Goal: Task Accomplishment & Management: Manage account settings

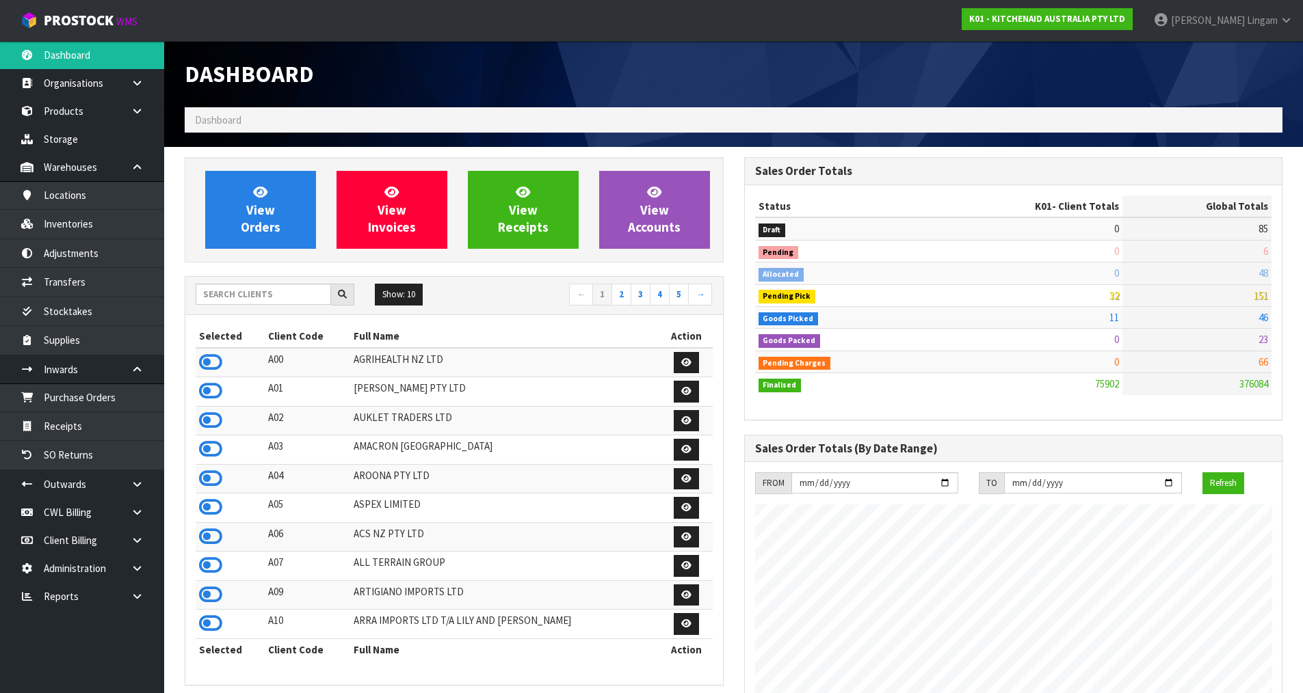
scroll to position [1036, 559]
click at [280, 294] on input "text" at bounding box center [263, 294] width 135 height 21
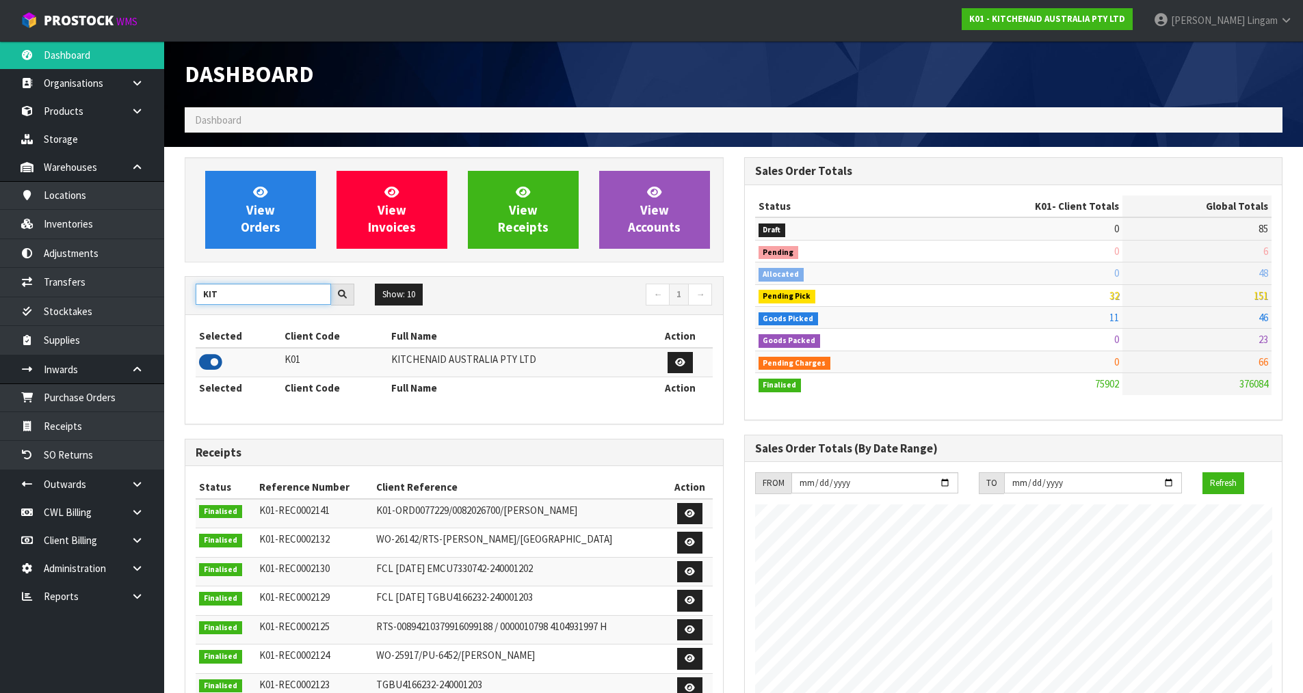
type input "KIT"
click at [205, 358] on icon at bounding box center [210, 362] width 23 height 21
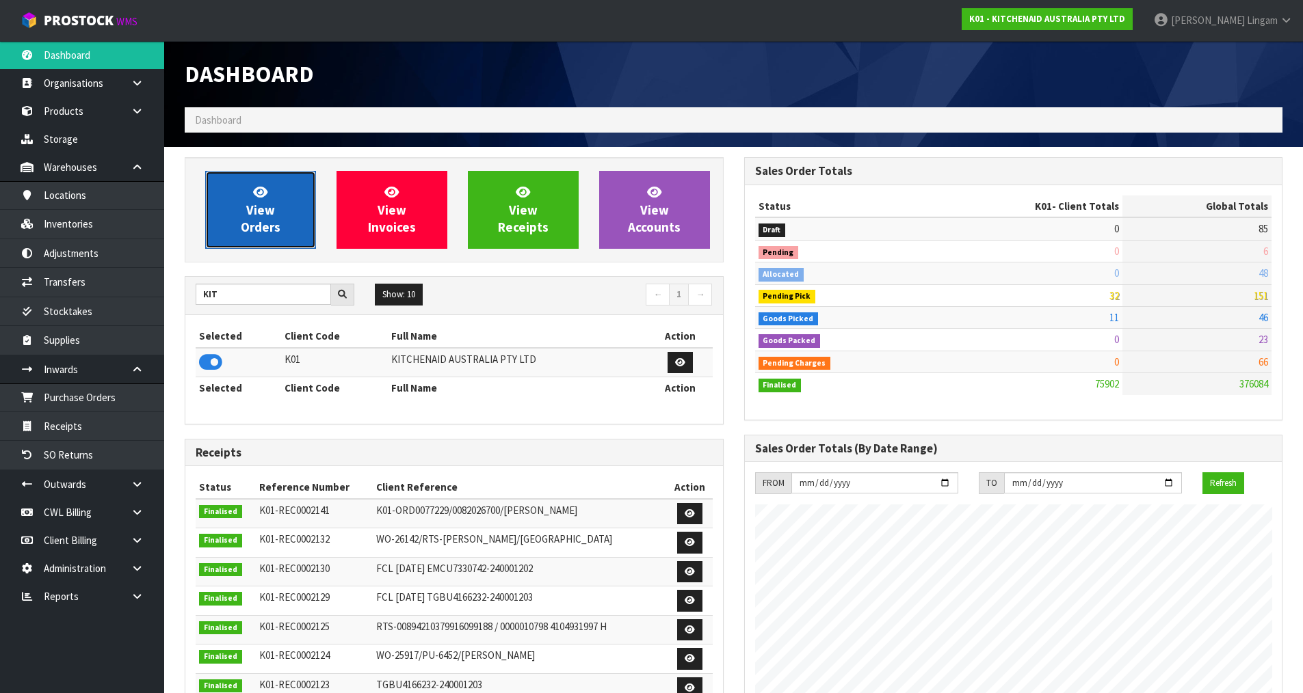
click at [248, 215] on span "View Orders" at bounding box center [261, 209] width 40 height 51
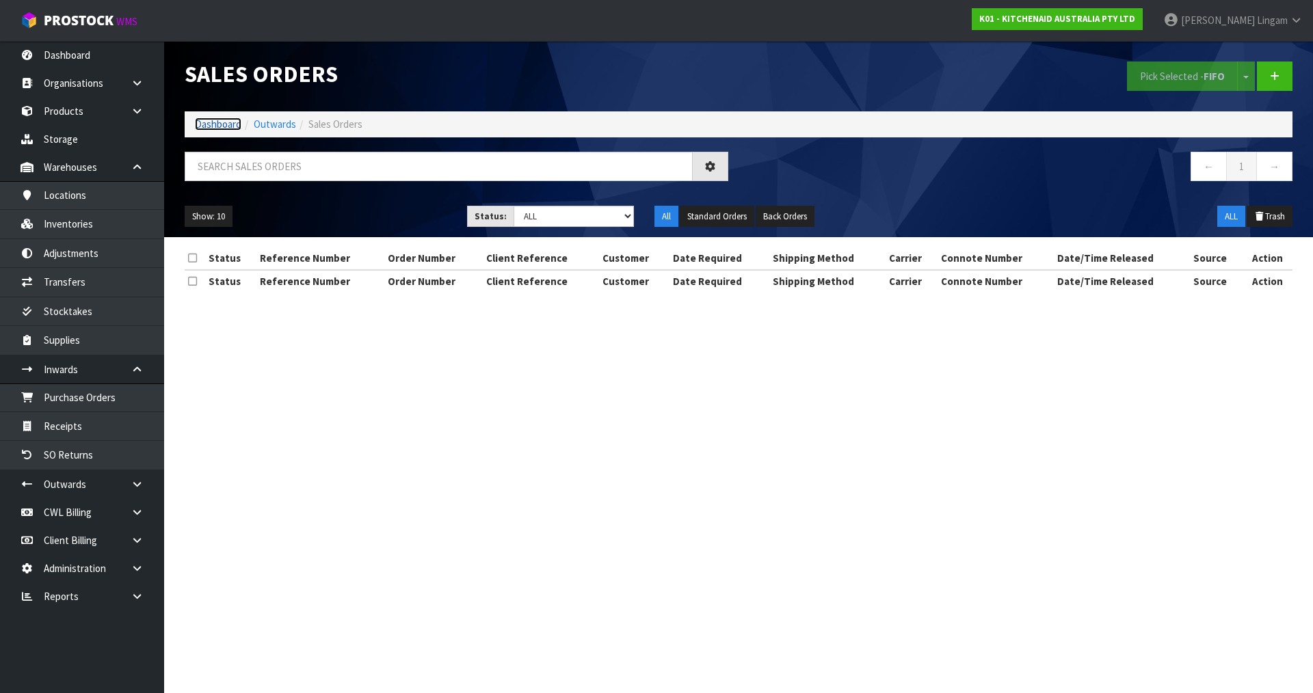
click at [228, 126] on link "Dashboard" at bounding box center [218, 124] width 47 height 13
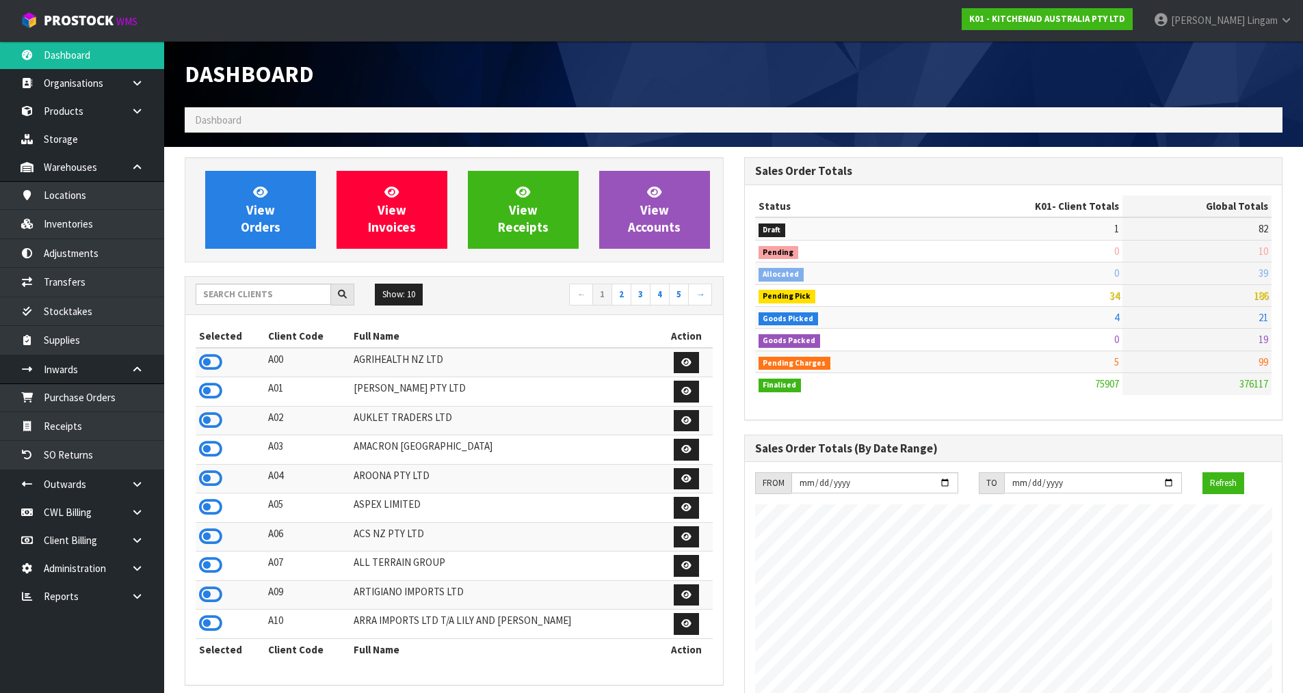
scroll to position [1036, 559]
click at [292, 214] on link "View Orders" at bounding box center [260, 210] width 111 height 78
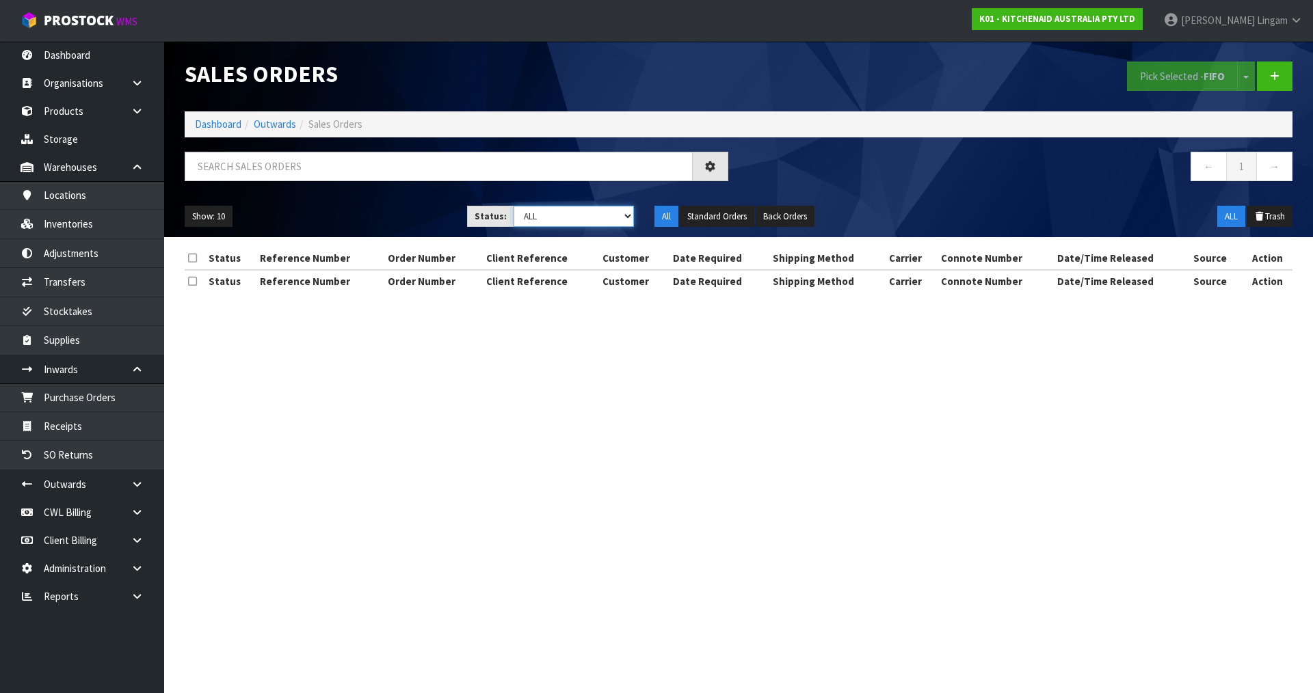
click at [631, 219] on select "Draft Pending Allocated Pending Pick Goods Picked Goods Packed Pending Charges …" at bounding box center [574, 216] width 121 height 21
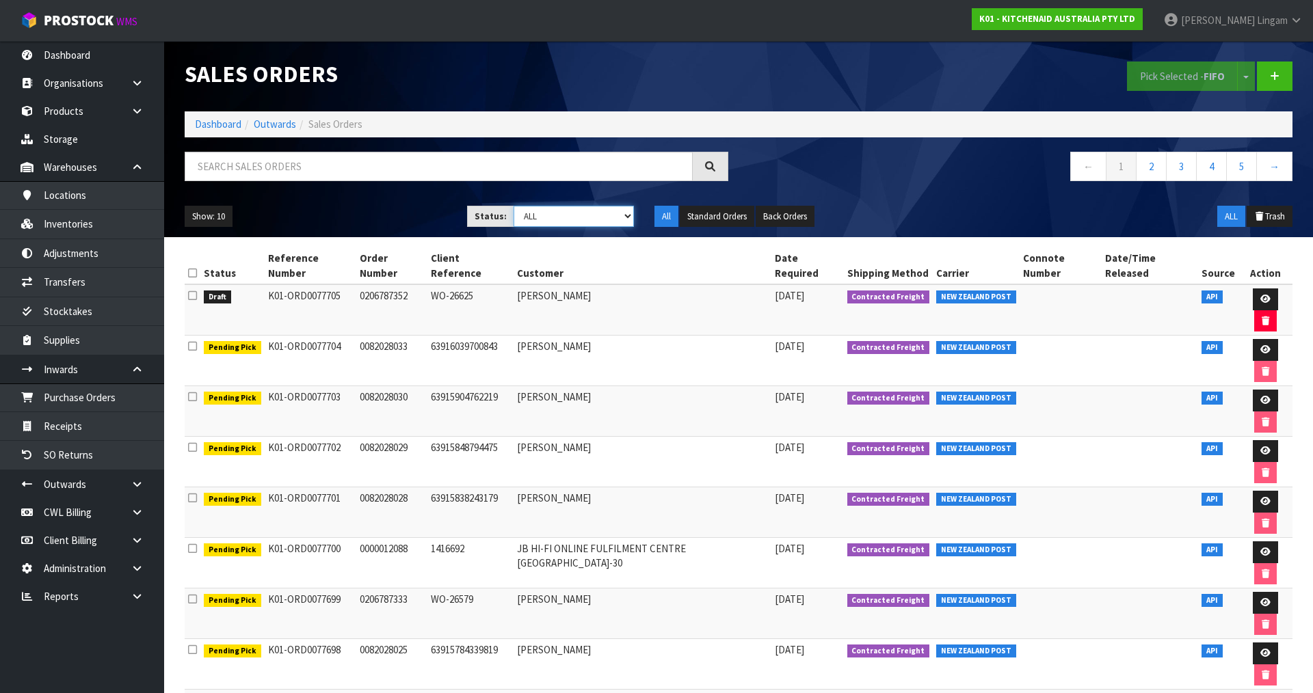
select select "string:6"
click at [514, 206] on select "Draft Pending Allocated Pending Pick Goods Picked Goods Packed Pending Charges …" at bounding box center [574, 216] width 121 height 21
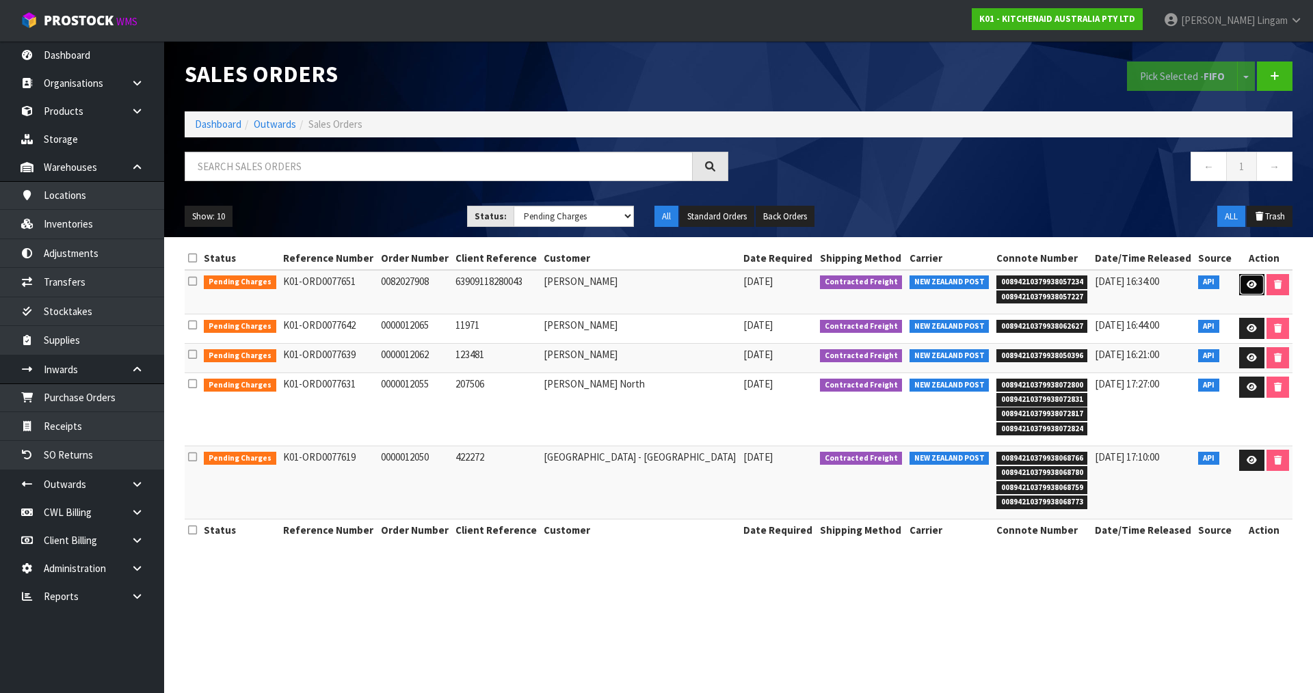
click at [1247, 287] on icon at bounding box center [1252, 284] width 10 height 9
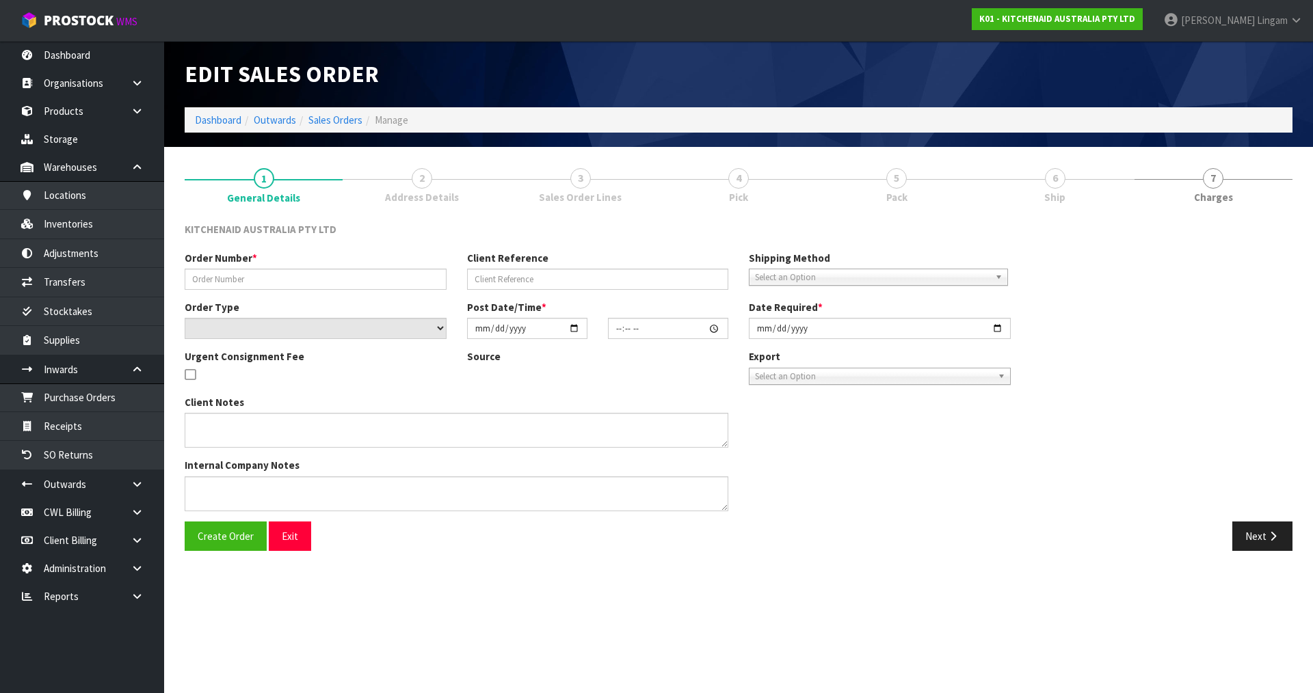
type input "0082027908"
type input "63909118280043"
select select "number:0"
type input "[DATE]"
type input "23:36:18.000"
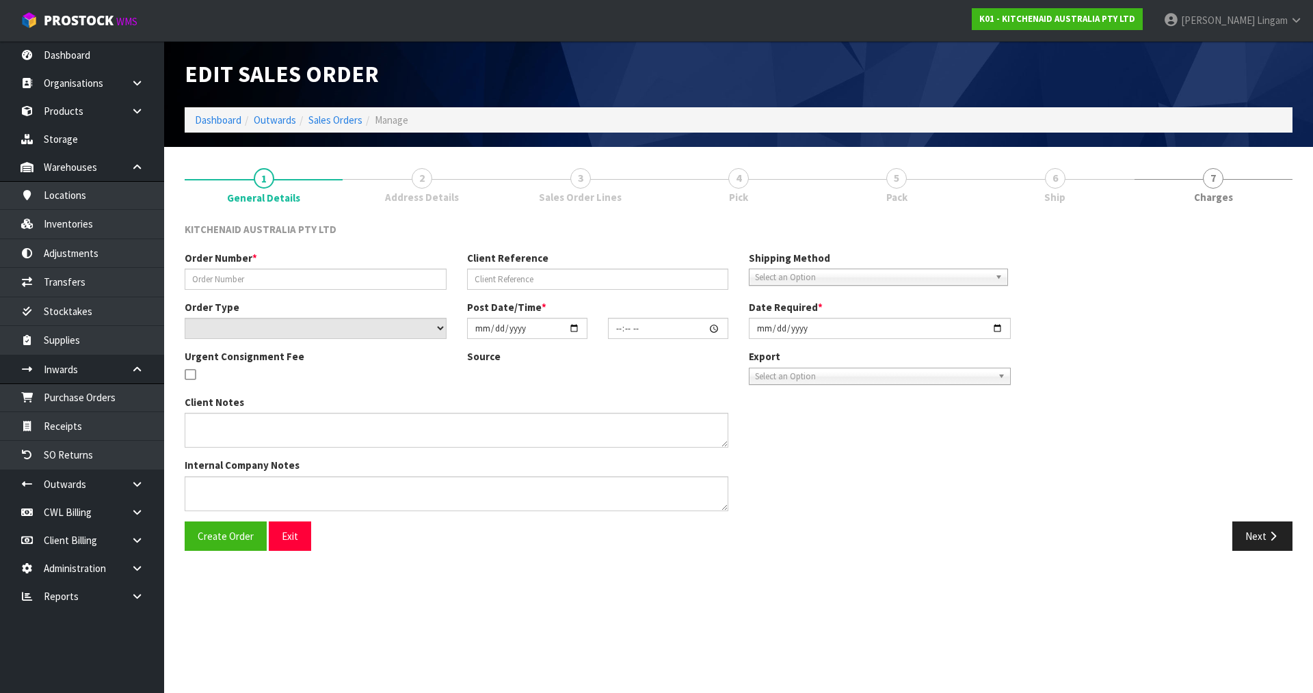
type input "[DATE]"
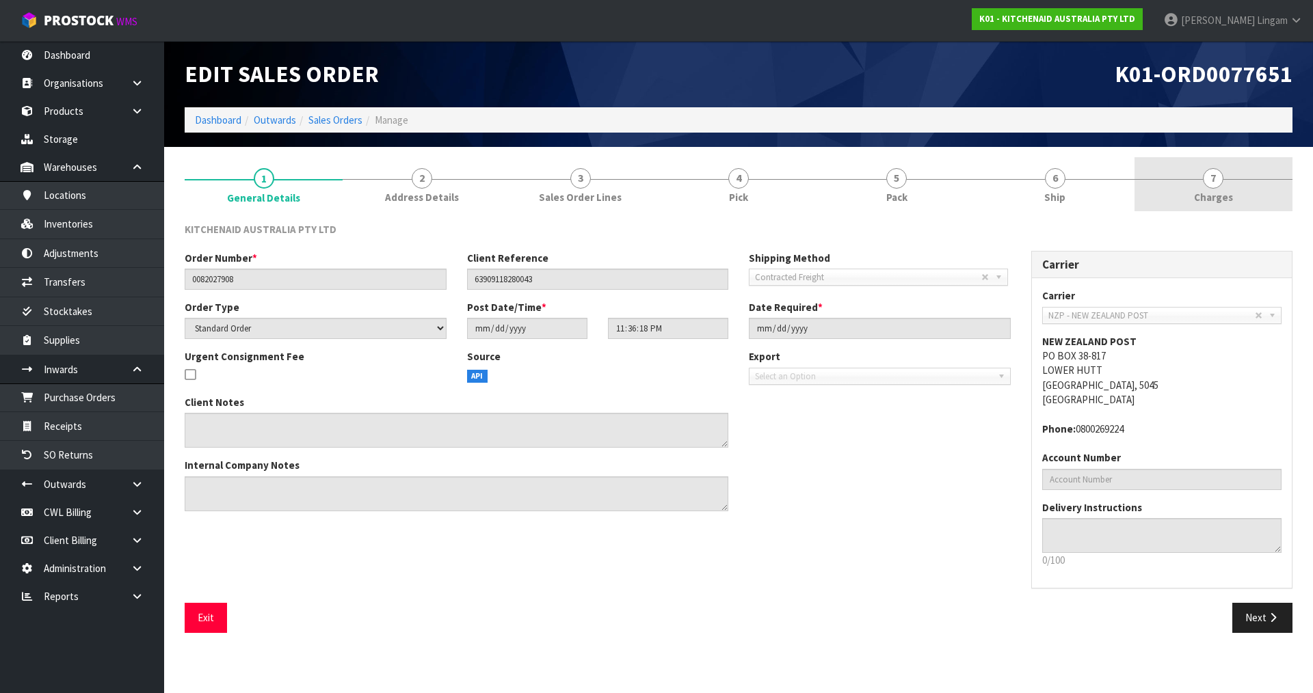
click at [1217, 193] on span "Charges" at bounding box center [1213, 197] width 39 height 14
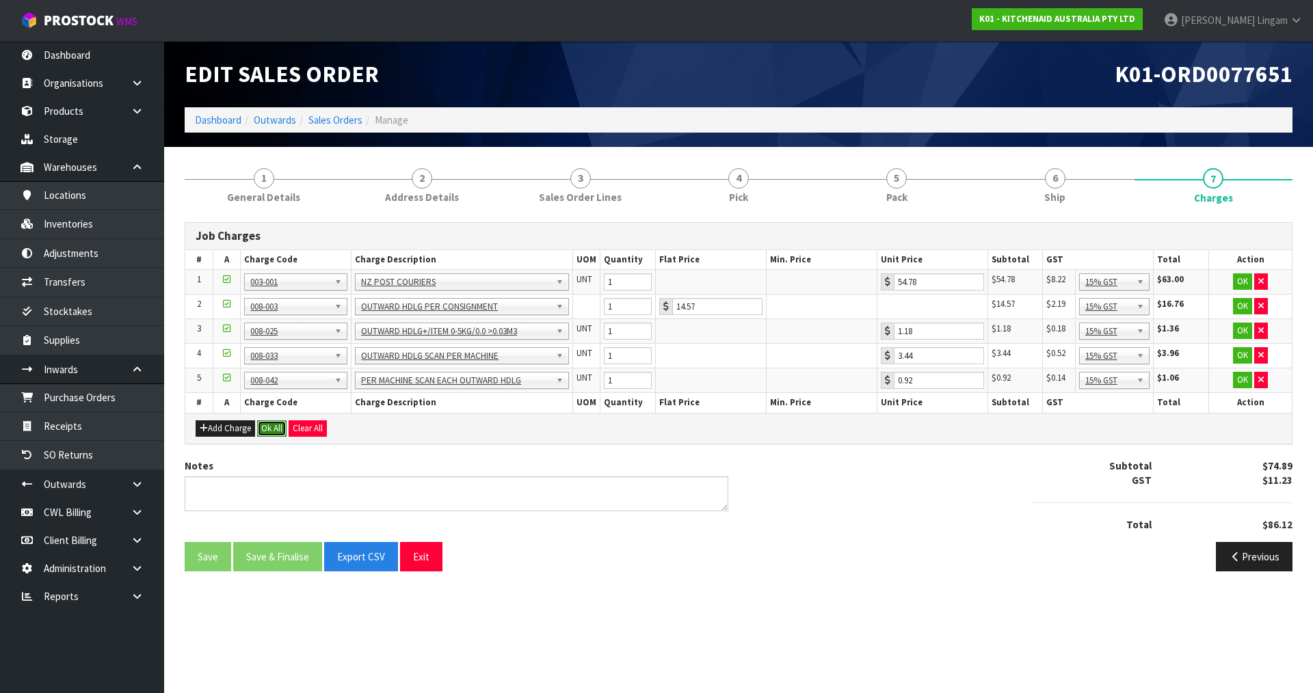
click at [267, 430] on button "Ok All" at bounding box center [271, 429] width 29 height 16
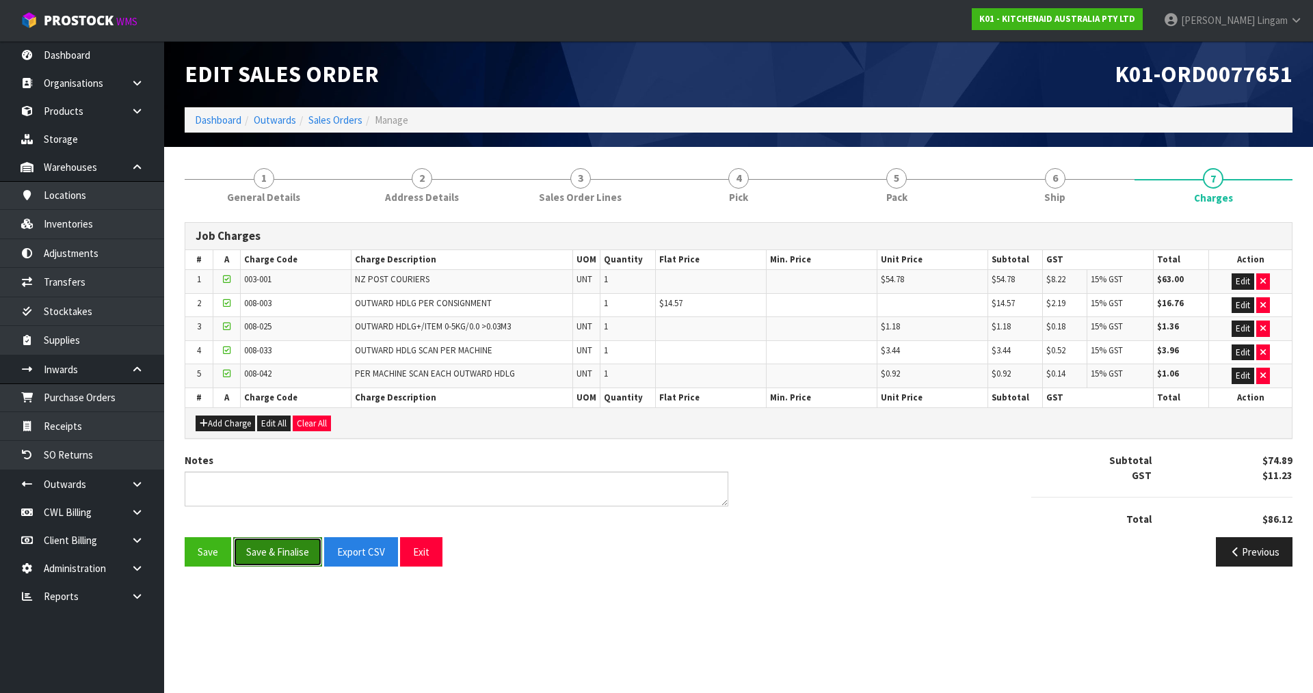
click at [282, 554] on button "Save & Finalise" at bounding box center [277, 552] width 89 height 29
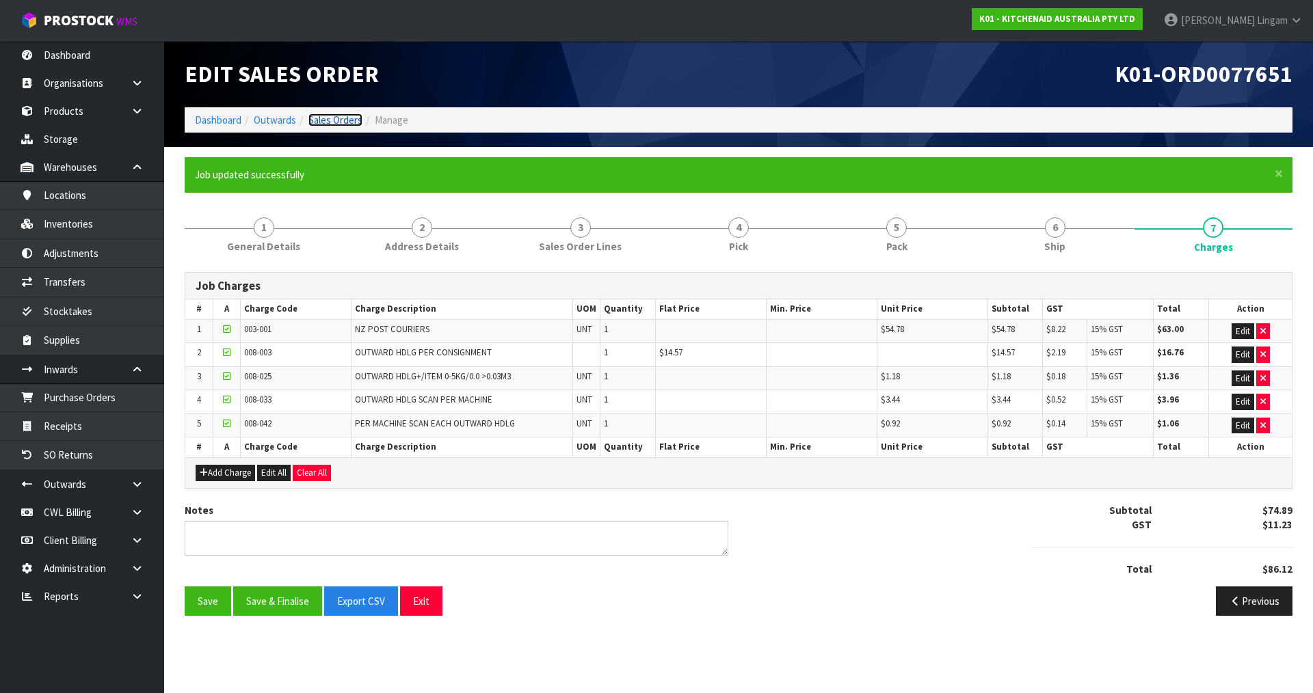
click at [341, 116] on link "Sales Orders" at bounding box center [335, 120] width 54 height 13
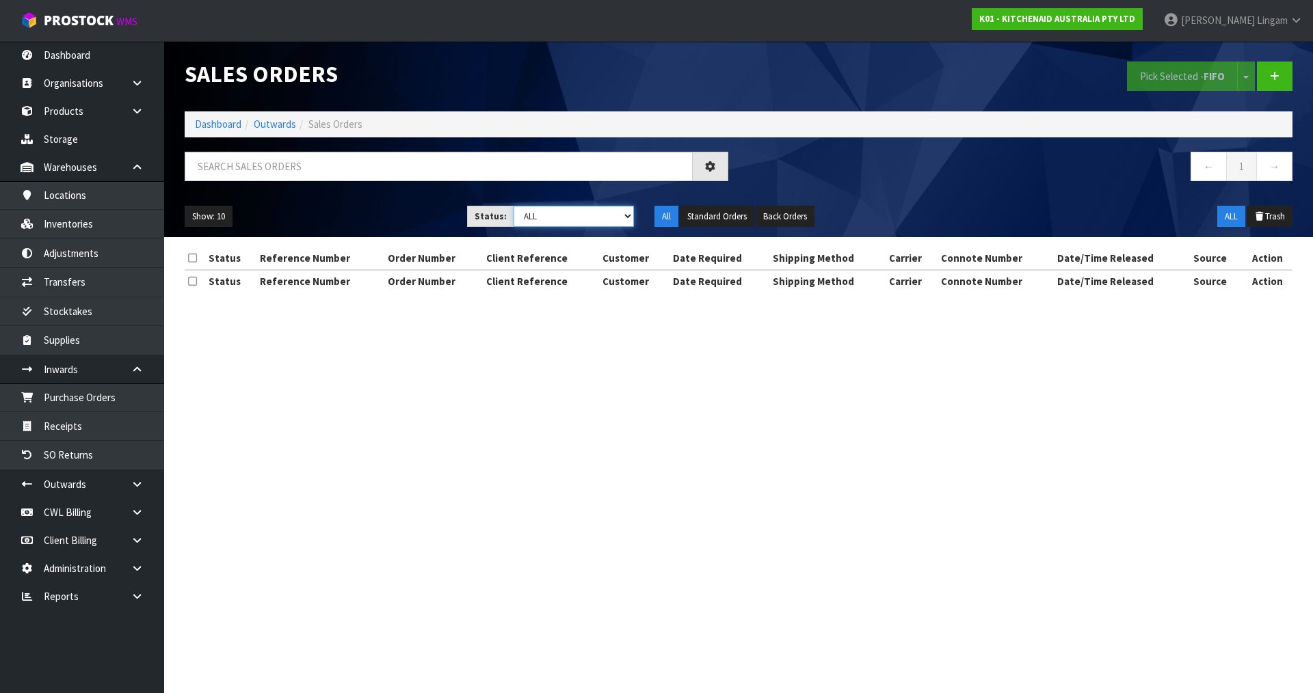
click at [607, 224] on select "Draft Pending Allocated Pending Pick Goods Picked Goods Packed Pending Charges …" at bounding box center [574, 216] width 121 height 21
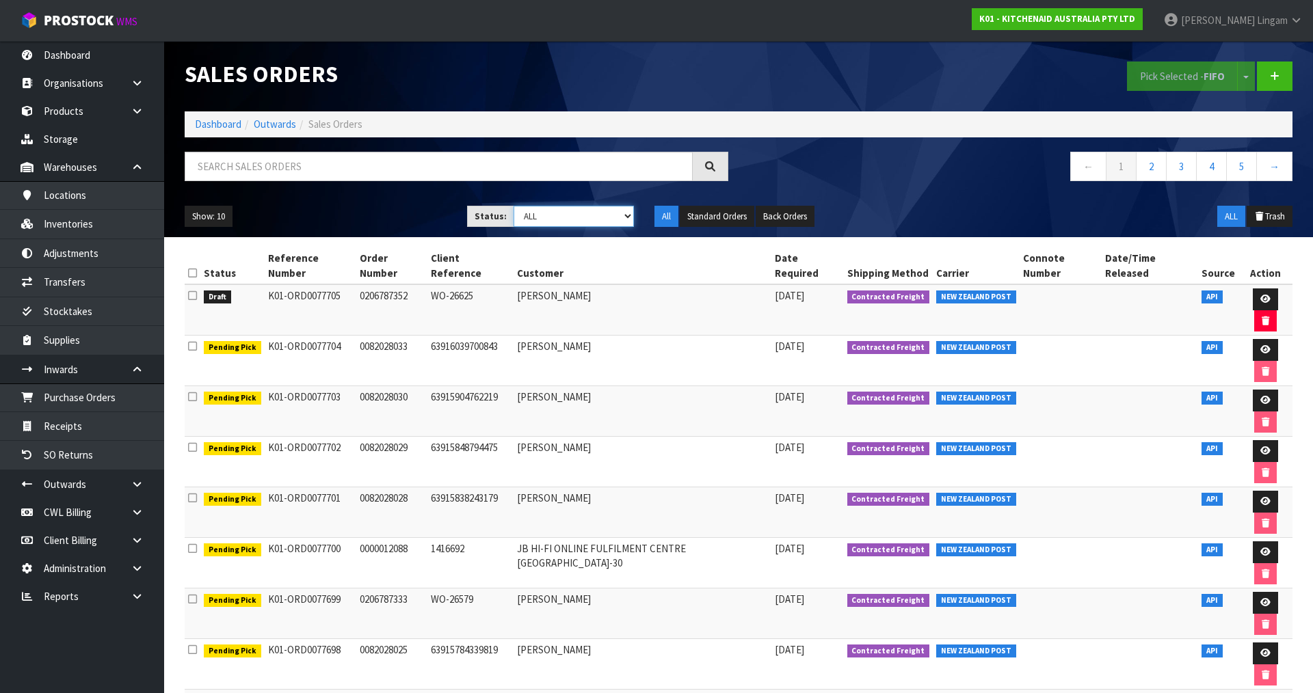
select select "string:6"
click at [514, 206] on select "Draft Pending Allocated Pending Pick Goods Picked Goods Packed Pending Charges …" at bounding box center [574, 216] width 121 height 21
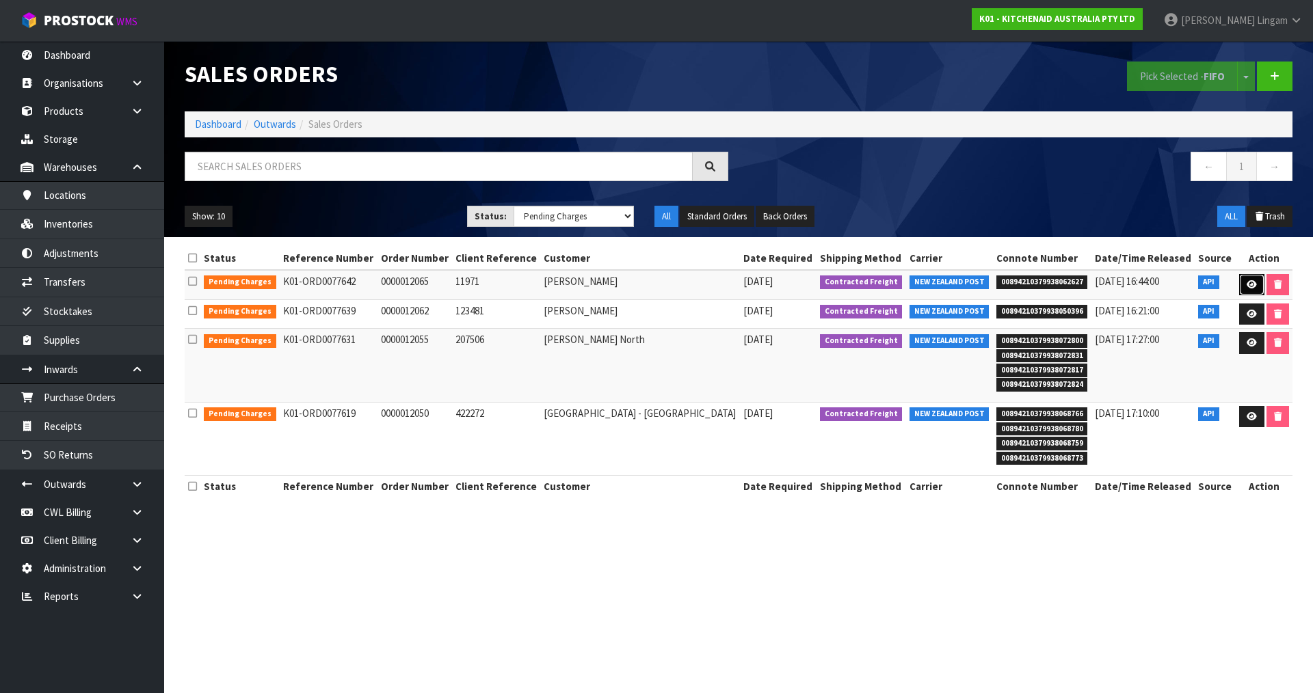
click at [1247, 285] on icon at bounding box center [1252, 284] width 10 height 9
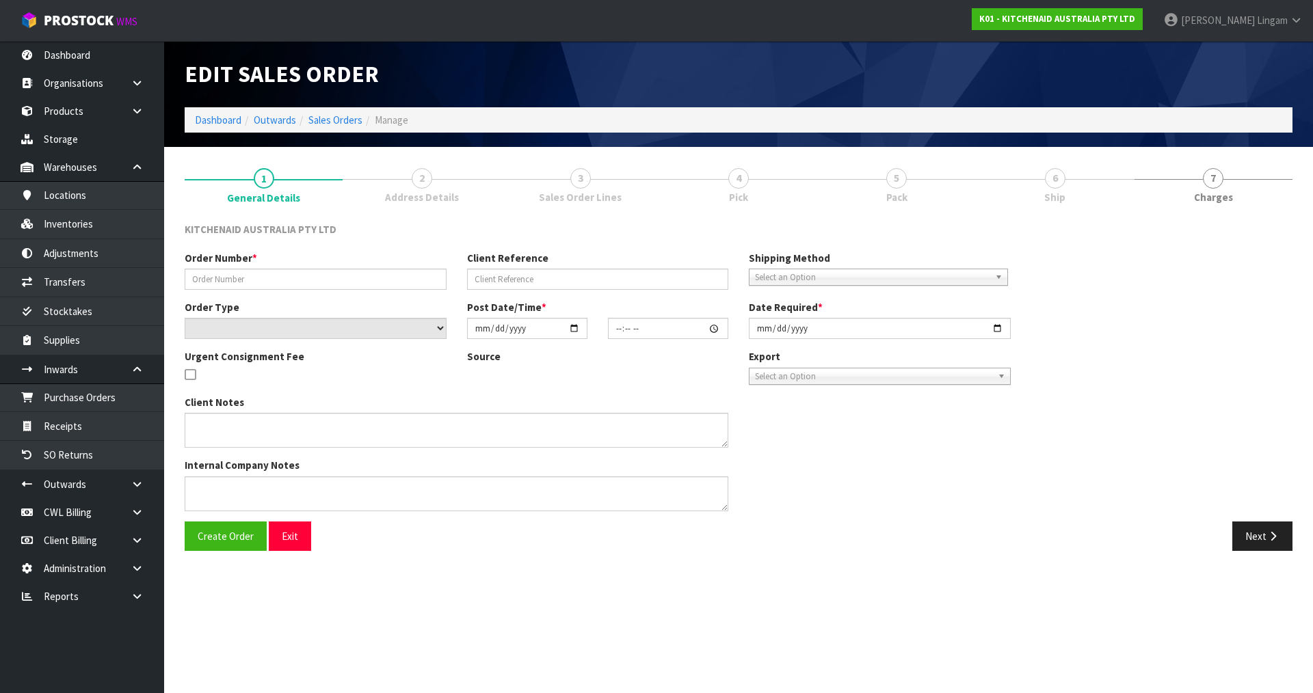
type input "0000012065"
type input "11971"
select select "number:0"
type input "[DATE]"
type input "15:32:52.000"
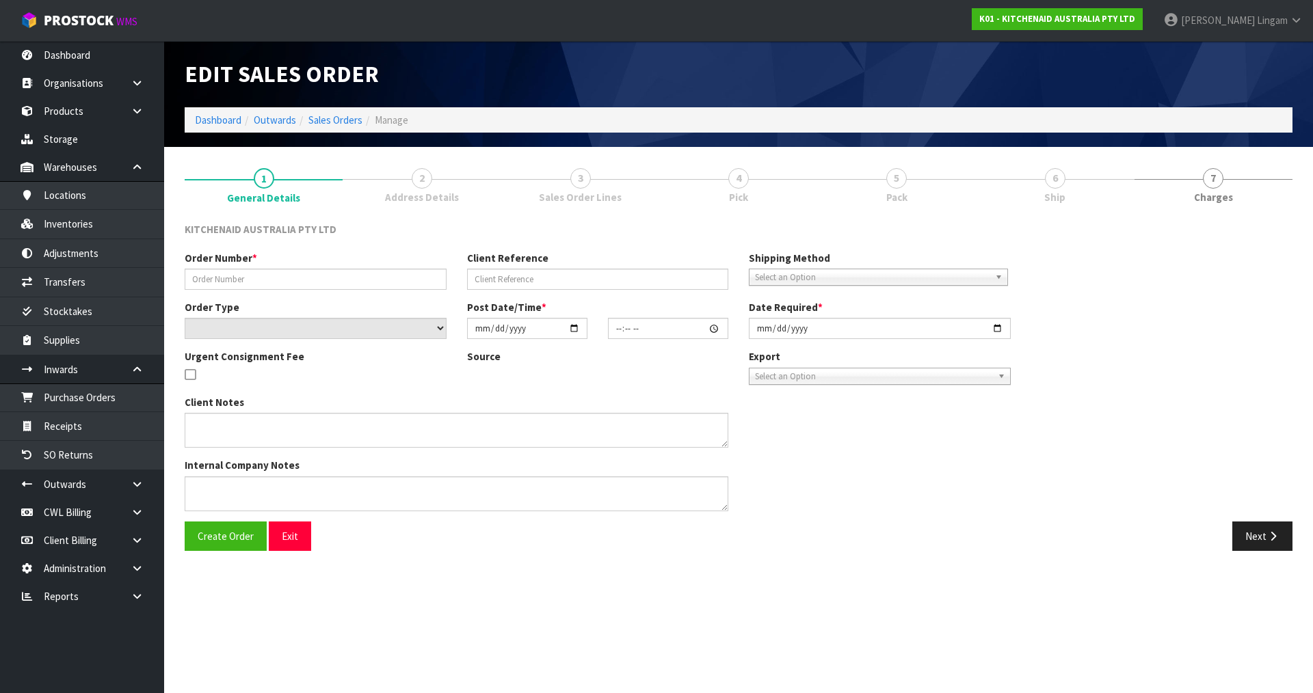
type input "[DATE]"
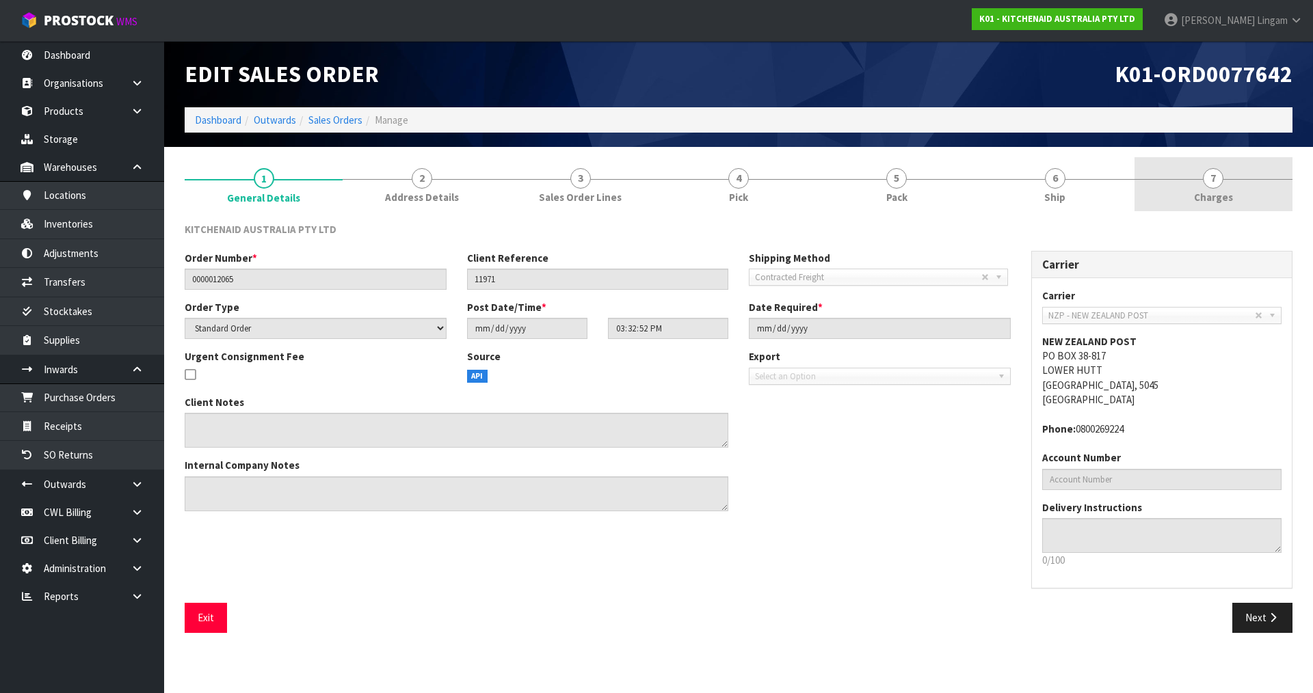
click at [1237, 205] on link "7 [GEOGRAPHIC_DATA]" at bounding box center [1214, 184] width 158 height 54
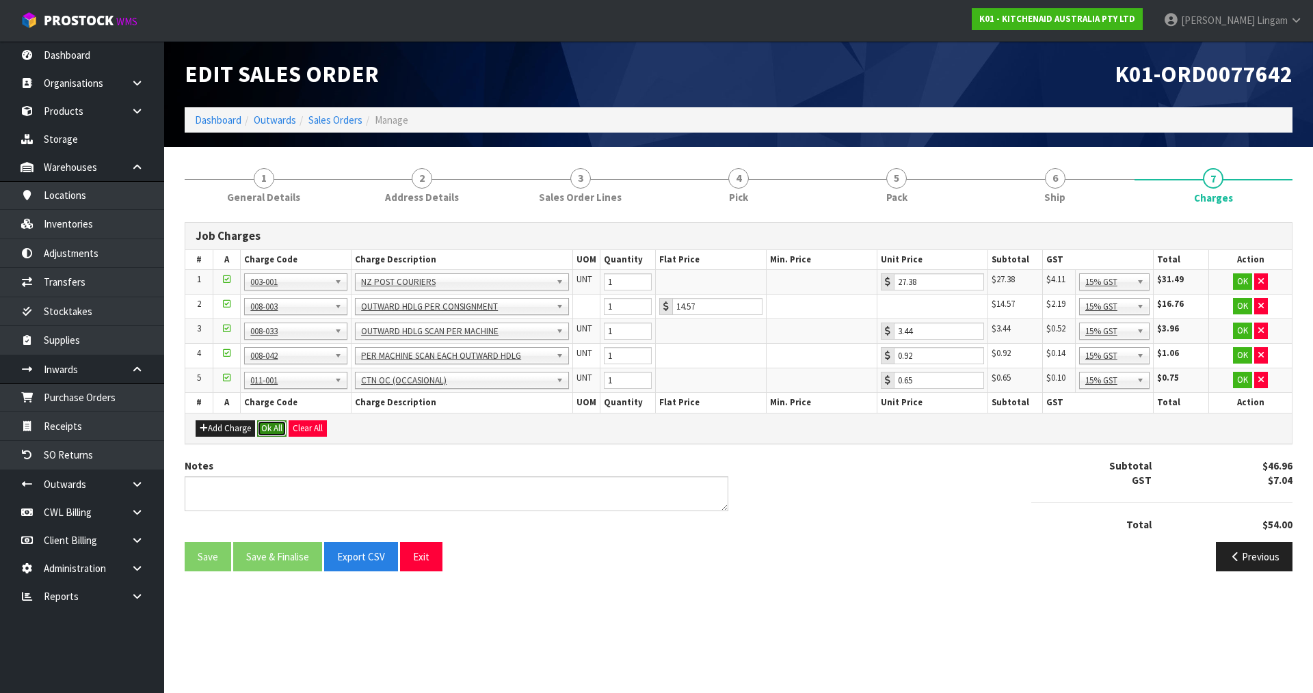
click at [277, 427] on button "Ok All" at bounding box center [271, 429] width 29 height 16
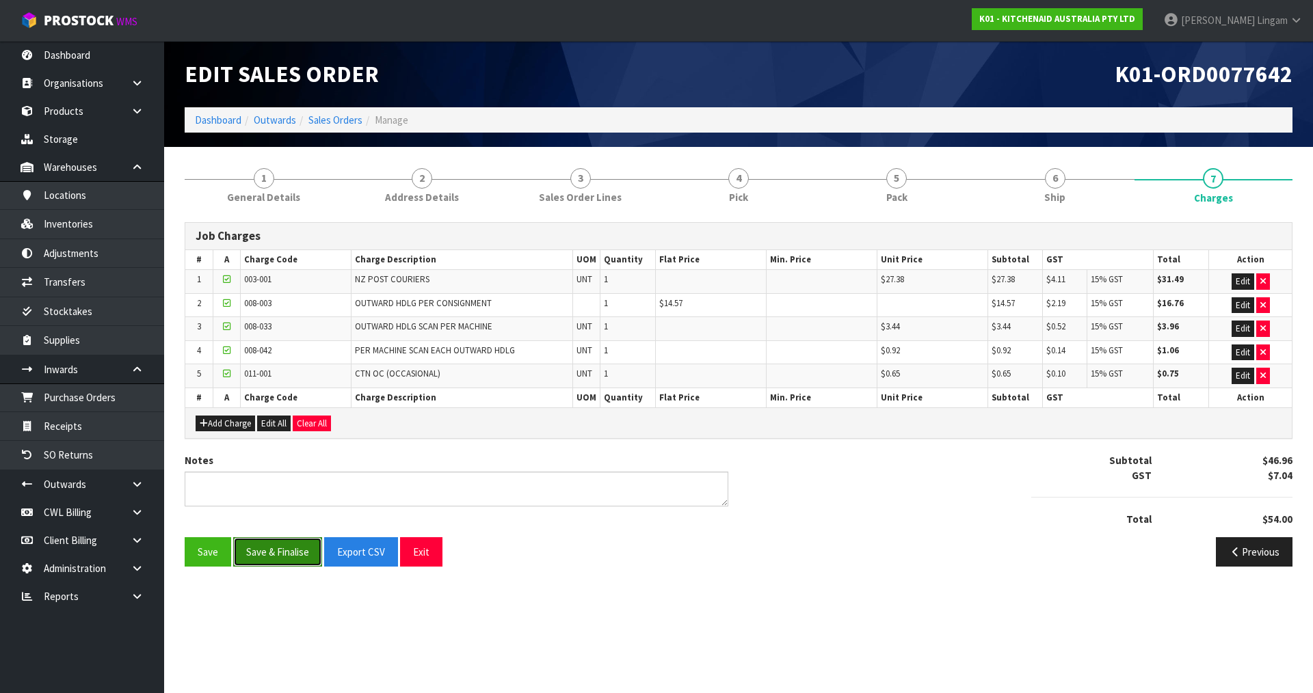
click at [288, 545] on button "Save & Finalise" at bounding box center [277, 552] width 89 height 29
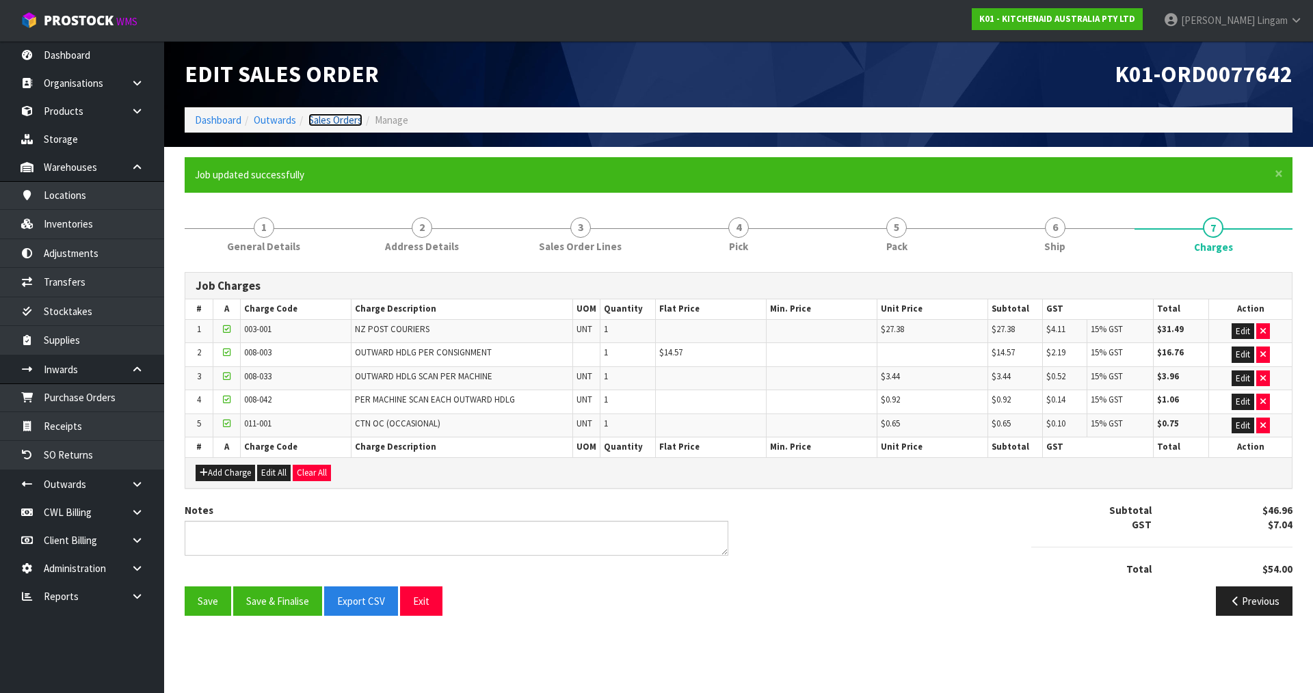
click at [346, 120] on link "Sales Orders" at bounding box center [335, 120] width 54 height 13
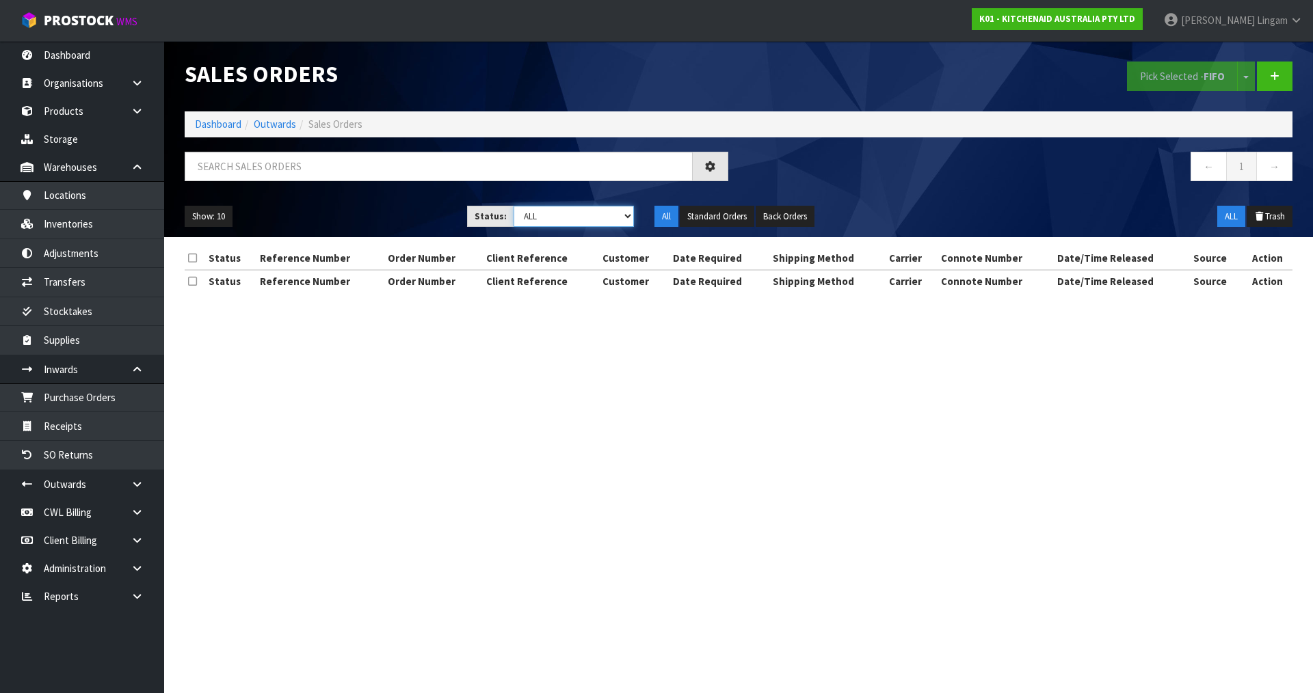
click at [607, 216] on select "Draft Pending Allocated Pending Pick Goods Picked Goods Packed Pending Charges …" at bounding box center [574, 216] width 121 height 21
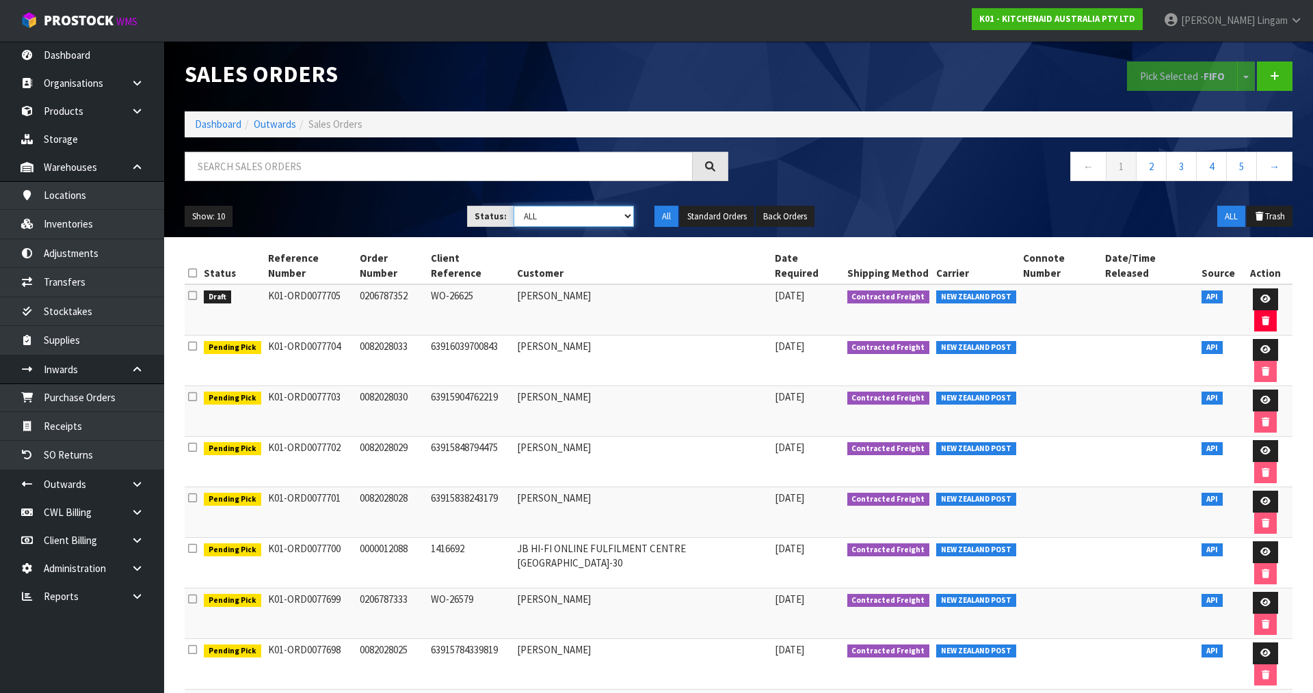
select select "string:6"
click at [514, 206] on select "Draft Pending Allocated Pending Pick Goods Picked Goods Packed Pending Charges …" at bounding box center [574, 216] width 121 height 21
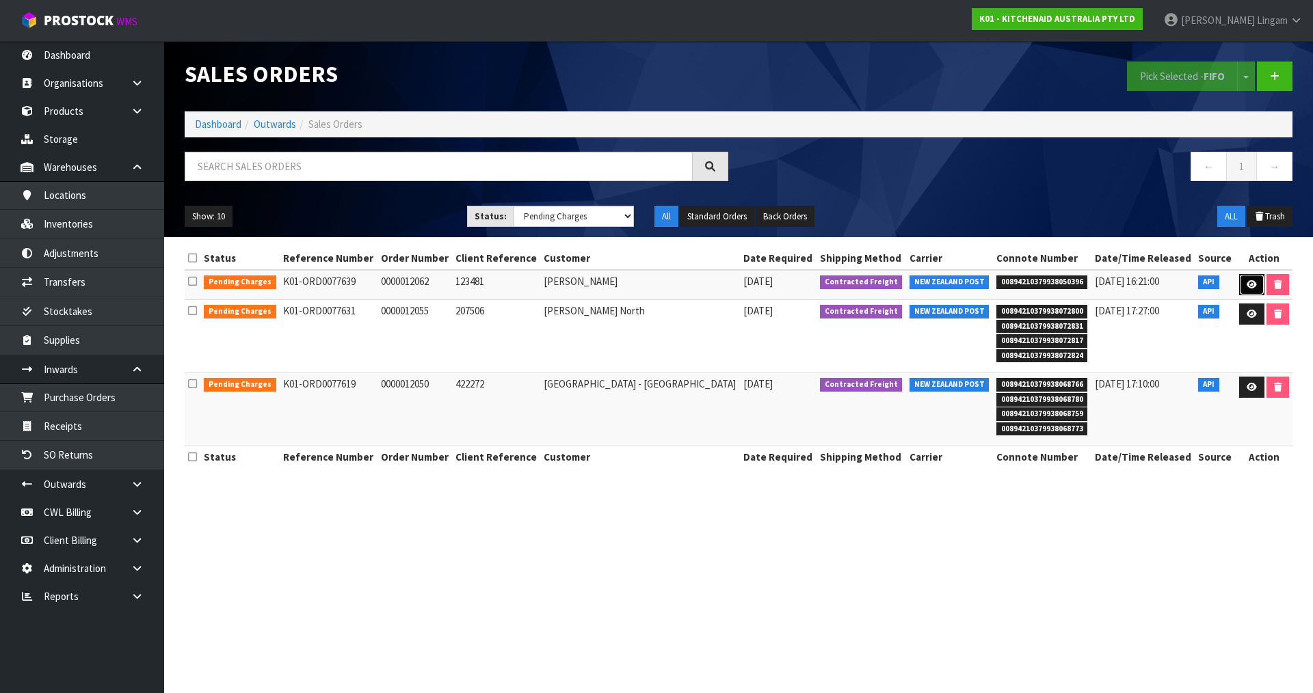
click at [1242, 282] on link at bounding box center [1251, 285] width 25 height 22
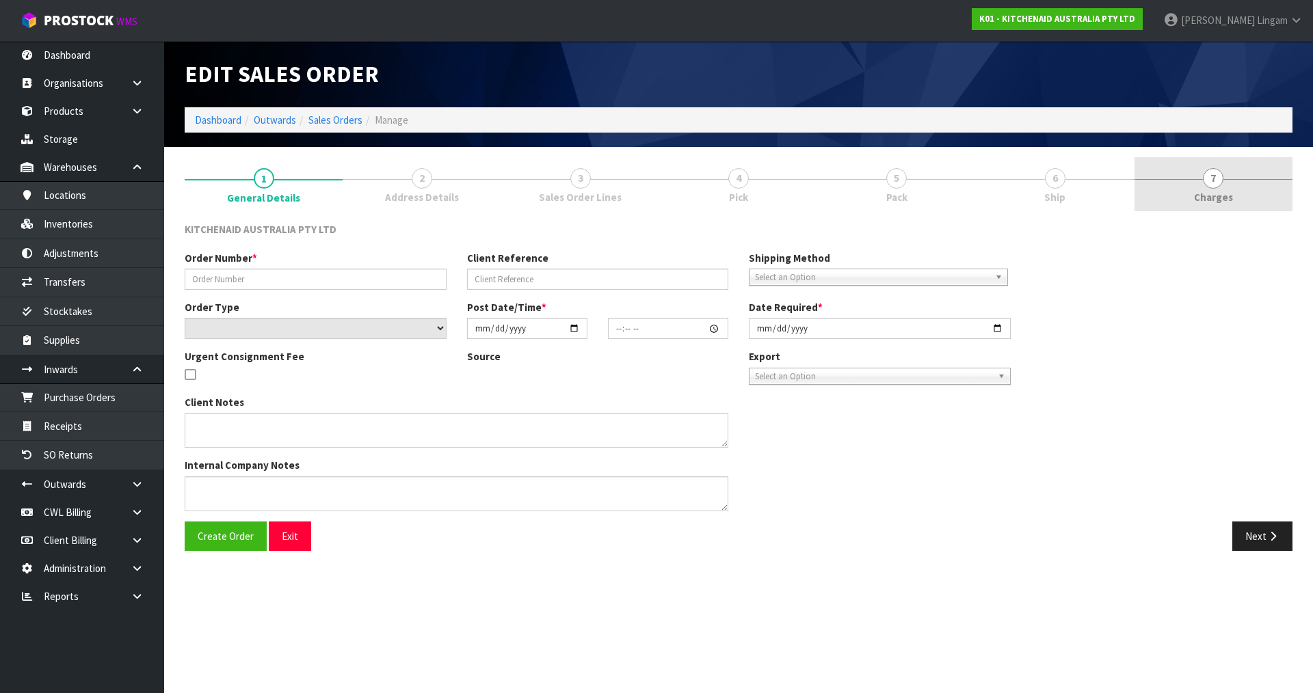
type input "0000012062"
type input "123481"
select select "number:0"
type input "[DATE]"
type input "15:32:48.000"
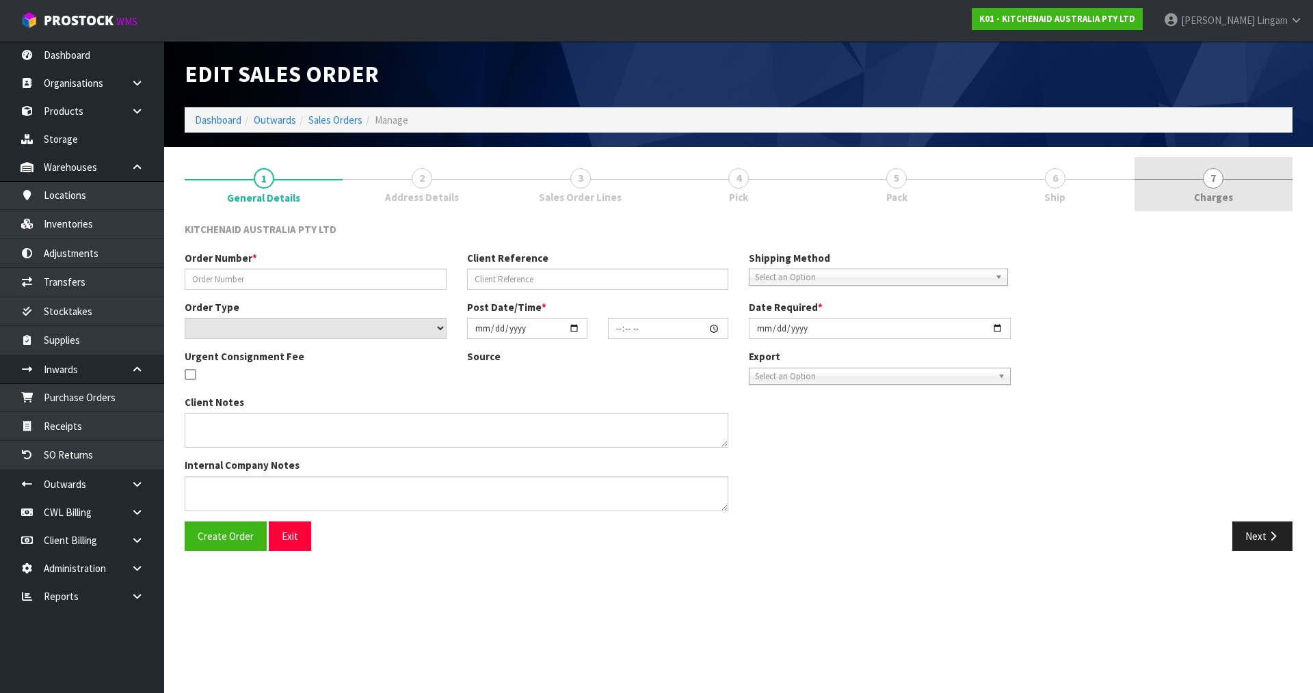
type input "[DATE]"
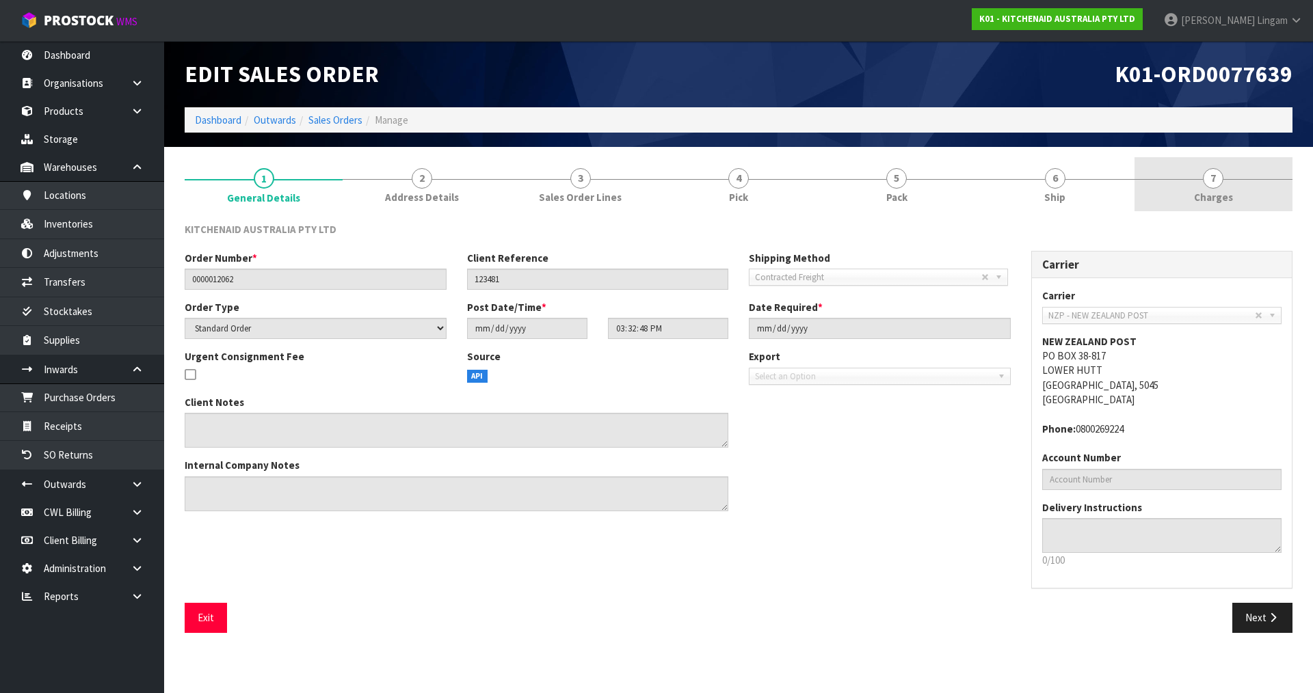
click at [1250, 194] on link "7 [GEOGRAPHIC_DATA]" at bounding box center [1214, 184] width 158 height 54
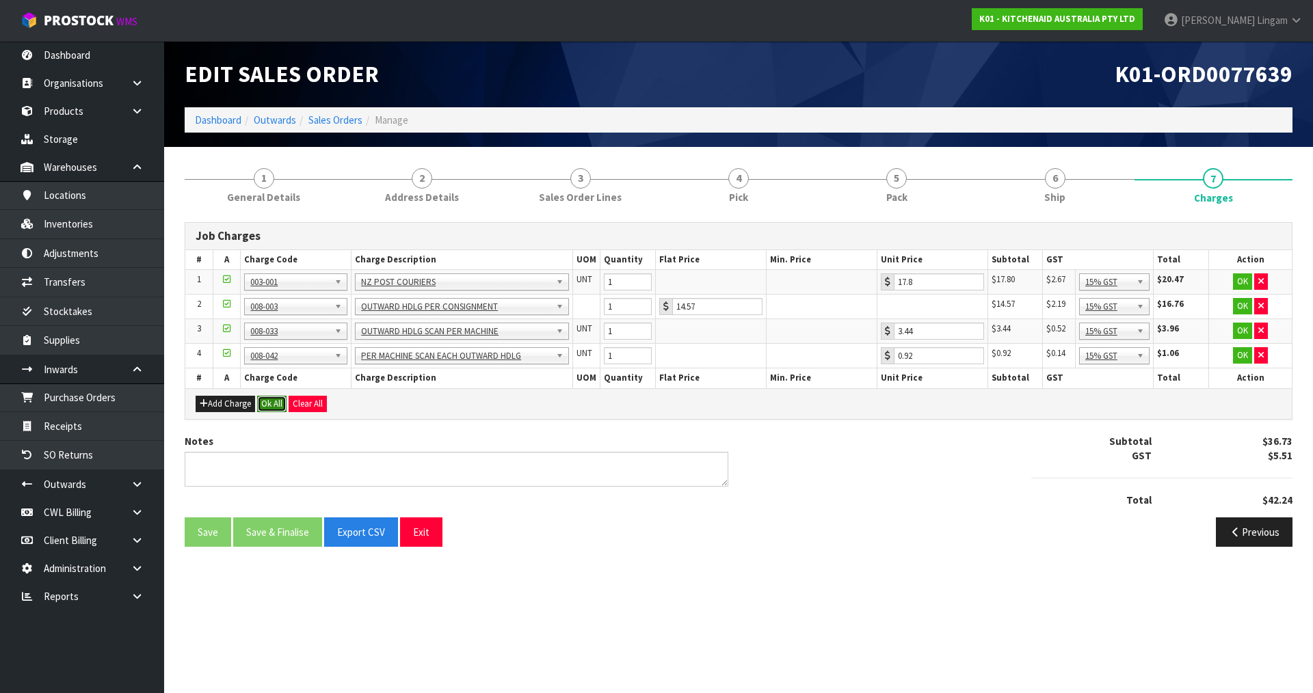
click at [278, 404] on button "Ok All" at bounding box center [271, 404] width 29 height 16
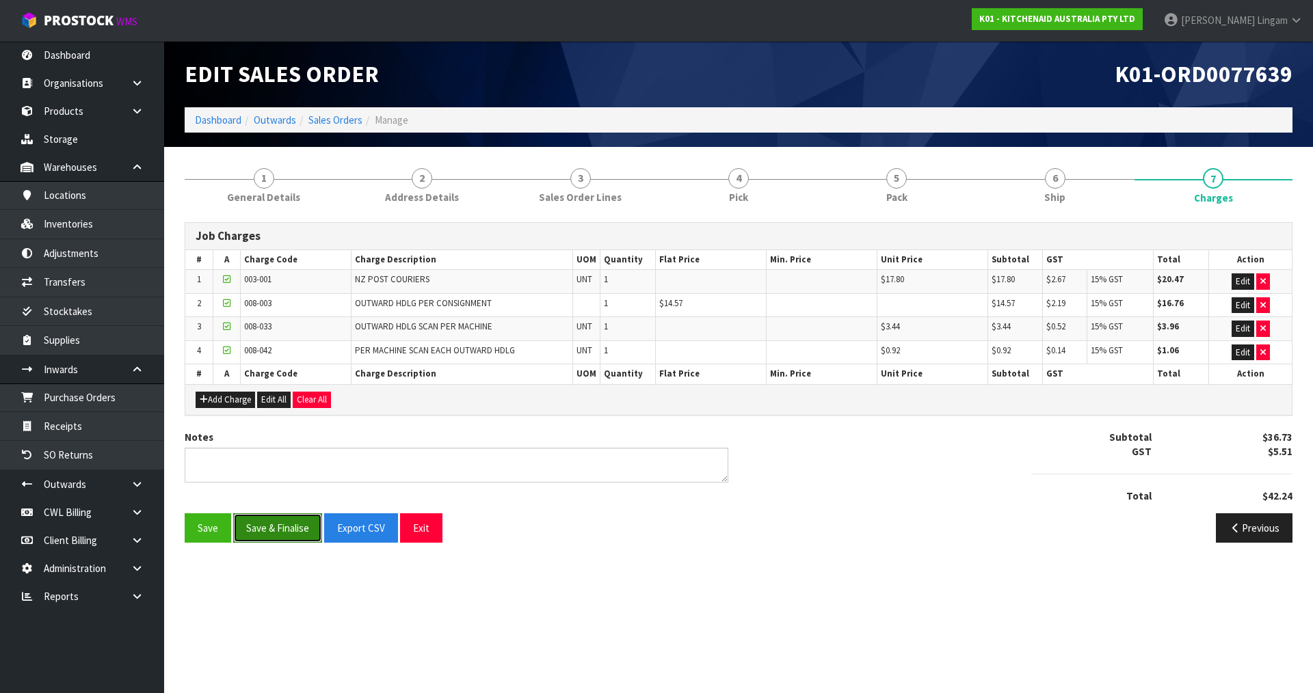
click at [289, 531] on button "Save & Finalise" at bounding box center [277, 528] width 89 height 29
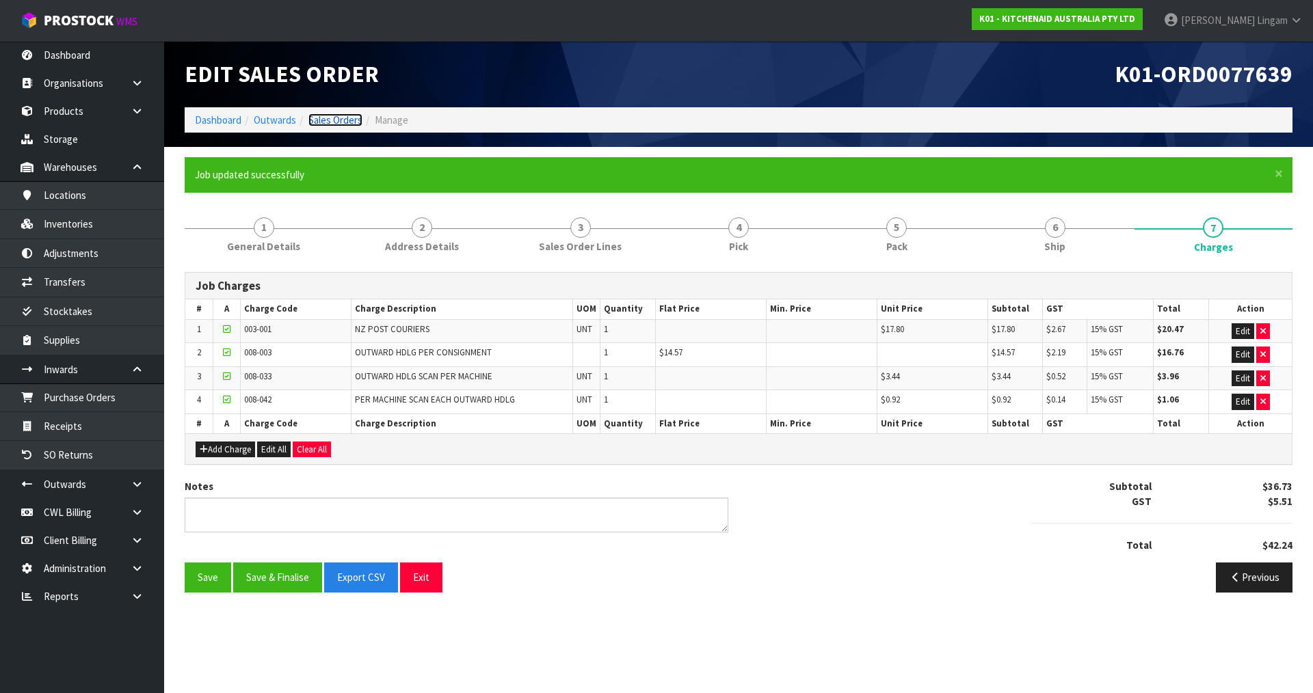
click at [336, 120] on link "Sales Orders" at bounding box center [335, 120] width 54 height 13
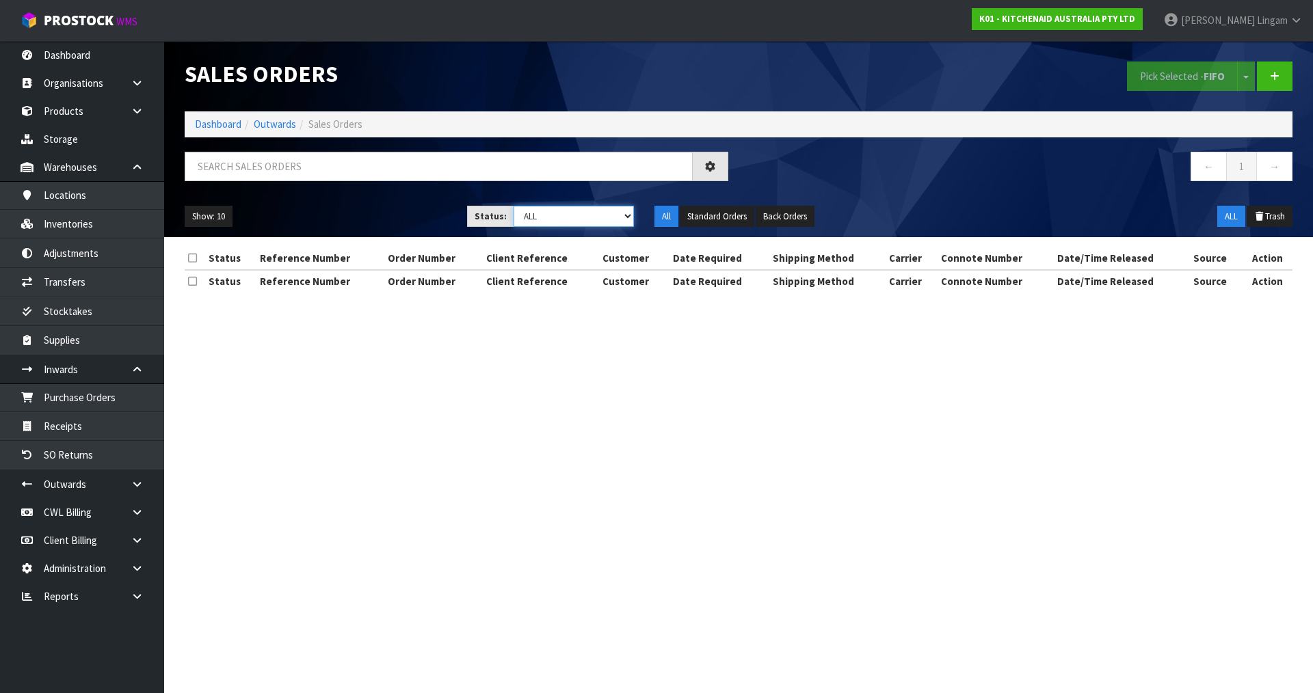
click at [603, 215] on select "Draft Pending Allocated Pending Pick Goods Picked Goods Packed Pending Charges …" at bounding box center [574, 216] width 121 height 21
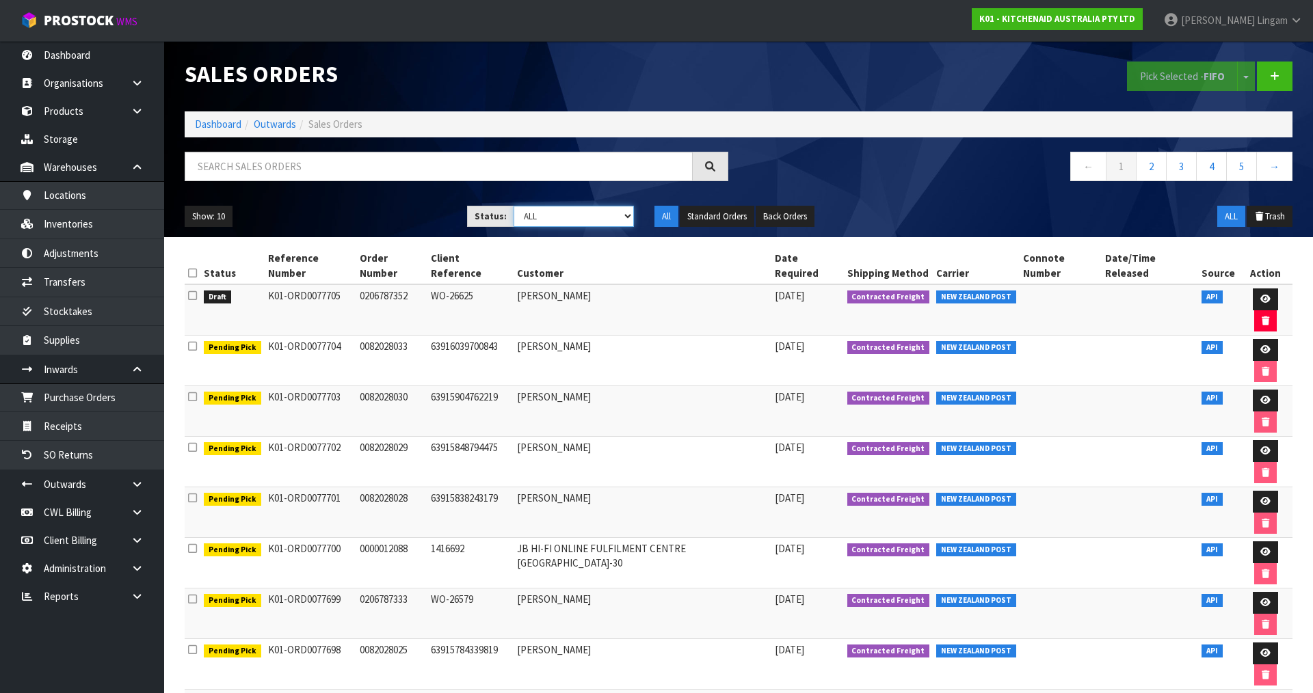
select select "string:6"
click at [514, 206] on select "Draft Pending Allocated Pending Pick Goods Picked Goods Packed Pending Charges …" at bounding box center [574, 216] width 121 height 21
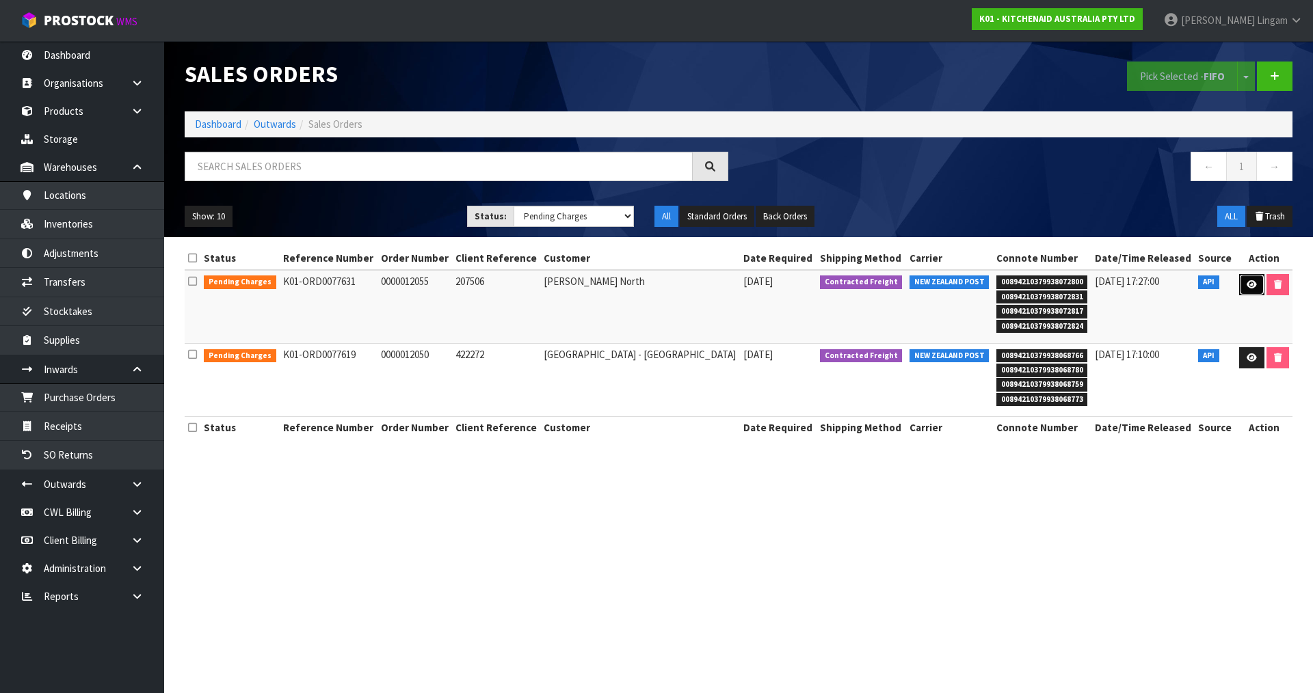
click at [1251, 287] on icon at bounding box center [1252, 284] width 10 height 9
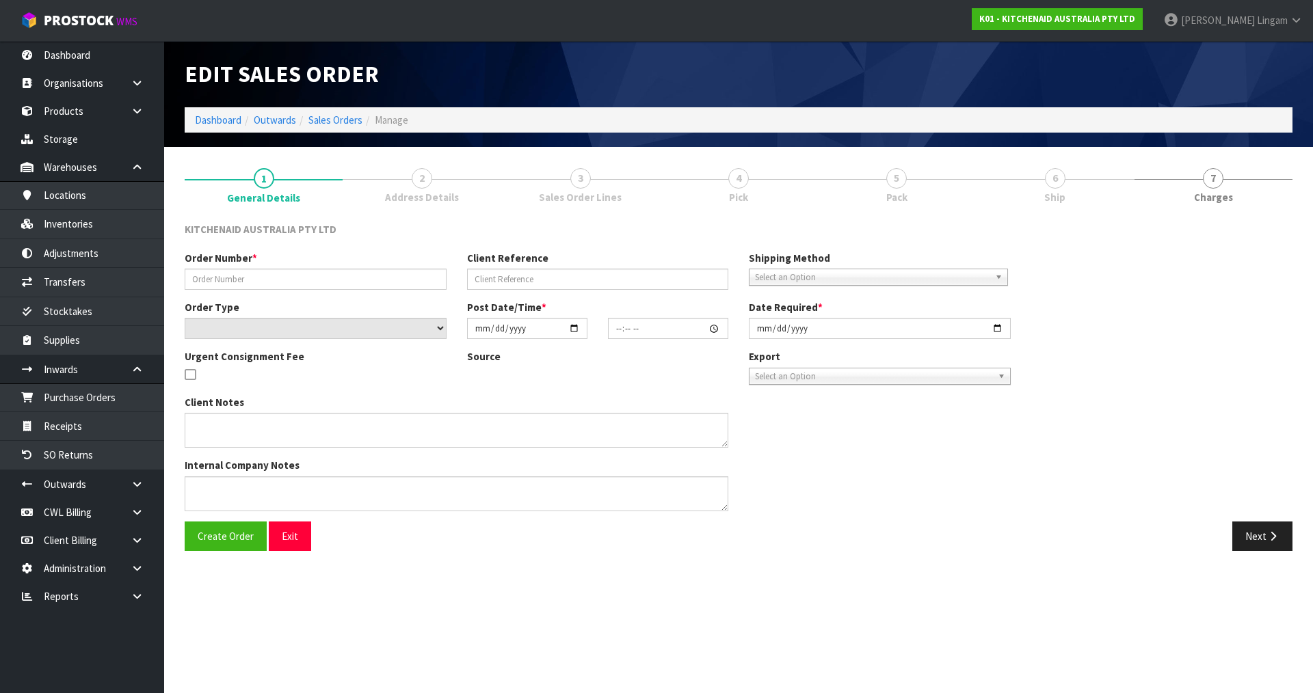
type input "0000012055"
type input "207506"
select select "number:0"
type input "[DATE]"
type input "11:32:45.000"
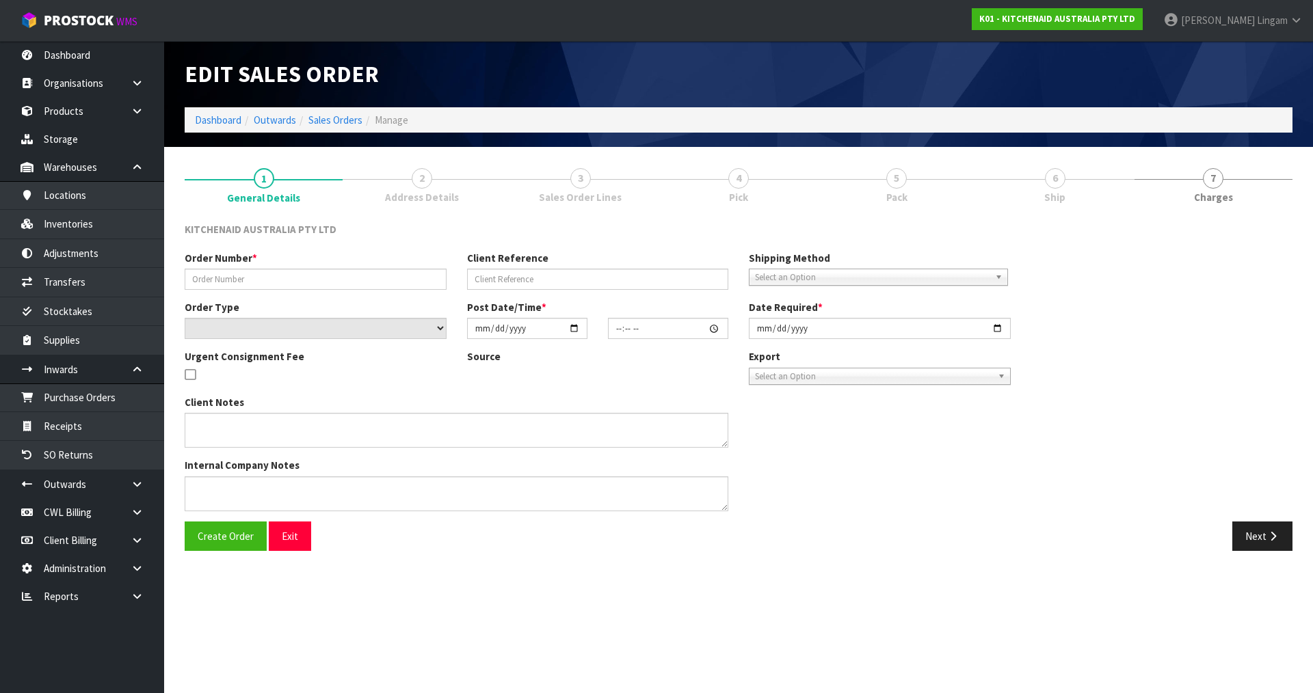
type input "[DATE]"
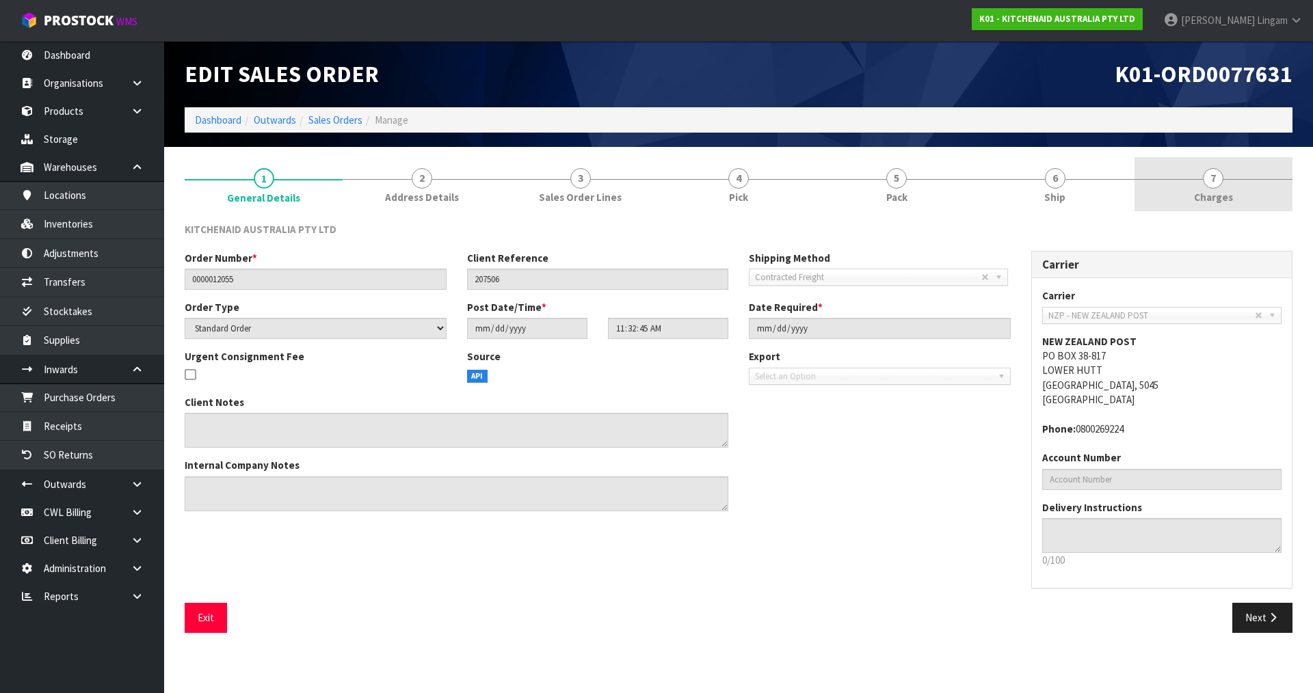
click at [1255, 198] on link "7 [GEOGRAPHIC_DATA]" at bounding box center [1214, 184] width 158 height 54
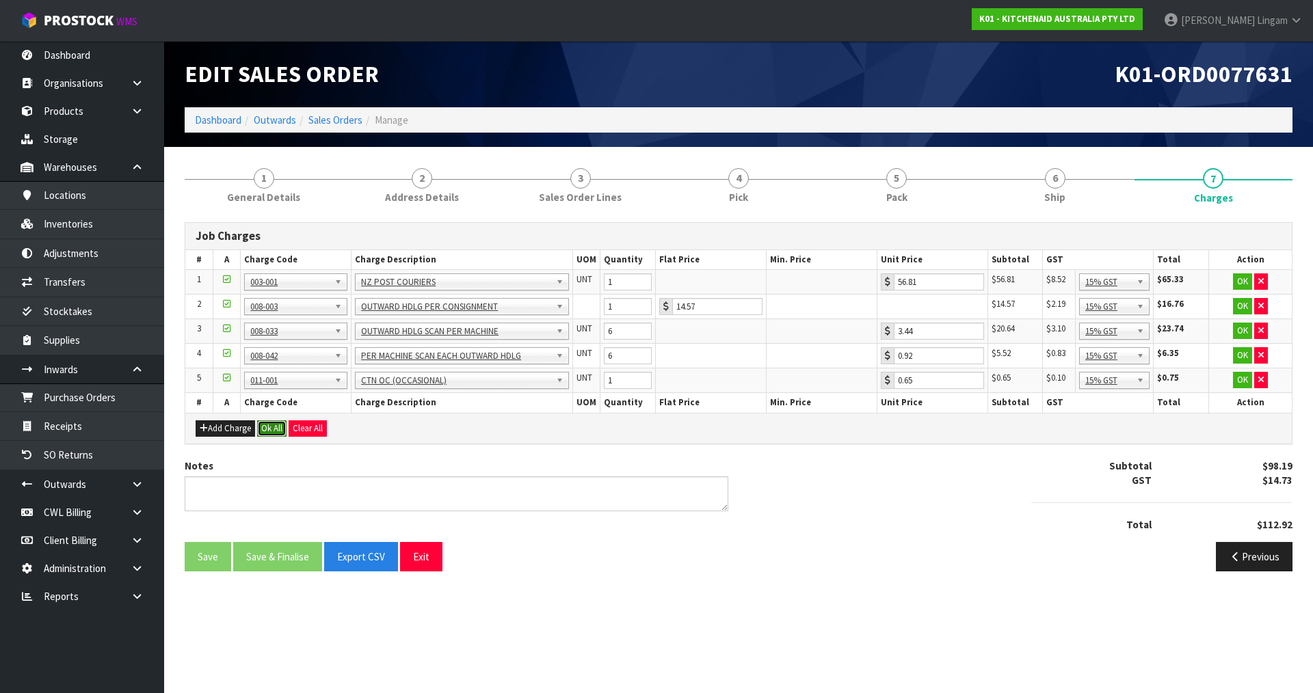
click at [277, 429] on button "Ok All" at bounding box center [271, 429] width 29 height 16
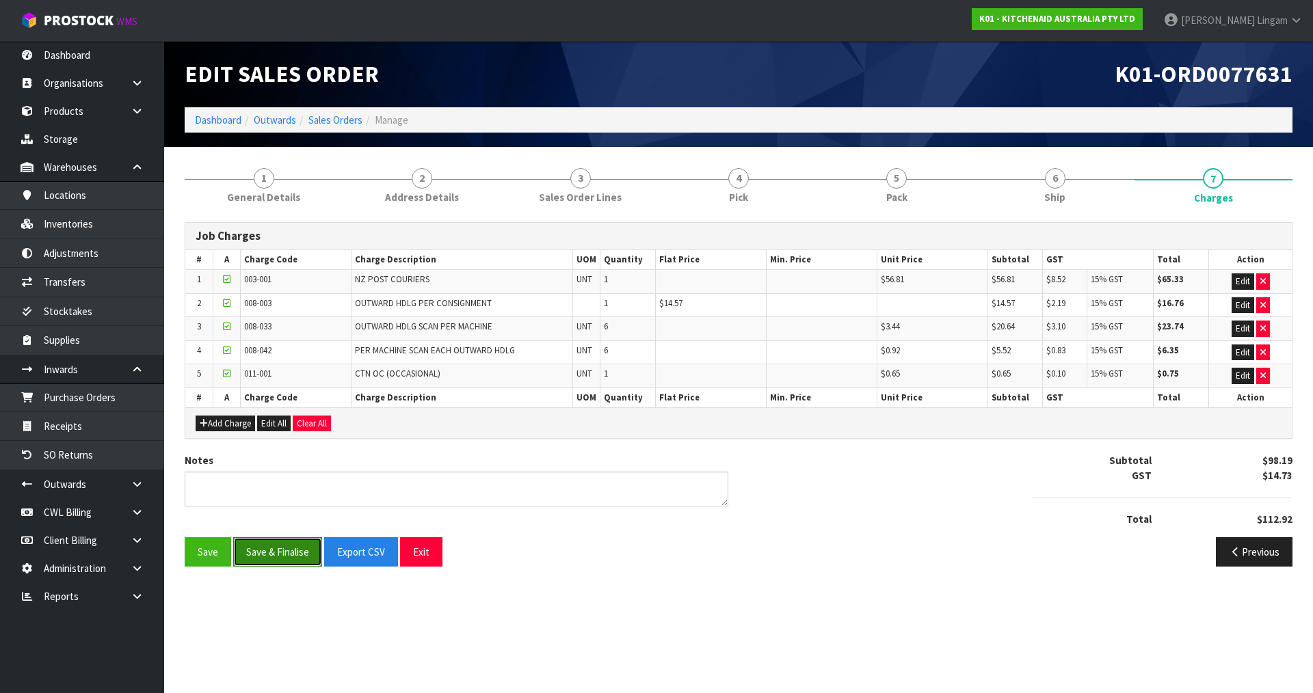
click at [288, 543] on button "Save & Finalise" at bounding box center [277, 552] width 89 height 29
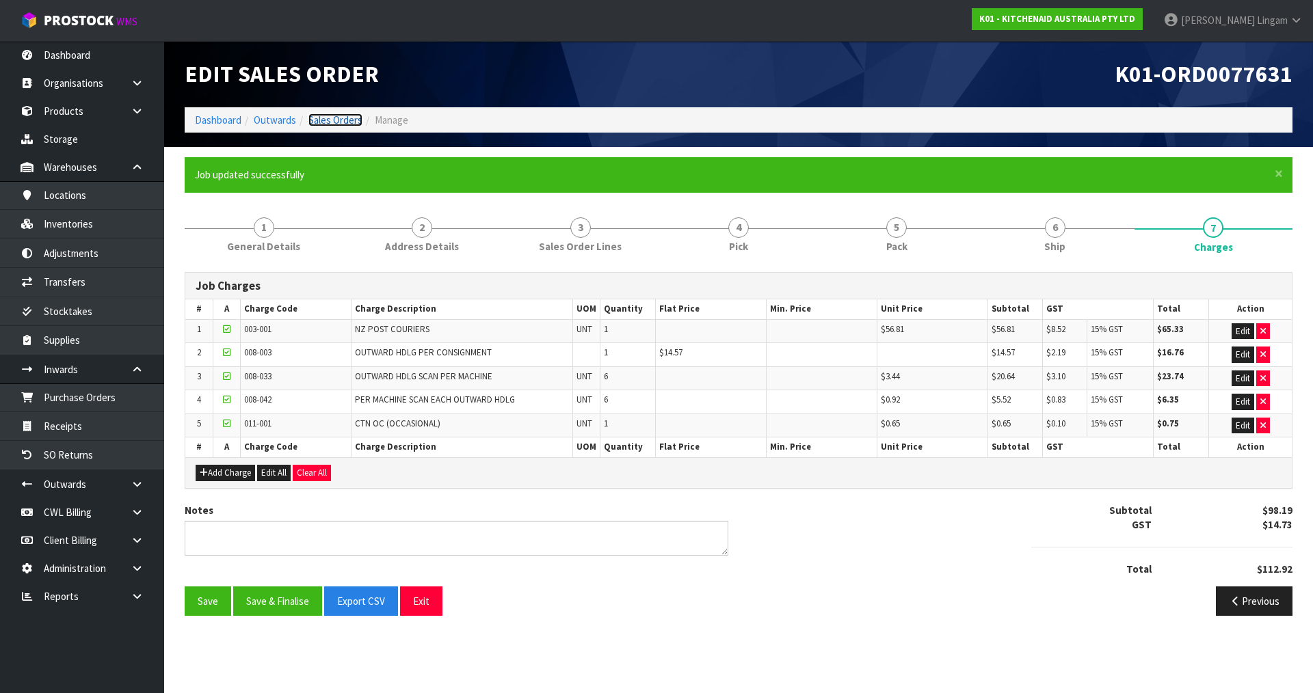
click at [341, 120] on link "Sales Orders" at bounding box center [335, 120] width 54 height 13
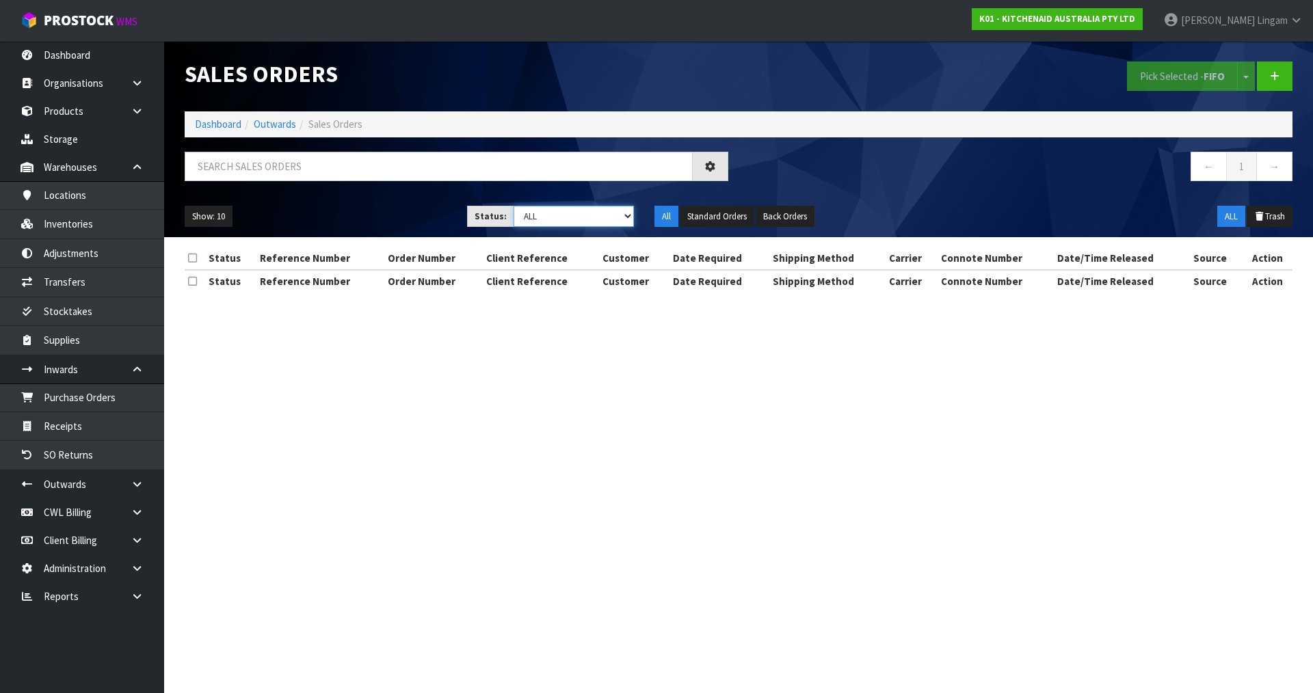
click at [613, 215] on select "Draft Pending Allocated Pending Pick Goods Picked Goods Packed Pending Charges …" at bounding box center [574, 216] width 121 height 21
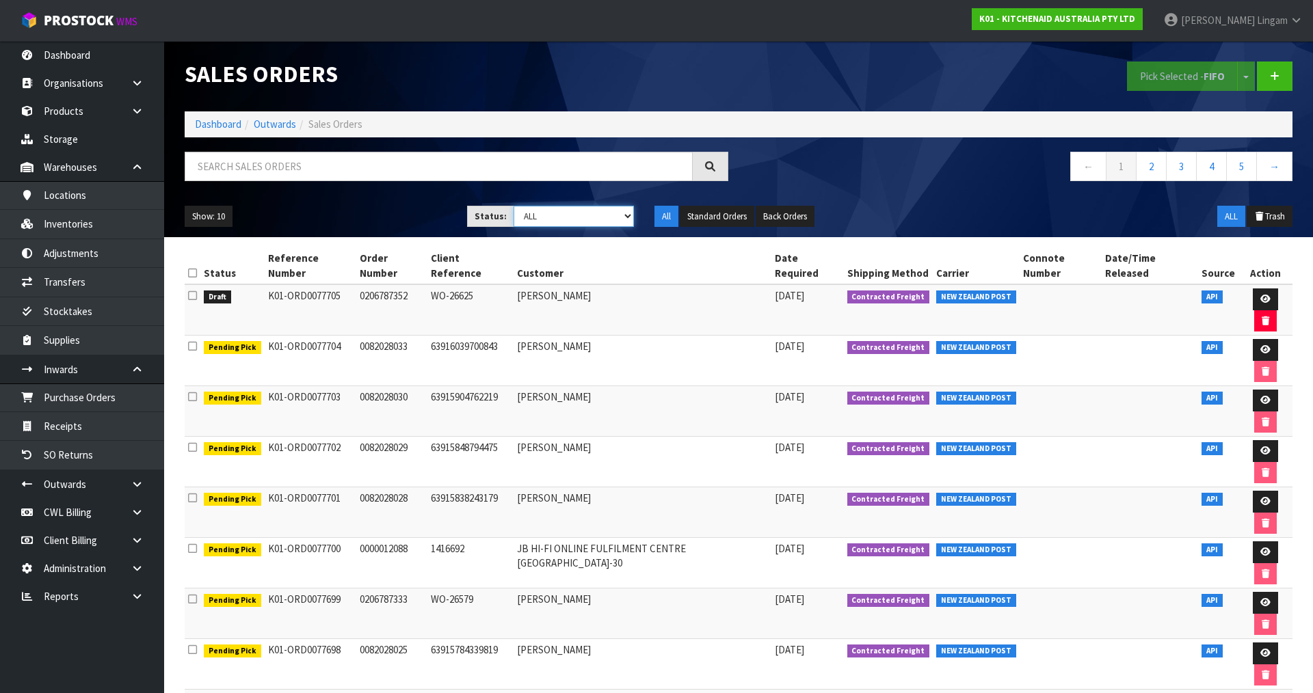
select select "string:6"
click at [514, 206] on select "Draft Pending Allocated Pending Pick Goods Picked Goods Packed Pending Charges …" at bounding box center [574, 216] width 121 height 21
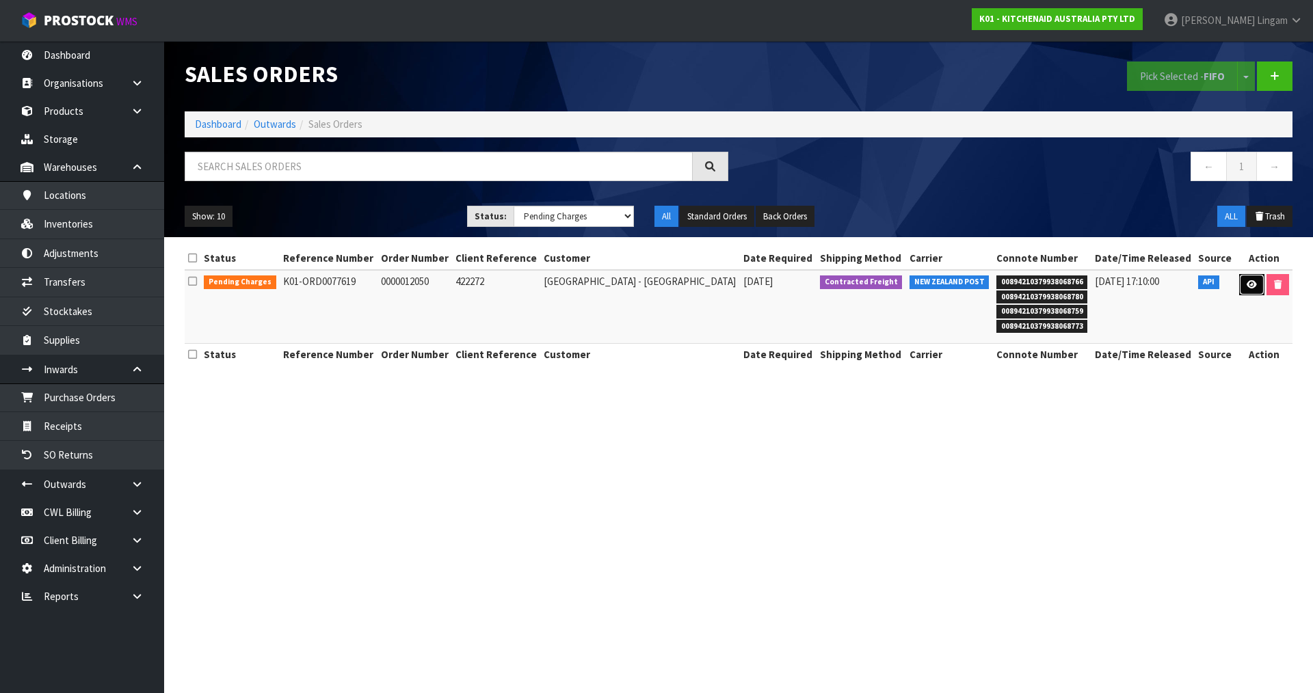
click at [1247, 285] on icon at bounding box center [1252, 284] width 10 height 9
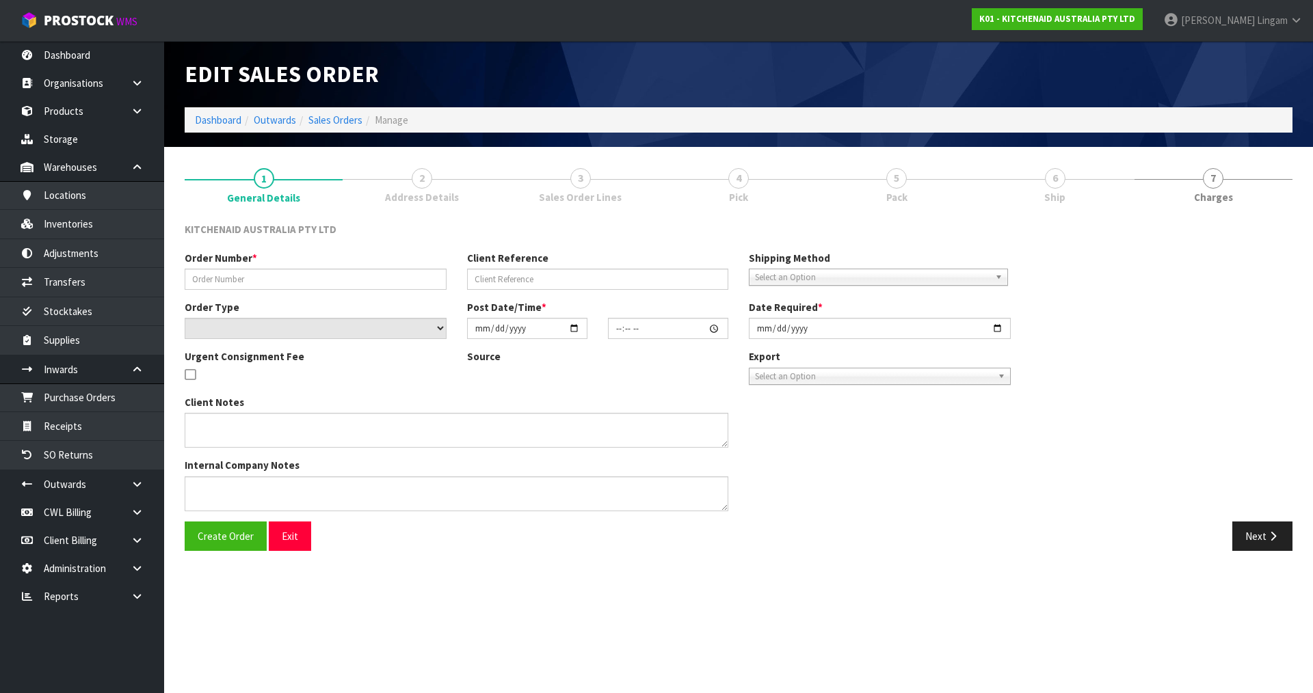
type input "0000012050"
type input "422272"
select select "number:0"
type input "[DATE]"
type input "17:32:59.000"
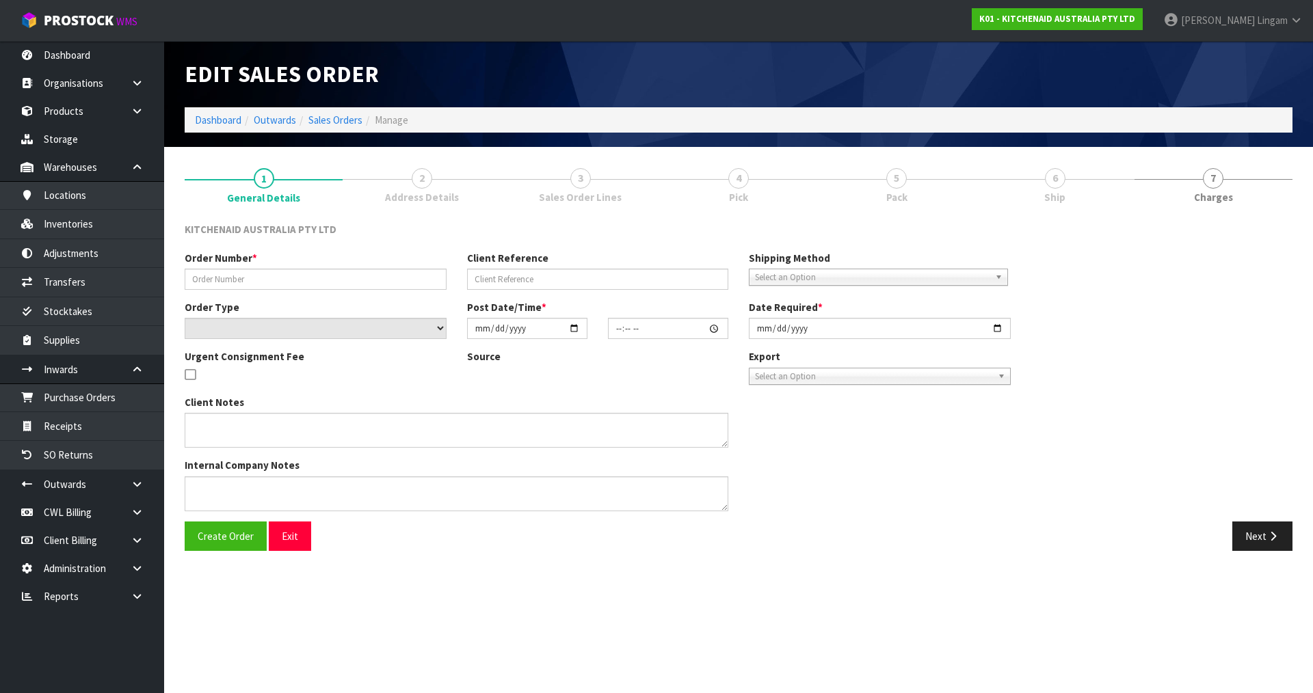
type input "[DATE]"
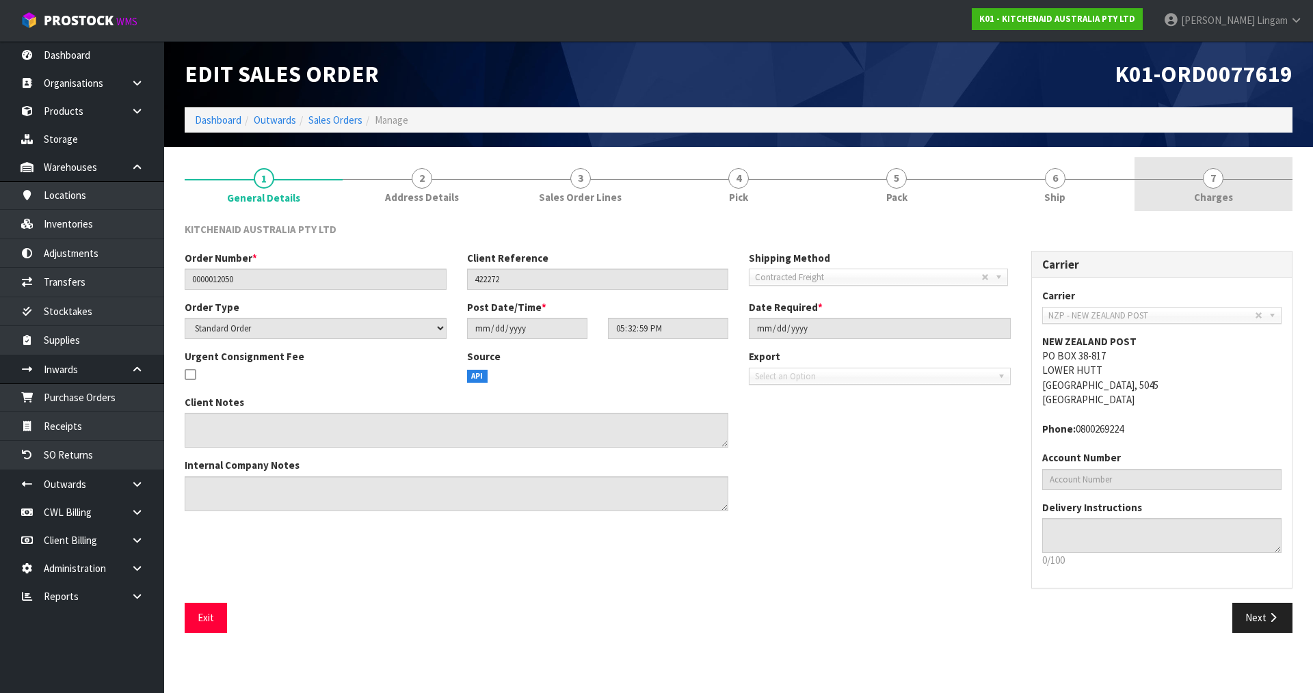
click at [1245, 188] on link "7 [GEOGRAPHIC_DATA]" at bounding box center [1214, 184] width 158 height 54
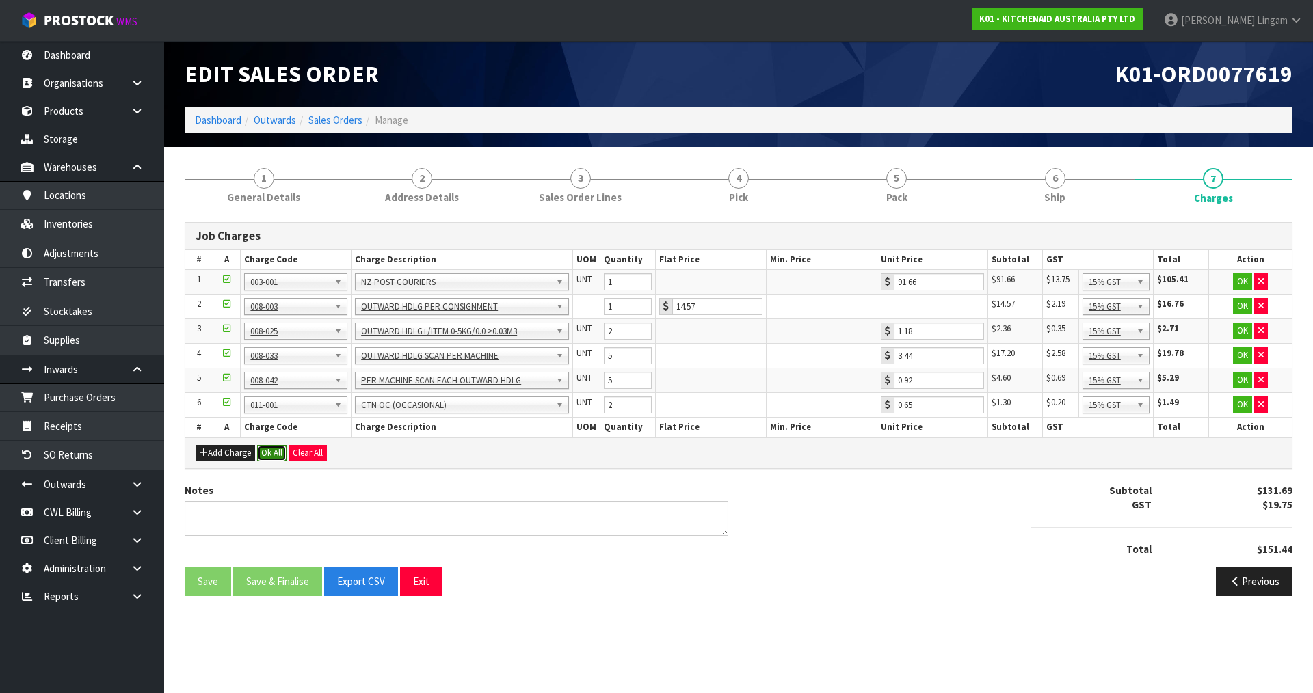
click at [276, 455] on button "Ok All" at bounding box center [271, 453] width 29 height 16
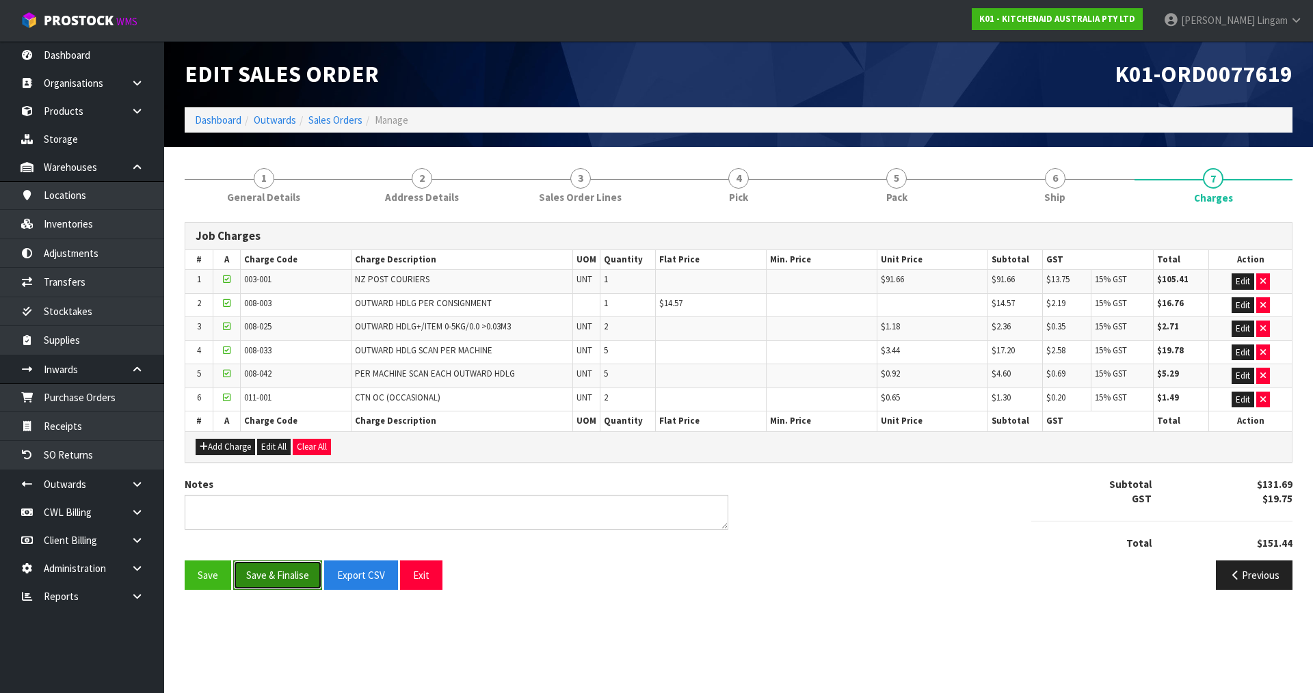
click at [286, 572] on button "Save & Finalise" at bounding box center [277, 575] width 89 height 29
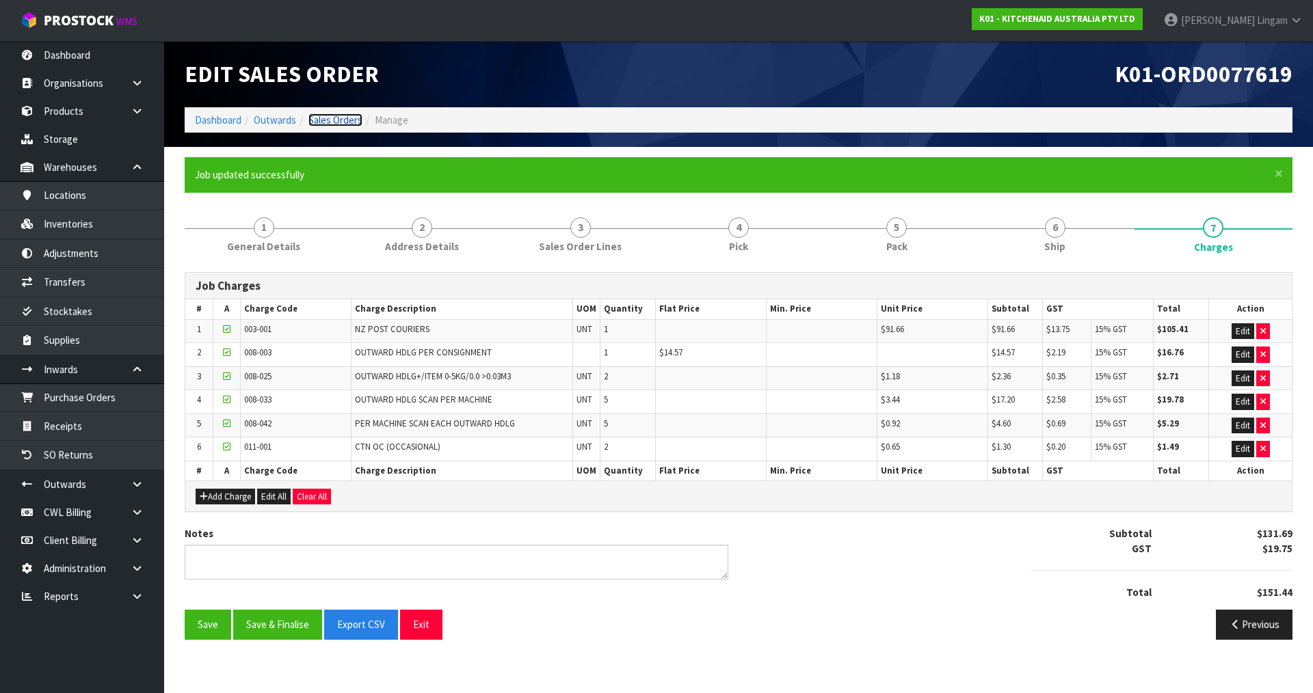
click at [320, 119] on link "Sales Orders" at bounding box center [335, 120] width 54 height 13
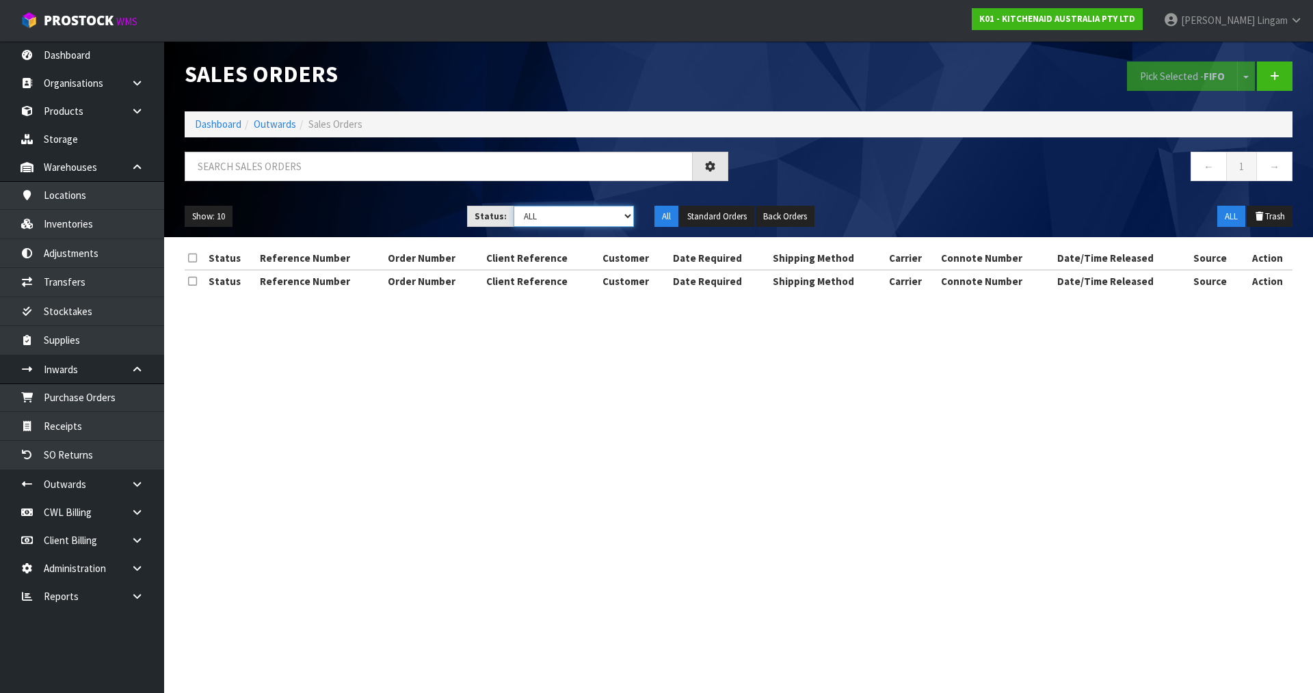
click at [567, 213] on select "Draft Pending Allocated Pending Pick Goods Picked Goods Packed Pending Charges …" at bounding box center [574, 216] width 121 height 21
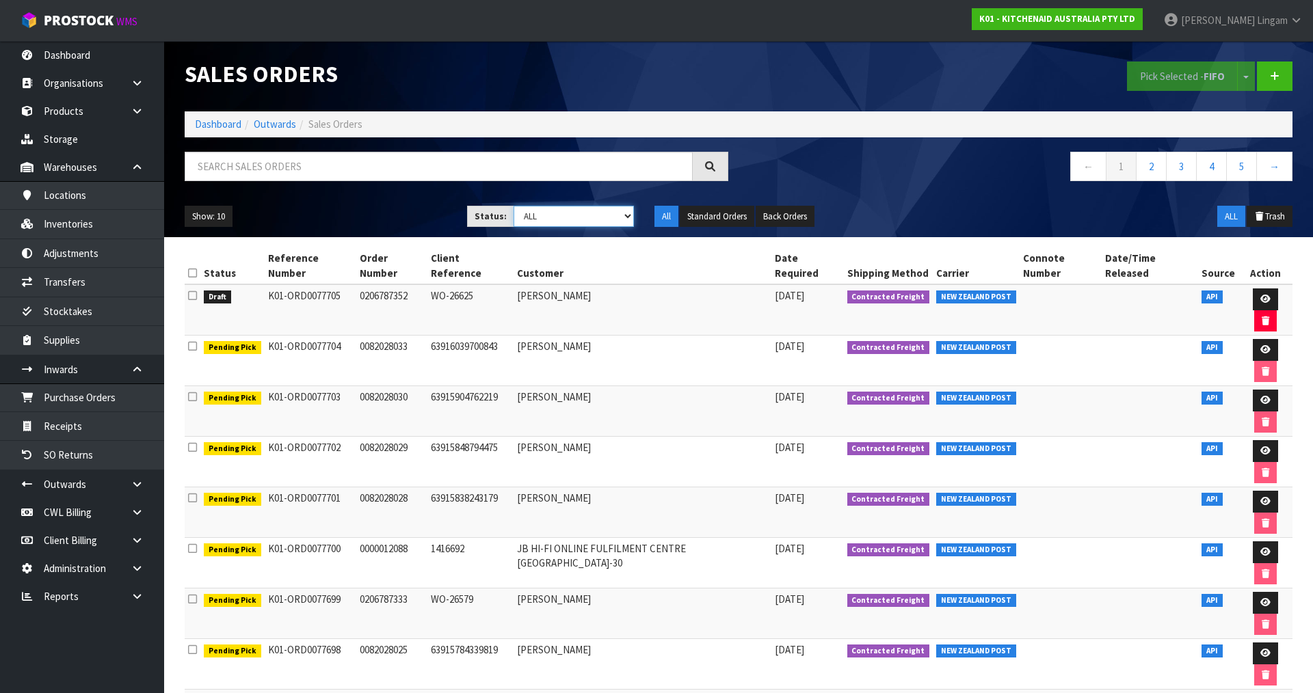
select select "string:0"
click at [514, 206] on select "Draft Pending Allocated Pending Pick Goods Picked Goods Packed Pending Charges …" at bounding box center [574, 216] width 121 height 21
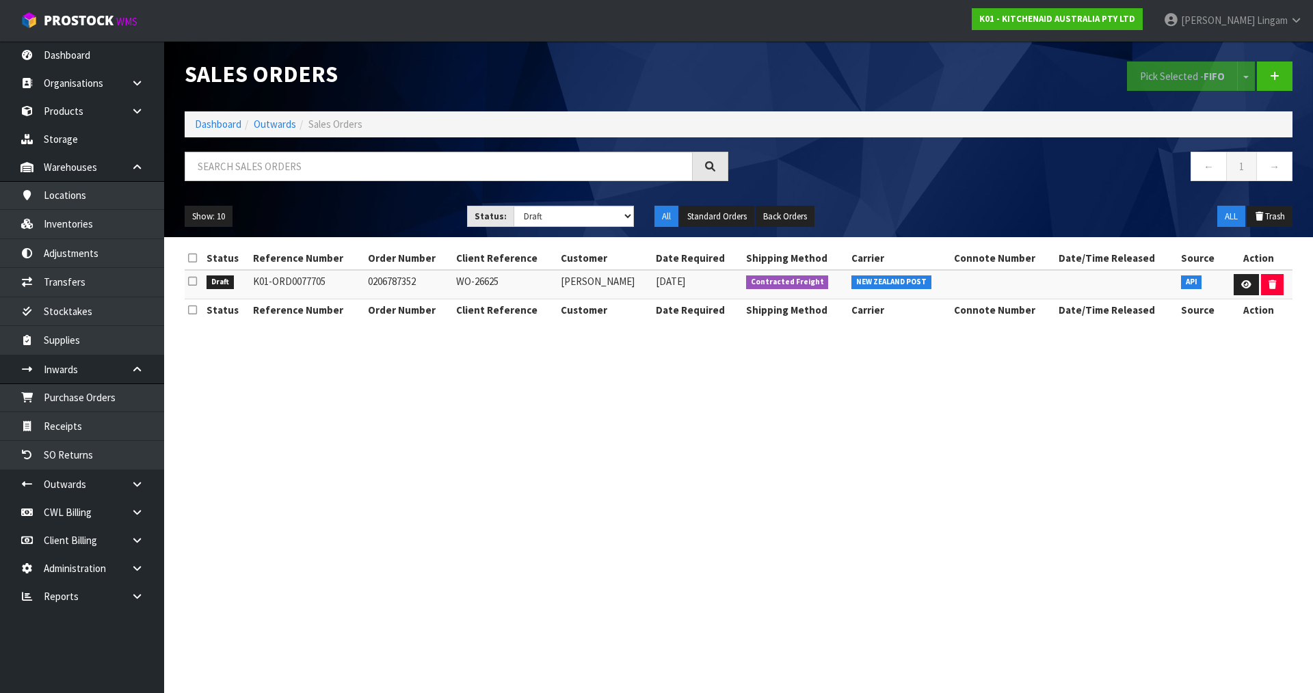
click at [192, 280] on icon at bounding box center [192, 281] width 9 height 10
click at [0, 0] on input "checkbox" at bounding box center [0, 0] width 0 height 0
click at [1180, 83] on button "Pick Selected - FIFO" at bounding box center [1182, 76] width 111 height 29
click at [222, 122] on link "Dashboard" at bounding box center [218, 124] width 47 height 13
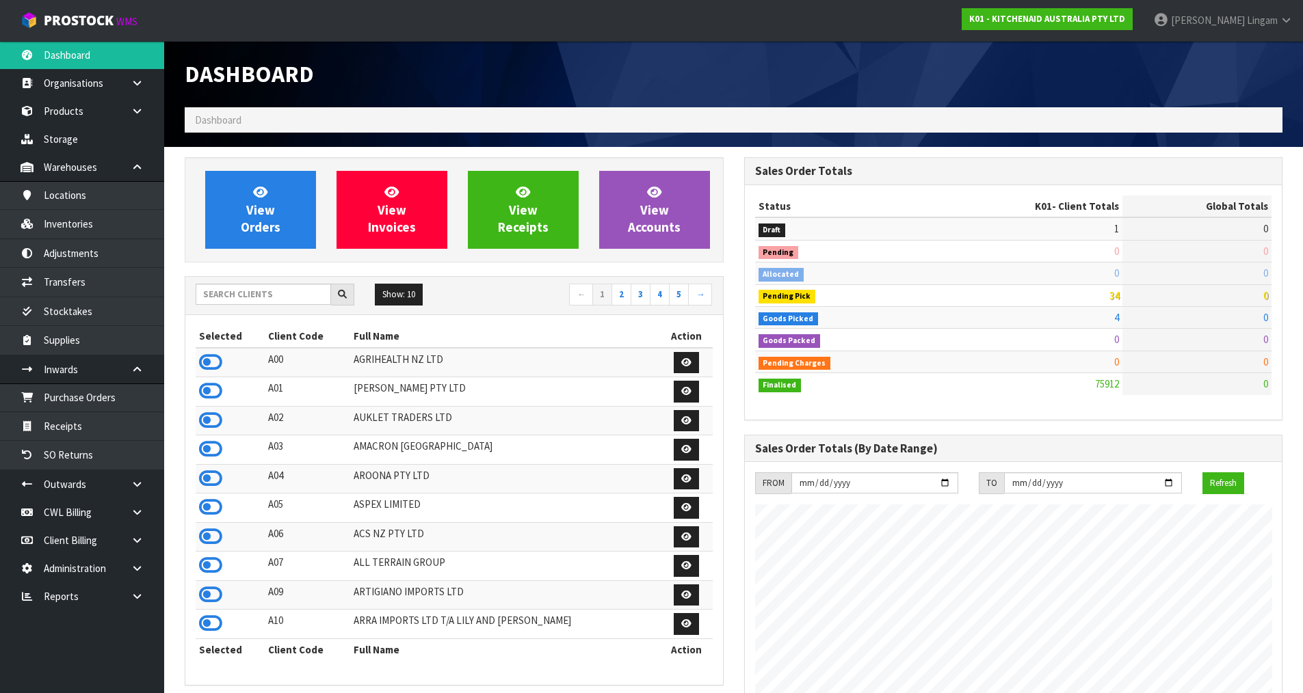
scroll to position [1036, 559]
click at [317, 297] on input "text" at bounding box center [263, 294] width 135 height 21
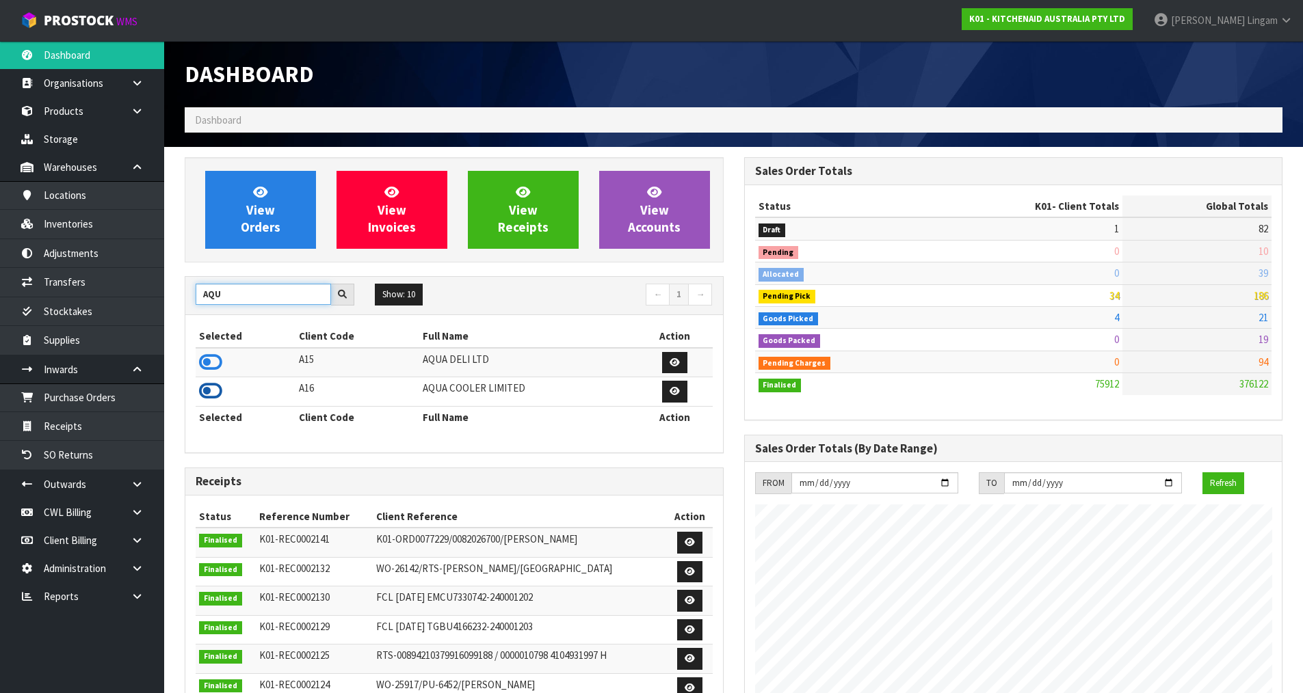
type input "AQU"
click at [211, 391] on icon at bounding box center [210, 391] width 23 height 21
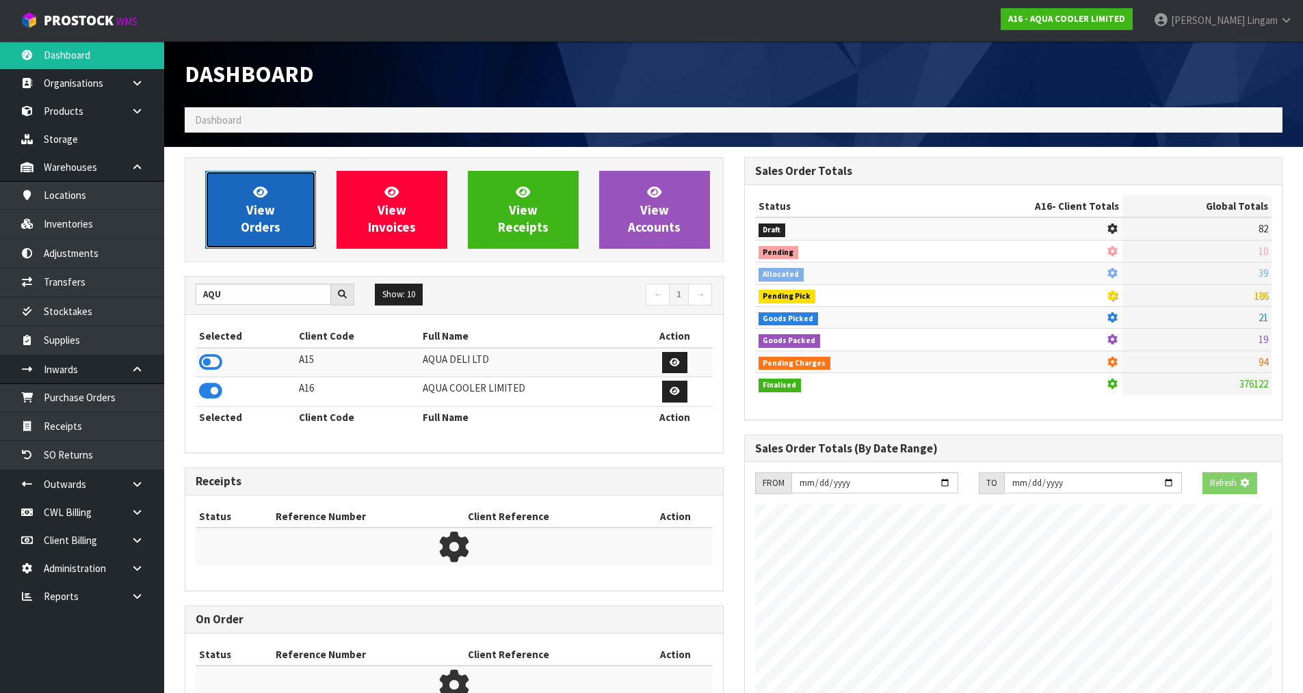
scroll to position [683069, 683362]
click at [269, 229] on span "View Orders" at bounding box center [261, 209] width 40 height 51
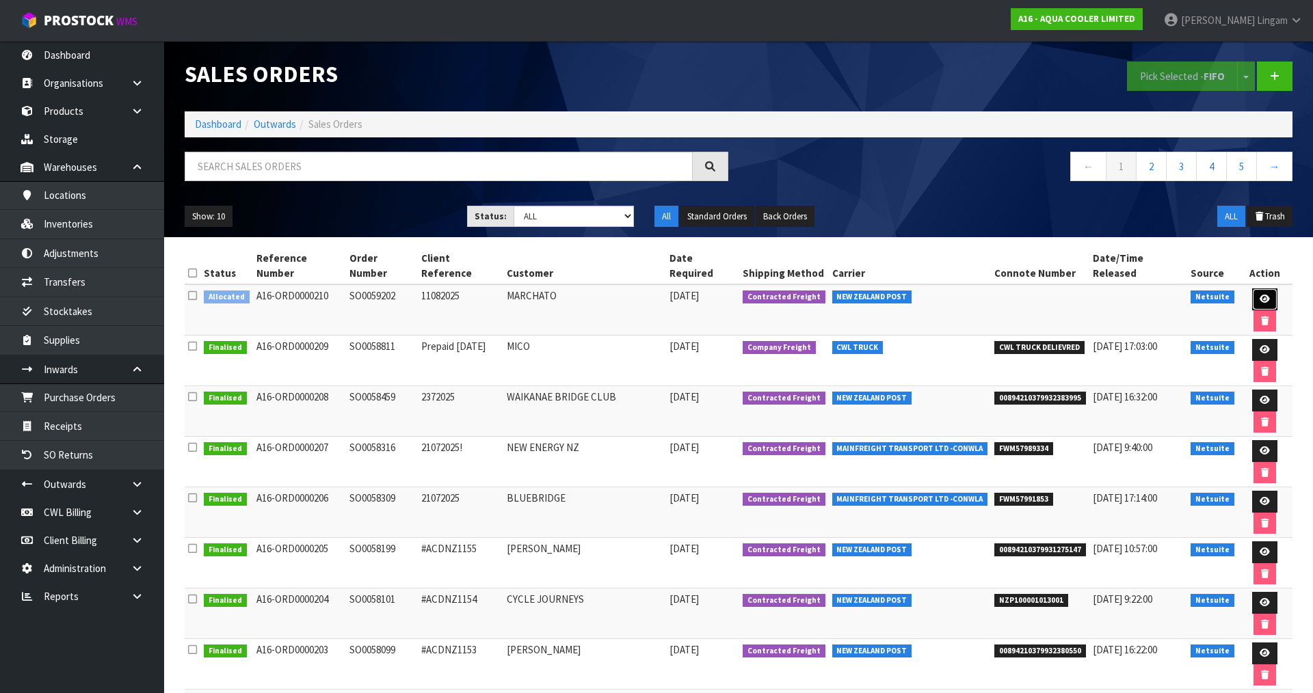
click at [1260, 295] on icon at bounding box center [1265, 299] width 10 height 9
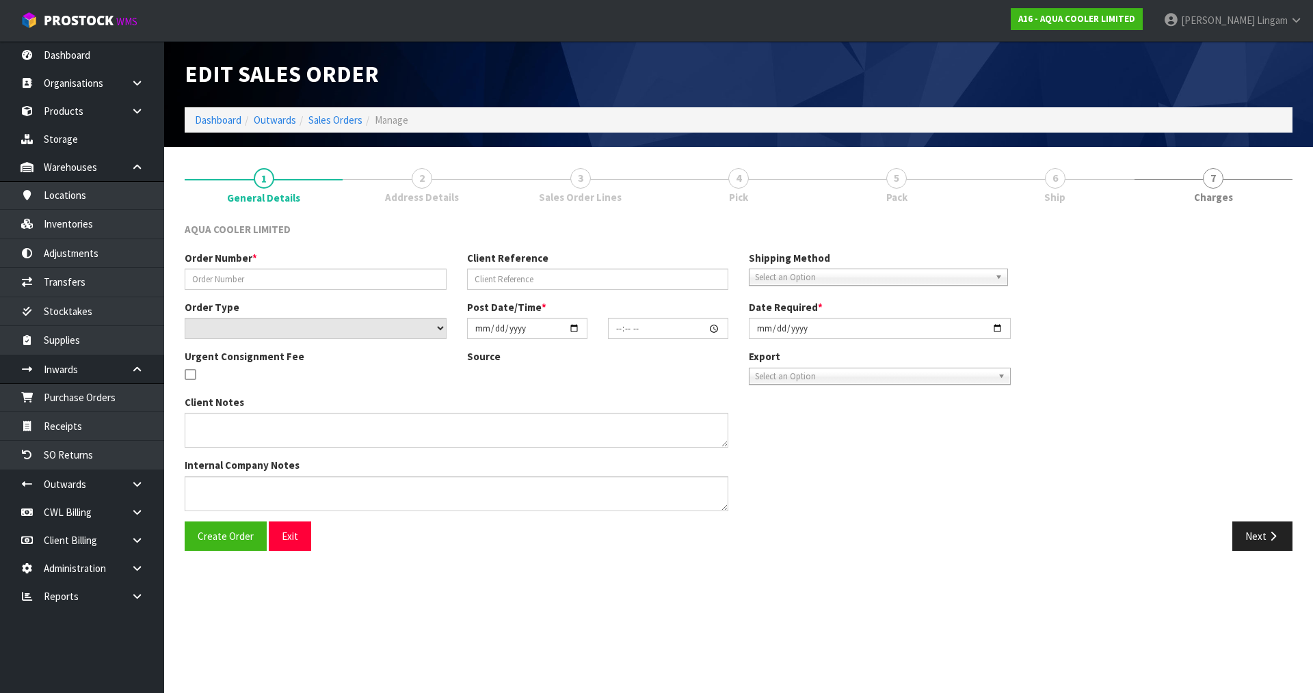
type input "SO0059202"
type input "11082025"
select select "number:0"
type input "[DATE]"
type input "18:00:12.000"
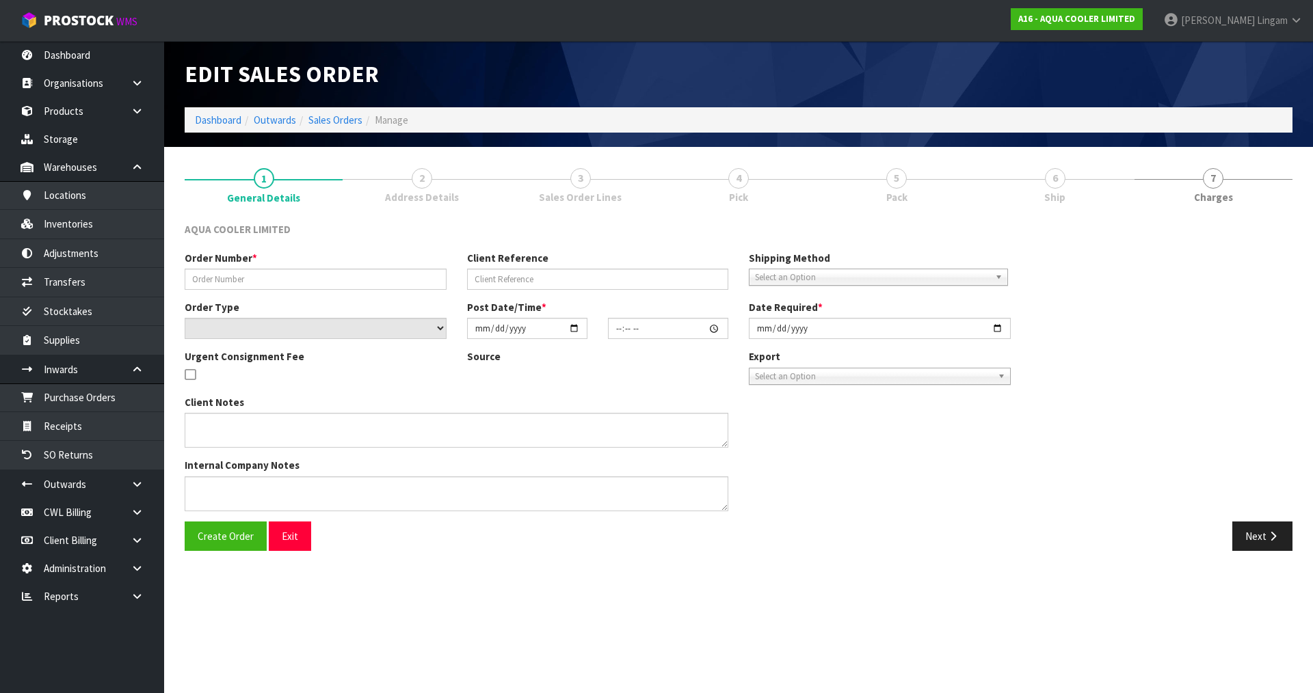
type input "[DATE]"
type textarea "ENQ0354943"
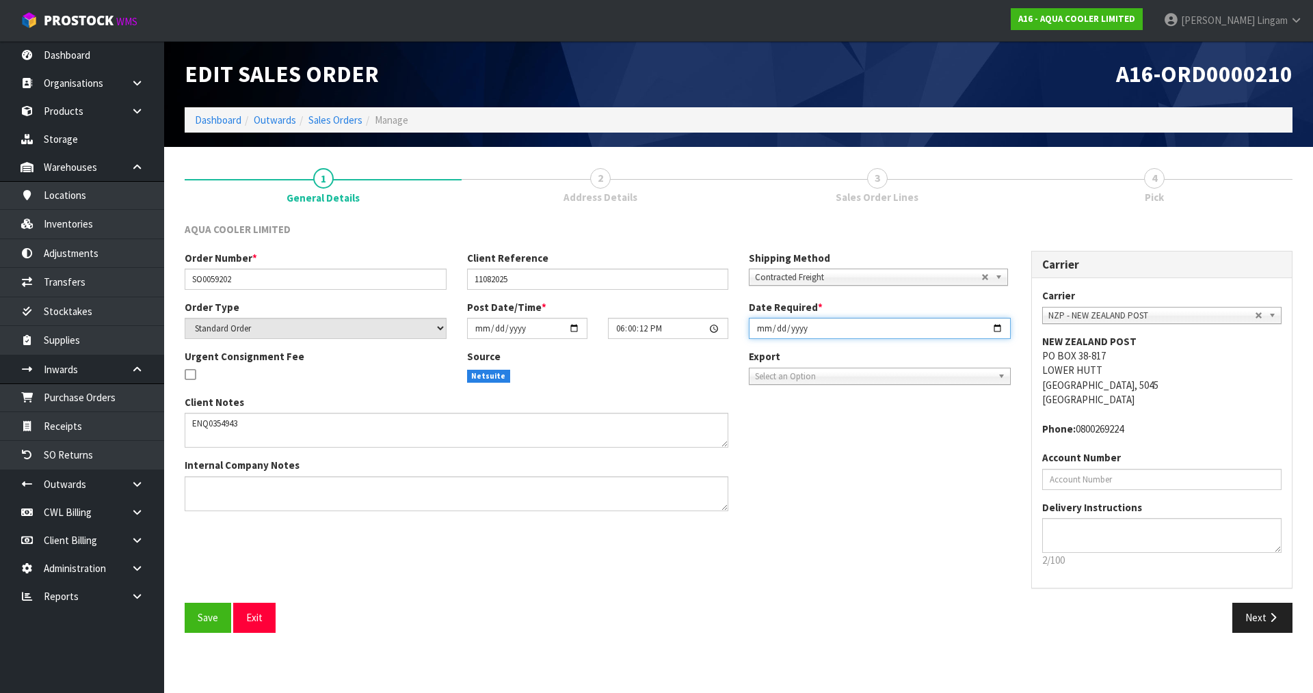
click at [757, 332] on input "[DATE]" at bounding box center [880, 328] width 262 height 21
type input "[DATE]"
click at [197, 621] on button "Save" at bounding box center [208, 617] width 47 height 29
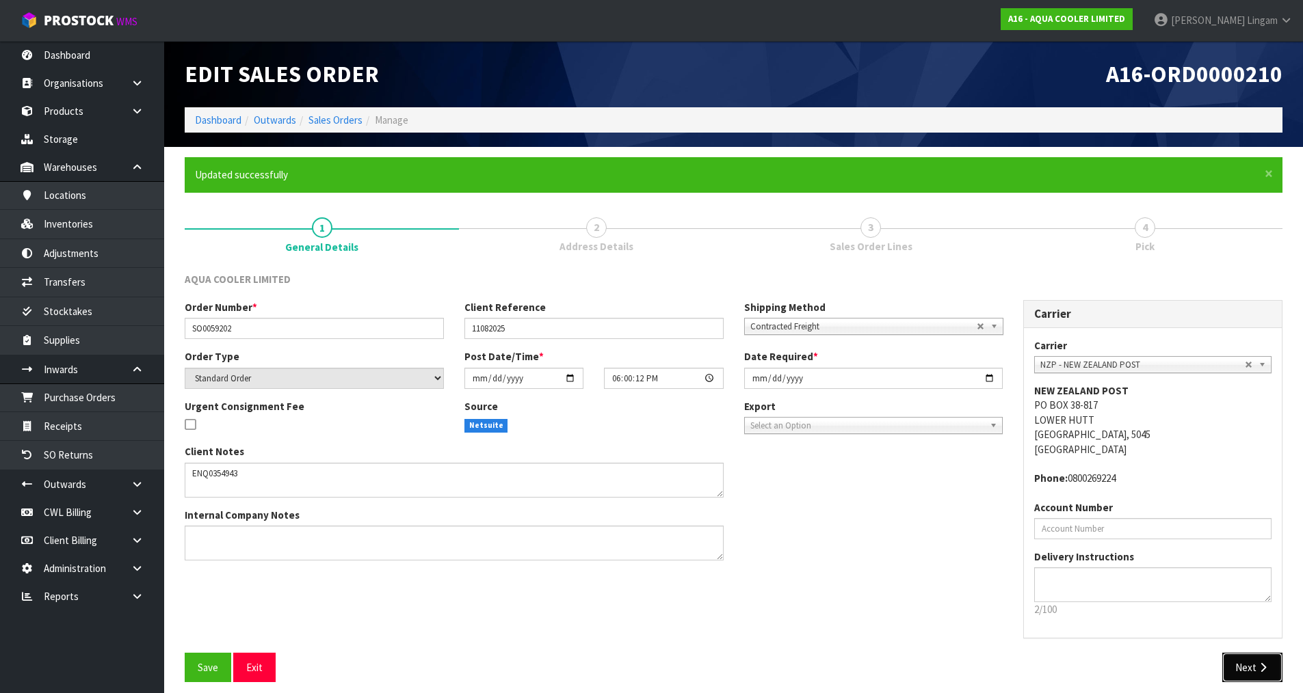
click at [1241, 665] on button "Next" at bounding box center [1252, 667] width 60 height 29
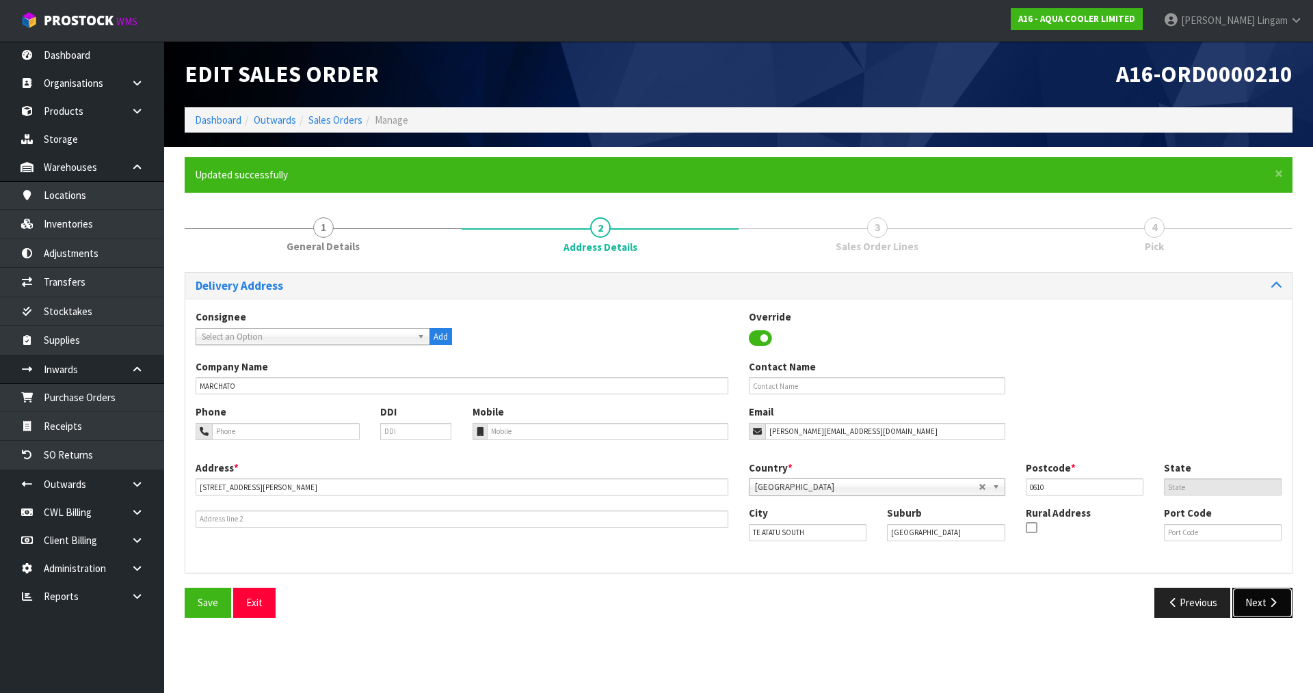
click at [1261, 591] on button "Next" at bounding box center [1262, 602] width 60 height 29
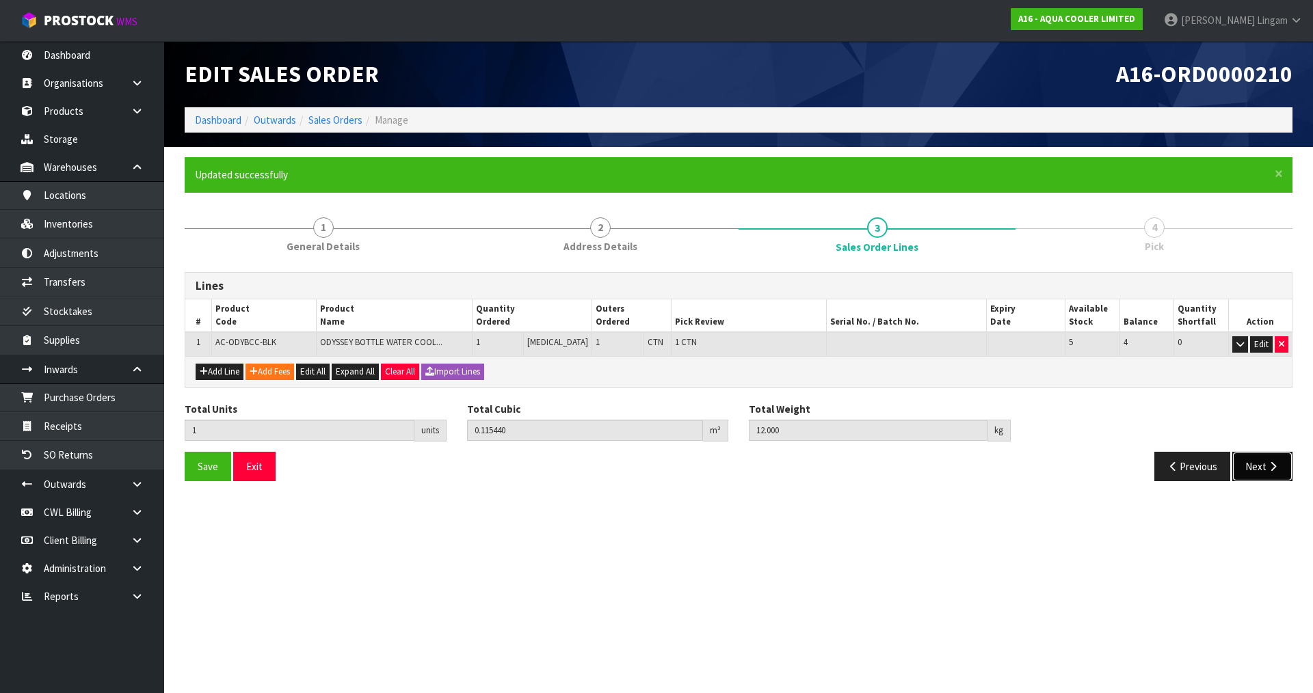
click at [1255, 468] on button "Next" at bounding box center [1262, 466] width 60 height 29
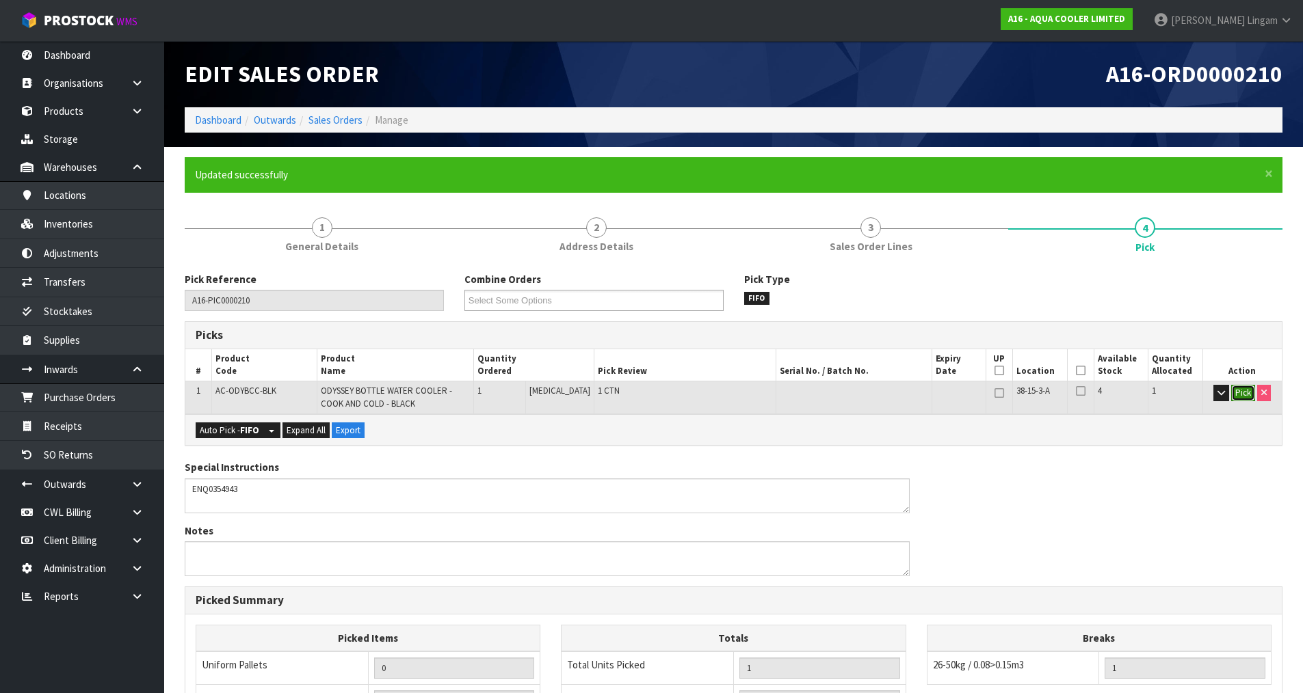
click at [1241, 390] on button "Pick" at bounding box center [1243, 393] width 24 height 16
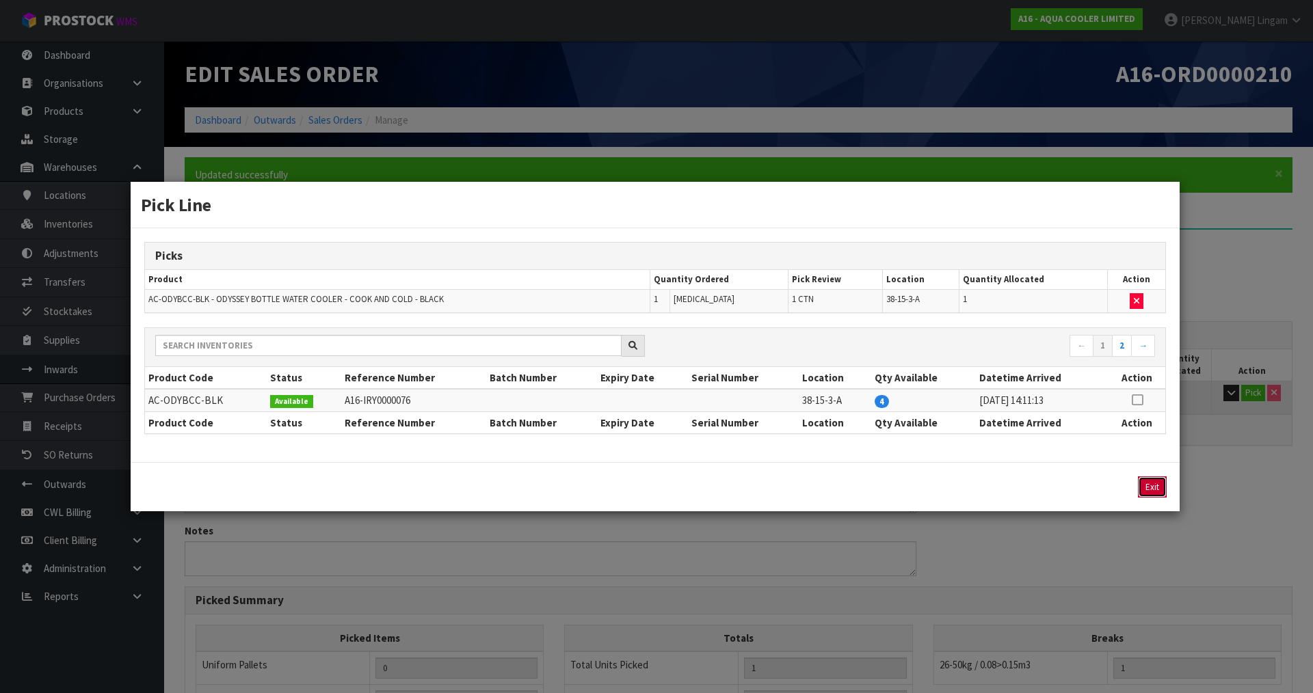
click at [1153, 488] on button "Exit" at bounding box center [1152, 487] width 29 height 21
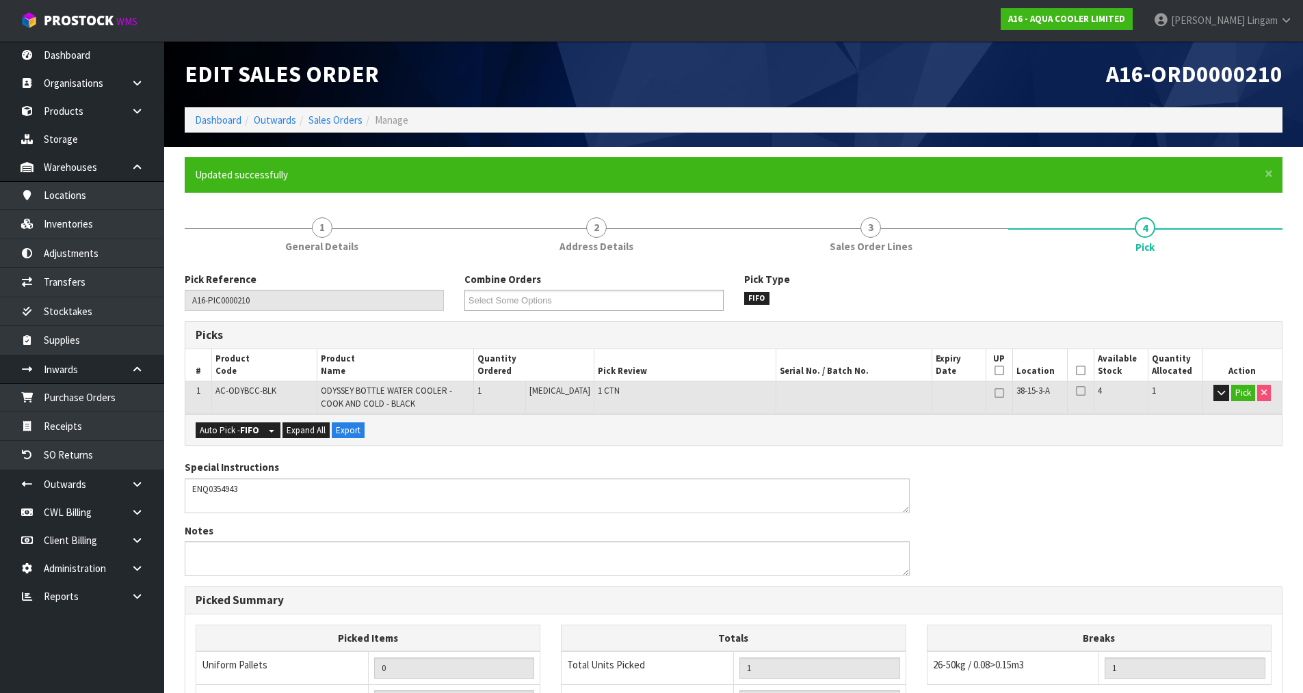
click at [317, 661] on td "Uniform Pallets" at bounding box center [282, 669] width 172 height 34
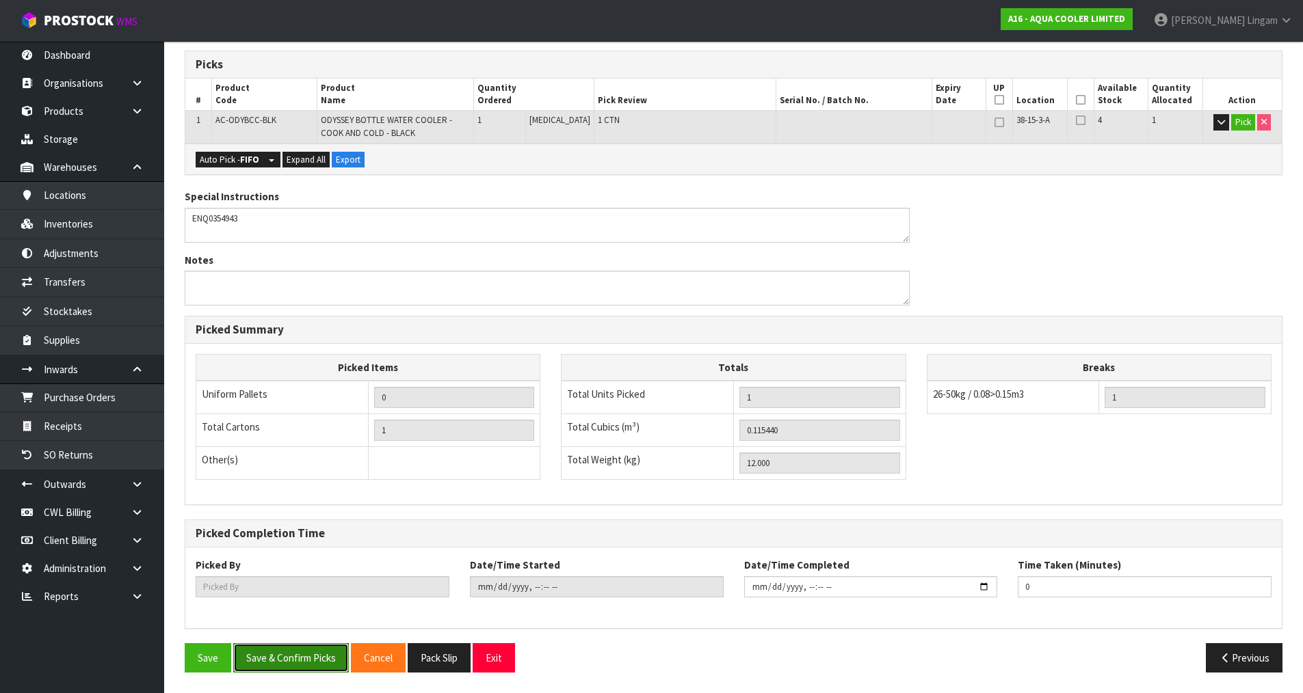
click at [283, 659] on button "Save & Confirm Picks" at bounding box center [291, 658] width 116 height 29
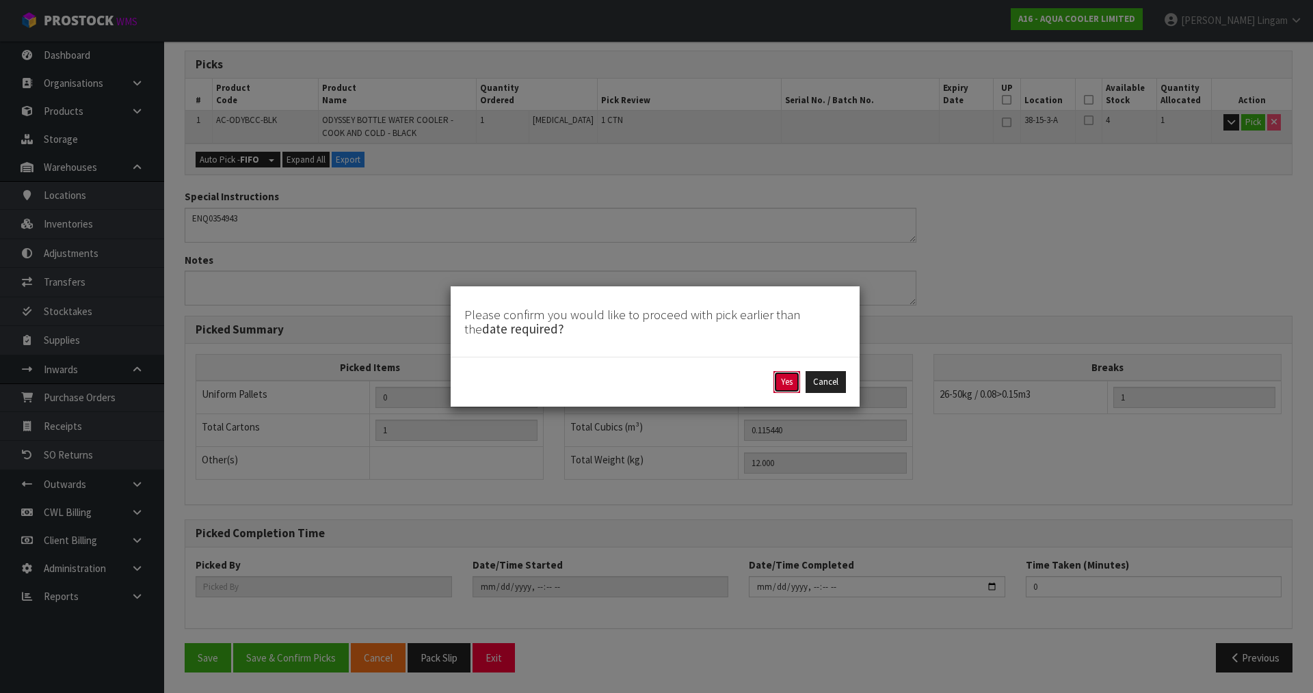
click at [779, 382] on button "Yes" at bounding box center [787, 382] width 27 height 22
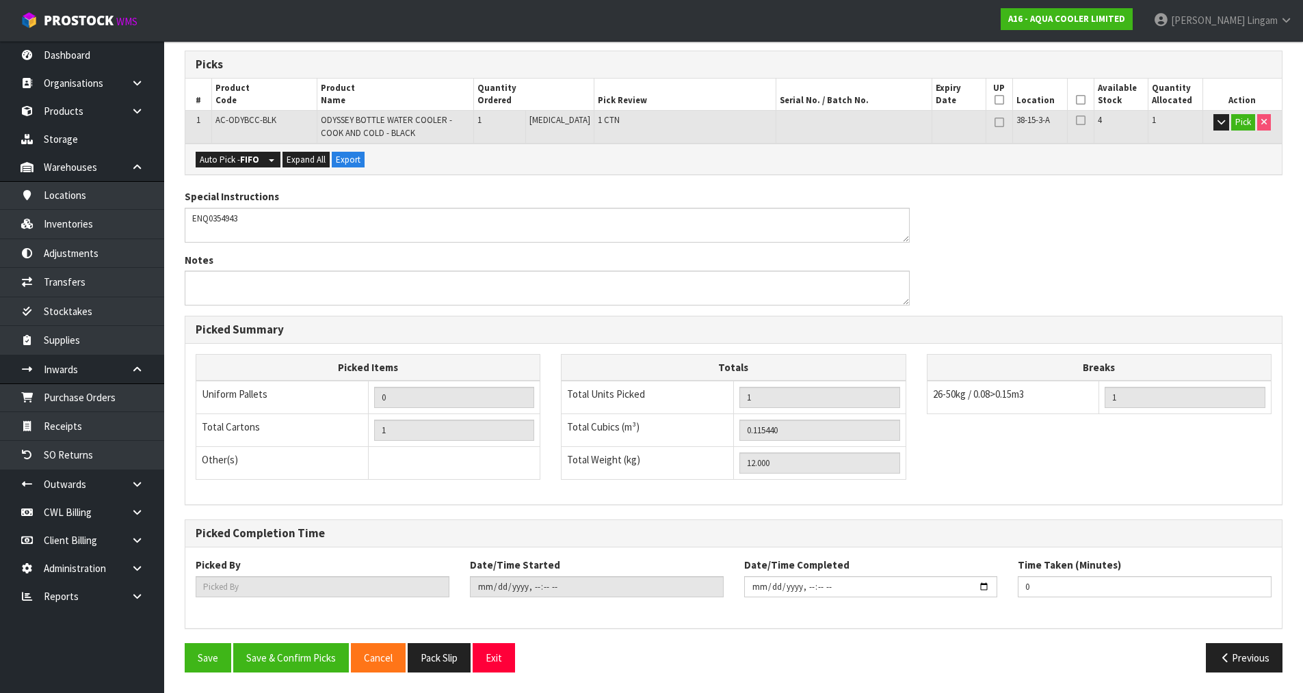
scroll to position [0, 0]
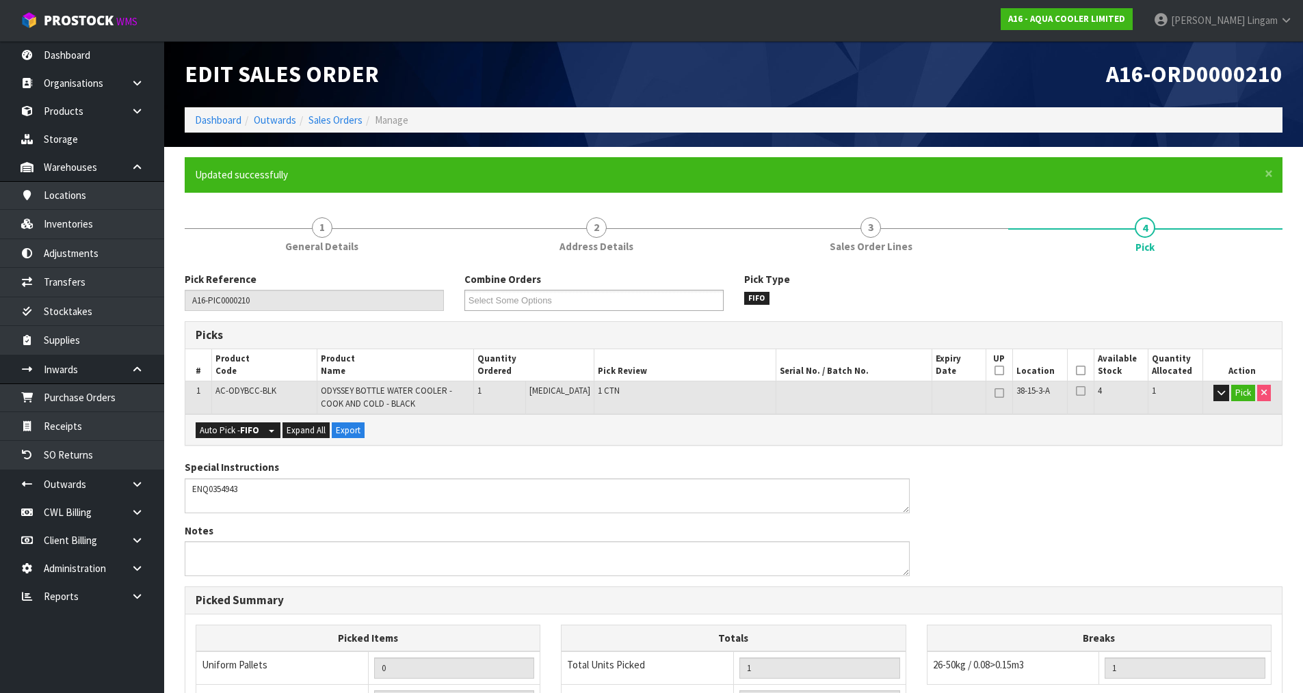
type input "[PERSON_NAME]"
type input "2025-08-11T19:58:32"
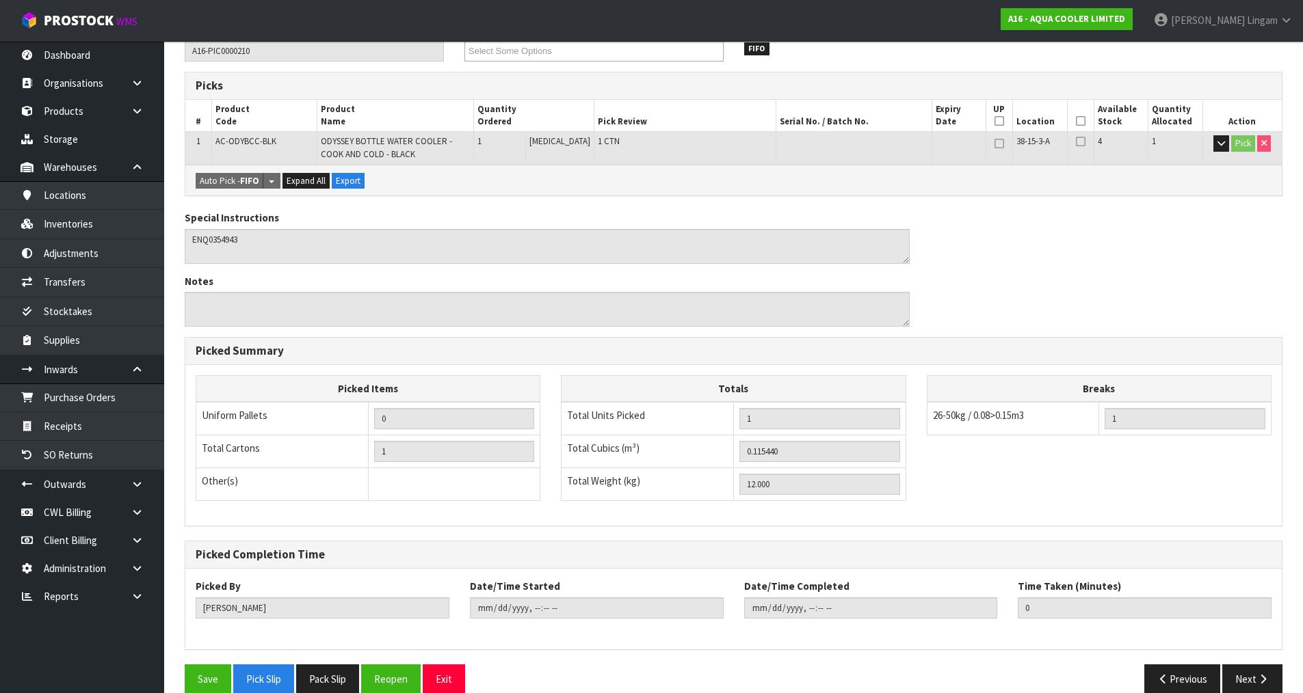
scroll to position [271, 0]
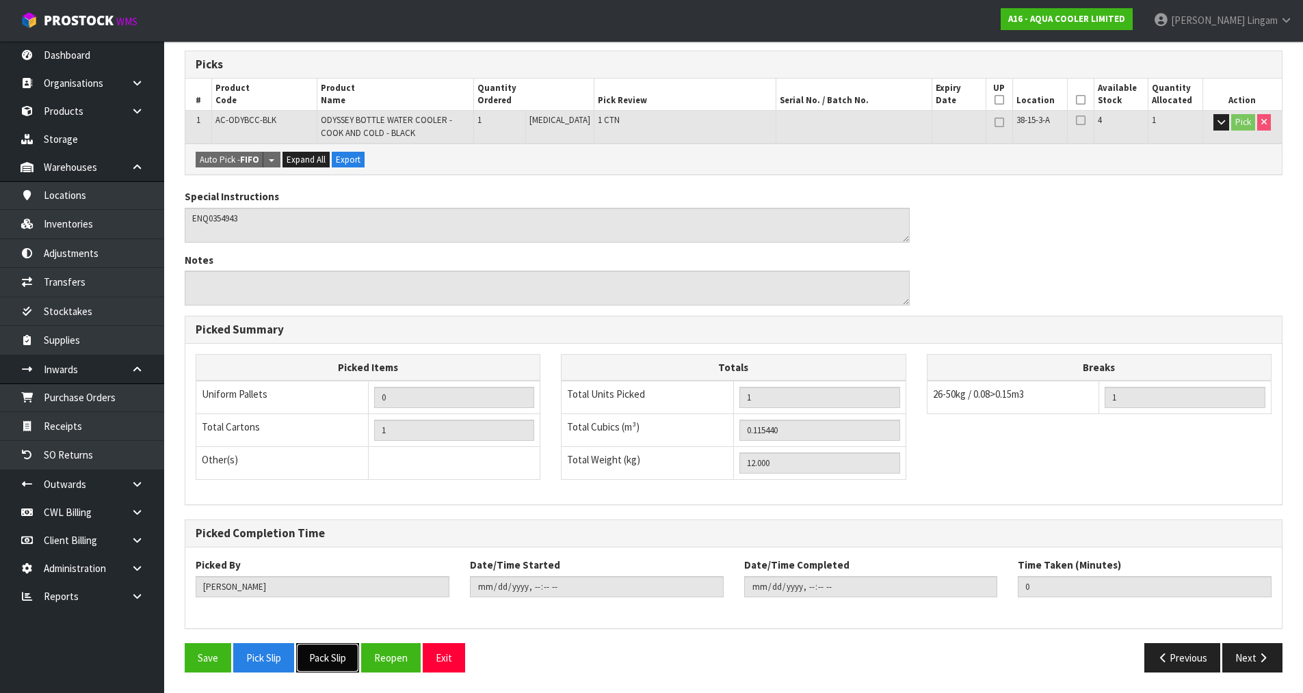
click at [319, 658] on button "Pack Slip" at bounding box center [327, 658] width 63 height 29
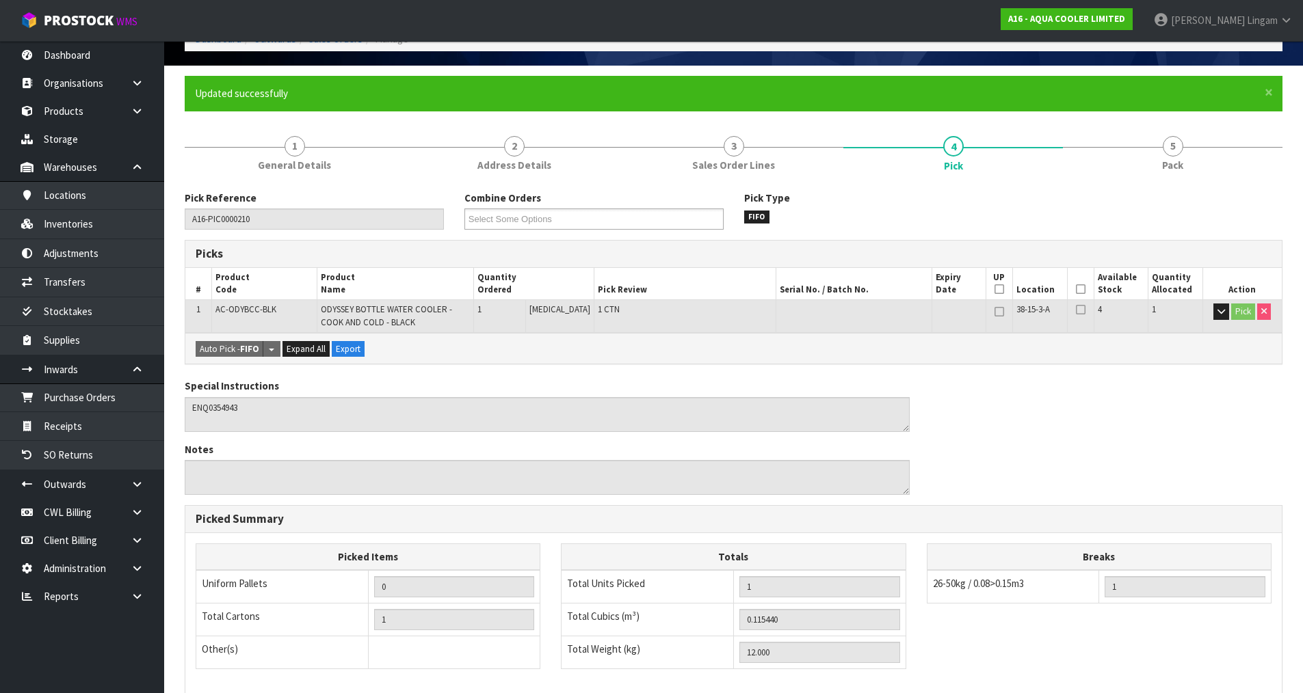
scroll to position [0, 0]
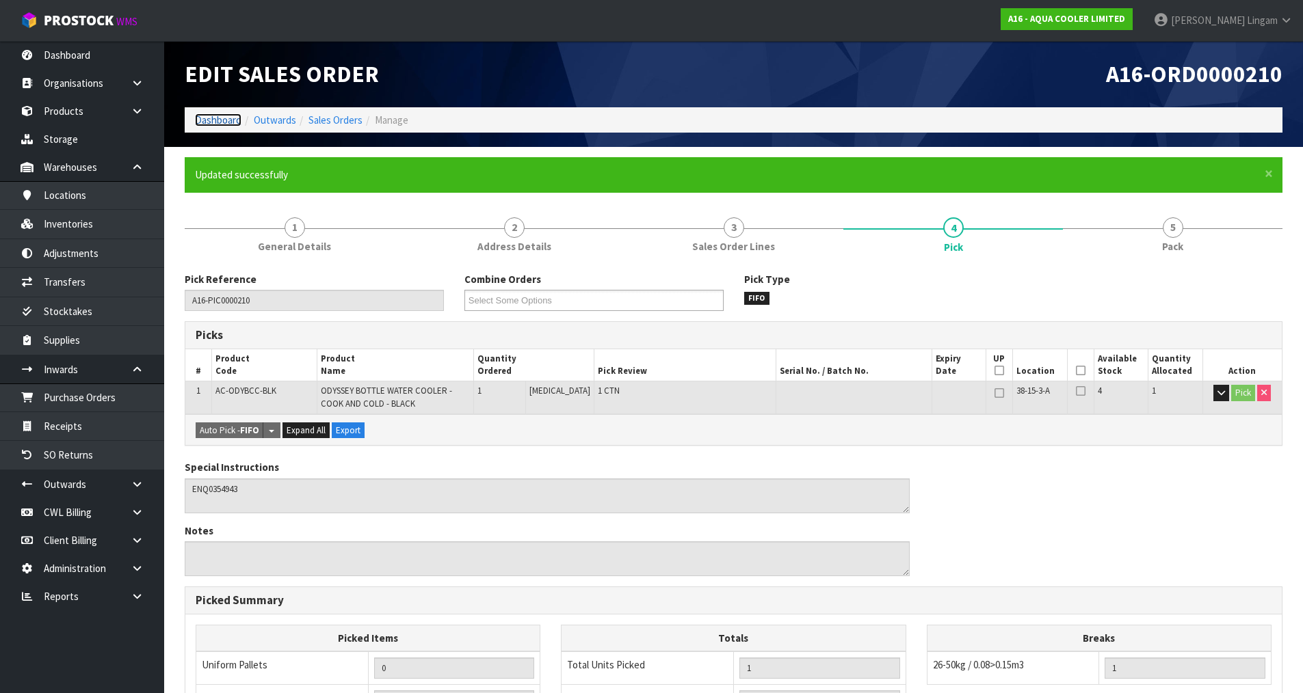
click at [205, 122] on link "Dashboard" at bounding box center [218, 120] width 47 height 13
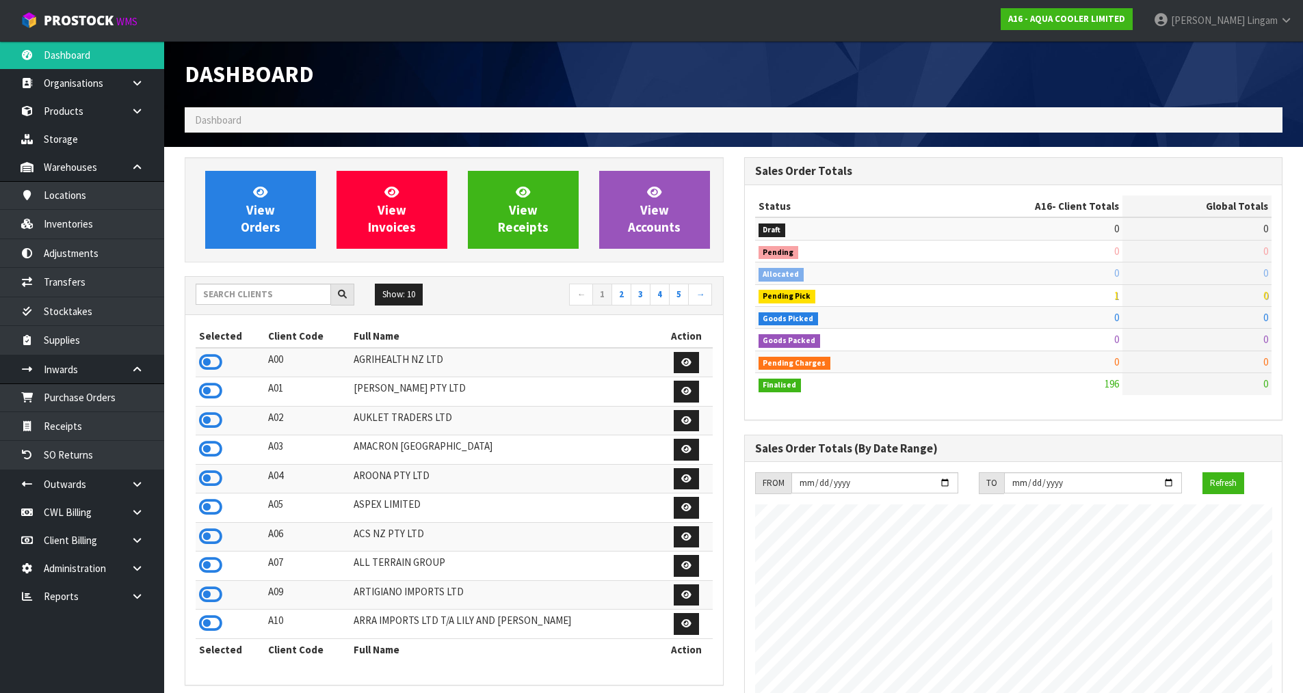
scroll to position [836, 559]
click at [144, 570] on link at bounding box center [142, 569] width 44 height 28
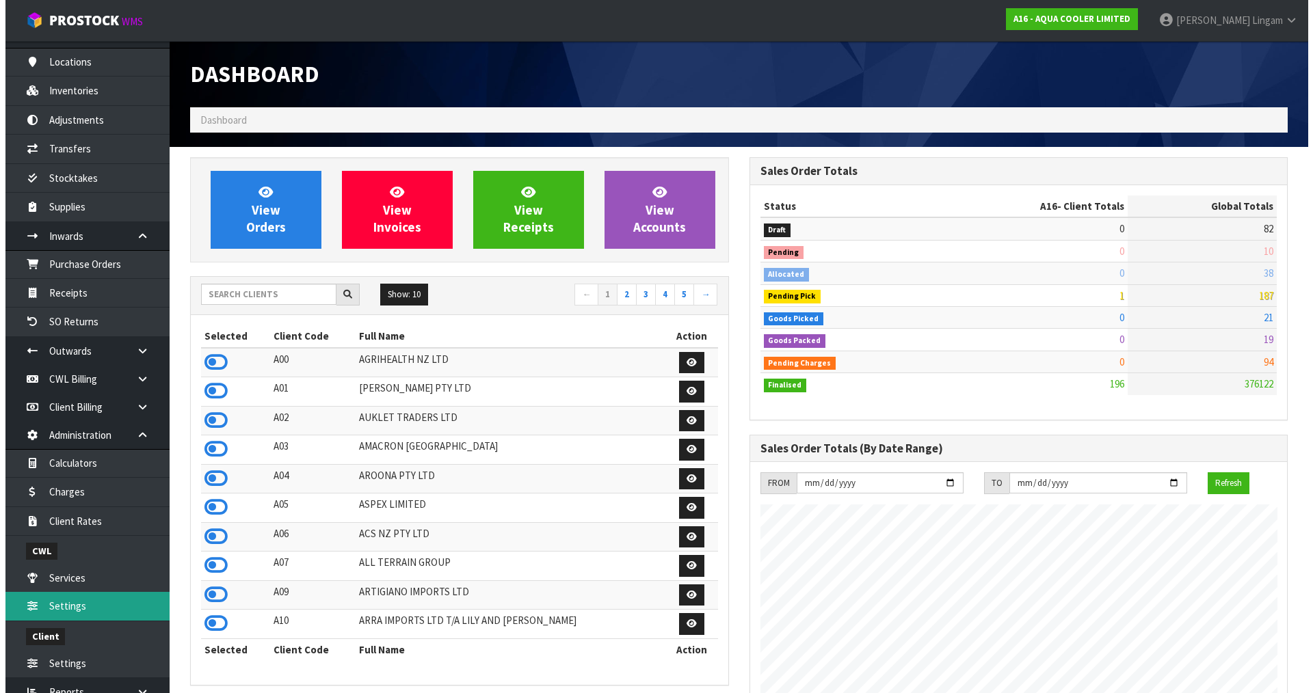
scroll to position [174, 0]
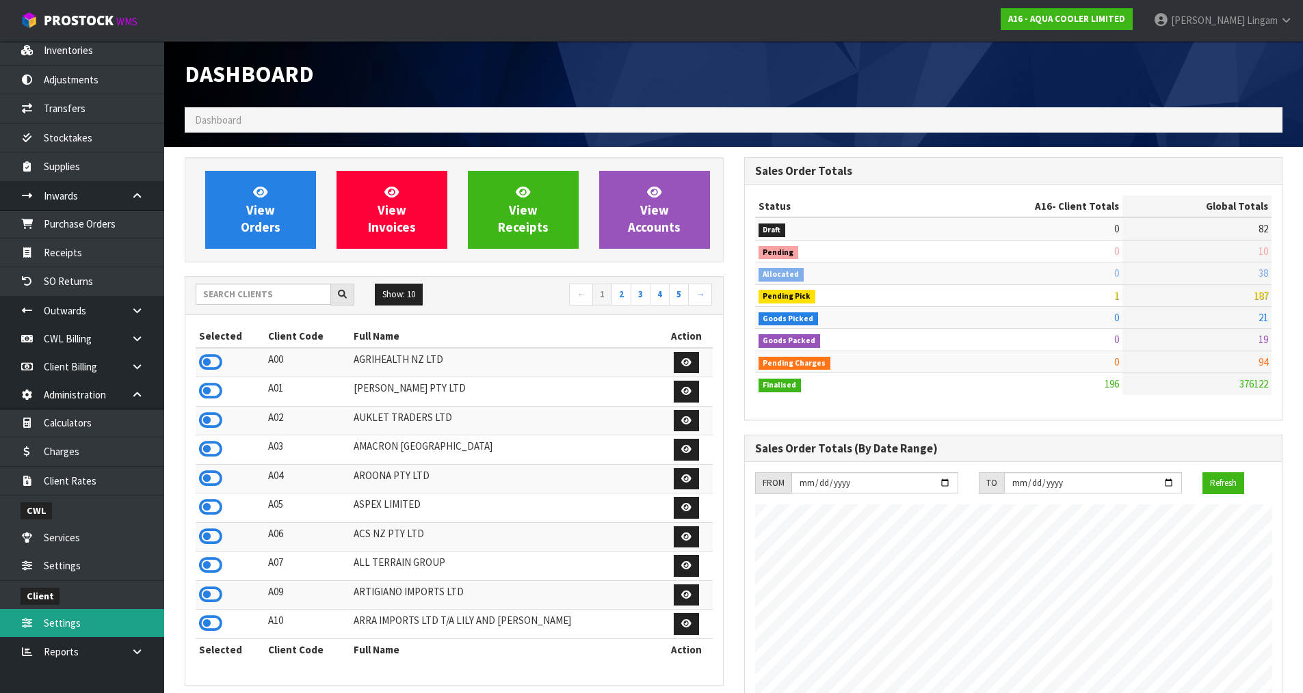
click at [70, 624] on link "Settings" at bounding box center [82, 623] width 164 height 28
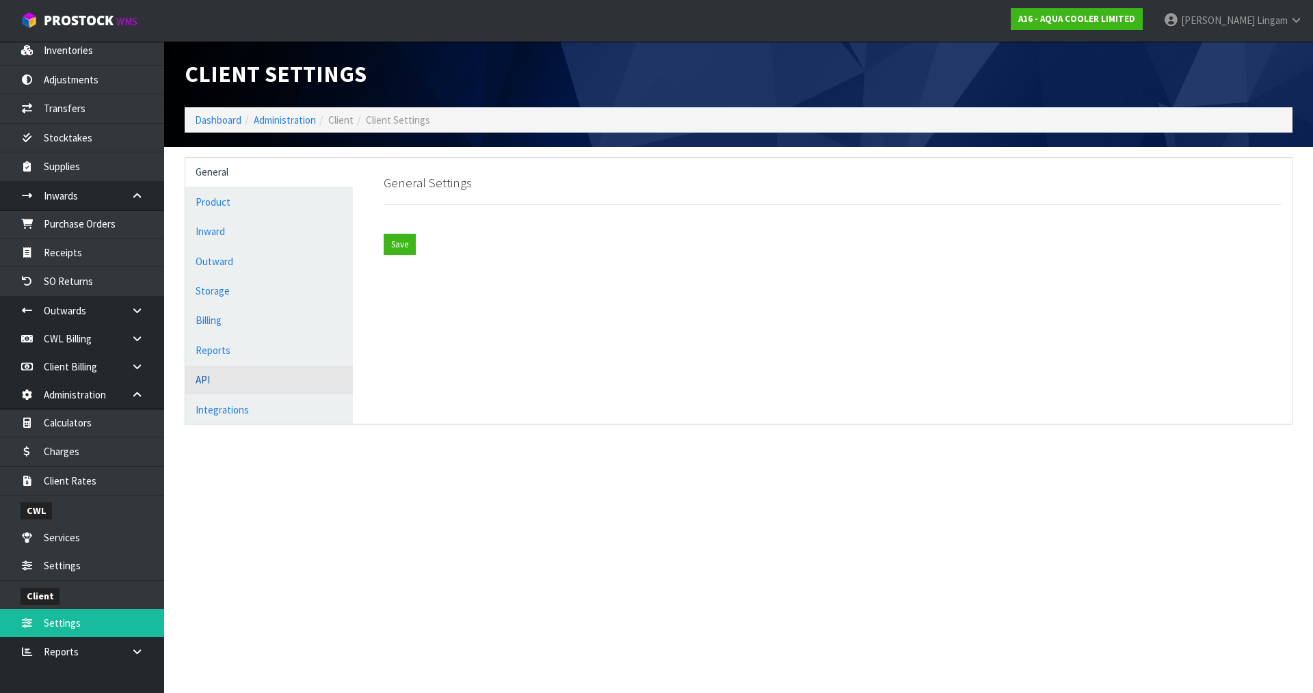
click at [214, 380] on link "API" at bounding box center [269, 380] width 168 height 28
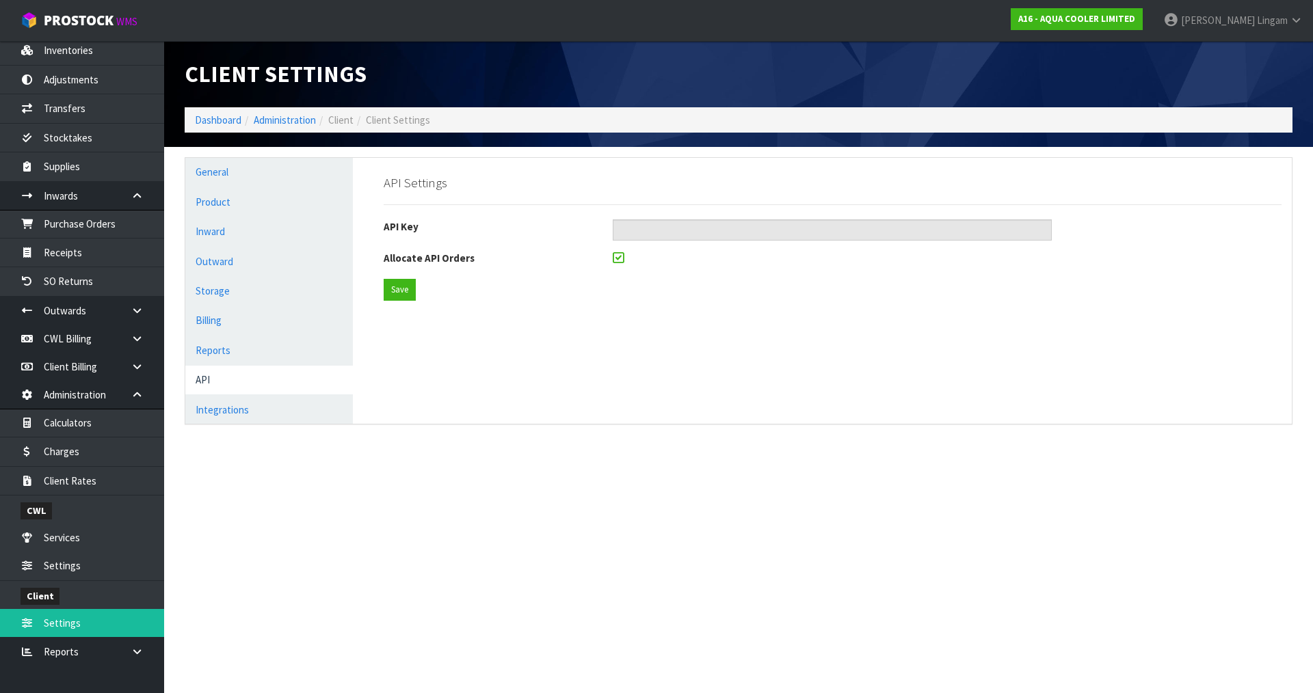
click at [620, 259] on icon at bounding box center [618, 258] width 11 height 13
click at [0, 0] on input "checkbox" at bounding box center [0, 0] width 0 height 0
click at [402, 290] on button "Save" at bounding box center [400, 290] width 32 height 22
click at [270, 411] on link "Integrations" at bounding box center [269, 410] width 168 height 28
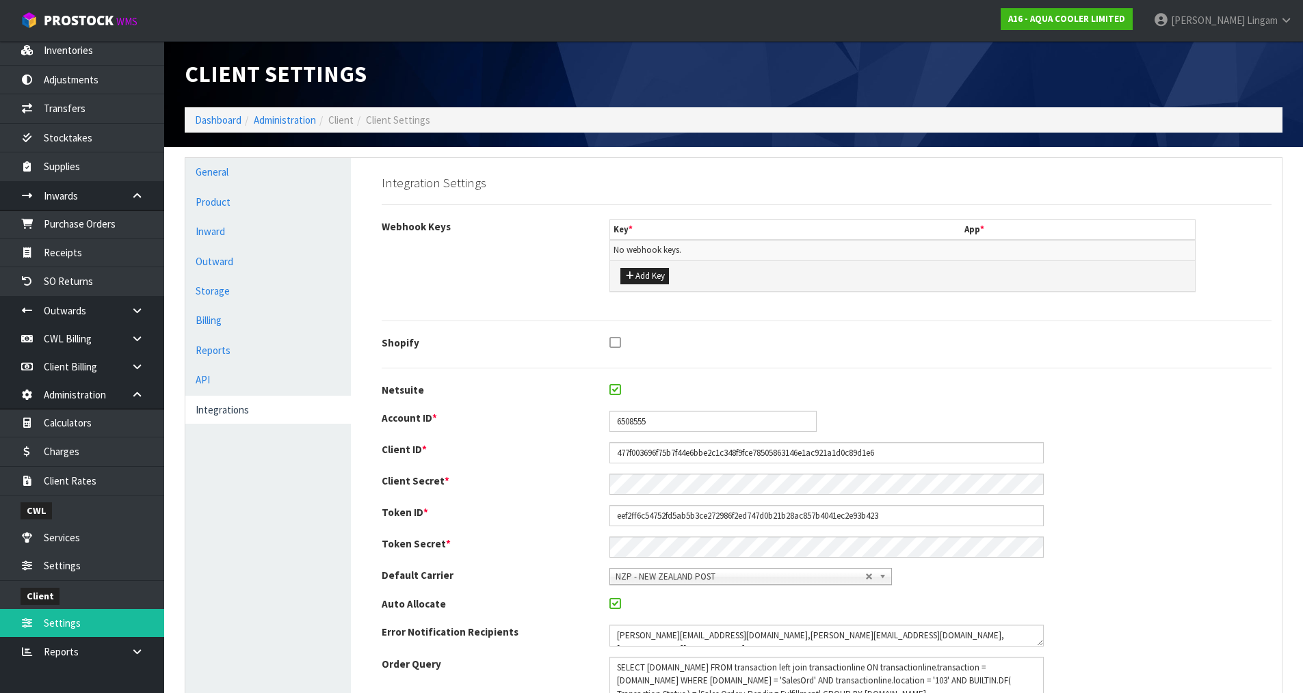
click at [610, 605] on icon at bounding box center [614, 604] width 11 height 13
click at [0, 0] on input "checkbox" at bounding box center [0, 0] width 0 height 0
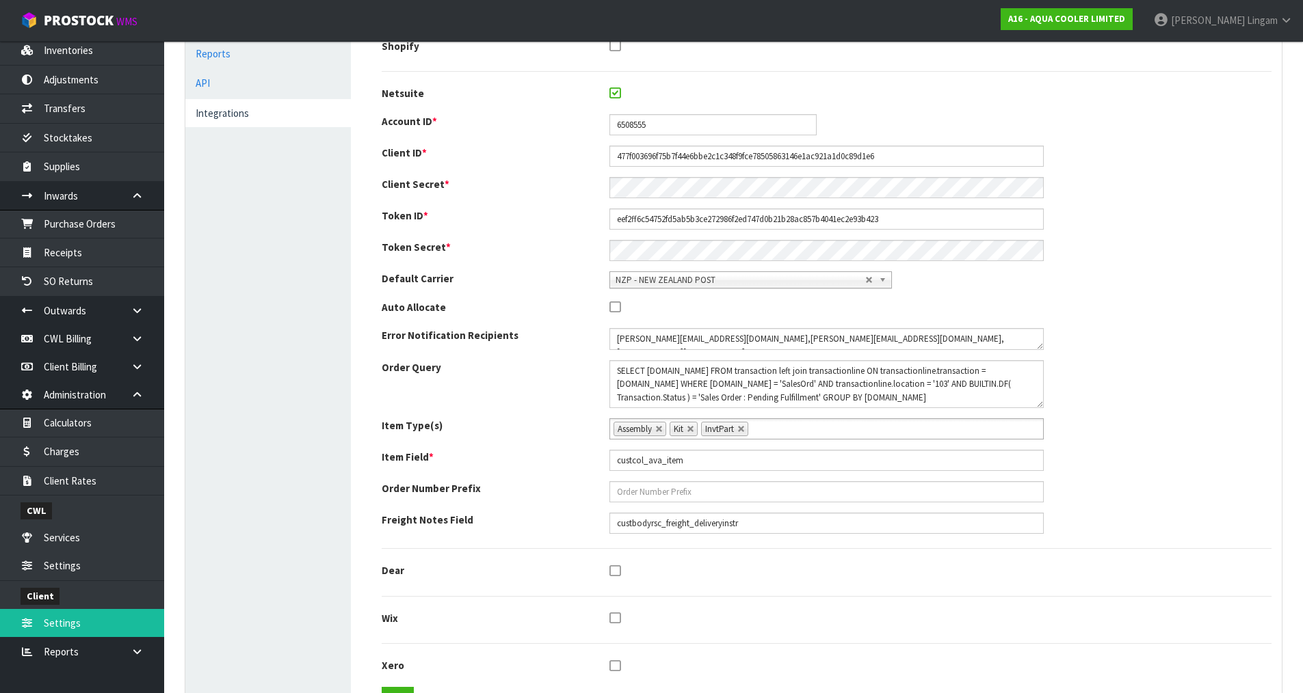
scroll to position [358, 0]
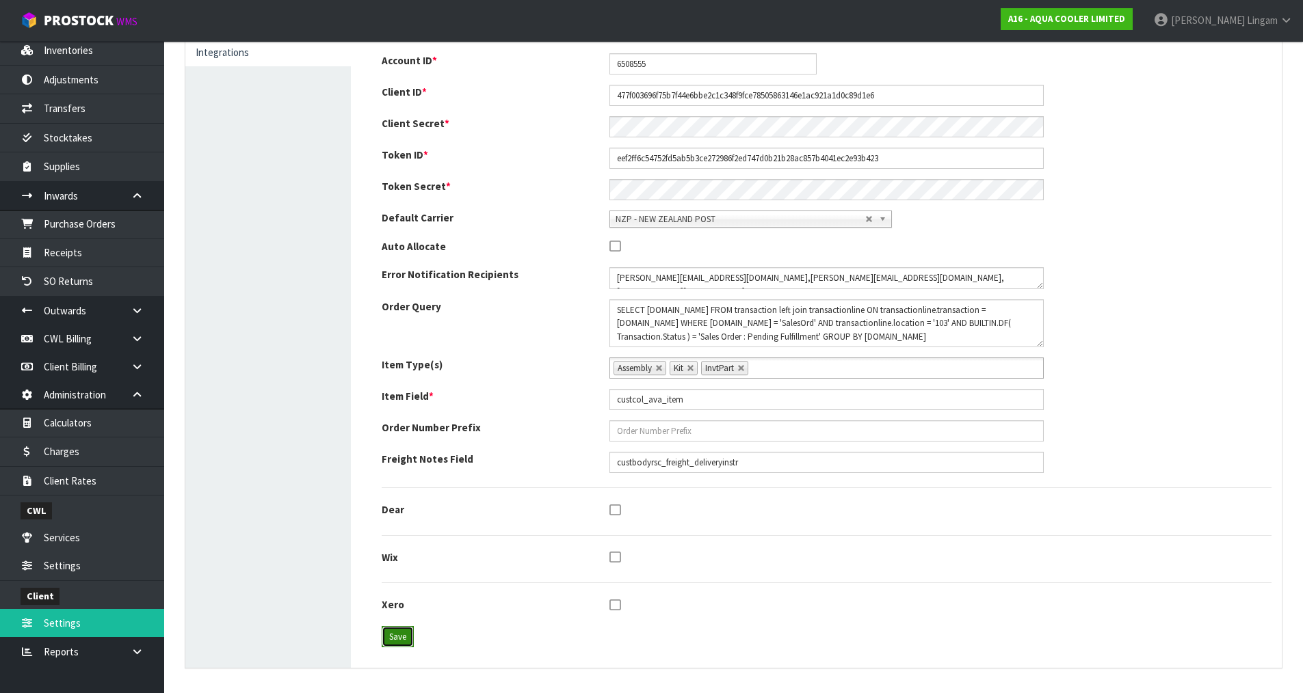
click at [393, 637] on button "Save" at bounding box center [398, 637] width 32 height 22
click at [1163, 399] on div "Item Field * custcol_ava_item" at bounding box center [826, 399] width 910 height 21
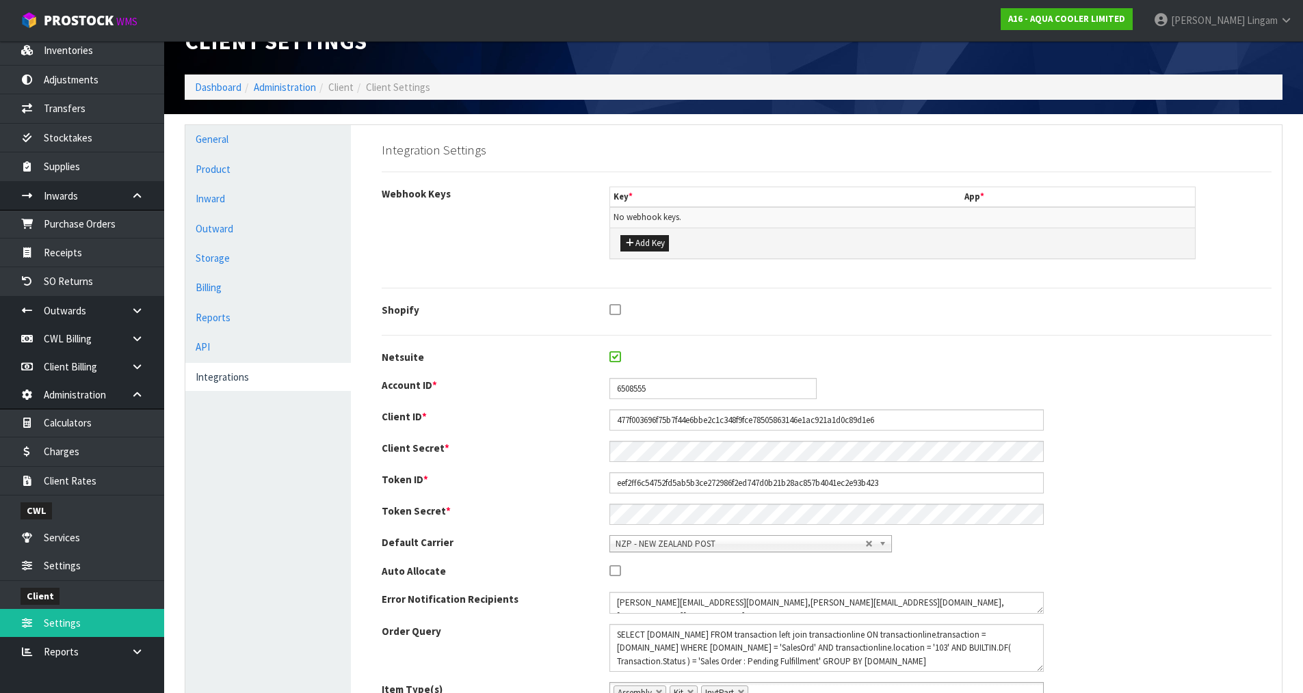
scroll to position [0, 0]
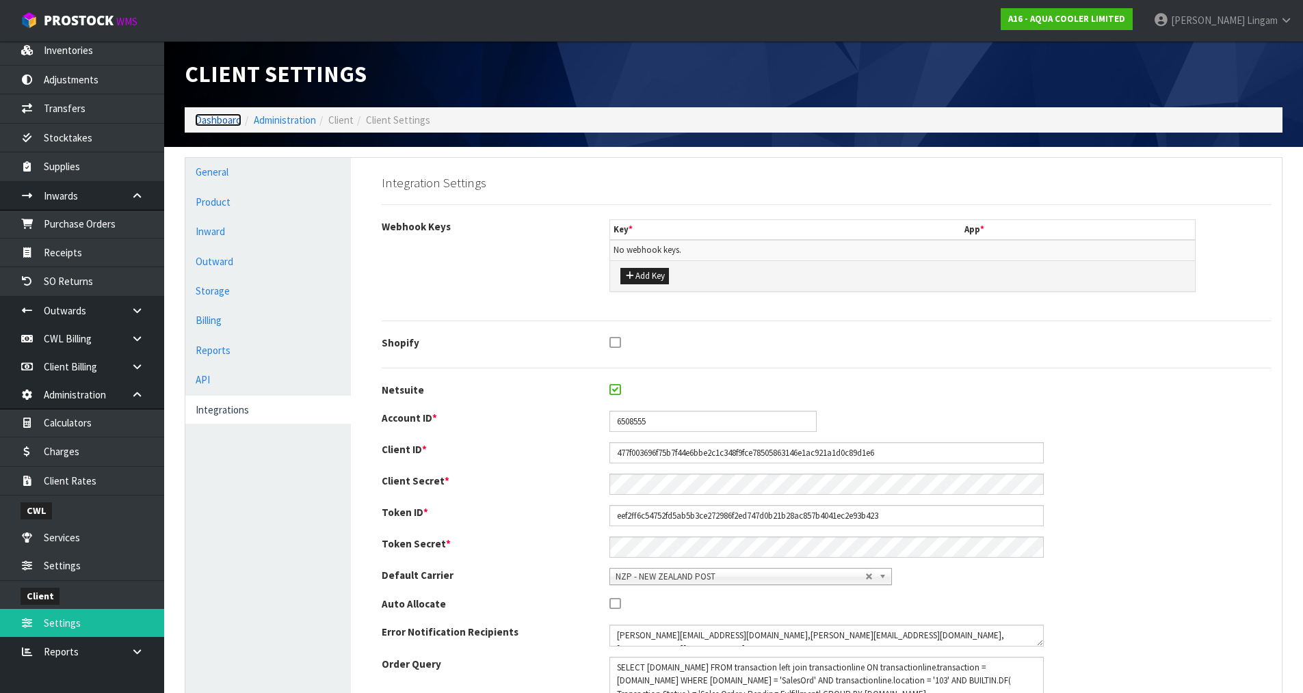
click at [228, 118] on link "Dashboard" at bounding box center [218, 120] width 47 height 13
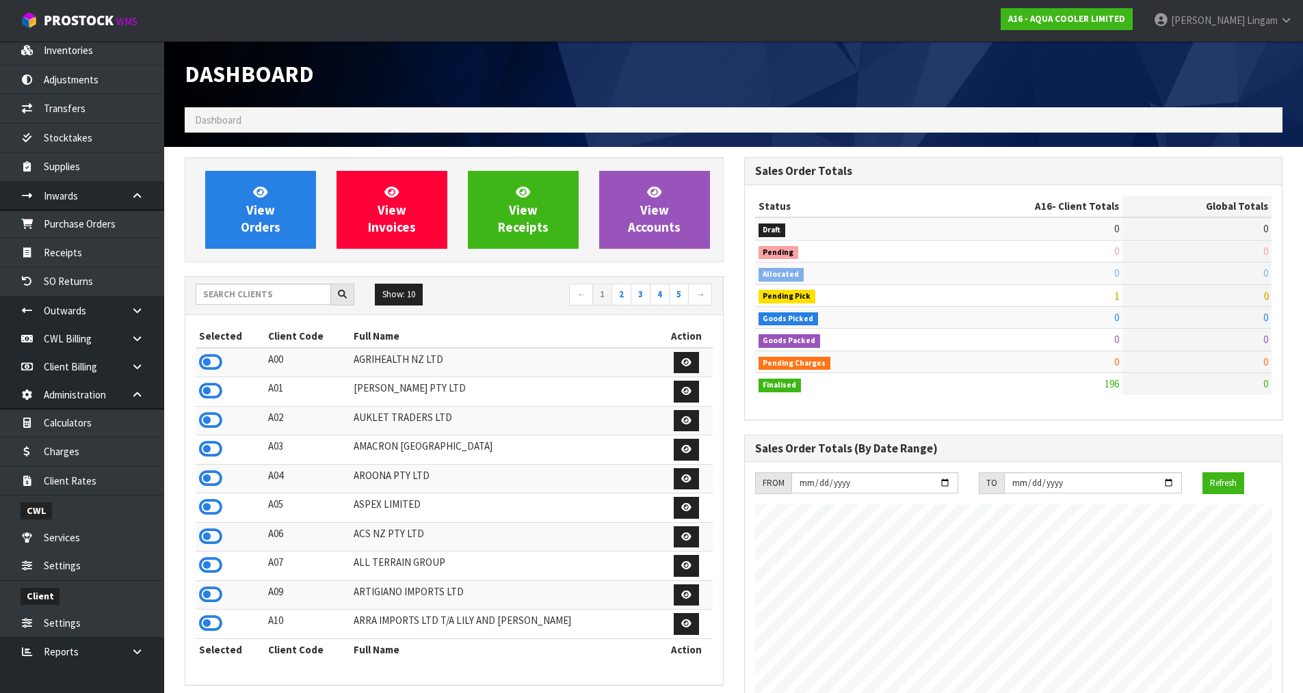
scroll to position [836, 559]
click at [291, 211] on link "View Orders" at bounding box center [260, 210] width 111 height 78
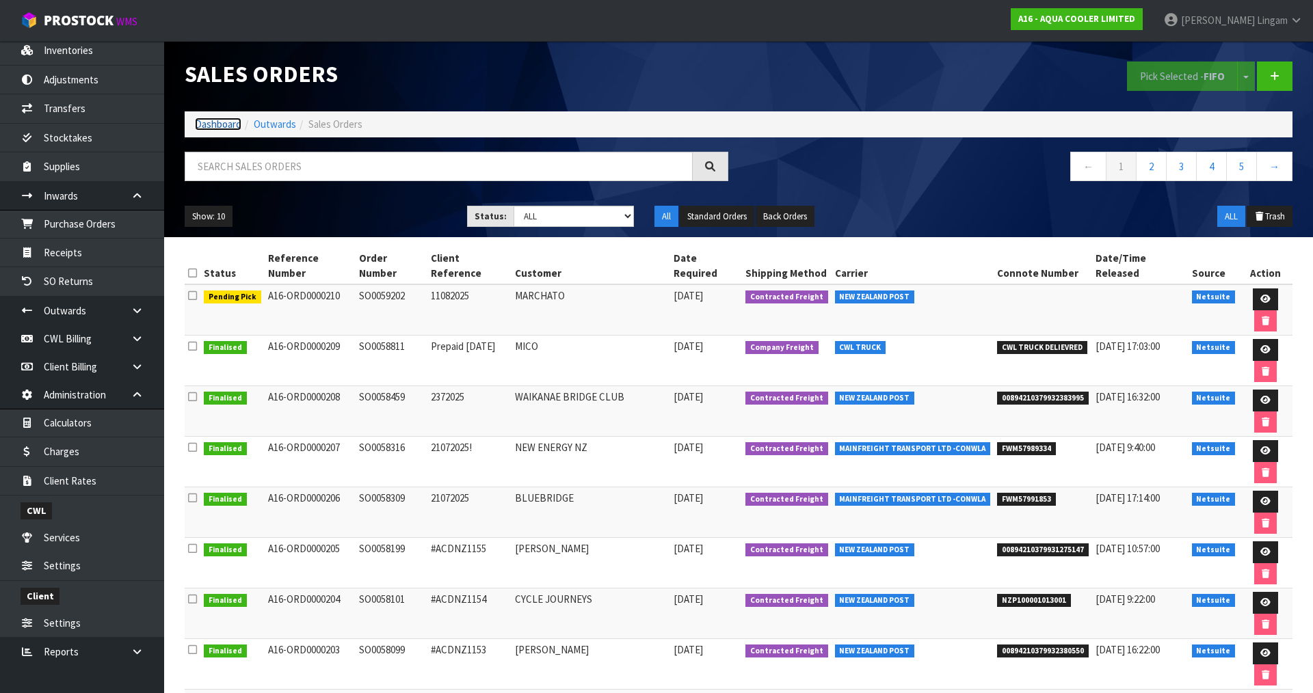
click at [226, 127] on link "Dashboard" at bounding box center [218, 124] width 47 height 13
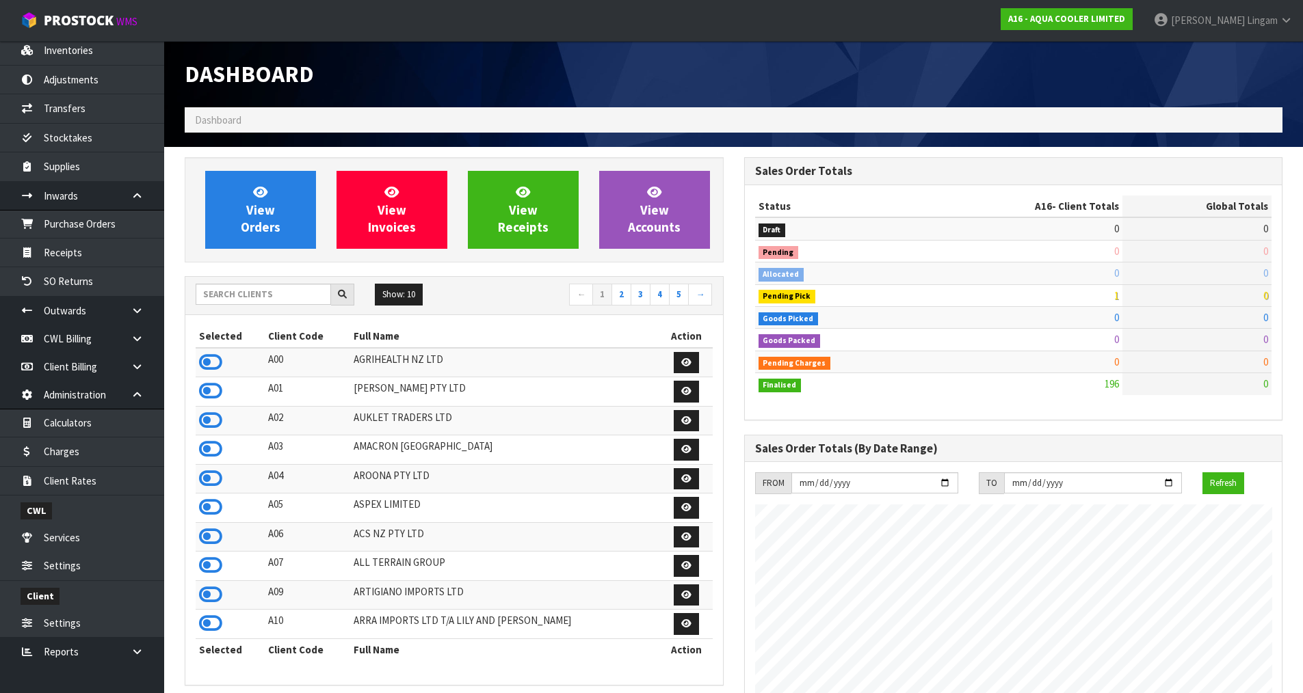
scroll to position [683085, 683362]
click at [248, 293] on input "text" at bounding box center [263, 294] width 135 height 21
click at [296, 298] on input "text" at bounding box center [263, 294] width 135 height 21
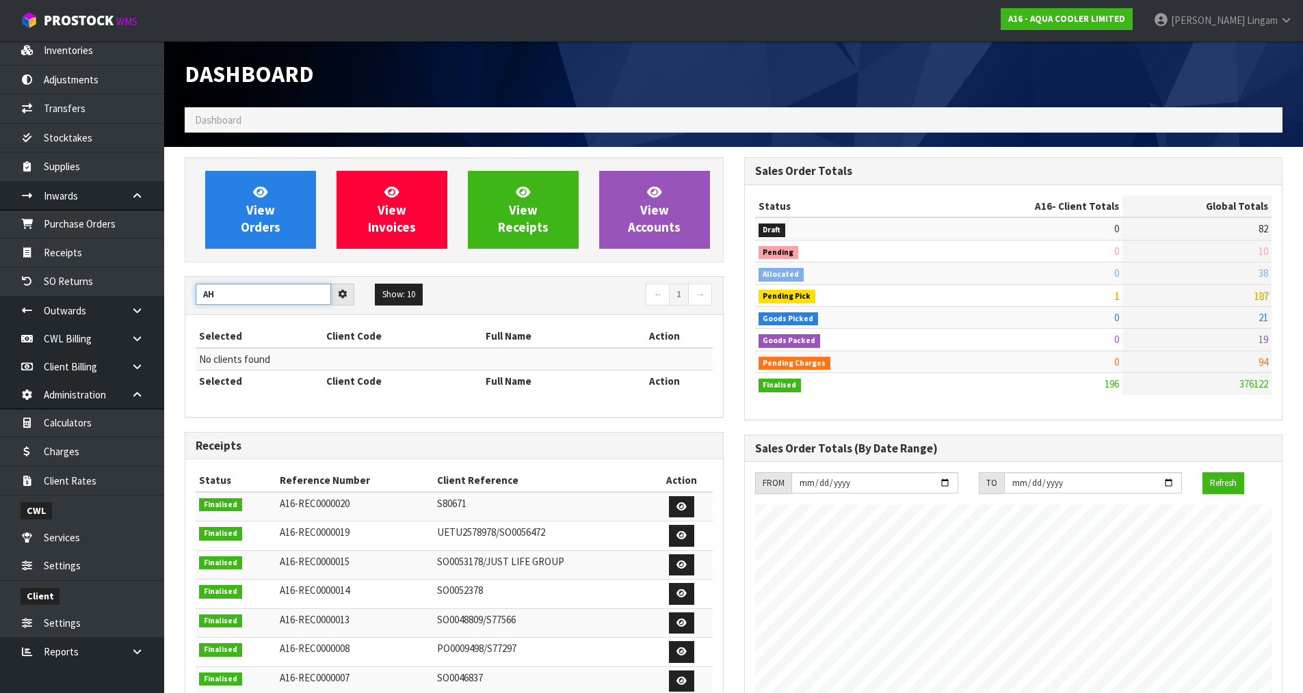
type input "A"
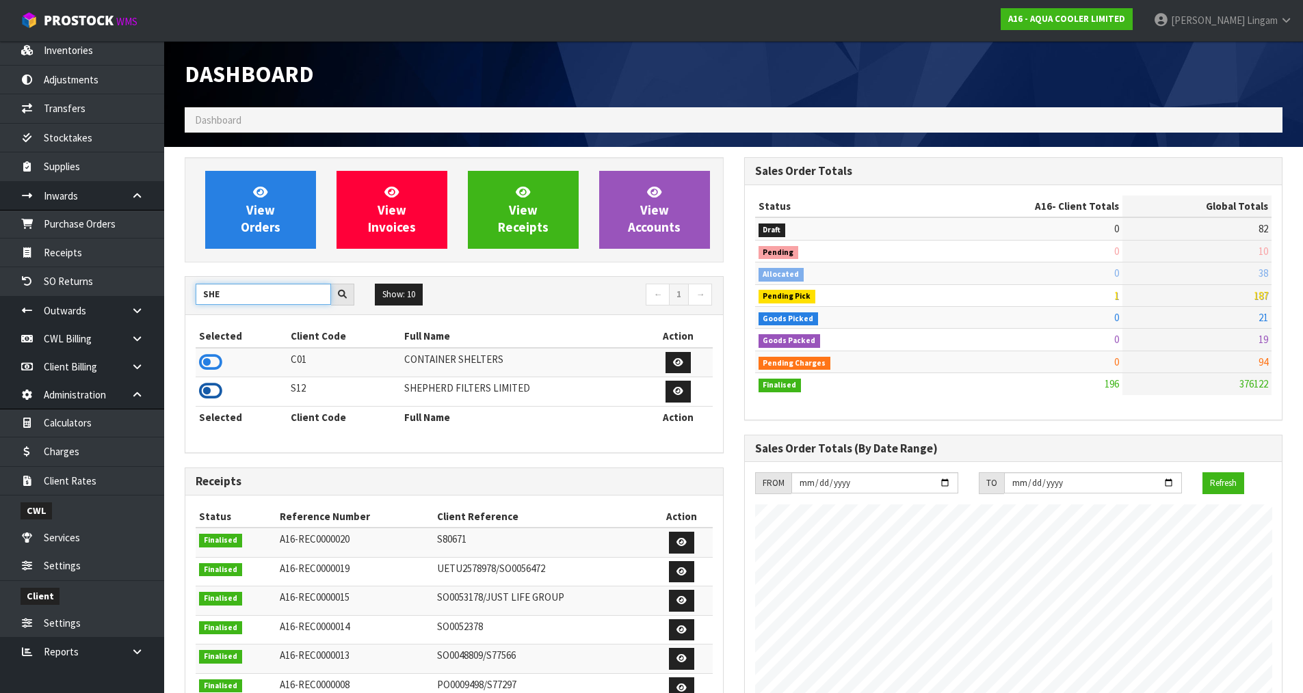
type input "SHE"
click at [209, 386] on icon at bounding box center [210, 391] width 23 height 21
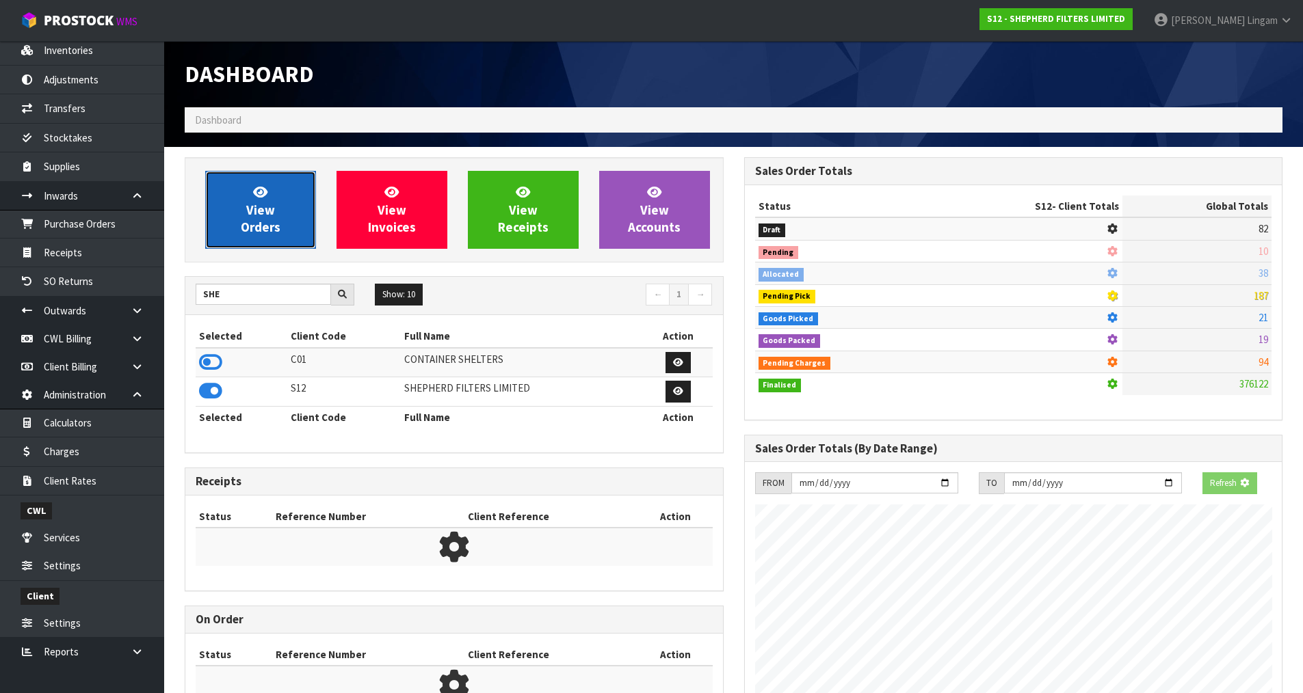
scroll to position [991, 559]
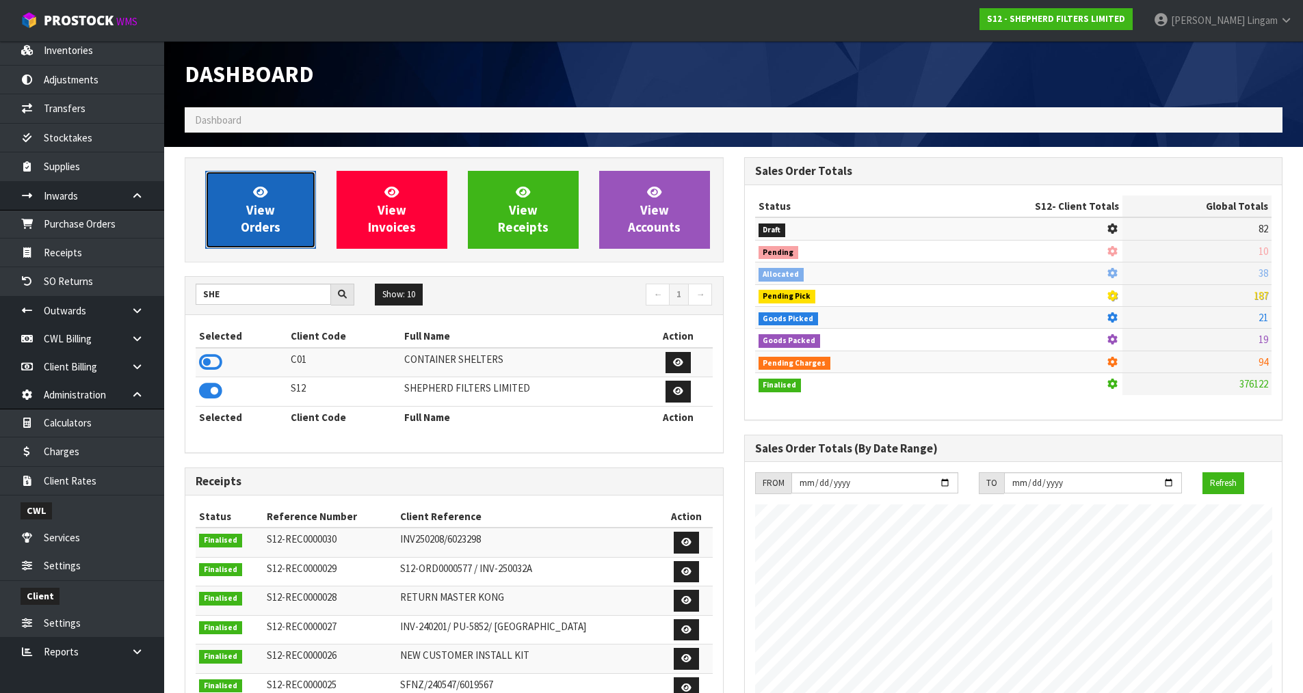
click at [261, 222] on span "View Orders" at bounding box center [261, 209] width 40 height 51
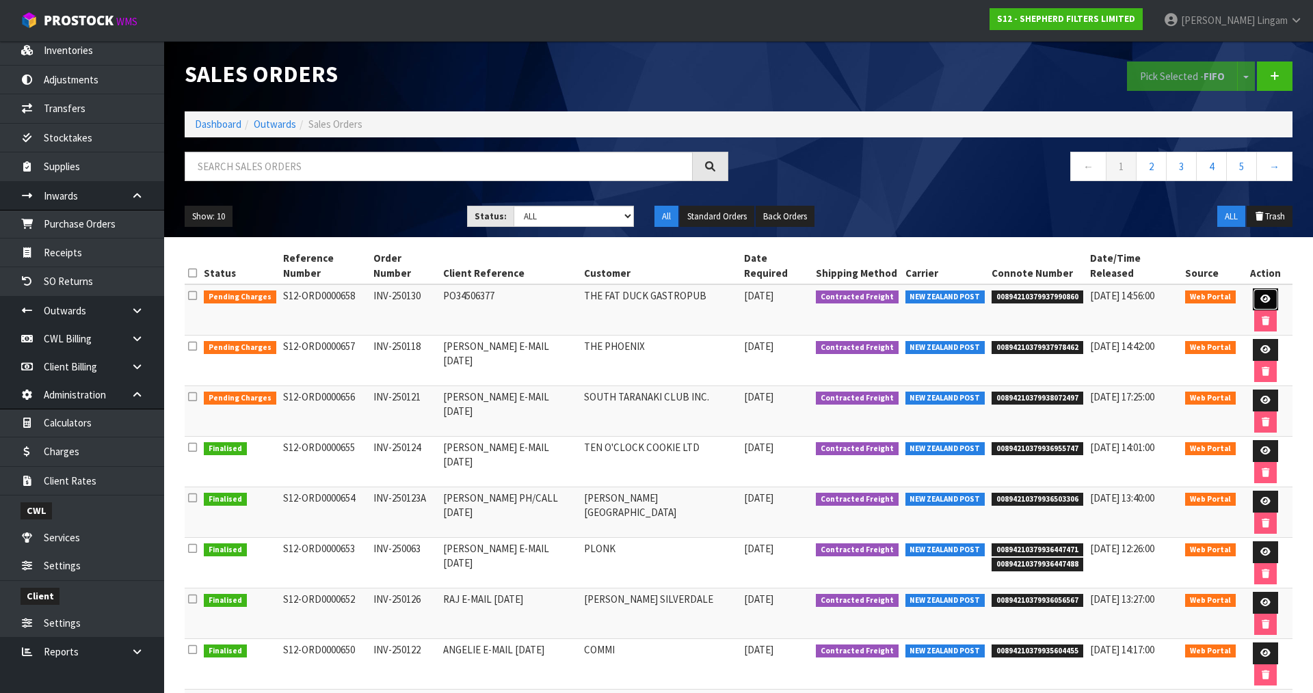
click at [1253, 289] on link at bounding box center [1265, 300] width 25 height 22
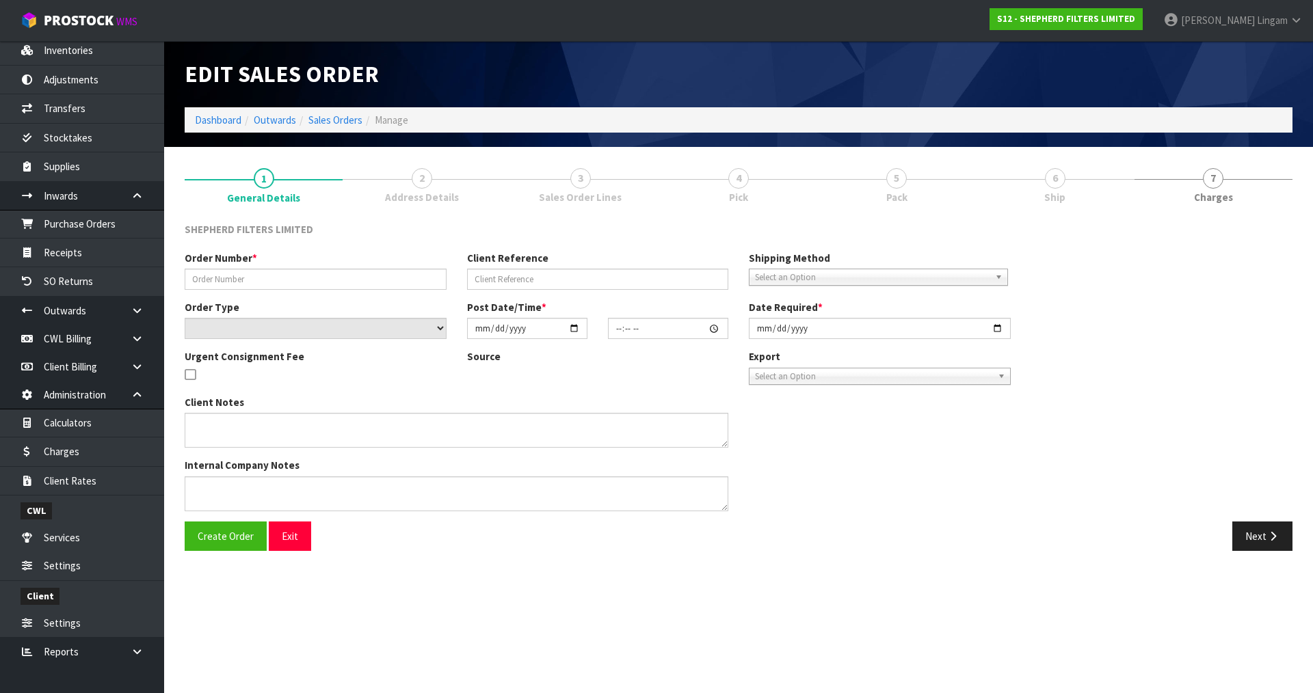
type input "INV-250130"
type input "PO34506377"
select select "number:0"
type input "2025-08-11"
type input "17:13:00.000"
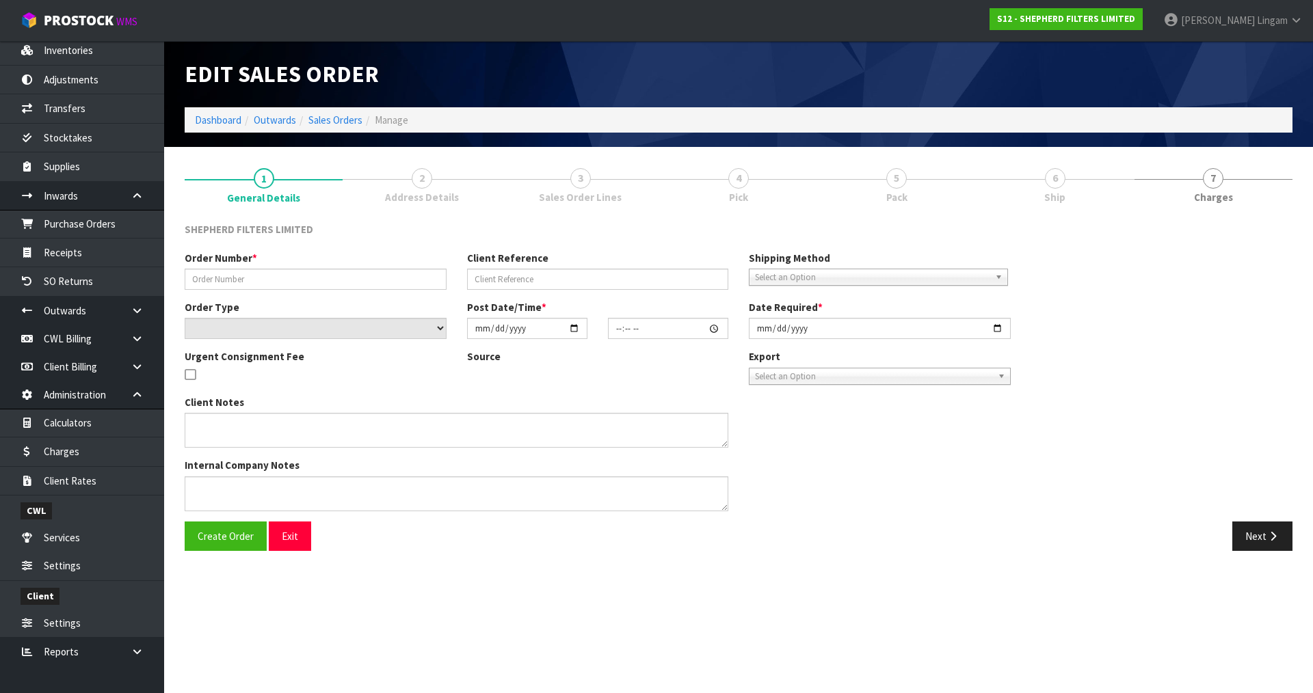
type input "2025-08-11"
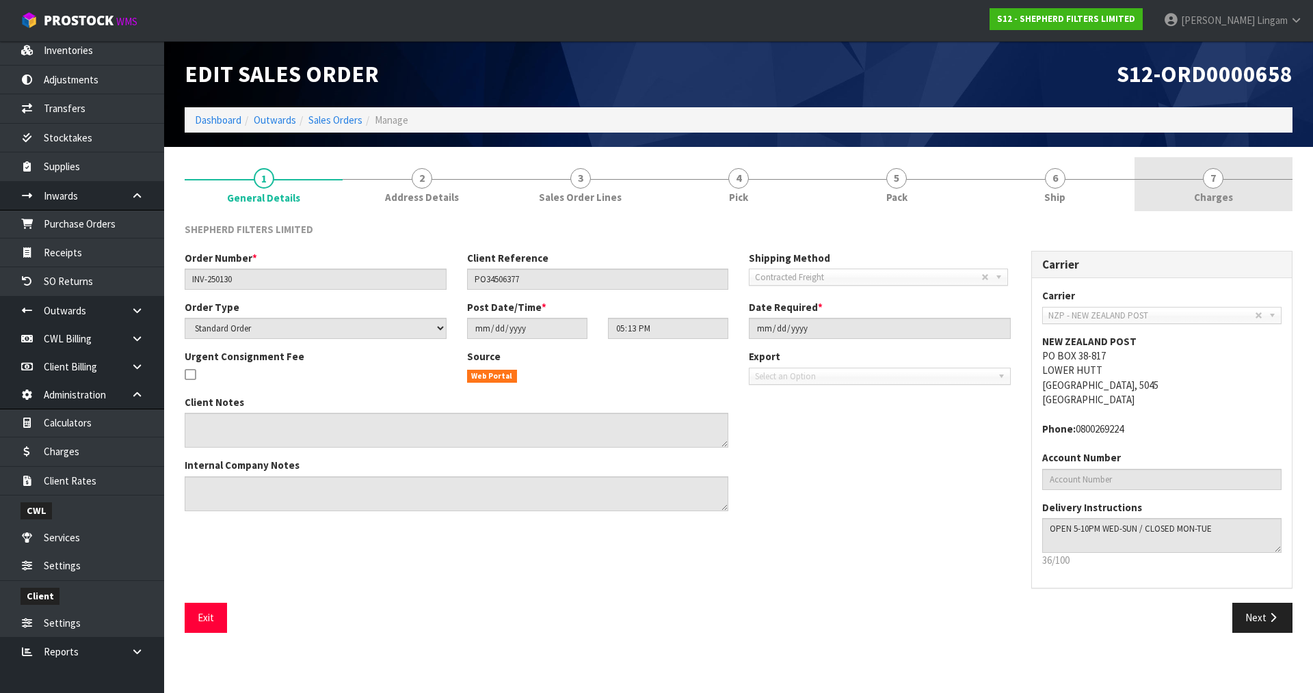
click at [1229, 196] on span "Charges" at bounding box center [1213, 197] width 39 height 14
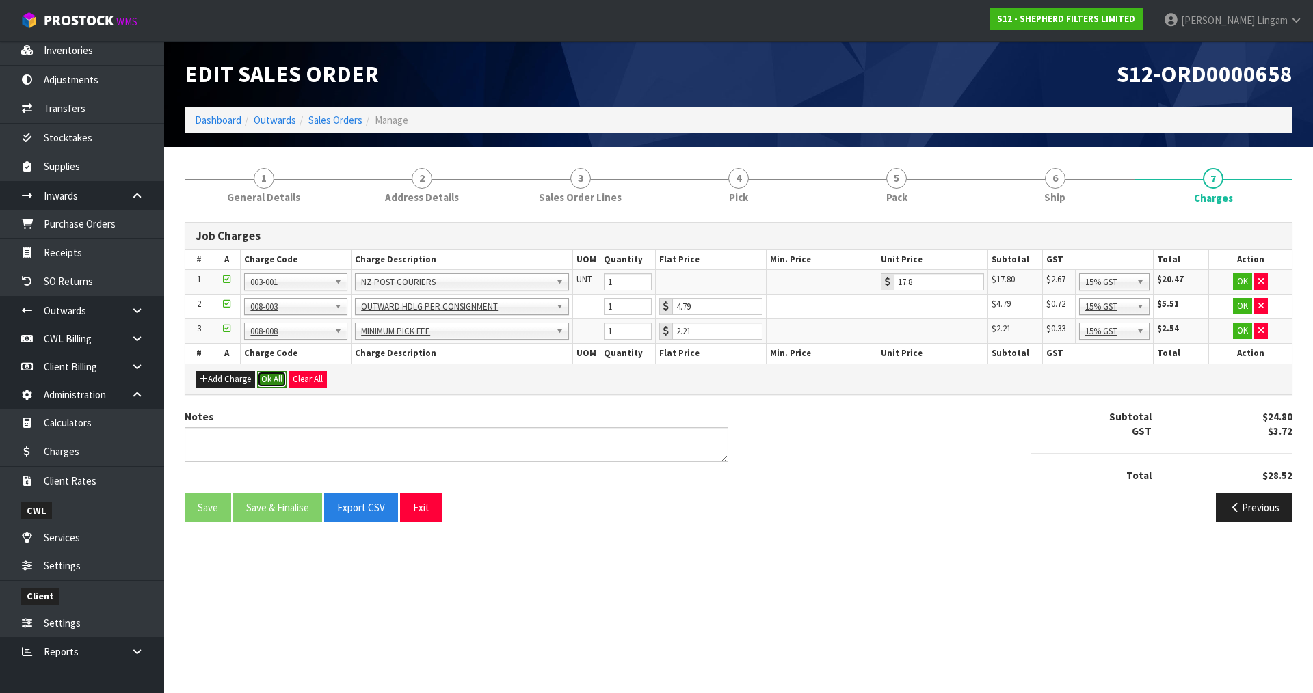
click at [270, 384] on button "Ok All" at bounding box center [271, 379] width 29 height 16
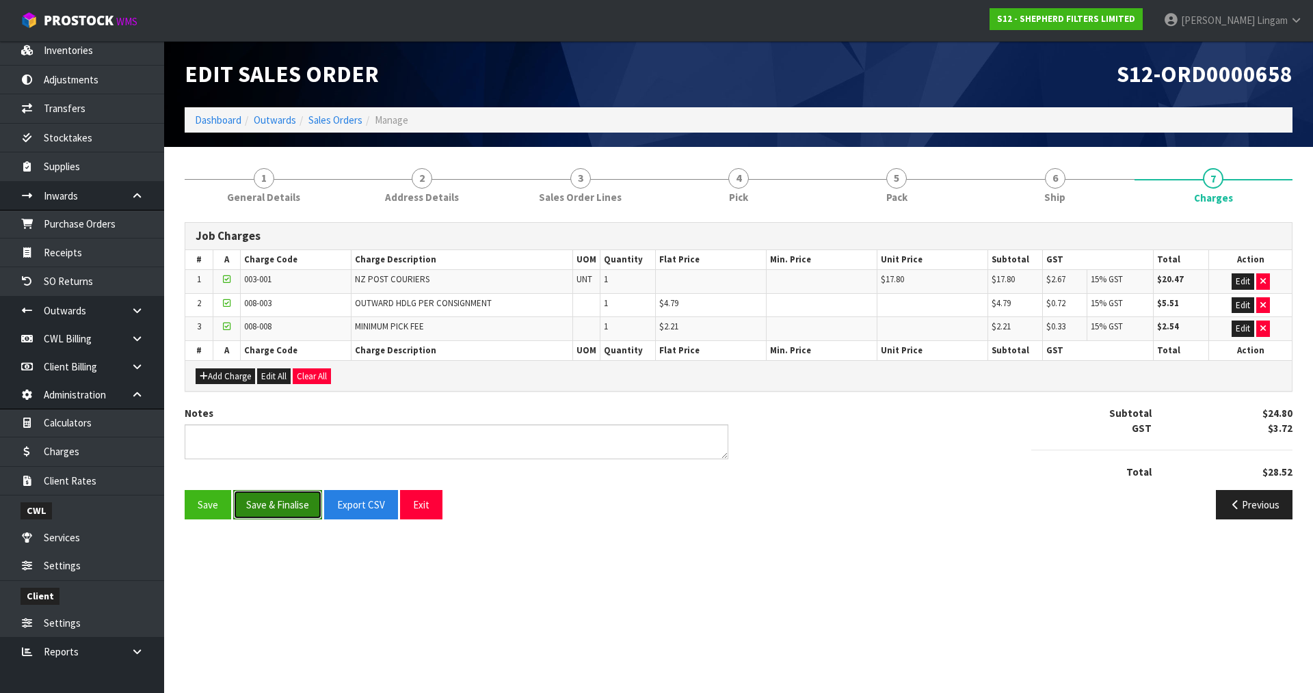
click at [291, 496] on button "Save & Finalise" at bounding box center [277, 504] width 89 height 29
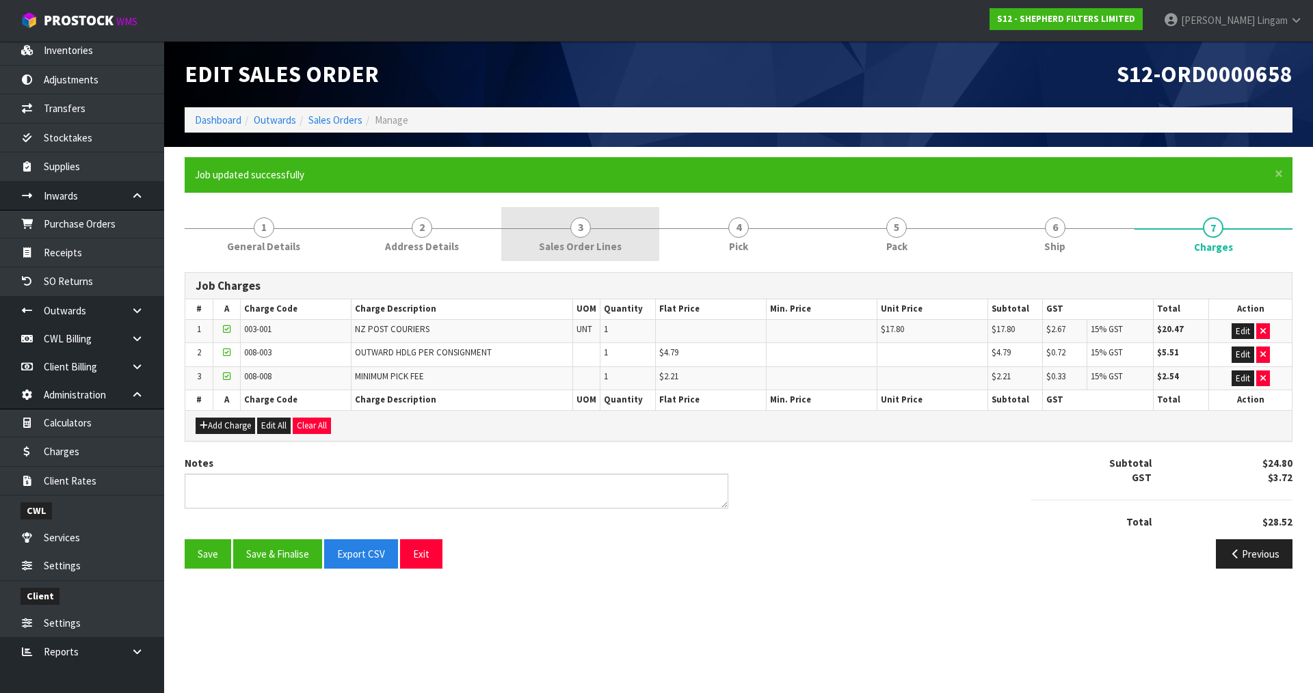
click at [621, 238] on link "3 Sales Order Lines" at bounding box center [580, 234] width 158 height 54
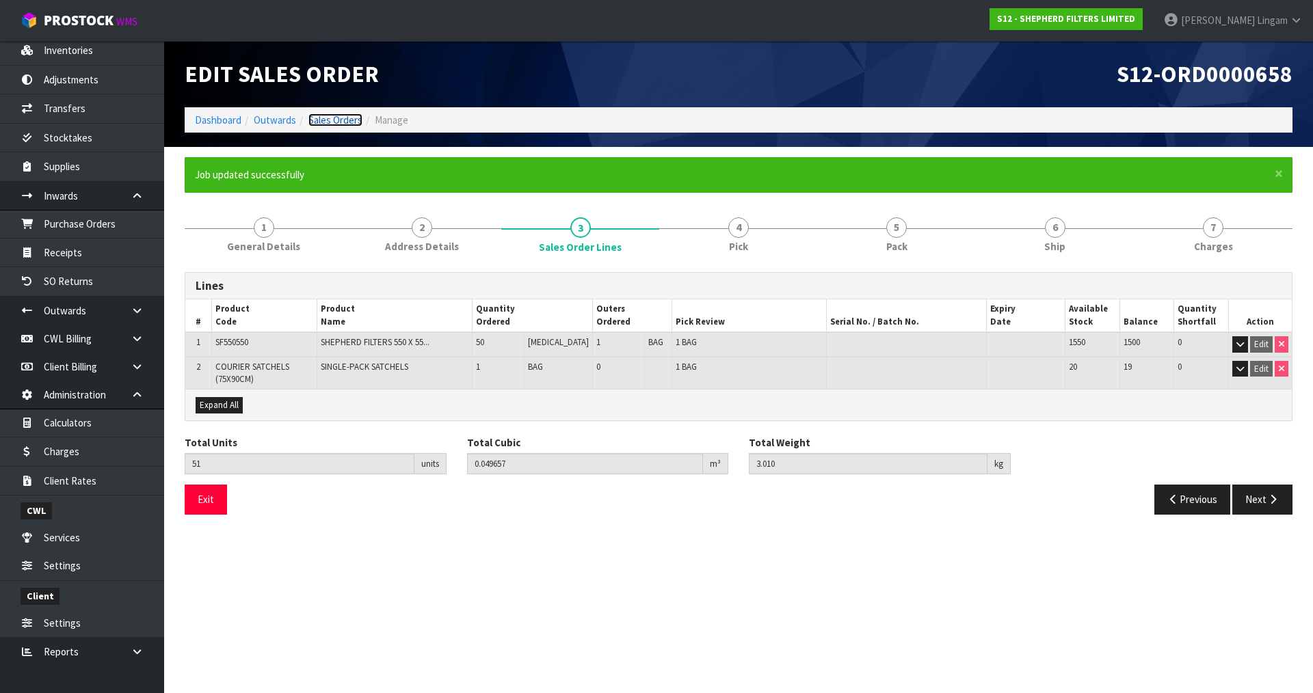
click at [353, 118] on link "Sales Orders" at bounding box center [335, 120] width 54 height 13
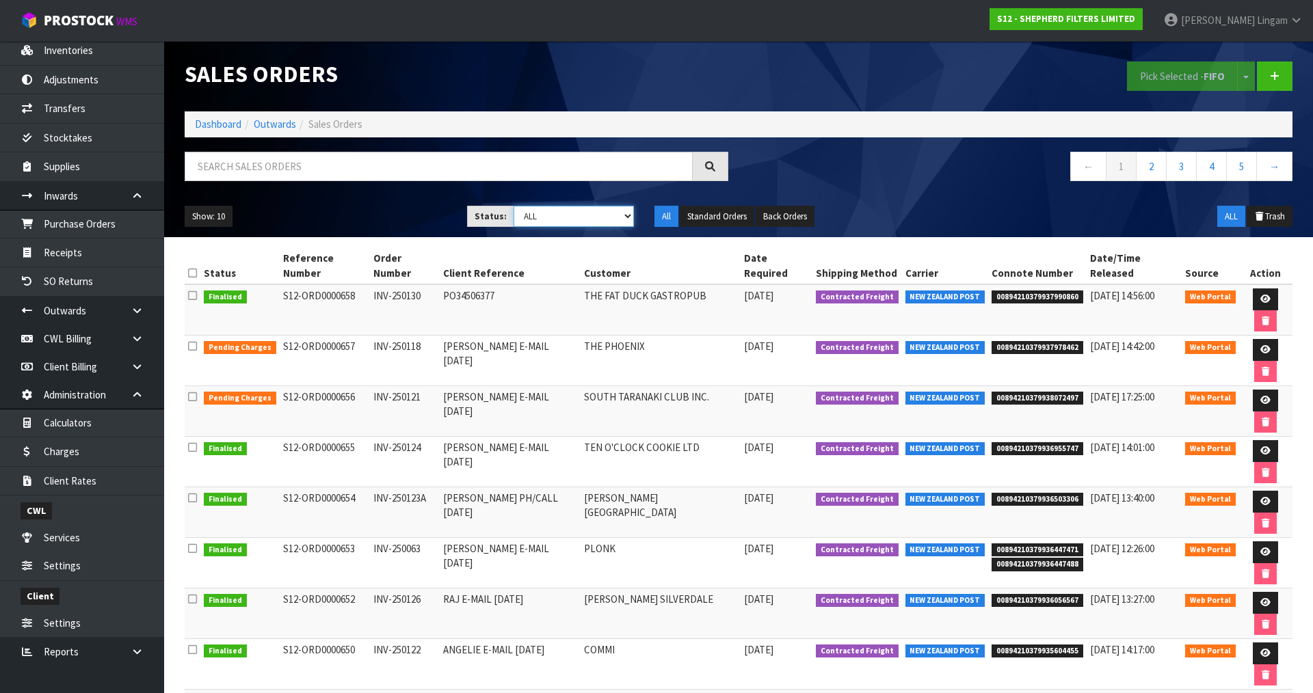
click at [593, 215] on select "Draft Pending Allocated Pending Pick Goods Picked Goods Packed Pending Charges …" at bounding box center [574, 216] width 121 height 21
select select "string:6"
click at [514, 206] on select "Draft Pending Allocated Pending Pick Goods Picked Goods Packed Pending Charges …" at bounding box center [574, 216] width 121 height 21
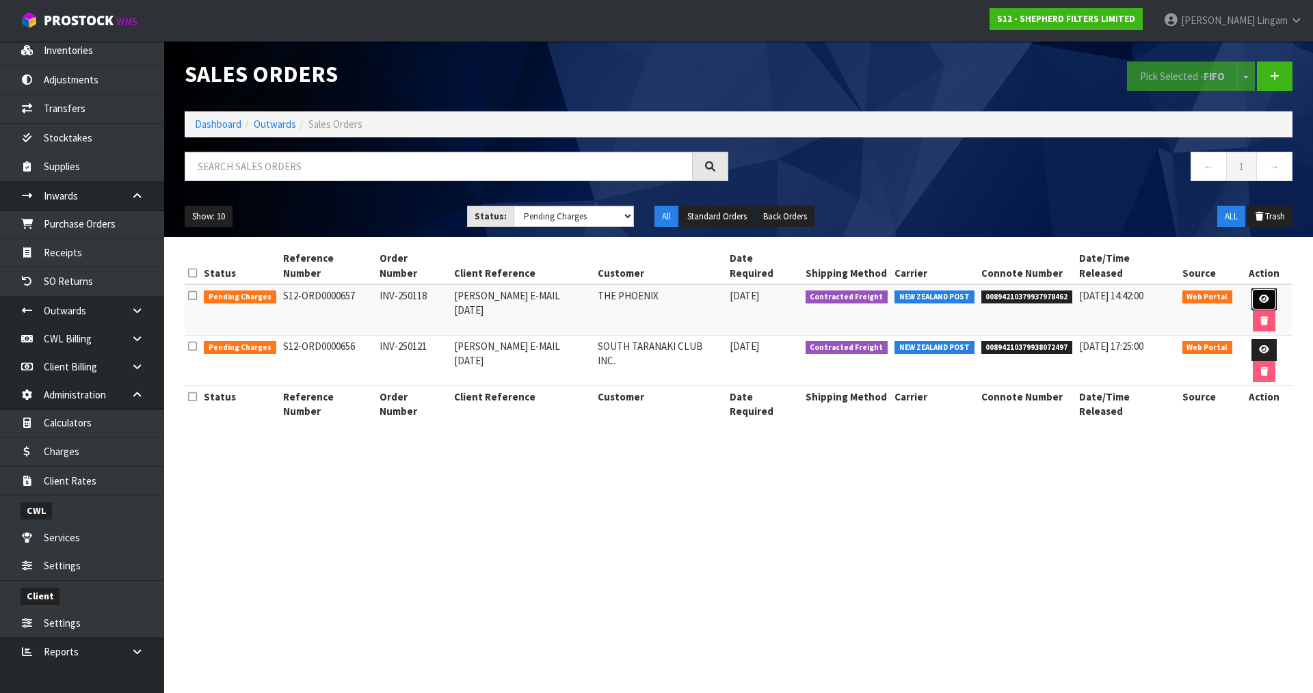
click at [1259, 295] on icon at bounding box center [1264, 299] width 10 height 9
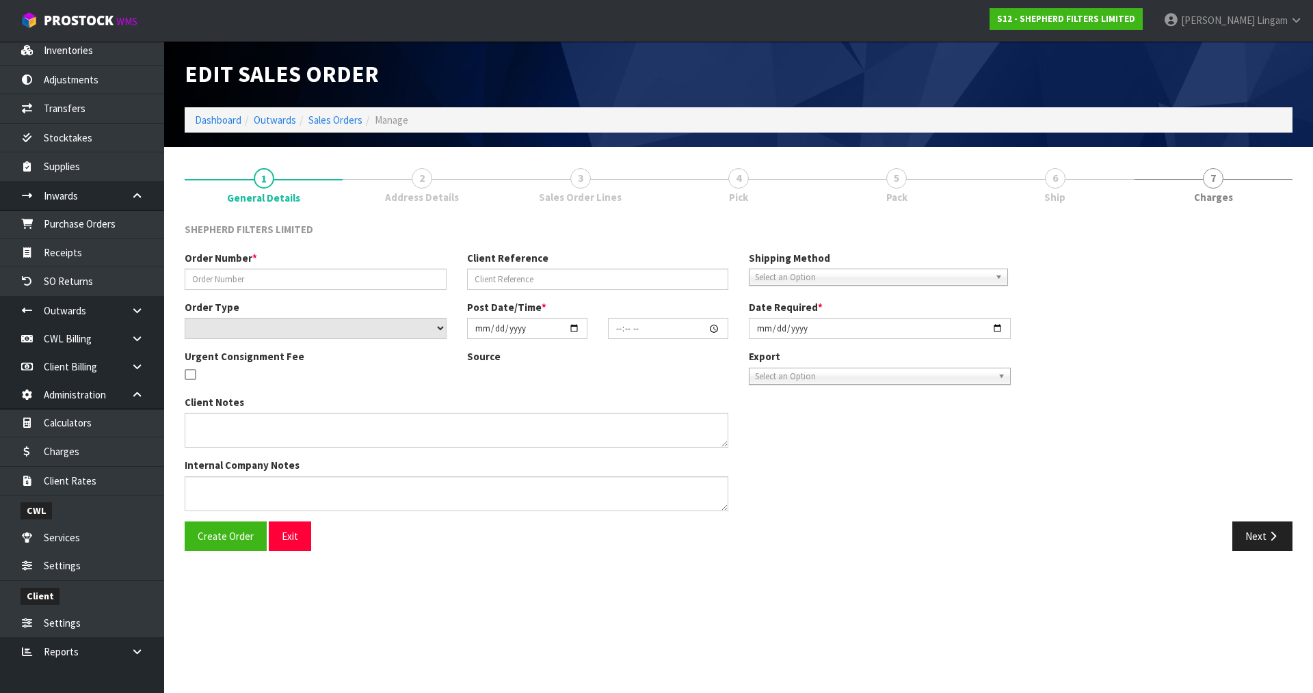
type input "INV-250118"
type input "RALPH E-MAIL 30.07.25"
select select "number:0"
type input "2025-08-11"
type input "16:47:00.000"
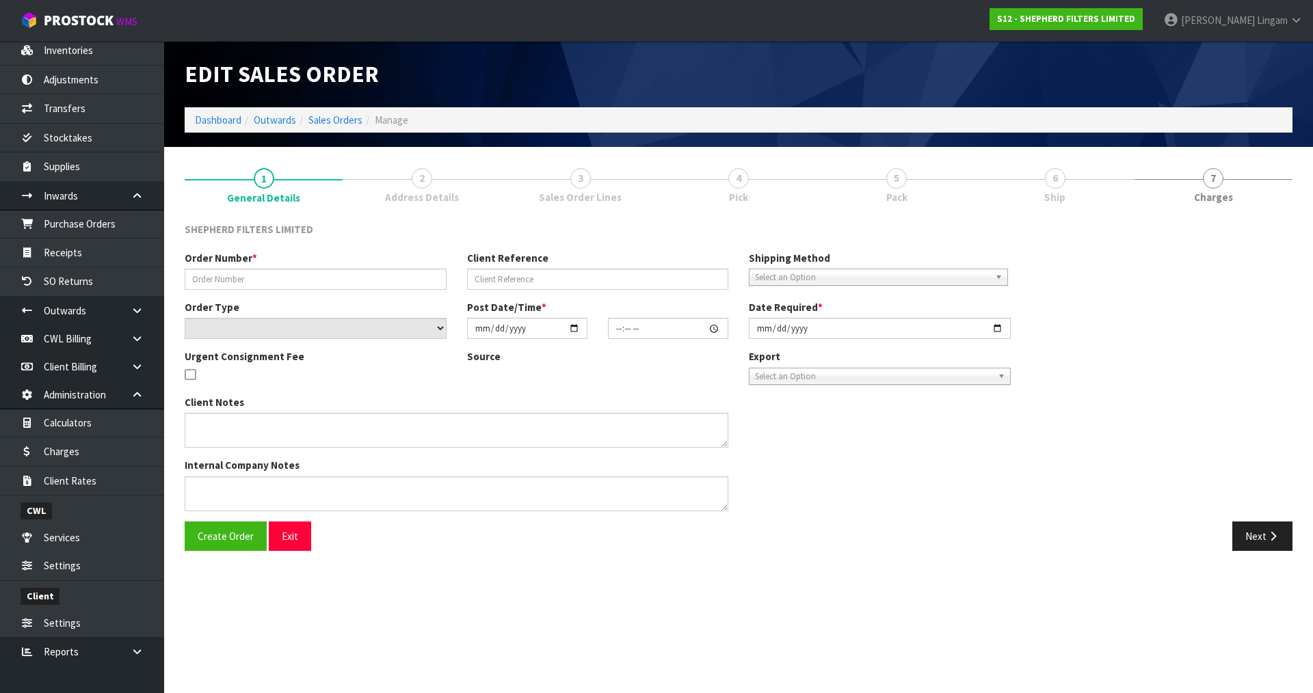
type input "2025-08-11"
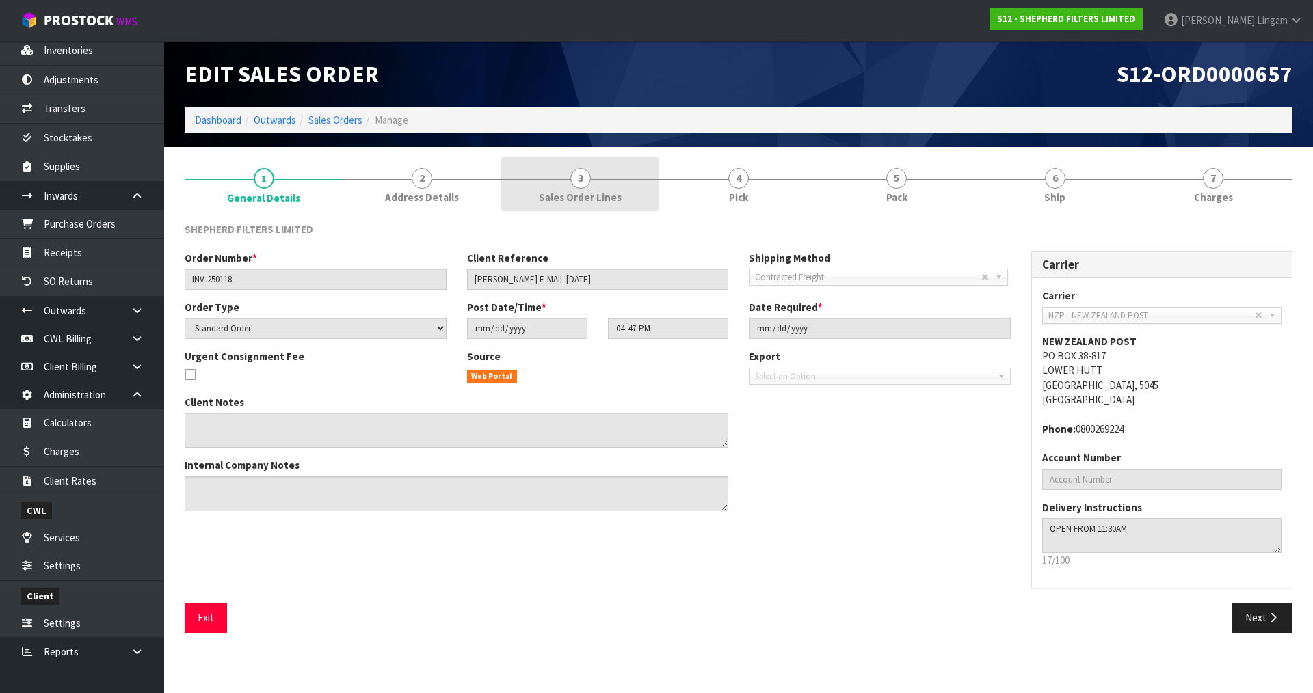
click at [585, 193] on span "Sales Order Lines" at bounding box center [580, 197] width 83 height 14
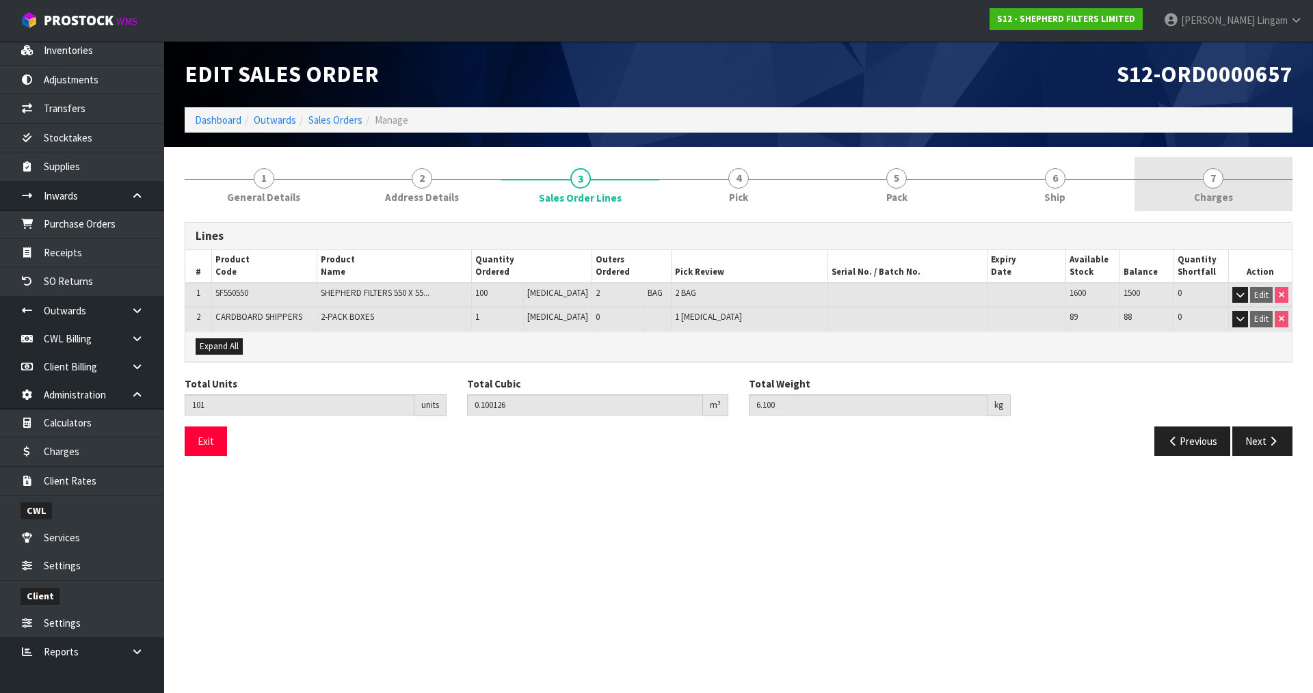
click at [1253, 180] on link "7 Charges" at bounding box center [1214, 184] width 158 height 54
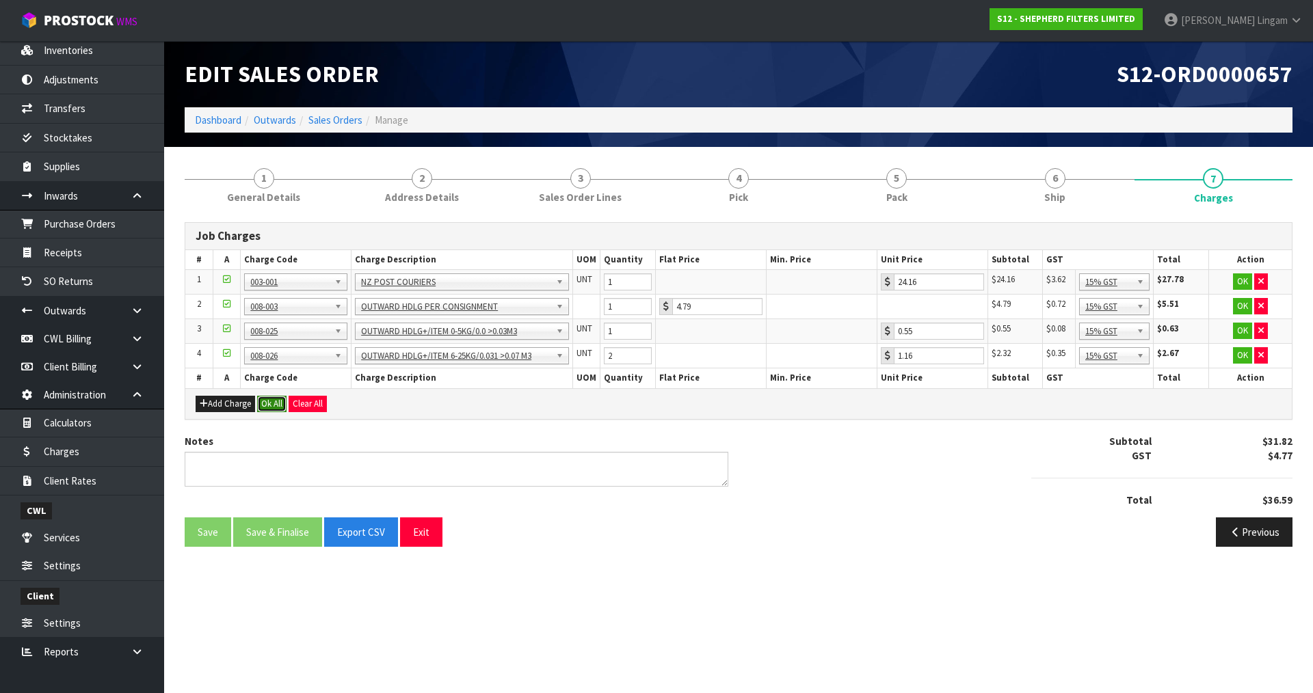
click at [273, 408] on button "Ok All" at bounding box center [271, 404] width 29 height 16
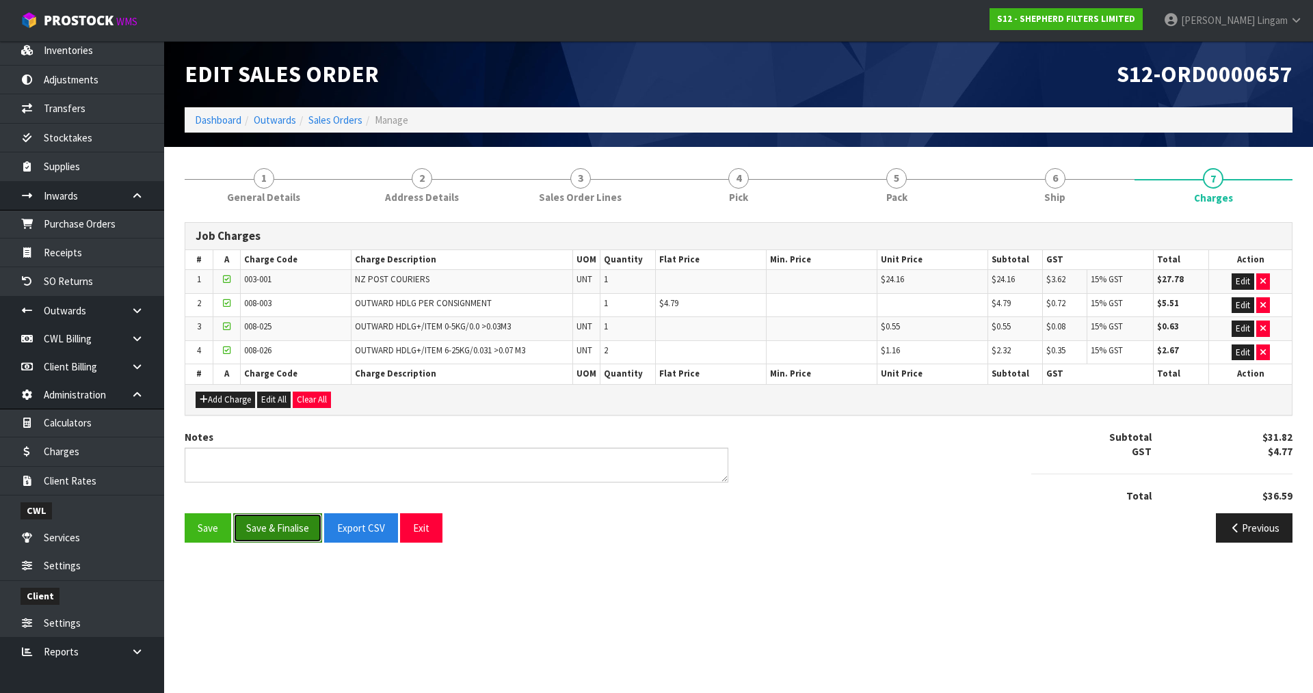
click at [273, 539] on button "Save & Finalise" at bounding box center [277, 528] width 89 height 29
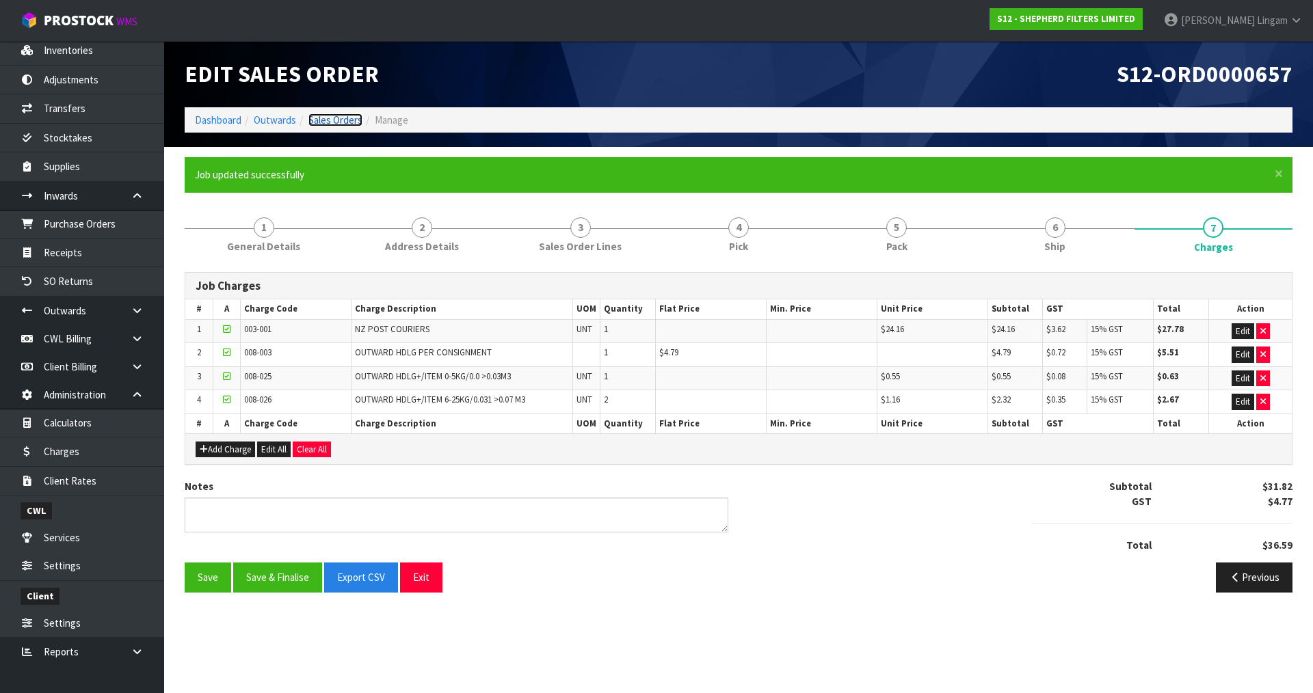
click at [330, 118] on link "Sales Orders" at bounding box center [335, 120] width 54 height 13
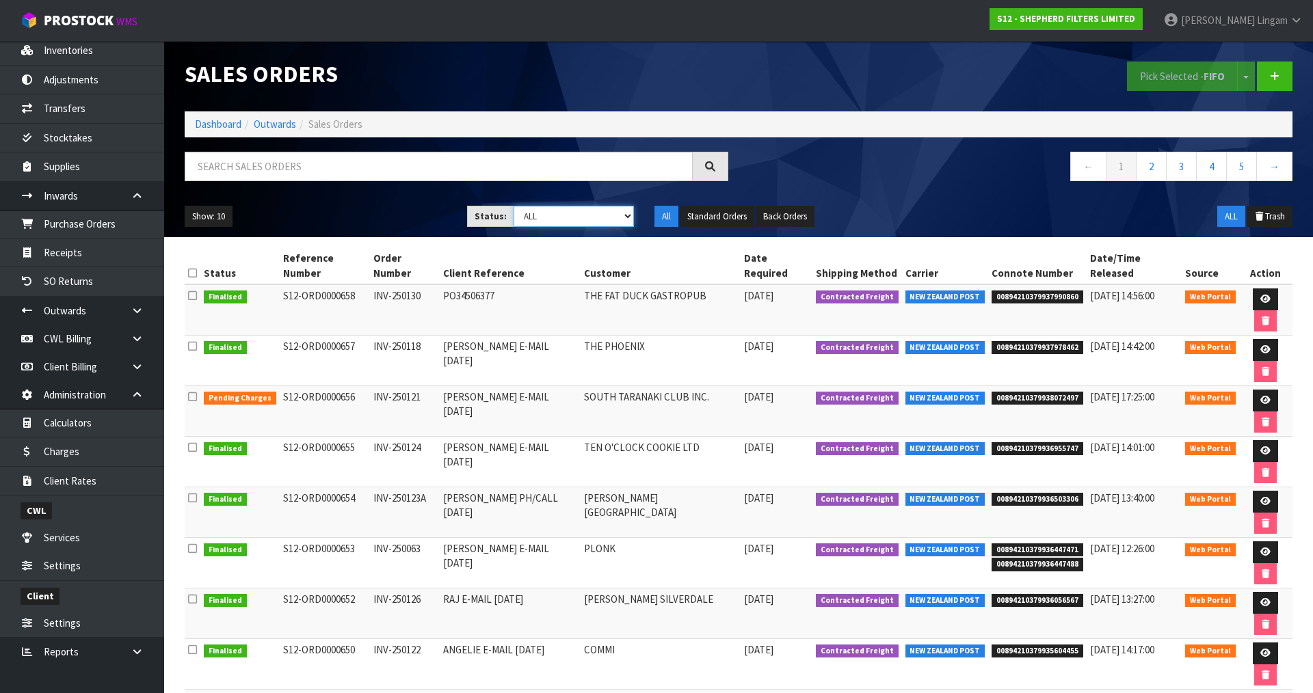
click at [613, 218] on select "Draft Pending Allocated Pending Pick Goods Picked Goods Packed Pending Charges …" at bounding box center [574, 216] width 121 height 21
select select "string:6"
click at [514, 206] on select "Draft Pending Allocated Pending Pick Goods Picked Goods Packed Pending Charges …" at bounding box center [574, 216] width 121 height 21
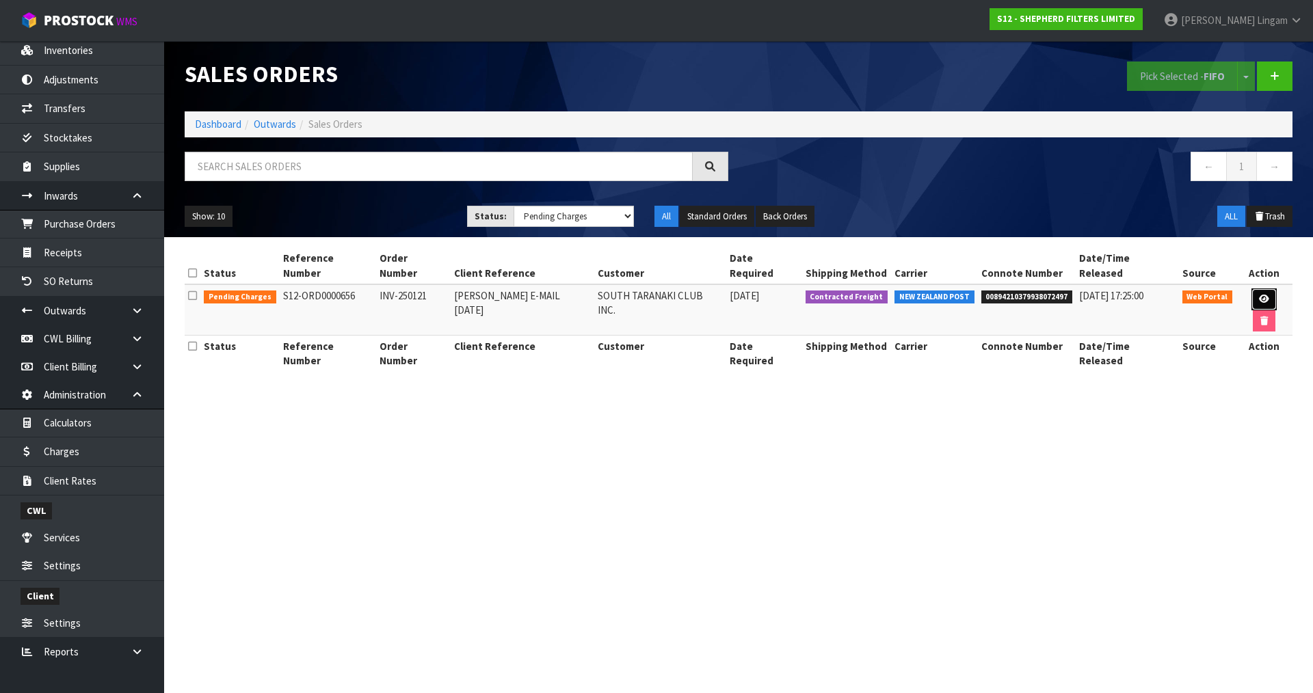
click at [1252, 289] on link at bounding box center [1264, 300] width 25 height 22
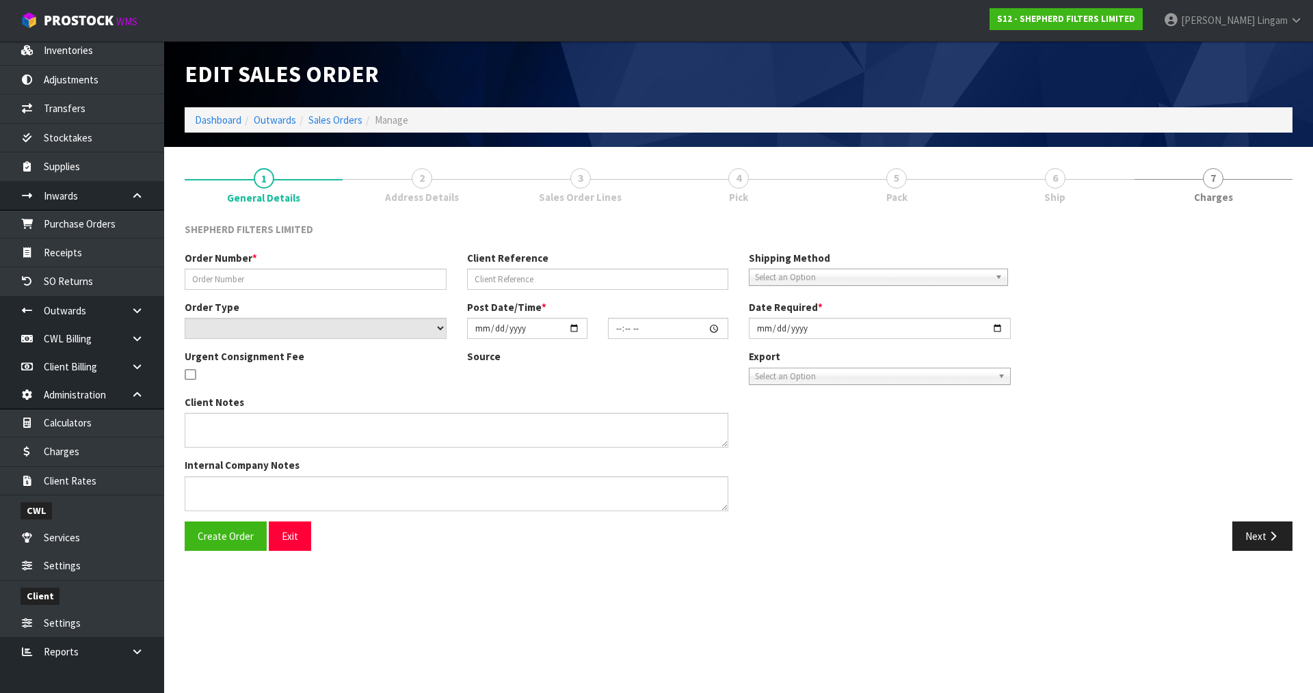
type input "INV-250121"
type input "GARY E-MAIL 04.08.25"
select select "number:0"
type input "[DATE]"
type input "21:43:00.000"
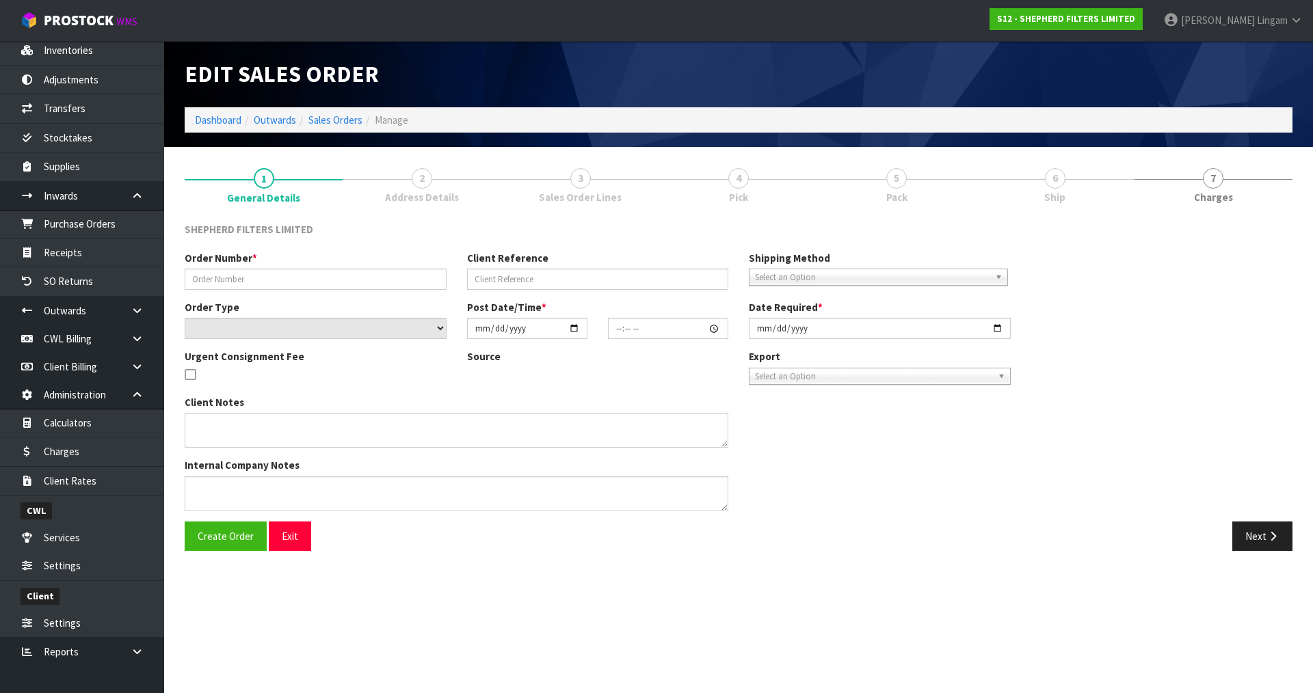
type input "[DATE]"
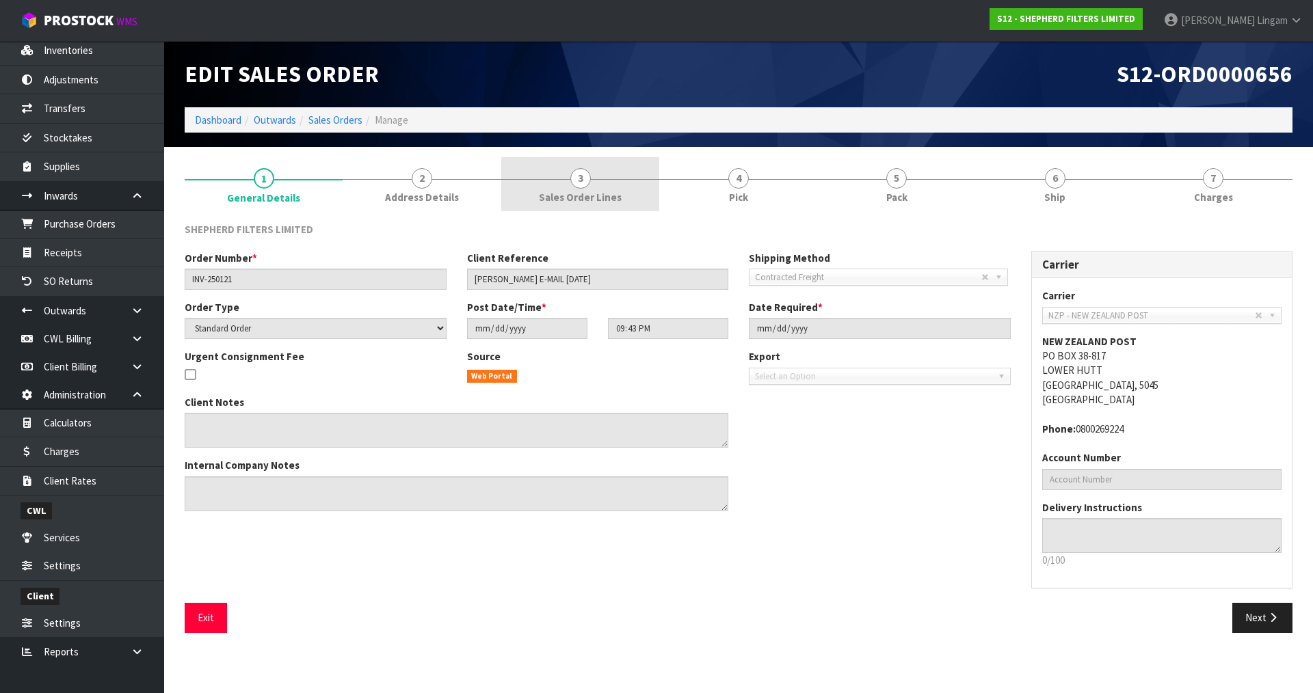
click at [608, 196] on span "Sales Order Lines" at bounding box center [580, 197] width 83 height 14
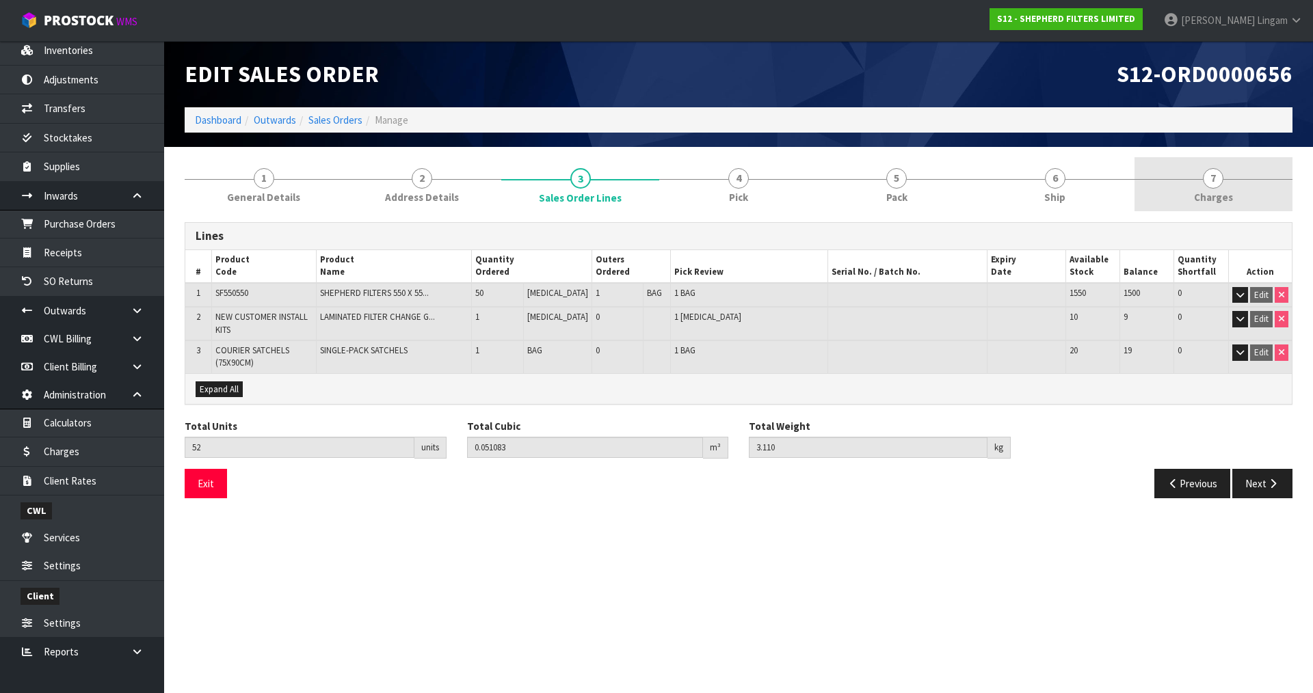
click at [1215, 198] on span "Charges" at bounding box center [1213, 197] width 39 height 14
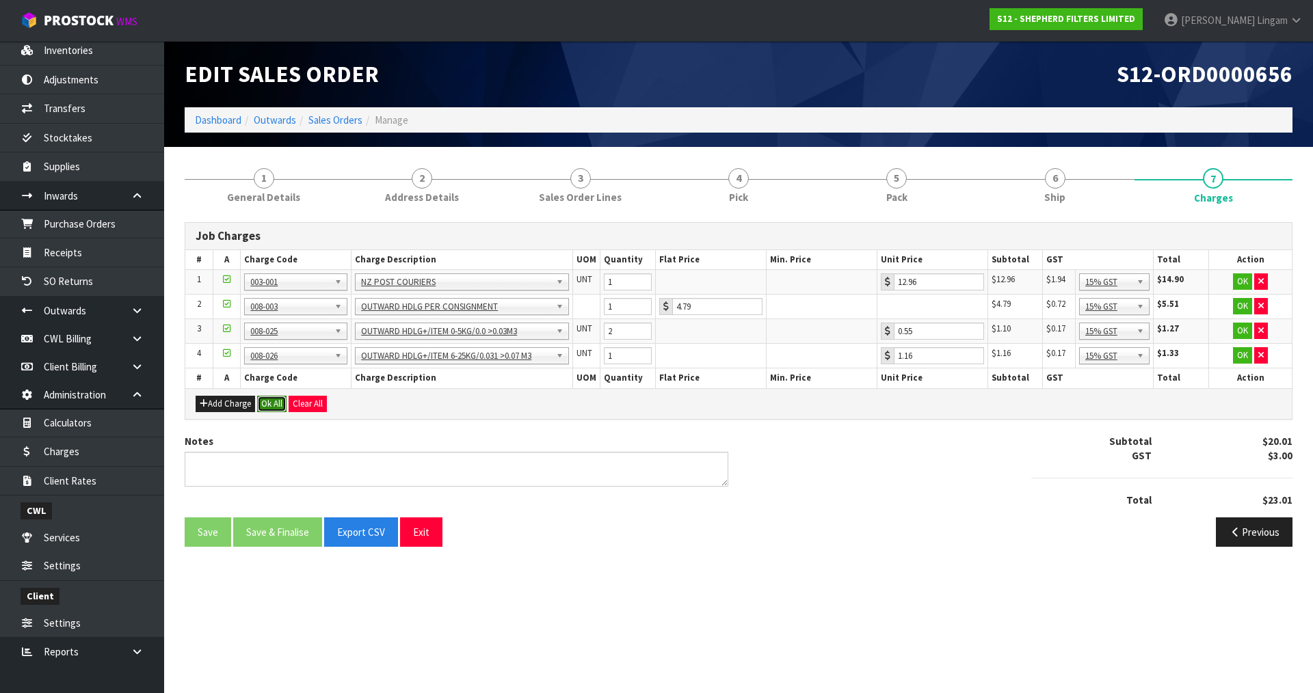
click at [272, 400] on button "Ok All" at bounding box center [271, 404] width 29 height 16
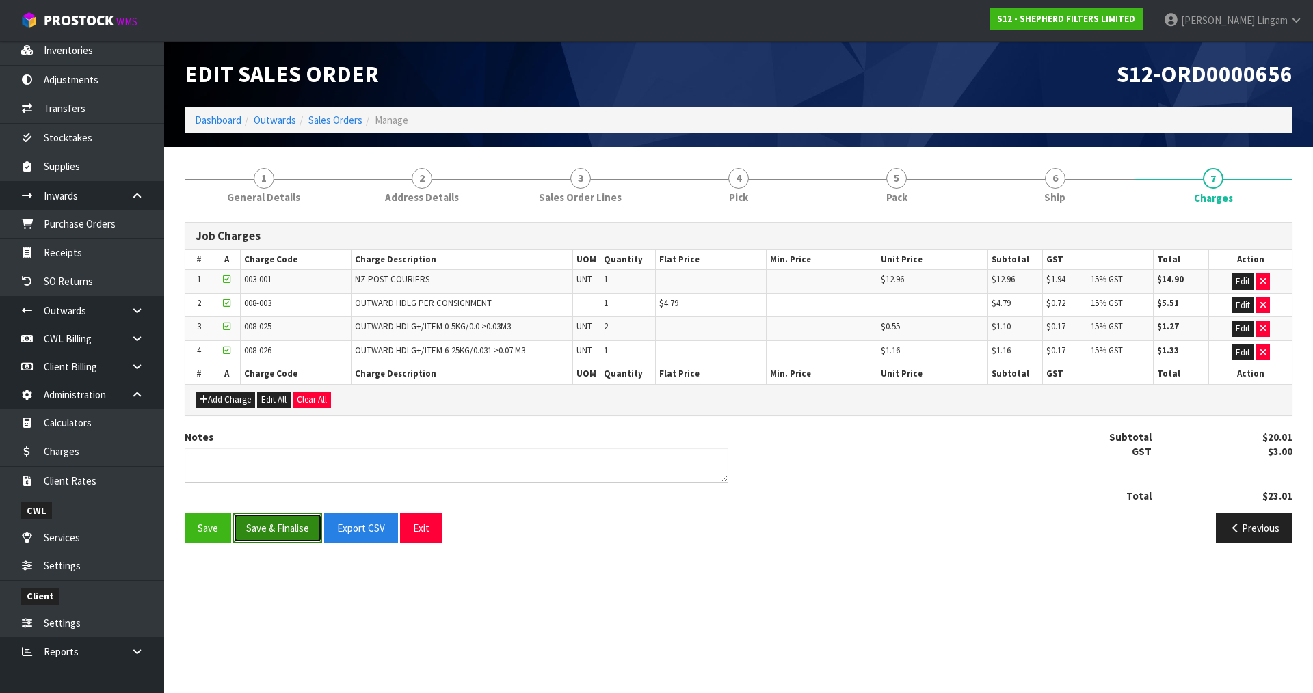
click at [288, 523] on button "Save & Finalise" at bounding box center [277, 528] width 89 height 29
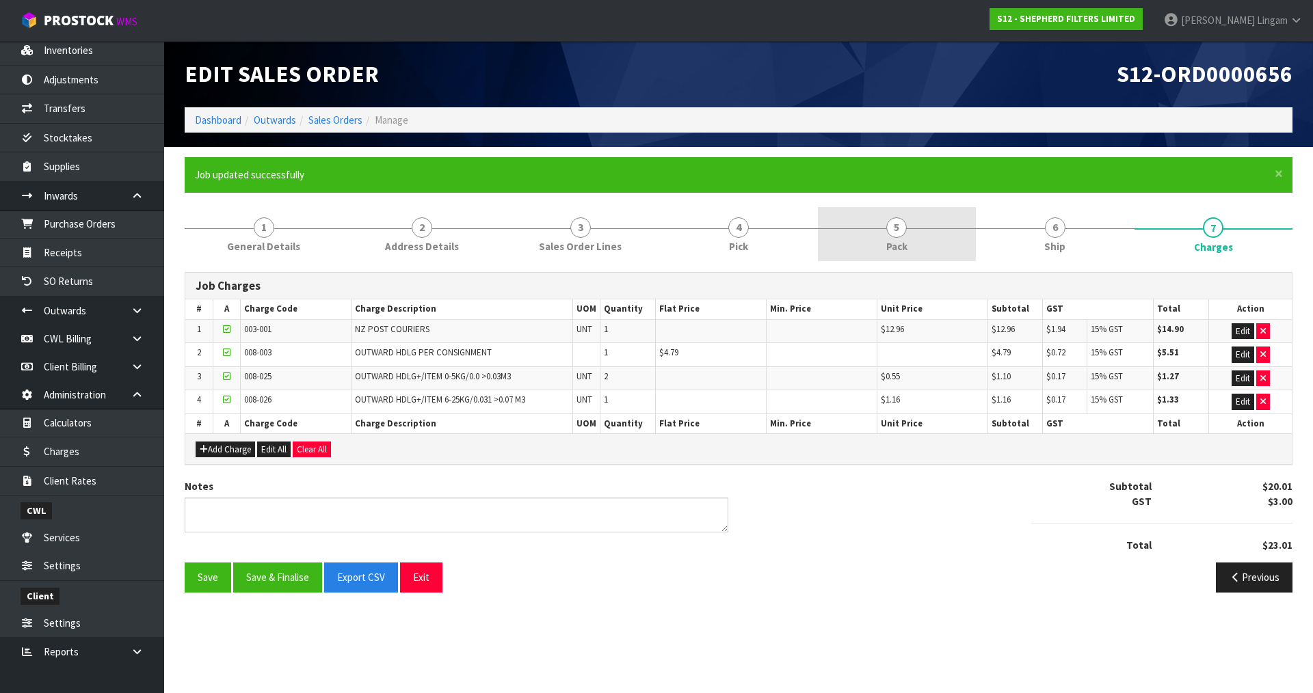
click at [933, 237] on link "5 Pack" at bounding box center [897, 234] width 158 height 54
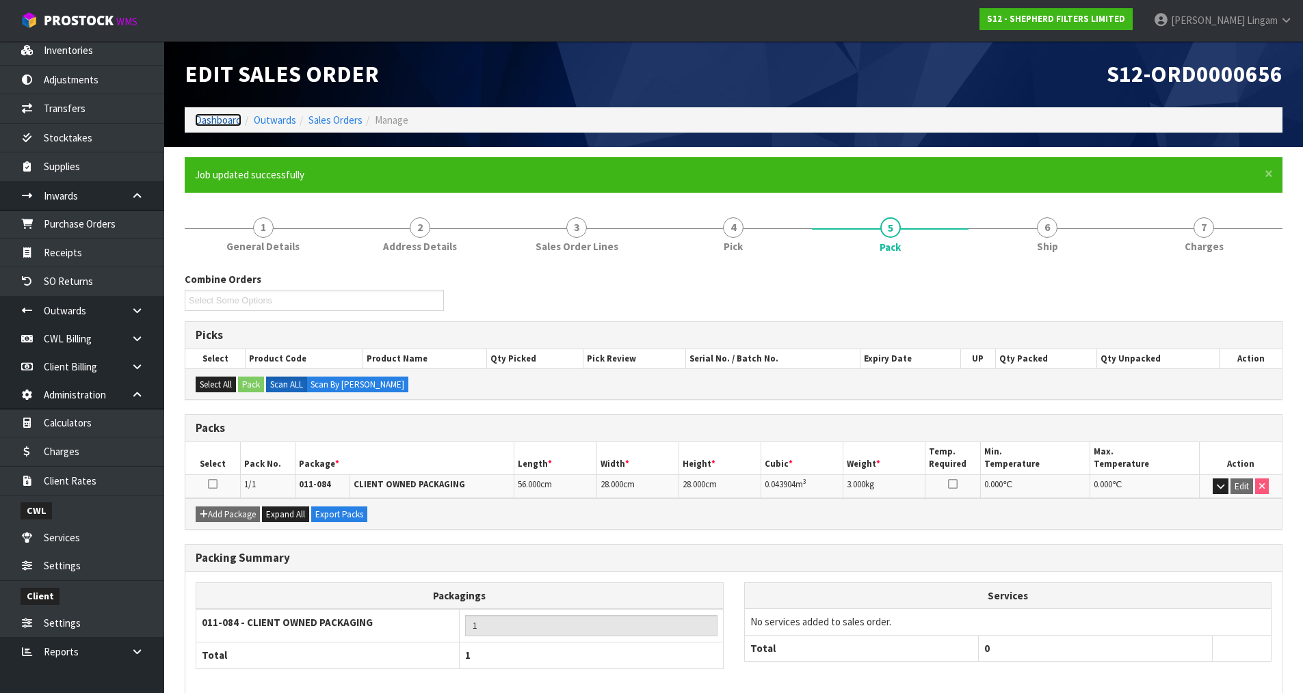
click at [214, 120] on link "Dashboard" at bounding box center [218, 120] width 47 height 13
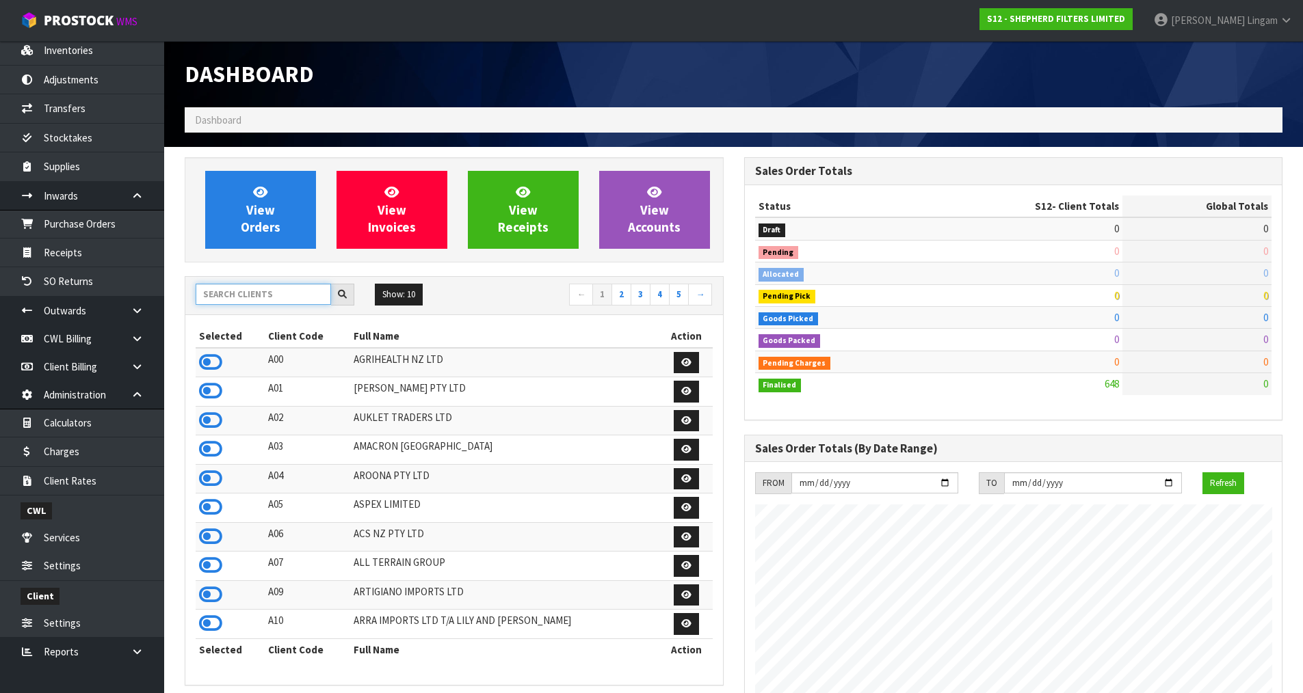
click at [295, 295] on input "text" at bounding box center [263, 294] width 135 height 21
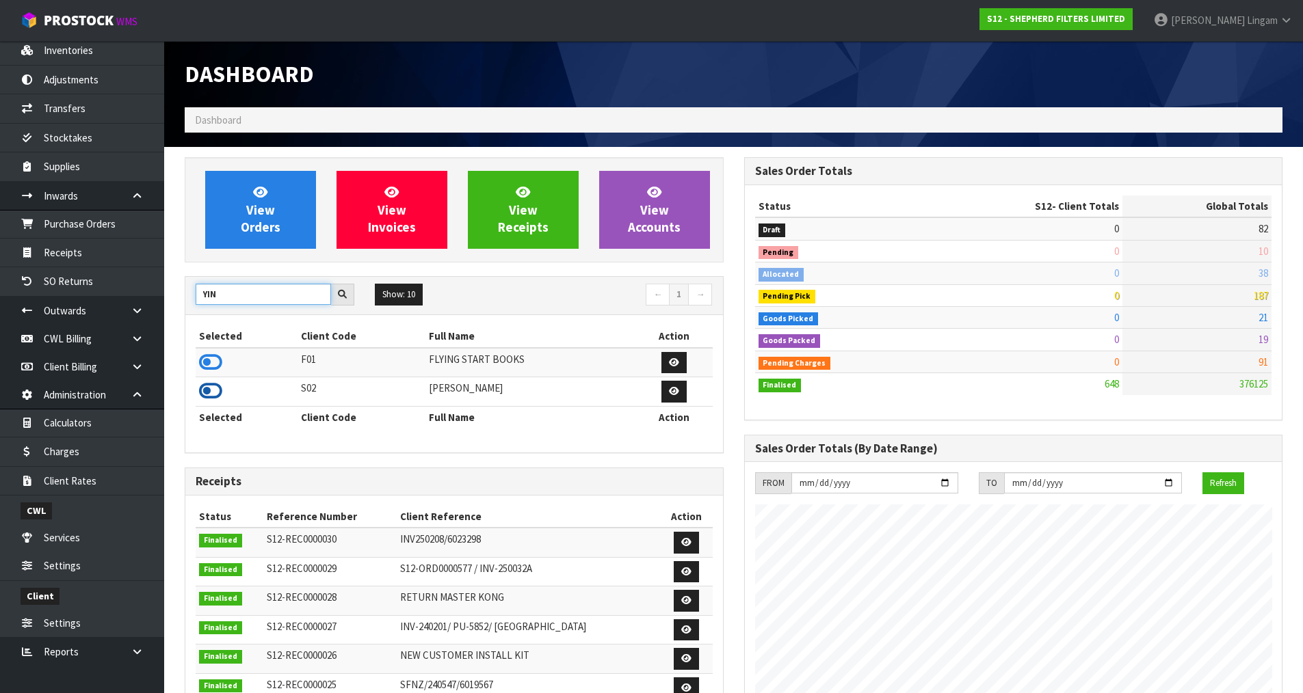
type input "YIN"
click at [211, 390] on icon at bounding box center [210, 391] width 23 height 21
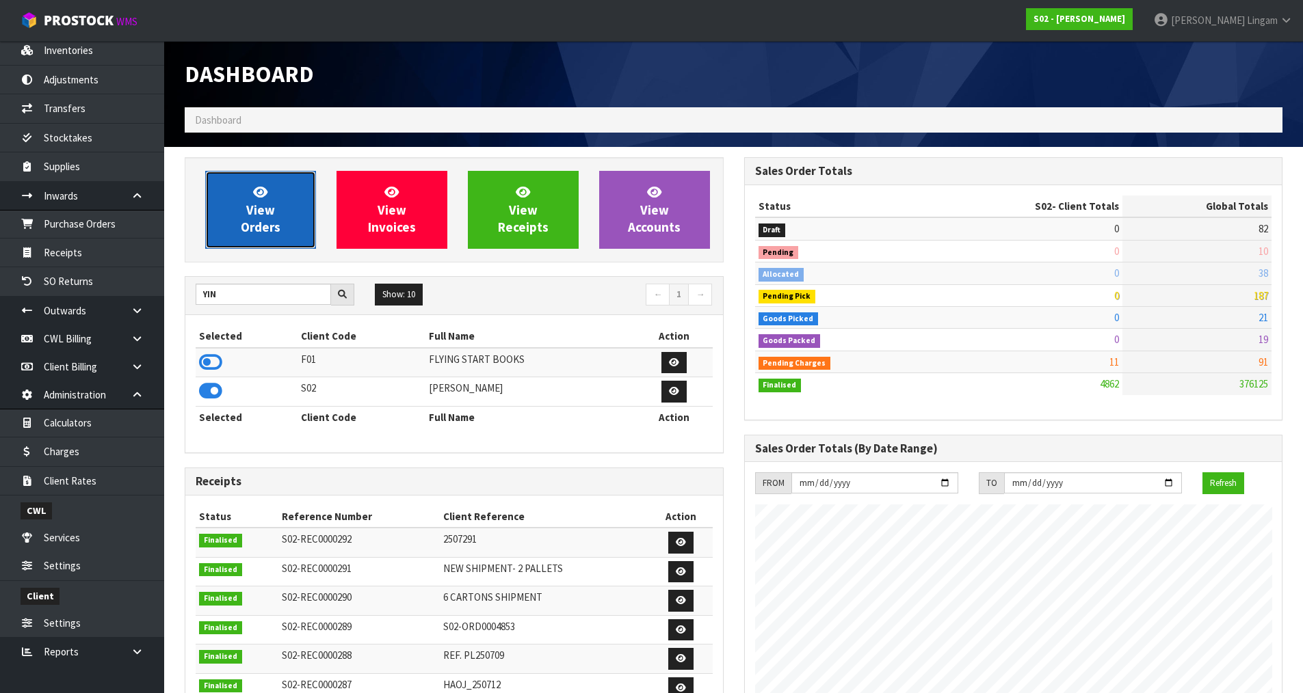
scroll to position [1036, 559]
click at [274, 216] on link "View Orders" at bounding box center [260, 210] width 111 height 78
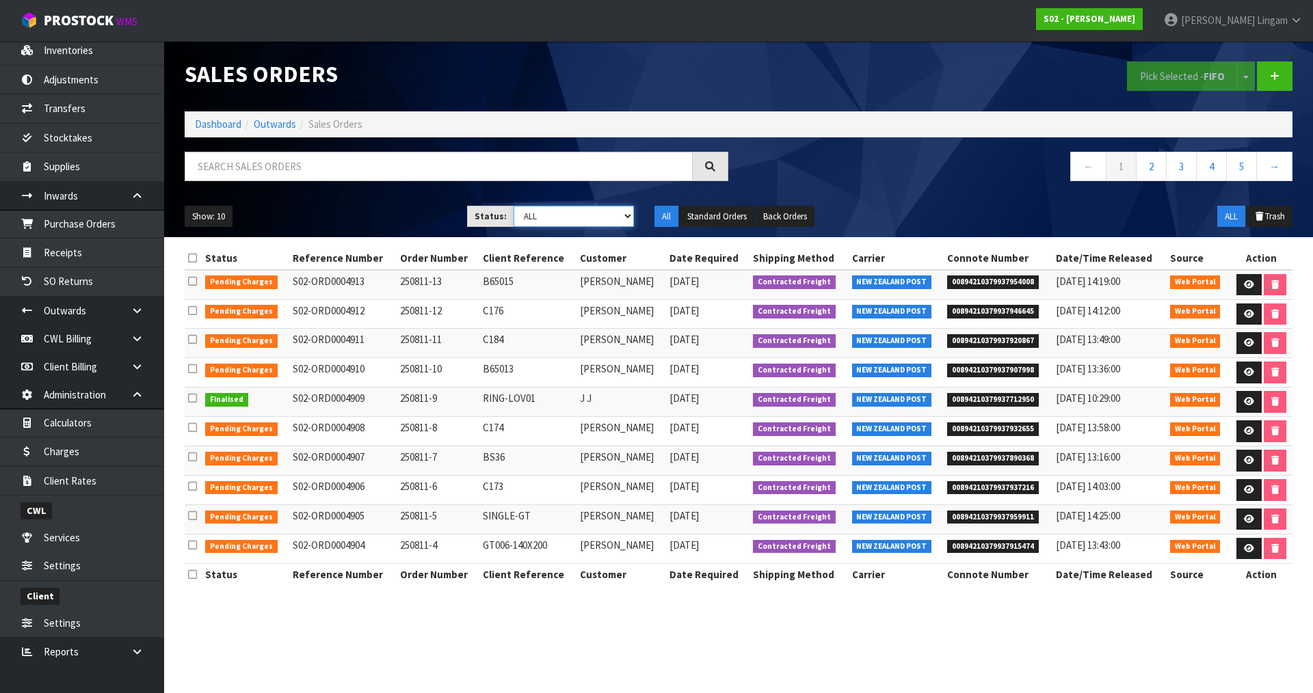
click at [610, 217] on select "Draft Pending Allocated Pending Pick Goods Picked Goods Packed Pending Charges …" at bounding box center [574, 216] width 121 height 21
select select "string:6"
click at [514, 206] on select "Draft Pending Allocated Pending Pick Goods Picked Goods Packed Pending Charges …" at bounding box center [574, 216] width 121 height 21
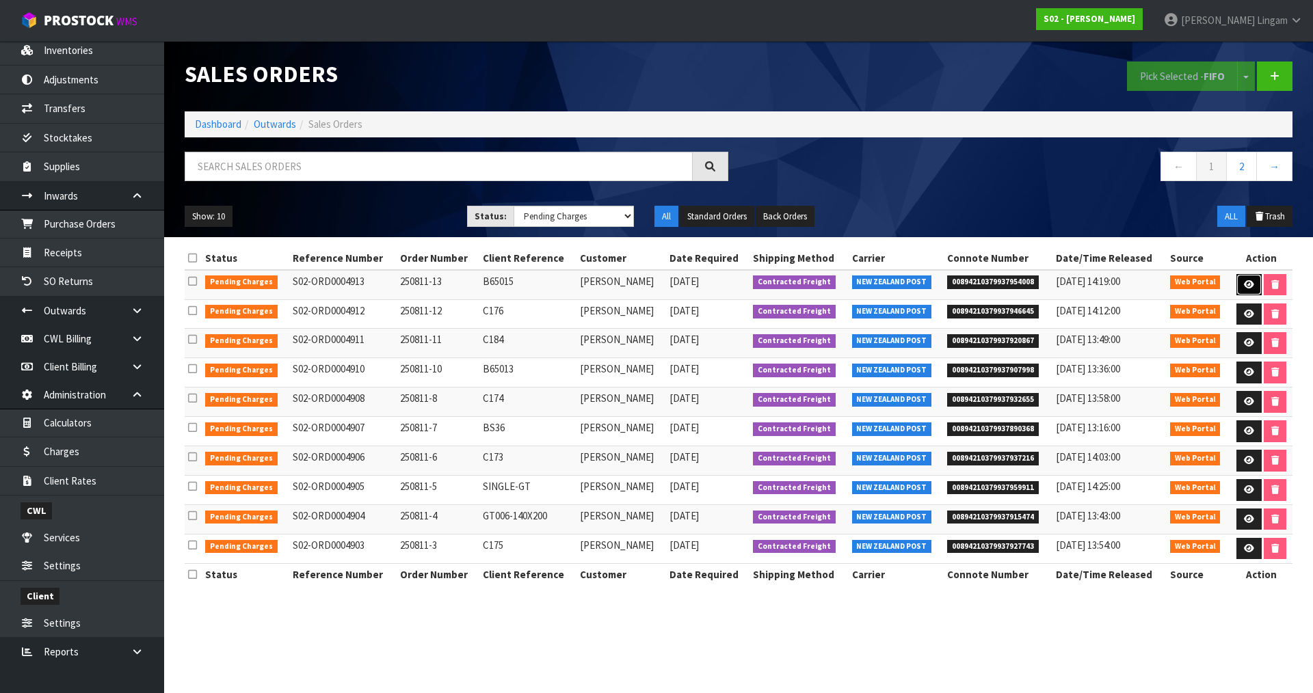
click at [1245, 285] on icon at bounding box center [1249, 284] width 10 height 9
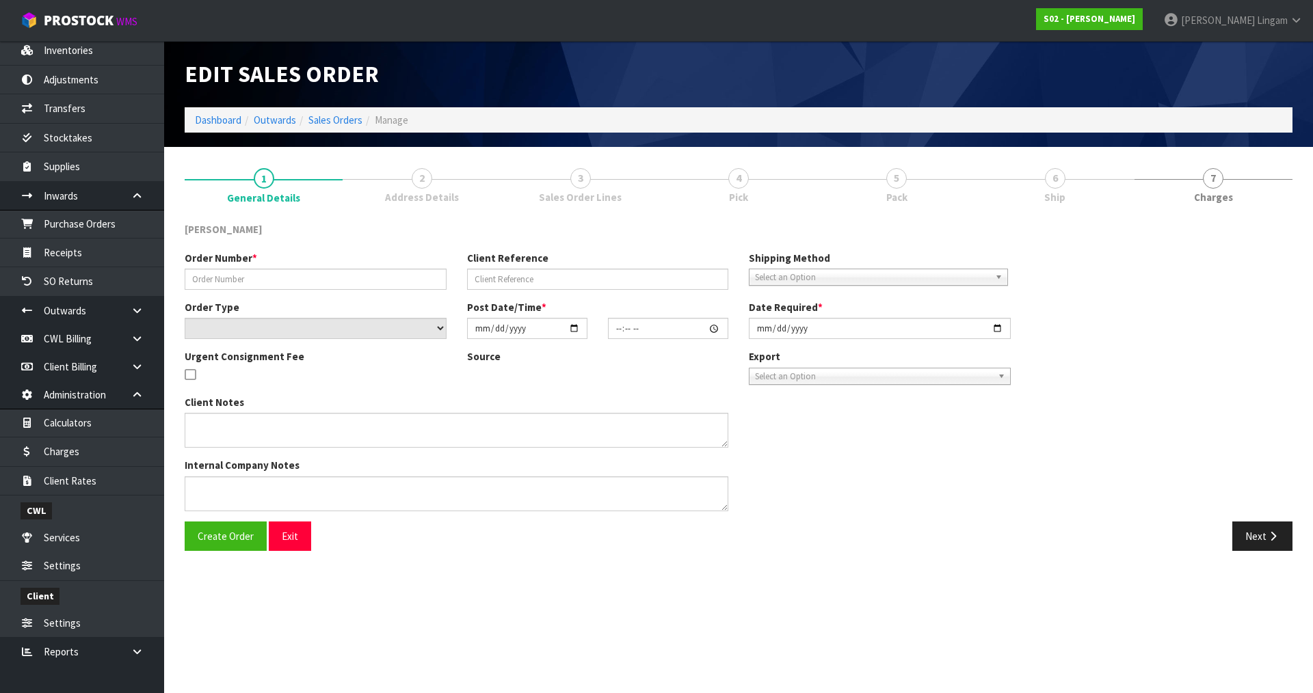
type input "250811-13"
type input "B65015"
select select "number:0"
type input "[DATE]"
type input "01:17:00.000"
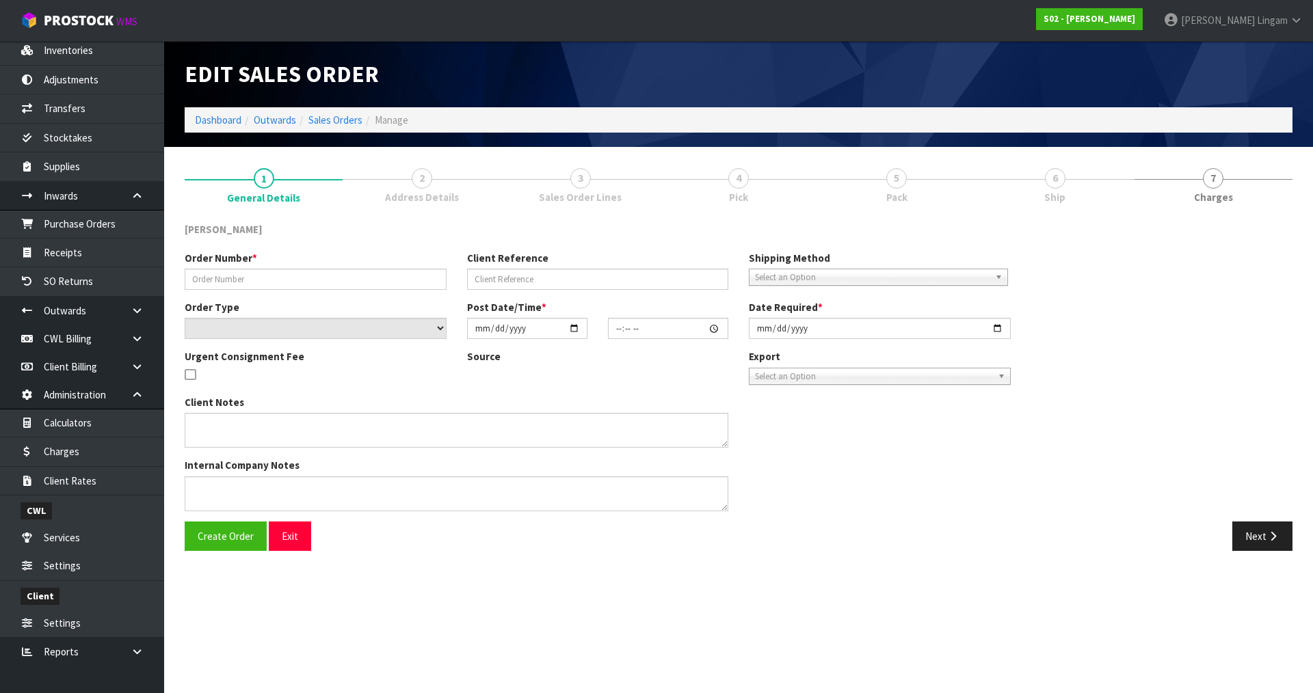
type input "[DATE]"
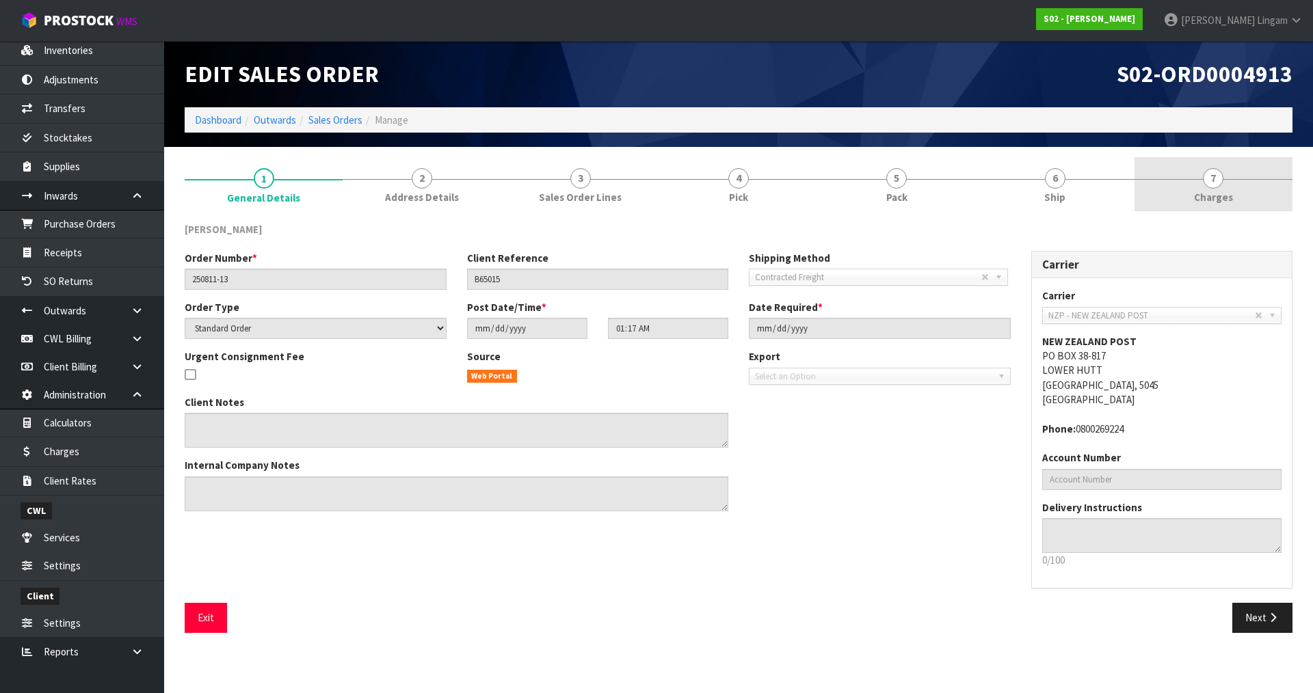
click at [1229, 192] on span "Charges" at bounding box center [1213, 197] width 39 height 14
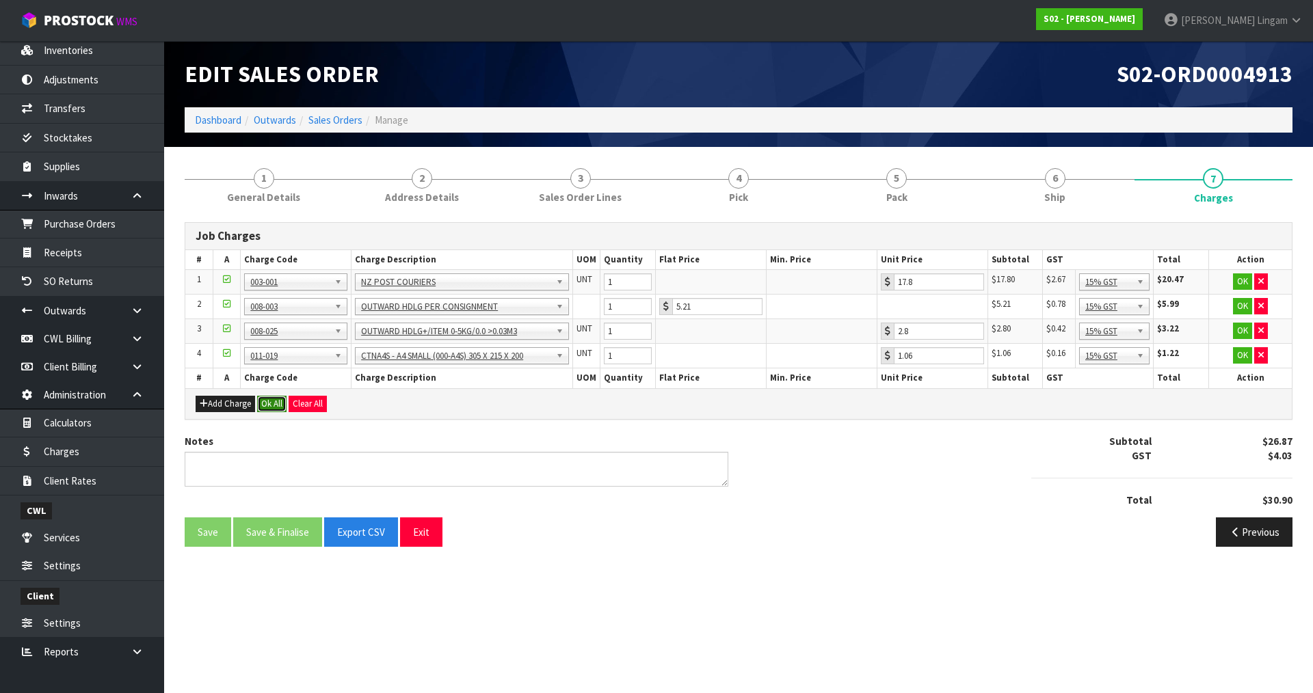
click at [269, 405] on button "Ok All" at bounding box center [271, 404] width 29 height 16
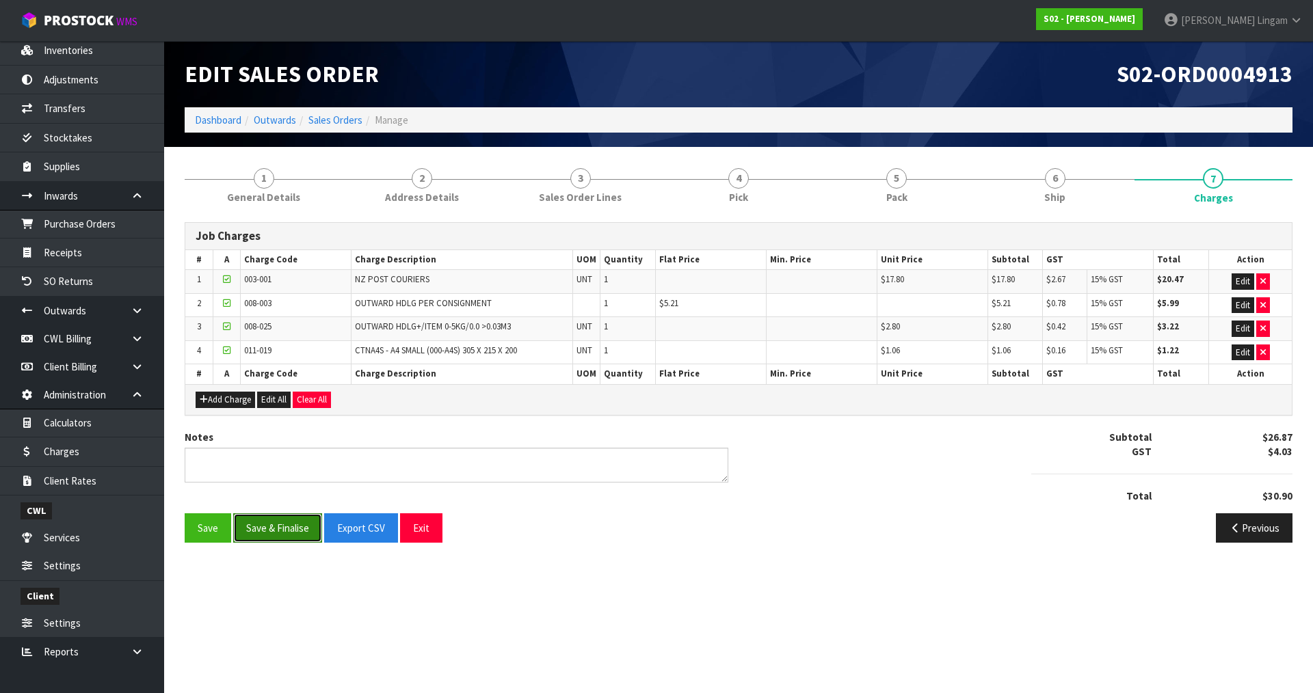
click at [276, 515] on button "Save & Finalise" at bounding box center [277, 528] width 89 height 29
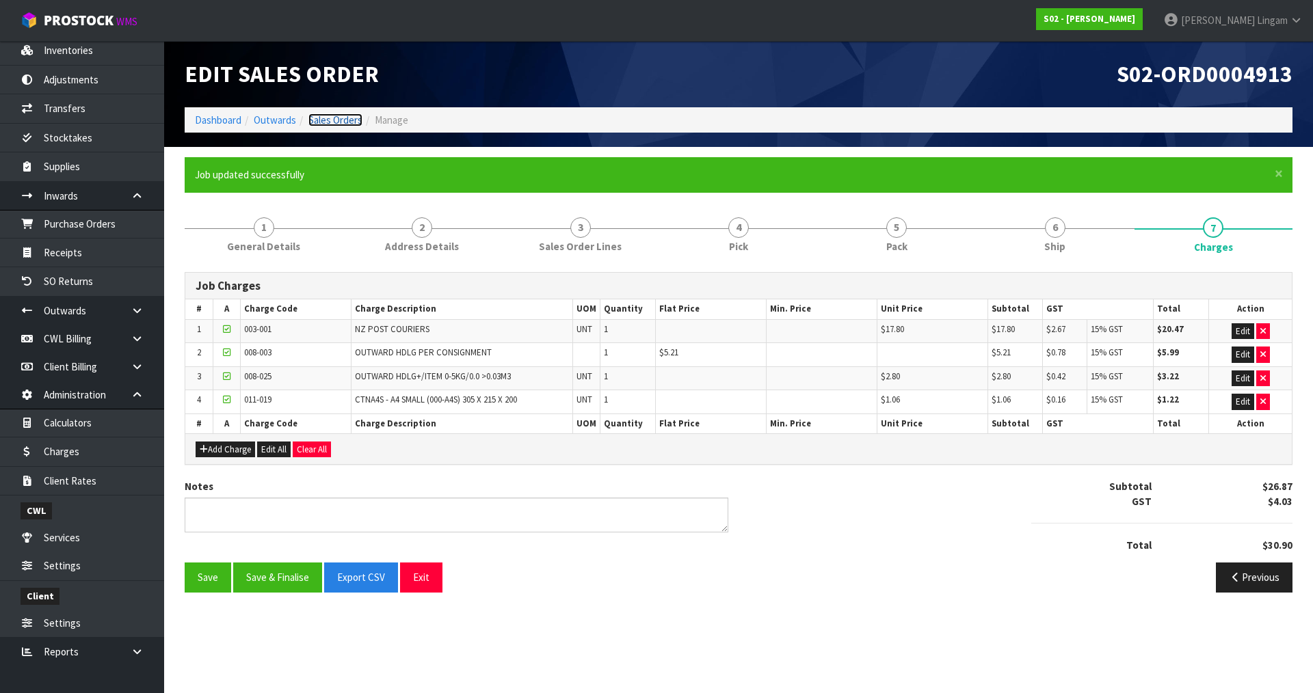
click at [330, 116] on link "Sales Orders" at bounding box center [335, 120] width 54 height 13
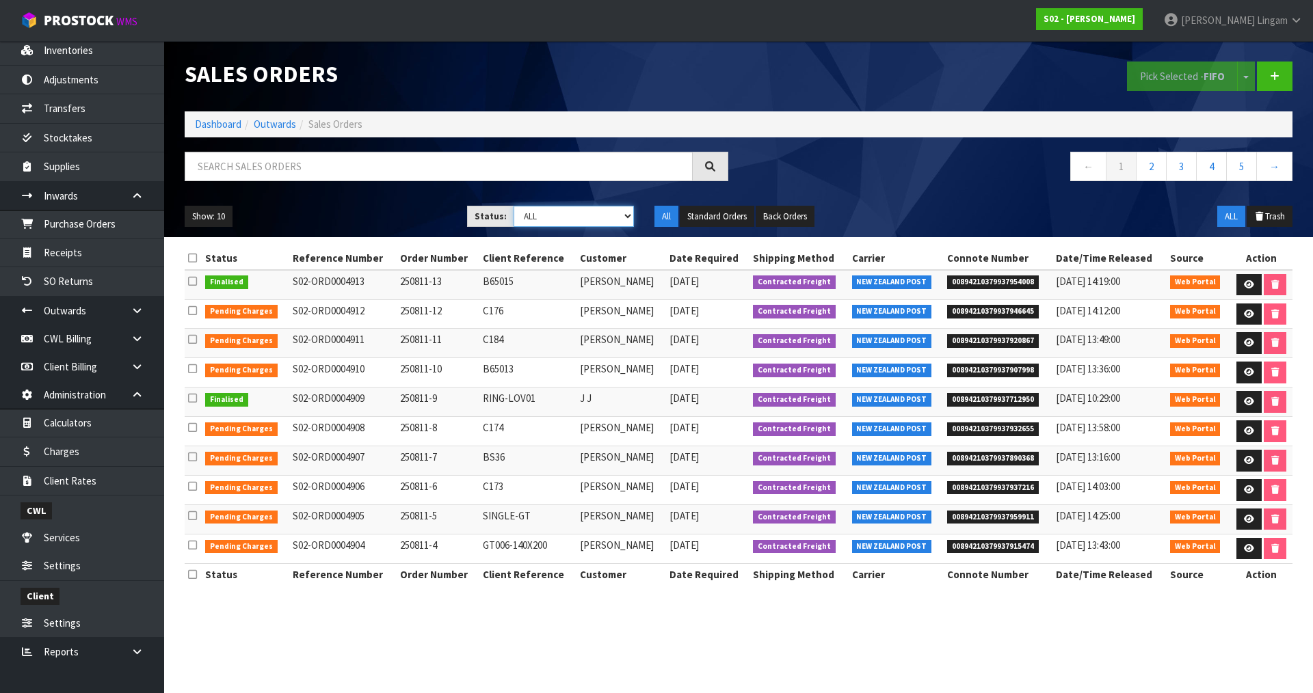
click at [607, 215] on select "Draft Pending Allocated Pending Pick Goods Picked Goods Packed Pending Charges …" at bounding box center [574, 216] width 121 height 21
select select "string:6"
click at [514, 206] on select "Draft Pending Allocated Pending Pick Goods Picked Goods Packed Pending Charges …" at bounding box center [574, 216] width 121 height 21
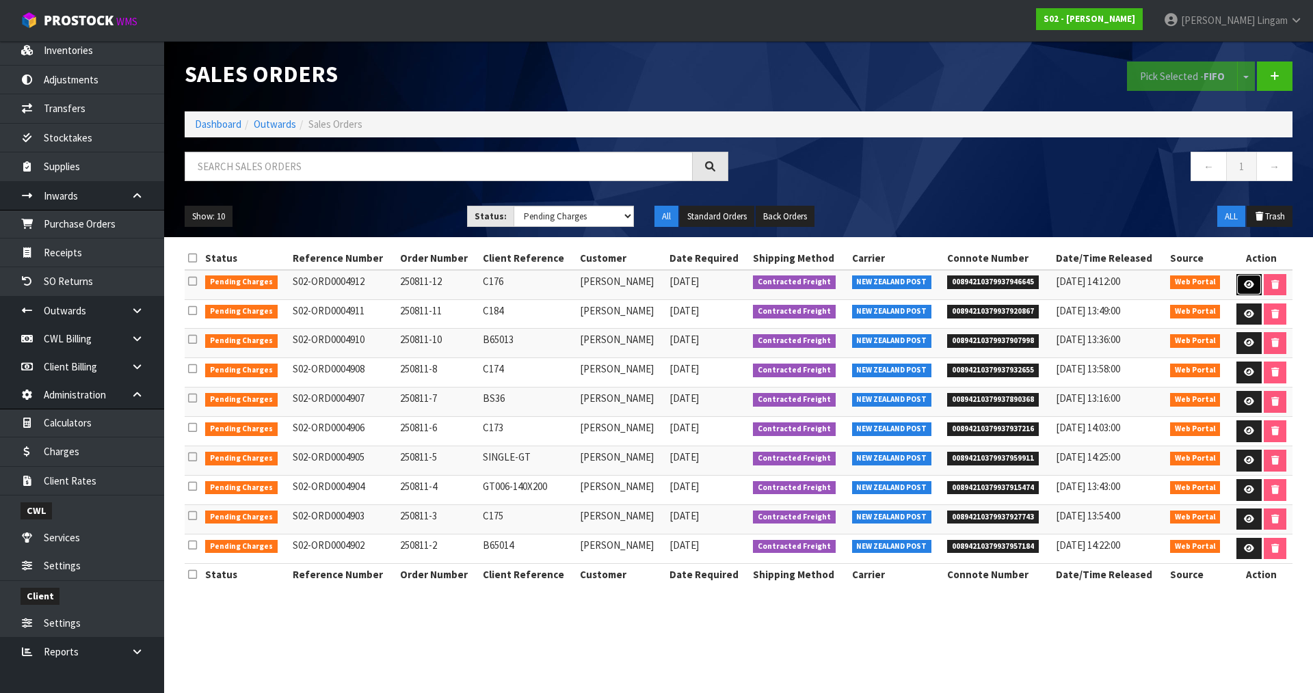
click at [1245, 276] on link at bounding box center [1249, 285] width 25 height 22
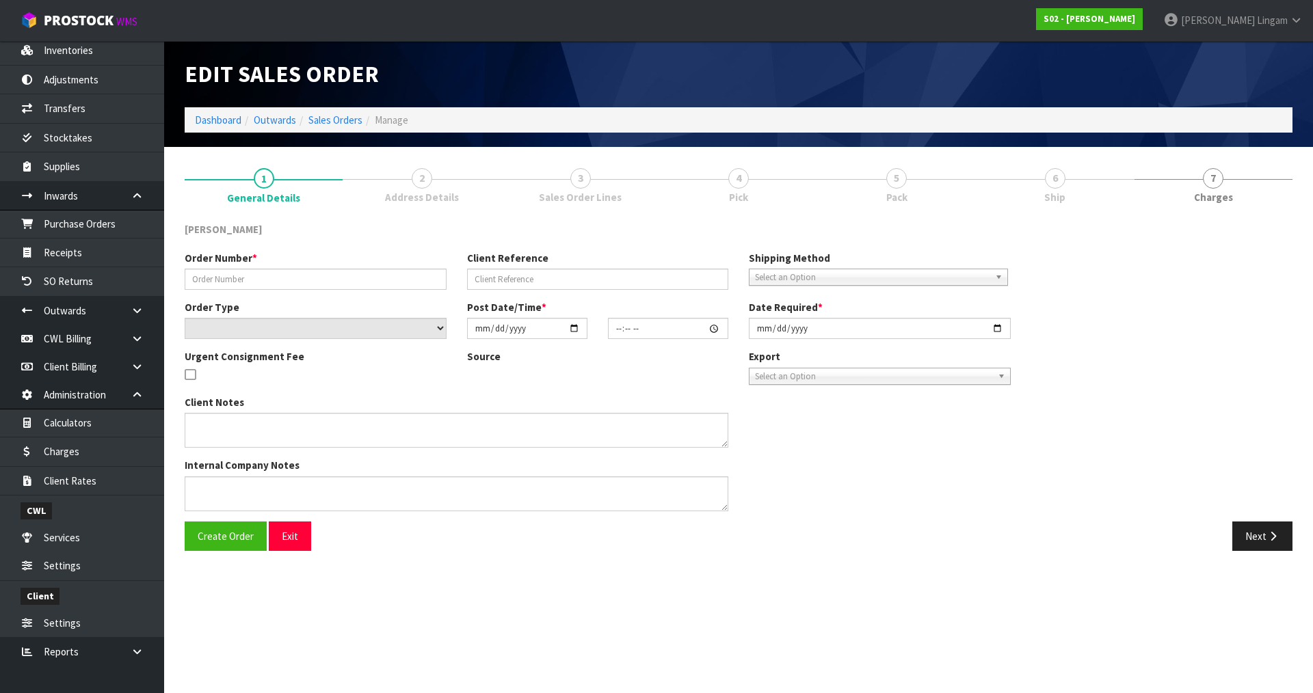
type input "250811-12"
type input "C176"
select select "number:0"
type input "2025-08-10"
type input "21:03:00.000"
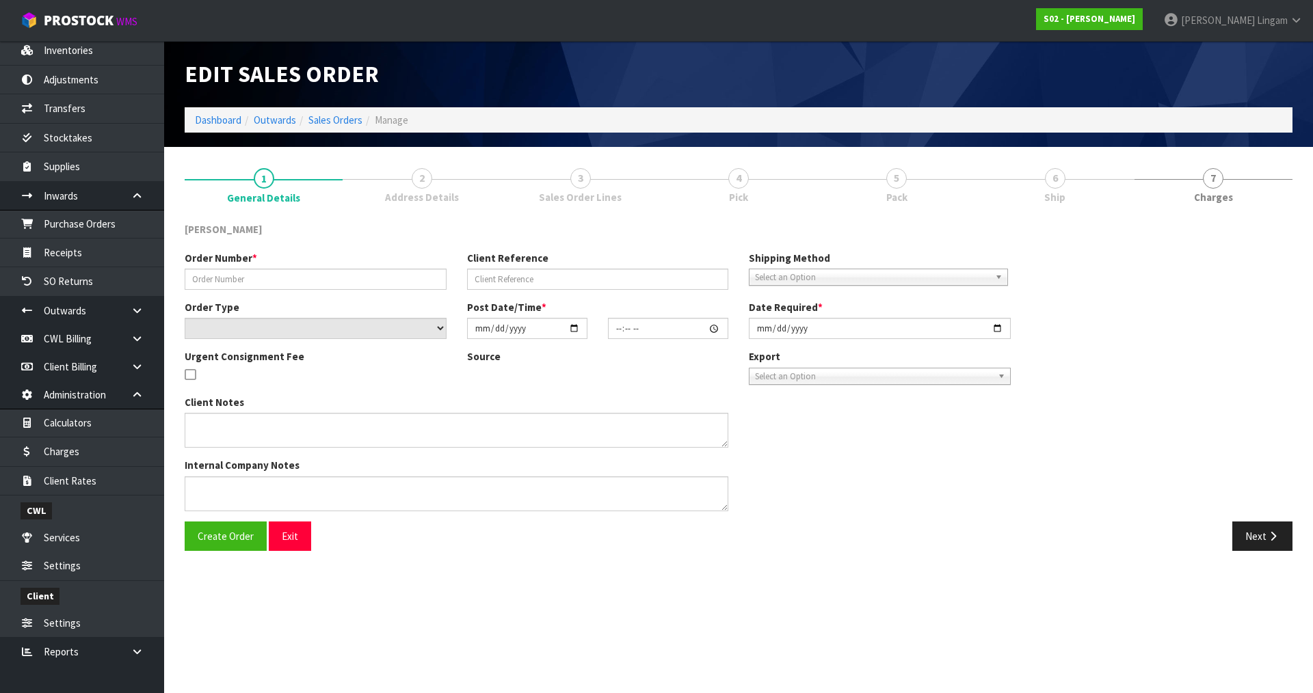
type input "[DATE]"
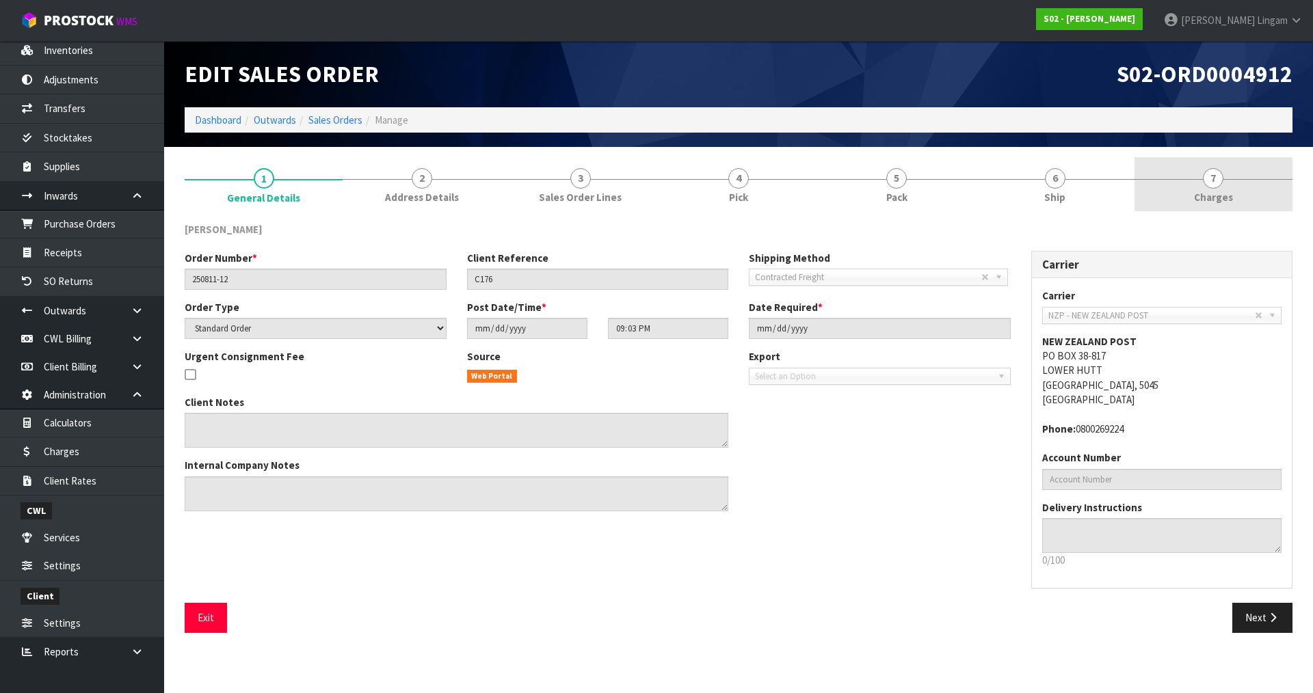
click at [1251, 198] on link "7 Charges" at bounding box center [1214, 184] width 158 height 54
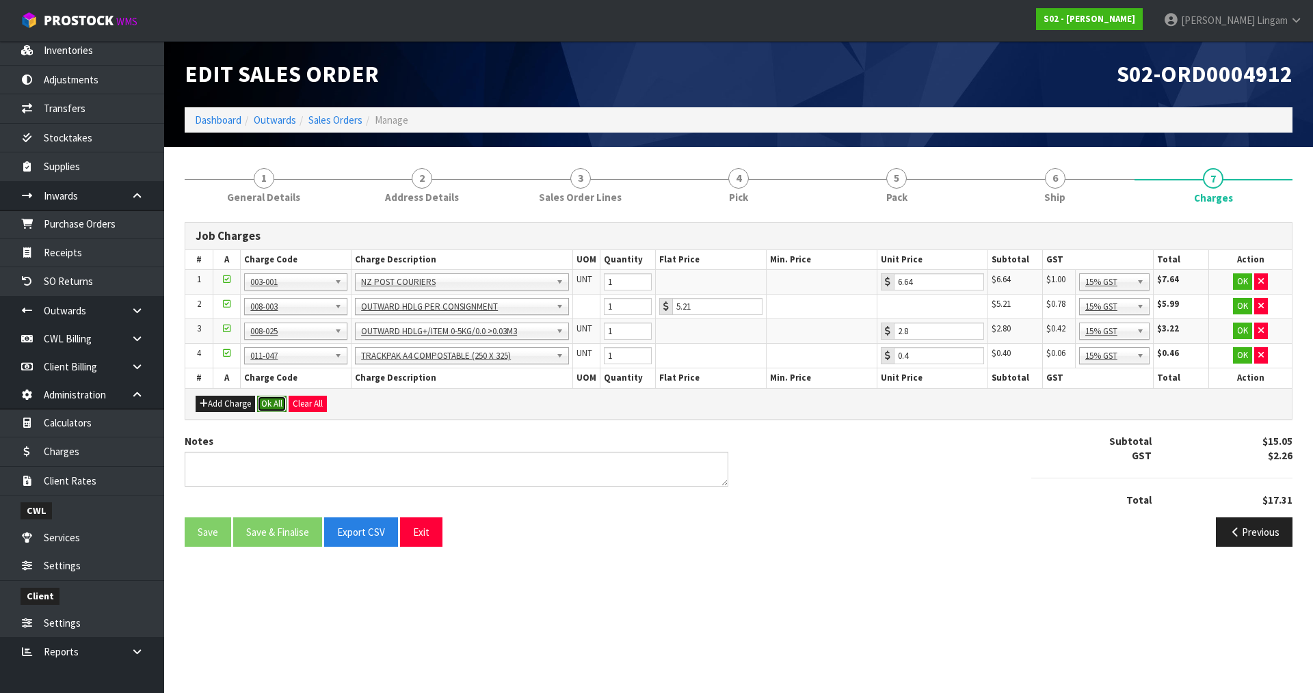
click at [264, 402] on button "Ok All" at bounding box center [271, 404] width 29 height 16
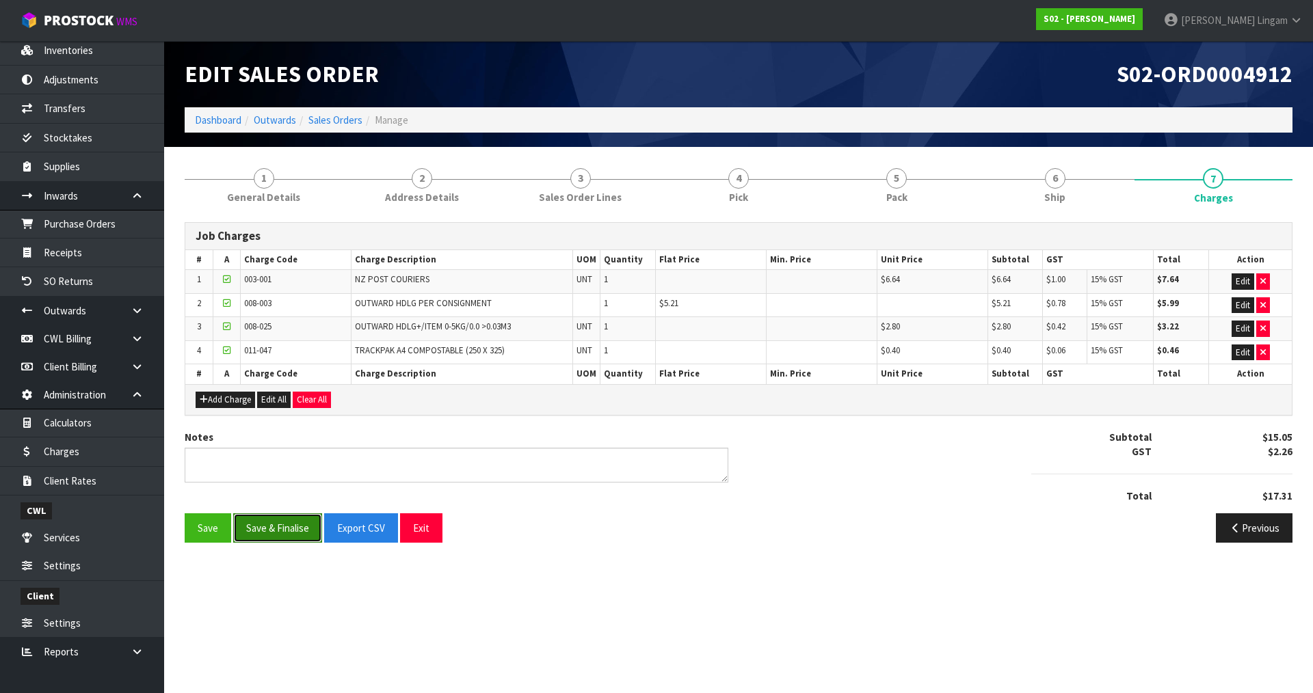
click at [289, 531] on button "Save & Finalise" at bounding box center [277, 528] width 89 height 29
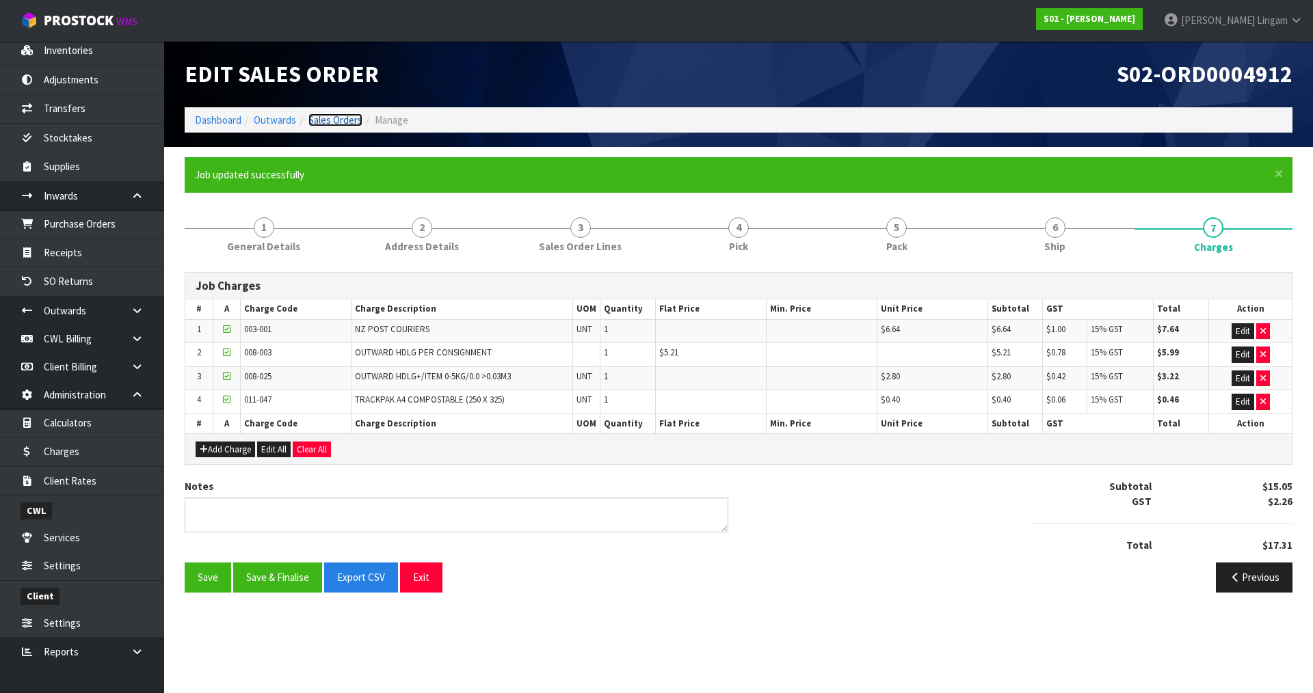
click at [350, 118] on link "Sales Orders" at bounding box center [335, 120] width 54 height 13
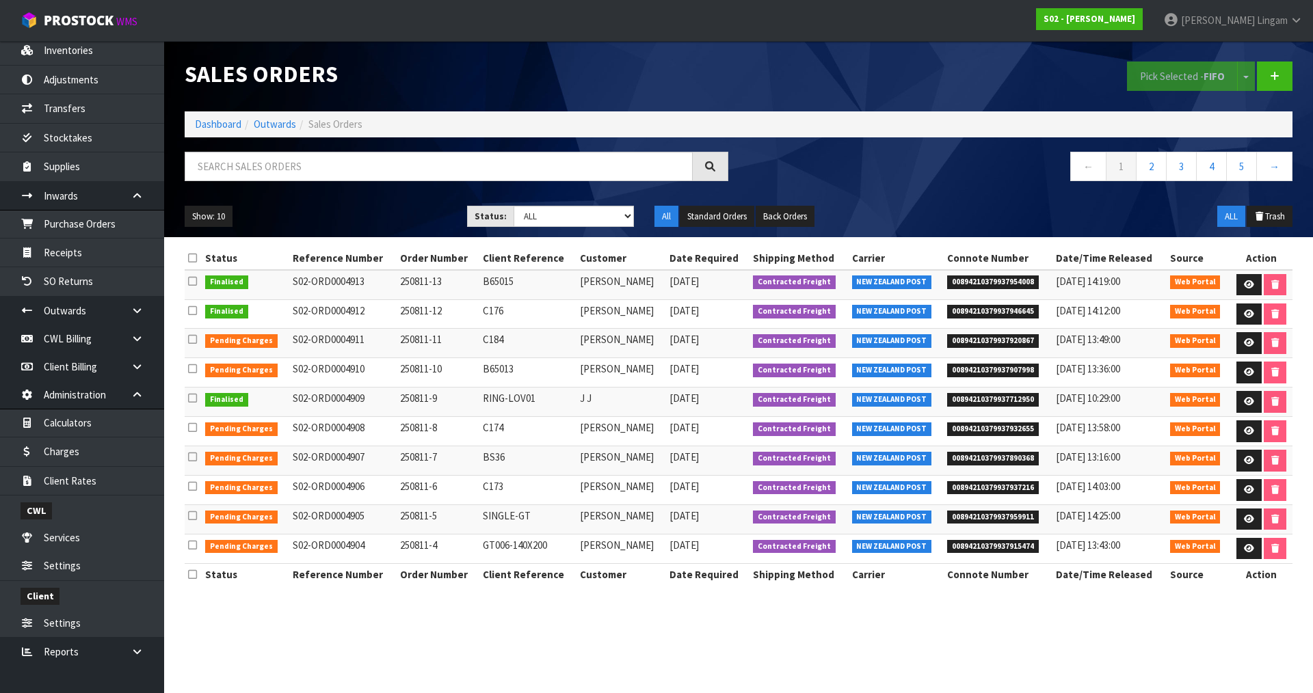
click at [620, 204] on div "Show: 10 5 10 25 50 Status: Draft Pending Allocated Pending Pick Goods Picked G…" at bounding box center [738, 217] width 1128 height 42
click at [610, 220] on select "Draft Pending Allocated Pending Pick Goods Picked Goods Packed Pending Charges …" at bounding box center [574, 216] width 121 height 21
select select "string:6"
click at [514, 206] on select "Draft Pending Allocated Pending Pick Goods Picked Goods Packed Pending Charges …" at bounding box center [574, 216] width 121 height 21
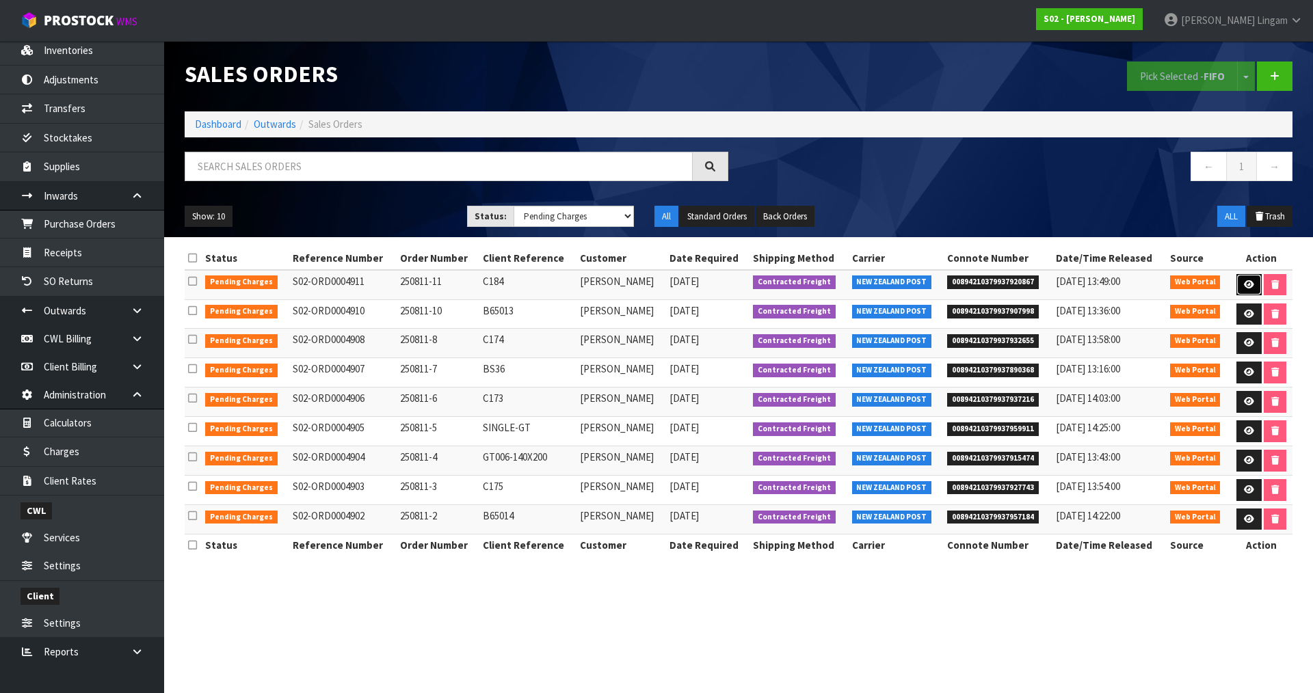
click at [1250, 285] on icon at bounding box center [1249, 284] width 10 height 9
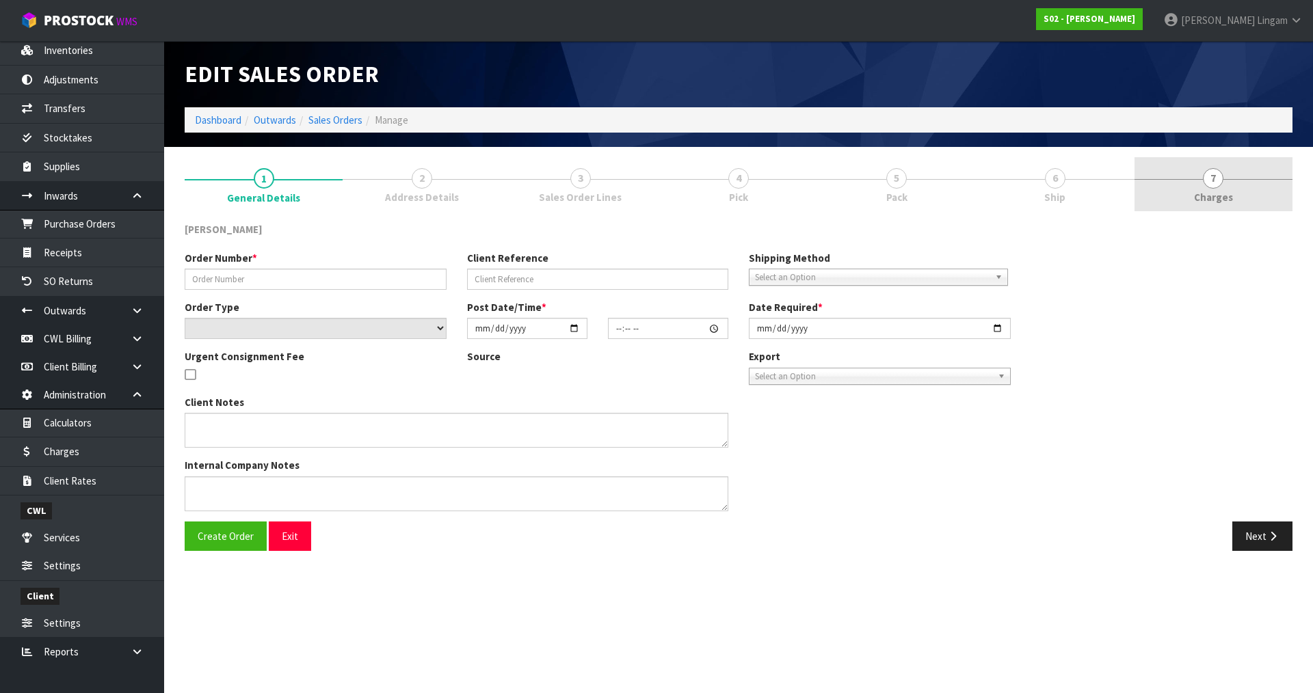
type input "250811-11"
type input "C184"
select select "number:0"
type input "2025-08-10"
type input "21:00:00.000"
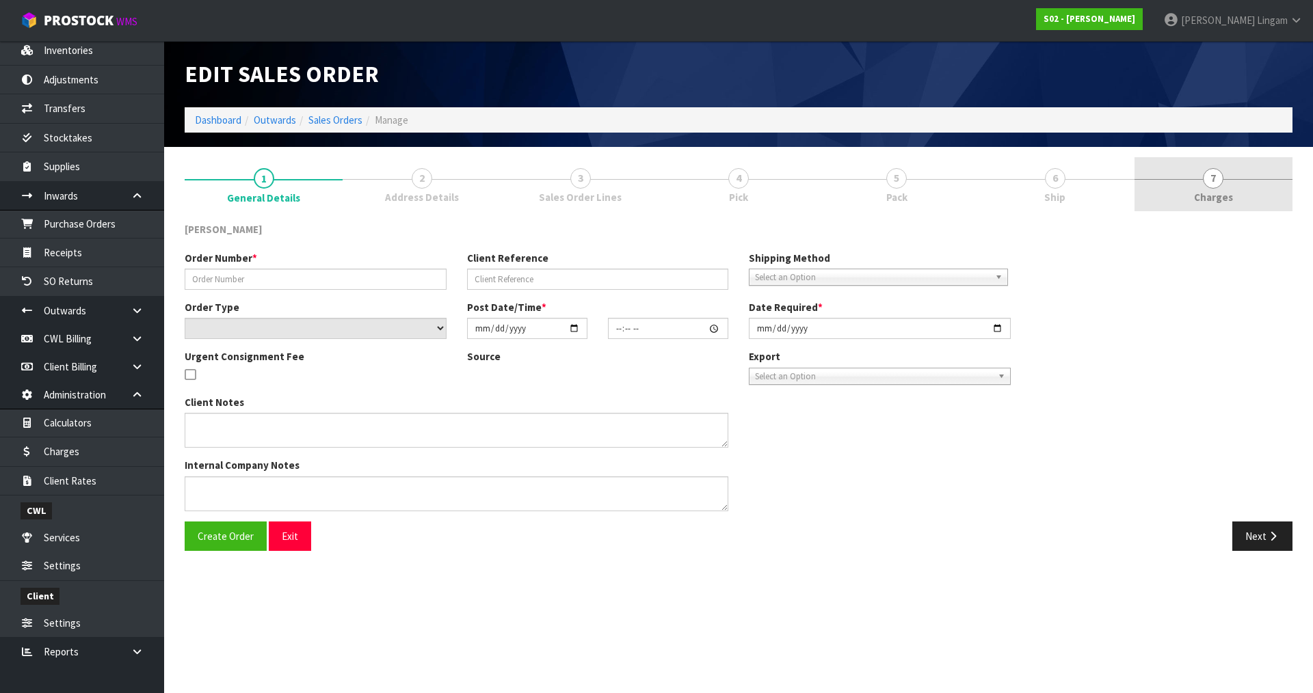
type input "[DATE]"
click at [1238, 196] on link "7 Charges" at bounding box center [1214, 184] width 158 height 54
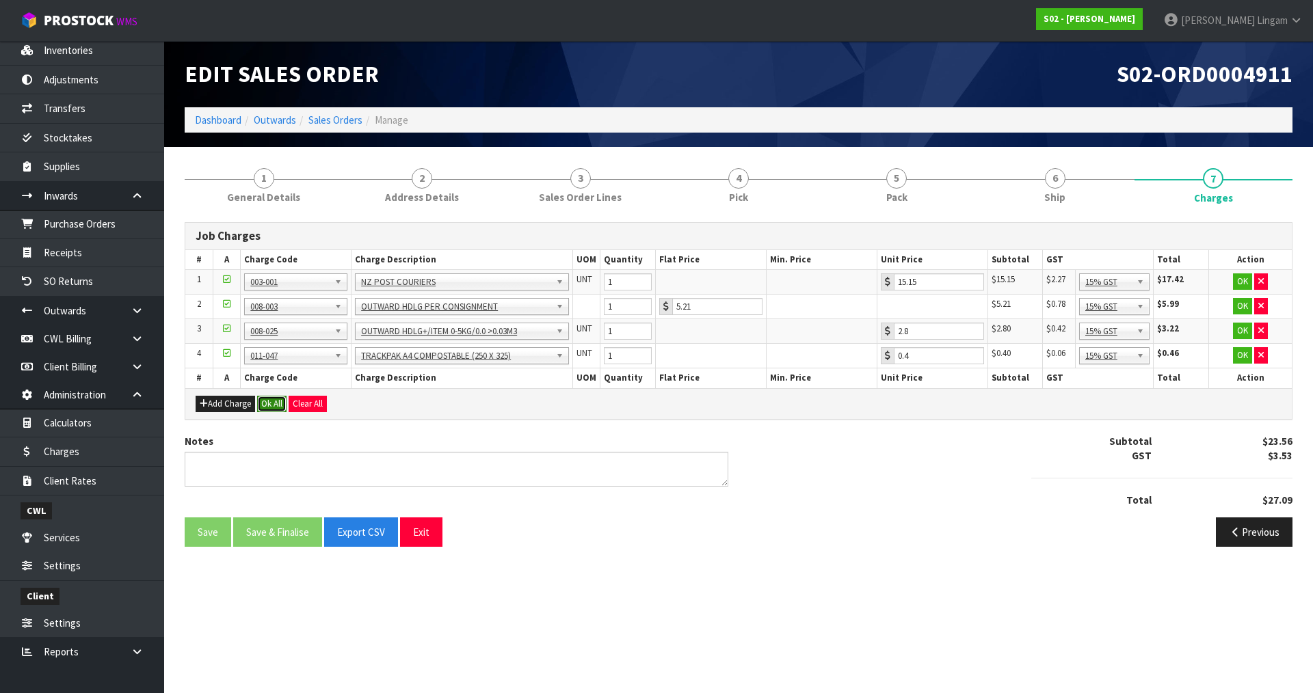
click at [276, 400] on button "Ok All" at bounding box center [271, 404] width 29 height 16
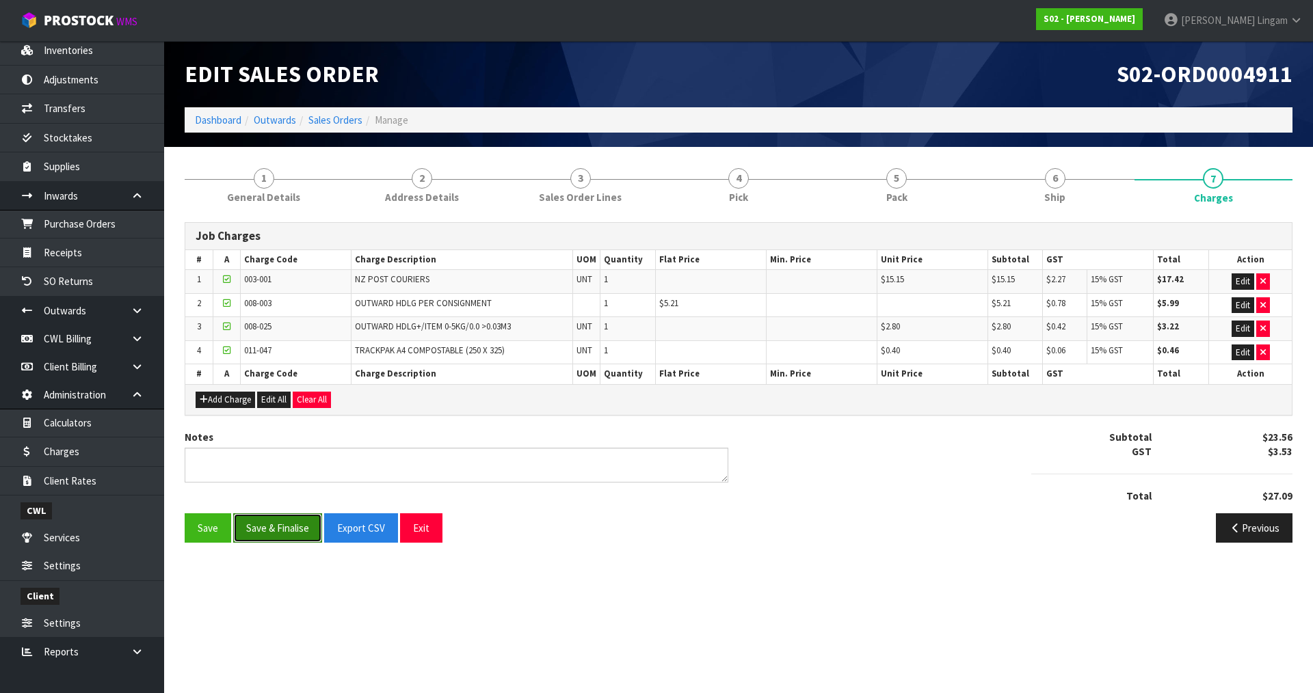
click at [279, 531] on button "Save & Finalise" at bounding box center [277, 528] width 89 height 29
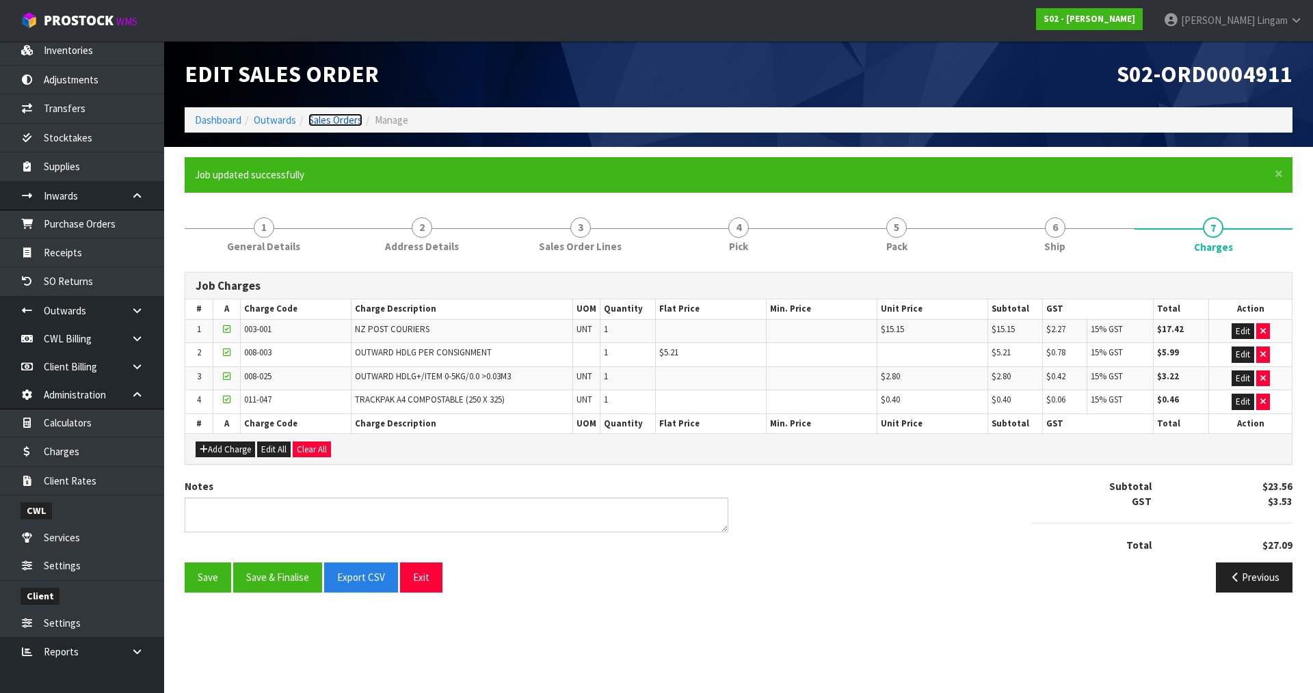
click at [346, 122] on link "Sales Orders" at bounding box center [335, 120] width 54 height 13
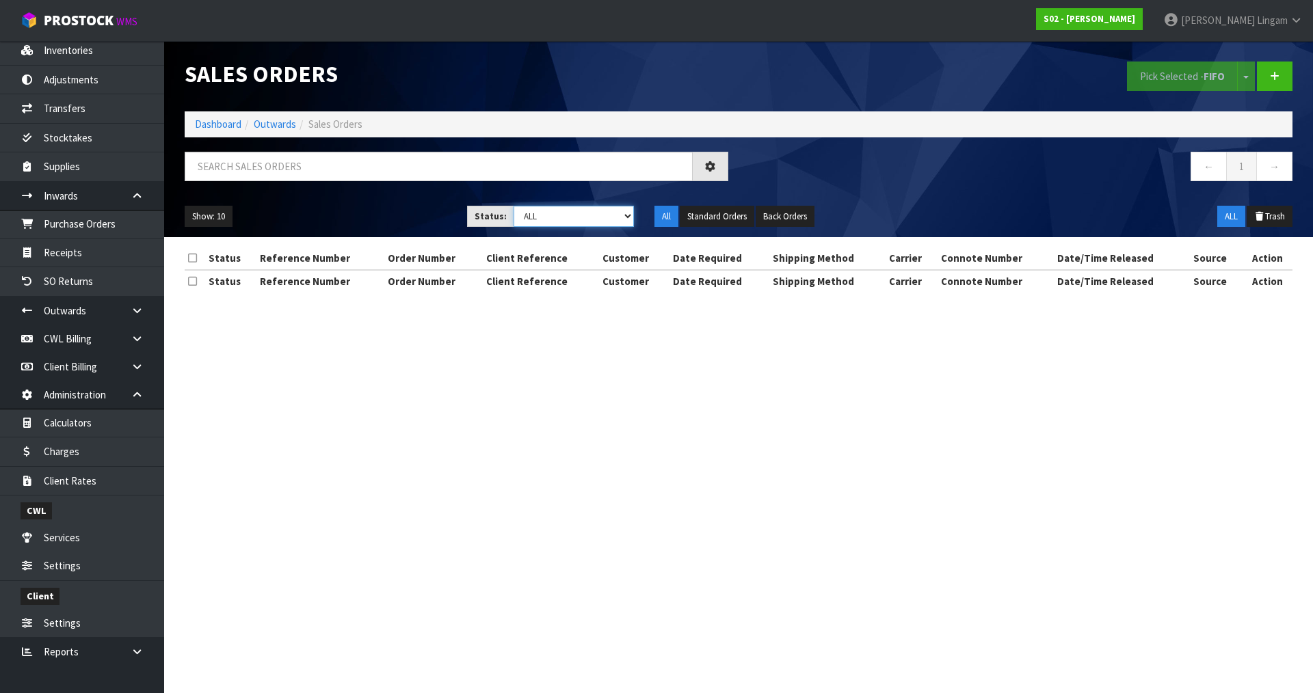
click at [618, 213] on select "Draft Pending Allocated Pending Pick Goods Picked Goods Packed Pending Charges …" at bounding box center [574, 216] width 121 height 21
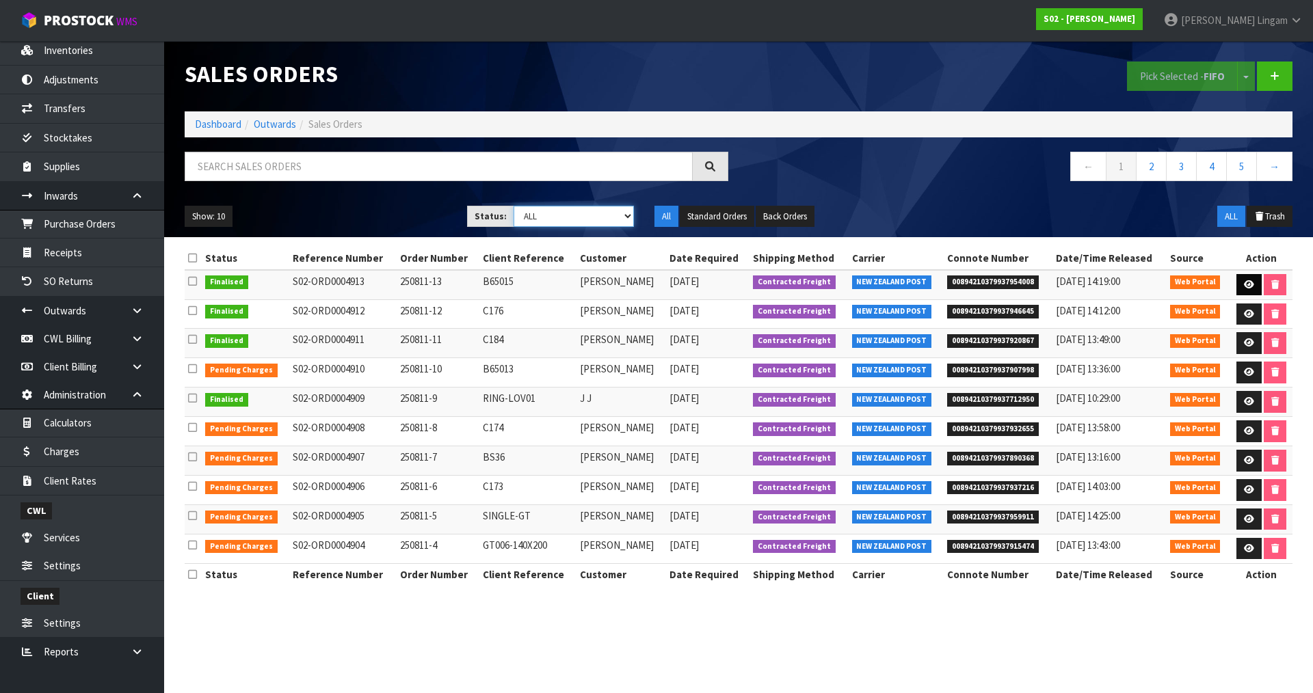
select select "string:6"
click at [514, 206] on select "Draft Pending Allocated Pending Pick Goods Picked Goods Packed Pending Charges …" at bounding box center [574, 216] width 121 height 21
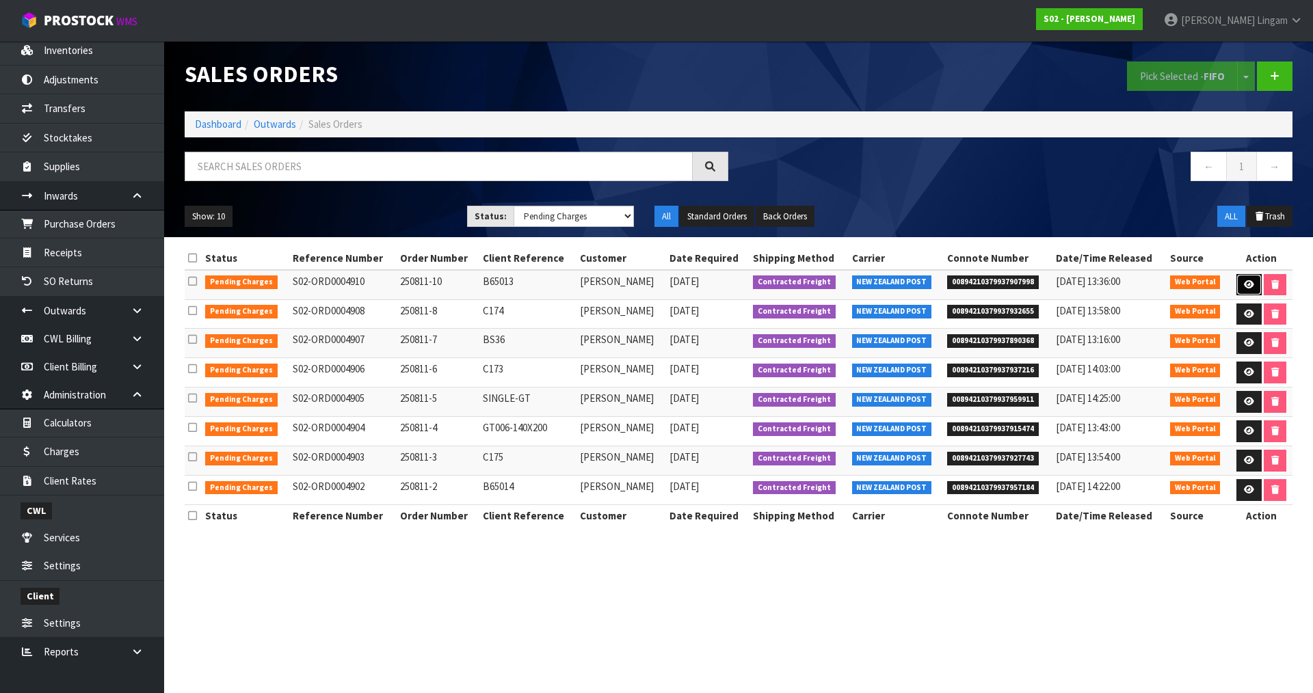
click at [1241, 285] on link at bounding box center [1249, 285] width 25 height 22
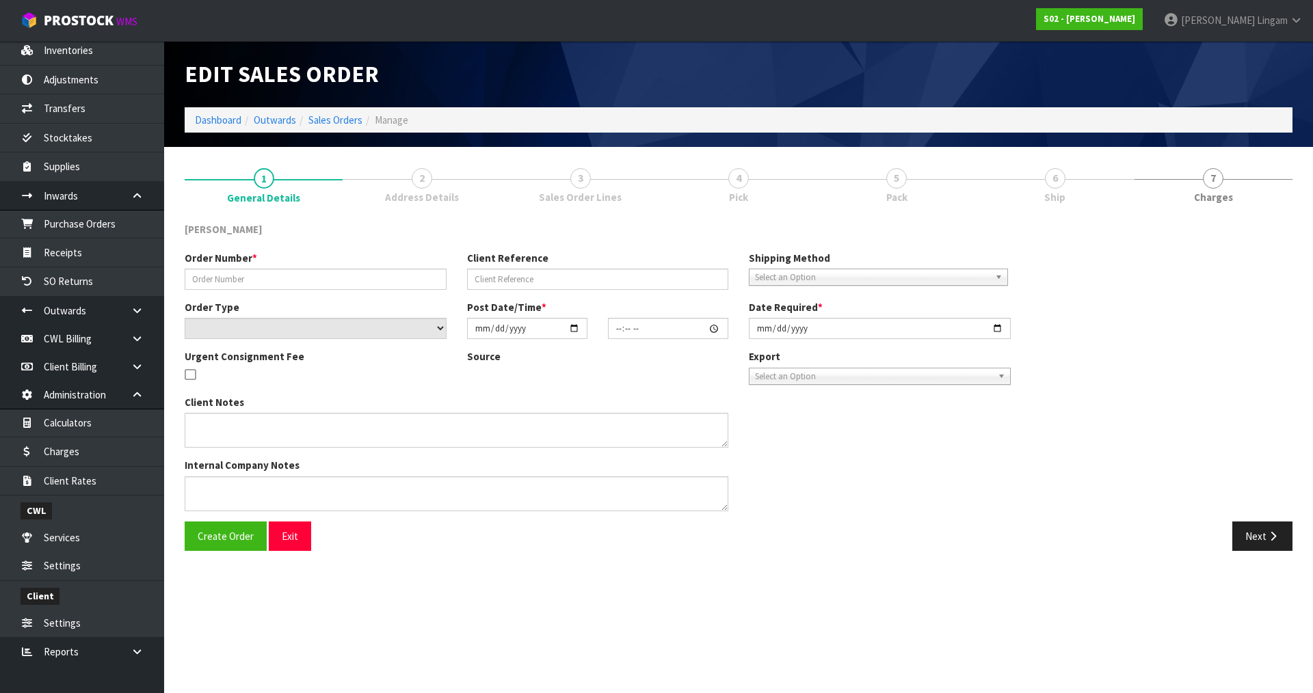
type input "250811-10"
type input "B65013"
select select "number:0"
type input "2025-08-10"
type input "20:53:00.000"
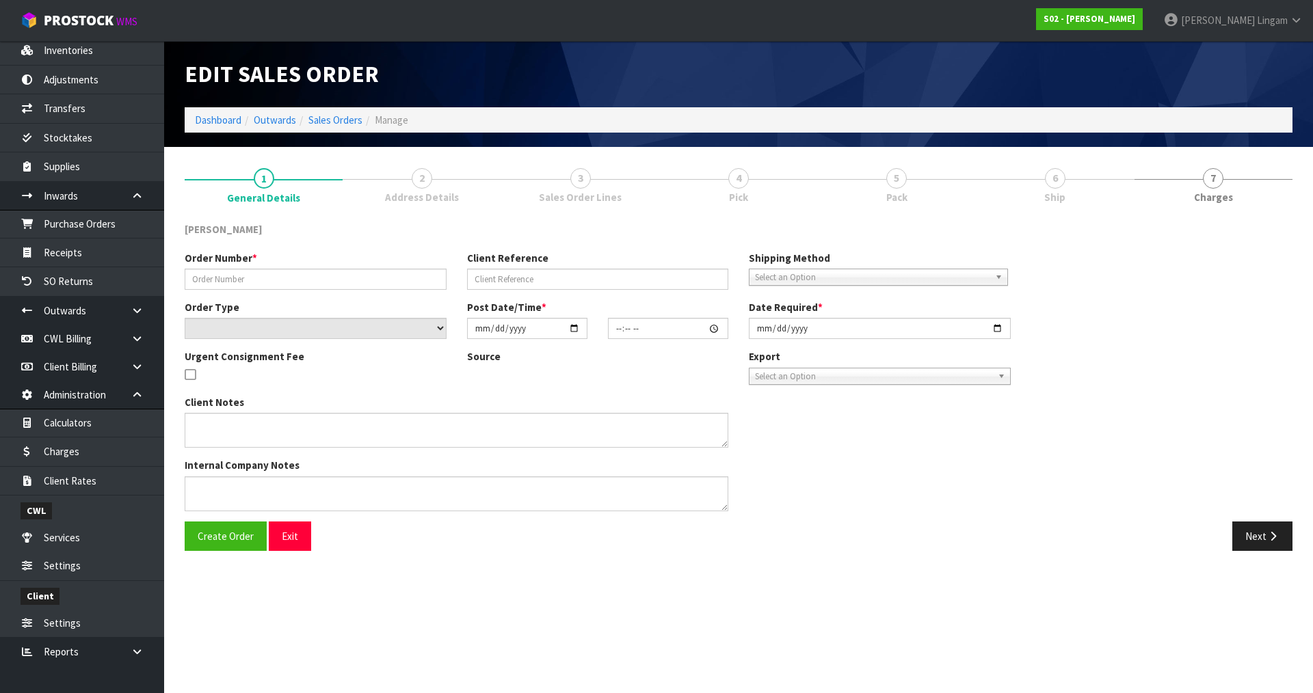
type input "[DATE]"
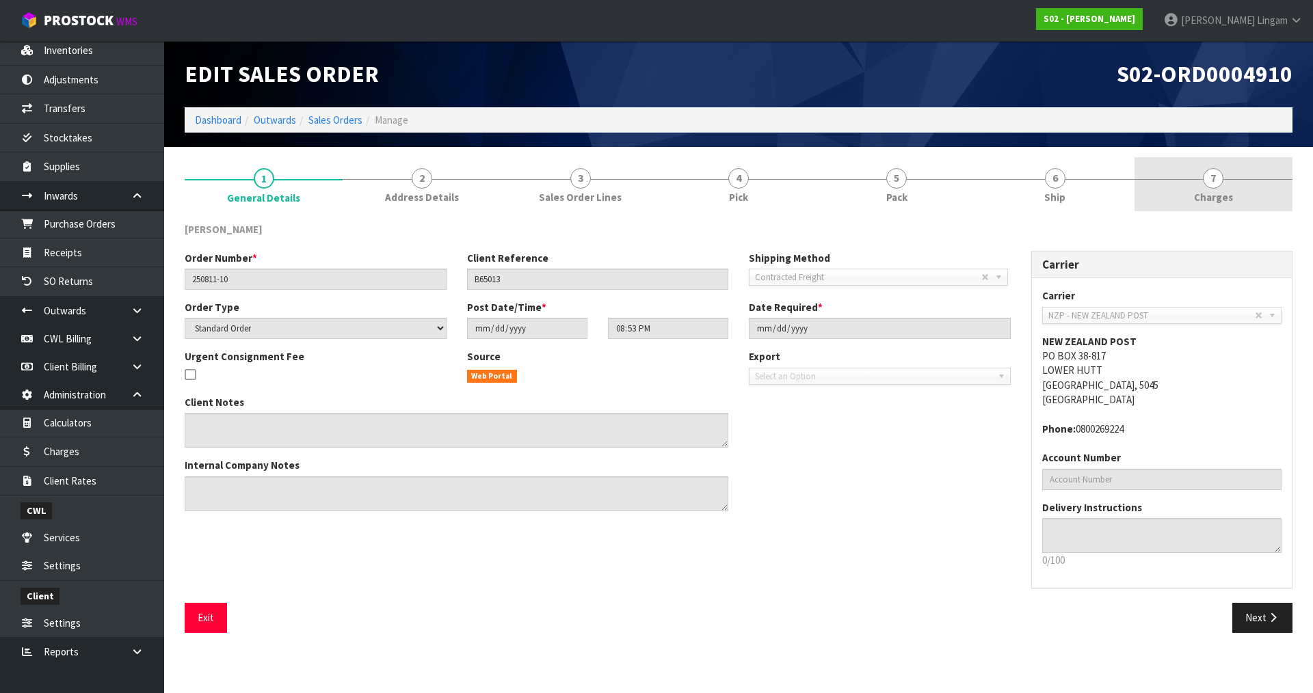
click at [1251, 204] on link "7 Charges" at bounding box center [1214, 184] width 158 height 54
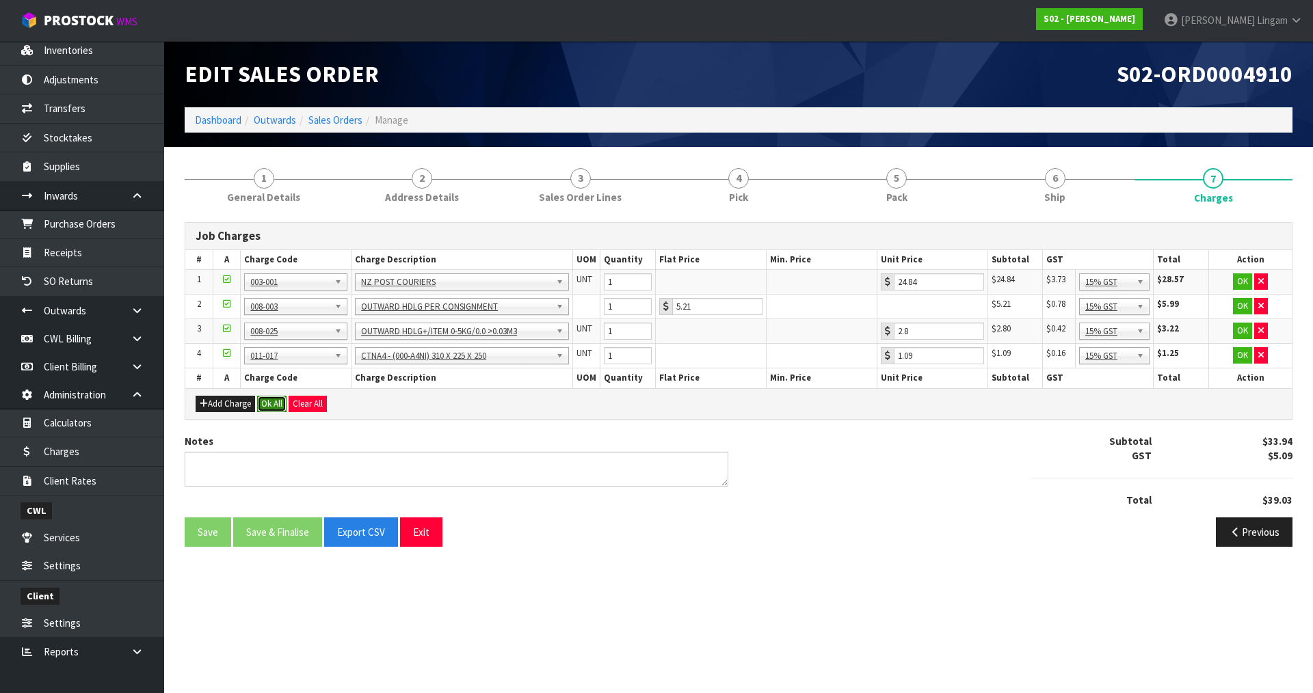
click at [267, 399] on button "Ok All" at bounding box center [271, 404] width 29 height 16
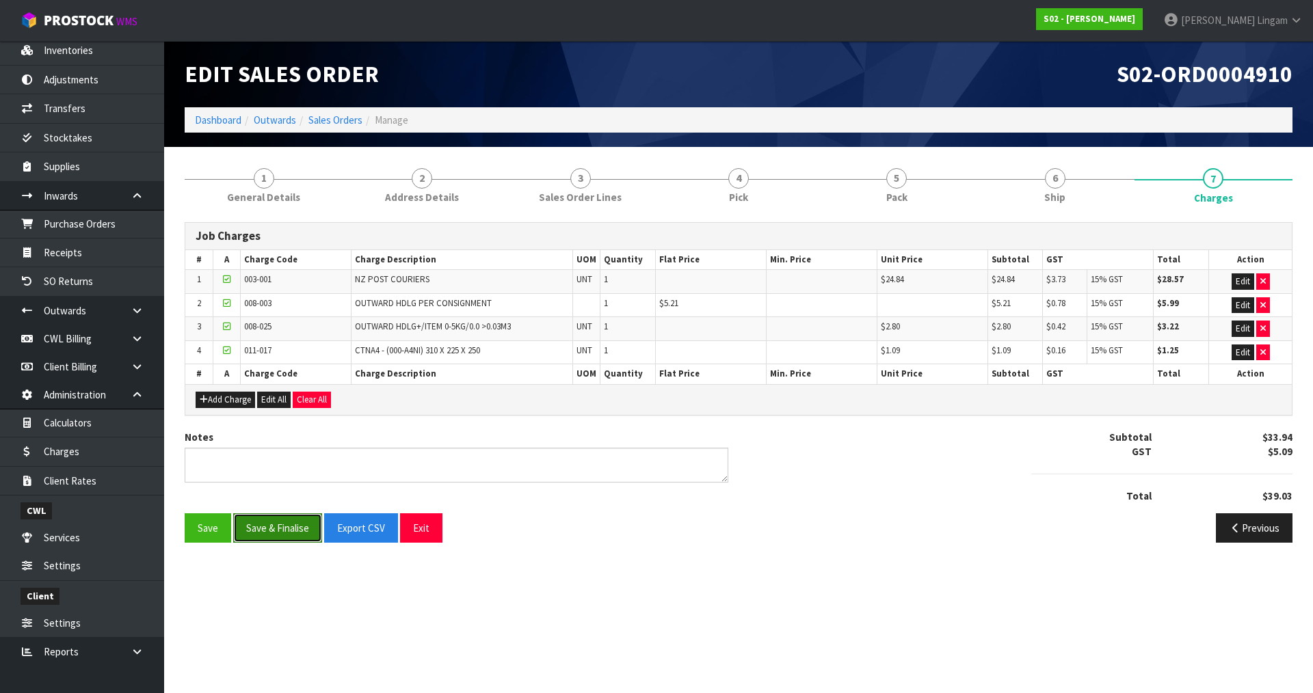
click at [287, 521] on button "Save & Finalise" at bounding box center [277, 528] width 89 height 29
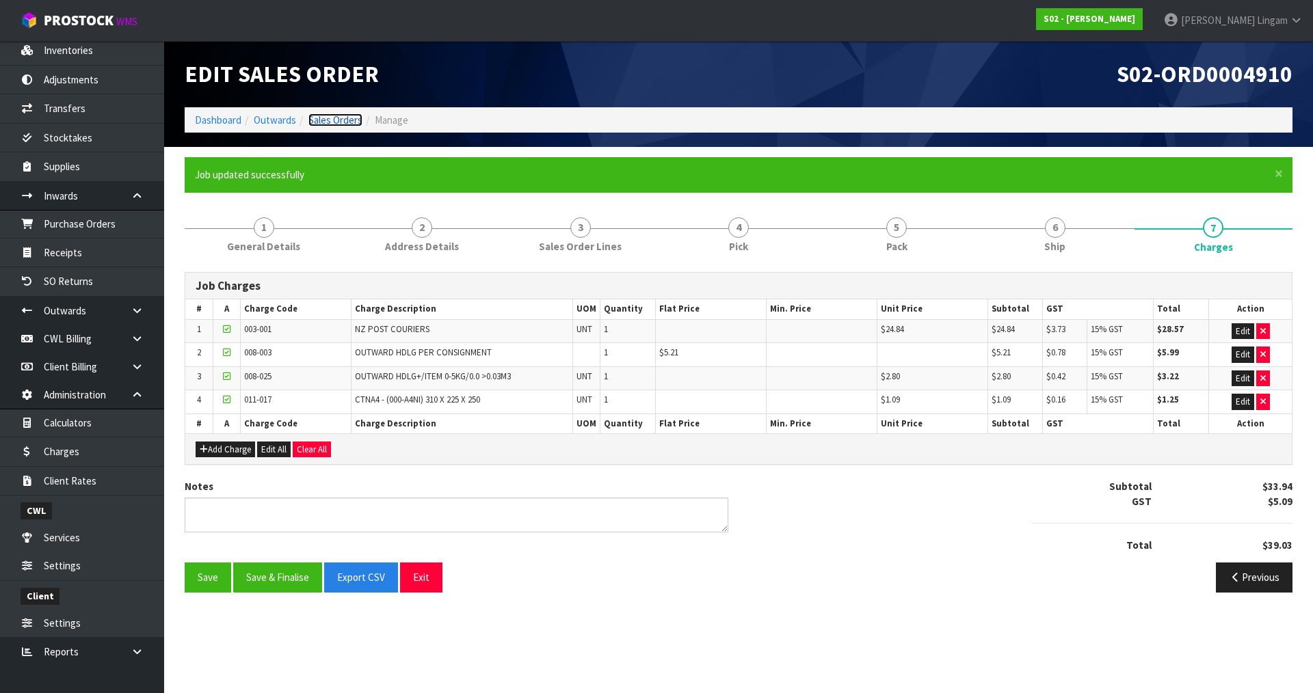
click at [344, 122] on link "Sales Orders" at bounding box center [335, 120] width 54 height 13
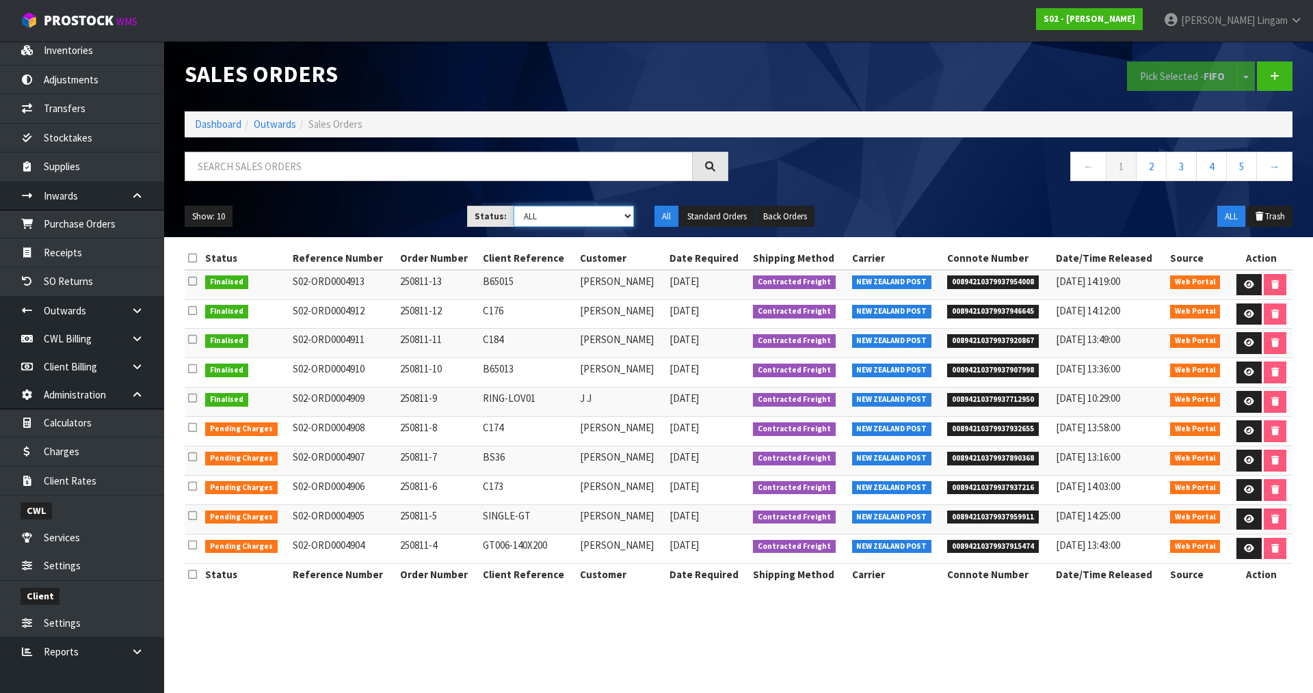
click at [605, 215] on select "Draft Pending Allocated Pending Pick Goods Picked Goods Packed Pending Charges …" at bounding box center [574, 216] width 121 height 21
select select "string:6"
click at [514, 206] on select "Draft Pending Allocated Pending Pick Goods Picked Goods Packed Pending Charges …" at bounding box center [574, 216] width 121 height 21
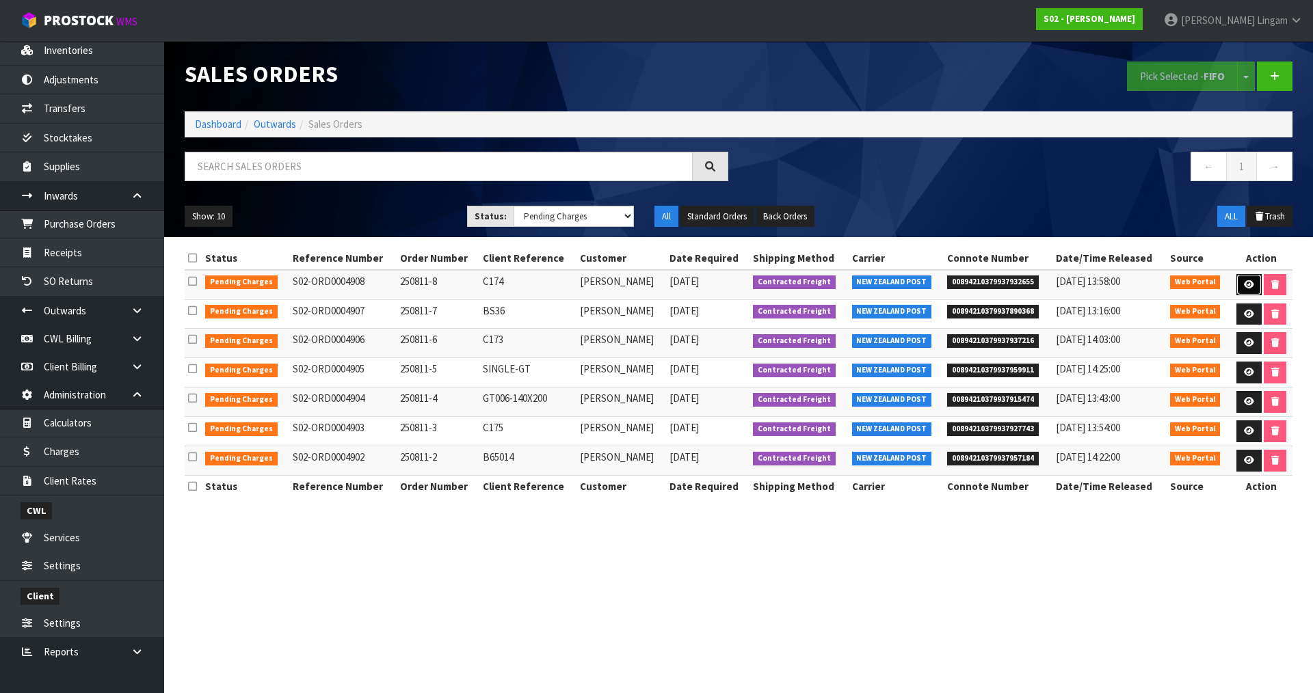
click at [1246, 280] on icon at bounding box center [1249, 284] width 10 height 9
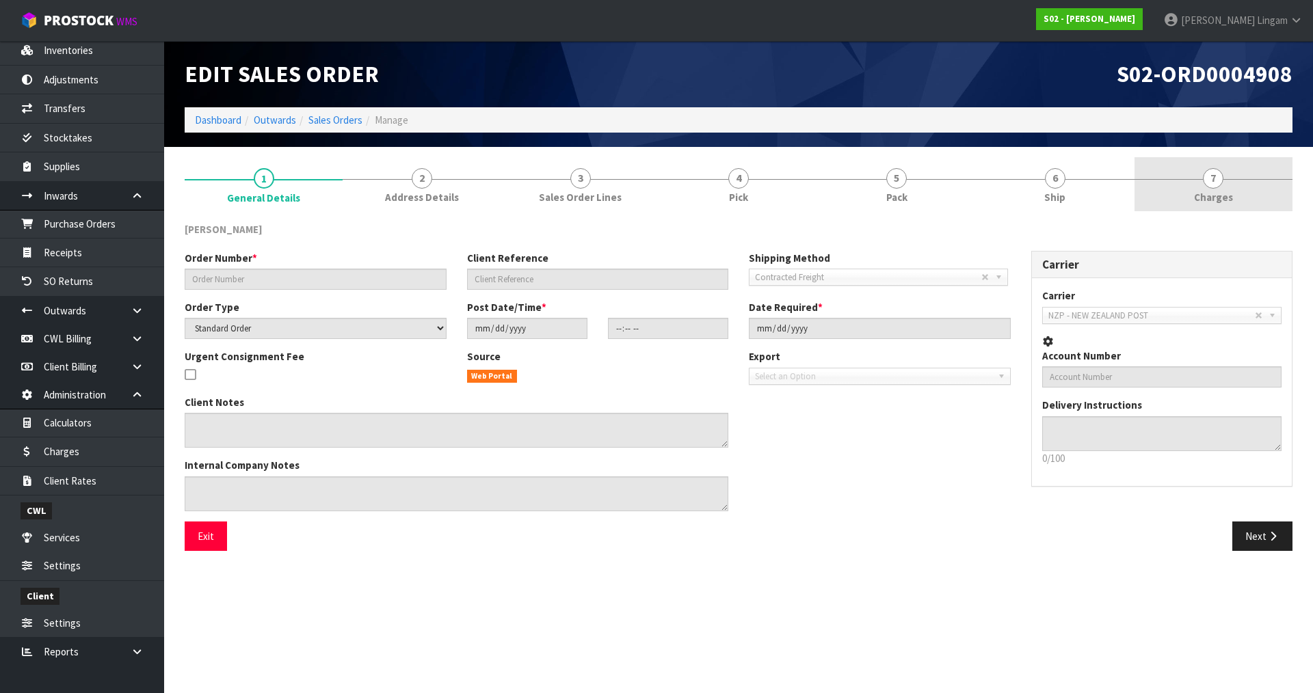
type input "250811-8"
type input "C174"
select select "number:0"
type input "[DATE]"
type input "00:43:00.000"
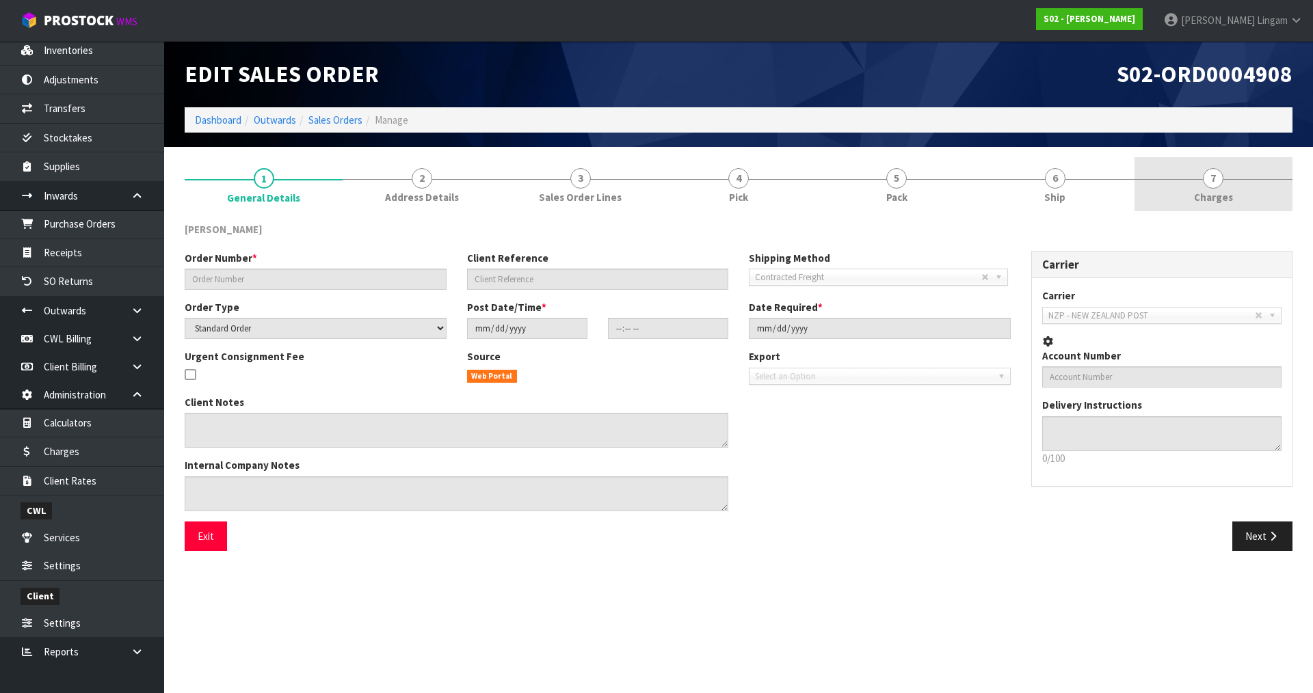
type input "[DATE]"
click at [1252, 194] on link "7 [GEOGRAPHIC_DATA]" at bounding box center [1214, 184] width 158 height 54
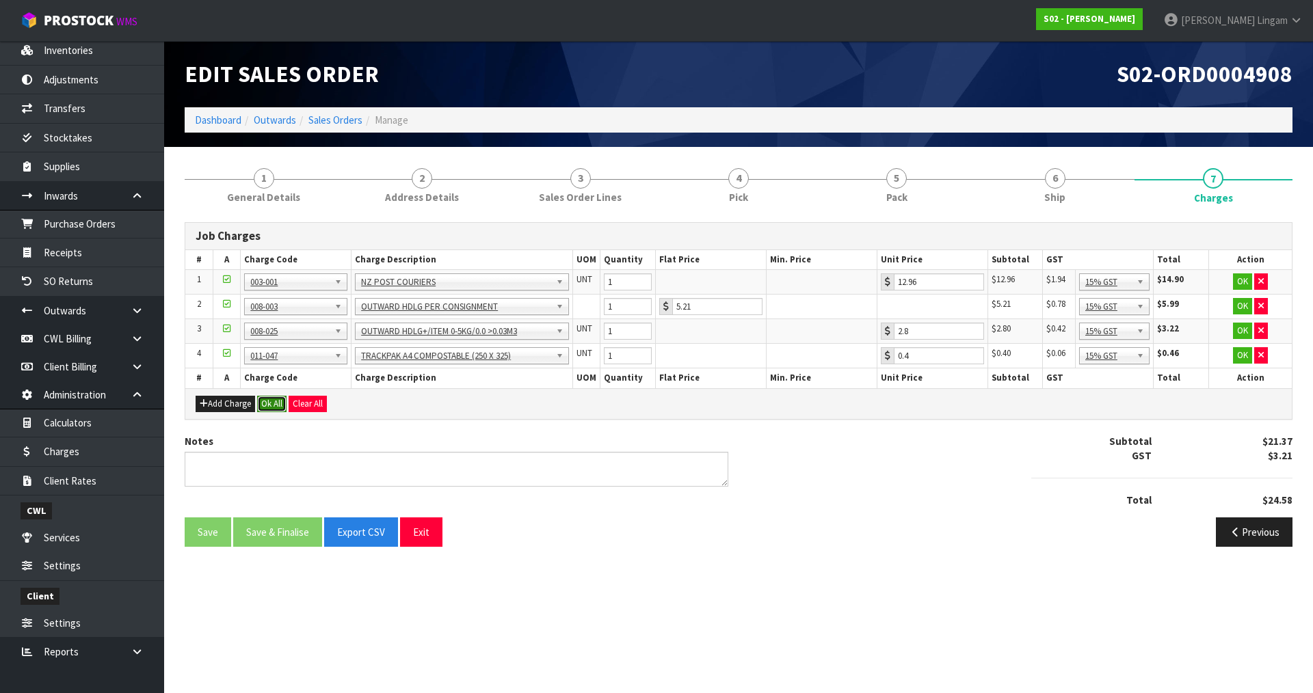
click at [267, 404] on button "Ok All" at bounding box center [271, 404] width 29 height 16
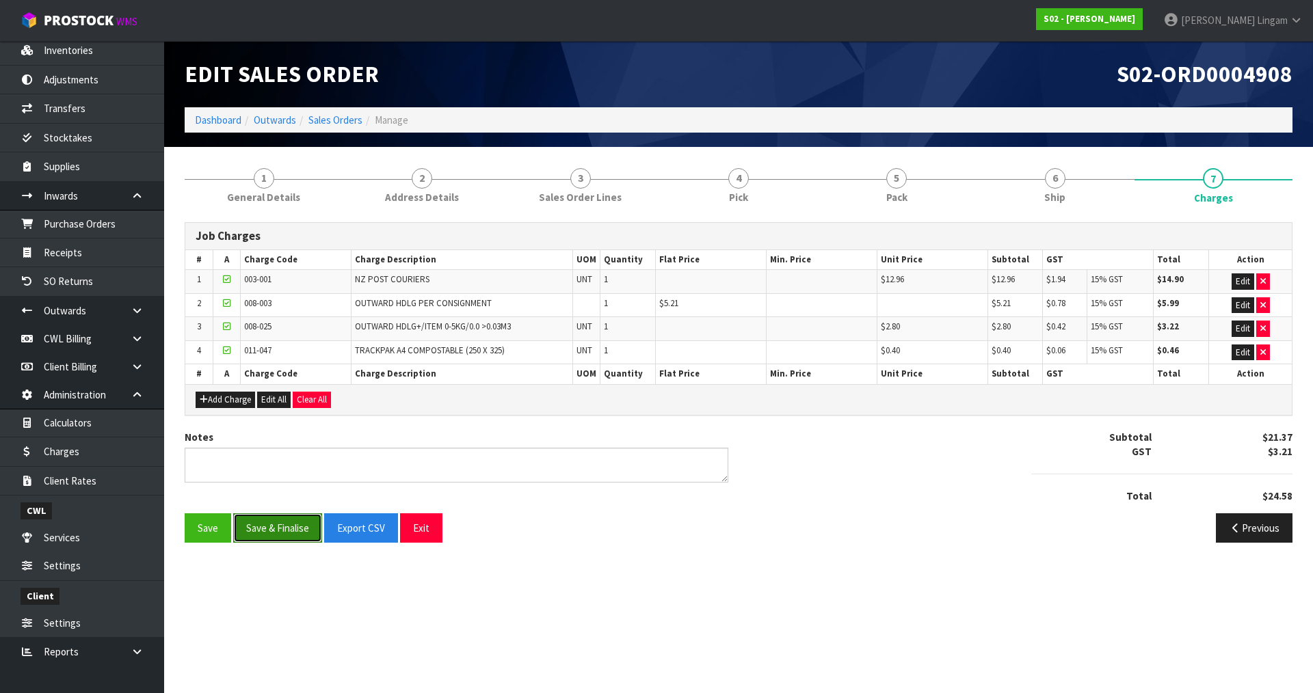
click at [267, 527] on button "Save & Finalise" at bounding box center [277, 528] width 89 height 29
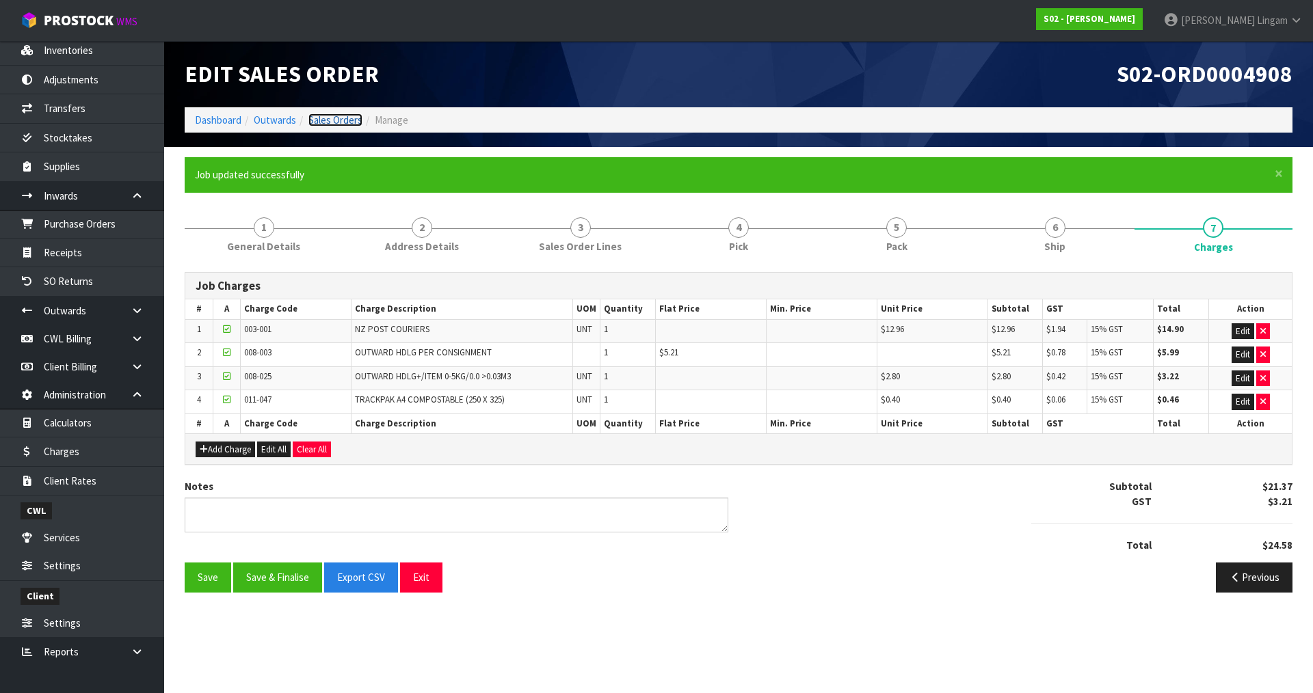
click at [351, 122] on link "Sales Orders" at bounding box center [335, 120] width 54 height 13
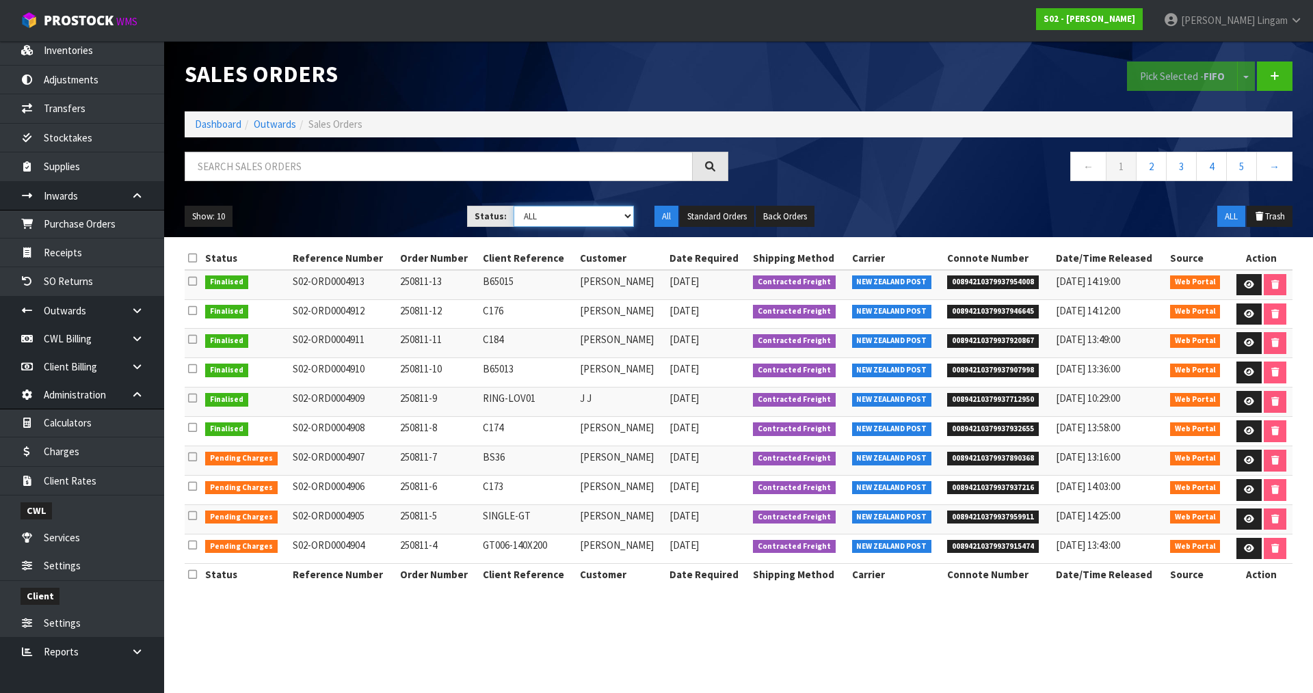
click at [590, 215] on select "Draft Pending Allocated Pending Pick Goods Picked Goods Packed Pending Charges …" at bounding box center [574, 216] width 121 height 21
select select "string:6"
click at [514, 206] on select "Draft Pending Allocated Pending Pick Goods Picked Goods Packed Pending Charges …" at bounding box center [574, 216] width 121 height 21
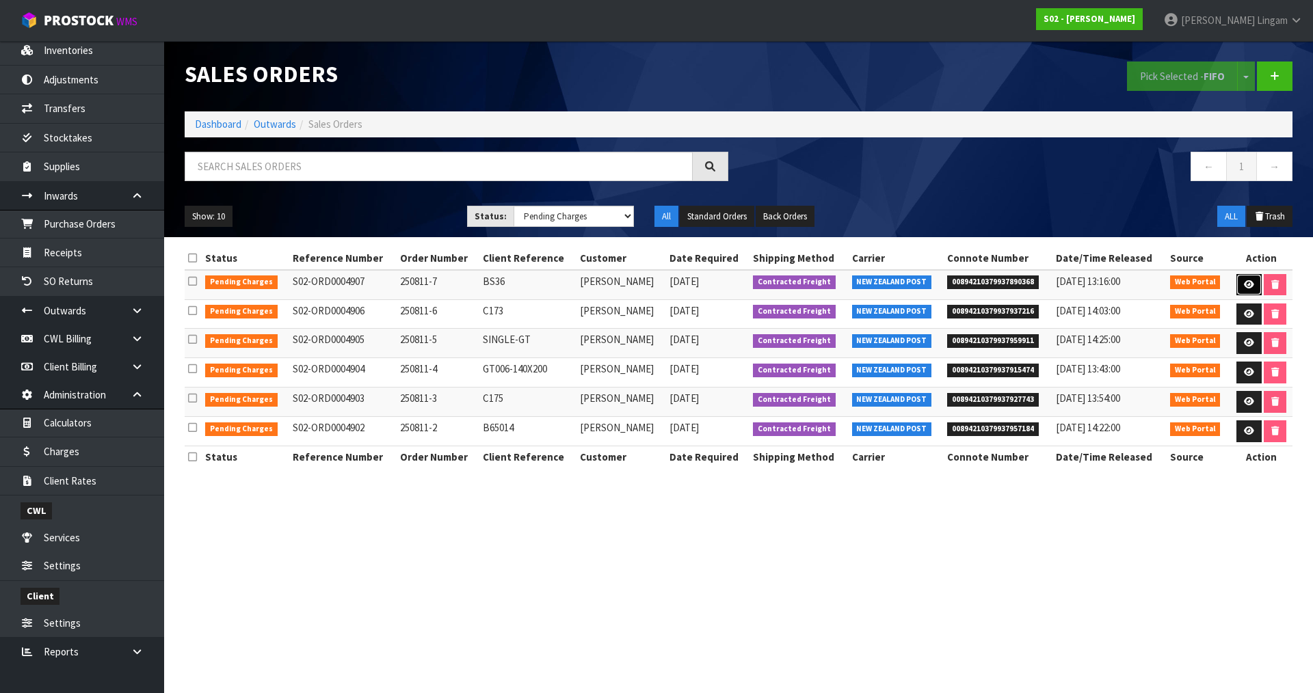
click at [1251, 285] on icon at bounding box center [1249, 284] width 10 height 9
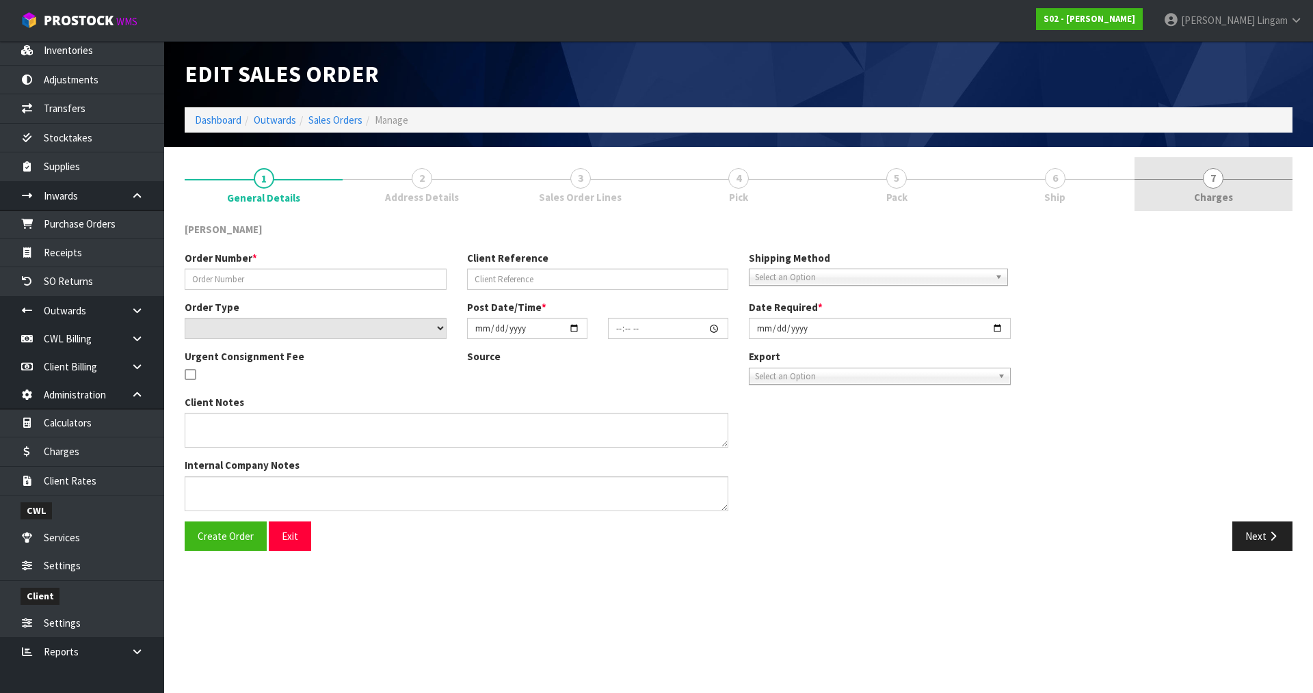
type input "250811-7"
type input "BS36"
select select "number:0"
type input "2025-08-10"
type input "20:37:00.000"
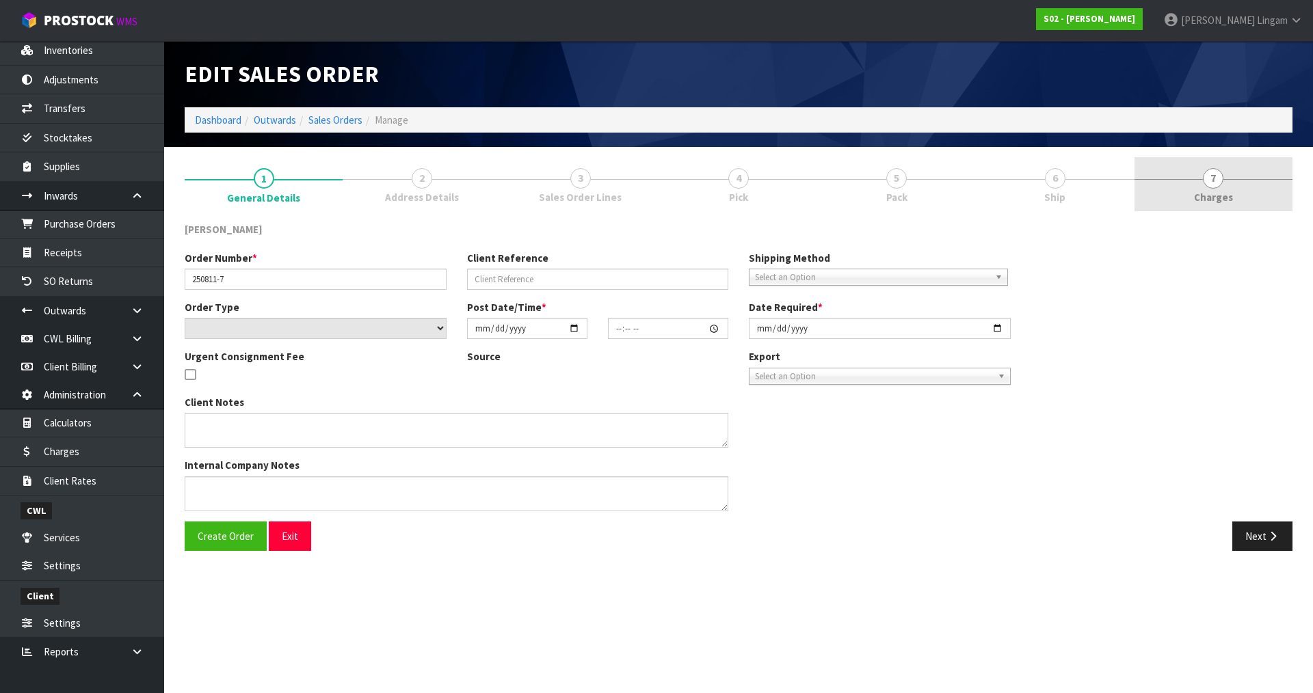
type input "[DATE]"
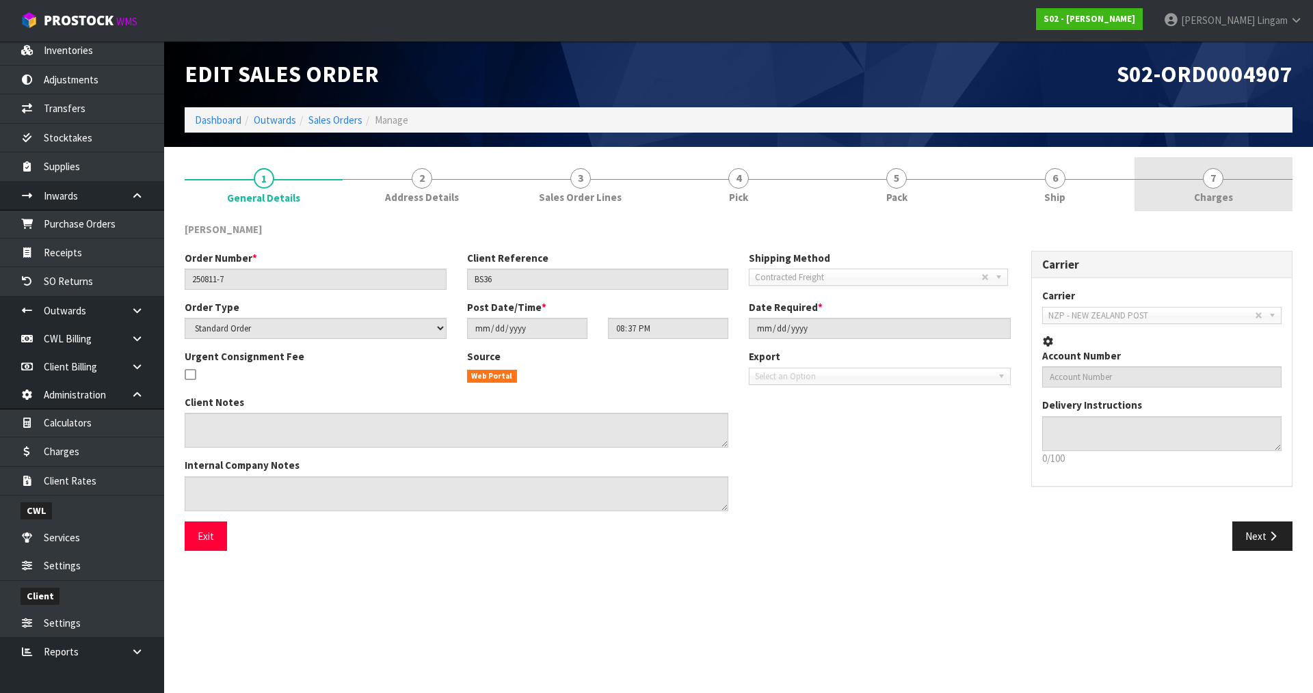
click at [1240, 183] on link "7 [GEOGRAPHIC_DATA]" at bounding box center [1214, 184] width 158 height 54
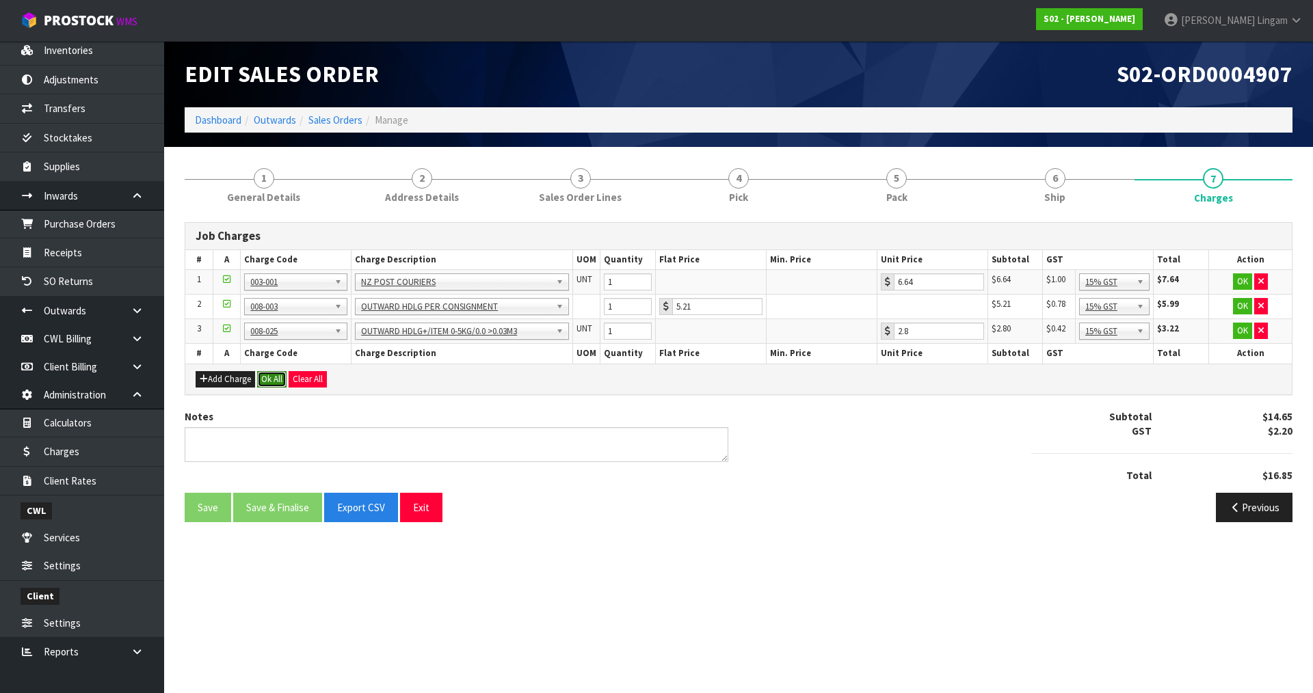
click at [269, 380] on button "Ok All" at bounding box center [271, 379] width 29 height 16
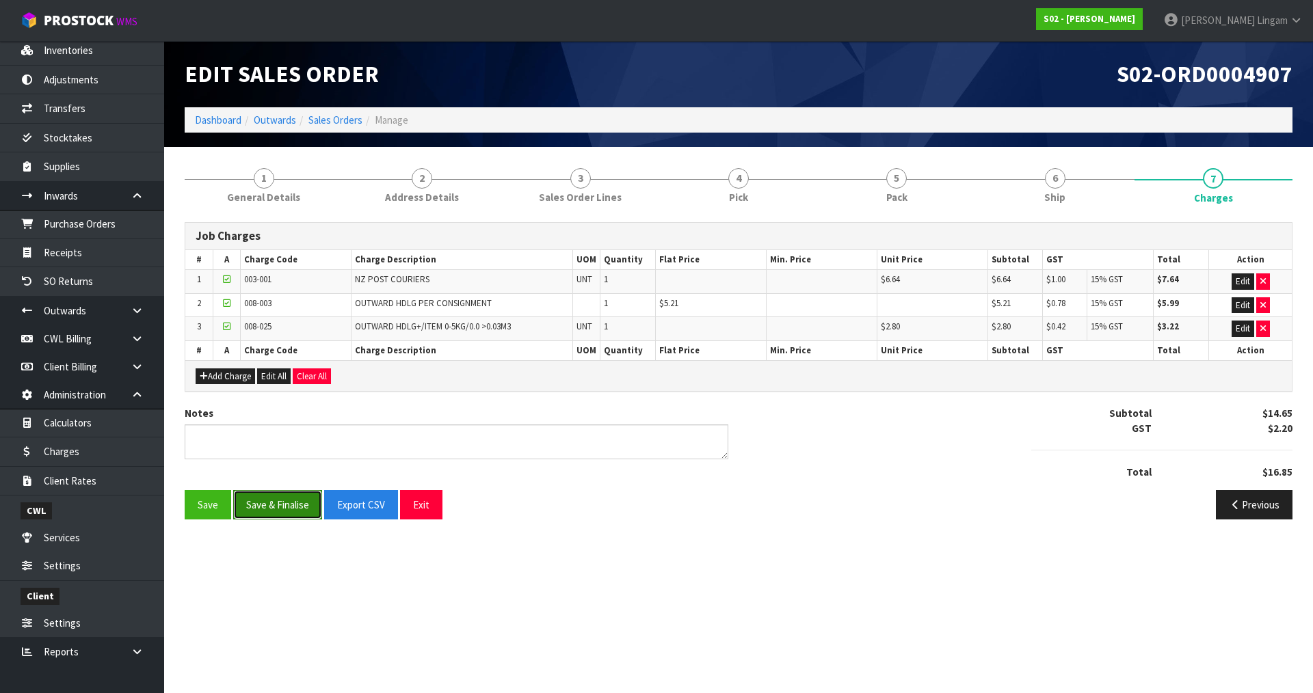
click at [280, 509] on button "Save & Finalise" at bounding box center [277, 504] width 89 height 29
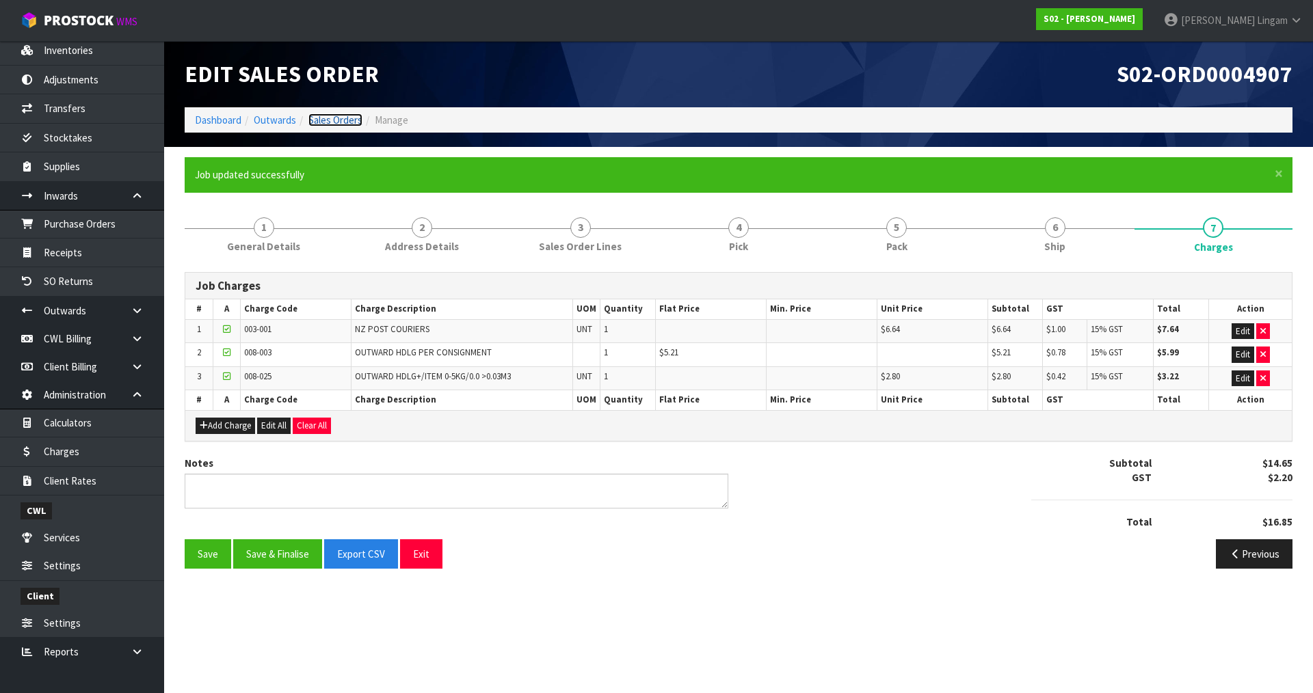
click at [356, 119] on link "Sales Orders" at bounding box center [335, 120] width 54 height 13
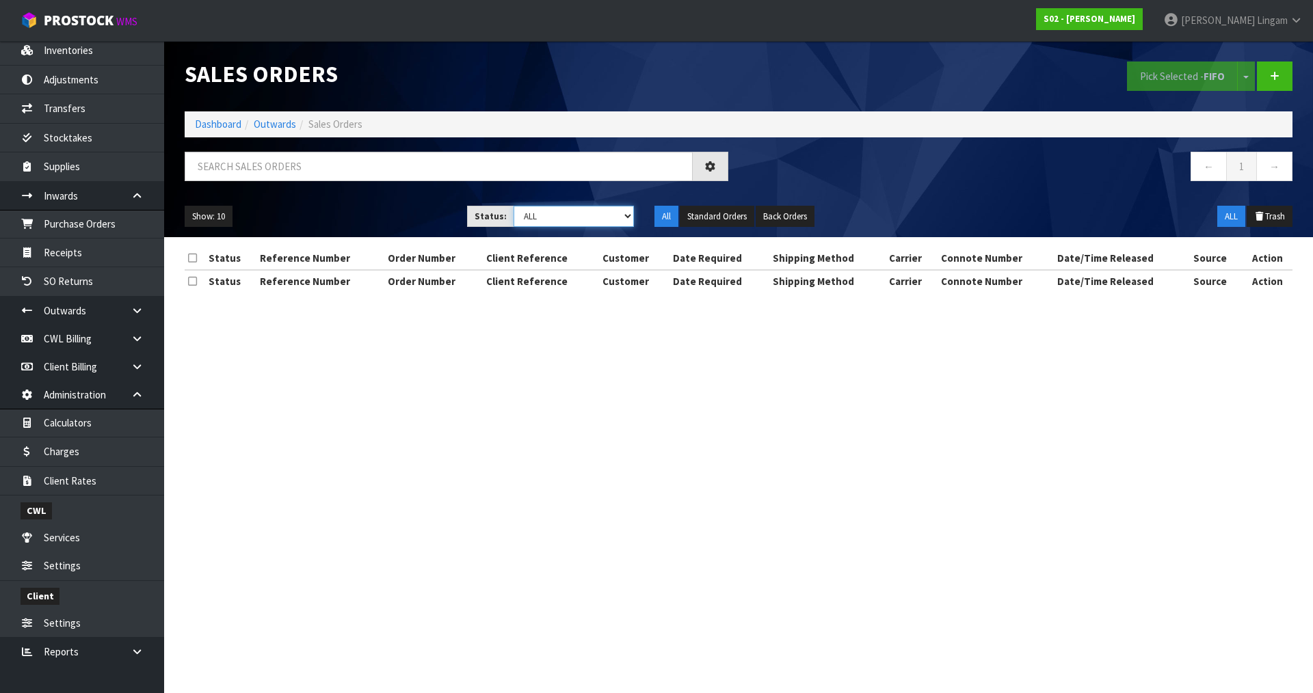
click at [608, 215] on select "Draft Pending Allocated Pending Pick Goods Picked Goods Packed Pending Charges …" at bounding box center [574, 216] width 121 height 21
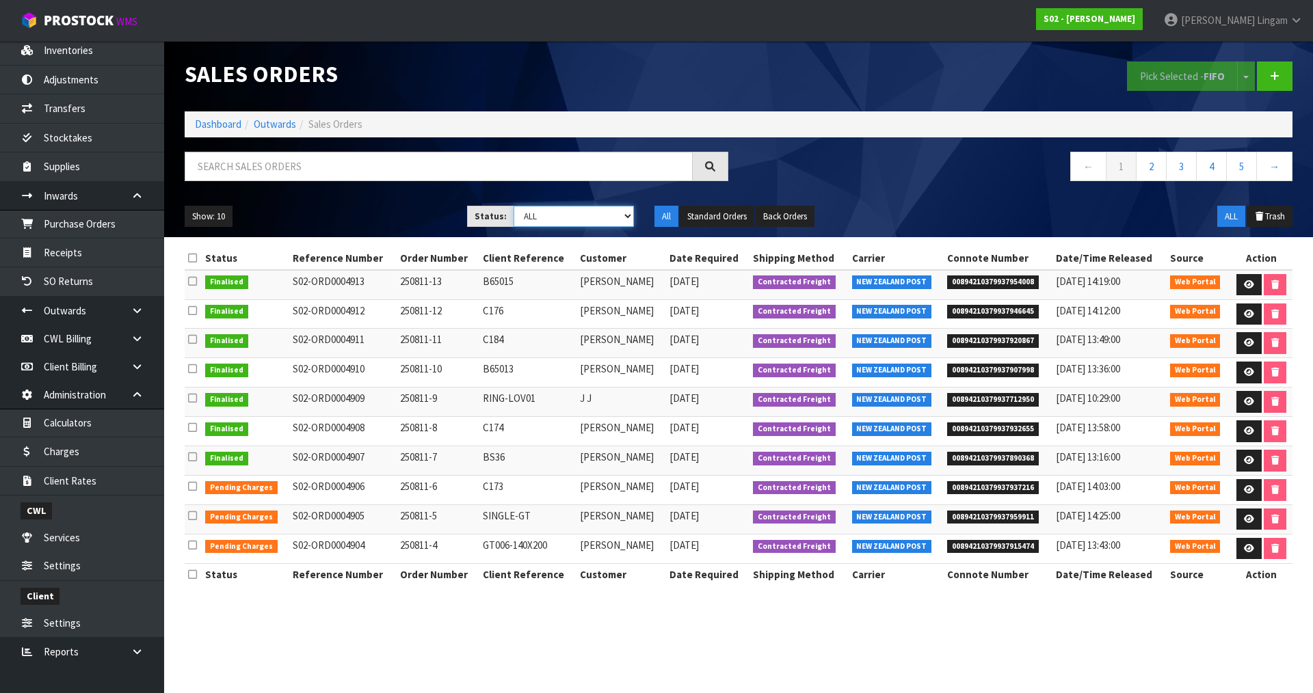
select select "string:6"
click at [514, 206] on select "Draft Pending Allocated Pending Pick Goods Picked Goods Packed Pending Charges …" at bounding box center [574, 216] width 121 height 21
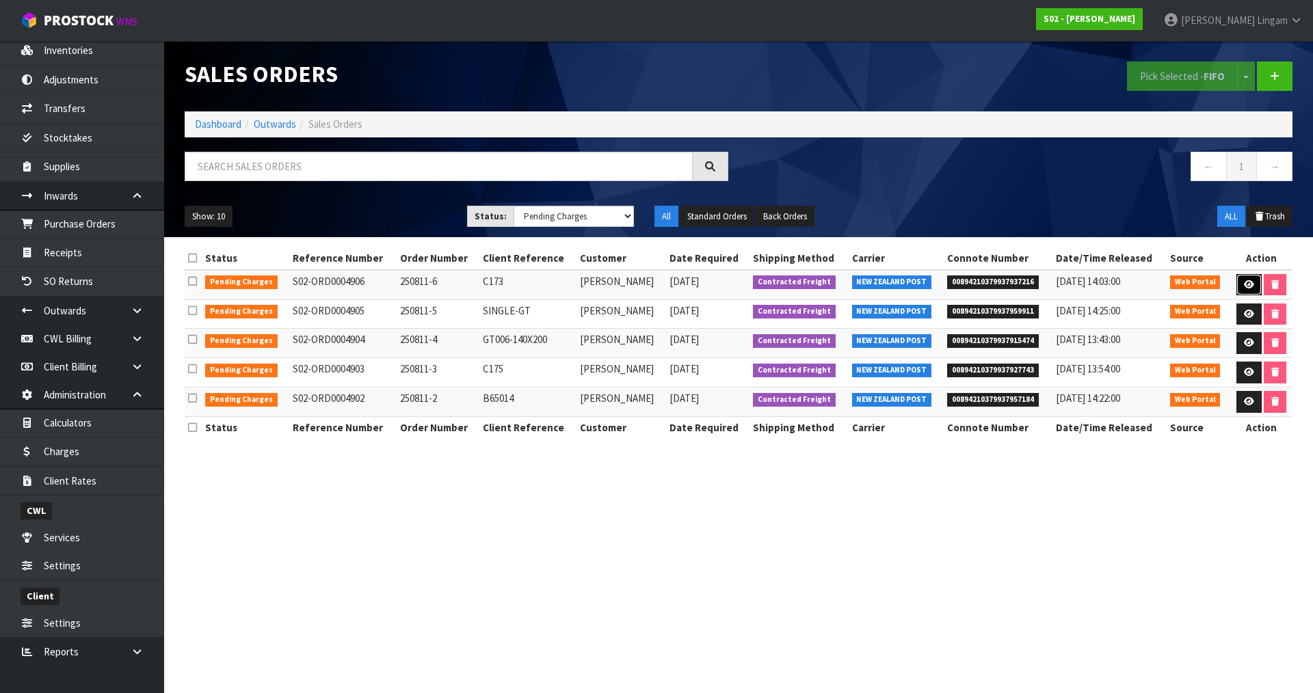
click at [1239, 281] on link at bounding box center [1249, 285] width 25 height 22
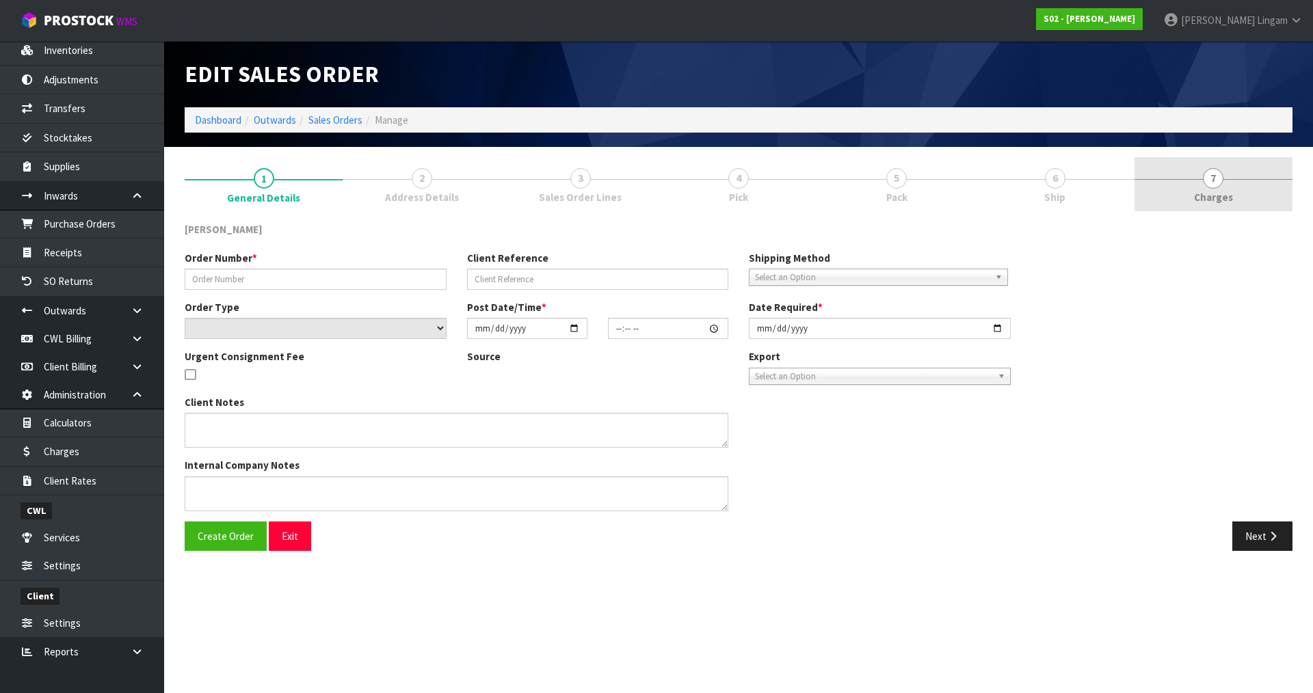
type input "250811-6"
type input "C173"
select select "number:0"
type input "2025-08-10"
type input "20:32:00.000"
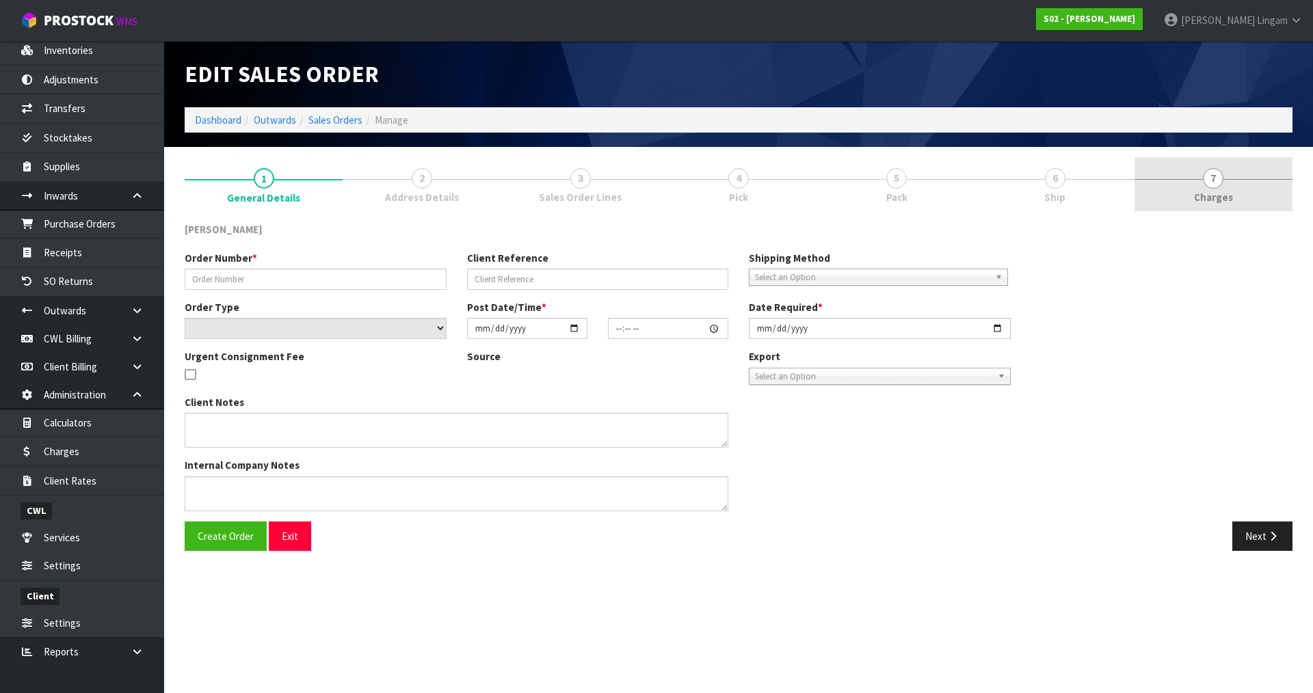
type input "[DATE]"
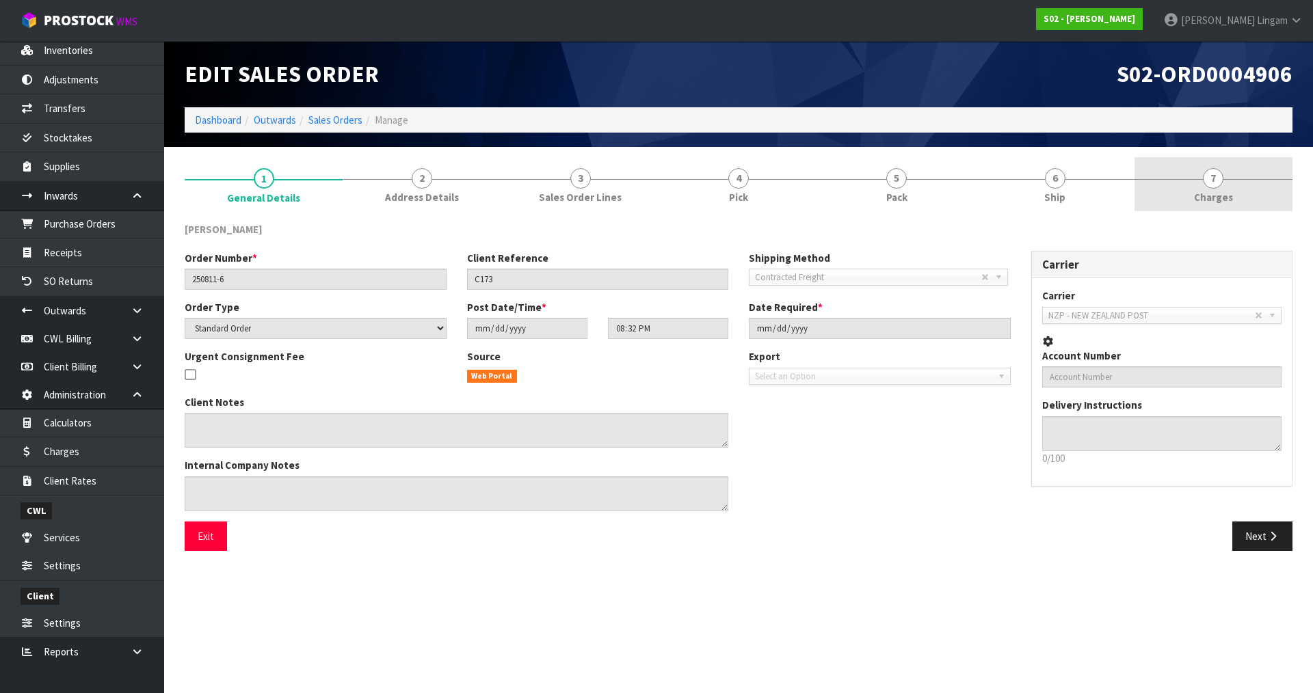
click at [1256, 200] on link "7 [GEOGRAPHIC_DATA]" at bounding box center [1214, 184] width 158 height 54
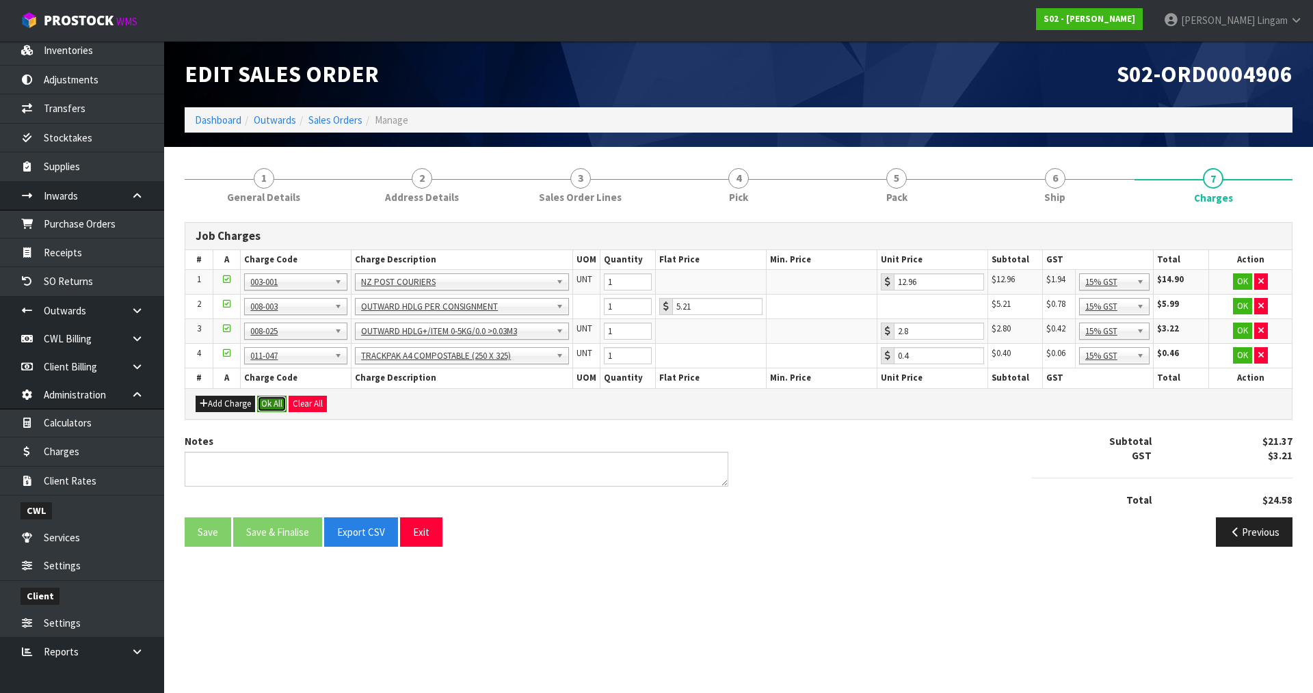
click at [278, 400] on button "Ok All" at bounding box center [271, 404] width 29 height 16
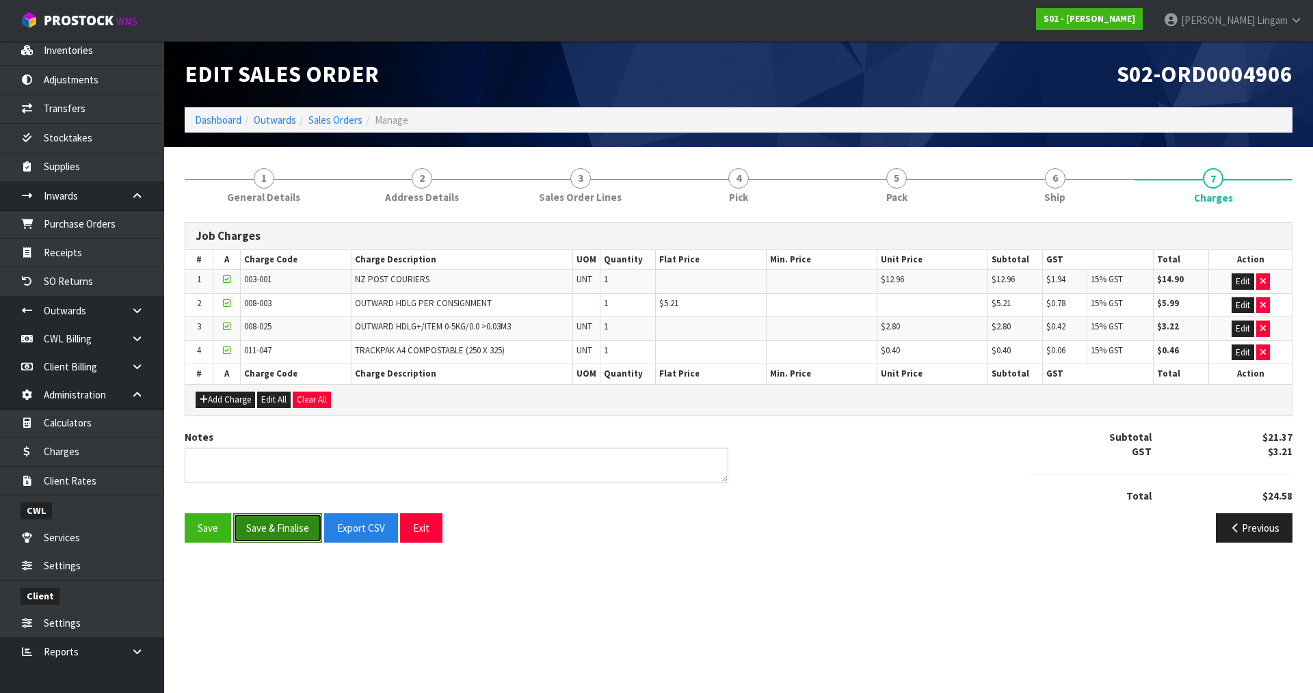
click at [300, 523] on button "Save & Finalise" at bounding box center [277, 528] width 89 height 29
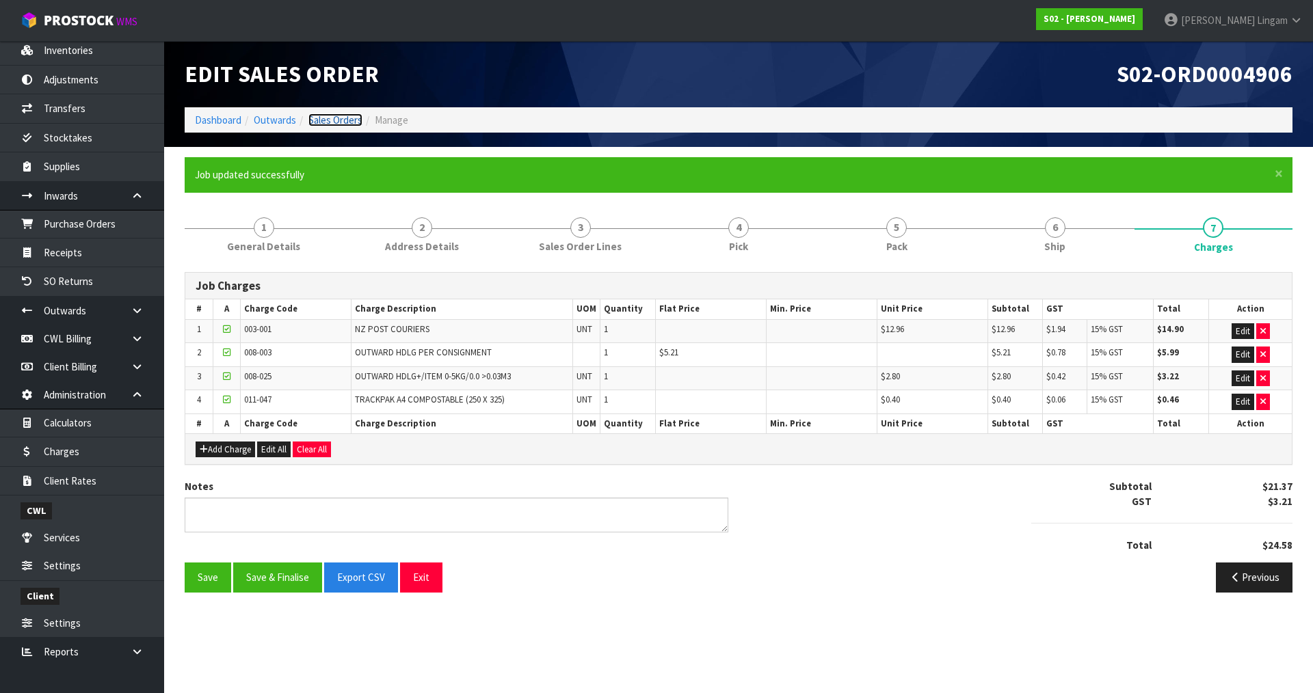
click at [348, 121] on link "Sales Orders" at bounding box center [335, 120] width 54 height 13
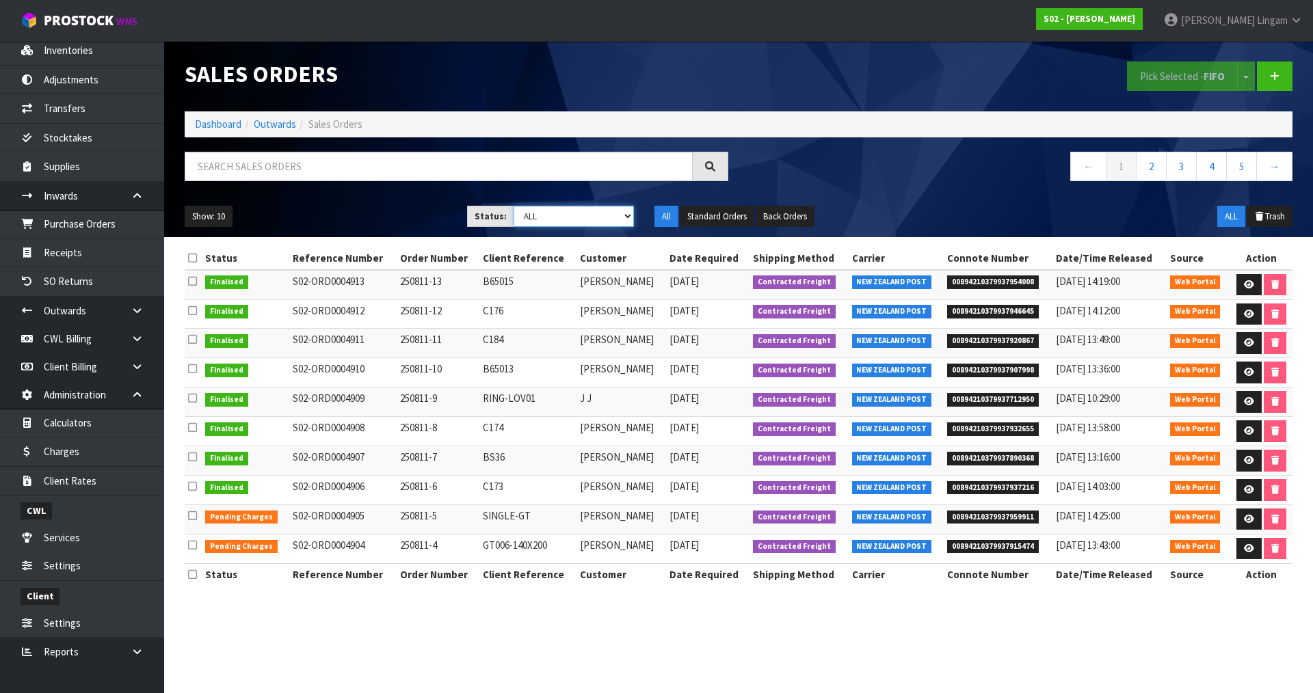
click at [608, 216] on select "Draft Pending Allocated Pending Pick Goods Picked Goods Packed Pending Charges …" at bounding box center [574, 216] width 121 height 21
select select "string:6"
click at [514, 206] on select "Draft Pending Allocated Pending Pick Goods Picked Goods Packed Pending Charges …" at bounding box center [574, 216] width 121 height 21
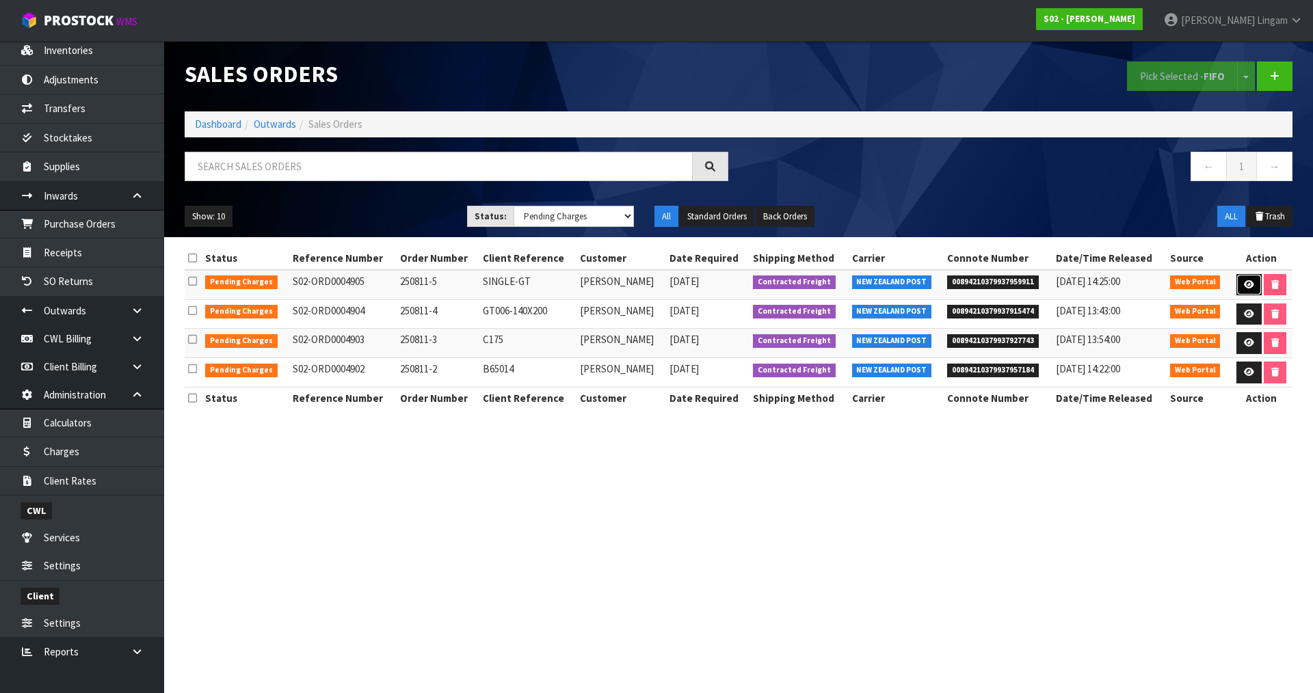
click at [1244, 281] on icon at bounding box center [1249, 284] width 10 height 9
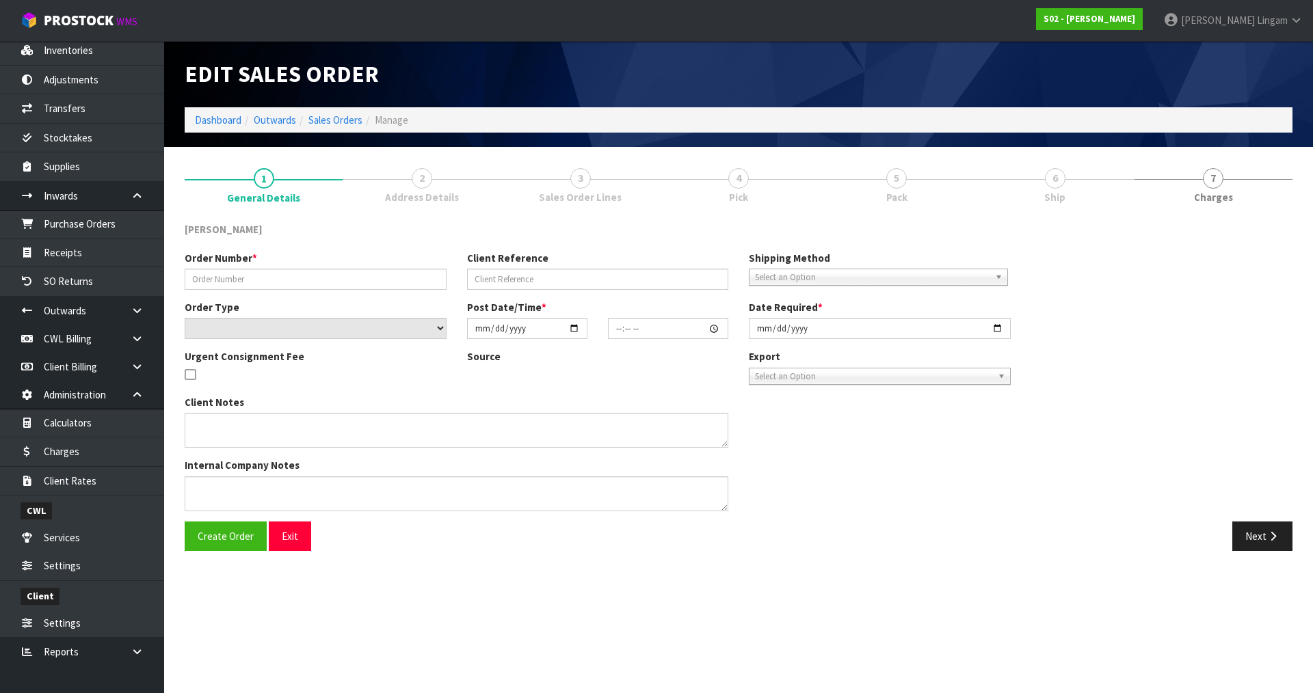
type input "250811-5"
type input "SINGLE-GT"
select select "number:0"
type input "2025-08-10"
type input "20:24:00.000"
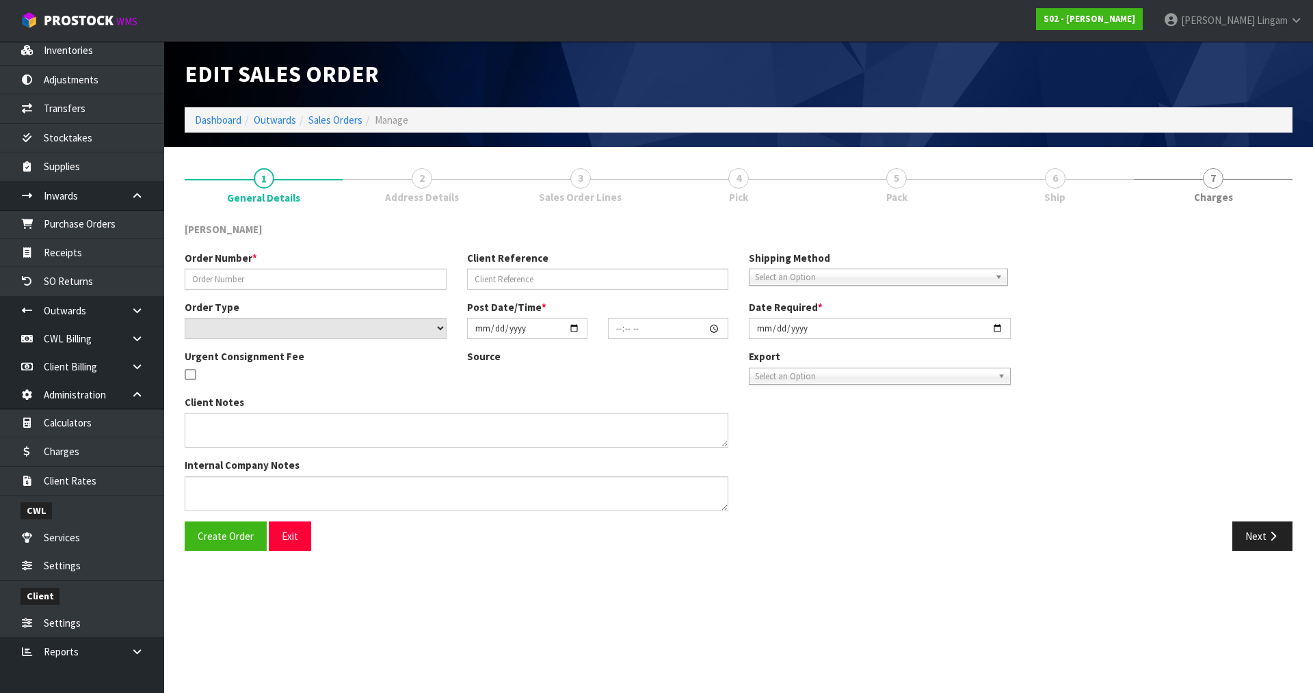
type input "[DATE]"
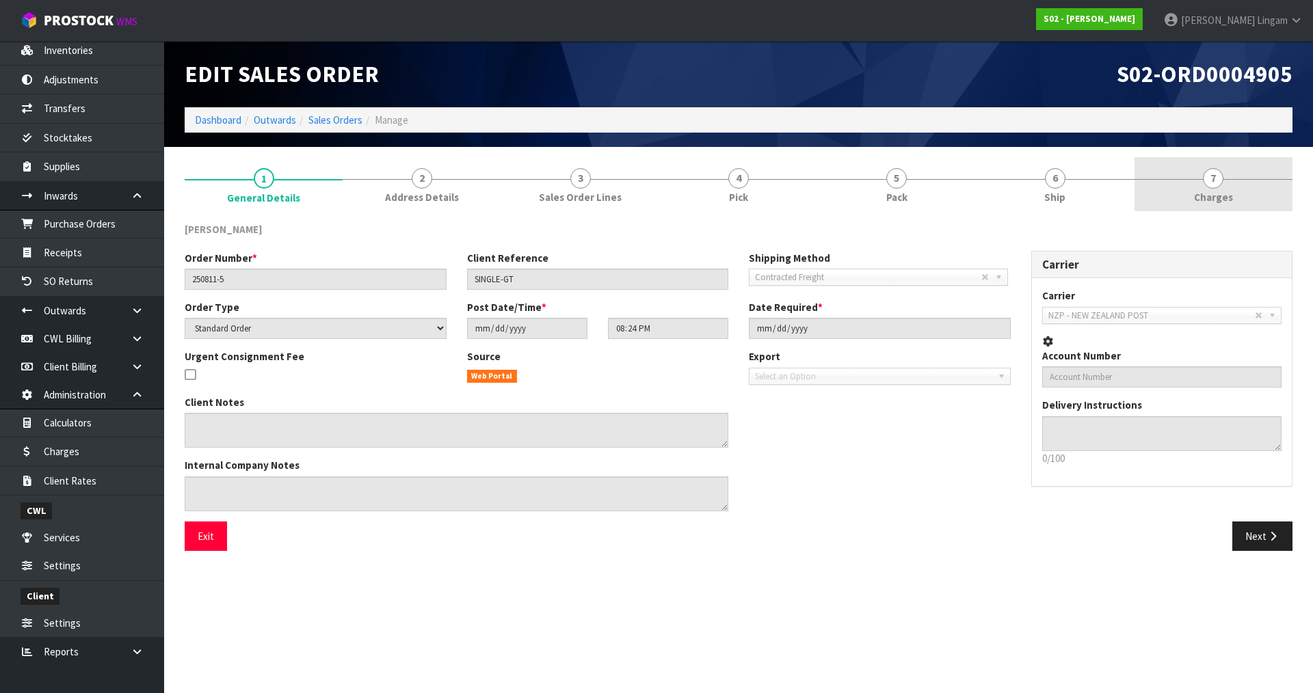
click at [1242, 202] on link "7 [GEOGRAPHIC_DATA]" at bounding box center [1214, 184] width 158 height 54
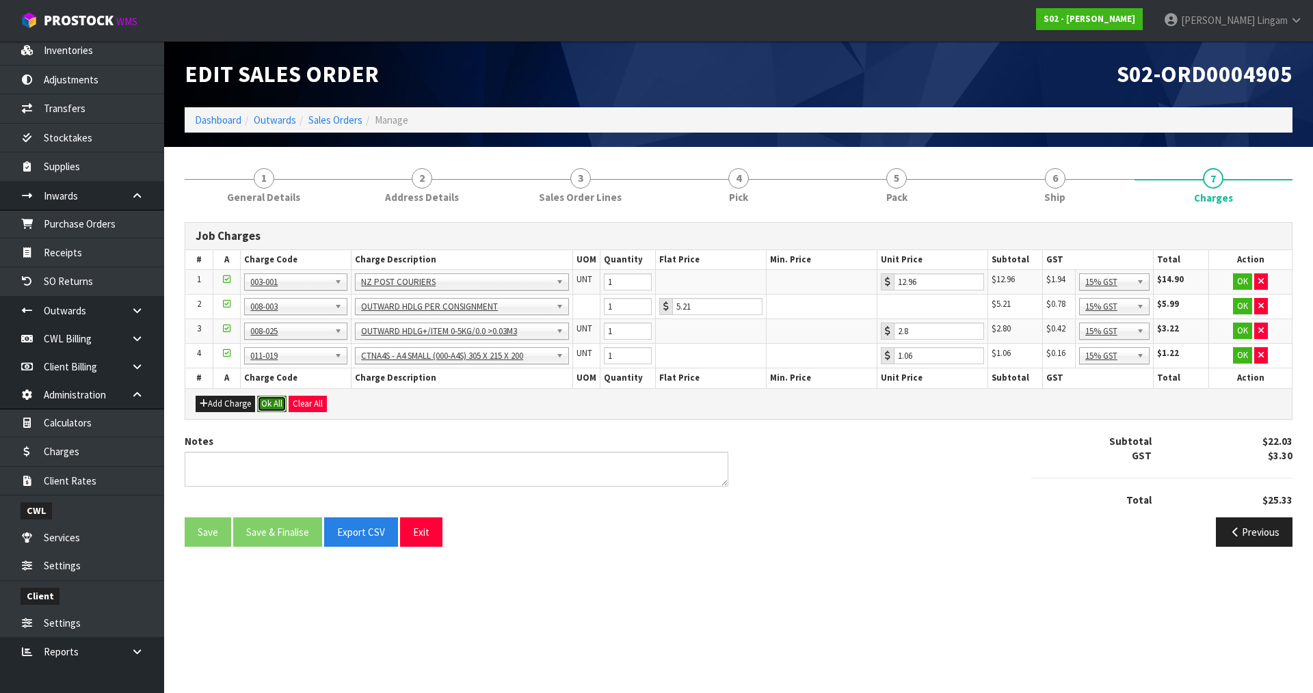
click at [270, 405] on button "Ok All" at bounding box center [271, 404] width 29 height 16
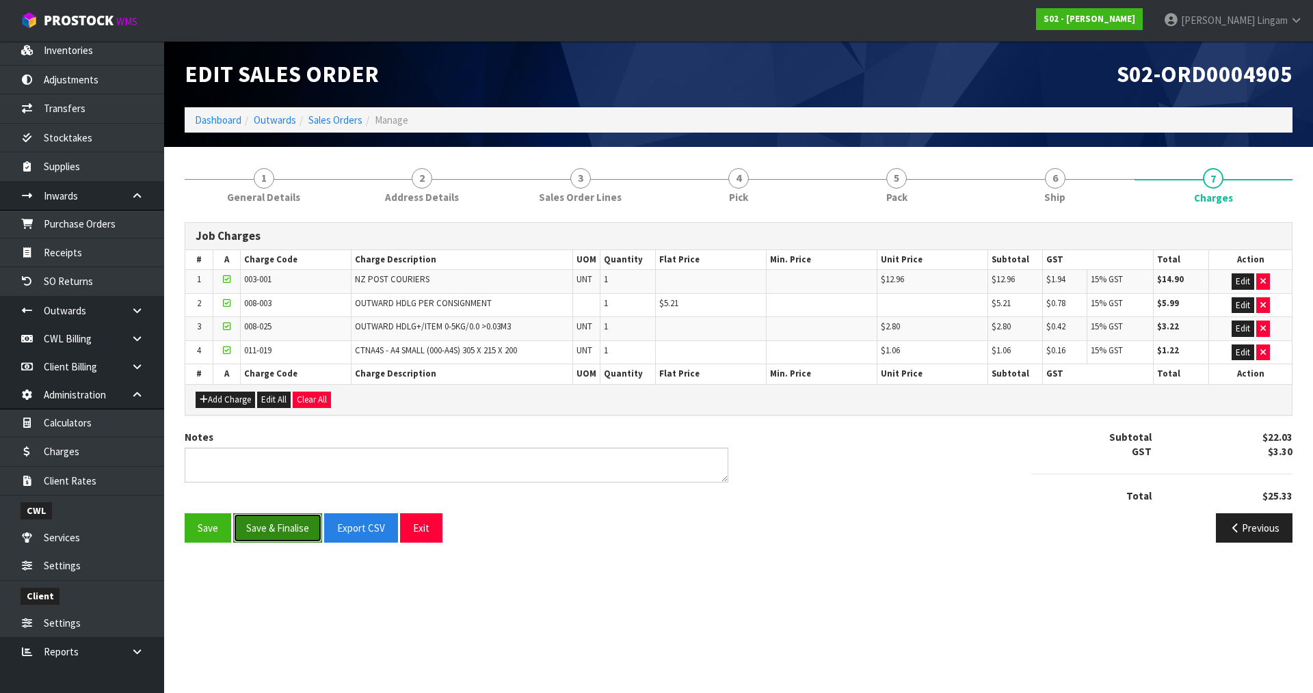
click at [295, 529] on button "Save & Finalise" at bounding box center [277, 528] width 89 height 29
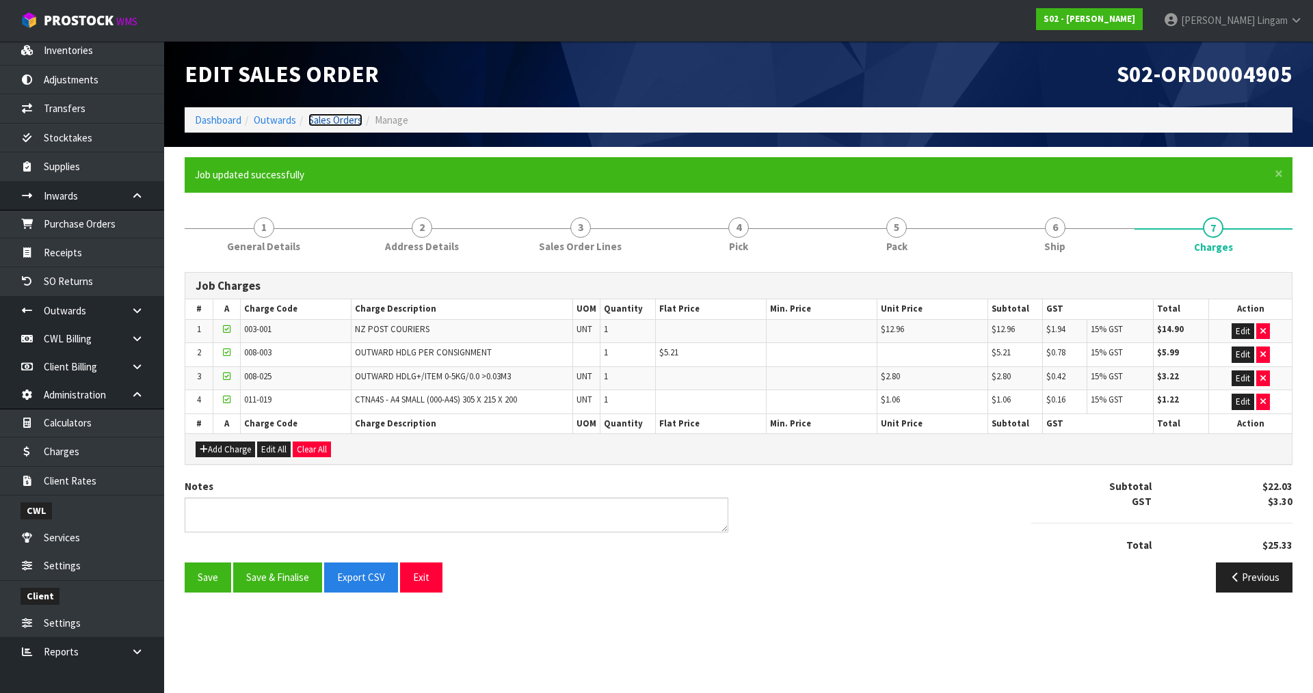
click at [351, 118] on link "Sales Orders" at bounding box center [335, 120] width 54 height 13
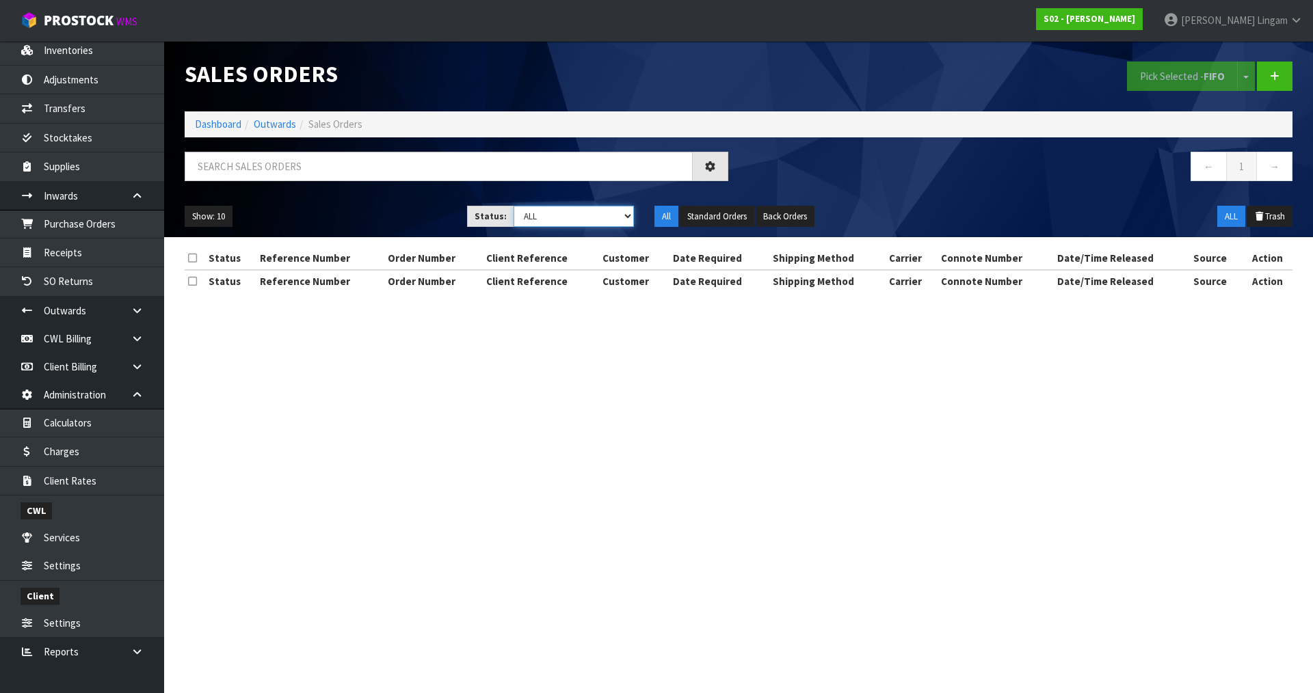
click at [605, 223] on select "Draft Pending Allocated Pending Pick Goods Picked Goods Packed Pending Charges …" at bounding box center [574, 216] width 121 height 21
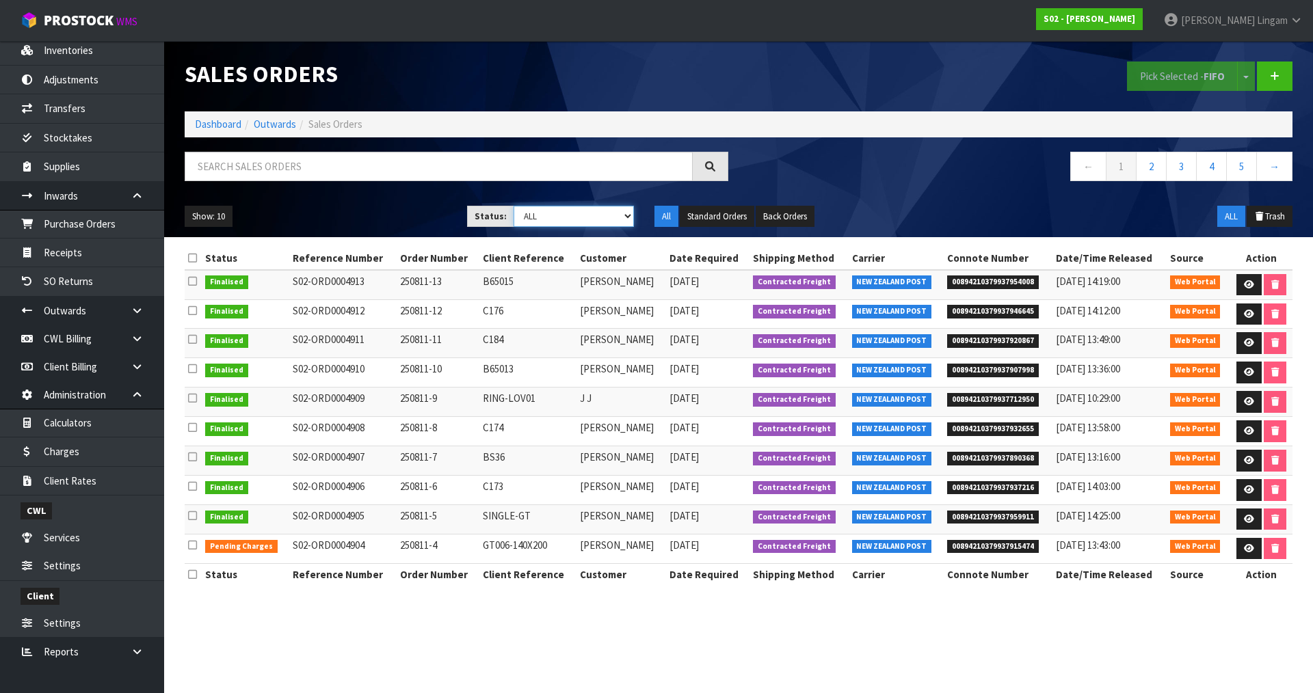
select select "string:6"
click at [514, 206] on select "Draft Pending Allocated Pending Pick Goods Picked Goods Packed Pending Charges …" at bounding box center [574, 216] width 121 height 21
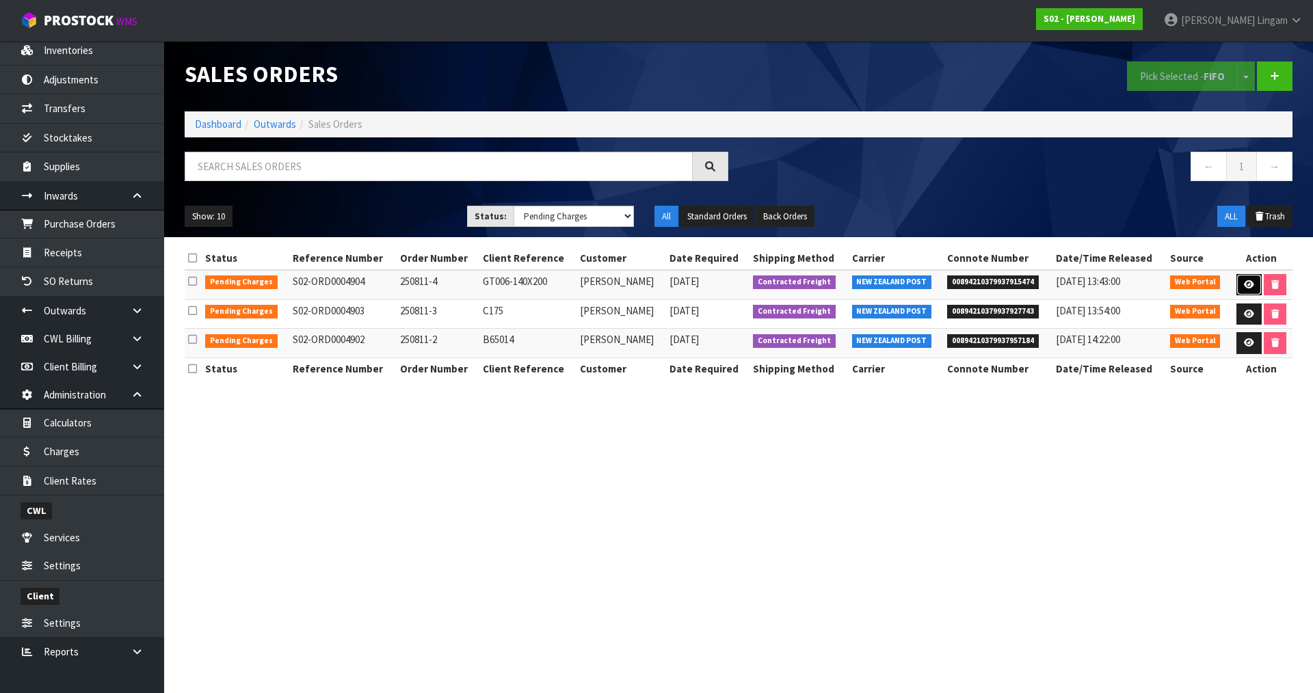
click at [1244, 285] on icon at bounding box center [1249, 284] width 10 height 9
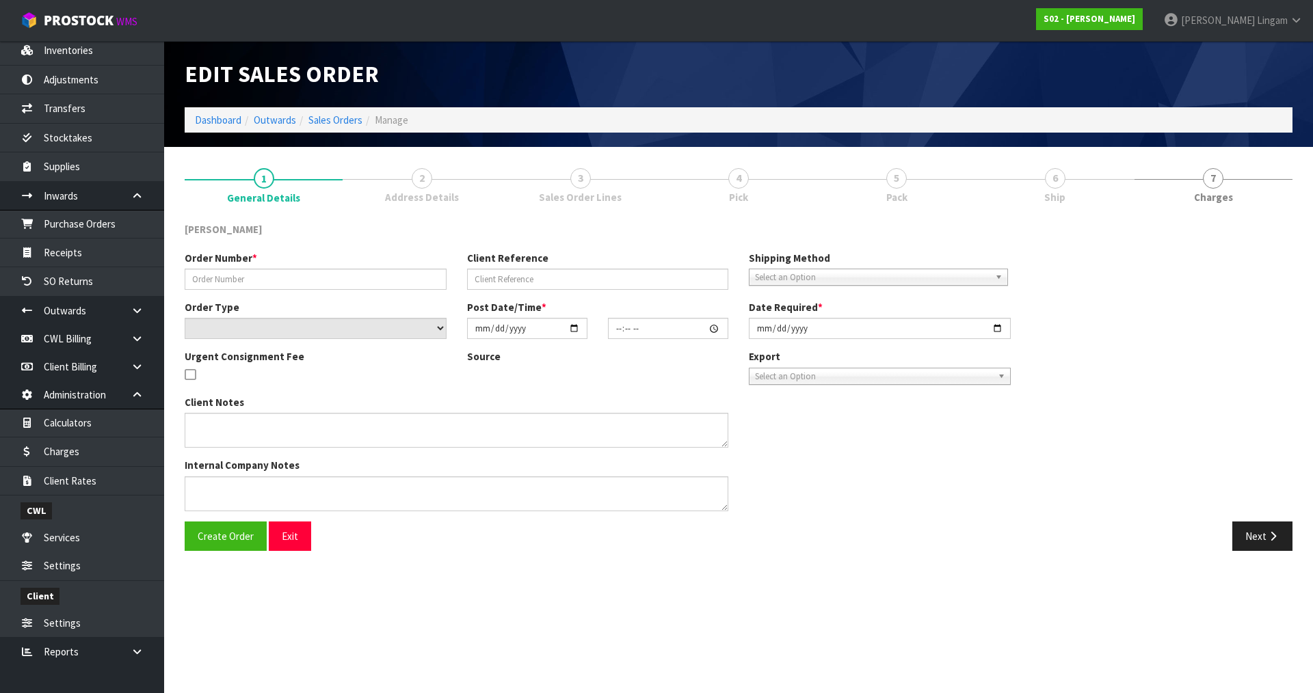
type input "250811-4"
type input "GT006-140X200"
select select "number:0"
type input "2025-08-10"
type input "20:05:00.000"
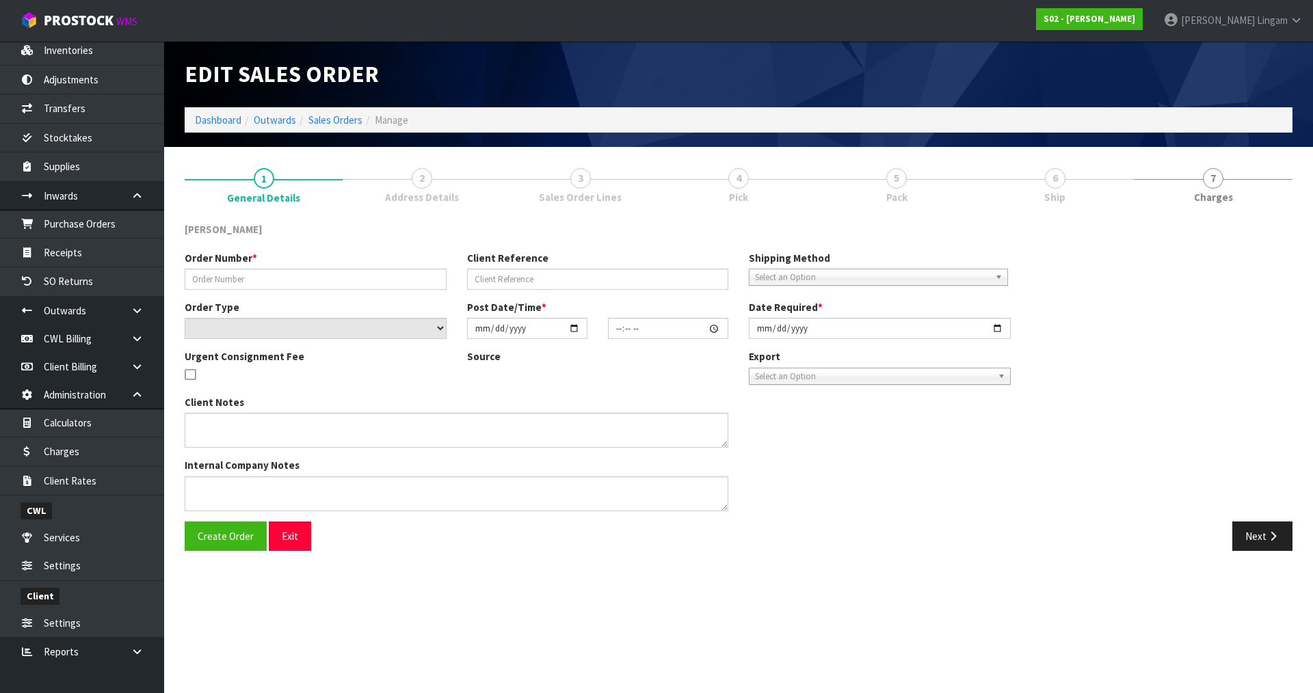
type input "[DATE]"
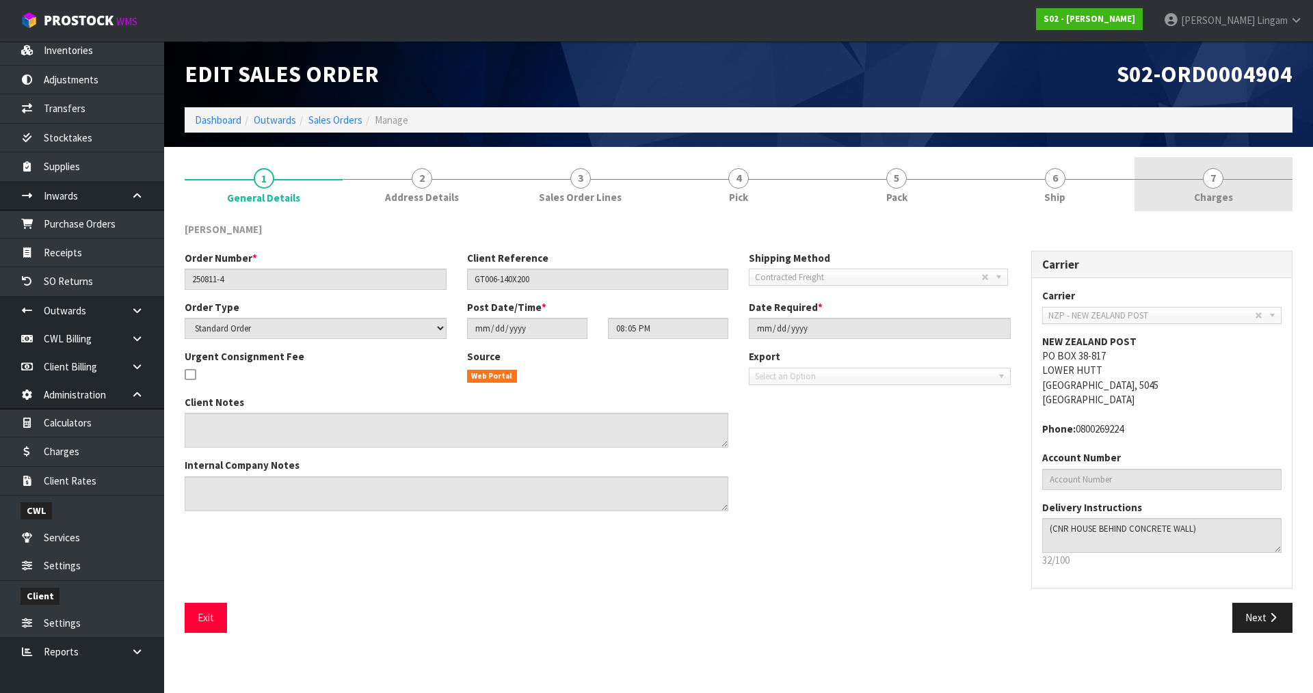
click at [1241, 200] on link "7 [GEOGRAPHIC_DATA]" at bounding box center [1214, 184] width 158 height 54
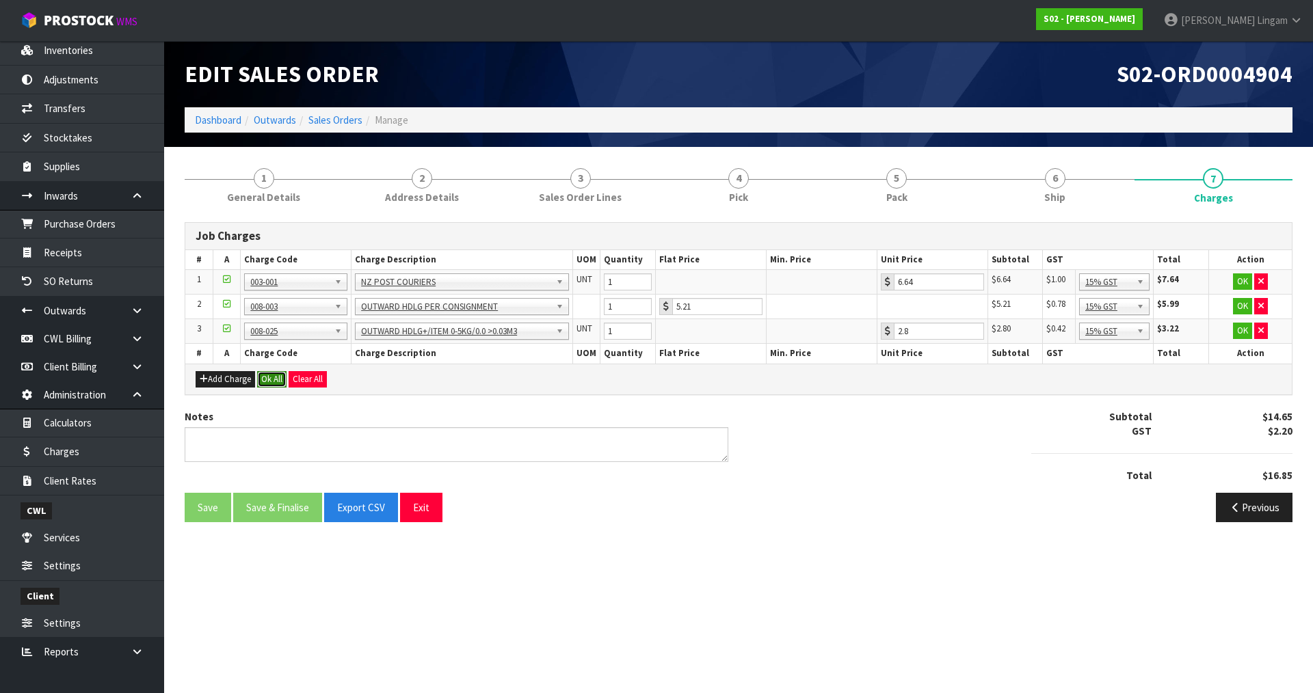
click at [269, 377] on button "Ok All" at bounding box center [271, 379] width 29 height 16
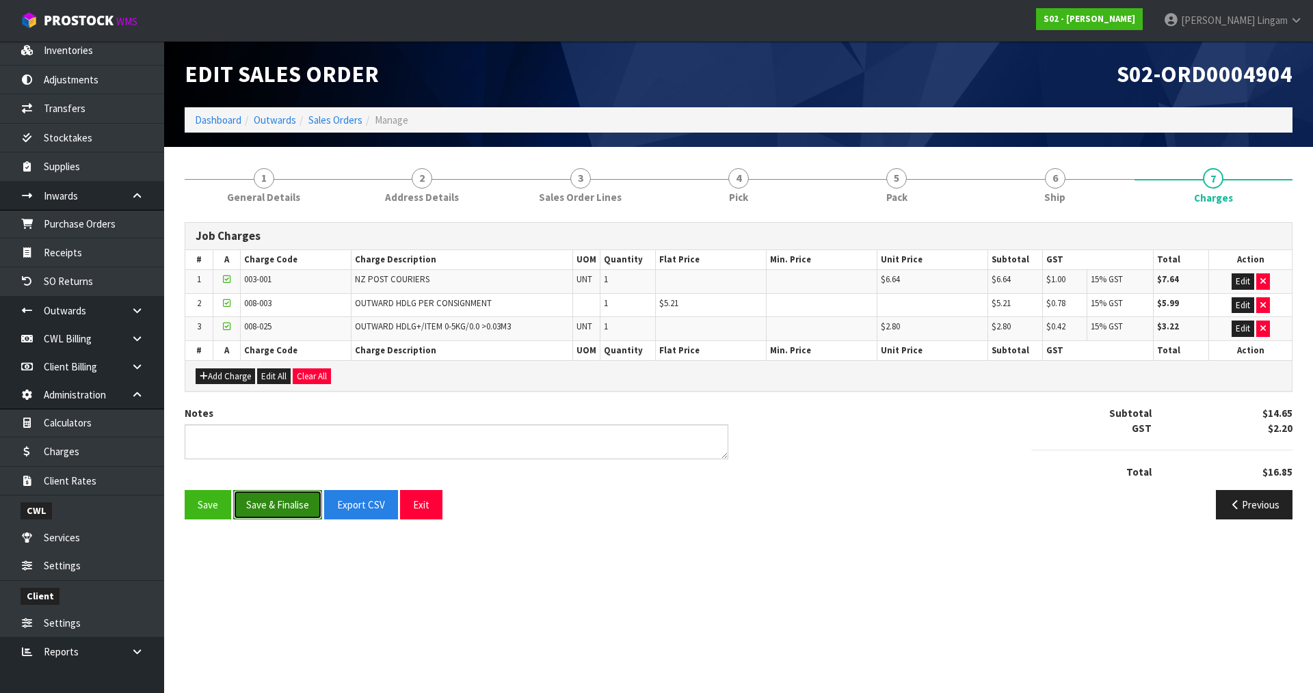
click at [280, 499] on button "Save & Finalise" at bounding box center [277, 504] width 89 height 29
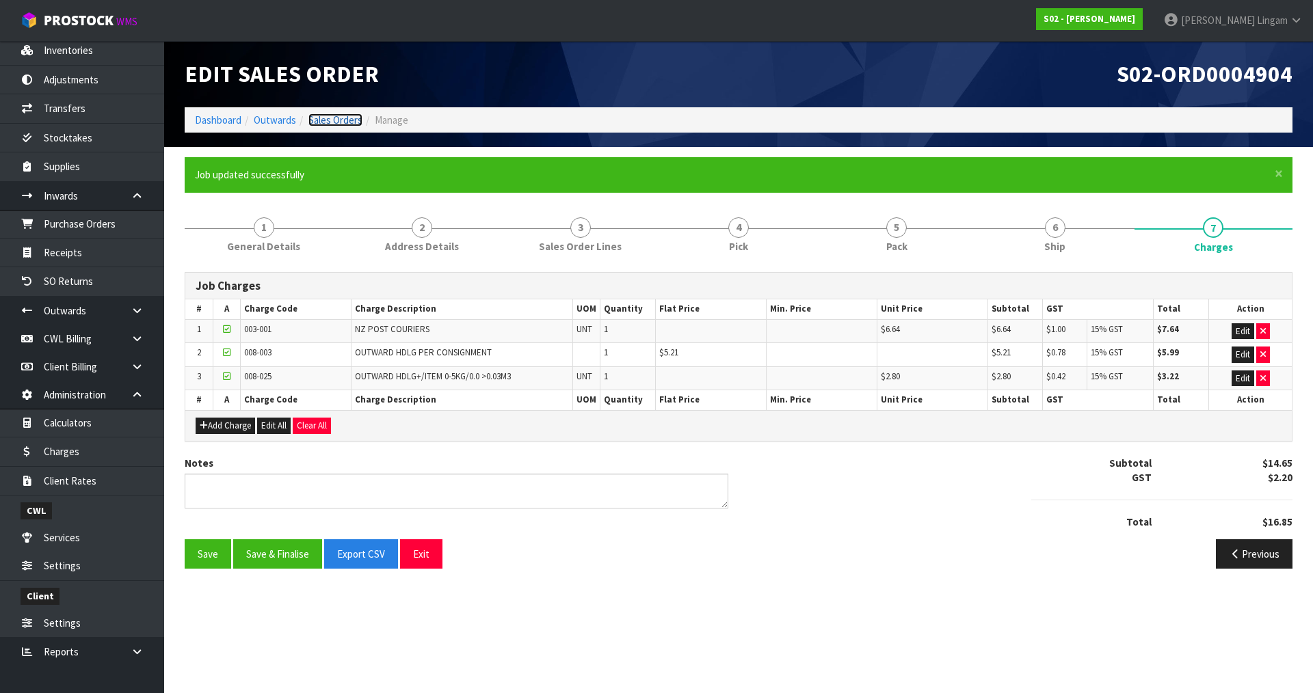
click at [348, 118] on link "Sales Orders" at bounding box center [335, 120] width 54 height 13
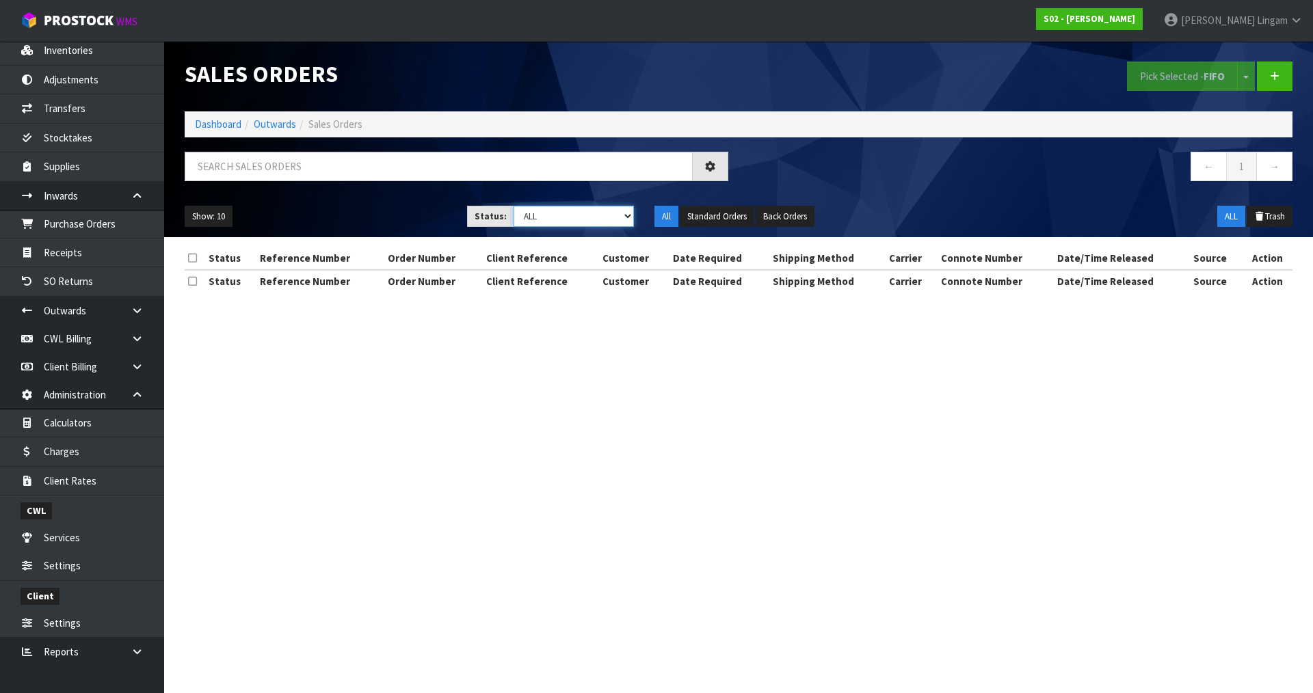
click at [613, 215] on select "Draft Pending Allocated Pending Pick Goods Picked Goods Packed Pending Charges …" at bounding box center [574, 216] width 121 height 21
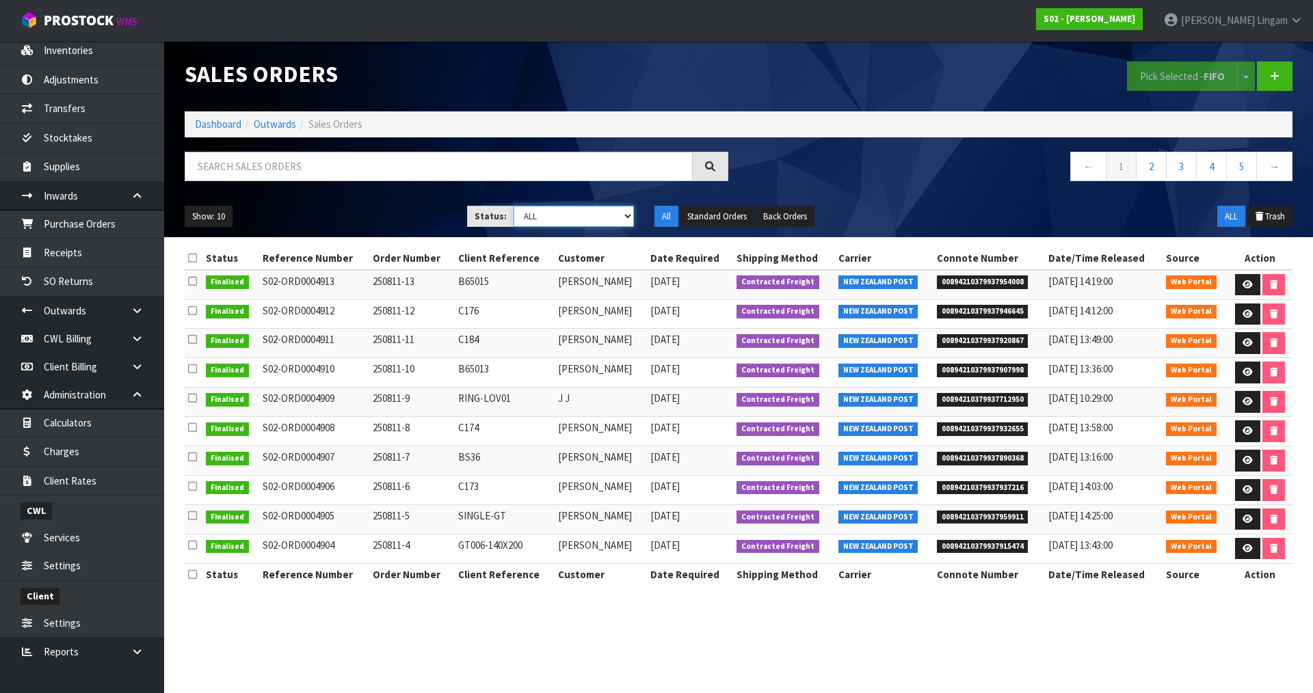
select select "string:6"
click at [514, 206] on select "Draft Pending Allocated Pending Pick Goods Picked Goods Packed Pending Charges …" at bounding box center [574, 216] width 121 height 21
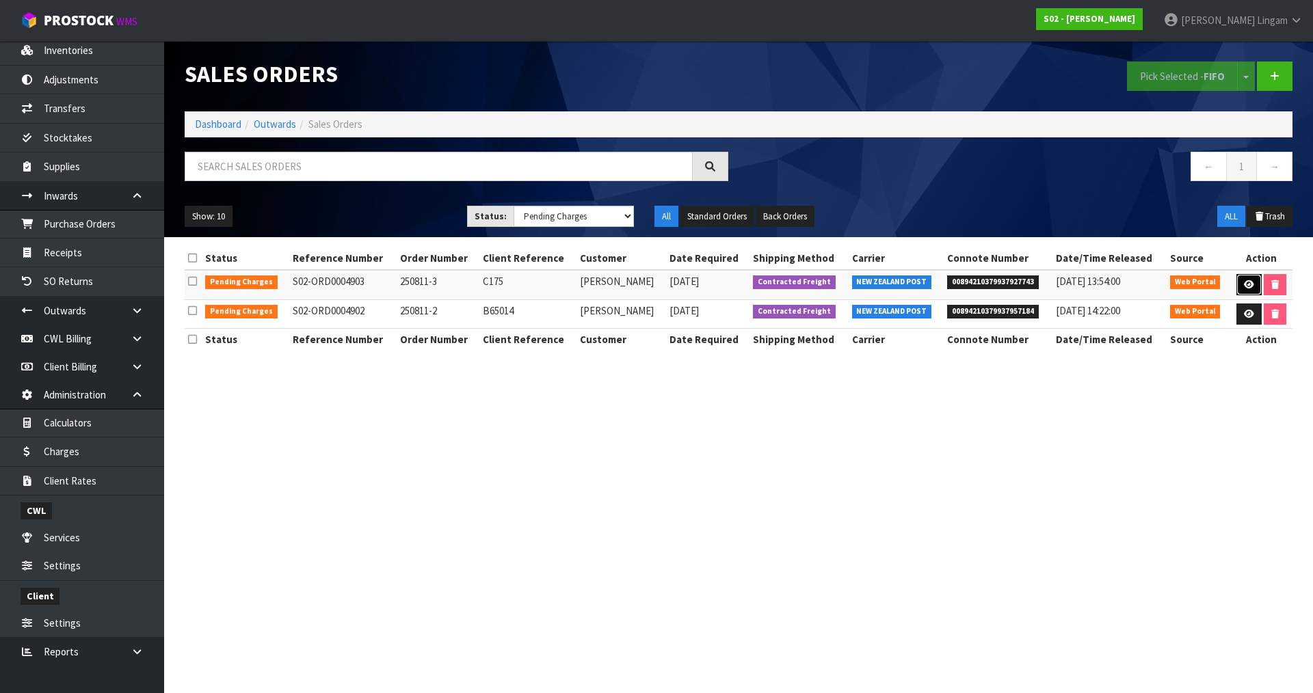
click at [1244, 280] on icon at bounding box center [1249, 284] width 10 height 9
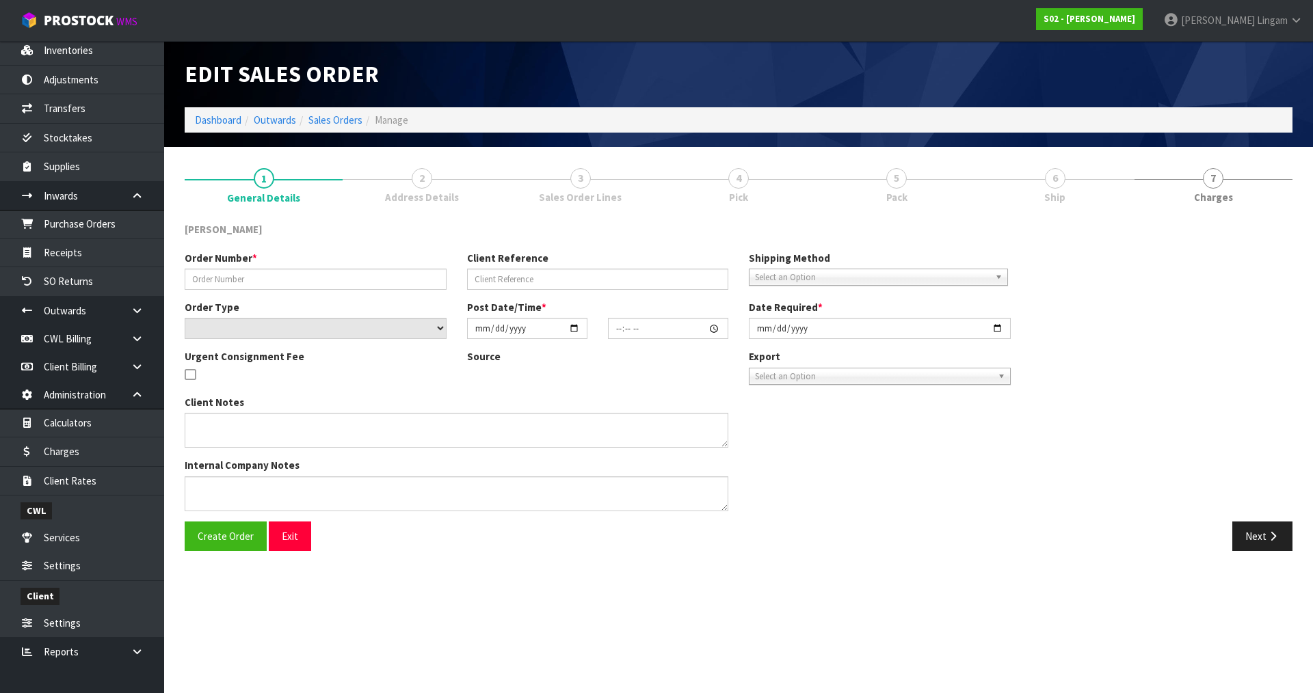
type input "250811-3"
type input "C175"
select select "number:0"
type input "2025-08-10"
type input "23:42:00.000"
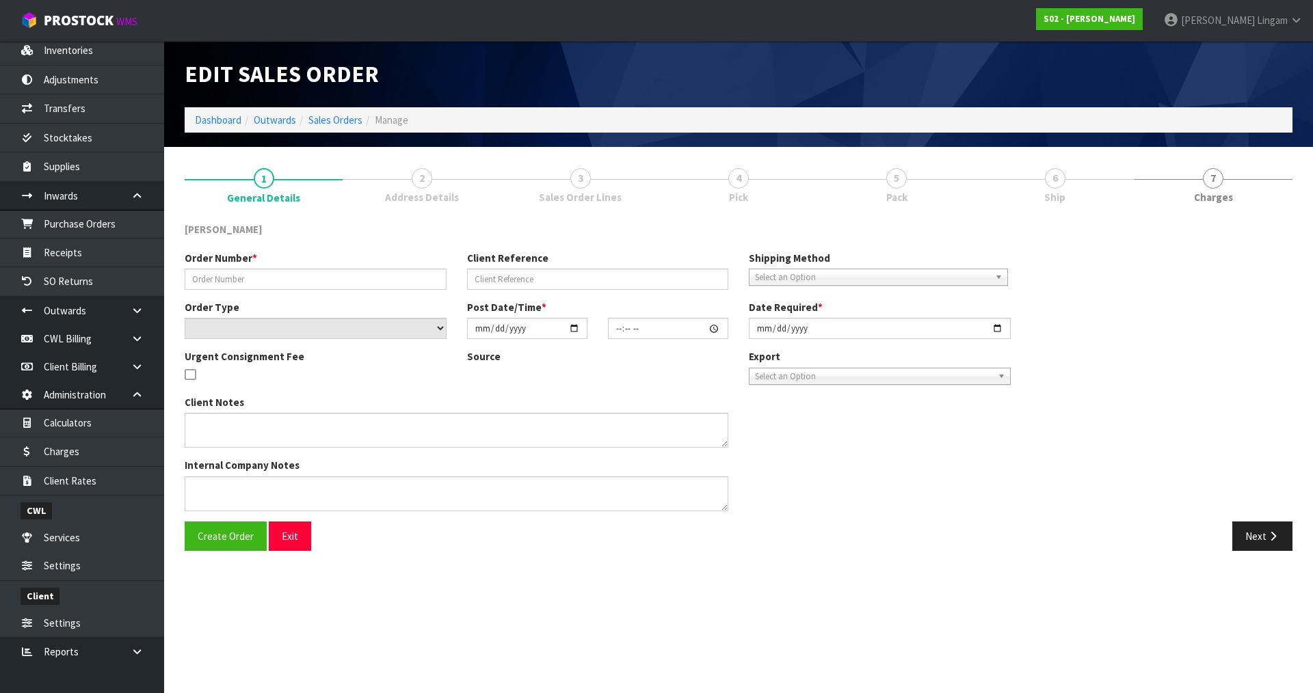
type input "[DATE]"
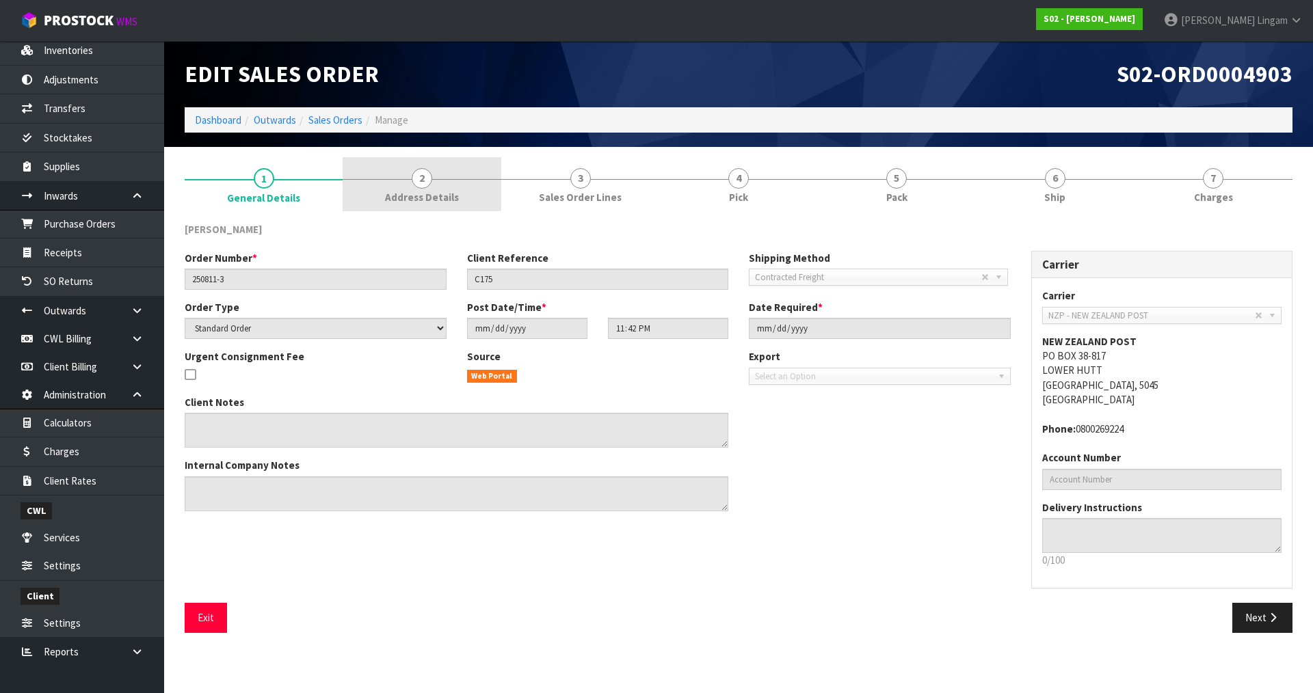
click at [466, 196] on link "2 Address Details" at bounding box center [422, 184] width 158 height 54
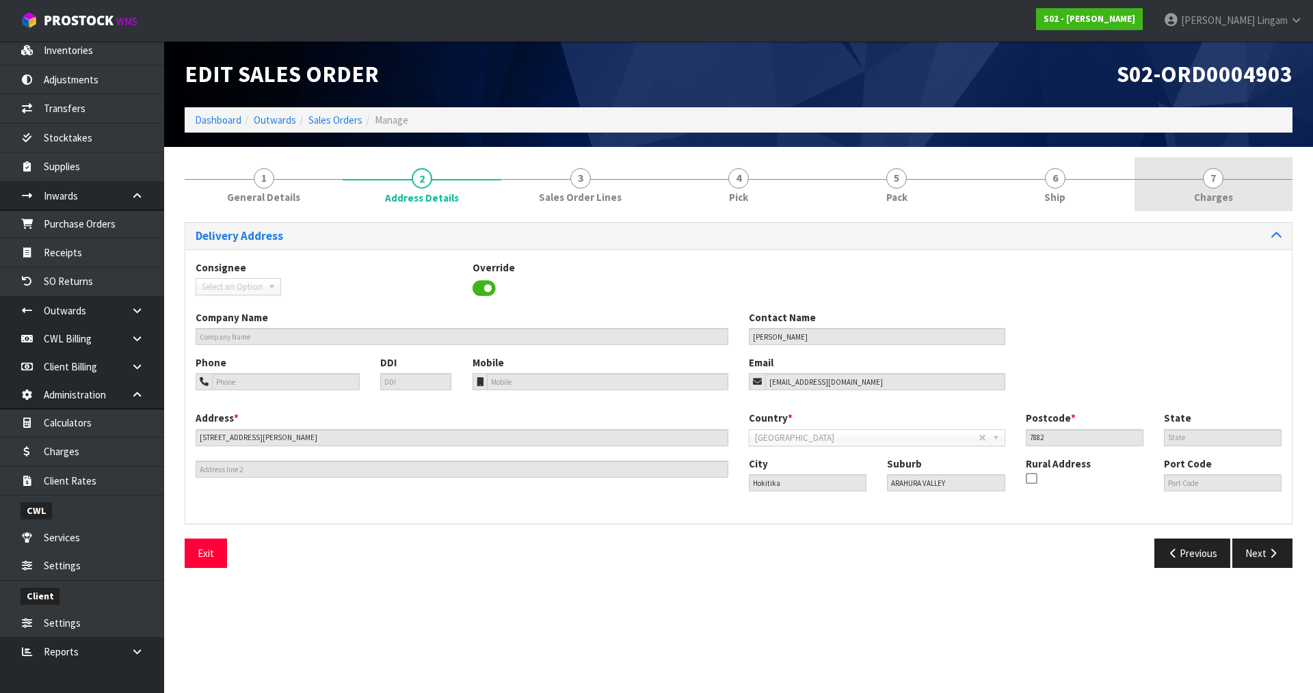
click at [1221, 196] on span "Charges" at bounding box center [1213, 197] width 39 height 14
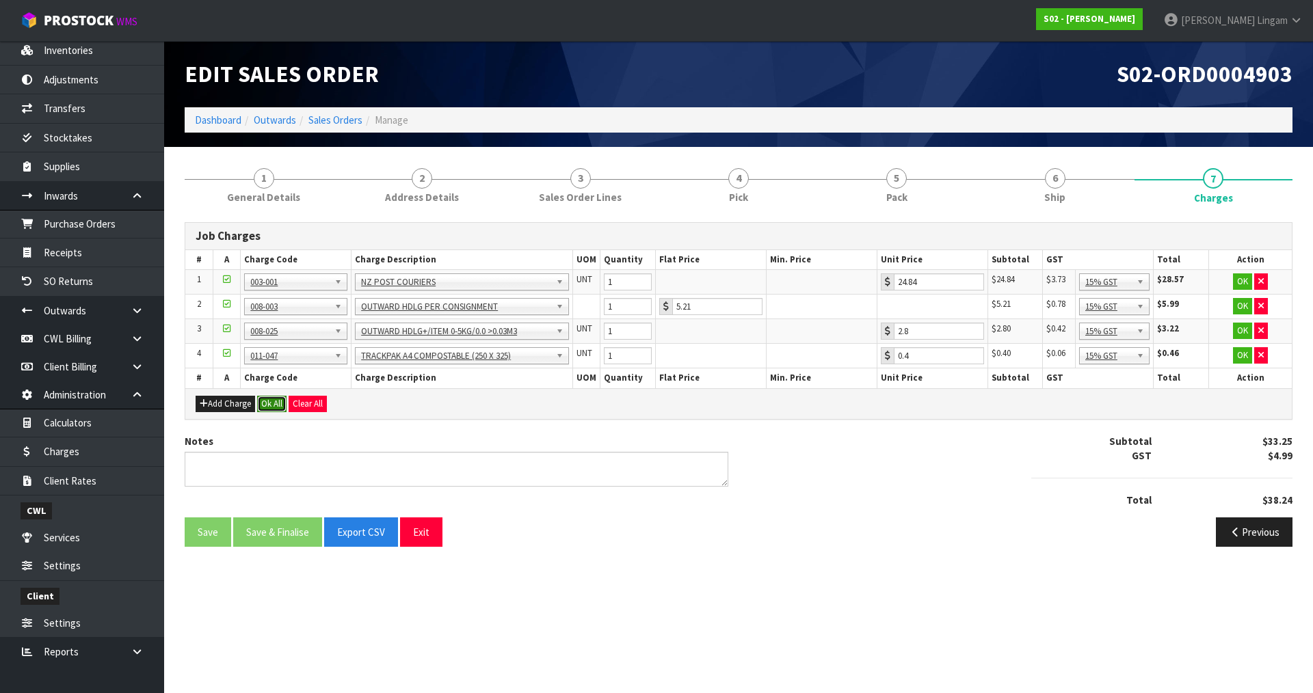
click at [270, 406] on button "Ok All" at bounding box center [271, 404] width 29 height 16
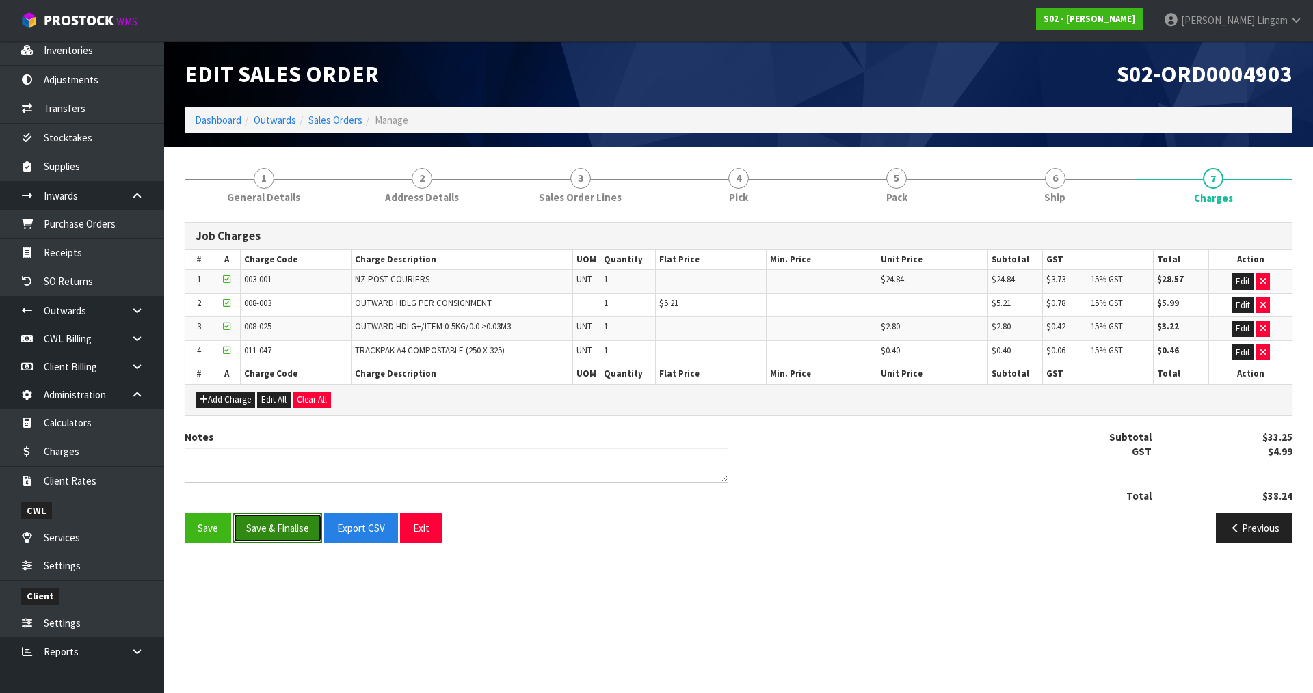
click at [288, 525] on button "Save & Finalise" at bounding box center [277, 528] width 89 height 29
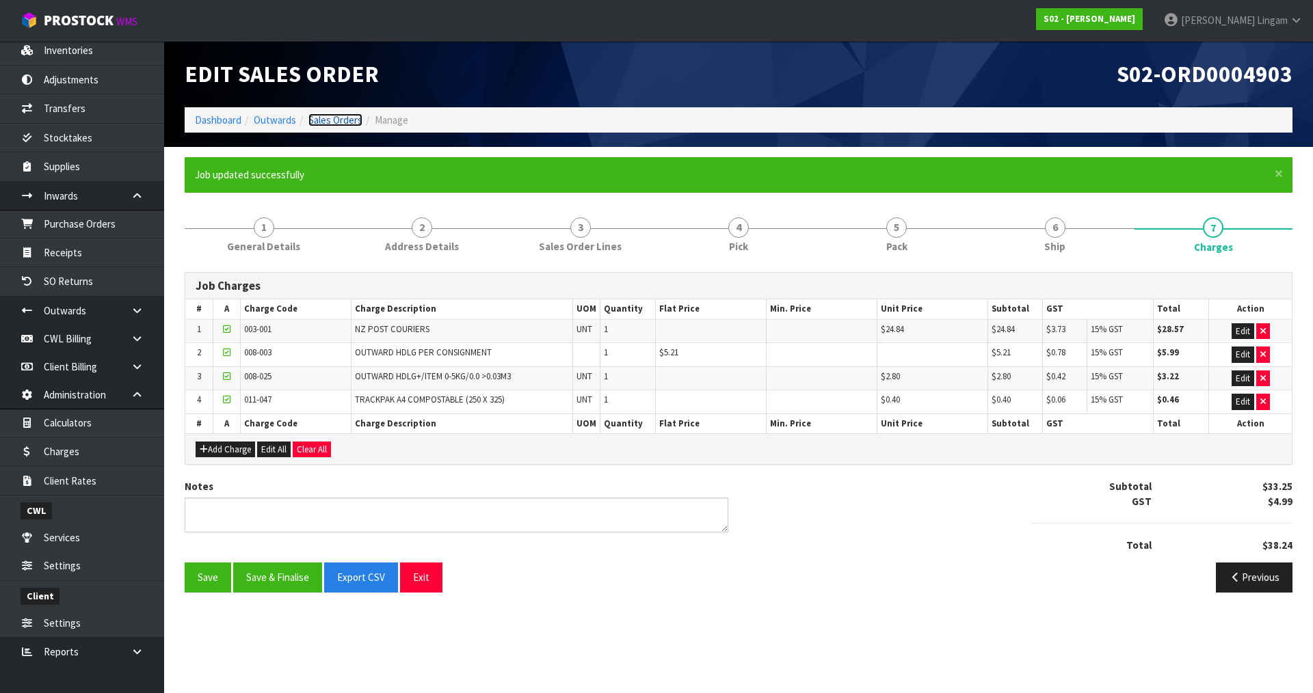
click at [341, 122] on link "Sales Orders" at bounding box center [335, 120] width 54 height 13
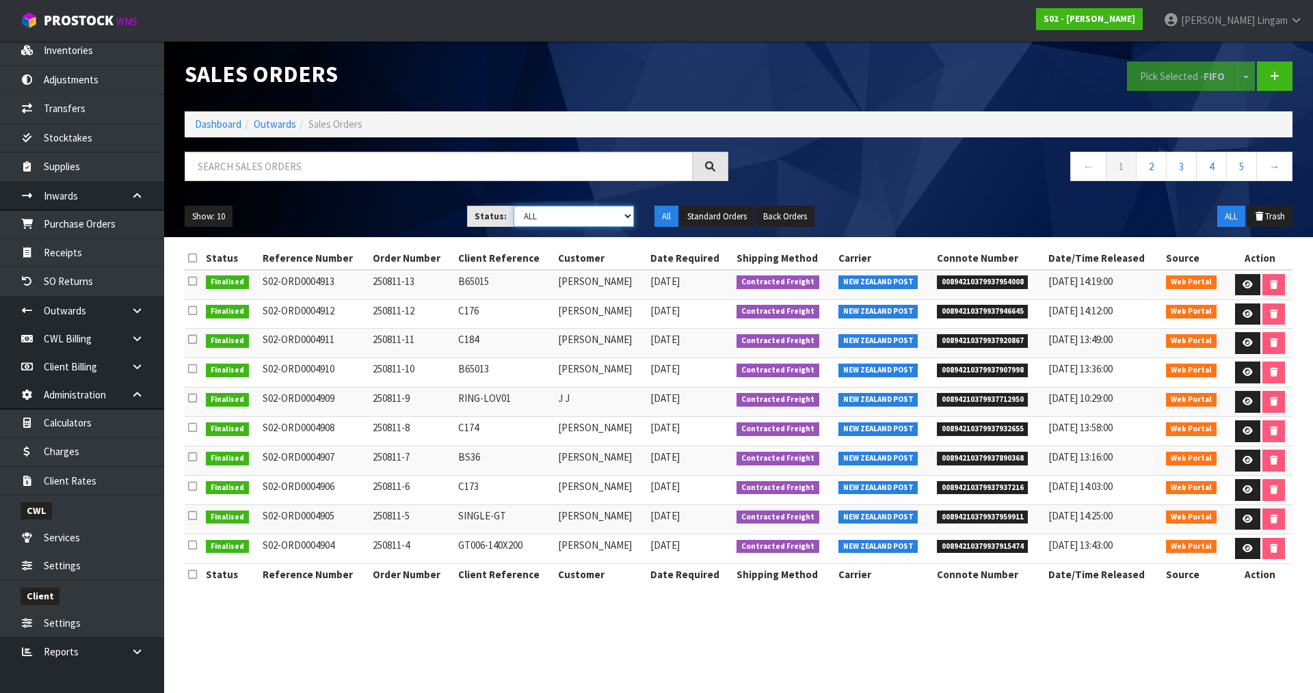
click at [597, 210] on select "Draft Pending Allocated Pending Pick Goods Picked Goods Packed Pending Charges …" at bounding box center [574, 216] width 121 height 21
select select "string:6"
click at [514, 206] on select "Draft Pending Allocated Pending Pick Goods Picked Goods Packed Pending Charges …" at bounding box center [574, 216] width 121 height 21
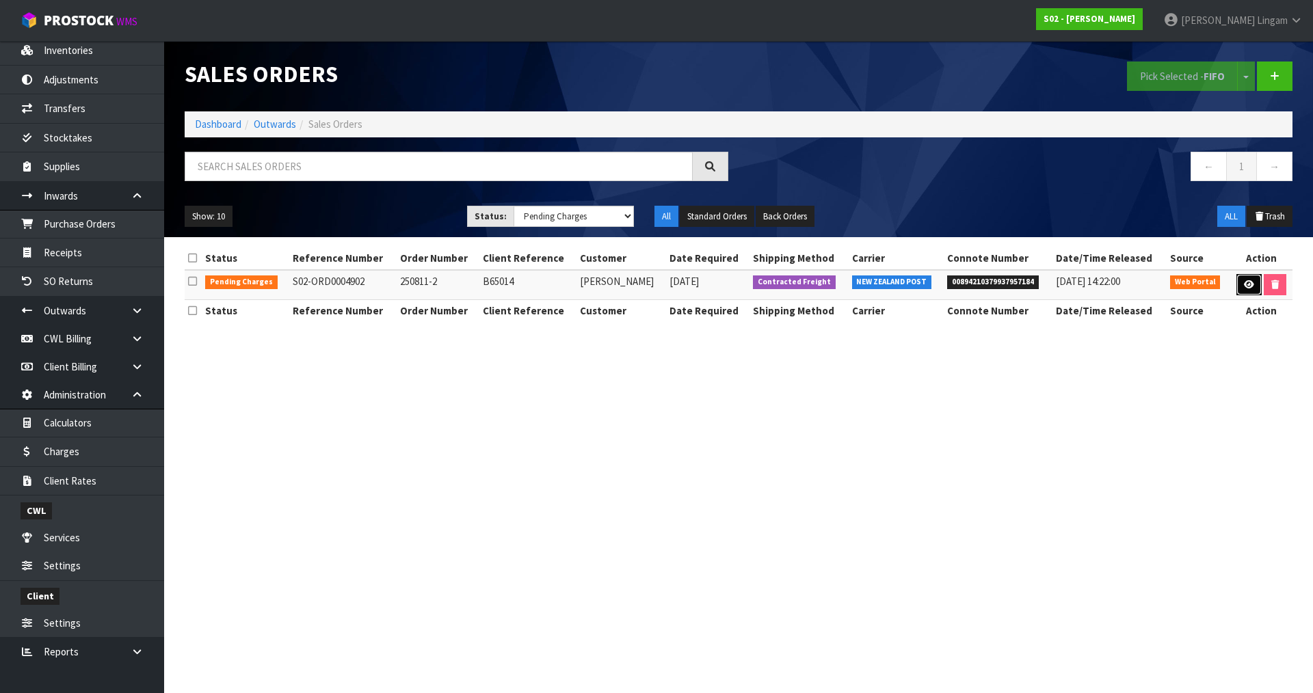
click at [1244, 282] on icon at bounding box center [1249, 284] width 10 height 9
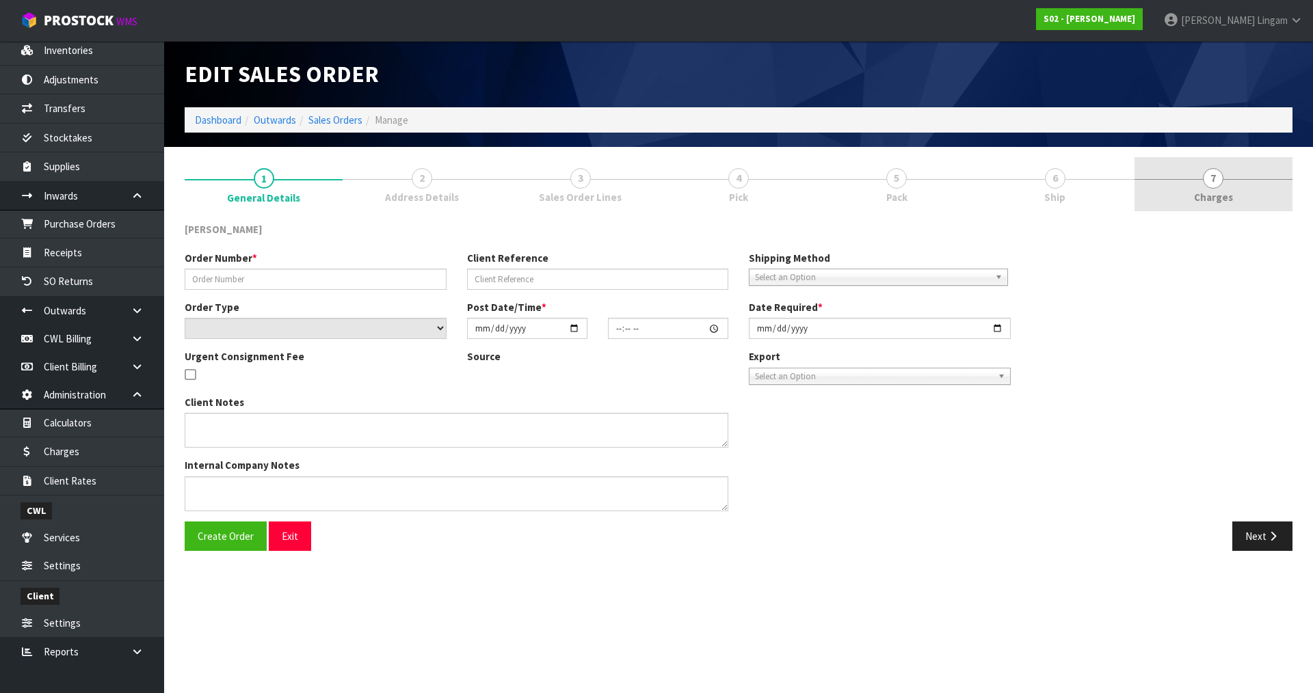
type input "250811-2"
type input "B65014"
select select "number:0"
type input "2025-08-10"
type input "19:23:00.000"
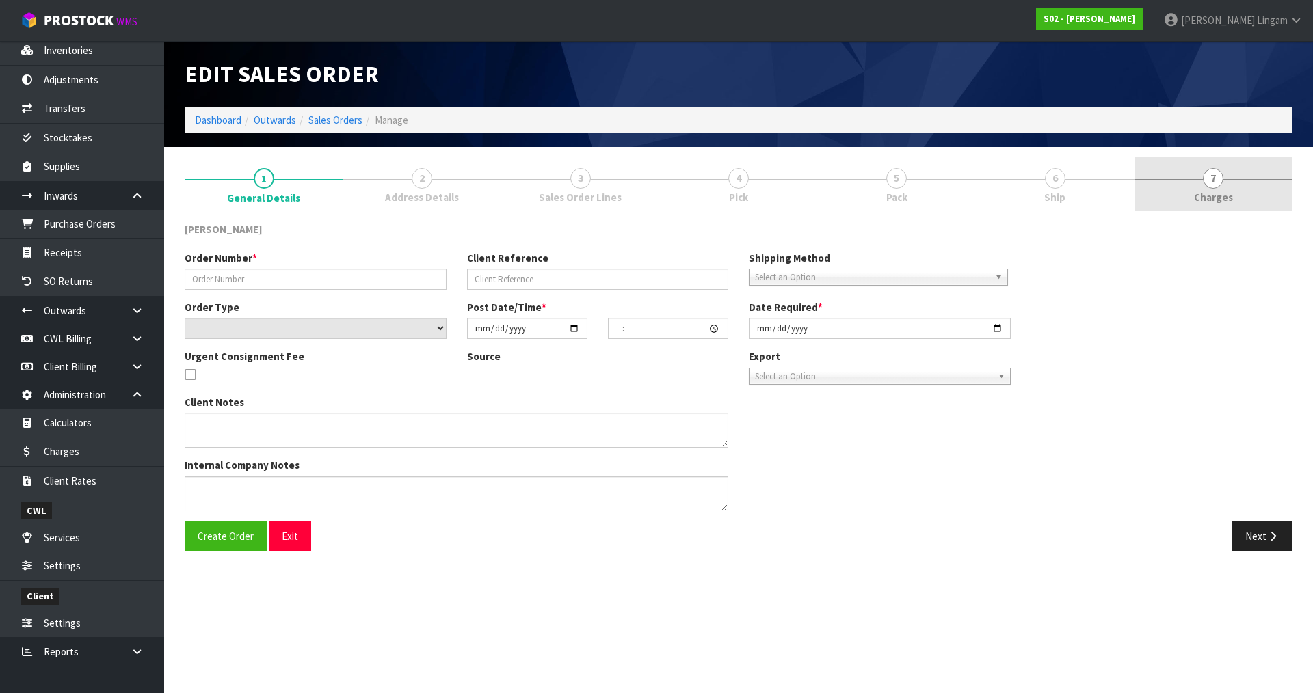
type input "[DATE]"
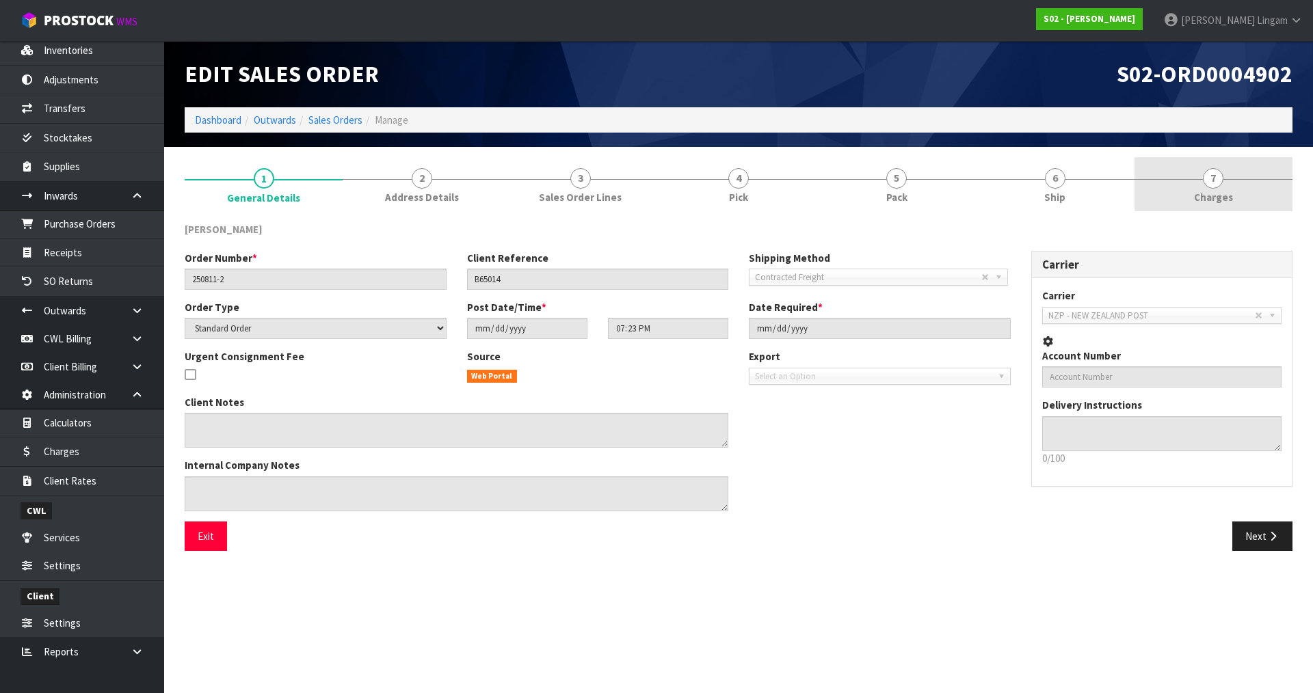
click at [1250, 197] on link "7 [GEOGRAPHIC_DATA]" at bounding box center [1214, 184] width 158 height 54
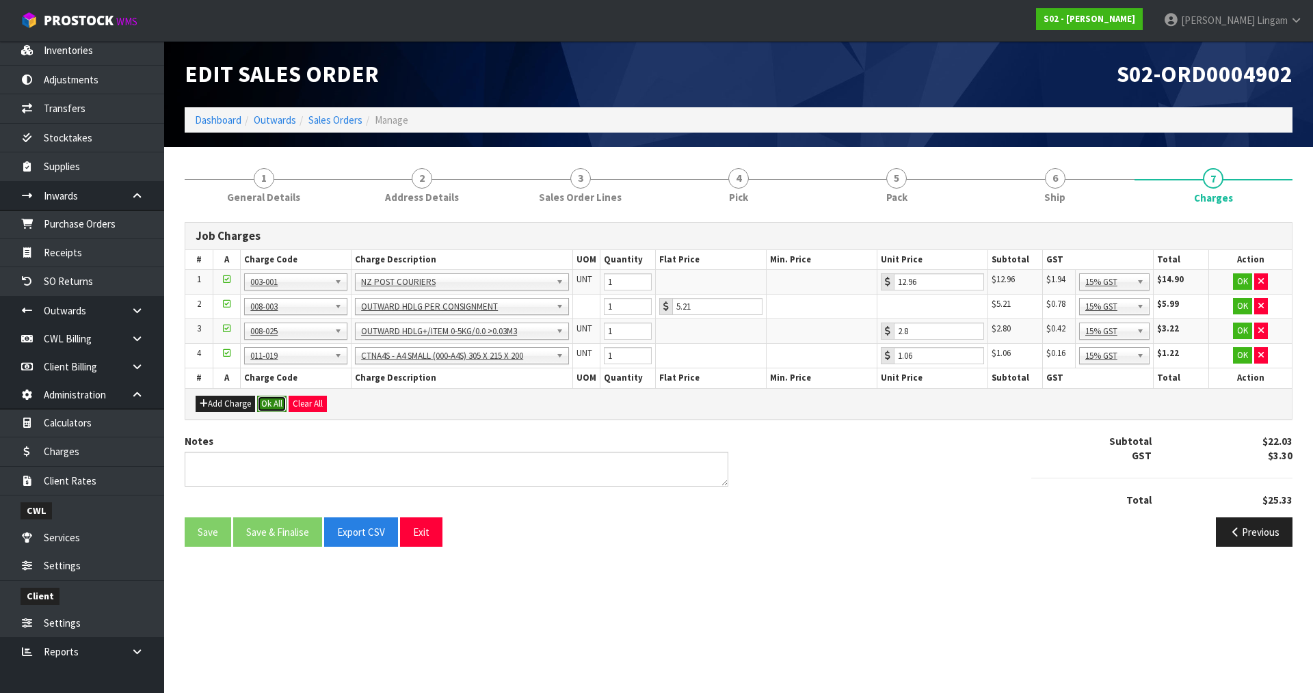
click at [280, 404] on button "Ok All" at bounding box center [271, 404] width 29 height 16
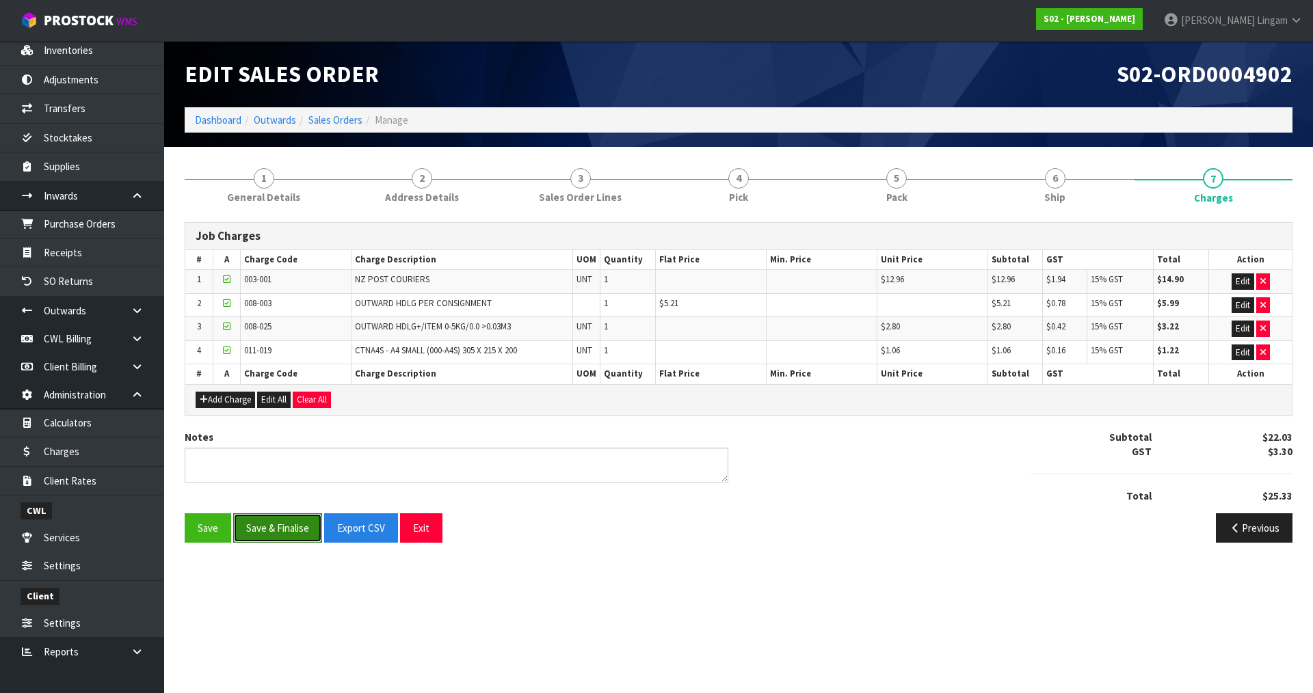
click at [293, 521] on button "Save & Finalise" at bounding box center [277, 528] width 89 height 29
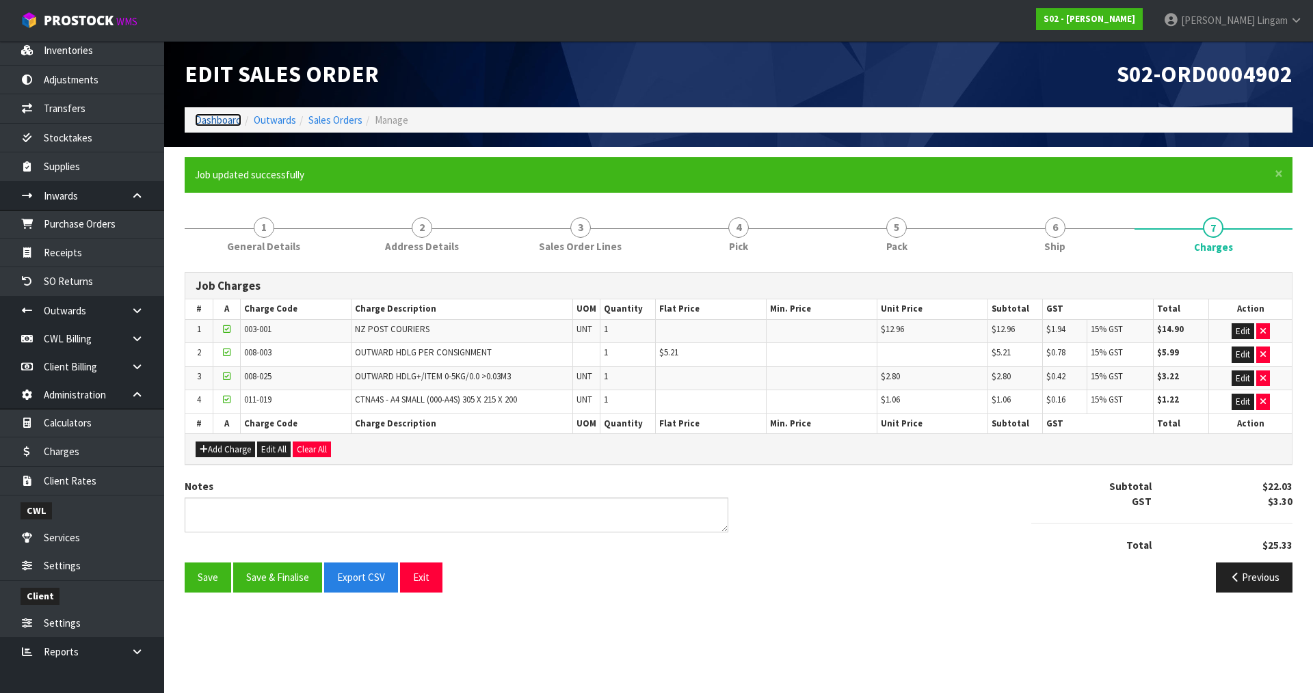
click at [222, 121] on link "Dashboard" at bounding box center [218, 120] width 47 height 13
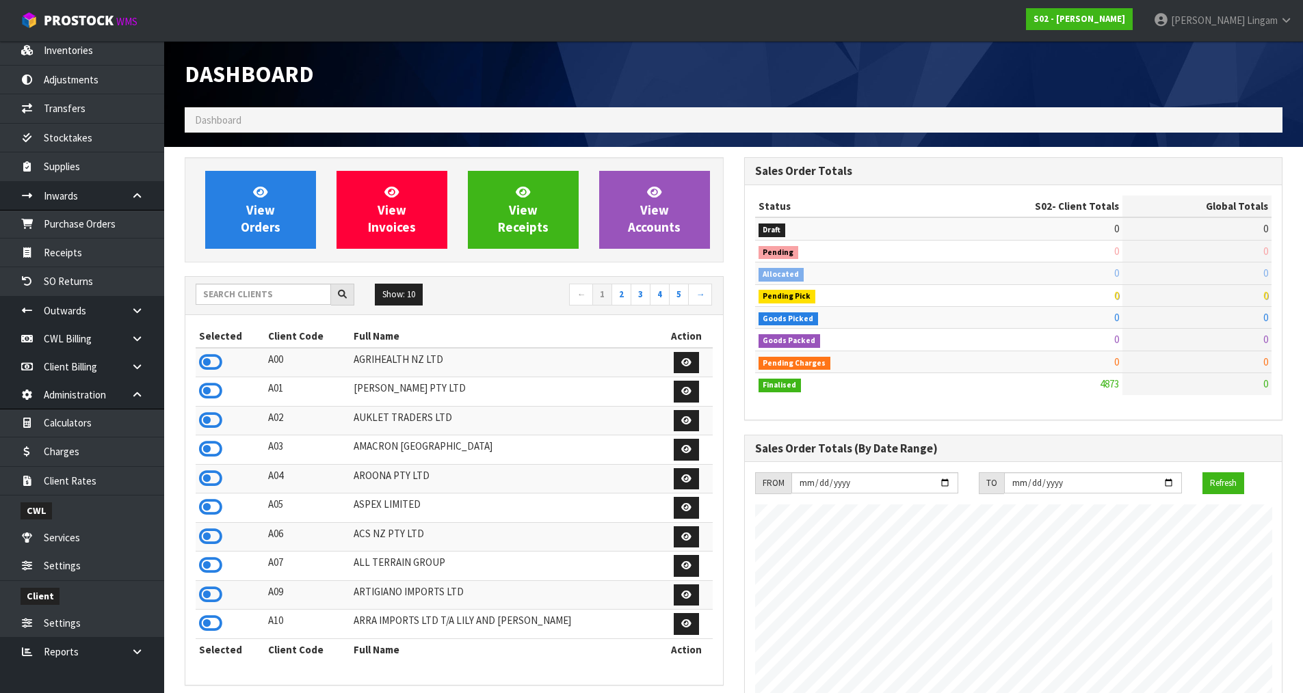
scroll to position [1036, 559]
click at [295, 298] on input "text" at bounding box center [263, 294] width 135 height 21
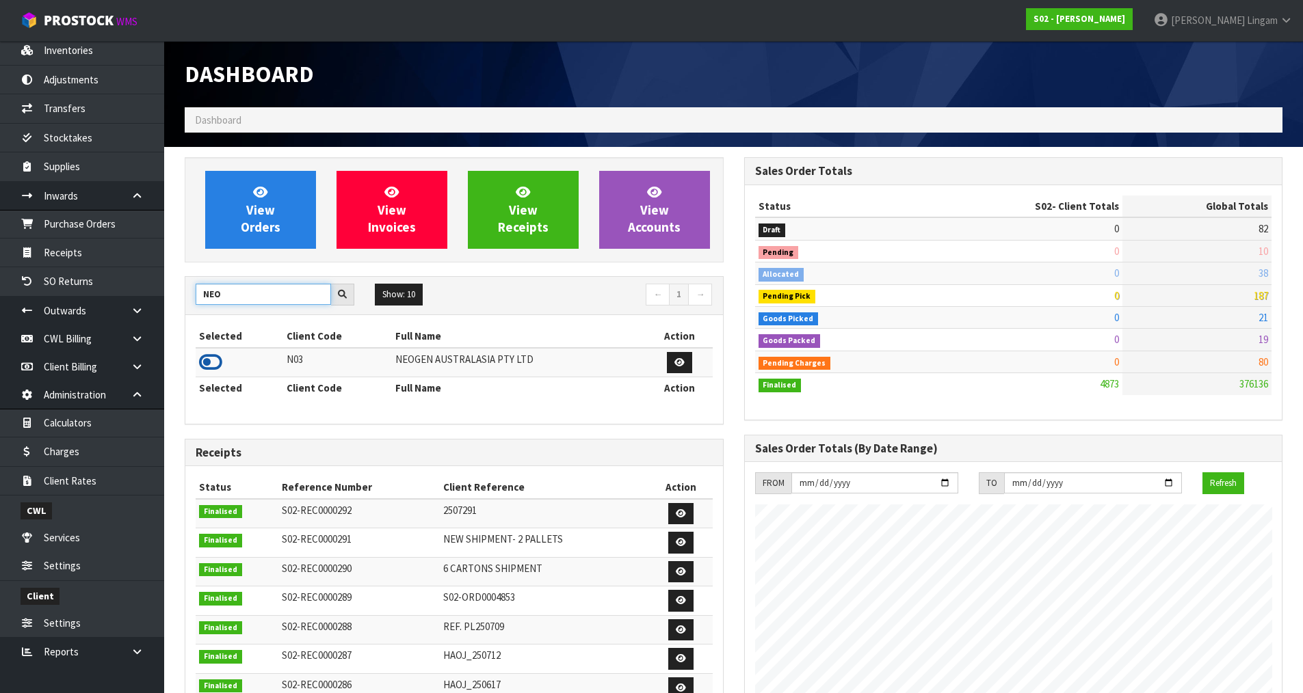
type input "NEO"
click at [220, 363] on icon at bounding box center [210, 362] width 23 height 21
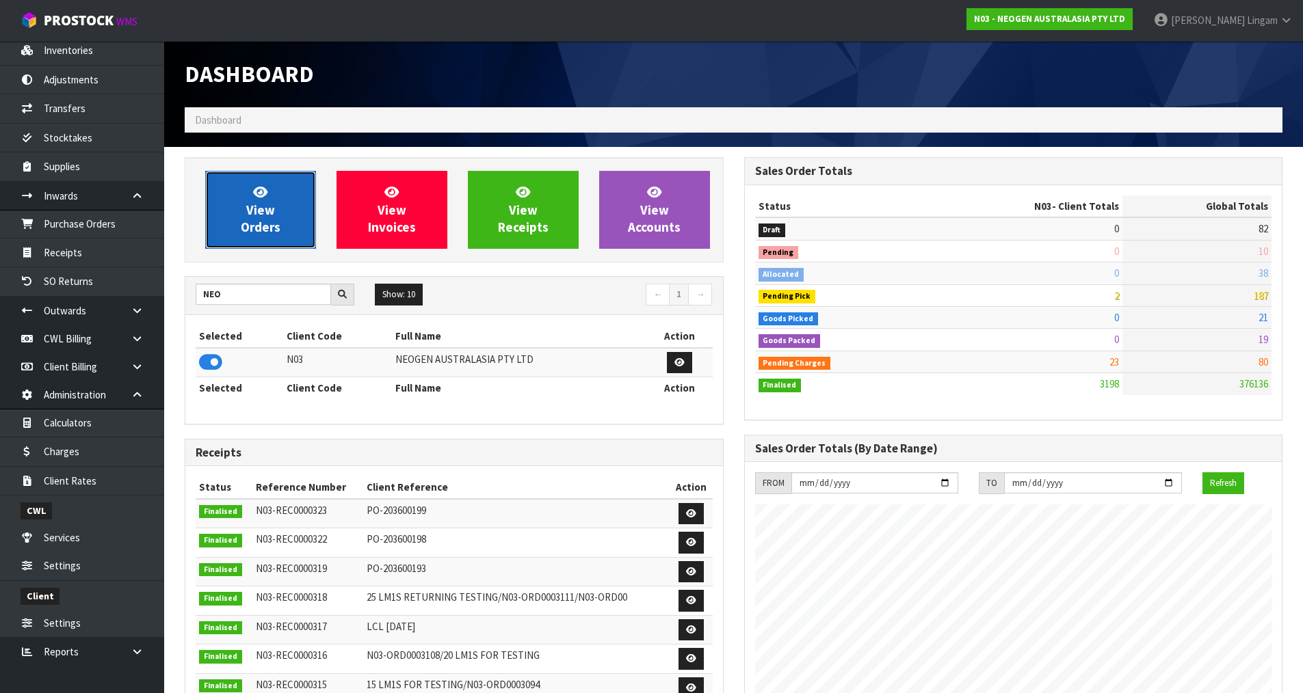
click at [276, 218] on link "View Orders" at bounding box center [260, 210] width 111 height 78
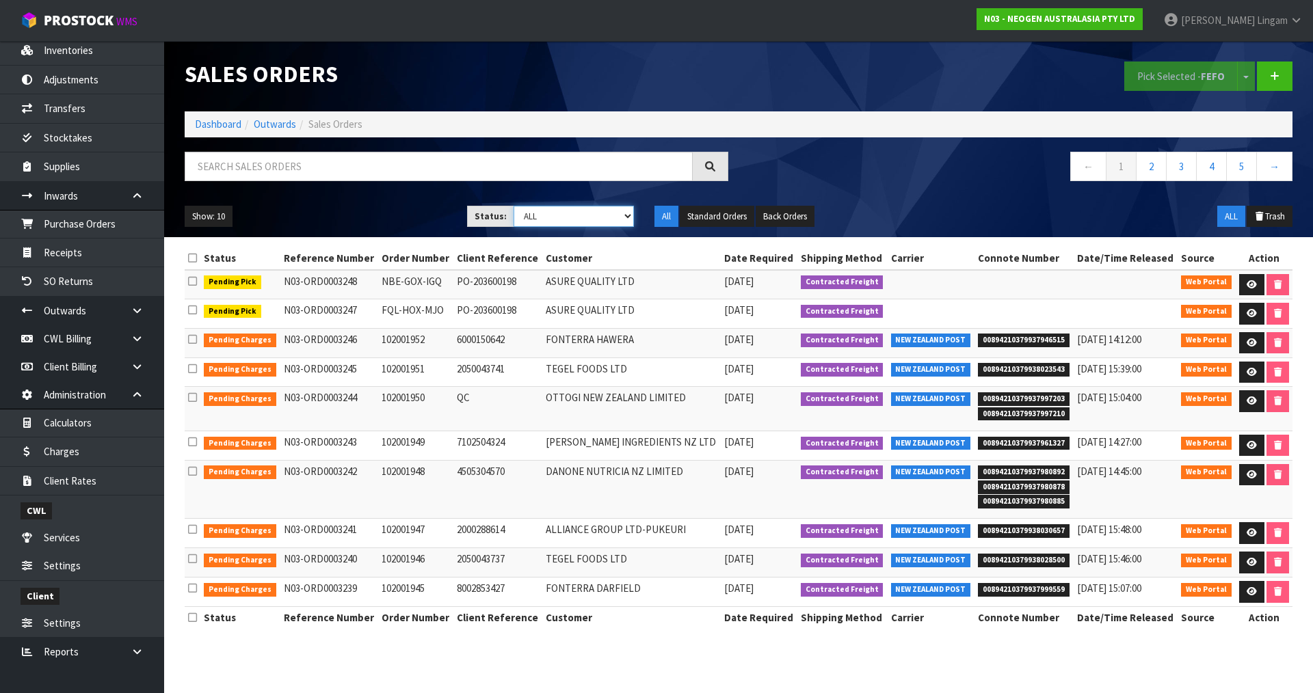
click at [592, 212] on select "Draft Pending Allocated Pending Pick Goods Picked Goods Packed Pending Charges …" at bounding box center [574, 216] width 121 height 21
select select "string:6"
click at [514, 206] on select "Draft Pending Allocated Pending Pick Goods Picked Goods Packed Pending Charges …" at bounding box center [574, 216] width 121 height 21
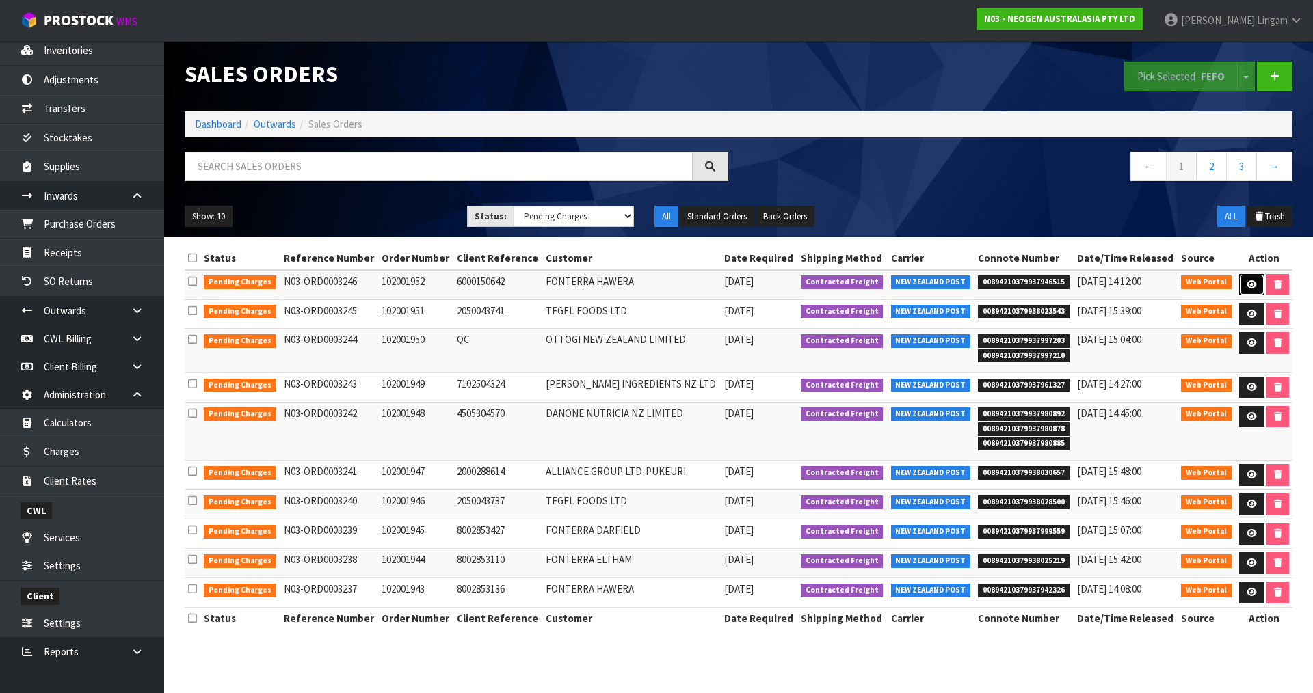
click at [1248, 285] on icon at bounding box center [1252, 284] width 10 height 9
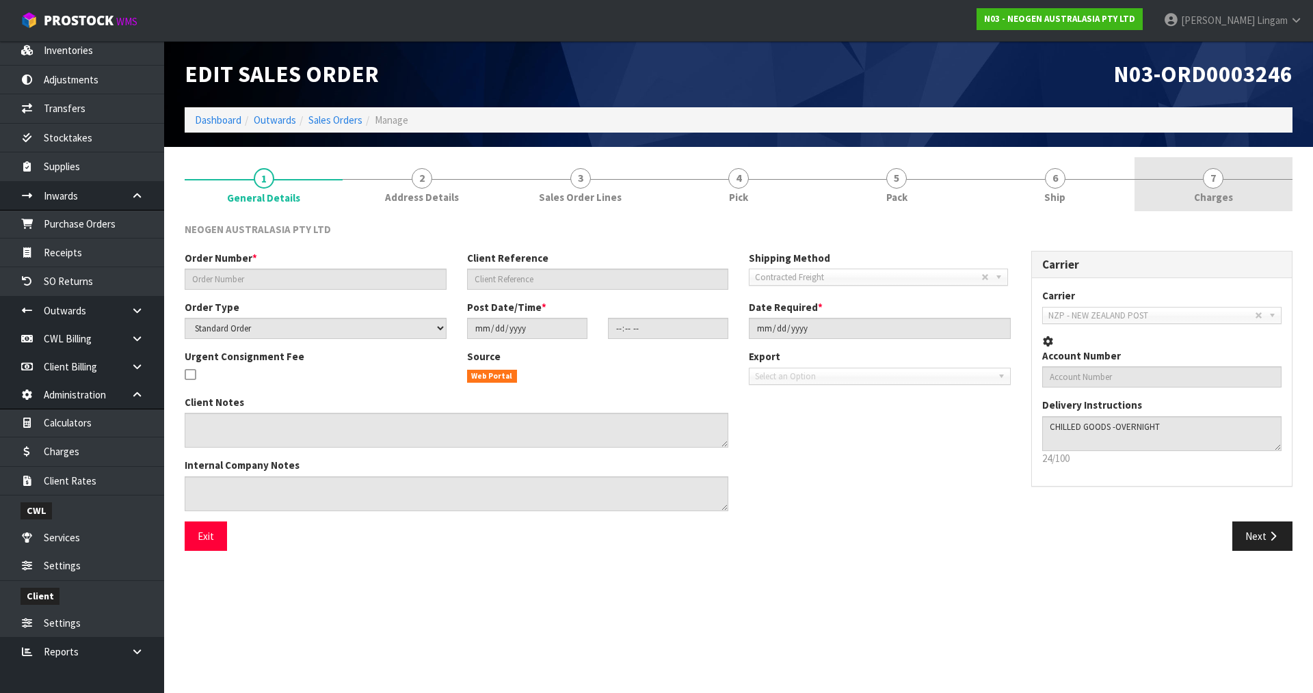
type input "102001952"
type input "6000150642"
select select "number:0"
type input "[DATE]"
type input "11:53:00.000"
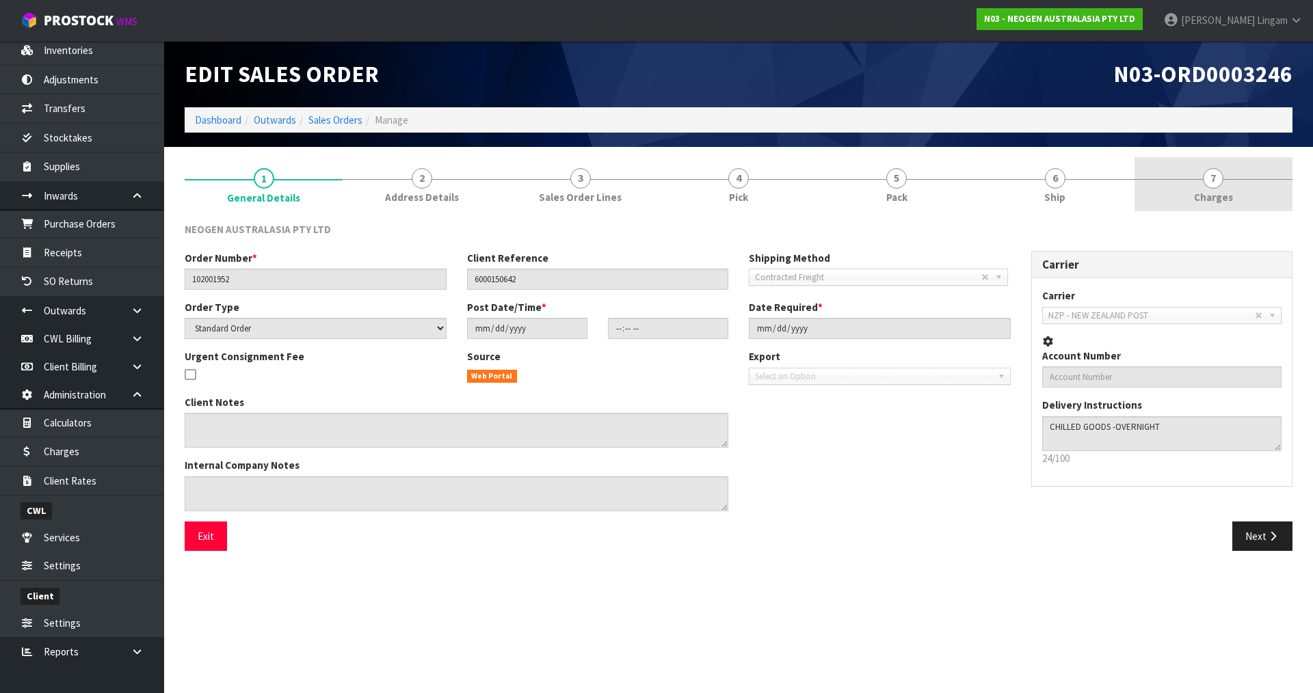
type input "[DATE]"
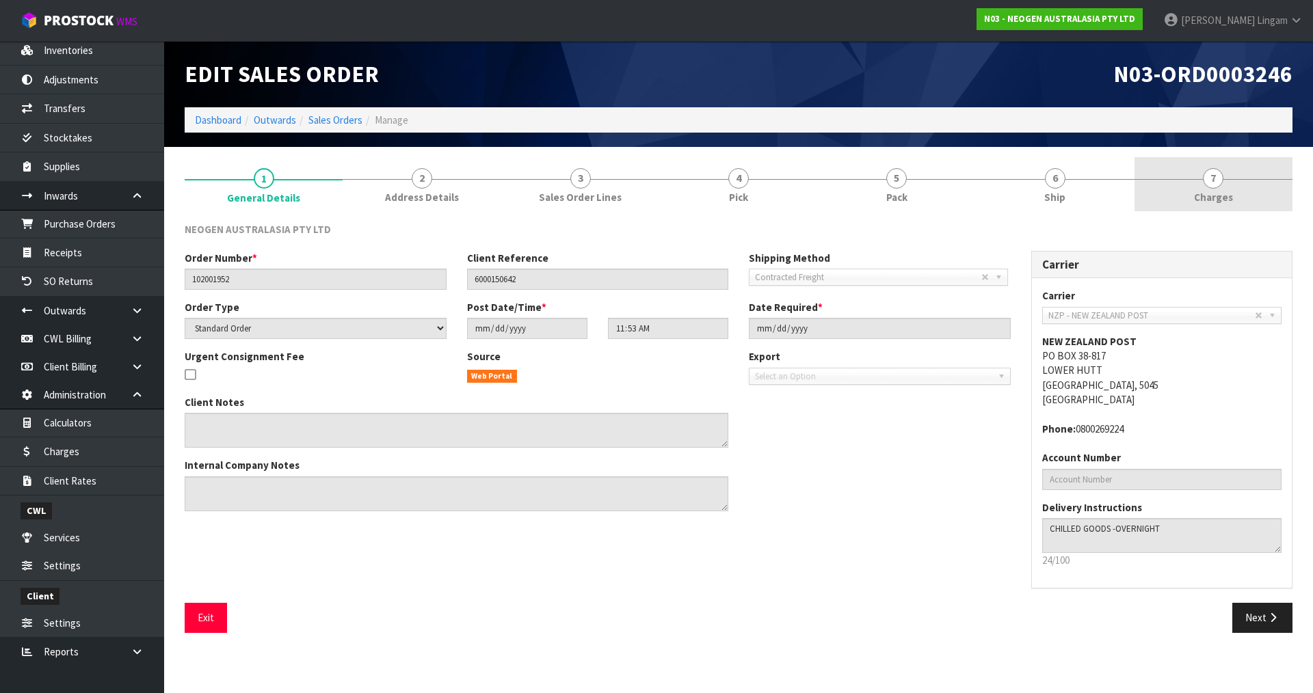
click at [1236, 193] on link "7 [GEOGRAPHIC_DATA]" at bounding box center [1214, 184] width 158 height 54
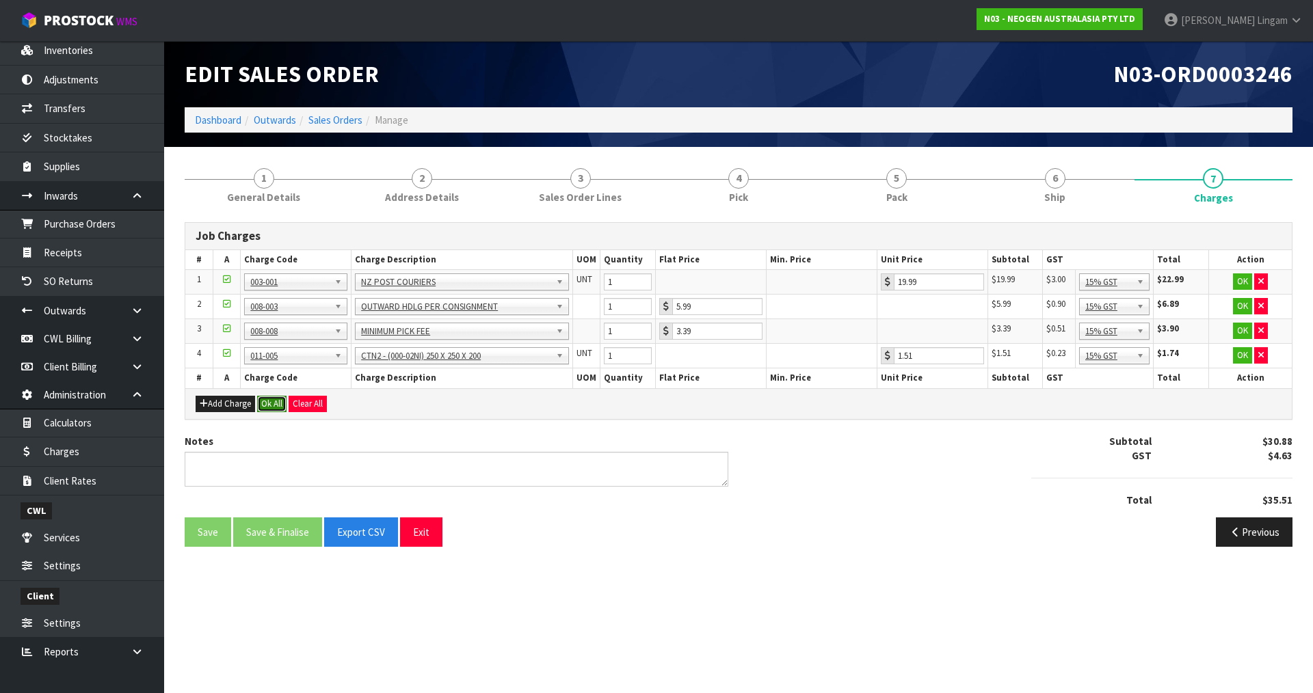
click at [274, 404] on button "Ok All" at bounding box center [271, 404] width 29 height 16
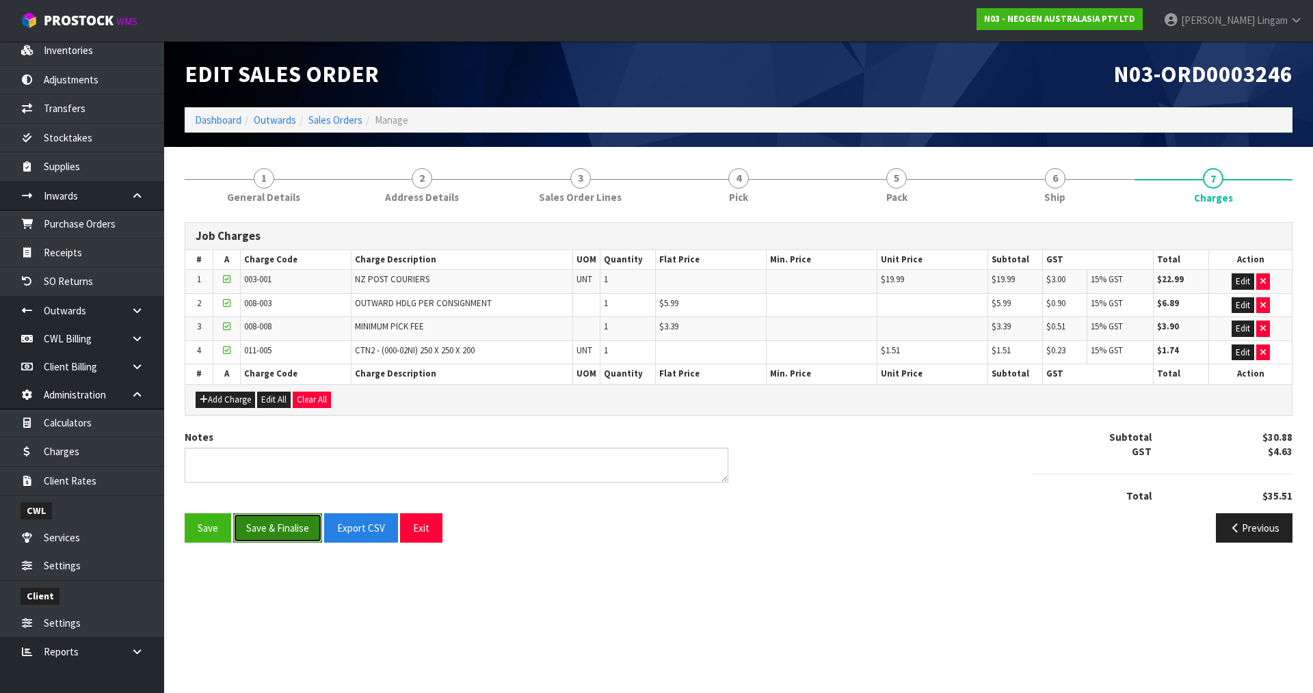
click at [278, 534] on button "Save & Finalise" at bounding box center [277, 528] width 89 height 29
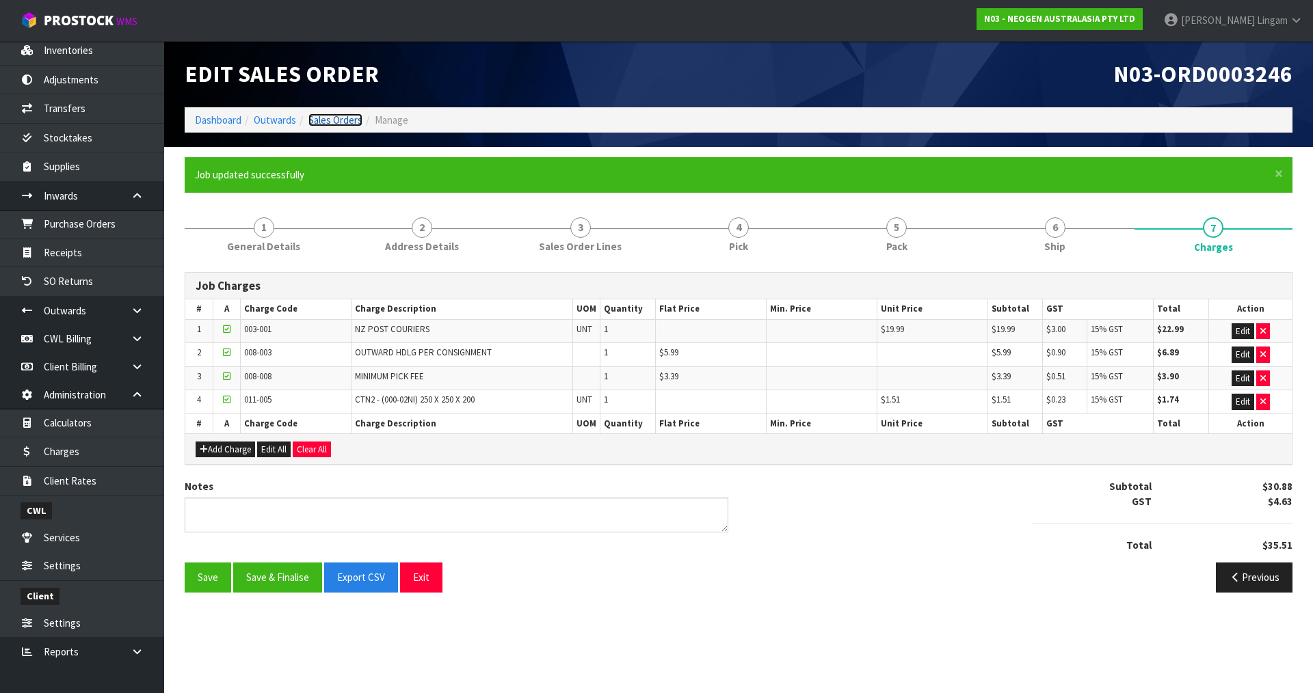
click at [343, 120] on link "Sales Orders" at bounding box center [335, 120] width 54 height 13
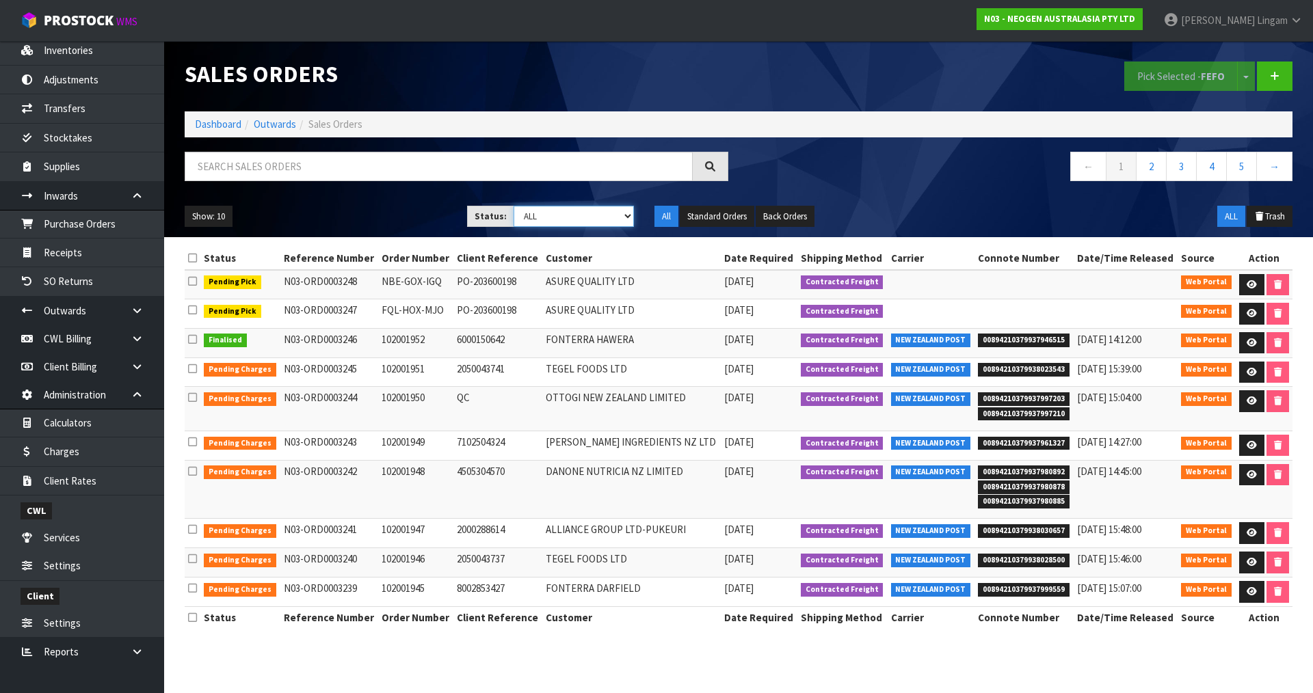
click at [621, 220] on select "Draft Pending Allocated Pending Pick Goods Picked Goods Packed Pending Charges …" at bounding box center [574, 216] width 121 height 21
select select "string:6"
click at [514, 206] on select "Draft Pending Allocated Pending Pick Goods Picked Goods Packed Pending Charges …" at bounding box center [574, 216] width 121 height 21
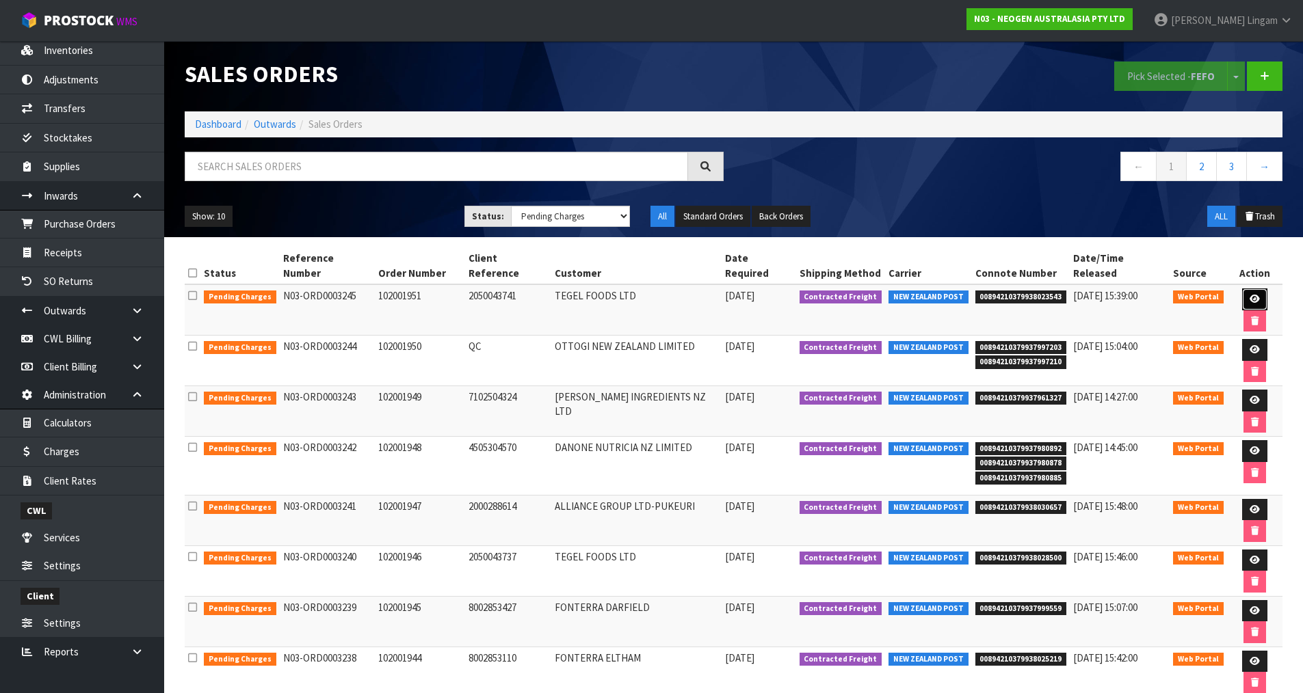
click at [1246, 289] on link at bounding box center [1254, 300] width 25 height 22
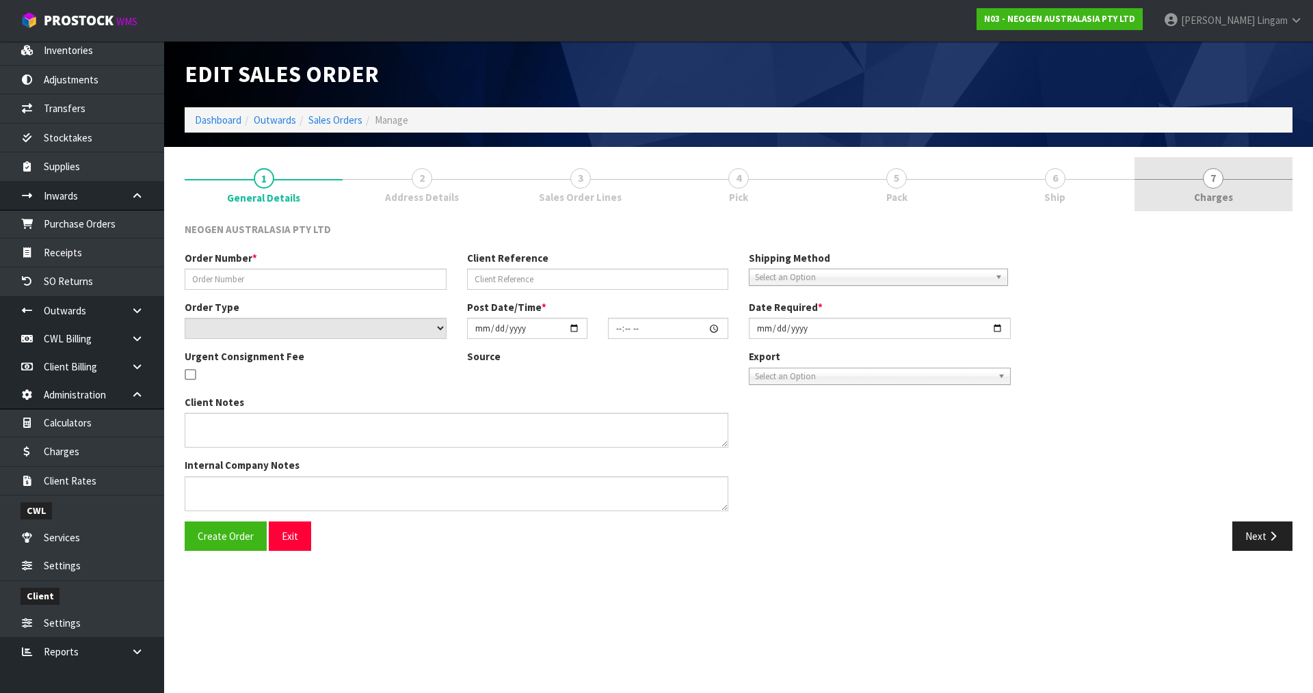
type input "102001951"
type input "2050043741"
select select "number:0"
type input "[DATE]"
type input "11:49:00.000"
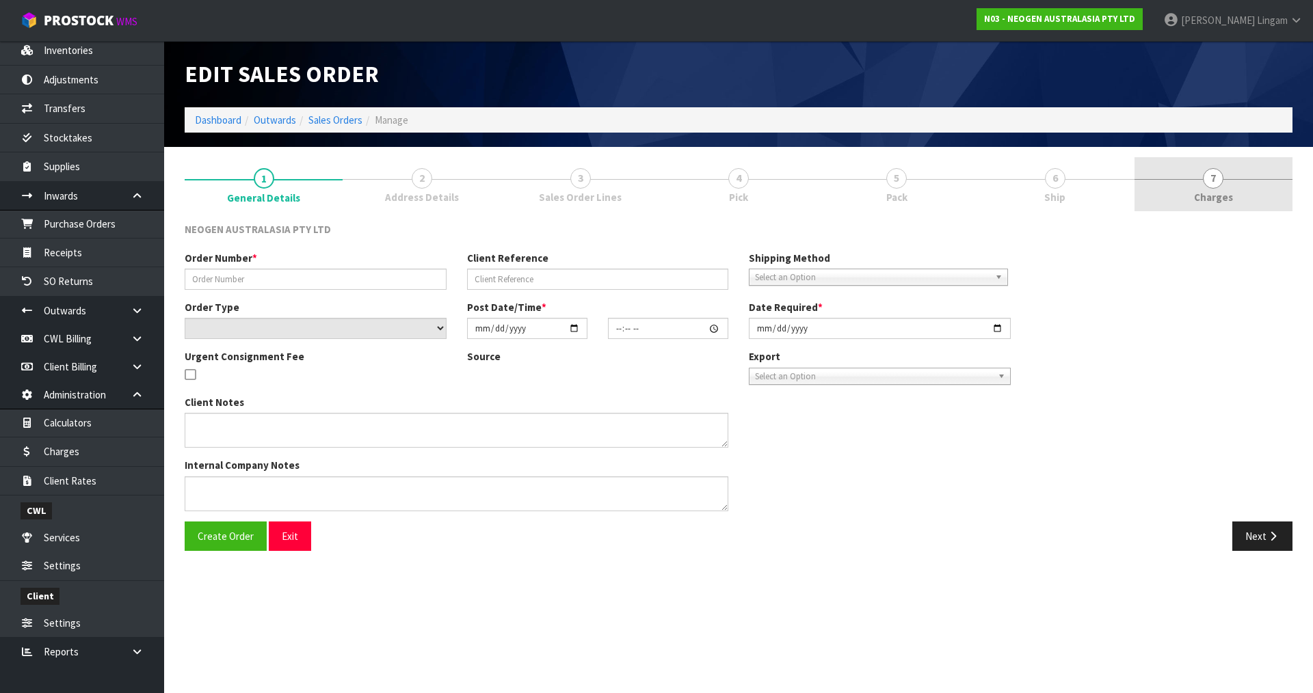
type input "[DATE]"
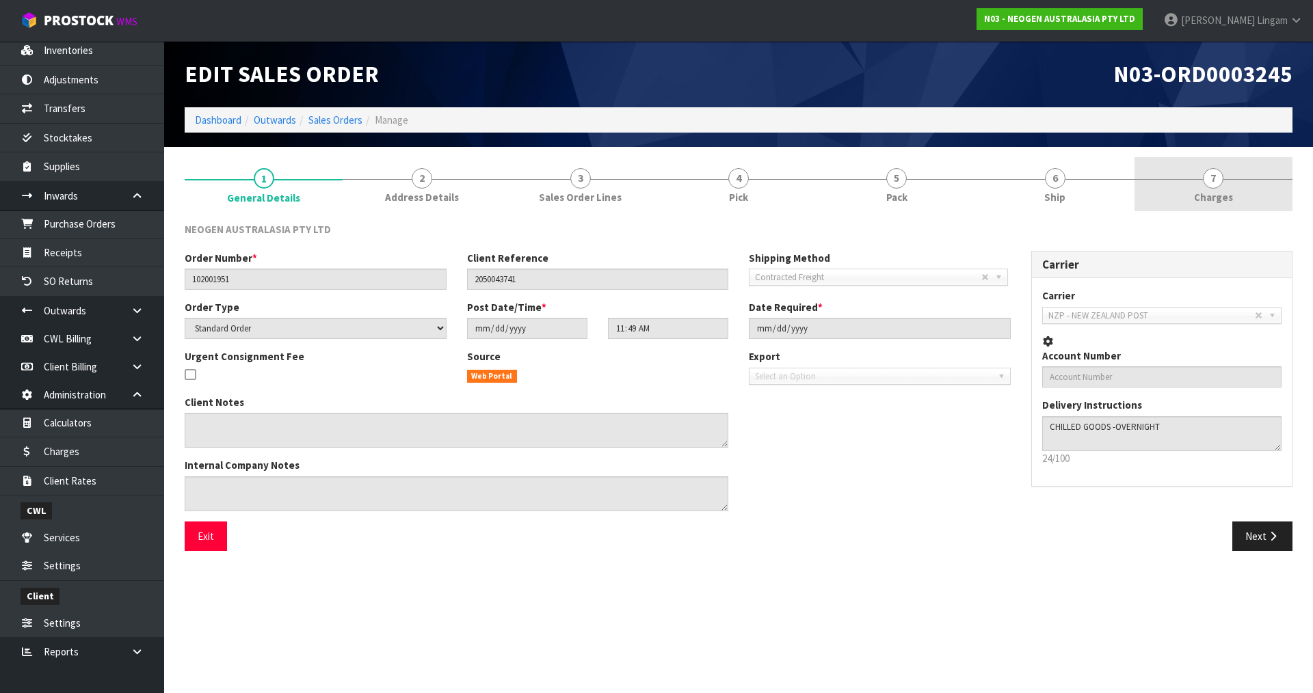
click at [1252, 207] on link "7 [GEOGRAPHIC_DATA]" at bounding box center [1214, 184] width 158 height 54
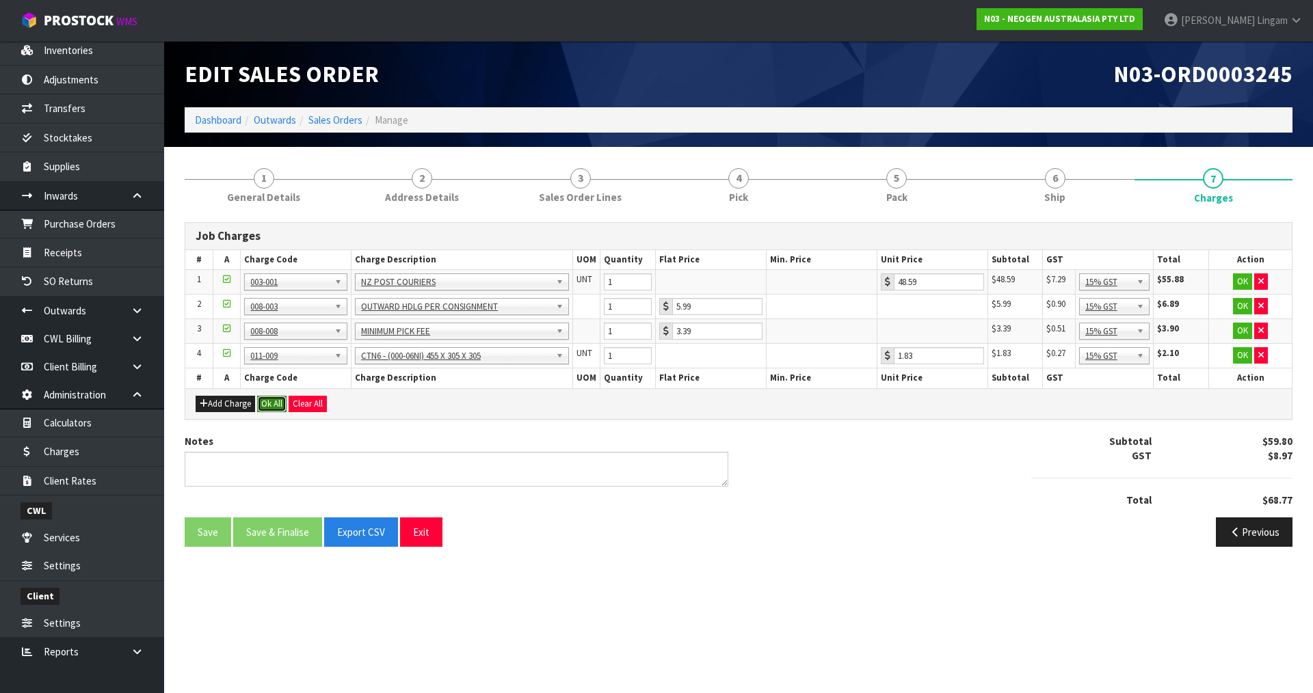
click at [277, 402] on button "Ok All" at bounding box center [271, 404] width 29 height 16
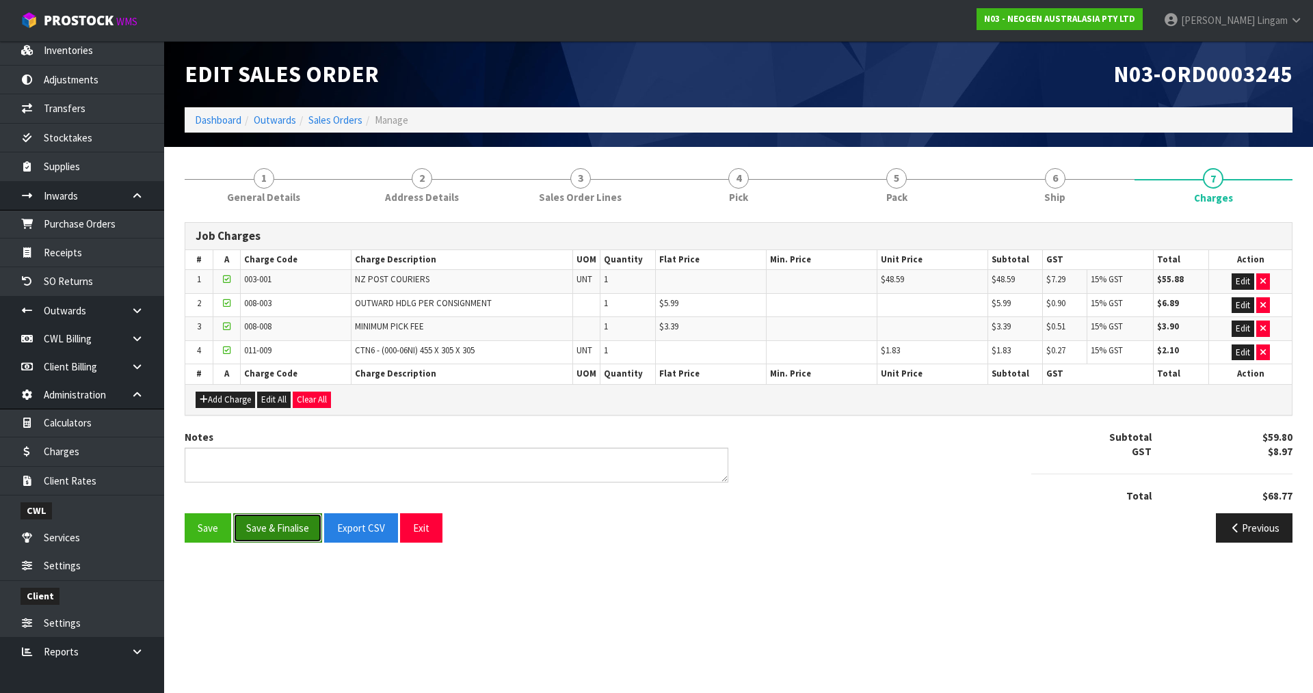
click at [278, 527] on button "Save & Finalise" at bounding box center [277, 528] width 89 height 29
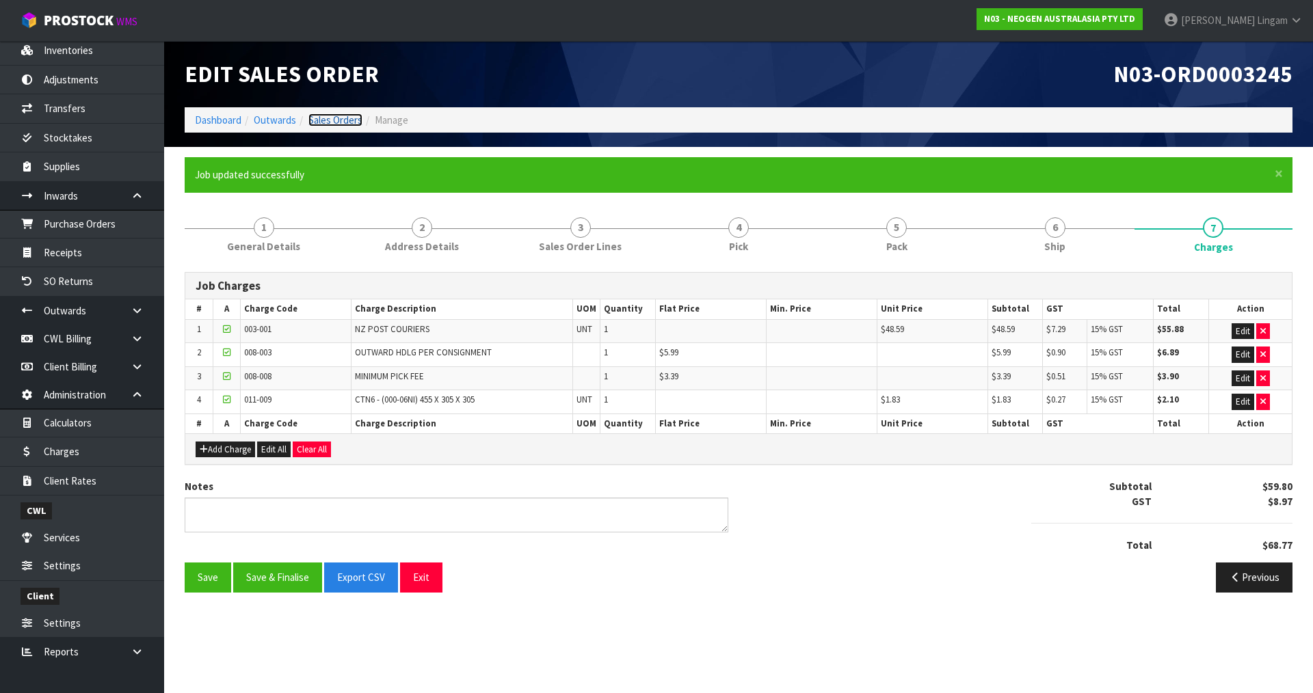
click at [343, 124] on link "Sales Orders" at bounding box center [335, 120] width 54 height 13
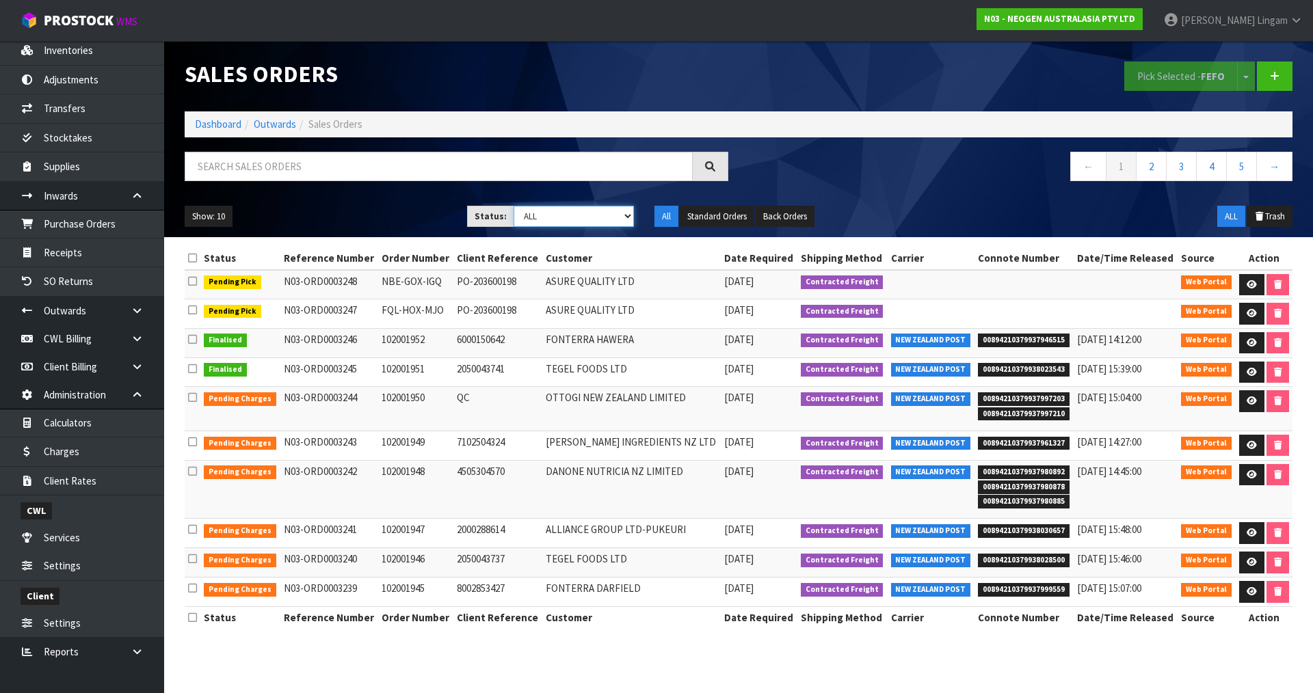
click at [600, 207] on select "Draft Pending Allocated Pending Pick Goods Picked Goods Packed Pending Charges …" at bounding box center [574, 216] width 121 height 21
select select "string:6"
click at [514, 206] on select "Draft Pending Allocated Pending Pick Goods Picked Goods Packed Pending Charges …" at bounding box center [574, 216] width 121 height 21
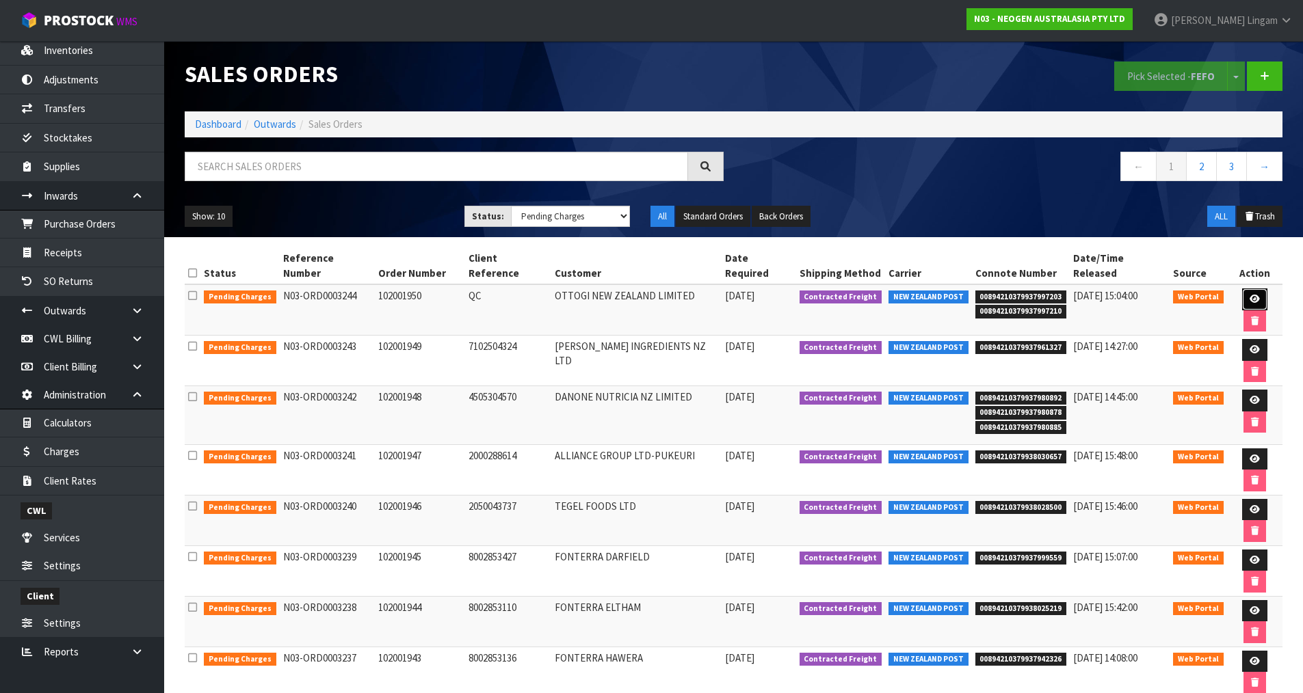
click at [1242, 289] on link at bounding box center [1254, 300] width 25 height 22
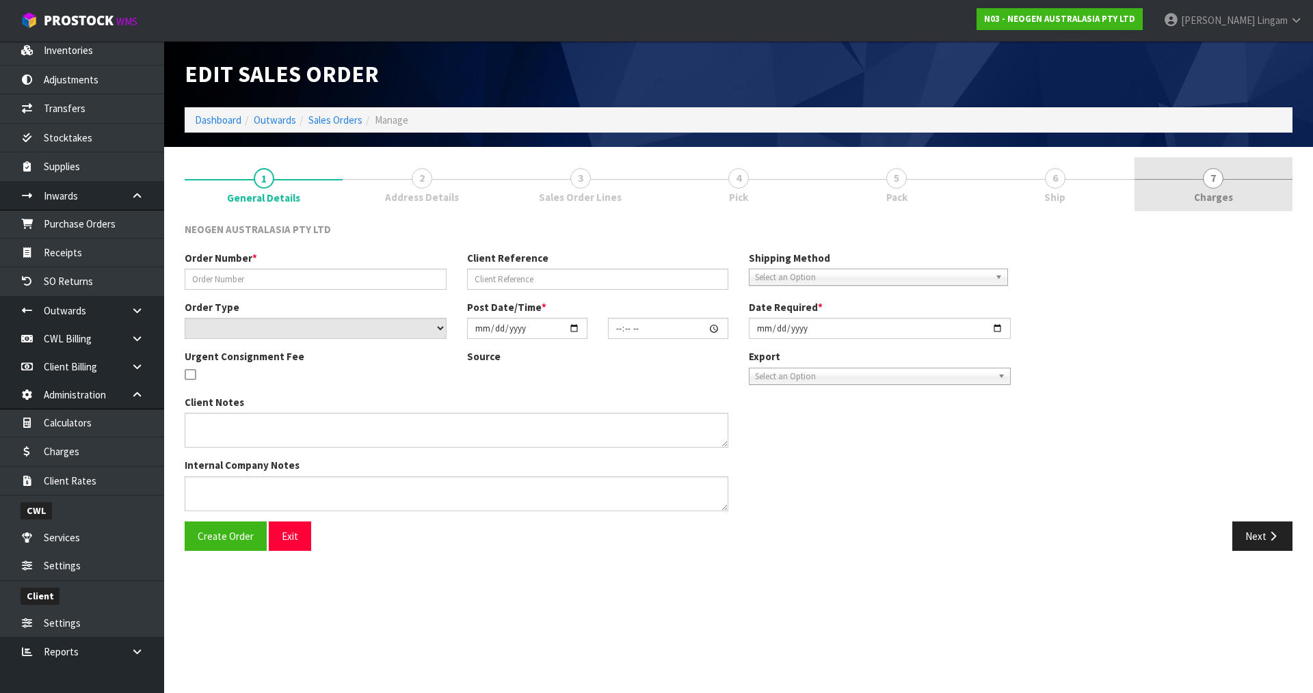
type input "102001950"
type input "QC"
select select "number:0"
type input "[DATE]"
type input "11:46:00.000"
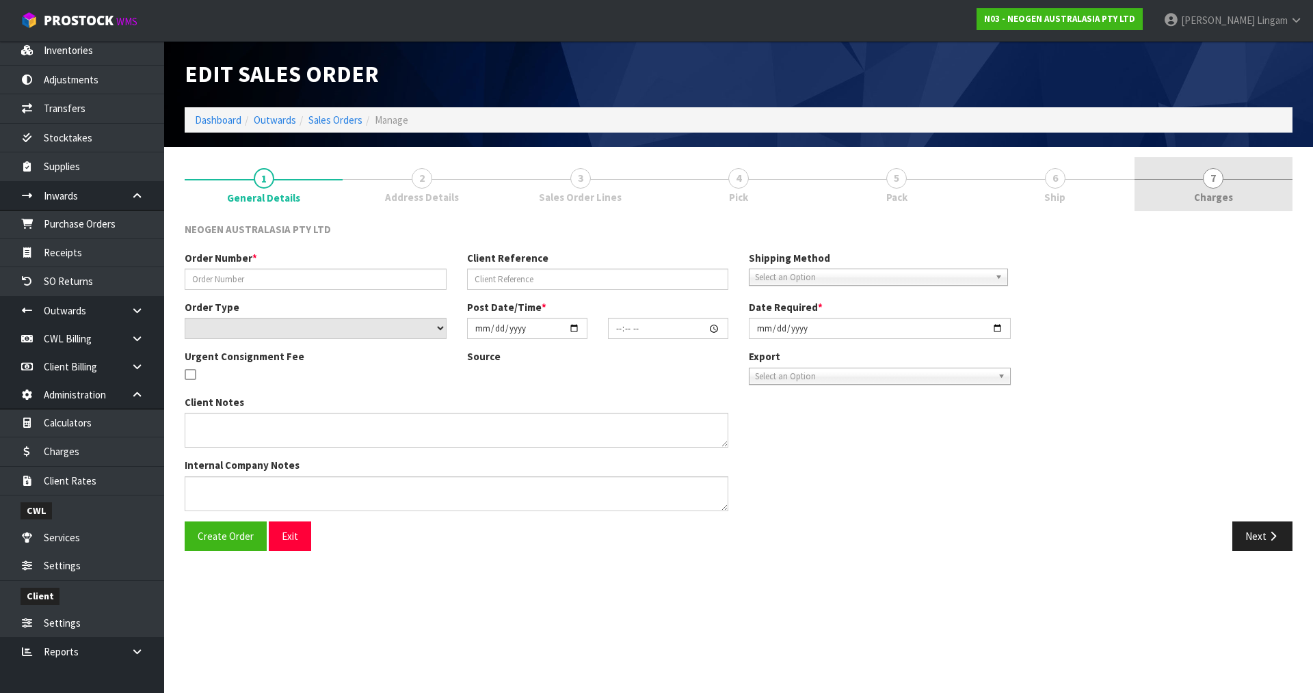
type input "[DATE]"
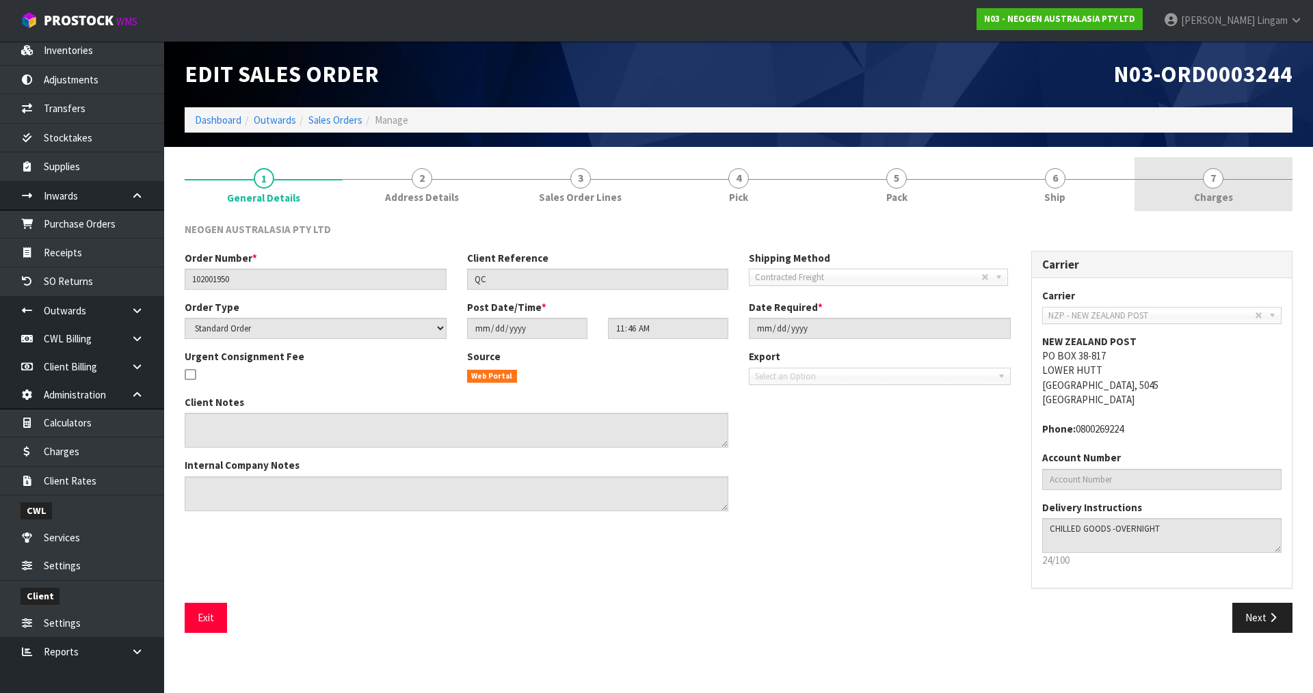
click at [1247, 185] on link "7 [GEOGRAPHIC_DATA]" at bounding box center [1214, 184] width 158 height 54
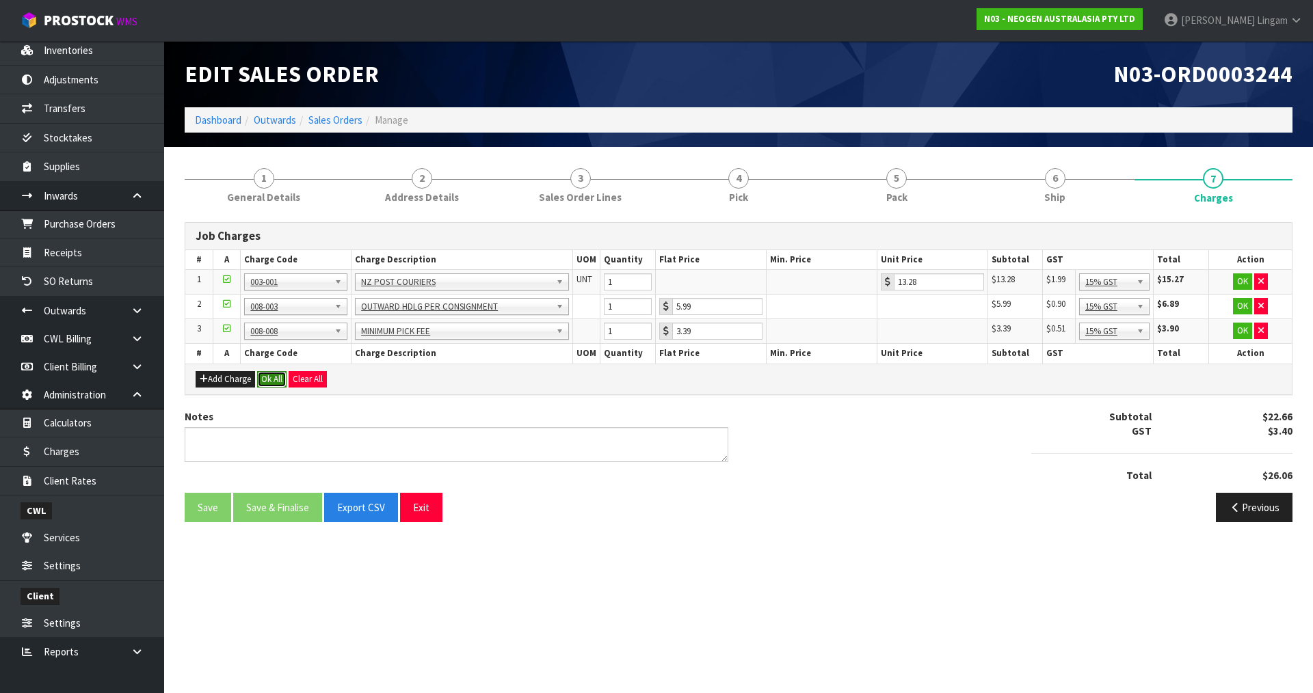
click at [264, 380] on button "Ok All" at bounding box center [271, 379] width 29 height 16
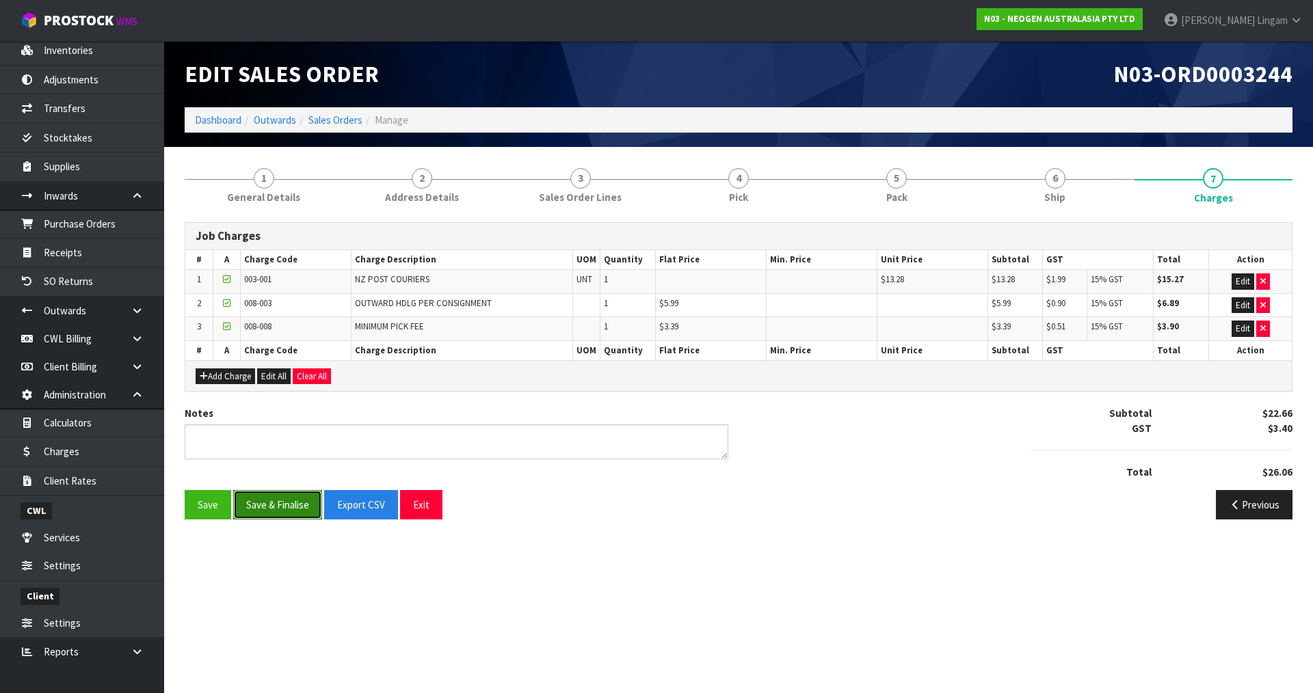
click at [287, 502] on button "Save & Finalise" at bounding box center [277, 504] width 89 height 29
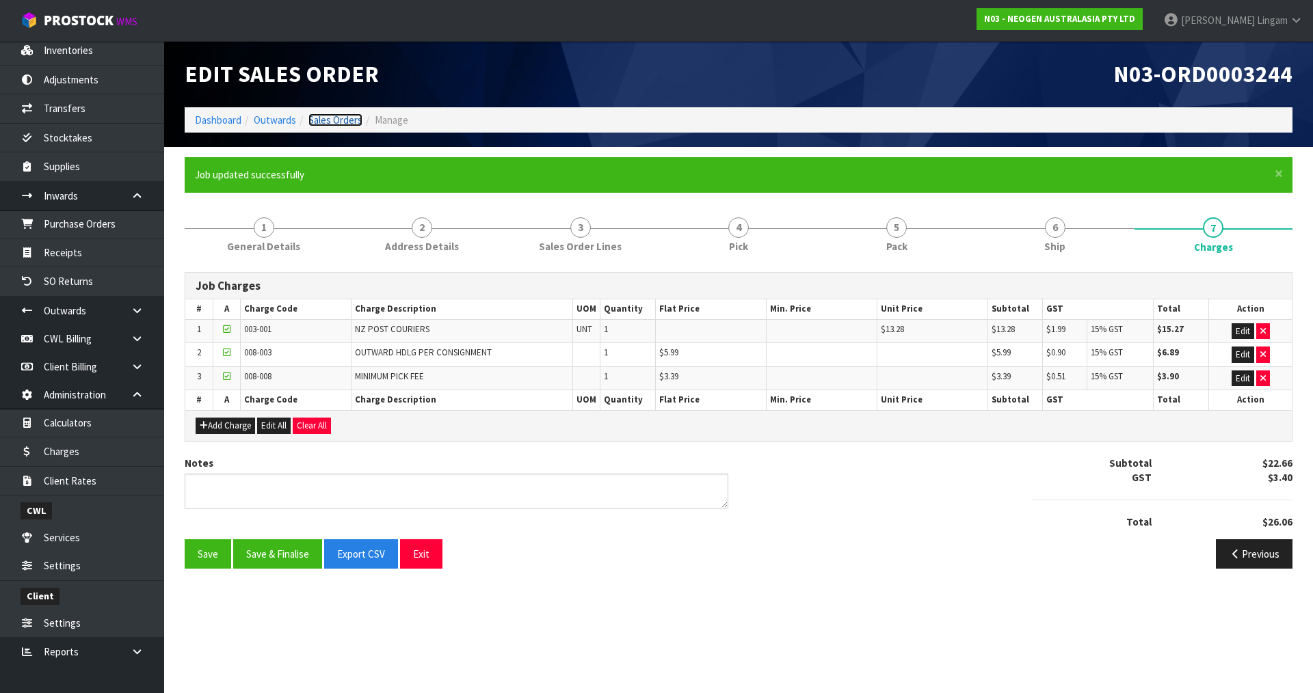
click at [349, 122] on link "Sales Orders" at bounding box center [335, 120] width 54 height 13
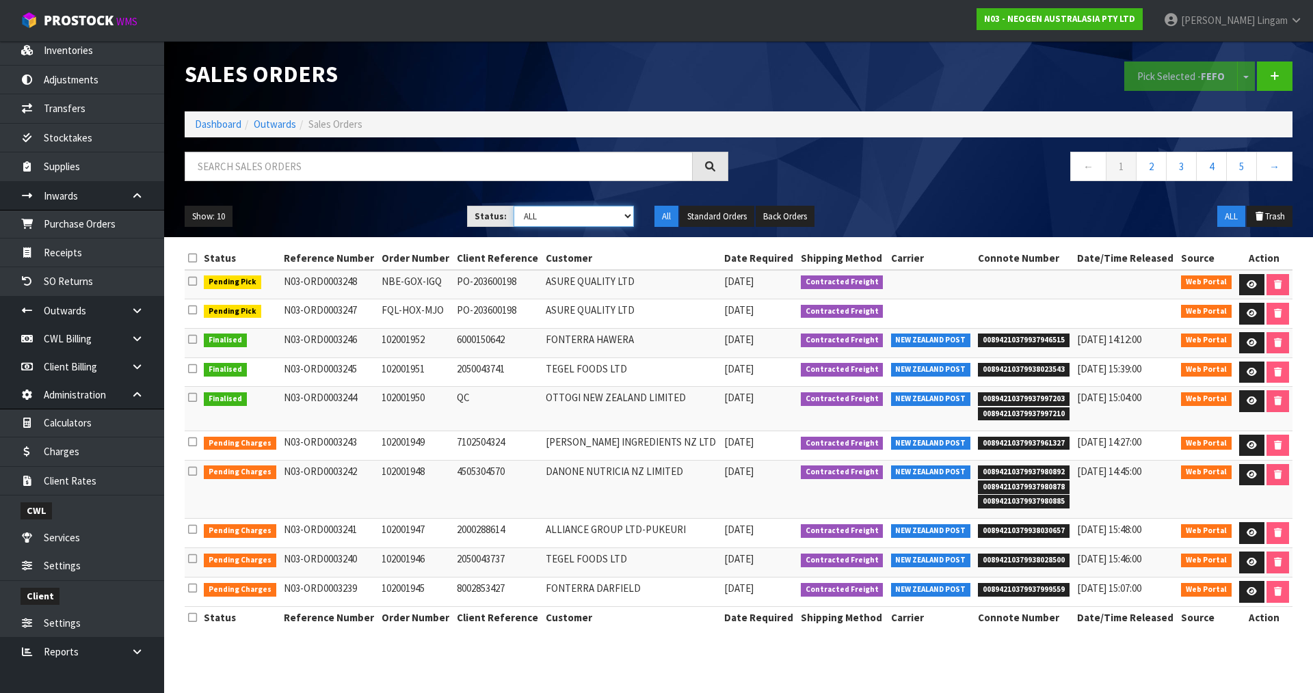
click at [623, 215] on select "Draft Pending Allocated Pending Pick Goods Picked Goods Packed Pending Charges …" at bounding box center [574, 216] width 121 height 21
select select "string:6"
click at [514, 206] on select "Draft Pending Allocated Pending Pick Goods Picked Goods Packed Pending Charges …" at bounding box center [574, 216] width 121 height 21
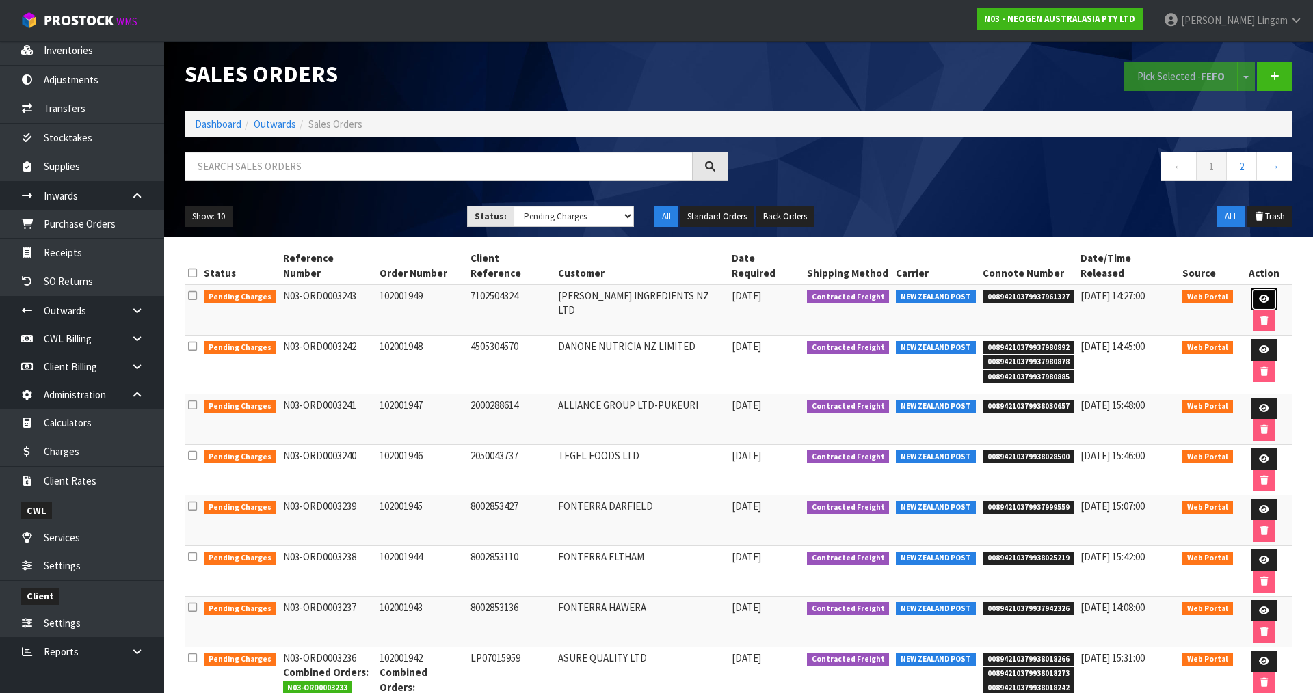
click at [1259, 295] on icon at bounding box center [1264, 299] width 10 height 9
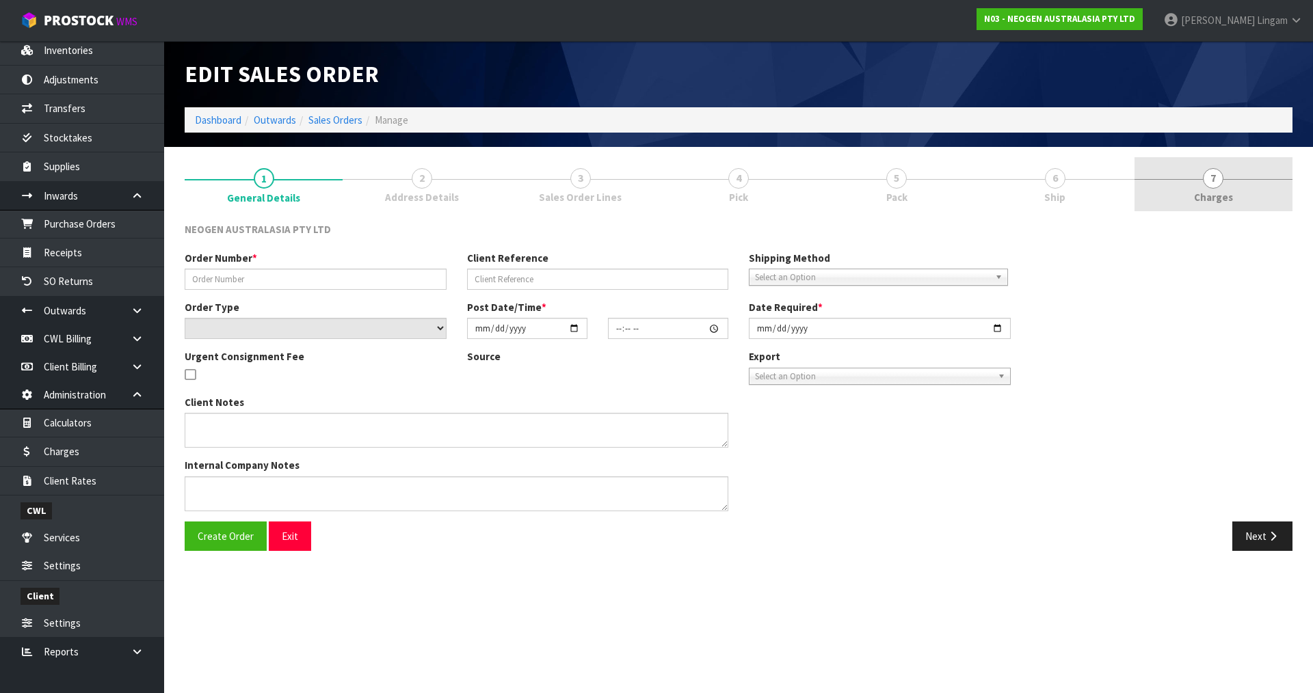
type input "102001949"
type input "7102504324"
select select "number:0"
type input "[DATE]"
type input "11:43:00.000"
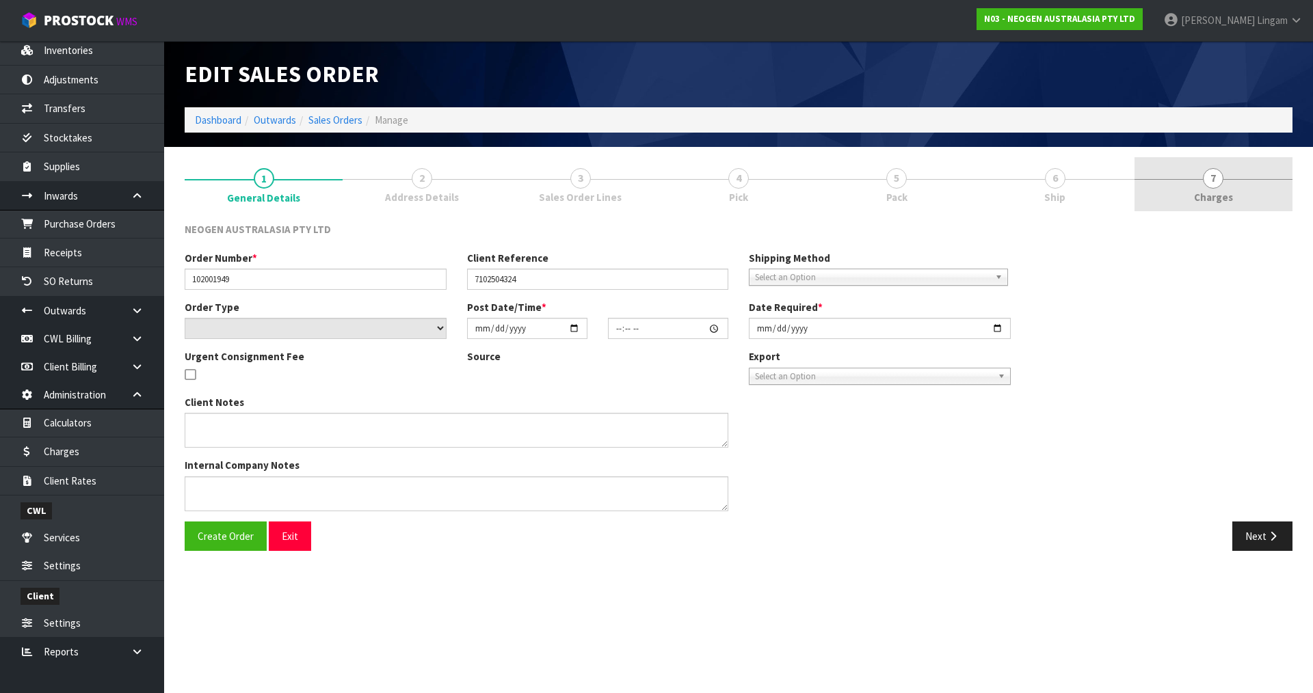
type input "[DATE]"
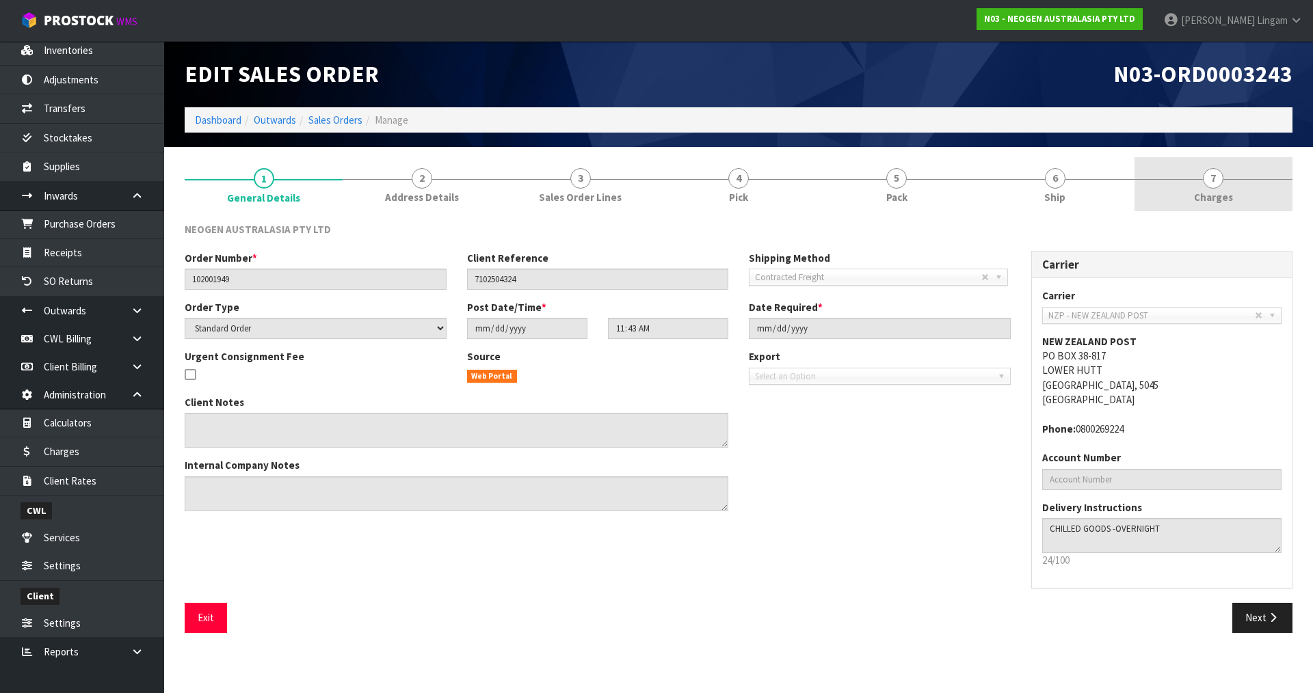
click at [1236, 193] on link "7 [GEOGRAPHIC_DATA]" at bounding box center [1214, 184] width 158 height 54
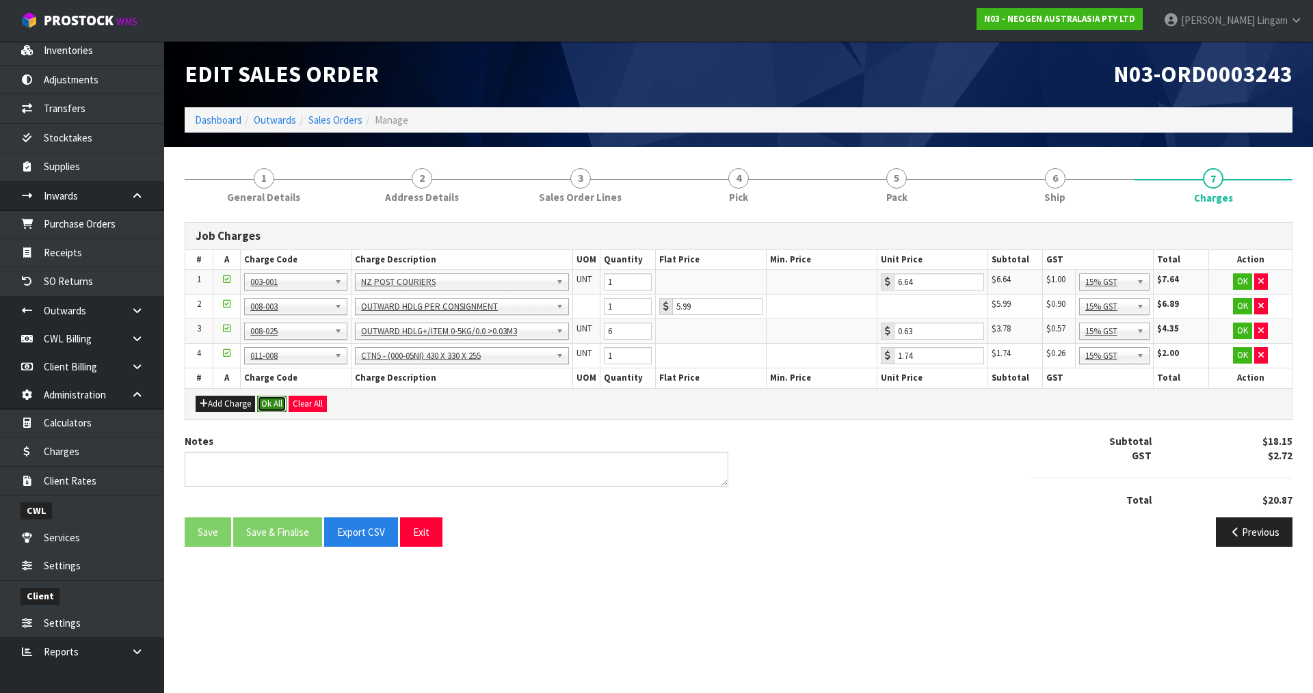
click at [272, 401] on button "Ok All" at bounding box center [271, 404] width 29 height 16
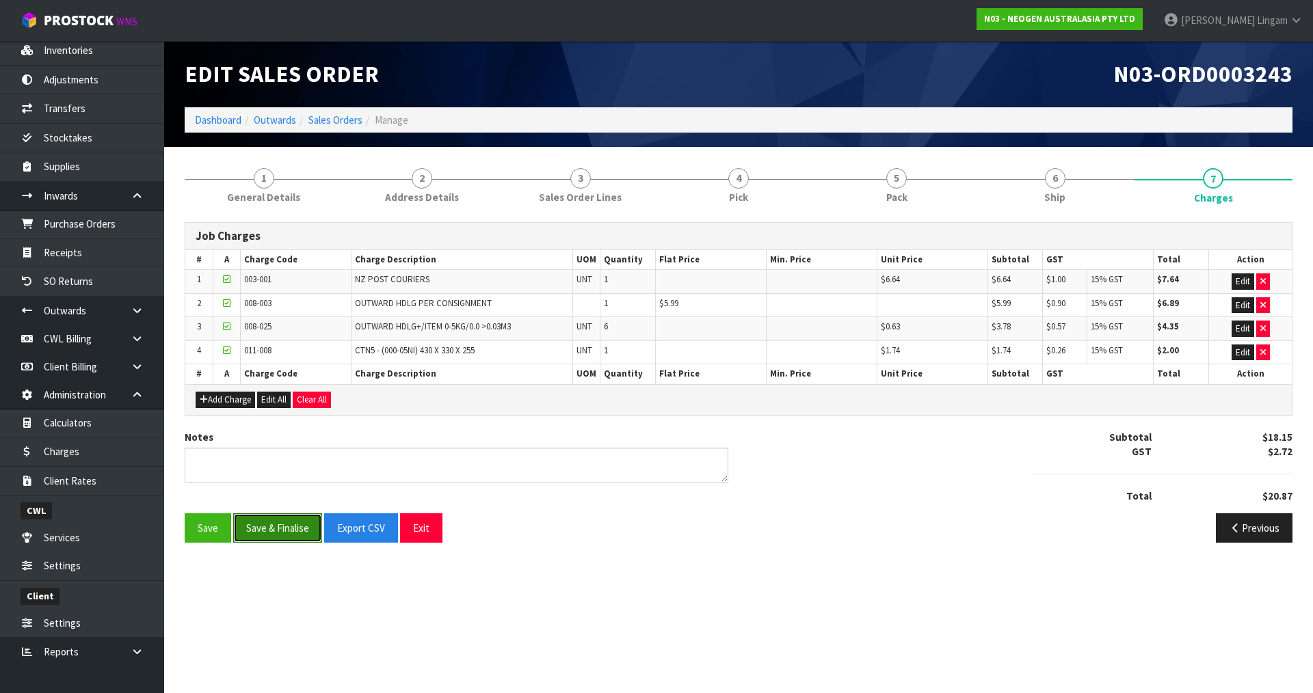
click at [282, 527] on button "Save & Finalise" at bounding box center [277, 528] width 89 height 29
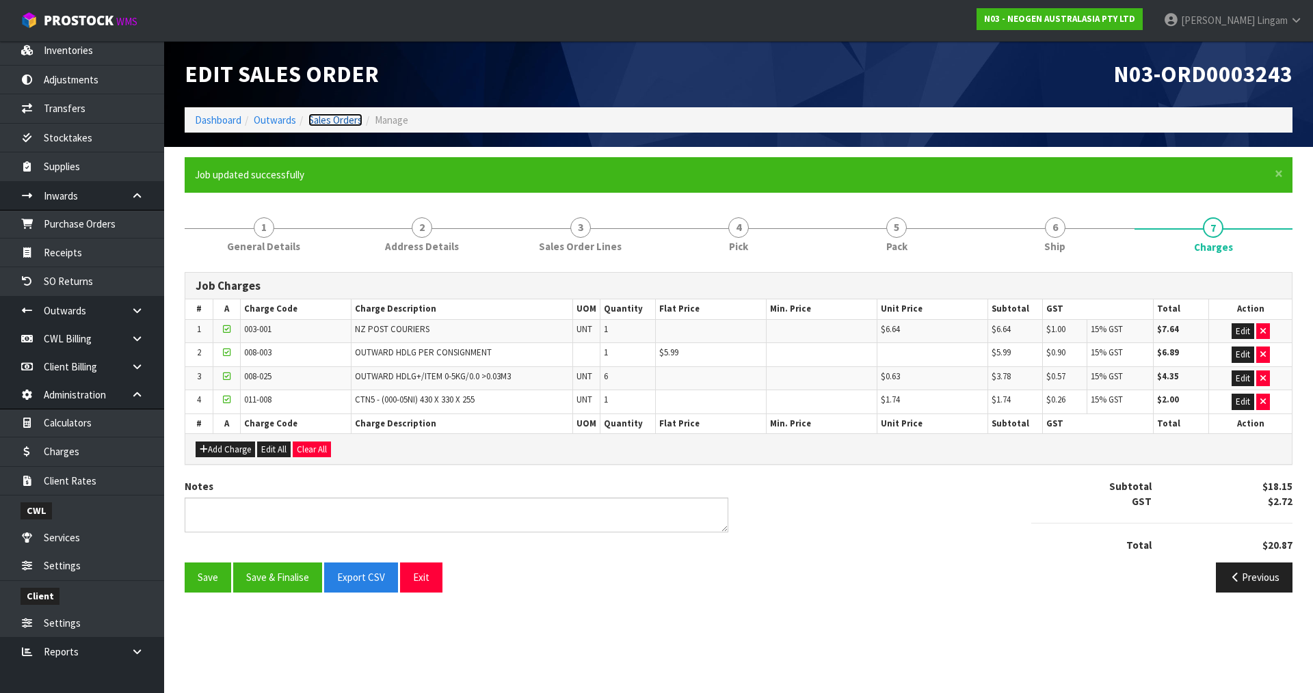
click at [356, 121] on link "Sales Orders" at bounding box center [335, 120] width 54 height 13
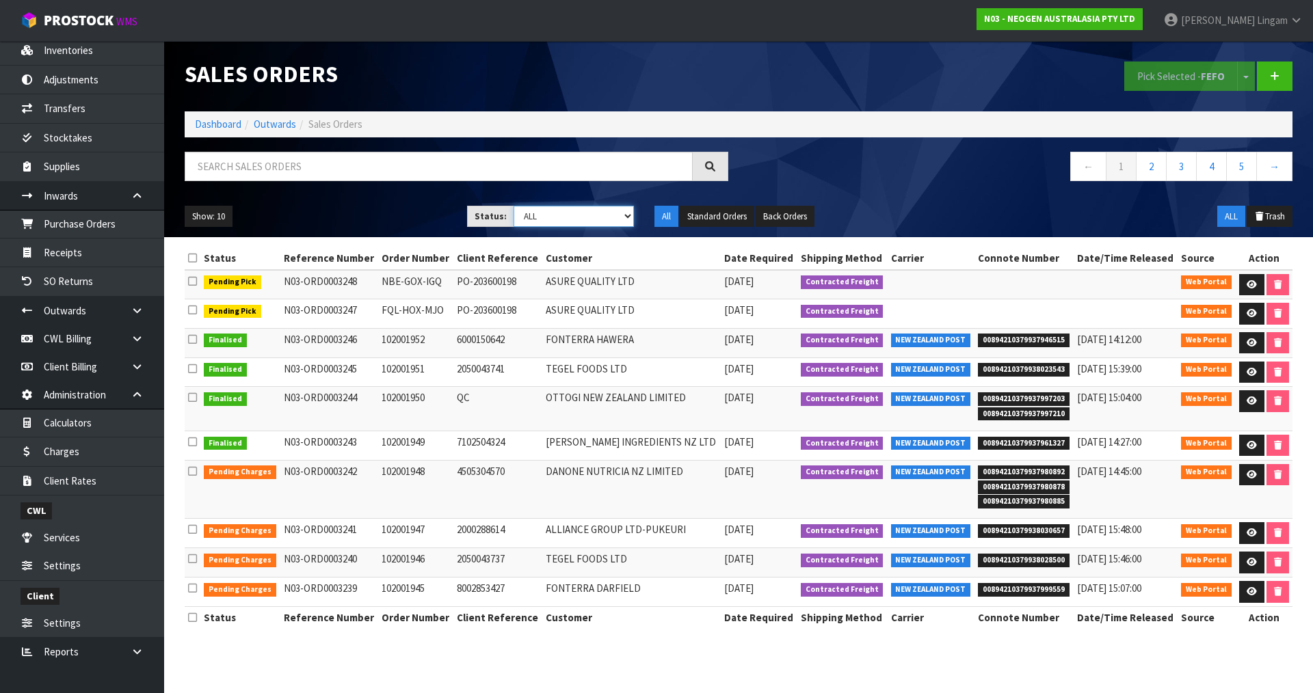
click at [613, 220] on select "Draft Pending Allocated Pending Pick Goods Picked Goods Packed Pending Charges …" at bounding box center [574, 216] width 121 height 21
select select "string:6"
click at [514, 206] on select "Draft Pending Allocated Pending Pick Goods Picked Goods Packed Pending Charges …" at bounding box center [574, 216] width 121 height 21
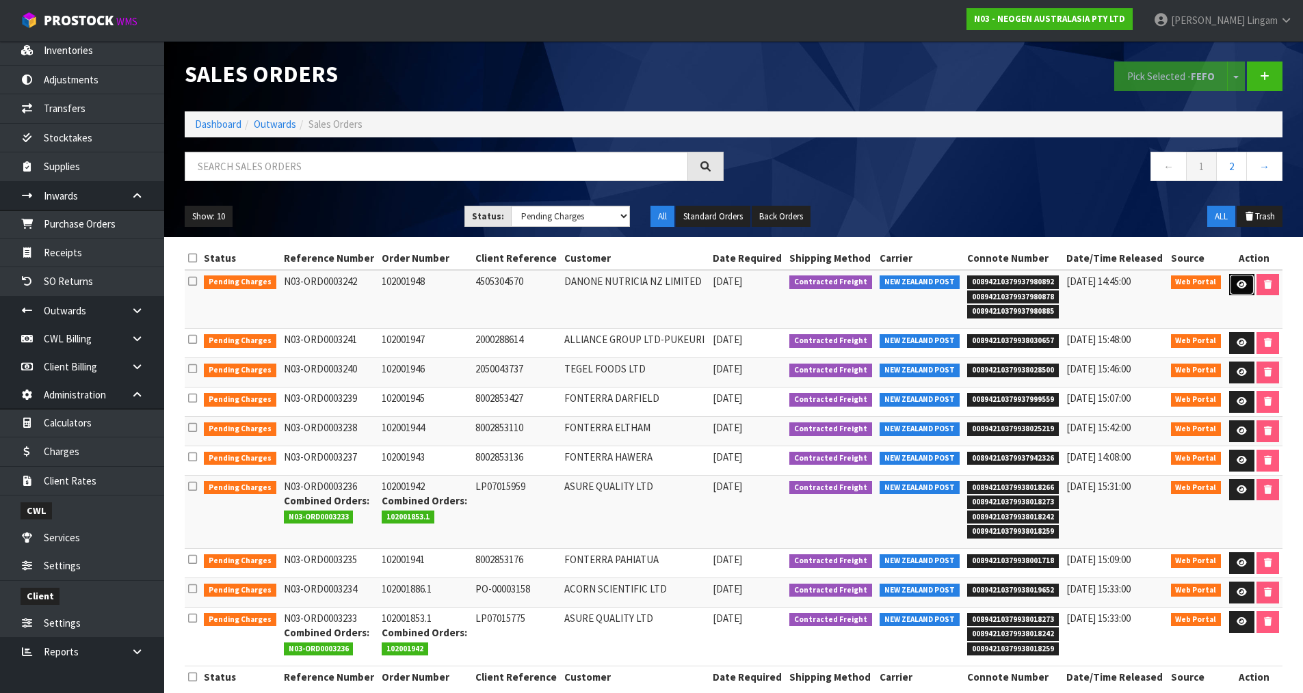
click at [1241, 285] on icon at bounding box center [1242, 284] width 10 height 9
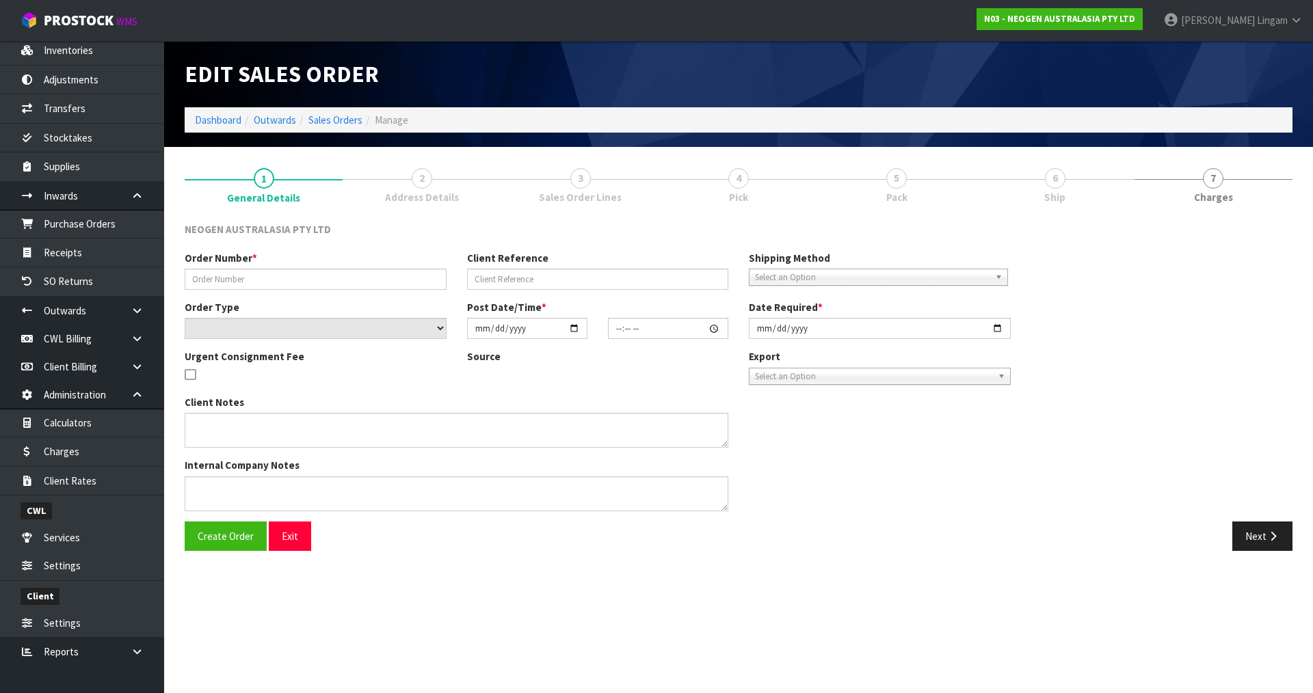
type input "102001948"
type input "4505304570"
select select "number:0"
type input "[DATE]"
type input "11:40:00.000"
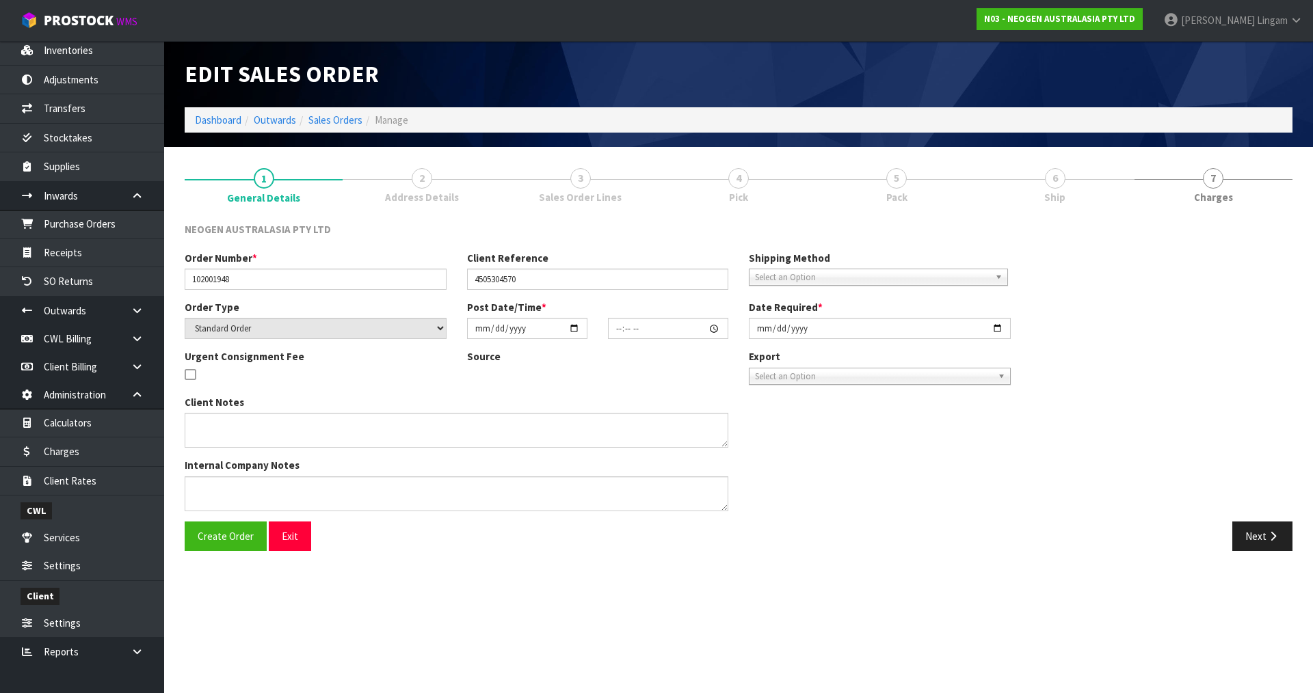
type input "[DATE]"
type textarea "ATTN: LOUISE JOHNS"
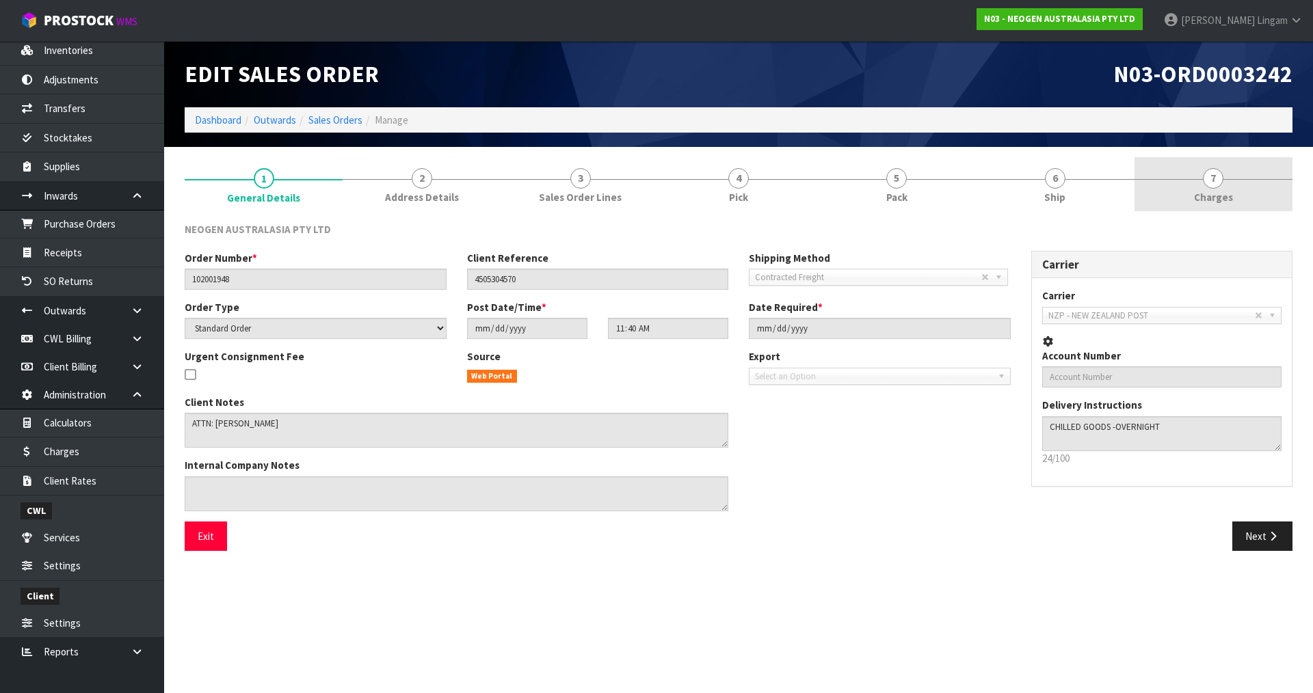
click at [1241, 192] on link "7 [GEOGRAPHIC_DATA]" at bounding box center [1214, 184] width 158 height 54
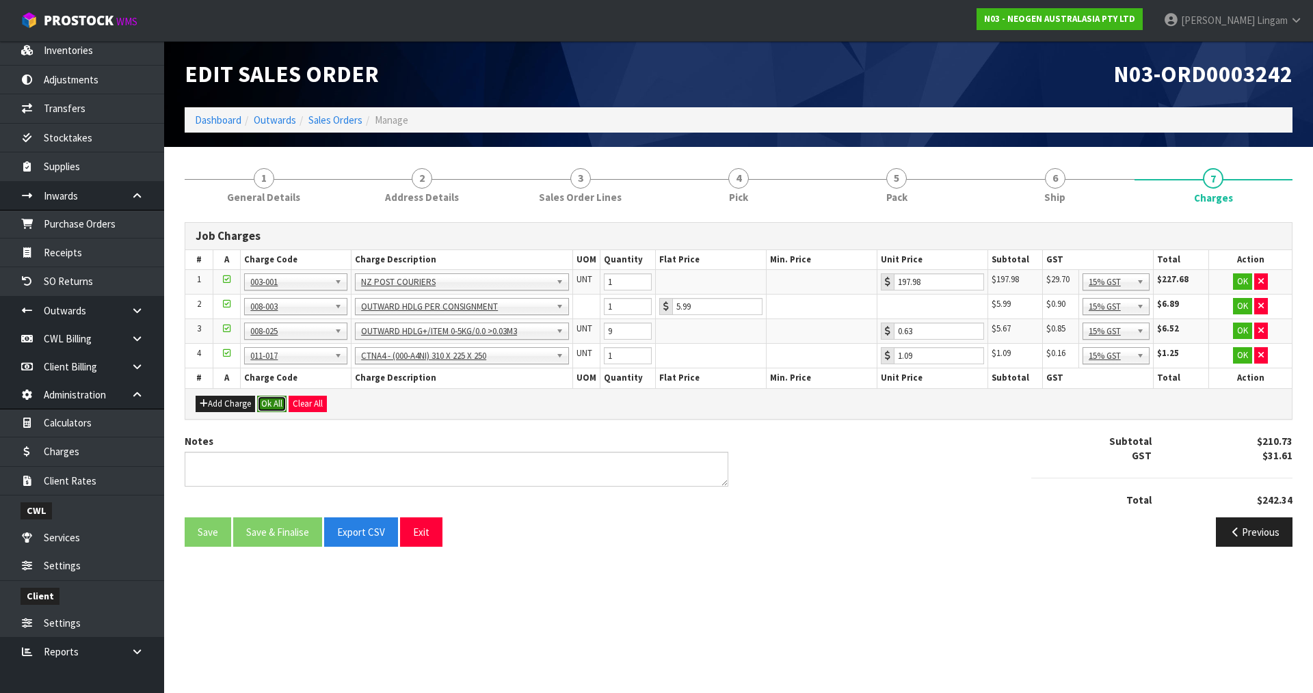
click at [277, 405] on button "Ok All" at bounding box center [271, 404] width 29 height 16
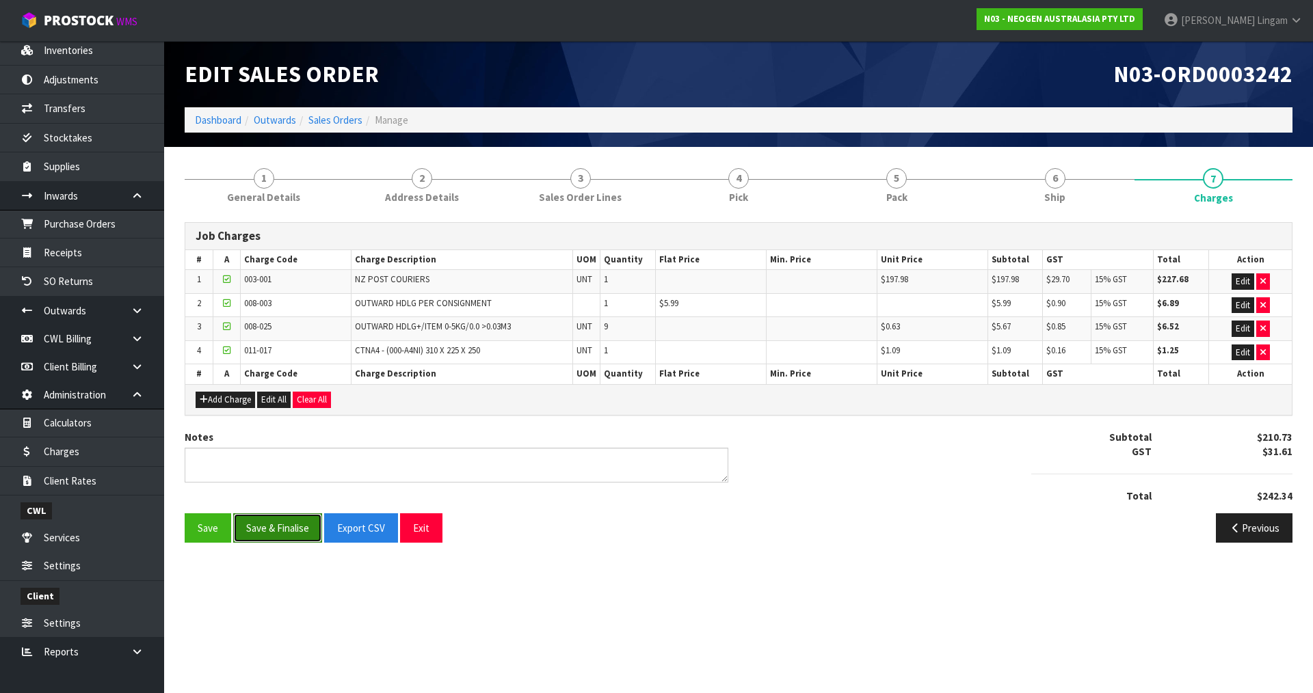
click at [279, 538] on button "Save & Finalise" at bounding box center [277, 528] width 89 height 29
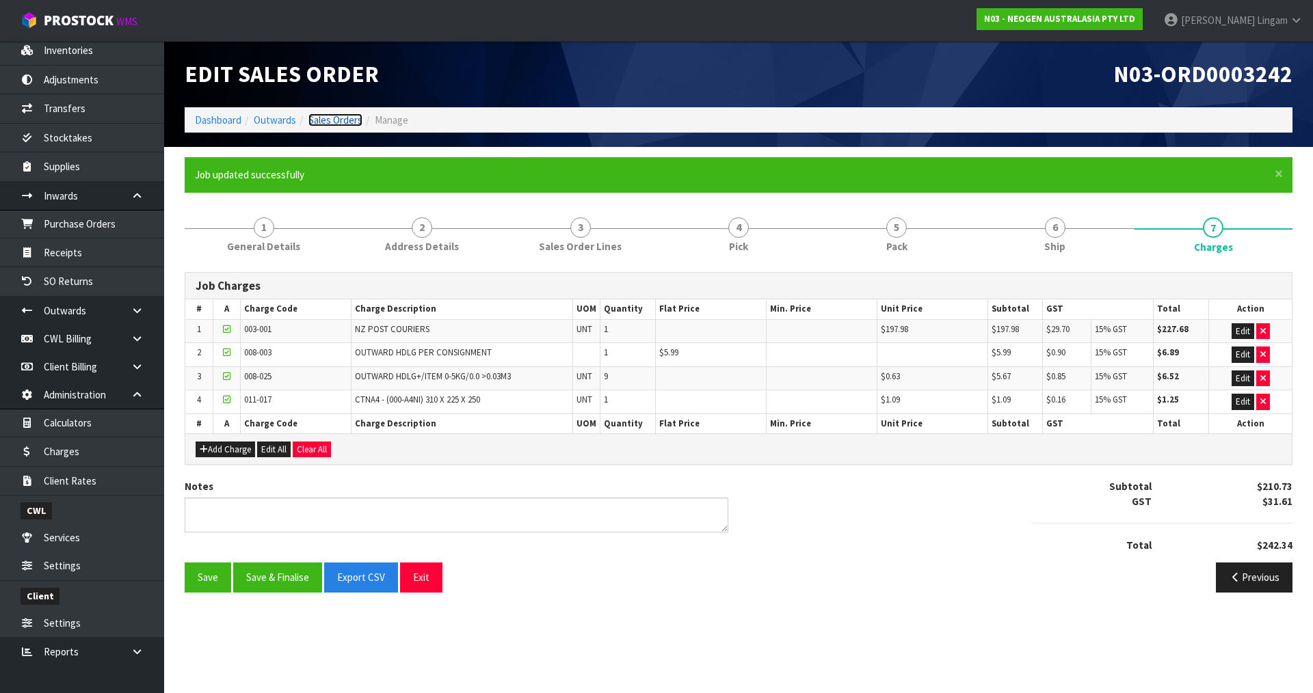
click at [348, 118] on link "Sales Orders" at bounding box center [335, 120] width 54 height 13
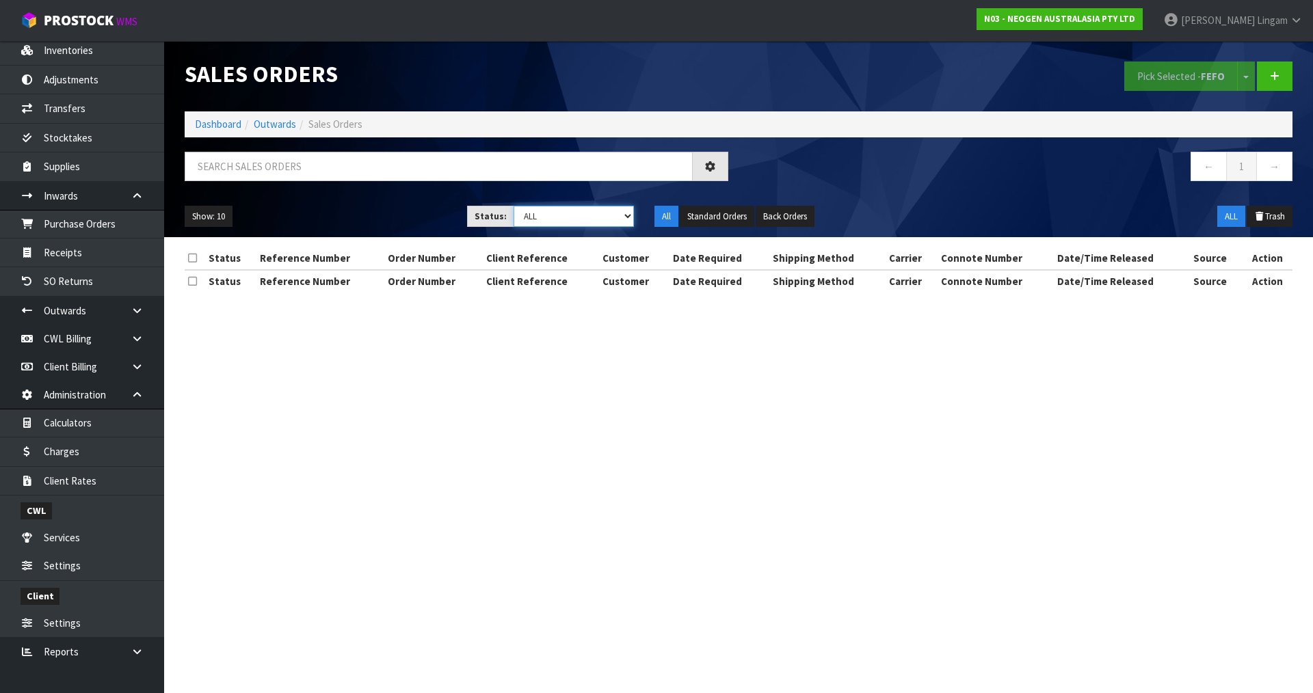
click at [612, 217] on select "Draft Pending Allocated Pending Pick Goods Picked Goods Packed Pending Charges …" at bounding box center [574, 216] width 121 height 21
click at [607, 215] on select "Draft Pending Allocated Pending Pick Goods Picked Goods Packed Pending Charges …" at bounding box center [574, 216] width 121 height 21
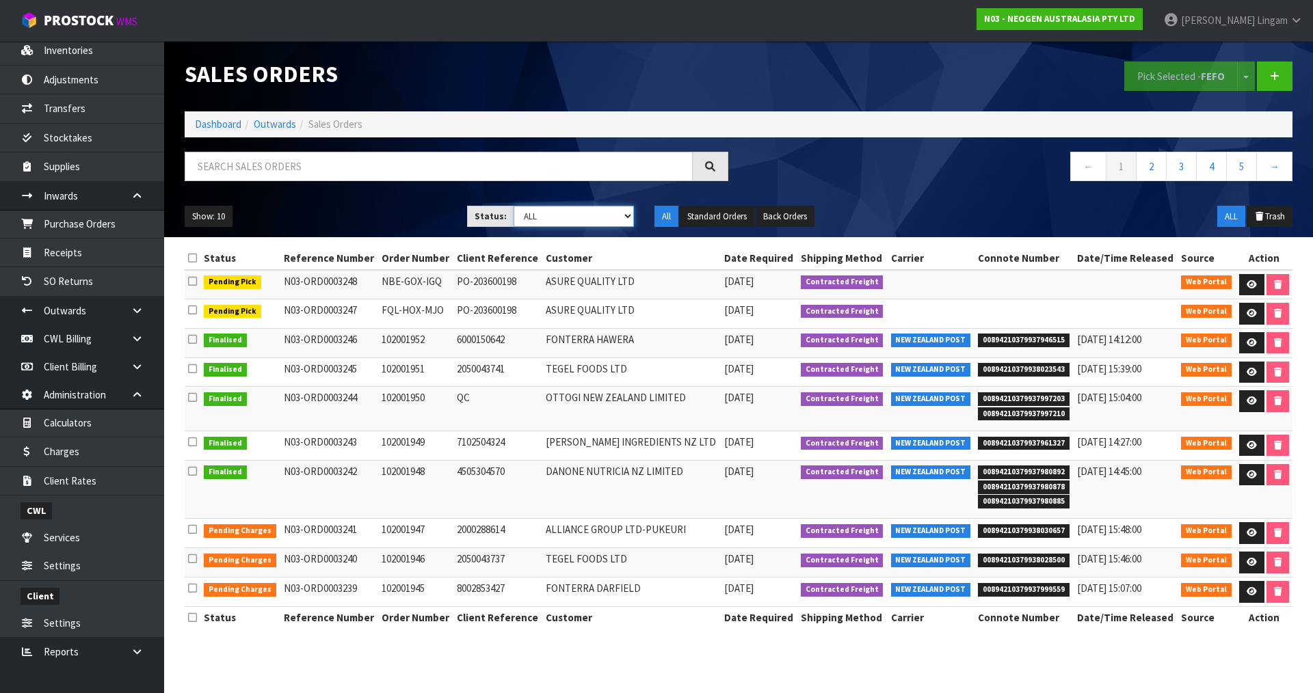
click at [607, 217] on select "Draft Pending Allocated Pending Pick Goods Picked Goods Packed Pending Charges …" at bounding box center [574, 216] width 121 height 21
select select "string:6"
click at [514, 206] on select "Draft Pending Allocated Pending Pick Goods Picked Goods Packed Pending Charges …" at bounding box center [574, 216] width 121 height 21
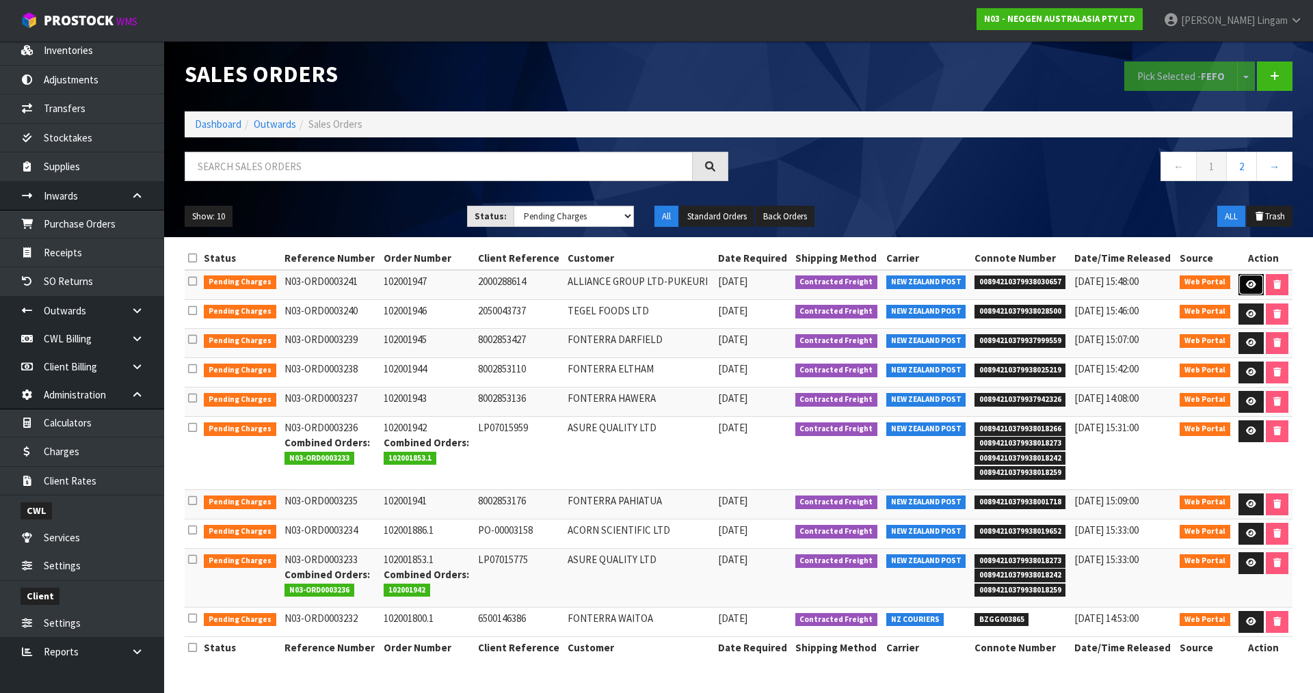
click at [1254, 282] on icon at bounding box center [1251, 284] width 10 height 9
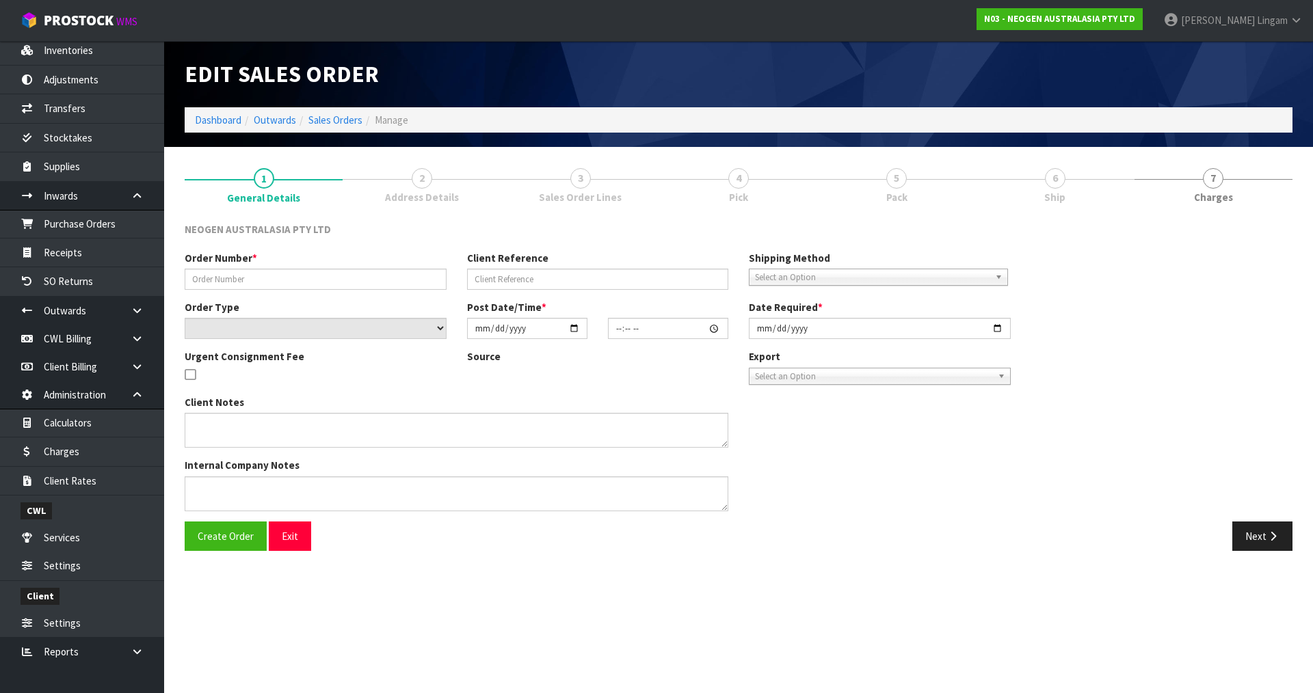
type input "102001947"
type input "2000288614"
select select "number:0"
type input "[DATE]"
type input "11:38:00.000"
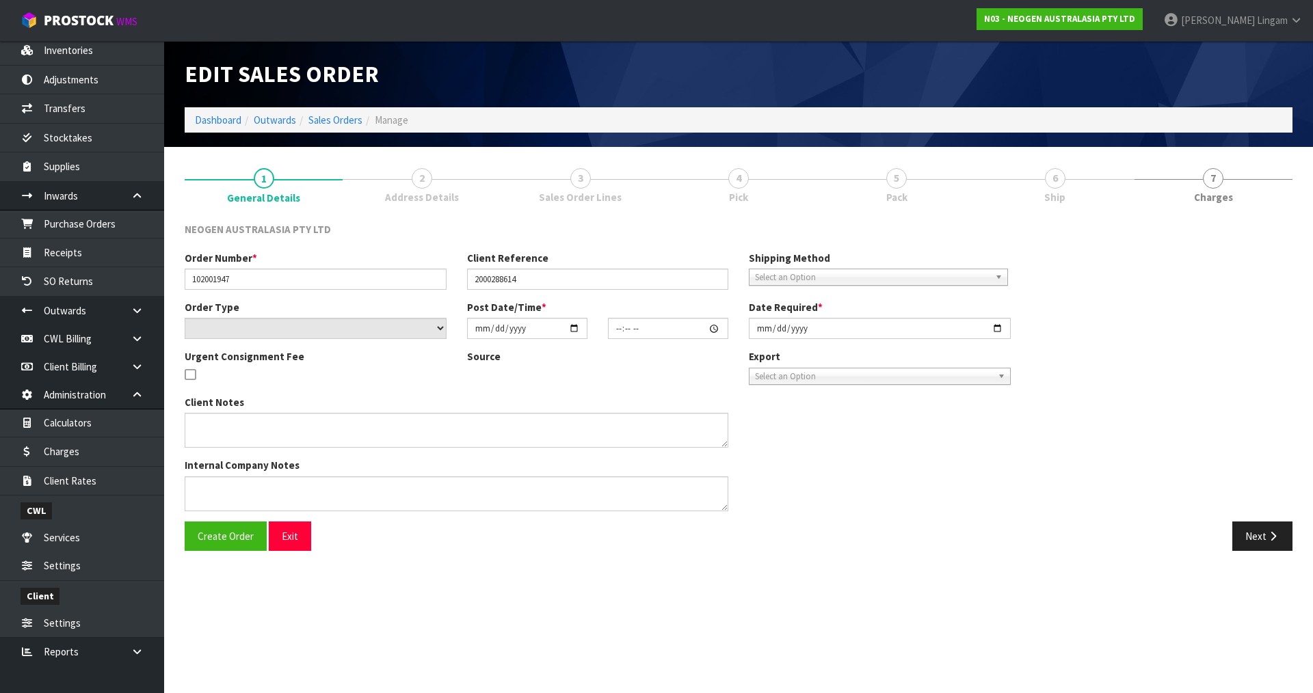
type input "[DATE]"
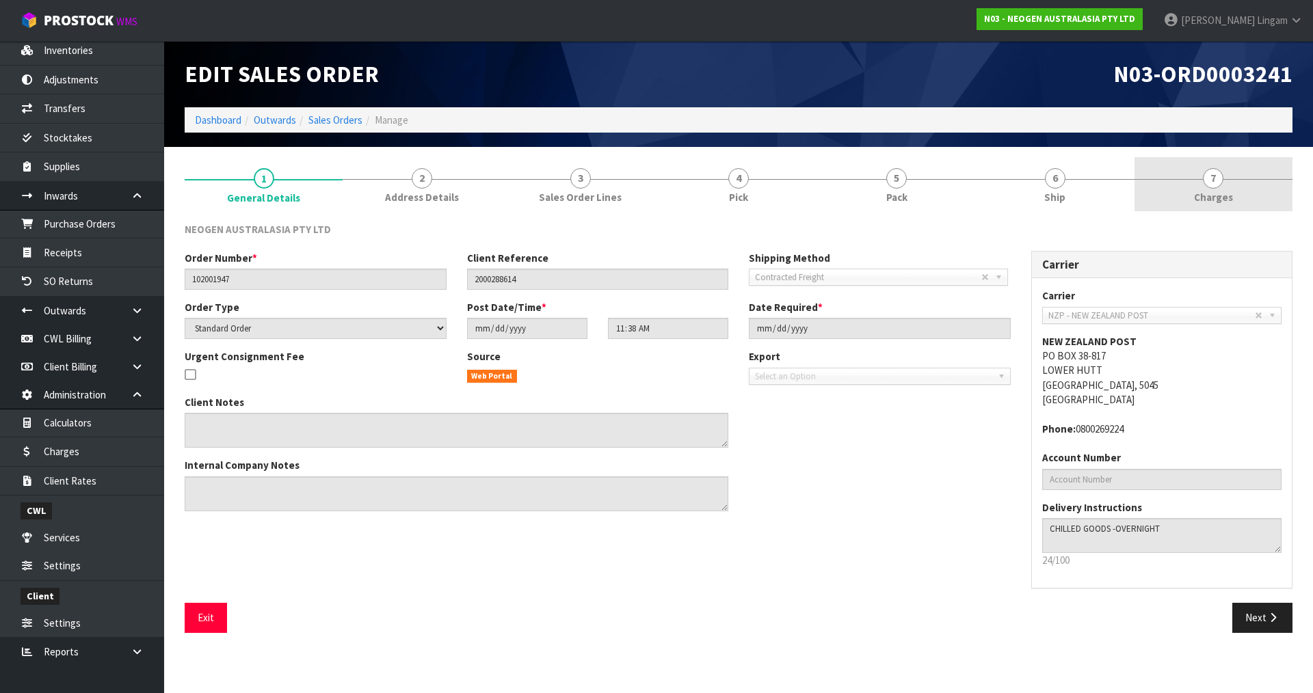
click at [1251, 196] on link "7 [GEOGRAPHIC_DATA]" at bounding box center [1214, 184] width 158 height 54
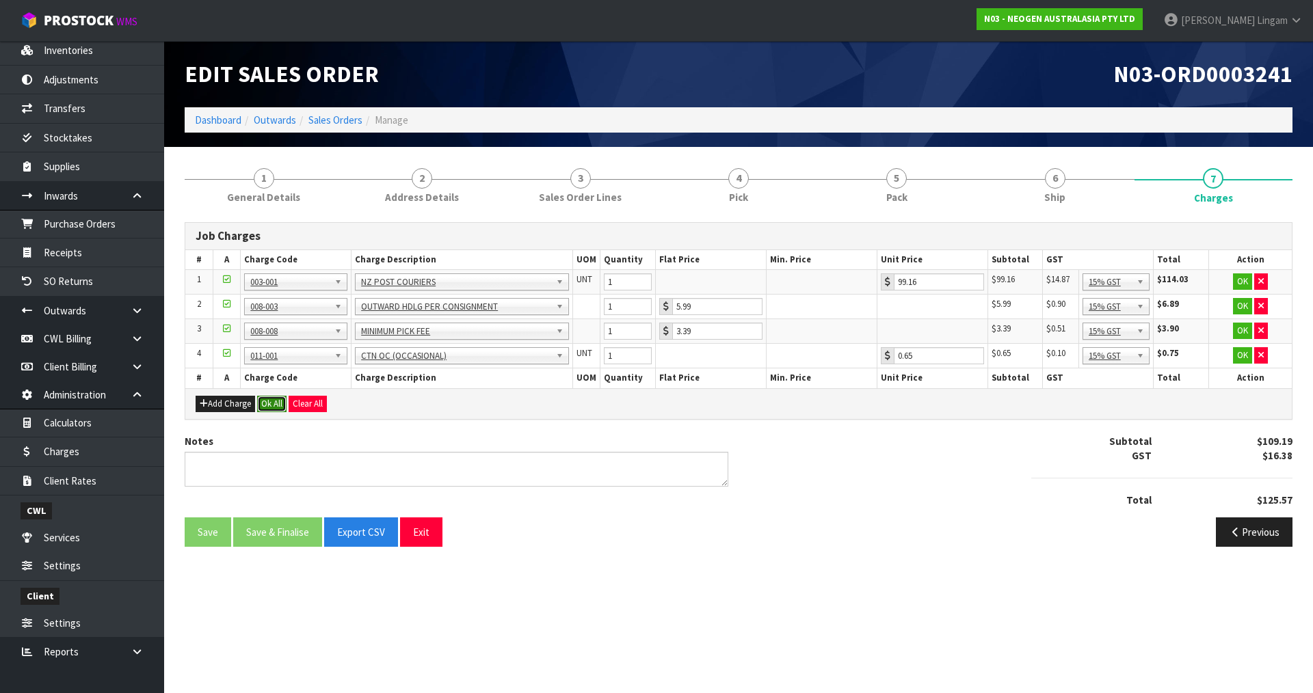
click at [265, 401] on button "Ok All" at bounding box center [271, 404] width 29 height 16
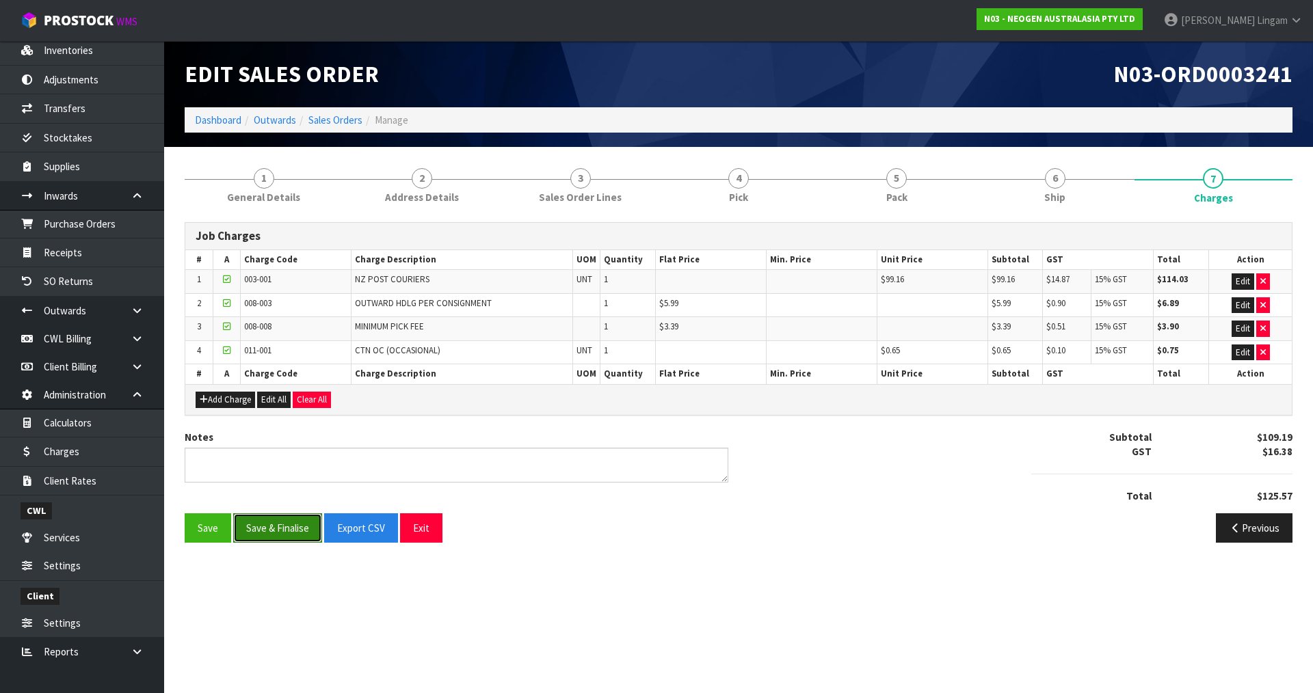
click at [286, 530] on button "Save & Finalise" at bounding box center [277, 528] width 89 height 29
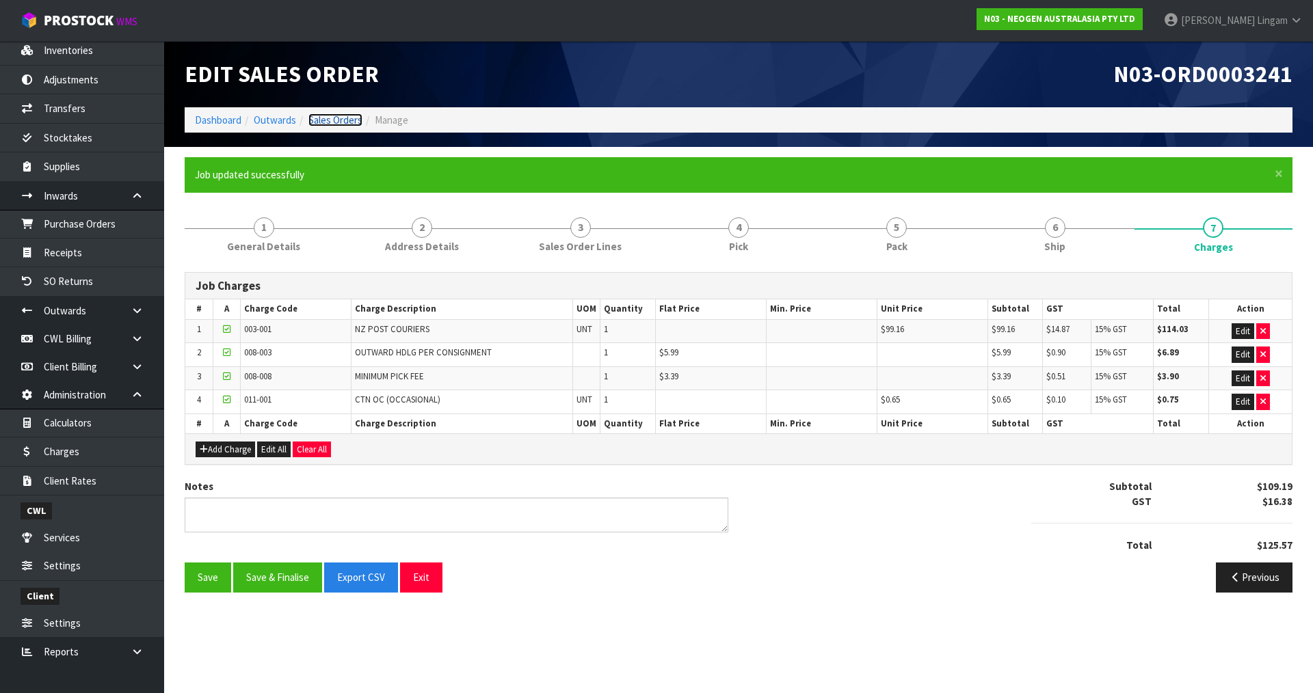
click at [347, 120] on link "Sales Orders" at bounding box center [335, 120] width 54 height 13
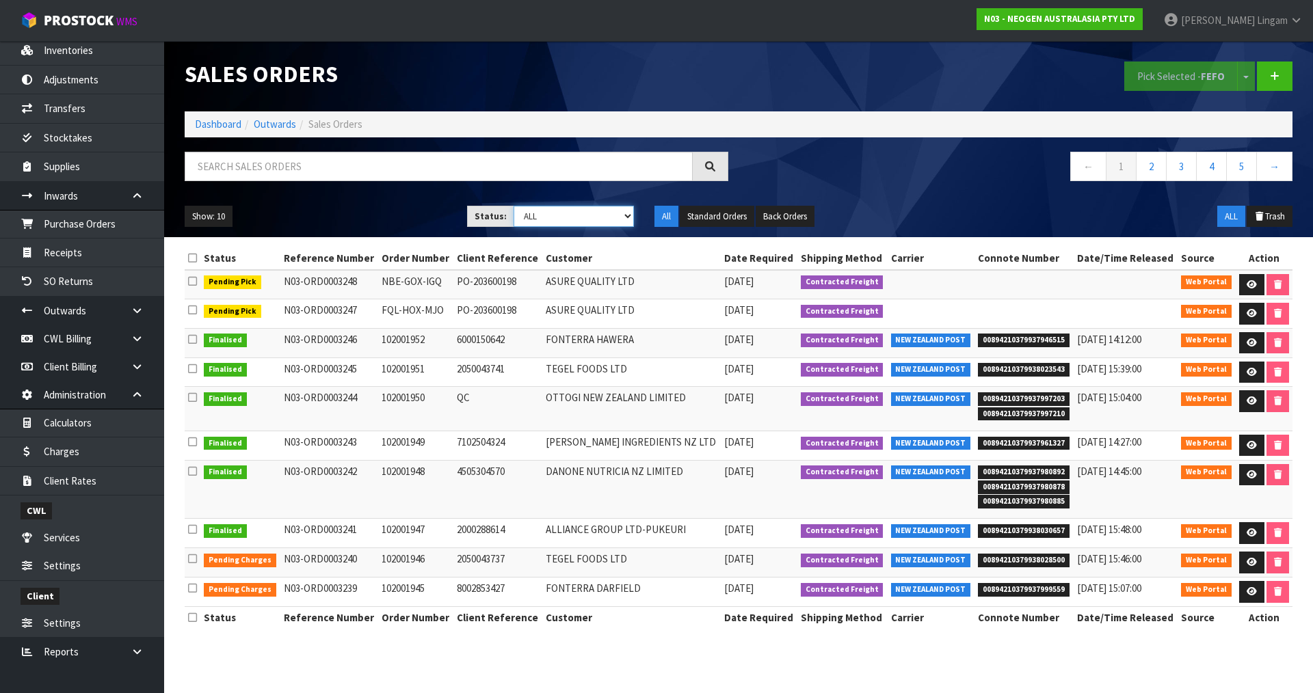
click at [605, 221] on select "Draft Pending Allocated Pending Pick Goods Picked Goods Packed Pending Charges …" at bounding box center [574, 216] width 121 height 21
select select "string:6"
click at [514, 206] on select "Draft Pending Allocated Pending Pick Goods Picked Goods Packed Pending Charges …" at bounding box center [574, 216] width 121 height 21
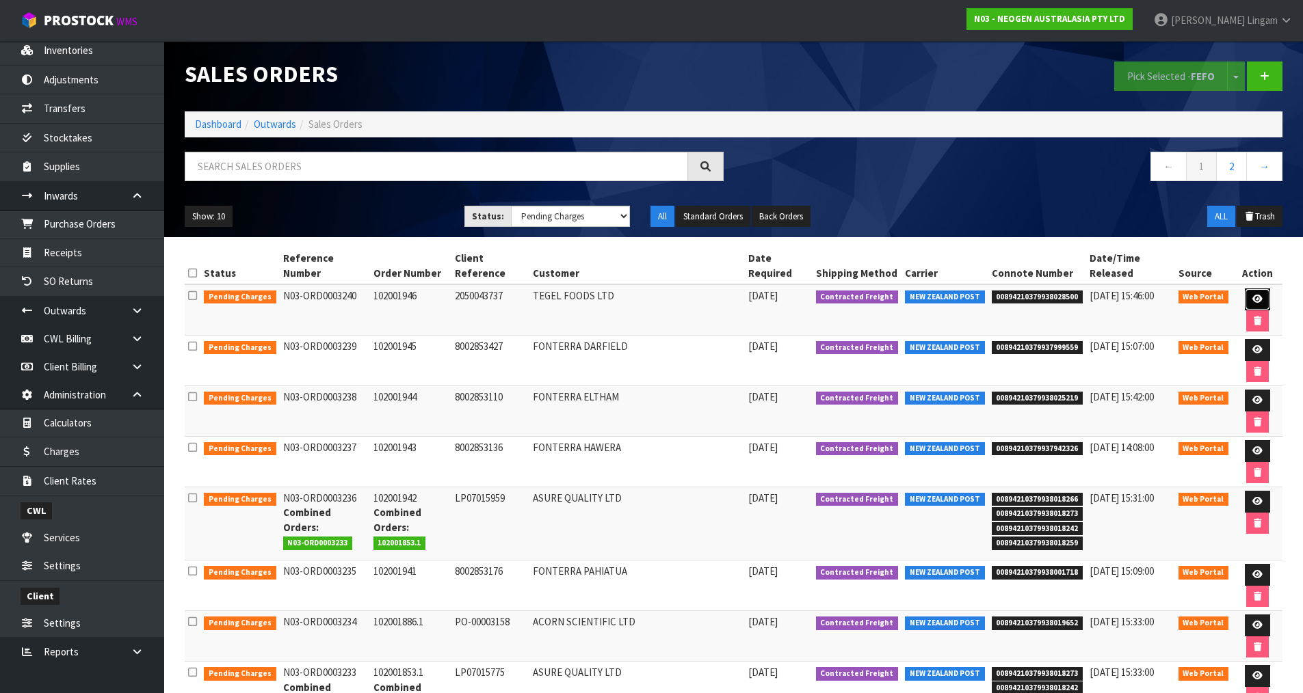
click at [1245, 297] on link at bounding box center [1257, 300] width 25 height 22
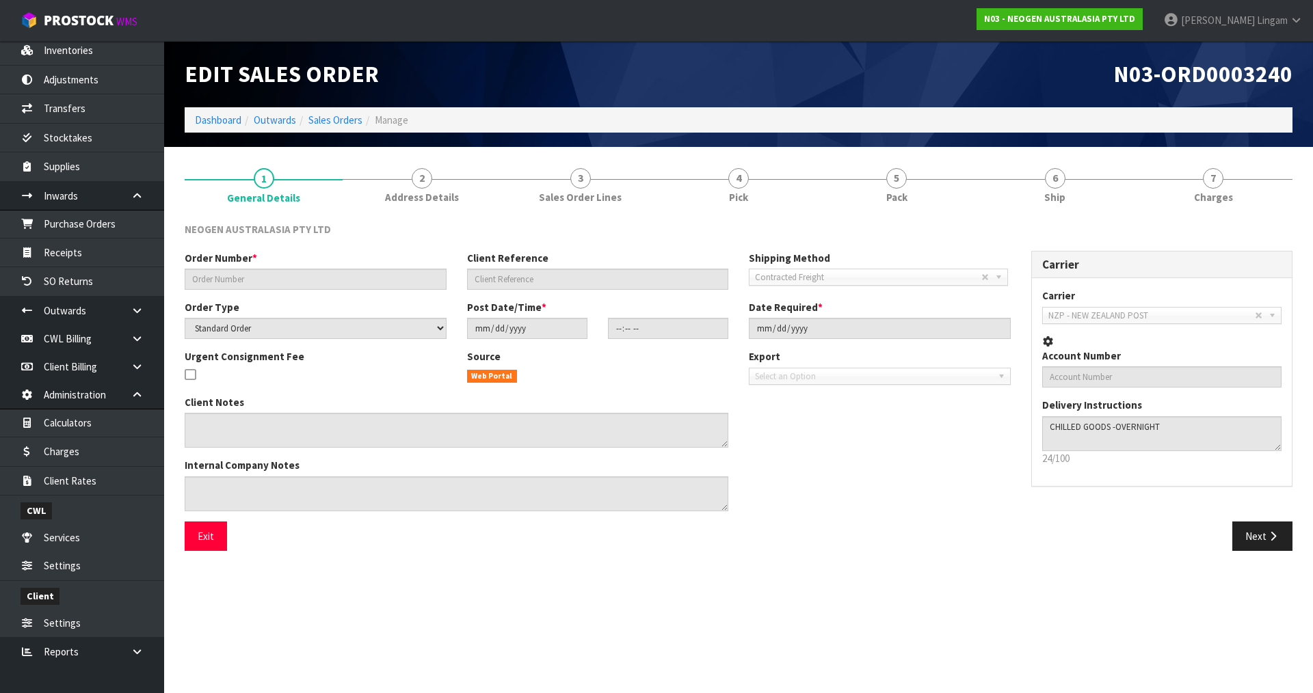
type input "102001946"
type input "2050043737"
select select "number:0"
type input "[DATE]"
type input "11:31:00.000"
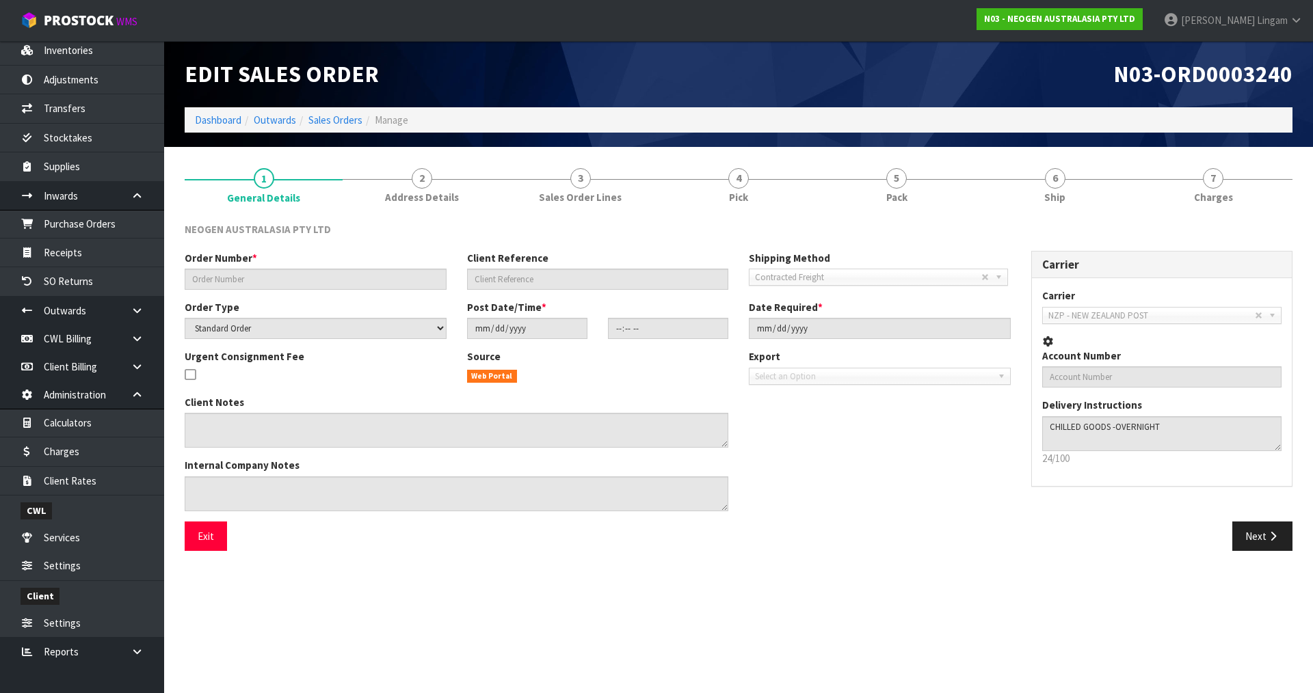
type input "[DATE]"
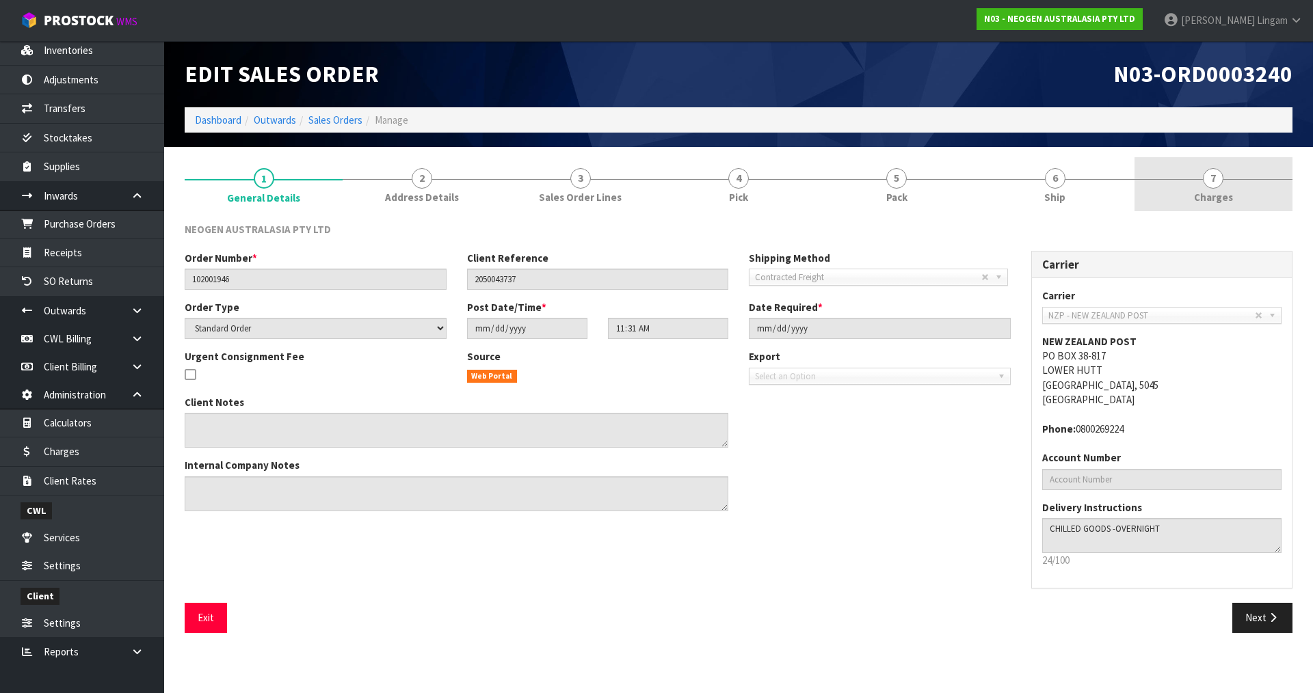
click at [1221, 191] on span "Charges" at bounding box center [1213, 197] width 39 height 14
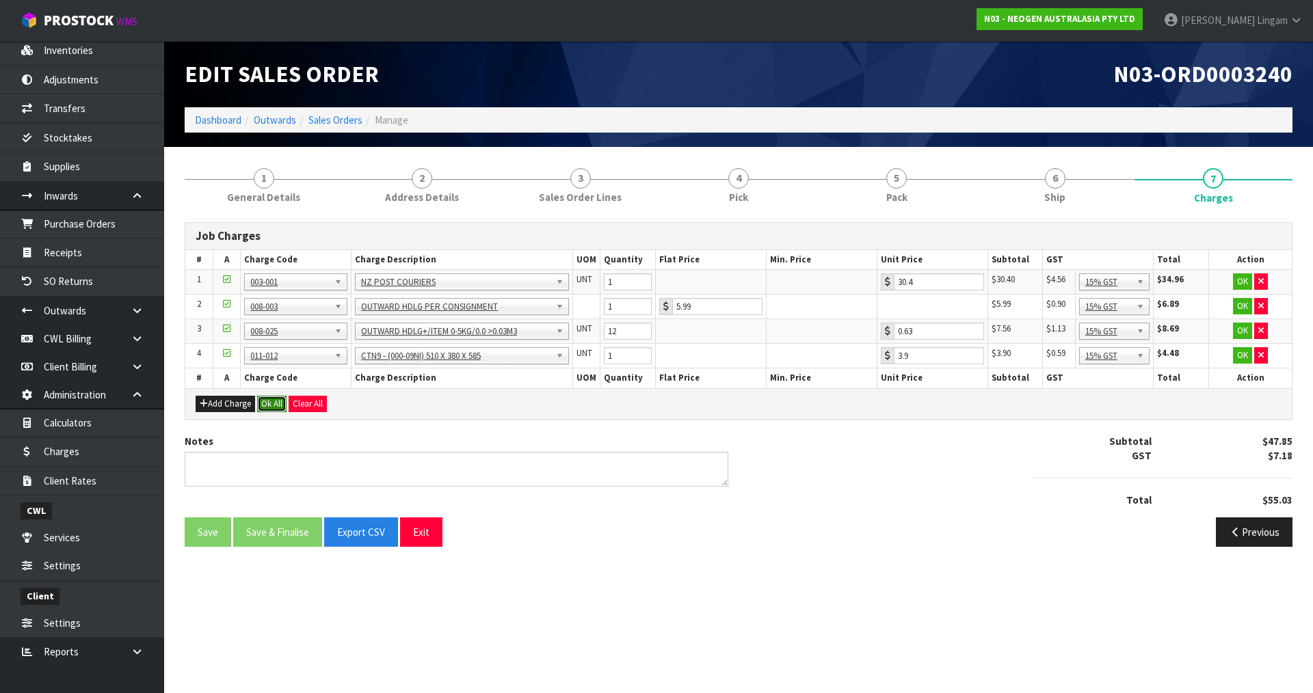
click at [270, 405] on button "Ok All" at bounding box center [271, 404] width 29 height 16
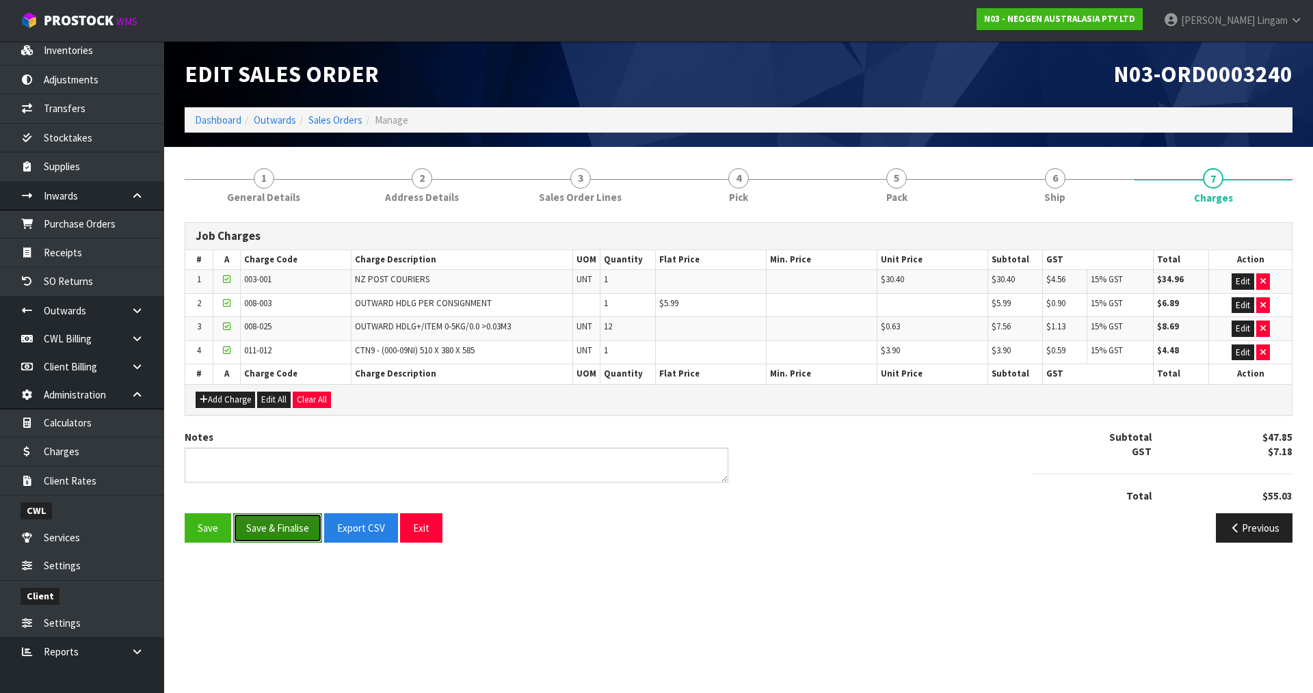
click at [265, 538] on button "Save & Finalise" at bounding box center [277, 528] width 89 height 29
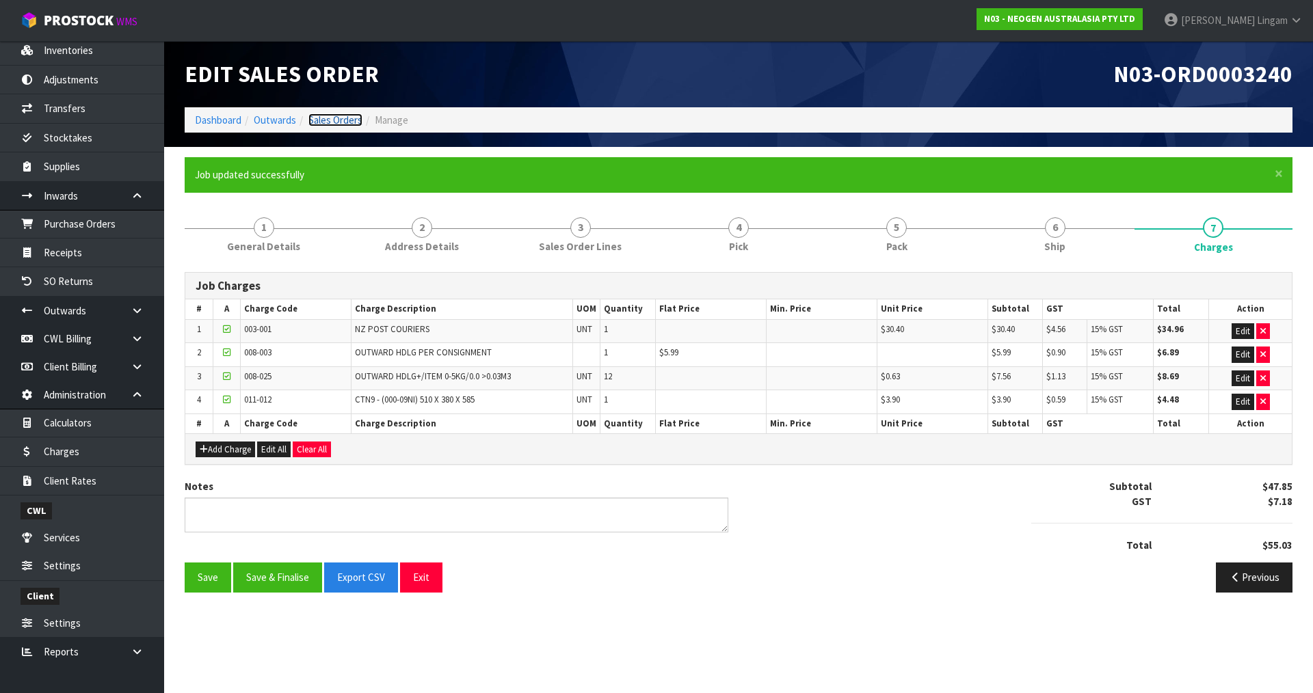
click at [347, 118] on link "Sales Orders" at bounding box center [335, 120] width 54 height 13
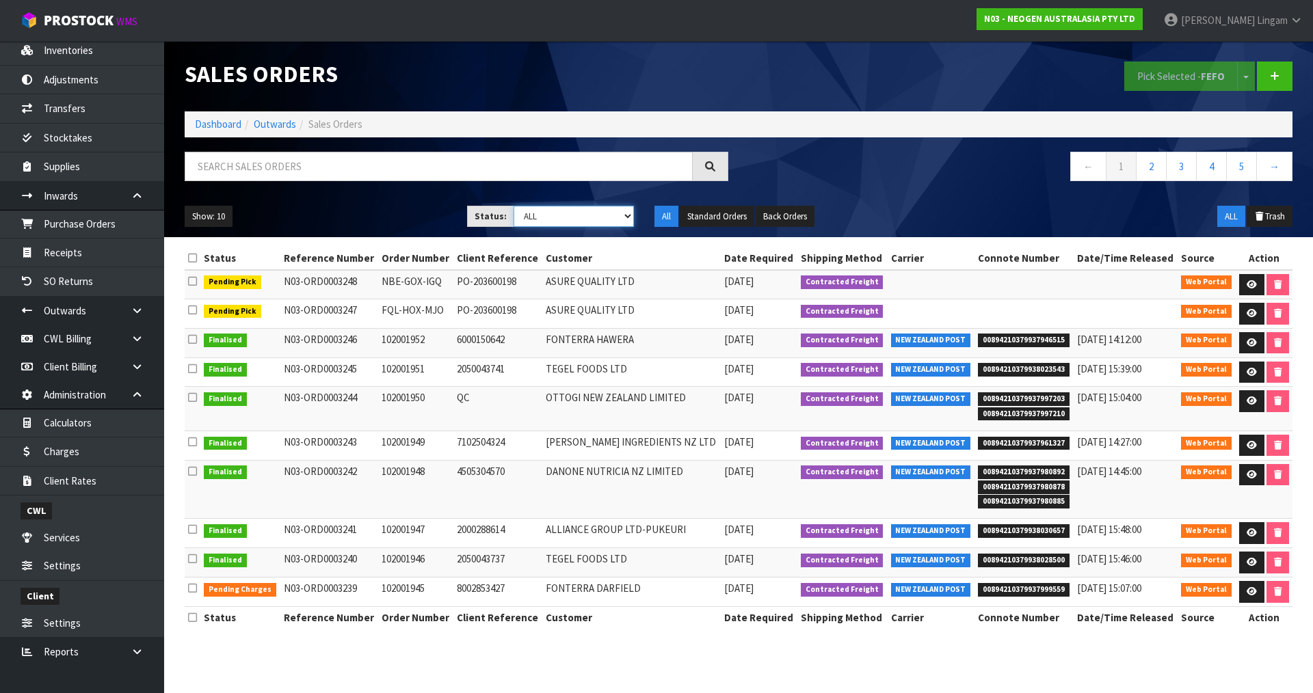
click at [605, 207] on select "Draft Pending Allocated Pending Pick Goods Picked Goods Packed Pending Charges …" at bounding box center [574, 216] width 121 height 21
select select "string:6"
click at [514, 206] on select "Draft Pending Allocated Pending Pick Goods Picked Goods Packed Pending Charges …" at bounding box center [574, 216] width 121 height 21
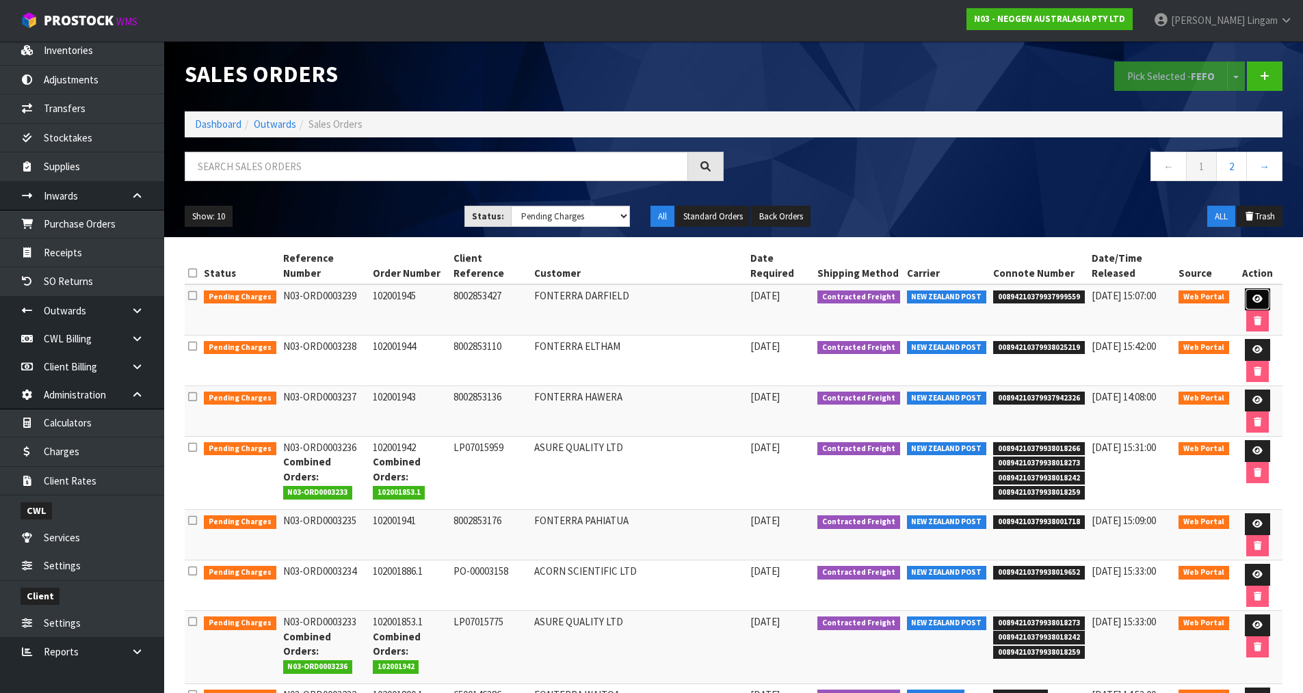
click at [1254, 297] on icon at bounding box center [1257, 299] width 10 height 9
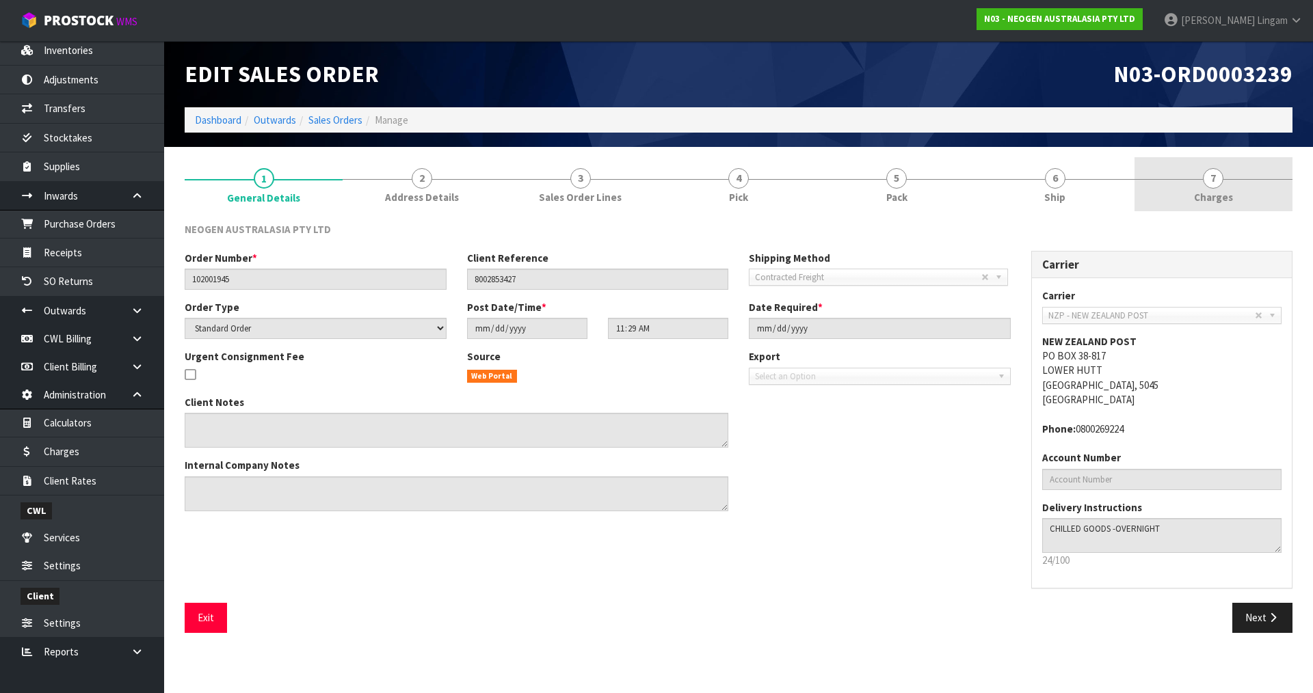
click at [1231, 193] on span "Charges" at bounding box center [1213, 197] width 39 height 14
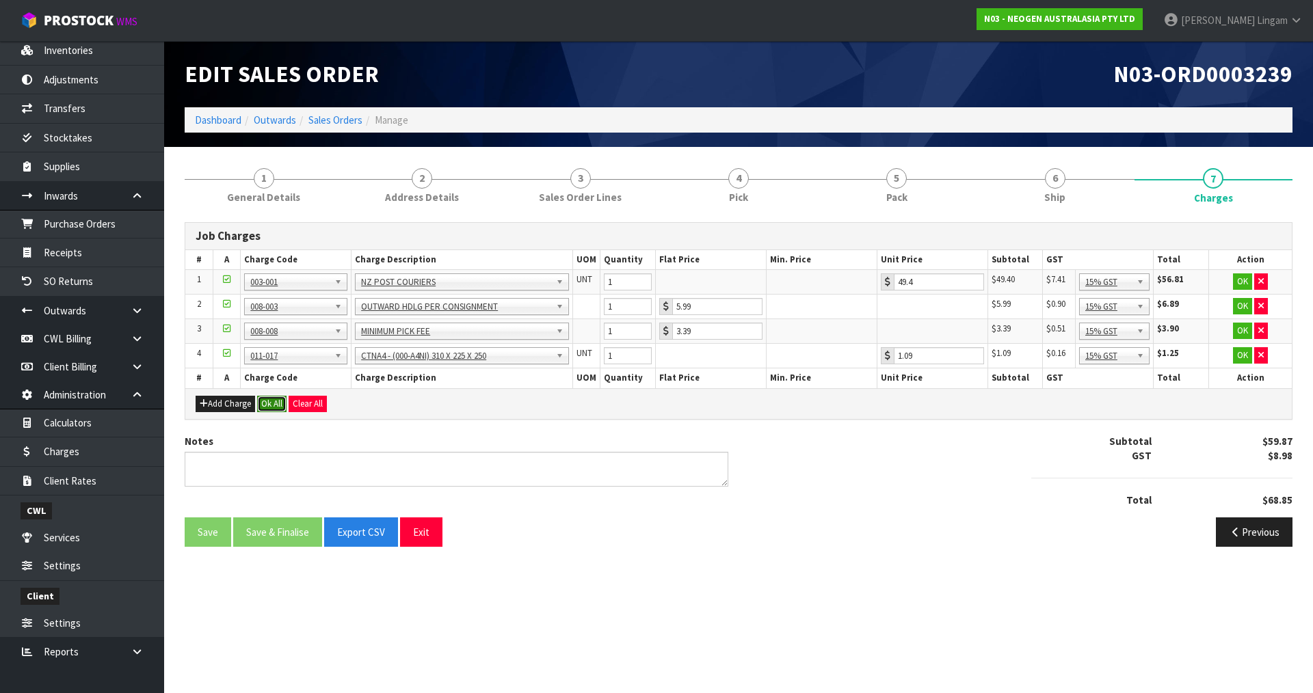
click at [279, 409] on button "Ok All" at bounding box center [271, 404] width 29 height 16
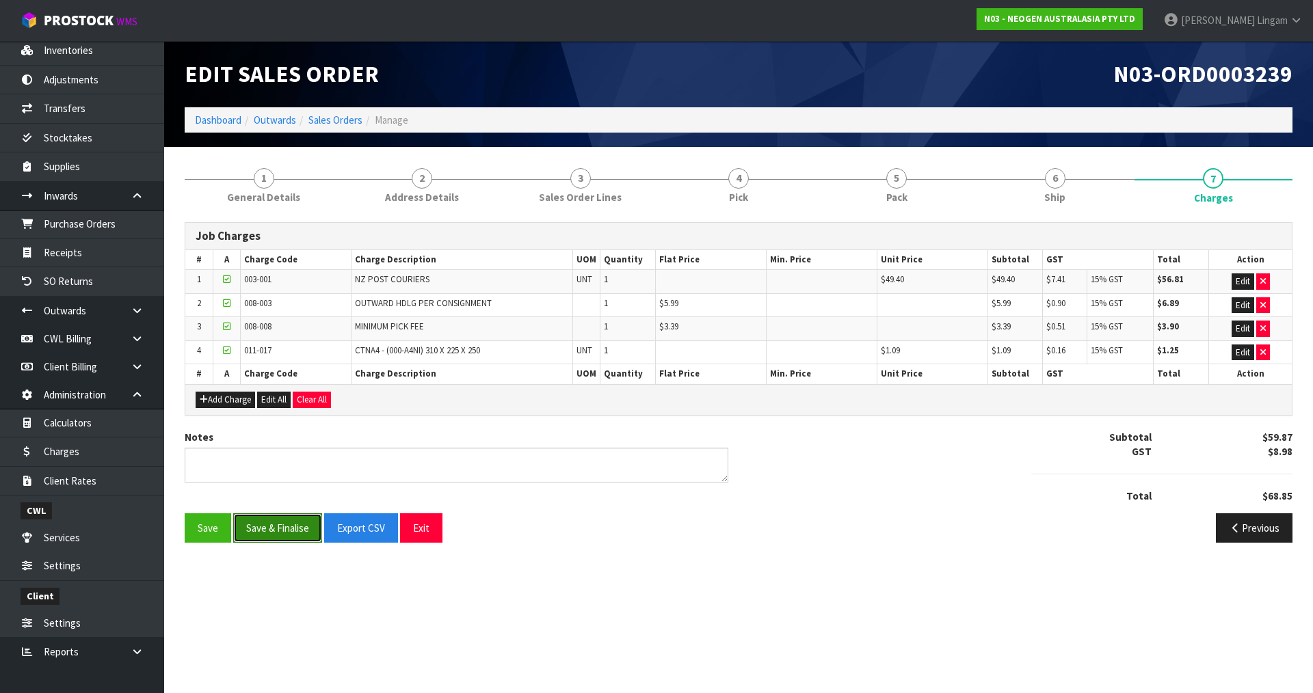
click at [292, 530] on button "Save & Finalise" at bounding box center [277, 528] width 89 height 29
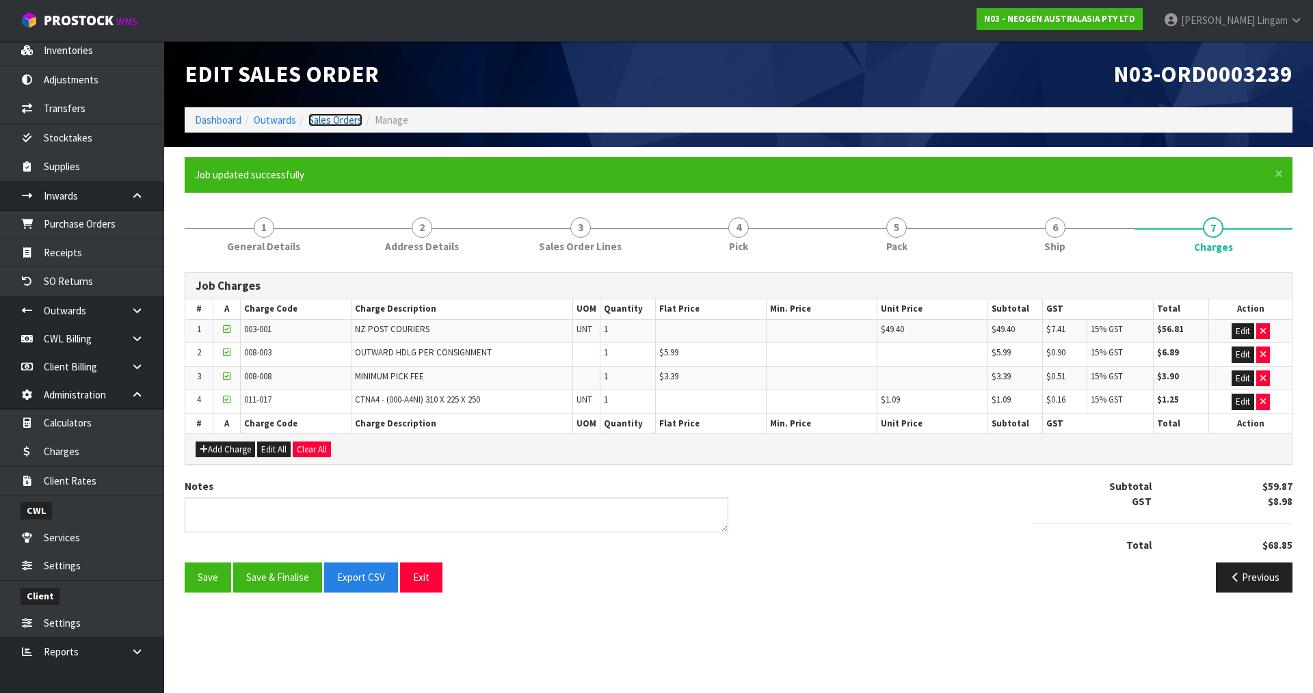
click at [359, 120] on link "Sales Orders" at bounding box center [335, 120] width 54 height 13
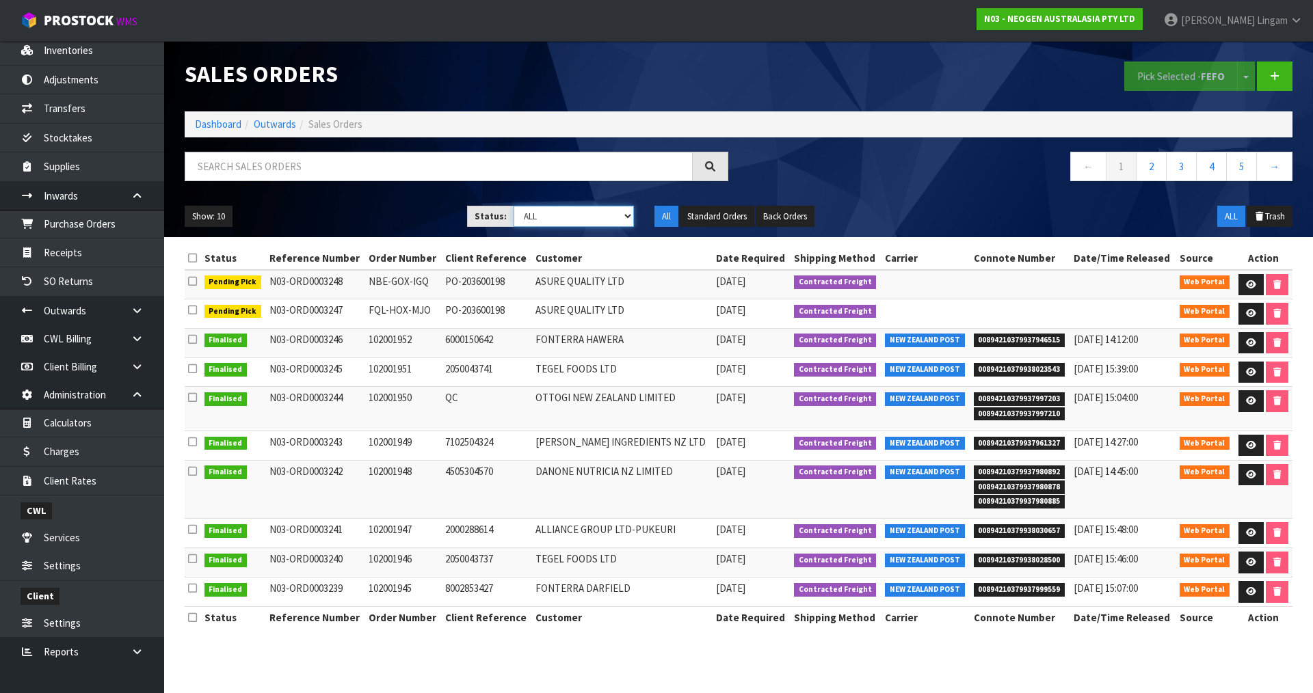
click at [610, 220] on select "Draft Pending Allocated Pending Pick Goods Picked Goods Packed Pending Charges …" at bounding box center [574, 216] width 121 height 21
click at [514, 206] on select "Draft Pending Allocated Pending Pick Goods Picked Goods Packed Pending Charges …" at bounding box center [574, 216] width 121 height 21
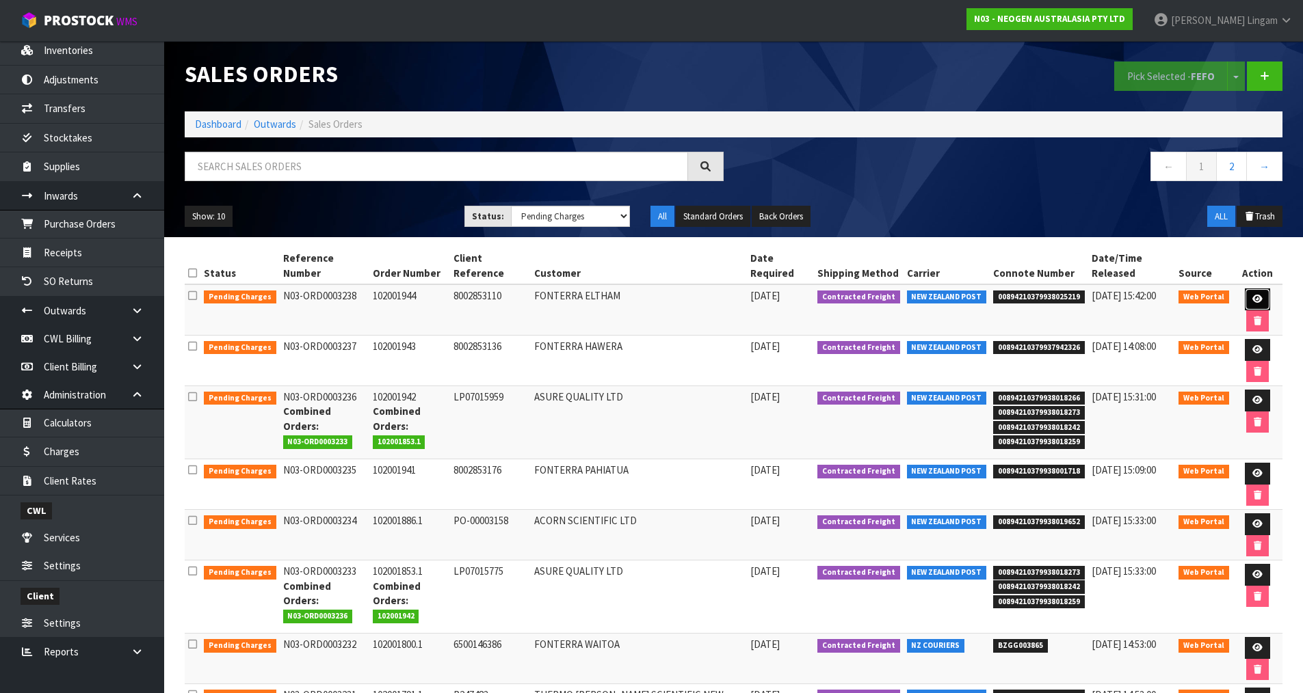
click at [1258, 304] on icon at bounding box center [1257, 299] width 10 height 9
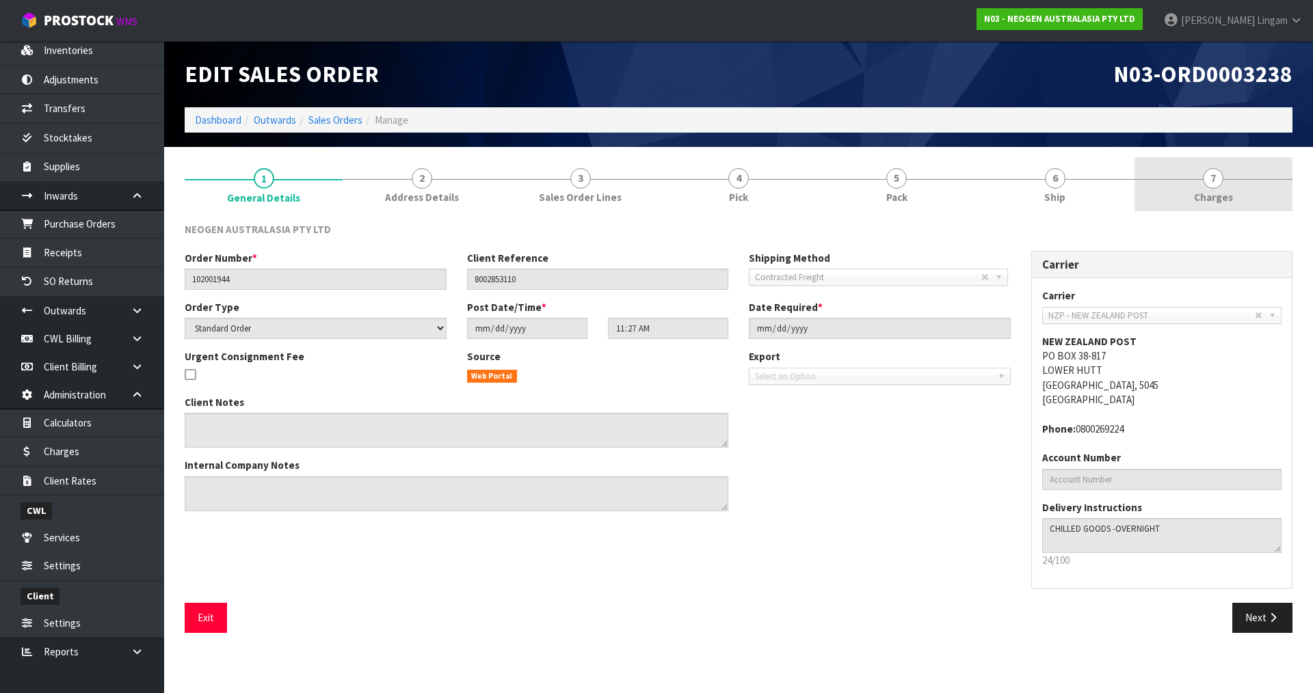
click at [1231, 196] on span "Charges" at bounding box center [1213, 197] width 39 height 14
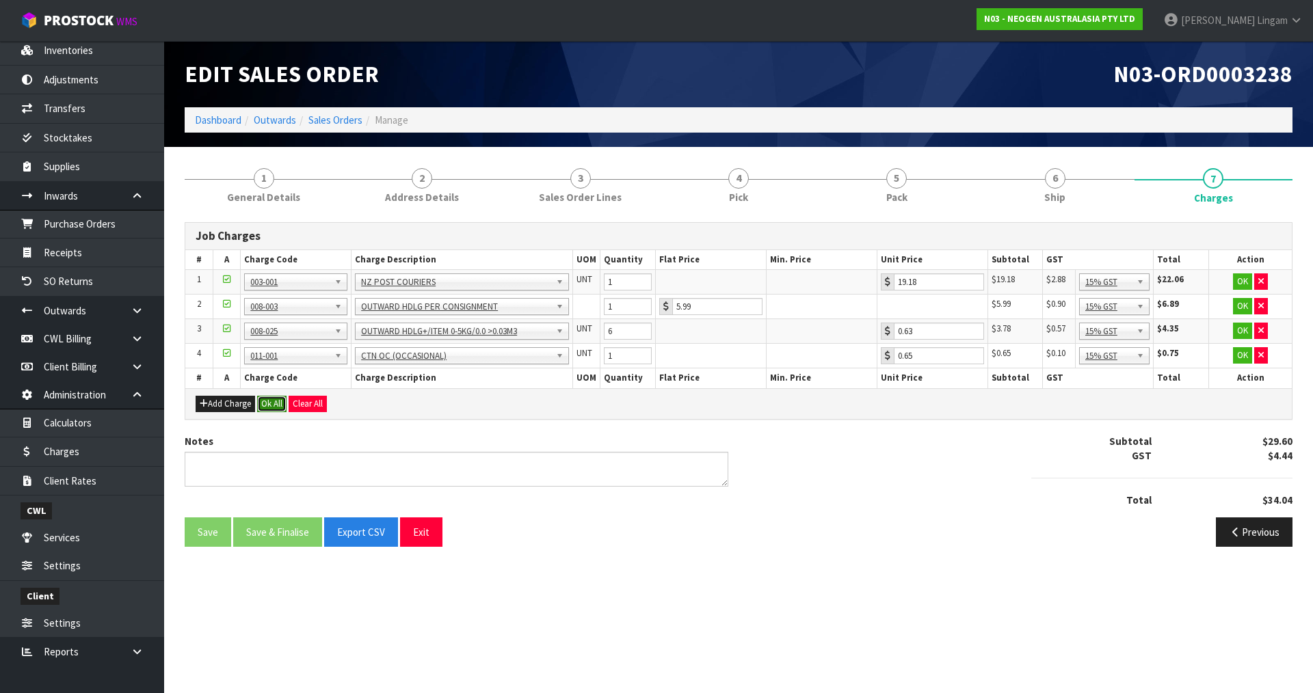
click at [267, 402] on button "Ok All" at bounding box center [271, 404] width 29 height 16
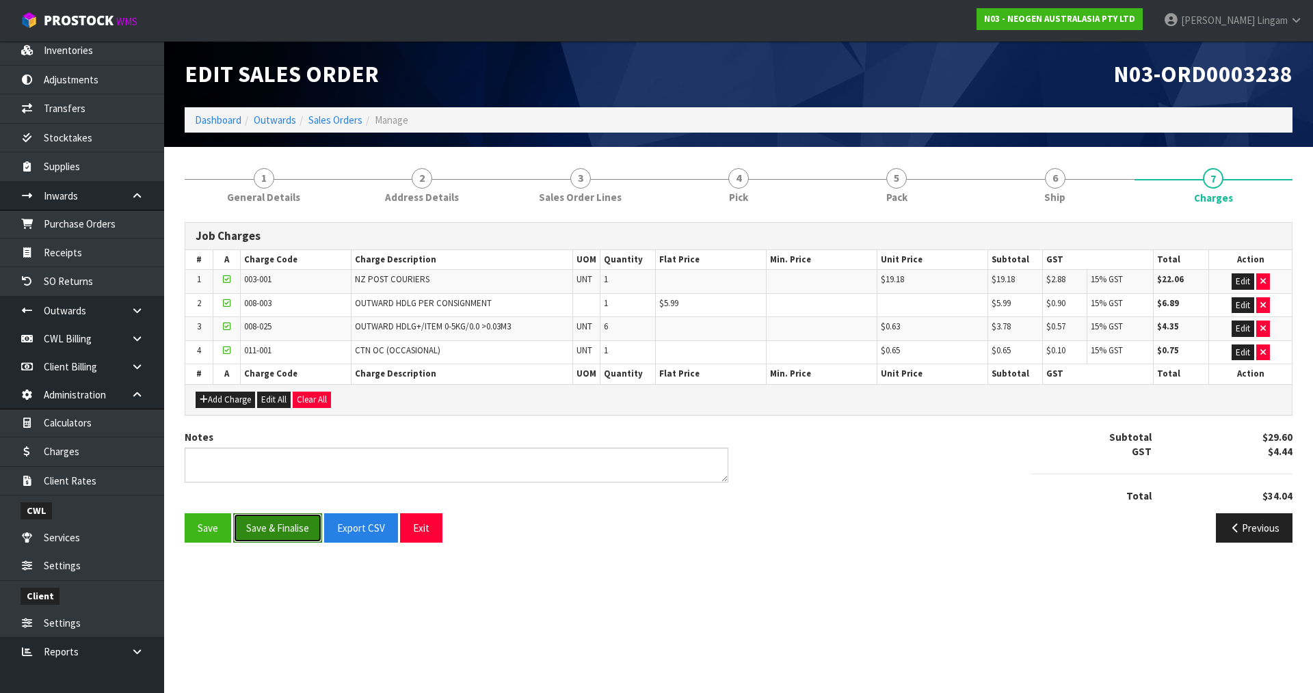
click at [273, 536] on button "Save & Finalise" at bounding box center [277, 528] width 89 height 29
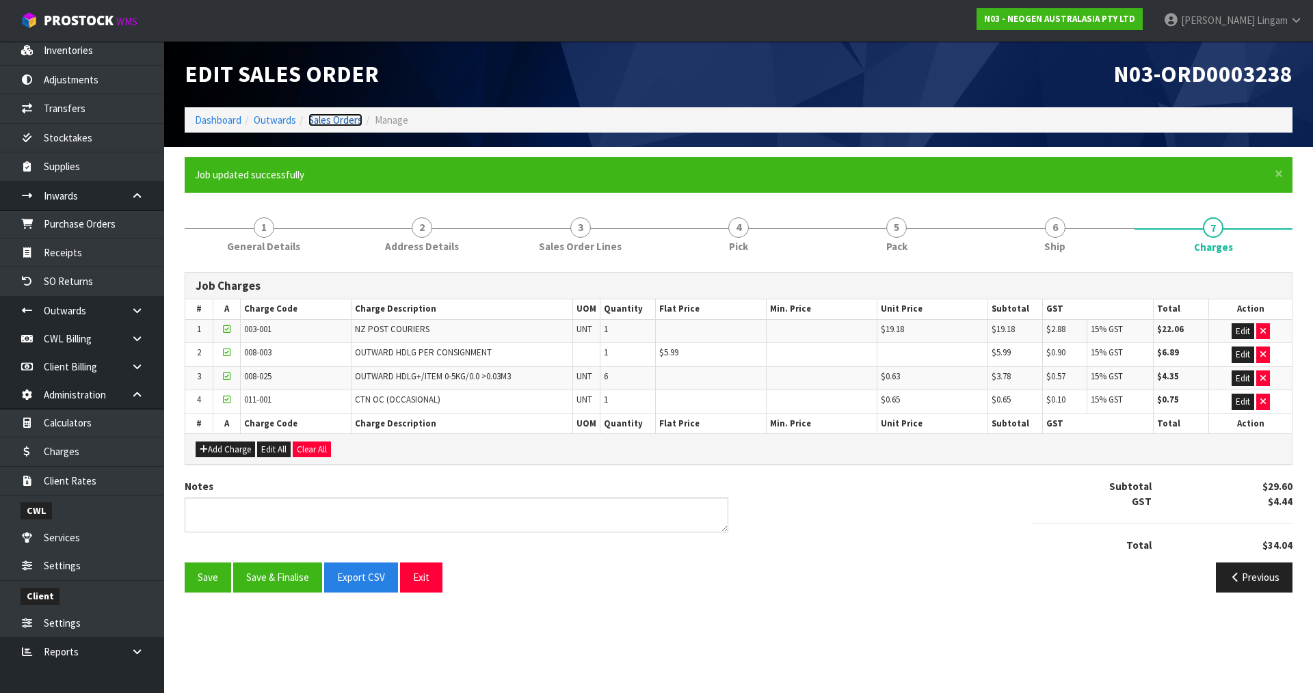
click at [340, 120] on link "Sales Orders" at bounding box center [335, 120] width 54 height 13
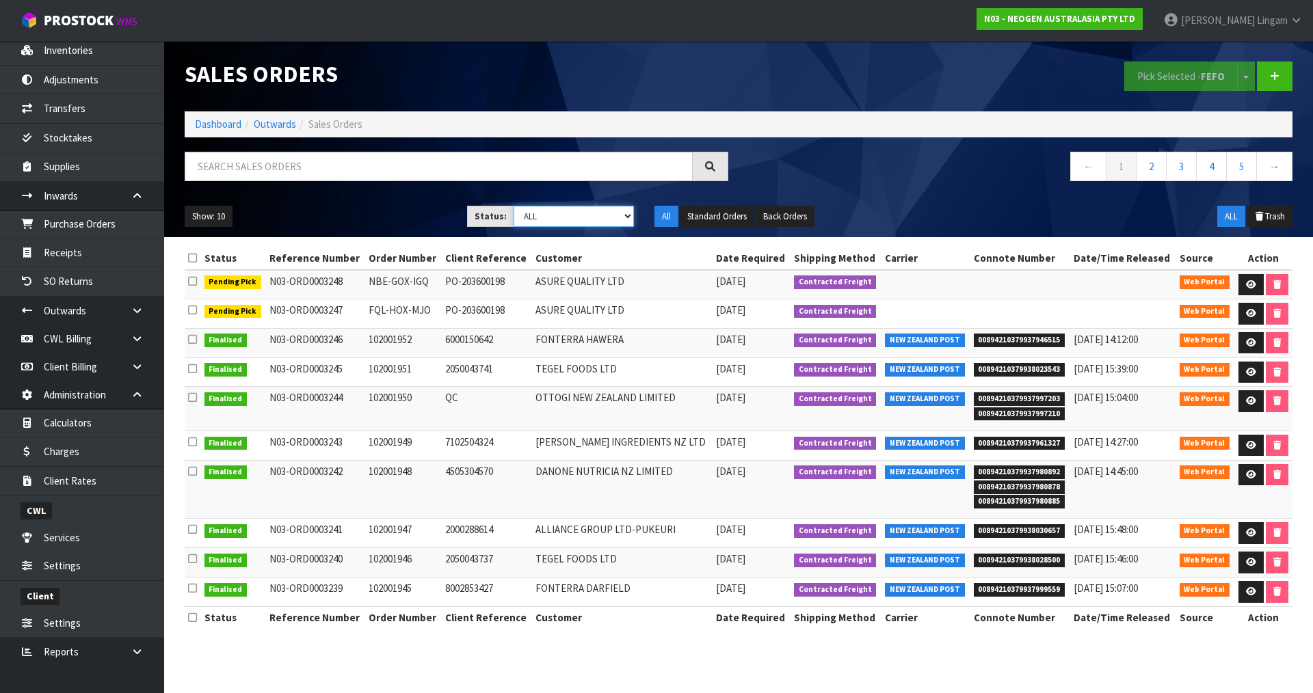
click at [603, 215] on select "Draft Pending Allocated Pending Pick Goods Picked Goods Packed Pending Charges …" at bounding box center [574, 216] width 121 height 21
click at [514, 206] on select "Draft Pending Allocated Pending Pick Goods Picked Goods Packed Pending Charges …" at bounding box center [574, 216] width 121 height 21
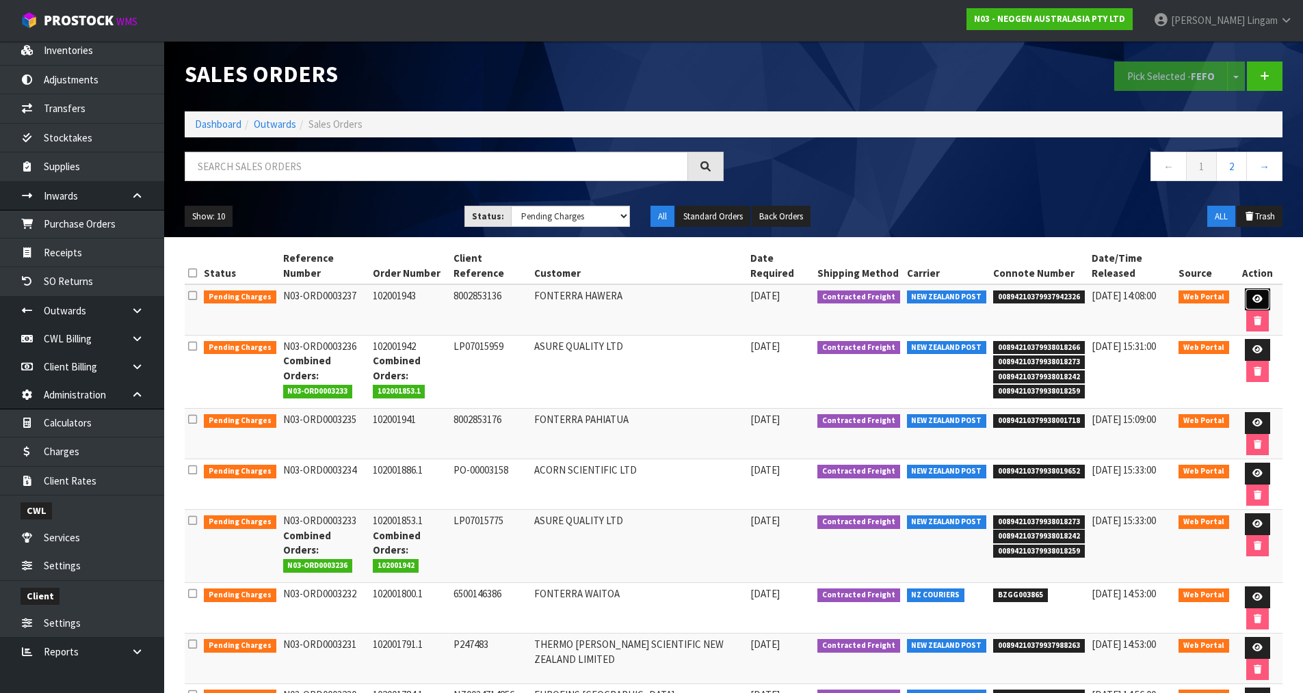
click at [1248, 291] on link at bounding box center [1257, 300] width 25 height 22
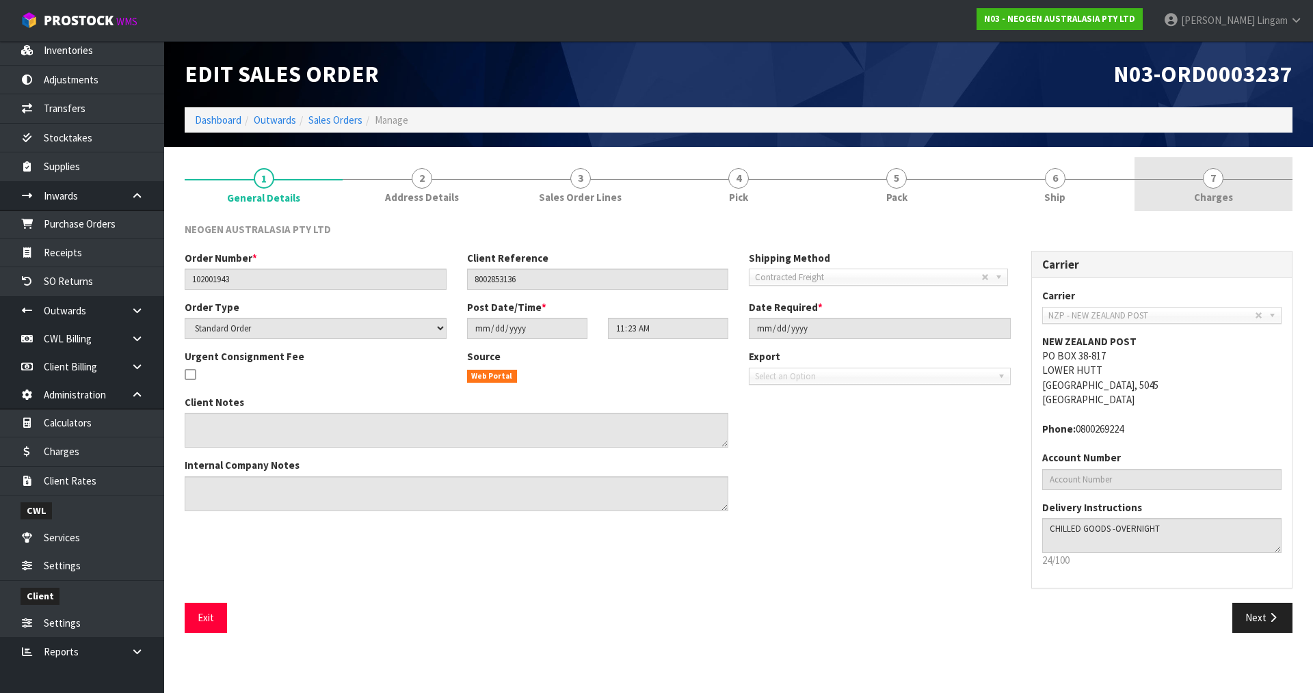
click at [1256, 194] on link "7 [GEOGRAPHIC_DATA]" at bounding box center [1214, 184] width 158 height 54
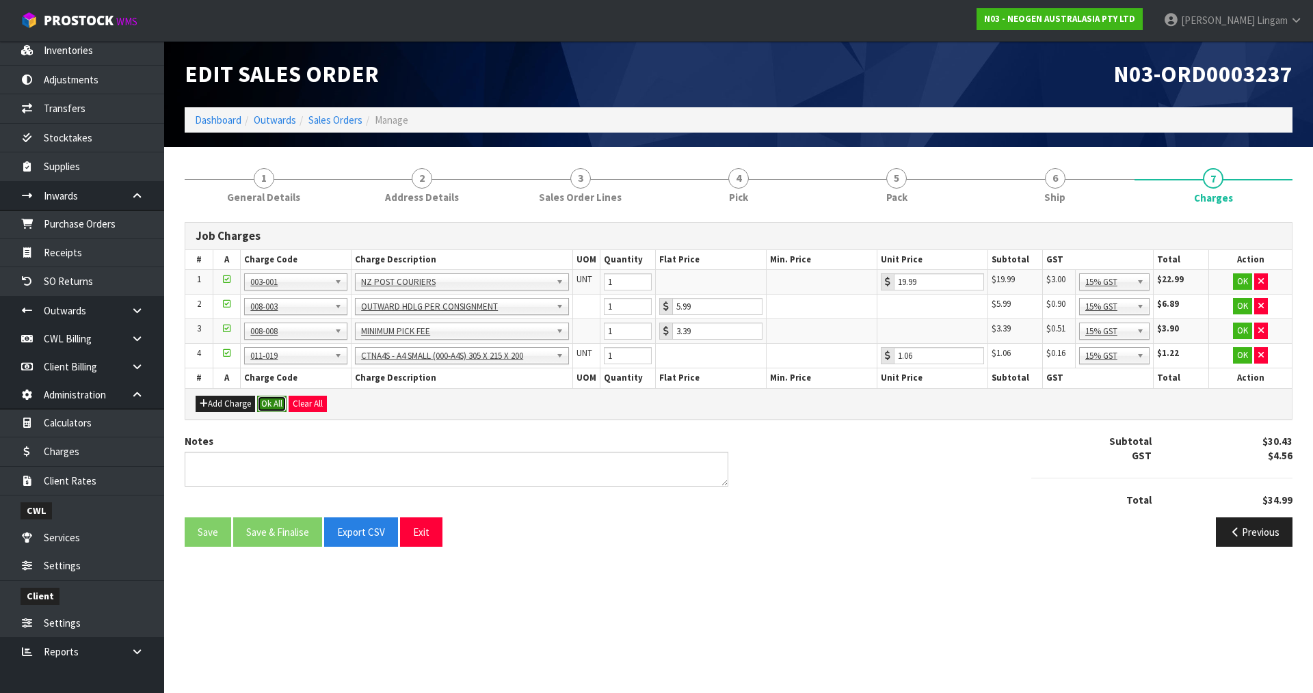
click at [272, 402] on button "Ok All" at bounding box center [271, 404] width 29 height 16
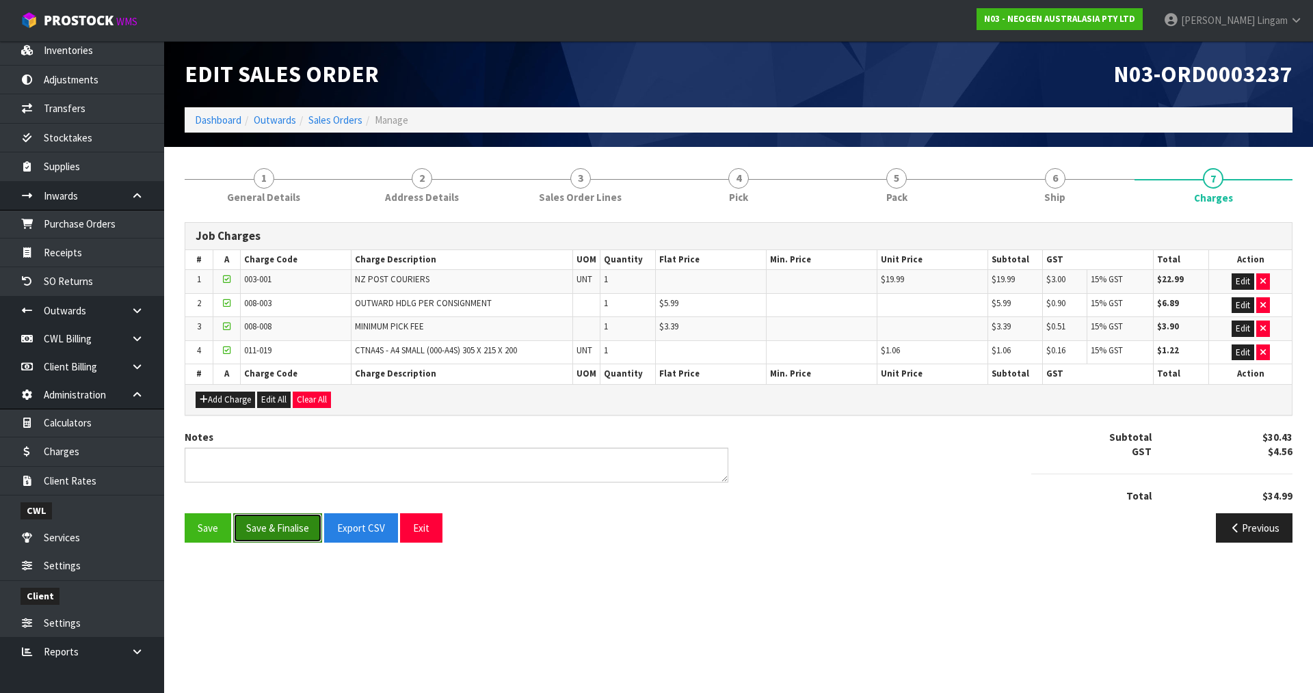
click at [291, 525] on button "Save & Finalise" at bounding box center [277, 528] width 89 height 29
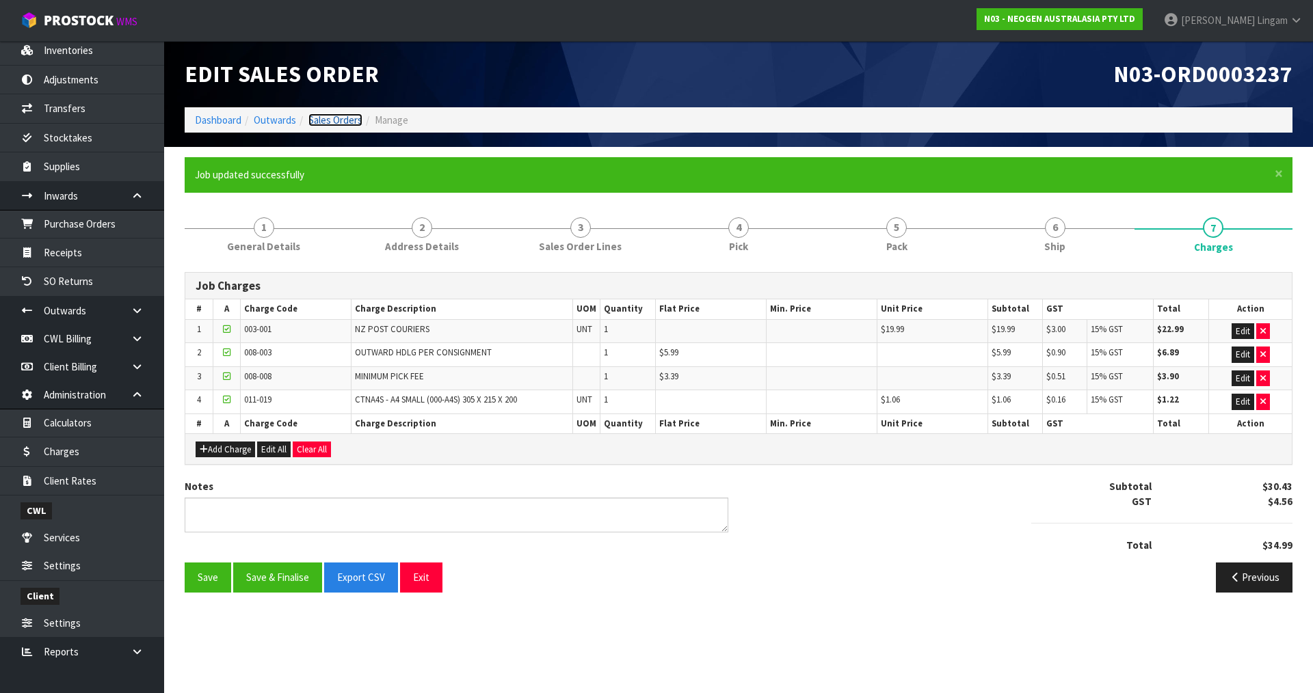
click at [353, 120] on link "Sales Orders" at bounding box center [335, 120] width 54 height 13
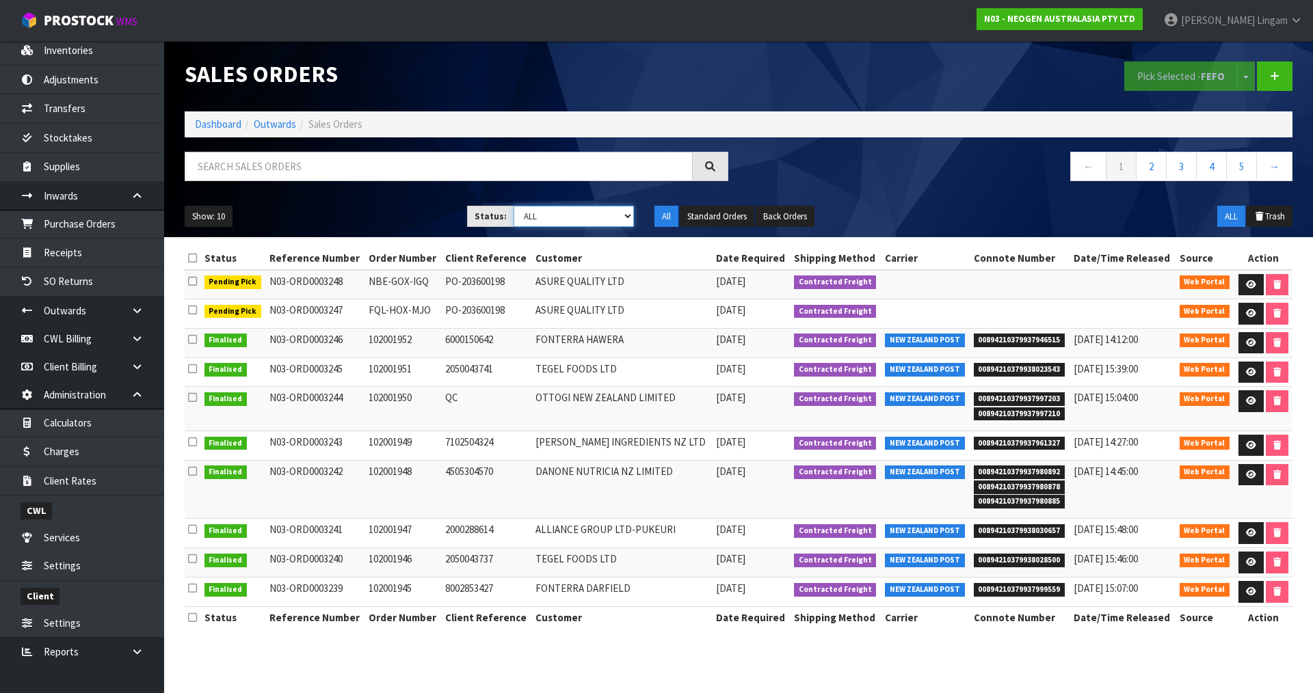
click at [603, 212] on select "Draft Pending Allocated Pending Pick Goods Picked Goods Packed Pending Charges …" at bounding box center [574, 216] width 121 height 21
click at [514, 206] on select "Draft Pending Allocated Pending Pick Goods Picked Goods Packed Pending Charges …" at bounding box center [574, 216] width 121 height 21
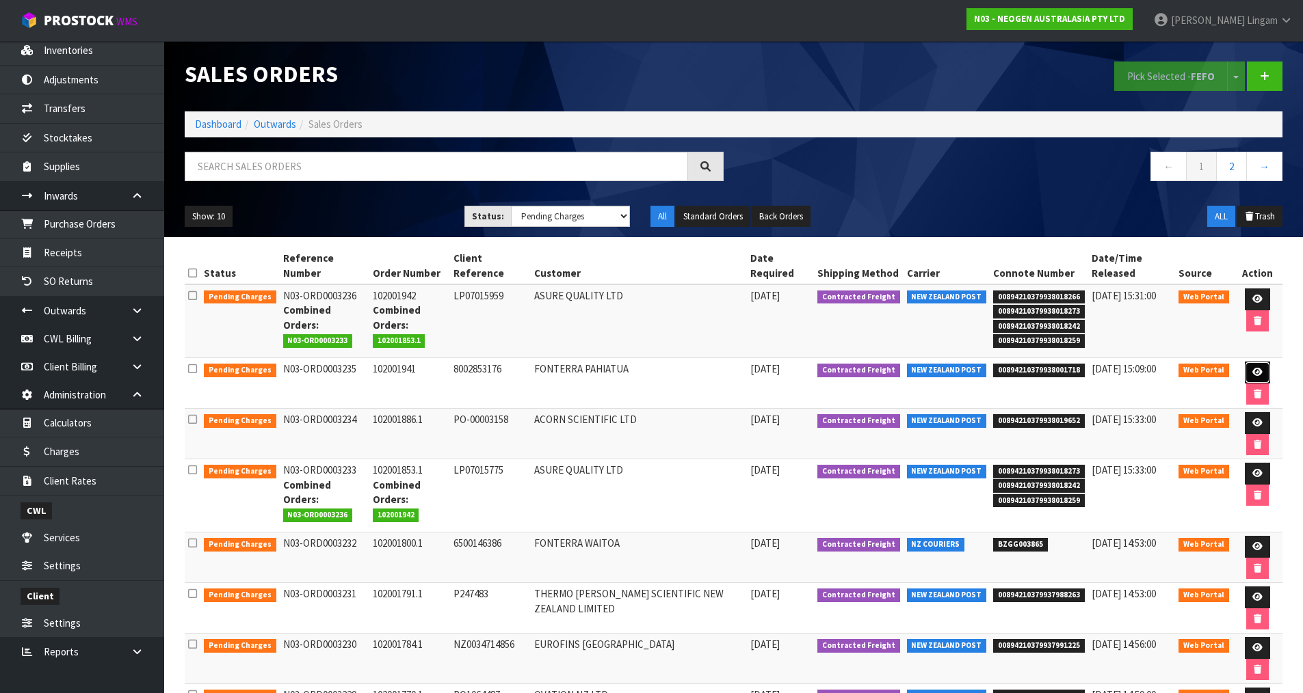
click at [1252, 373] on icon at bounding box center [1257, 372] width 10 height 9
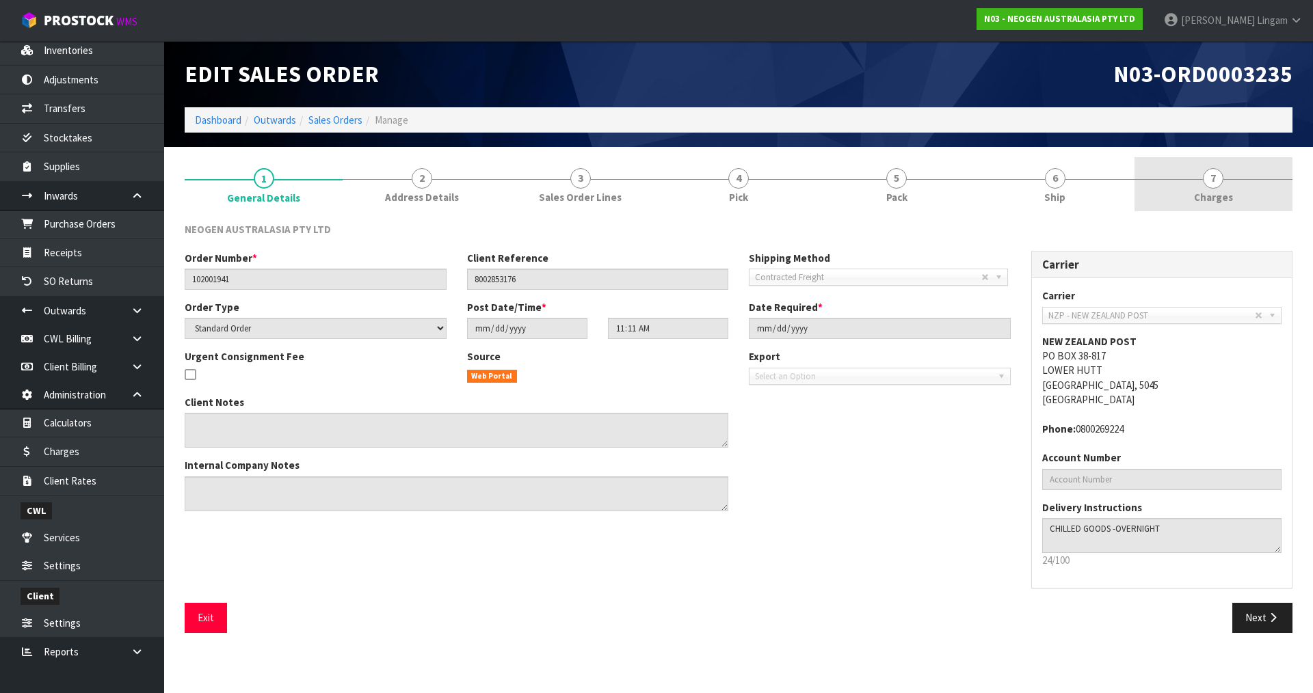
click at [1246, 210] on link "7 [GEOGRAPHIC_DATA]" at bounding box center [1214, 184] width 158 height 54
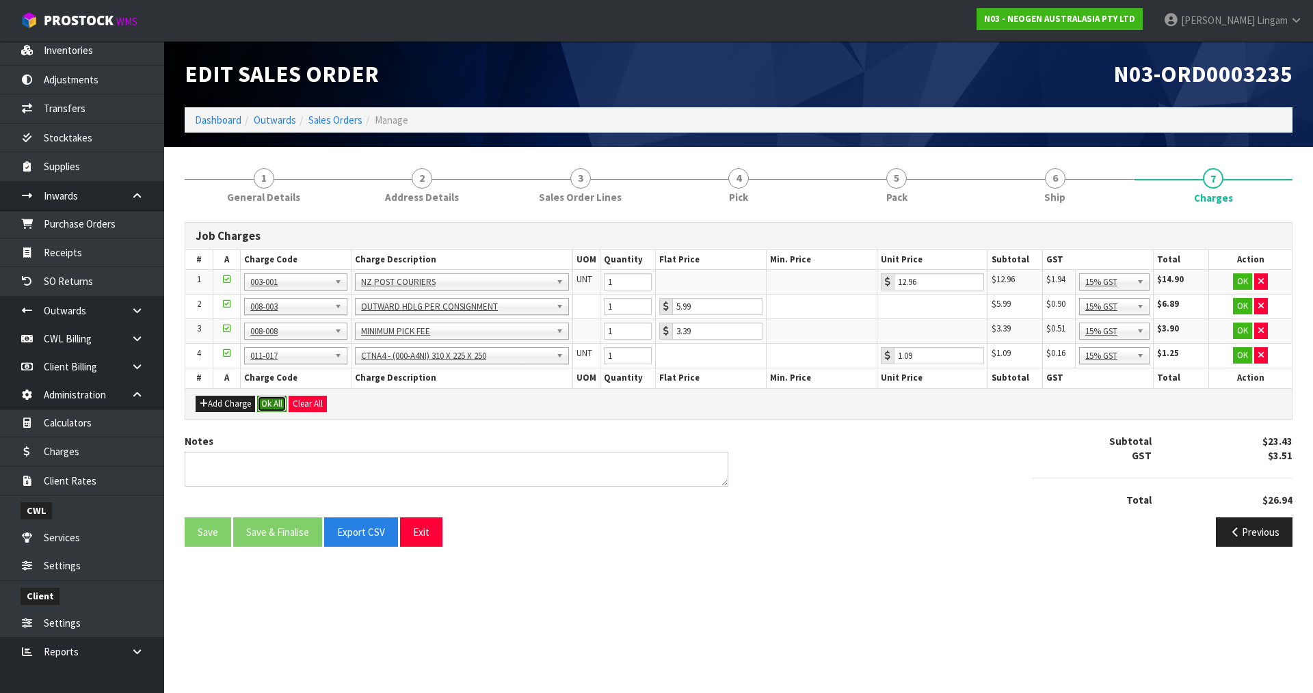
click at [270, 404] on button "Ok All" at bounding box center [271, 404] width 29 height 16
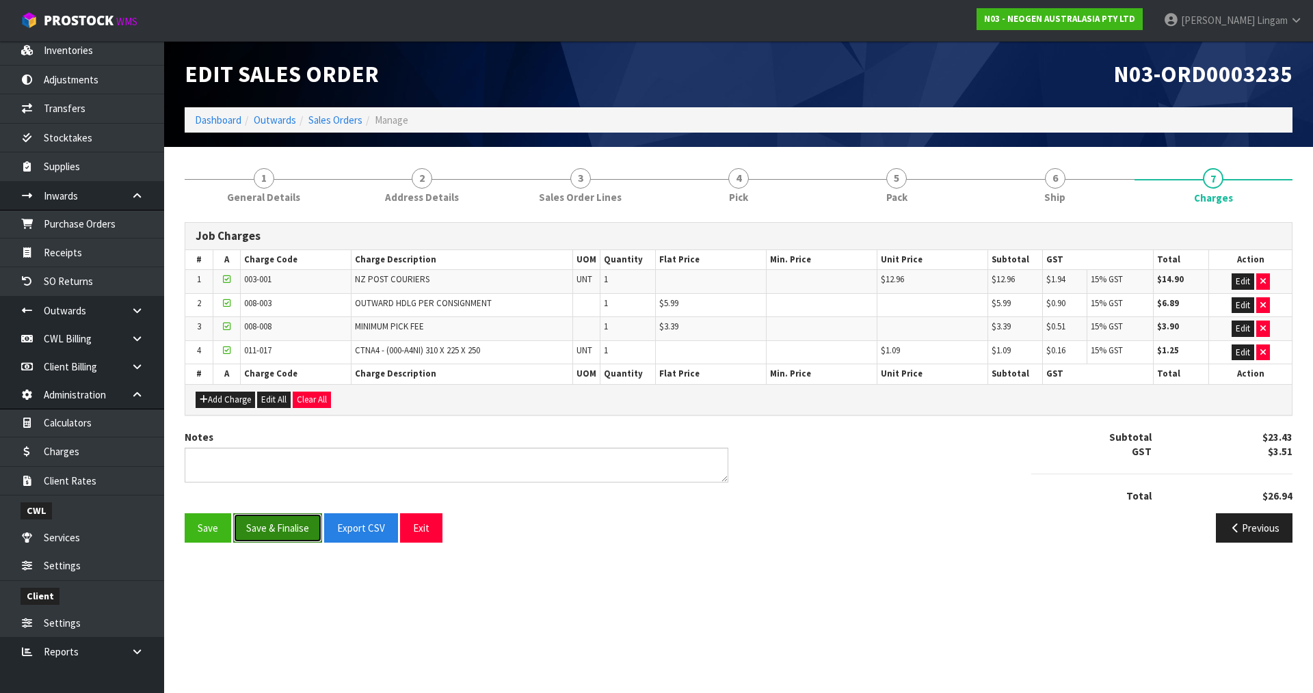
click at [280, 519] on button "Save & Finalise" at bounding box center [277, 528] width 89 height 29
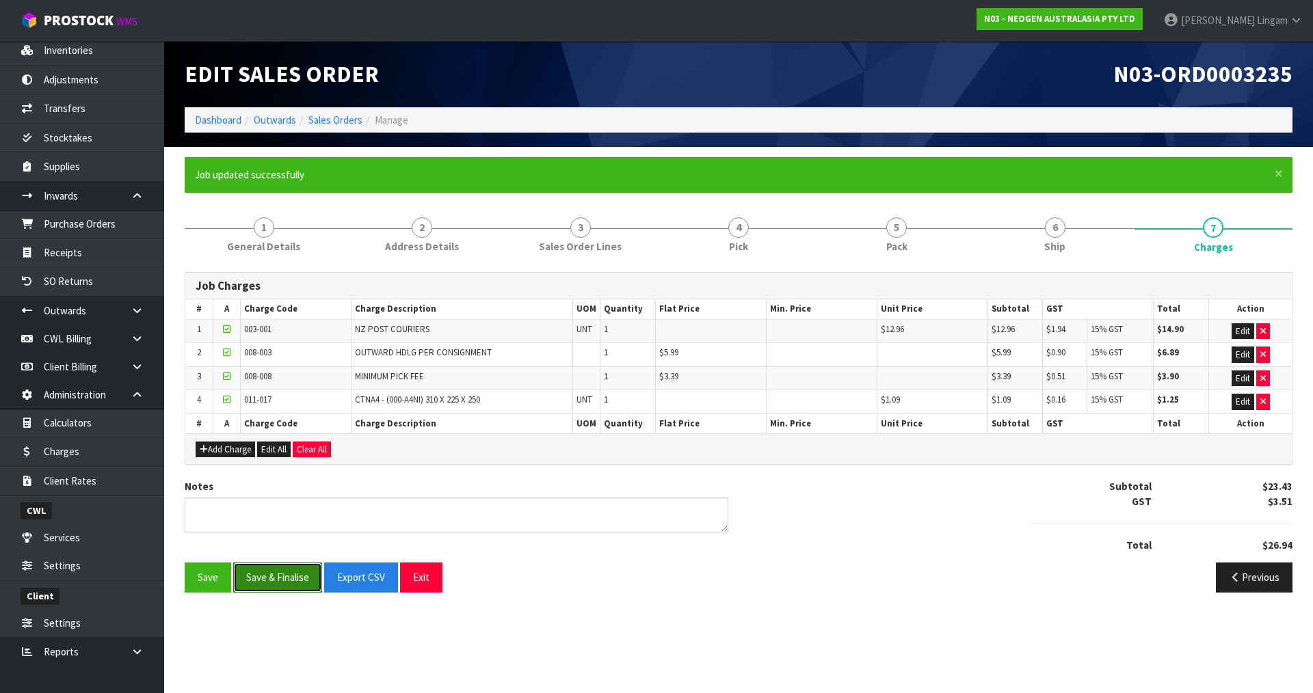
click at [286, 581] on button "Save & Finalise" at bounding box center [277, 577] width 89 height 29
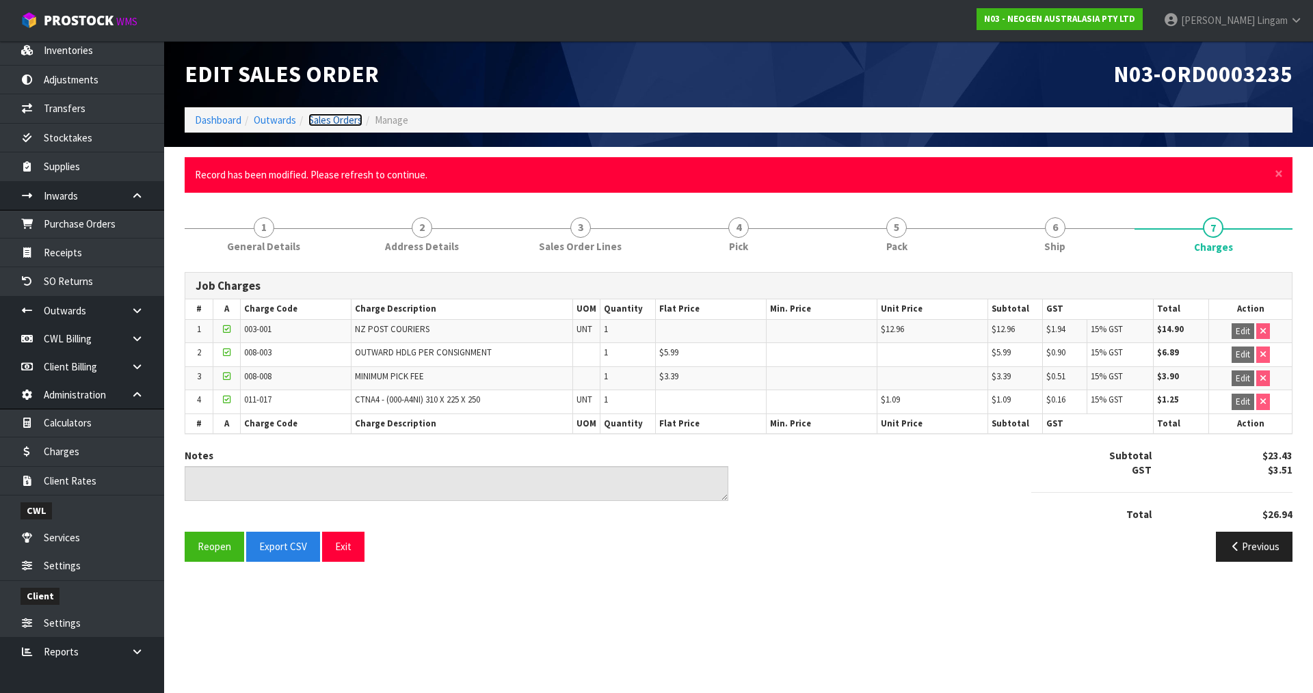
click at [354, 123] on link "Sales Orders" at bounding box center [335, 120] width 54 height 13
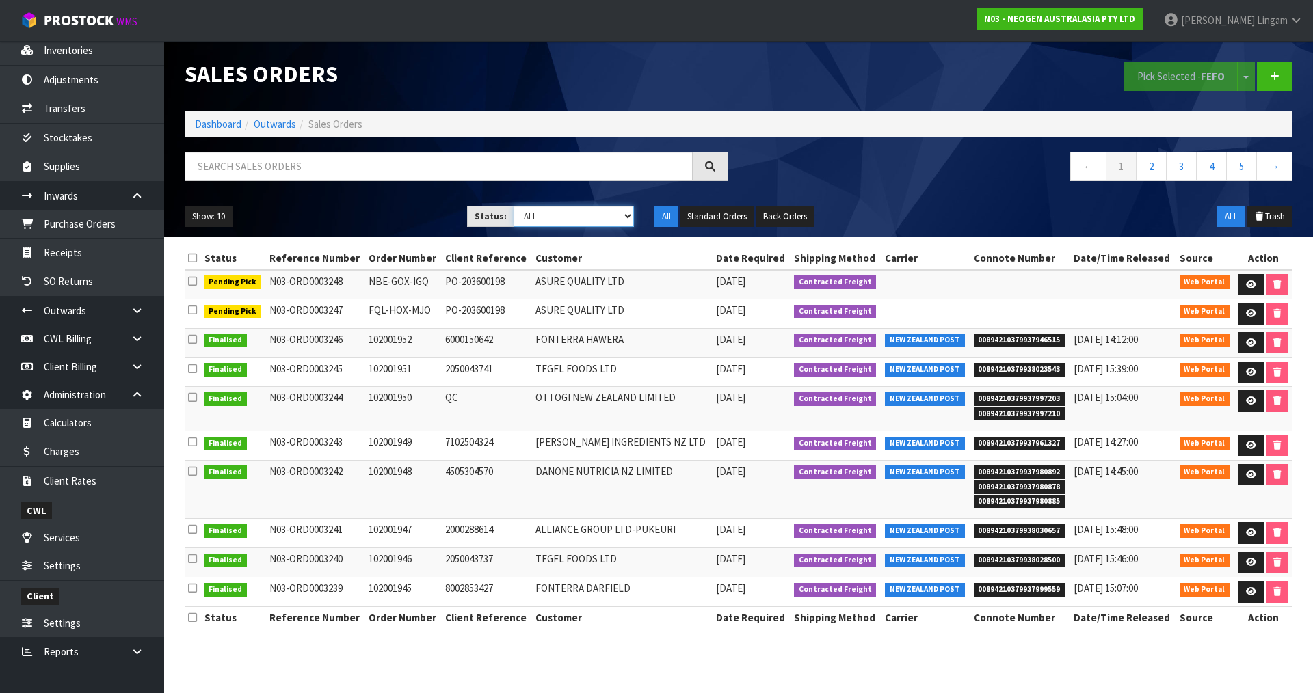
click at [620, 217] on select "Draft Pending Allocated Pending Pick Goods Picked Goods Packed Pending Charges …" at bounding box center [574, 216] width 121 height 21
click at [514, 206] on select "Draft Pending Allocated Pending Pick Goods Picked Goods Packed Pending Charges …" at bounding box center [574, 216] width 121 height 21
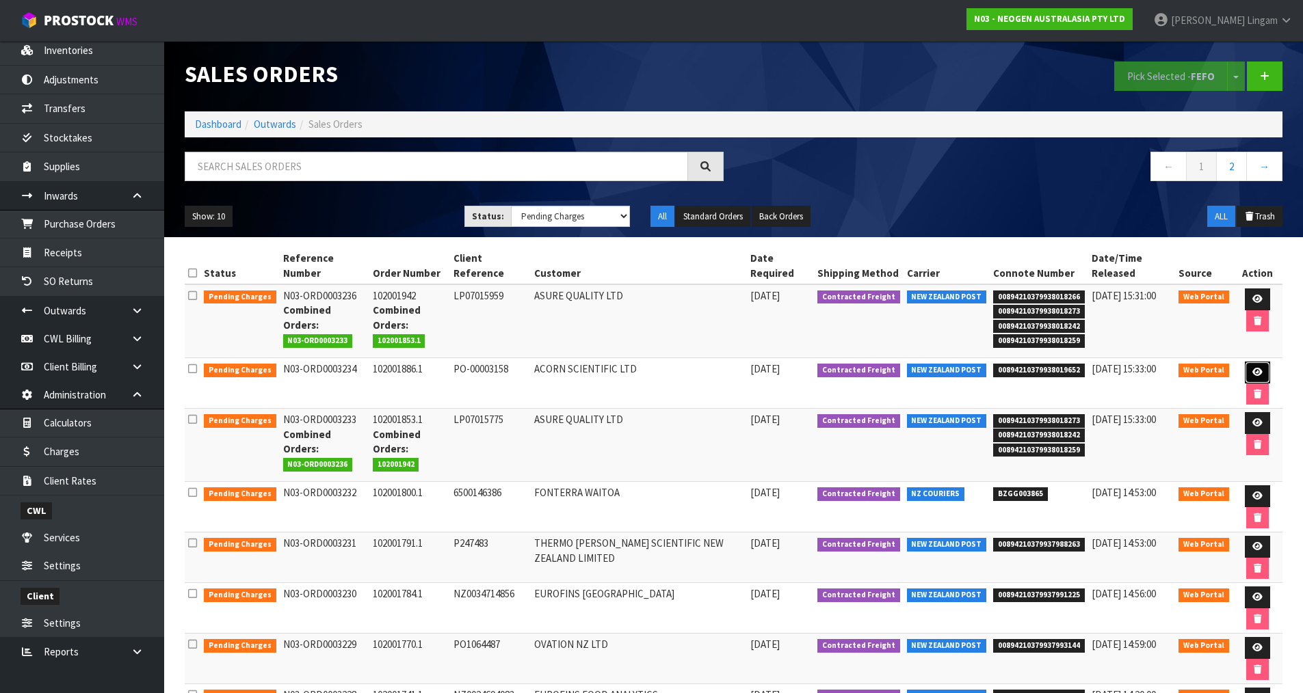
click at [1252, 371] on icon at bounding box center [1257, 372] width 10 height 9
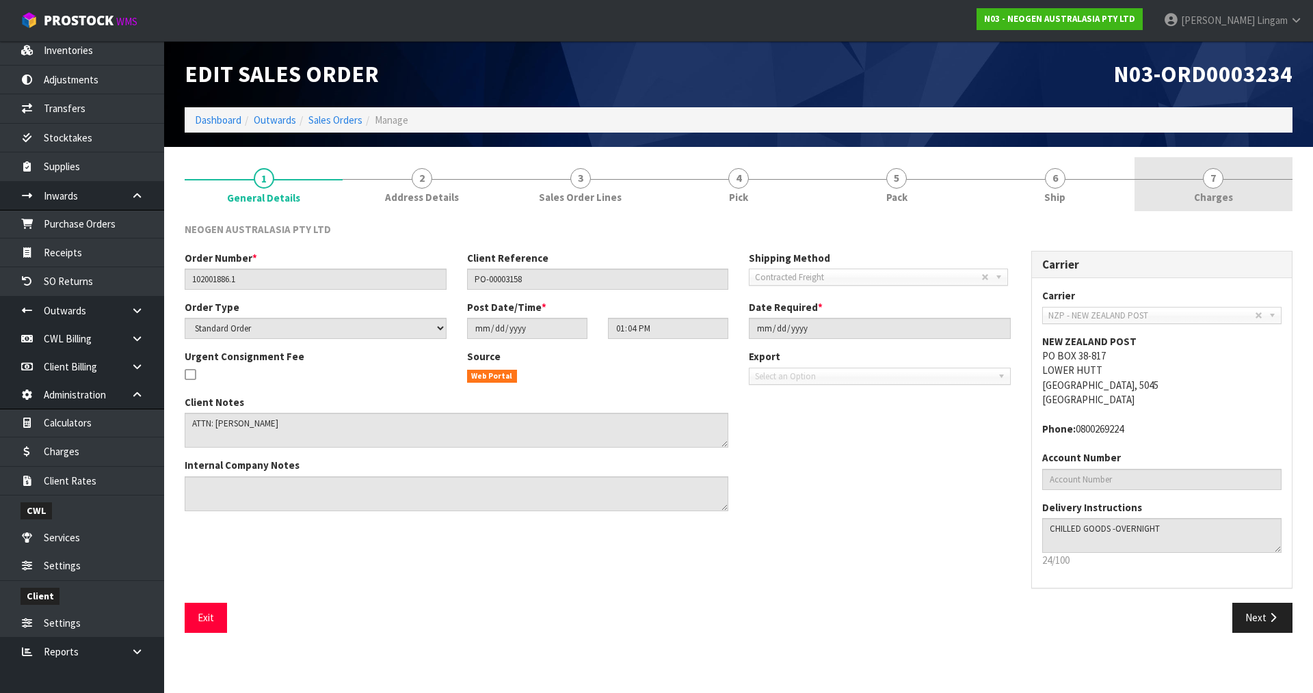
click at [1254, 204] on link "7 [GEOGRAPHIC_DATA]" at bounding box center [1214, 184] width 158 height 54
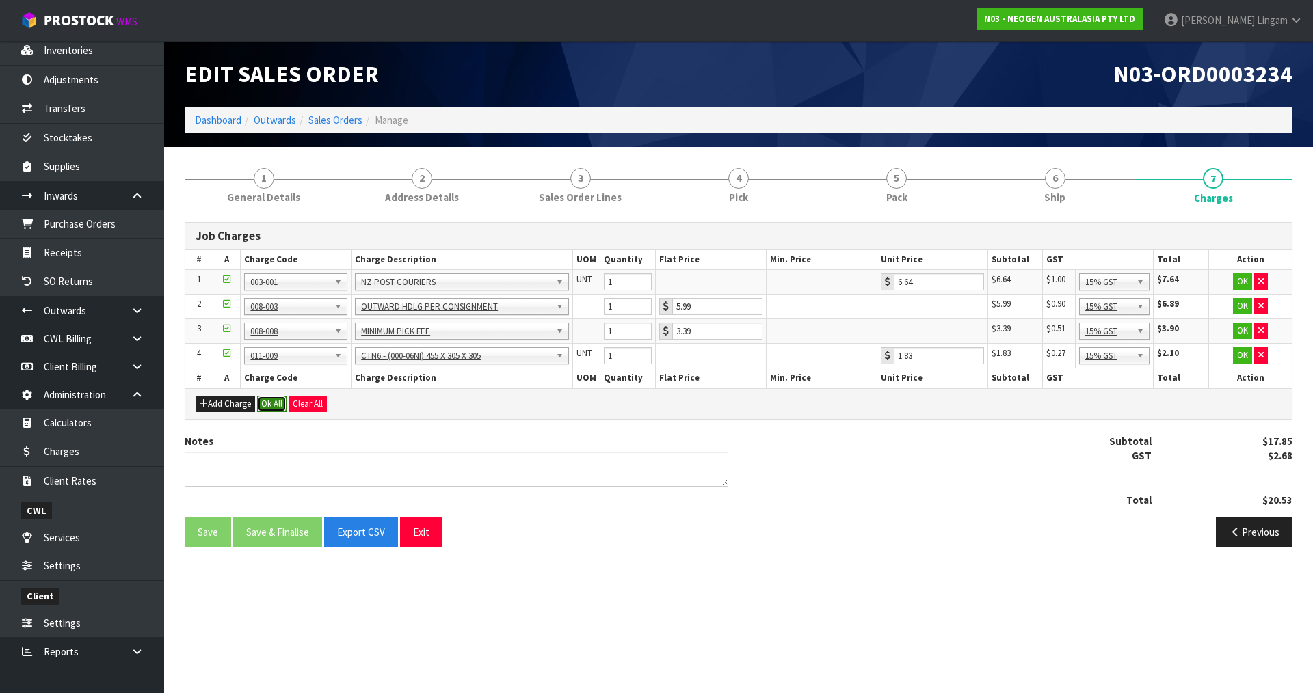
click at [265, 408] on button "Ok All" at bounding box center [271, 404] width 29 height 16
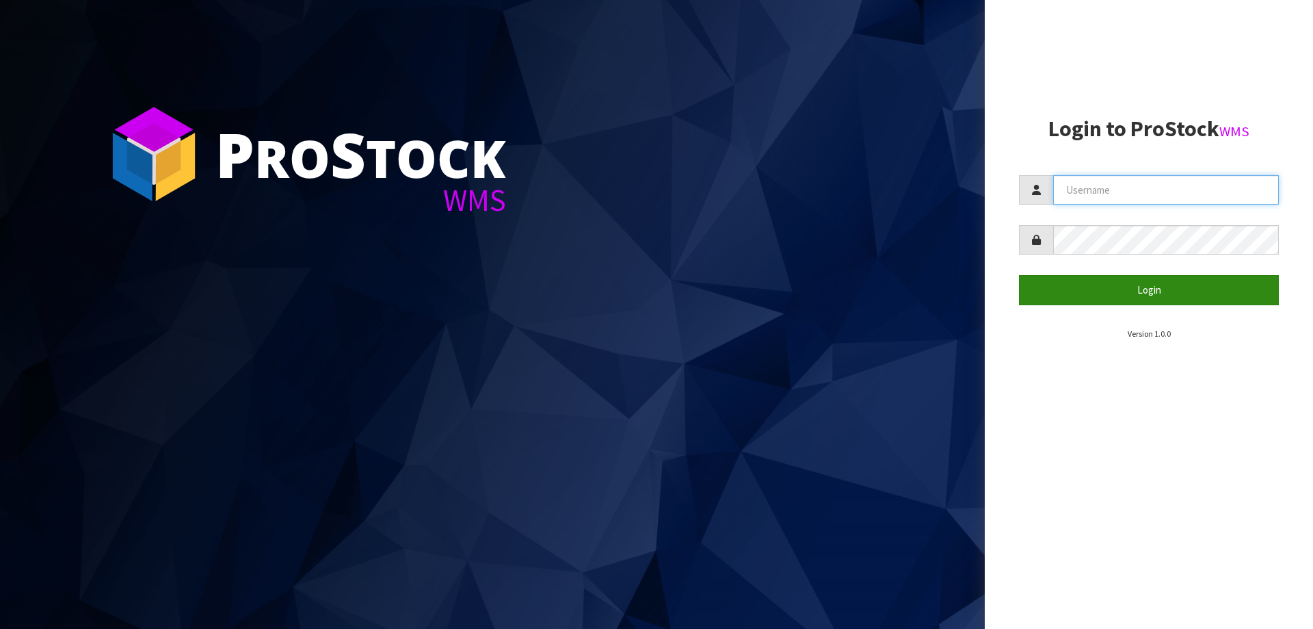
type input "[PERSON_NAME][EMAIL_ADDRESS][DOMAIN_NAME]"
click at [1195, 298] on button "Login" at bounding box center [1149, 289] width 260 height 29
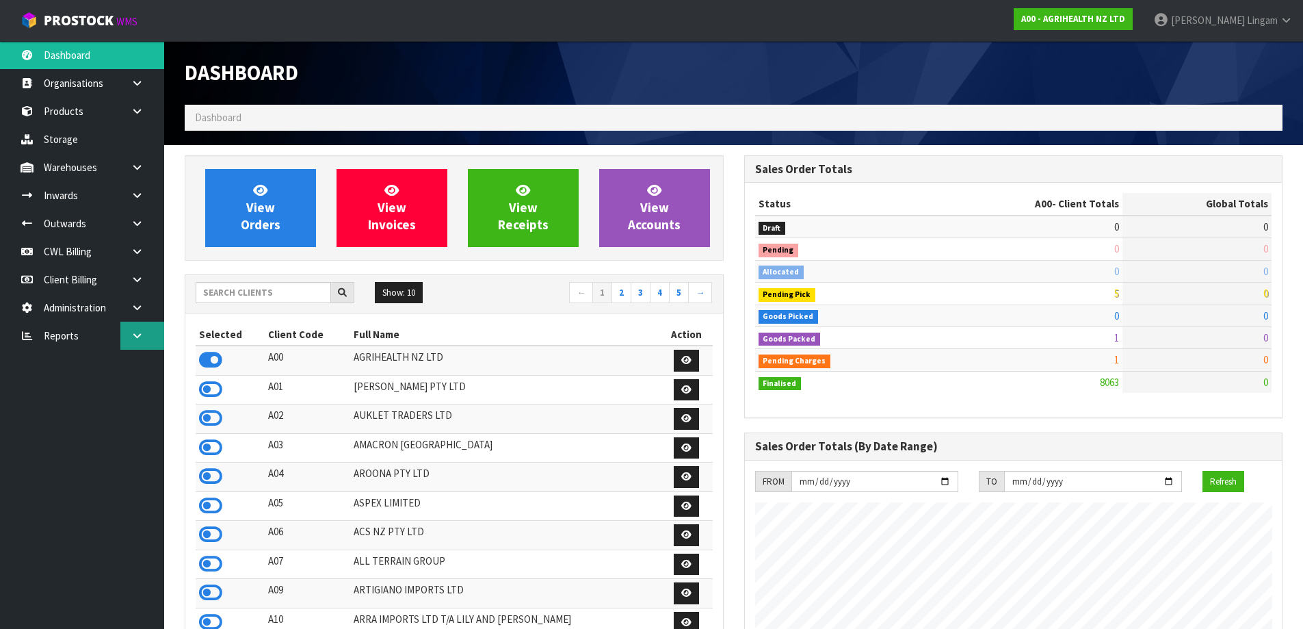
scroll to position [1036, 559]
click at [132, 336] on icon at bounding box center [137, 335] width 13 height 10
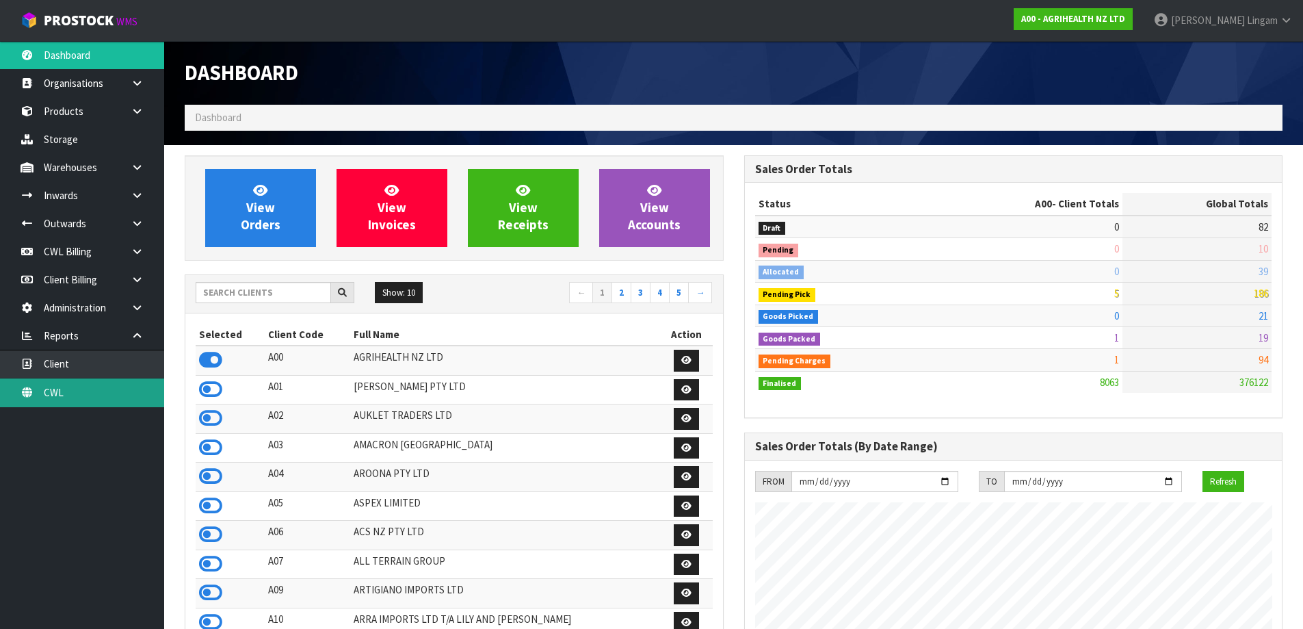
click at [127, 389] on link "CWL" at bounding box center [82, 392] width 164 height 28
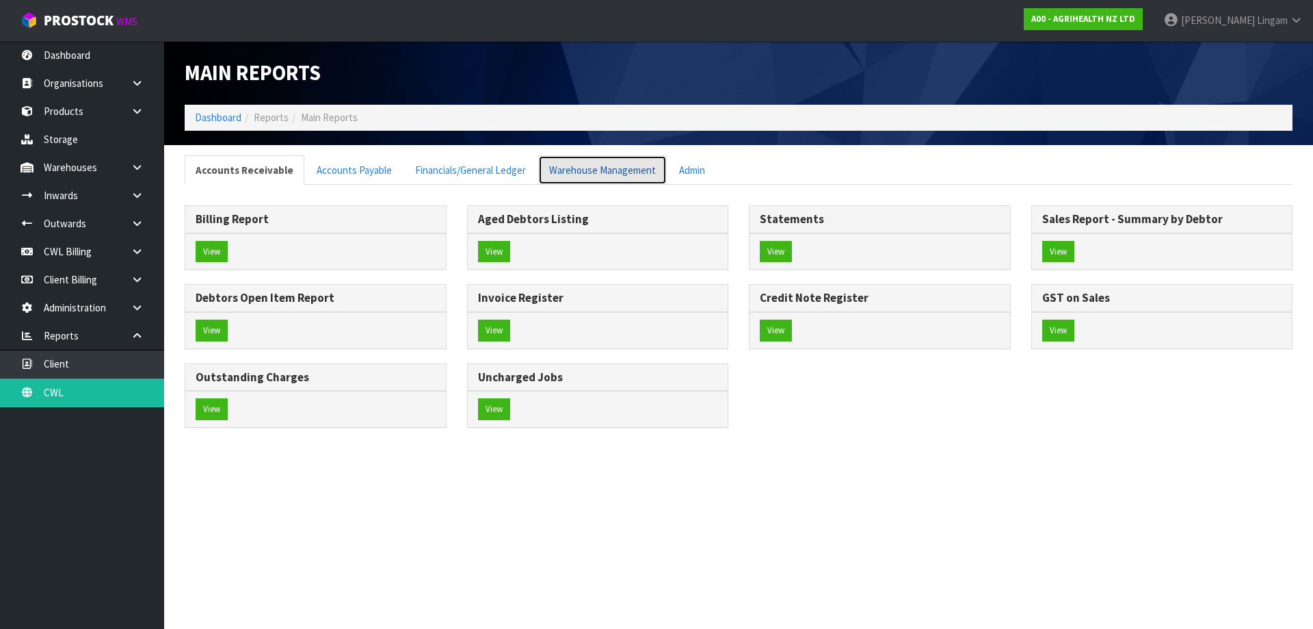
click at [629, 168] on link "Warehouse Management" at bounding box center [602, 169] width 129 height 29
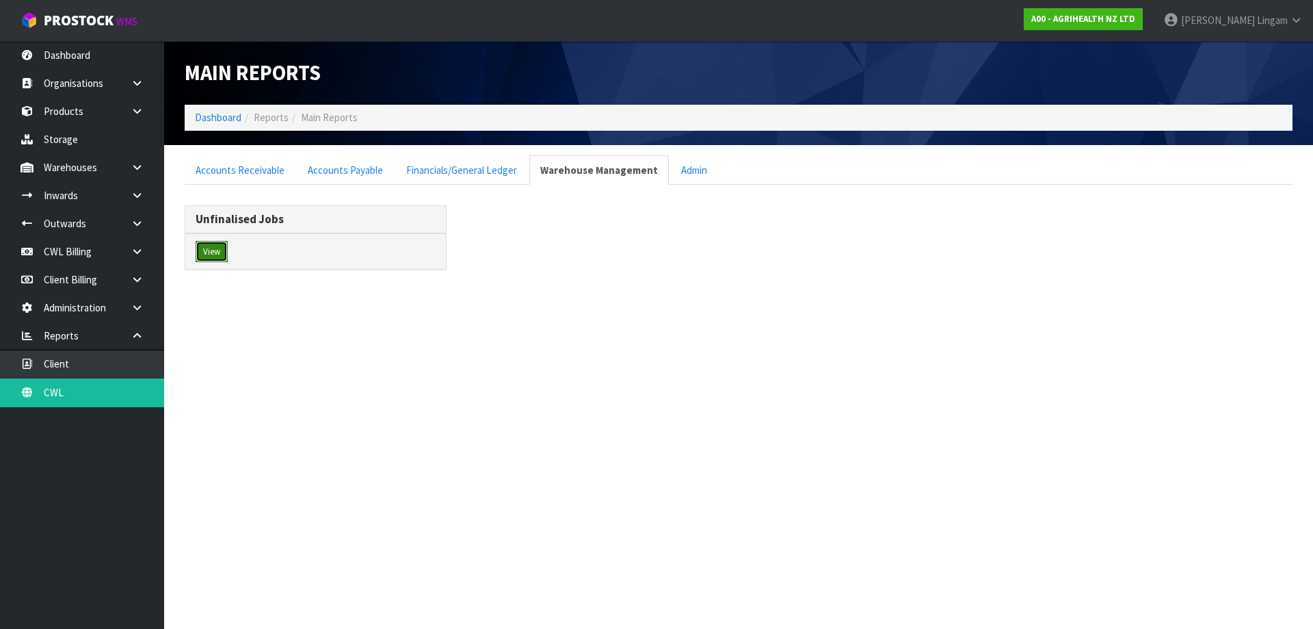
click at [214, 257] on button "View" at bounding box center [212, 252] width 32 height 22
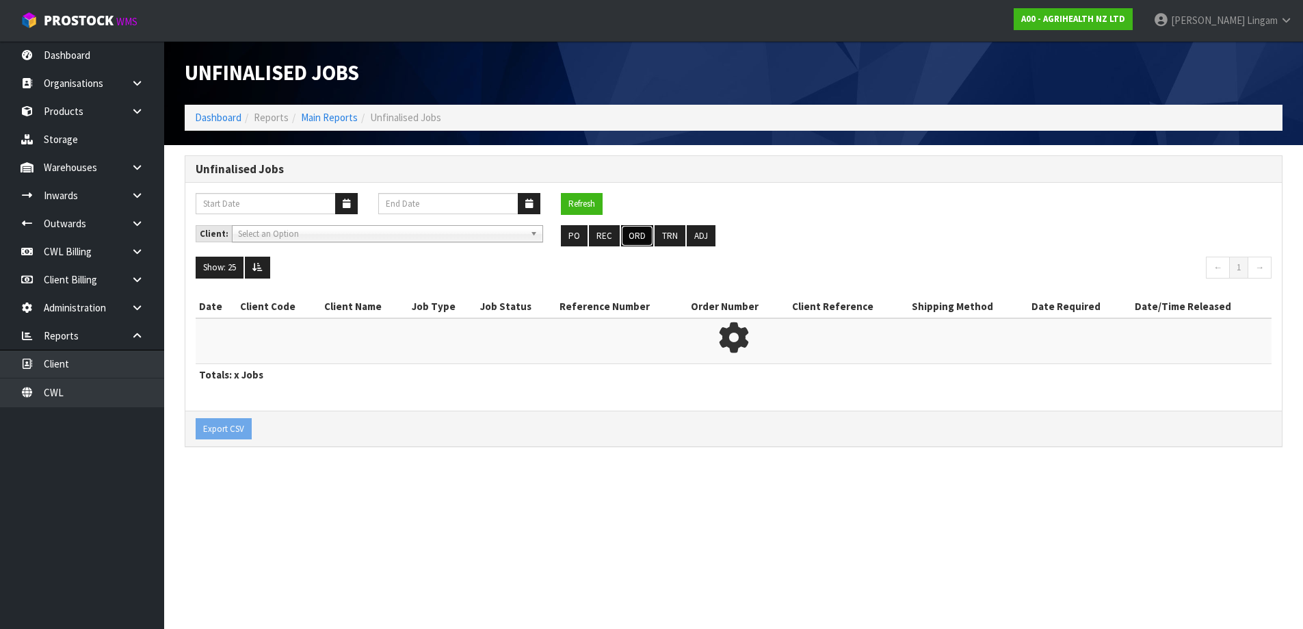
click at [631, 235] on button "ORD" at bounding box center [637, 236] width 32 height 22
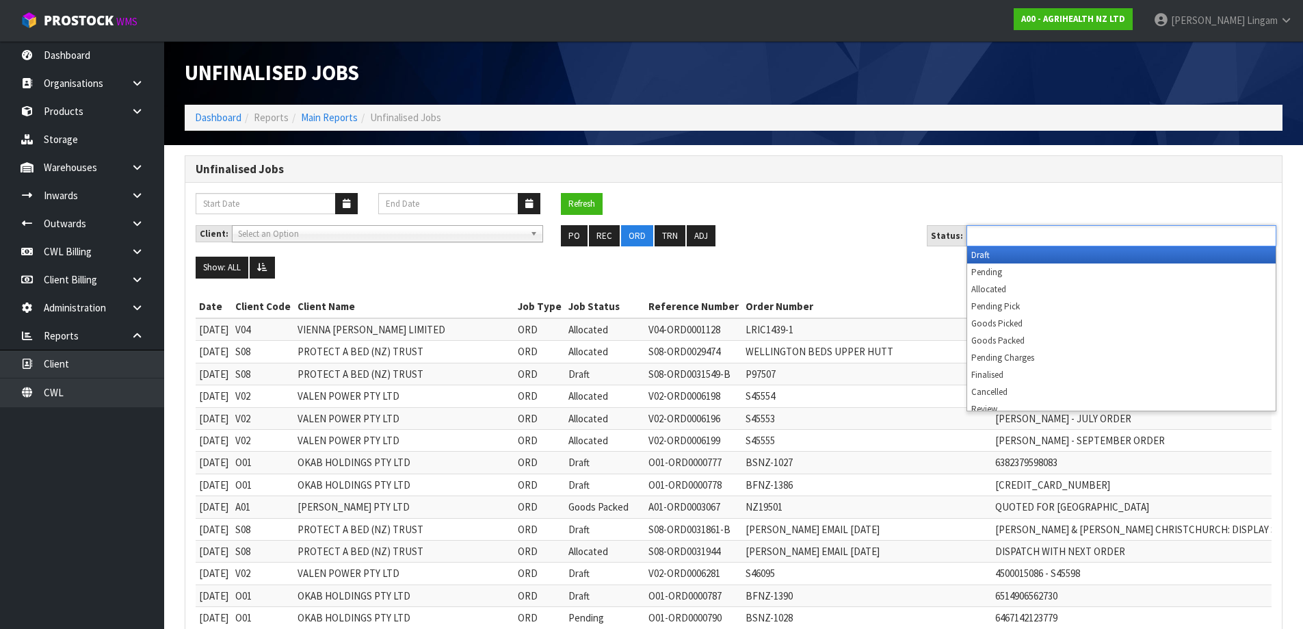
click at [1073, 235] on ul at bounding box center [1121, 235] width 310 height 21
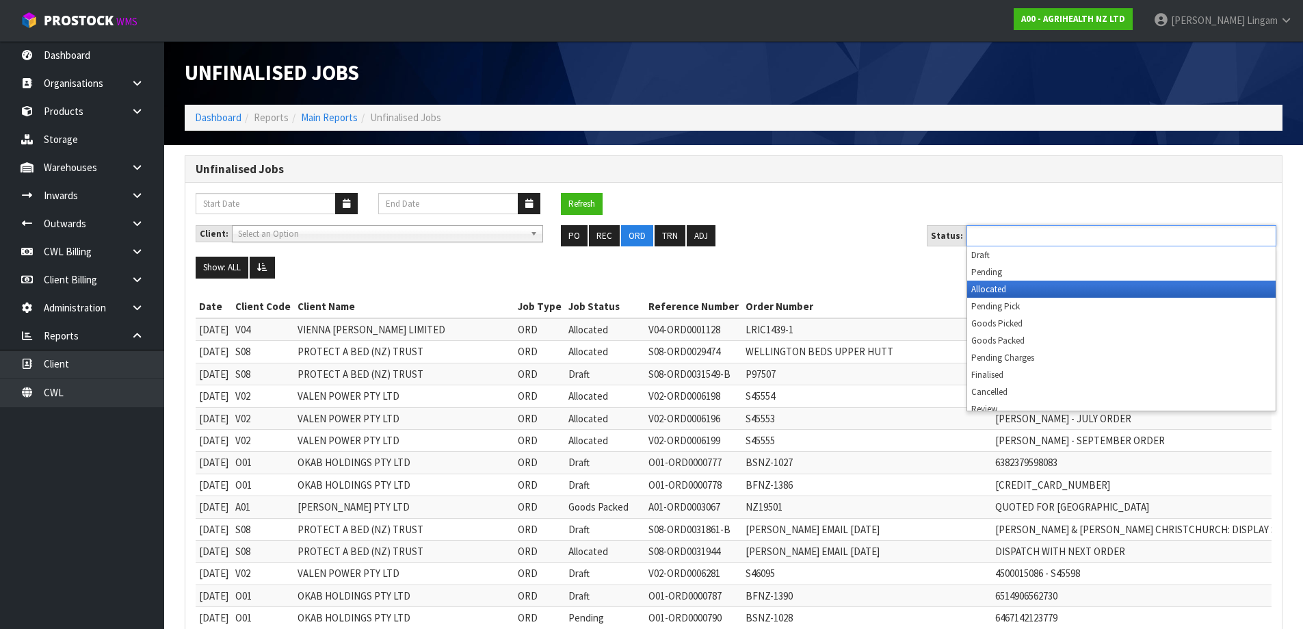
click at [1053, 287] on li "Allocated" at bounding box center [1121, 288] width 308 height 17
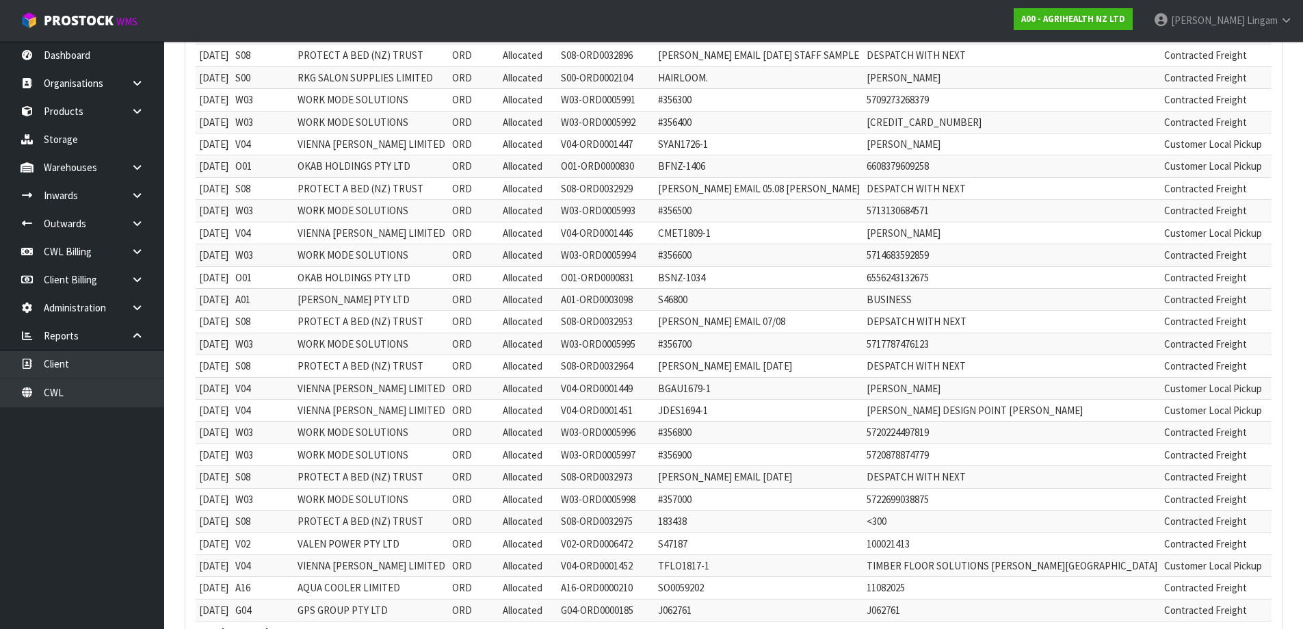
scroll to position [125, 0]
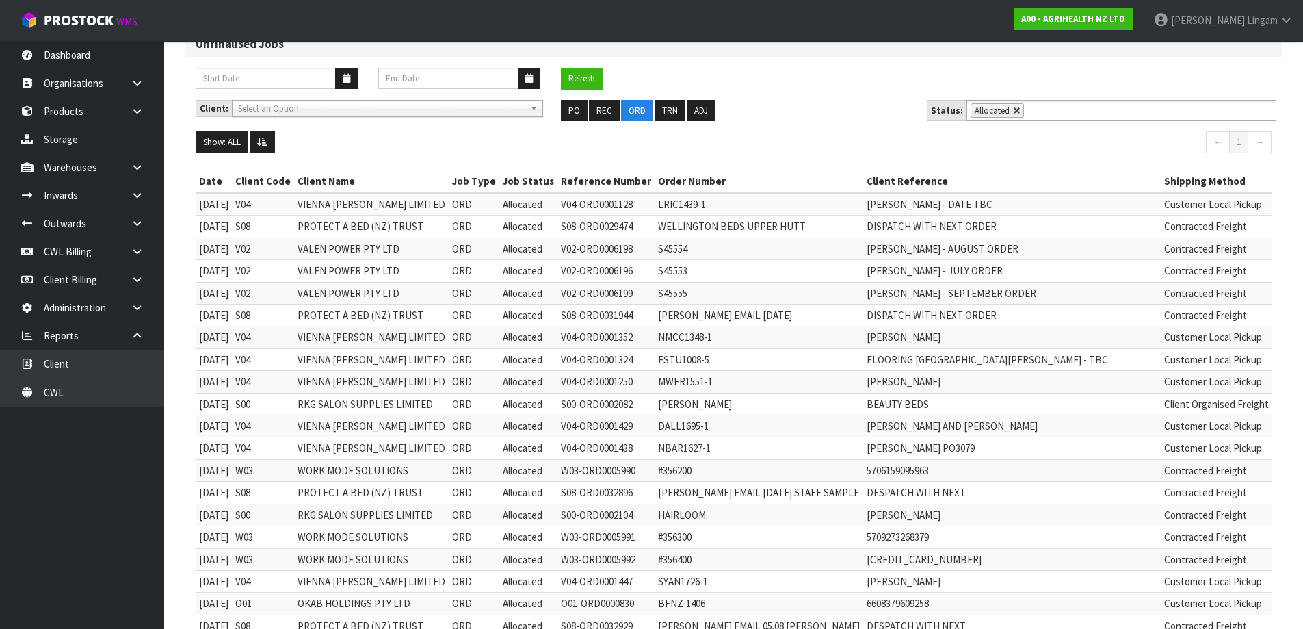
click at [1014, 112] on link at bounding box center [1017, 111] width 8 height 8
type input "Select Some Options"
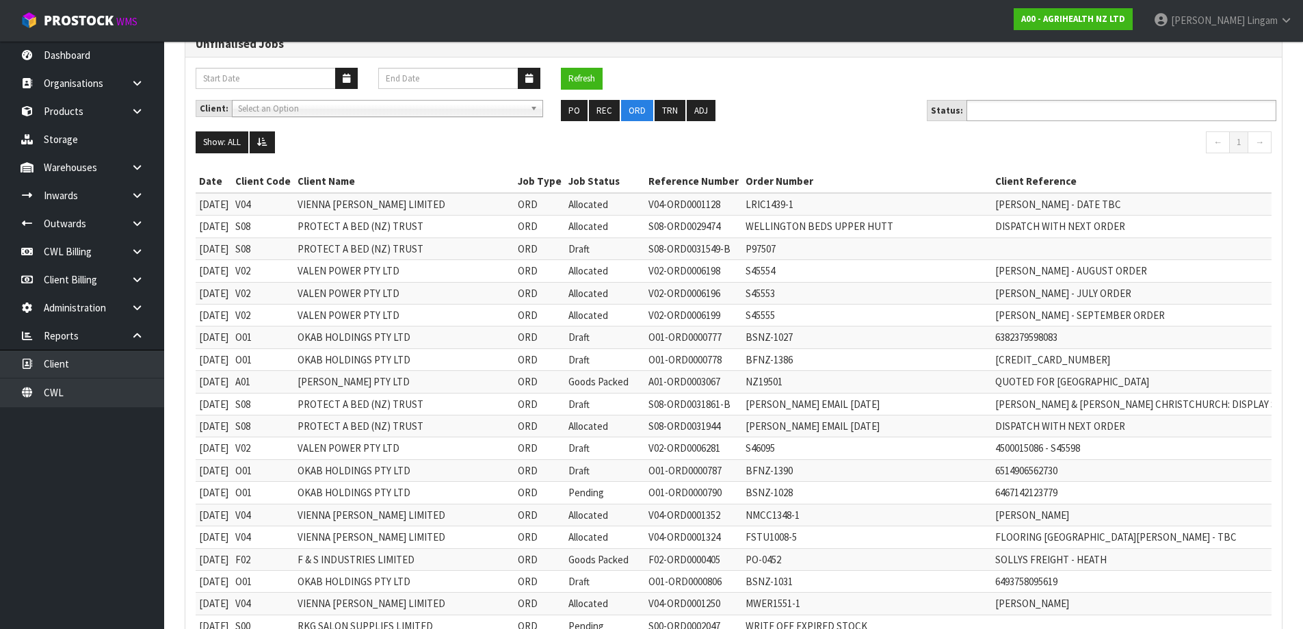
click at [1014, 112] on input "text" at bounding box center [1020, 110] width 101 height 17
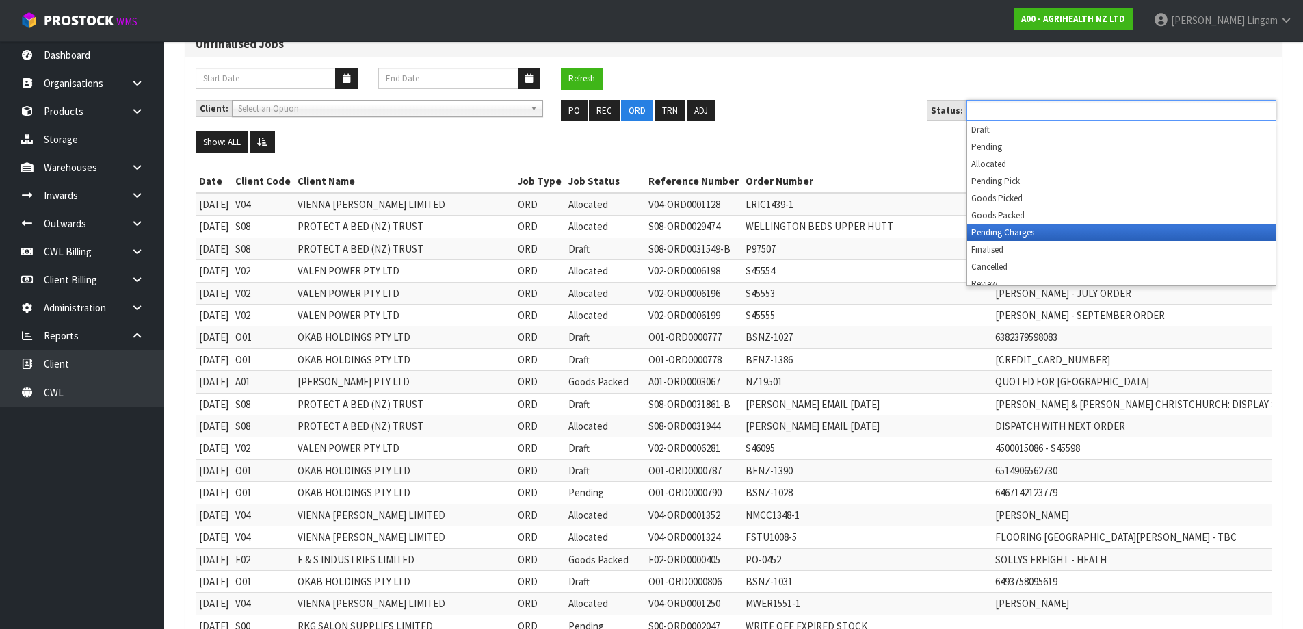
click at [1000, 231] on li "Pending Charges" at bounding box center [1121, 232] width 308 height 17
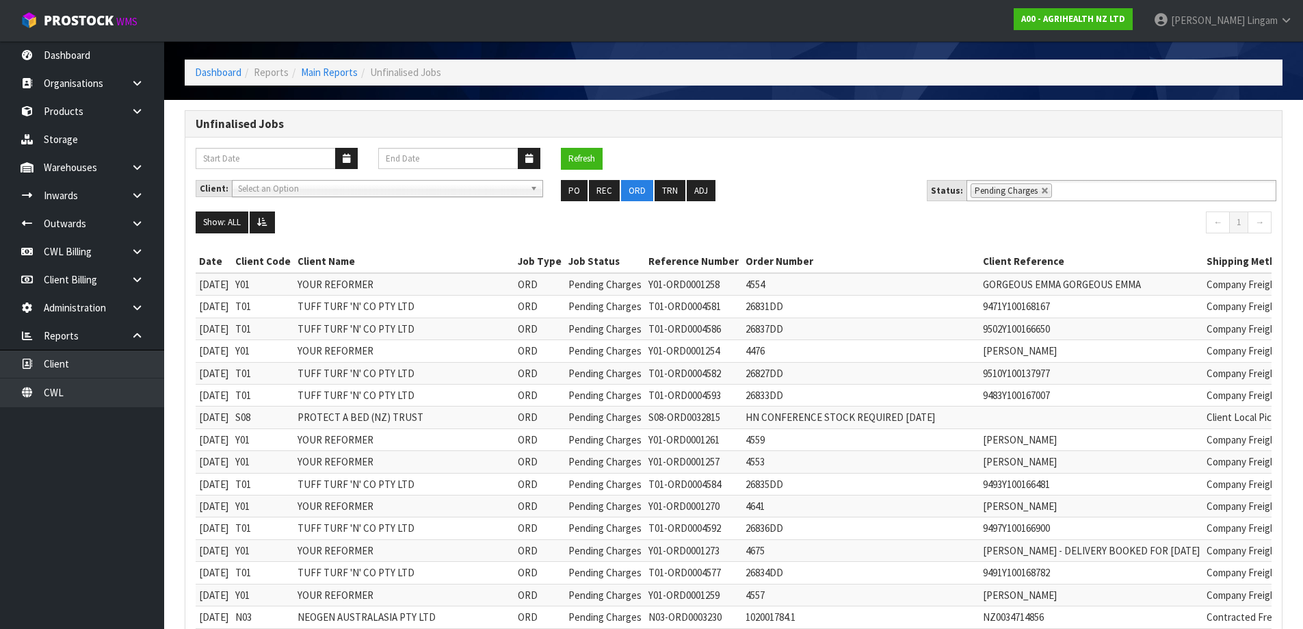
scroll to position [0, 0]
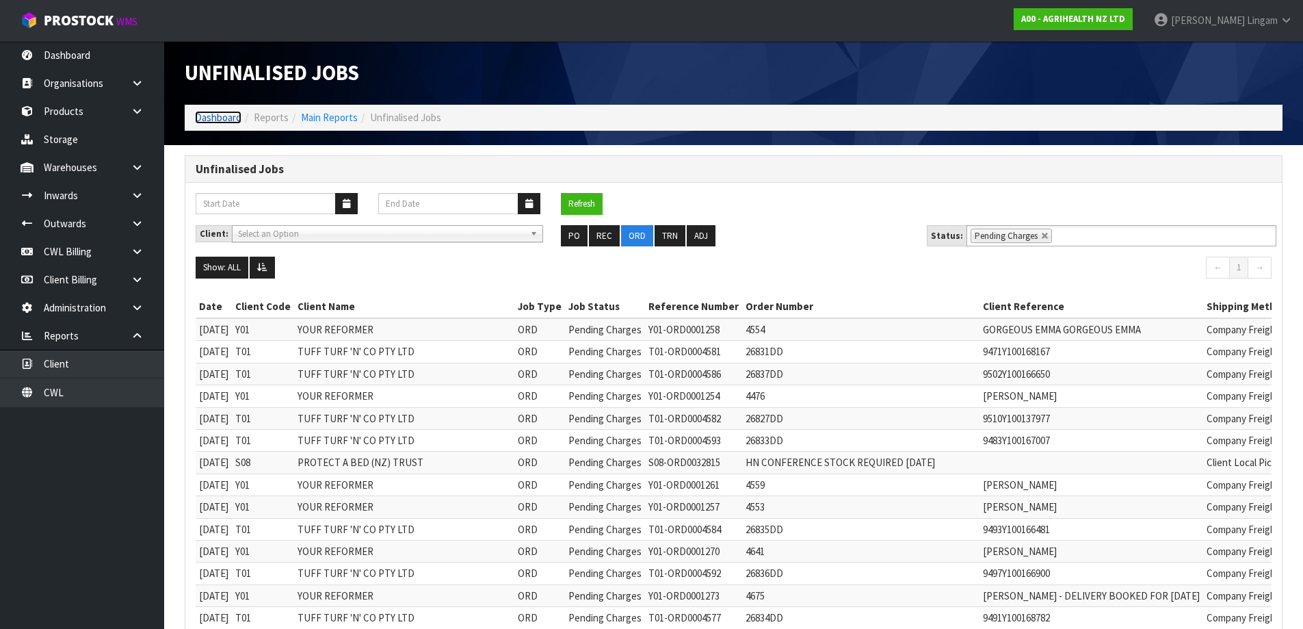
click at [228, 116] on link "Dashboard" at bounding box center [218, 117] width 47 height 13
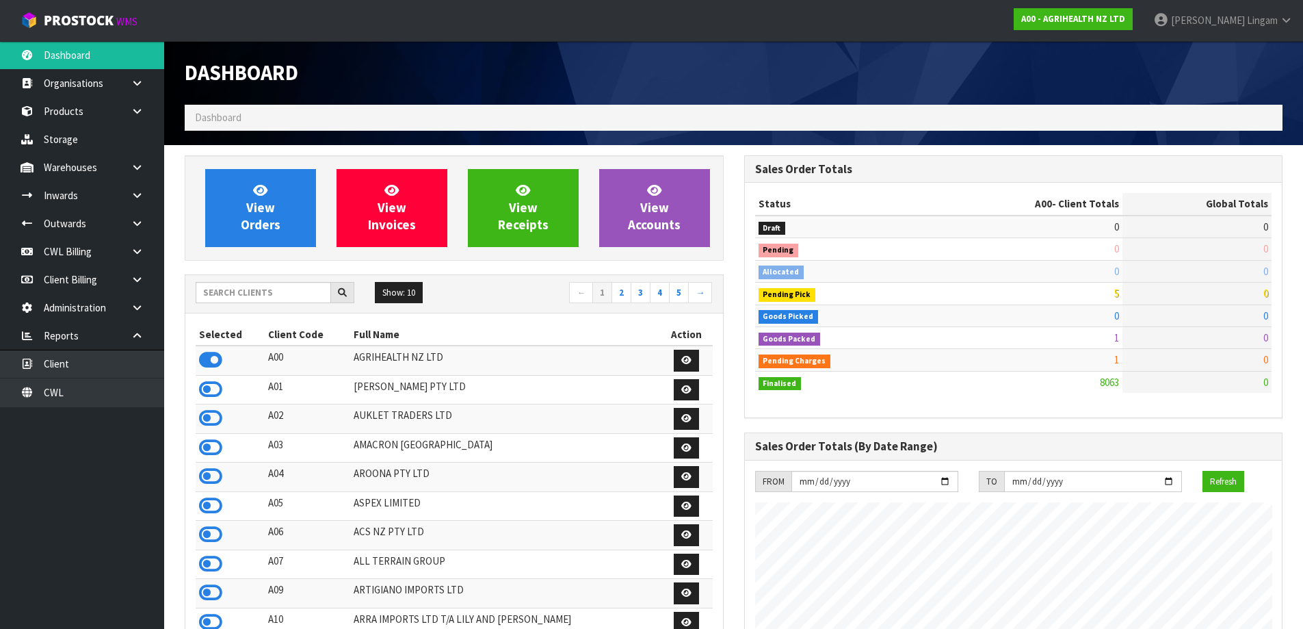
scroll to position [1036, 559]
click at [257, 298] on input "text" at bounding box center [263, 292] width 135 height 21
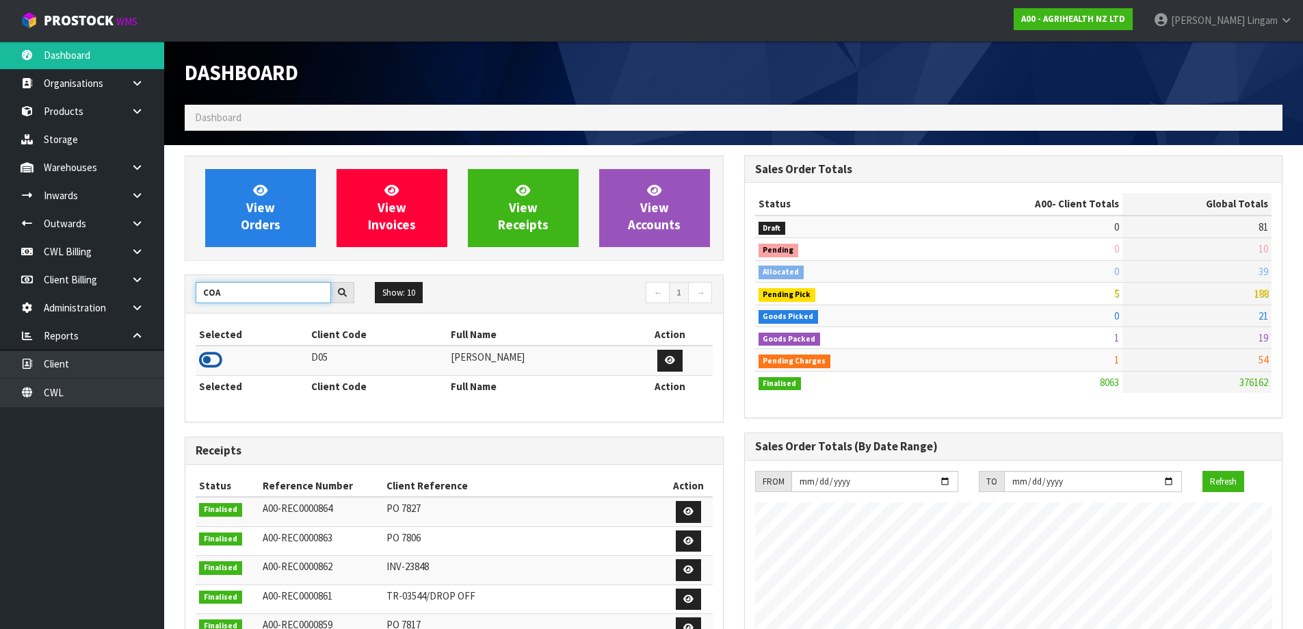
type input "COA"
click at [214, 359] on icon at bounding box center [210, 359] width 23 height 21
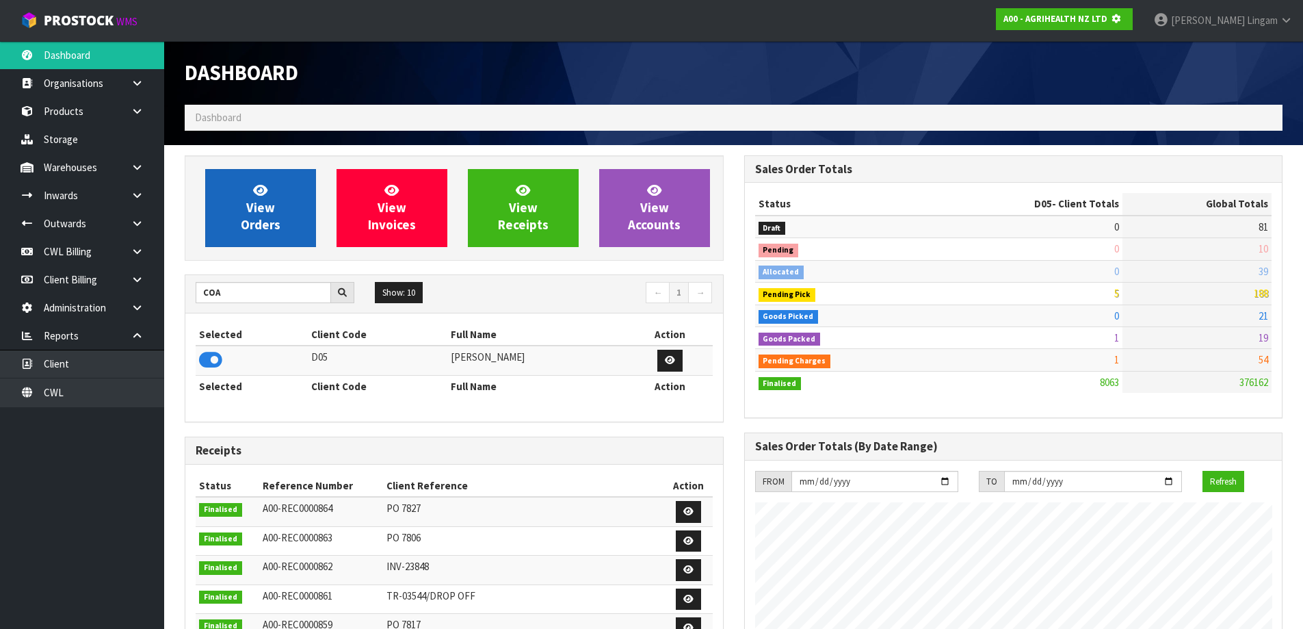
scroll to position [853, 559]
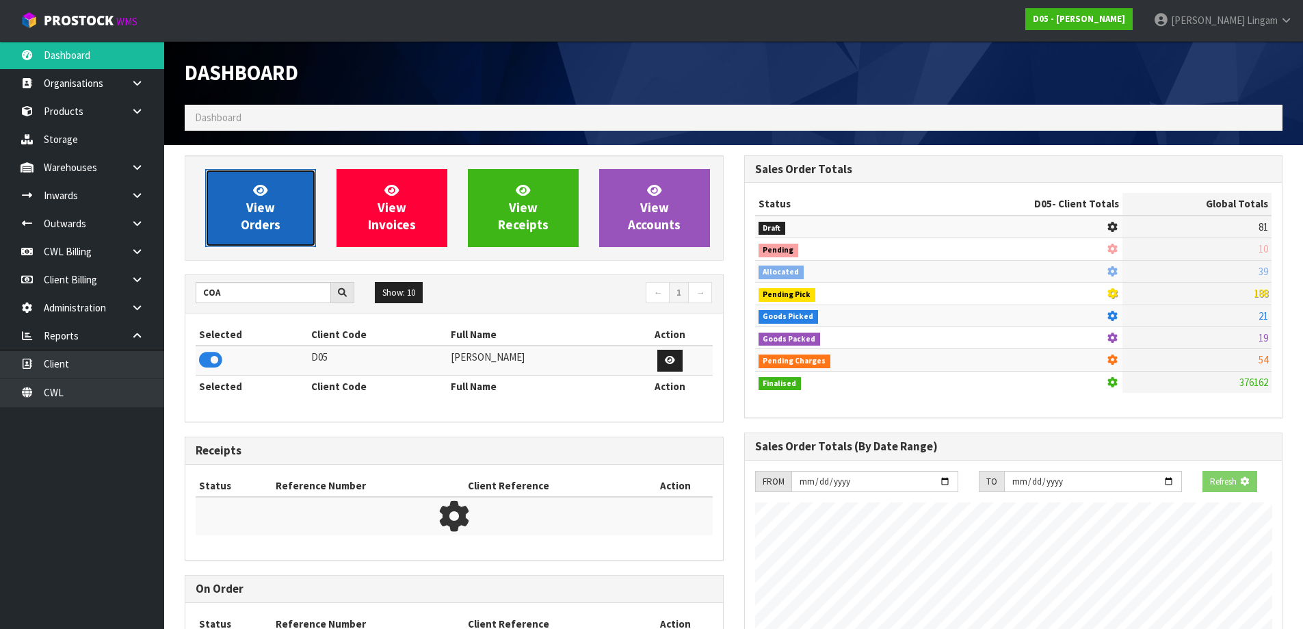
click at [272, 230] on span "View Orders" at bounding box center [261, 207] width 40 height 51
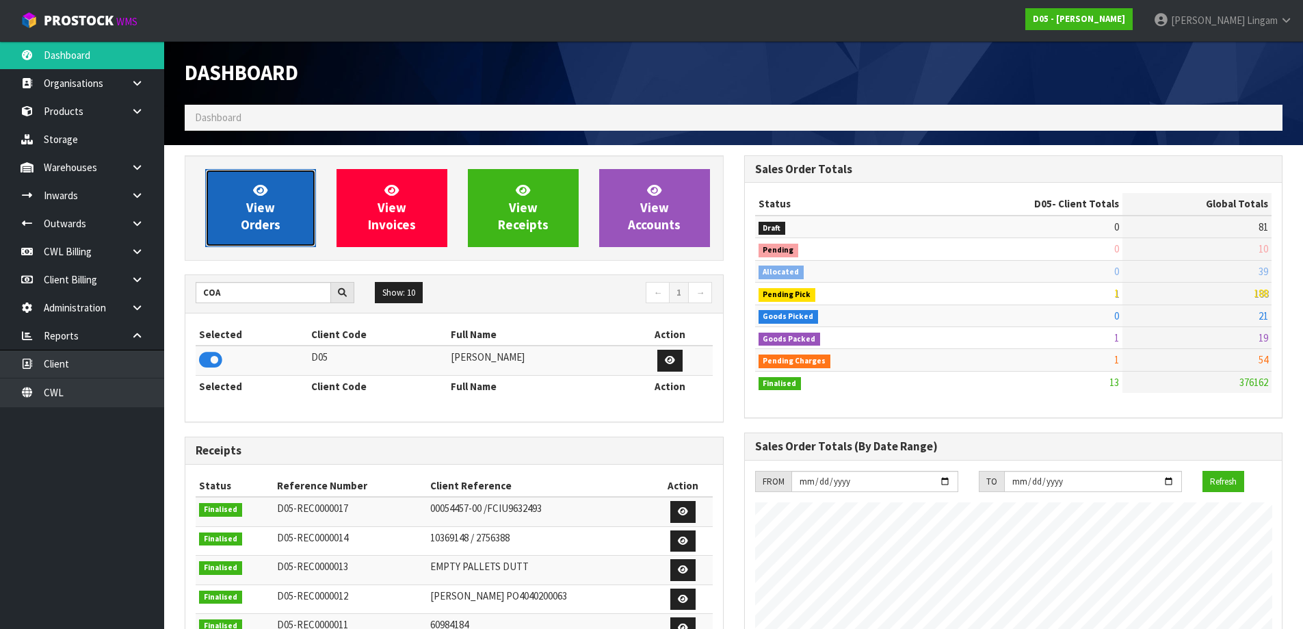
scroll to position [1124, 559]
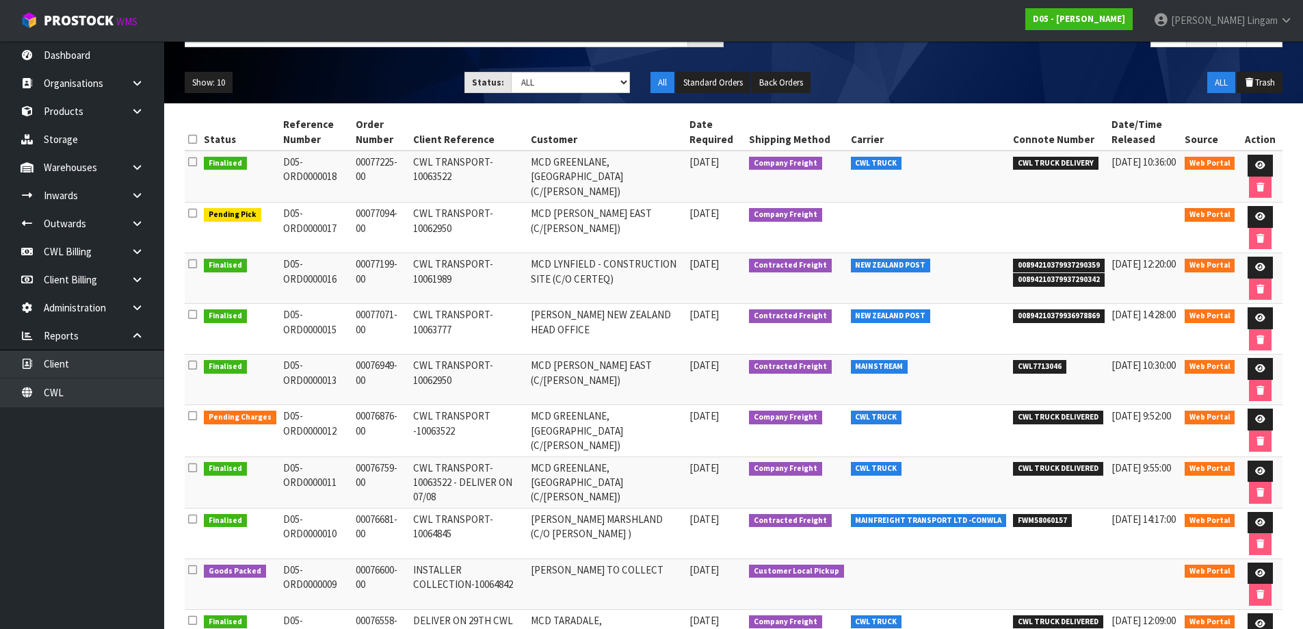
scroll to position [137, 0]
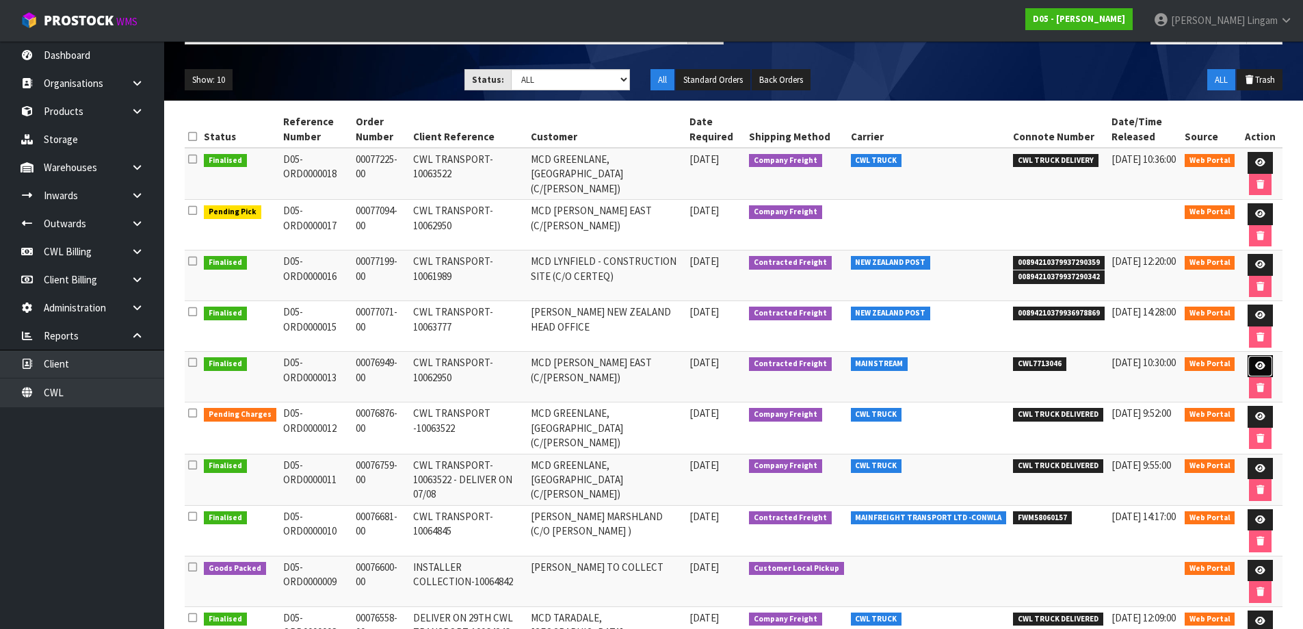
click at [1260, 365] on icon at bounding box center [1260, 365] width 10 height 9
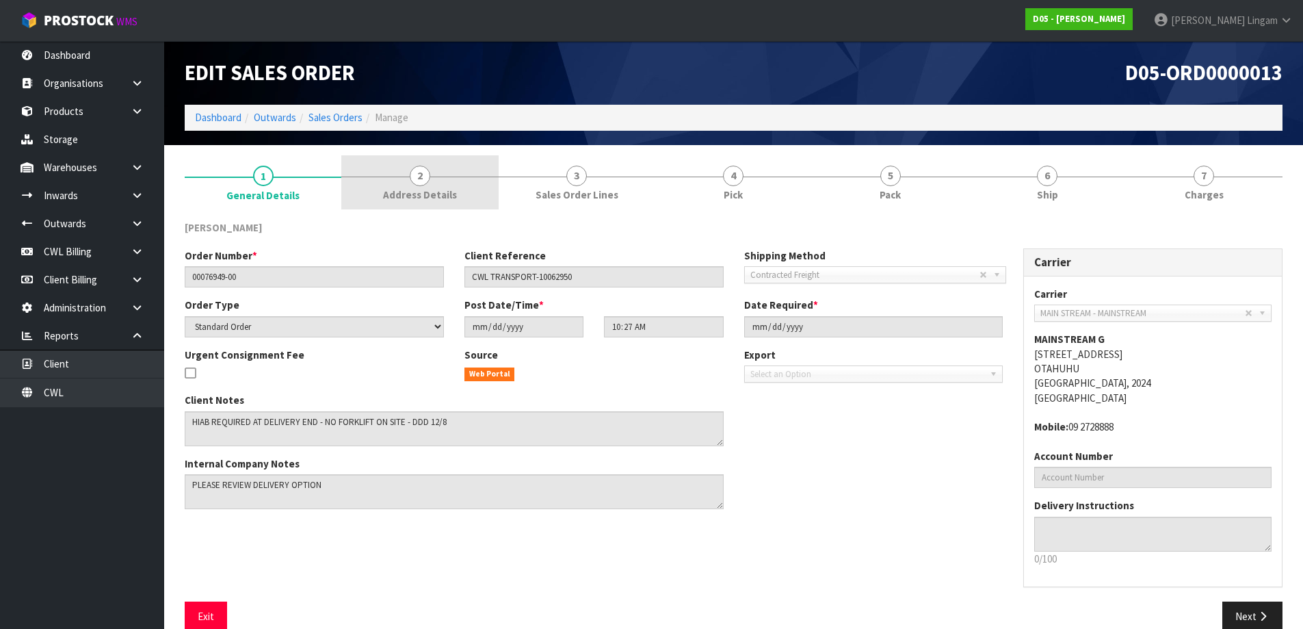
click at [441, 198] on span "Address Details" at bounding box center [420, 194] width 74 height 14
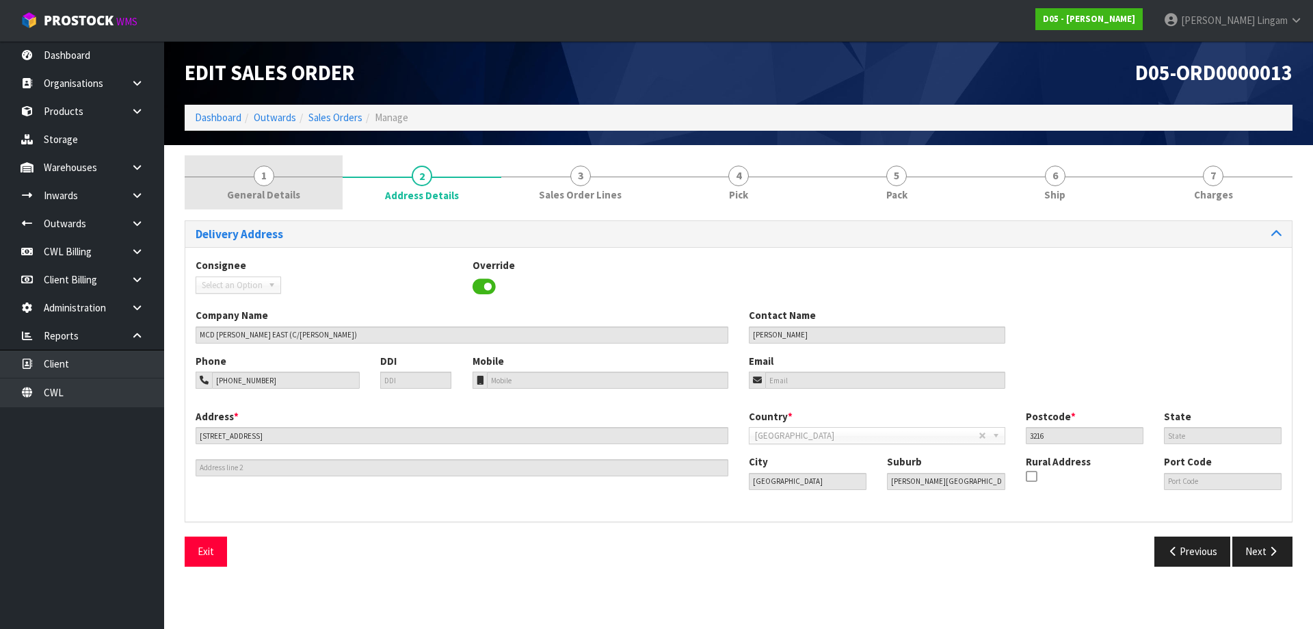
click at [308, 191] on link "1 General Details" at bounding box center [264, 182] width 158 height 54
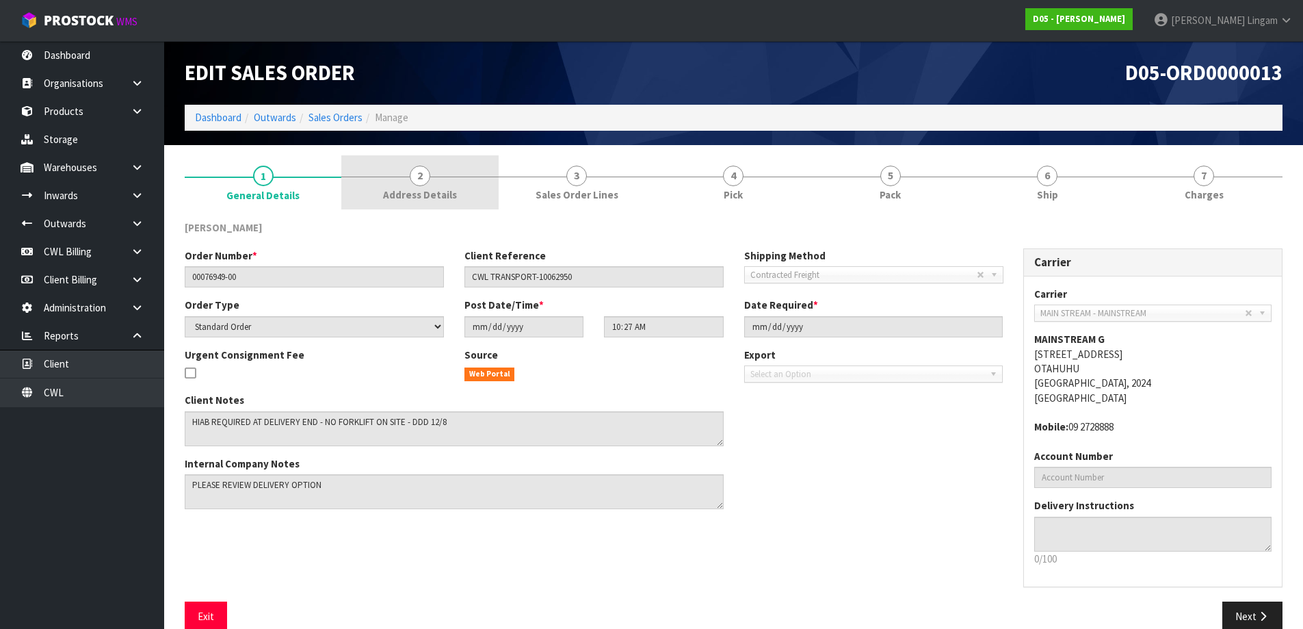
click at [425, 182] on span "2" at bounding box center [420, 176] width 21 height 21
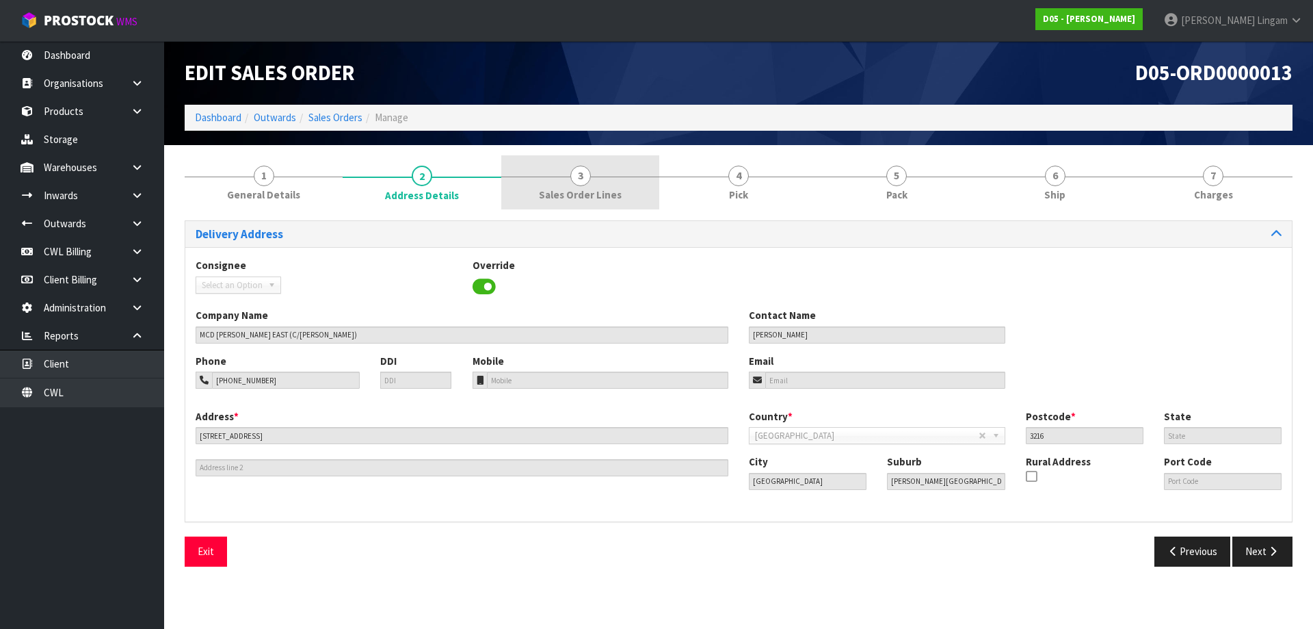
click at [608, 185] on link "3 Sales Order Lines" at bounding box center [580, 182] width 158 height 54
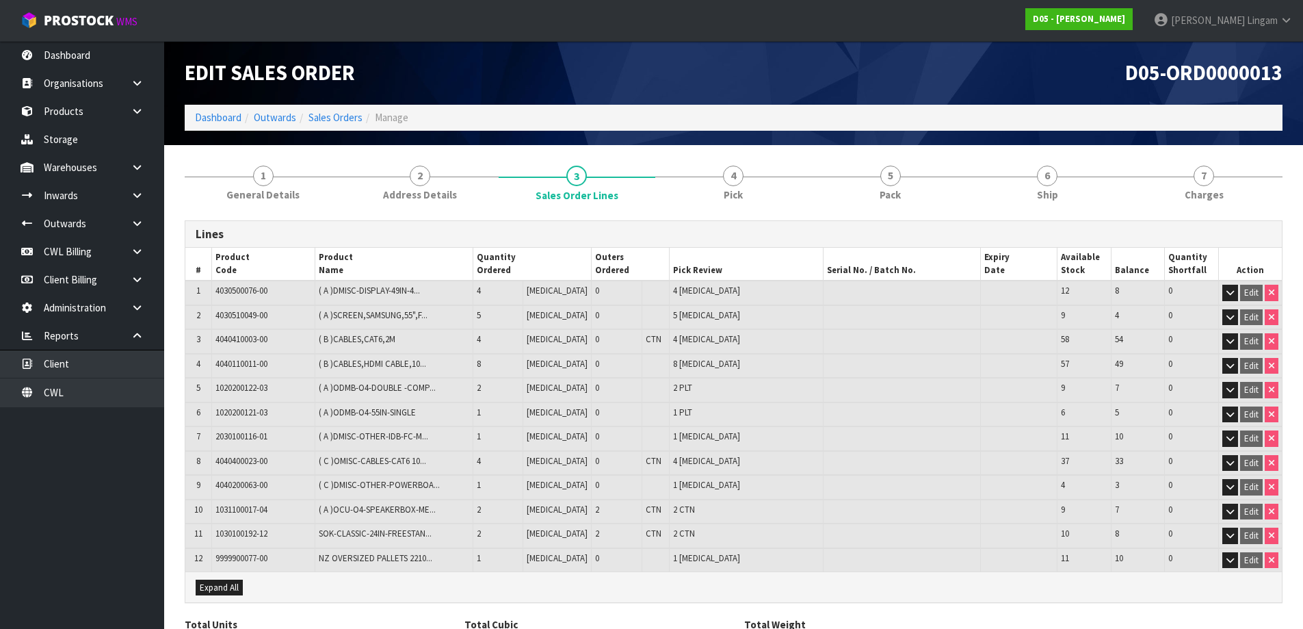
click at [624, 96] on div "Edit Sales Order" at bounding box center [453, 73] width 559 height 64
click at [228, 122] on link "Dashboard" at bounding box center [218, 117] width 47 height 13
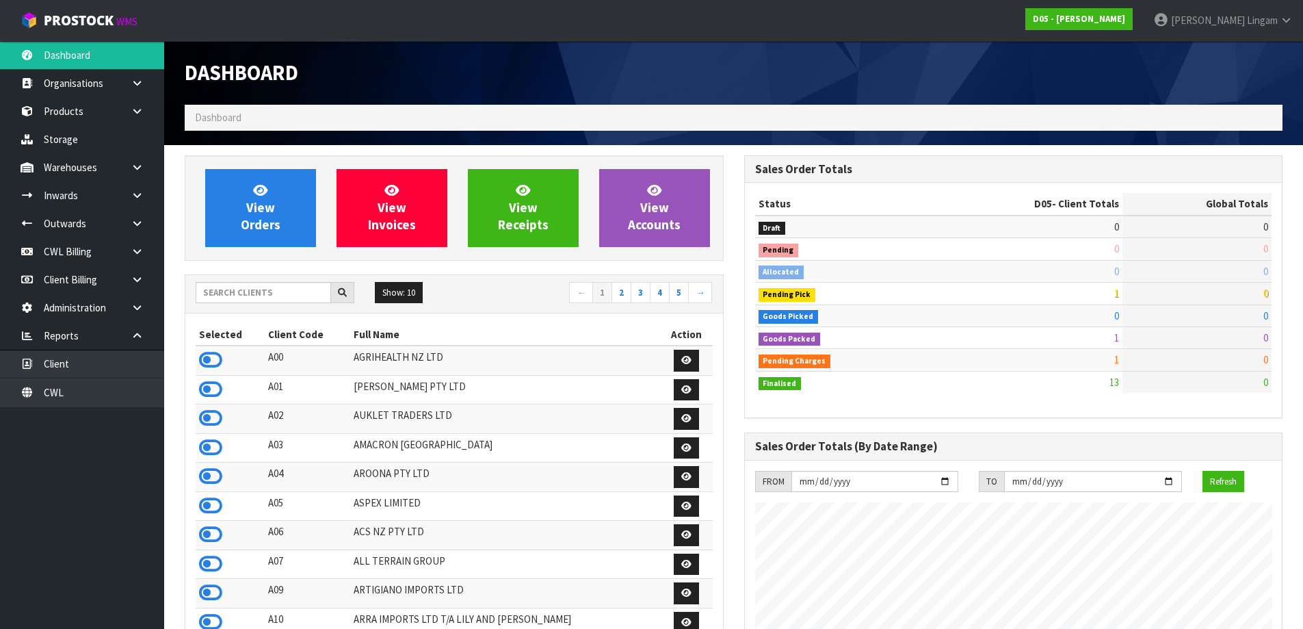
scroll to position [1197, 559]
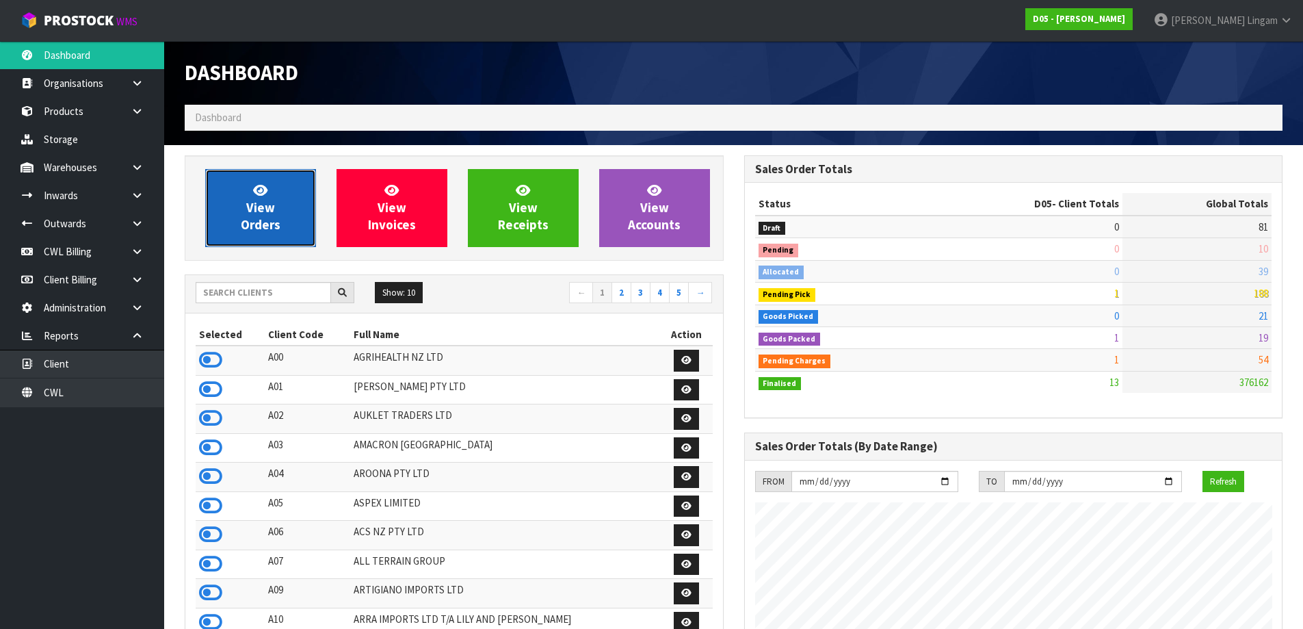
click at [288, 224] on link "View Orders" at bounding box center [260, 208] width 111 height 78
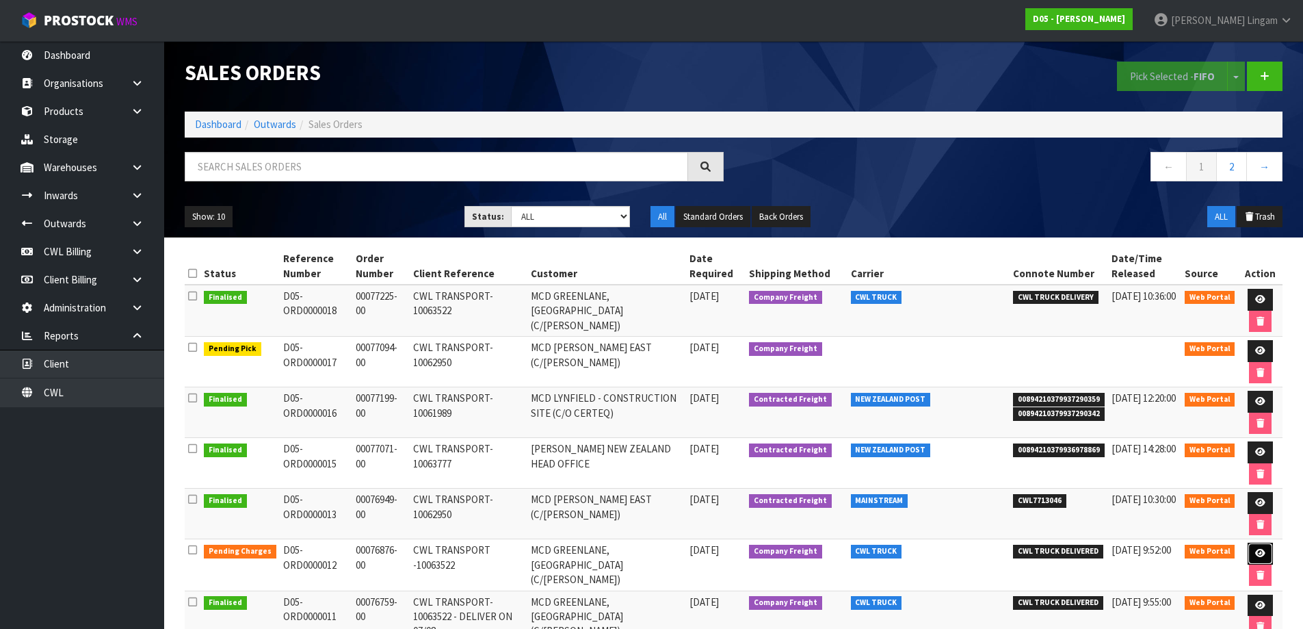
click at [1248, 550] on link at bounding box center [1259, 553] width 25 height 22
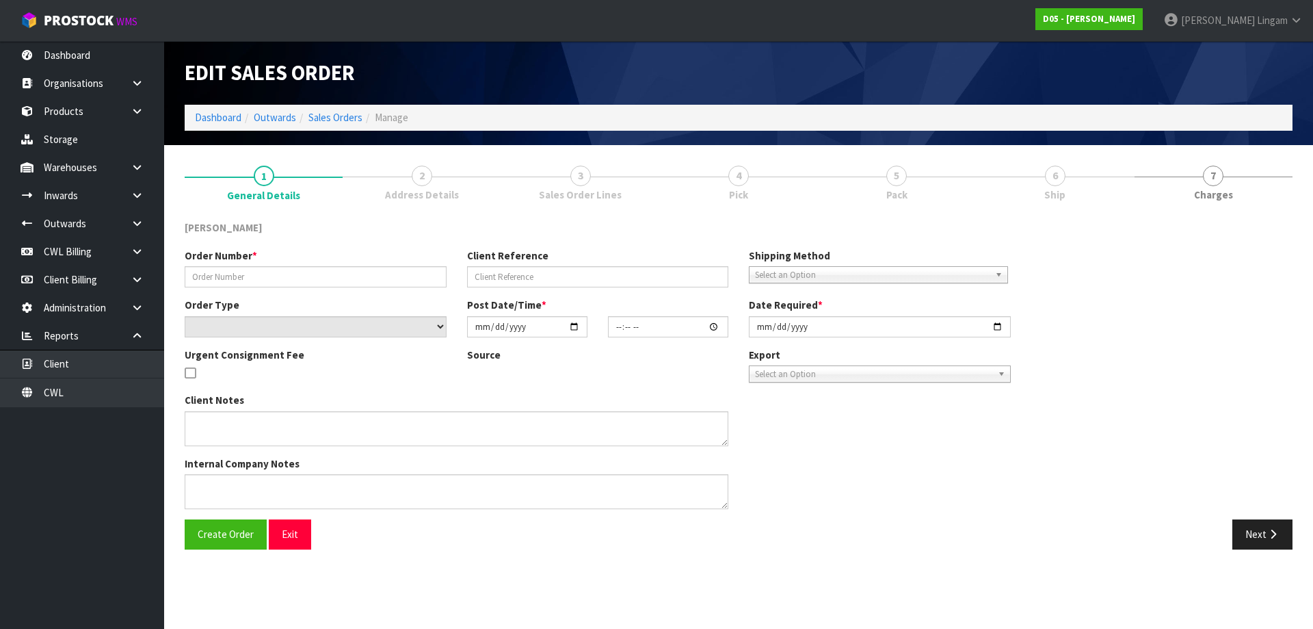
type input "00076876-00"
type input "CWL TRANSPORT -10063522"
select select "number:0"
type input "[DATE]"
type input "17:34:00.000"
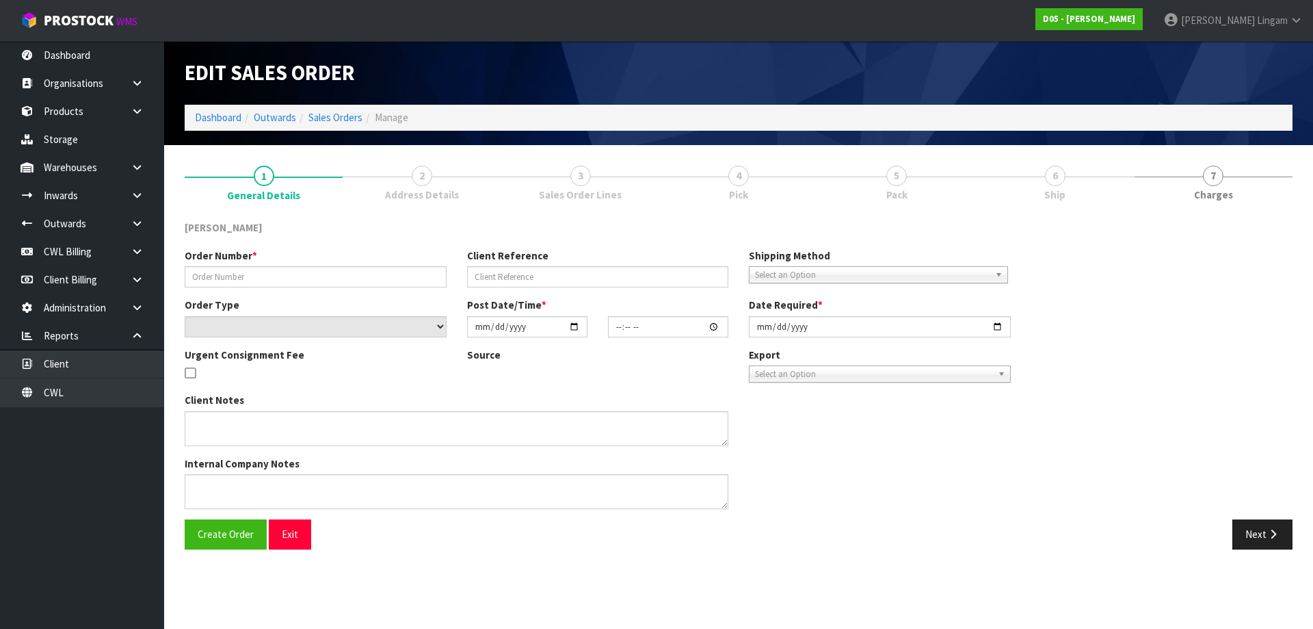
type input "[DATE]"
type textarea "SHIP DIRECT TO SITE DELIVER BY NO FORKLIFT ON SITE - DDD 11/8 -"
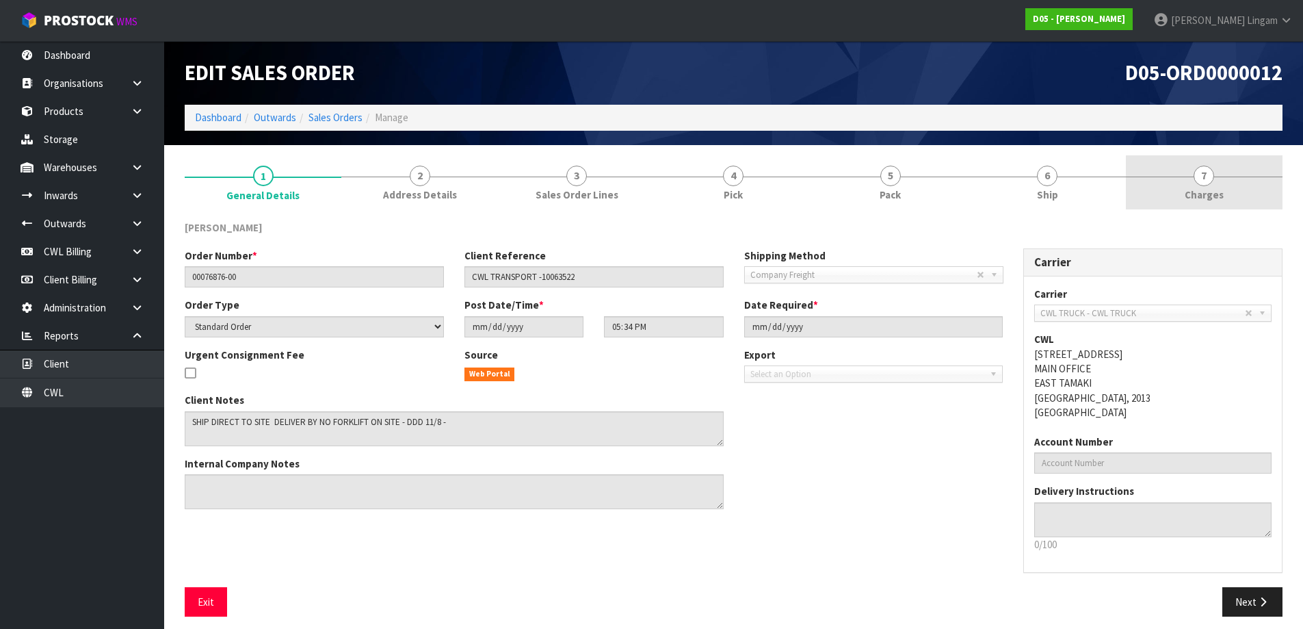
click at [1231, 196] on link "7 [GEOGRAPHIC_DATA]" at bounding box center [1204, 182] width 157 height 54
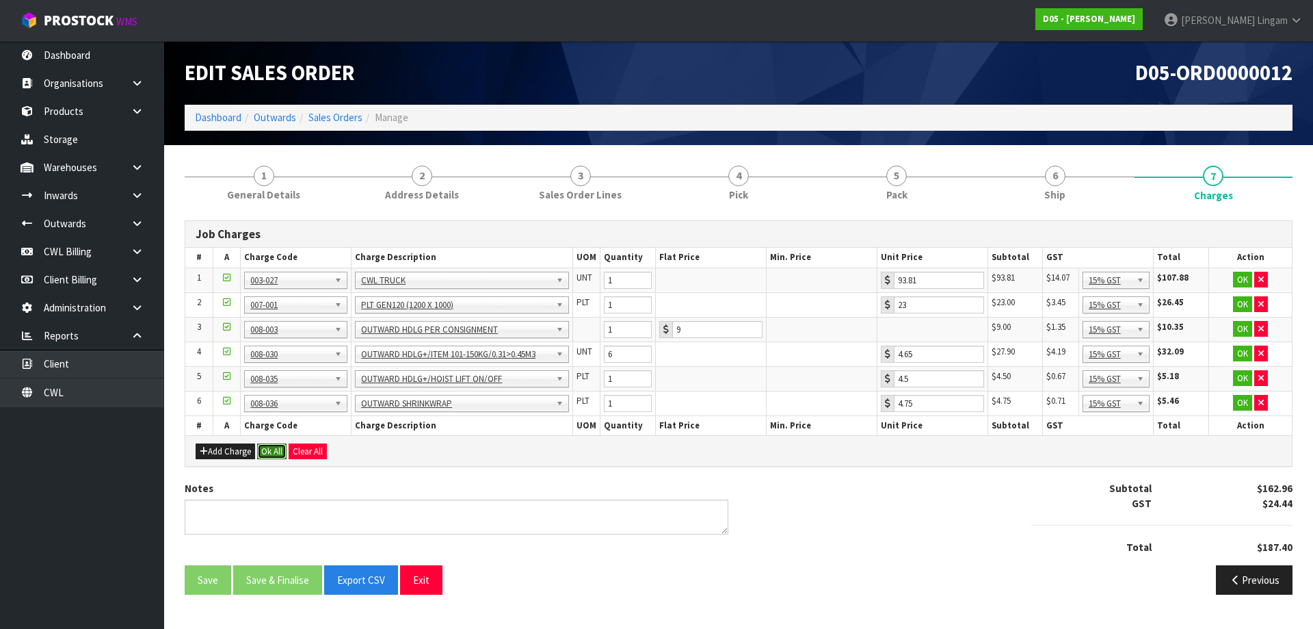
click at [274, 449] on button "Ok All" at bounding box center [271, 451] width 29 height 16
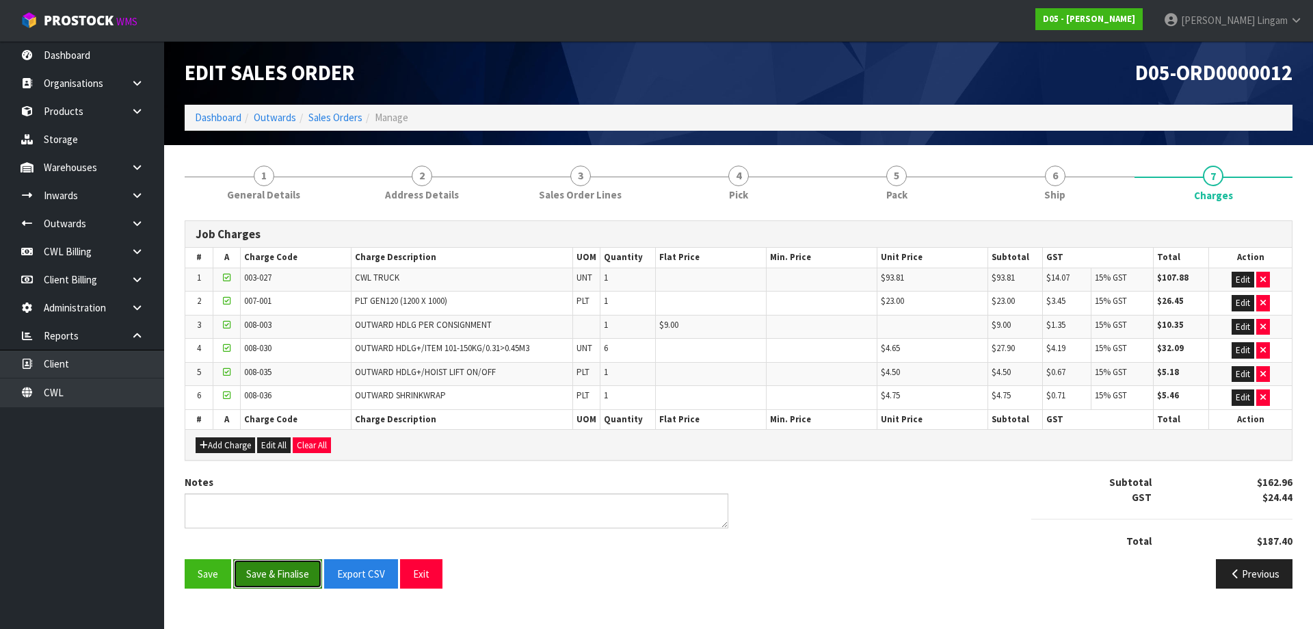
click at [280, 581] on button "Save & Finalise" at bounding box center [277, 573] width 89 height 29
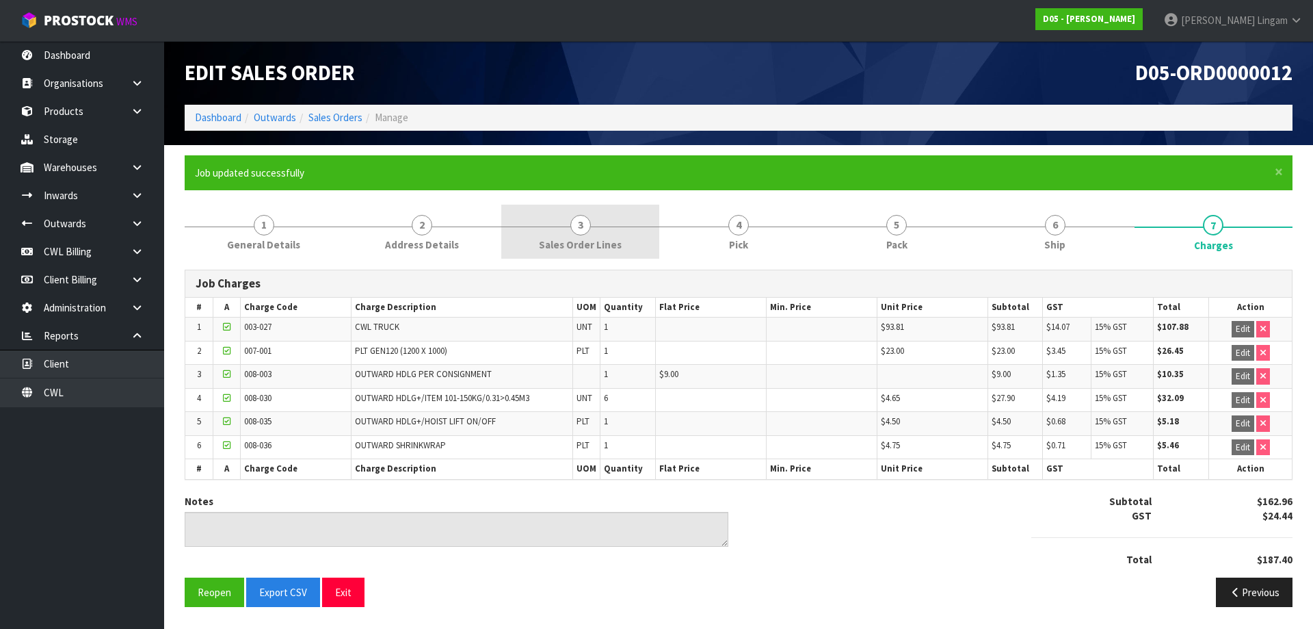
click at [628, 240] on link "3 Sales Order Lines" at bounding box center [580, 231] width 158 height 54
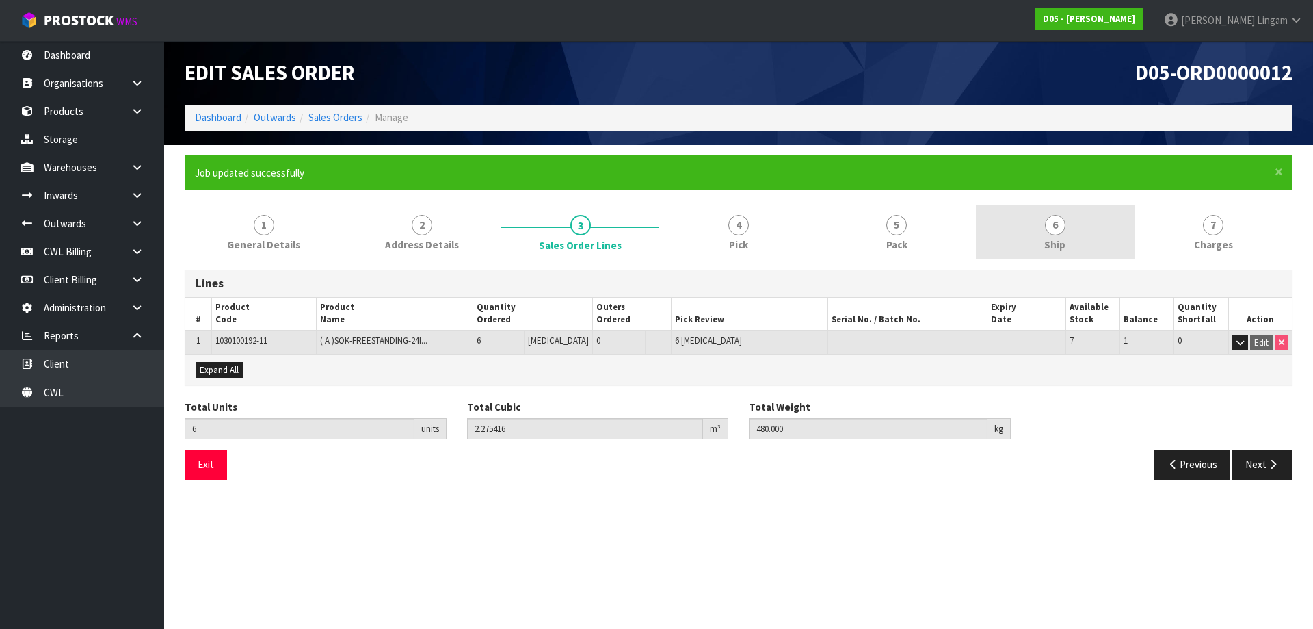
click at [1063, 243] on span "Ship" at bounding box center [1054, 244] width 21 height 14
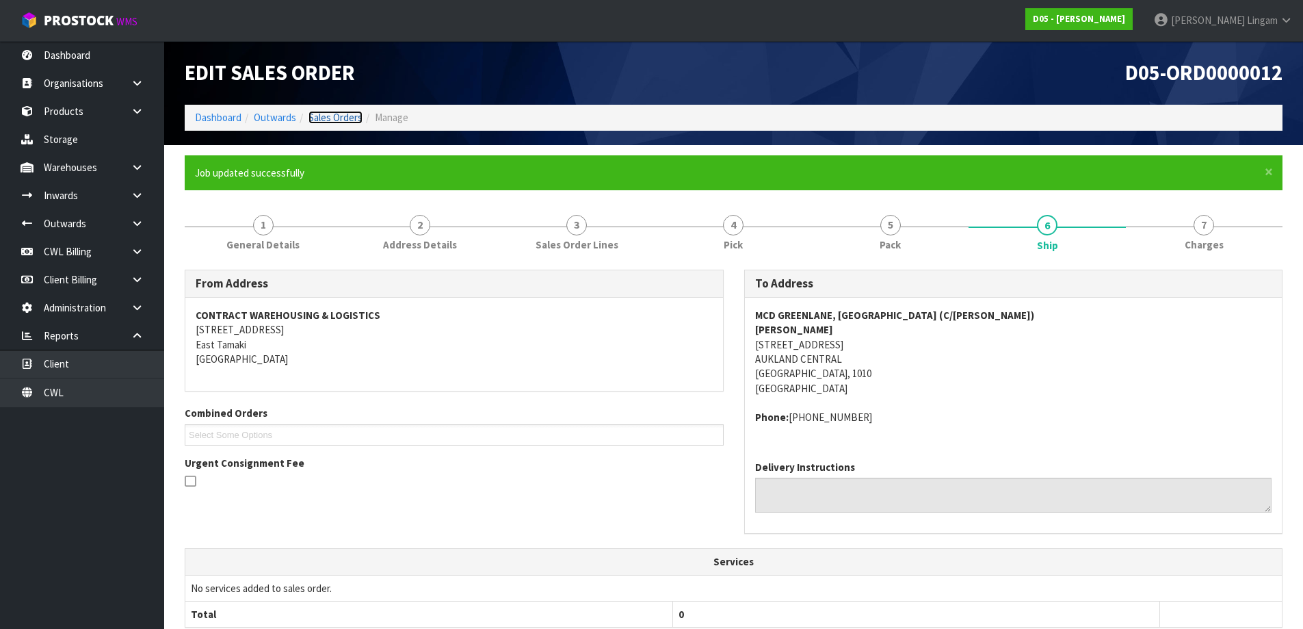
click at [349, 120] on link "Sales Orders" at bounding box center [335, 117] width 54 height 13
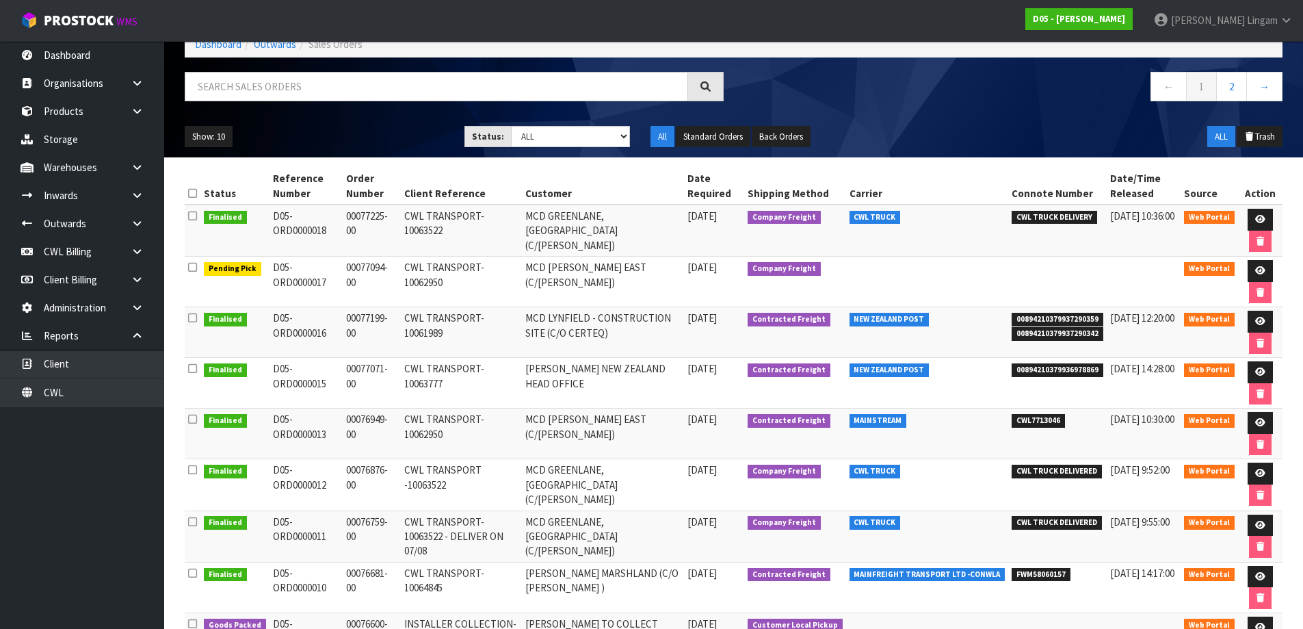
scroll to position [68, 0]
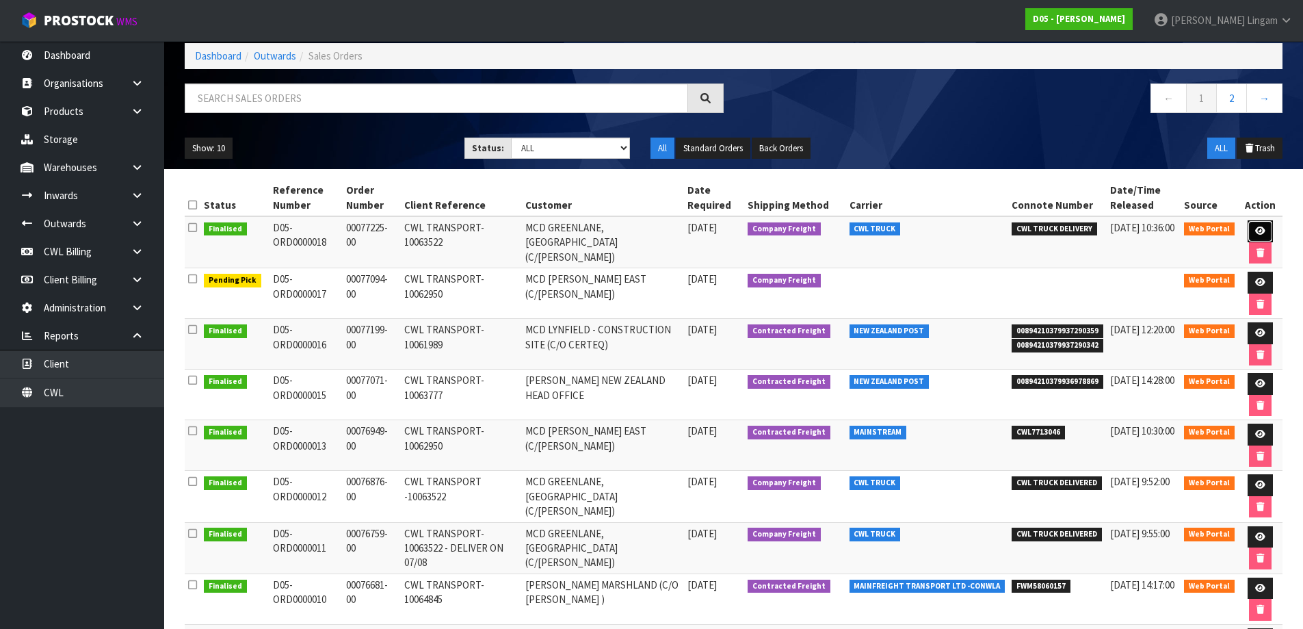
click at [1263, 231] on icon at bounding box center [1260, 230] width 10 height 9
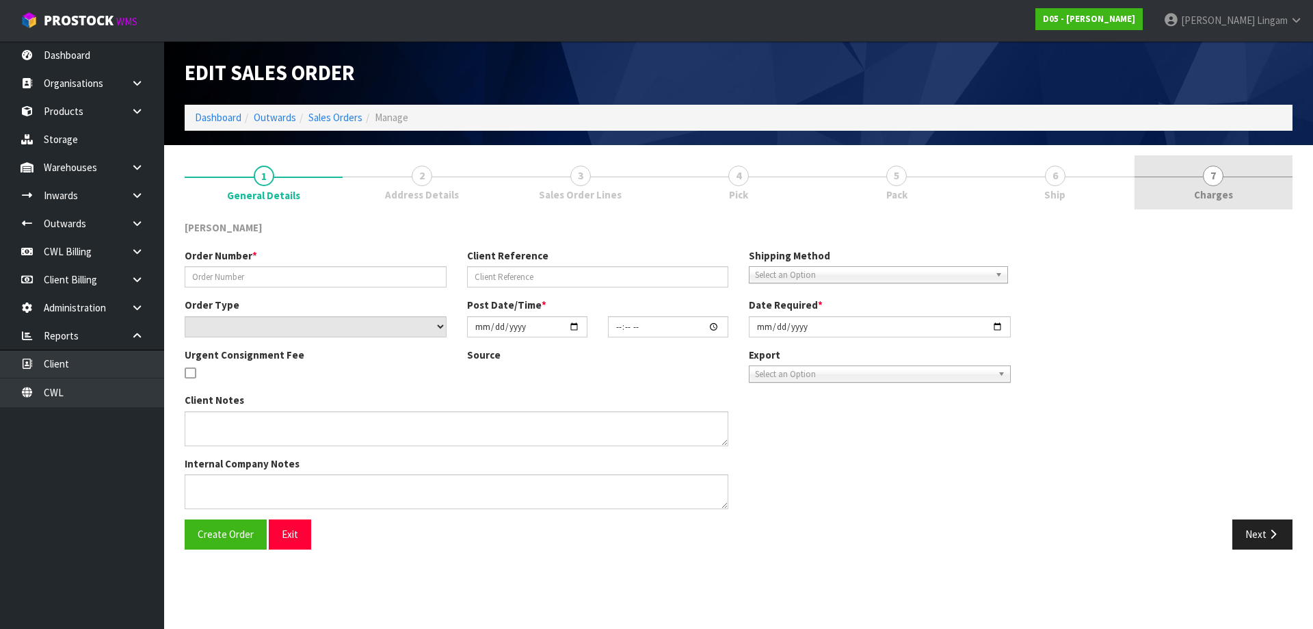
type input "00077225-00"
type input "CWL TRANSPORT-10063522"
select select "number:0"
type input "[DATE]"
type input "13:01:00.000"
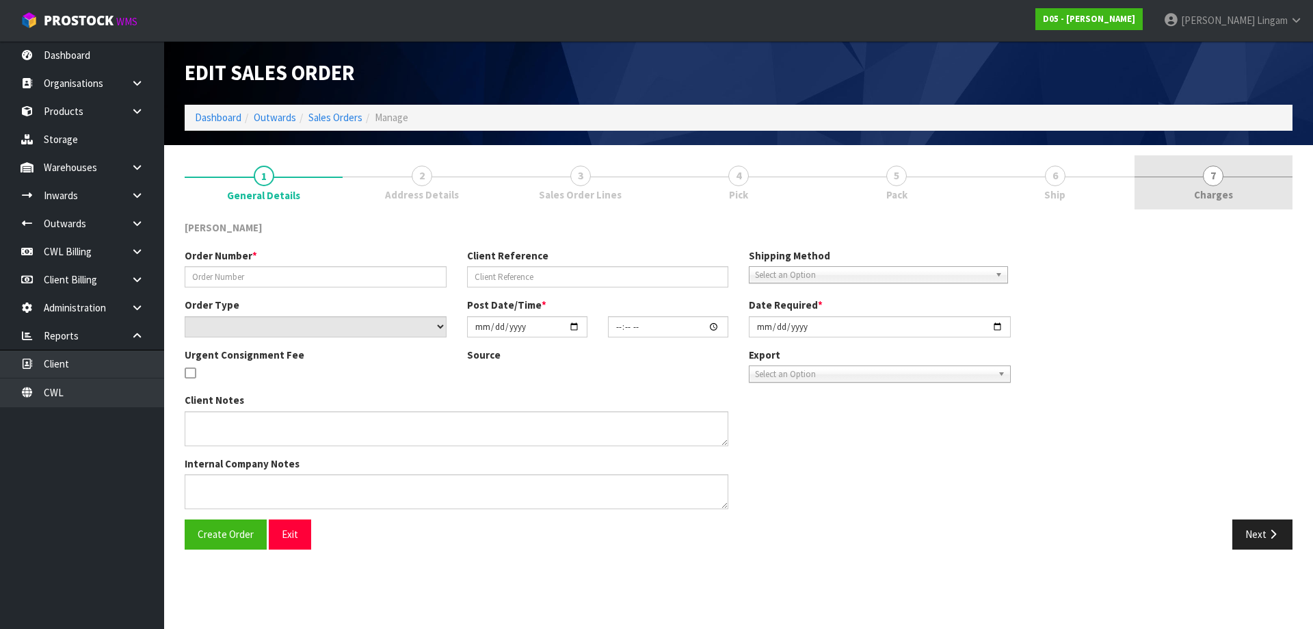
type input "[DATE]"
type textarea "FORKLIFT ON SITE - PLEASE DELIVER ASAP"
type textarea "IF WE COULD HAVE THIS DELIVERED ON MONDAY 11/08/2025"
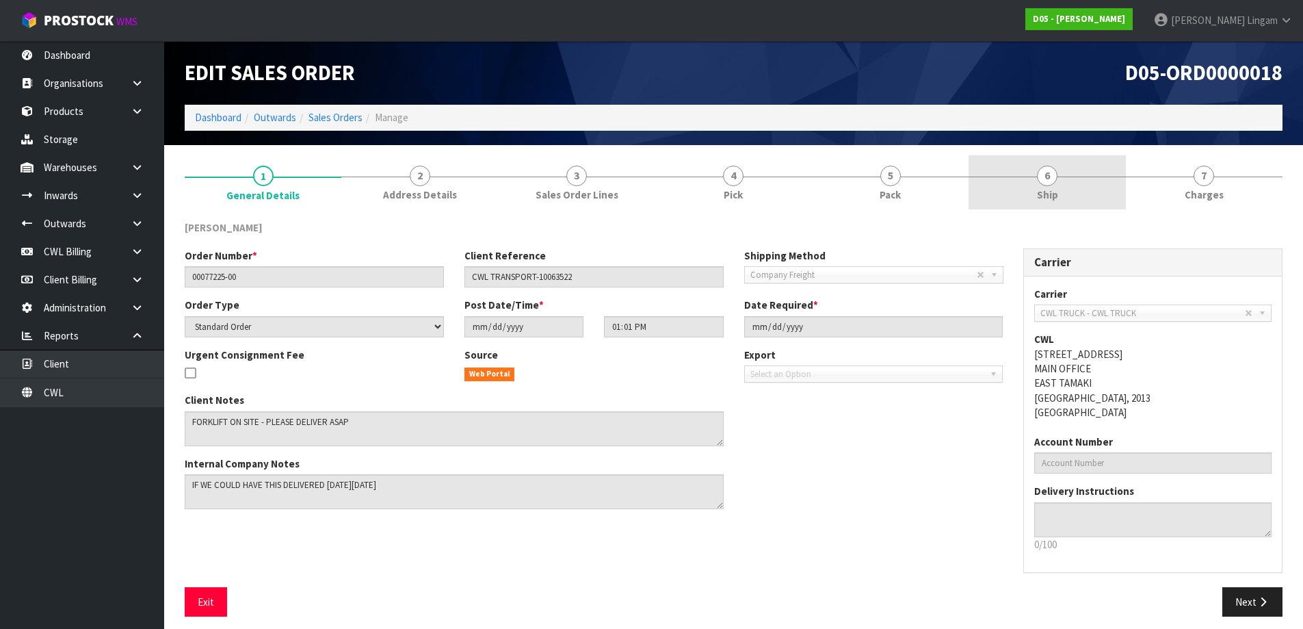
click at [1122, 186] on link "6 Ship" at bounding box center [1046, 182] width 157 height 54
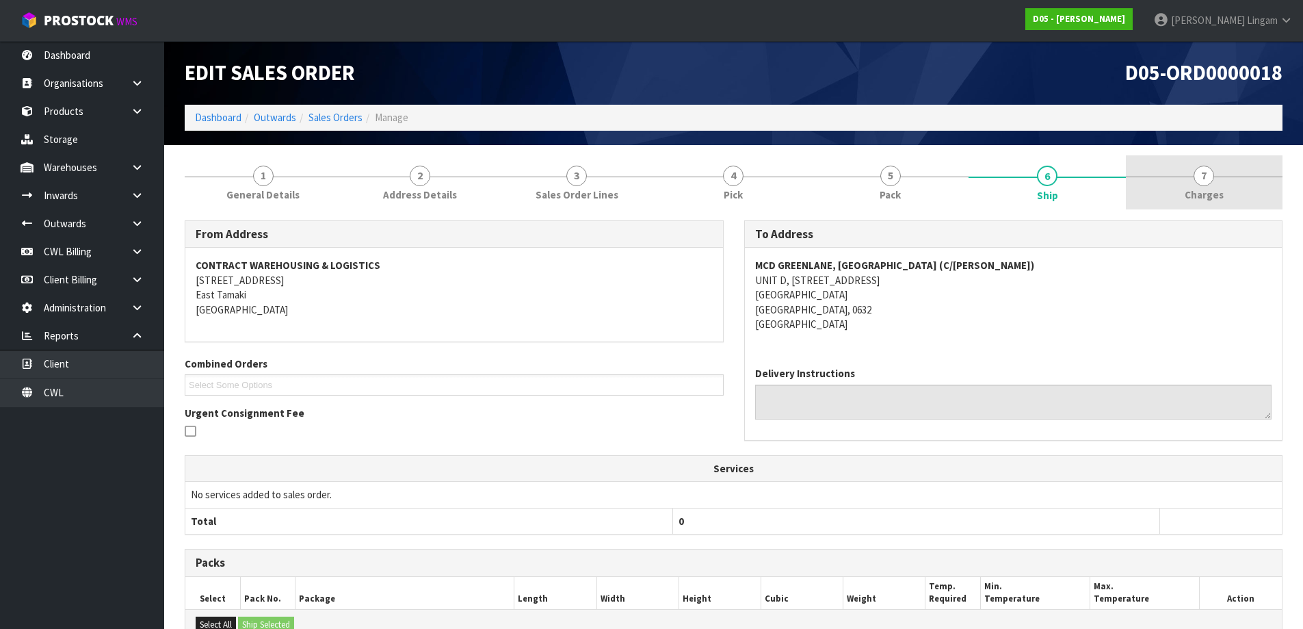
click at [1234, 196] on link "7 [GEOGRAPHIC_DATA]" at bounding box center [1204, 182] width 157 height 54
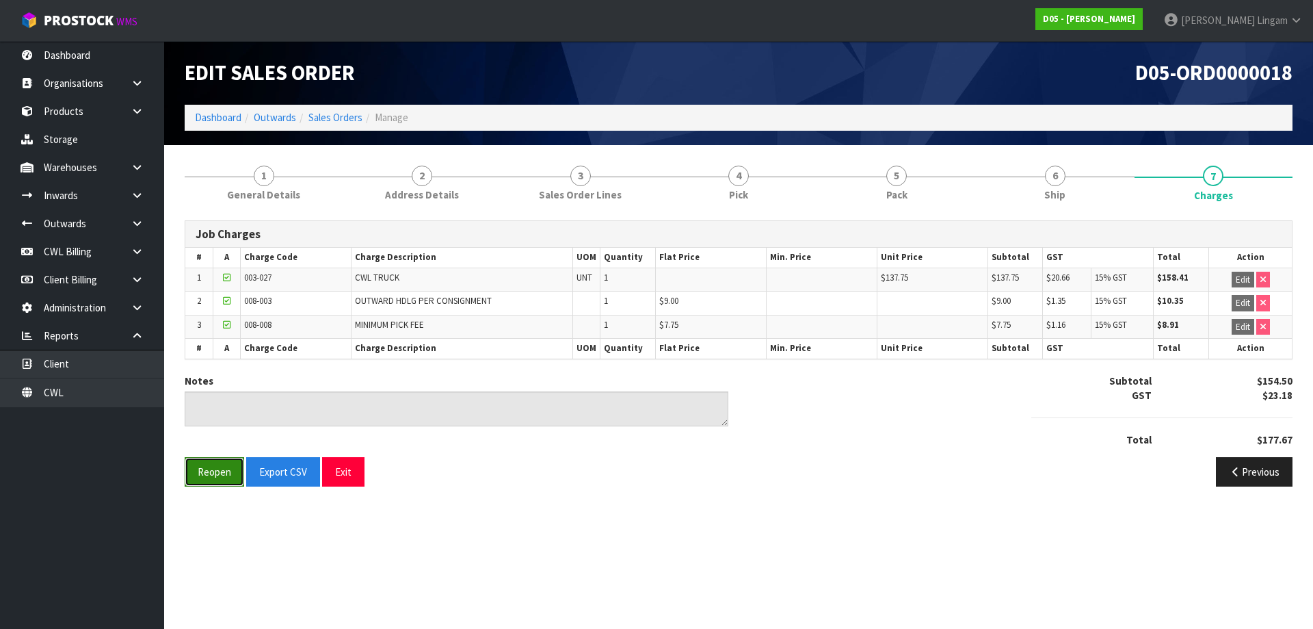
click at [224, 471] on button "Reopen" at bounding box center [215, 471] width 60 height 29
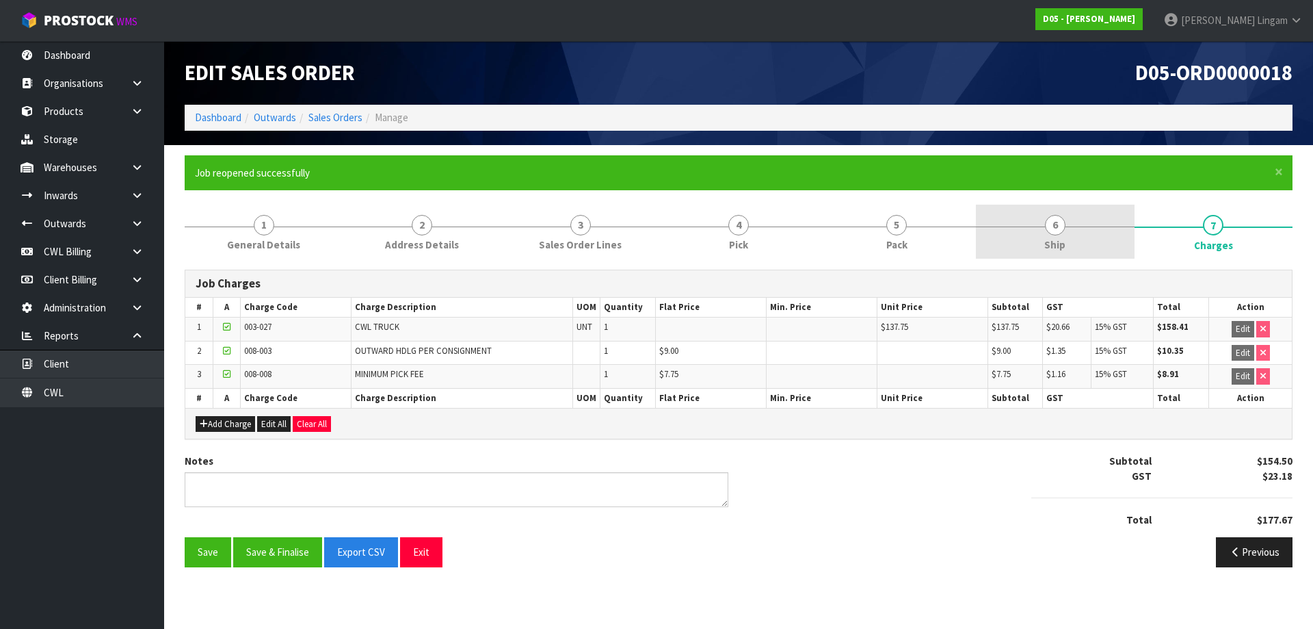
click at [1074, 231] on link "6 Ship" at bounding box center [1055, 231] width 158 height 54
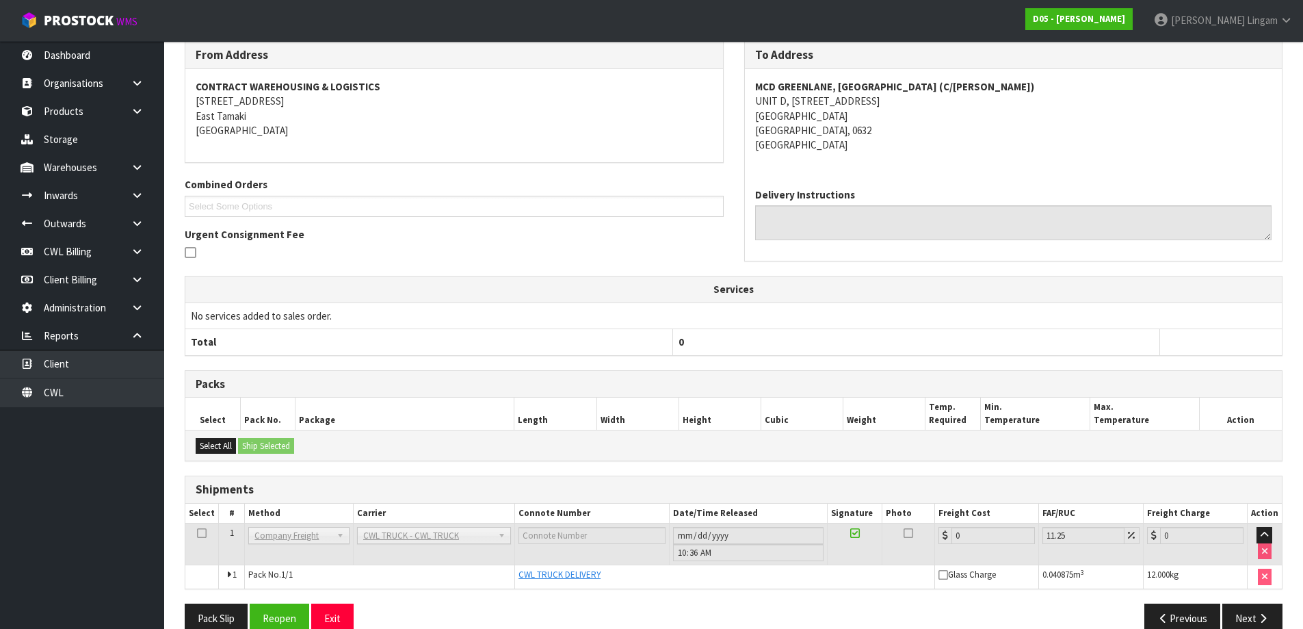
scroll to position [253, 0]
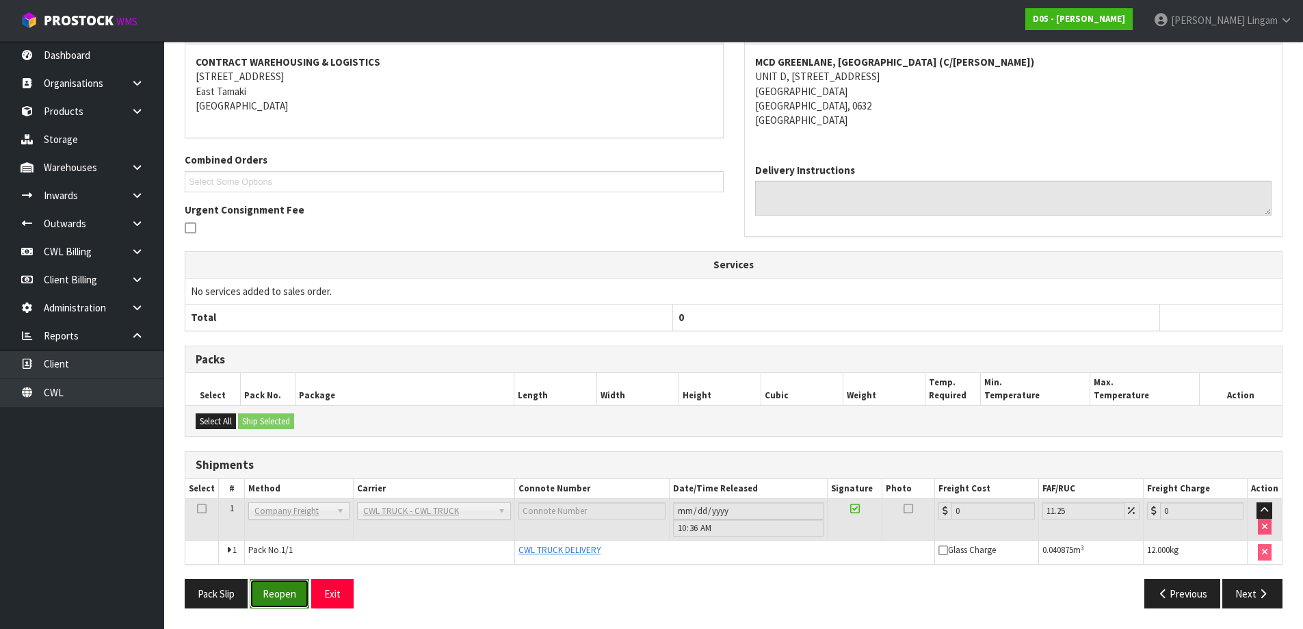
click at [283, 597] on button "Reopen" at bounding box center [280, 593] width 60 height 29
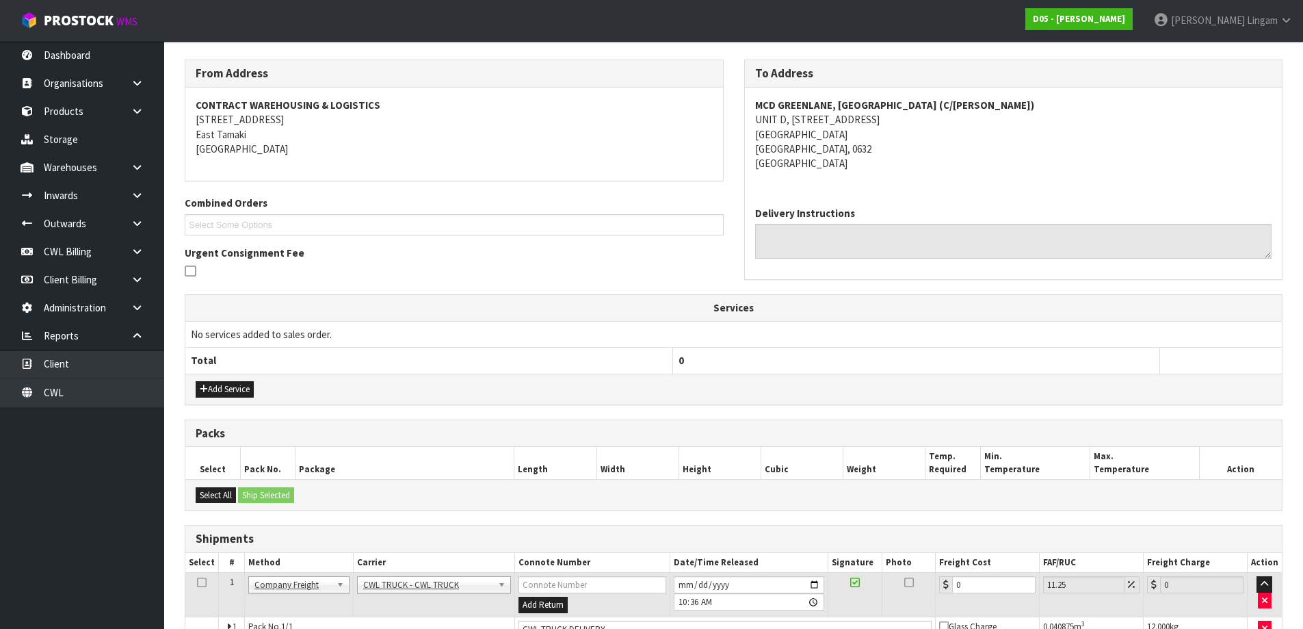
scroll to position [287, 0]
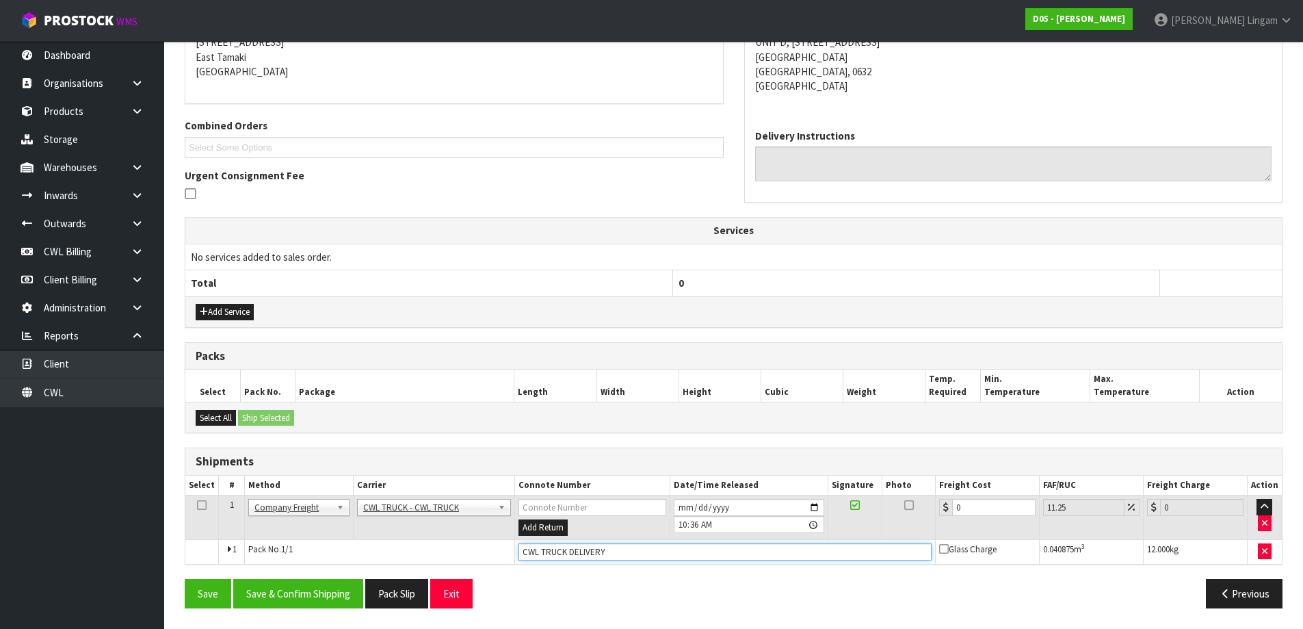
click at [613, 549] on input "CWL TRUCK DELIVERY" at bounding box center [724, 551] width 413 height 17
type input "CWL TRUCK DELIVERED"
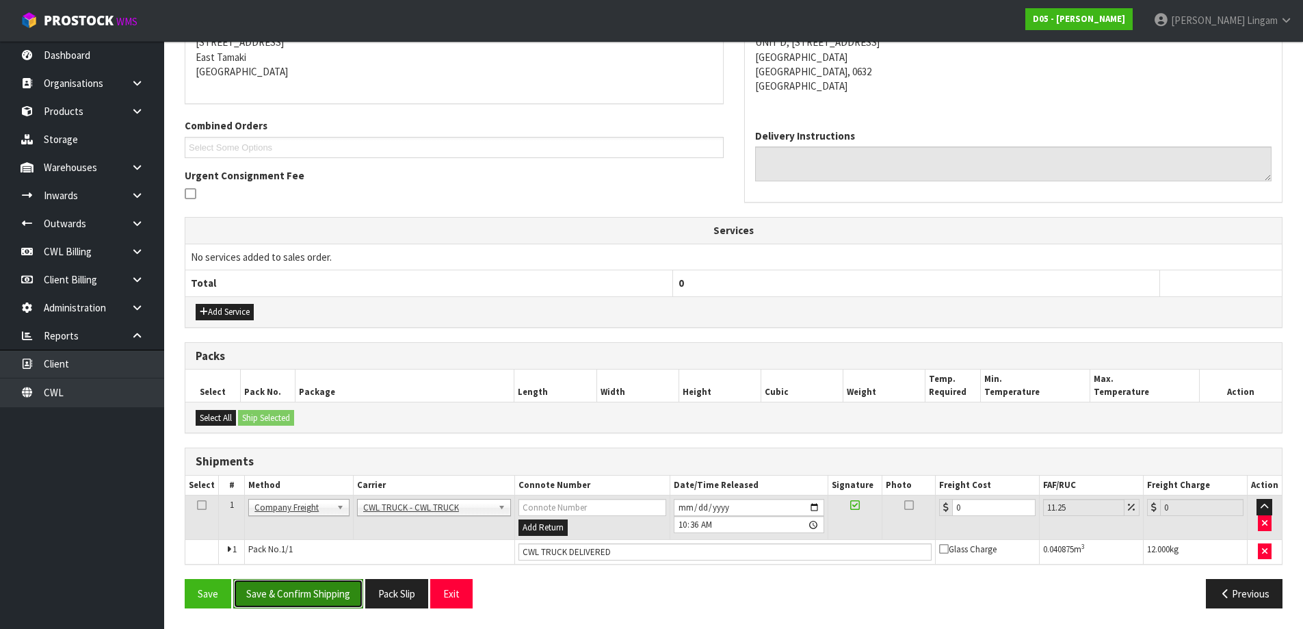
click at [332, 592] on button "Save & Confirm Shipping" at bounding box center [298, 593] width 130 height 29
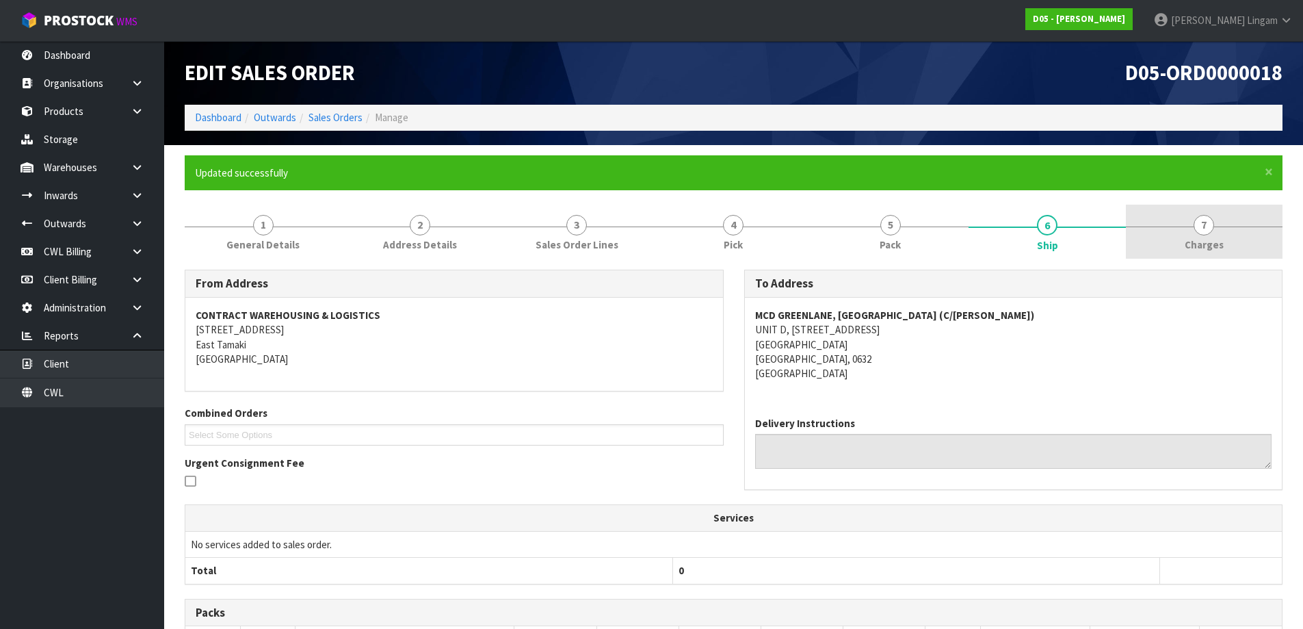
click at [1246, 241] on link "7 [GEOGRAPHIC_DATA]" at bounding box center [1204, 231] width 157 height 54
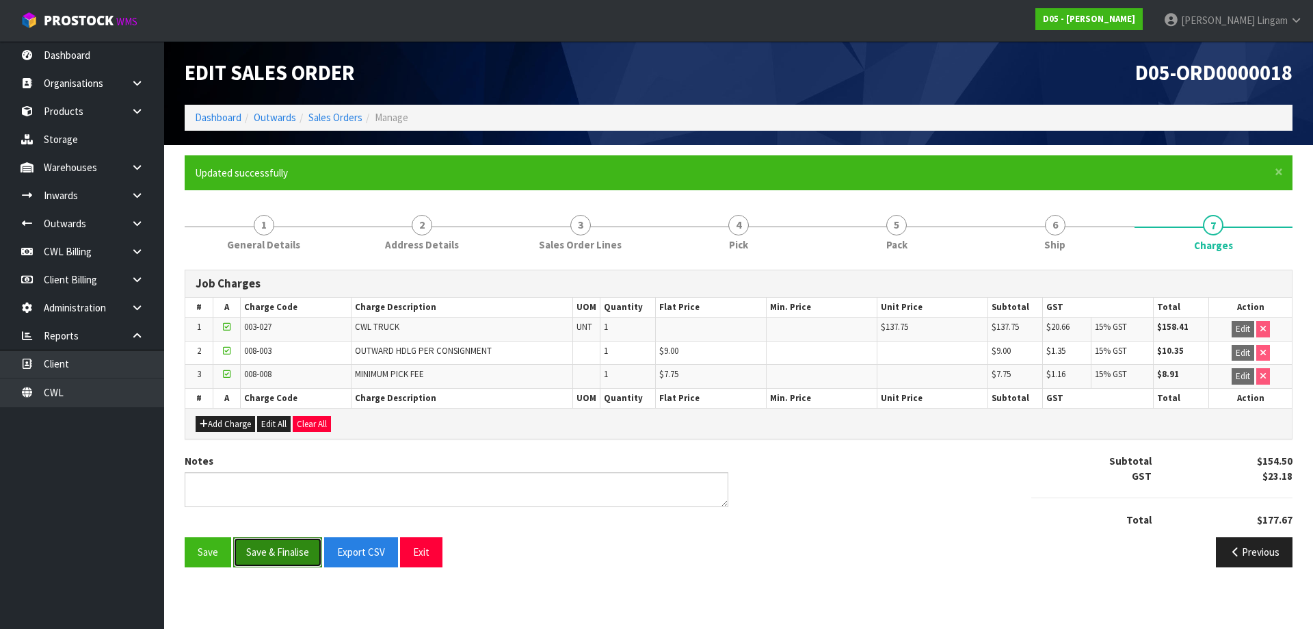
click at [276, 550] on button "Save & Finalise" at bounding box center [277, 551] width 89 height 29
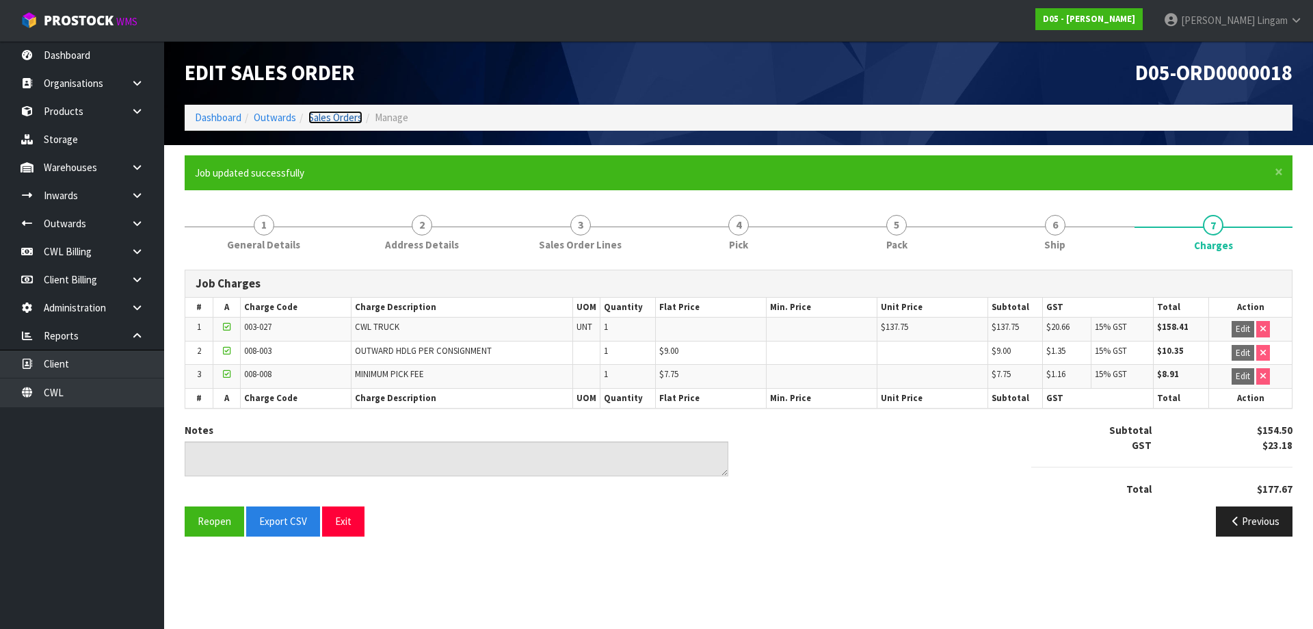
click at [326, 116] on link "Sales Orders" at bounding box center [335, 117] width 54 height 13
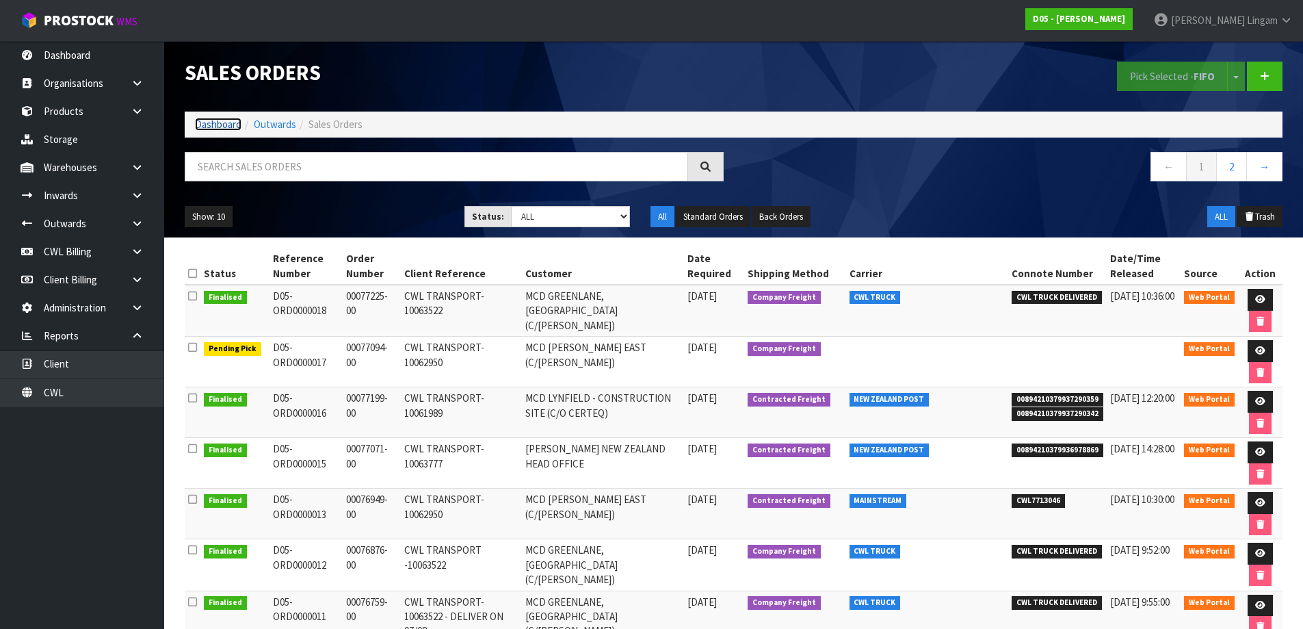
click at [211, 124] on link "Dashboard" at bounding box center [218, 124] width 47 height 13
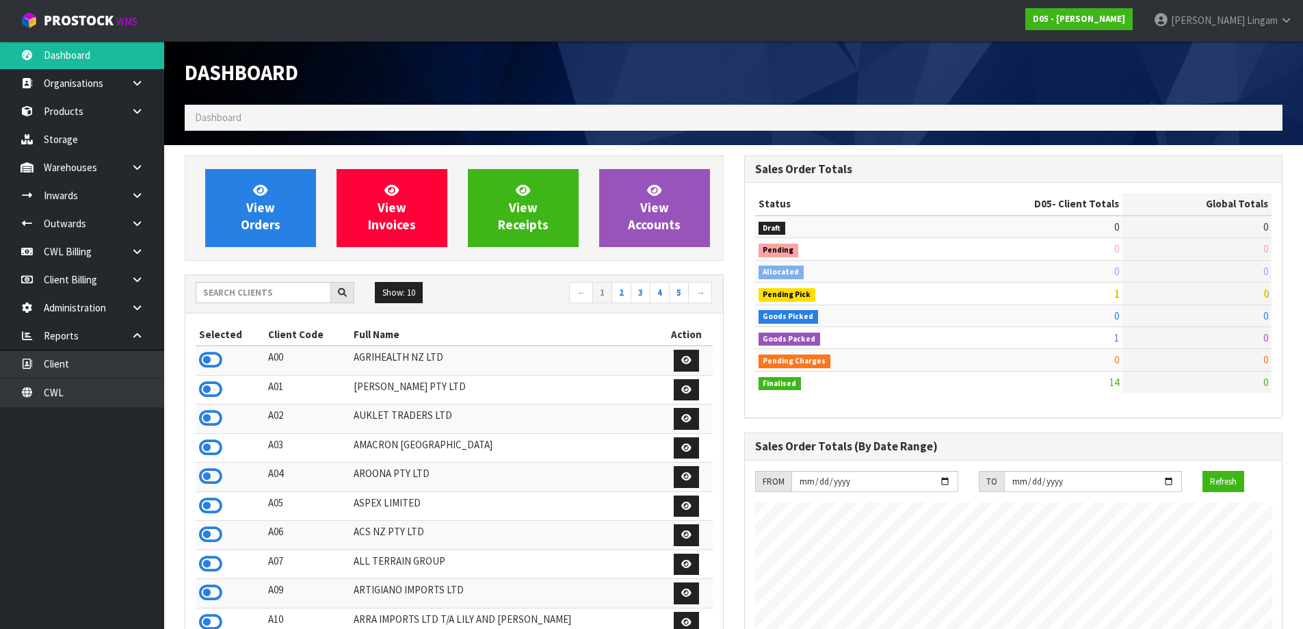
scroll to position [1197, 559]
click at [132, 398] on link "CWL" at bounding box center [82, 392] width 164 height 28
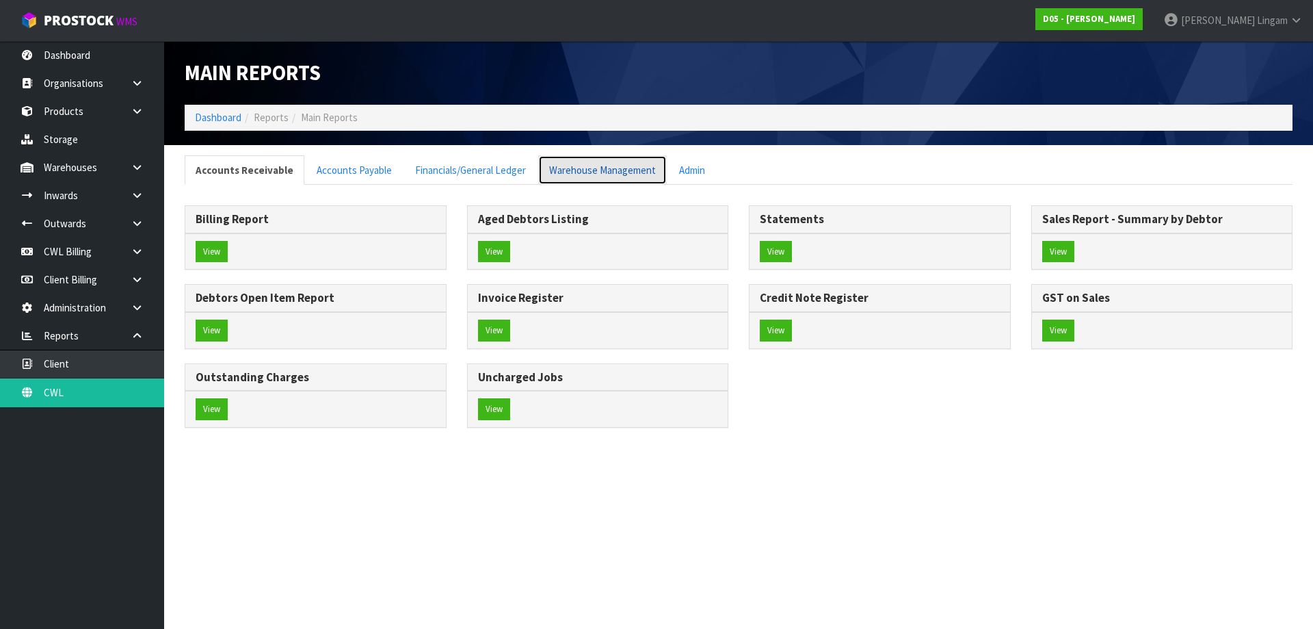
click at [628, 173] on link "Warehouse Management" at bounding box center [602, 169] width 129 height 29
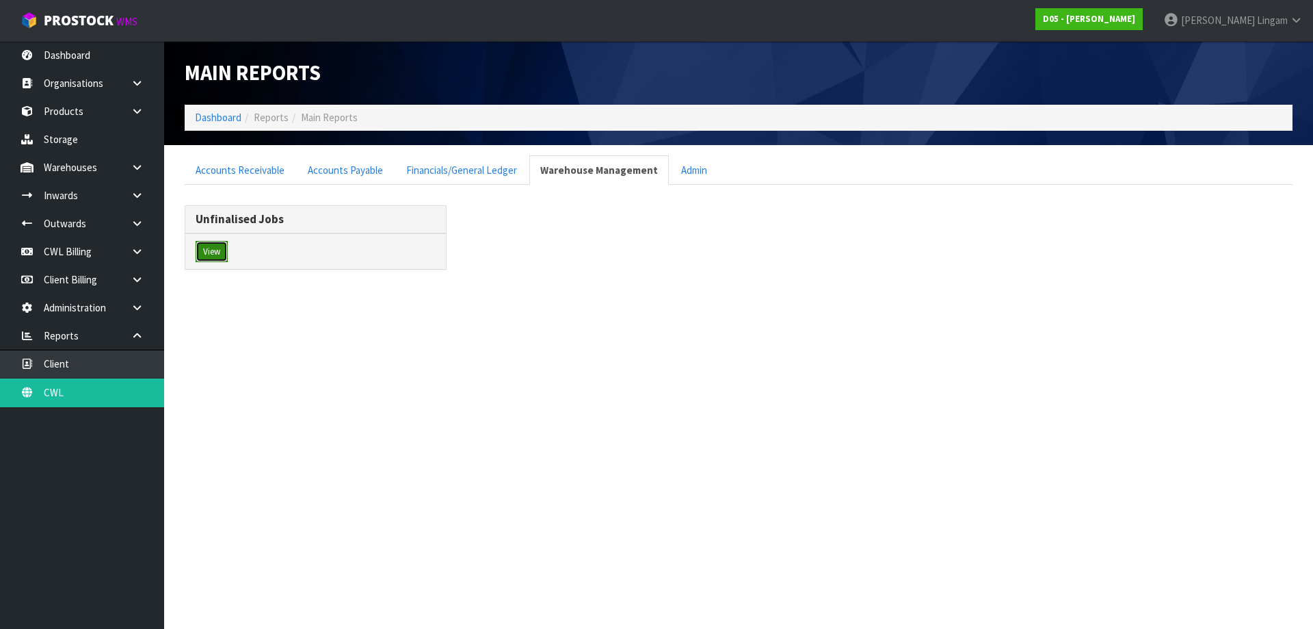
click at [210, 249] on button "View" at bounding box center [212, 252] width 32 height 22
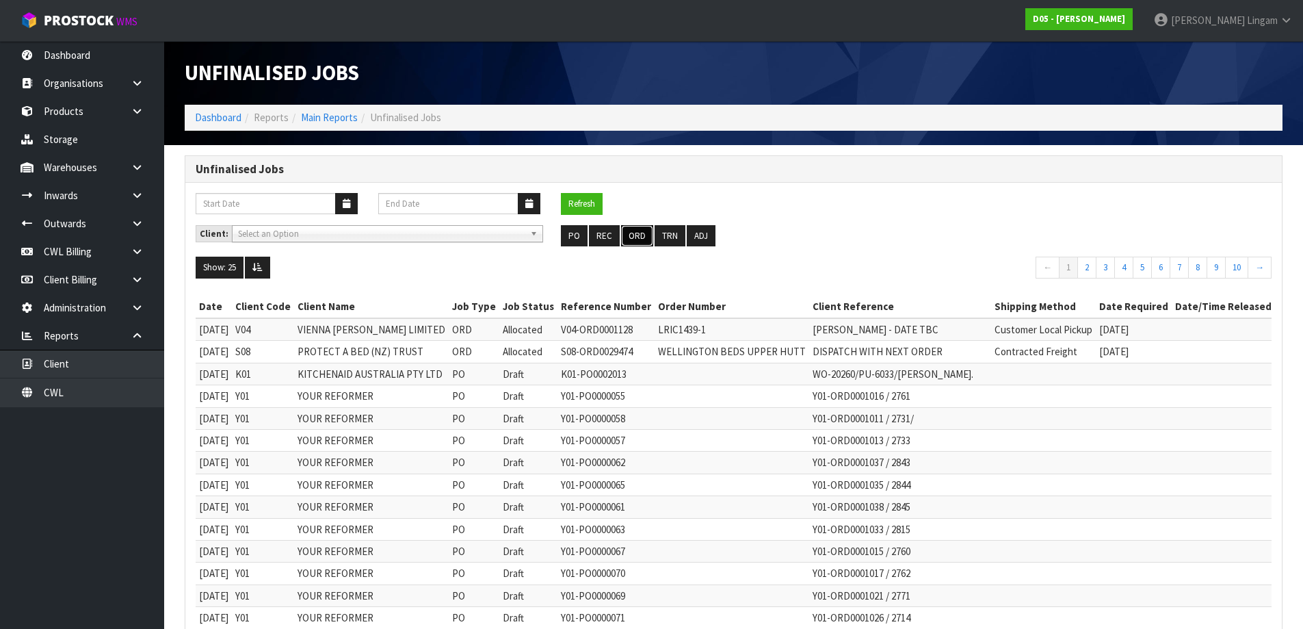
click at [644, 237] on button "ORD" at bounding box center [637, 236] width 32 height 22
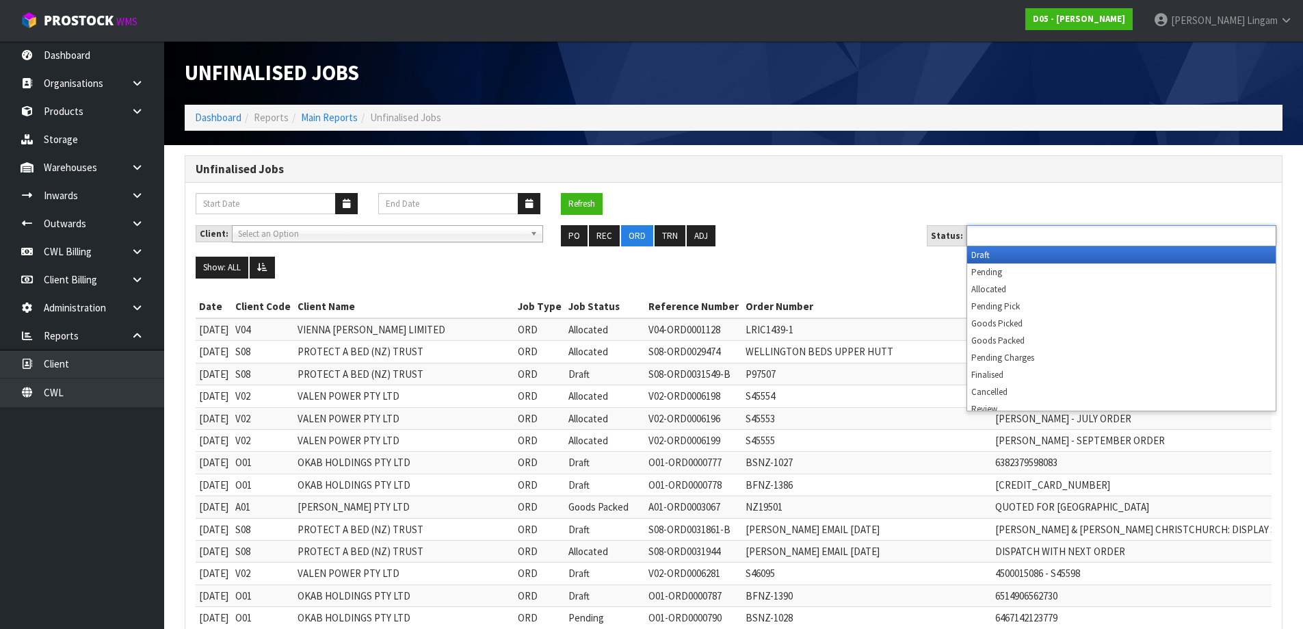
click at [1081, 231] on ul at bounding box center [1121, 235] width 310 height 21
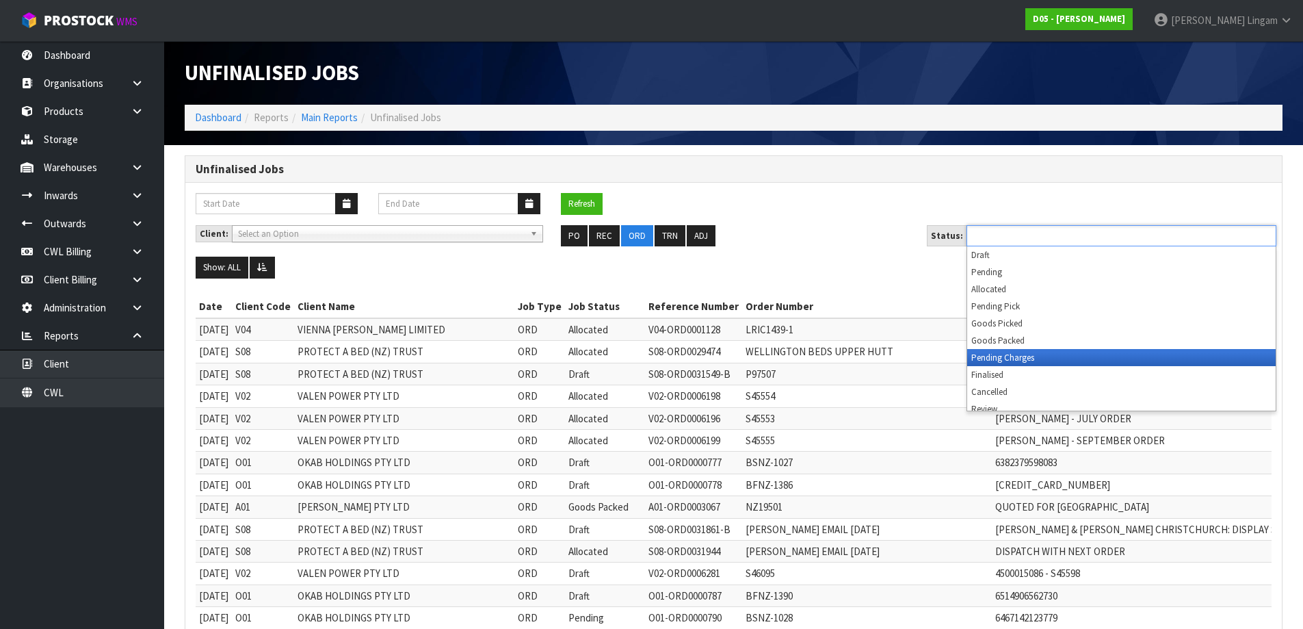
click at [1077, 362] on li "Pending Charges" at bounding box center [1121, 357] width 308 height 17
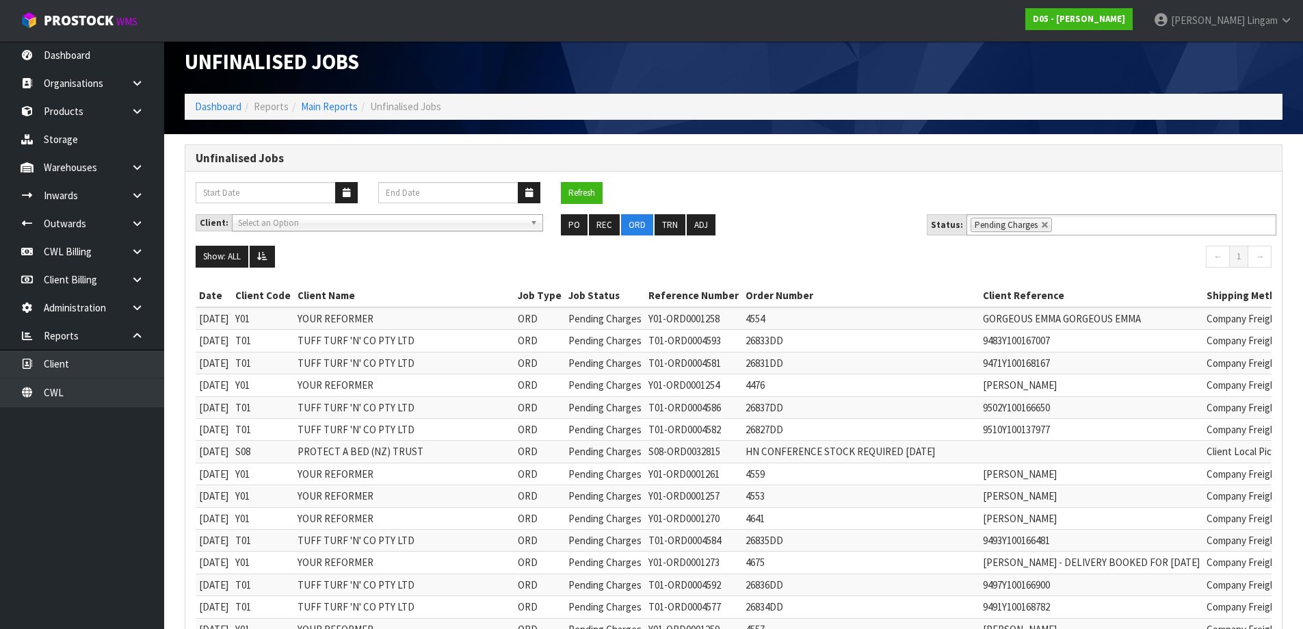
scroll to position [68, 0]
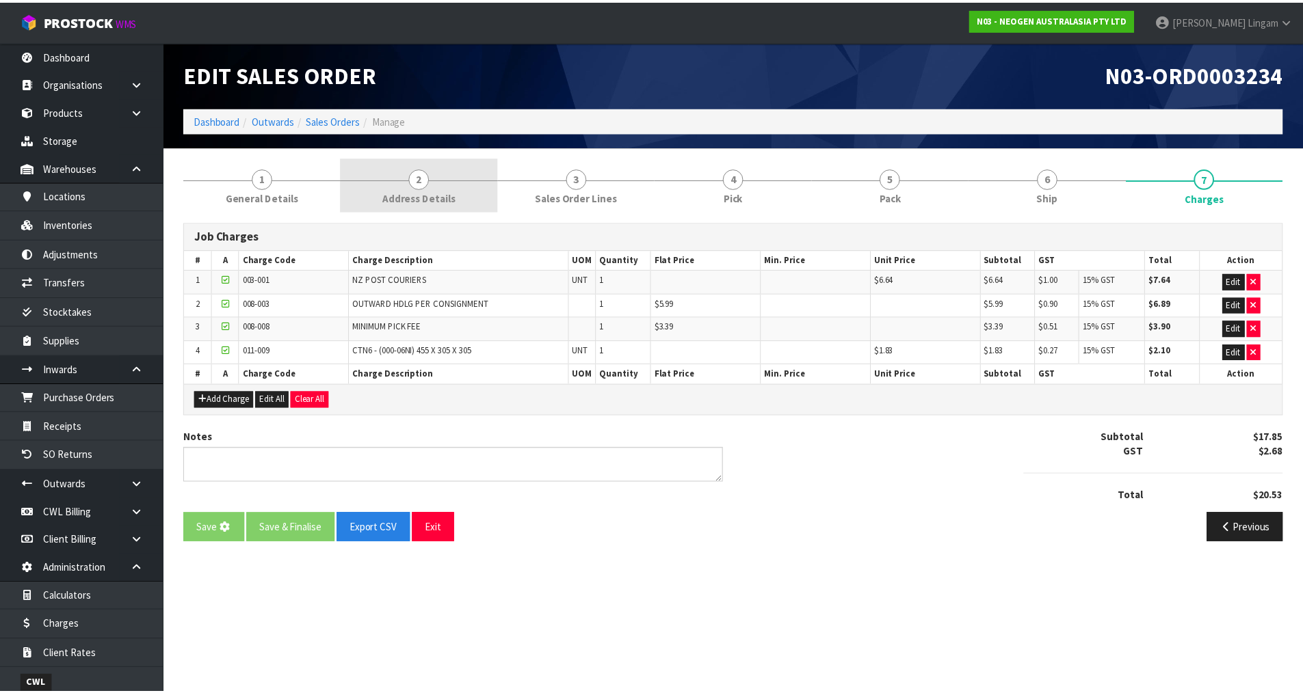
scroll to position [174, 0]
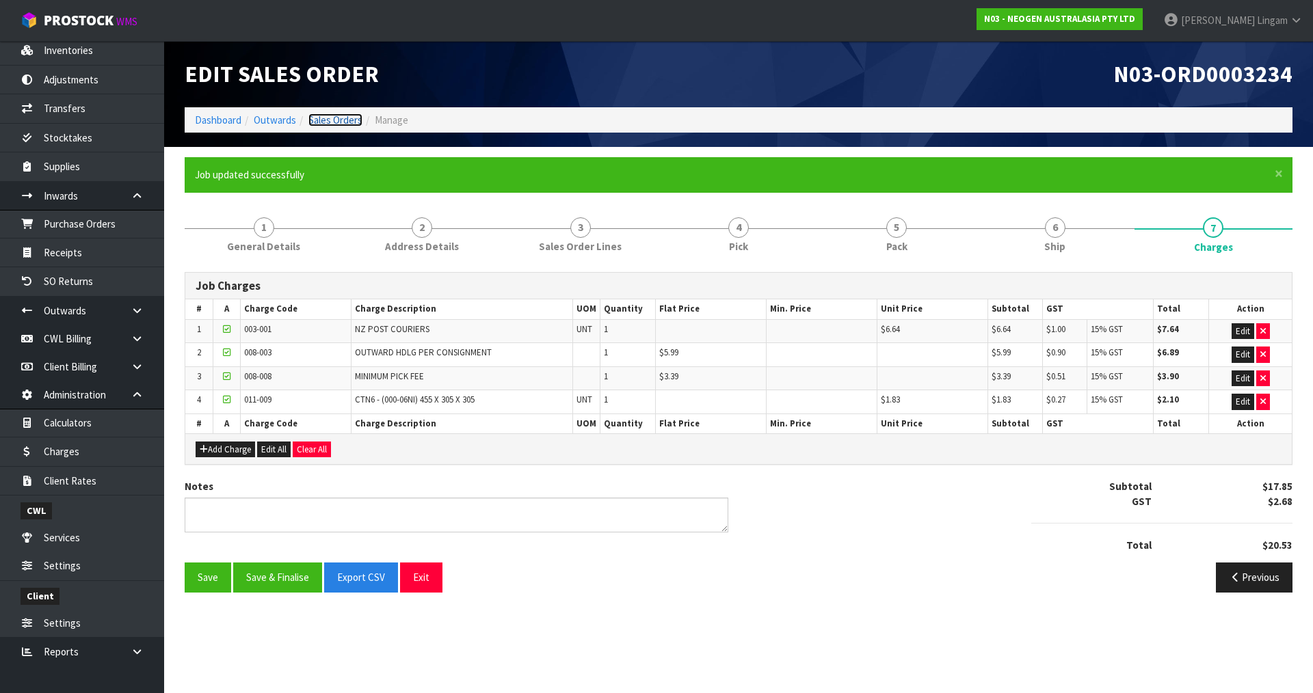
click at [336, 118] on link "Sales Orders" at bounding box center [335, 120] width 54 height 13
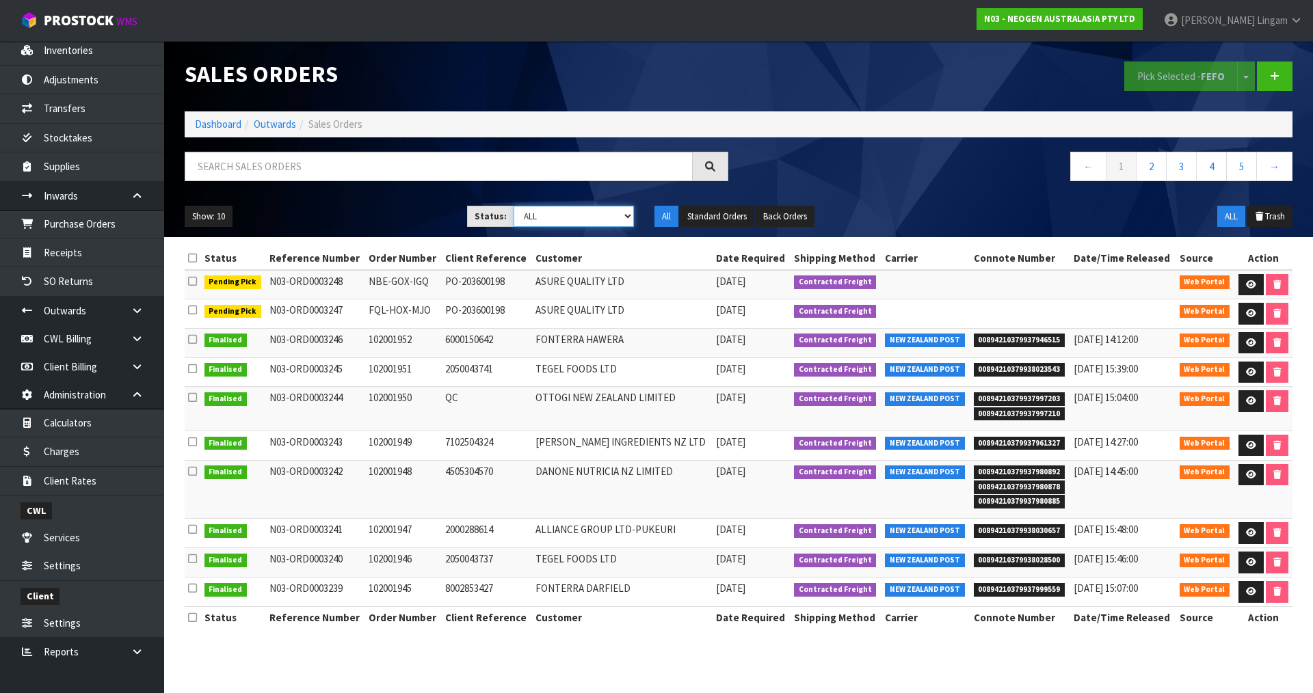
click at [615, 215] on select "Draft Pending Allocated Pending Pick Goods Picked Goods Packed Pending Charges …" at bounding box center [574, 216] width 121 height 21
select select "string:6"
click at [514, 206] on select "Draft Pending Allocated Pending Pick Goods Picked Goods Packed Pending Charges …" at bounding box center [574, 216] width 121 height 21
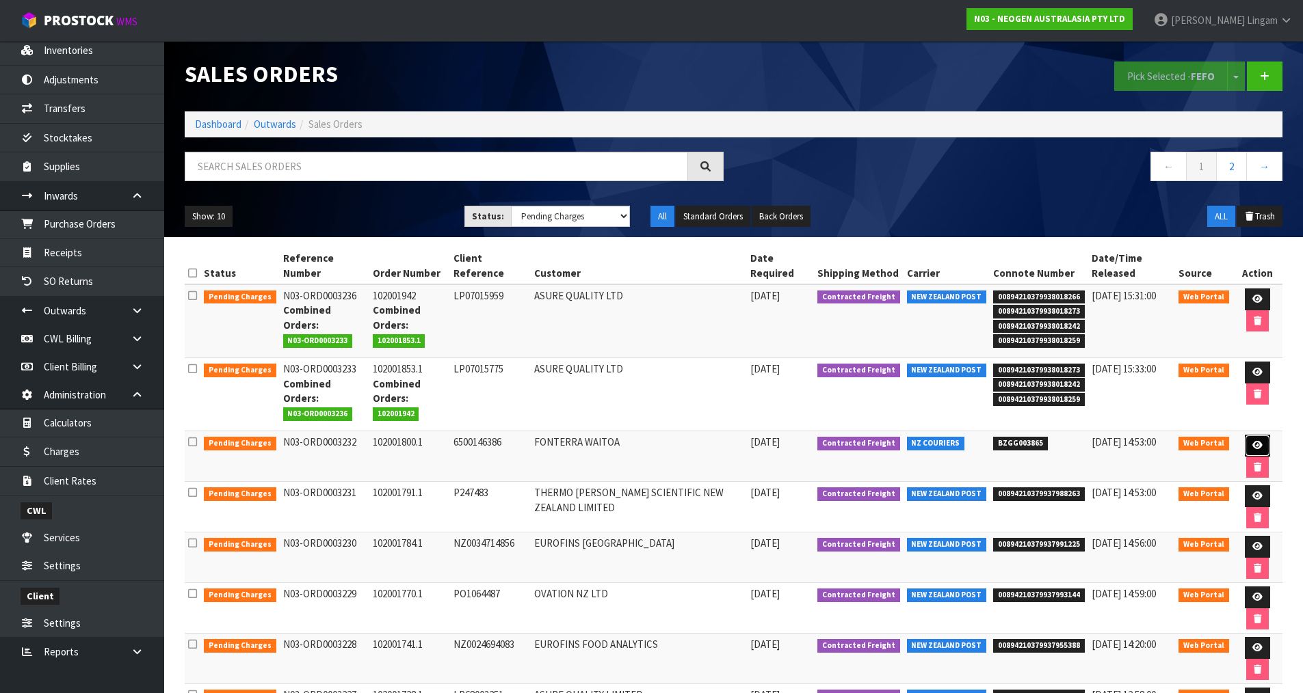
click at [1250, 440] on link at bounding box center [1257, 446] width 25 height 22
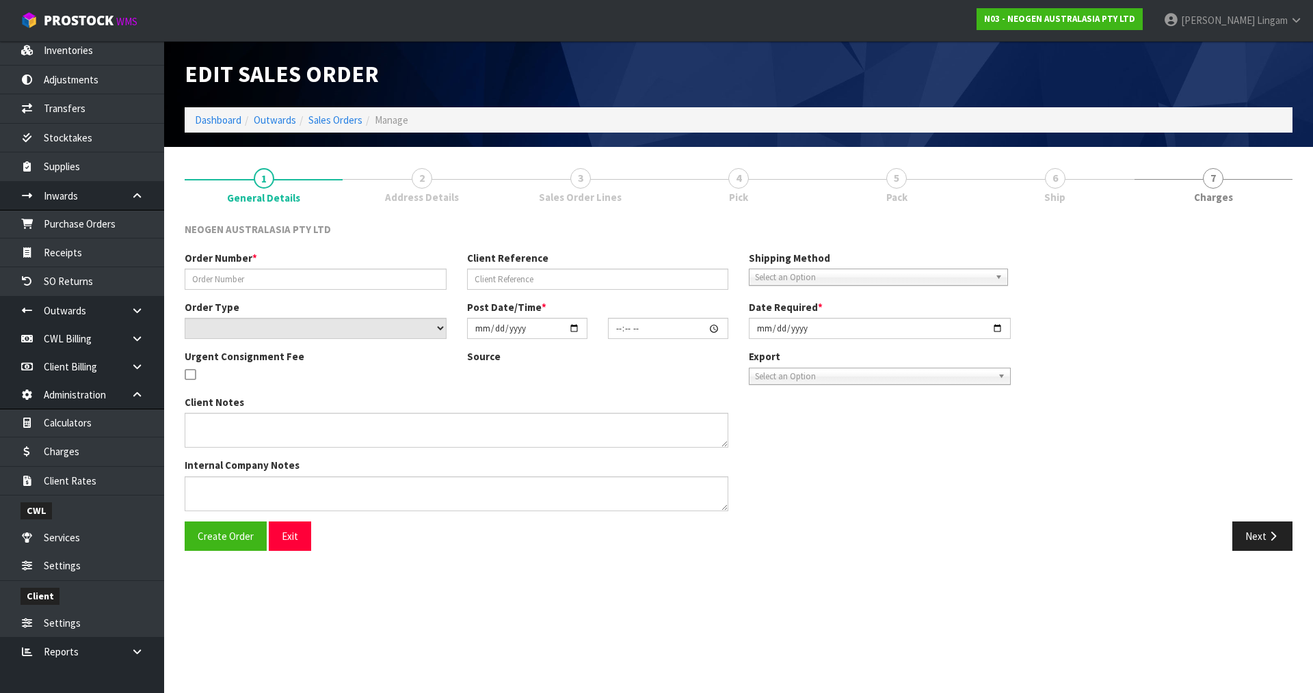
type input "102001800.1"
type input "6500146386"
select select "number:0"
type input "[DATE]"
type input "10:58:00.000"
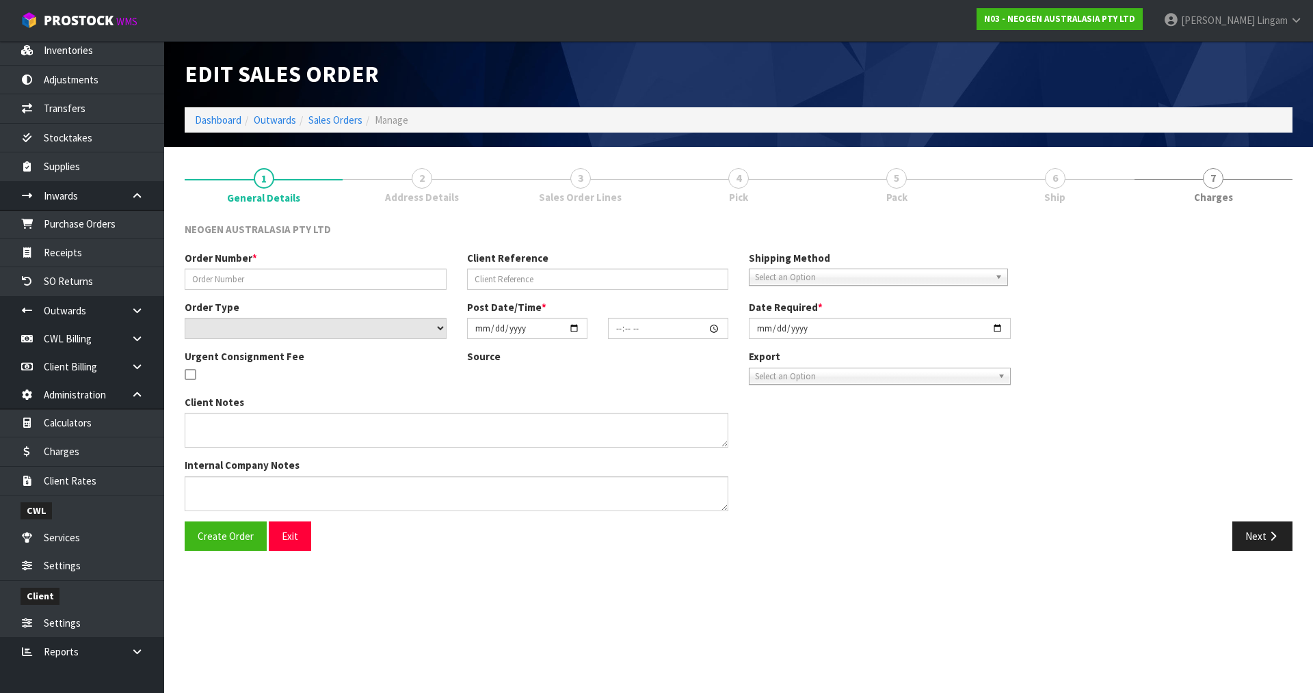
type input "[DATE]"
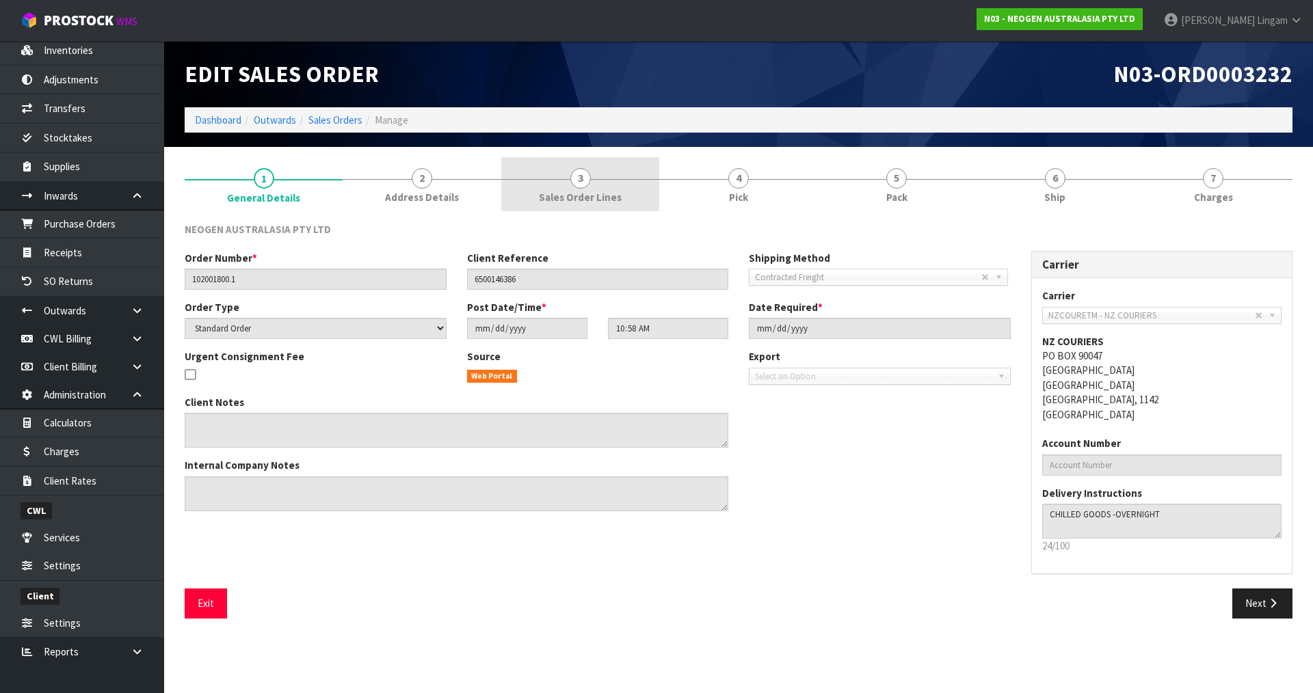
click at [612, 194] on span "Sales Order Lines" at bounding box center [580, 197] width 83 height 14
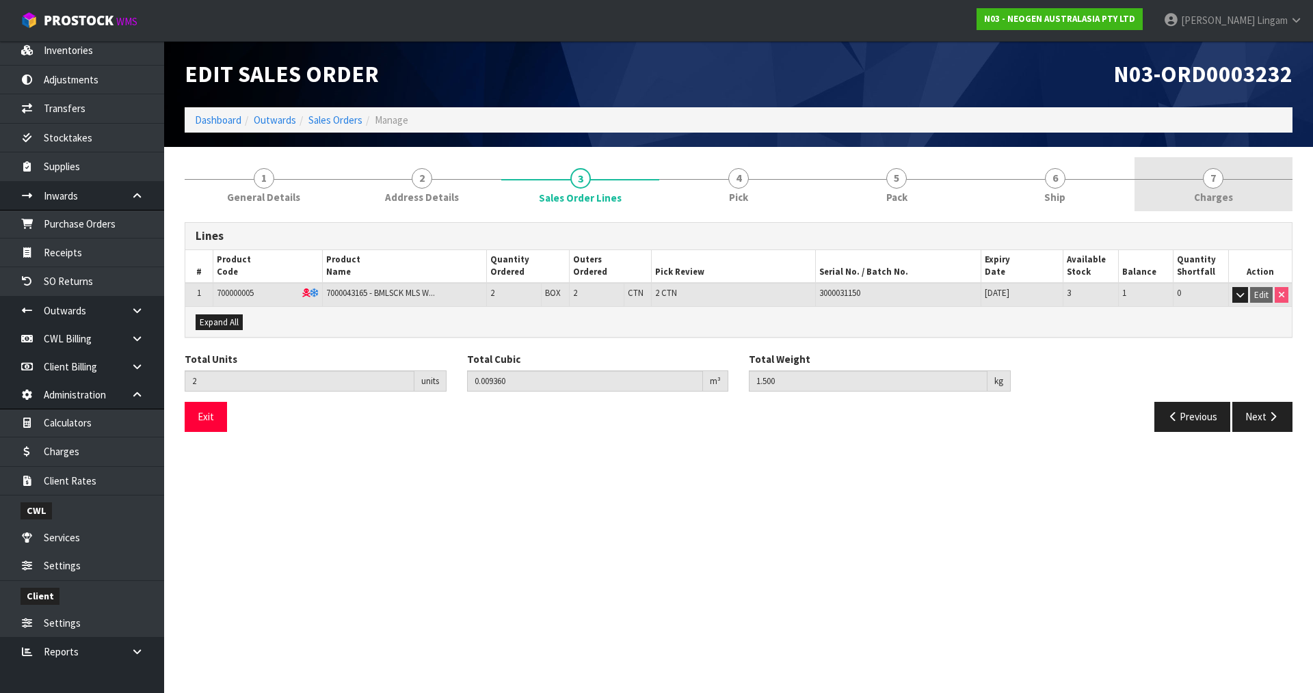
click at [1236, 196] on link "7 [GEOGRAPHIC_DATA]" at bounding box center [1214, 184] width 158 height 54
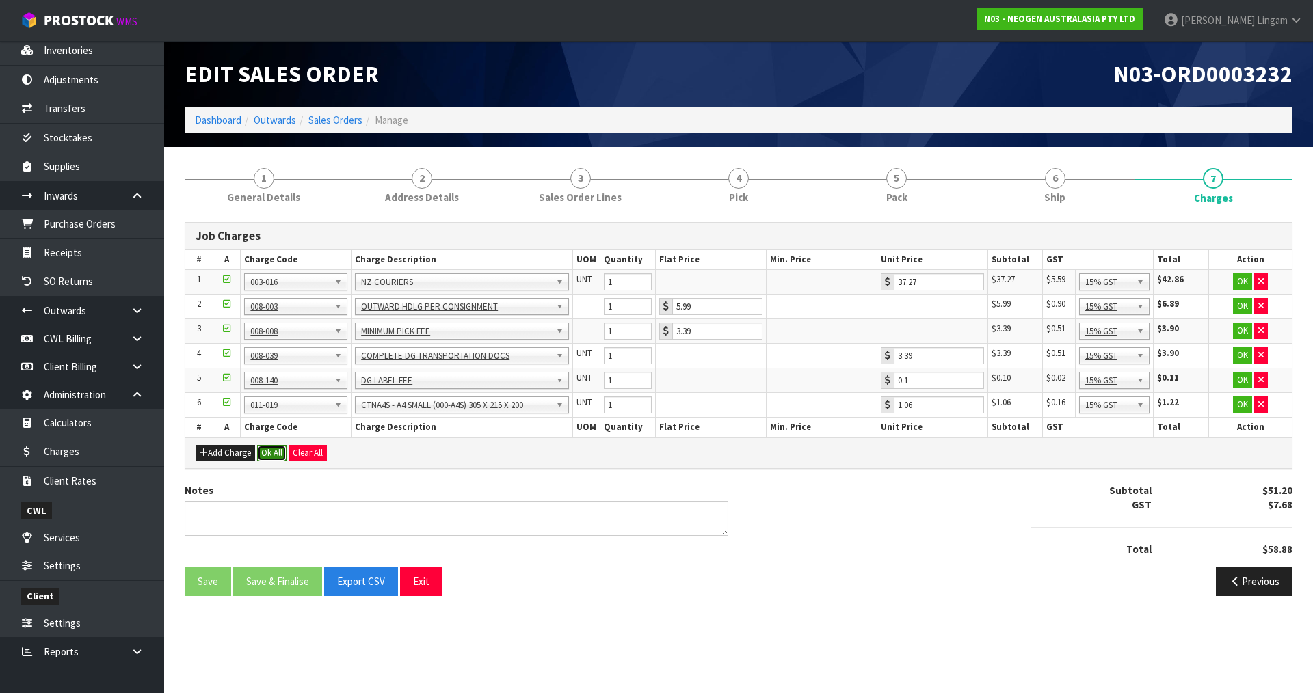
click at [269, 458] on button "Ok All" at bounding box center [271, 453] width 29 height 16
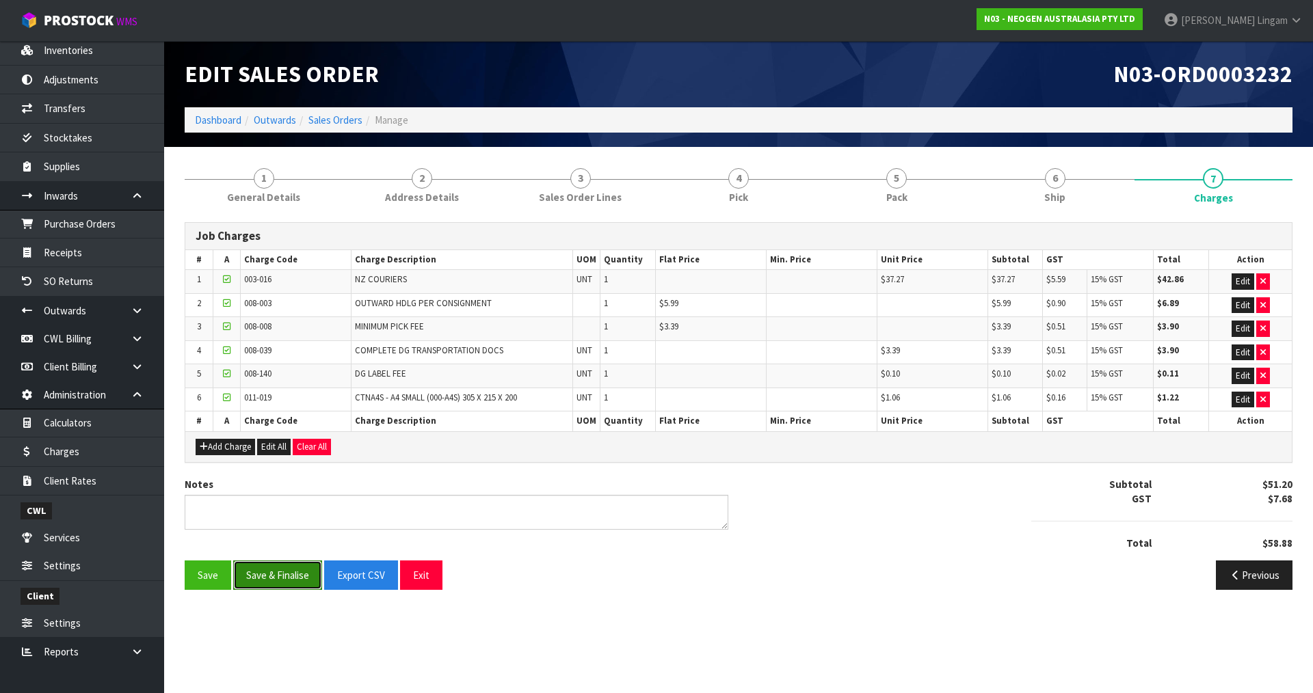
click at [296, 581] on button "Save & Finalise" at bounding box center [277, 575] width 89 height 29
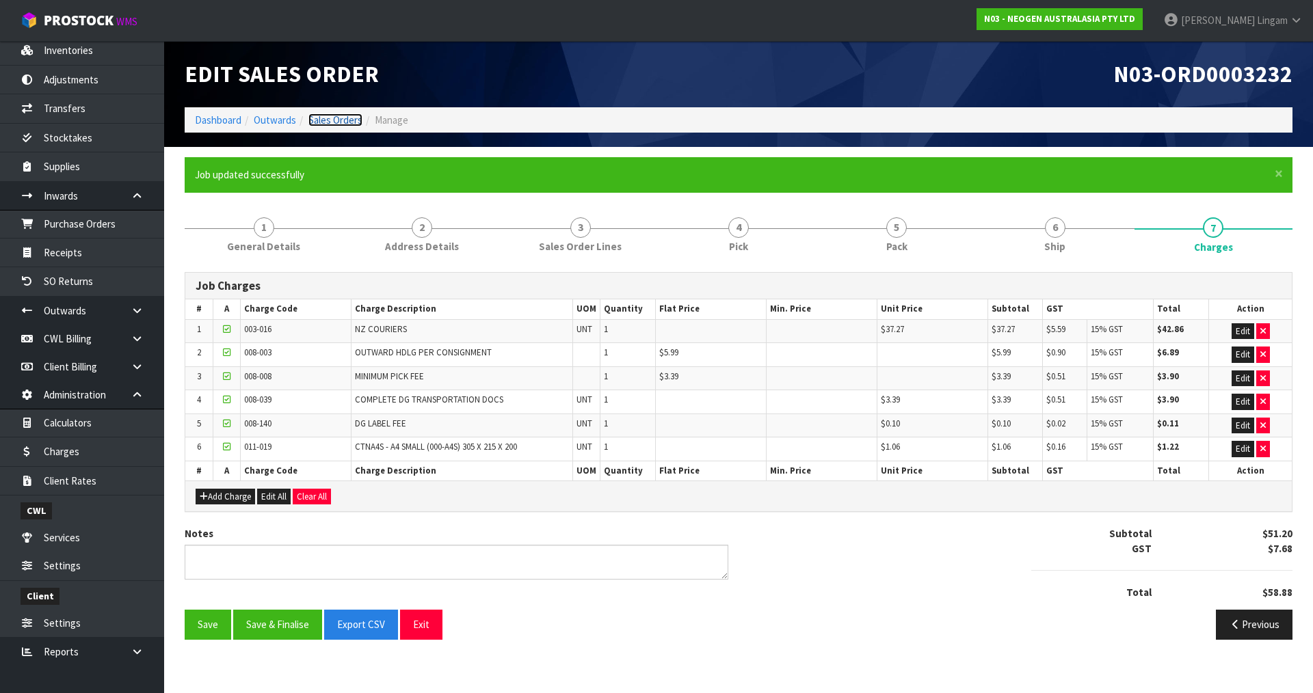
click at [338, 115] on link "Sales Orders" at bounding box center [335, 120] width 54 height 13
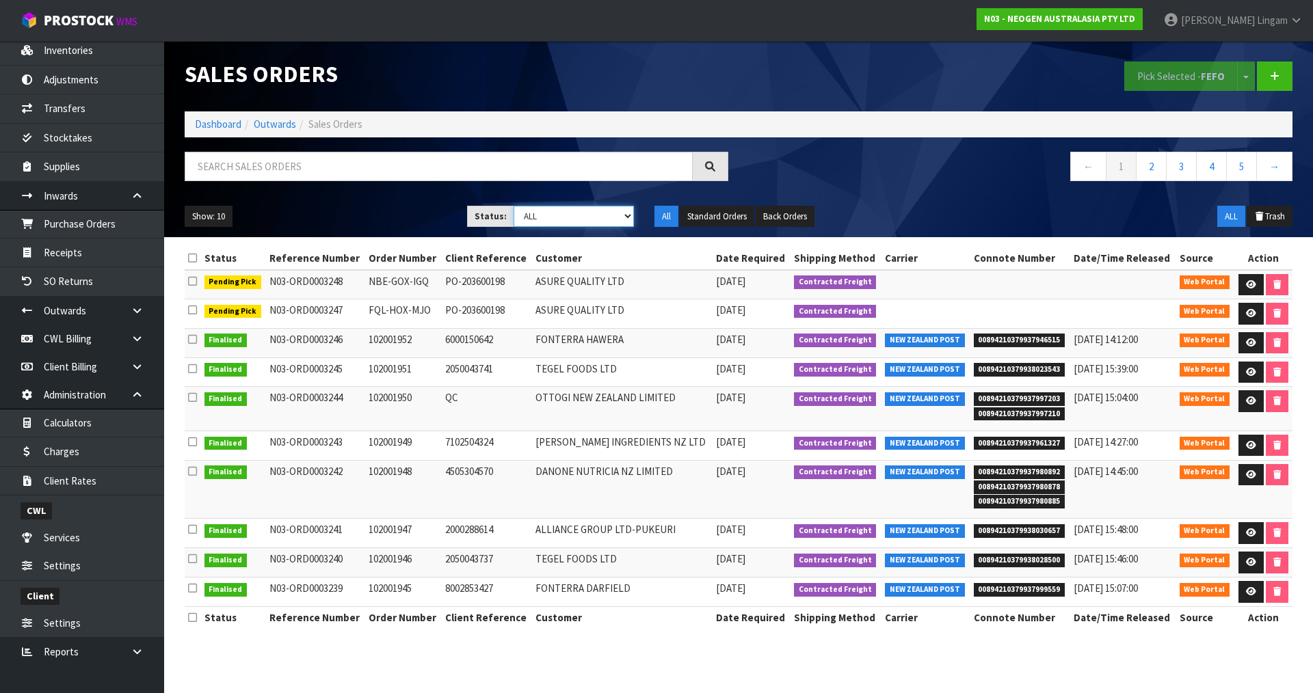
drag, startPoint x: 613, startPoint y: 214, endPoint x: 610, endPoint y: 226, distance: 11.9
click at [613, 214] on select "Draft Pending Allocated Pending Pick Goods Picked Goods Packed Pending Charges …" at bounding box center [574, 216] width 121 height 21
select select "string:6"
click at [514, 206] on select "Draft Pending Allocated Pending Pick Goods Picked Goods Packed Pending Charges …" at bounding box center [574, 216] width 121 height 21
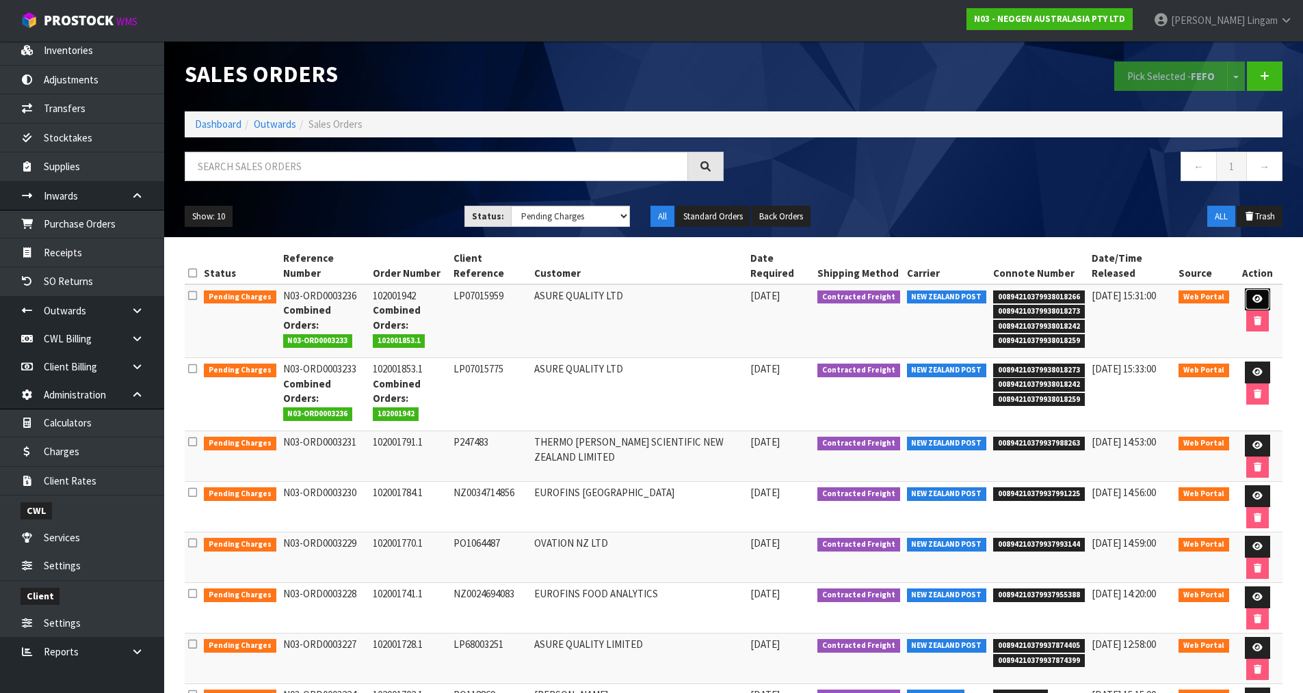
click at [1252, 298] on icon at bounding box center [1257, 299] width 10 height 9
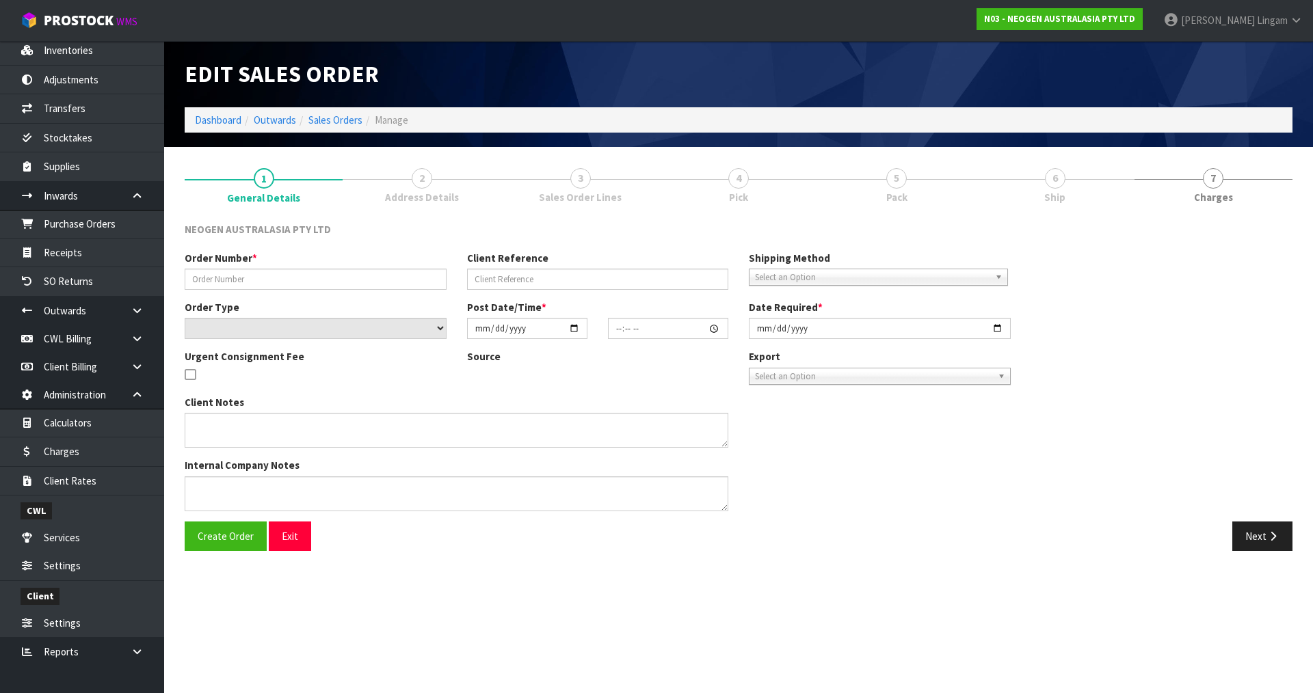
type input "102001942"
type input "LP07015959"
select select "number:0"
type input "[DATE]"
type input "11:14:00.000"
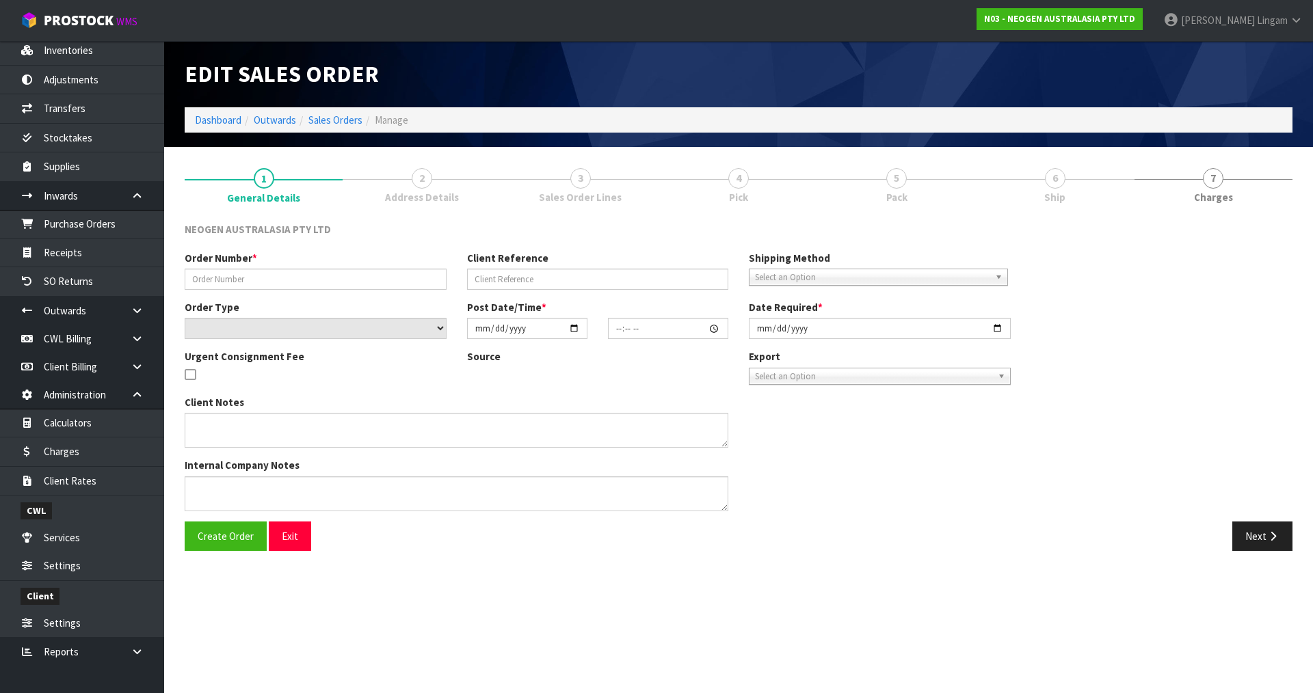
type input "[DATE]"
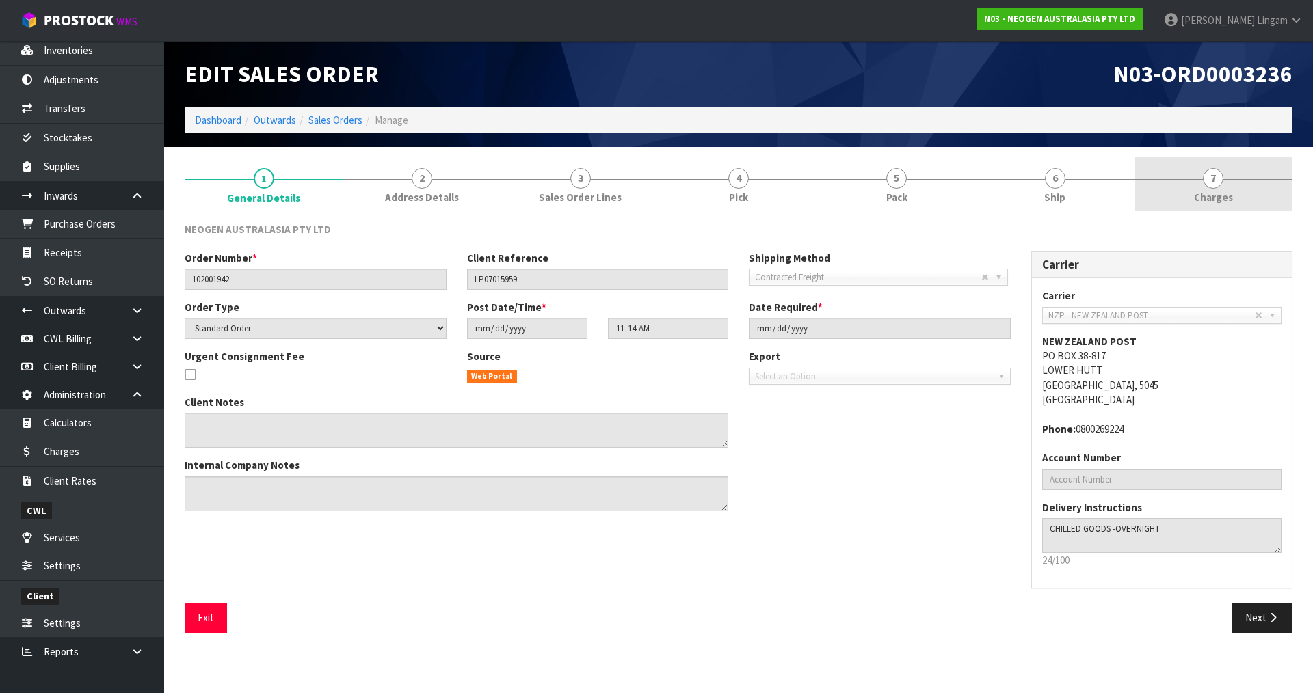
click at [1258, 199] on link "7 [GEOGRAPHIC_DATA]" at bounding box center [1214, 184] width 158 height 54
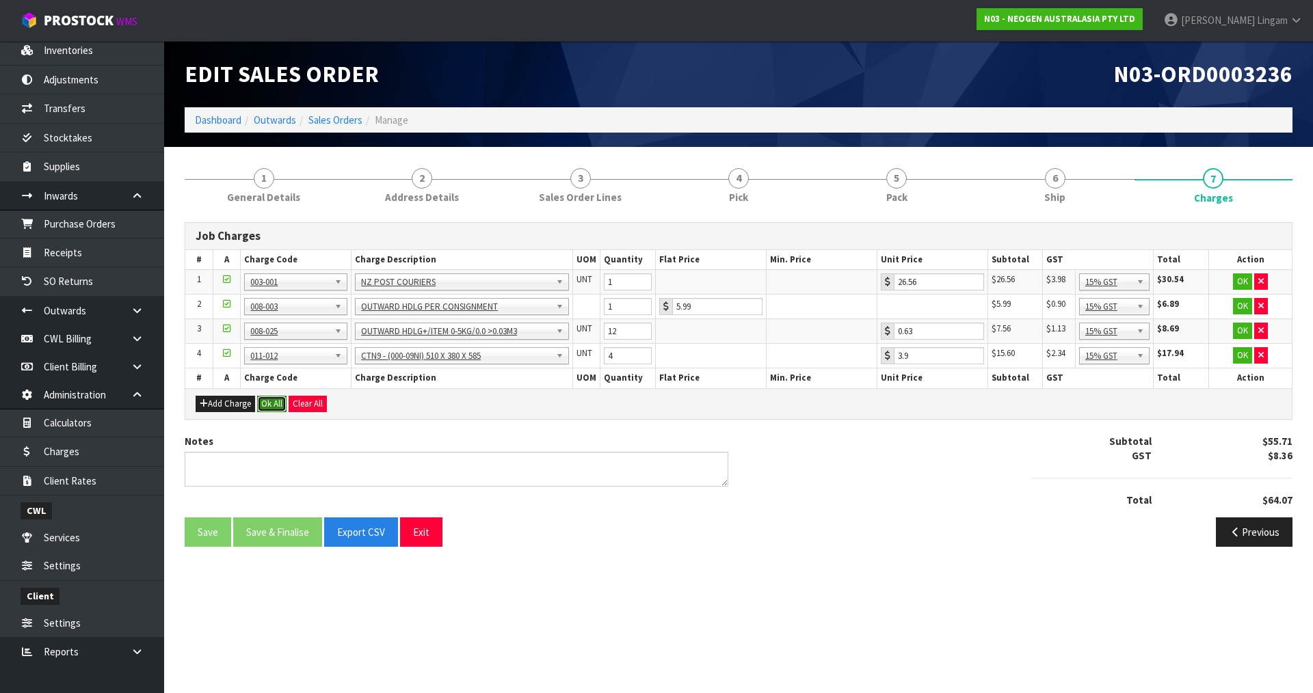
click at [278, 406] on button "Ok All" at bounding box center [271, 404] width 29 height 16
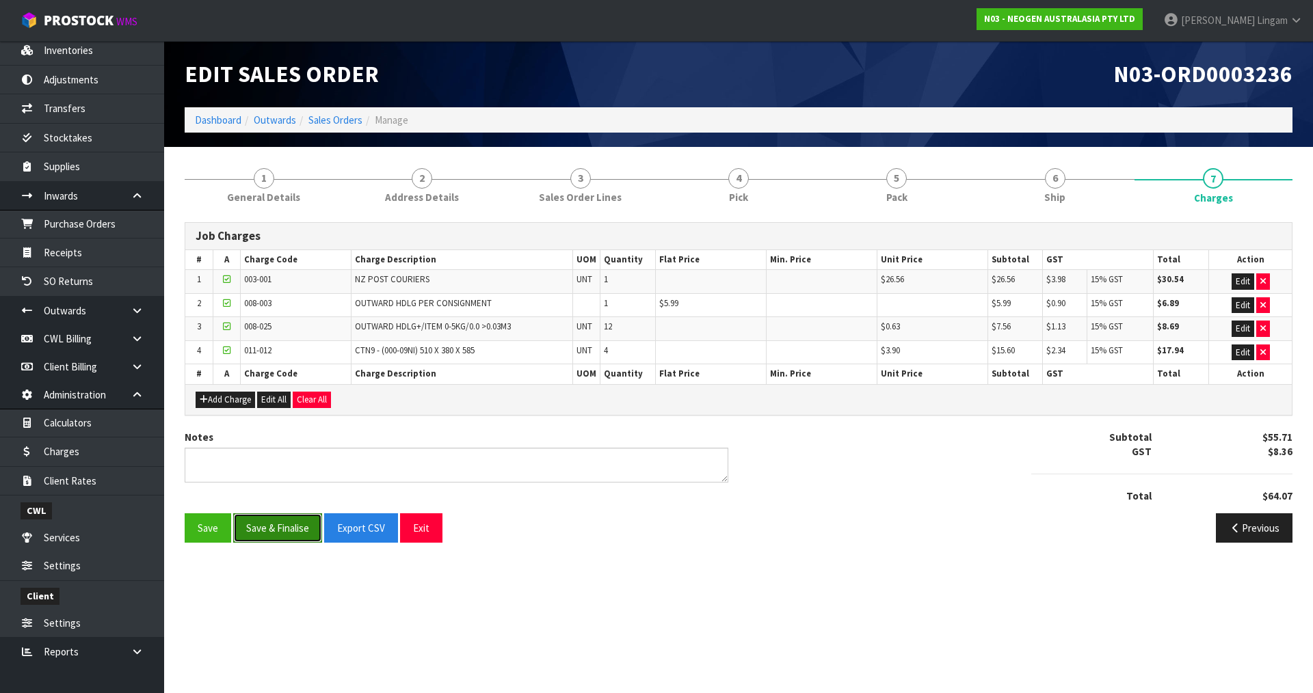
click at [286, 536] on button "Save & Finalise" at bounding box center [277, 528] width 89 height 29
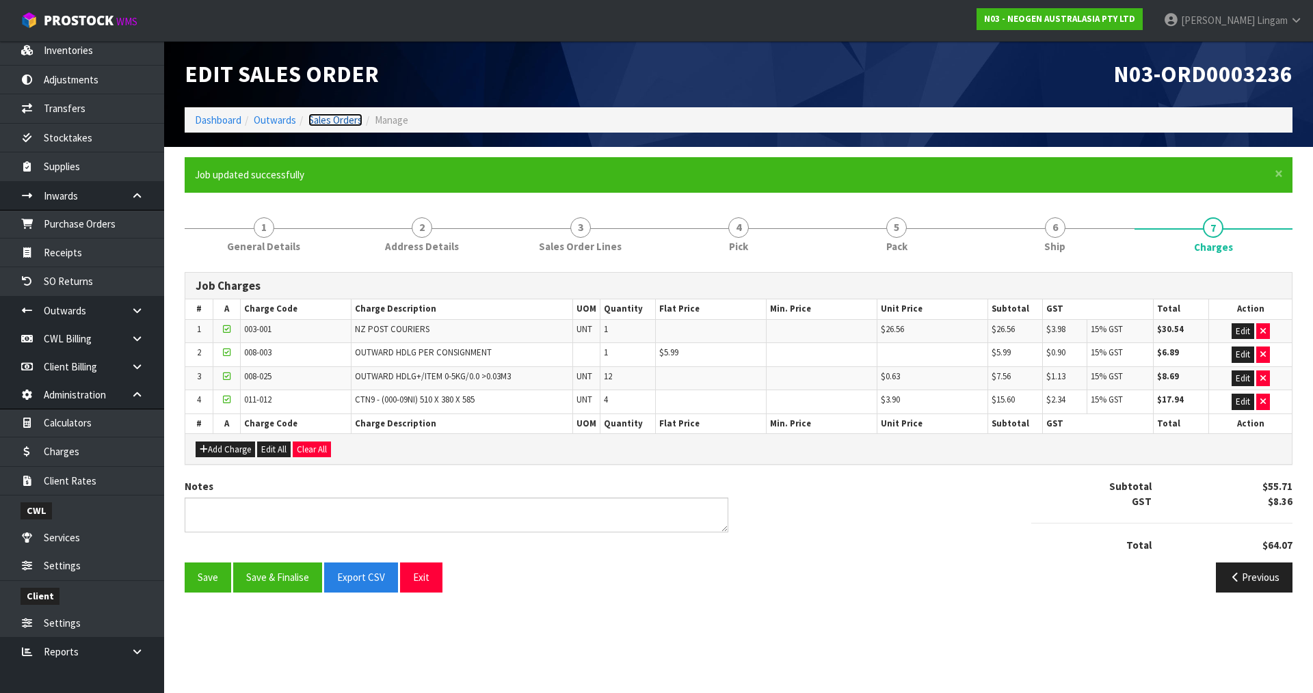
click at [349, 121] on link "Sales Orders" at bounding box center [335, 120] width 54 height 13
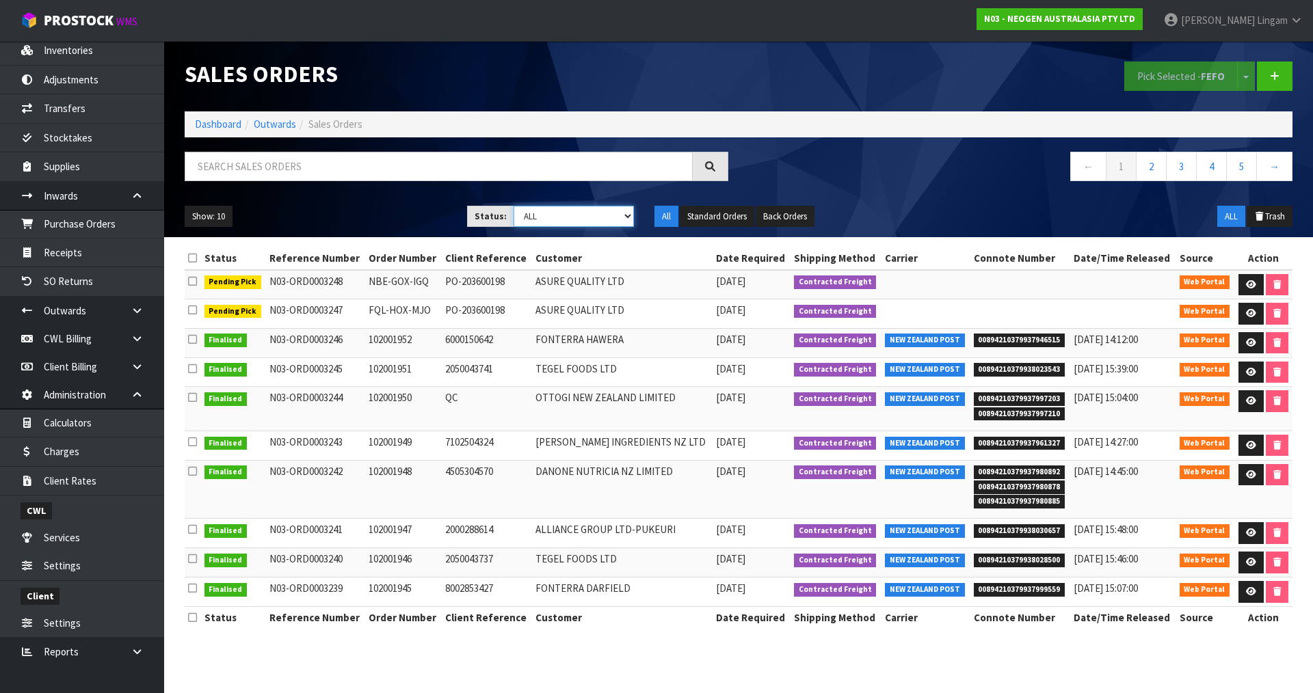
drag, startPoint x: 620, startPoint y: 213, endPoint x: 620, endPoint y: 220, distance: 6.9
click at [620, 213] on select "Draft Pending Allocated Pending Pick Goods Picked Goods Packed Pending Charges …" at bounding box center [574, 216] width 121 height 21
select select "string:6"
click at [514, 206] on select "Draft Pending Allocated Pending Pick Goods Picked Goods Packed Pending Charges …" at bounding box center [574, 216] width 121 height 21
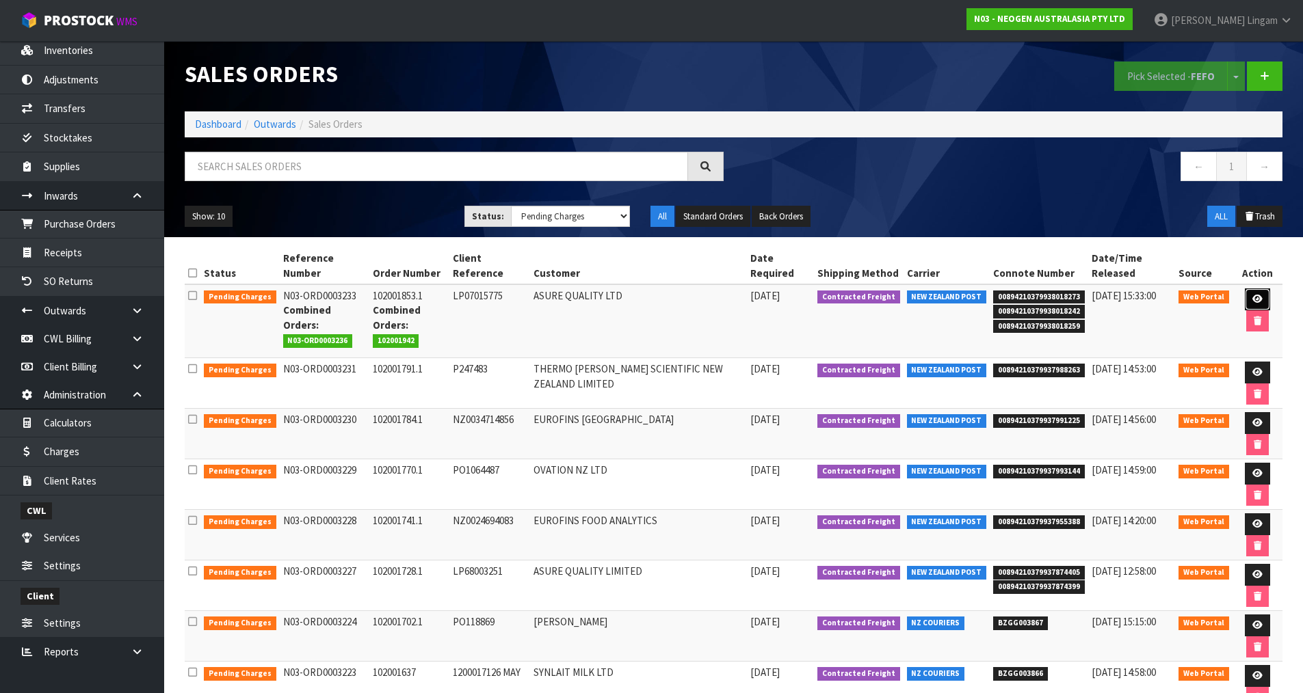
click at [1252, 299] on icon at bounding box center [1257, 299] width 10 height 9
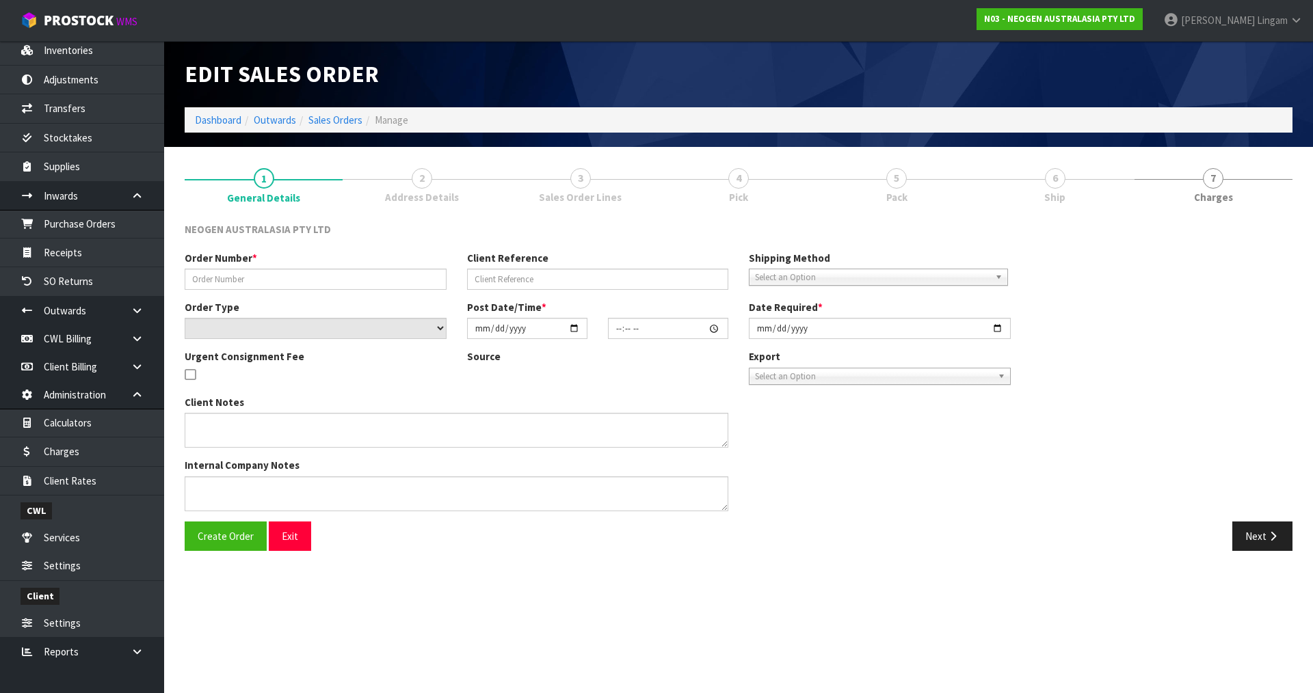
type input "102001853.1"
type input "LP07015775"
select select "number:0"
type input "[DATE]"
type input "11:01:00.000"
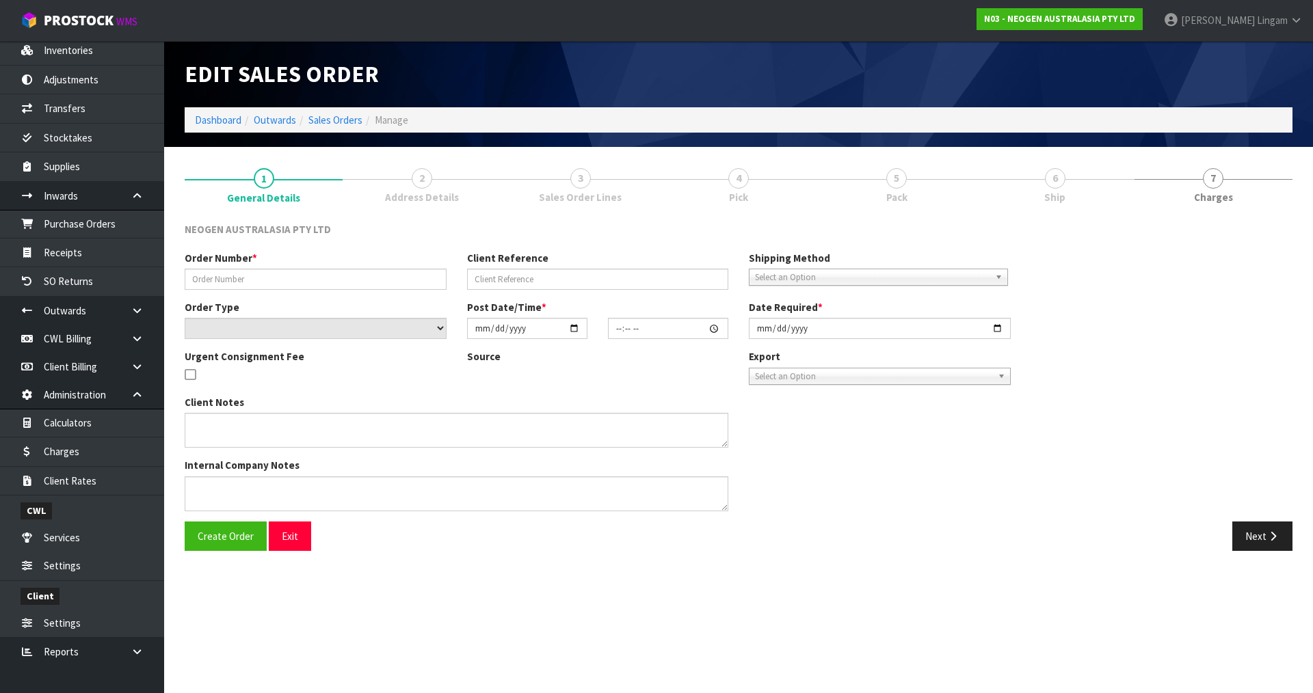
type input "[DATE]"
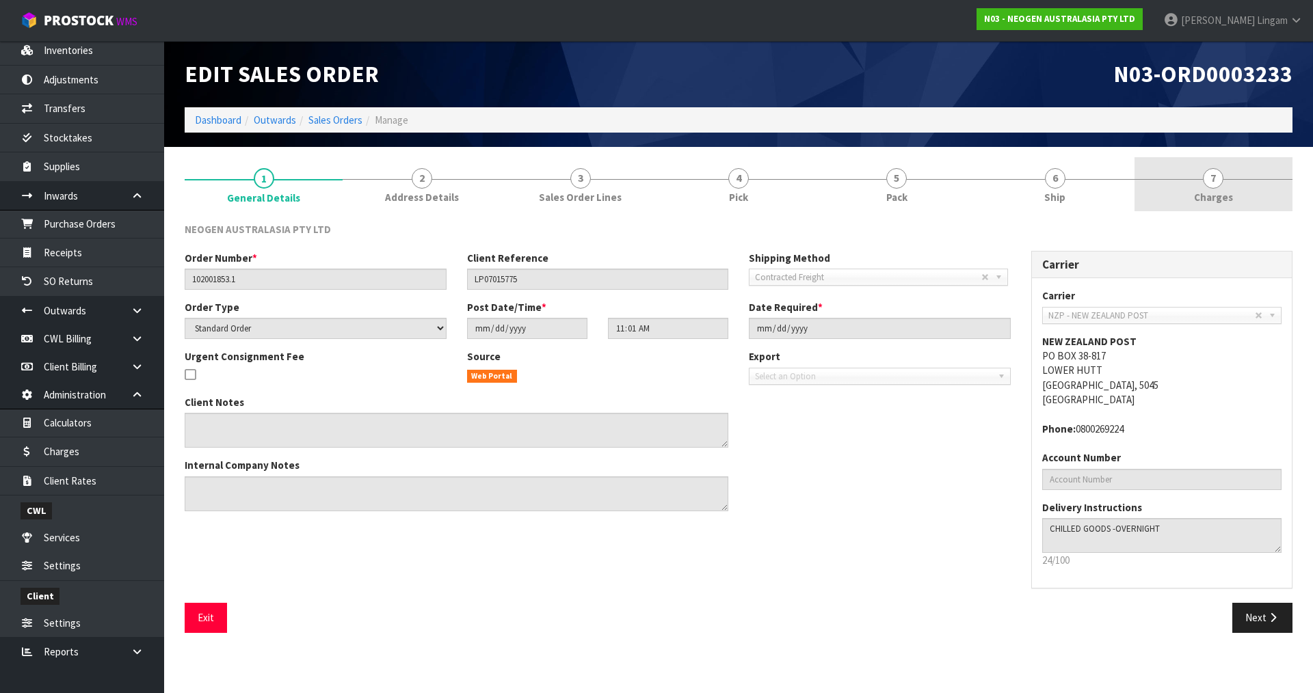
click at [1241, 196] on link "7 [GEOGRAPHIC_DATA]" at bounding box center [1214, 184] width 158 height 54
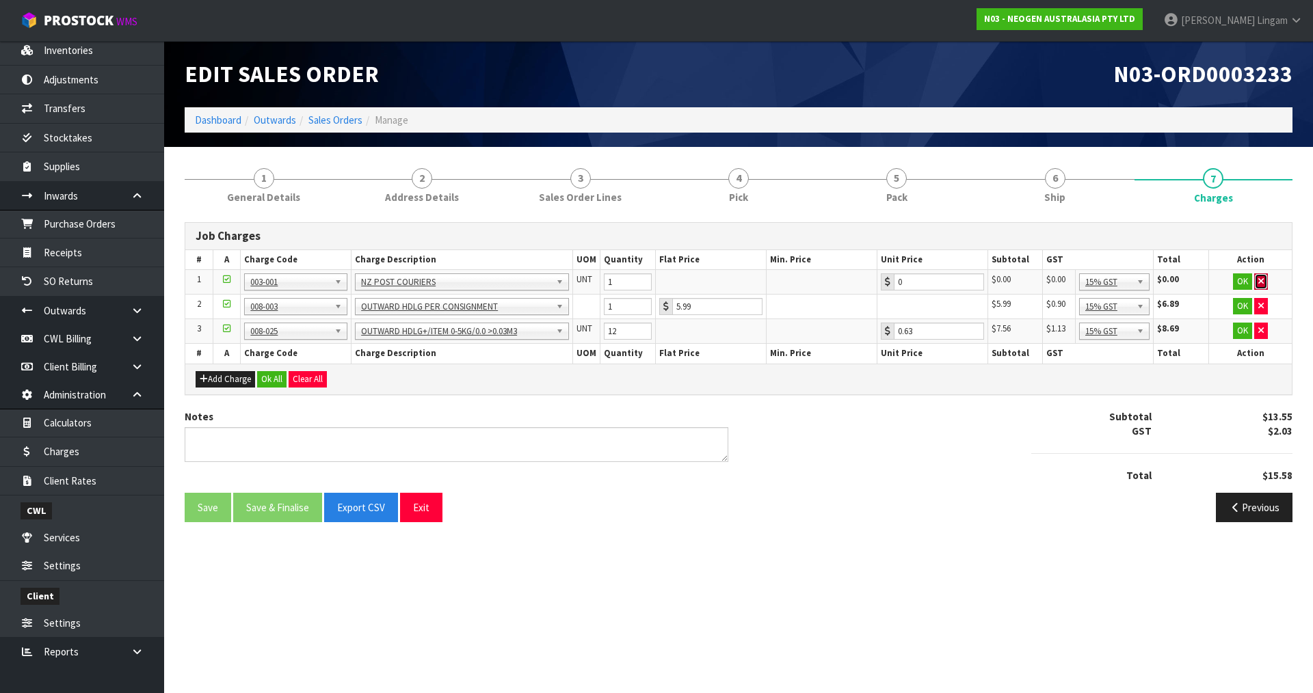
click at [1260, 285] on icon "button" at bounding box center [1260, 281] width 5 height 9
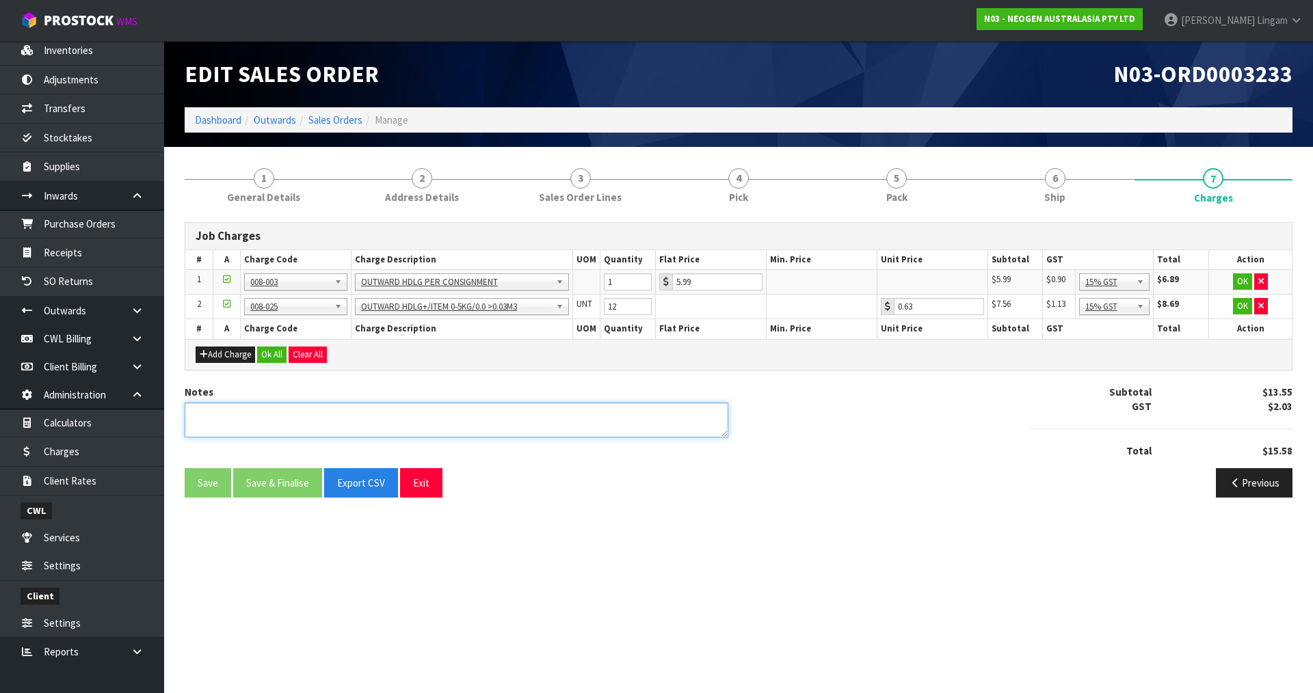
click at [610, 424] on textarea at bounding box center [457, 420] width 544 height 35
type textarea "COMBINE"
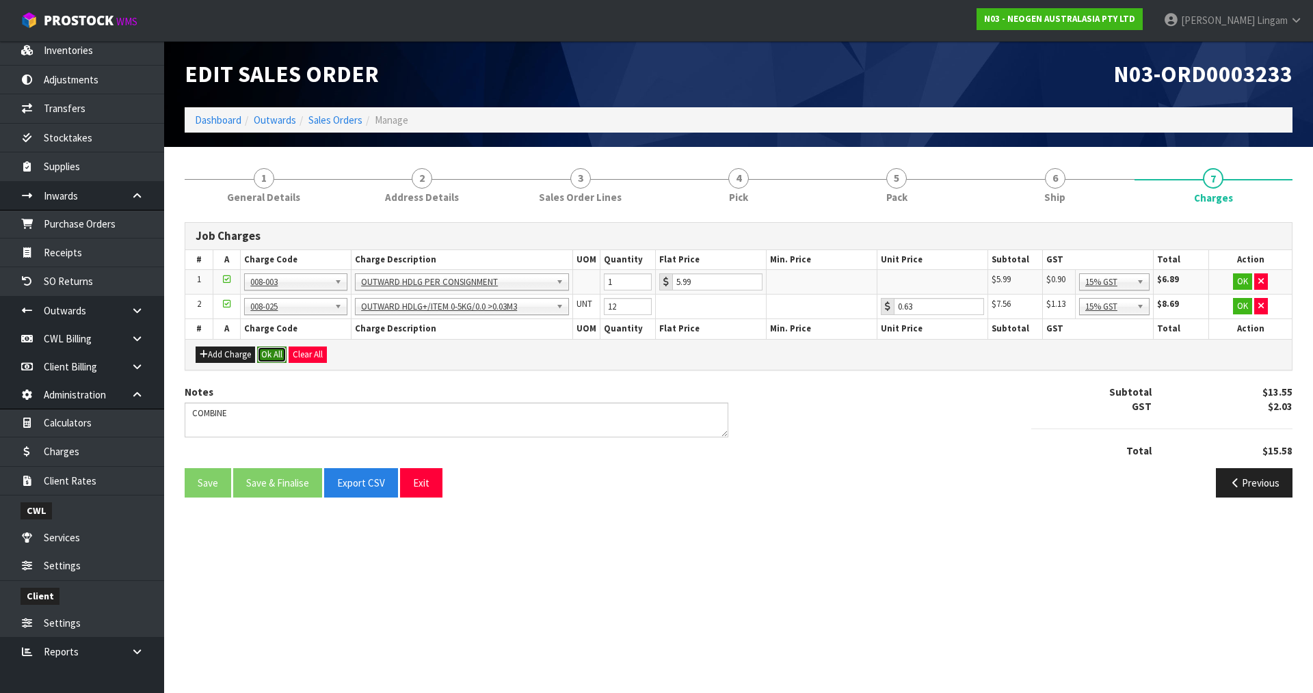
click at [267, 352] on button "Ok All" at bounding box center [271, 355] width 29 height 16
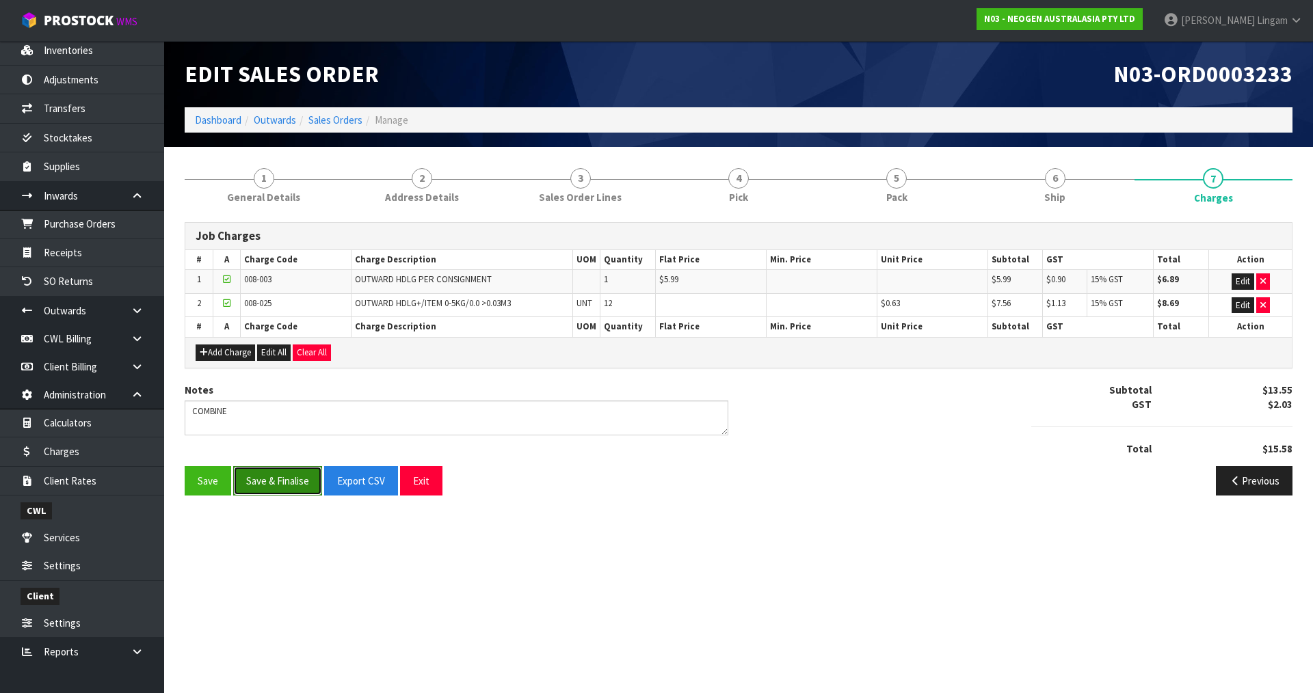
click at [315, 484] on button "Save & Finalise" at bounding box center [277, 480] width 89 height 29
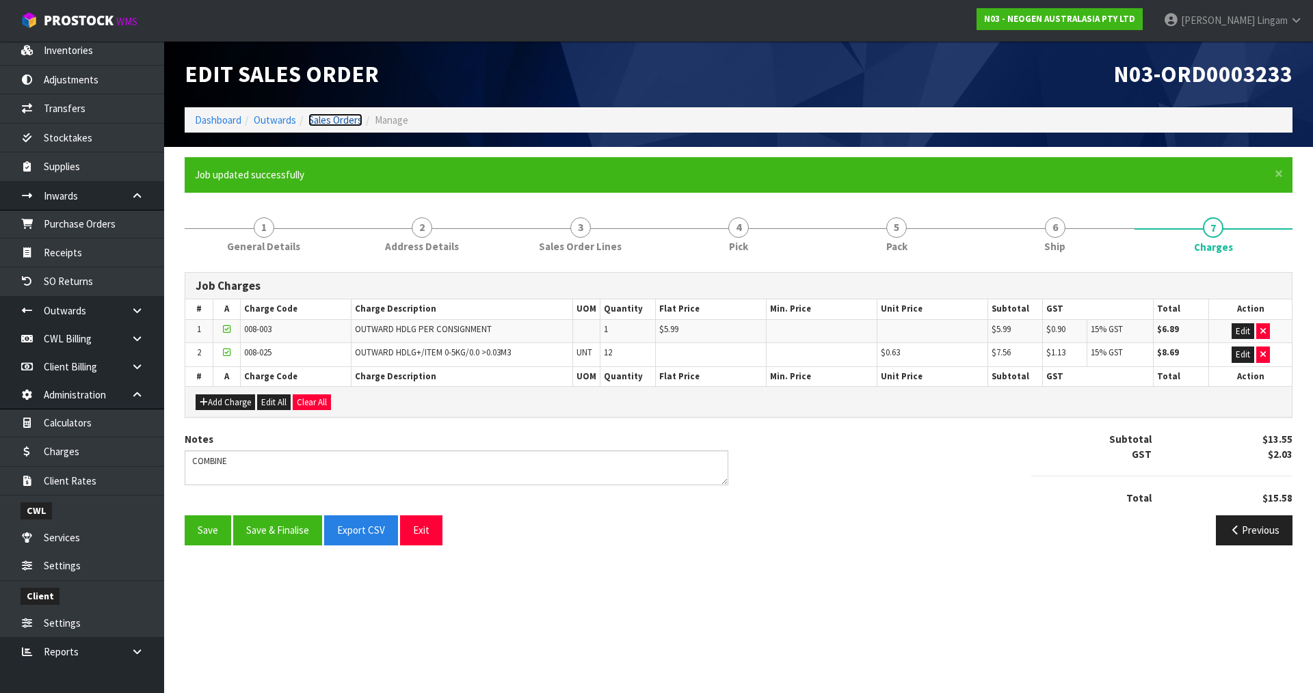
click at [350, 122] on link "Sales Orders" at bounding box center [335, 120] width 54 height 13
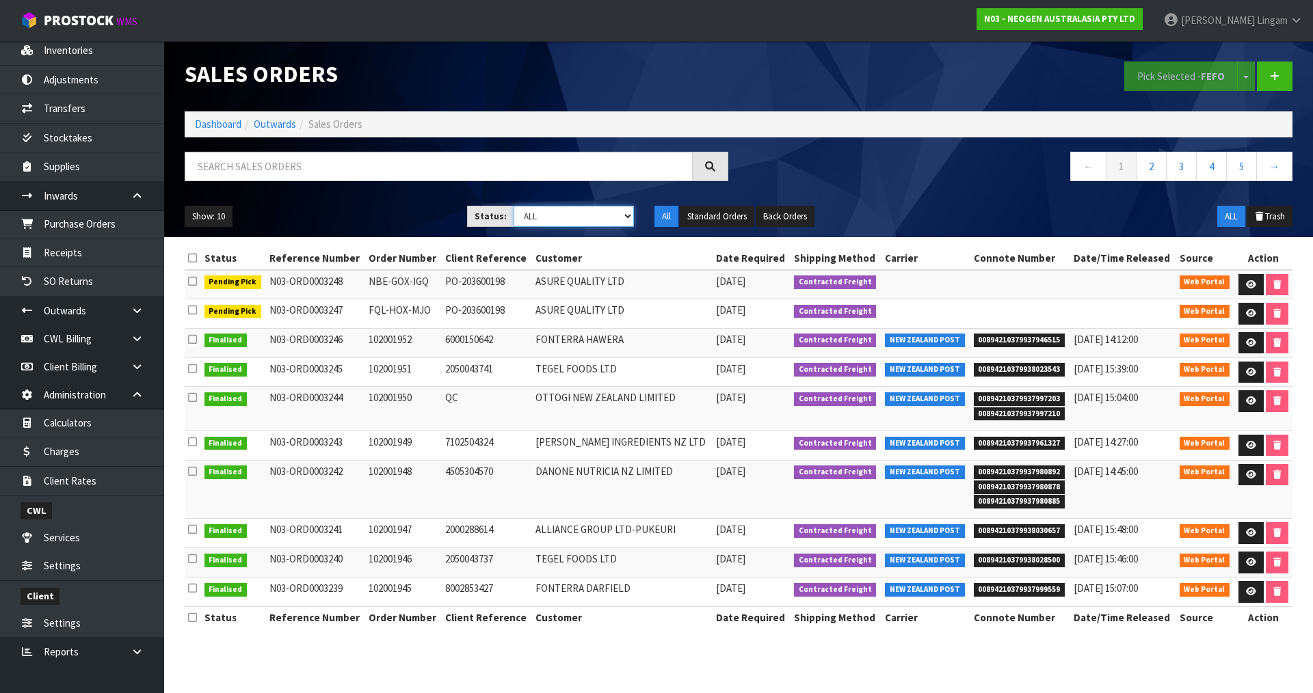
click at [610, 212] on select "Draft Pending Allocated Pending Pick Goods Picked Goods Packed Pending Charges …" at bounding box center [574, 216] width 121 height 21
select select "string:6"
click at [514, 206] on select "Draft Pending Allocated Pending Pick Goods Picked Goods Packed Pending Charges …" at bounding box center [574, 216] width 121 height 21
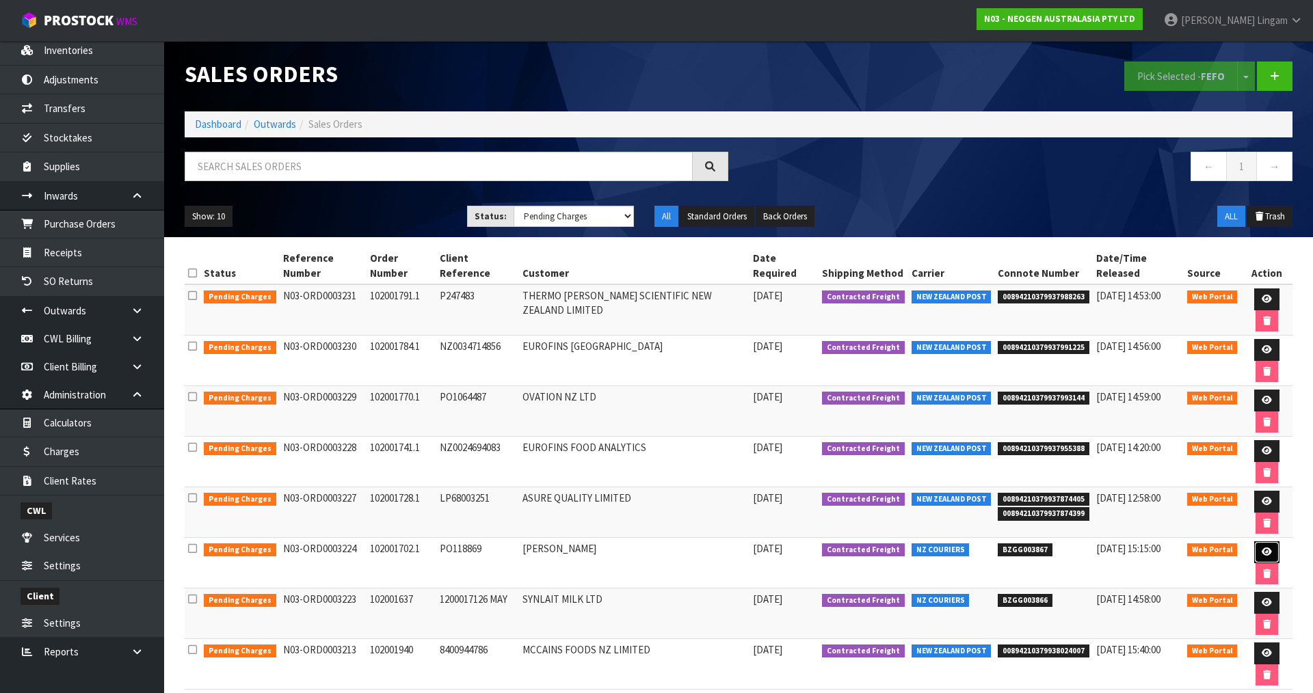
click at [1254, 542] on link at bounding box center [1266, 553] width 25 height 22
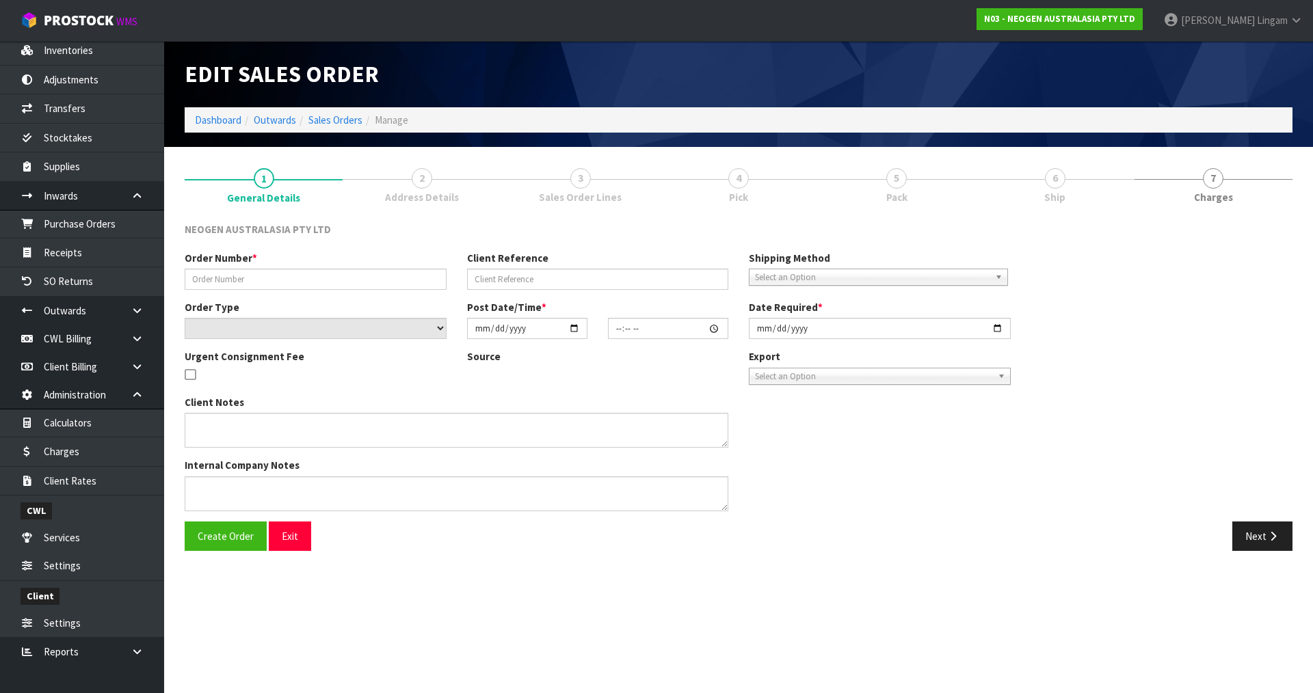
type input "102001702.1"
type input "PO118869"
select select "number:0"
type input "[DATE]"
type input "09:50:00.000"
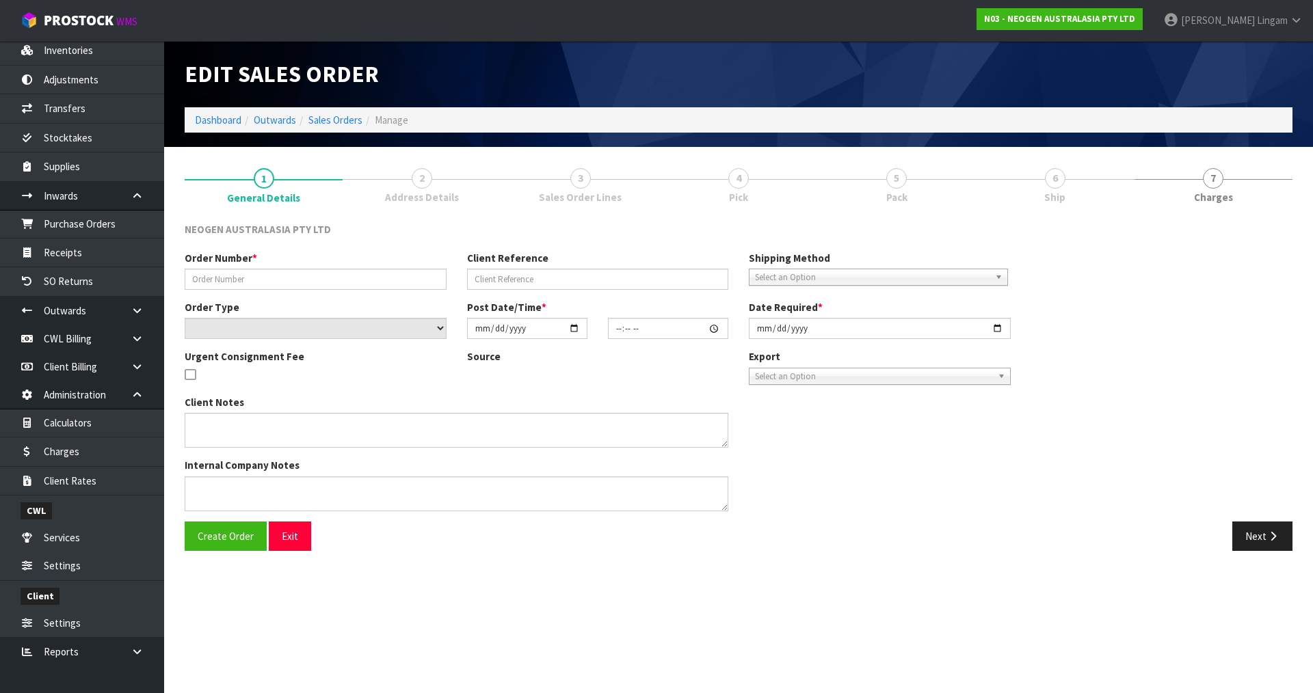
type input "[DATE]"
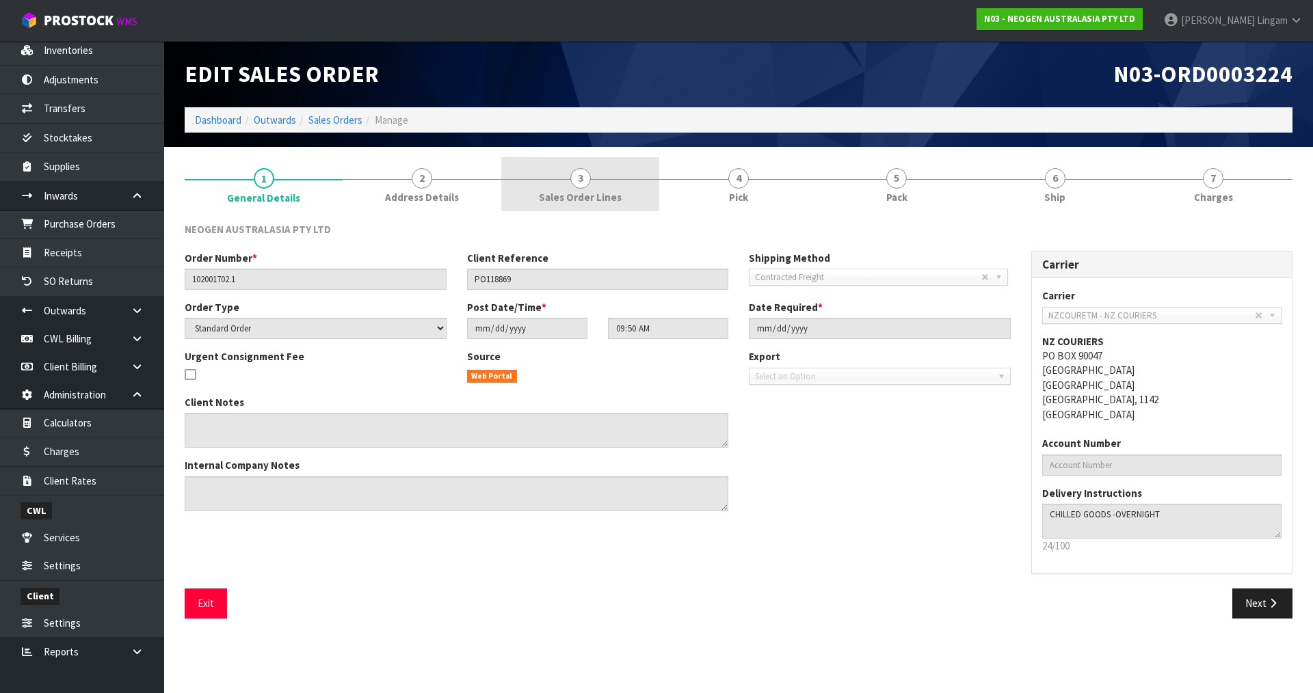
click at [600, 201] on span "Sales Order Lines" at bounding box center [580, 197] width 83 height 14
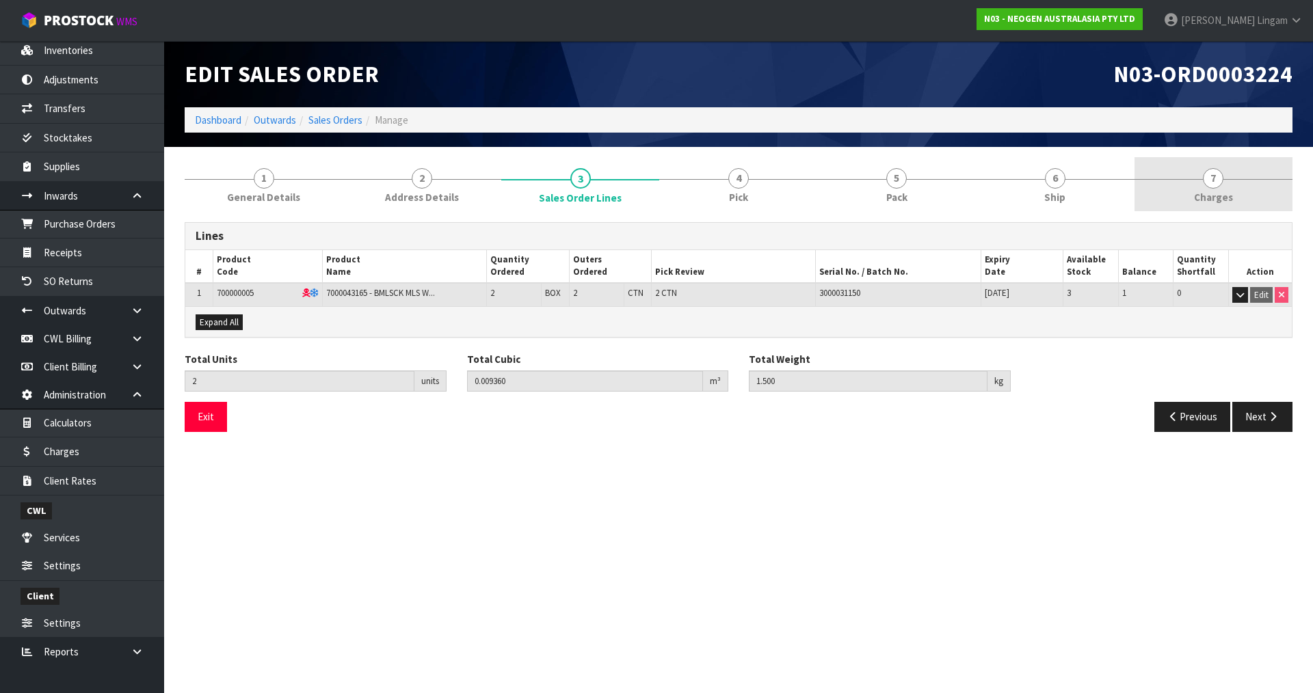
click at [1211, 190] on span "Charges" at bounding box center [1213, 197] width 39 height 14
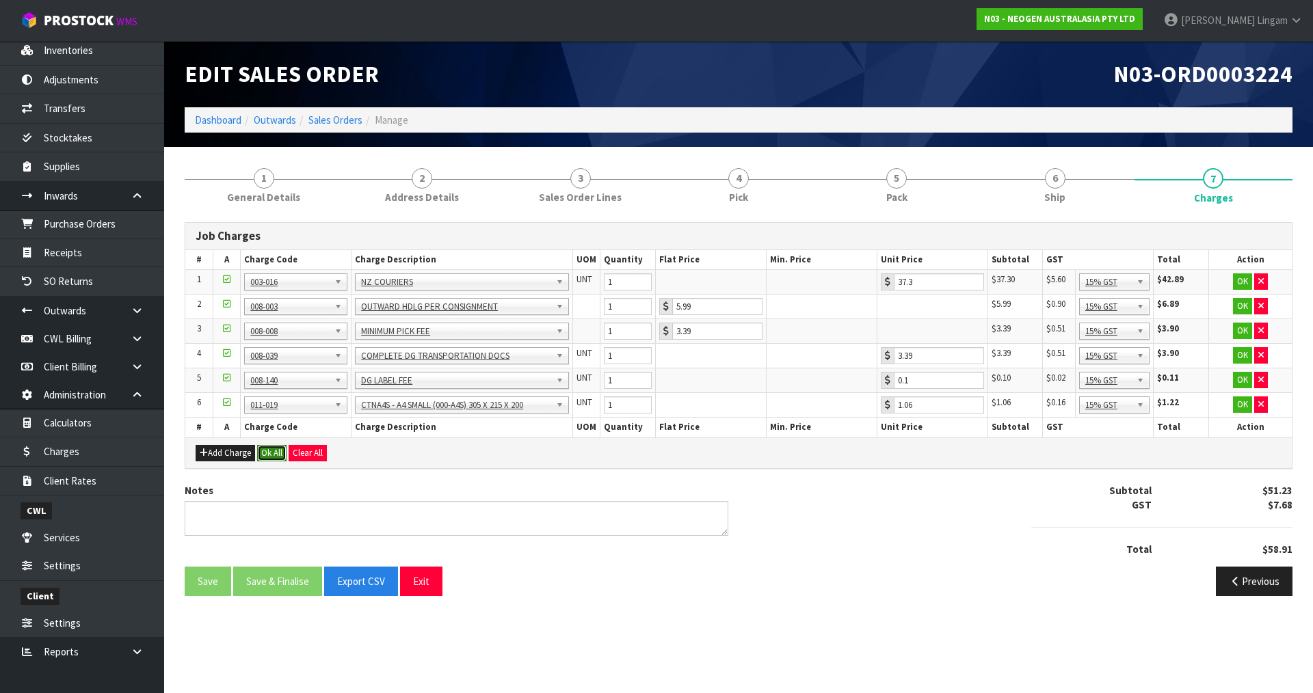
click at [276, 455] on button "Ok All" at bounding box center [271, 453] width 29 height 16
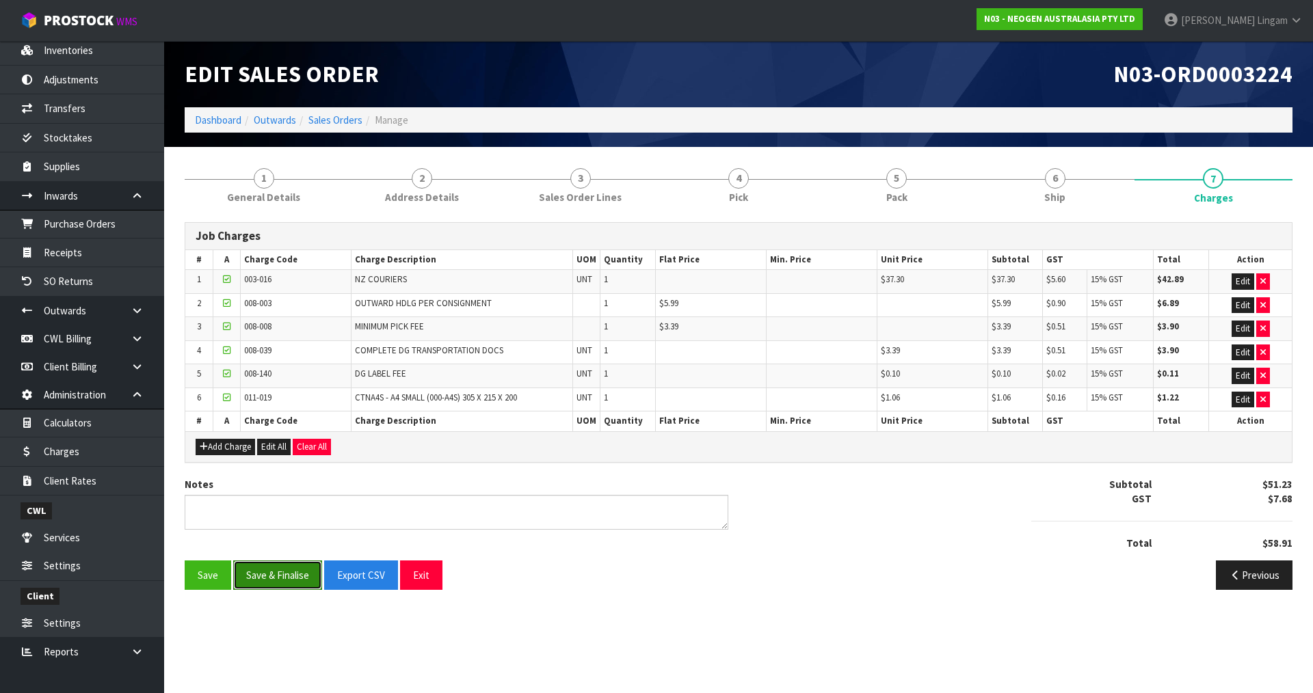
click at [291, 570] on button "Save & Finalise" at bounding box center [277, 575] width 89 height 29
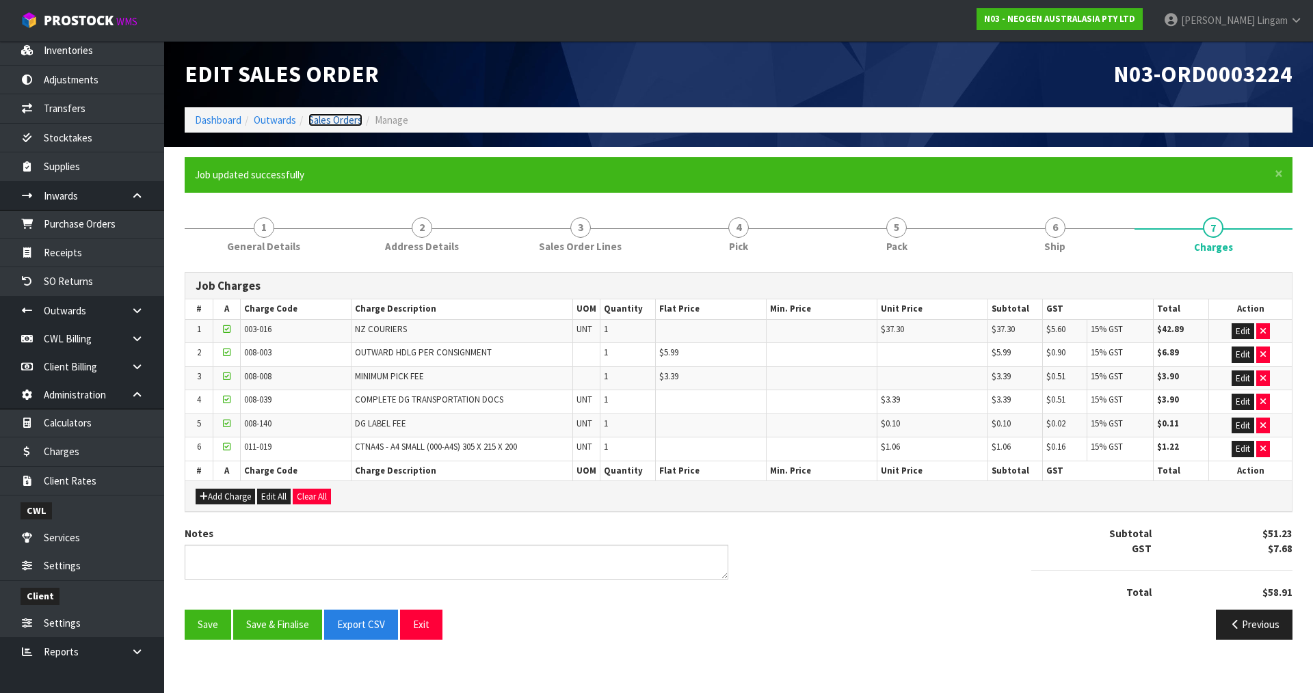
click at [345, 119] on link "Sales Orders" at bounding box center [335, 120] width 54 height 13
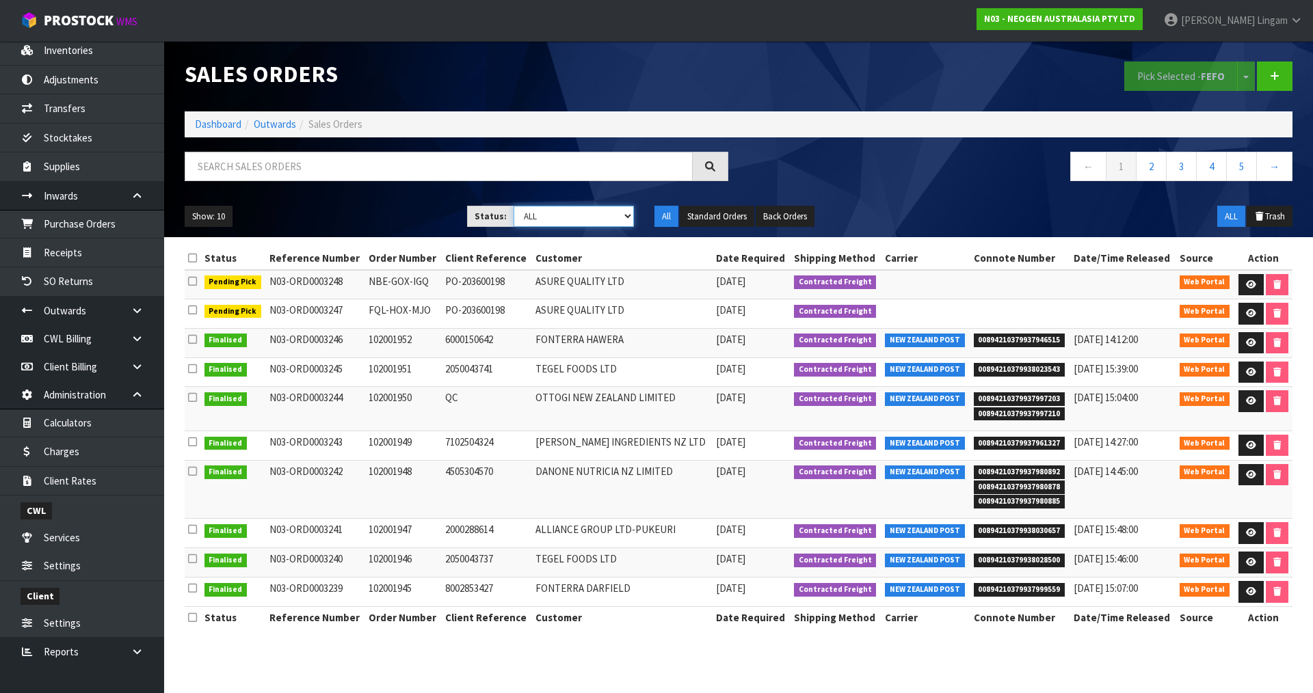
click at [612, 224] on select "Draft Pending Allocated Pending Pick Goods Picked Goods Packed Pending Charges …" at bounding box center [574, 216] width 121 height 21
select select "string:6"
click at [514, 206] on select "Draft Pending Allocated Pending Pick Goods Picked Goods Packed Pending Charges …" at bounding box center [574, 216] width 121 height 21
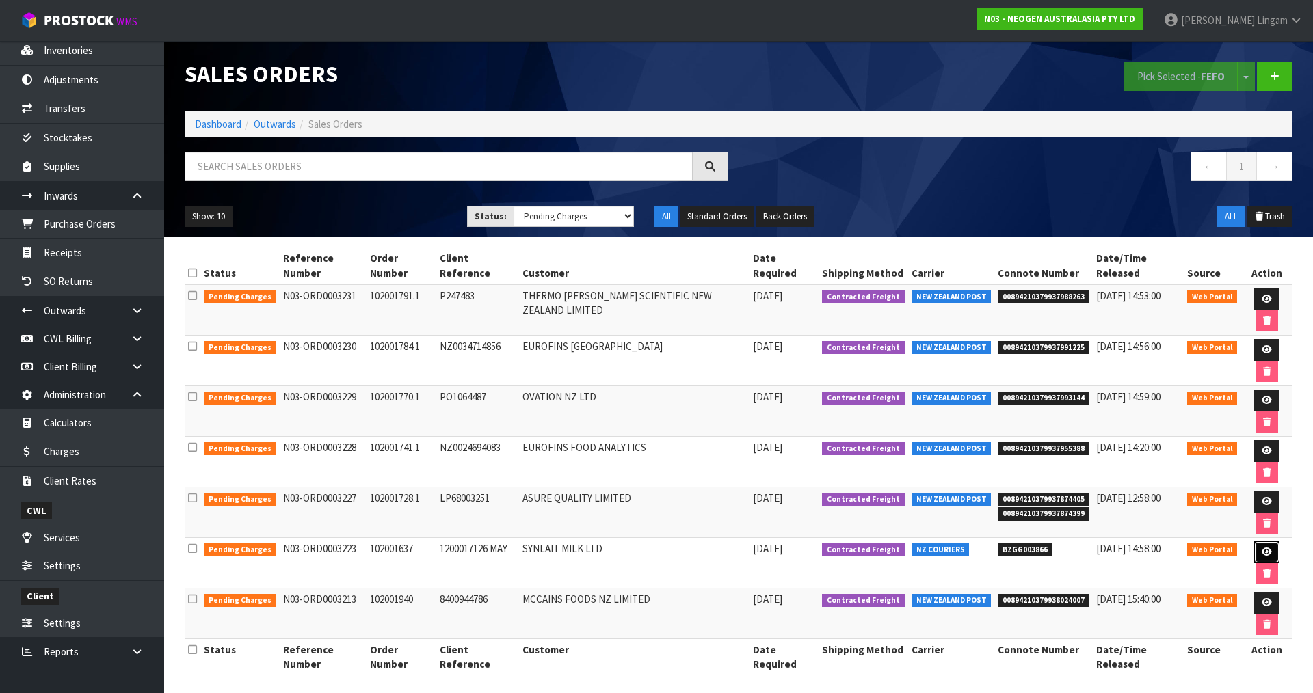
click at [1262, 548] on icon at bounding box center [1267, 552] width 10 height 9
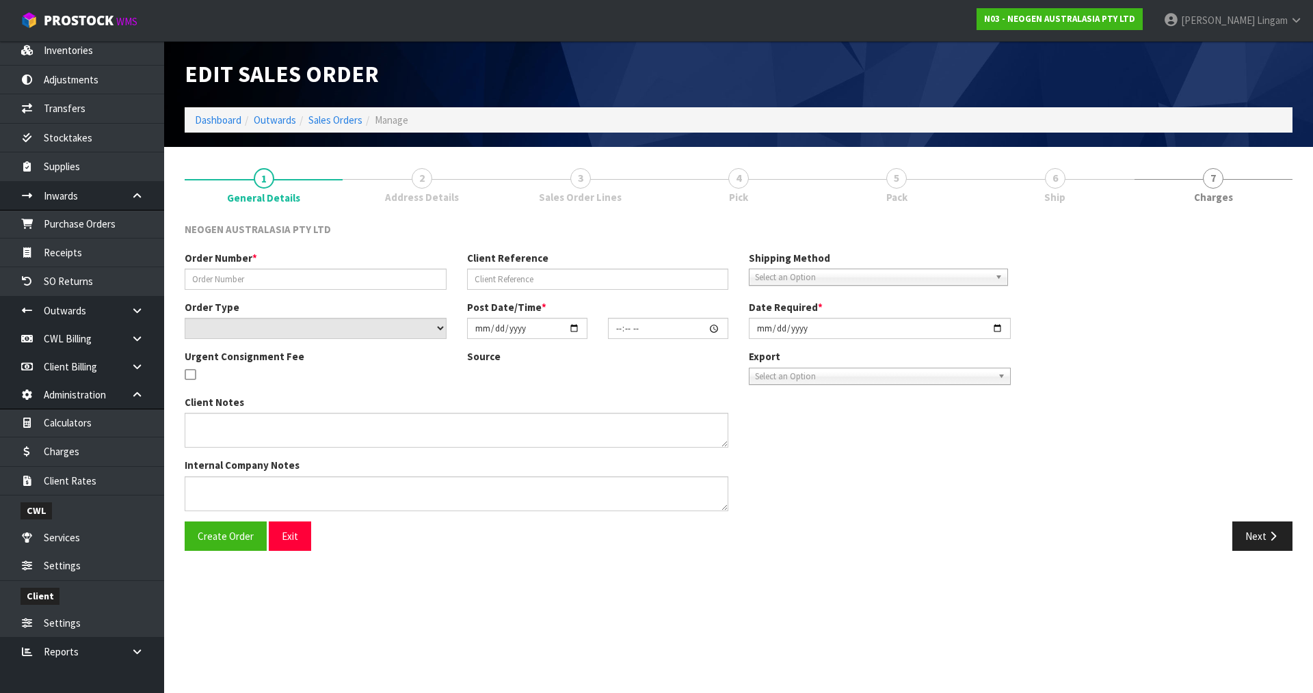
type input "102001637"
type input "1200017126 MAY"
select select "number:0"
type input "[DATE]"
type input "09:40:00.000"
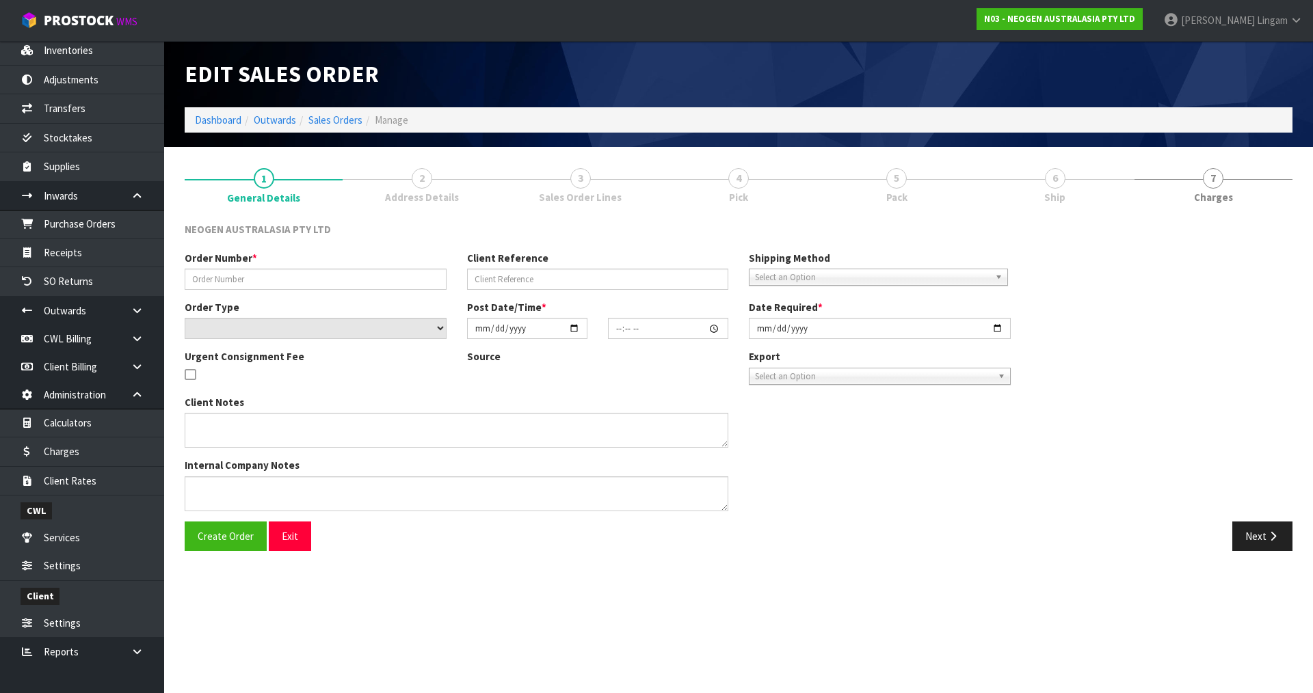
type input "[DATE]"
type textarea "ATTN: [PERSON_NAME] SANTA [PERSON_NAME]"
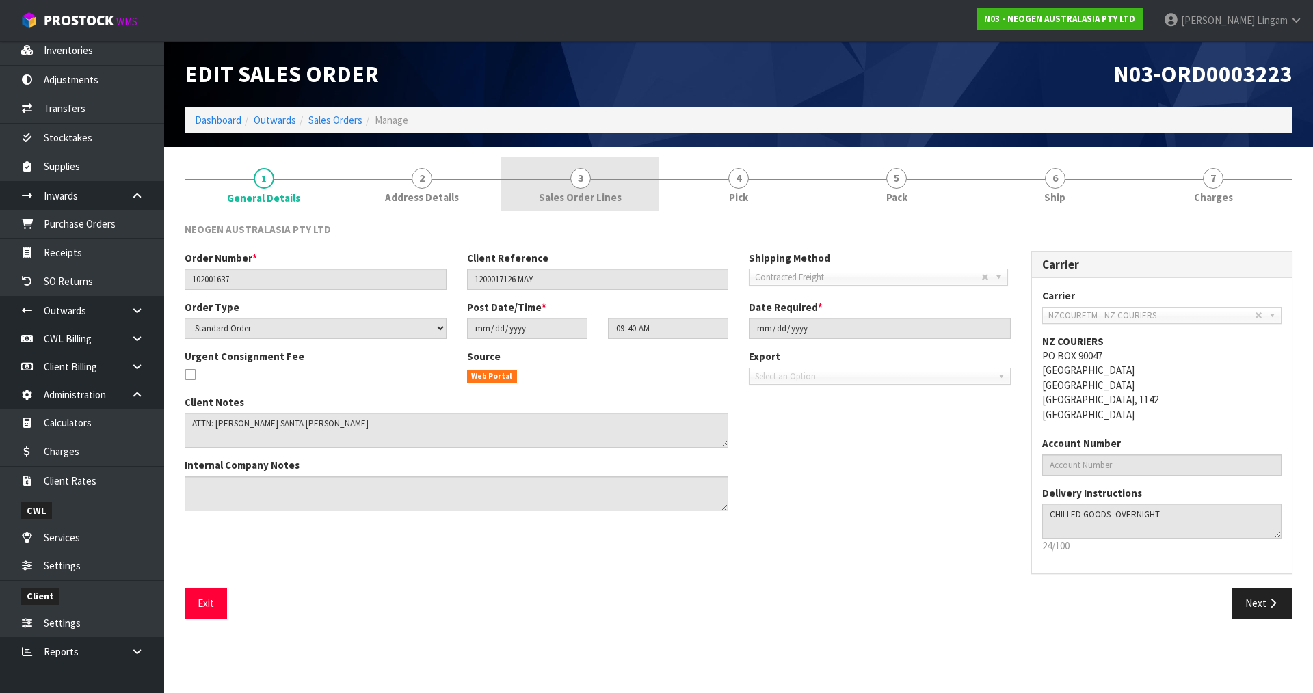
click at [623, 194] on link "3 Sales Order Lines" at bounding box center [580, 184] width 158 height 54
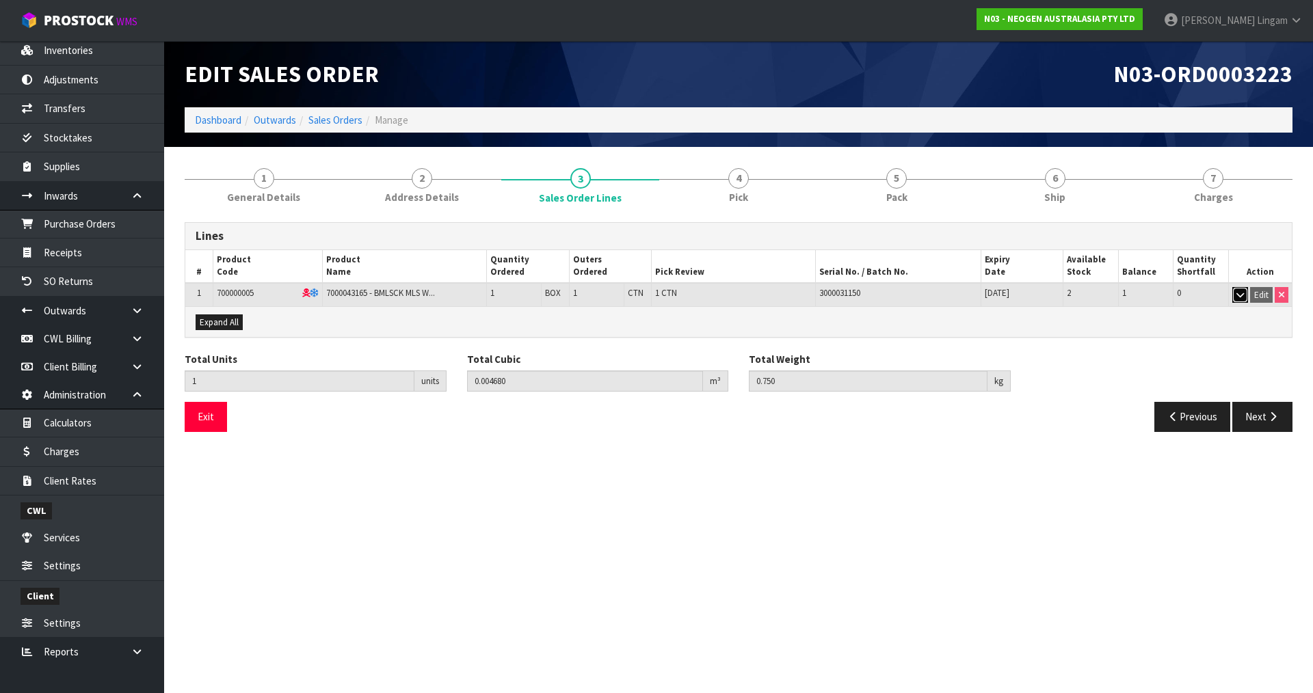
click at [1244, 300] on button "button" at bounding box center [1240, 295] width 16 height 16
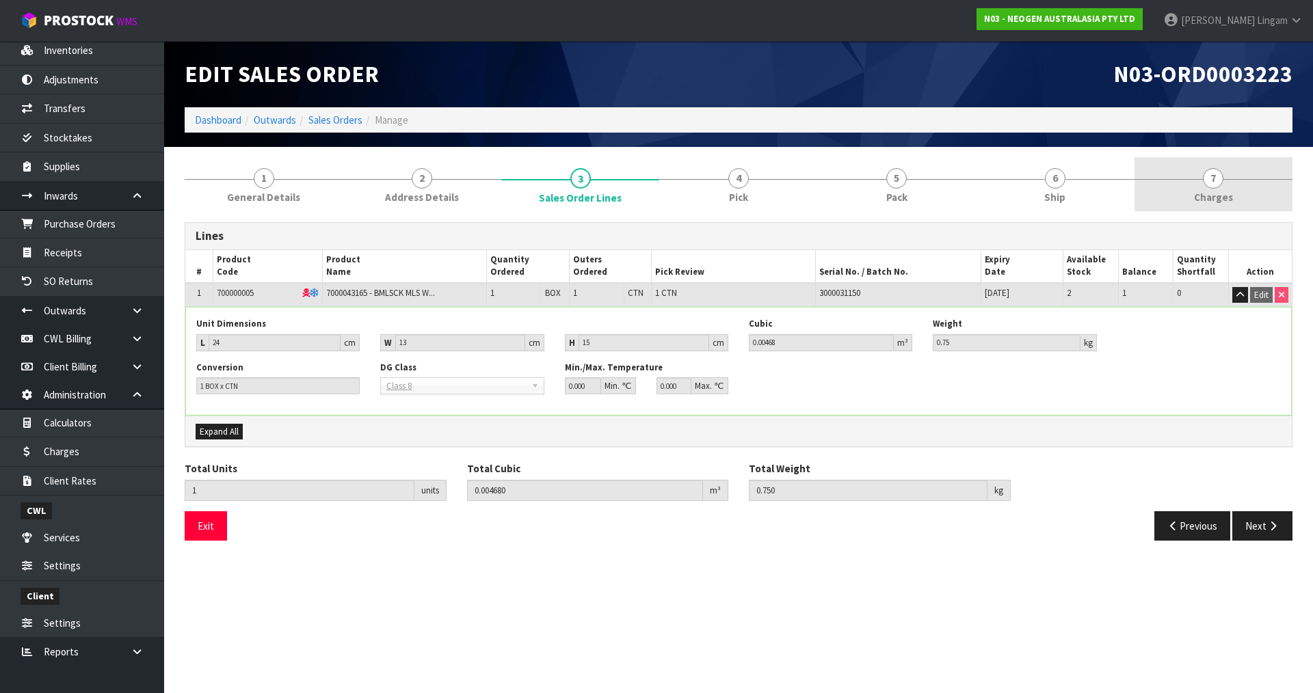
click at [1227, 192] on span "Charges" at bounding box center [1213, 197] width 39 height 14
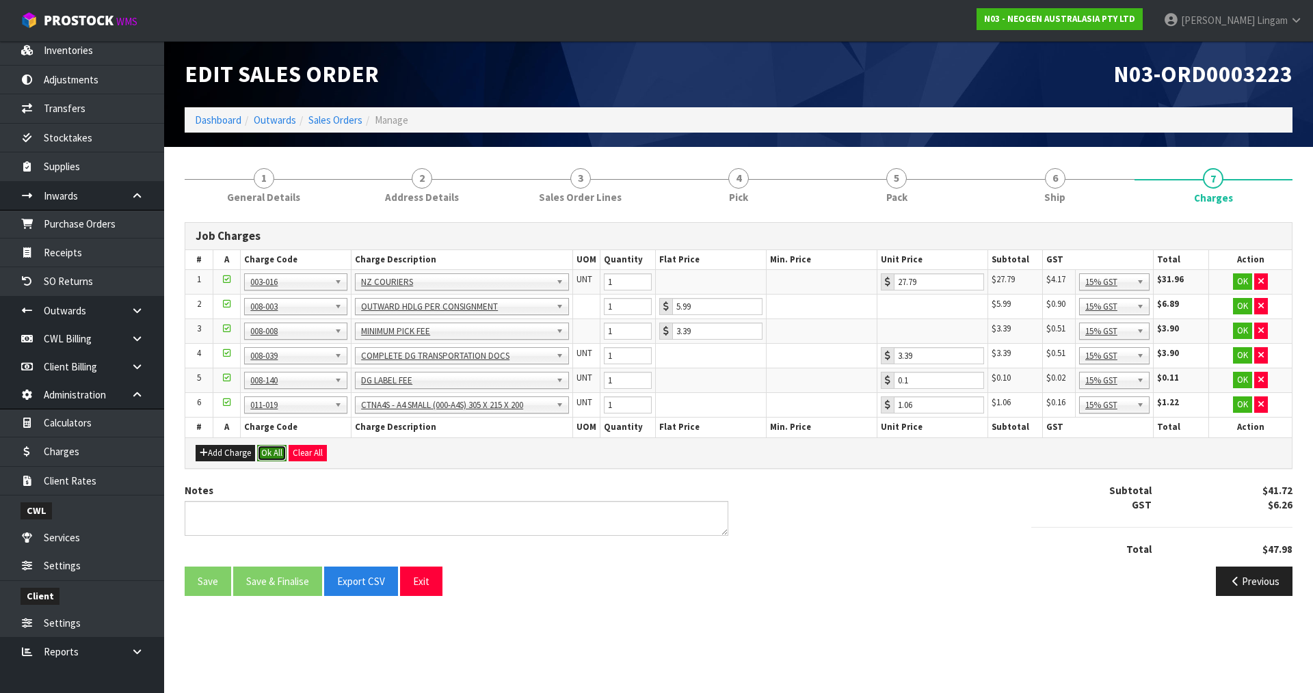
click at [273, 453] on button "Ok All" at bounding box center [271, 453] width 29 height 16
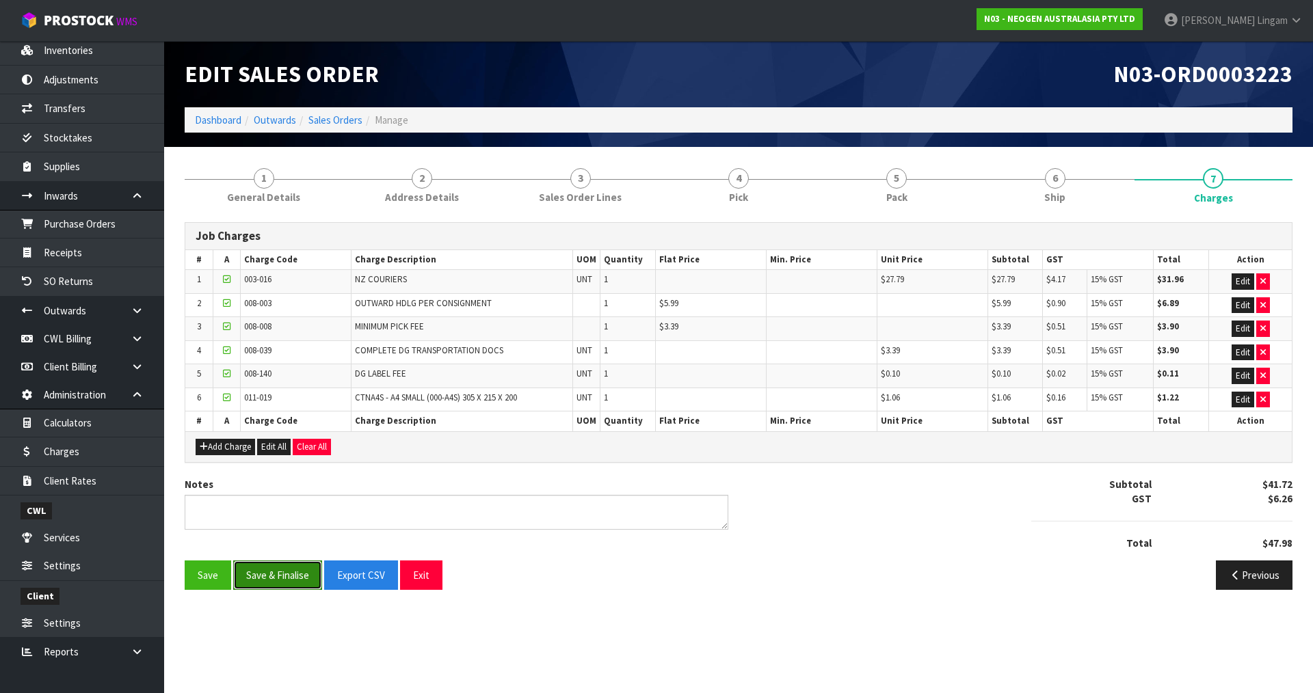
click at [289, 582] on button "Save & Finalise" at bounding box center [277, 575] width 89 height 29
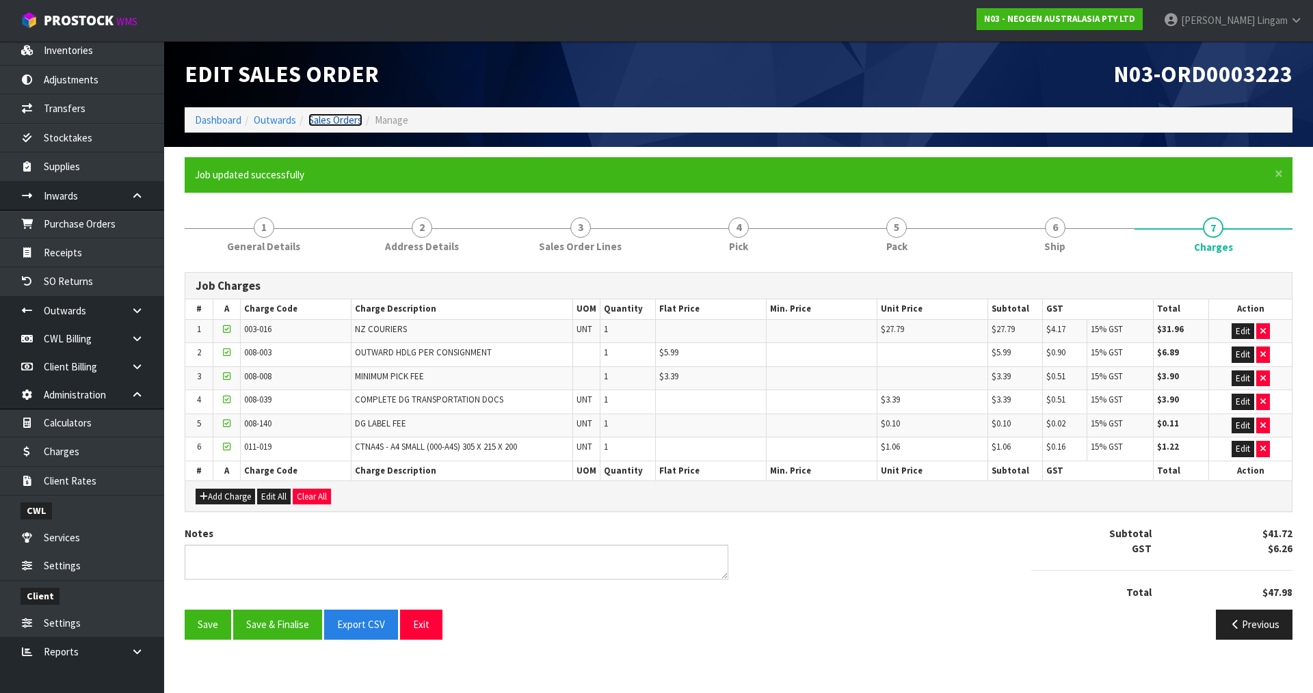
click at [346, 117] on link "Sales Orders" at bounding box center [335, 120] width 54 height 13
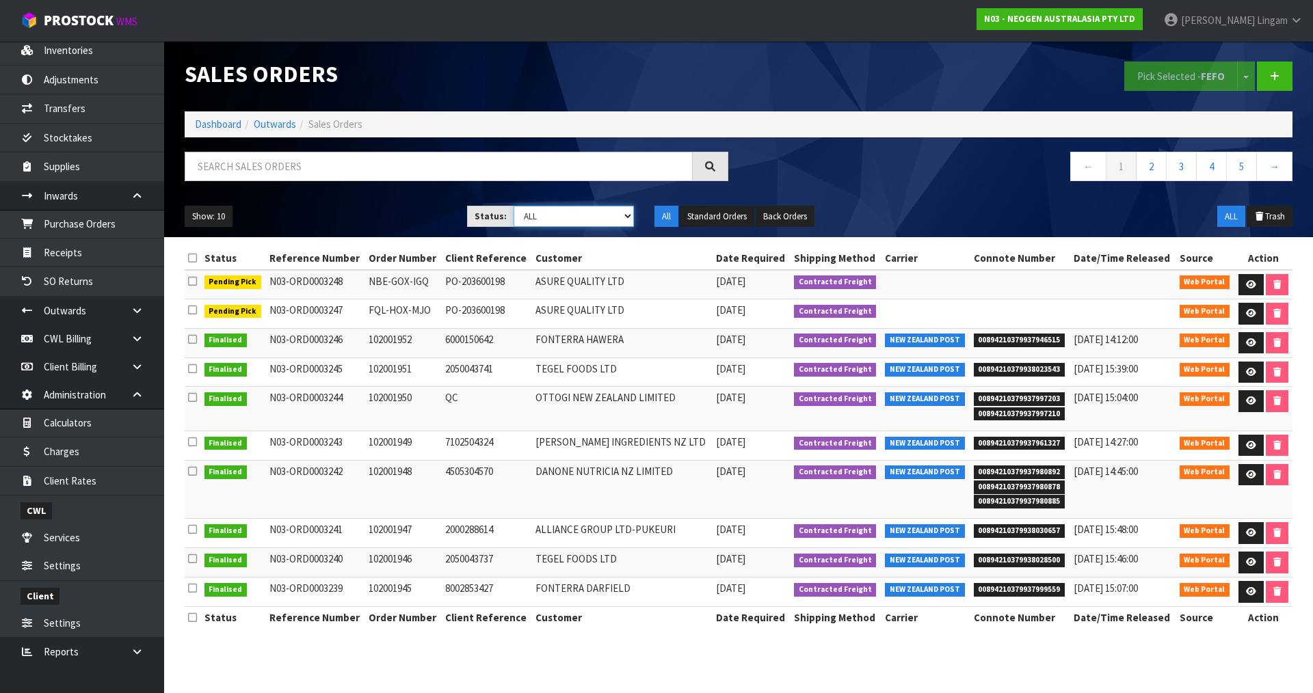
click at [616, 220] on select "Draft Pending Allocated Pending Pick Goods Picked Goods Packed Pending Charges …" at bounding box center [574, 216] width 121 height 21
select select "string:6"
click at [514, 206] on select "Draft Pending Allocated Pending Pick Goods Picked Goods Packed Pending Charges …" at bounding box center [574, 216] width 121 height 21
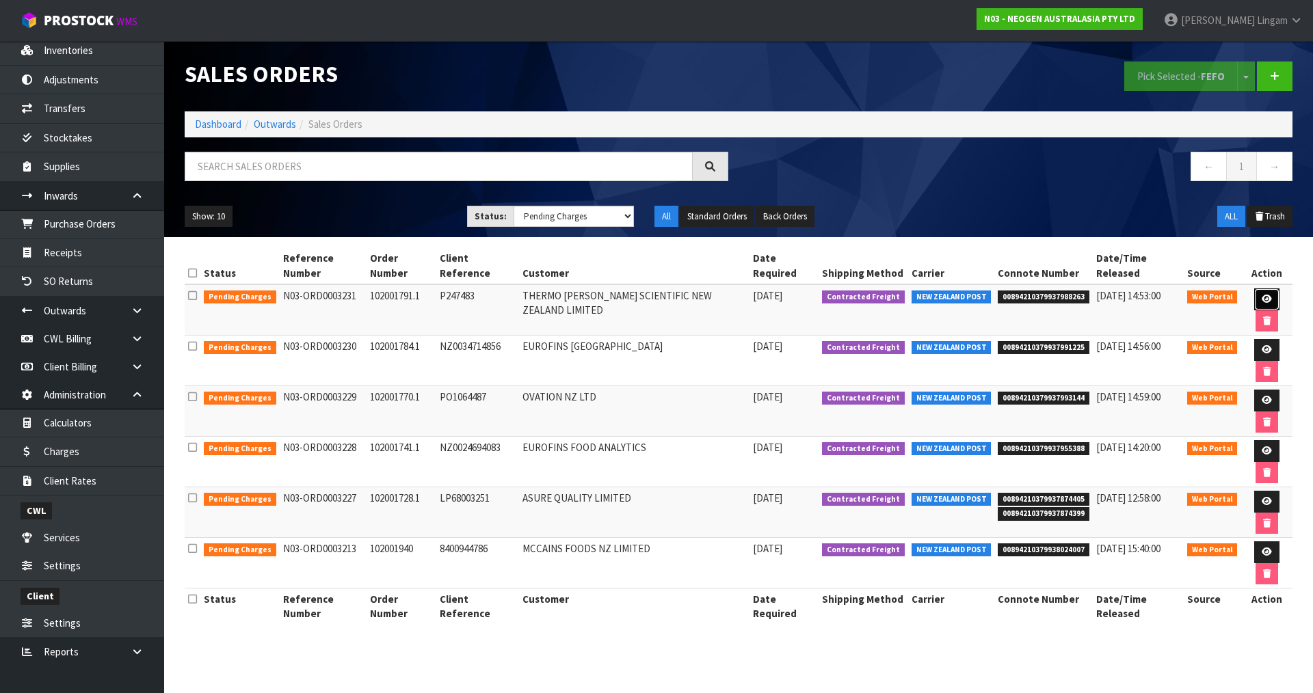
click at [1254, 289] on link at bounding box center [1266, 300] width 25 height 22
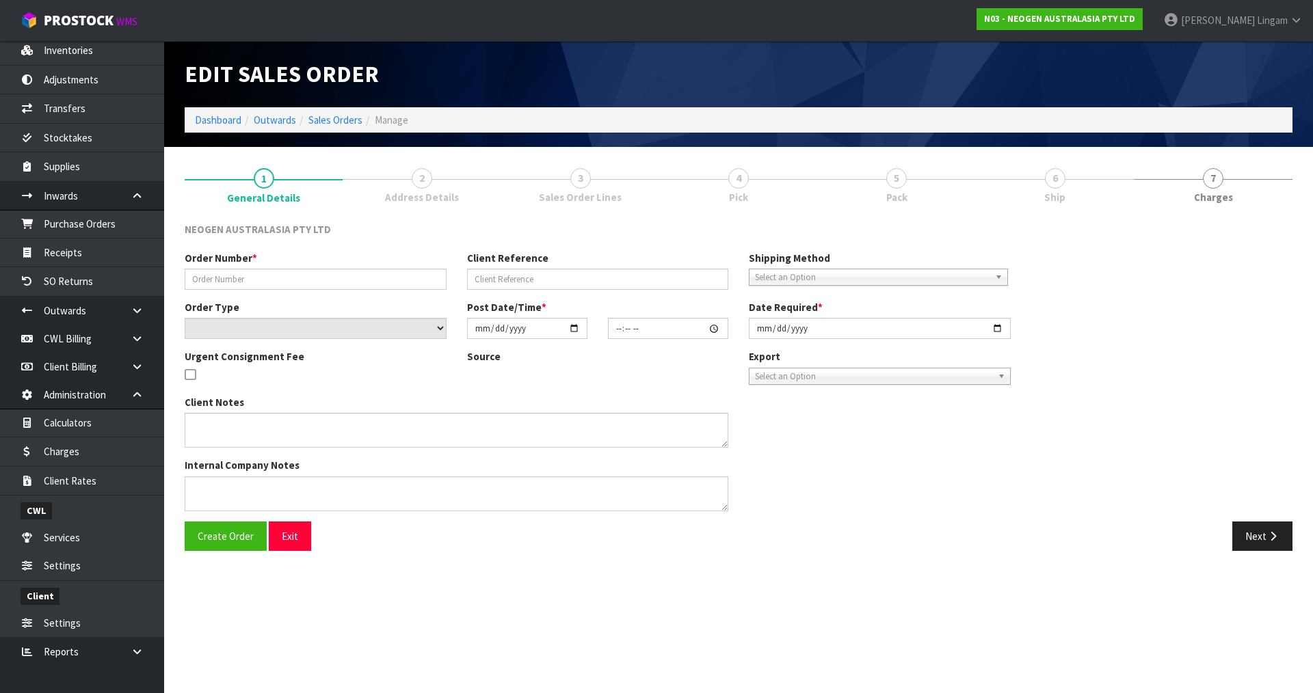
type input "102001791.1"
type input "P247483"
select select "number:0"
type input "2025-08-11"
type input "12:55:00.000"
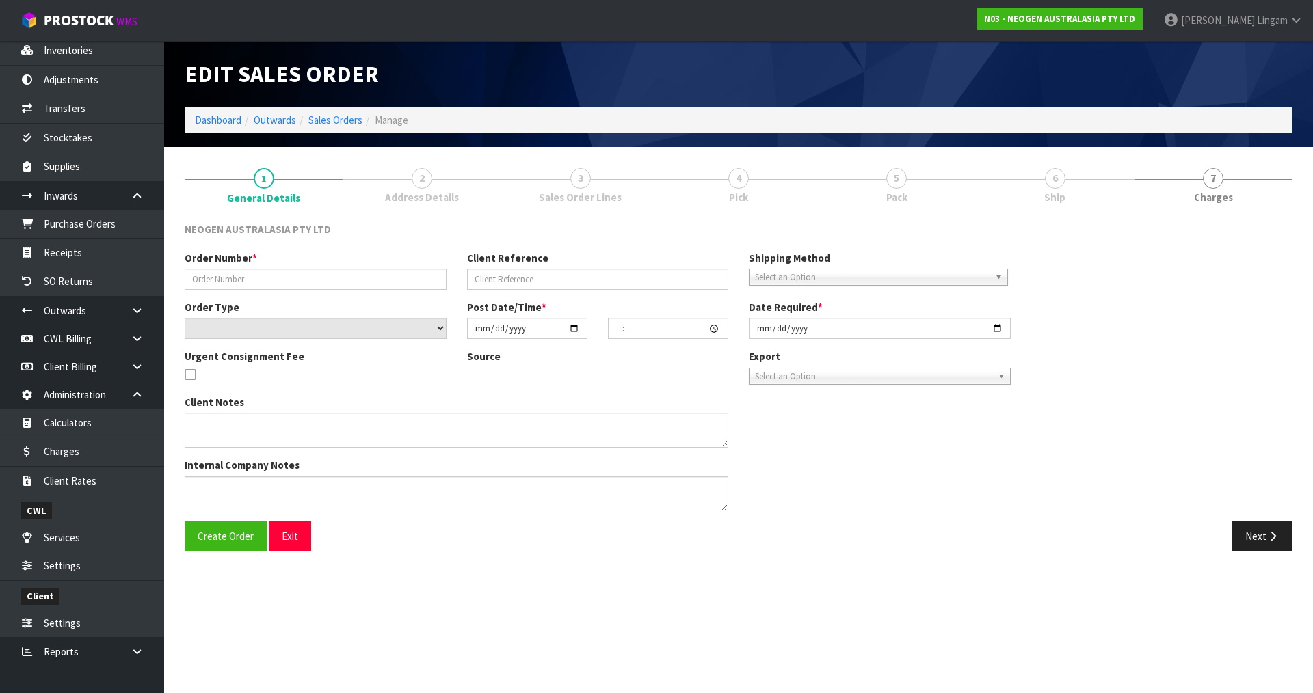
type input "2025-08-11"
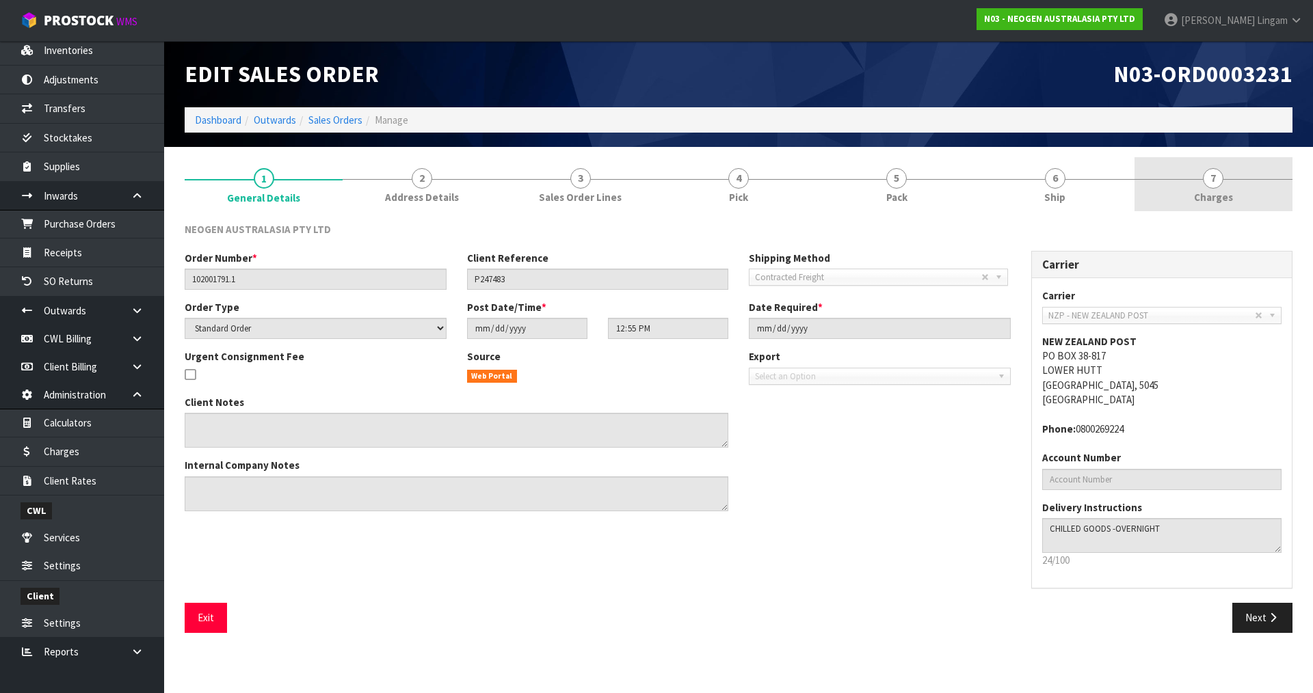
click at [1254, 186] on link "7 Charges" at bounding box center [1214, 184] width 158 height 54
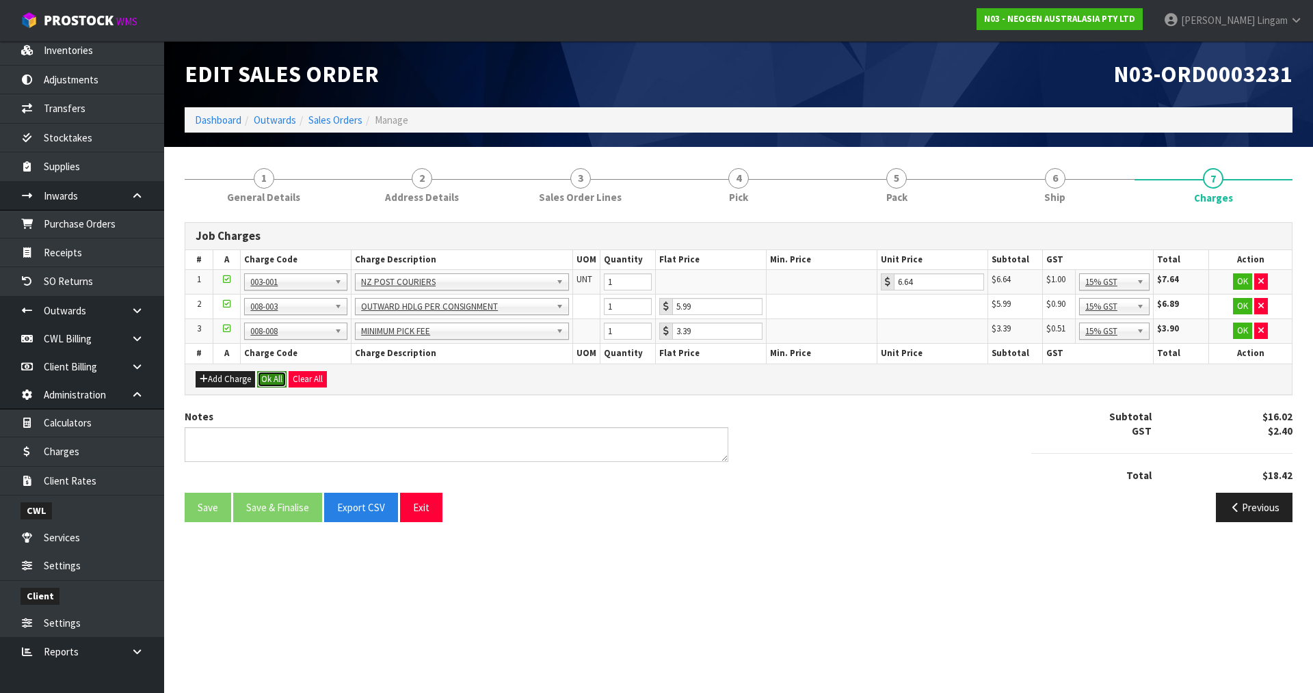
click at [273, 377] on button "Ok All" at bounding box center [271, 379] width 29 height 16
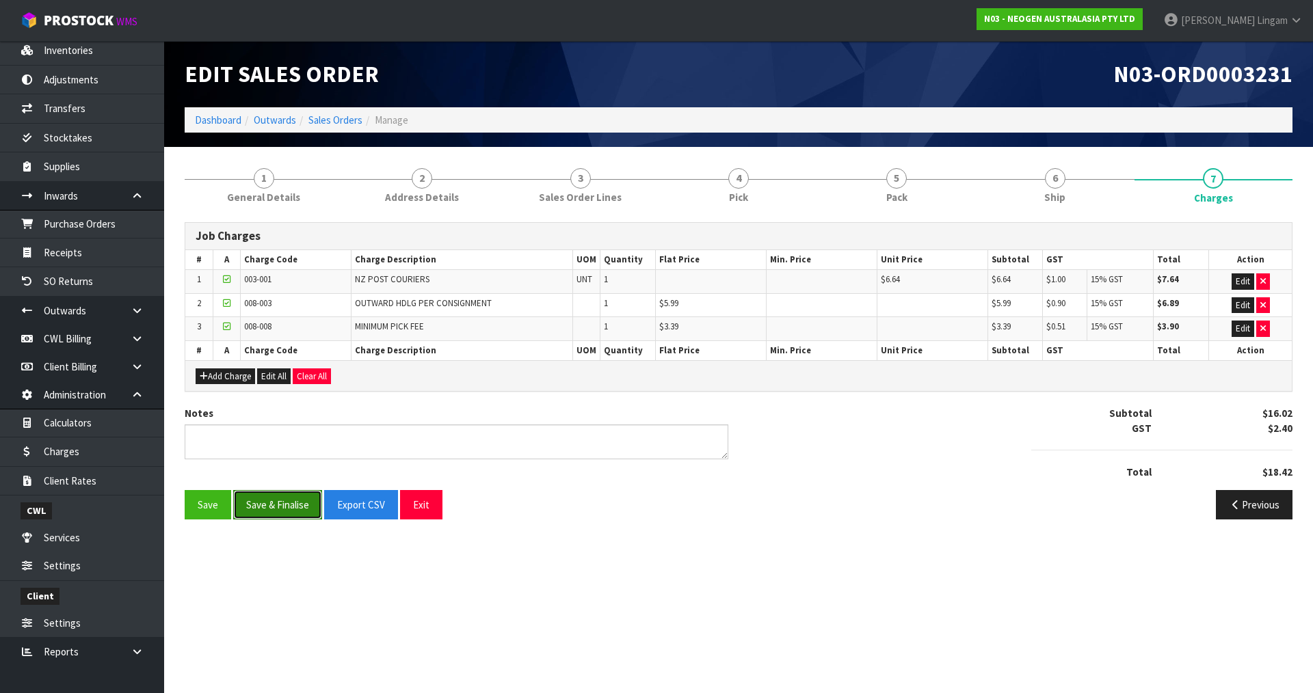
click at [276, 496] on button "Save & Finalise" at bounding box center [277, 504] width 89 height 29
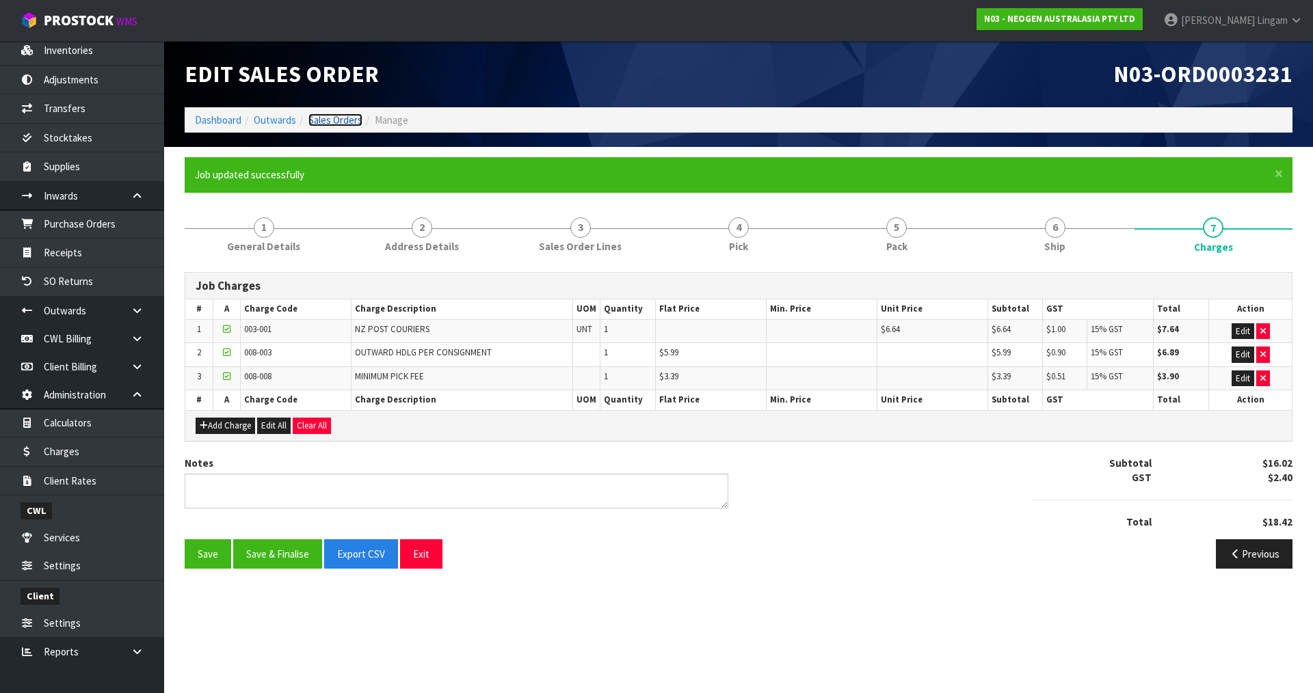
click at [326, 122] on link "Sales Orders" at bounding box center [335, 120] width 54 height 13
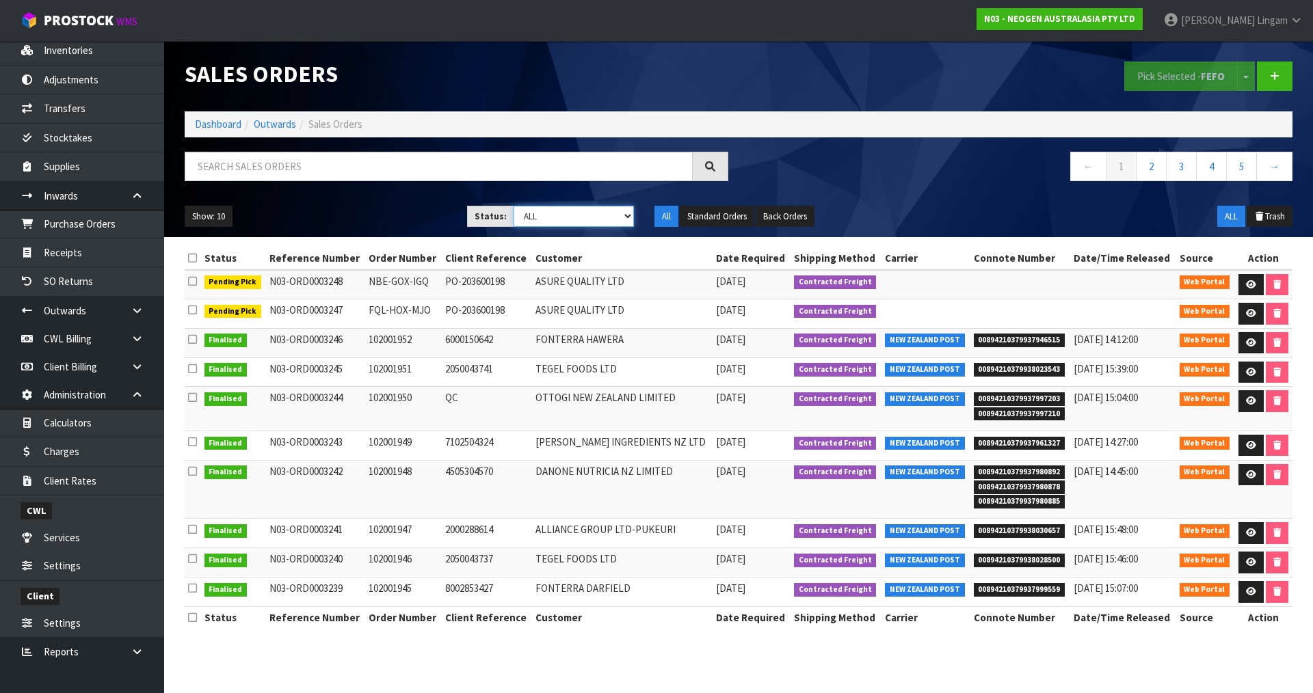
click at [610, 213] on select "Draft Pending Allocated Pending Pick Goods Picked Goods Packed Pending Charges …" at bounding box center [574, 216] width 121 height 21
select select "string:6"
click at [514, 206] on select "Draft Pending Allocated Pending Pick Goods Picked Goods Packed Pending Charges …" at bounding box center [574, 216] width 121 height 21
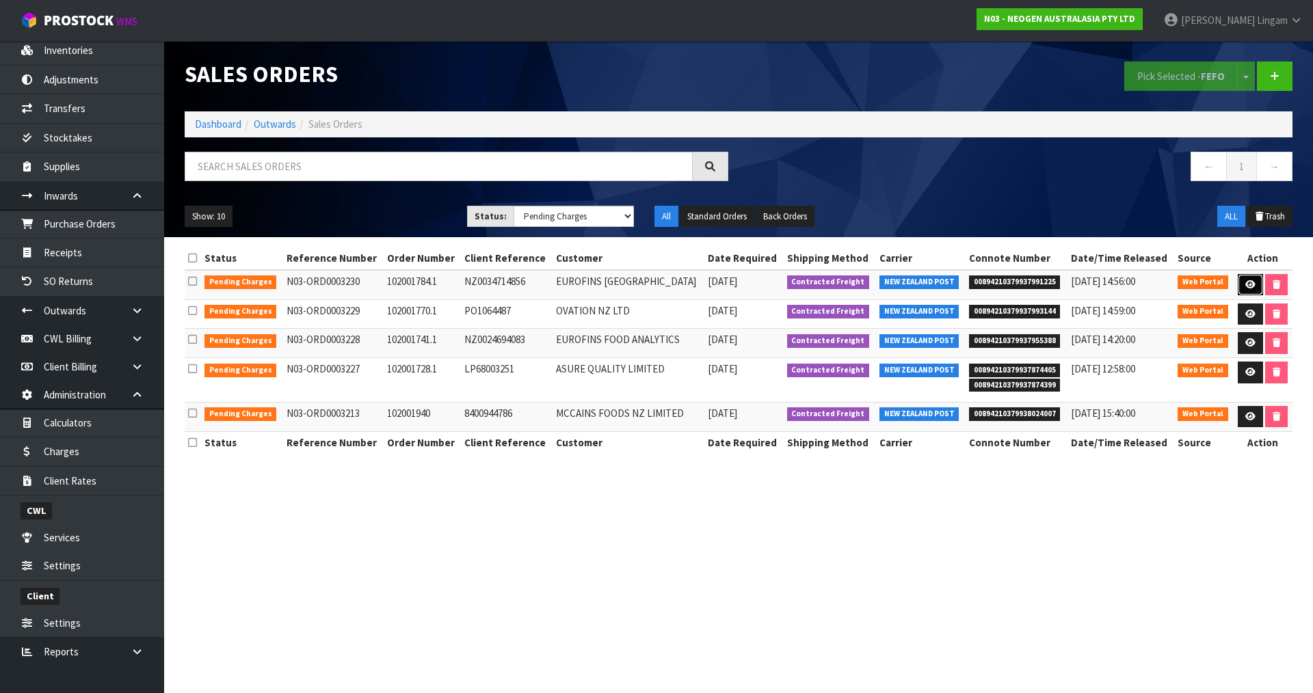
click at [1245, 291] on link at bounding box center [1250, 285] width 25 height 22
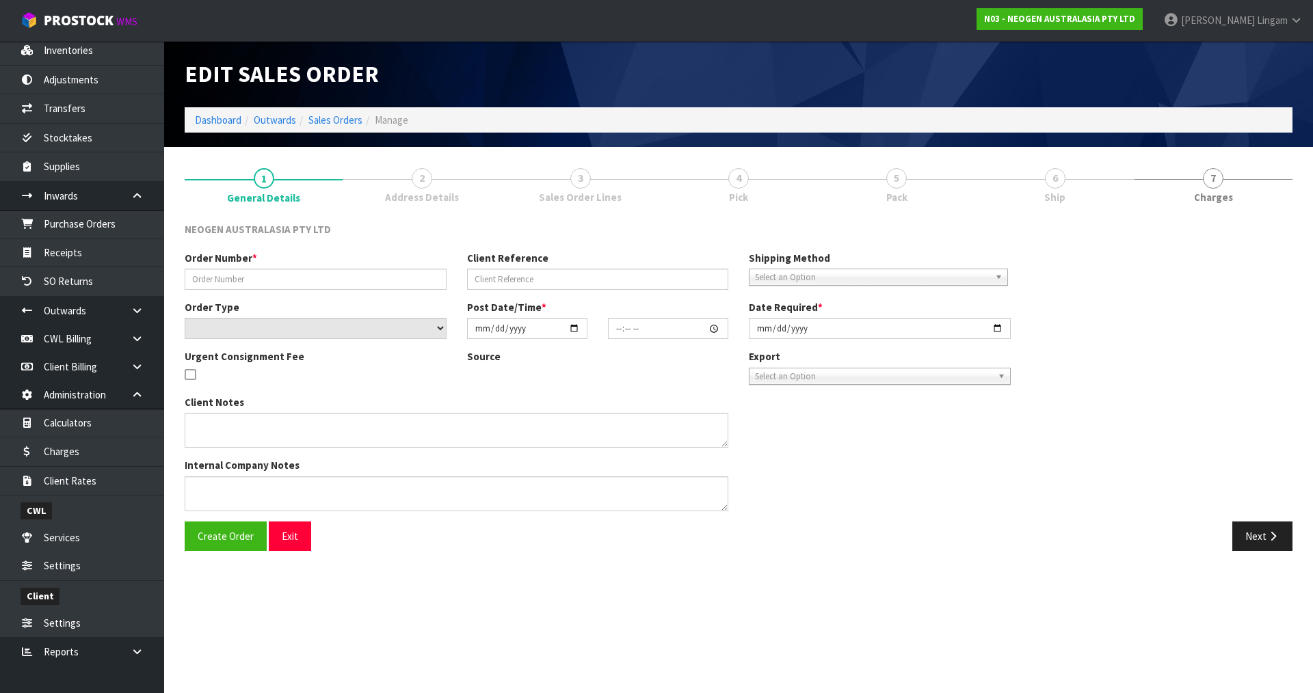
type input "102001784.1"
type input "NZ0034714856"
select select "number:0"
type input "2025-08-11"
type input "10:53:00.000"
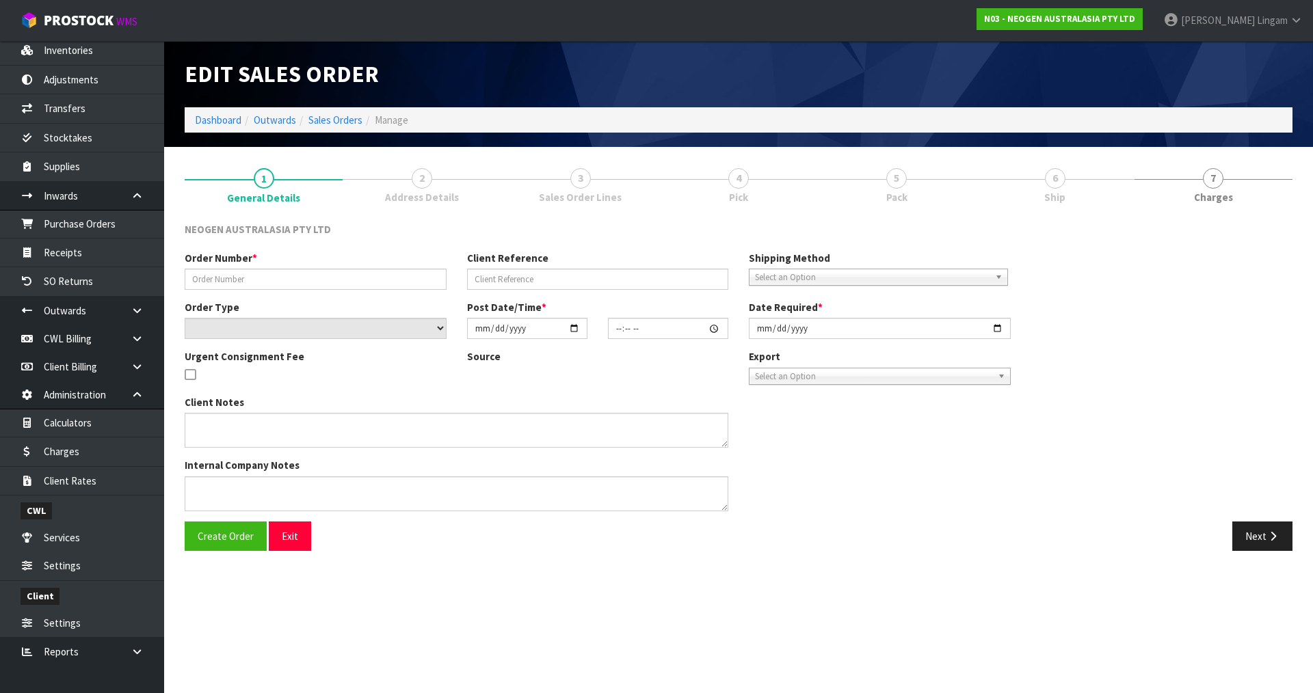
type input "2025-08-11"
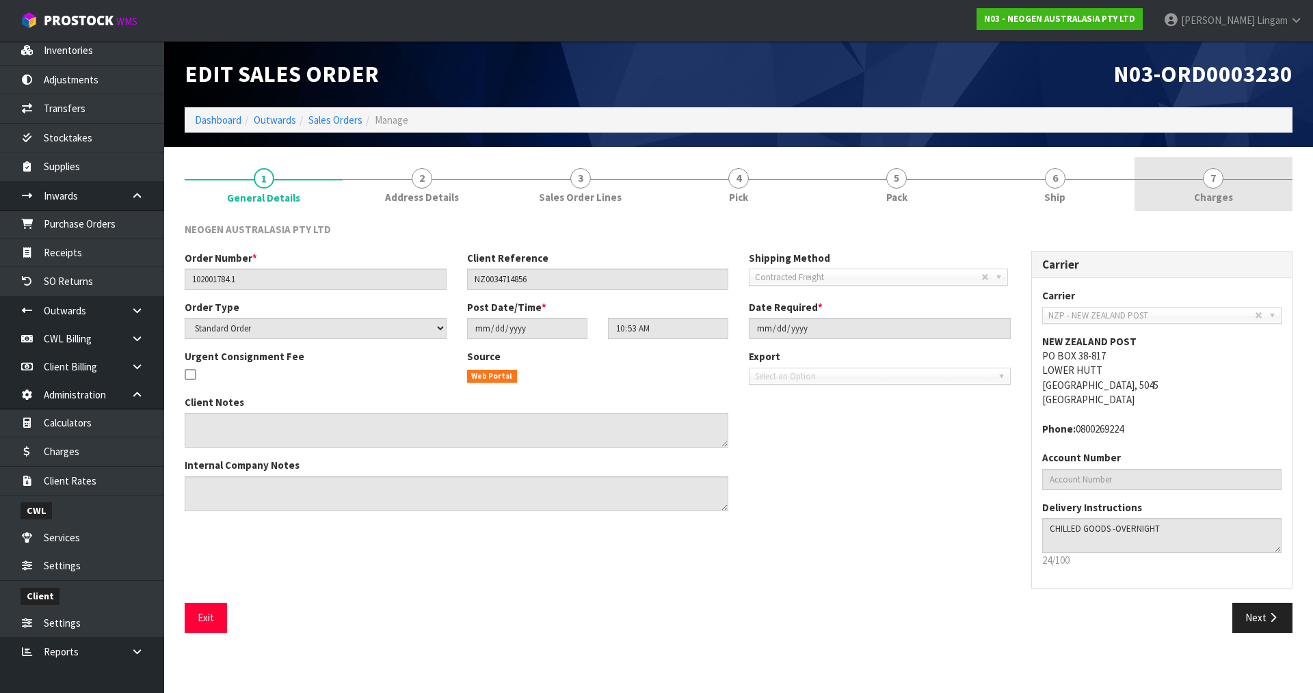
click at [1236, 194] on link "7 Charges" at bounding box center [1214, 184] width 158 height 54
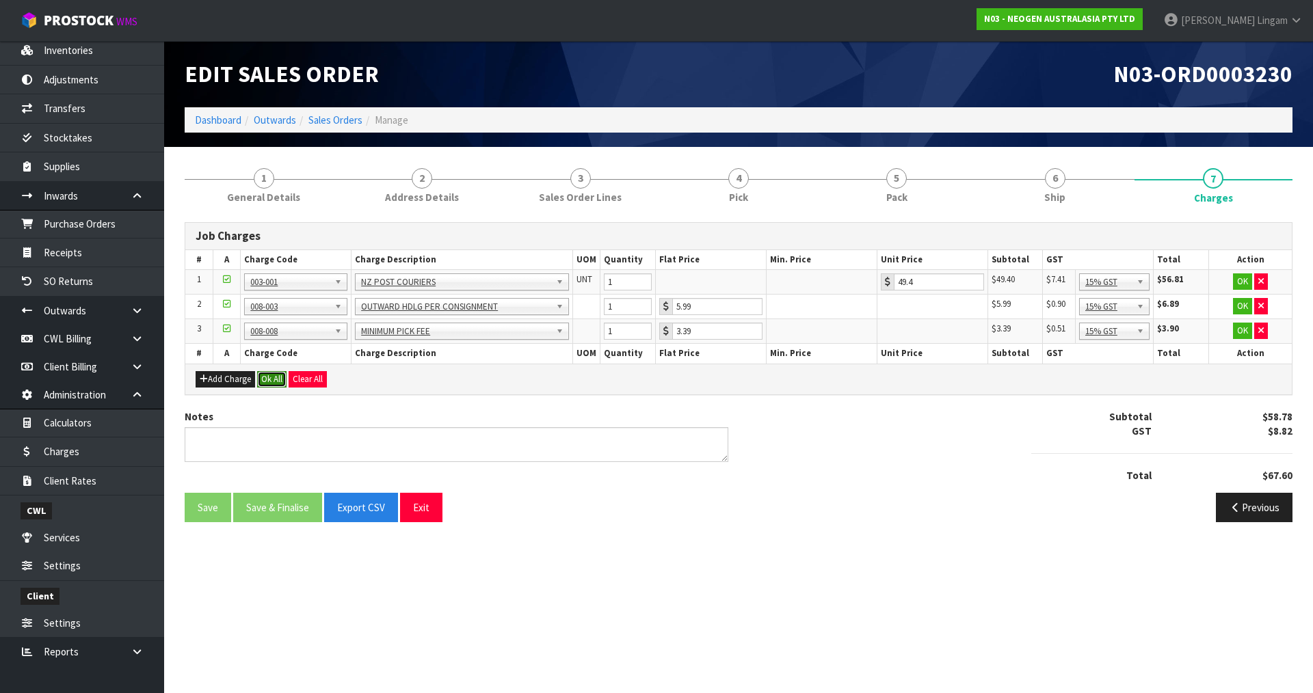
click at [276, 378] on button "Ok All" at bounding box center [271, 379] width 29 height 16
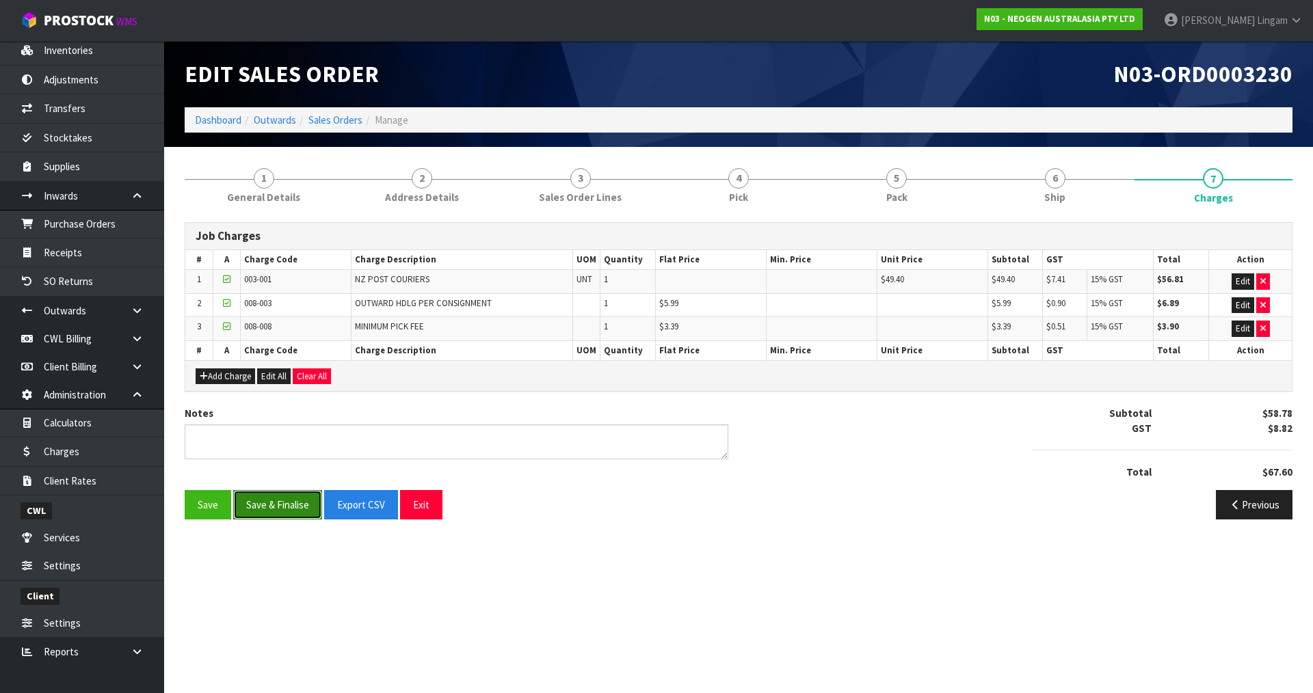
click at [286, 507] on button "Save & Finalise" at bounding box center [277, 504] width 89 height 29
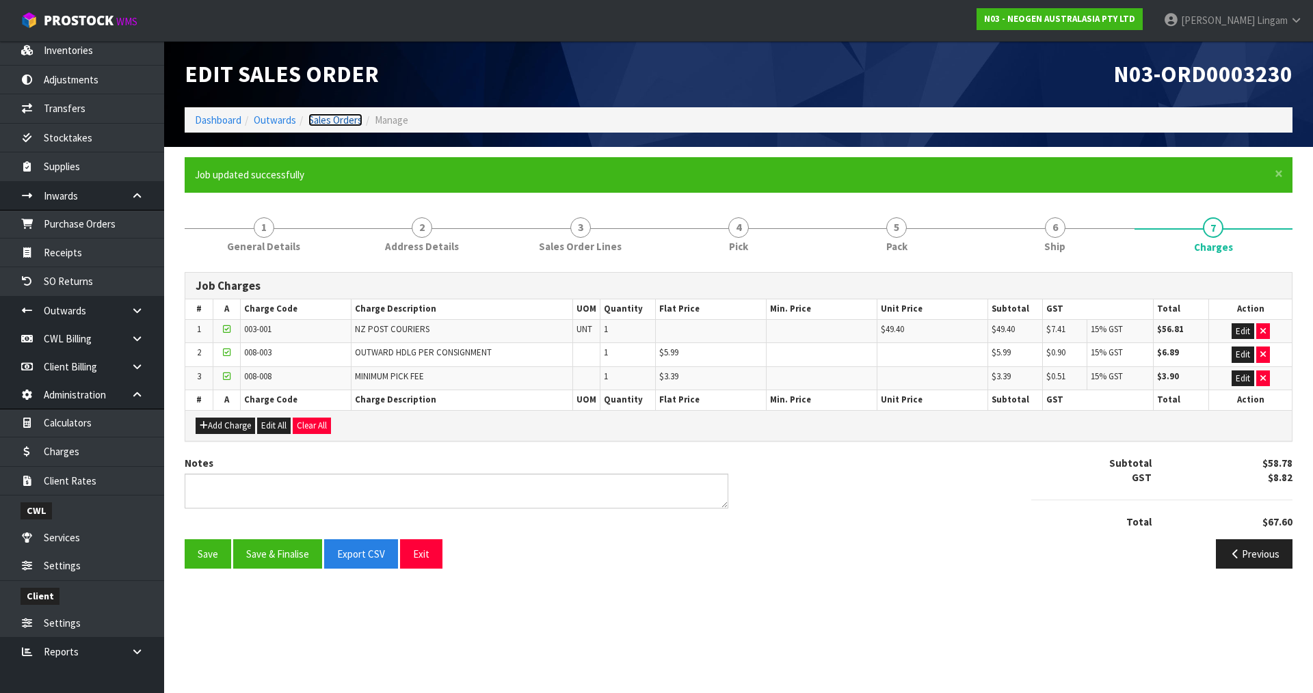
click at [336, 118] on link "Sales Orders" at bounding box center [335, 120] width 54 height 13
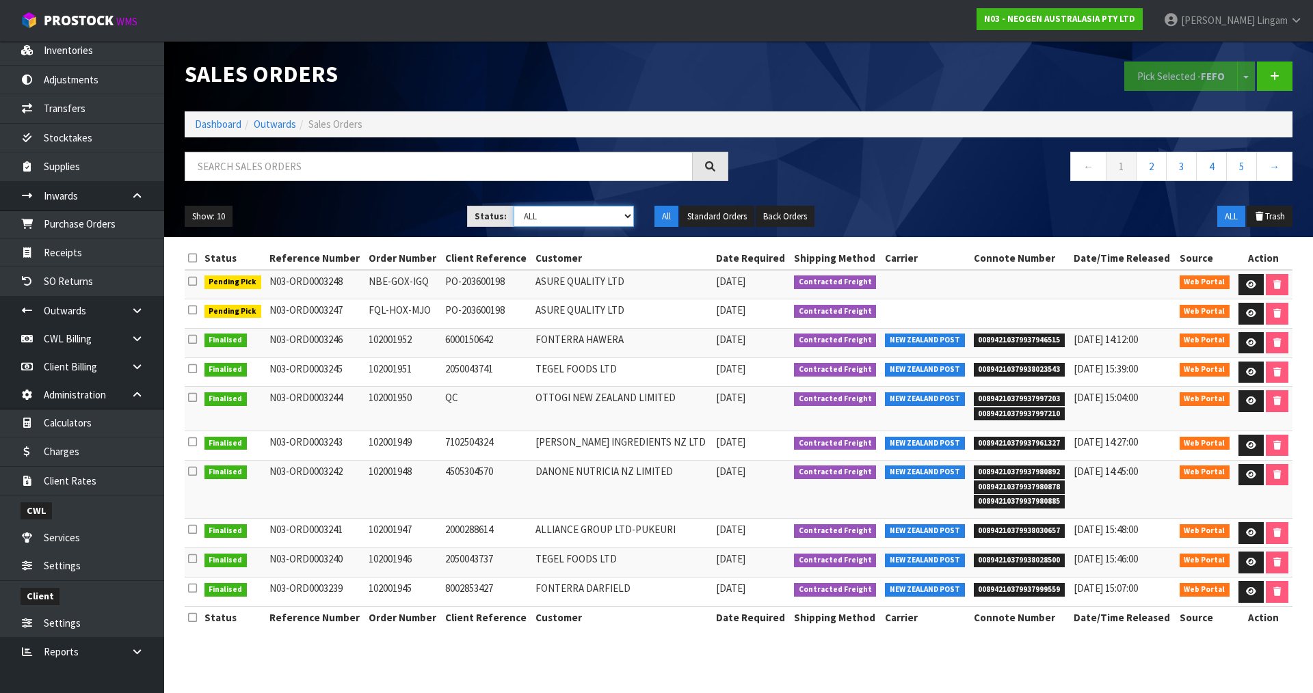
click at [617, 214] on select "Draft Pending Allocated Pending Pick Goods Picked Goods Packed Pending Charges …" at bounding box center [574, 216] width 121 height 21
select select "string:6"
click at [514, 206] on select "Draft Pending Allocated Pending Pick Goods Picked Goods Packed Pending Charges …" at bounding box center [574, 216] width 121 height 21
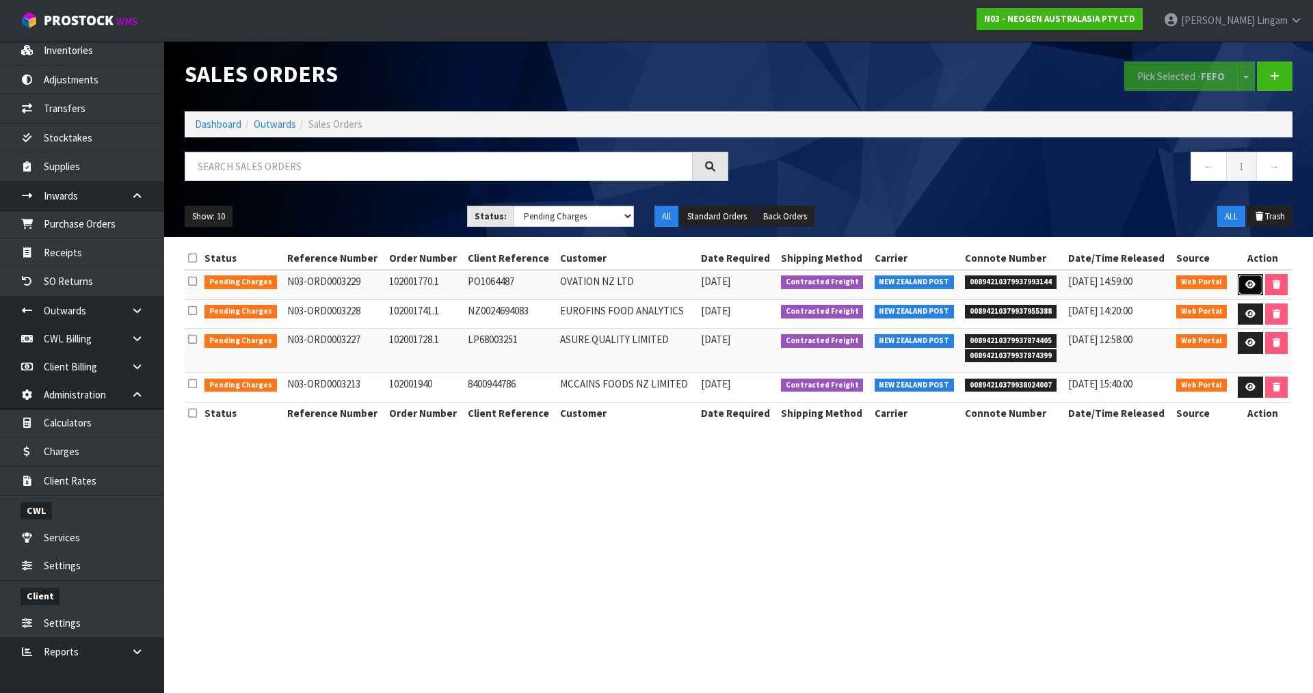
click at [1246, 282] on icon at bounding box center [1250, 284] width 10 height 9
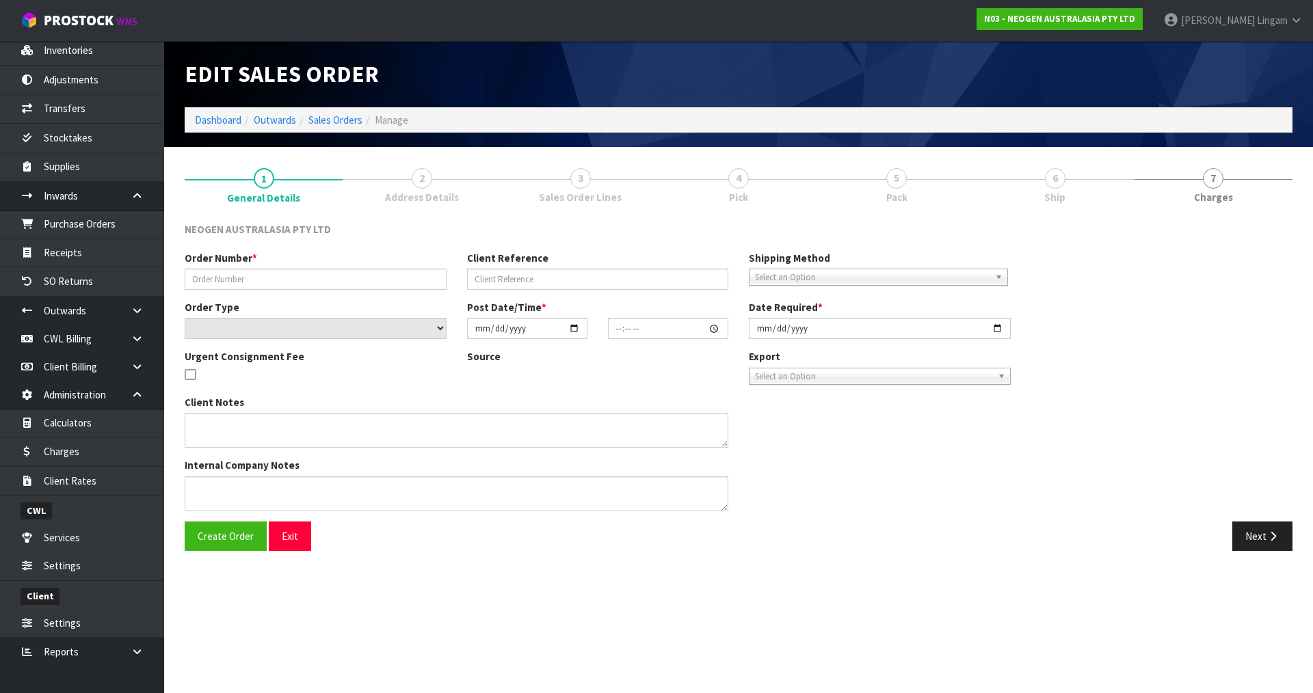
type input "102001770.1"
type input "PO1064487"
select select "number:0"
type input "2025-08-11"
type input "10:51:00.000"
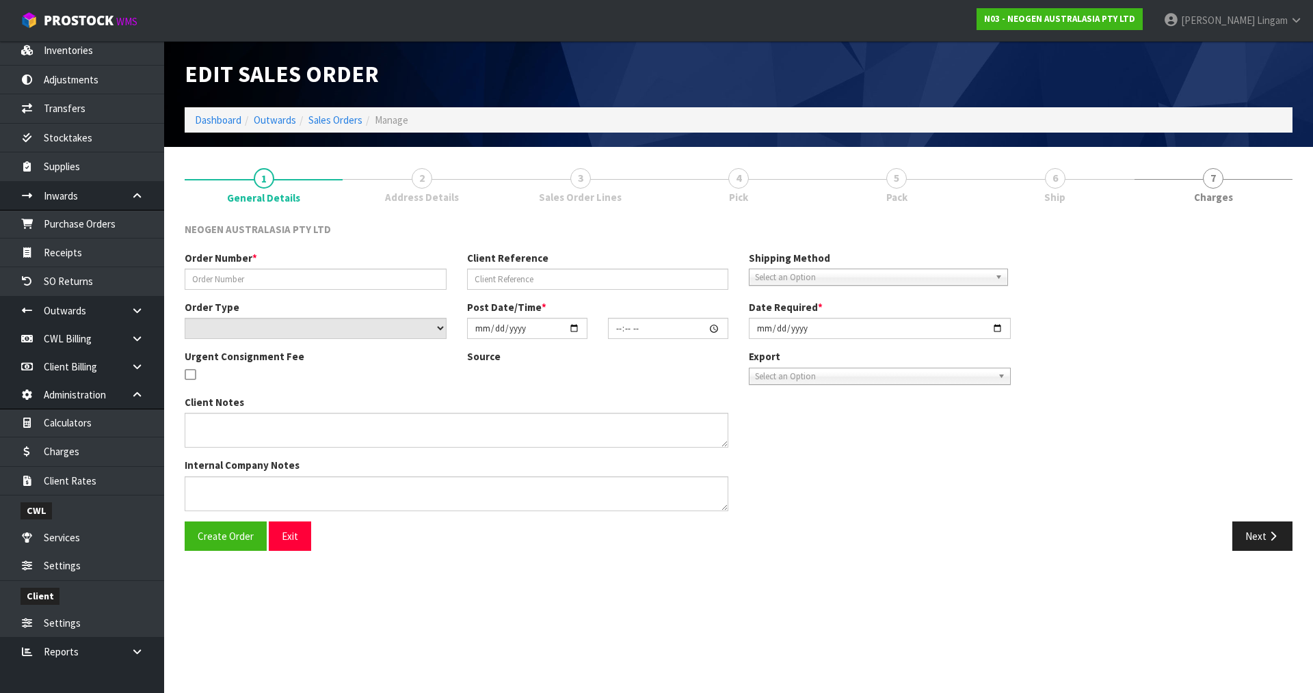
type input "2025-08-11"
type textarea "ATTN: ERIN JENKINS"
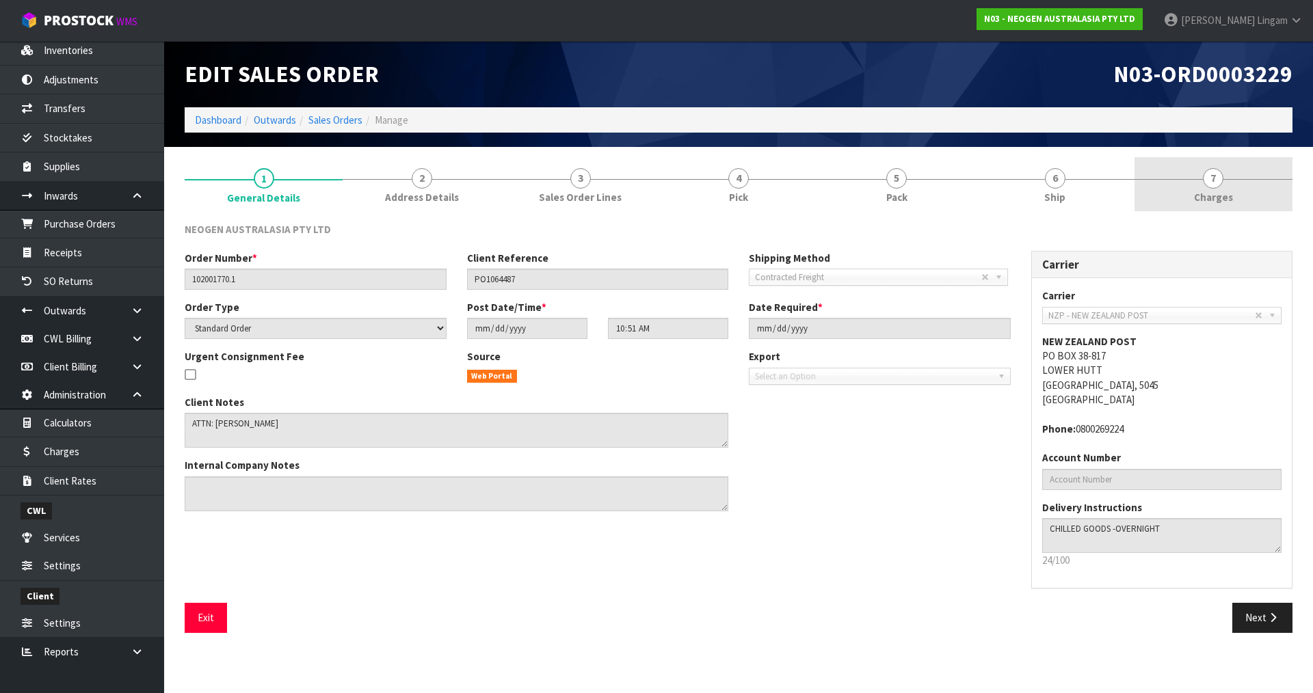
click at [1245, 201] on link "7 Charges" at bounding box center [1214, 184] width 158 height 54
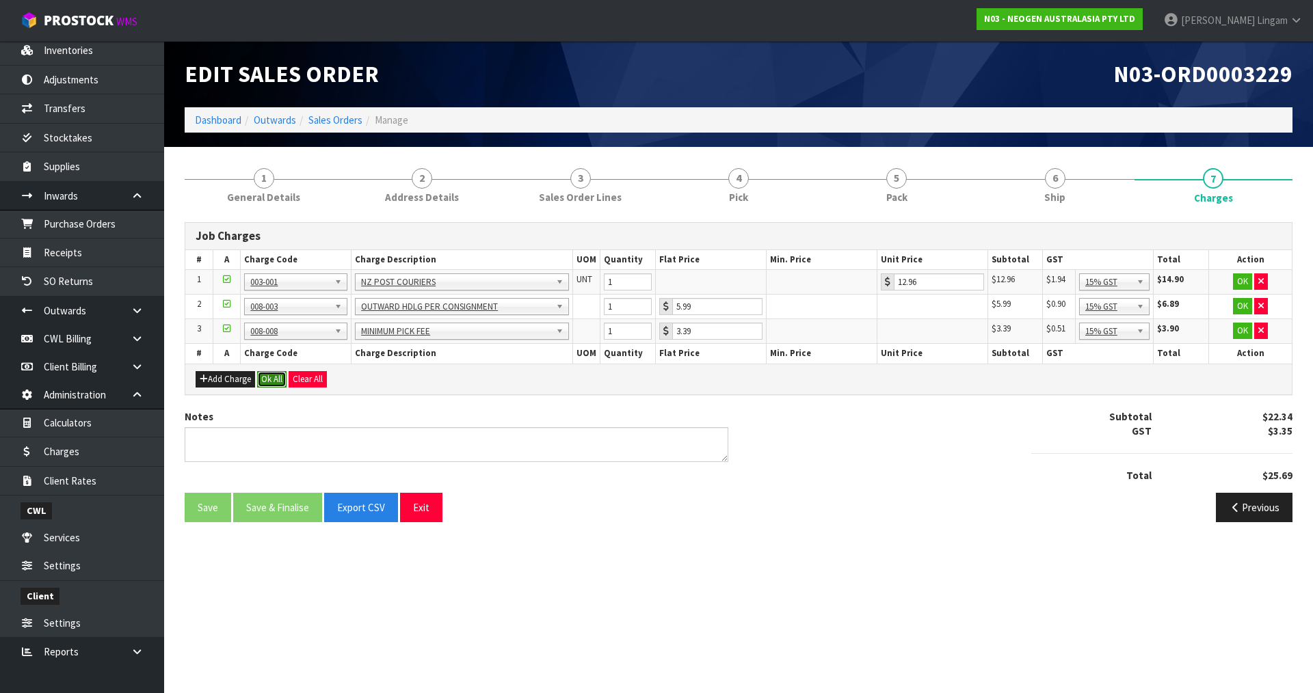
click at [274, 381] on button "Ok All" at bounding box center [271, 379] width 29 height 16
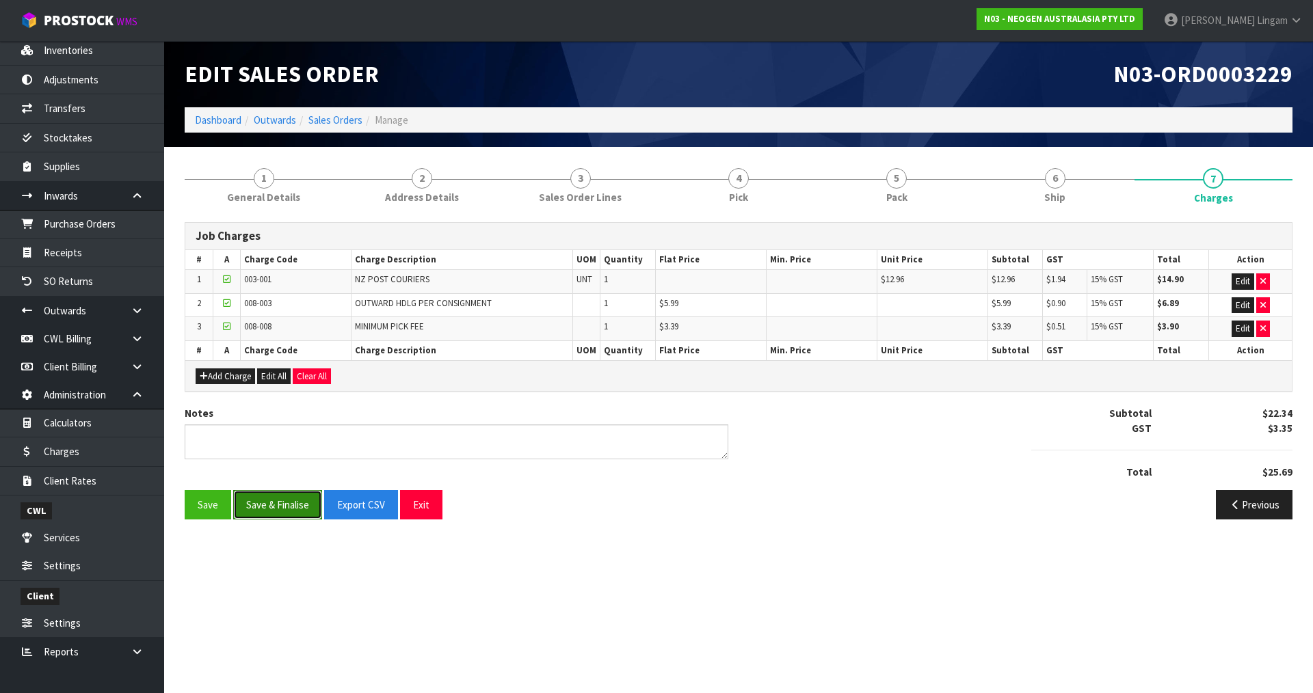
click at [289, 500] on button "Save & Finalise" at bounding box center [277, 504] width 89 height 29
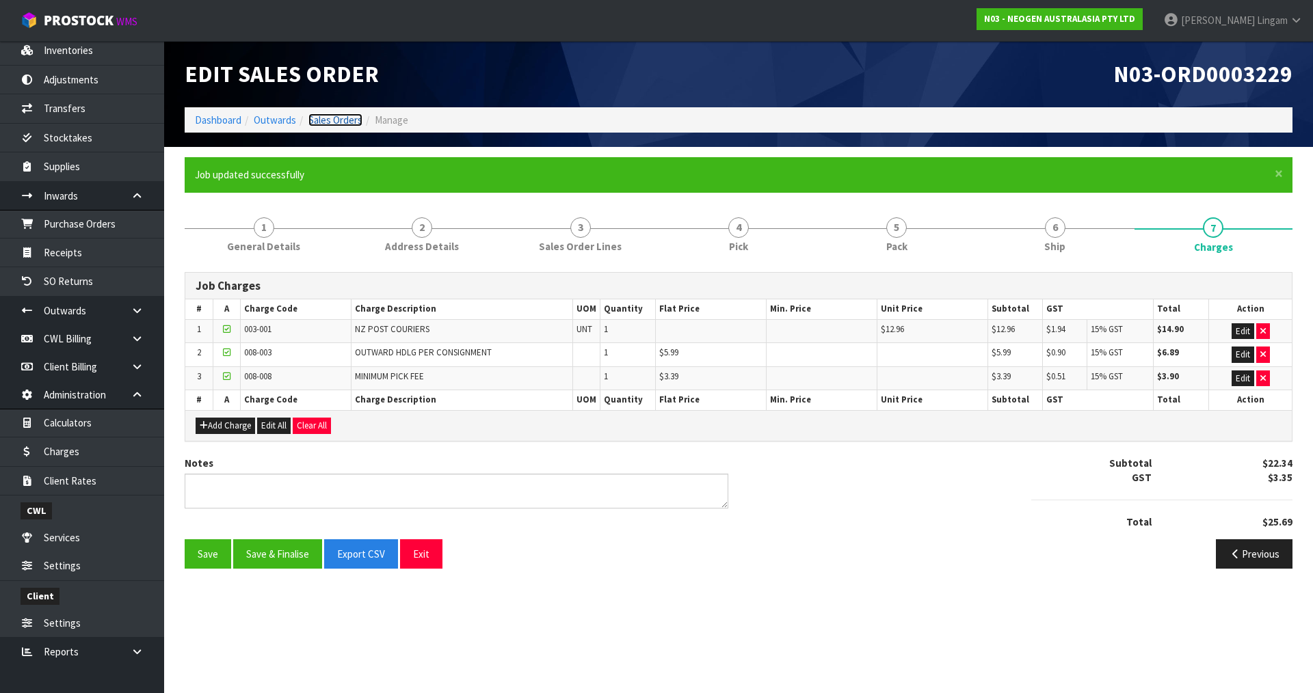
click at [343, 118] on link "Sales Orders" at bounding box center [335, 120] width 54 height 13
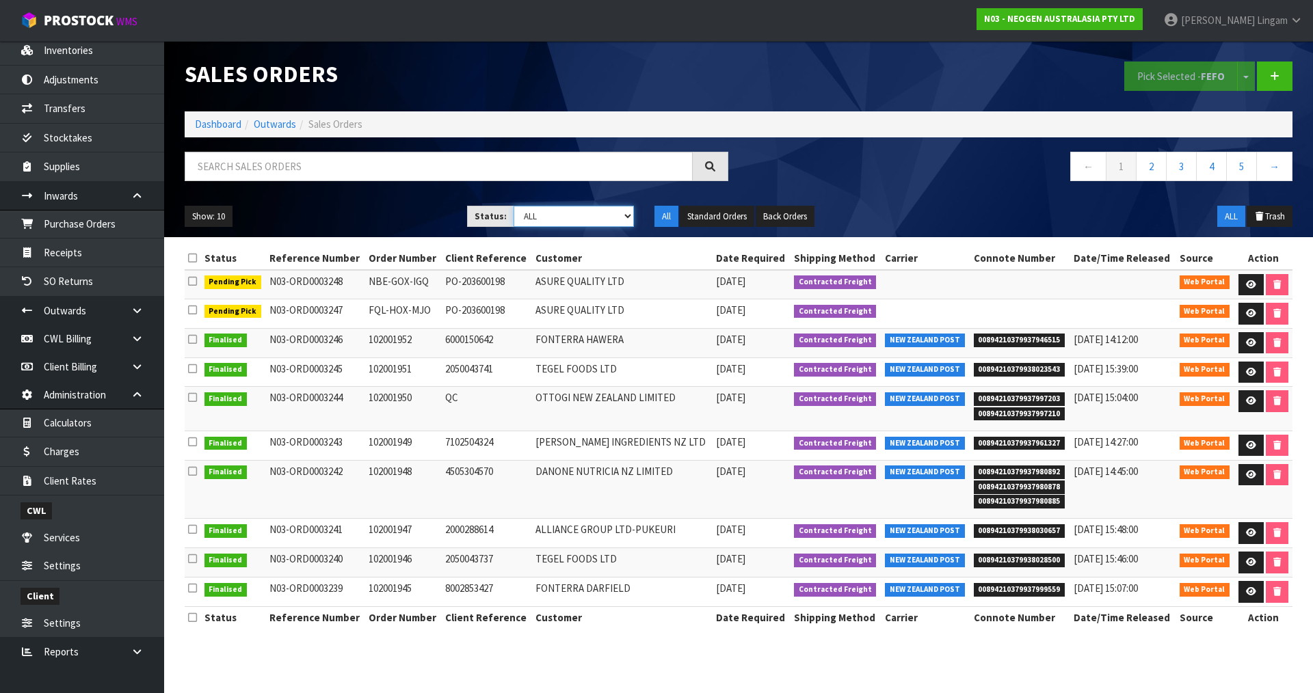
click at [607, 217] on select "Draft Pending Allocated Pending Pick Goods Picked Goods Packed Pending Charges …" at bounding box center [574, 216] width 121 height 21
select select "string:6"
click at [514, 206] on select "Draft Pending Allocated Pending Pick Goods Picked Goods Packed Pending Charges …" at bounding box center [574, 216] width 121 height 21
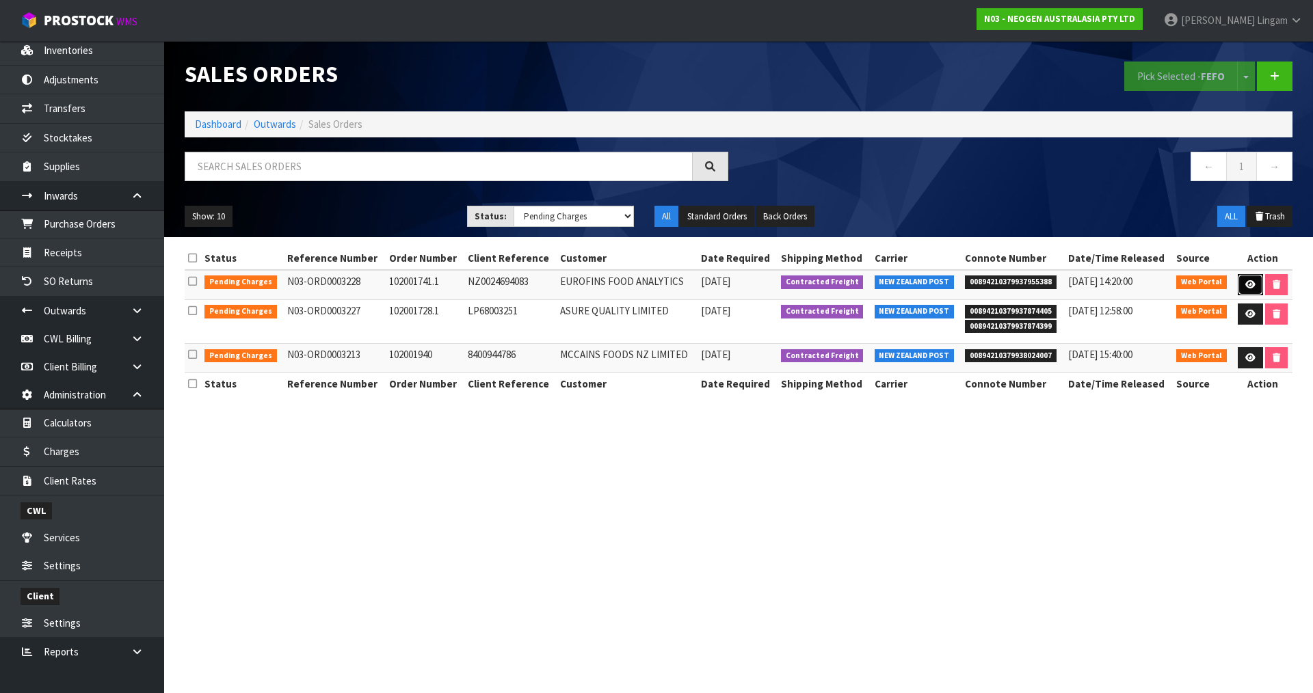
click at [1241, 287] on link at bounding box center [1250, 285] width 25 height 22
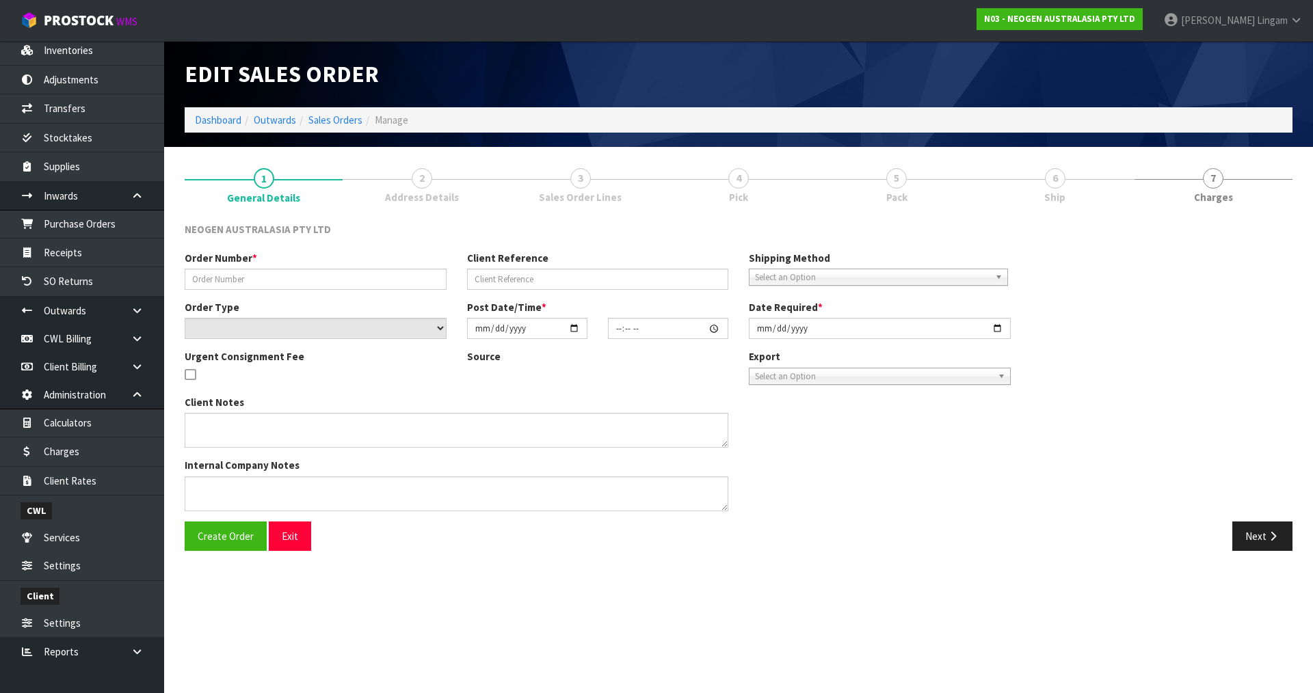
type input "102001741.1"
type input "NZ0024694083"
select select "number:0"
type input "2025-08-11"
type input "10:49:00.000"
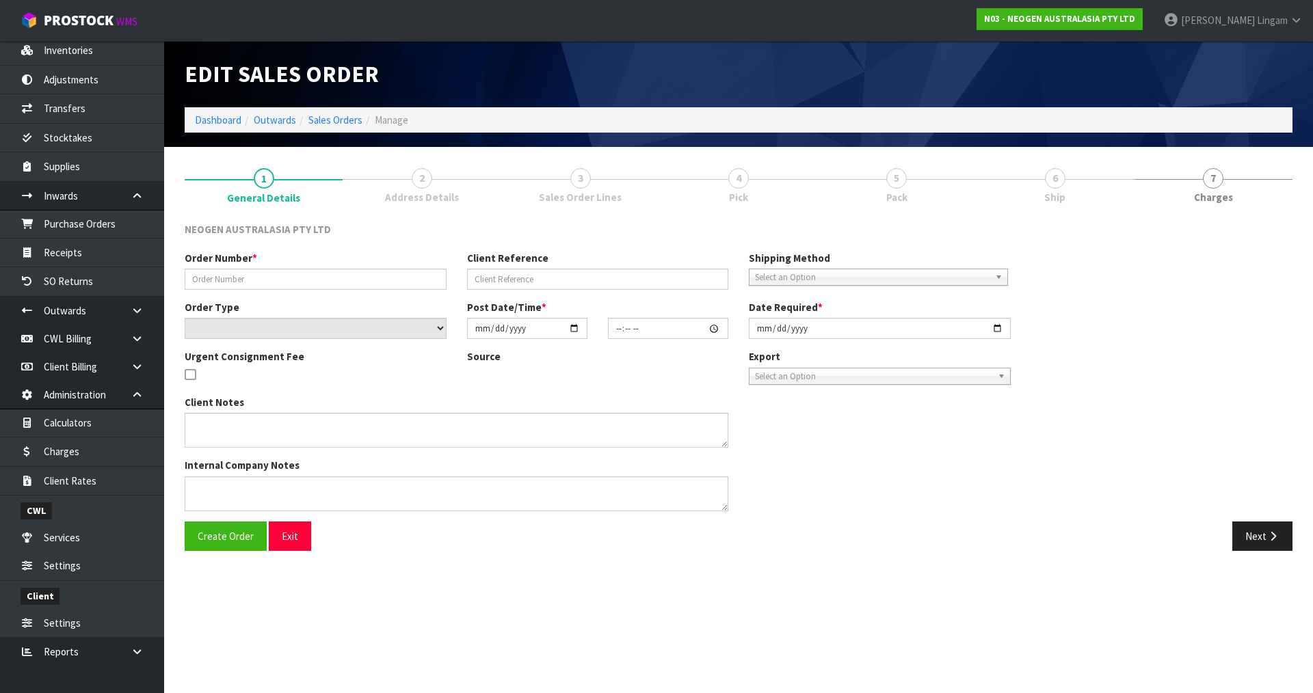
type input "2025-08-11"
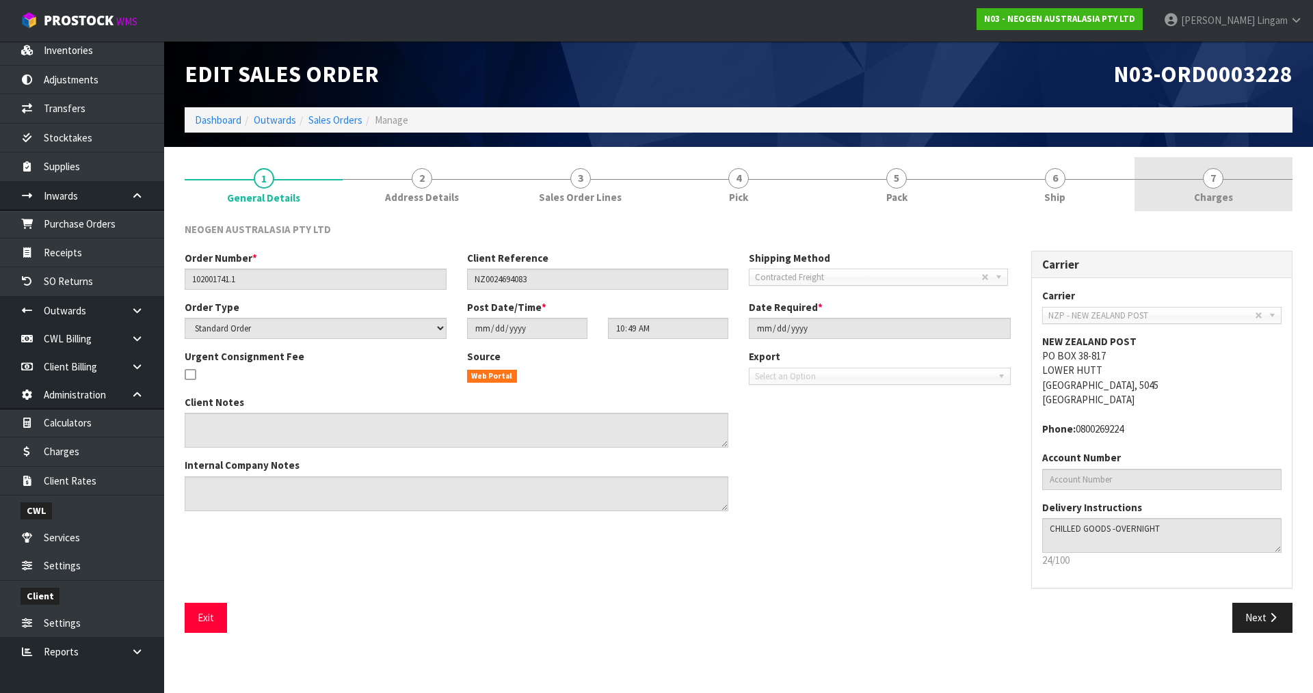
click at [1231, 194] on span "Charges" at bounding box center [1213, 197] width 39 height 14
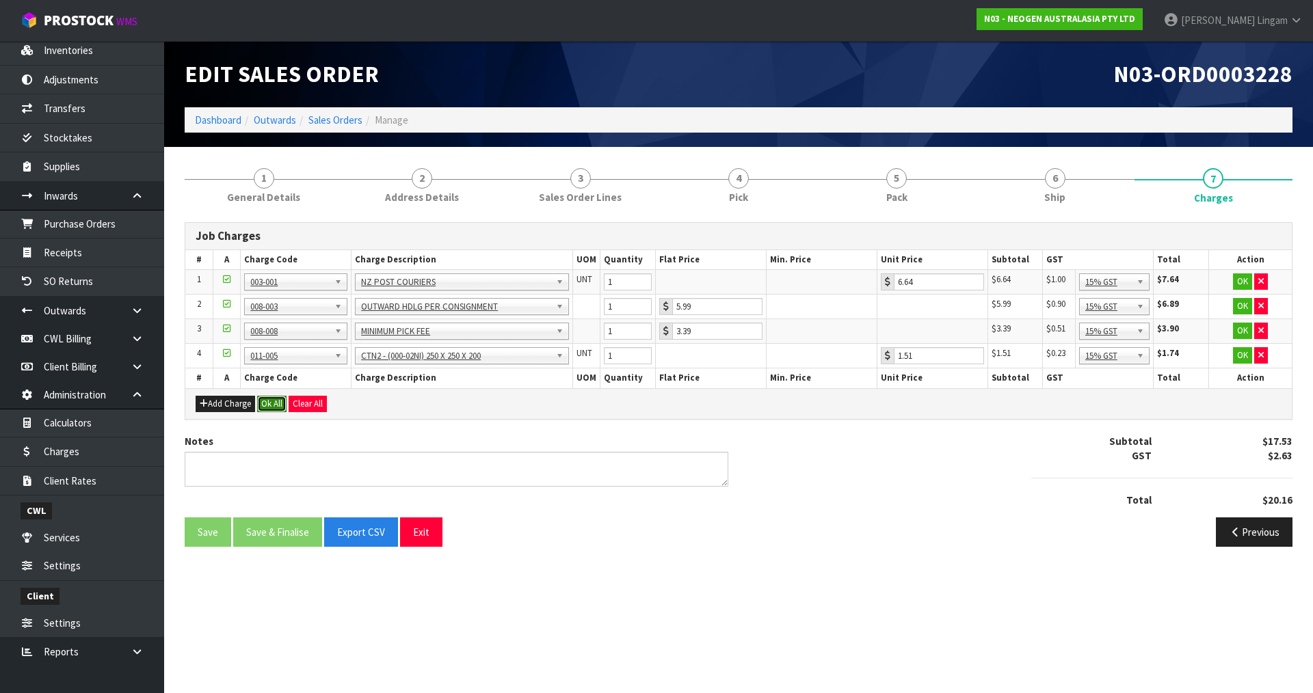
click at [273, 405] on button "Ok All" at bounding box center [271, 404] width 29 height 16
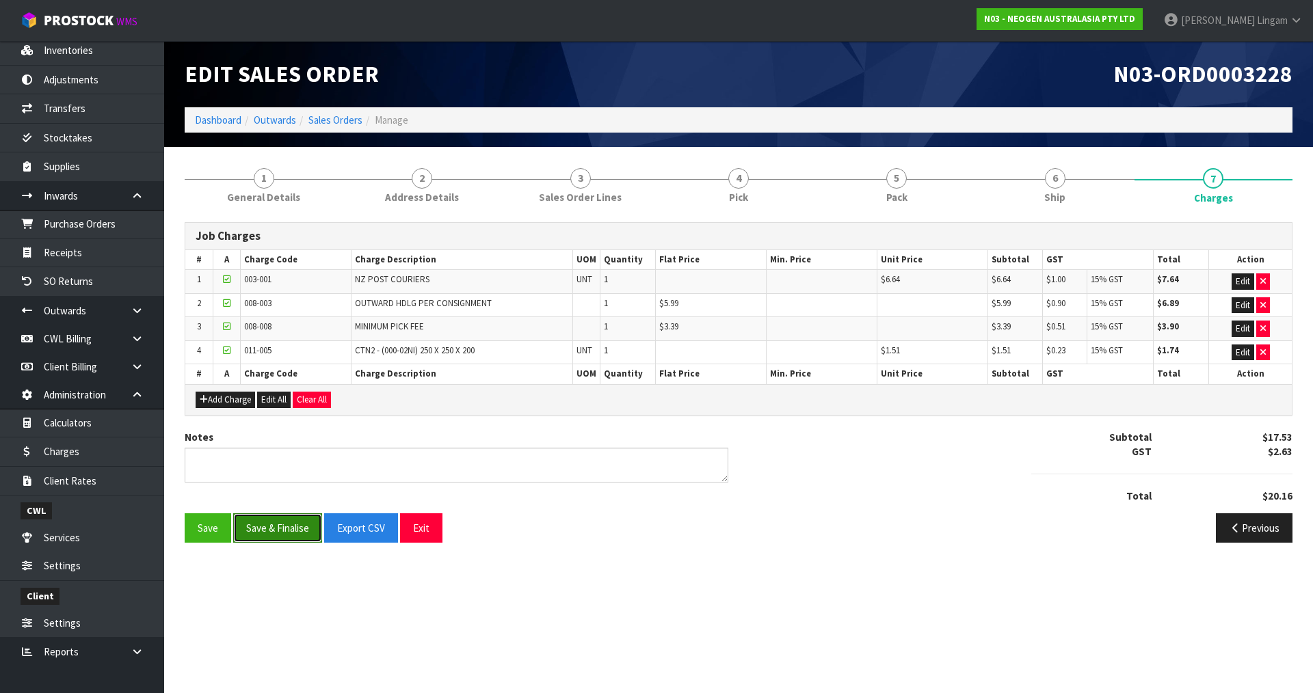
click at [285, 527] on button "Save & Finalise" at bounding box center [277, 528] width 89 height 29
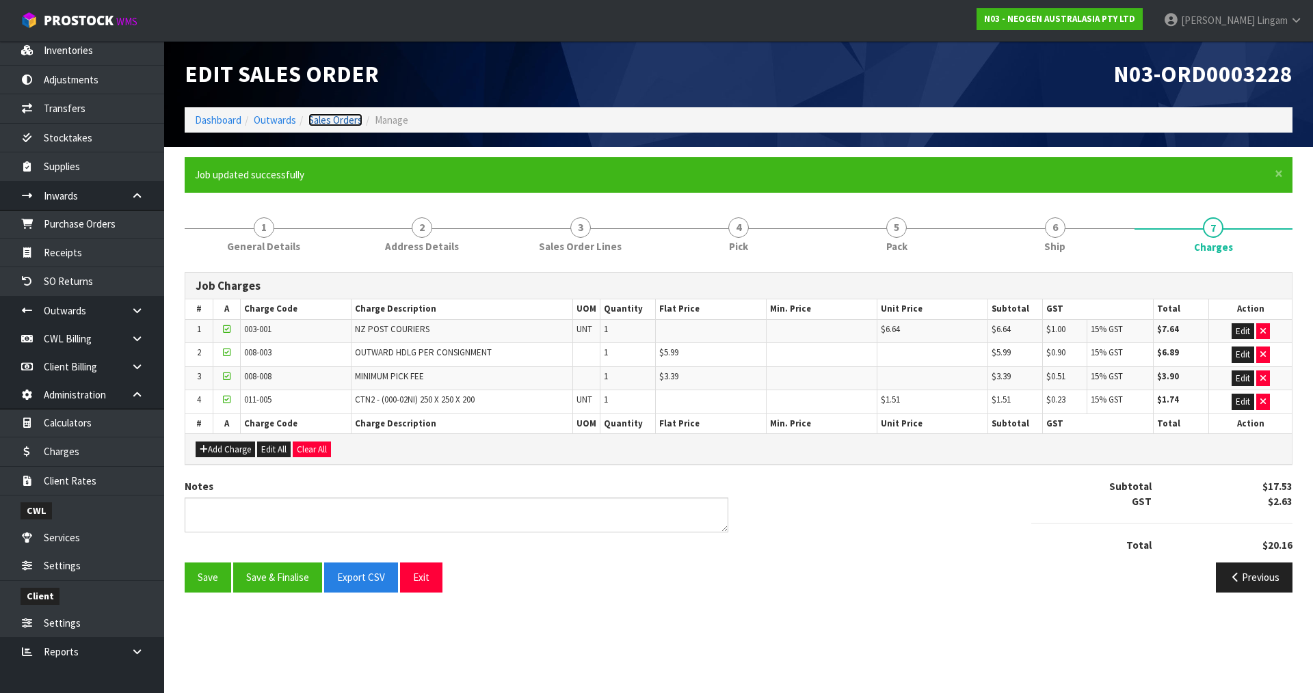
click at [341, 120] on link "Sales Orders" at bounding box center [335, 120] width 54 height 13
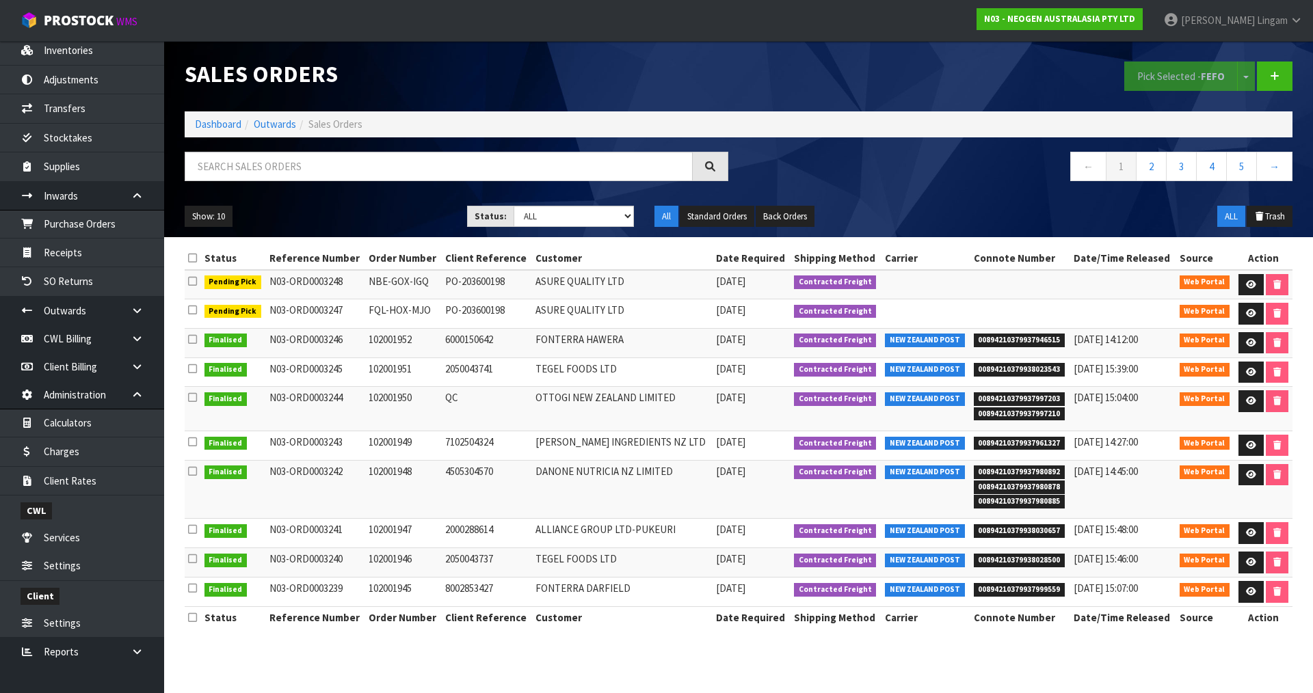
click at [610, 216] on select "Draft Pending Allocated Pending Pick Goods Picked Goods Packed Pending Charges …" at bounding box center [574, 216] width 121 height 21
select select "string:6"
click at [514, 206] on select "Draft Pending Allocated Pending Pick Goods Picked Goods Packed Pending Charges …" at bounding box center [574, 216] width 121 height 21
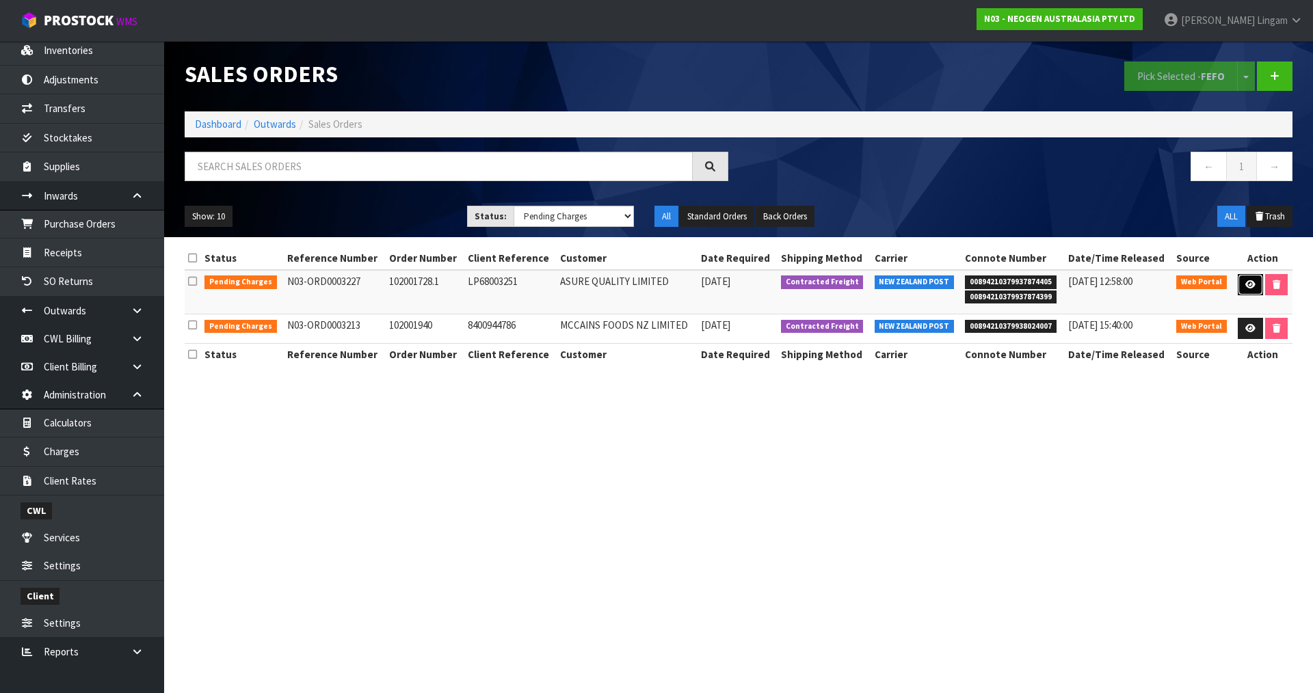
click at [1246, 285] on icon at bounding box center [1250, 284] width 10 height 9
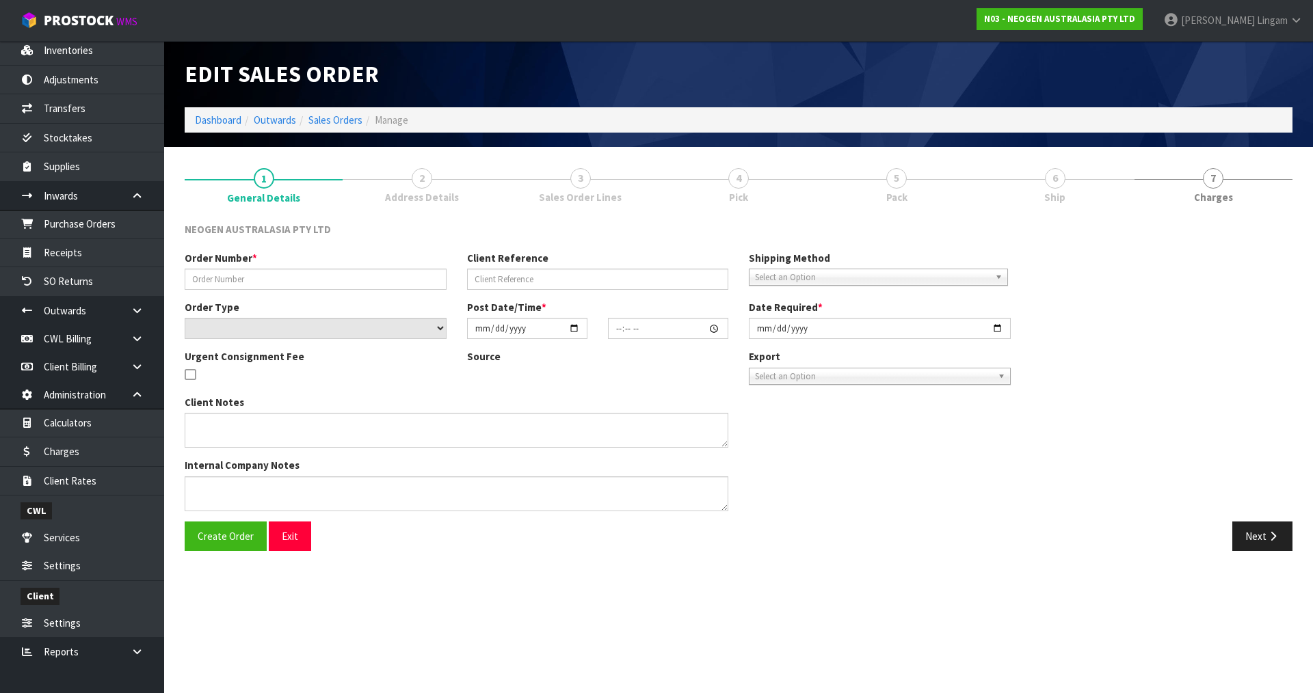
type input "102001728.1"
type input "LP68003251"
select select "number:0"
type input "[DATE]"
type input "09:57:00.000"
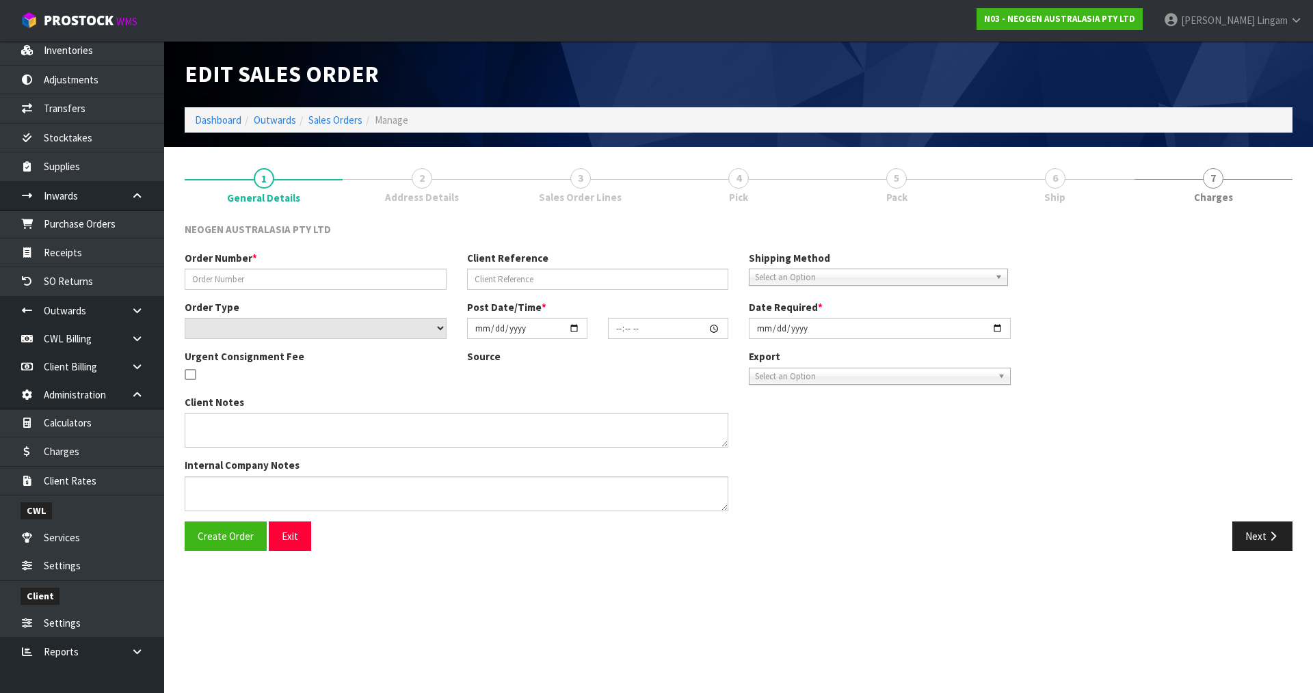
type input "[DATE]"
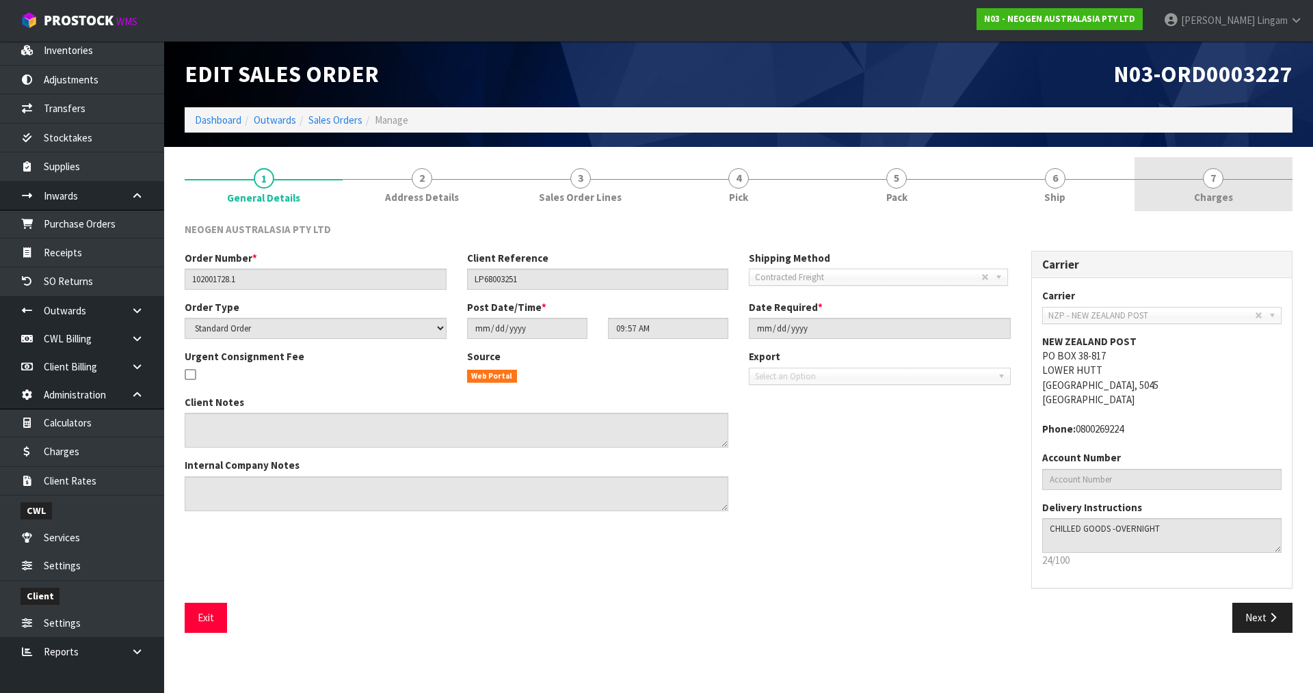
click at [1250, 196] on link "7 Charges" at bounding box center [1214, 184] width 158 height 54
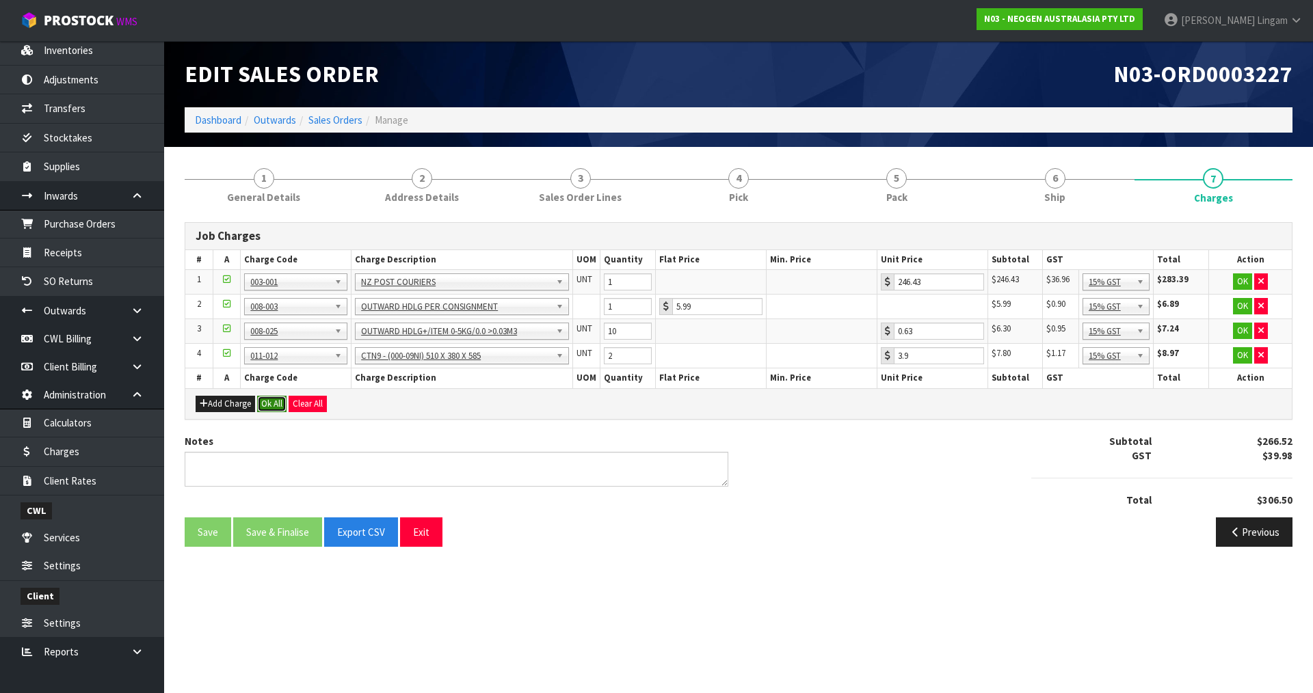
click at [273, 405] on button "Ok All" at bounding box center [271, 404] width 29 height 16
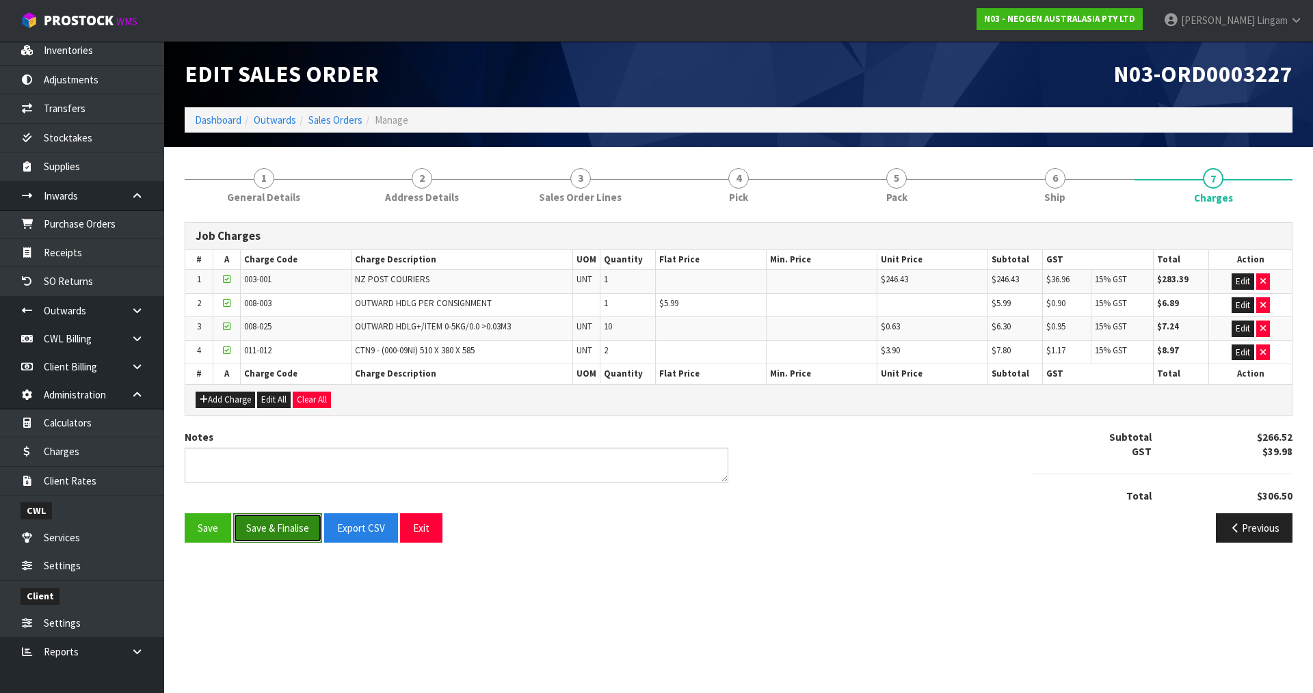
click at [277, 524] on button "Save & Finalise" at bounding box center [277, 528] width 89 height 29
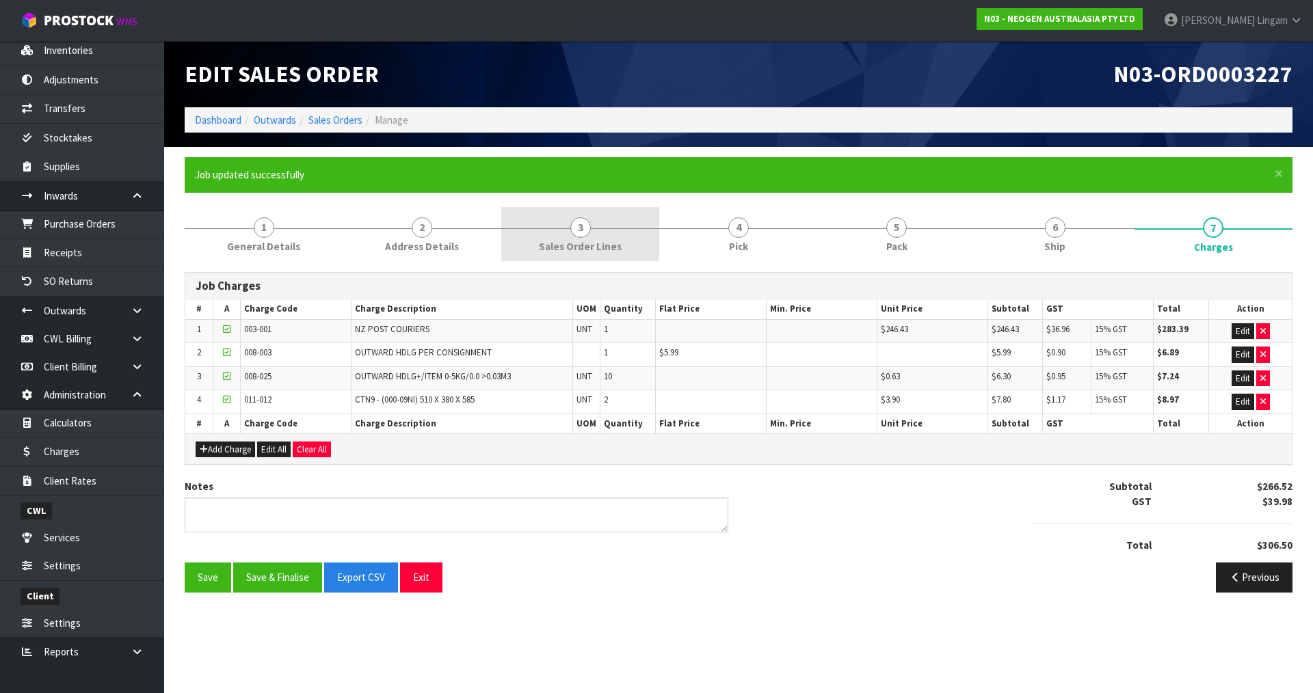
click at [600, 245] on span "Sales Order Lines" at bounding box center [580, 246] width 83 height 14
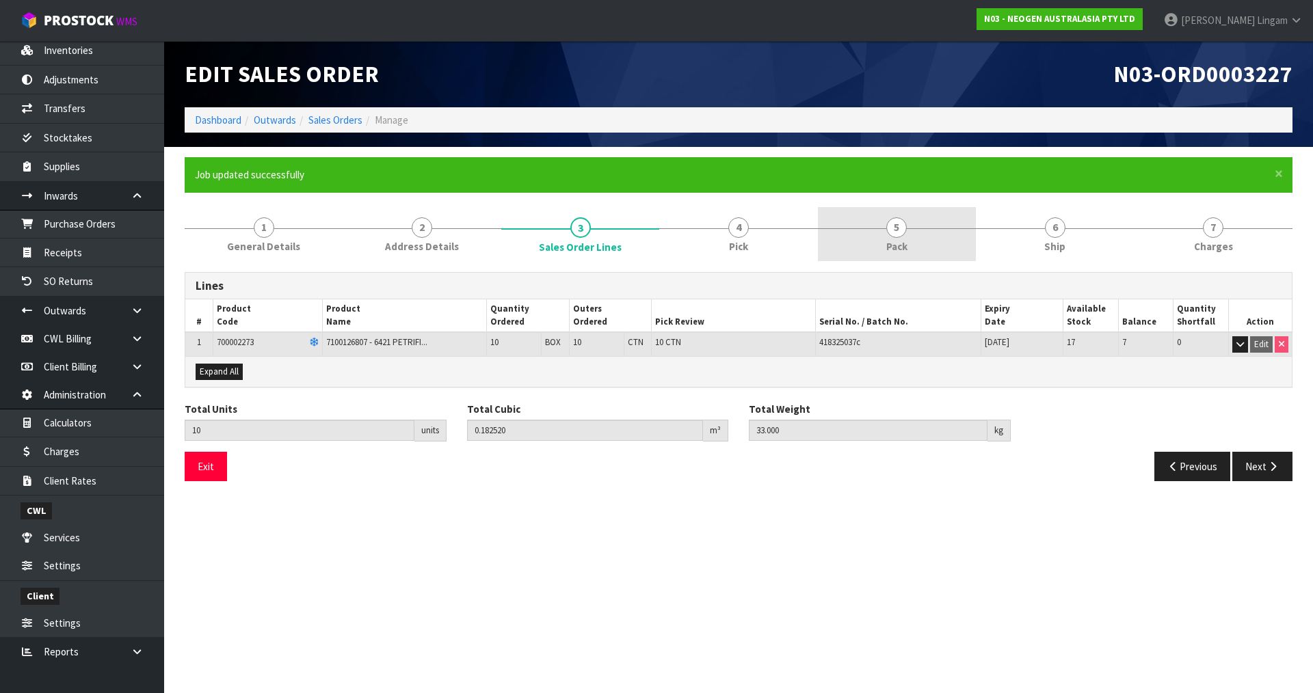
click at [912, 251] on link "5 Pack" at bounding box center [897, 234] width 158 height 54
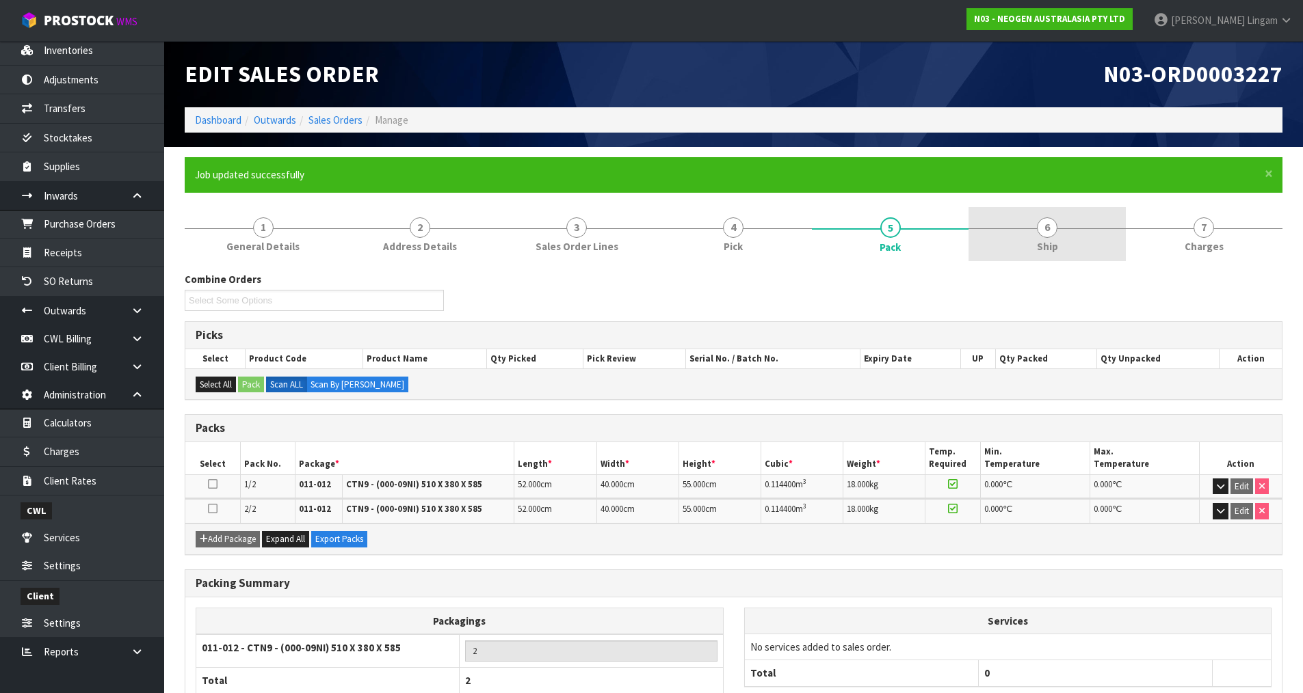
click at [1052, 246] on span "Ship" at bounding box center [1047, 246] width 21 height 14
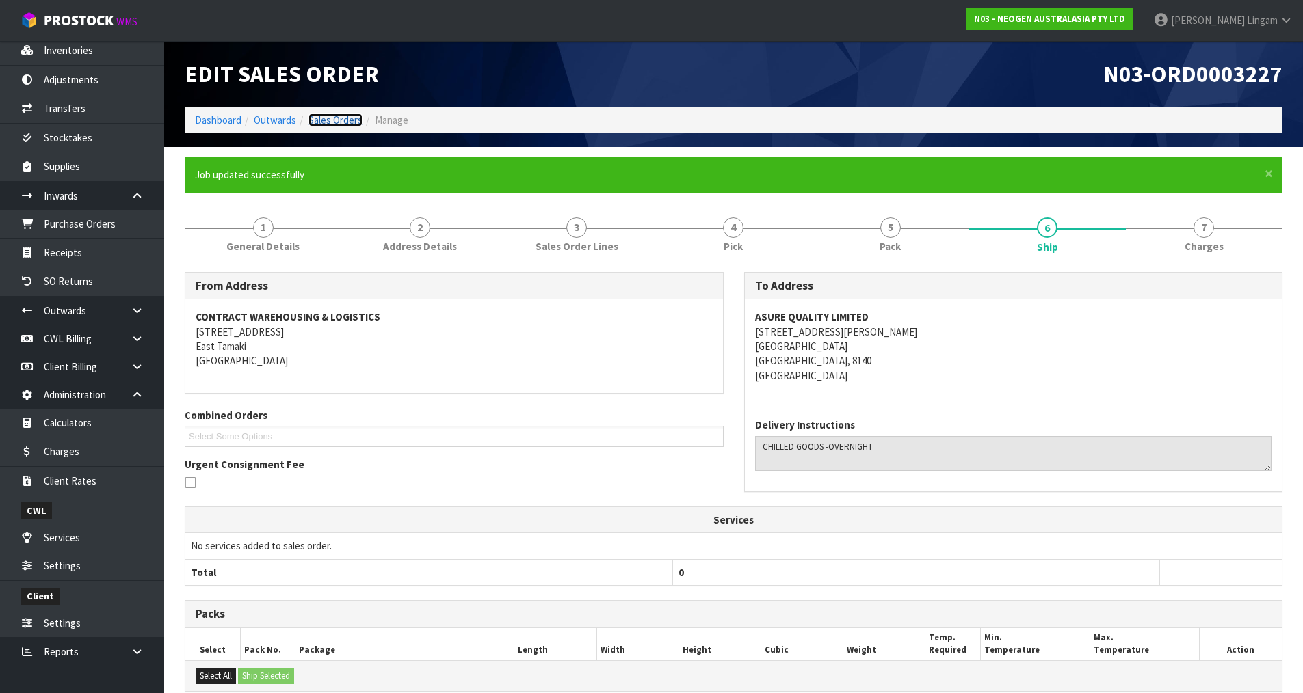
click at [349, 116] on link "Sales Orders" at bounding box center [335, 120] width 54 height 13
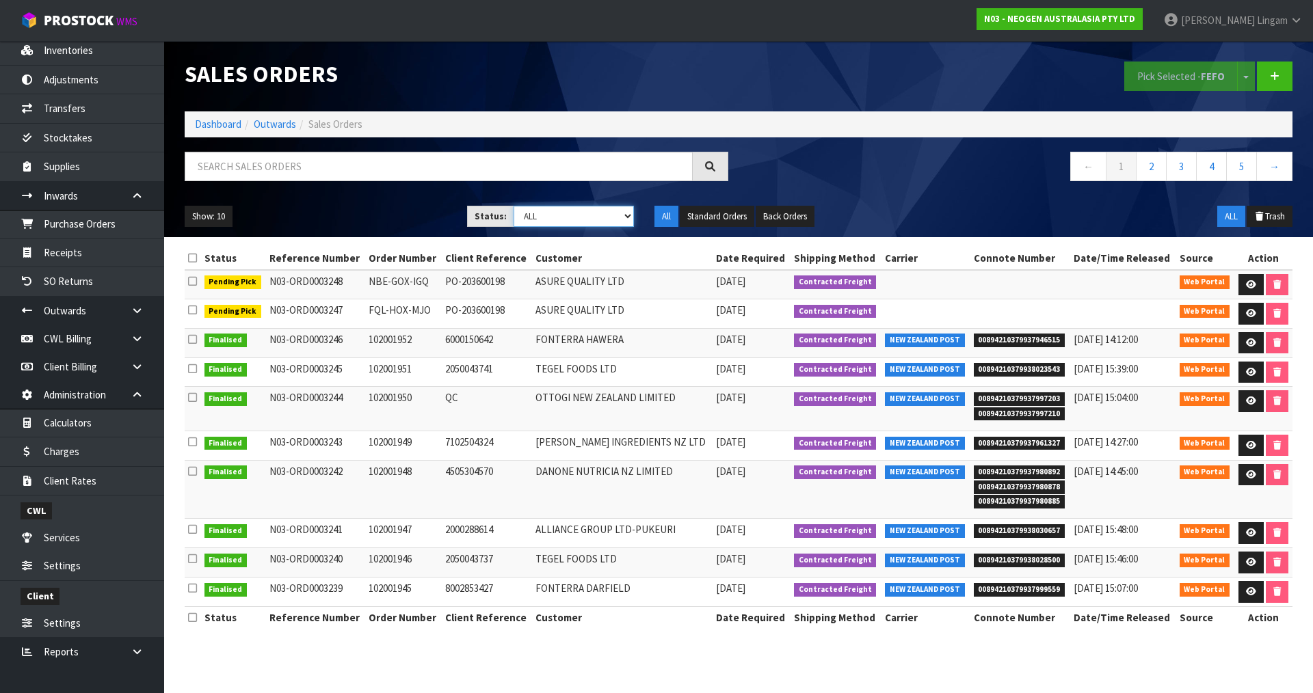
click at [605, 221] on select "Draft Pending Allocated Pending Pick Goods Picked Goods Packed Pending Charges …" at bounding box center [574, 216] width 121 height 21
select select "string:6"
click at [514, 206] on select "Draft Pending Allocated Pending Pick Goods Picked Goods Packed Pending Charges …" at bounding box center [574, 216] width 121 height 21
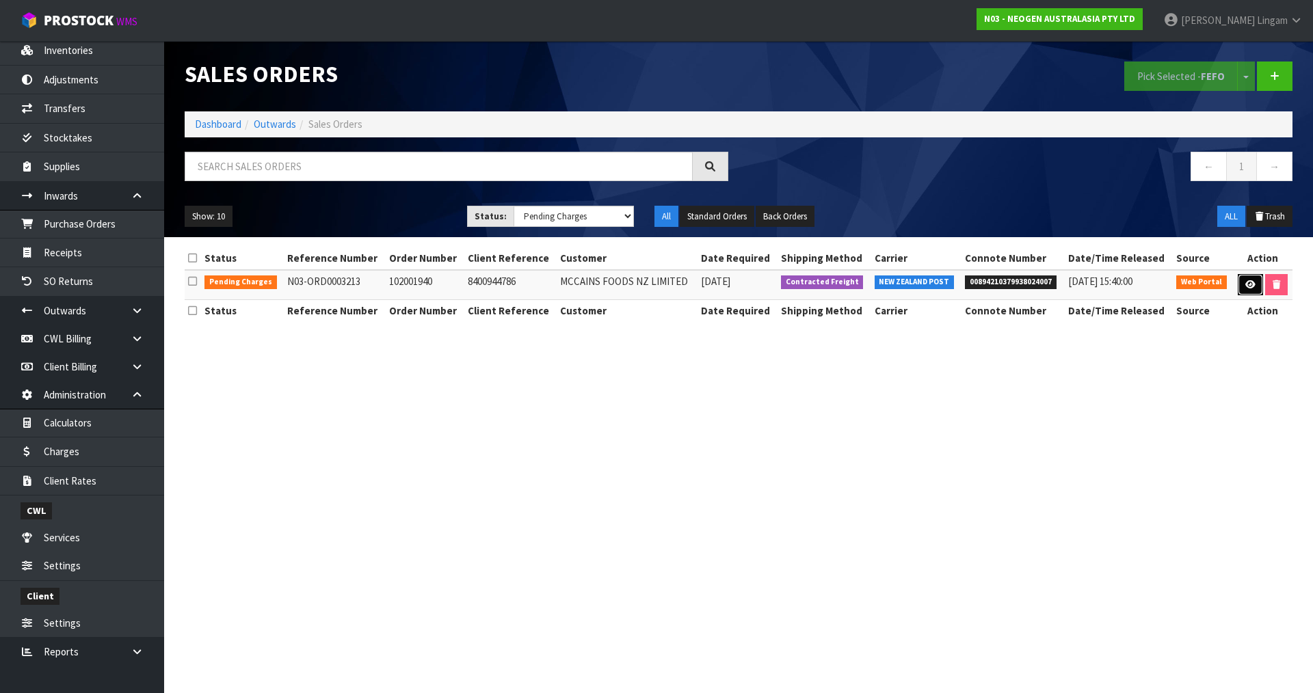
click at [1246, 288] on icon at bounding box center [1250, 284] width 10 height 9
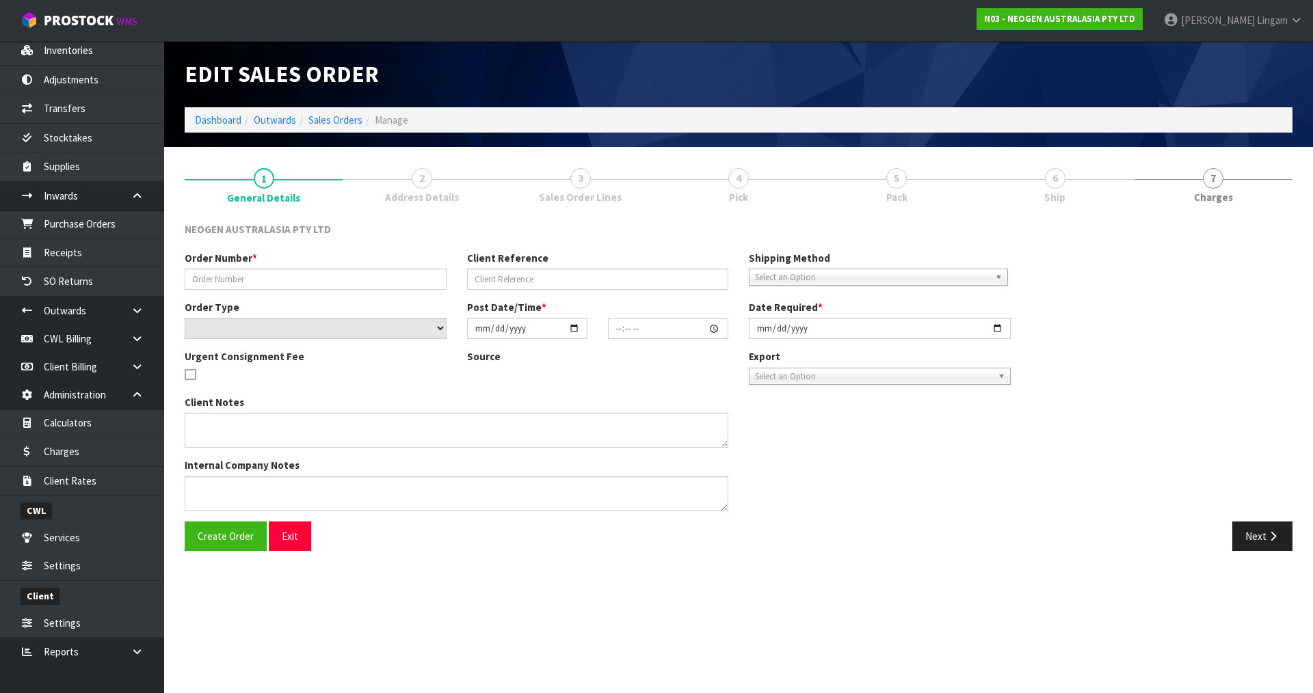
type input "102001940"
type input "8400944786"
select select "number:0"
type input "2025-08-08"
type input "09:26:00.000"
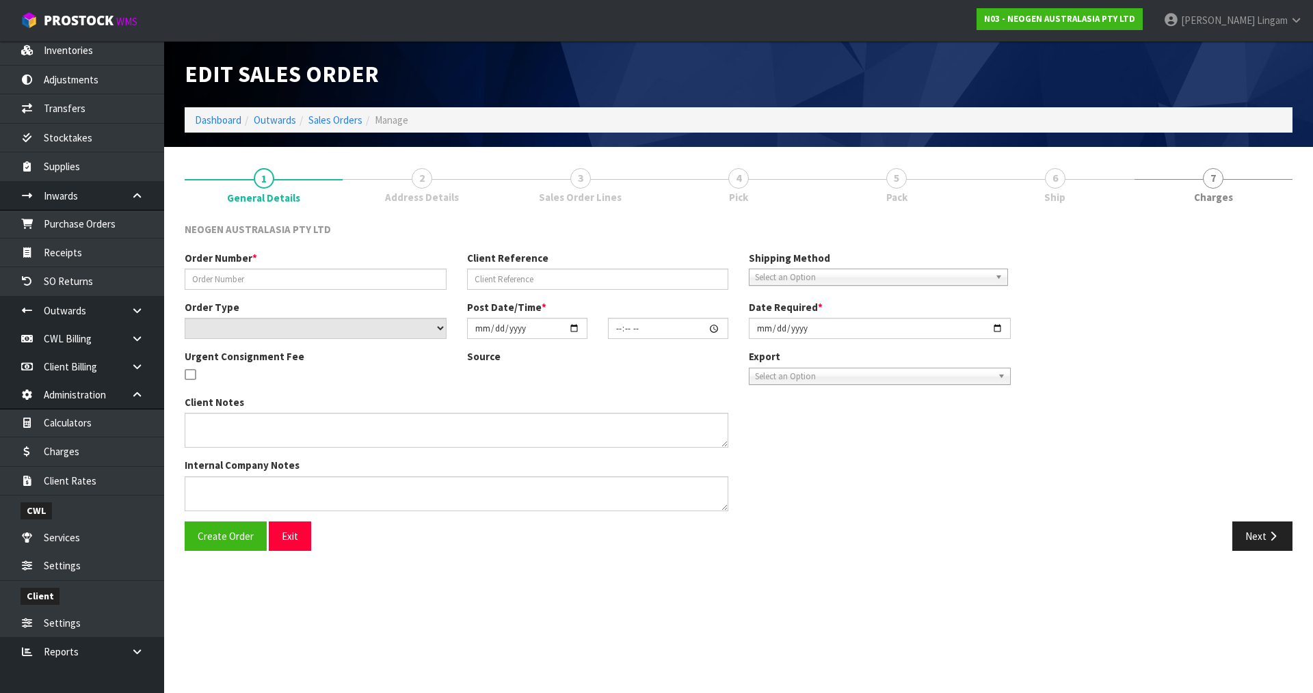
type input "[DATE]"
type textarea "ATTN: JOY MAHARAJ"
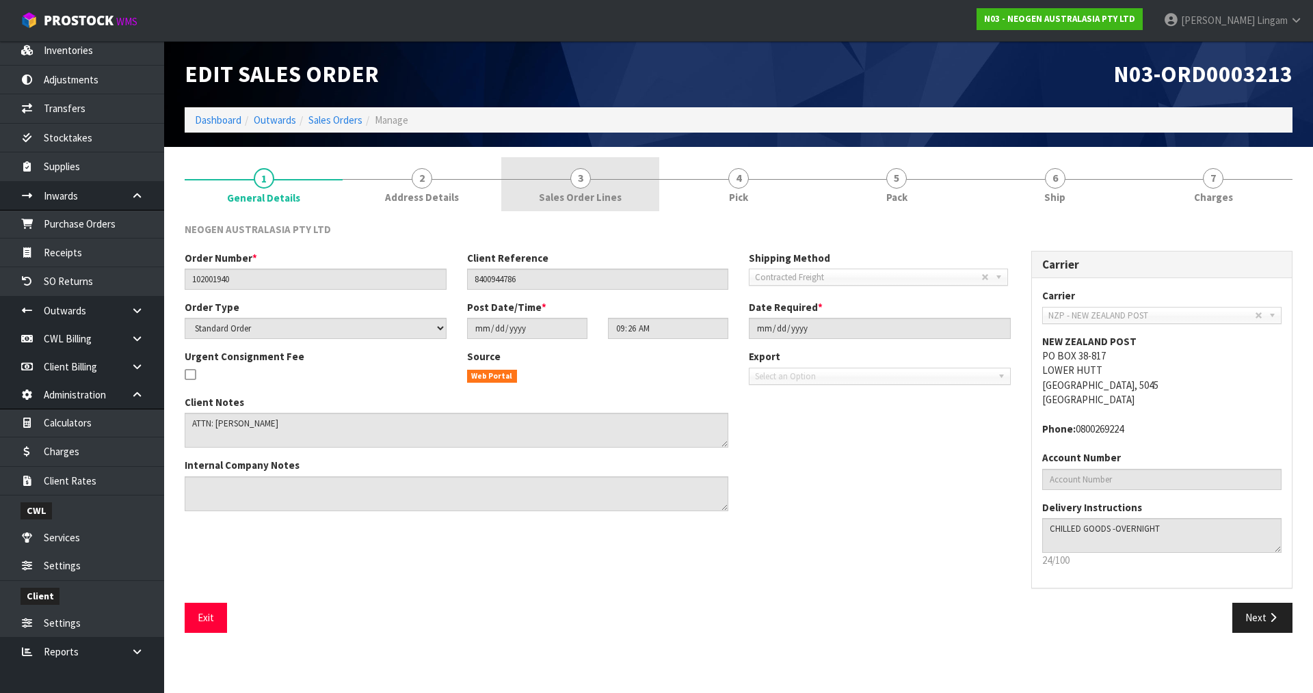
click at [603, 190] on span "Sales Order Lines" at bounding box center [580, 197] width 83 height 14
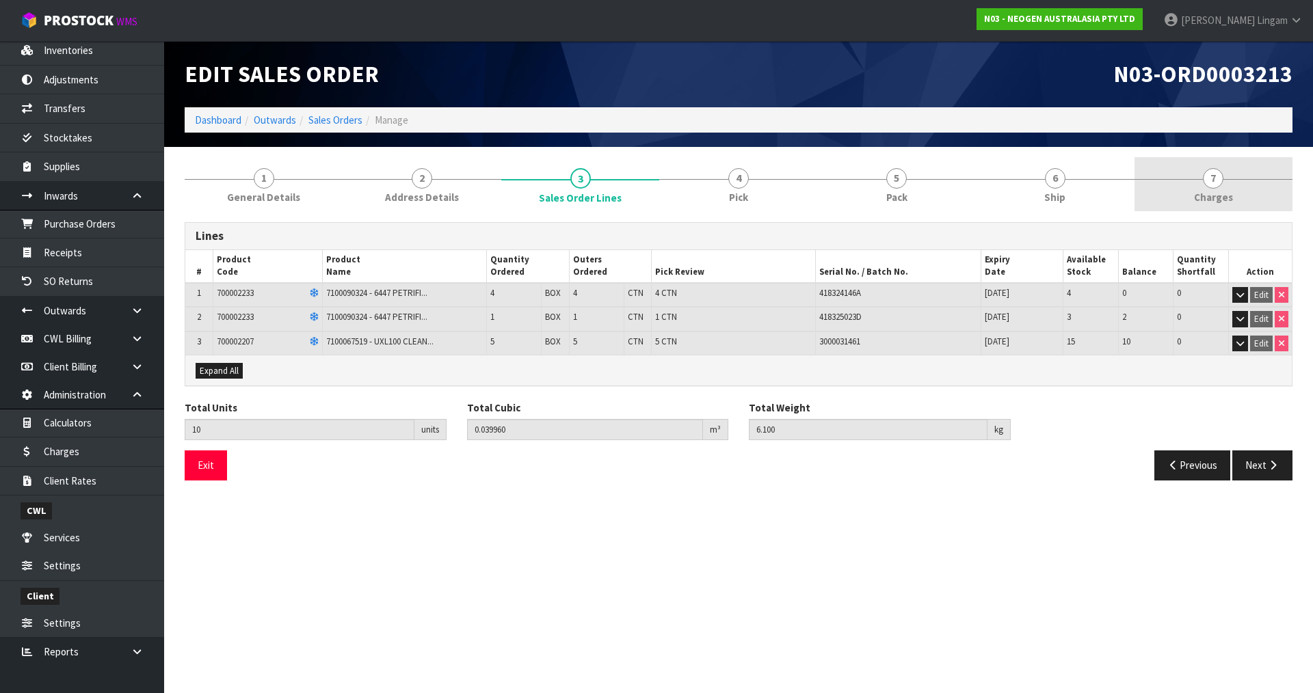
click at [1267, 202] on link "7 Charges" at bounding box center [1214, 184] width 158 height 54
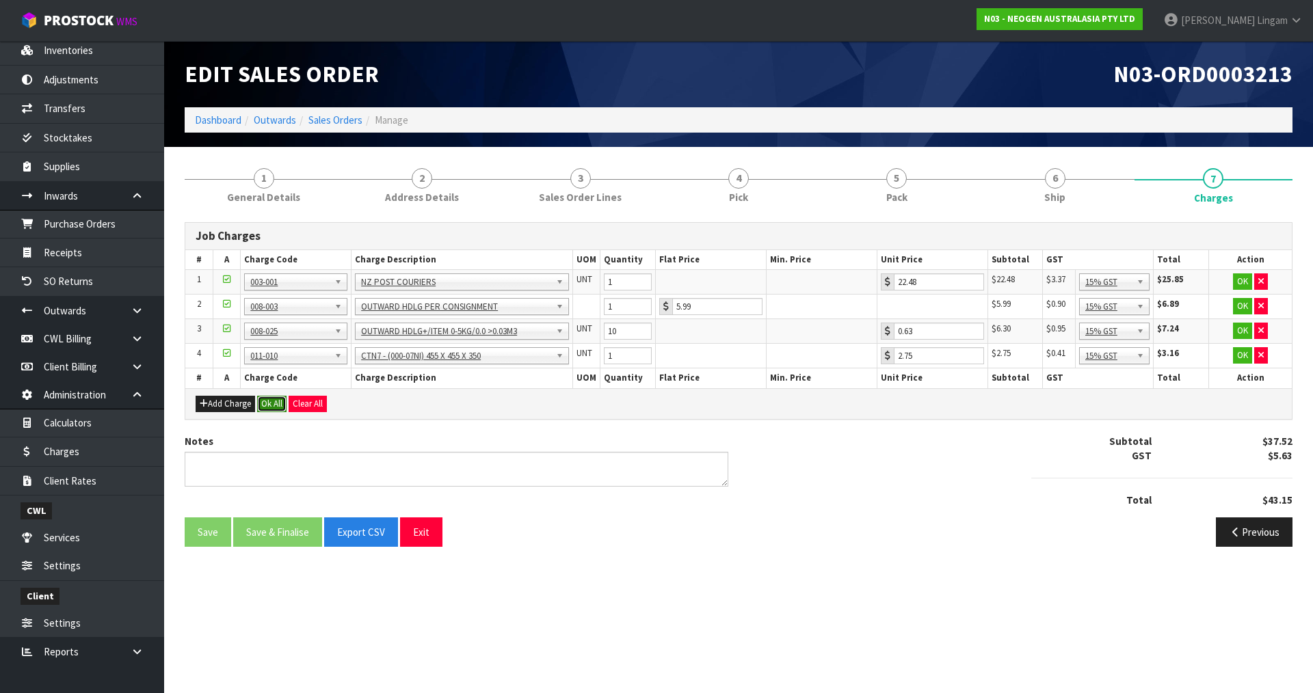
click at [277, 408] on button "Ok All" at bounding box center [271, 404] width 29 height 16
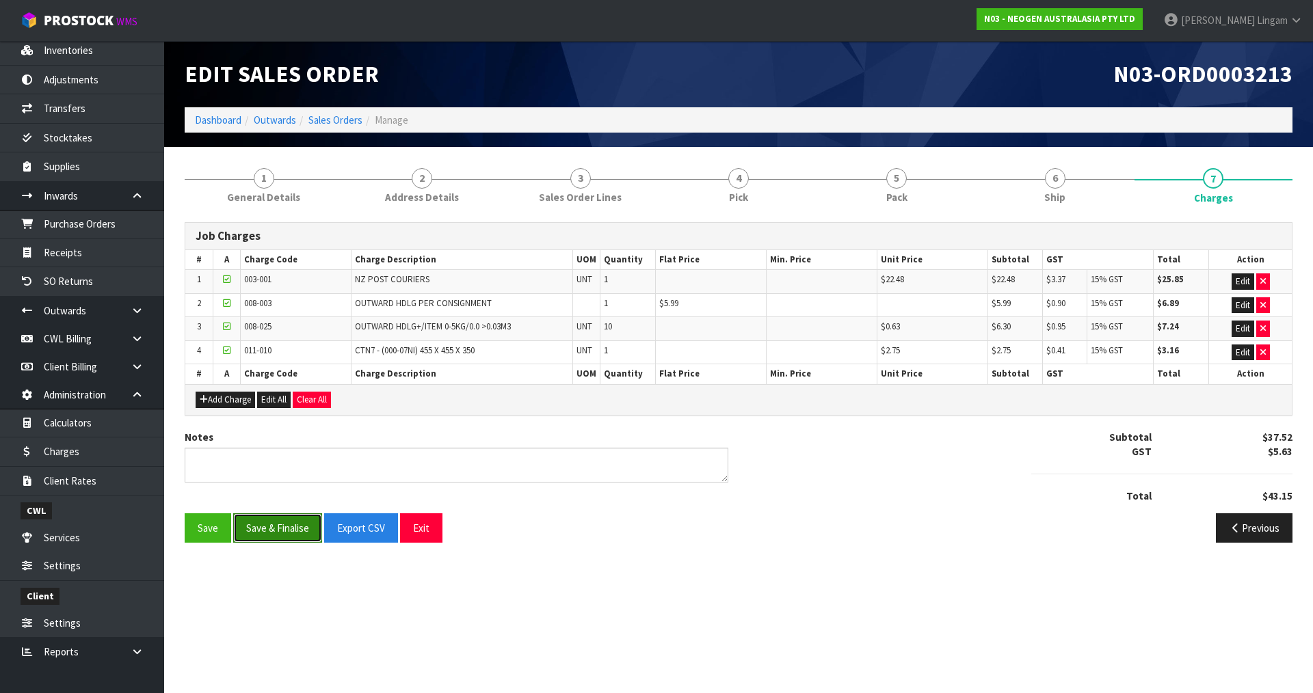
click at [273, 523] on button "Save & Finalise" at bounding box center [277, 528] width 89 height 29
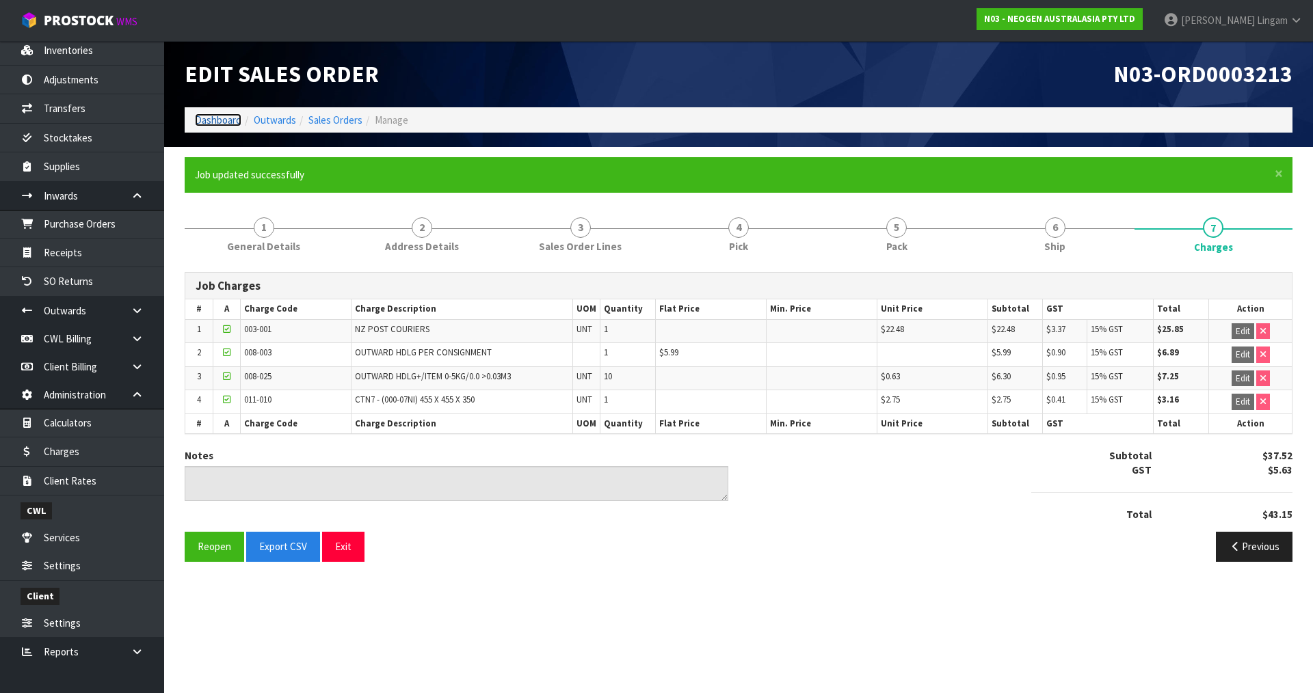
click at [209, 123] on link "Dashboard" at bounding box center [218, 120] width 47 height 13
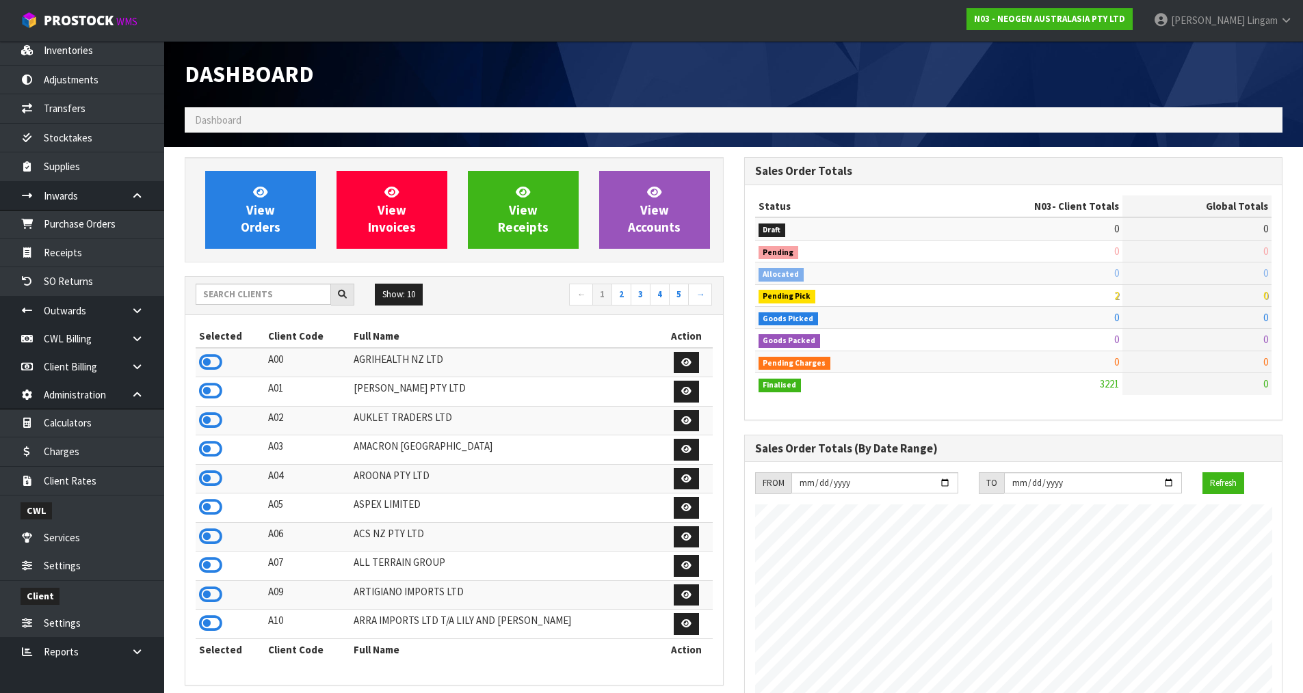
scroll to position [1036, 559]
click at [616, 295] on link "2" at bounding box center [621, 295] width 20 height 22
click at [596, 294] on link "1" at bounding box center [602, 295] width 20 height 22
click at [205, 449] on icon at bounding box center [210, 449] width 23 height 21
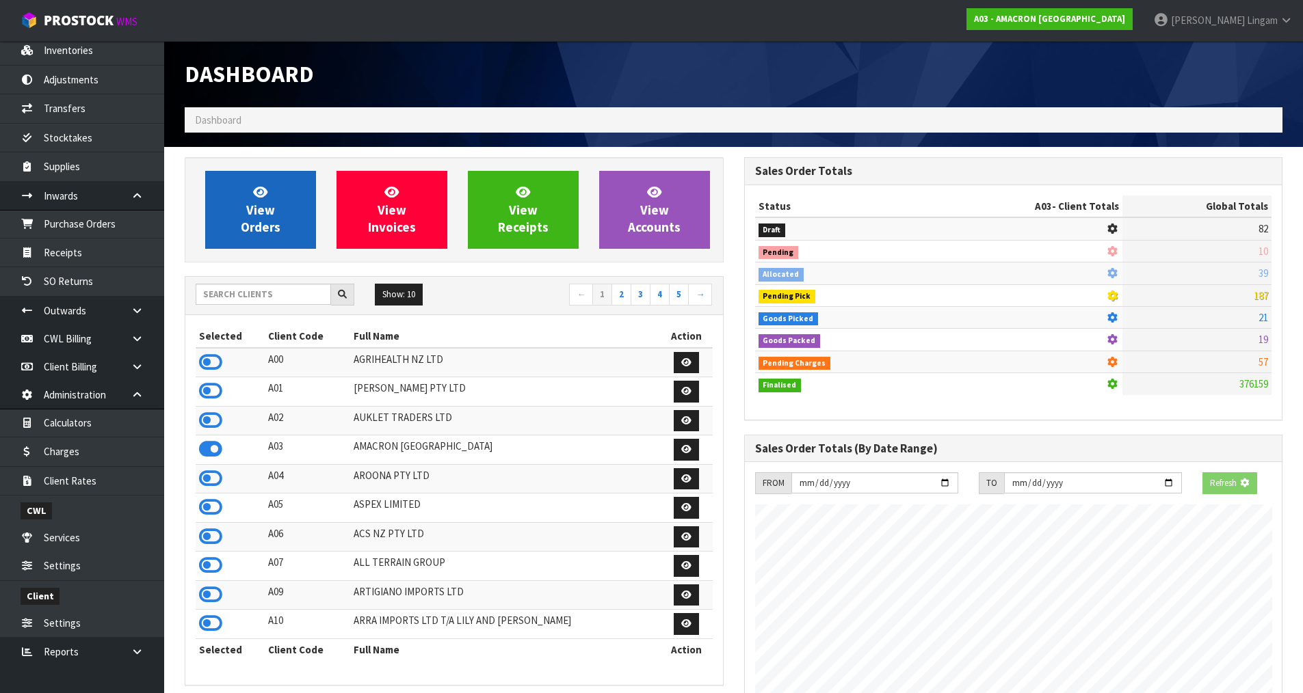
scroll to position [903, 559]
click at [272, 206] on span "View Orders" at bounding box center [261, 209] width 40 height 51
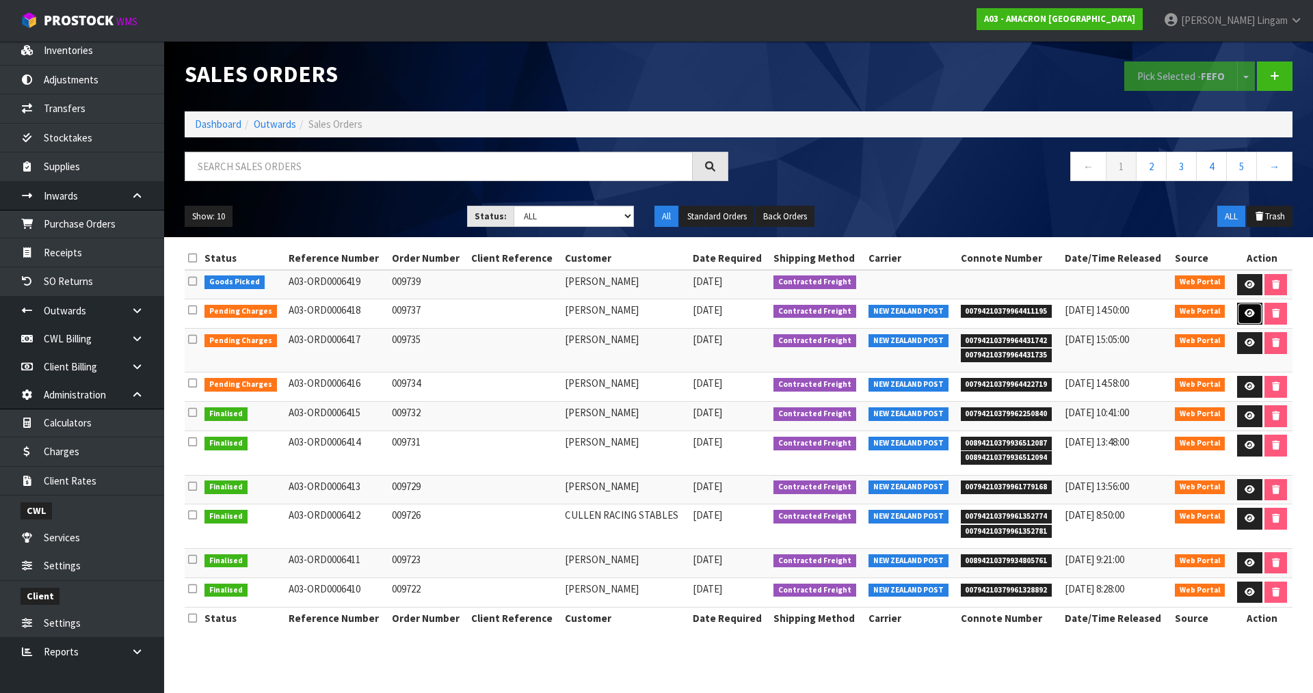
click at [1252, 319] on link at bounding box center [1249, 314] width 25 height 22
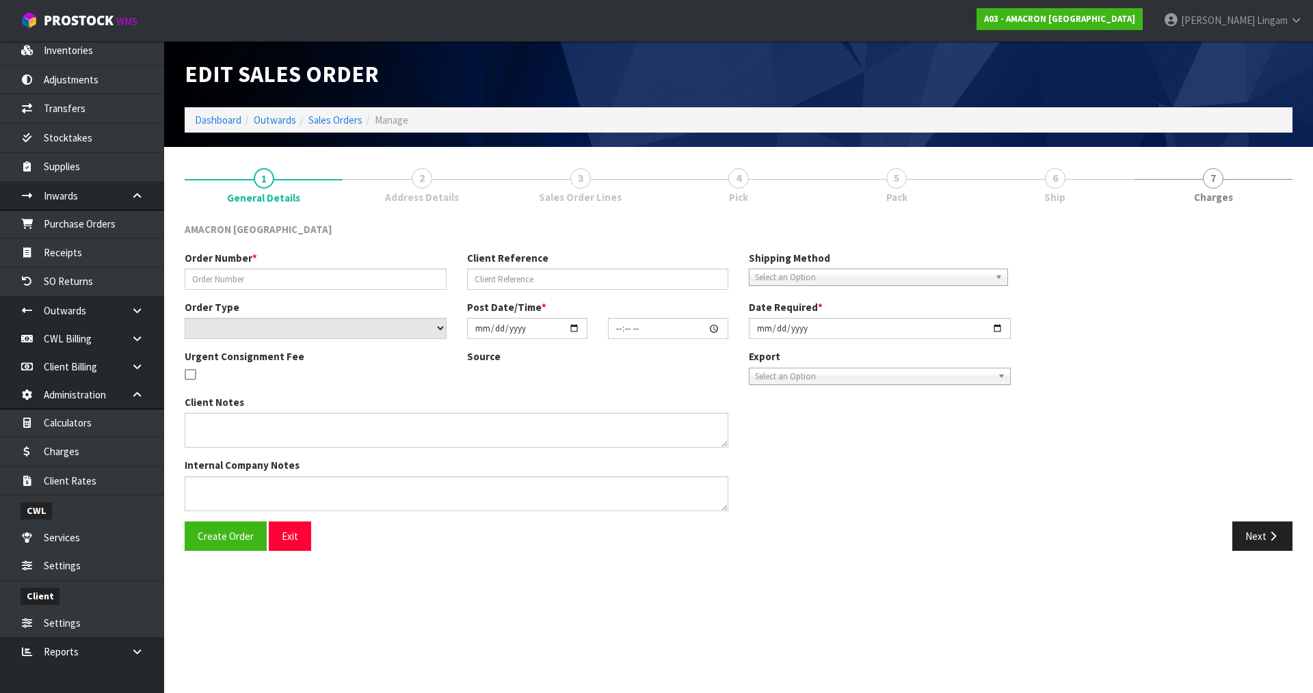
type input "009737"
select select "number:0"
type input "[DATE]"
type input "10:36:00.000"
type input "[DATE]"
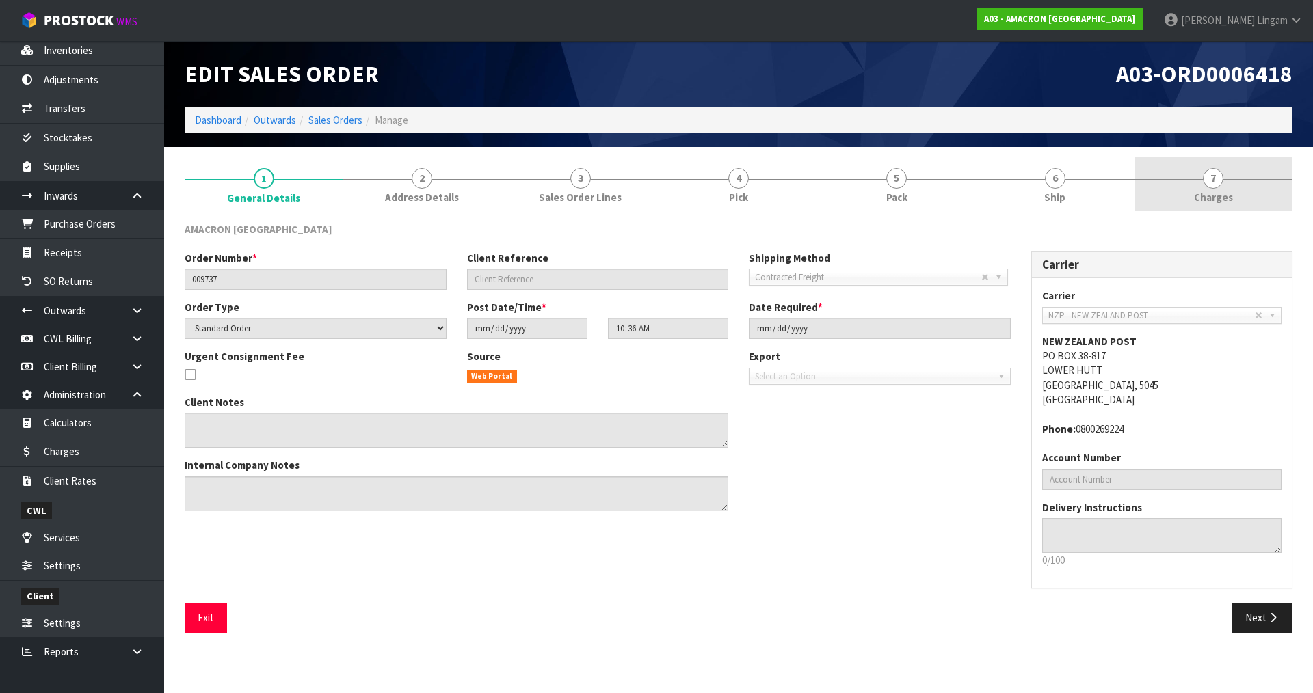
click at [1237, 196] on link "7 Charges" at bounding box center [1214, 184] width 158 height 54
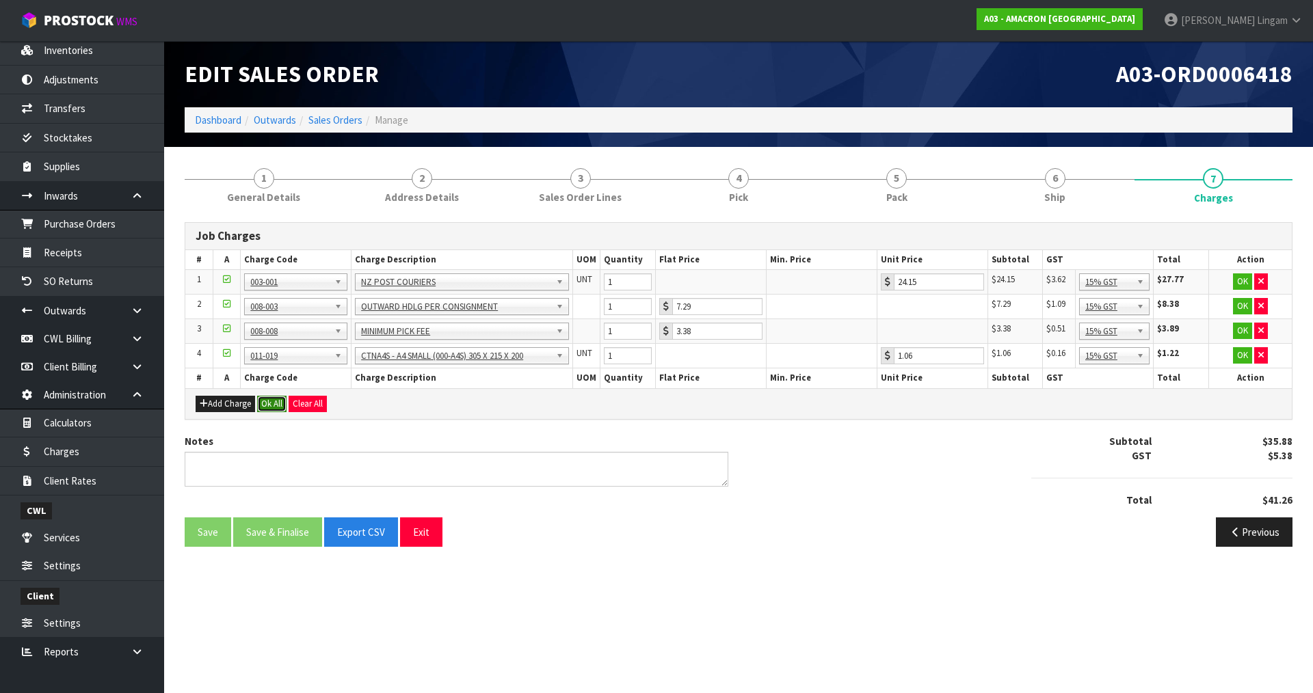
click at [272, 402] on button "Ok All" at bounding box center [271, 404] width 29 height 16
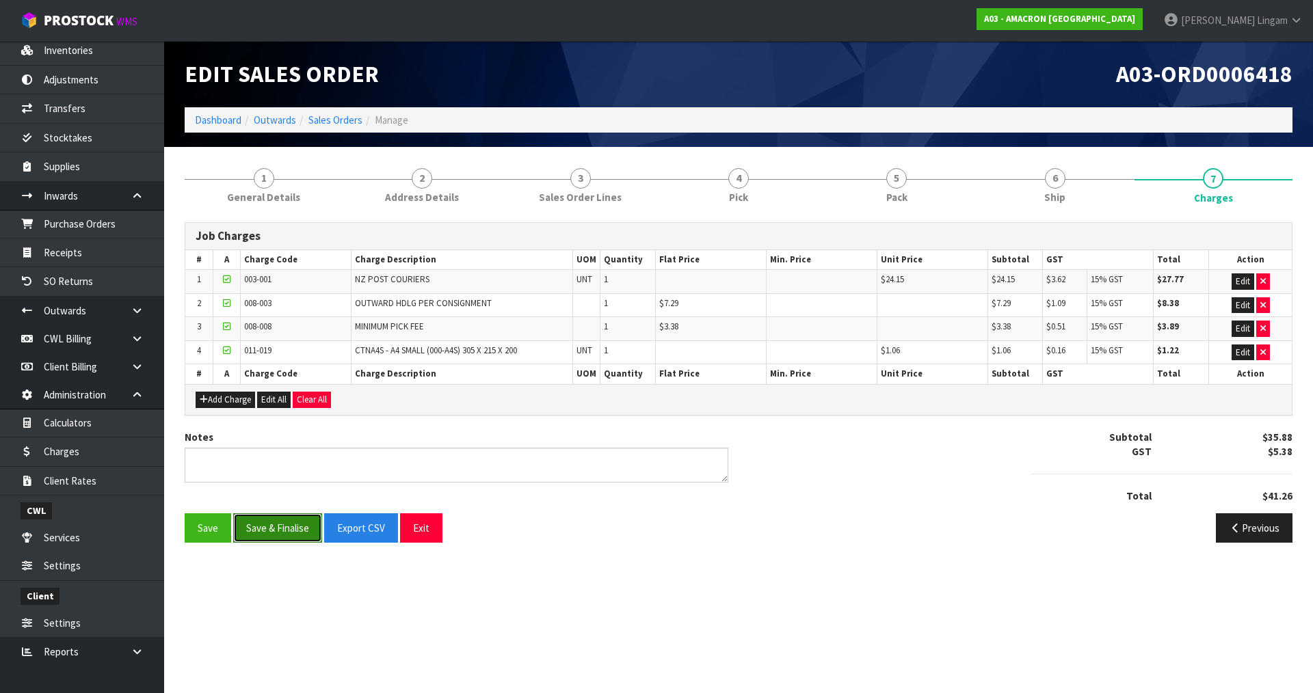
click at [286, 527] on button "Save & Finalise" at bounding box center [277, 528] width 89 height 29
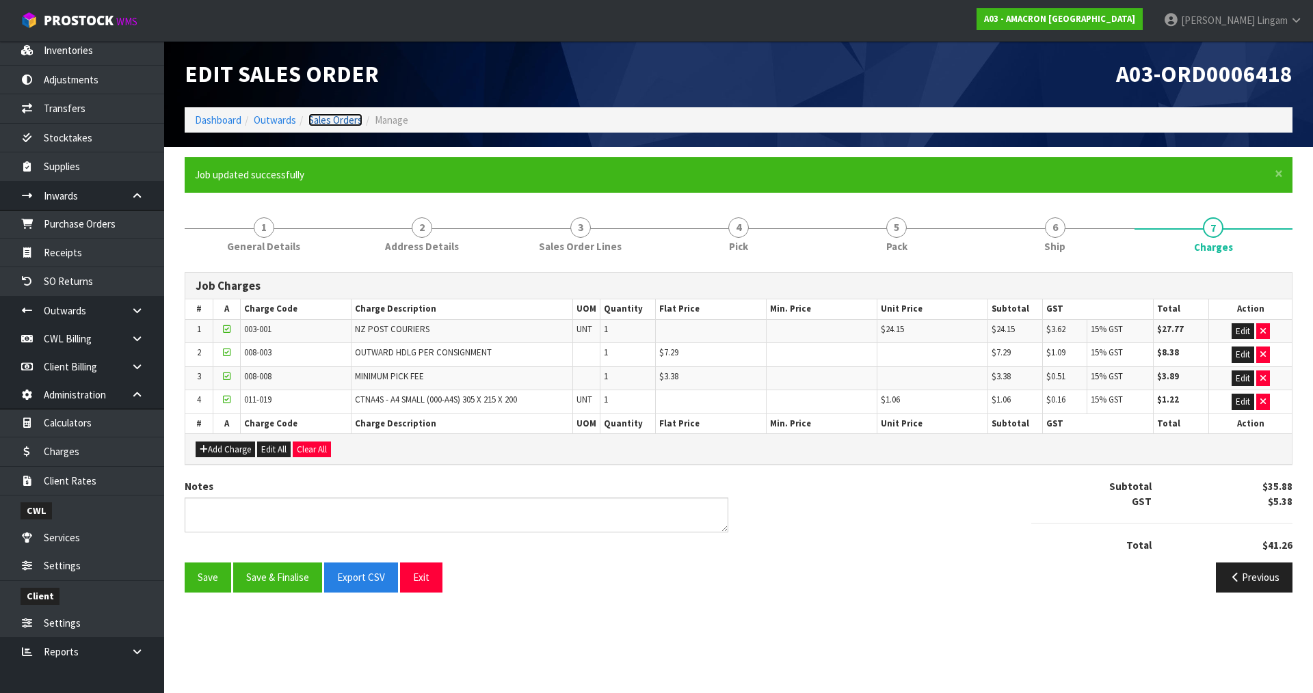
click at [347, 120] on link "Sales Orders" at bounding box center [335, 120] width 54 height 13
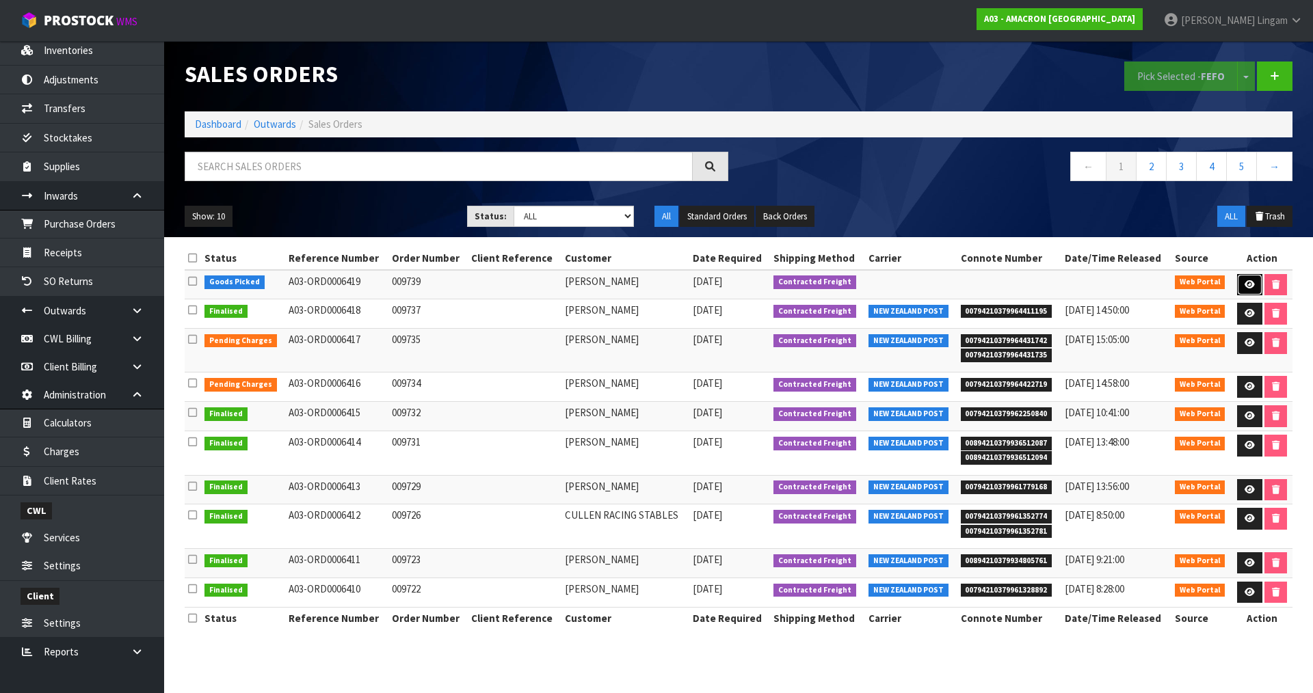
click at [1246, 282] on icon at bounding box center [1250, 284] width 10 height 9
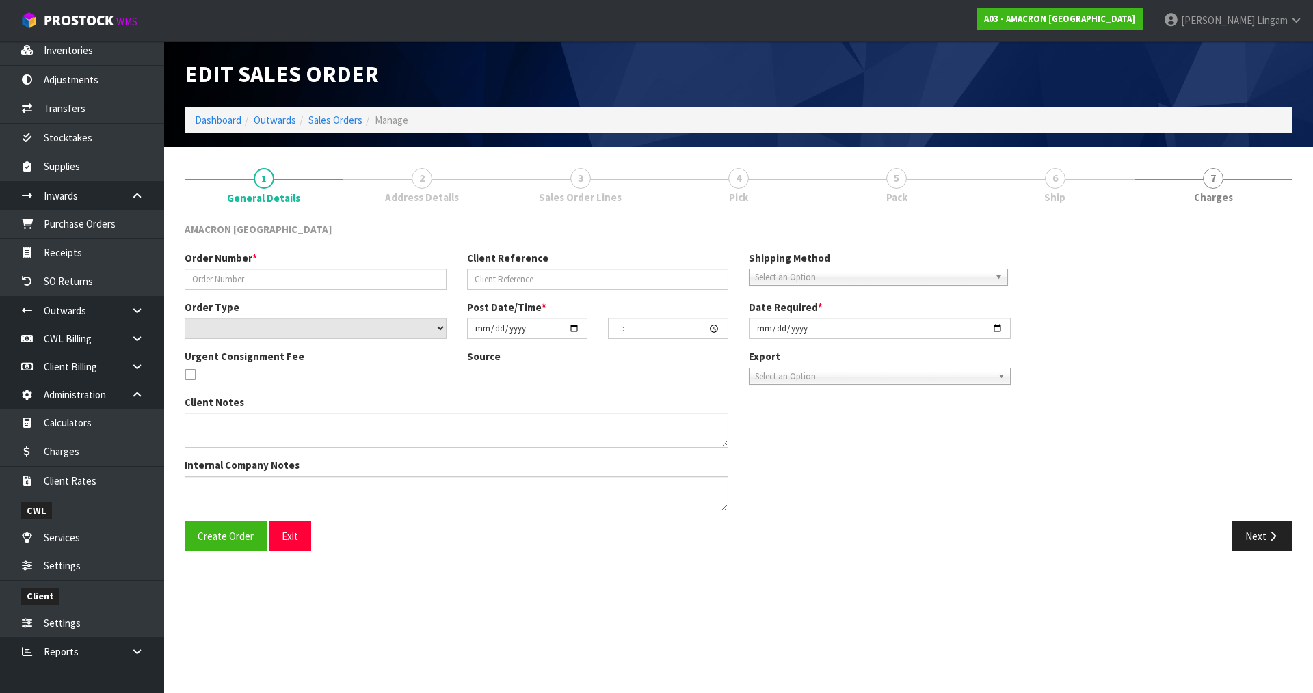
type input "009739"
select select "number:0"
type input "[DATE]"
type input "12:30:00.000"
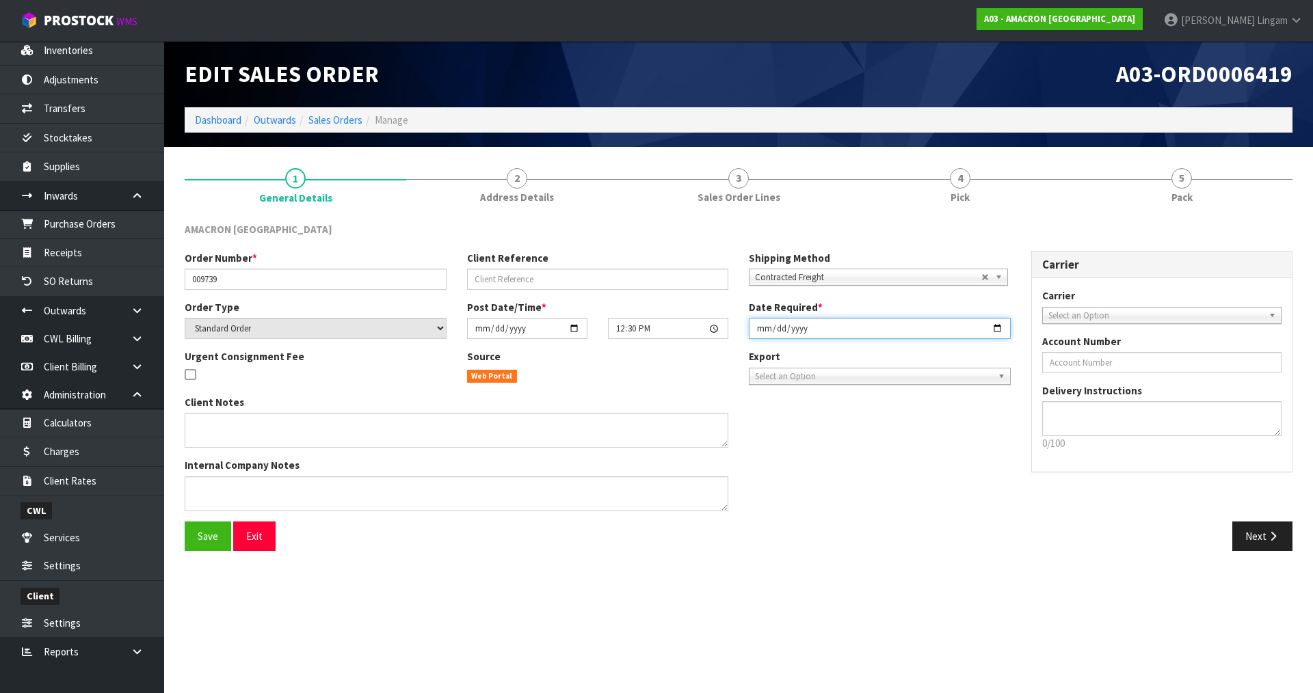
click at [759, 328] on input "[DATE]" at bounding box center [880, 328] width 262 height 21
type input "[DATE]"
click at [211, 540] on span "Save" at bounding box center [208, 536] width 21 height 13
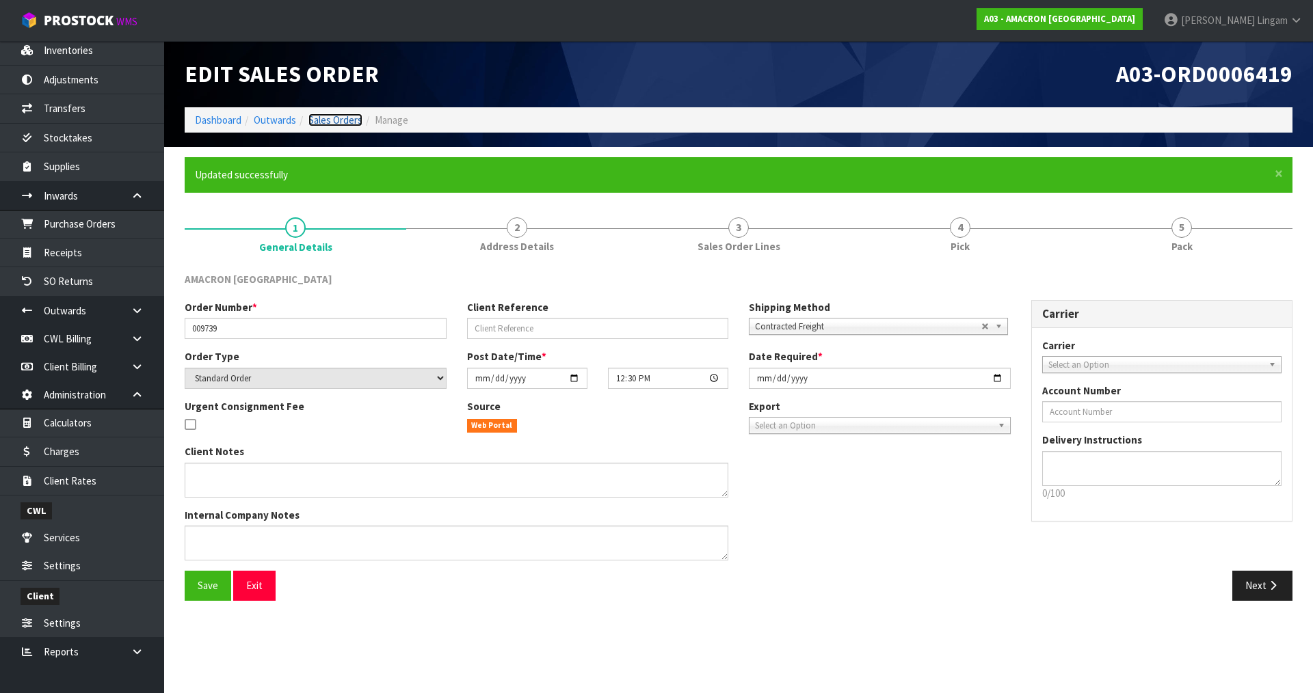
click at [336, 118] on link "Sales Orders" at bounding box center [335, 120] width 54 height 13
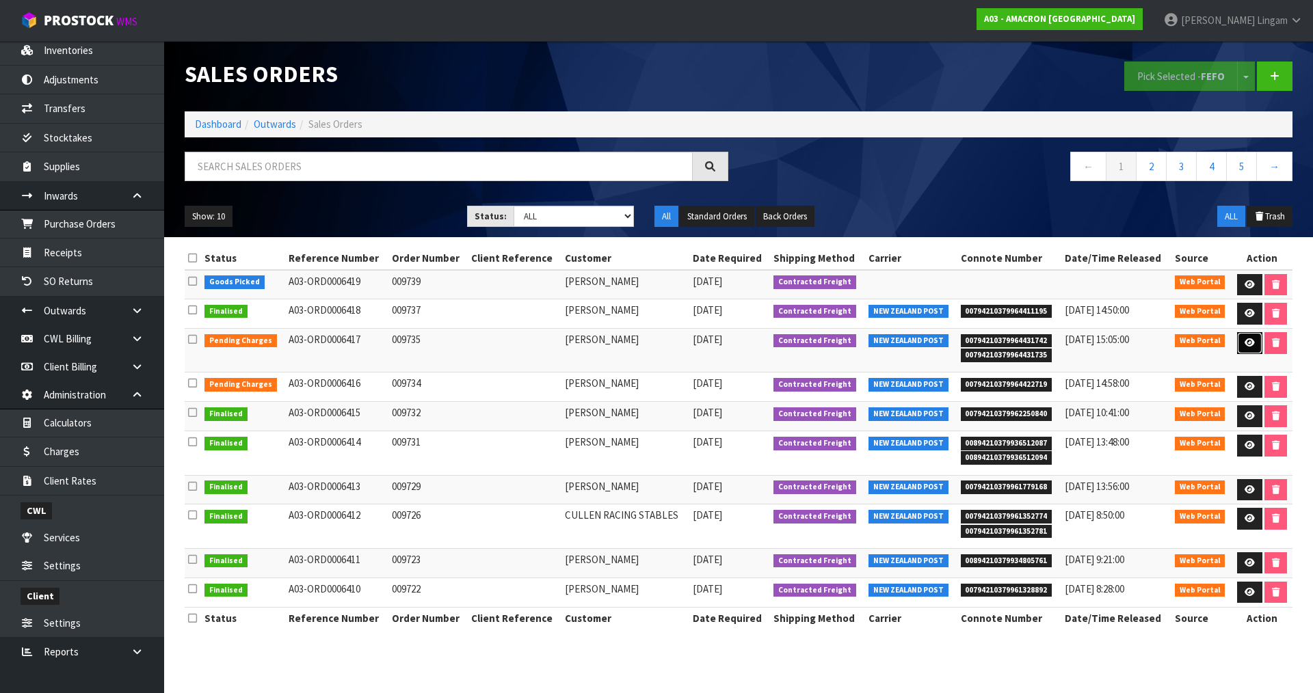
click at [1237, 344] on link at bounding box center [1249, 343] width 25 height 22
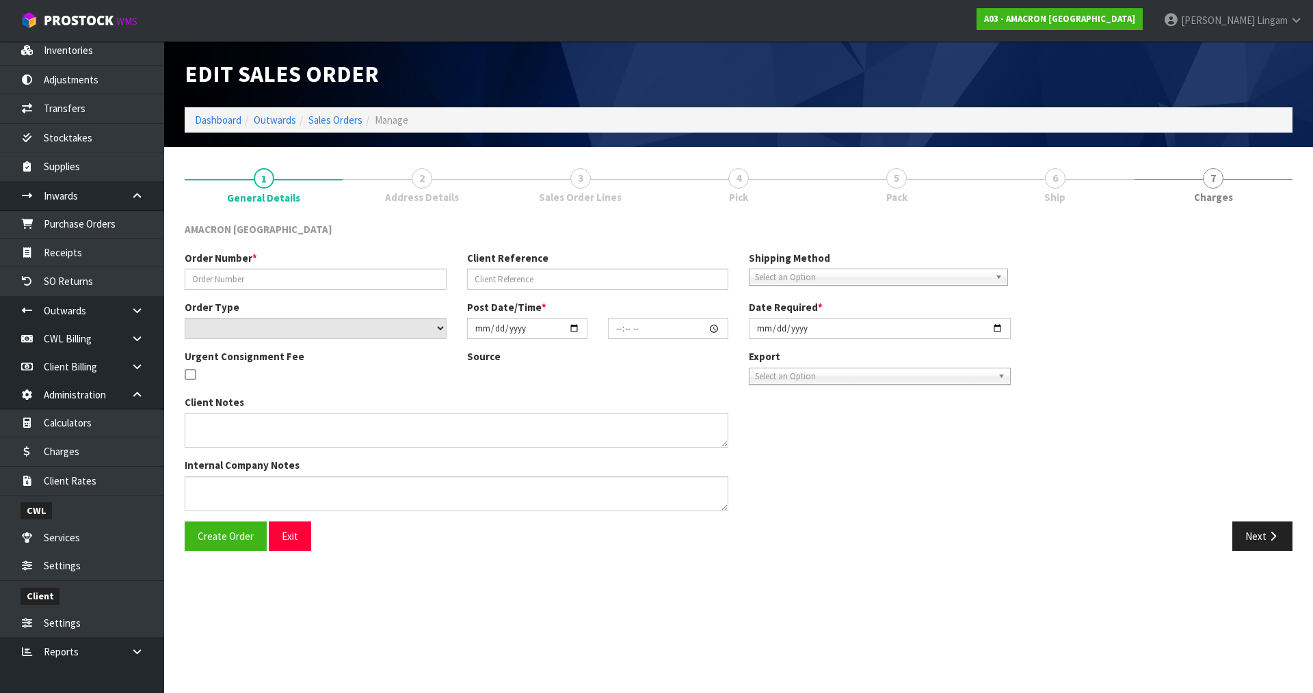
type input "009735"
select select "number:0"
type input "[DATE]"
type input "10:21:00.000"
type input "[DATE]"
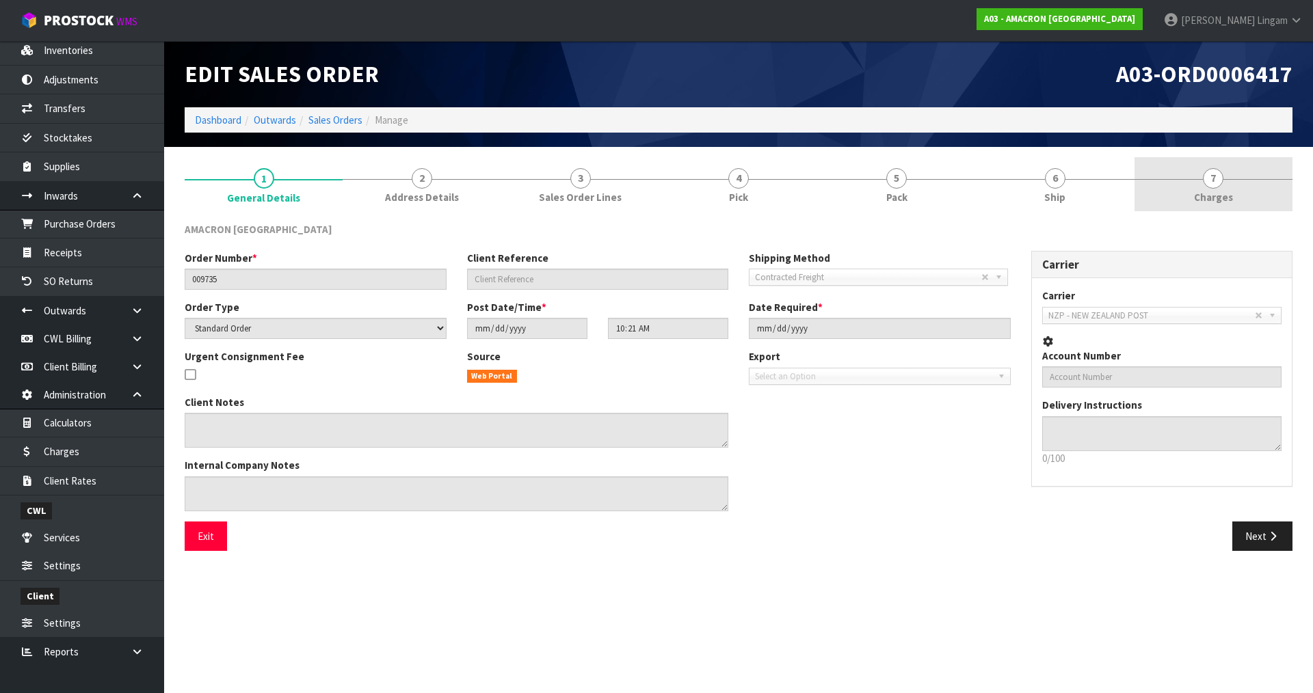
click at [1232, 187] on link "7 [GEOGRAPHIC_DATA]" at bounding box center [1214, 184] width 158 height 54
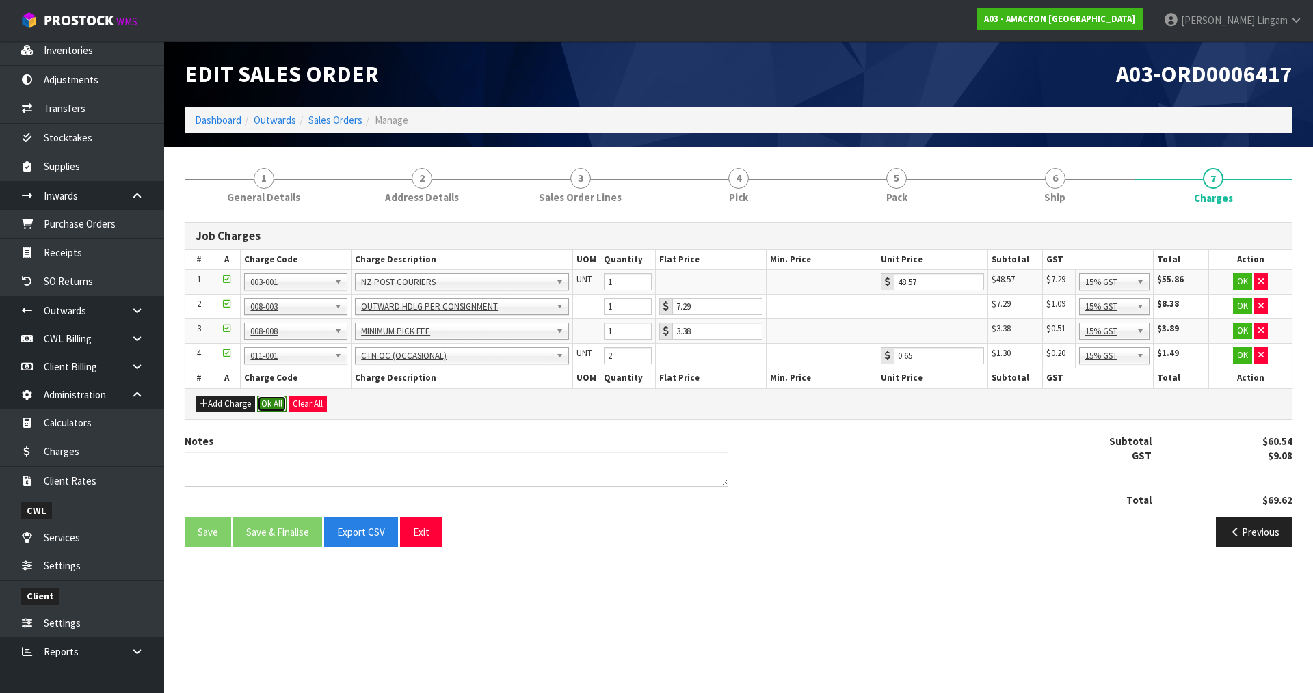
click at [269, 404] on button "Ok All" at bounding box center [271, 404] width 29 height 16
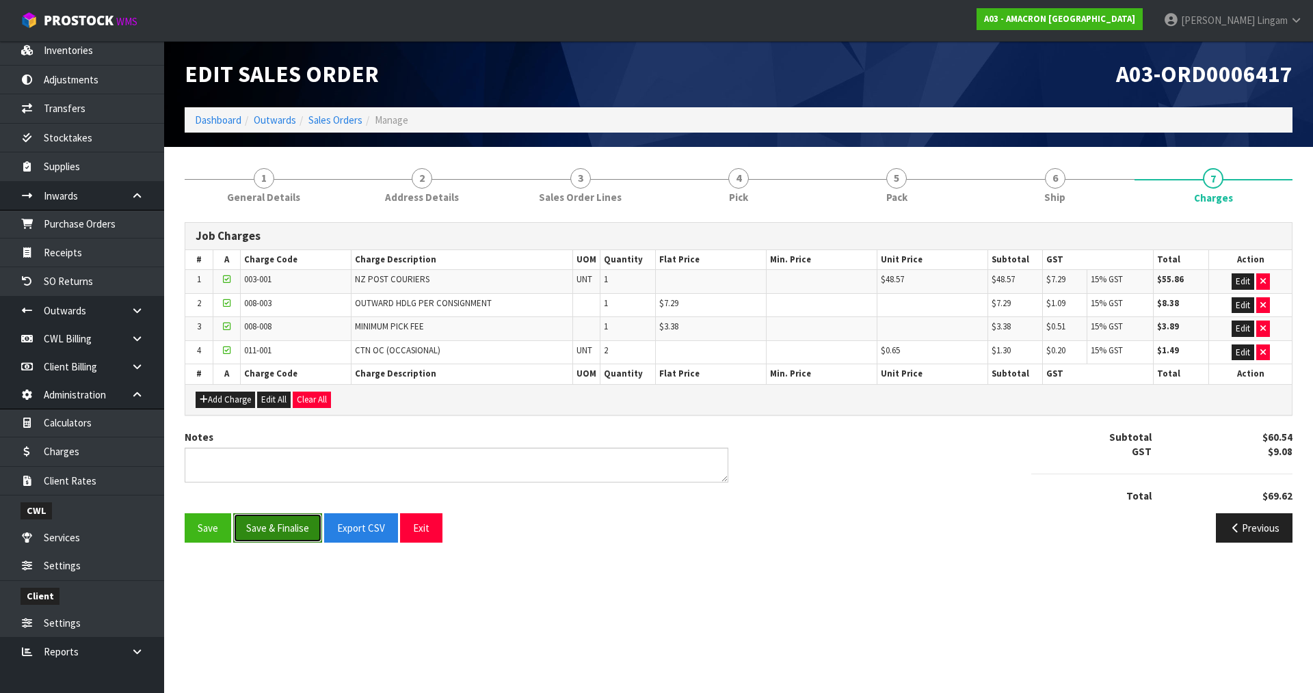
click at [291, 518] on button "Save & Finalise" at bounding box center [277, 528] width 89 height 29
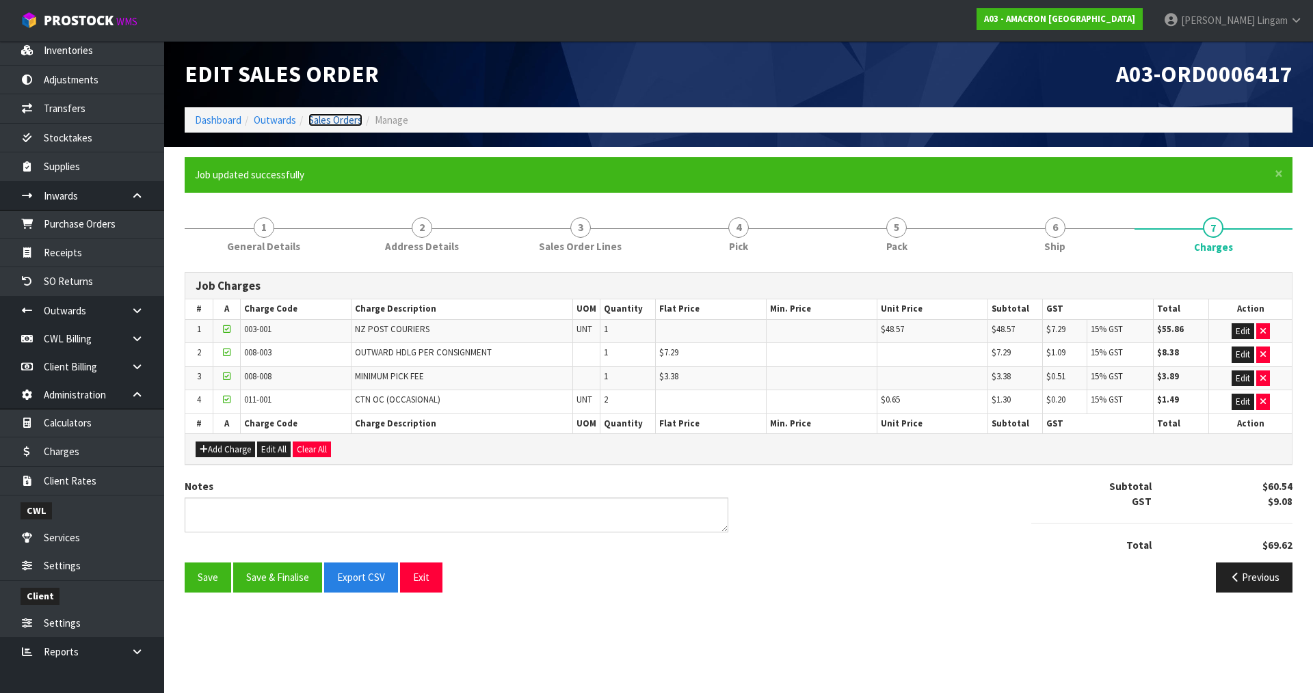
click at [350, 121] on link "Sales Orders" at bounding box center [335, 120] width 54 height 13
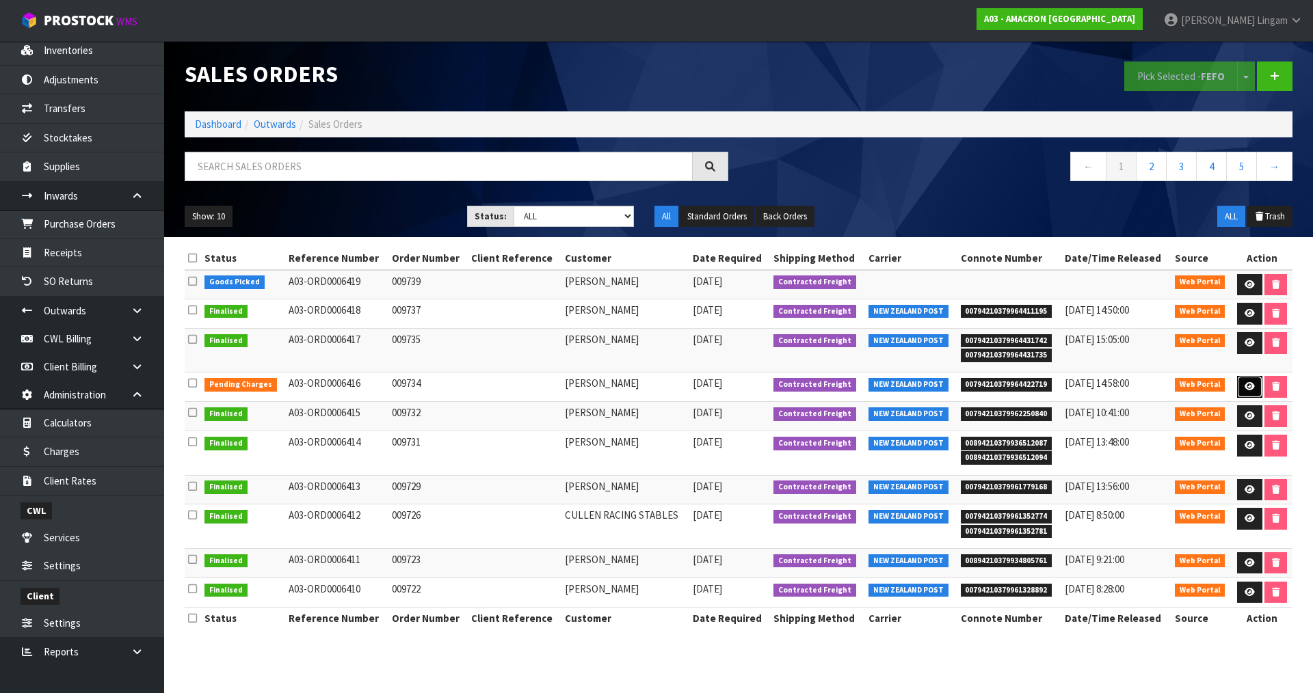
click at [1256, 386] on link at bounding box center [1249, 387] width 25 height 22
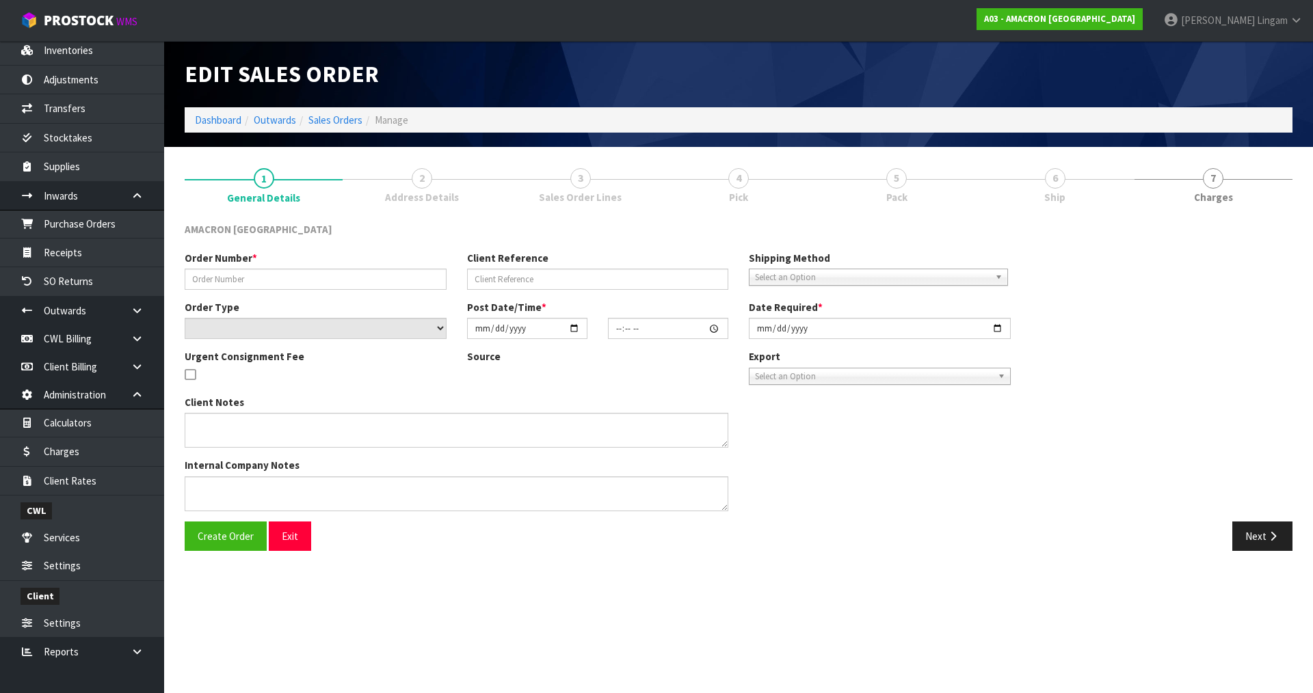
type input "009734"
select select "number:0"
type input "[DATE]"
type input "10:13:00.000"
type input "[DATE]"
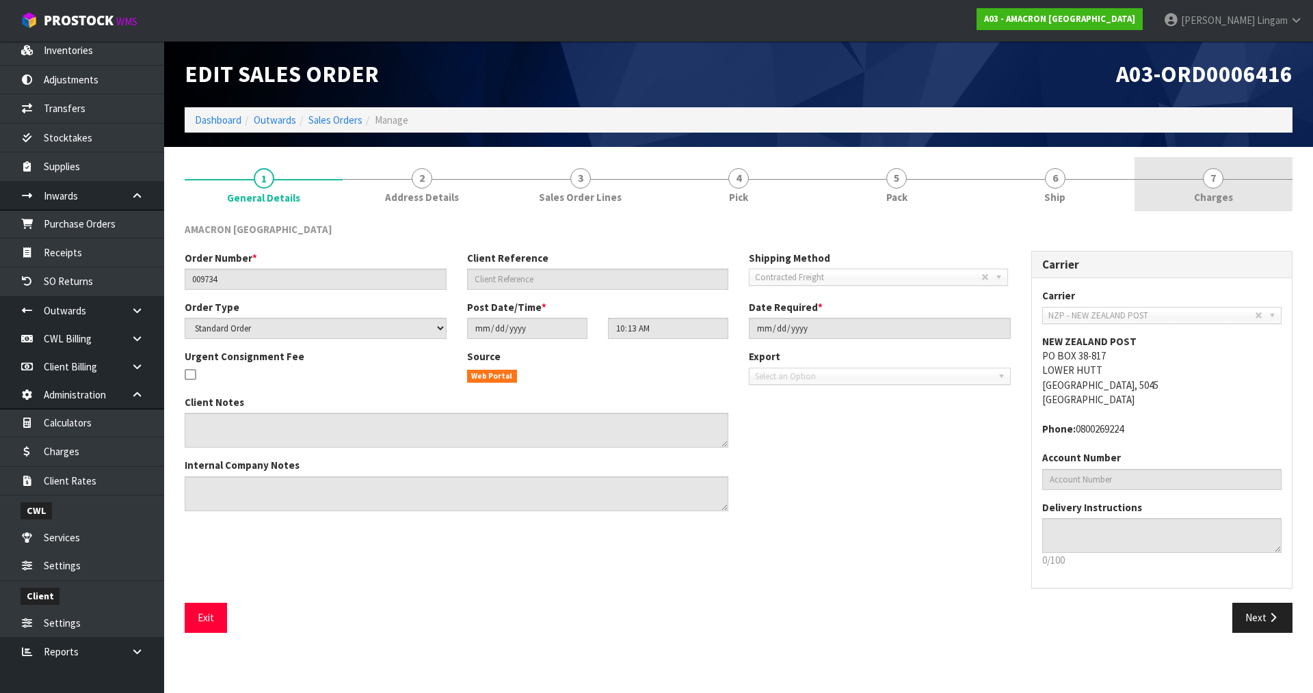
click at [1255, 196] on link "7 [GEOGRAPHIC_DATA]" at bounding box center [1214, 184] width 158 height 54
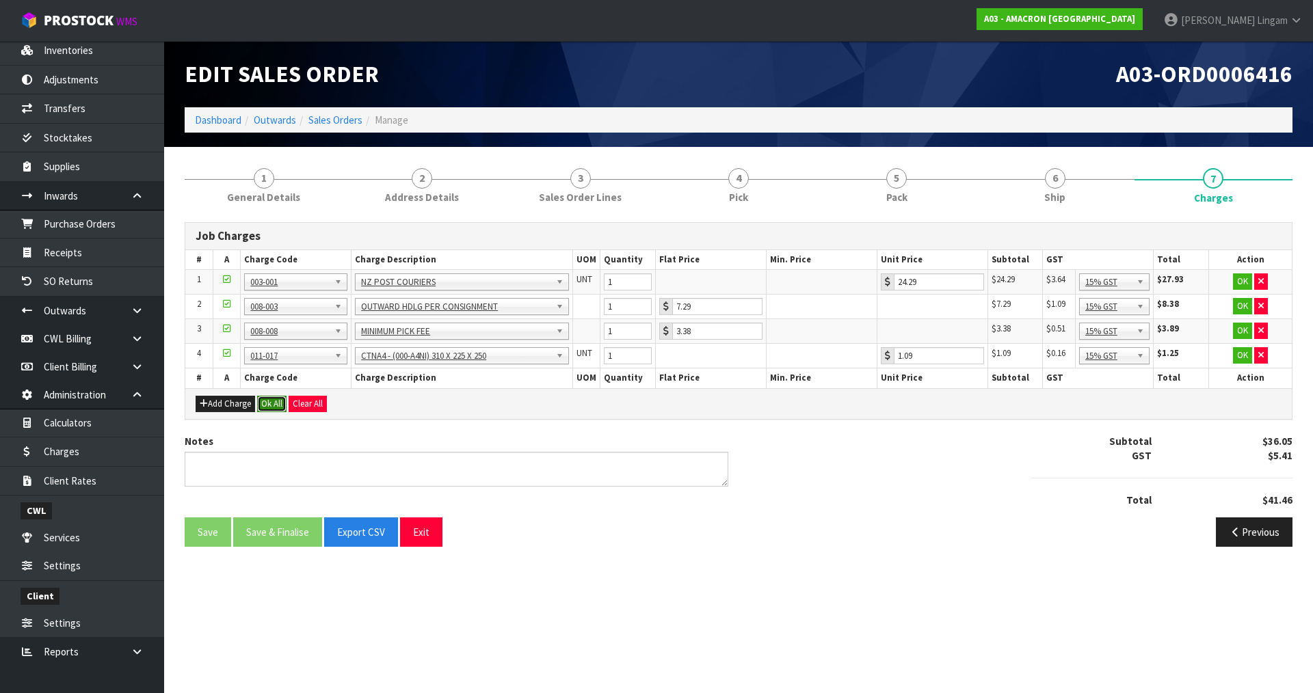
click at [267, 402] on button "Ok All" at bounding box center [271, 404] width 29 height 16
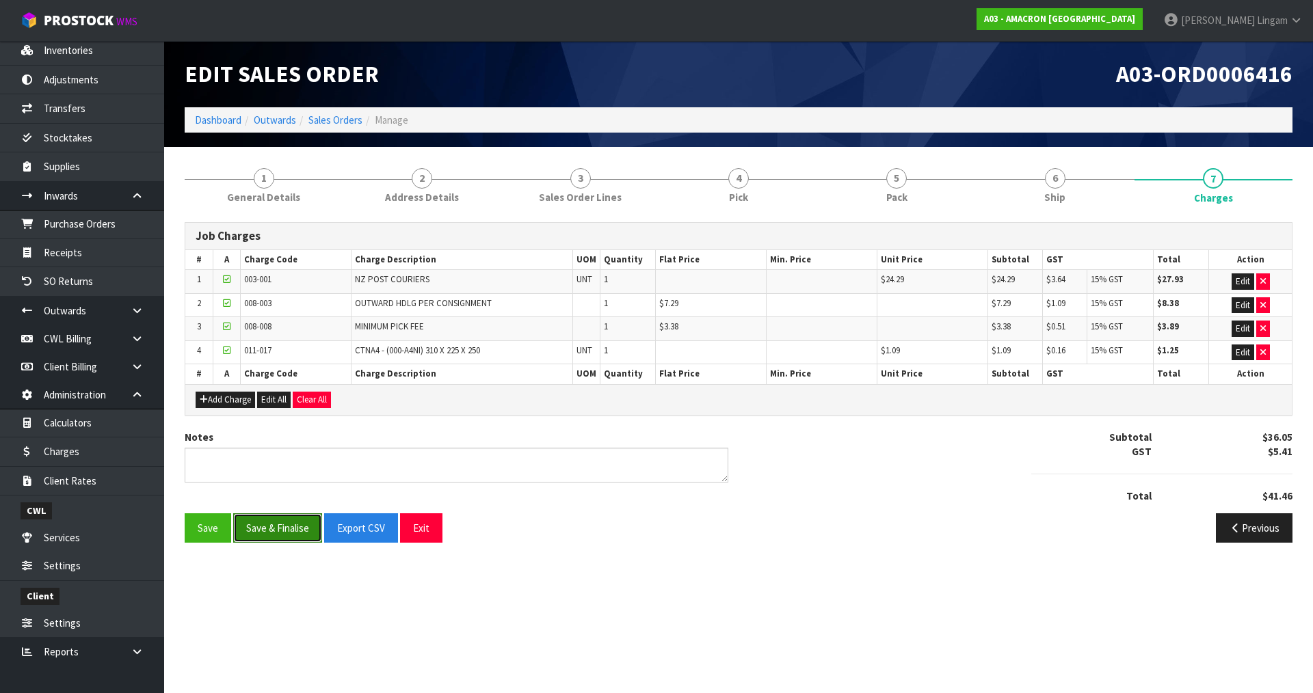
click at [288, 530] on button "Save & Finalise" at bounding box center [277, 528] width 89 height 29
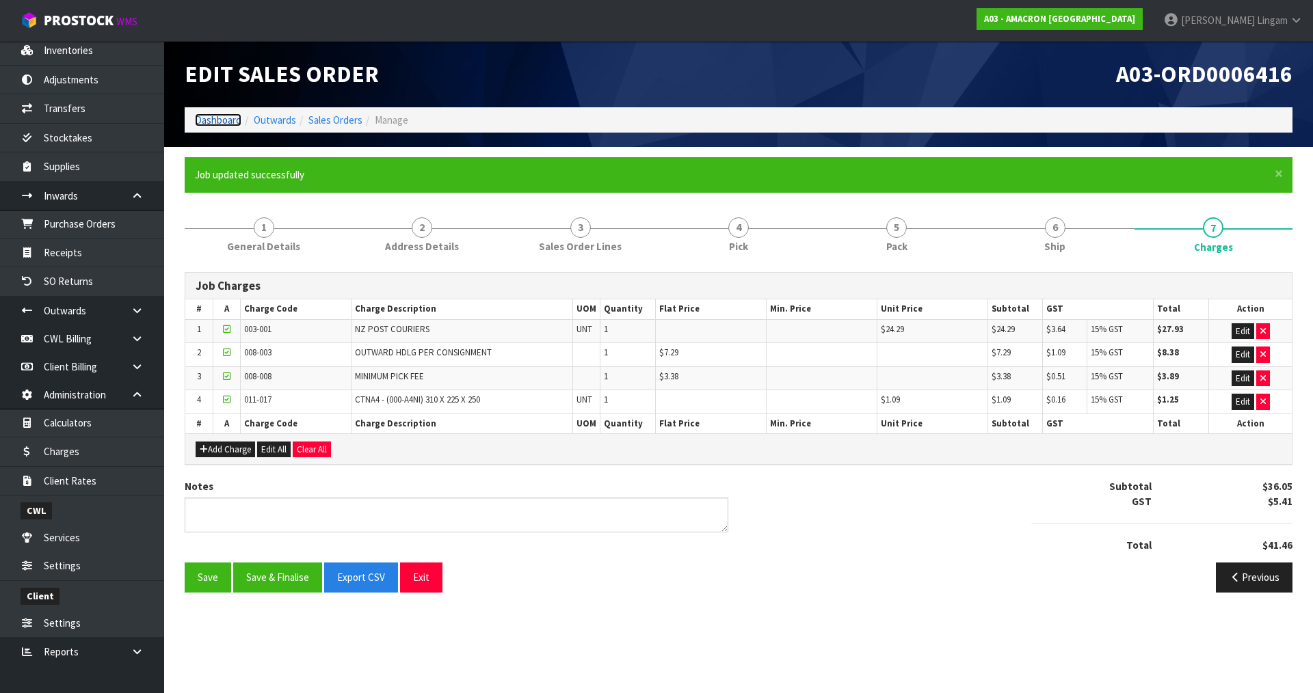
click at [216, 118] on link "Dashboard" at bounding box center [218, 120] width 47 height 13
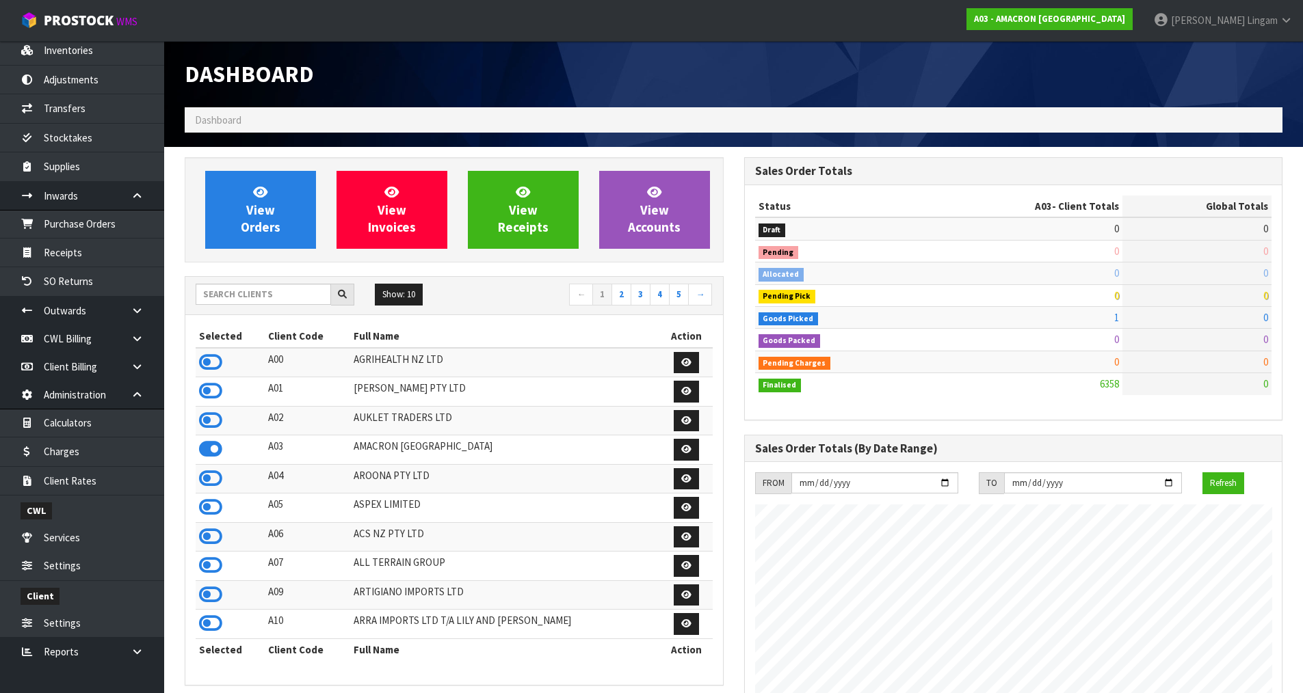
scroll to position [903, 559]
click at [210, 530] on icon at bounding box center [210, 537] width 23 height 21
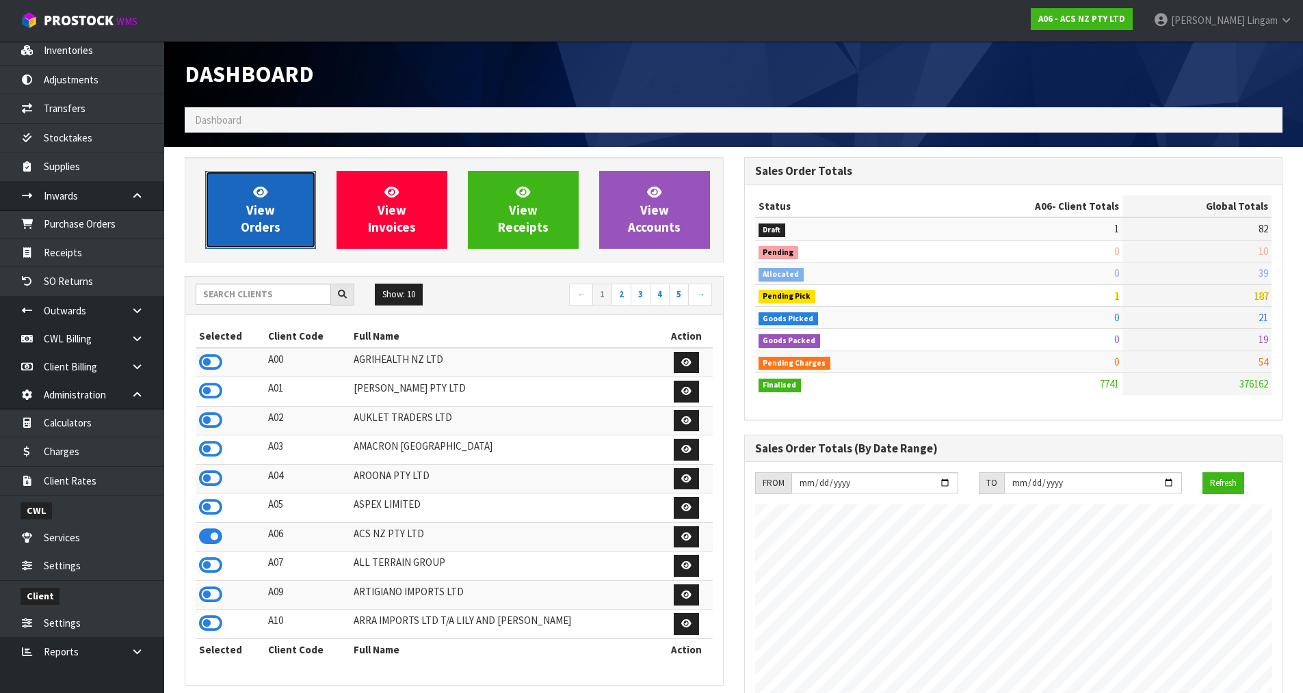
click at [274, 226] on span "View Orders" at bounding box center [261, 209] width 40 height 51
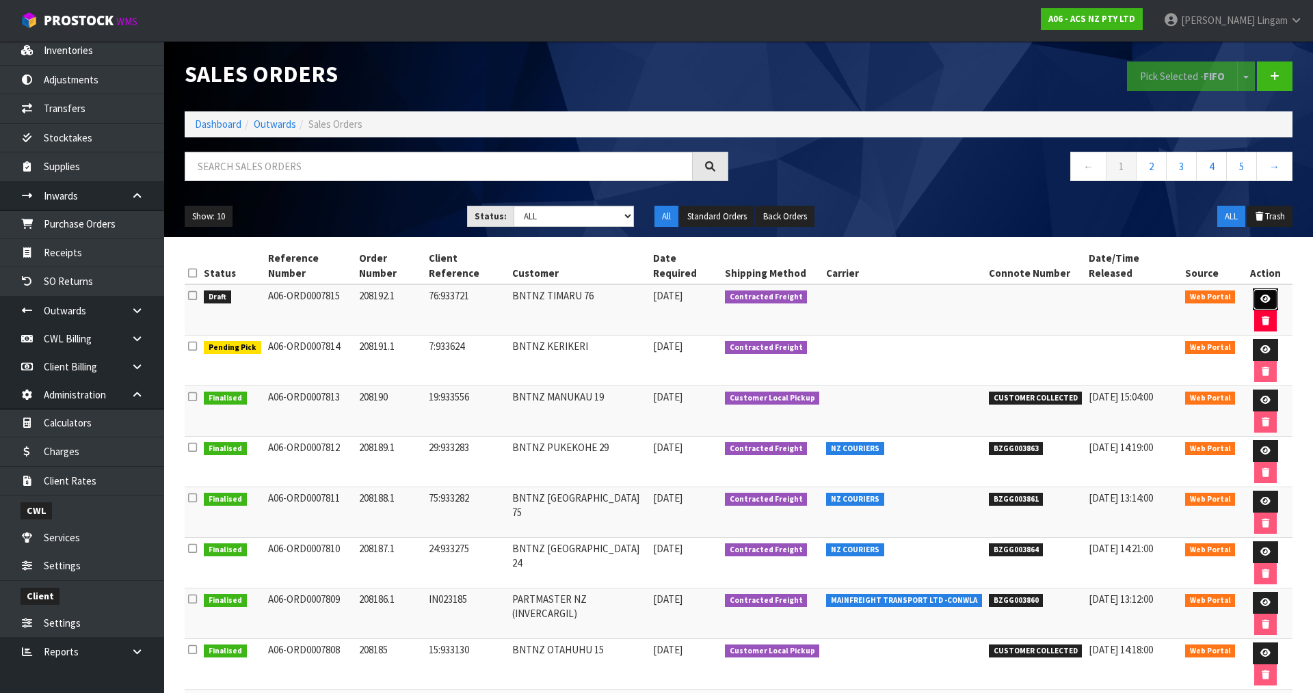
click at [1260, 295] on icon at bounding box center [1265, 299] width 10 height 9
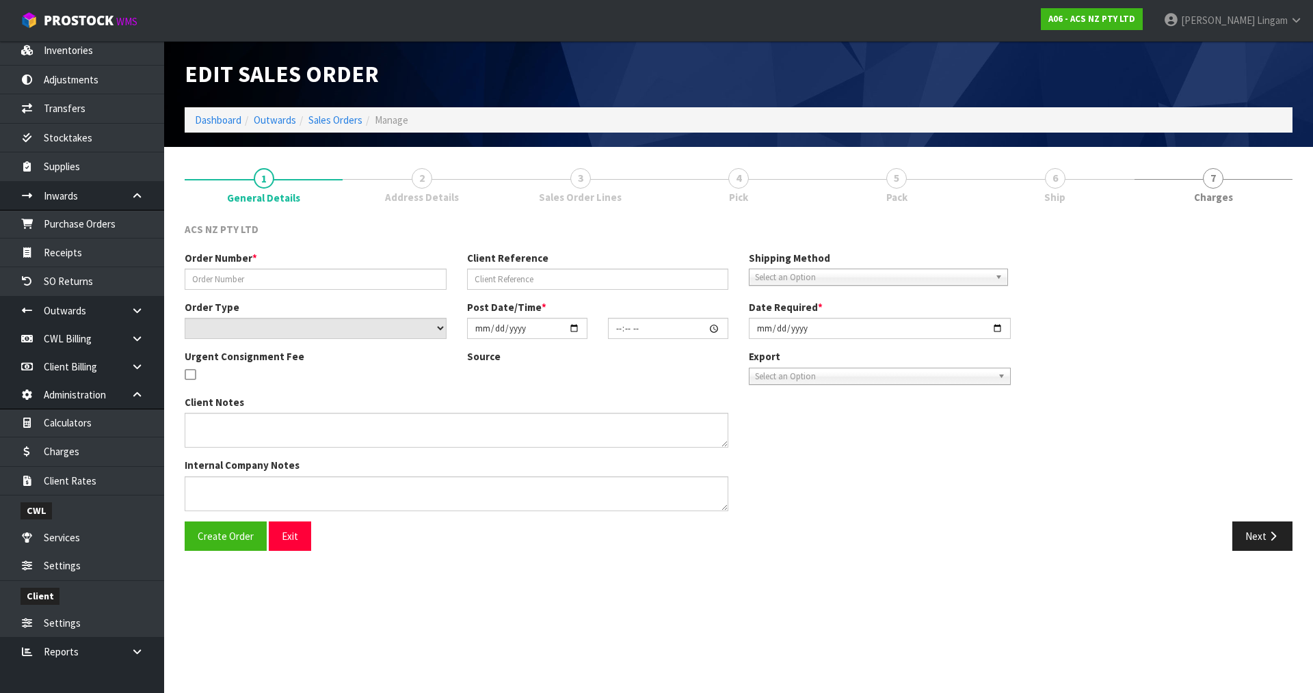
type input "208192.1"
type input "76:933721"
select select "number:0"
type input "[DATE]"
type input "17:33:00.000"
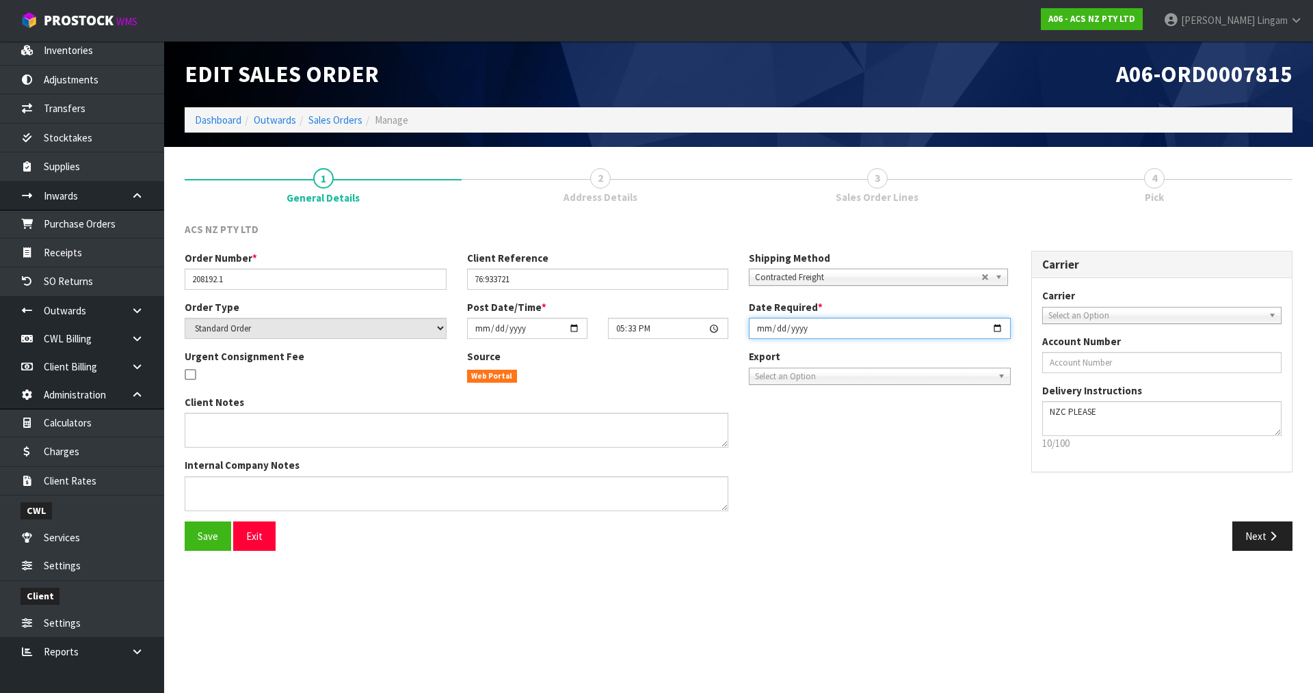
click at [759, 330] on input "[DATE]" at bounding box center [880, 328] width 262 height 21
type input "[DATE]"
click at [200, 539] on span "Save" at bounding box center [208, 536] width 21 height 13
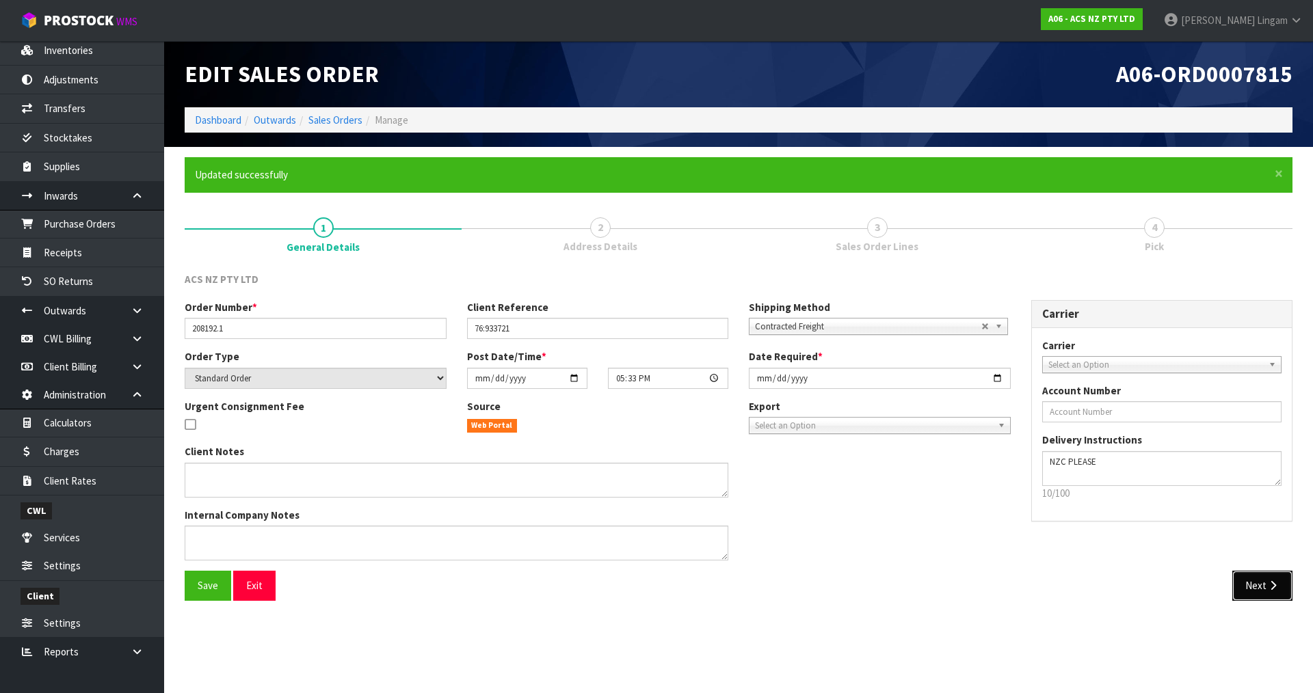
click at [1256, 586] on button "Next" at bounding box center [1262, 585] width 60 height 29
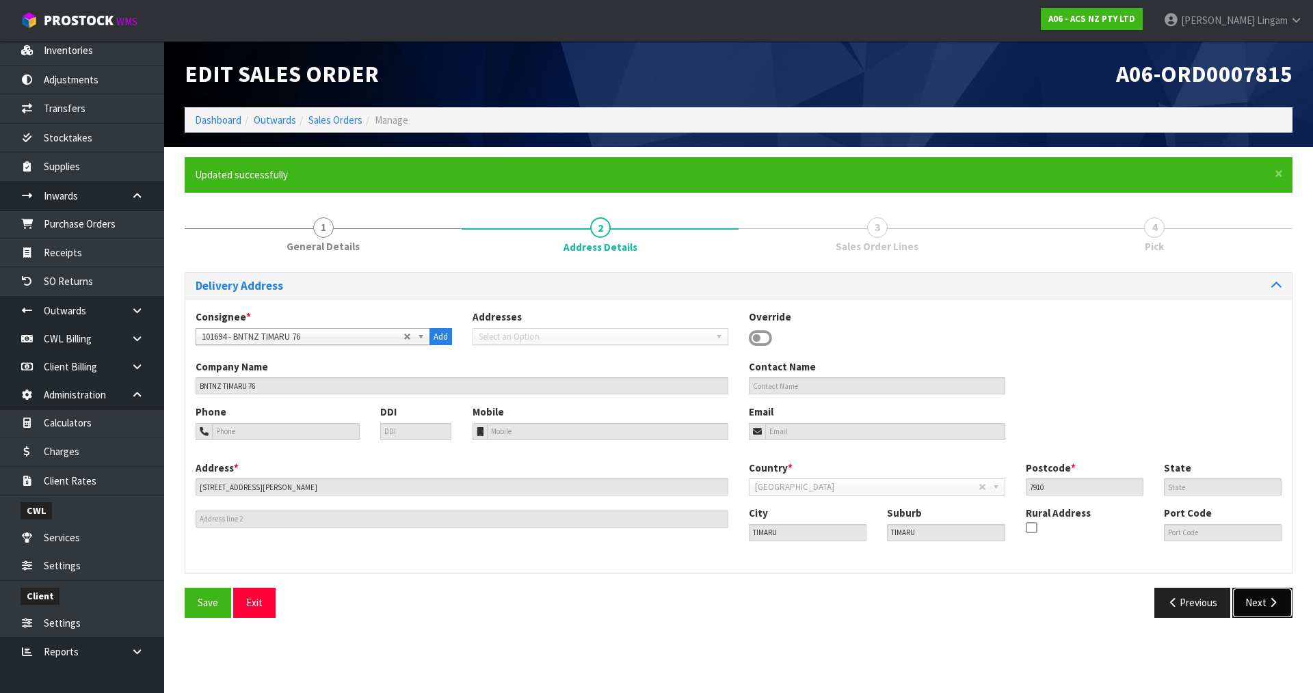
click at [1254, 596] on button "Next" at bounding box center [1262, 602] width 60 height 29
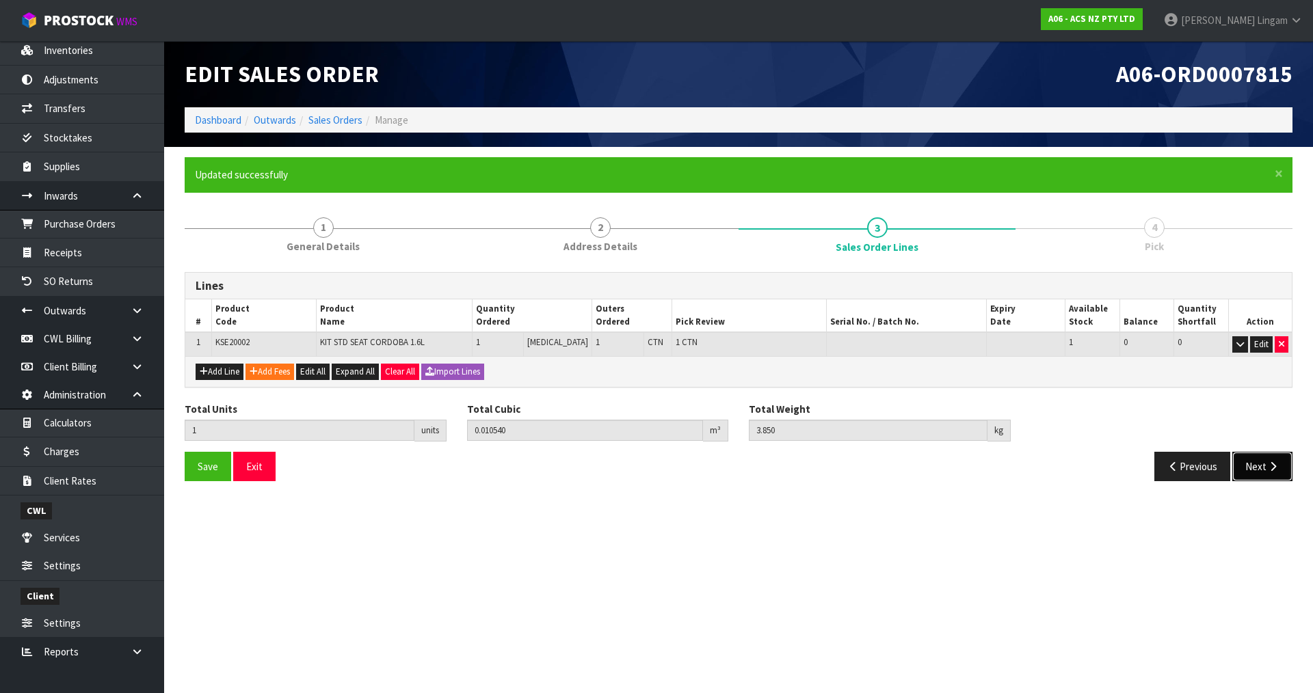
click at [1258, 458] on button "Next" at bounding box center [1262, 466] width 60 height 29
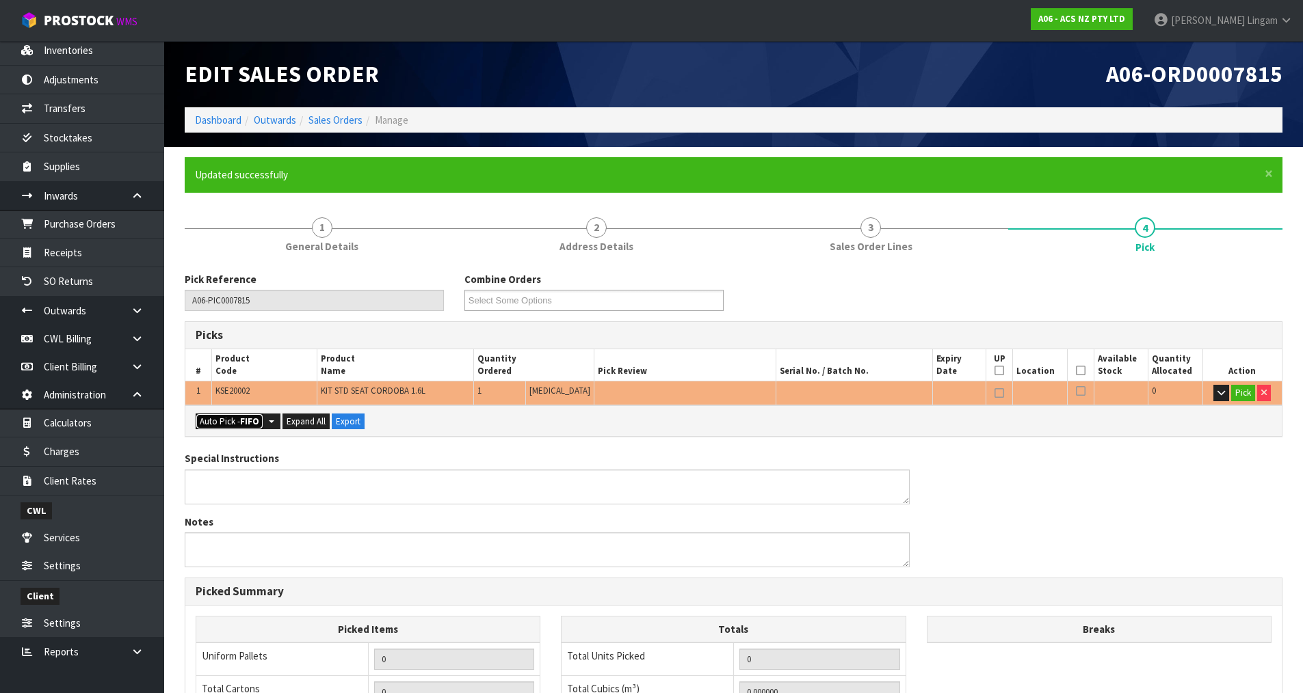
click at [248, 420] on strong "FIFO" at bounding box center [249, 422] width 19 height 12
type input "1"
type input "0.010540"
type input "3.850"
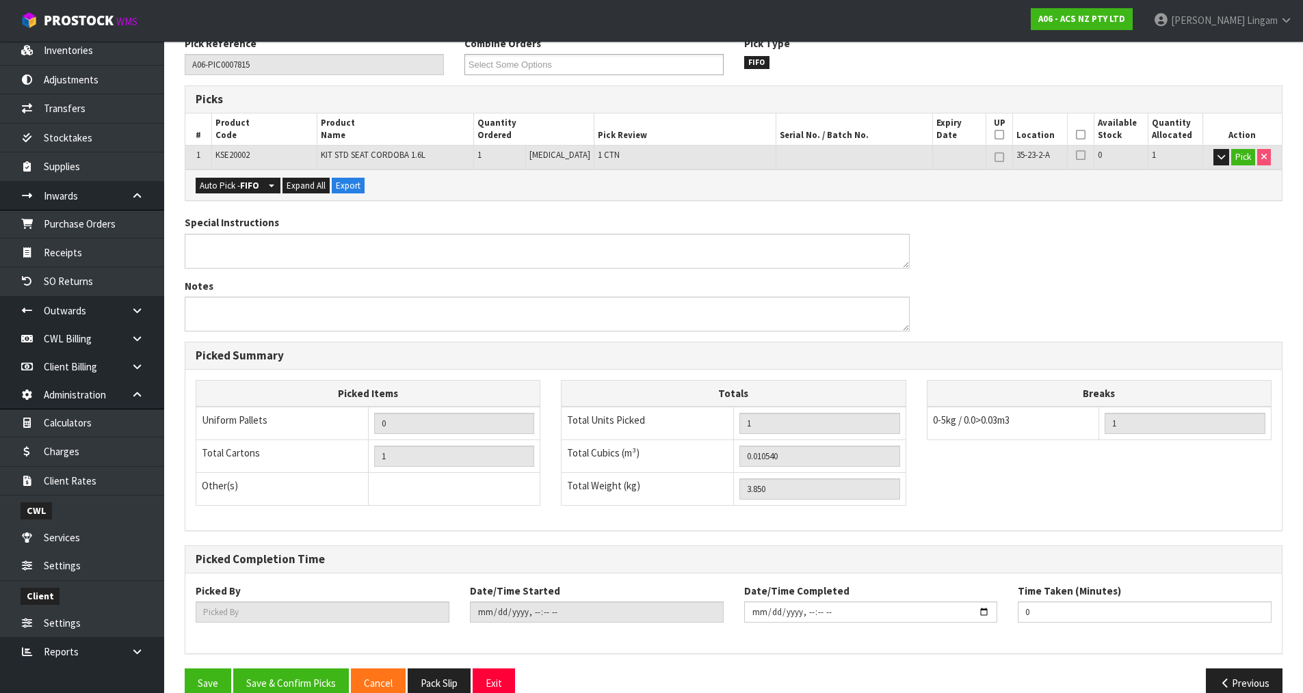
scroll to position [262, 0]
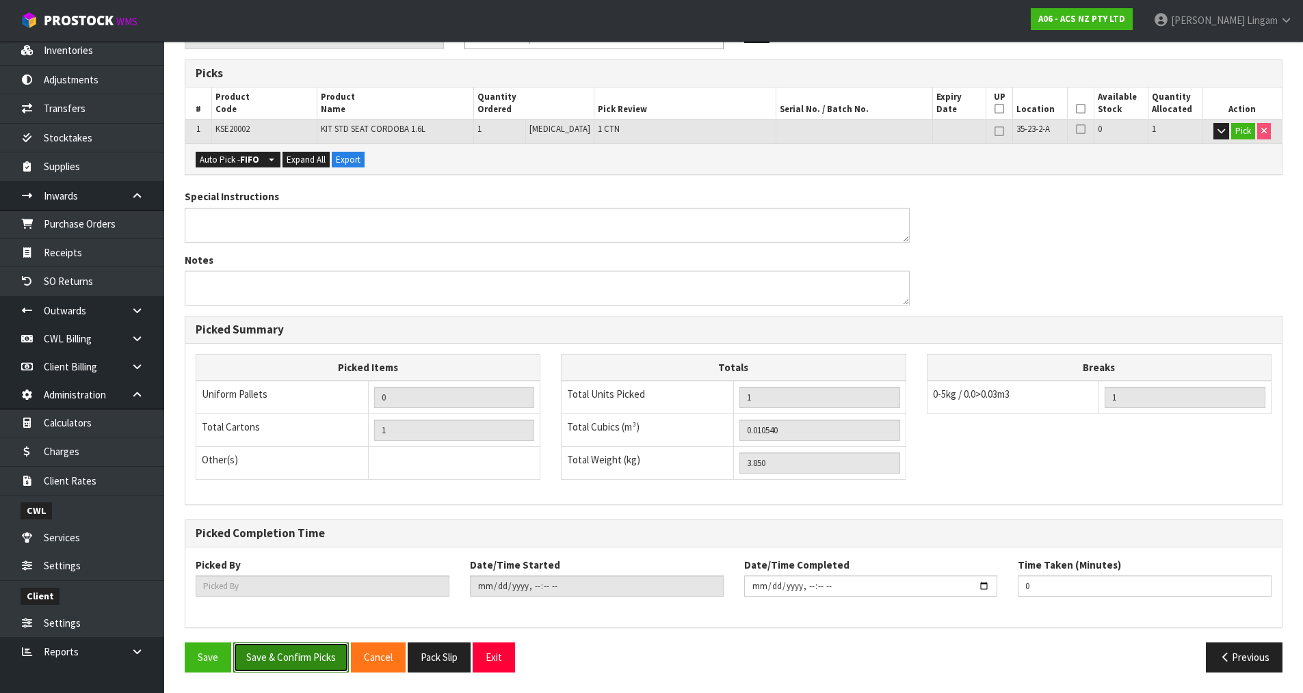
click at [339, 654] on button "Save & Confirm Picks" at bounding box center [291, 657] width 116 height 29
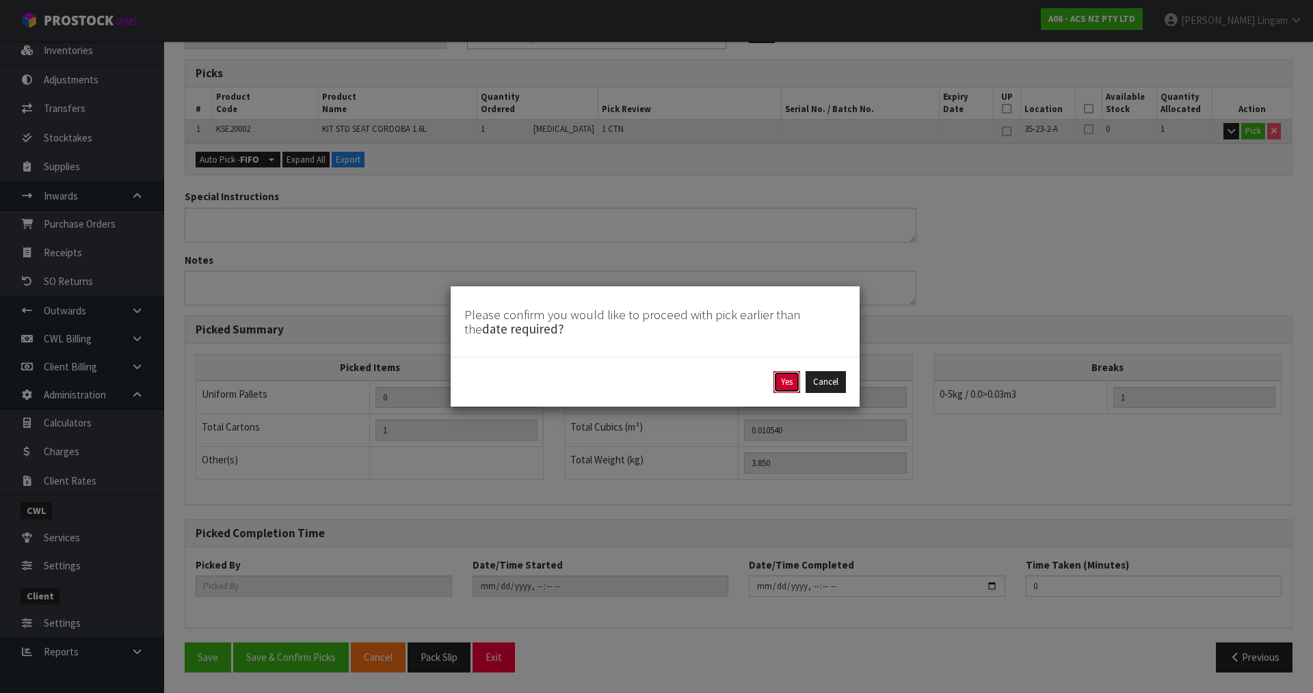
click at [780, 385] on button "Yes" at bounding box center [787, 382] width 27 height 22
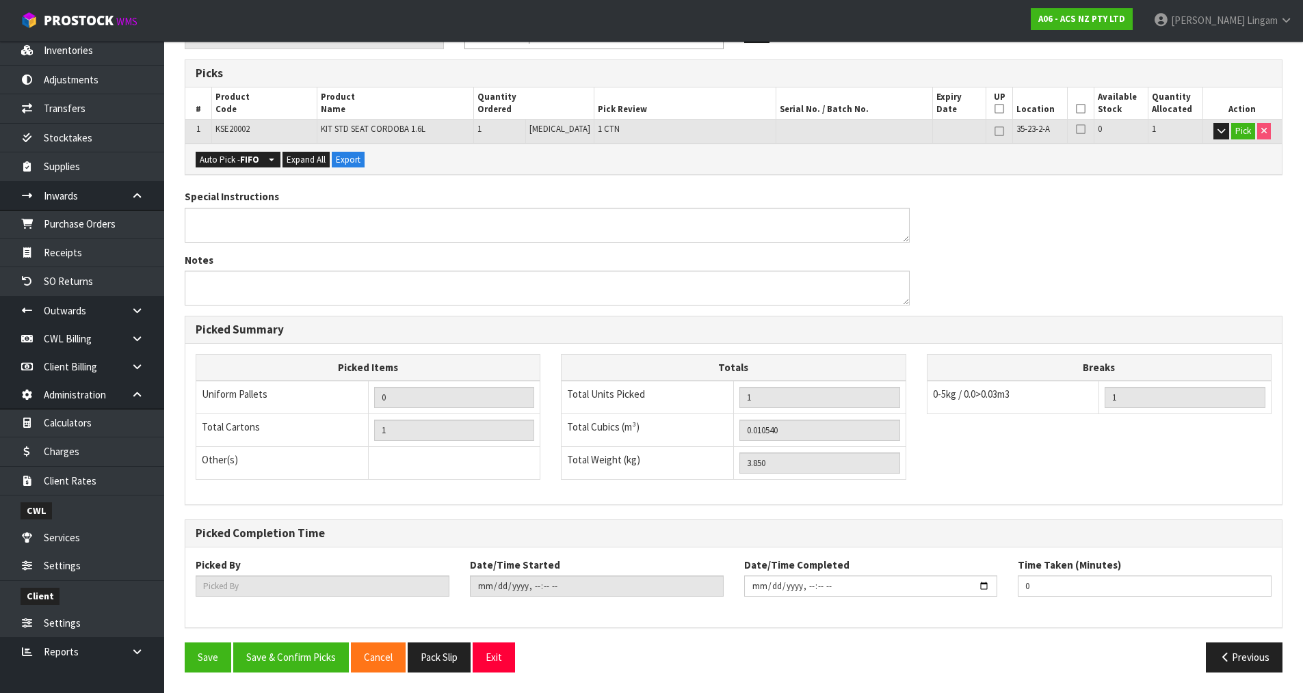
scroll to position [0, 0]
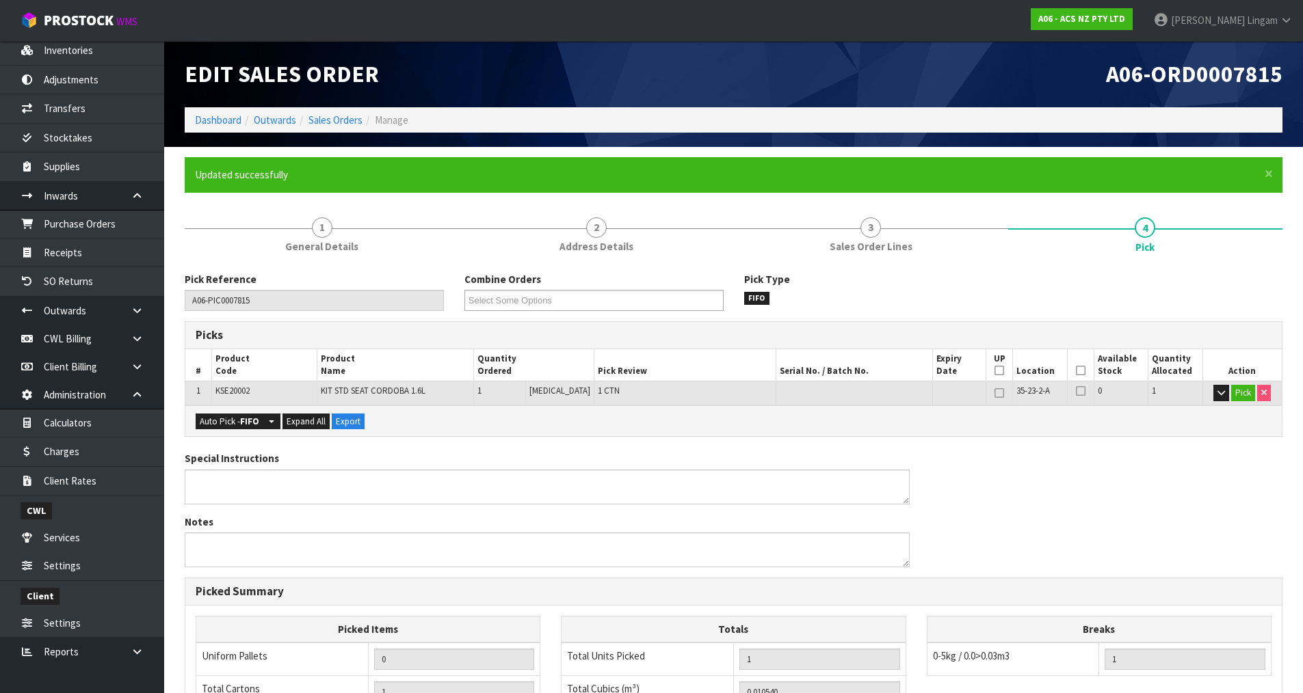
type input "Vineeta Lingam"
type input "2025-08-11T20:11:32"
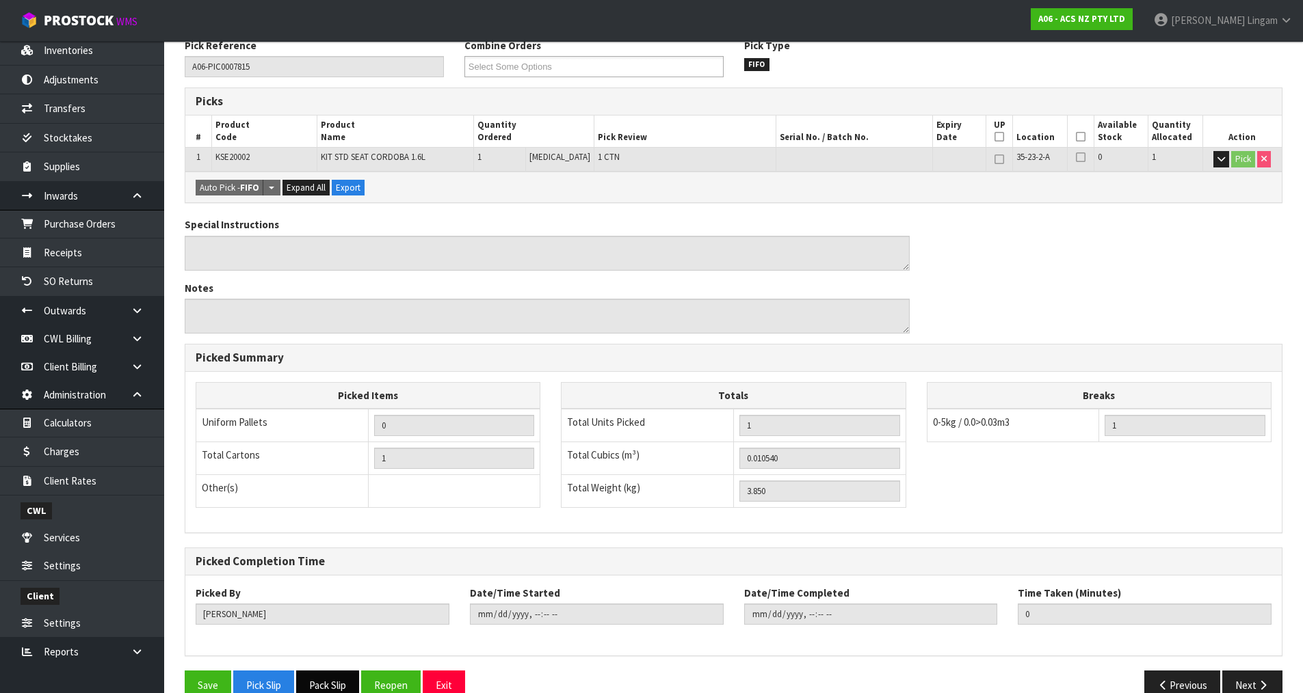
scroll to position [262, 0]
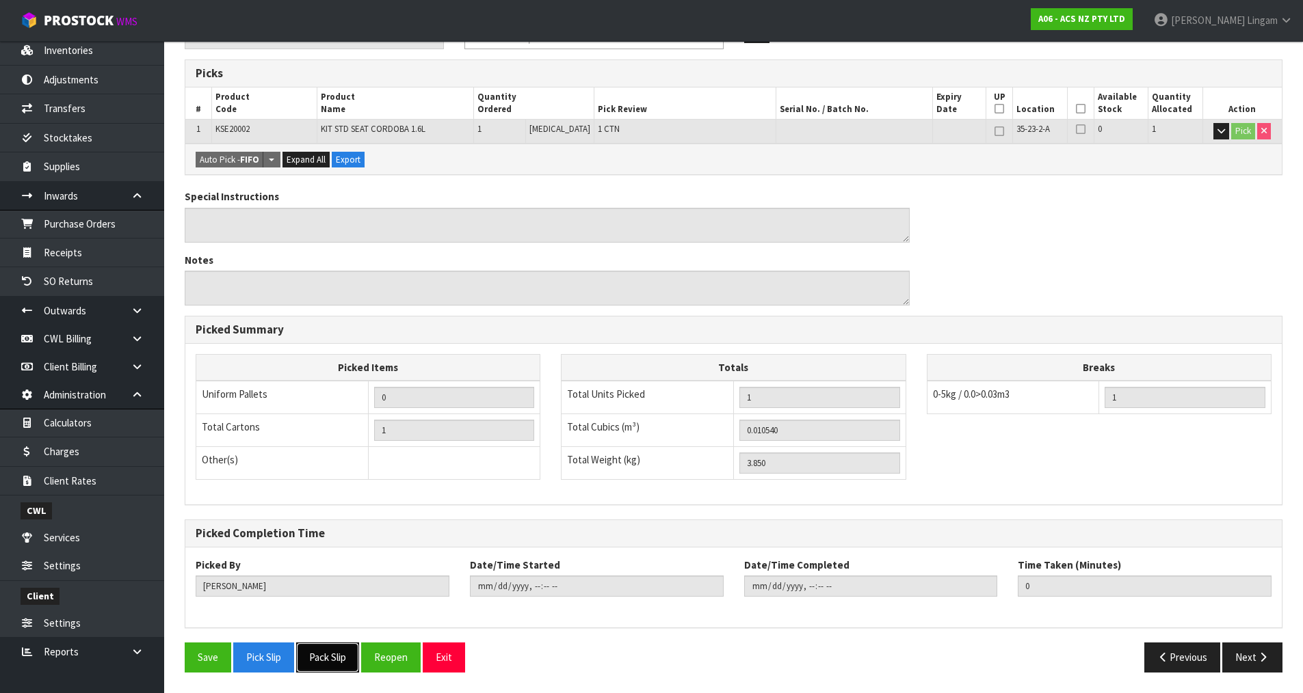
click at [333, 659] on button "Pack Slip" at bounding box center [327, 657] width 63 height 29
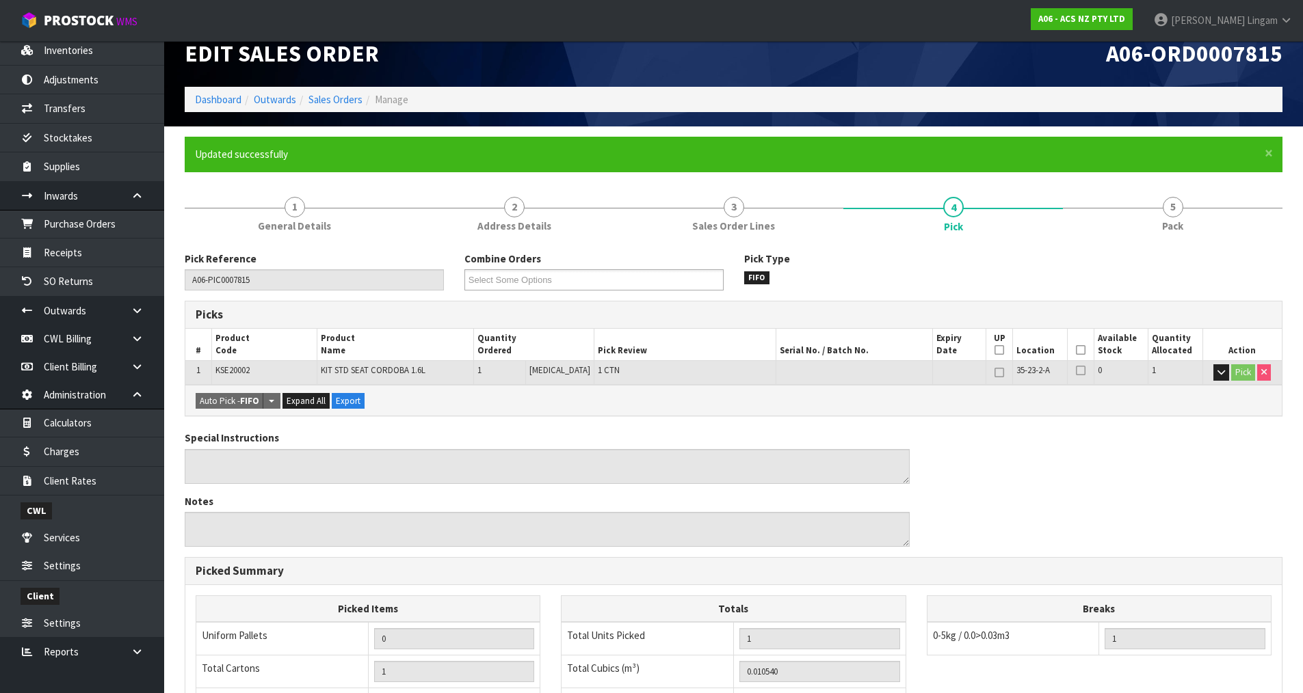
scroll to position [0, 0]
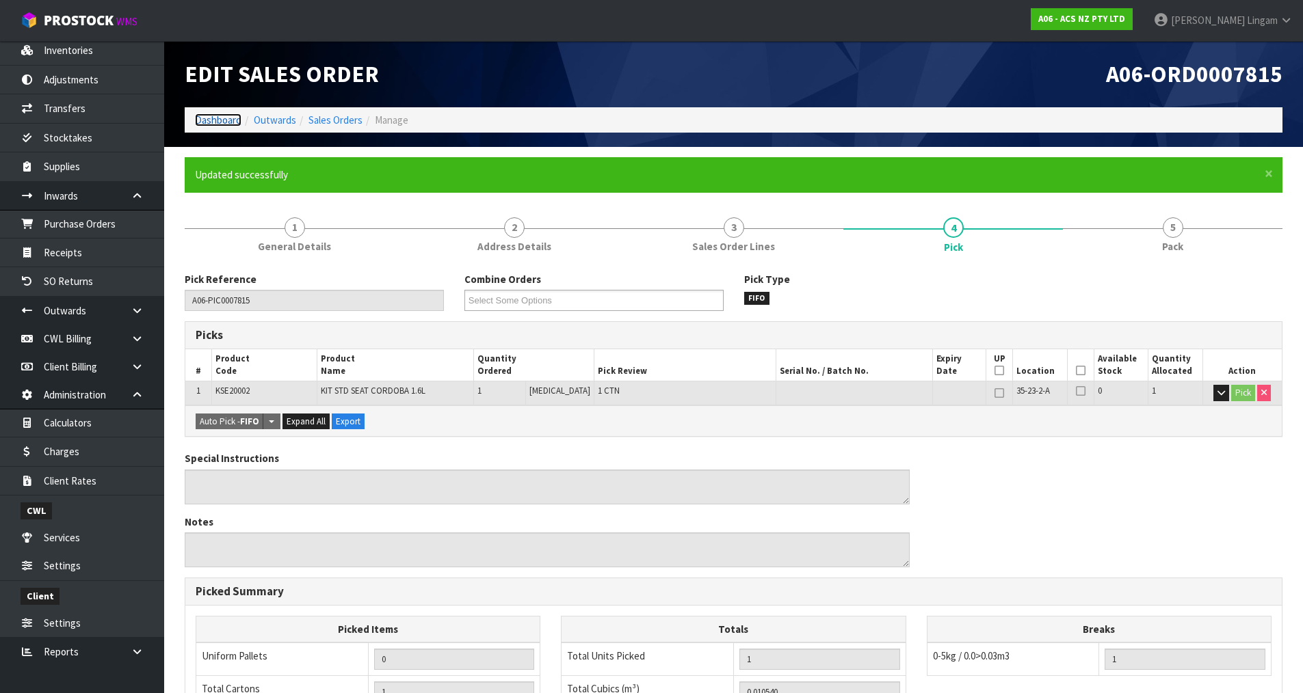
click at [226, 122] on link "Dashboard" at bounding box center [218, 120] width 47 height 13
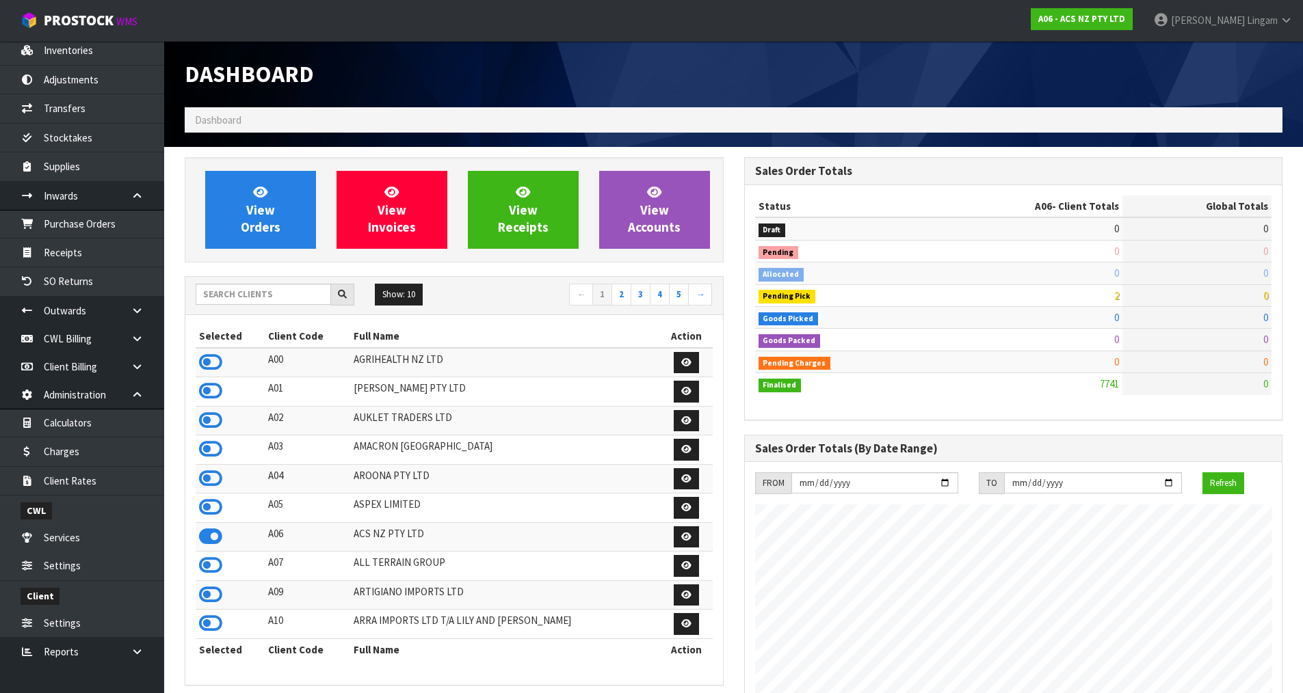
scroll to position [1036, 559]
click at [272, 292] on input "text" at bounding box center [263, 294] width 135 height 21
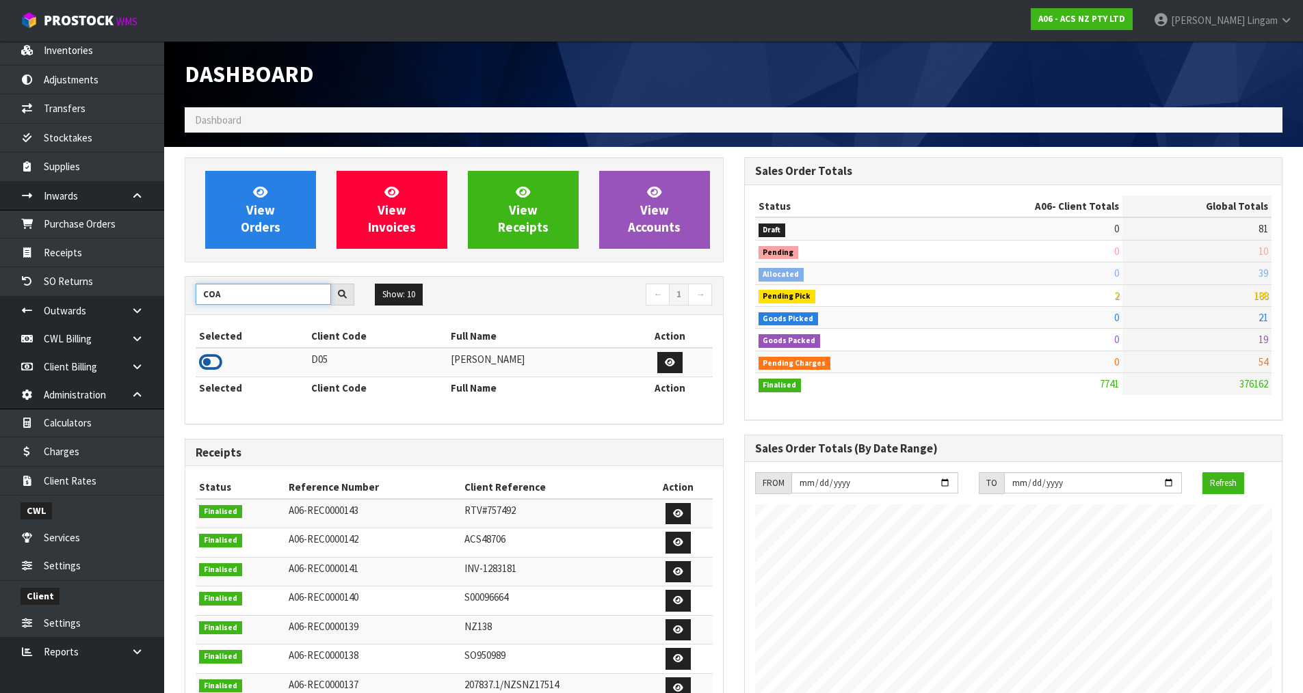
type input "COA"
click at [213, 365] on icon at bounding box center [210, 362] width 23 height 21
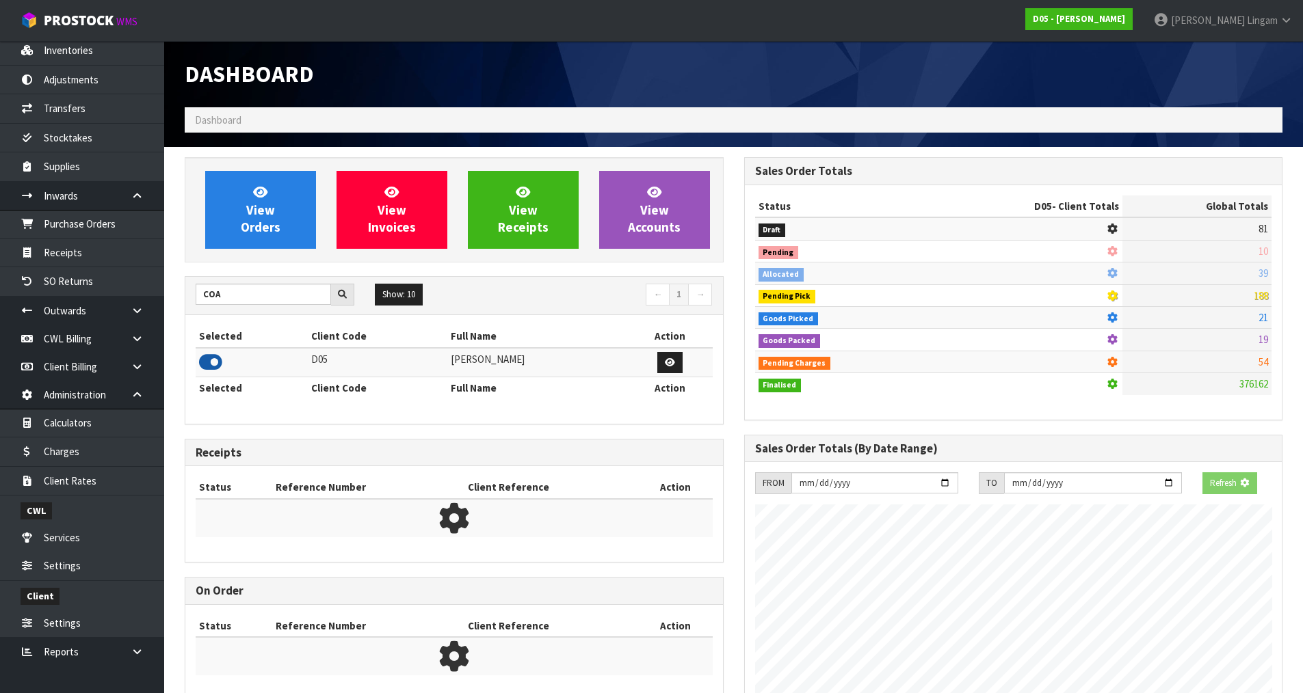
scroll to position [1197, 559]
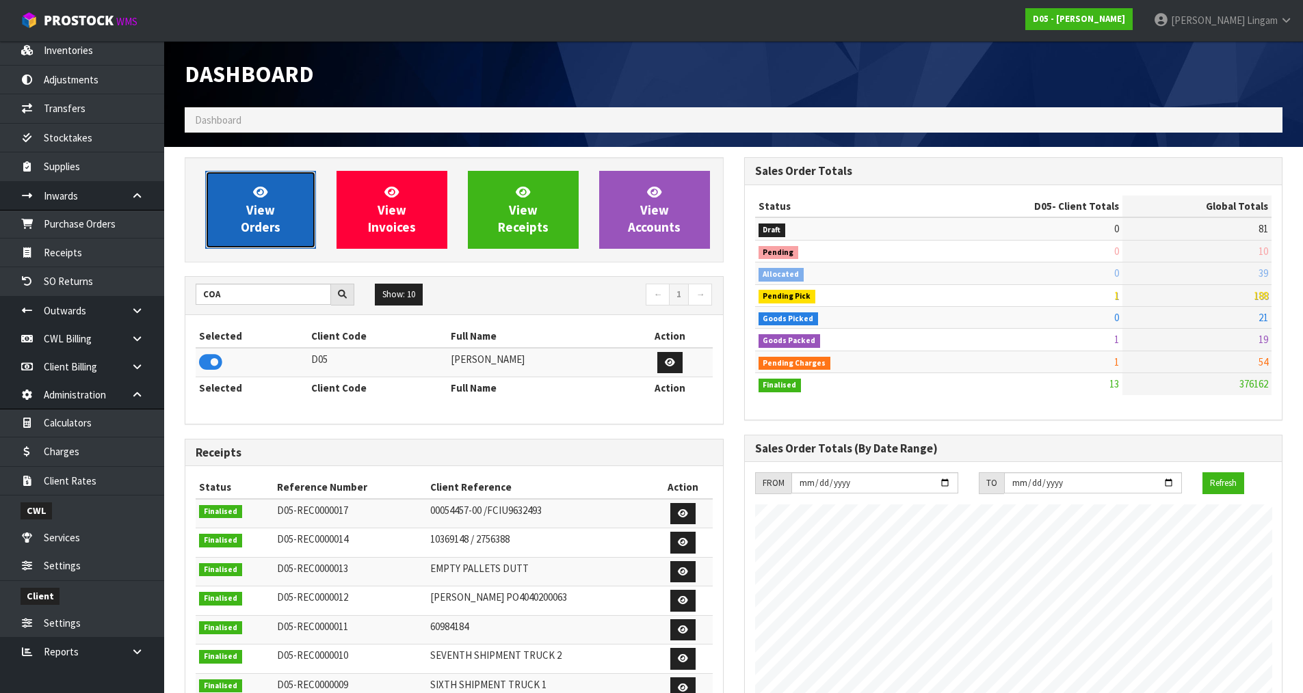
click at [267, 227] on span "View Orders" at bounding box center [261, 209] width 40 height 51
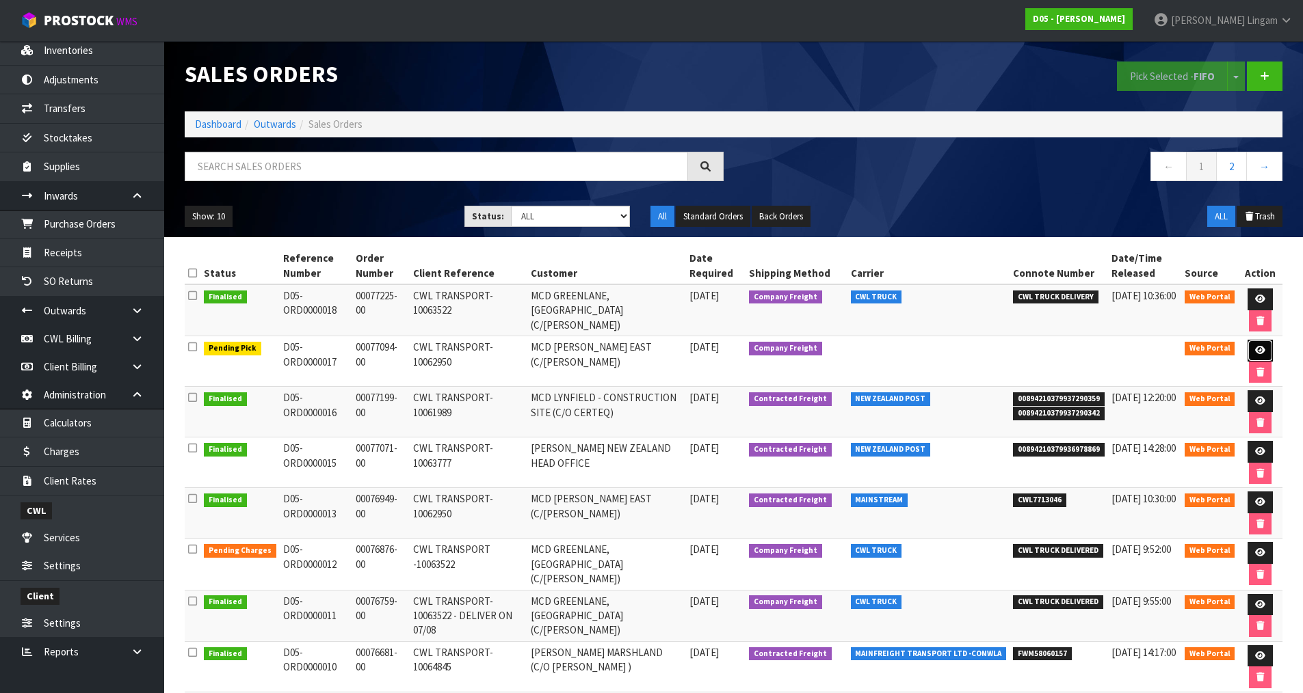
click at [1253, 347] on link at bounding box center [1259, 351] width 25 height 22
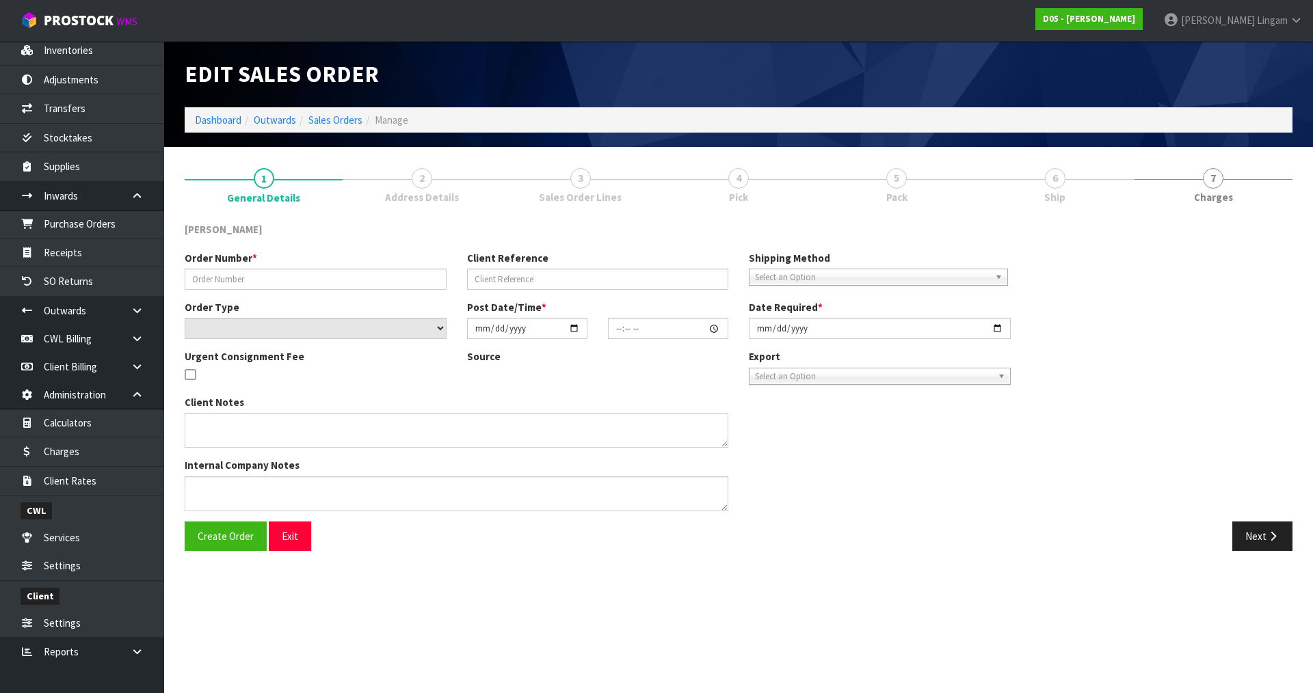
type input "00077094-00"
type input "CWL TRANSPORT-10062950"
select select "number:0"
type input "[DATE]"
type input "12:28:00.000"
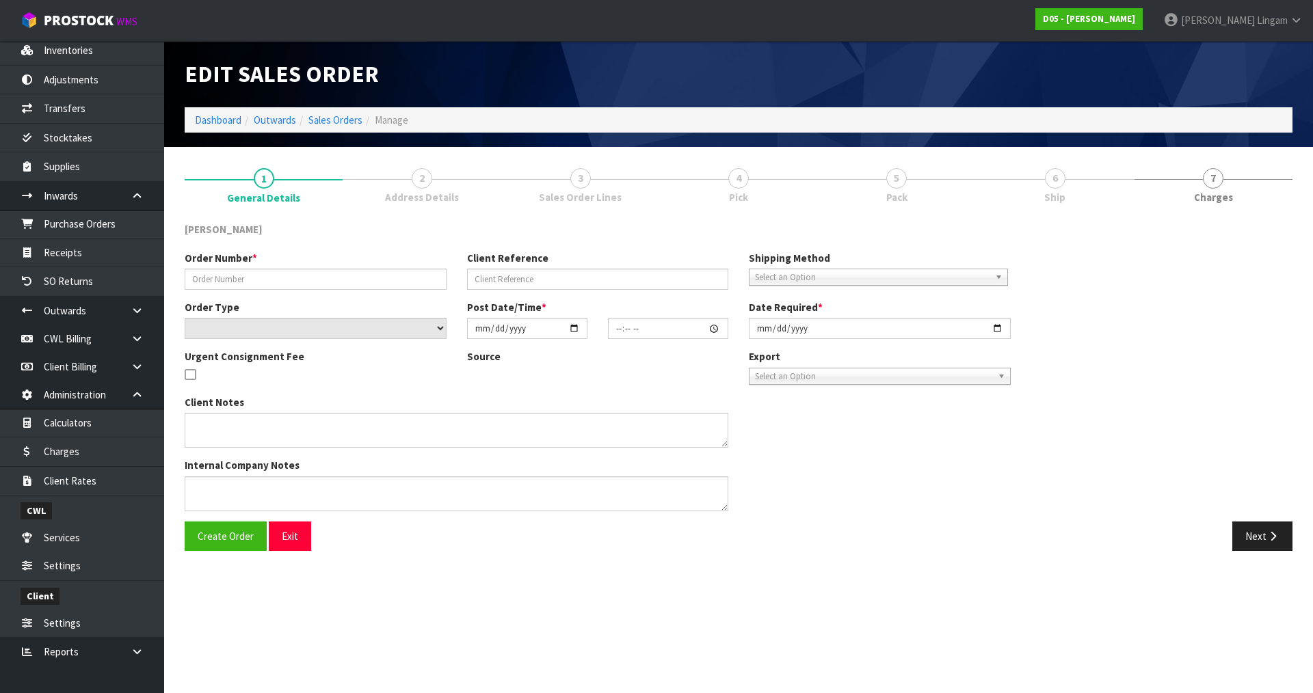
type input "2025-08-15"
type textarea "PLEASE DELIVER BY 15/08 NO FORKLIFT ON SITE - DDD 15/8"
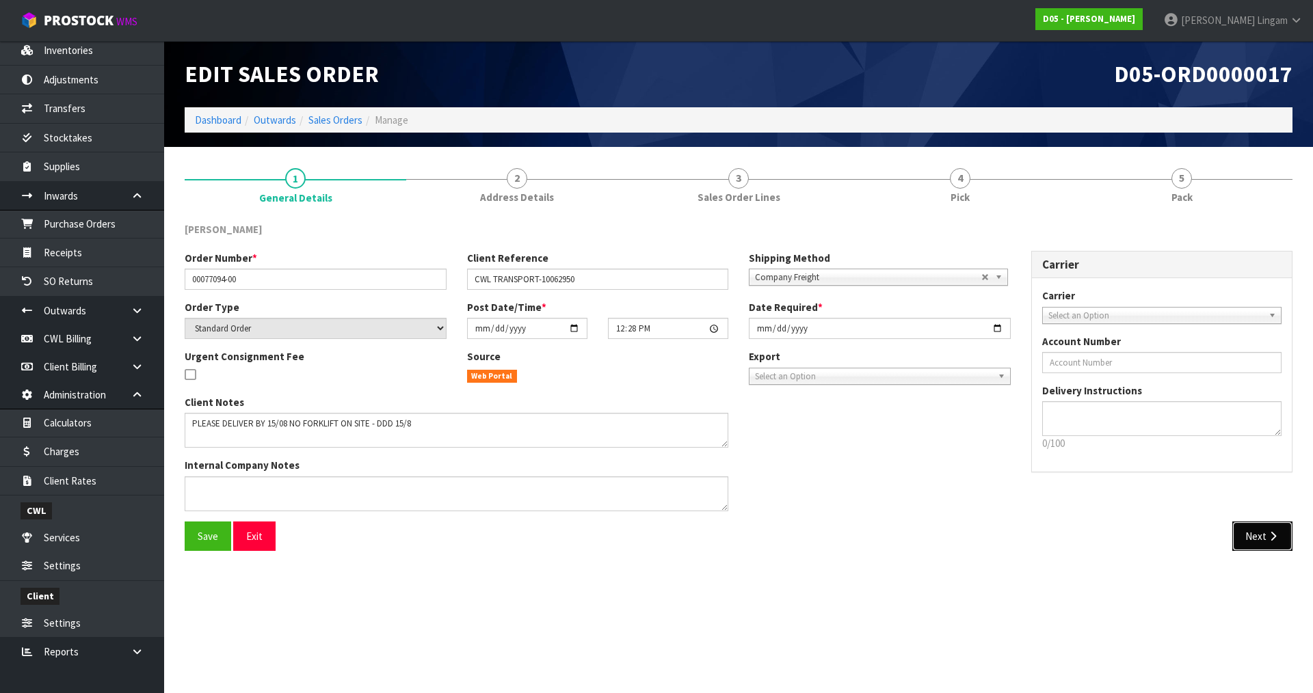
click at [1258, 536] on button "Next" at bounding box center [1262, 536] width 60 height 29
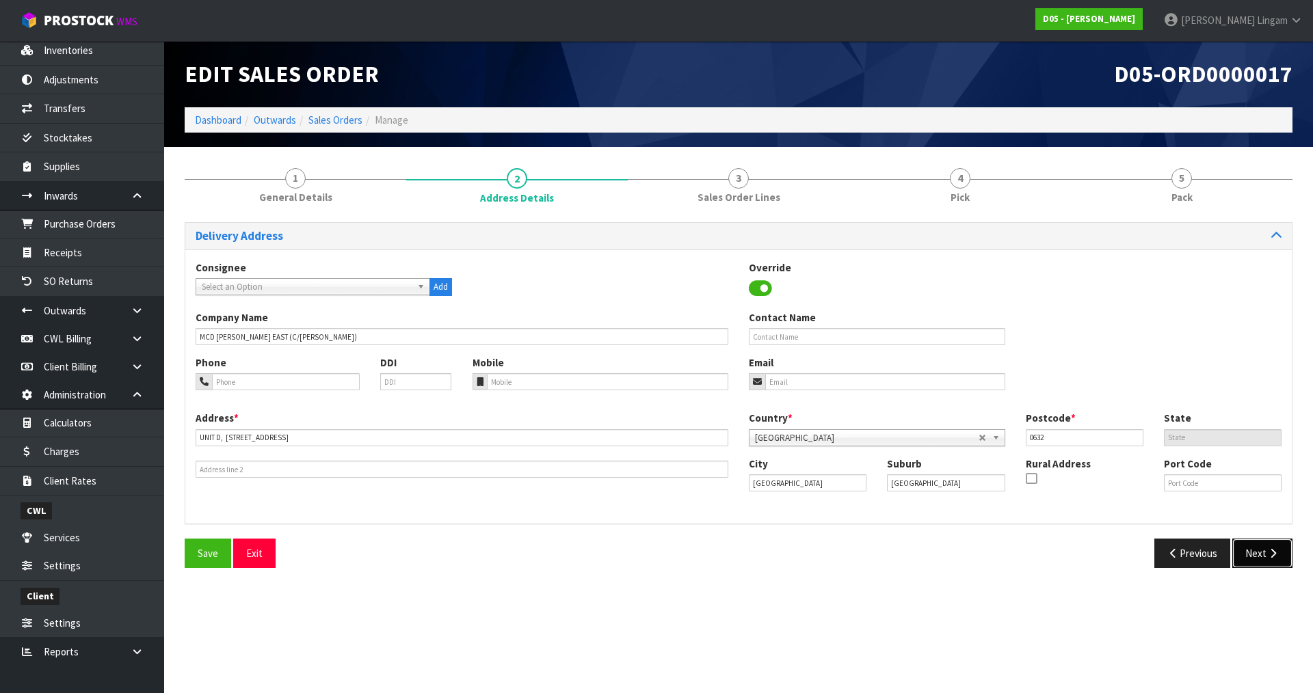
click at [1256, 557] on button "Next" at bounding box center [1262, 553] width 60 height 29
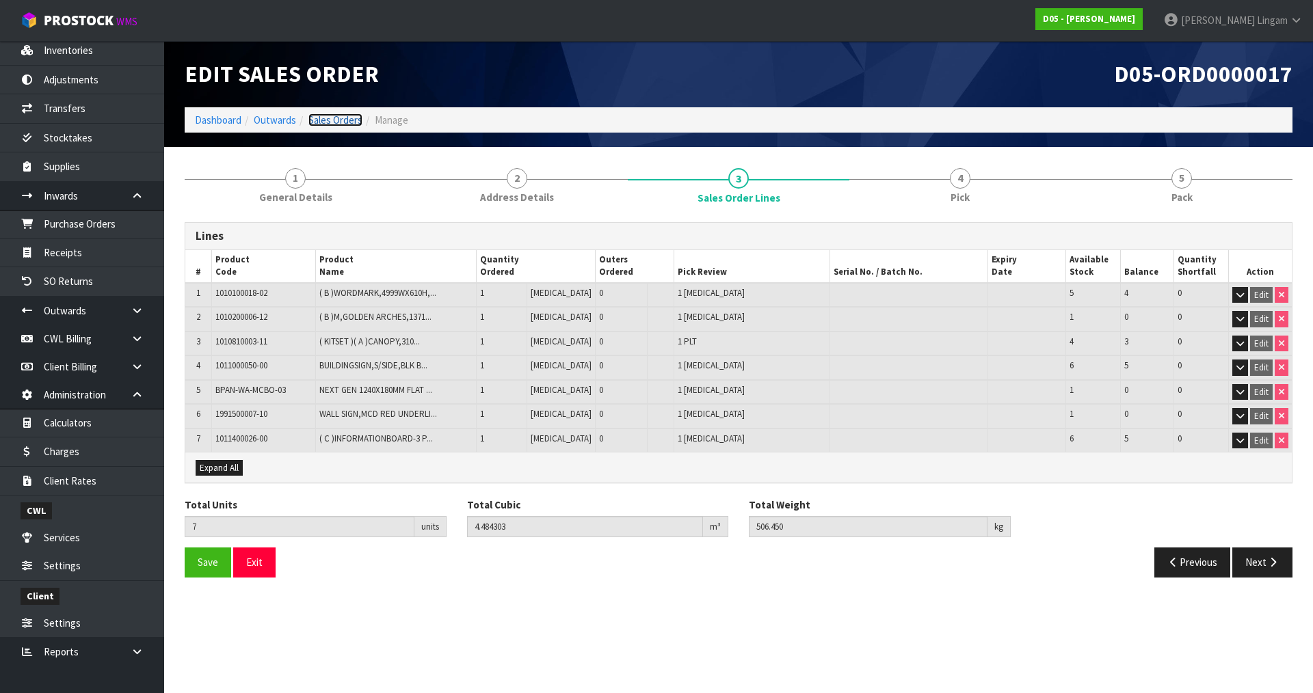
click at [359, 122] on link "Sales Orders" at bounding box center [335, 120] width 54 height 13
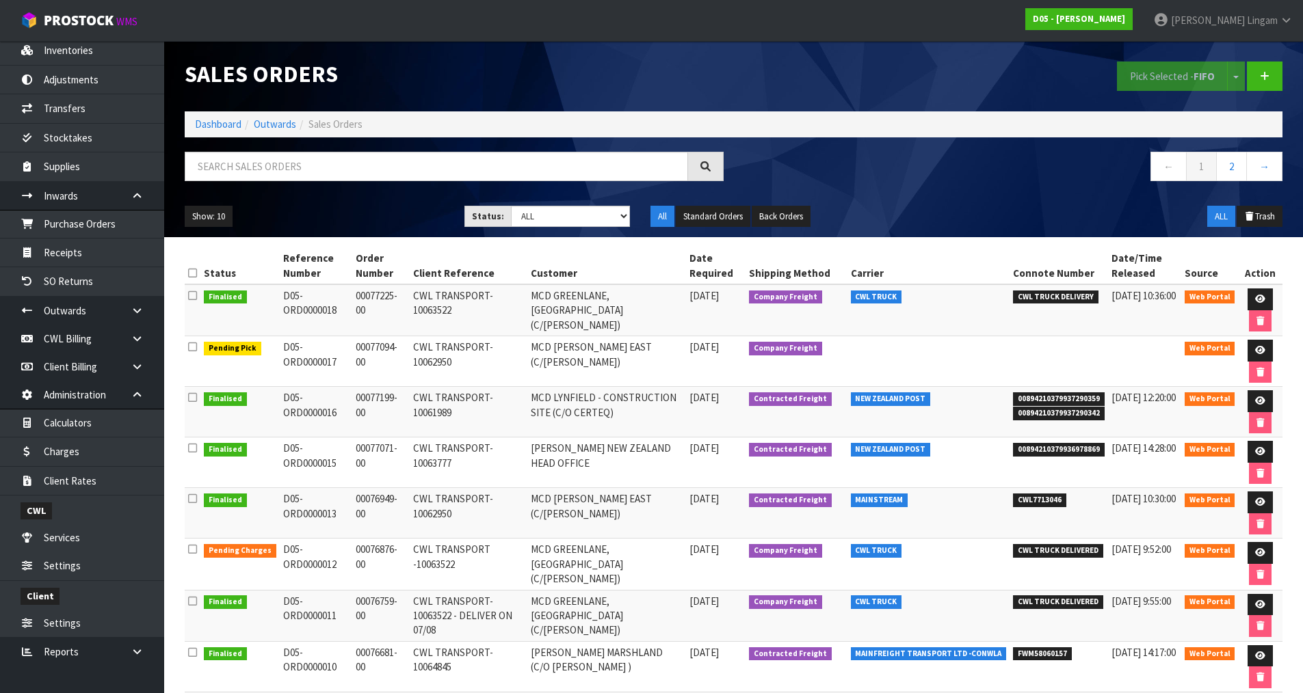
click at [1045, 500] on span "CWL7713046" at bounding box center [1039, 501] width 53 height 14
copy span "CWL7713046"
click at [1253, 503] on link at bounding box center [1259, 503] width 25 height 22
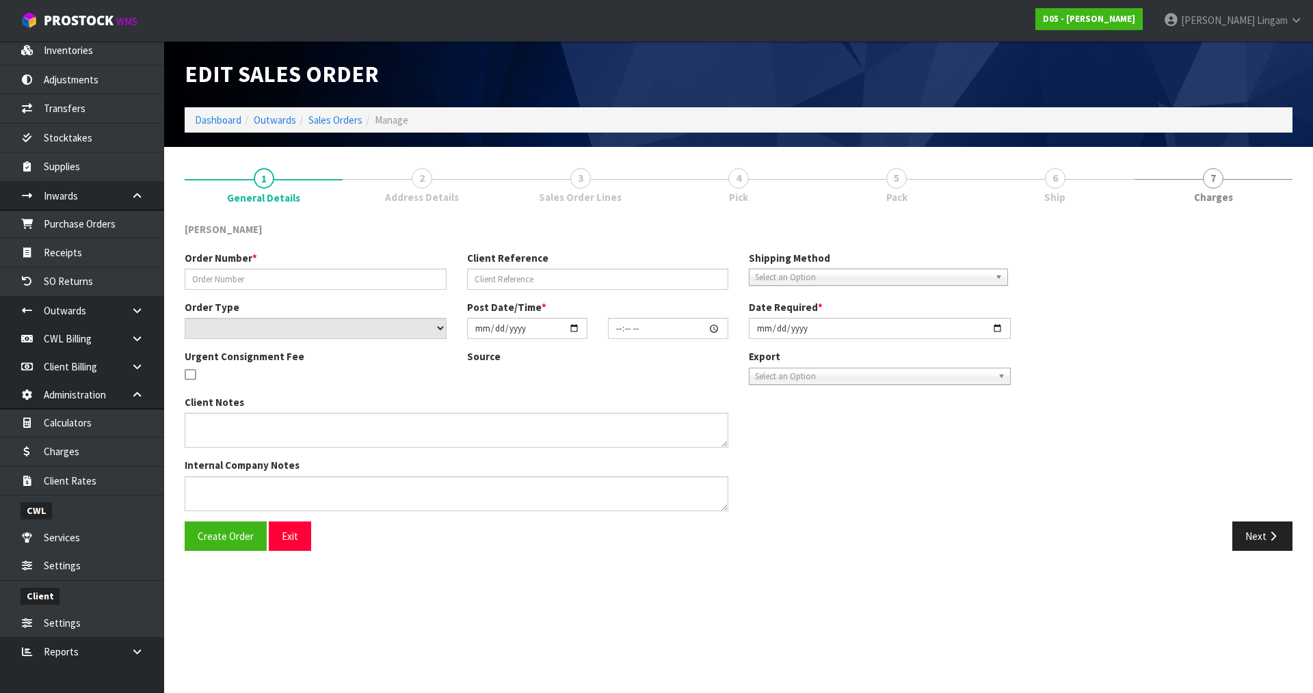
type input "00076949-00"
type input "CWL TRANSPORT-10062950"
select select "number:0"
type input "2025-08-05"
type input "10:27:00.000"
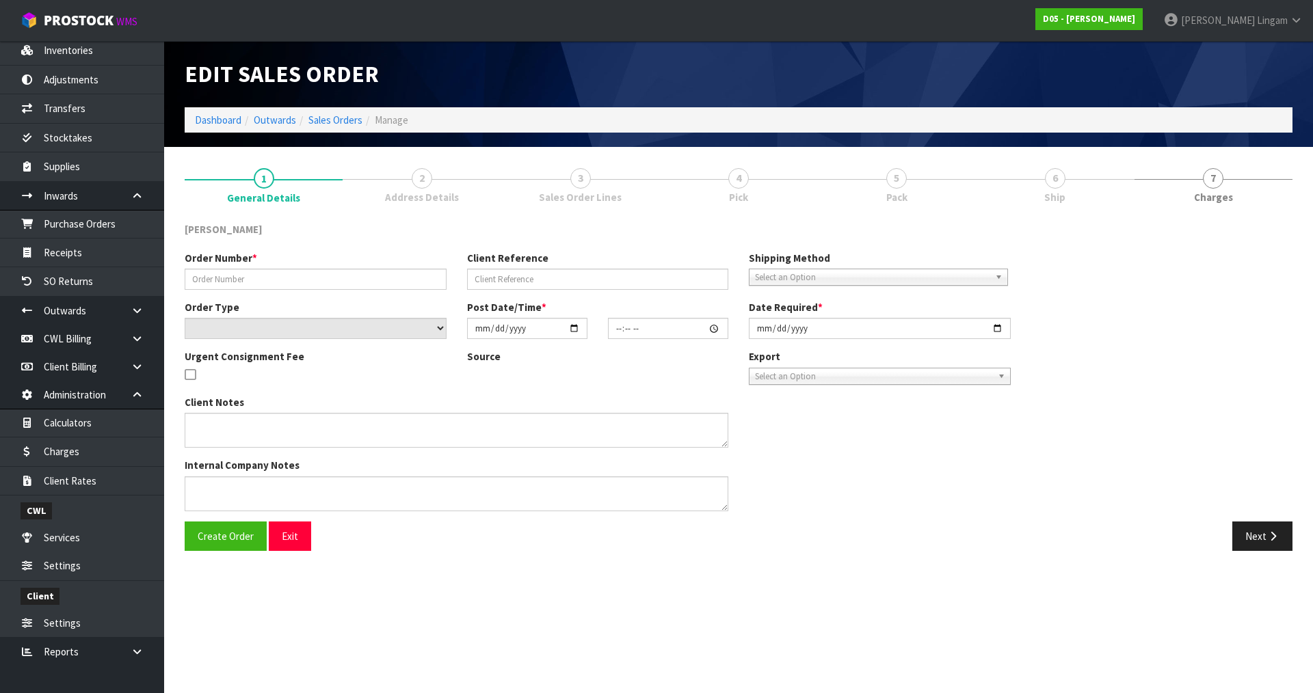
type input "[DATE]"
type textarea "HIAB REQUIRED AT DELIVERY END - NO FORKLIFT ON SITE - DDD 12/8"
type textarea "PLEASE REVIEW DELIVERY OPTION"
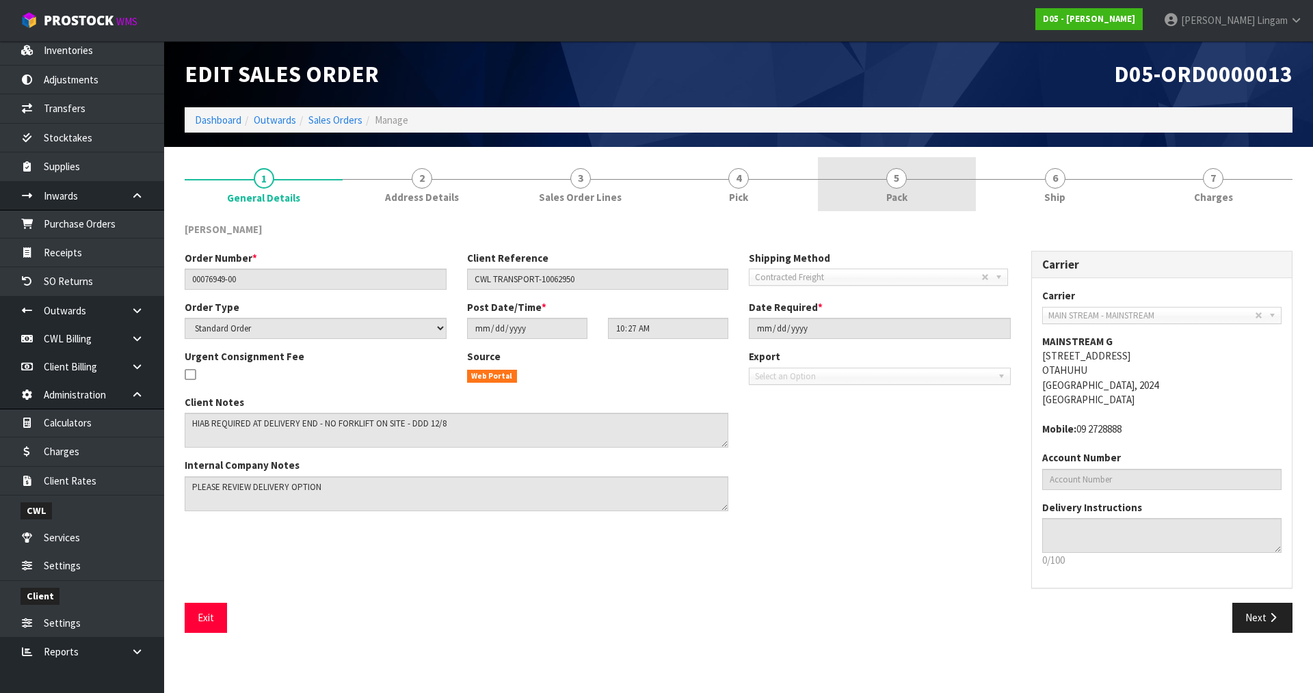
click at [930, 201] on link "5 Pack" at bounding box center [897, 184] width 158 height 54
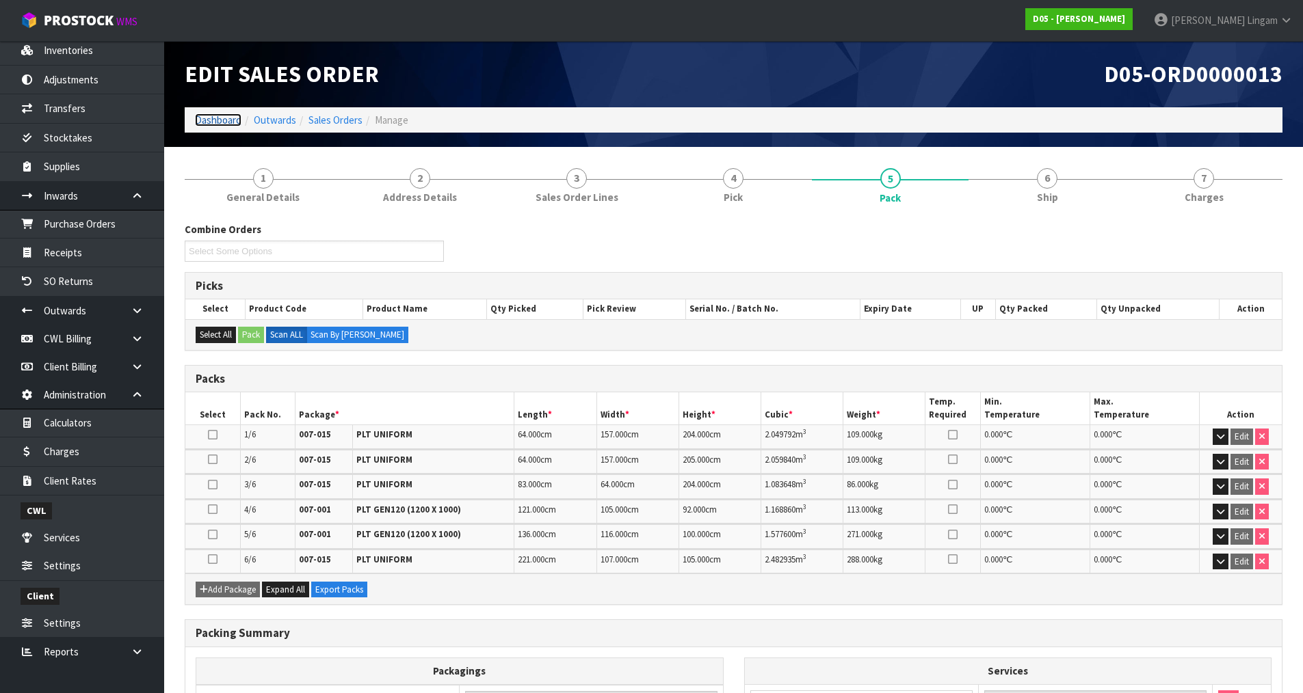
click at [207, 121] on link "Dashboard" at bounding box center [218, 120] width 47 height 13
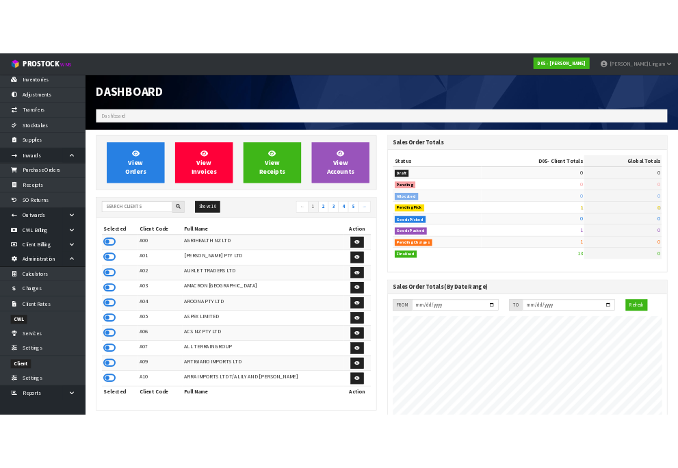
scroll to position [1081, 559]
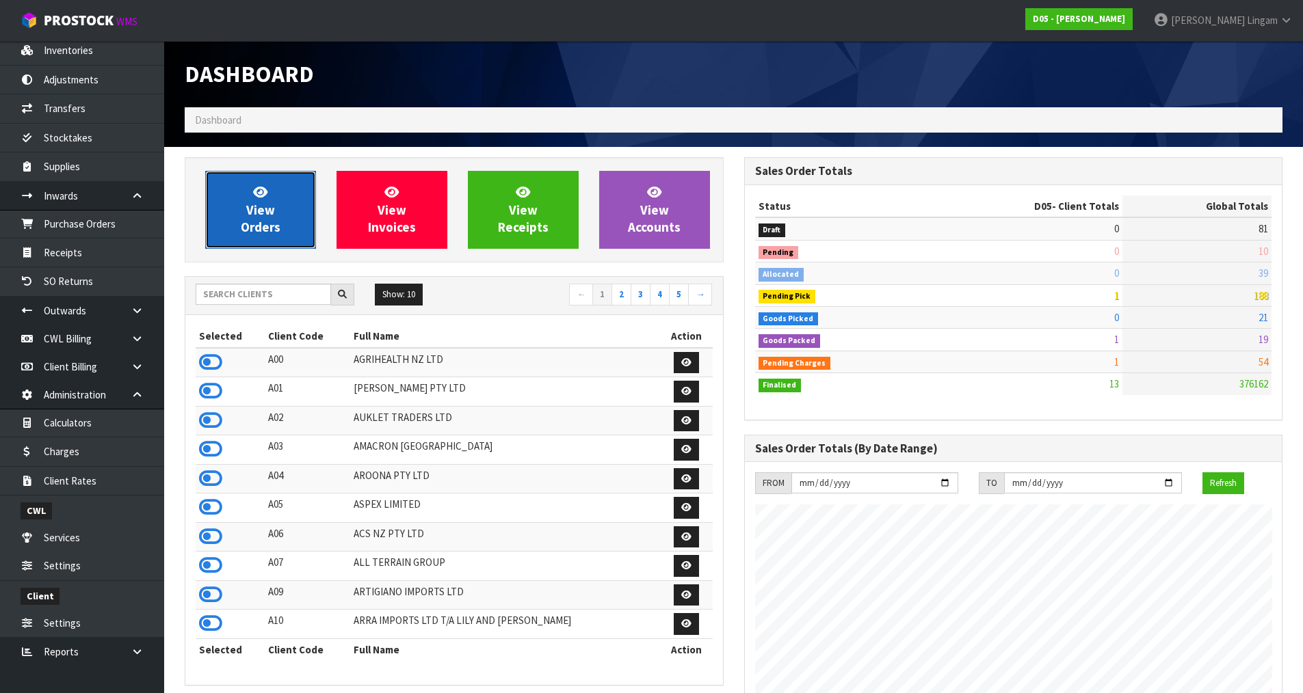
click at [277, 228] on span "View Orders" at bounding box center [261, 209] width 40 height 51
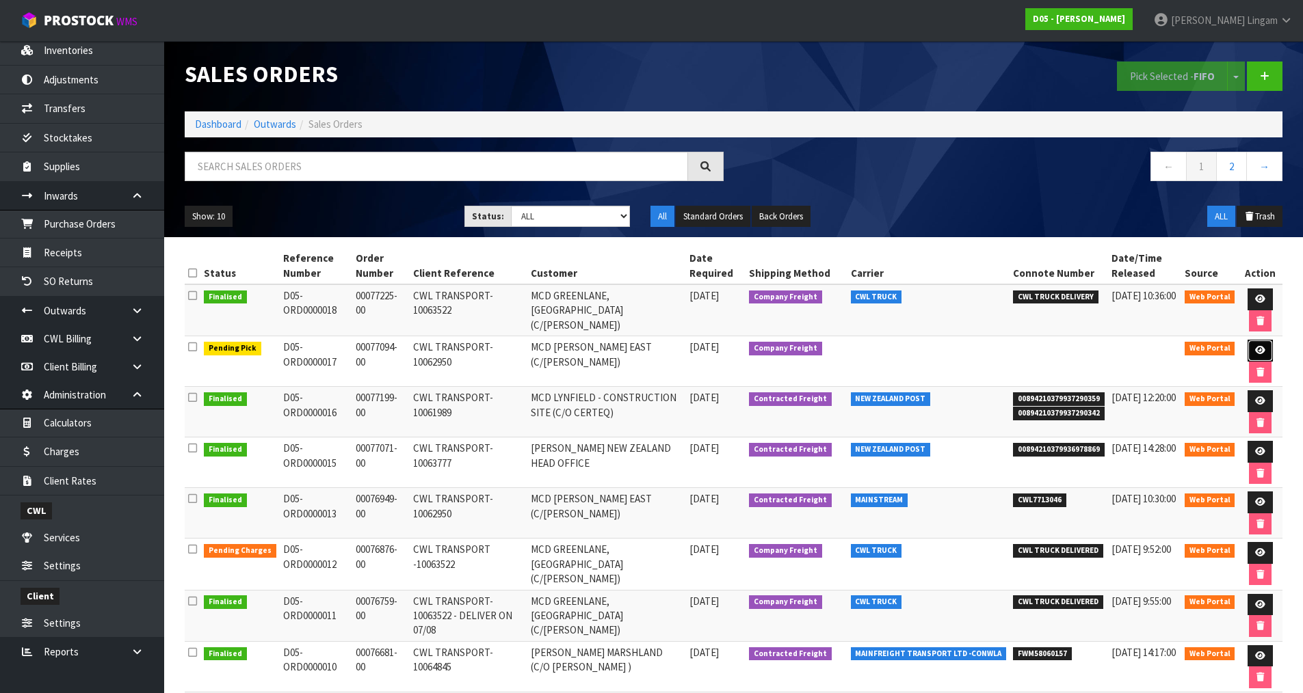
click at [1262, 347] on icon at bounding box center [1260, 350] width 10 height 9
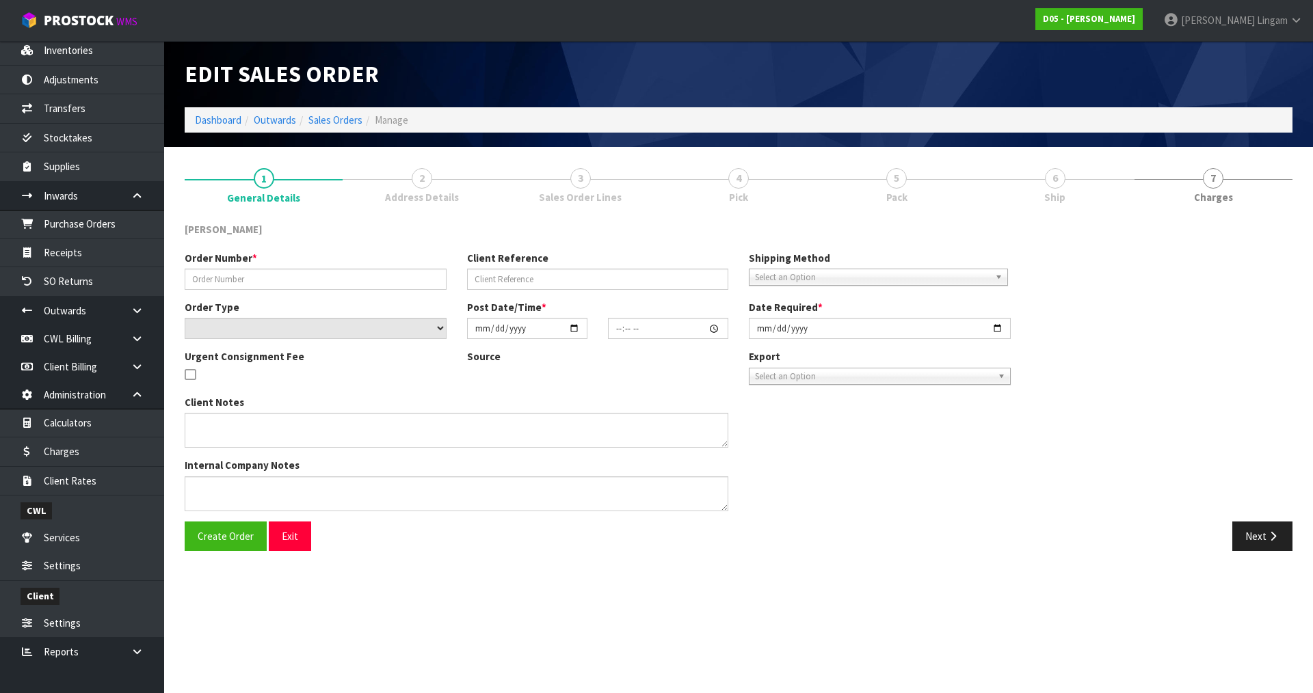
type input "00077094-00"
type input "CWL TRANSPORT-10062950"
select select "number:0"
type input "2025-08-08"
type input "12:28:00.000"
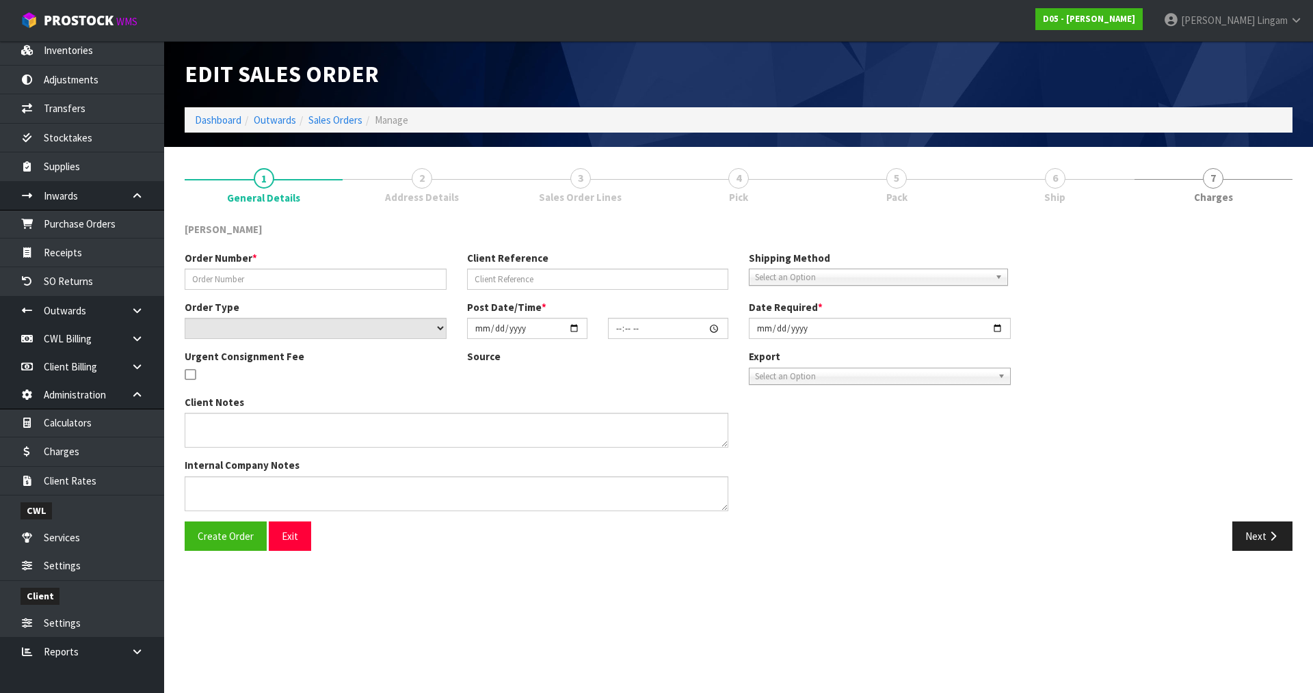
type input "2025-08-15"
type textarea "PLEASE DELIVER BY 15/08 NO FORKLIFT ON SITE - DDD 15/8"
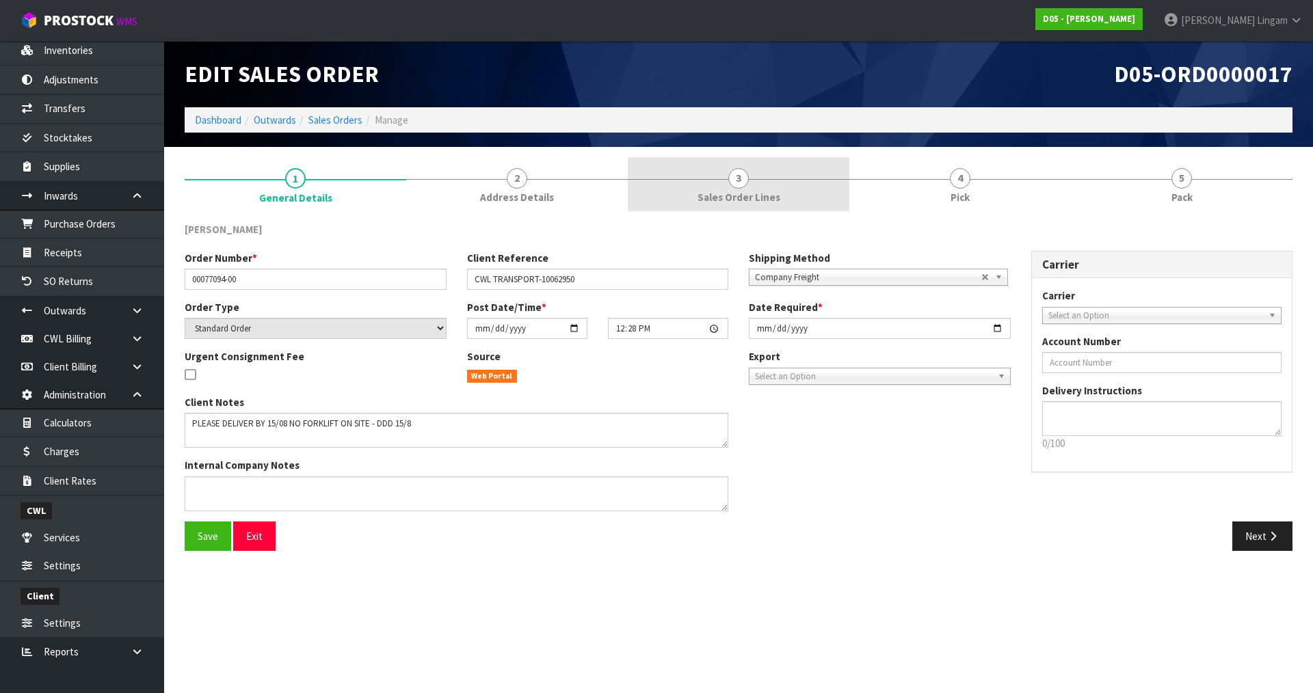
click at [794, 189] on link "3 Sales Order Lines" at bounding box center [739, 184] width 222 height 54
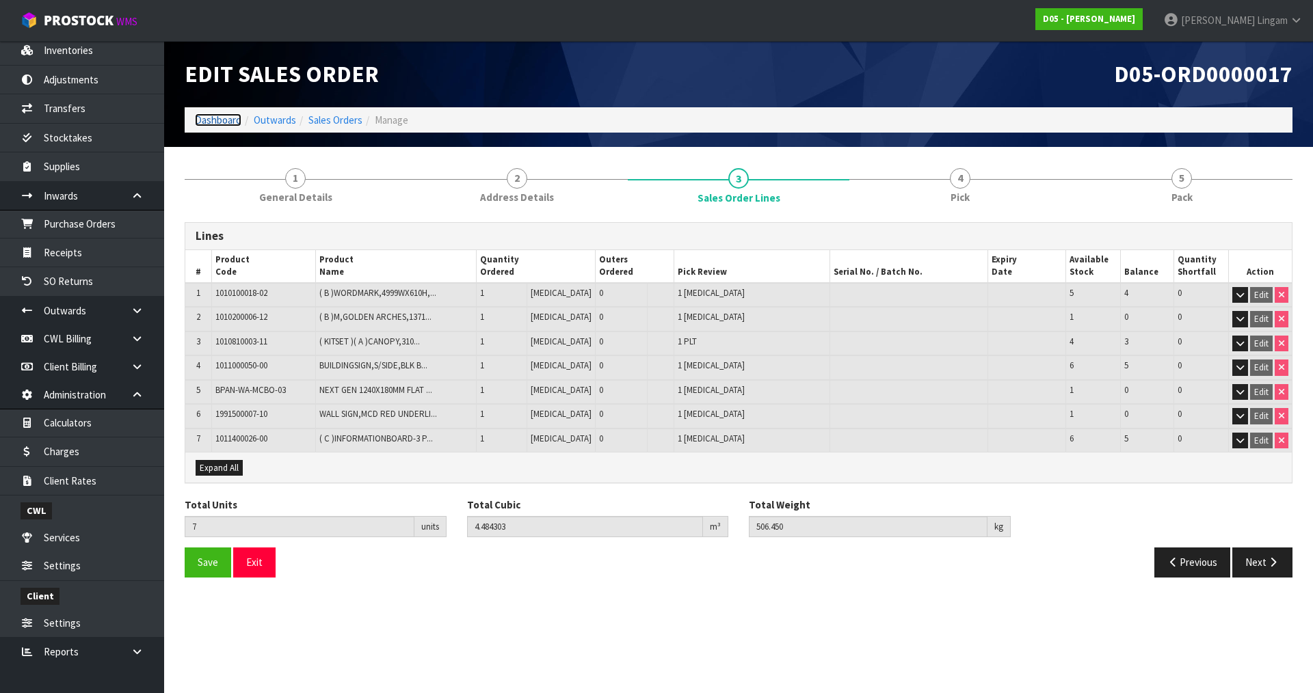
click at [213, 120] on link "Dashboard" at bounding box center [218, 120] width 47 height 13
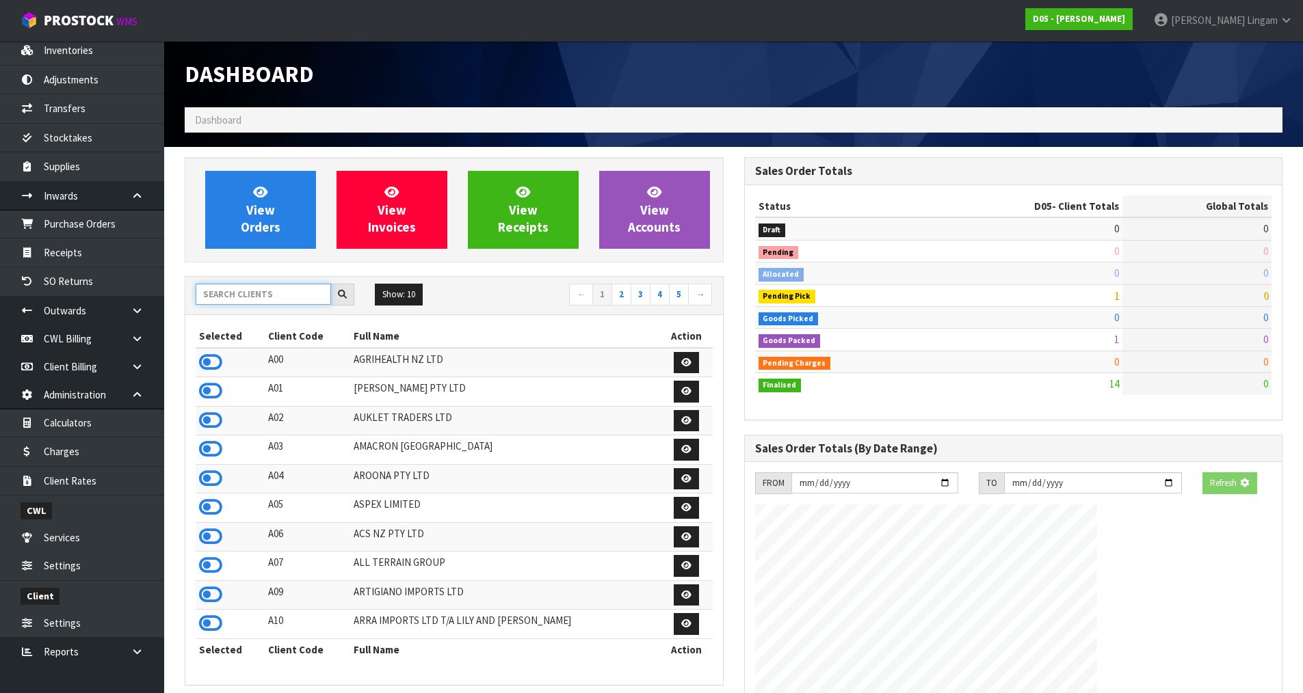
click at [274, 297] on input "text" at bounding box center [263, 294] width 135 height 21
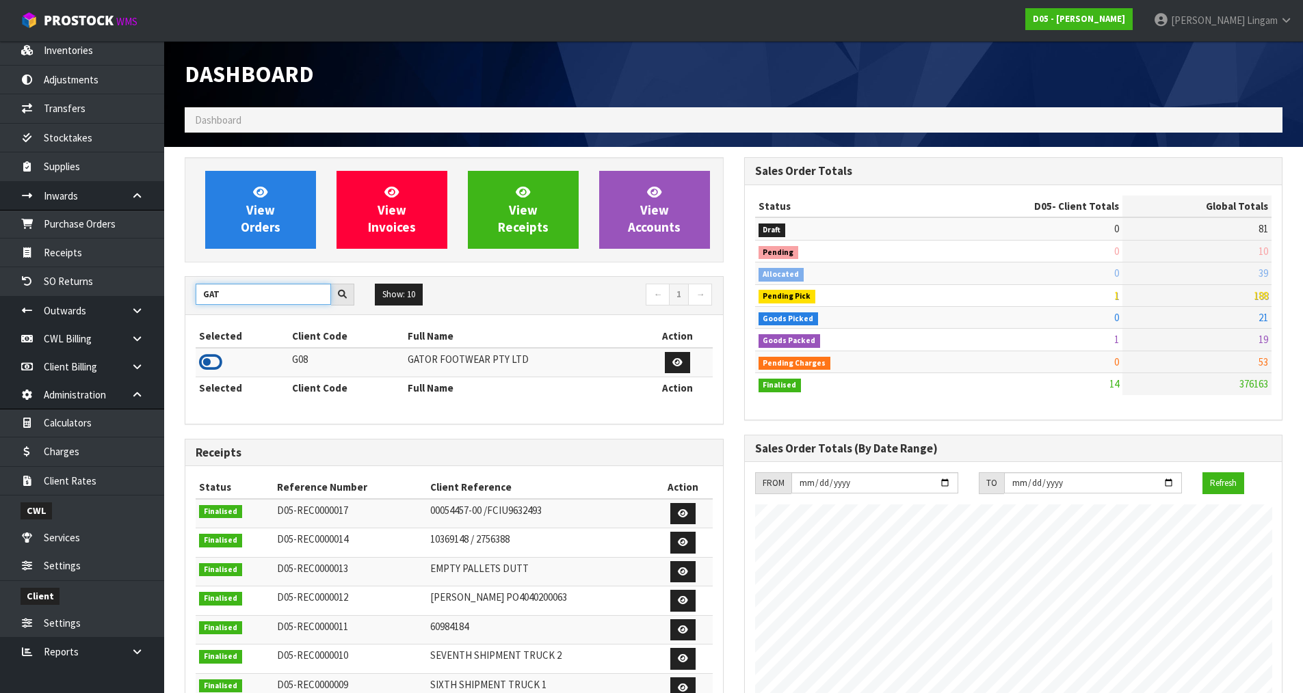
type input "GAT"
click at [207, 365] on icon at bounding box center [210, 362] width 23 height 21
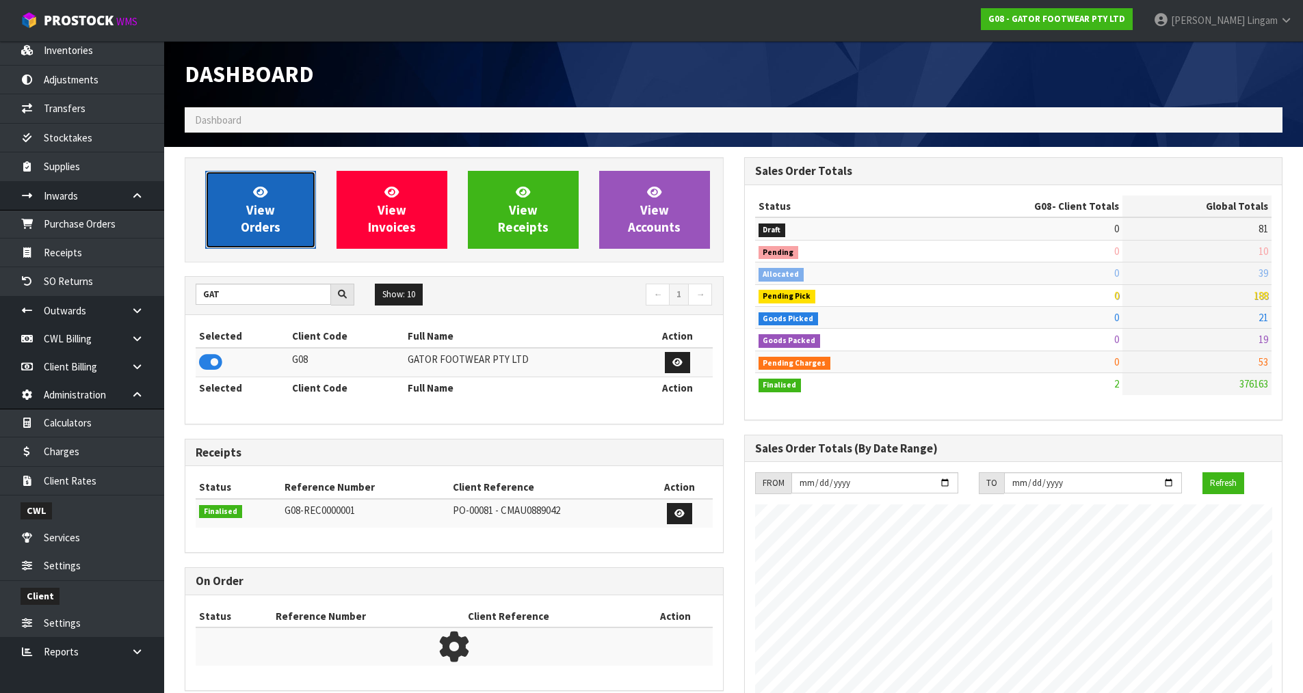
scroll to position [903, 559]
click at [245, 213] on link "View Orders" at bounding box center [260, 210] width 111 height 78
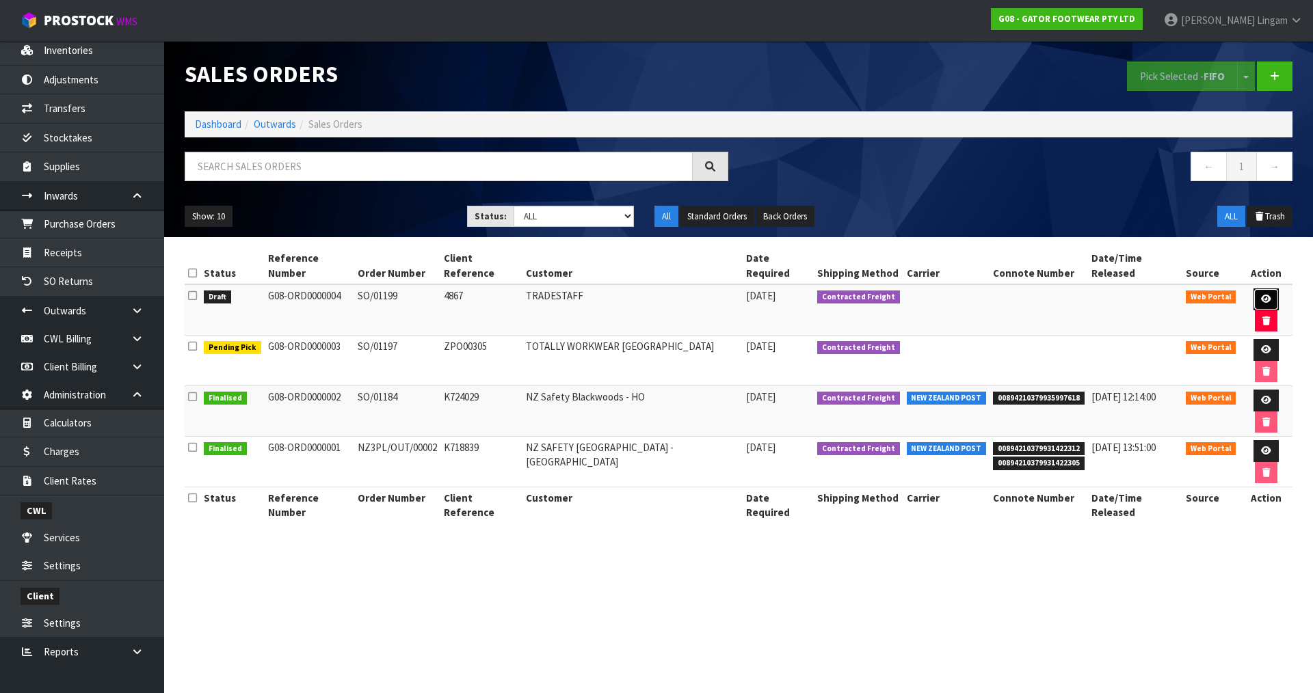
click at [1261, 295] on icon at bounding box center [1266, 299] width 10 height 9
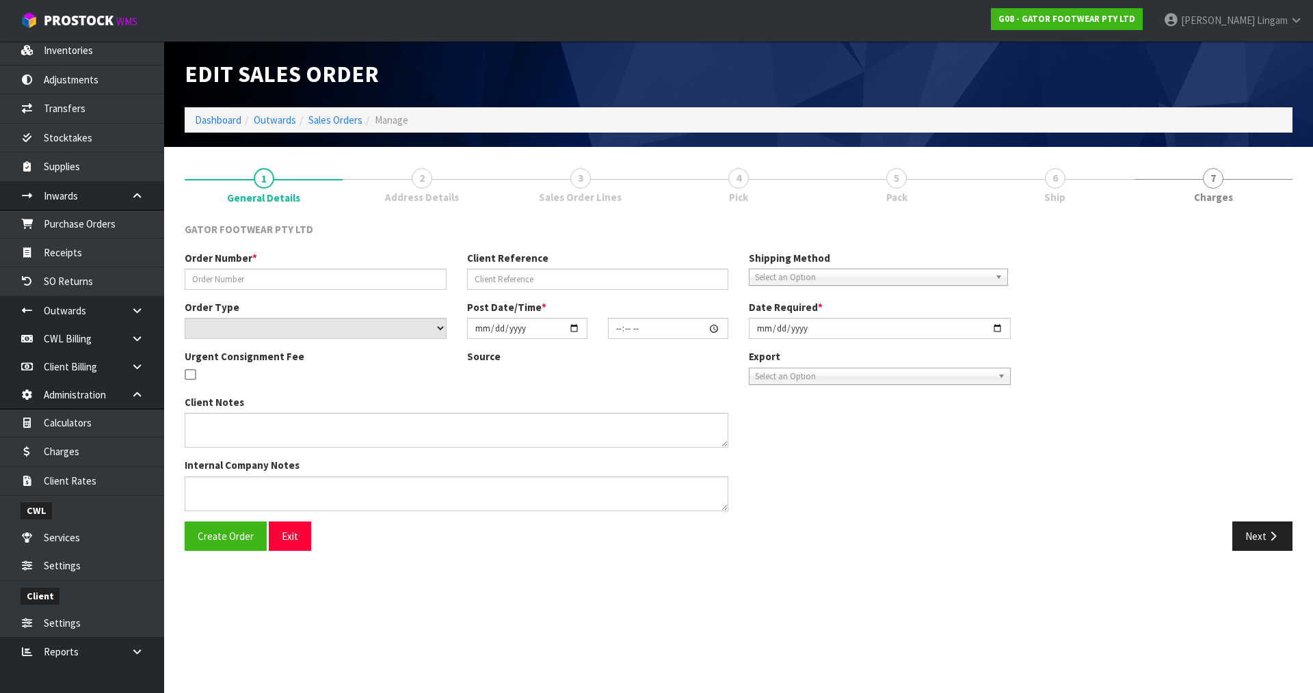
type input "SO/01199"
type input "4867"
select select "number:0"
type input "2025-08-12"
type input "07:51:00.000"
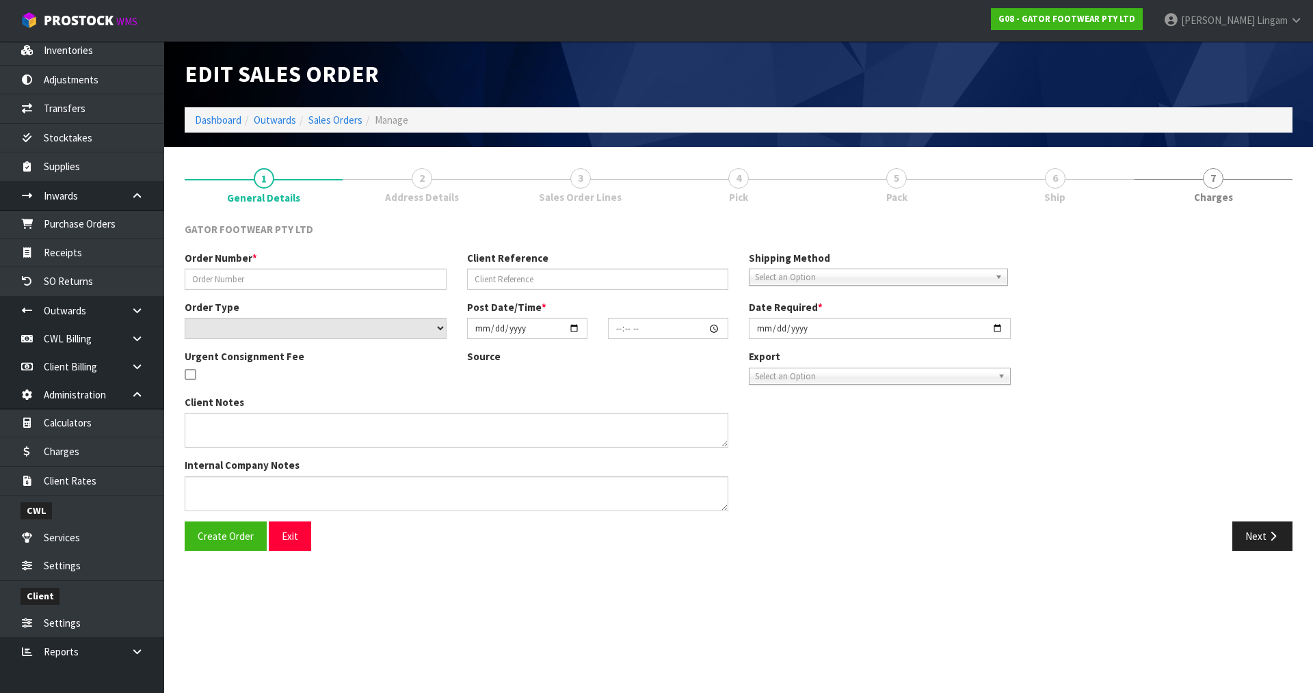
type input "2025-08-12"
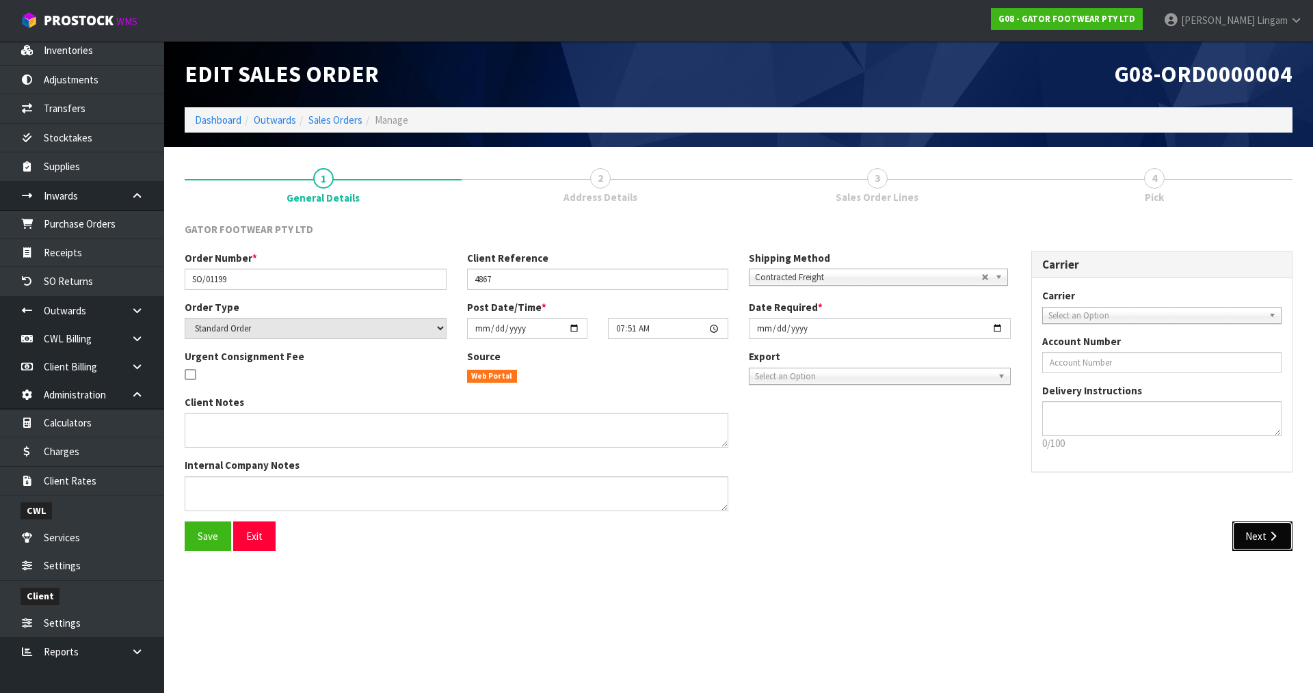
click at [1256, 534] on button "Next" at bounding box center [1262, 536] width 60 height 29
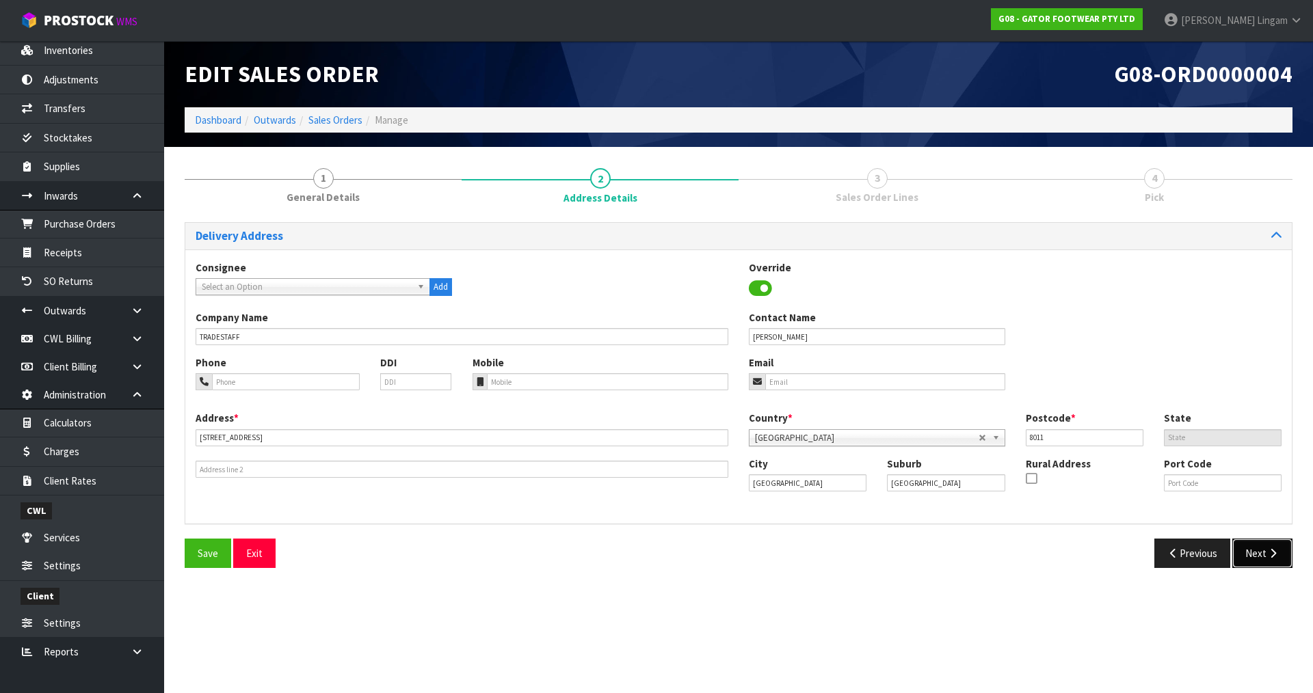
click at [1252, 543] on button "Next" at bounding box center [1262, 553] width 60 height 29
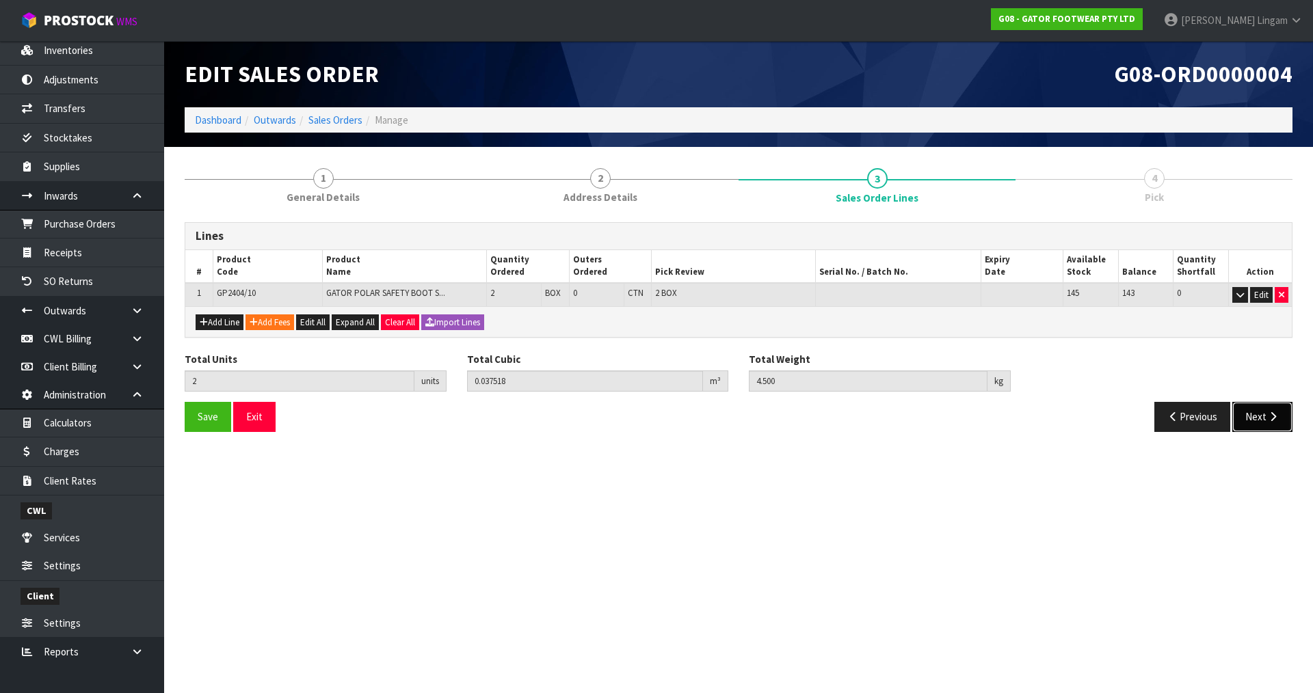
click at [1265, 421] on button "Next" at bounding box center [1262, 416] width 60 height 29
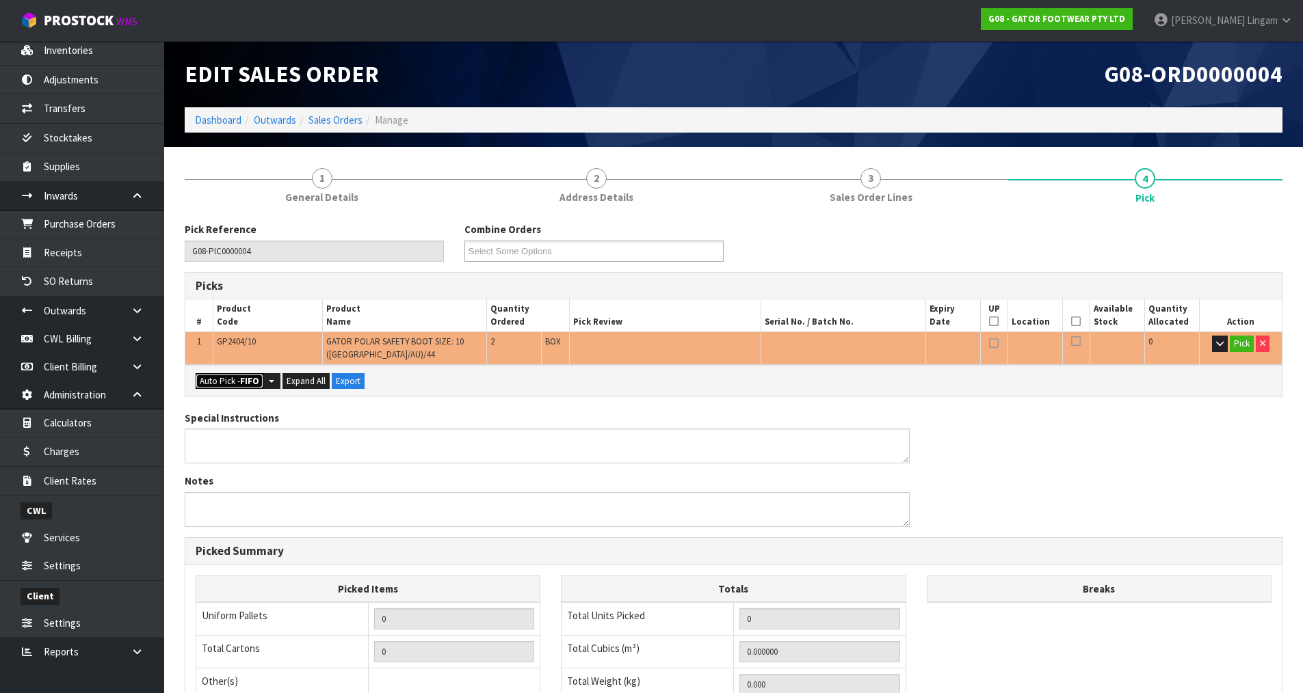
click at [248, 378] on strong "FIFO" at bounding box center [249, 381] width 19 height 12
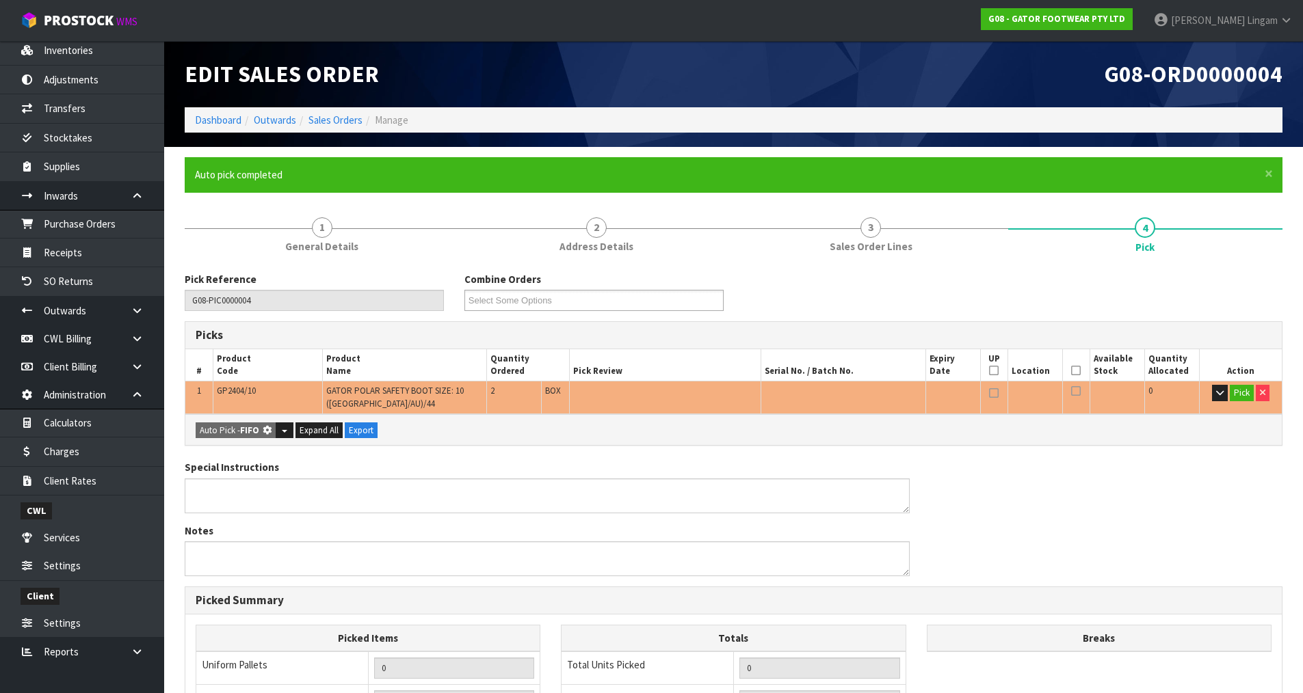
type input "Box x 2"
type input "2"
type input "0.037518"
type input "4.500"
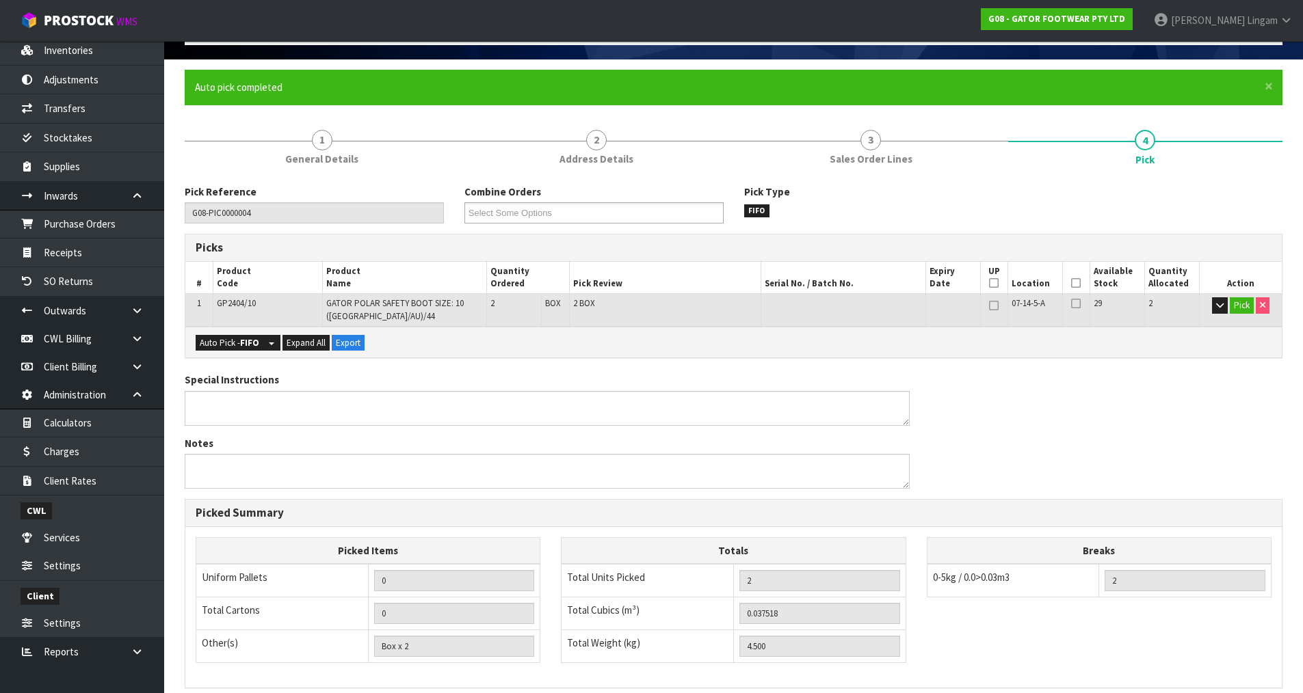
scroll to position [271, 0]
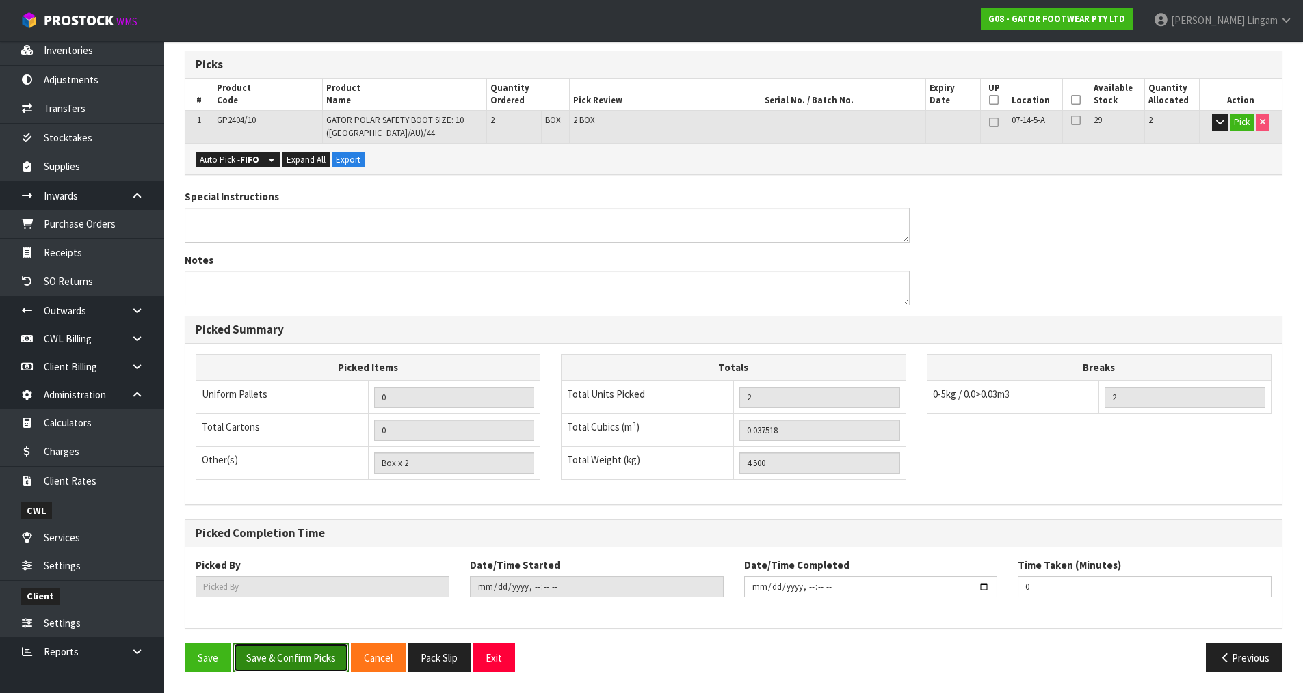
click at [298, 654] on button "Save & Confirm Picks" at bounding box center [291, 658] width 116 height 29
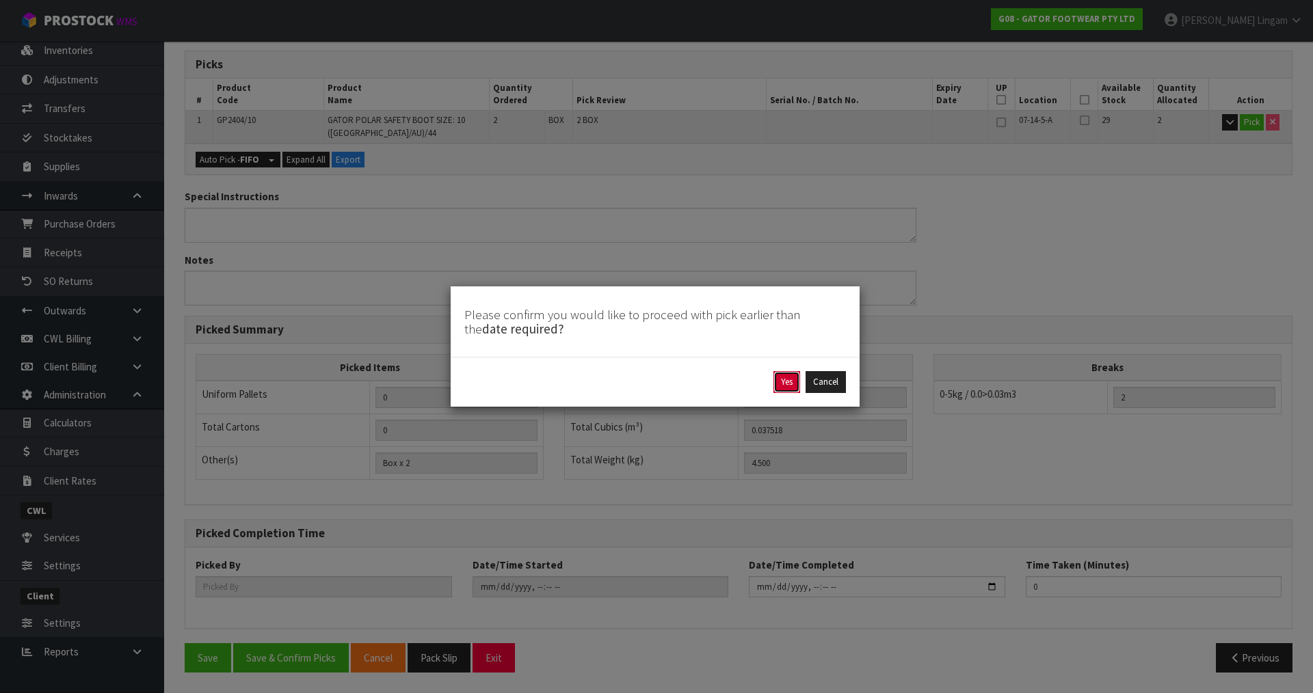
click at [782, 384] on button "Yes" at bounding box center [787, 382] width 27 height 22
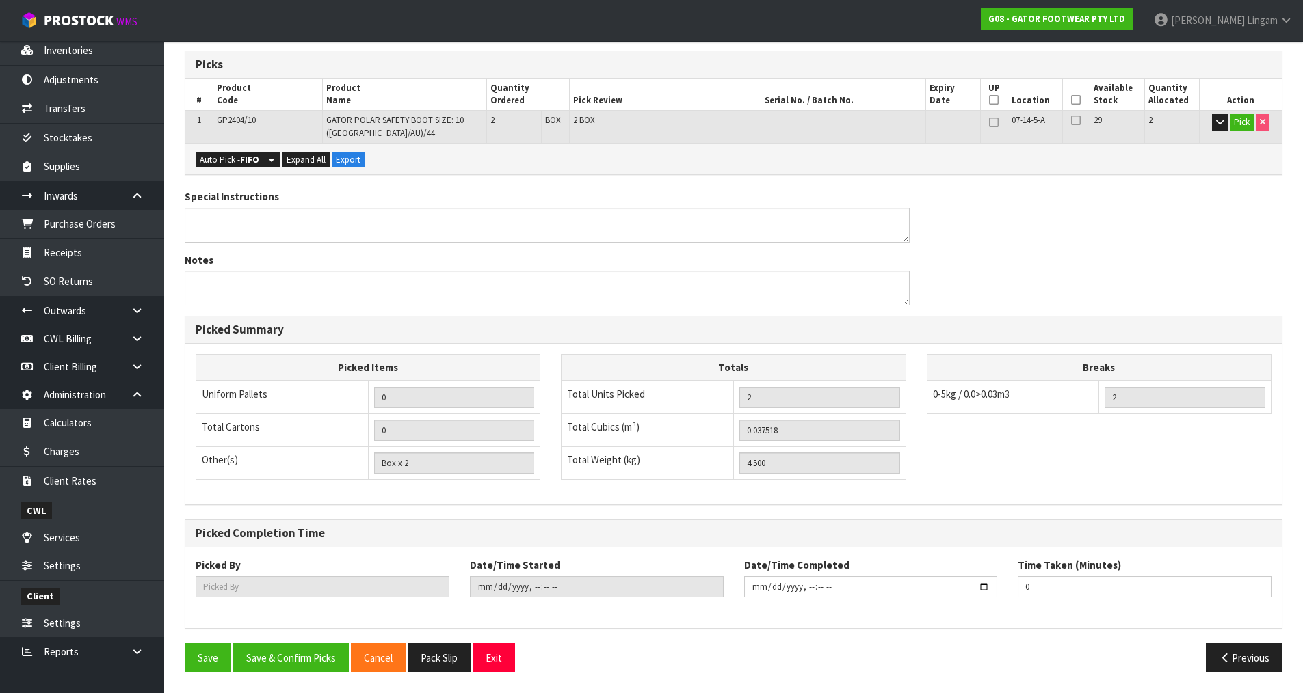
type input "Vineeta Lingam"
type input "2025-08-11T20:23:18"
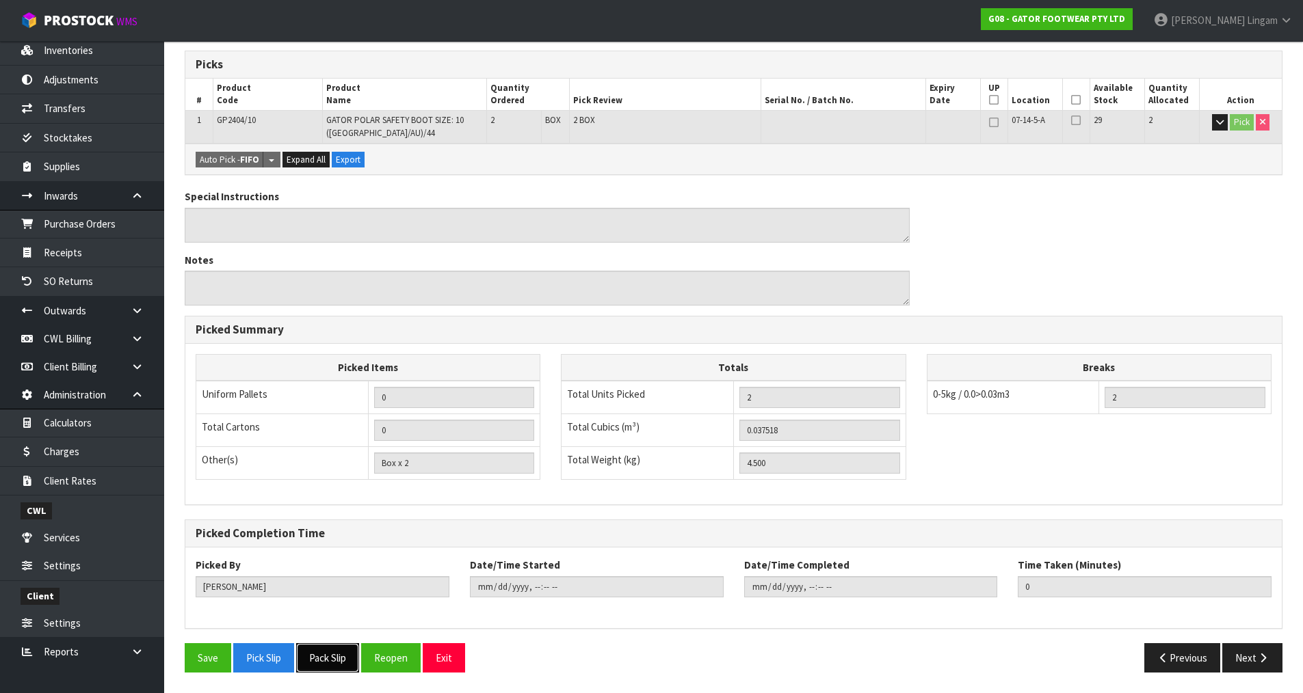
click at [348, 655] on button "Pack Slip" at bounding box center [327, 658] width 63 height 29
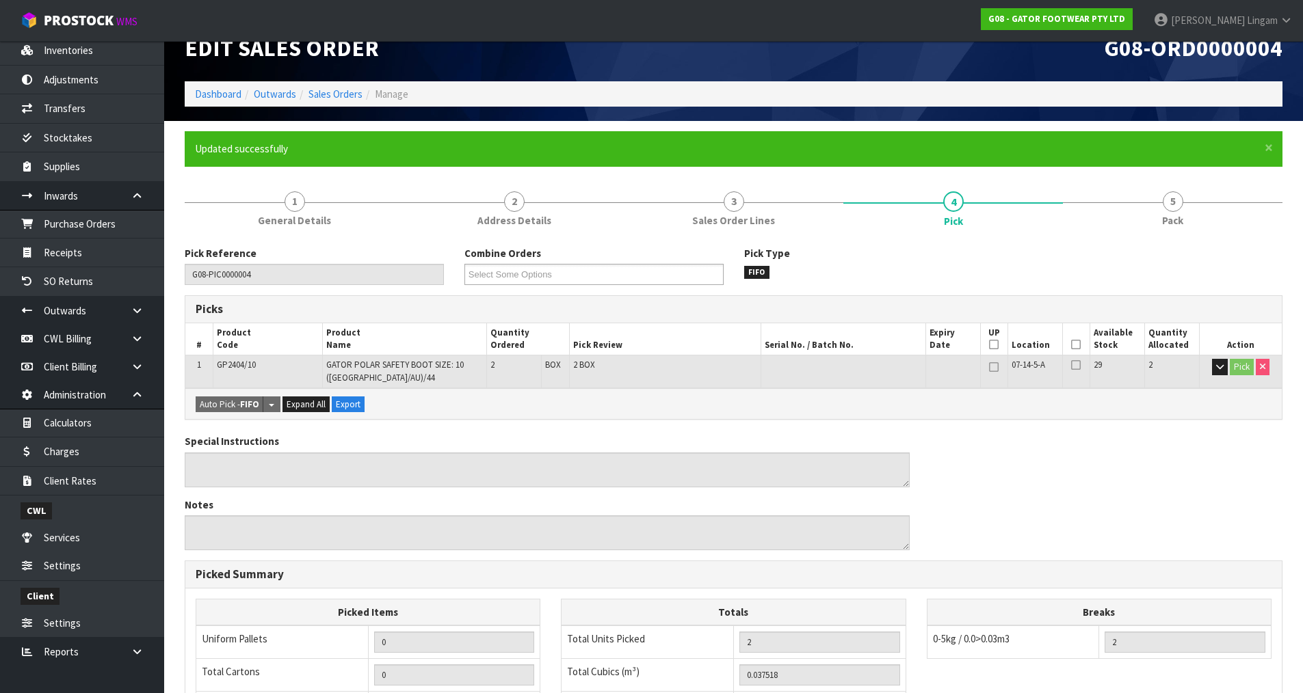
scroll to position [0, 0]
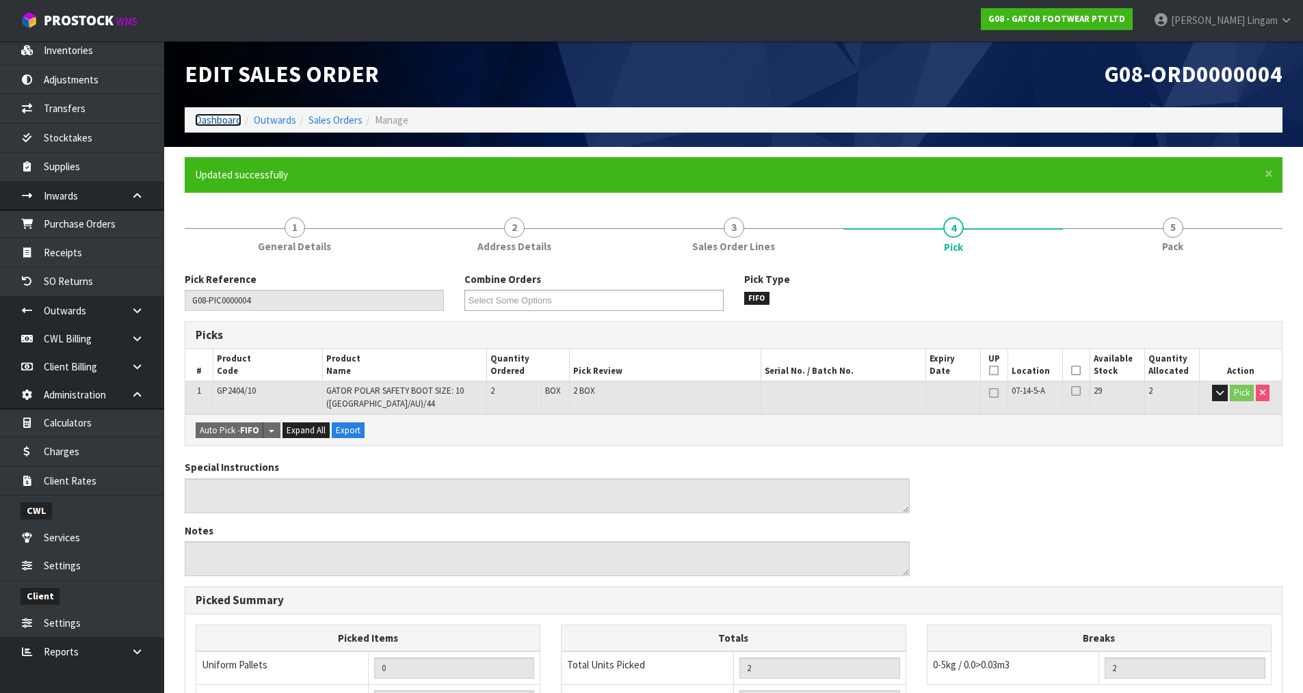
click at [228, 118] on link "Dashboard" at bounding box center [218, 120] width 47 height 13
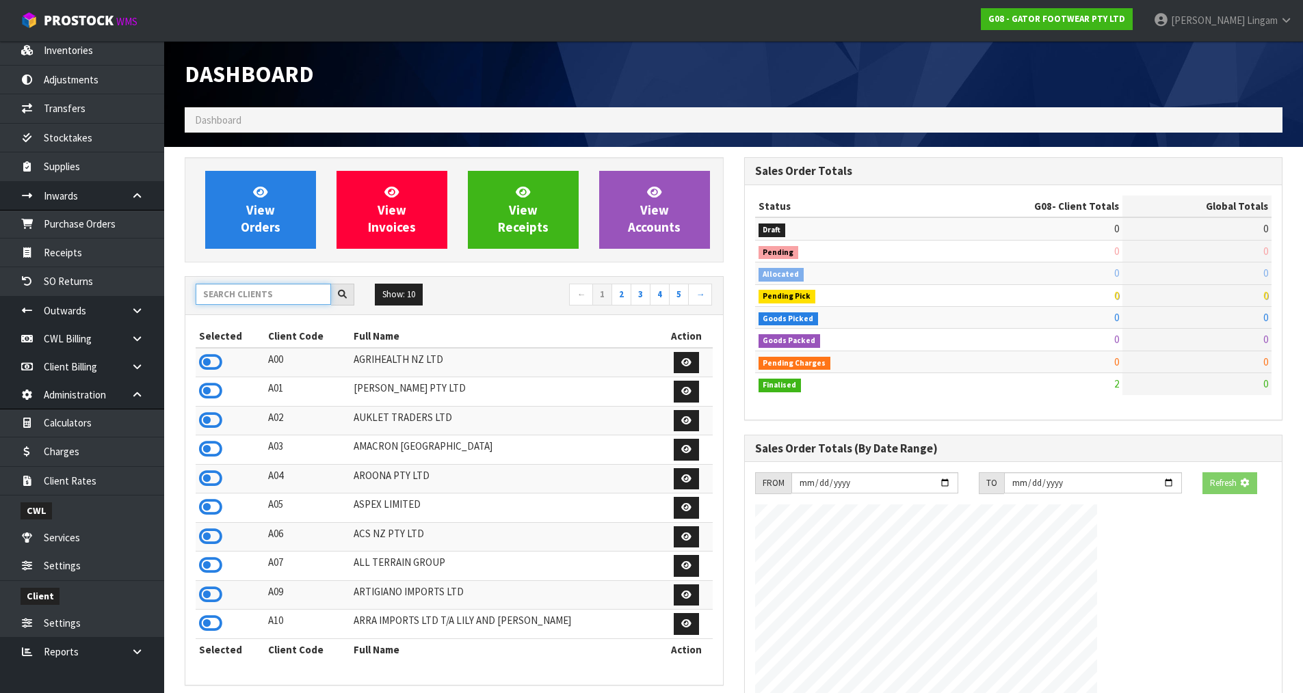
click at [261, 299] on input "text" at bounding box center [263, 294] width 135 height 21
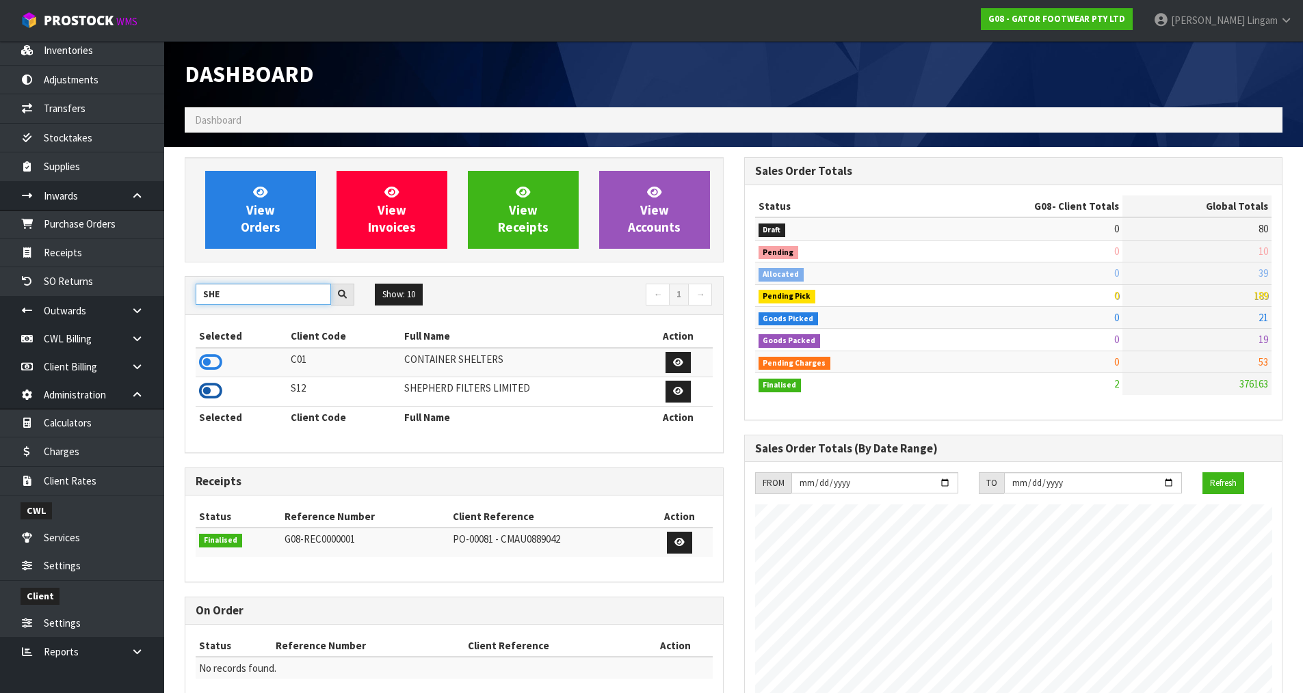
type input "SHE"
click at [217, 388] on icon at bounding box center [210, 391] width 23 height 21
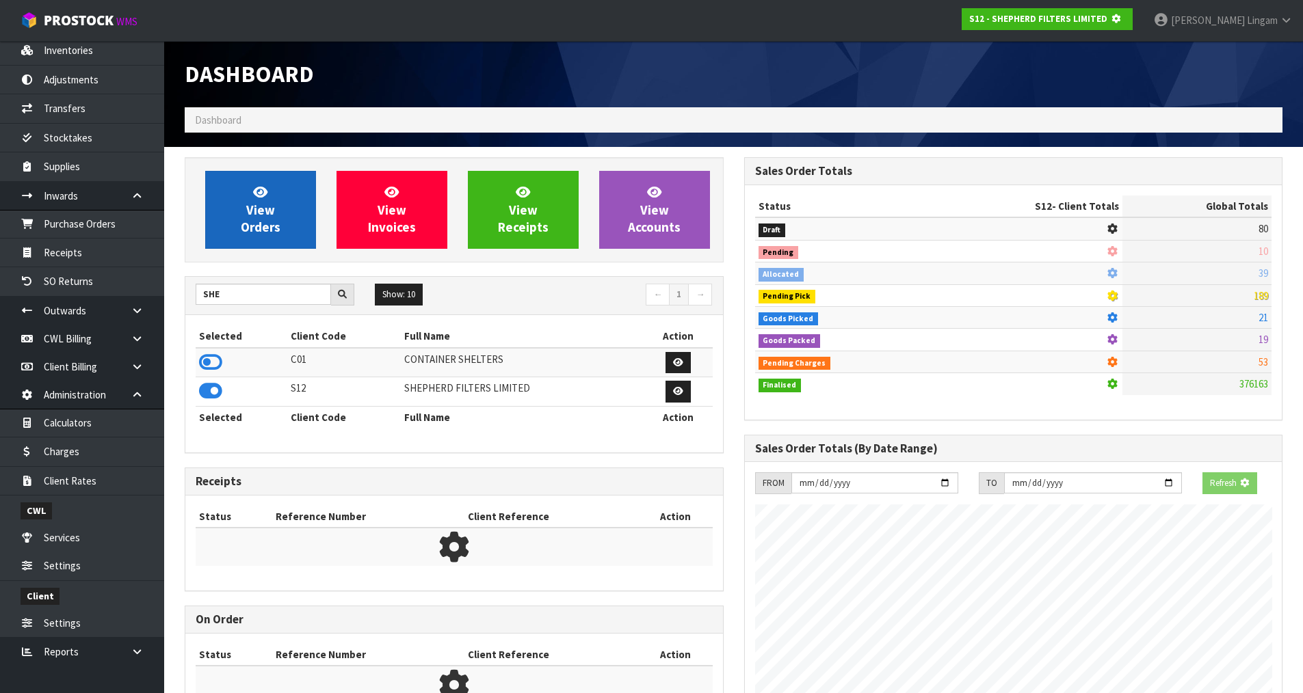
scroll to position [853, 559]
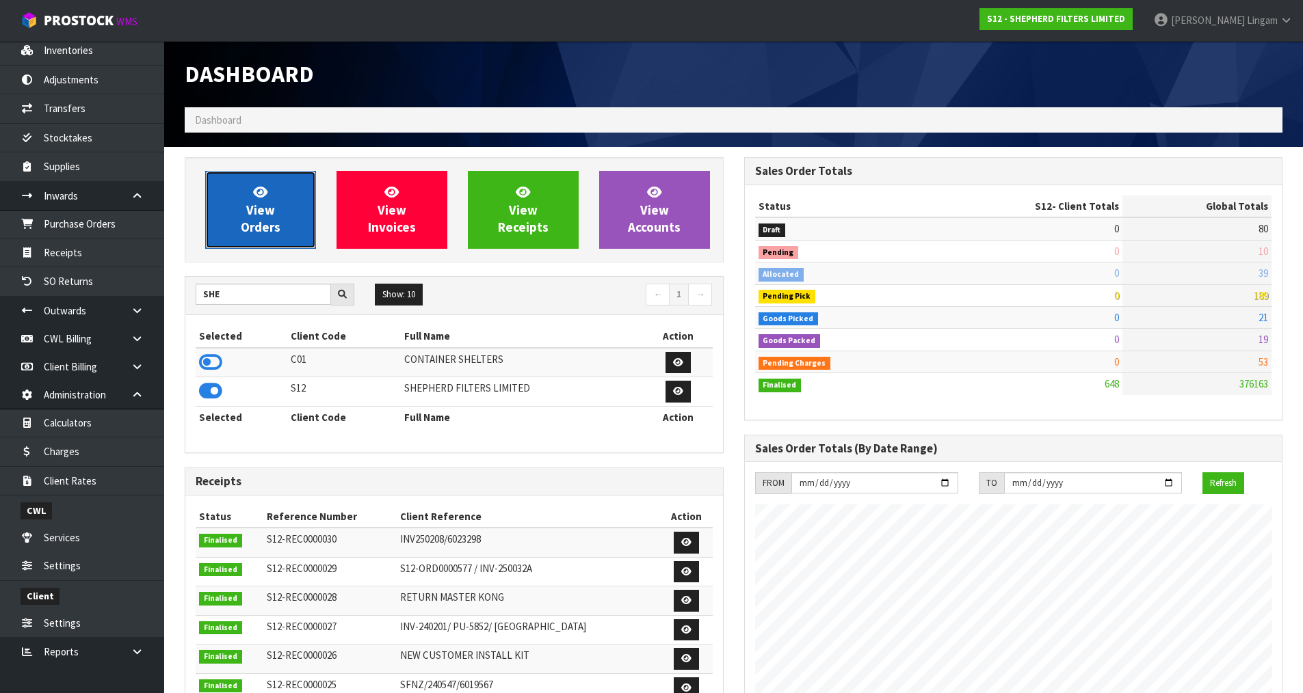
click at [269, 230] on span "View Orders" at bounding box center [261, 209] width 40 height 51
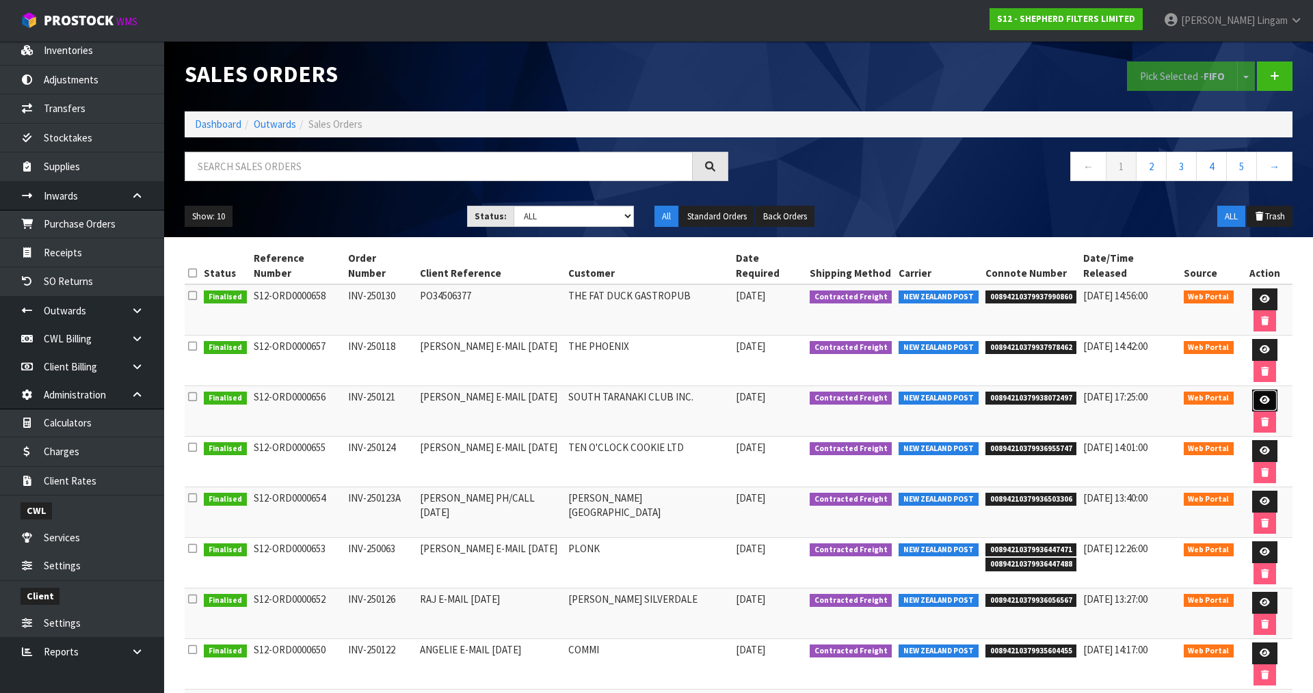
click at [1260, 396] on icon at bounding box center [1265, 400] width 10 height 9
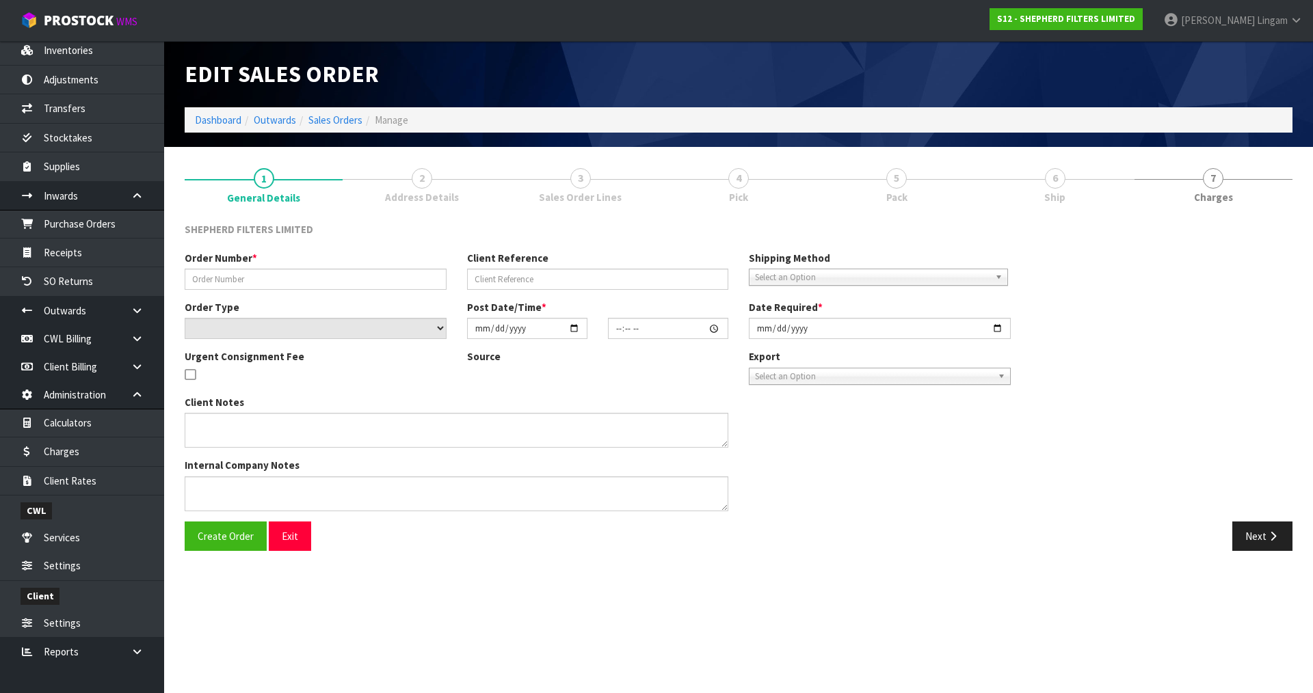
type input "INV-250121"
type input "GARY E-MAIL 04.08.25"
select select "number:0"
type input "2025-08-07"
type input "21:43:00.000"
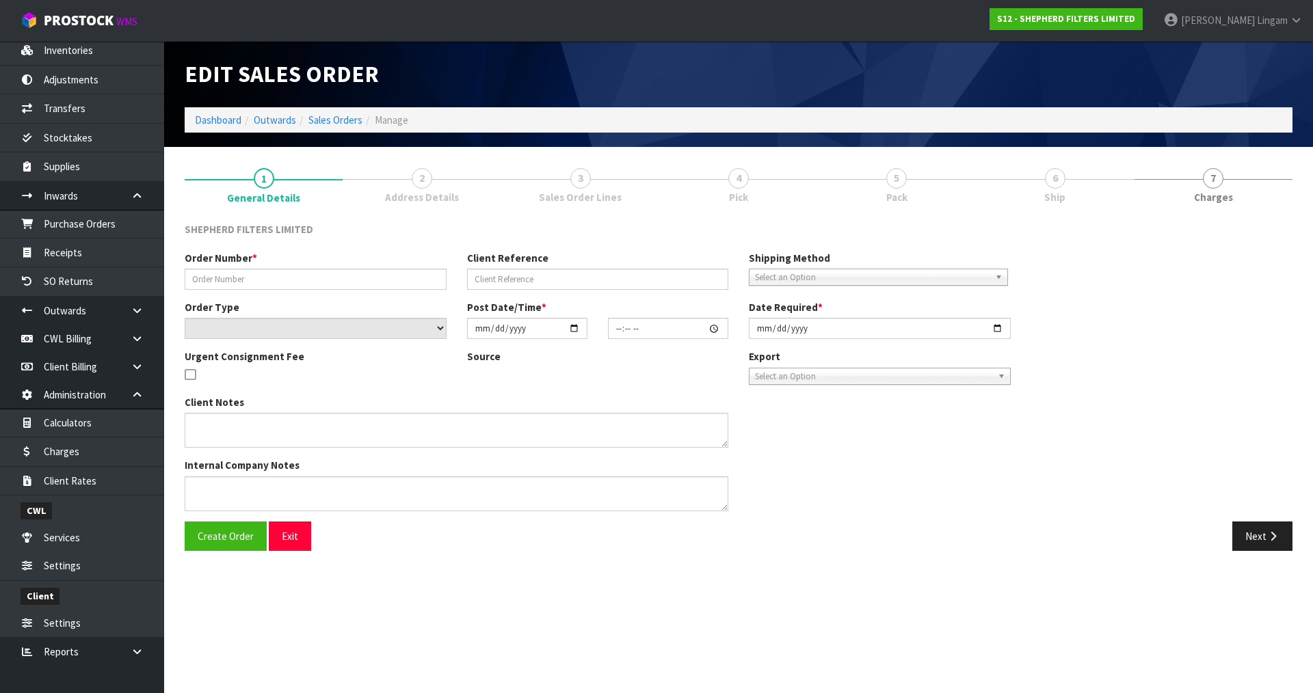
type input "2025-08-07"
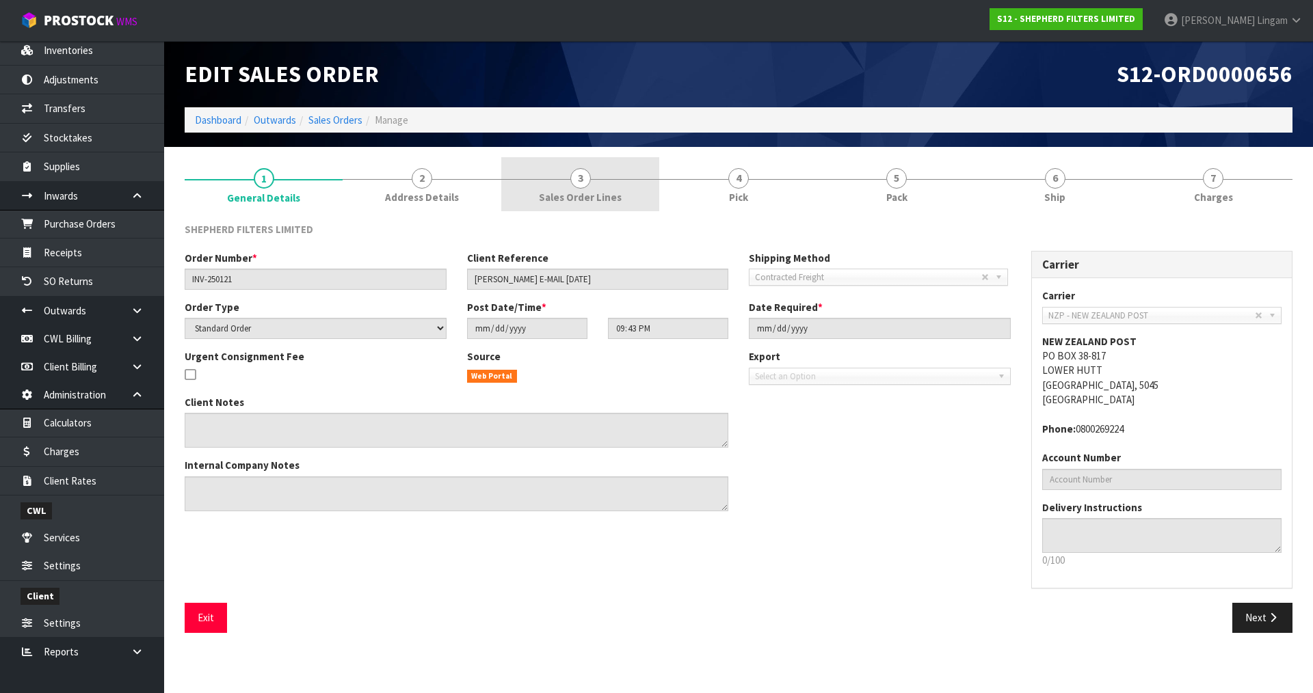
click at [628, 196] on link "3 Sales Order Lines" at bounding box center [580, 184] width 158 height 54
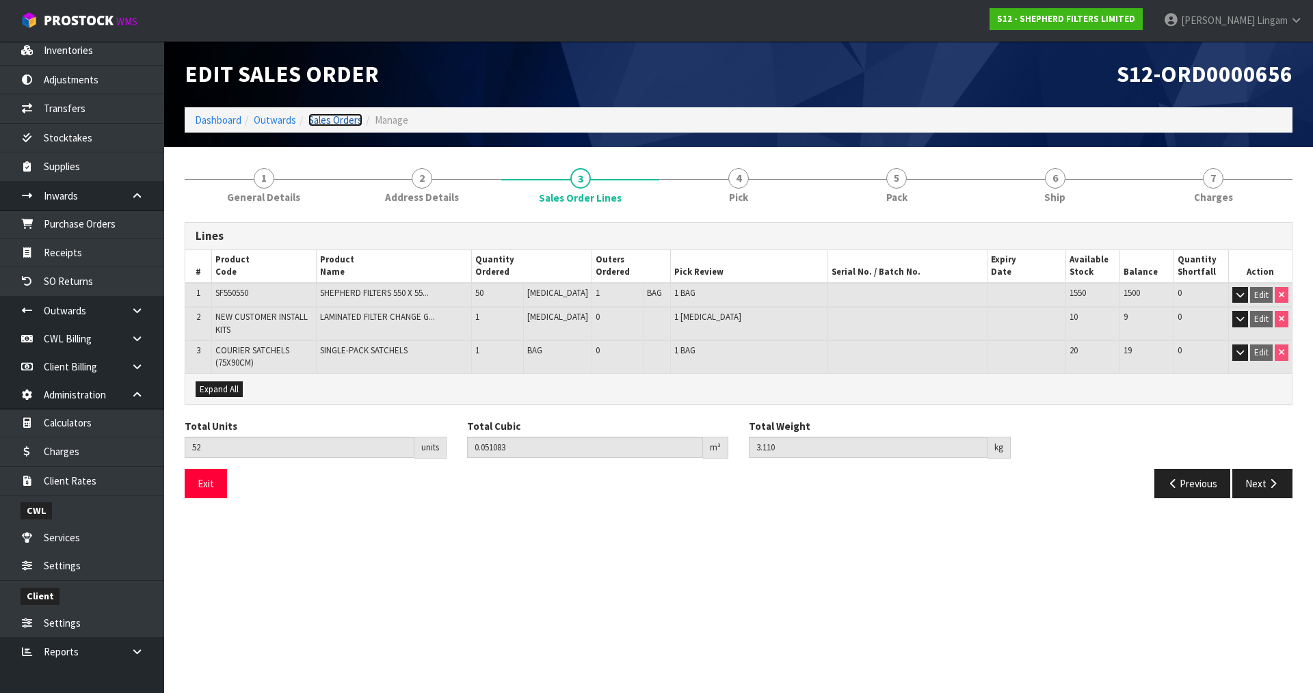
click at [346, 122] on link "Sales Orders" at bounding box center [335, 120] width 54 height 13
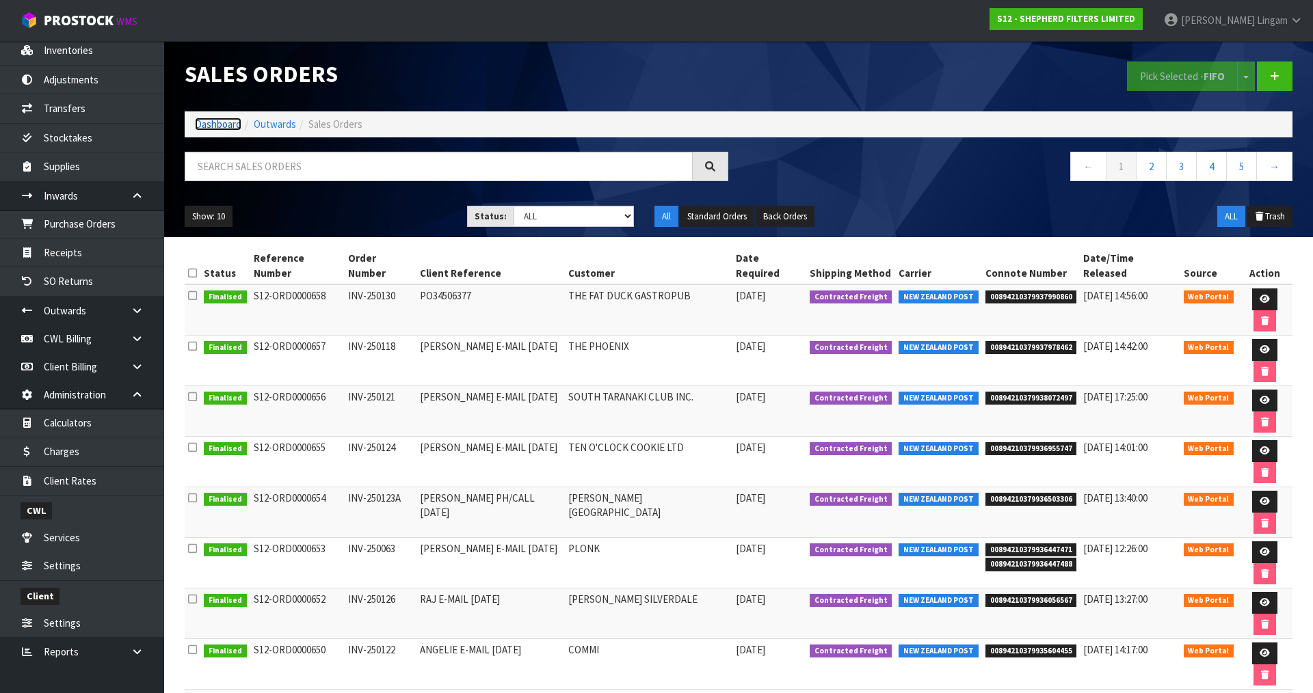
click at [217, 125] on link "Dashboard" at bounding box center [218, 124] width 47 height 13
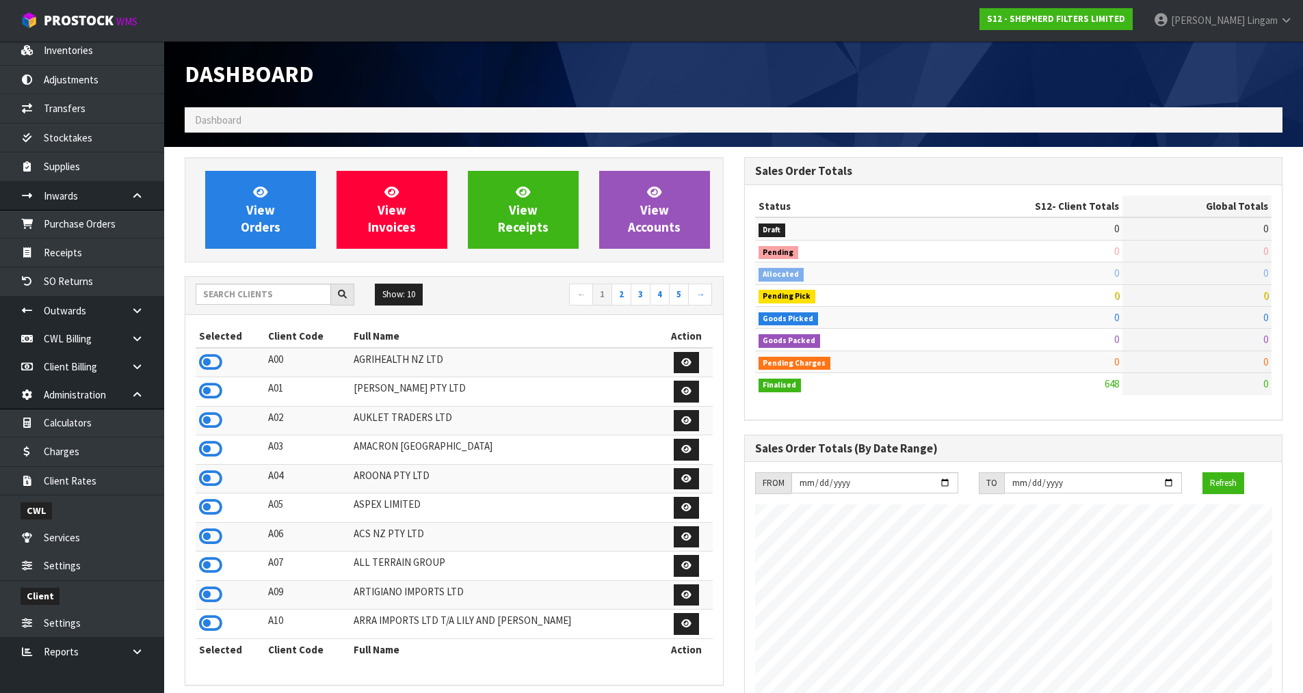
scroll to position [991, 559]
click at [305, 299] on input "text" at bounding box center [263, 294] width 135 height 21
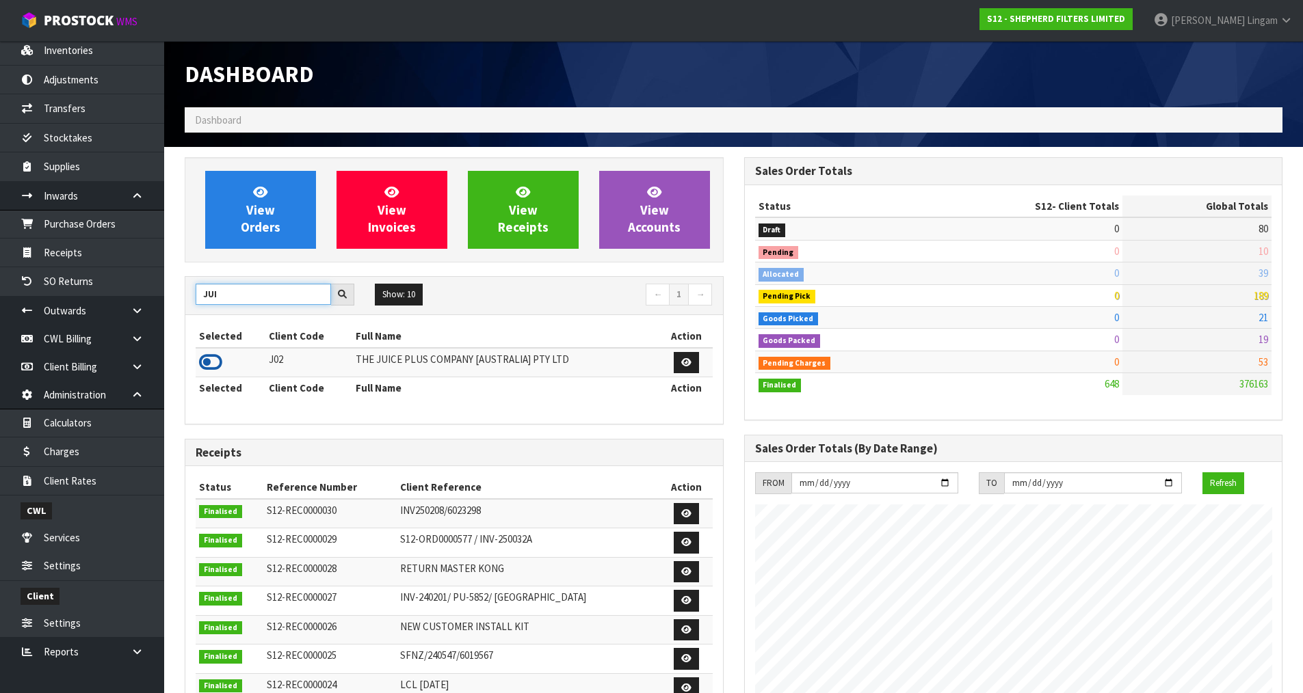
type input "JUI"
click at [202, 360] on icon at bounding box center [210, 362] width 23 height 21
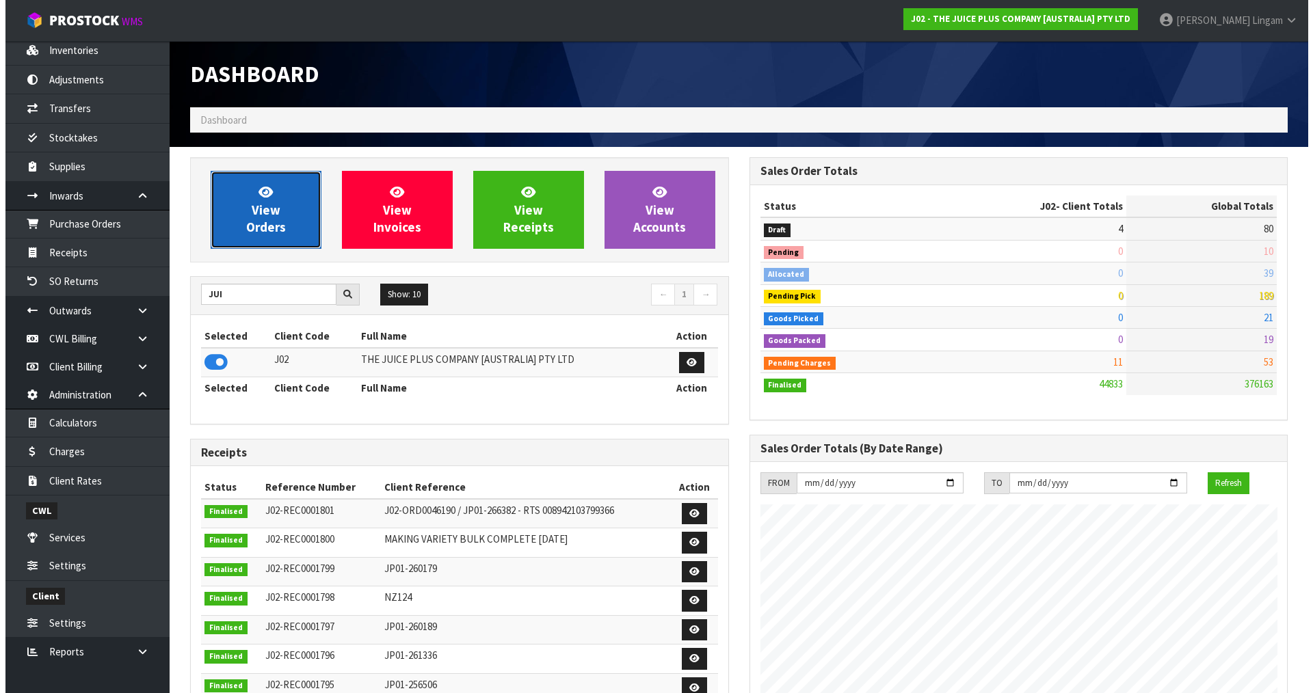
scroll to position [1036, 559]
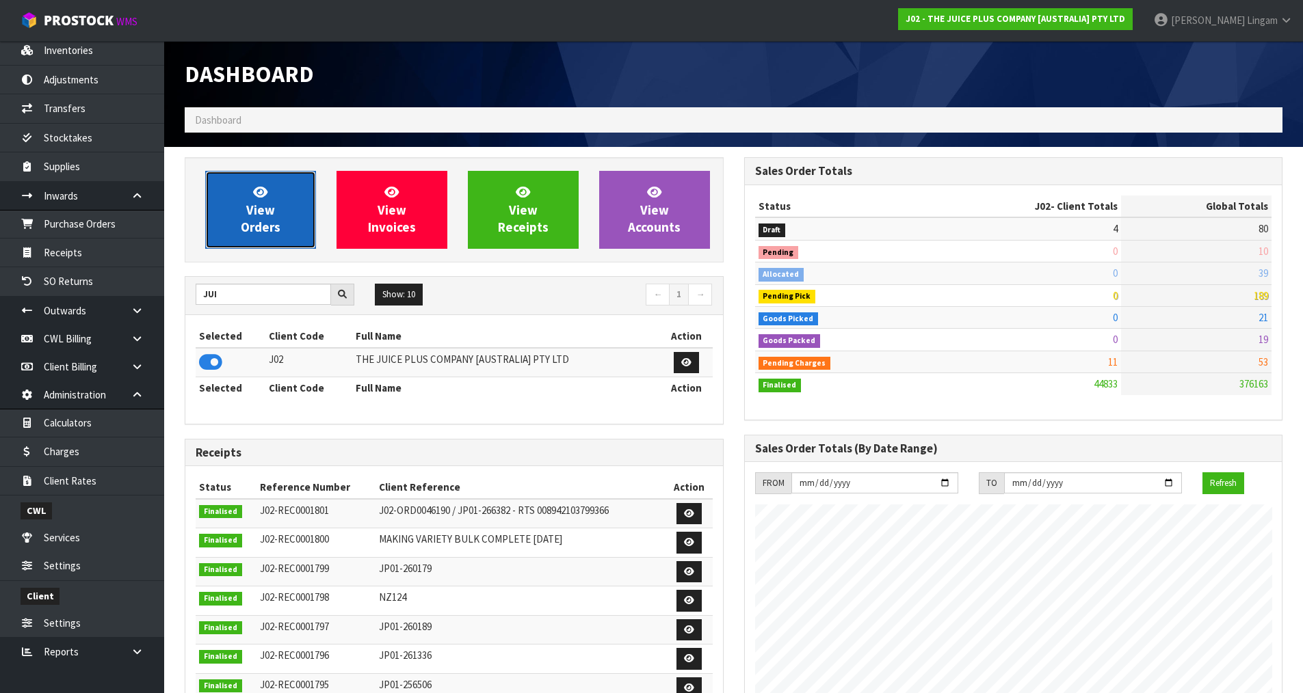
click at [276, 215] on link "View Orders" at bounding box center [260, 210] width 111 height 78
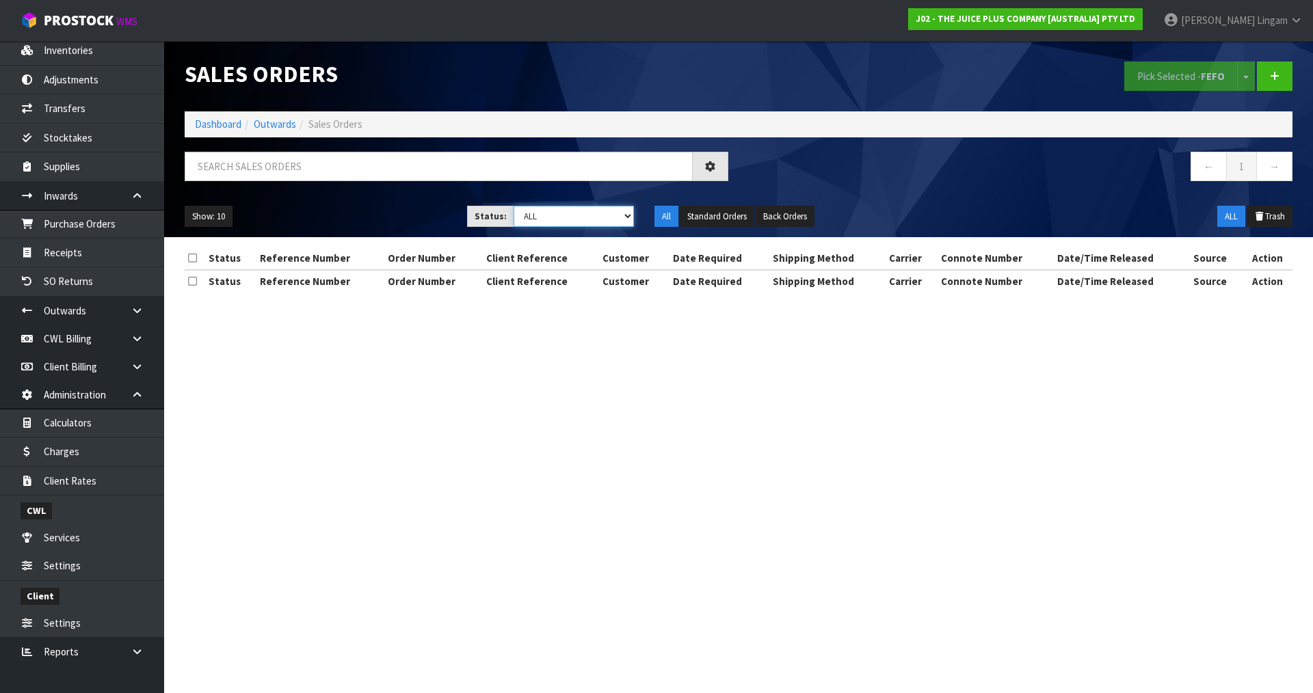
click at [616, 221] on select "Draft Pending Allocated Pending Pick Goods Picked Goods Packed Pending Charges …" at bounding box center [574, 216] width 121 height 21
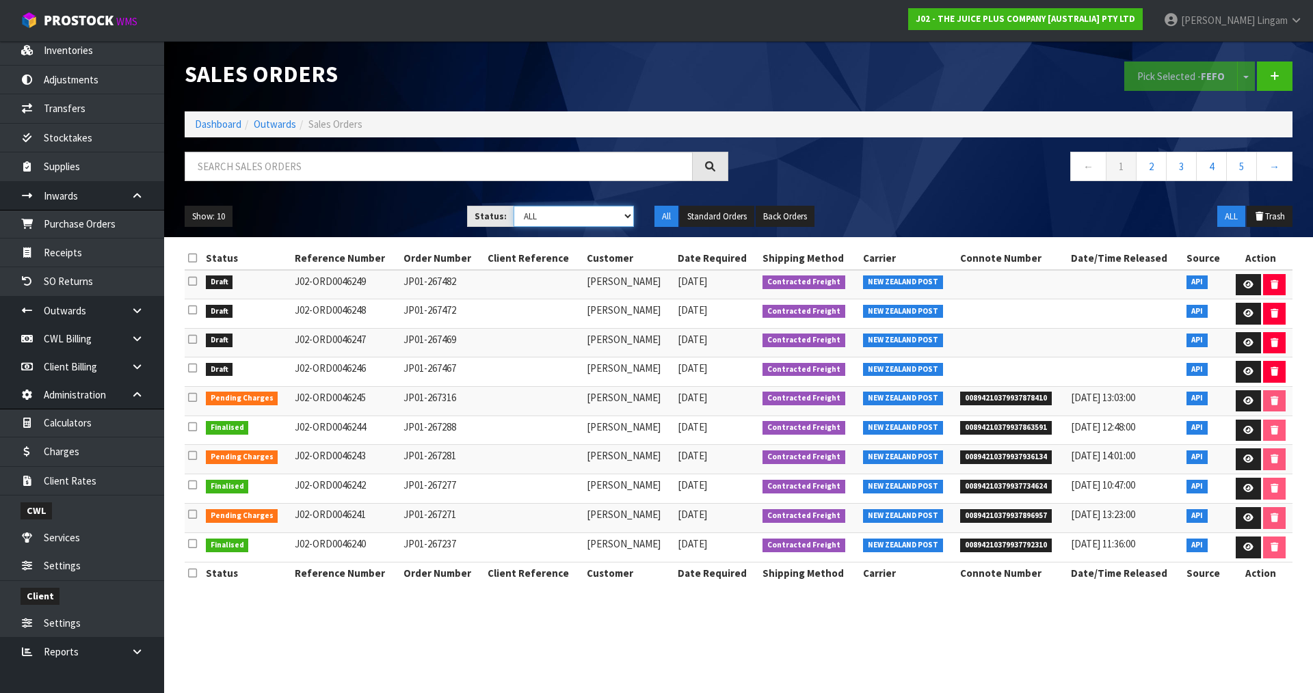
select select "string:6"
click at [514, 206] on select "Draft Pending Allocated Pending Pick Goods Picked Goods Packed Pending Charges …" at bounding box center [574, 216] width 121 height 21
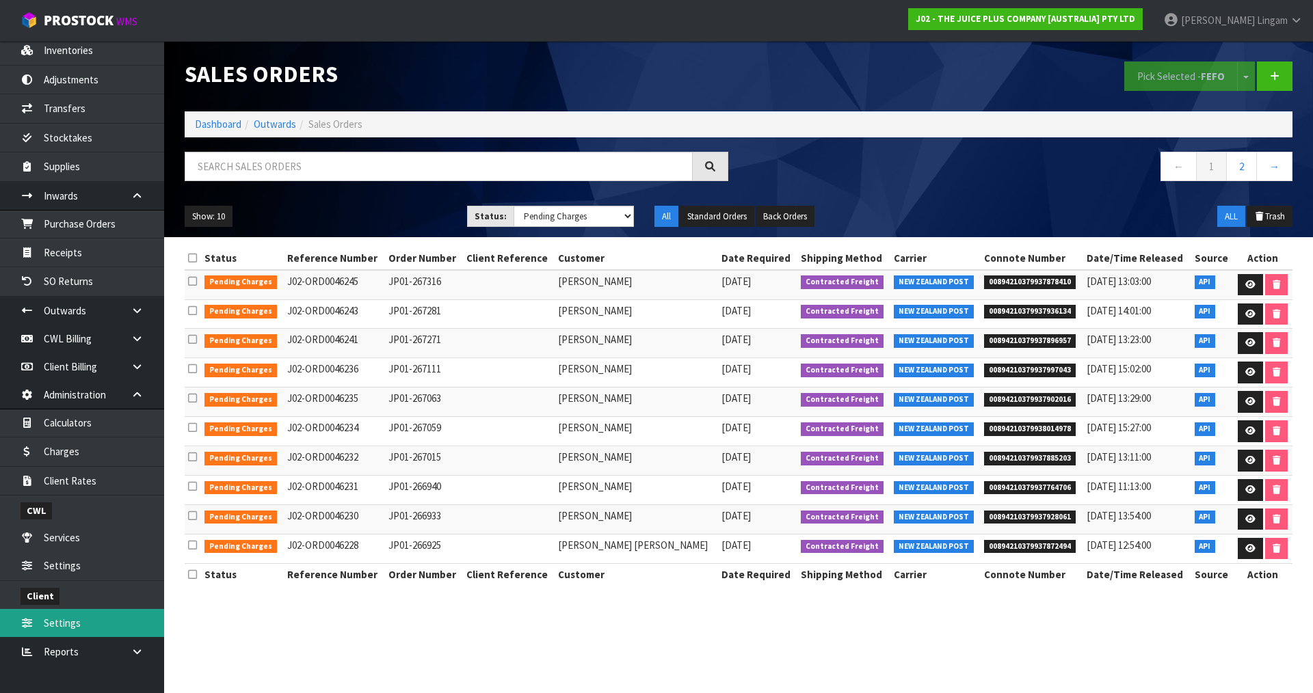
click at [62, 626] on link "Settings" at bounding box center [82, 623] width 164 height 28
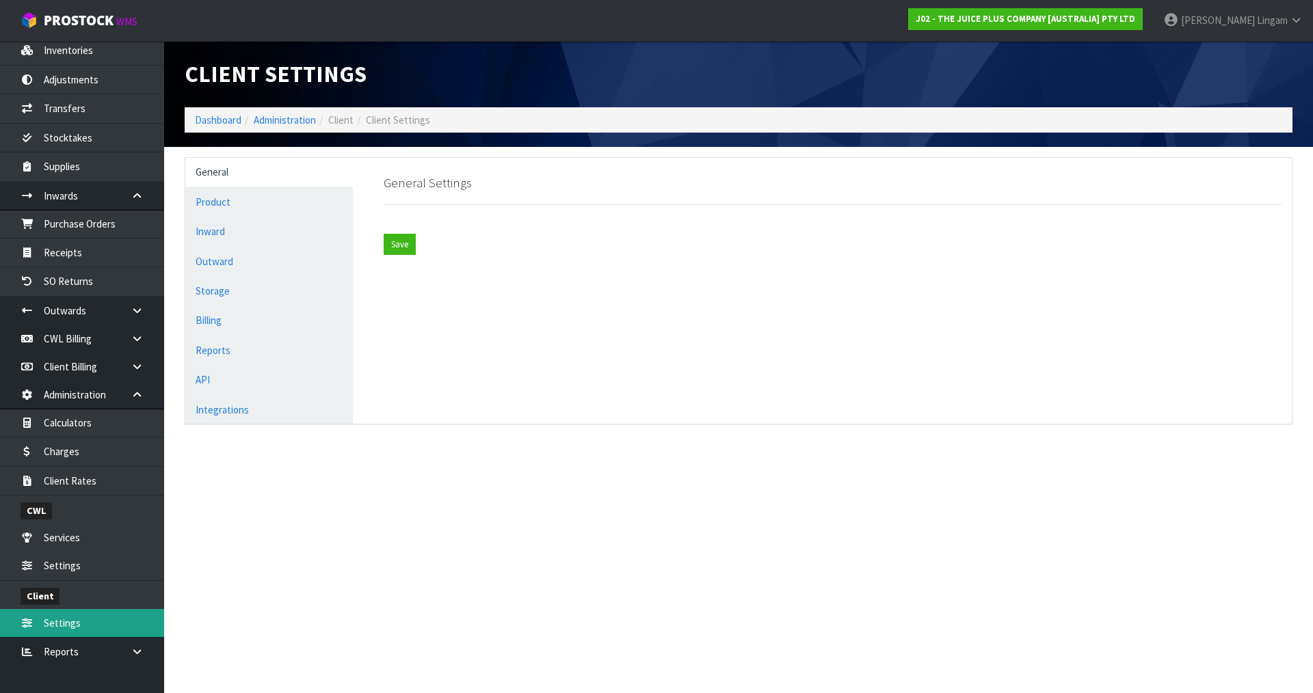
type input "22a9df18-dfd5-4ad6-b9db-ddf145f22059"
click at [222, 387] on link "API" at bounding box center [269, 380] width 168 height 28
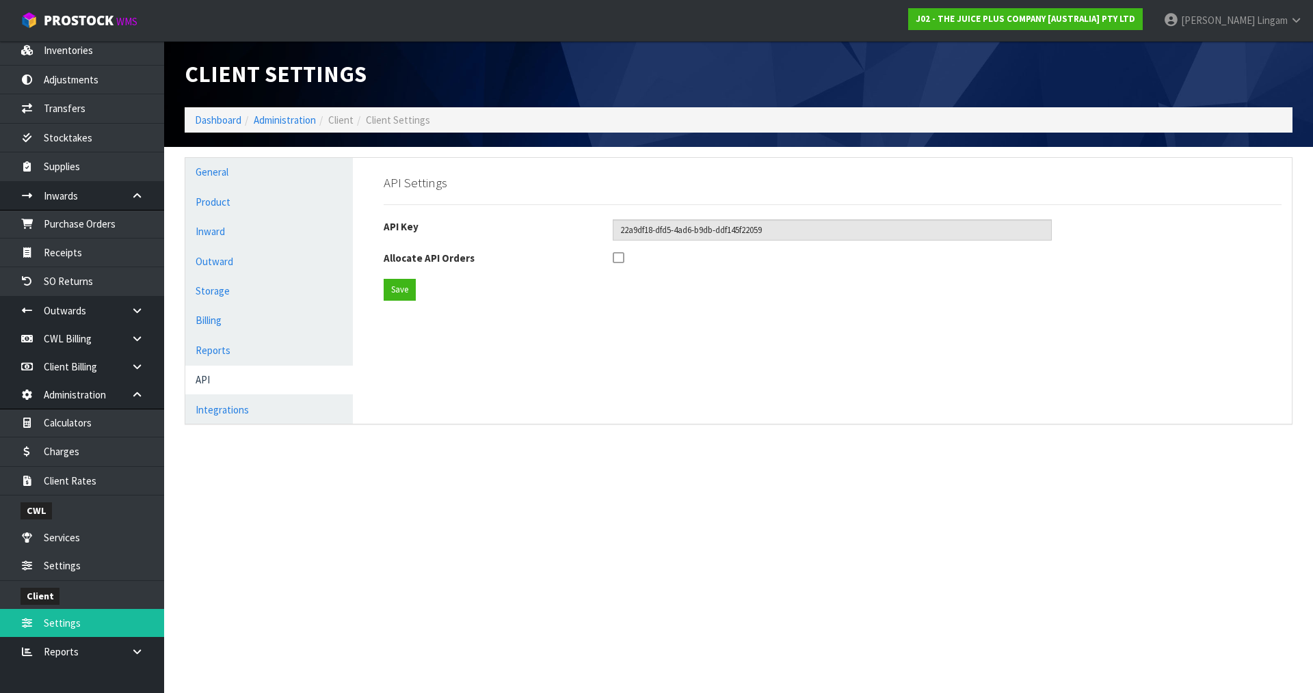
click at [618, 258] on icon at bounding box center [618, 258] width 11 height 13
click at [0, 0] on input "checkbox" at bounding box center [0, 0] width 0 height 0
click at [410, 289] on button "Save" at bounding box center [400, 290] width 32 height 22
click at [256, 410] on link "Integrations" at bounding box center [269, 410] width 168 height 28
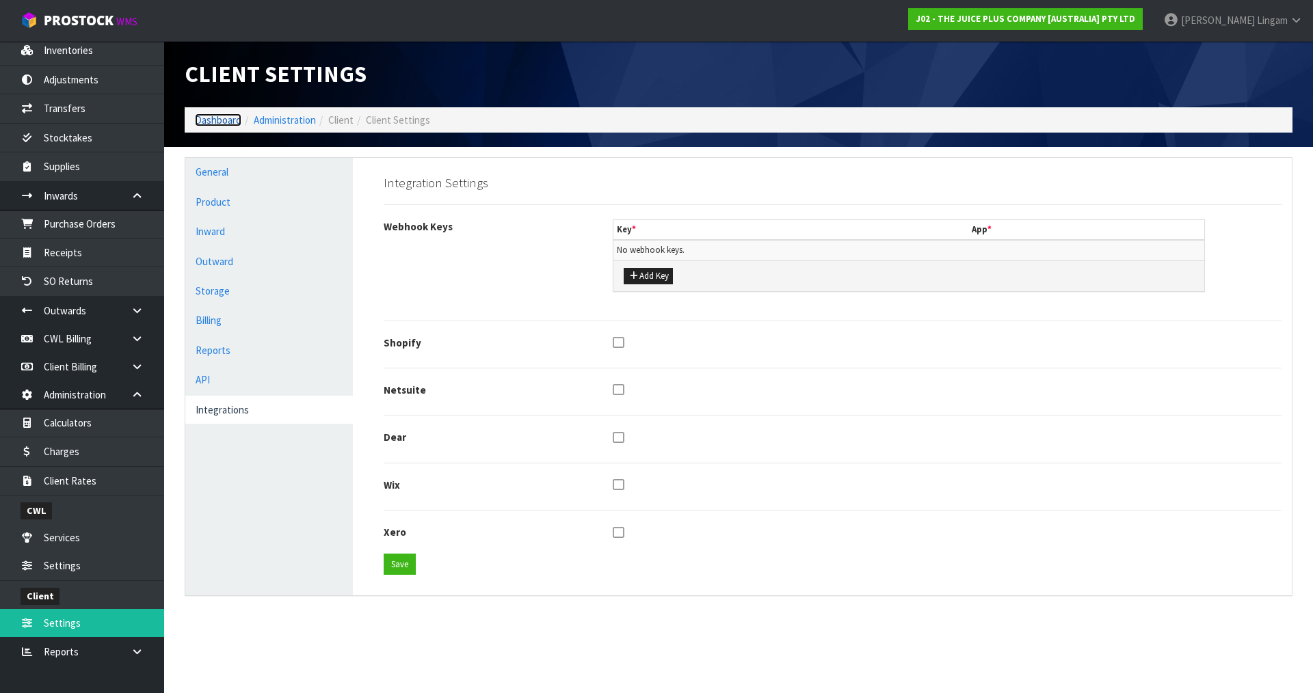
click at [226, 118] on link "Dashboard" at bounding box center [218, 120] width 47 height 13
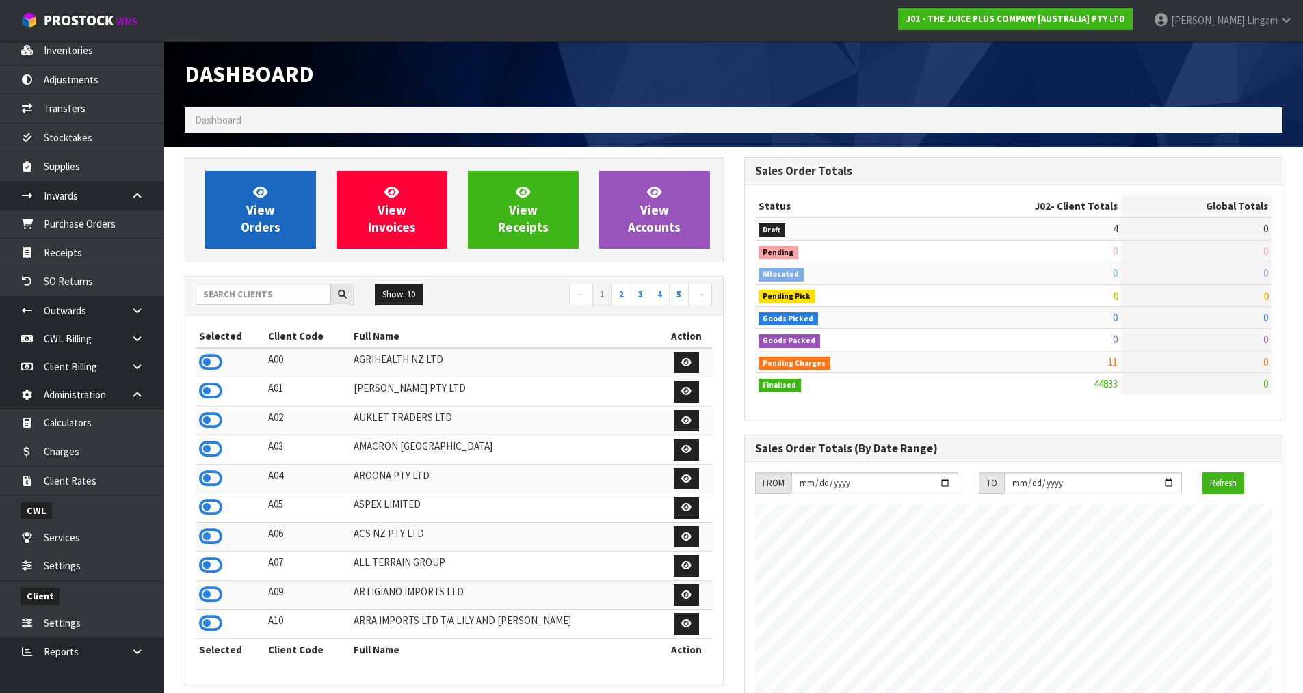
scroll to position [1036, 559]
click at [287, 210] on link "View Orders" at bounding box center [260, 210] width 111 height 78
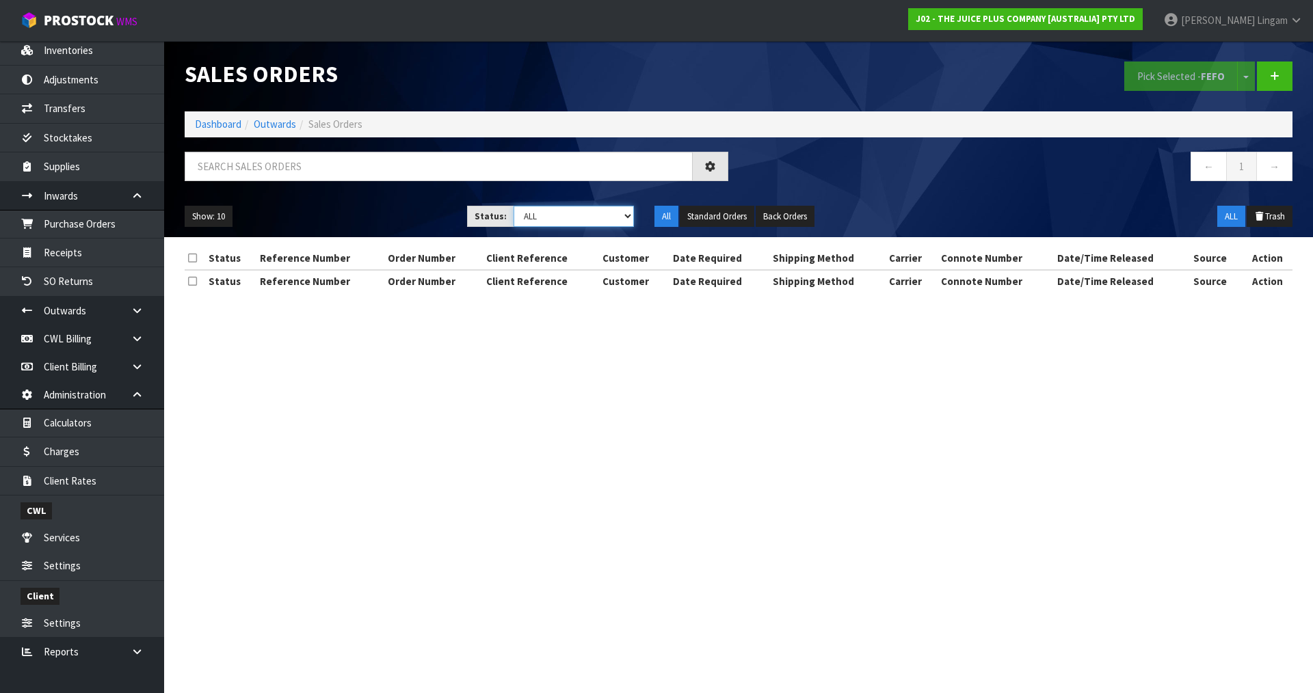
click at [607, 216] on select "Draft Pending Allocated Pending Pick Goods Picked Goods Packed Pending Charges …" at bounding box center [574, 216] width 121 height 21
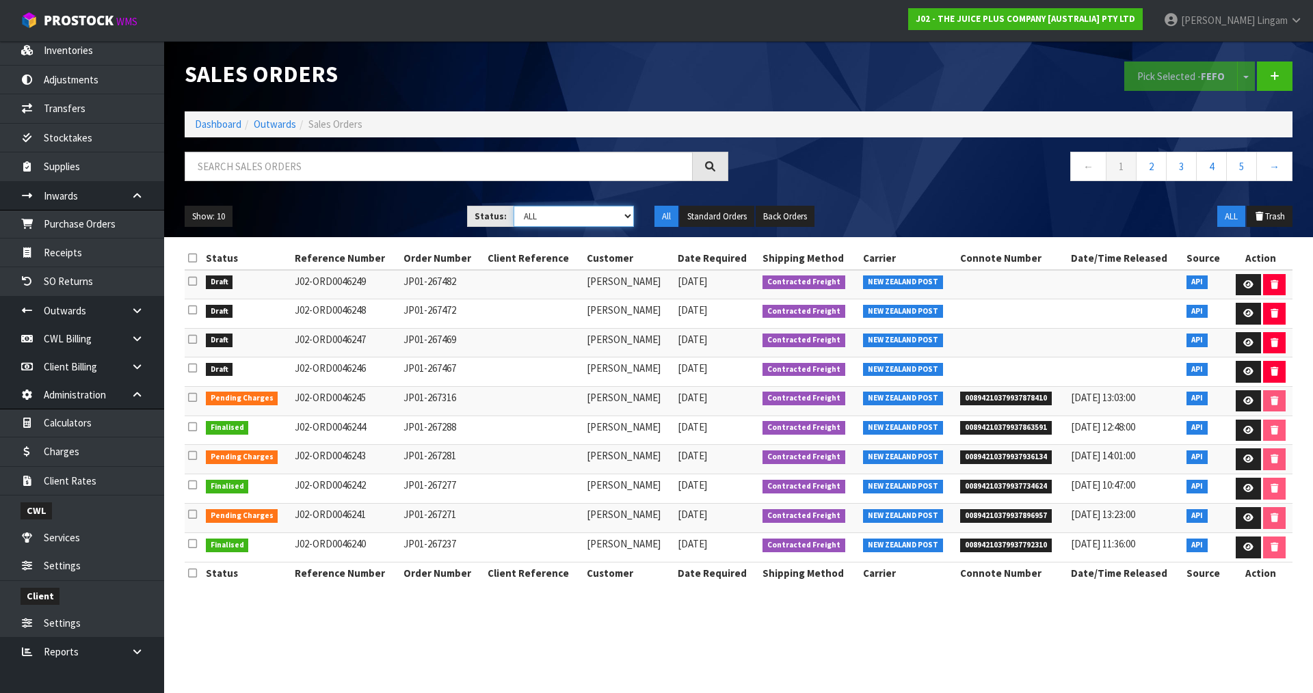
select select "string:0"
click at [514, 206] on select "Draft Pending Allocated Pending Pick Goods Picked Goods Packed Pending Charges …" at bounding box center [574, 216] width 121 height 21
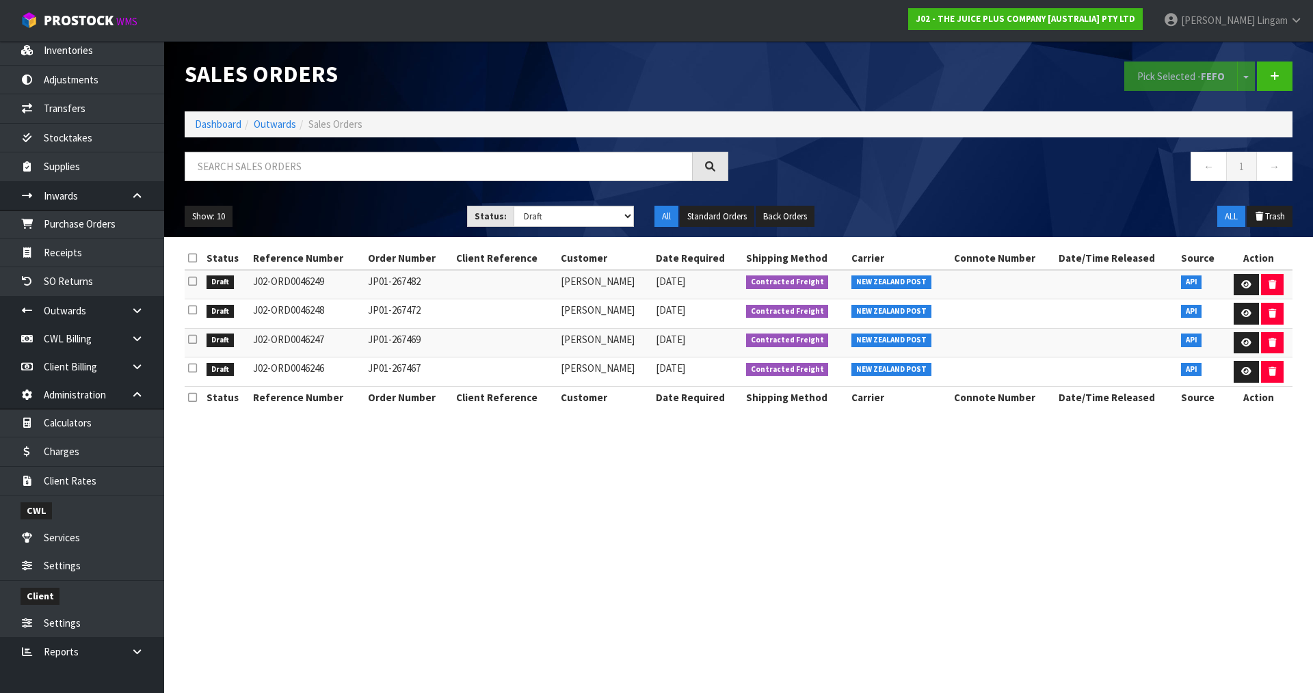
click at [194, 259] on icon at bounding box center [192, 258] width 9 height 10
click at [1164, 72] on button "Pick Selected - FEFO" at bounding box center [1181, 76] width 114 height 29
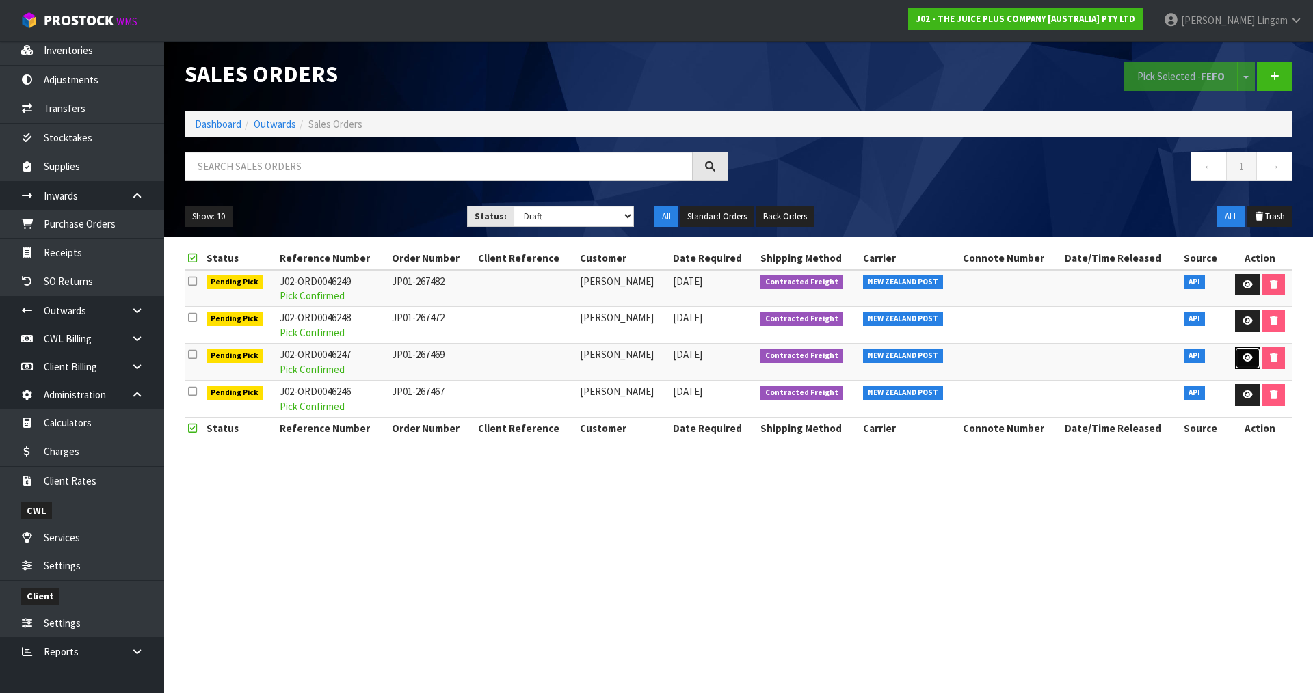
click at [1243, 356] on icon at bounding box center [1248, 358] width 10 height 9
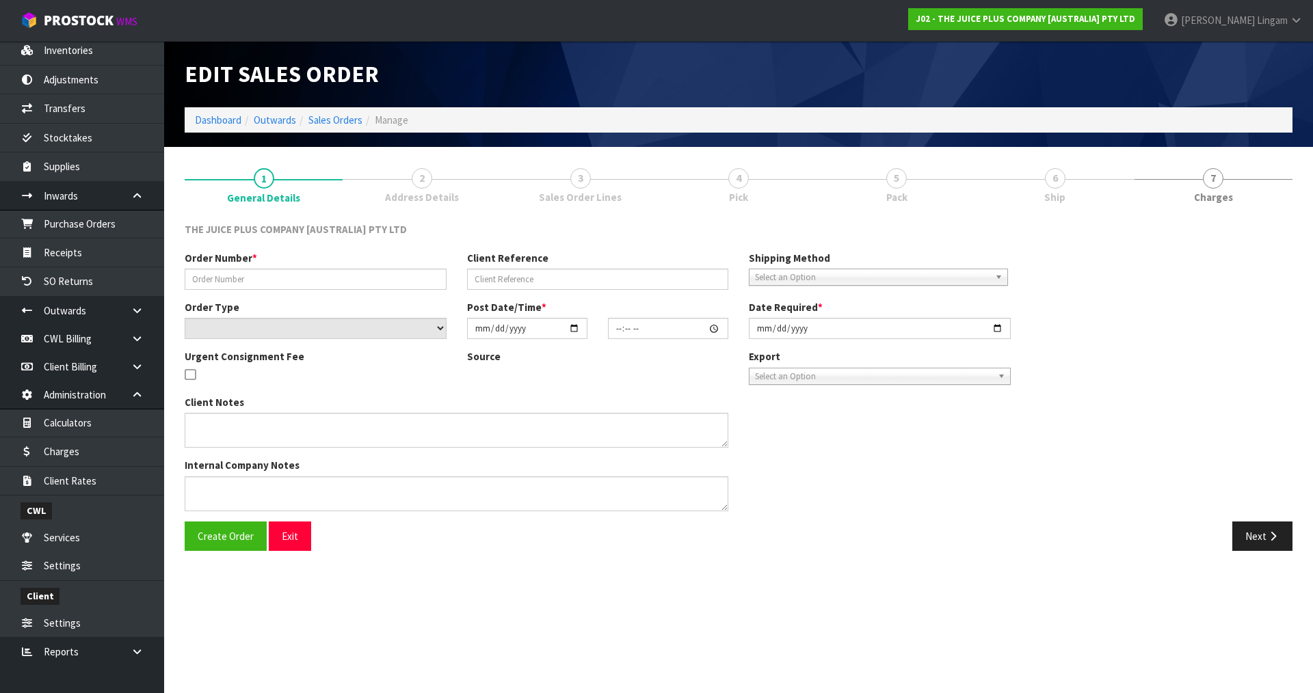
type input "JP01-267469"
select select "number:0"
type input "2025-08-11"
type input "13:59:02.000"
type input "2025-08-11"
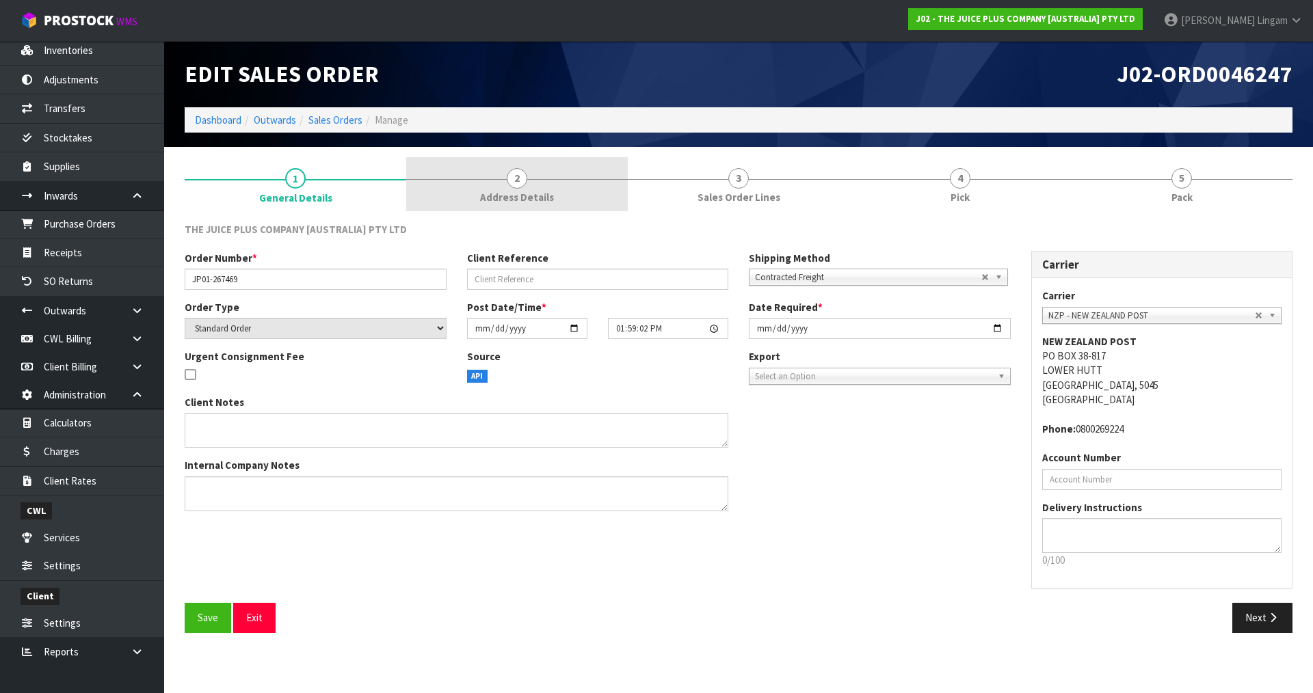
click at [513, 204] on span "Address Details" at bounding box center [517, 197] width 74 height 14
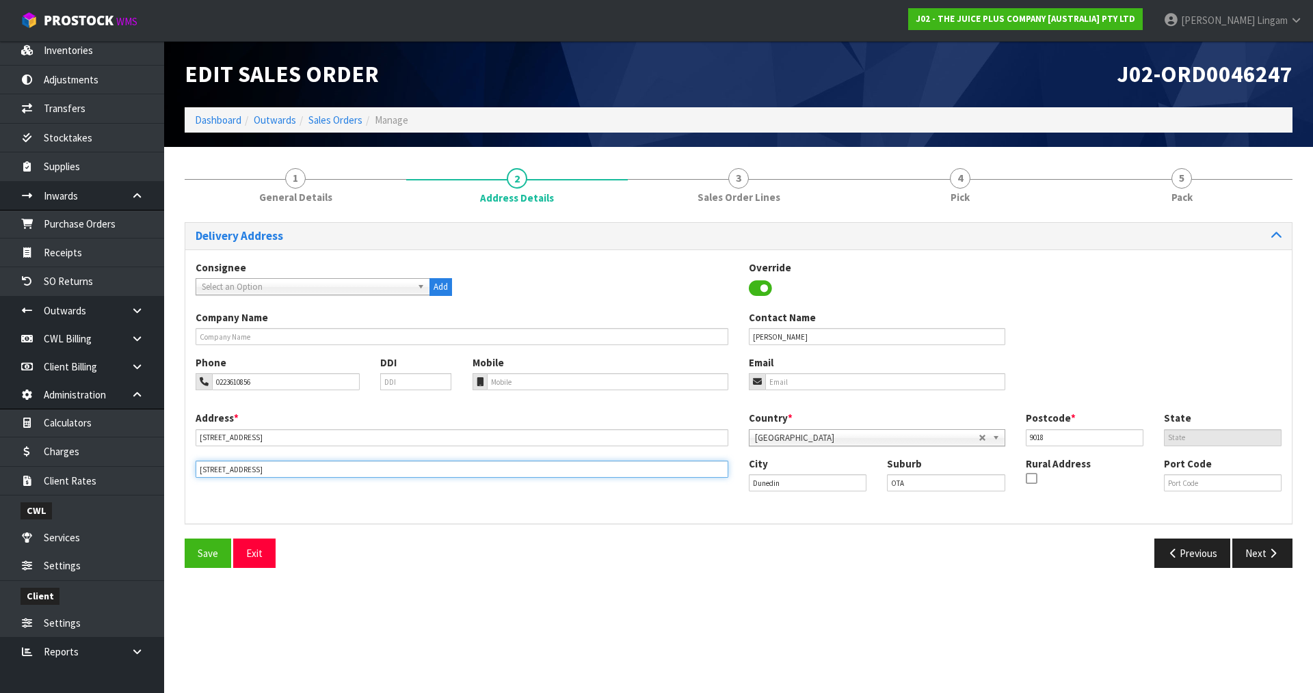
drag, startPoint x: 317, startPoint y: 472, endPoint x: 181, endPoint y: 481, distance: 136.4
click at [181, 481] on div "1 General Details 2 Address Details 3 Sales Order Lines 4 Pick 5 Pack Delivery …" at bounding box center [738, 367] width 1128 height 421
click at [213, 557] on span "Save" at bounding box center [208, 553] width 21 height 13
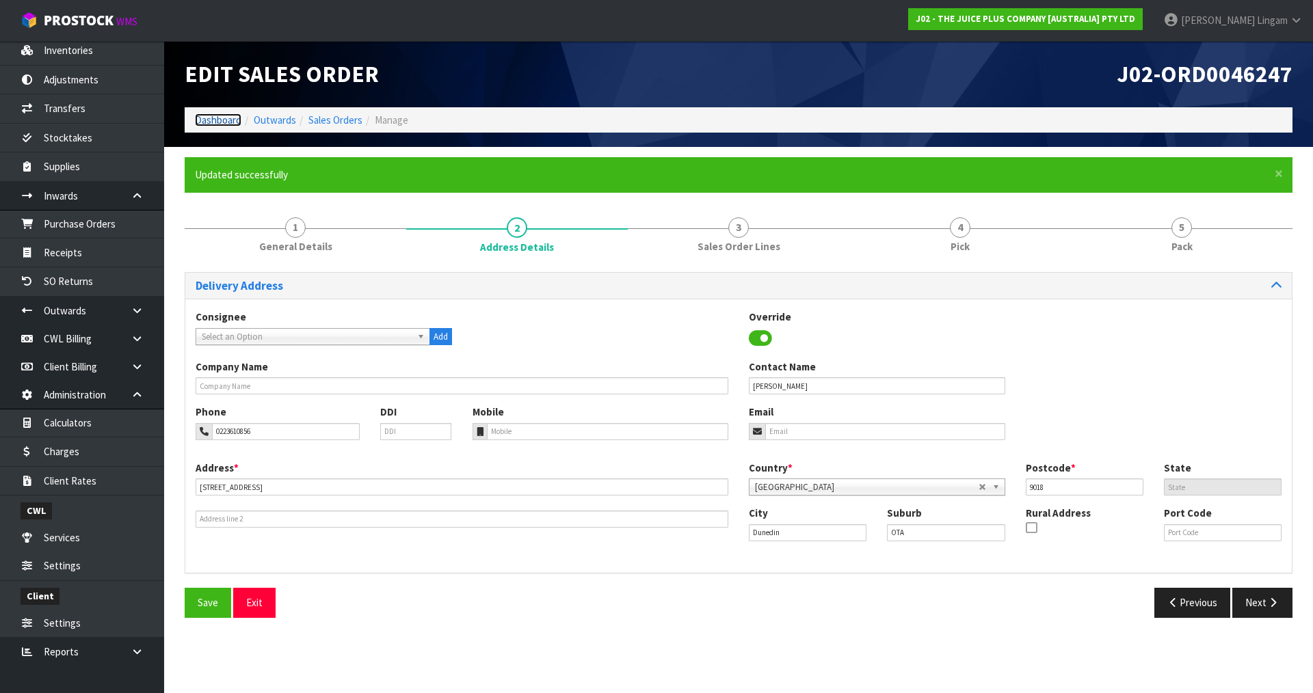
click at [201, 122] on link "Dashboard" at bounding box center [218, 120] width 47 height 13
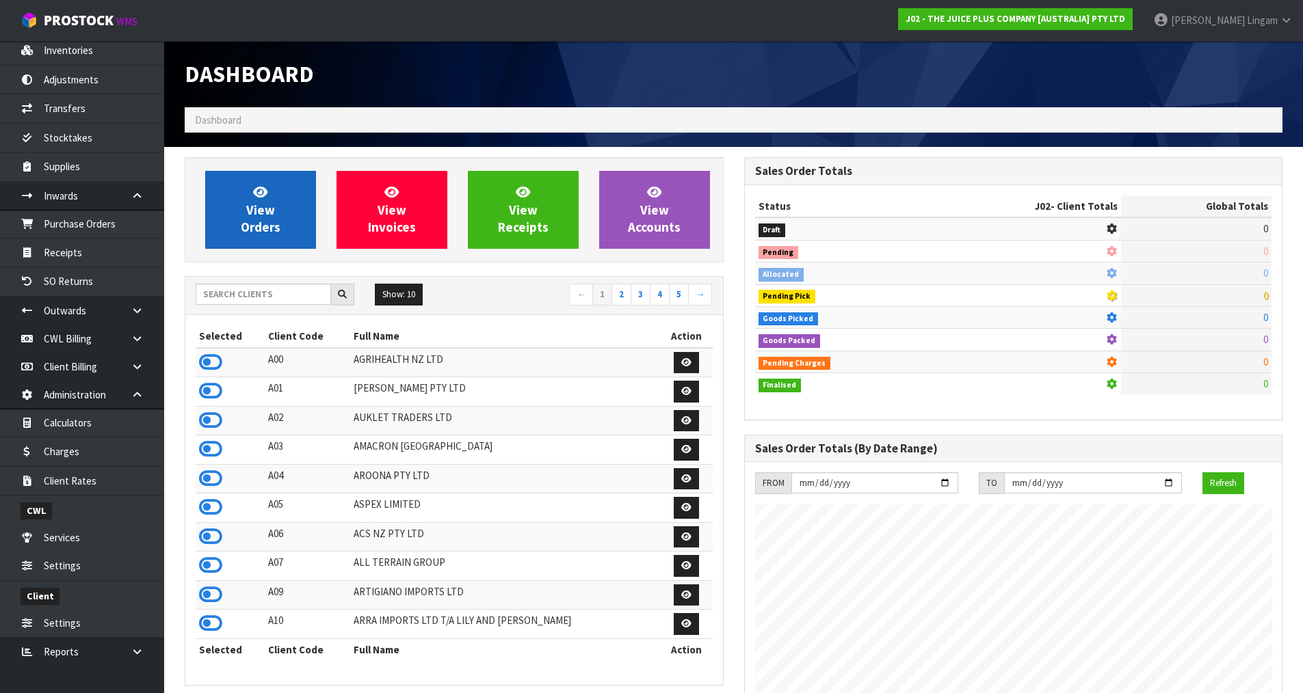
scroll to position [1036, 559]
click at [252, 224] on span "View Orders" at bounding box center [261, 209] width 40 height 51
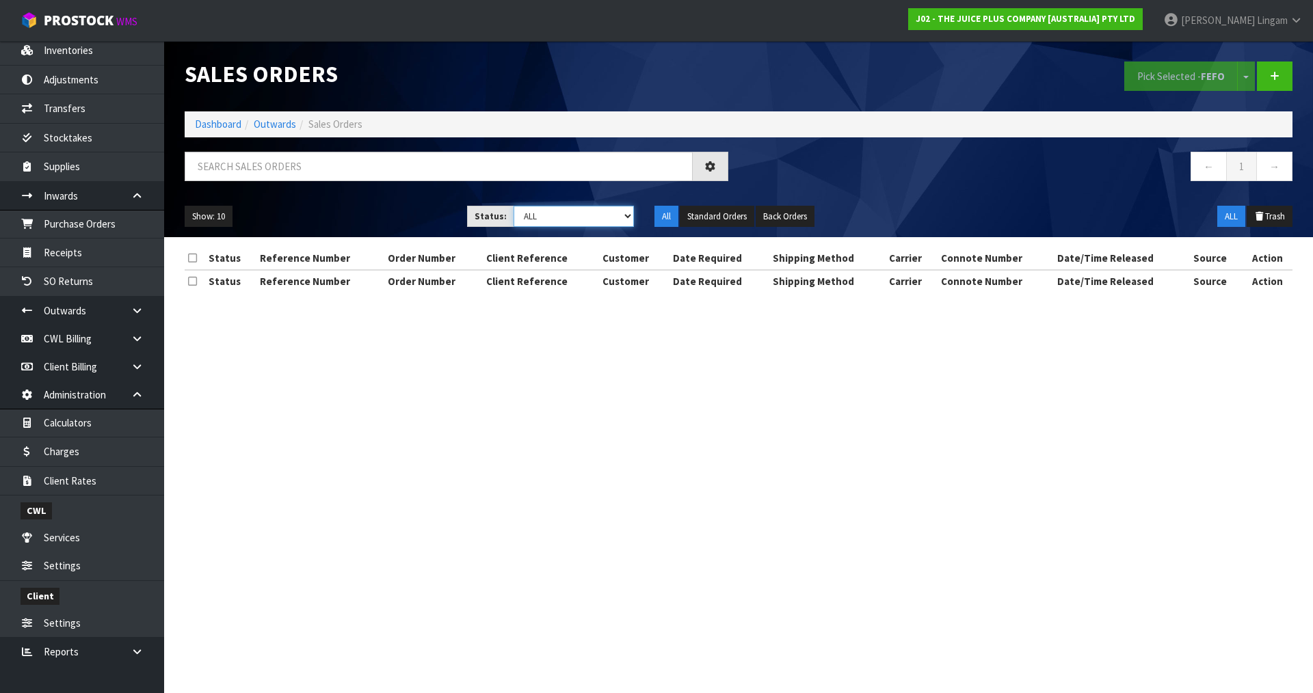
click at [608, 217] on select "Draft Pending Allocated Pending Pick Goods Picked Goods Packed Pending Charges …" at bounding box center [574, 216] width 121 height 21
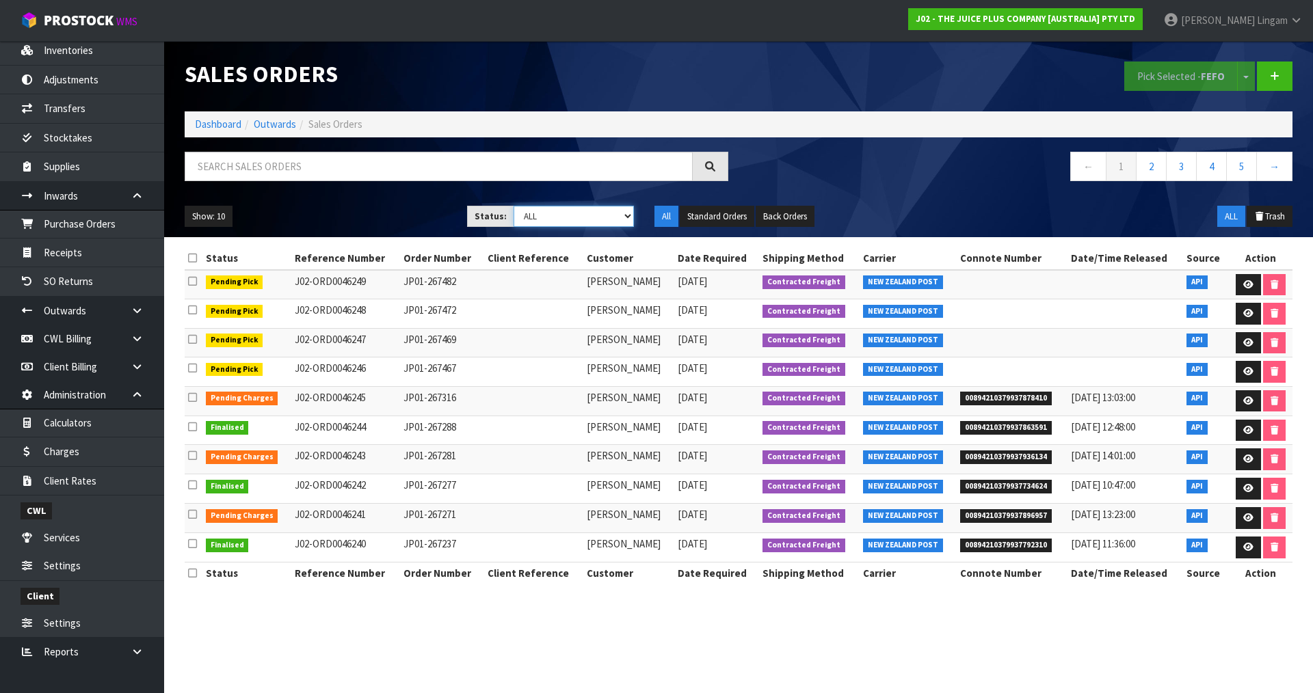
select select "string:6"
click at [514, 206] on select "Draft Pending Allocated Pending Pick Goods Picked Goods Packed Pending Charges …" at bounding box center [574, 216] width 121 height 21
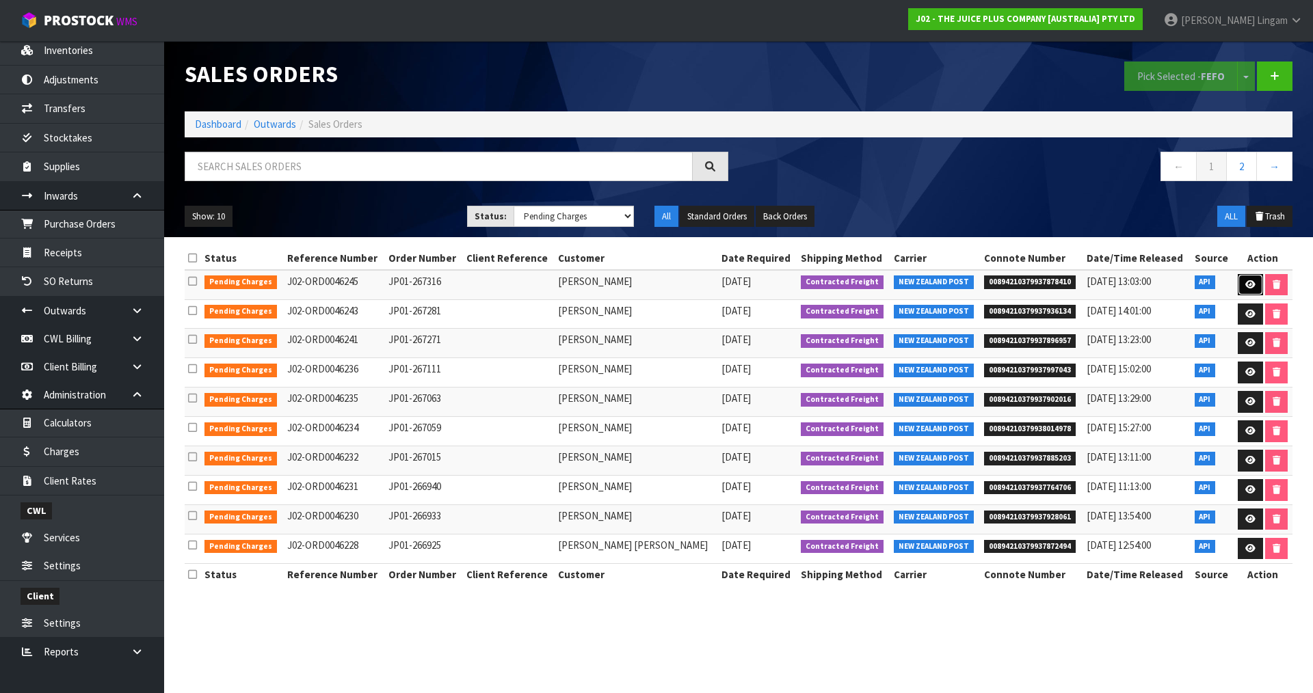
click at [1247, 283] on icon at bounding box center [1250, 284] width 10 height 9
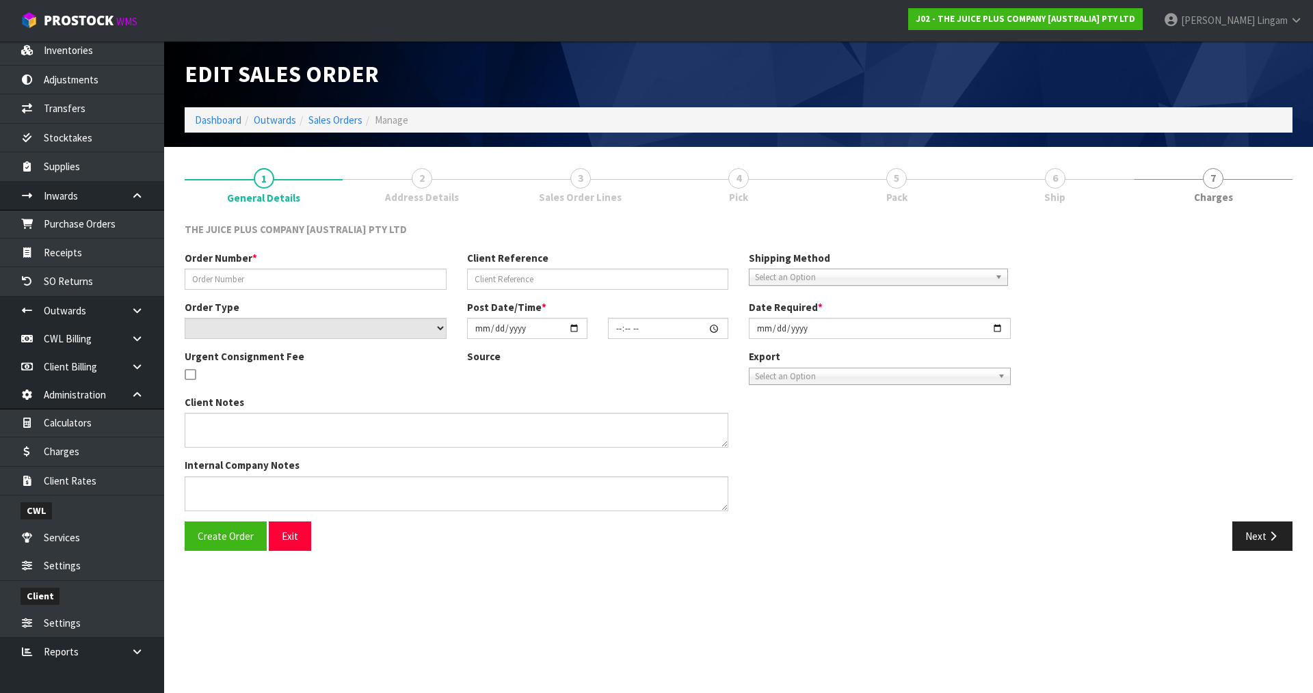
type input "JP01-267316"
select select "number:0"
type input "2025-08-11"
type input "03:01:22.000"
type input "2025-08-11"
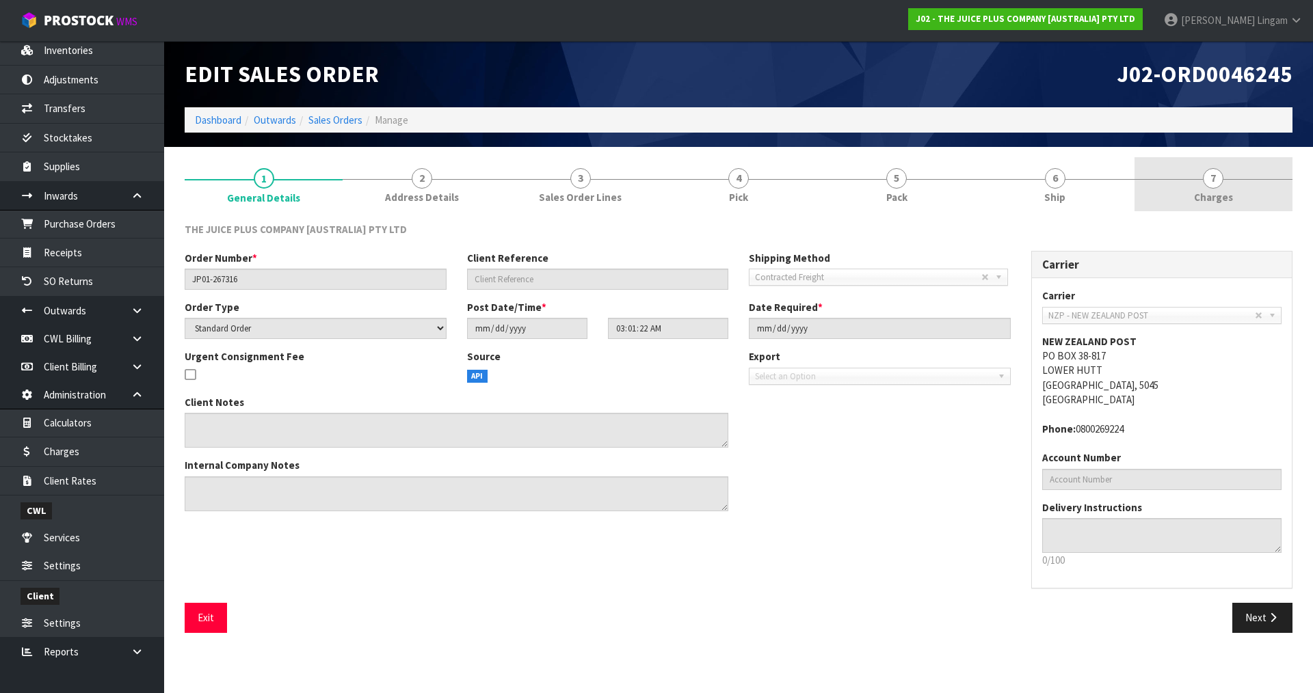
click at [1237, 193] on link "7 Charges" at bounding box center [1214, 184] width 158 height 54
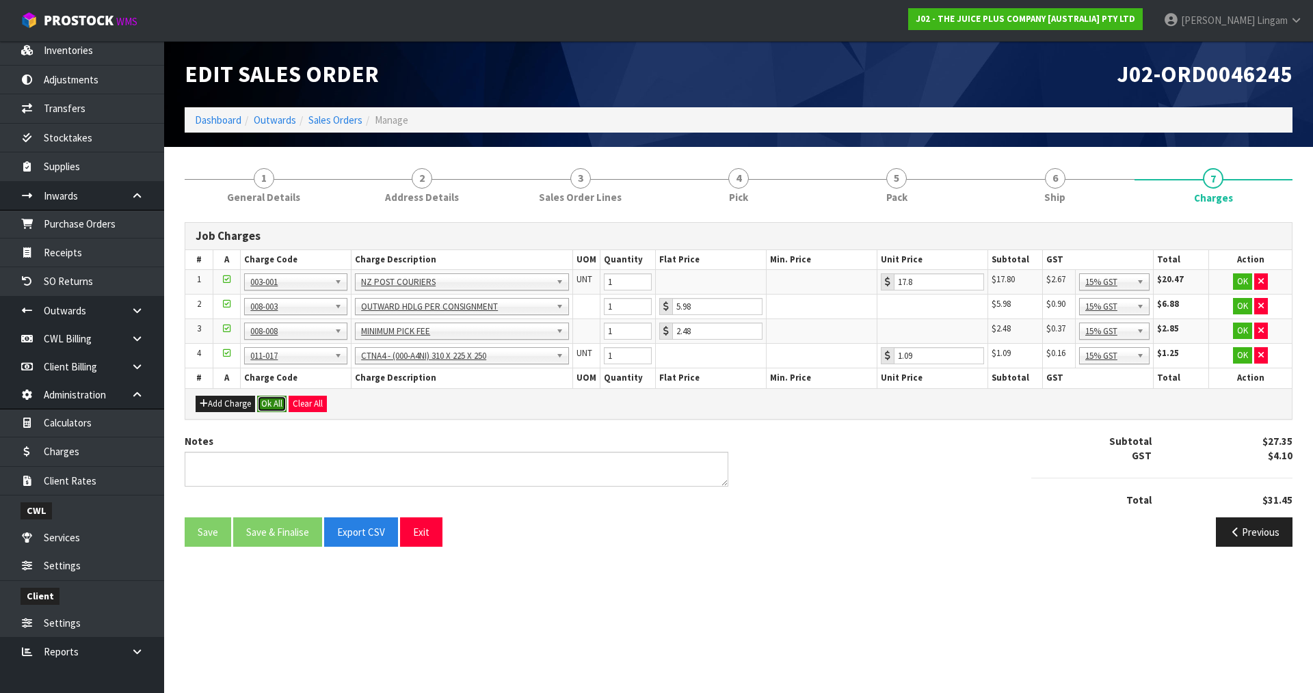
click at [279, 409] on button "Ok All" at bounding box center [271, 404] width 29 height 16
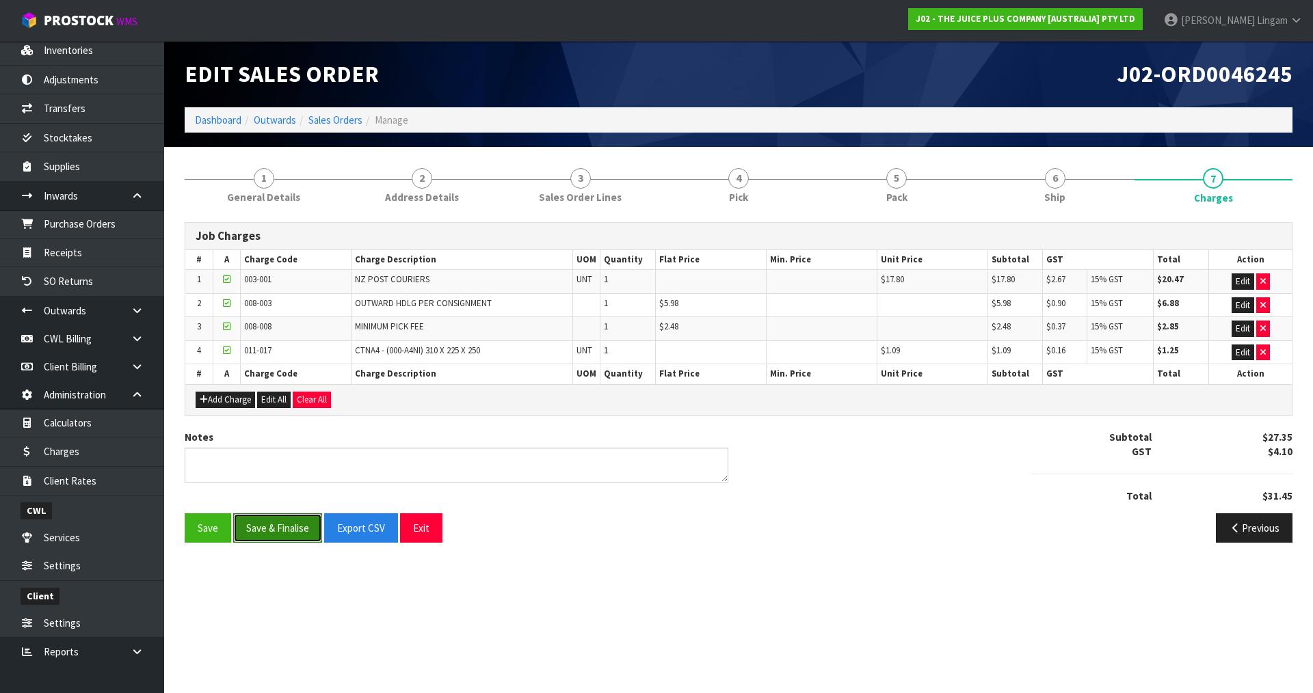
click at [289, 530] on button "Save & Finalise" at bounding box center [277, 528] width 89 height 29
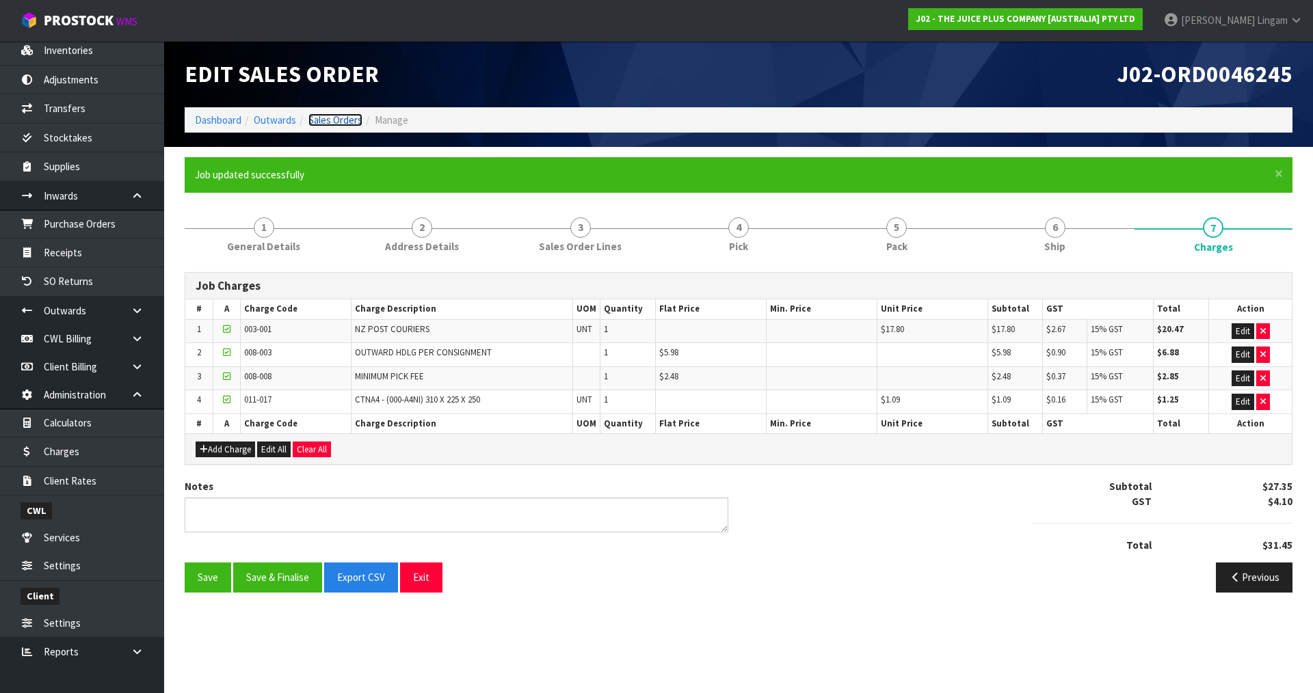
click at [349, 120] on link "Sales Orders" at bounding box center [335, 120] width 54 height 13
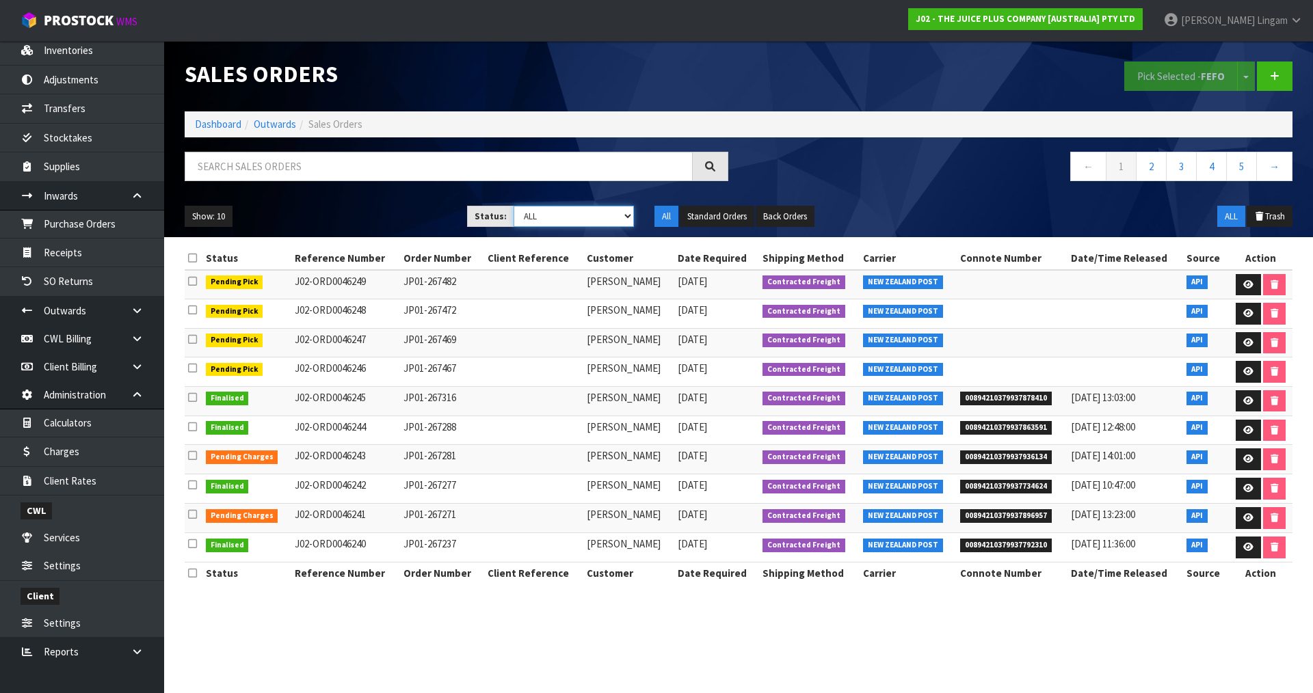
click at [616, 215] on select "Draft Pending Allocated Pending Pick Goods Picked Goods Packed Pending Charges …" at bounding box center [574, 216] width 121 height 21
select select "string:6"
click at [514, 206] on select "Draft Pending Allocated Pending Pick Goods Picked Goods Packed Pending Charges …" at bounding box center [574, 216] width 121 height 21
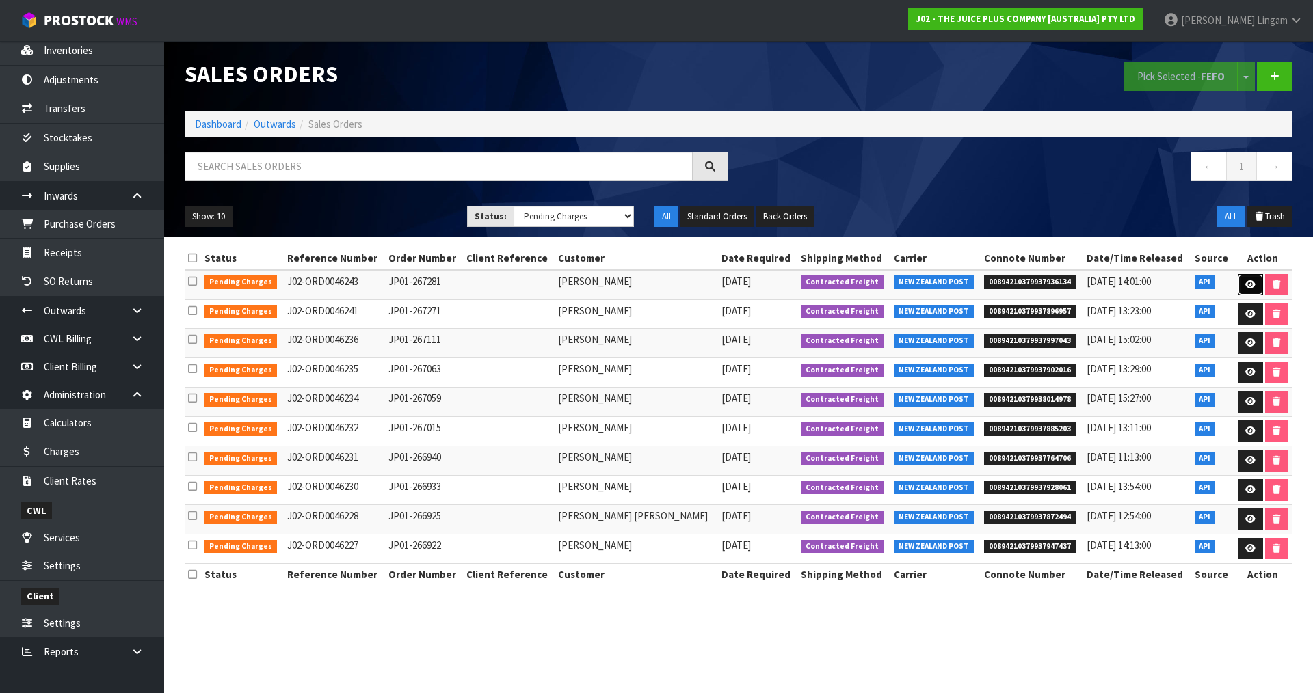
click at [1245, 283] on icon at bounding box center [1250, 284] width 10 height 9
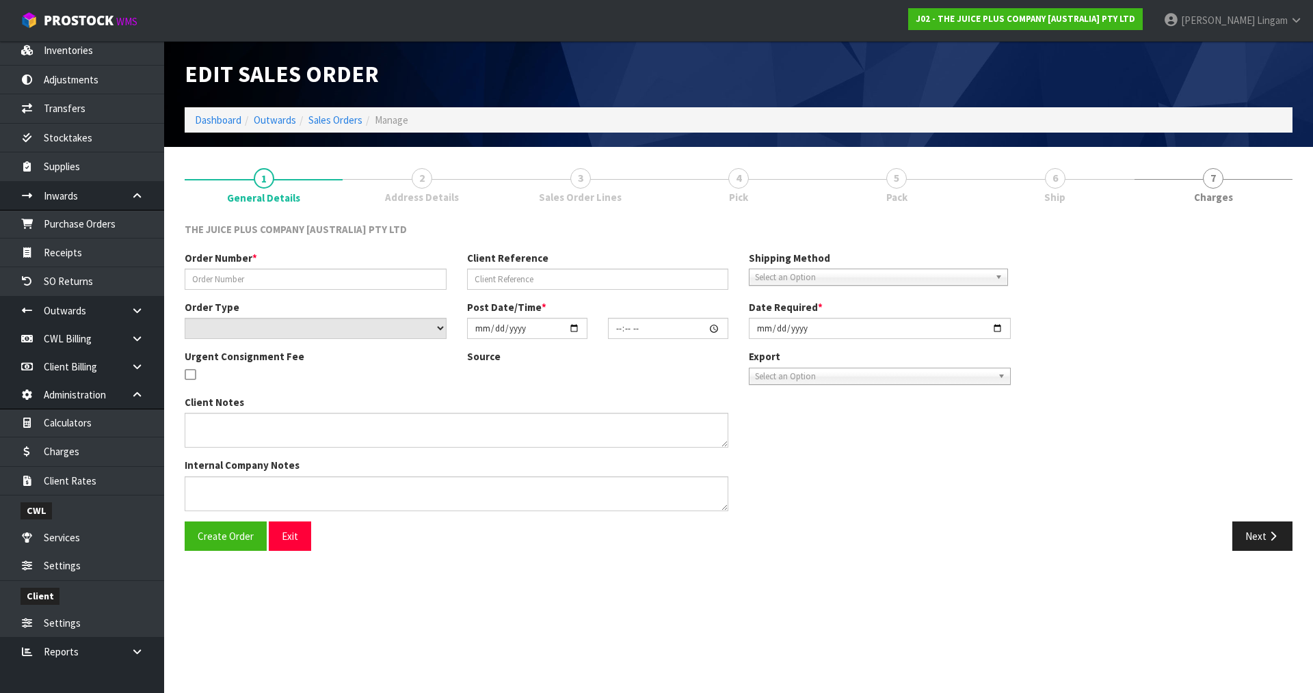
type input "JP01-267281"
select select "number:0"
type input "2025-08-10"
type input "19:04:52.000"
type input "2025-08-10"
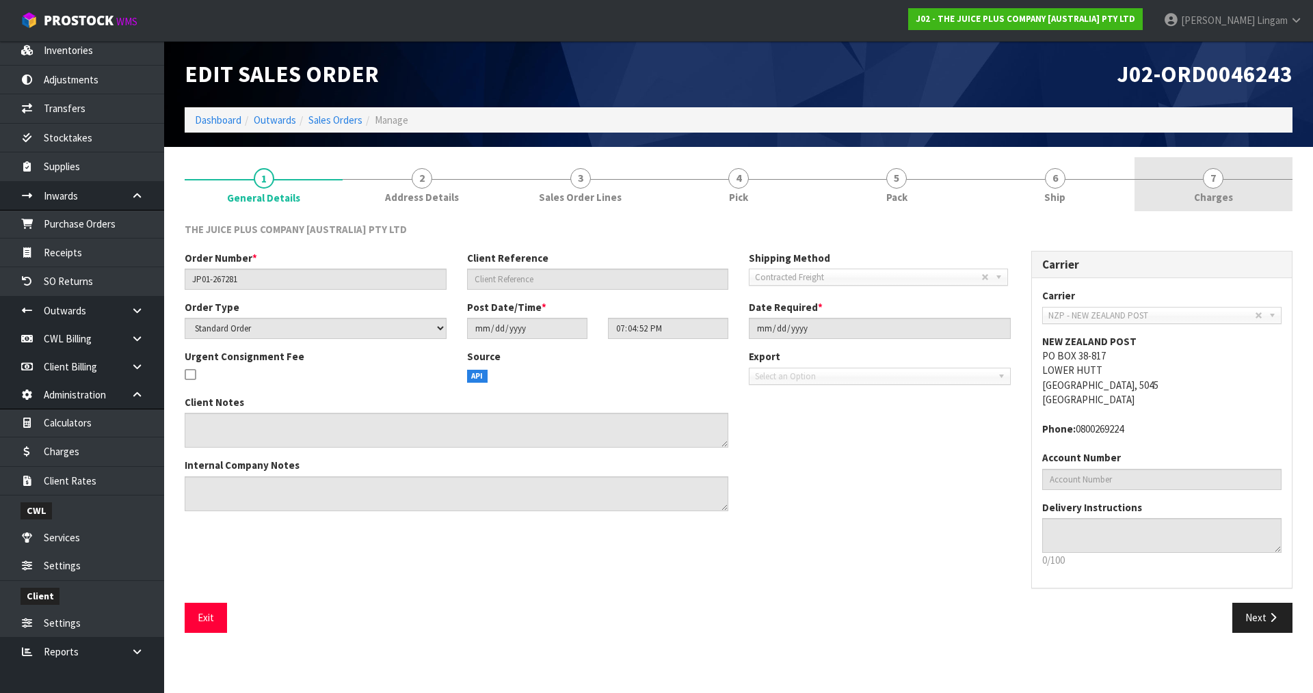
click at [1246, 195] on link "7 Charges" at bounding box center [1214, 184] width 158 height 54
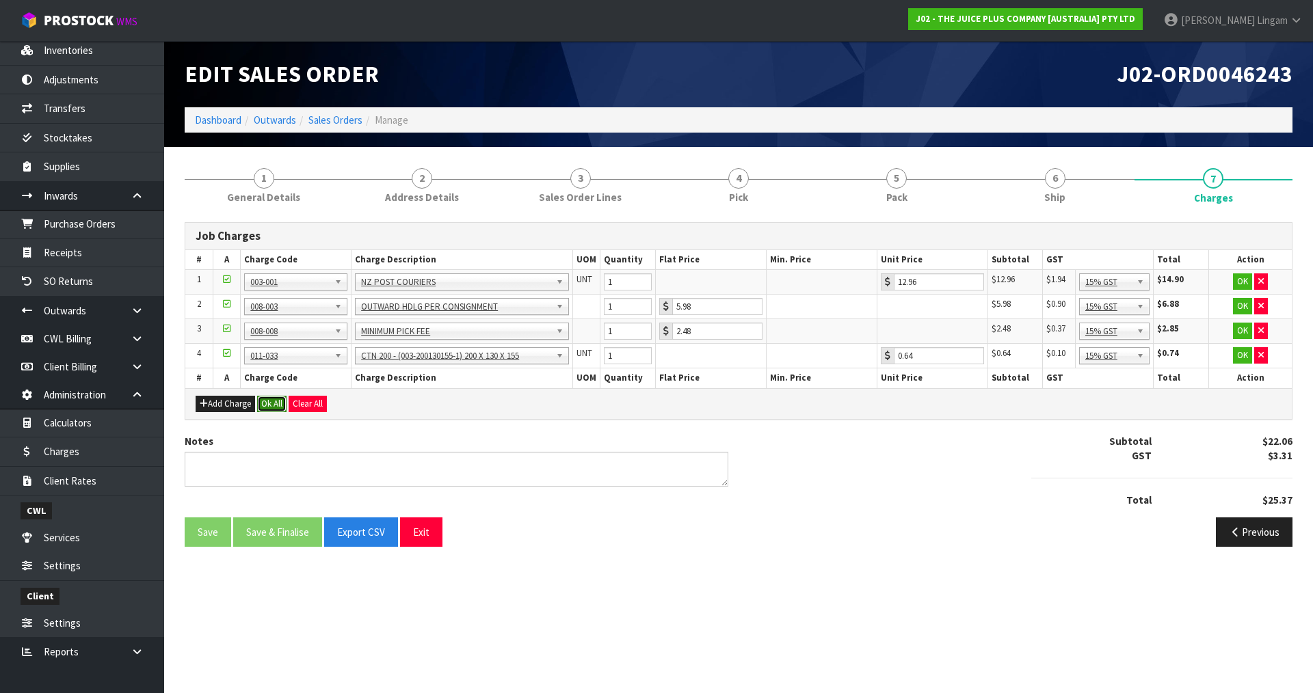
click at [265, 404] on button "Ok All" at bounding box center [271, 404] width 29 height 16
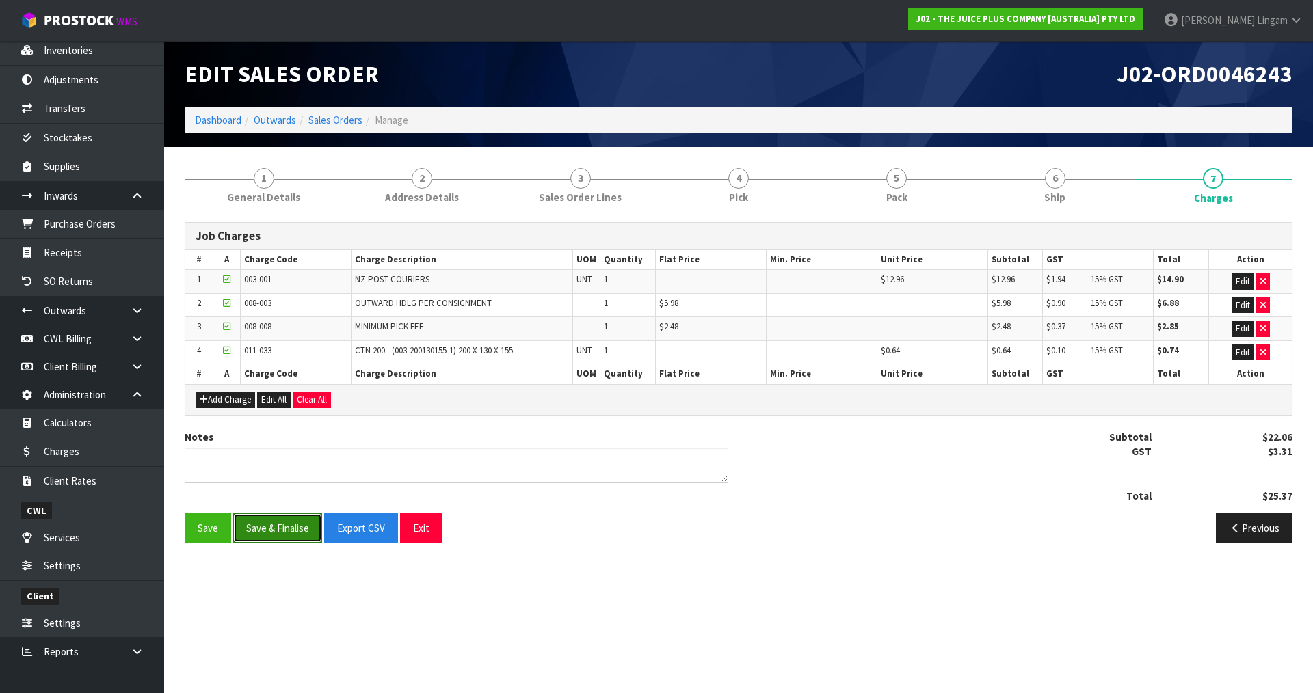
click at [274, 534] on button "Save & Finalise" at bounding box center [277, 528] width 89 height 29
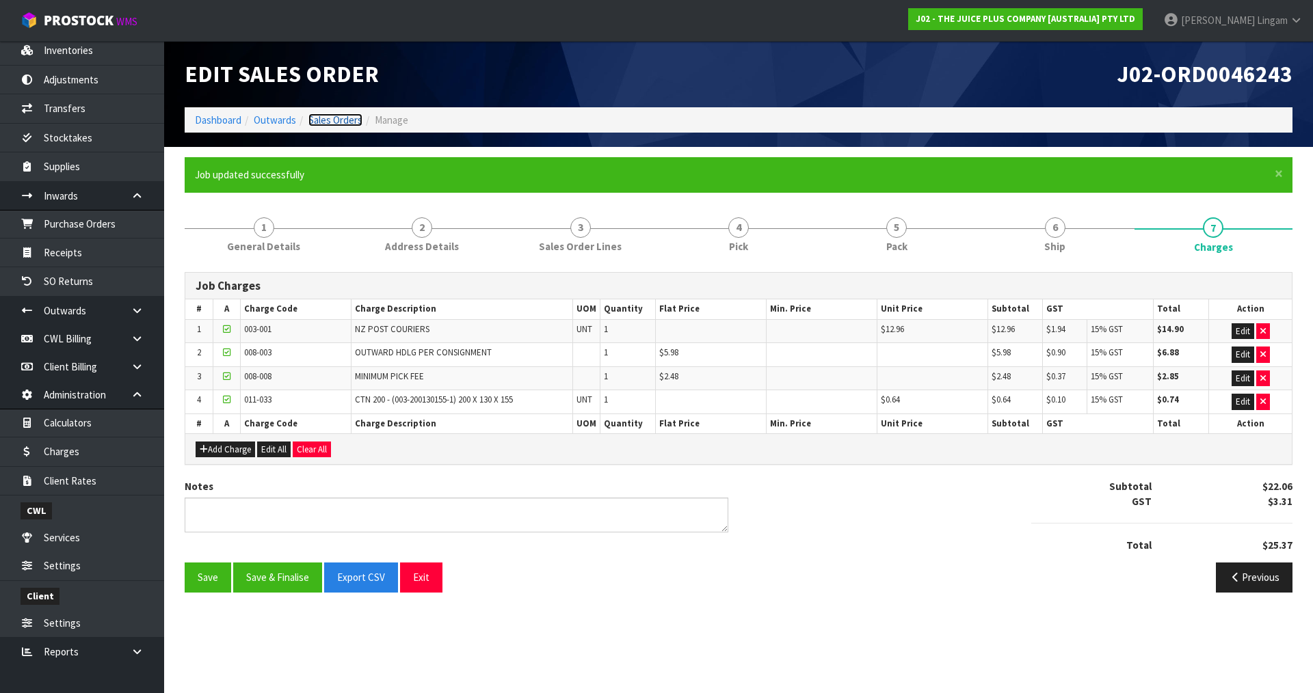
click at [351, 122] on link "Sales Orders" at bounding box center [335, 120] width 54 height 13
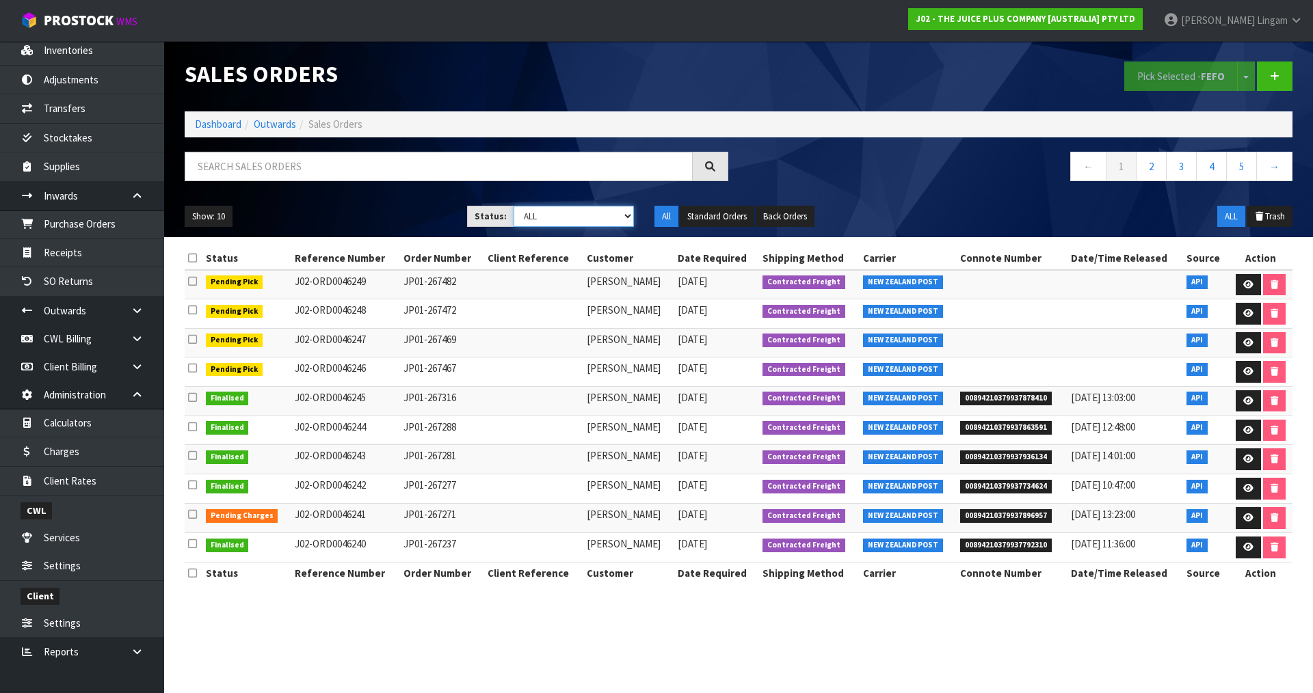
click at [618, 220] on select "Draft Pending Allocated Pending Pick Goods Picked Goods Packed Pending Charges …" at bounding box center [574, 216] width 121 height 21
select select "string:6"
click at [514, 206] on select "Draft Pending Allocated Pending Pick Goods Picked Goods Packed Pending Charges …" at bounding box center [574, 216] width 121 height 21
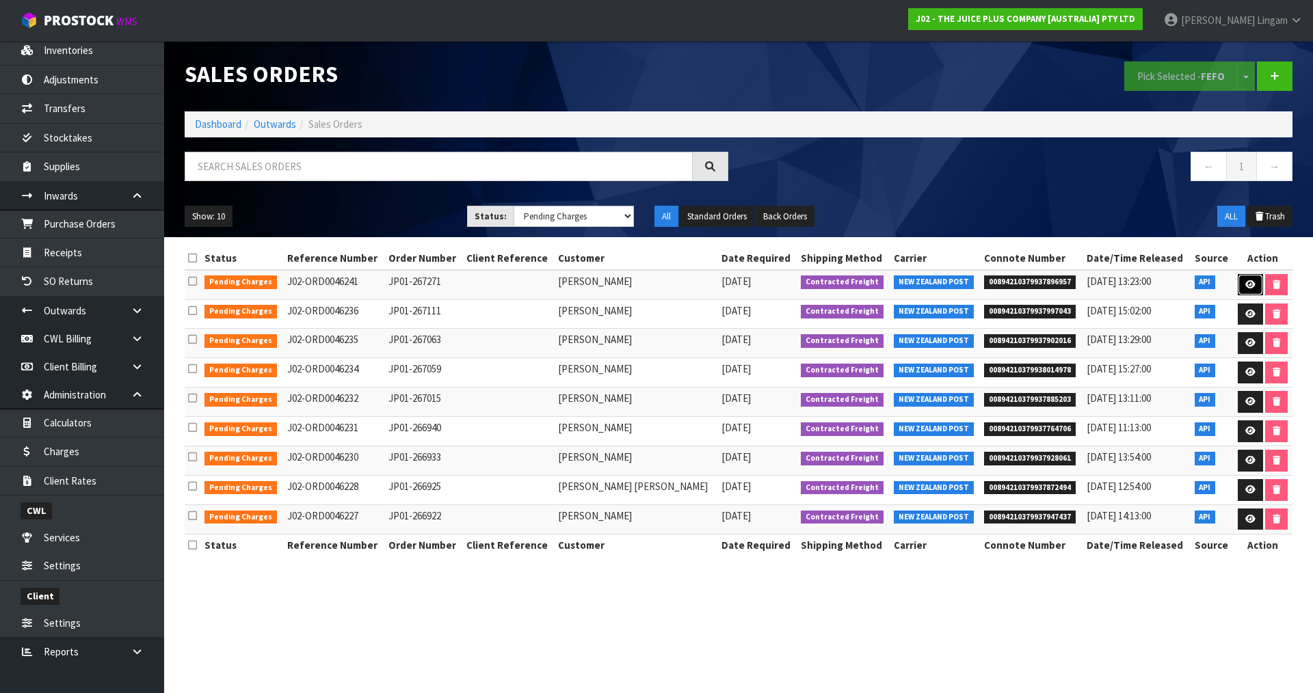
click at [1242, 288] on link at bounding box center [1250, 285] width 25 height 22
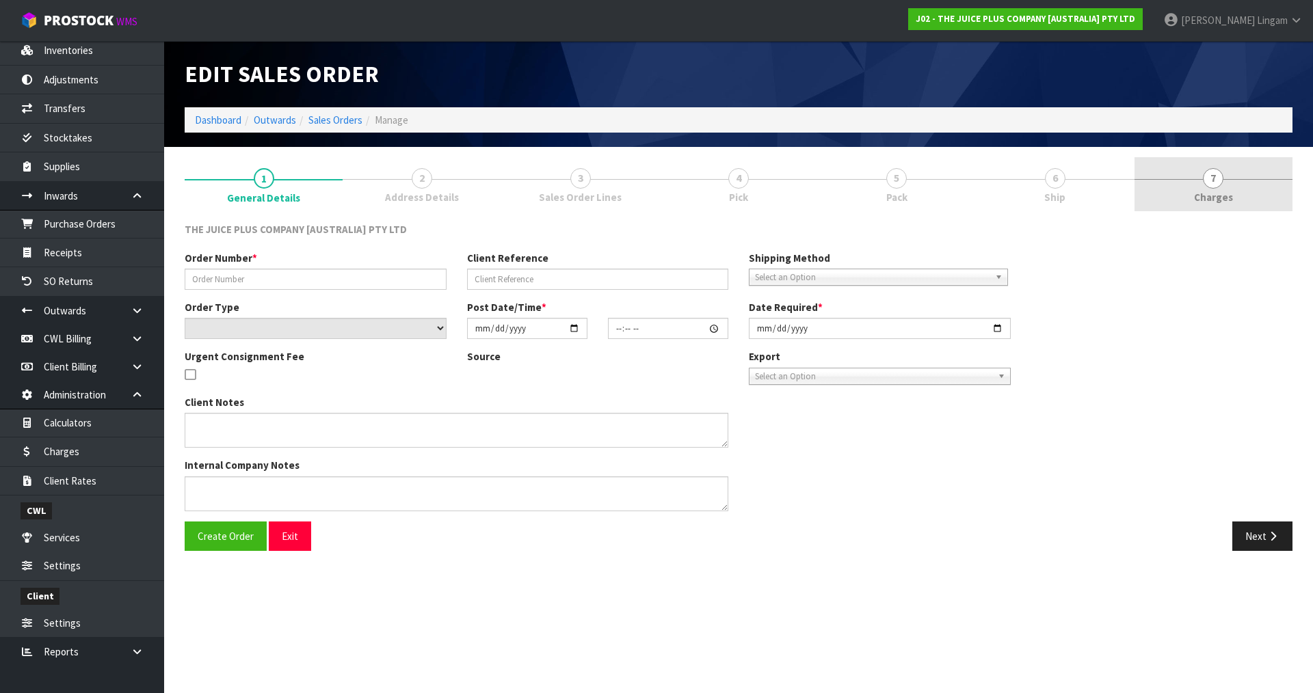
type input "JP01-267271"
select select "number:0"
type input "2025-08-10"
type input "13:24:28.000"
type input "2025-08-10"
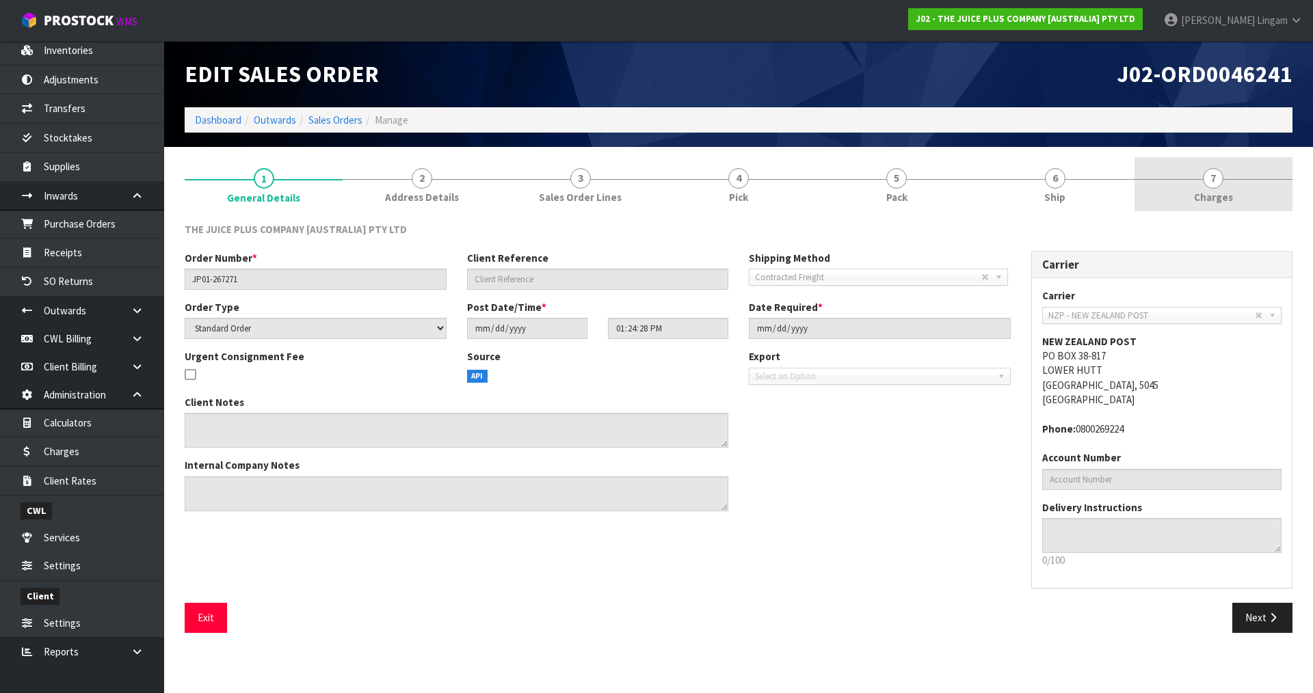
click at [1236, 194] on link "7 Charges" at bounding box center [1214, 184] width 158 height 54
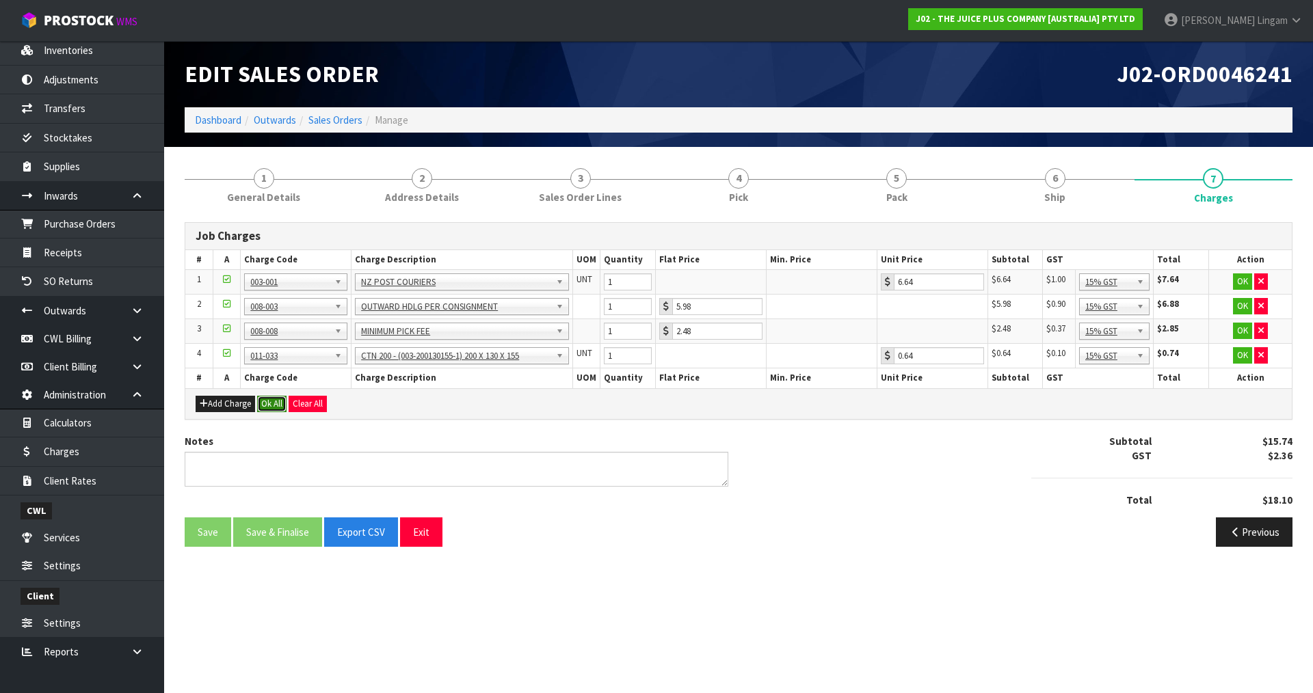
click at [279, 399] on button "Ok All" at bounding box center [271, 404] width 29 height 16
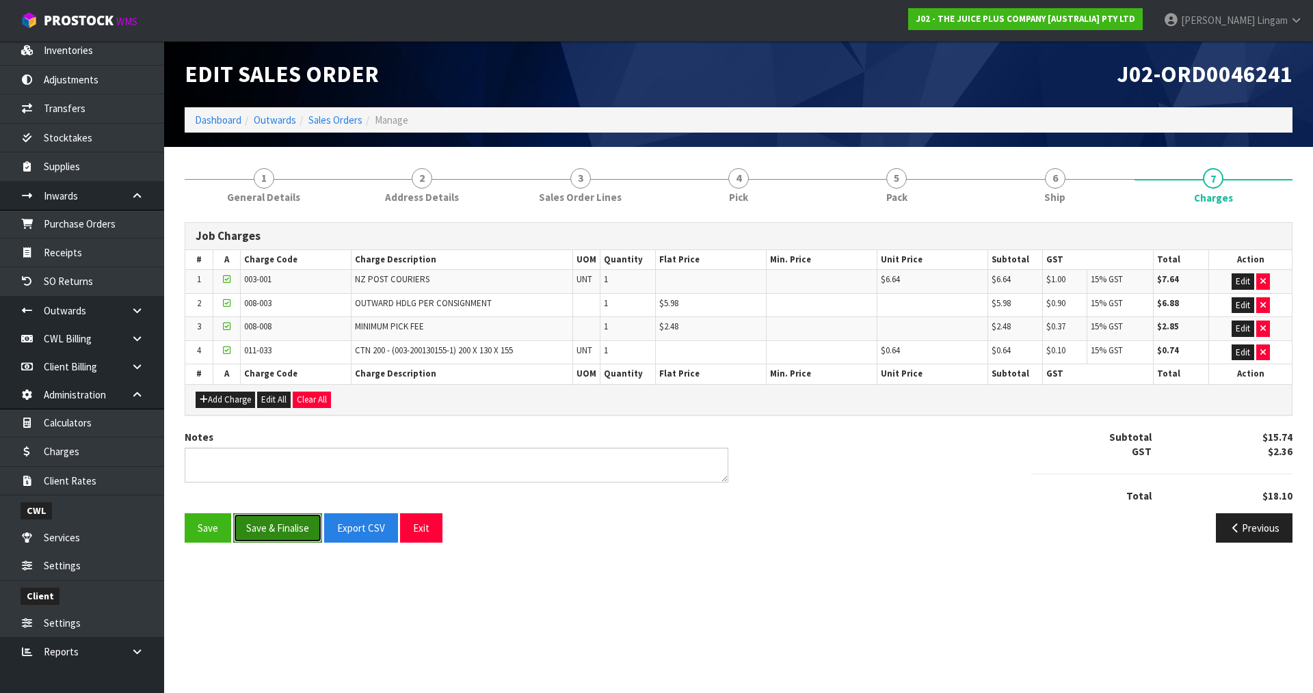
click at [285, 521] on button "Save & Finalise" at bounding box center [277, 528] width 89 height 29
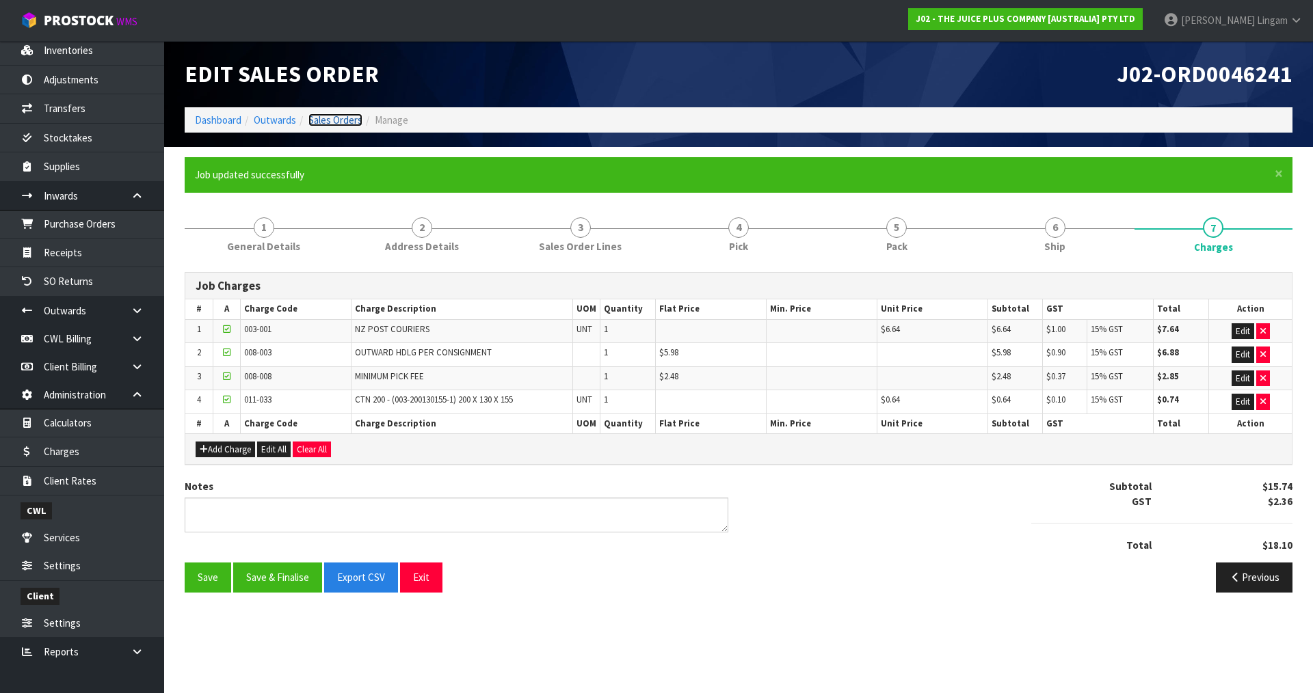
click at [350, 122] on link "Sales Orders" at bounding box center [335, 120] width 54 height 13
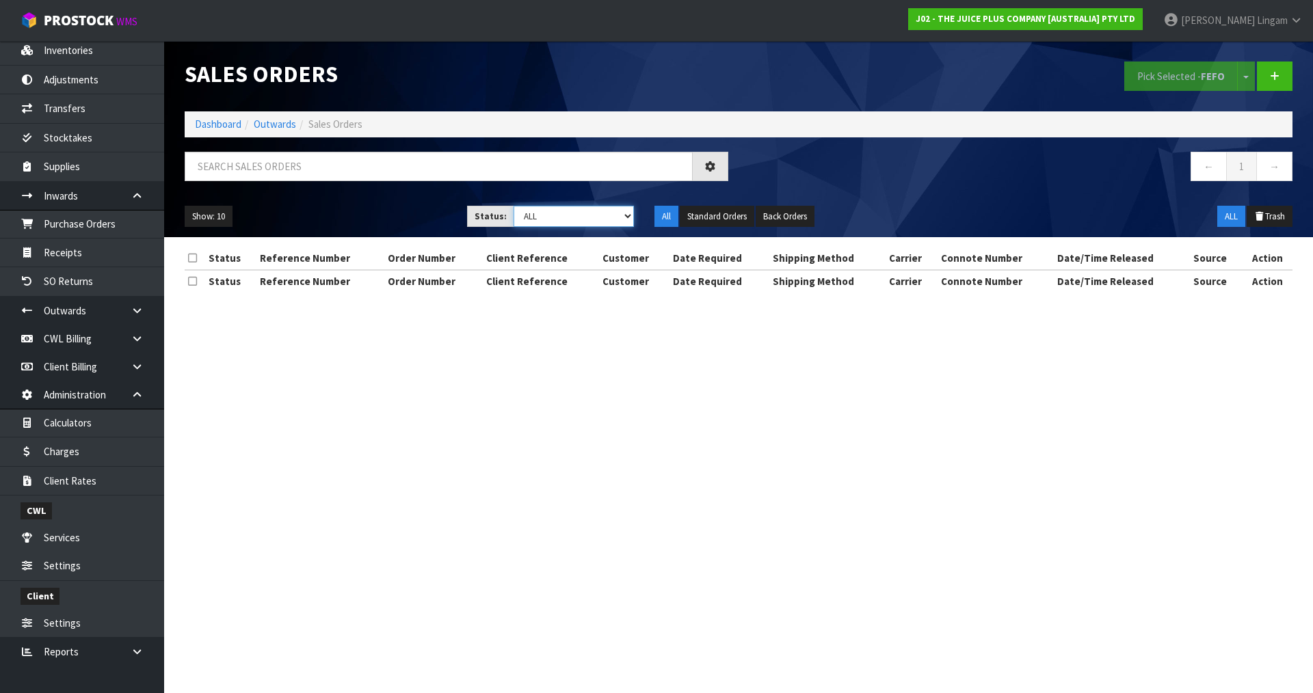
click at [616, 219] on select "Draft Pending Allocated Pending Pick Goods Picked Goods Packed Pending Charges …" at bounding box center [574, 216] width 121 height 21
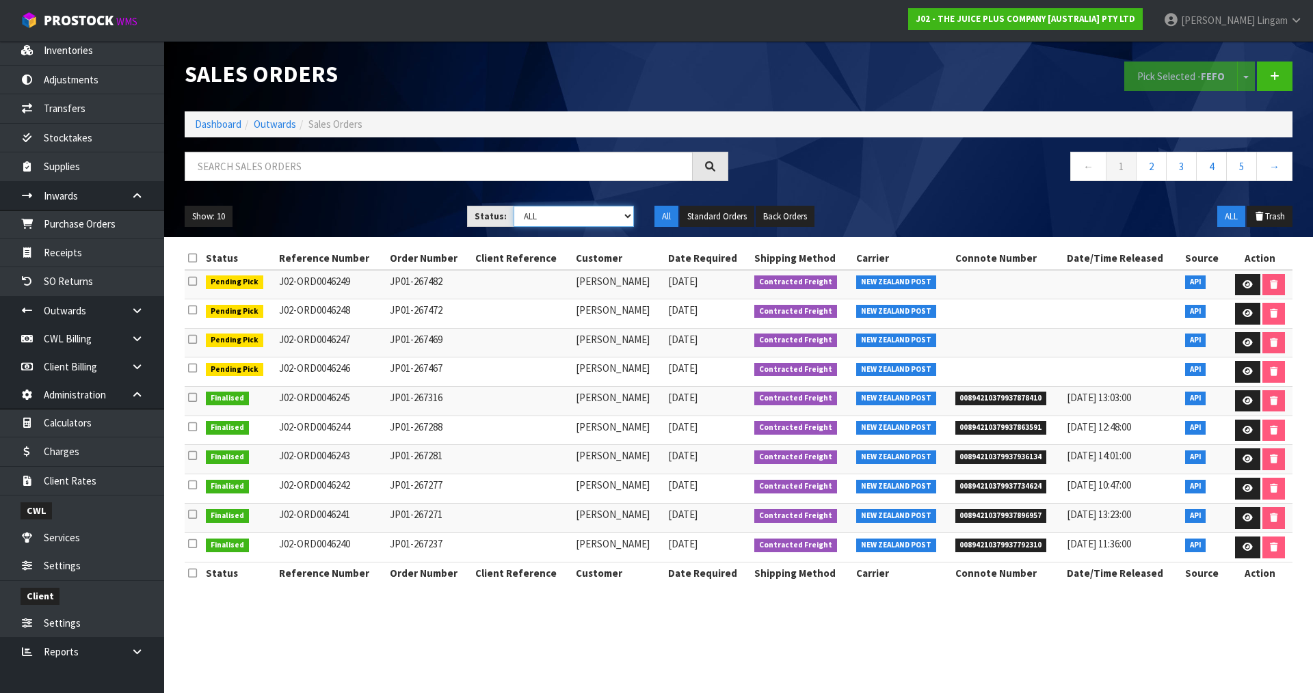
select select "string:6"
click at [514, 206] on select "Draft Pending Allocated Pending Pick Goods Picked Goods Packed Pending Charges …" at bounding box center [574, 216] width 121 height 21
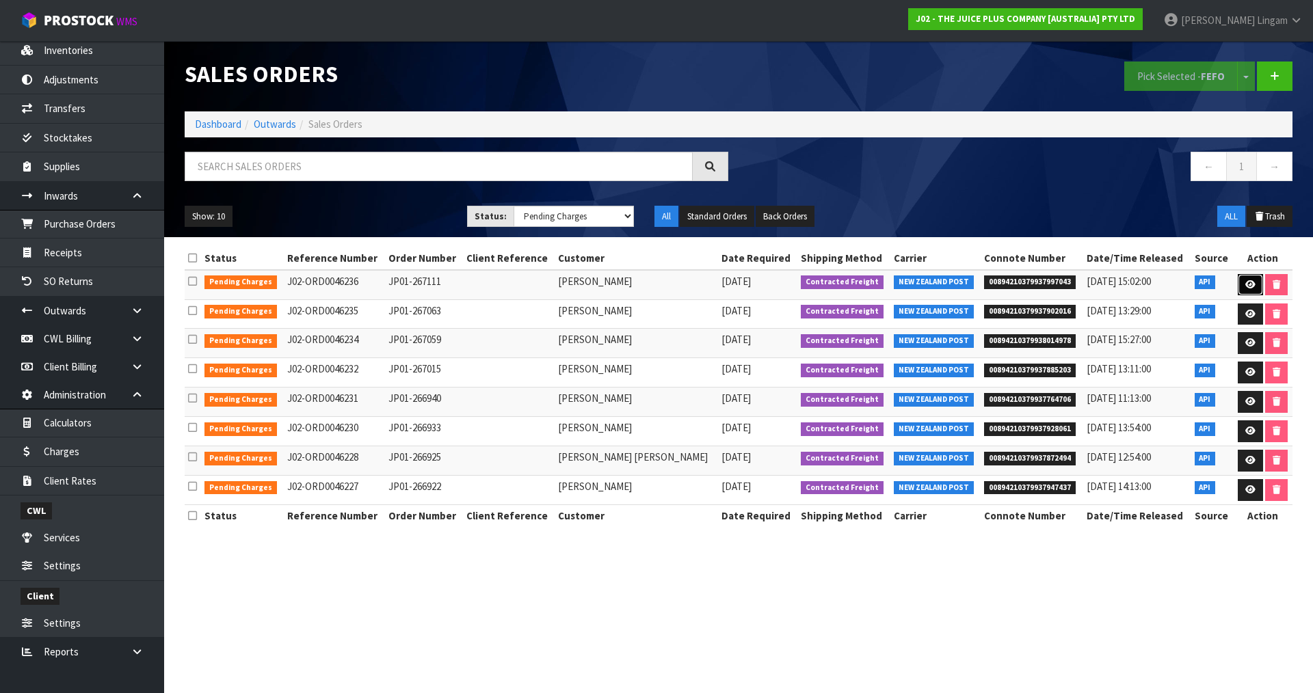
click at [1254, 280] on link at bounding box center [1250, 285] width 25 height 22
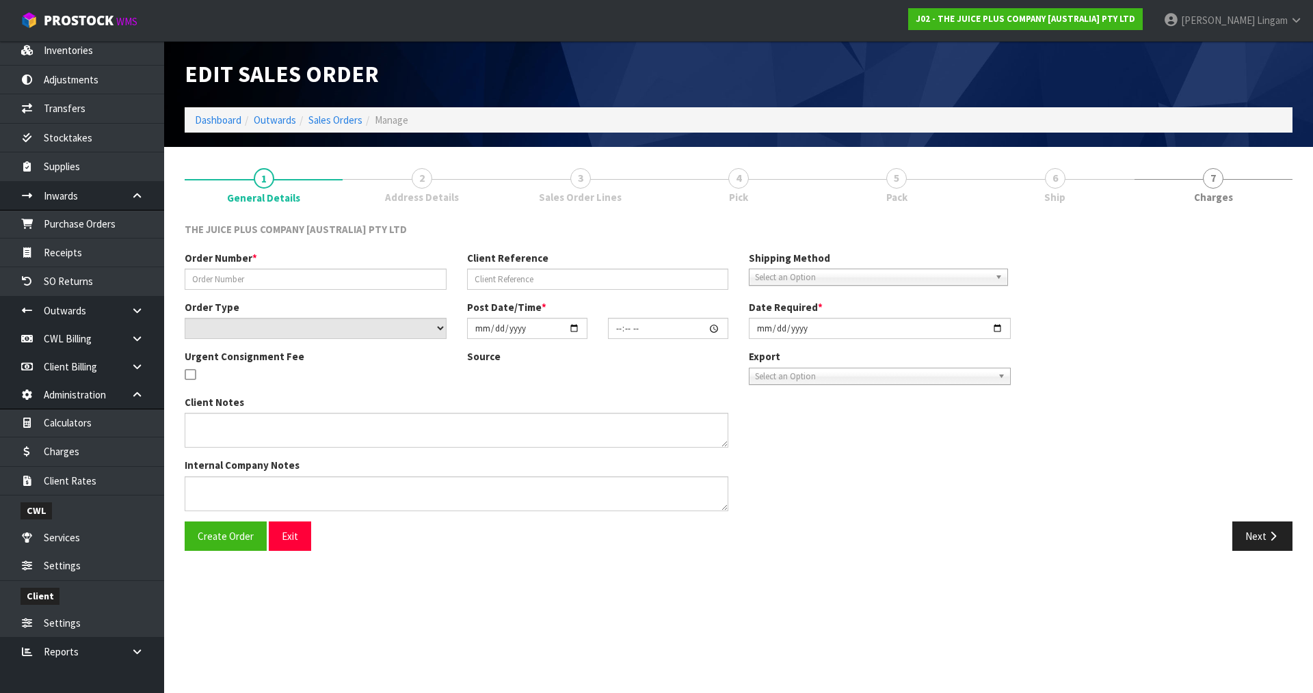
type input "JP01-267111"
select select "number:0"
type input "2025-08-09"
type input "07:22:02.000"
type input "2025-08-09"
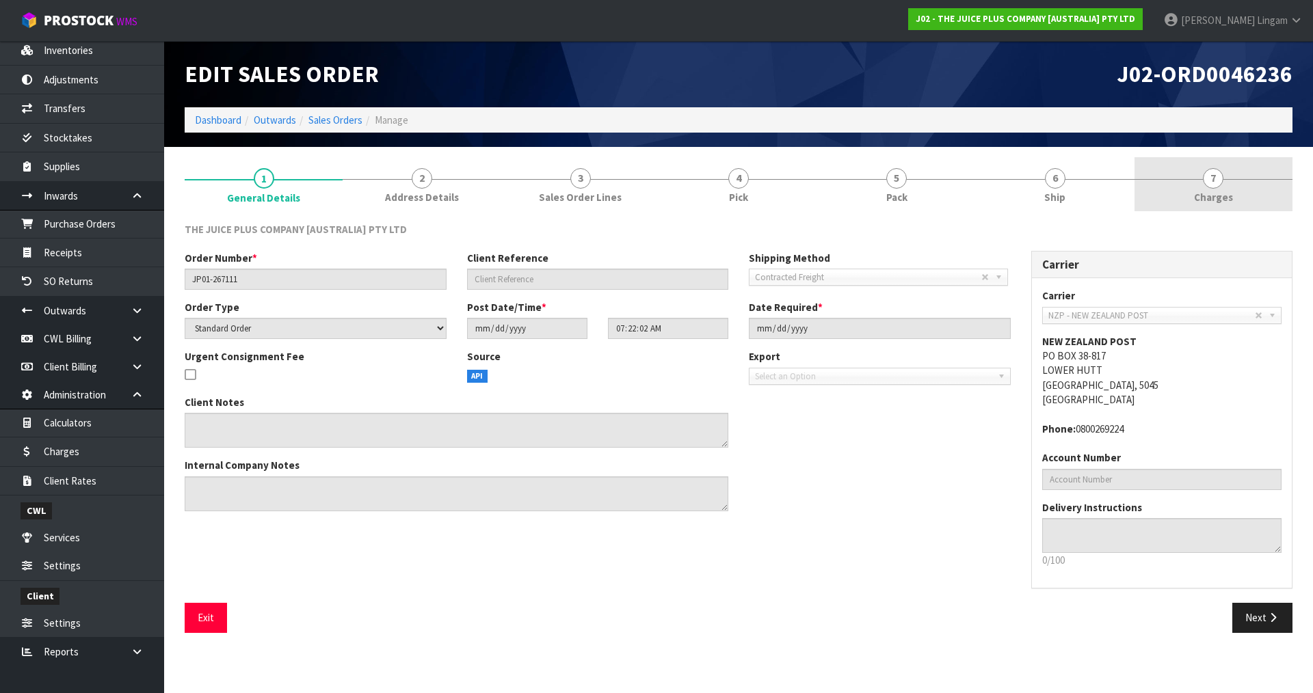
click at [1255, 189] on link "7 Charges" at bounding box center [1214, 184] width 158 height 54
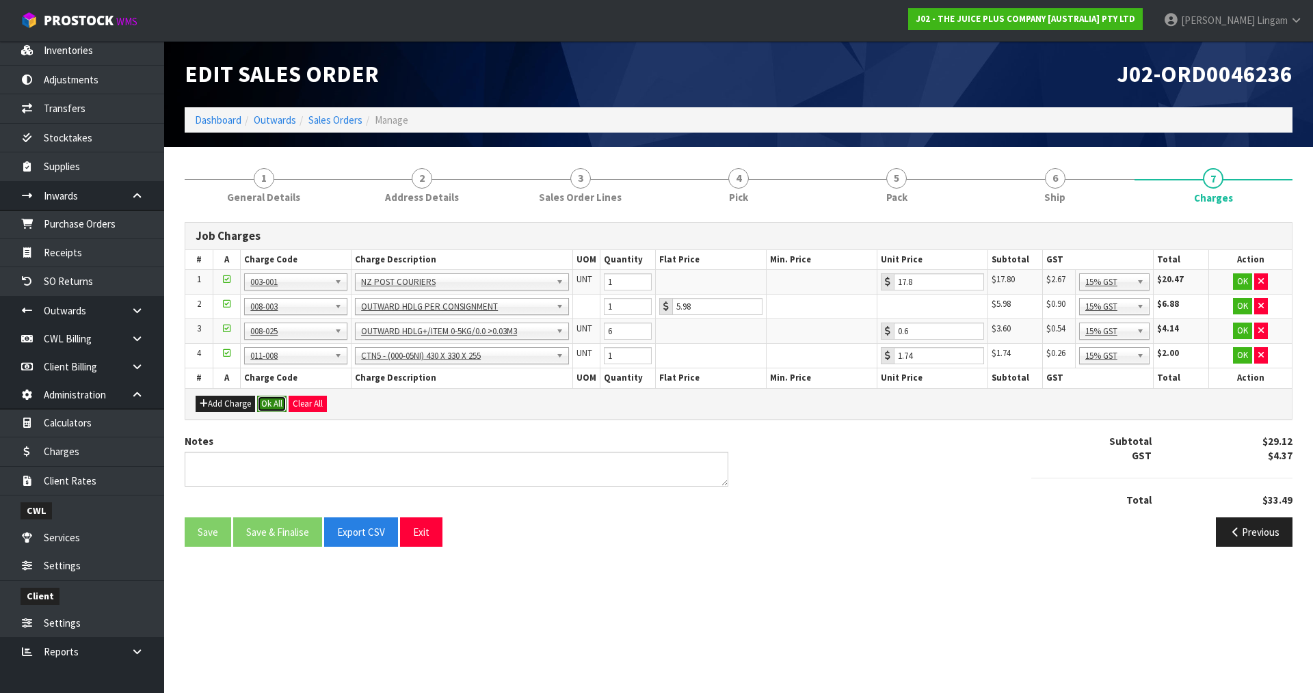
click at [276, 402] on button "Ok All" at bounding box center [271, 404] width 29 height 16
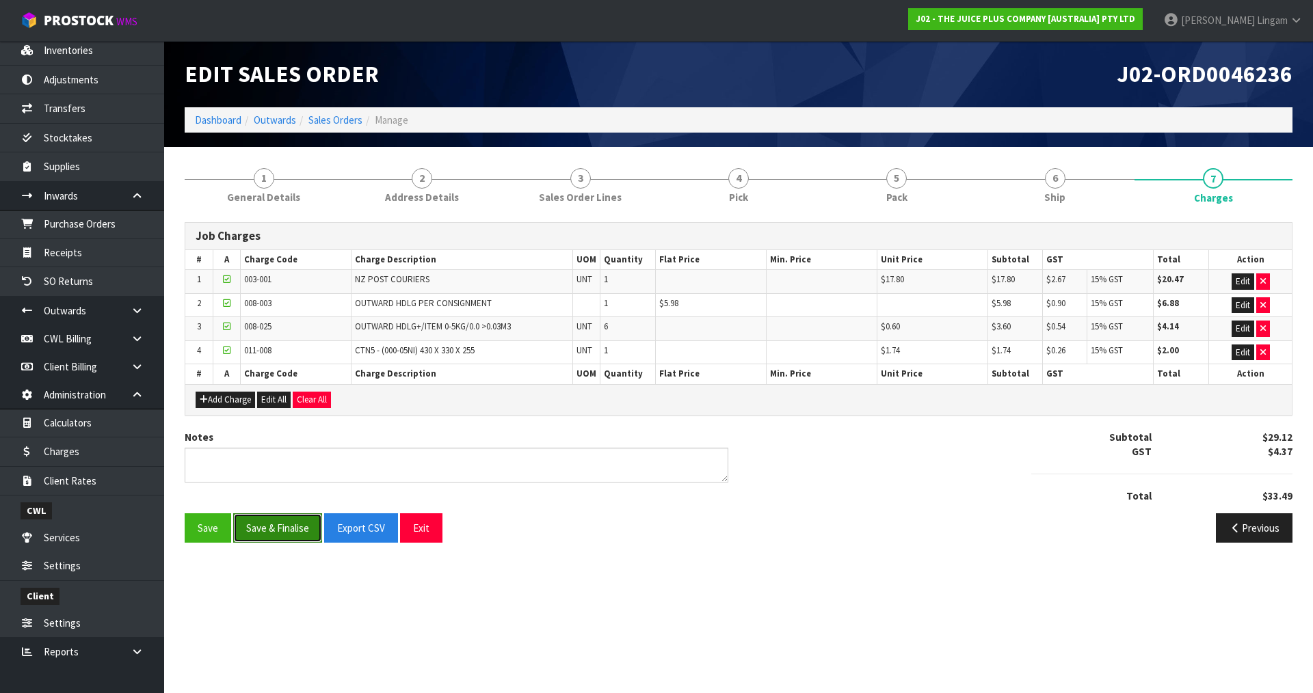
click at [295, 527] on button "Save & Finalise" at bounding box center [277, 528] width 89 height 29
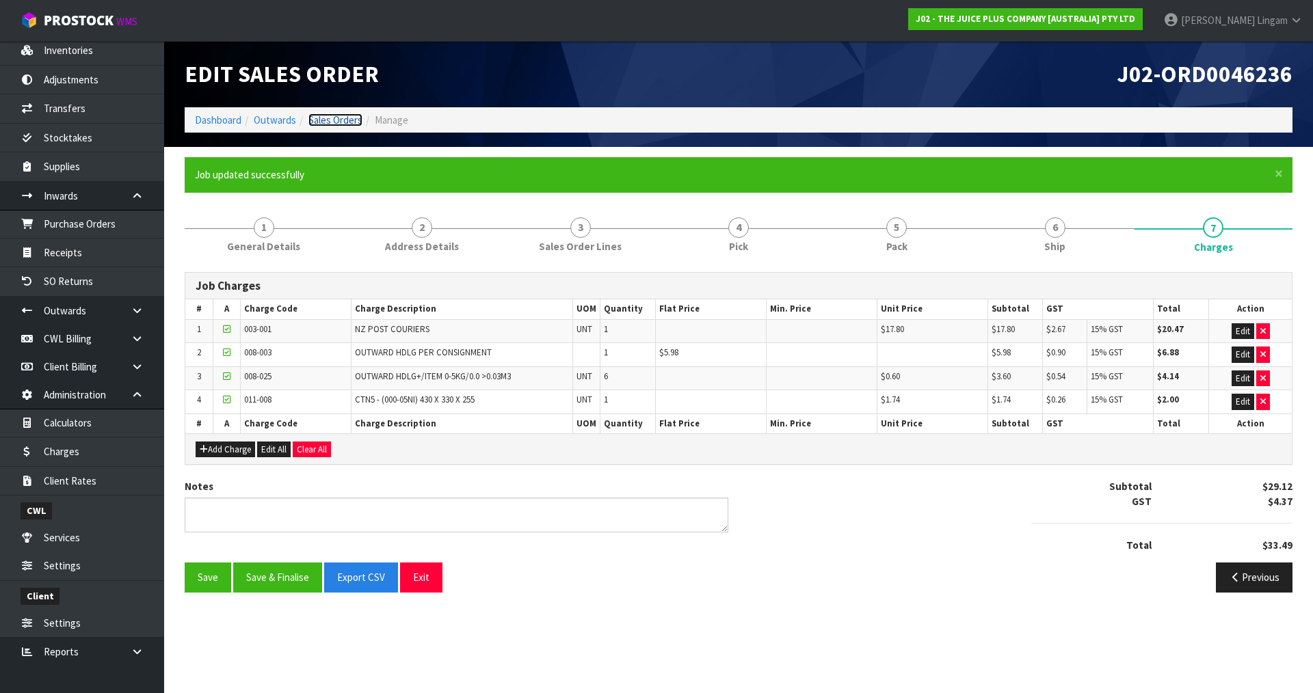
click at [353, 118] on link "Sales Orders" at bounding box center [335, 120] width 54 height 13
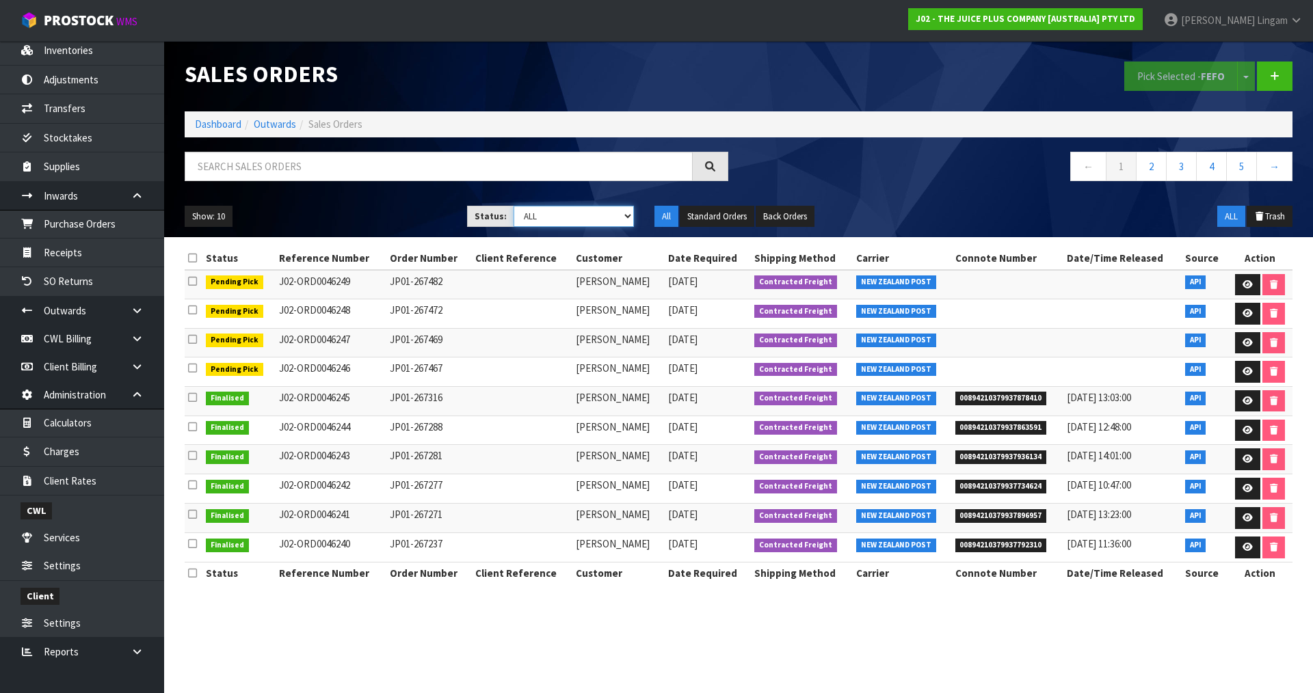
click at [612, 221] on select "Draft Pending Allocated Pending Pick Goods Picked Goods Packed Pending Charges …" at bounding box center [574, 216] width 121 height 21
select select "string:6"
click at [514, 206] on select "Draft Pending Allocated Pending Pick Goods Picked Goods Packed Pending Charges …" at bounding box center [574, 216] width 121 height 21
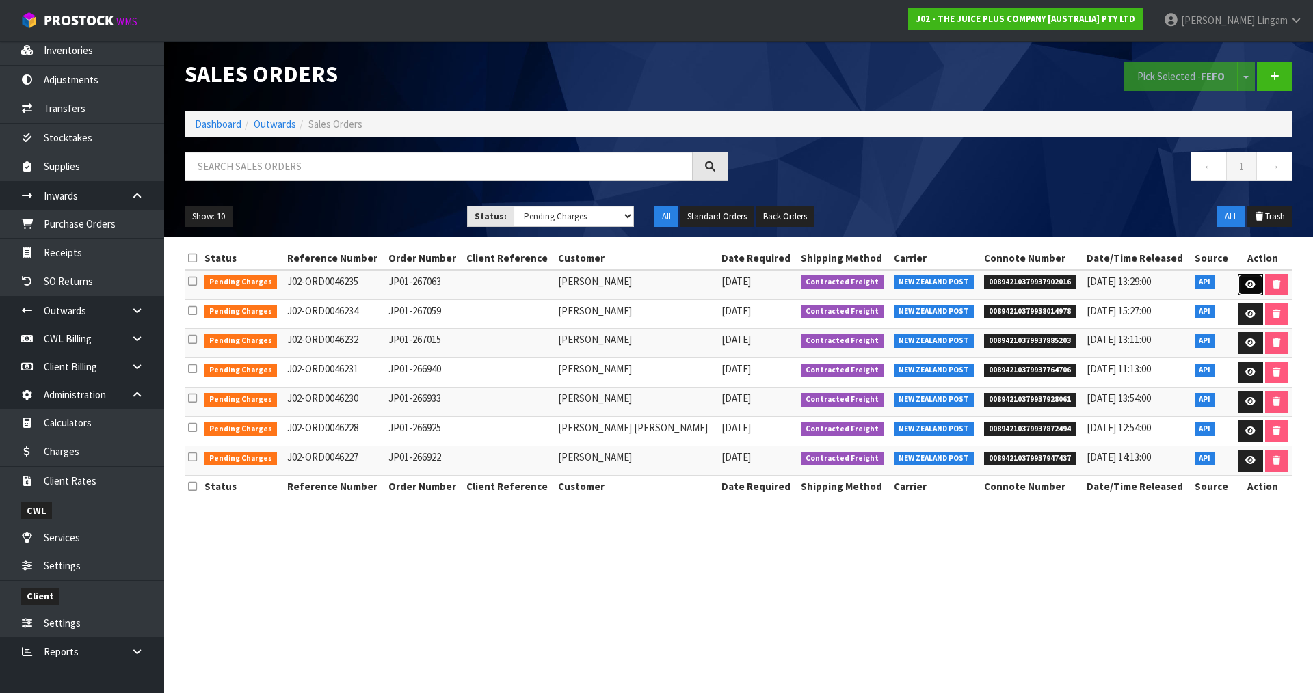
click at [1255, 291] on link at bounding box center [1250, 285] width 25 height 22
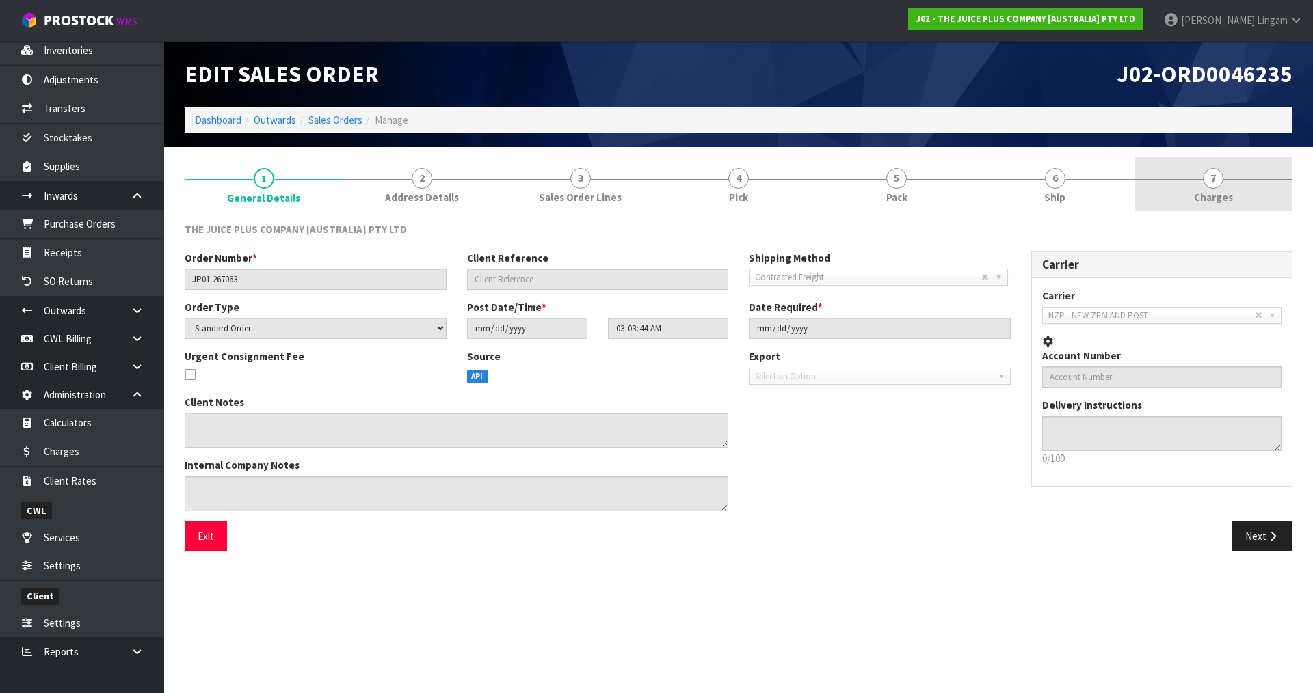
click at [1246, 196] on link "7 Charges" at bounding box center [1214, 184] width 158 height 54
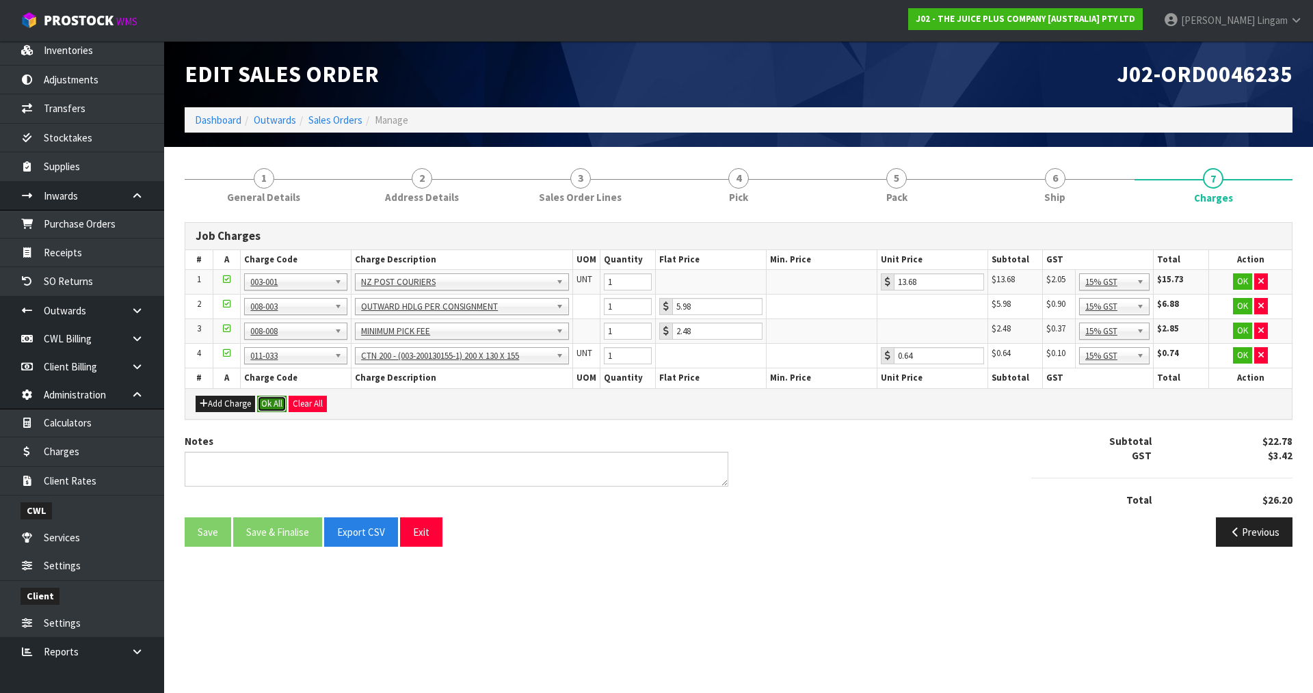
click at [274, 404] on button "Ok All" at bounding box center [271, 404] width 29 height 16
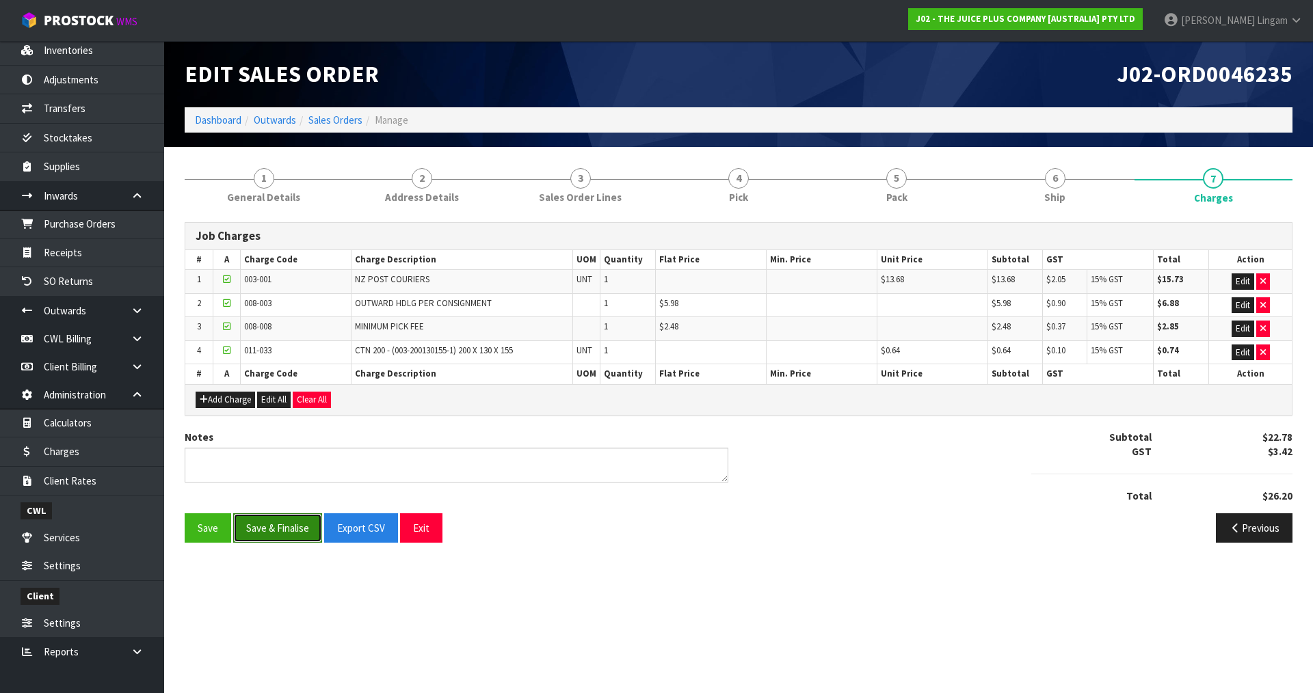
click at [283, 530] on button "Save & Finalise" at bounding box center [277, 528] width 89 height 29
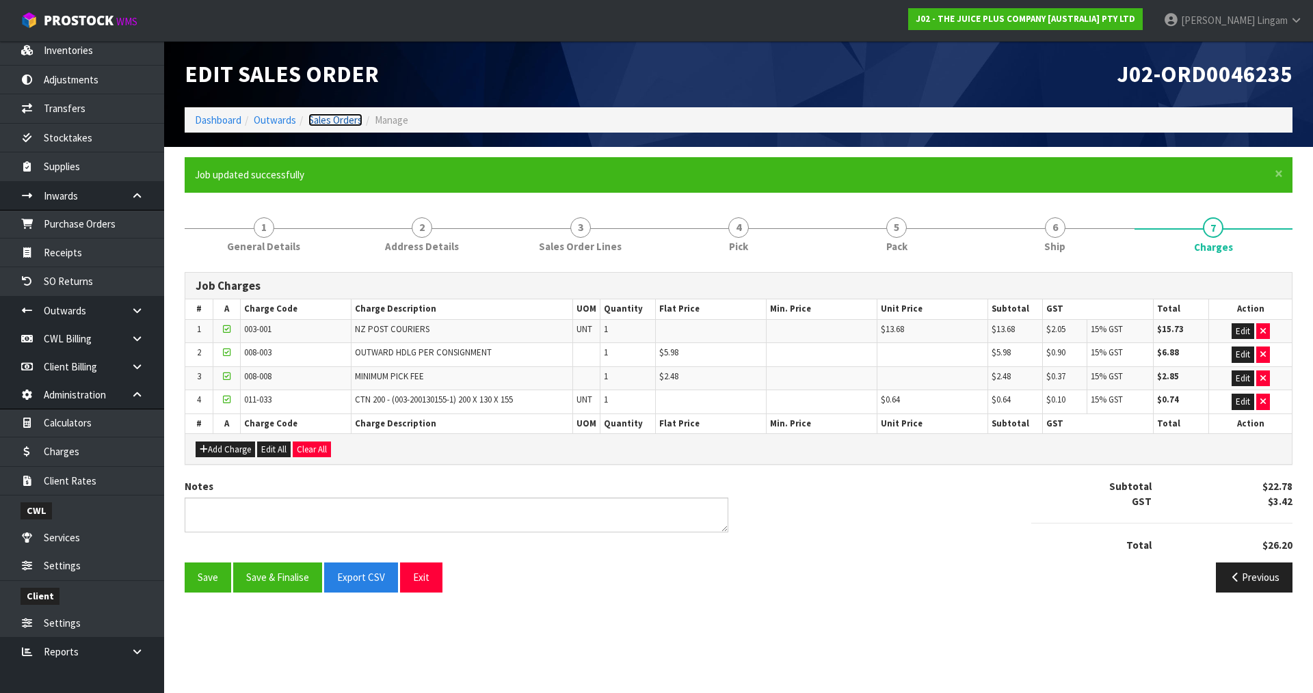
click at [341, 118] on link "Sales Orders" at bounding box center [335, 120] width 54 height 13
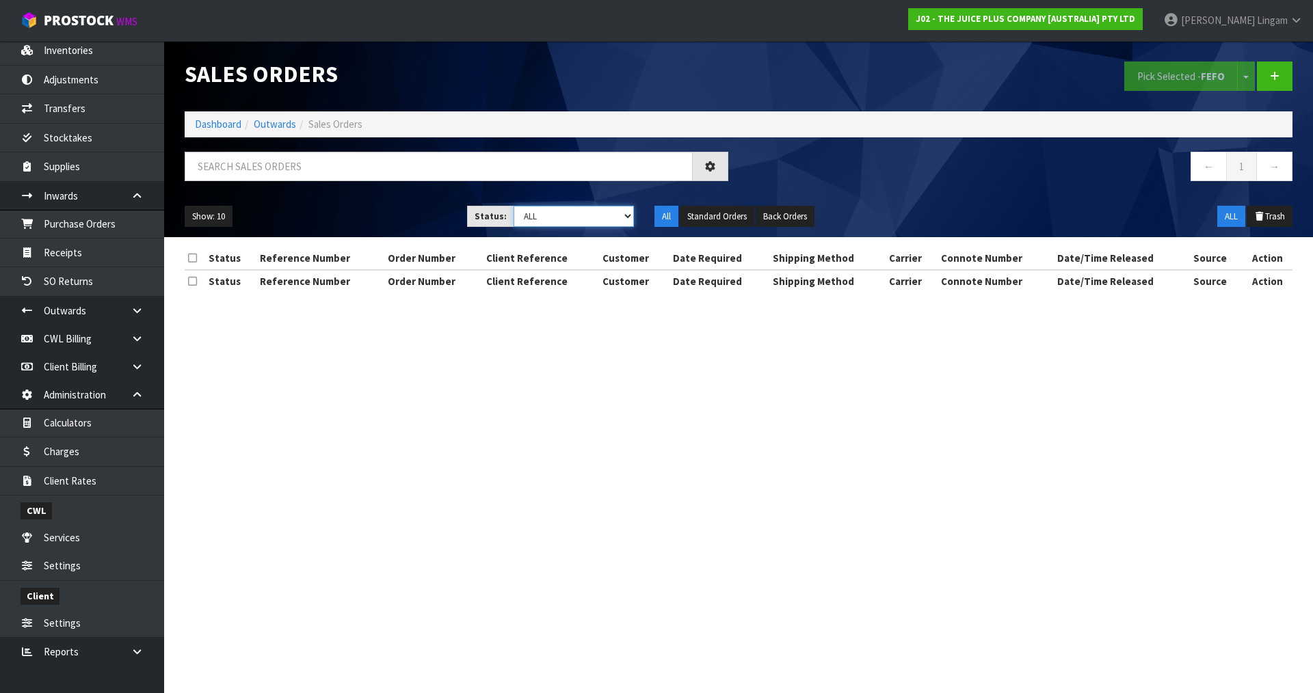
click at [609, 218] on select "Draft Pending Allocated Pending Pick Goods Picked Goods Packed Pending Charges …" at bounding box center [574, 216] width 121 height 21
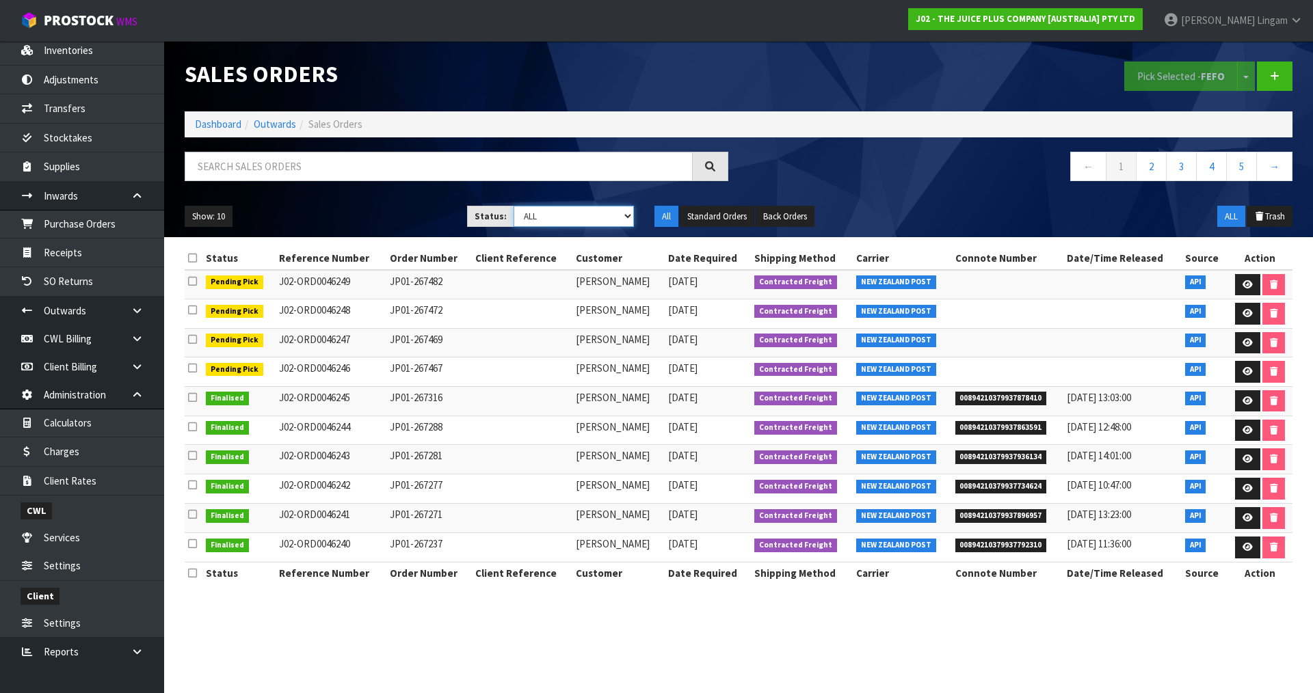
select select "string:6"
click at [514, 206] on select "Draft Pending Allocated Pending Pick Goods Picked Goods Packed Pending Charges …" at bounding box center [574, 216] width 121 height 21
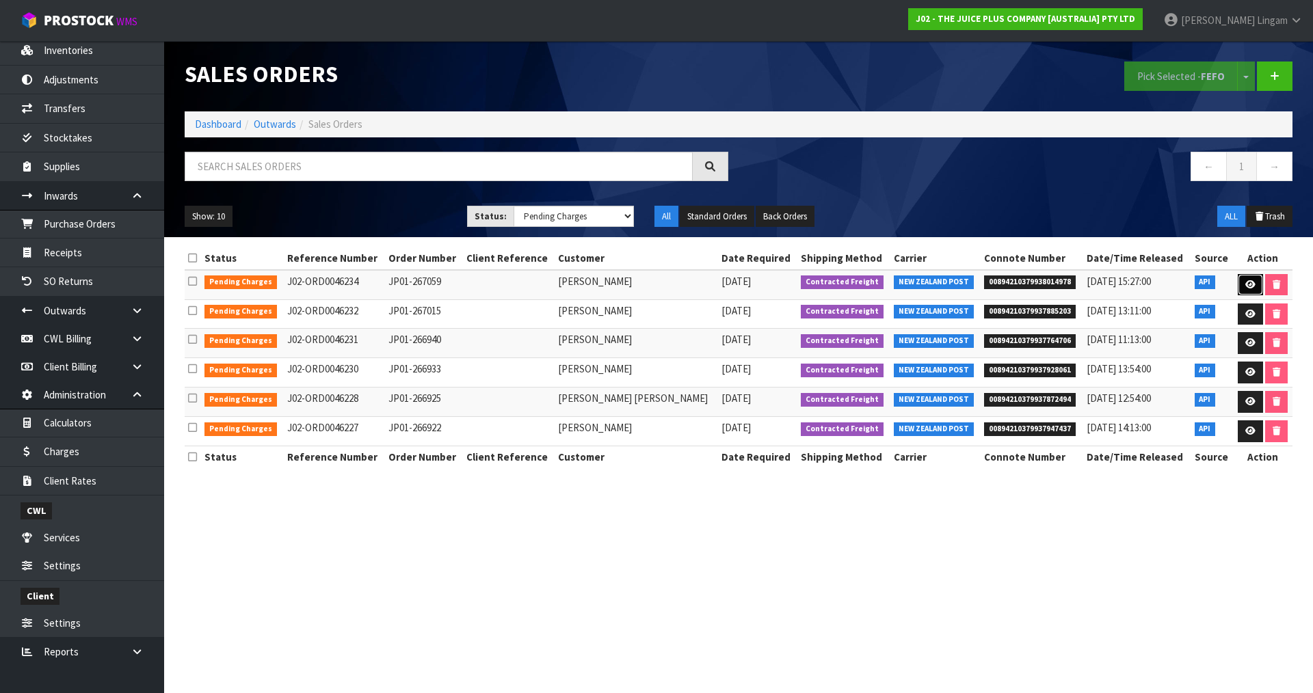
click at [1250, 285] on icon at bounding box center [1250, 284] width 10 height 9
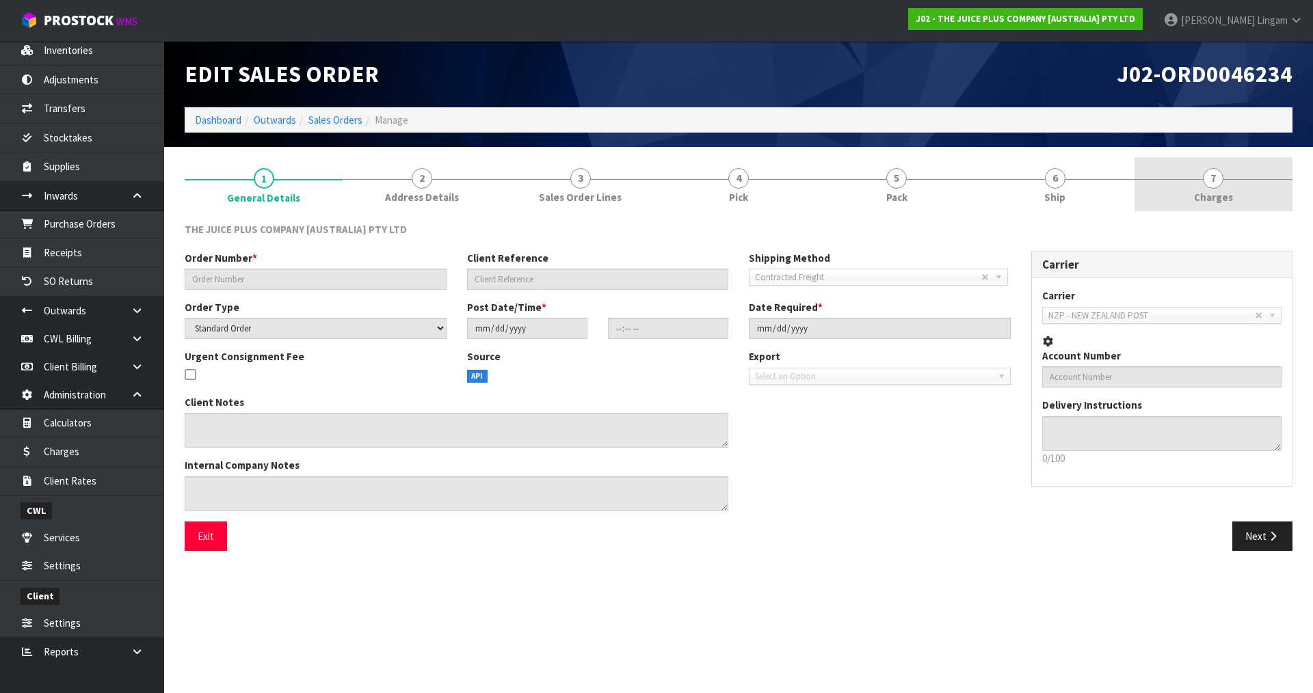
type input "JP01-267059"
select select "number:0"
type input "2025-08-09"
type input "03:03:41.000"
type input "2025-08-09"
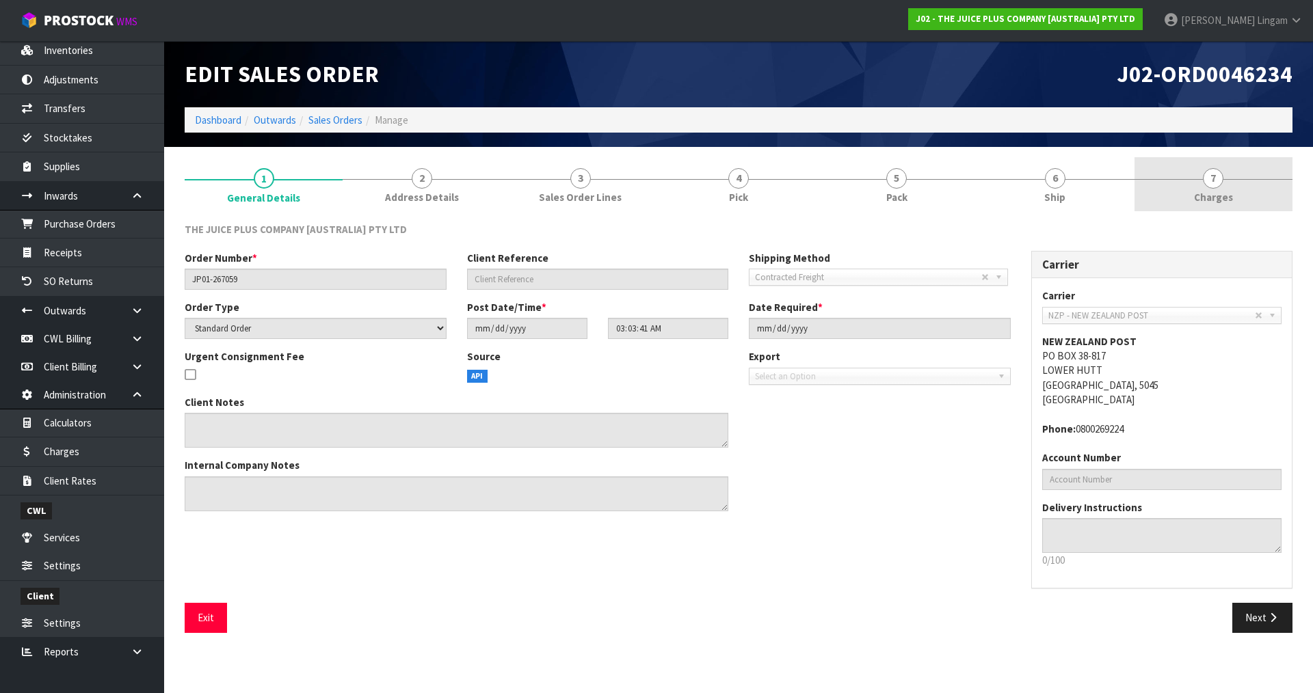
click at [1253, 187] on link "7 Charges" at bounding box center [1214, 184] width 158 height 54
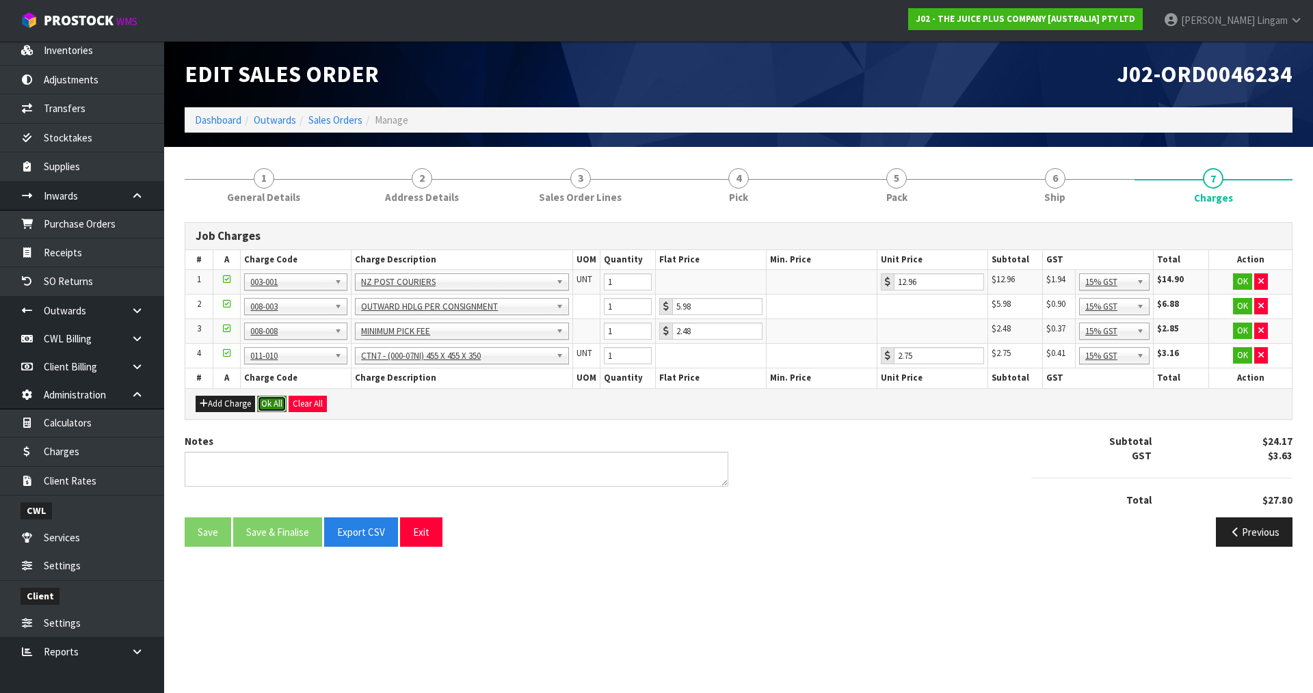
click at [279, 400] on button "Ok All" at bounding box center [271, 404] width 29 height 16
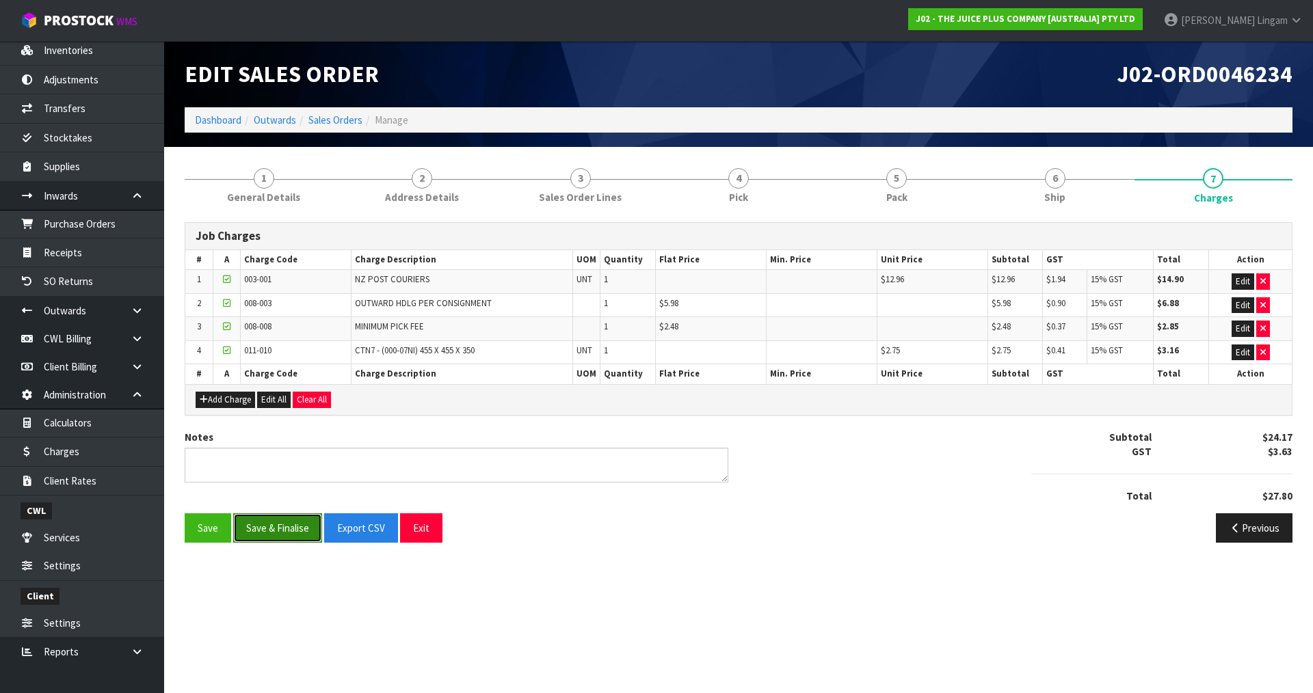
click at [296, 530] on button "Save & Finalise" at bounding box center [277, 528] width 89 height 29
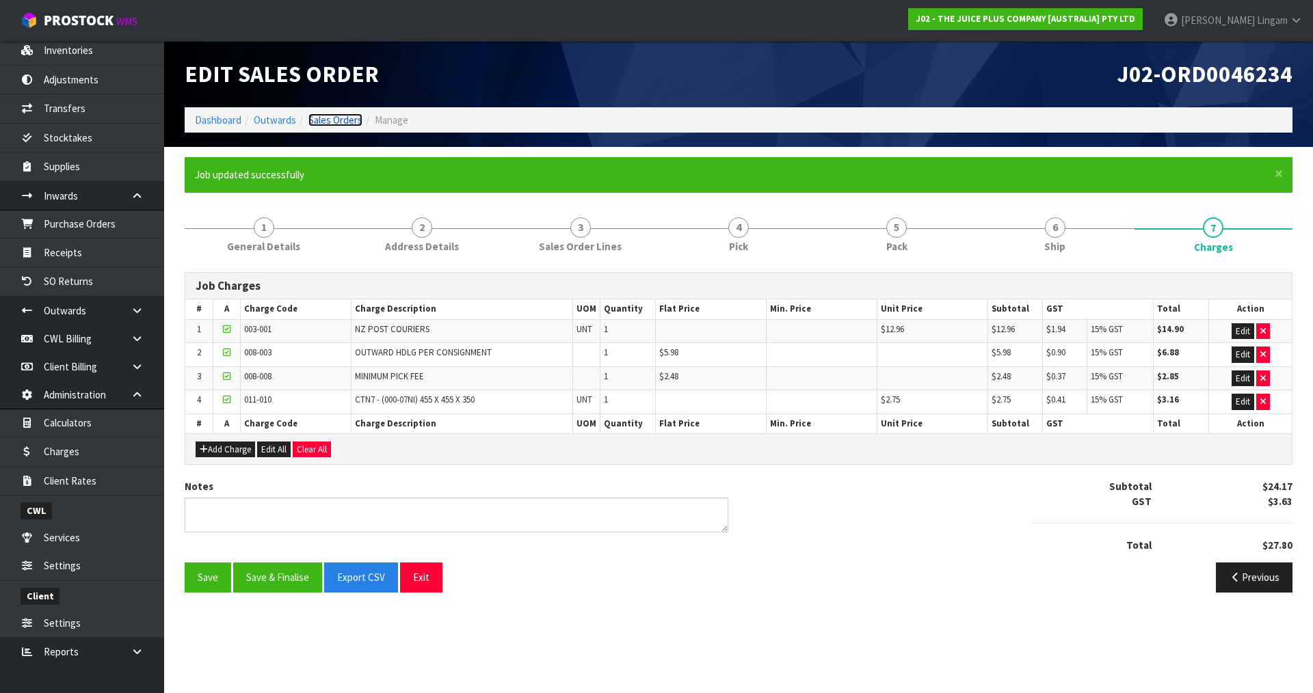
click at [341, 118] on link "Sales Orders" at bounding box center [335, 120] width 54 height 13
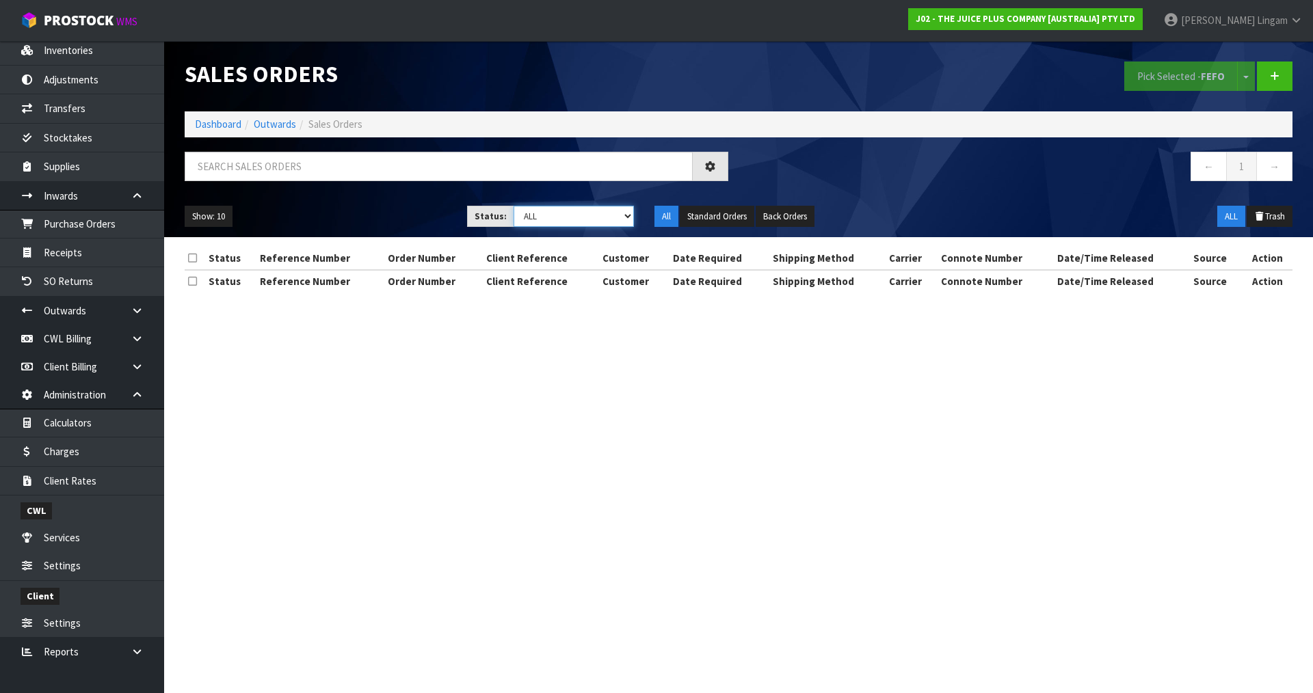
click at [607, 215] on select "Draft Pending Allocated Pending Pick Goods Picked Goods Packed Pending Charges …" at bounding box center [574, 216] width 121 height 21
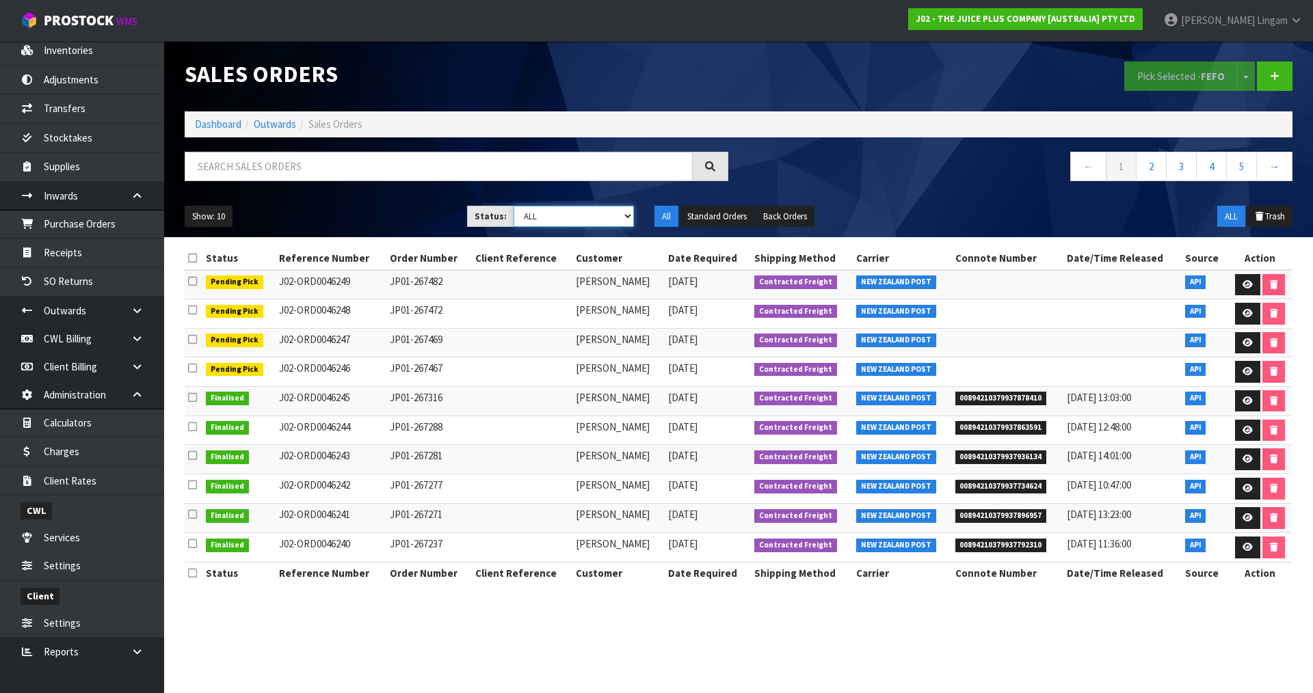
select select "string:6"
click at [514, 206] on select "Draft Pending Allocated Pending Pick Goods Picked Goods Packed Pending Charges …" at bounding box center [574, 216] width 121 height 21
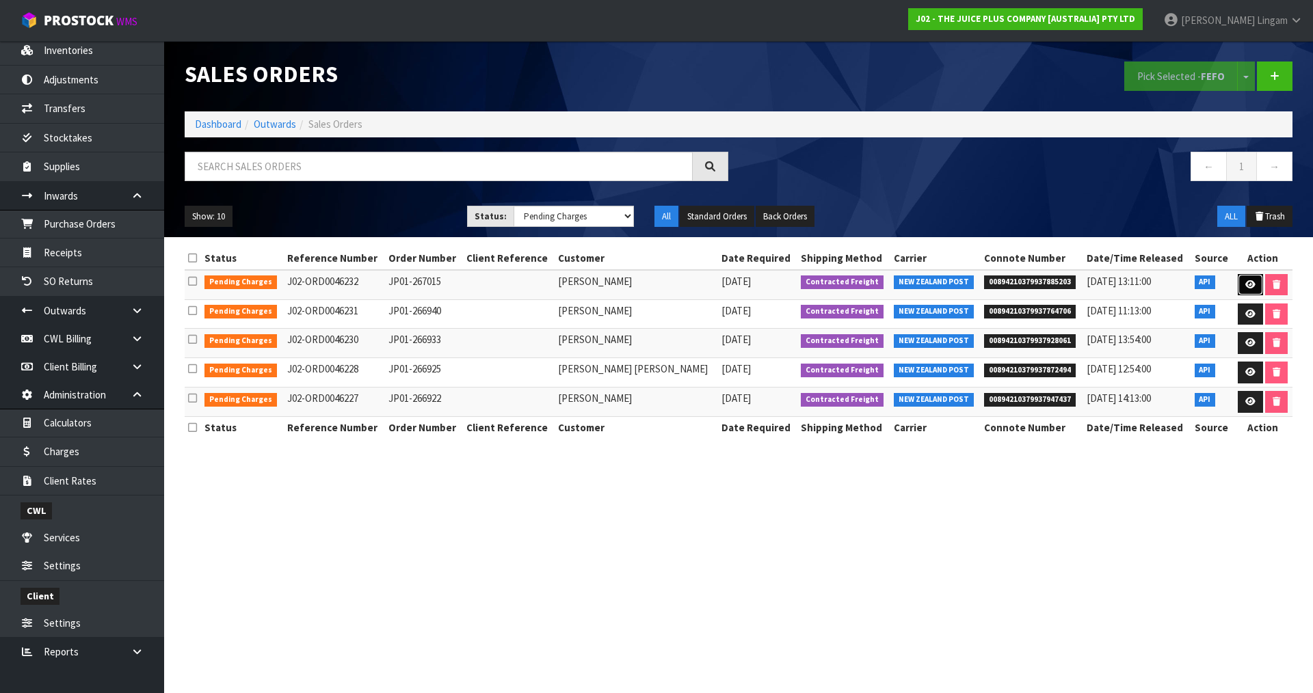
click at [1245, 287] on icon at bounding box center [1250, 284] width 10 height 9
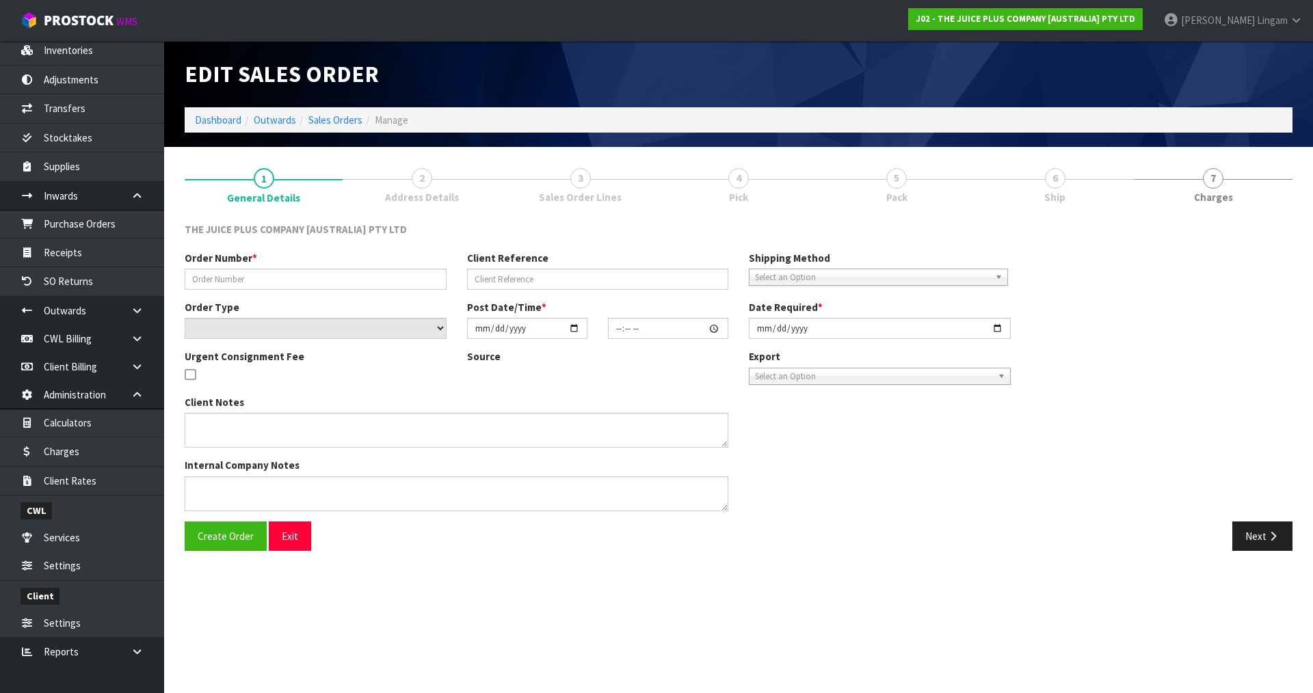
type input "JP01-267015"
select select "number:0"
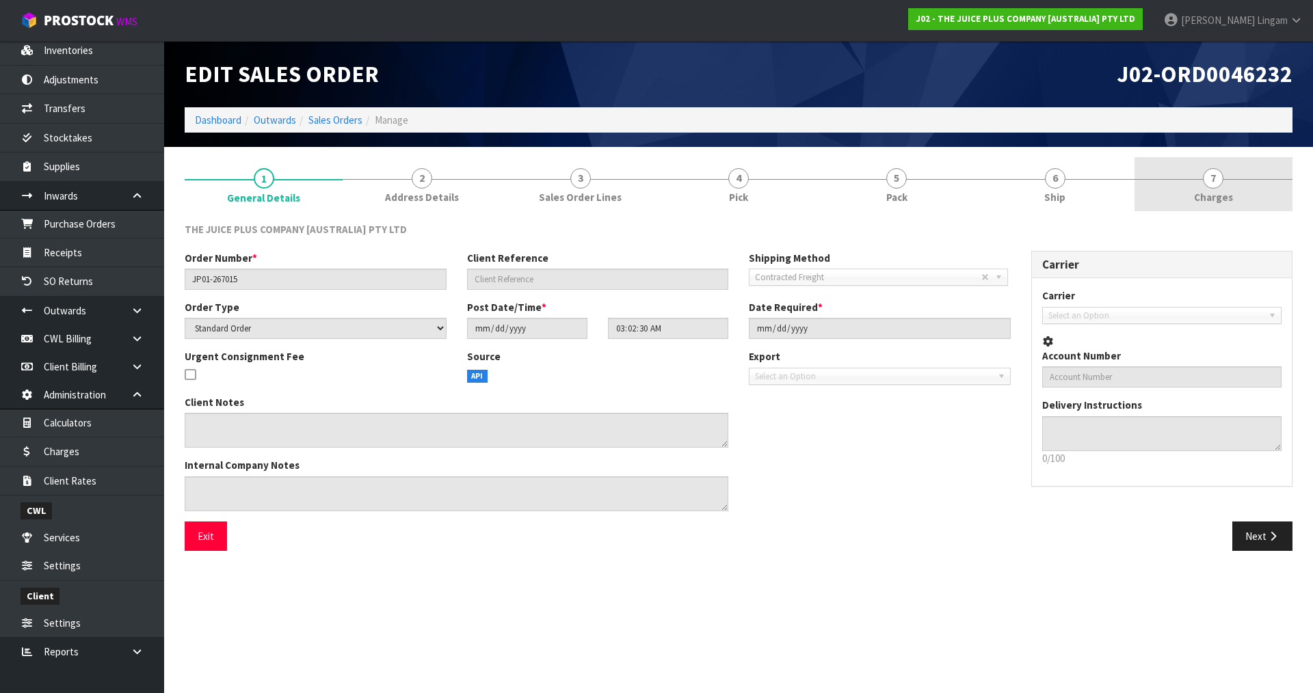
click at [1256, 196] on link "7 Charges" at bounding box center [1214, 184] width 158 height 54
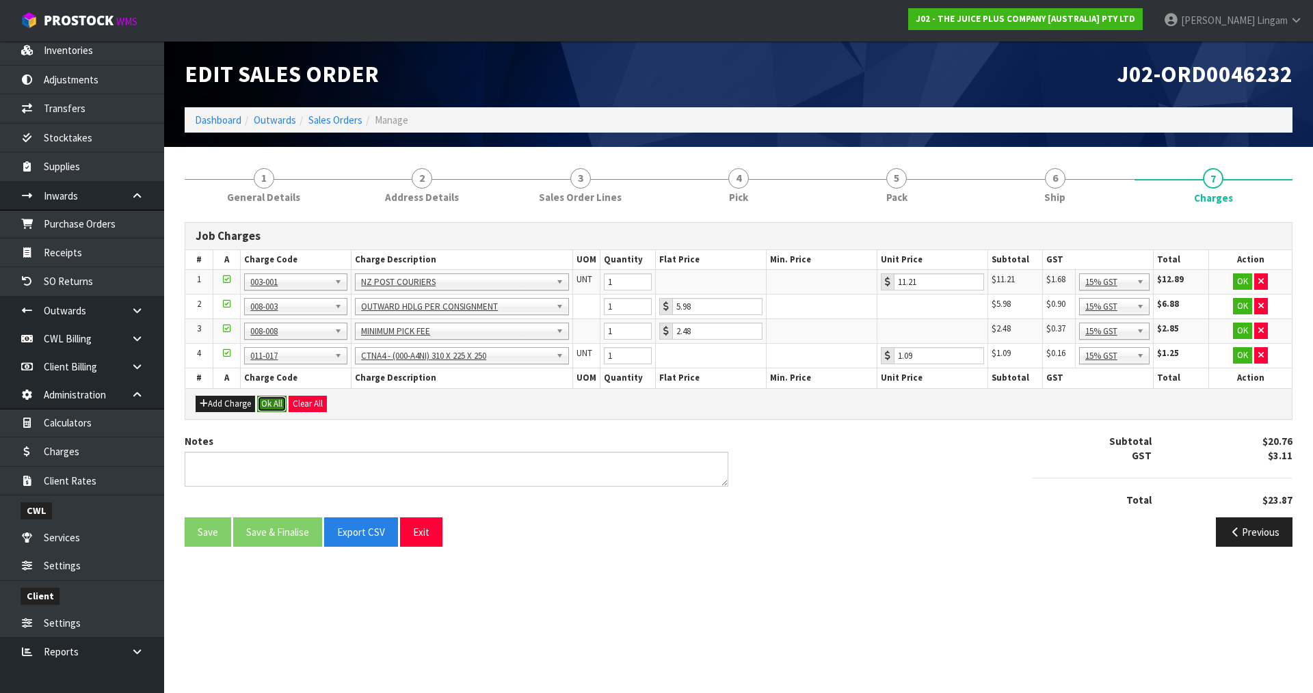
click at [276, 400] on button "Ok All" at bounding box center [271, 404] width 29 height 16
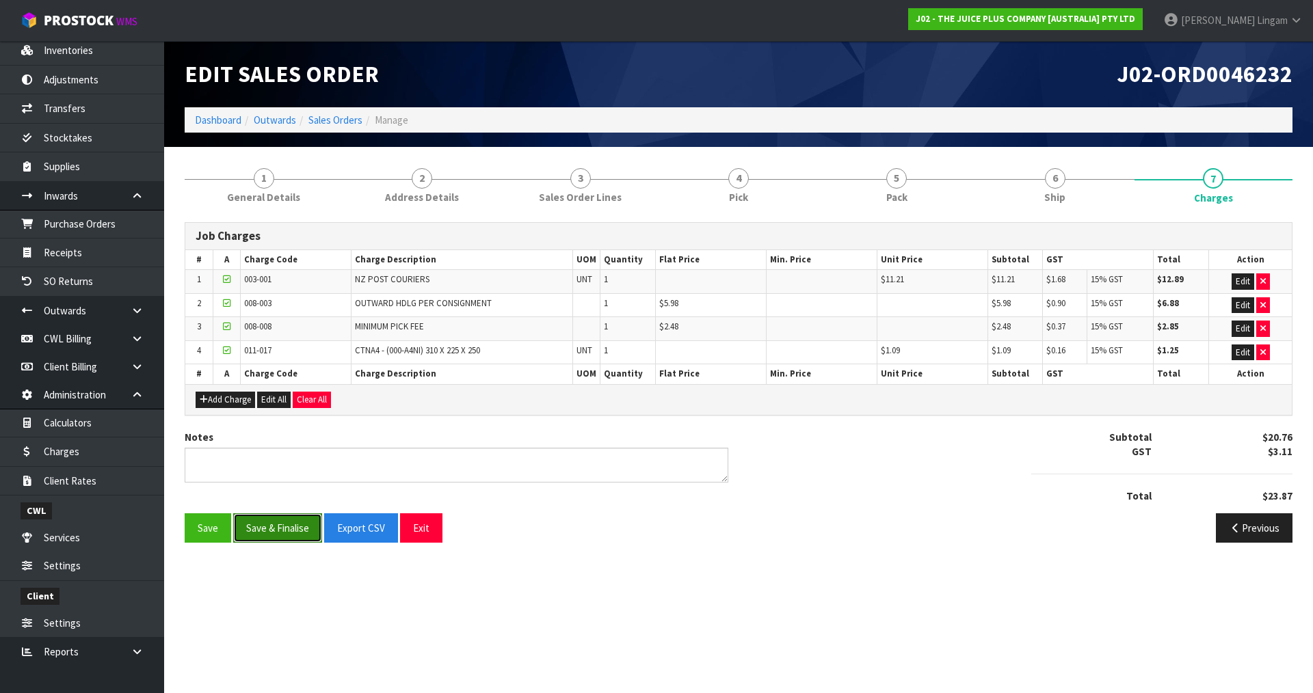
click at [291, 533] on button "Save & Finalise" at bounding box center [277, 528] width 89 height 29
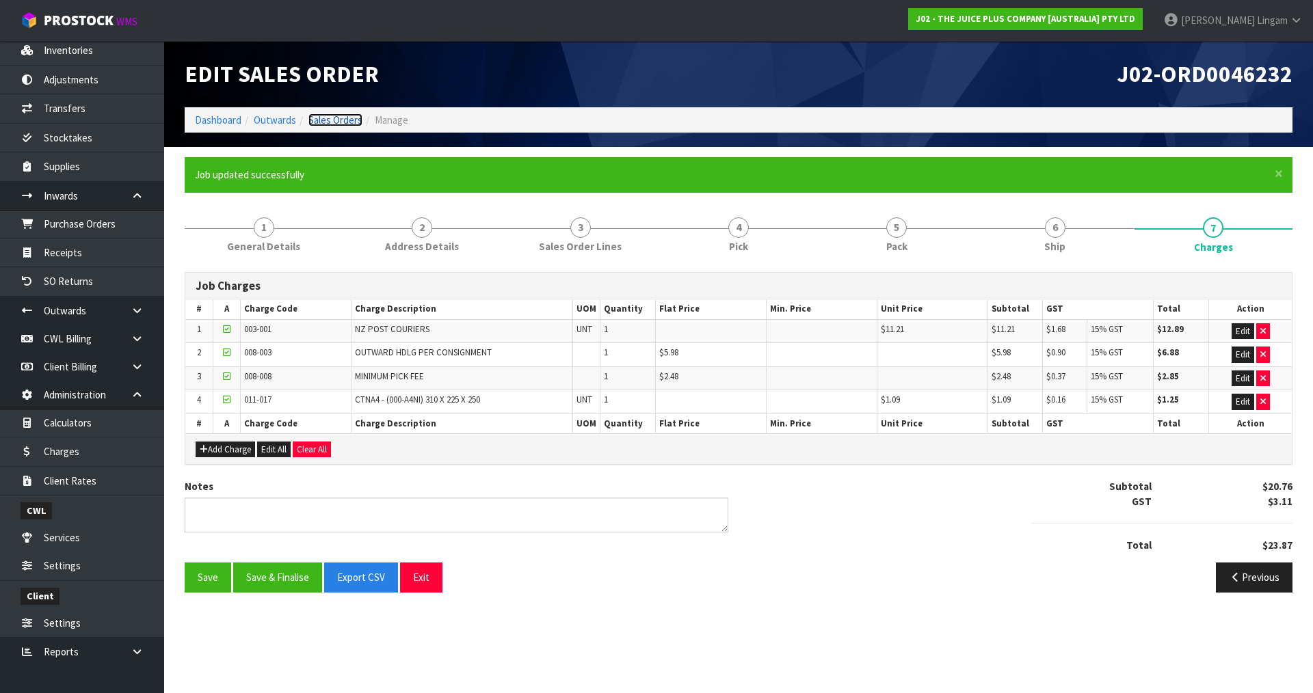
click at [346, 122] on link "Sales Orders" at bounding box center [335, 120] width 54 height 13
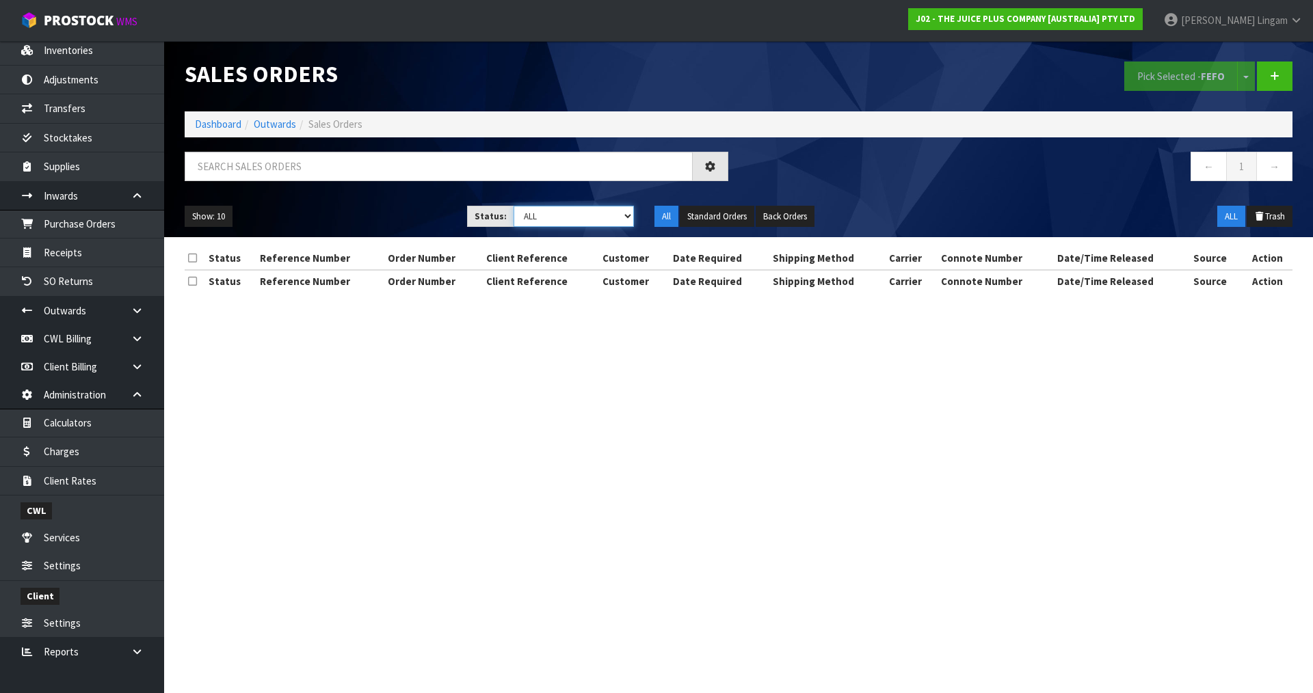
click at [616, 211] on select "Draft Pending Allocated Pending Pick Goods Picked Goods Packed Pending Charges …" at bounding box center [574, 216] width 121 height 21
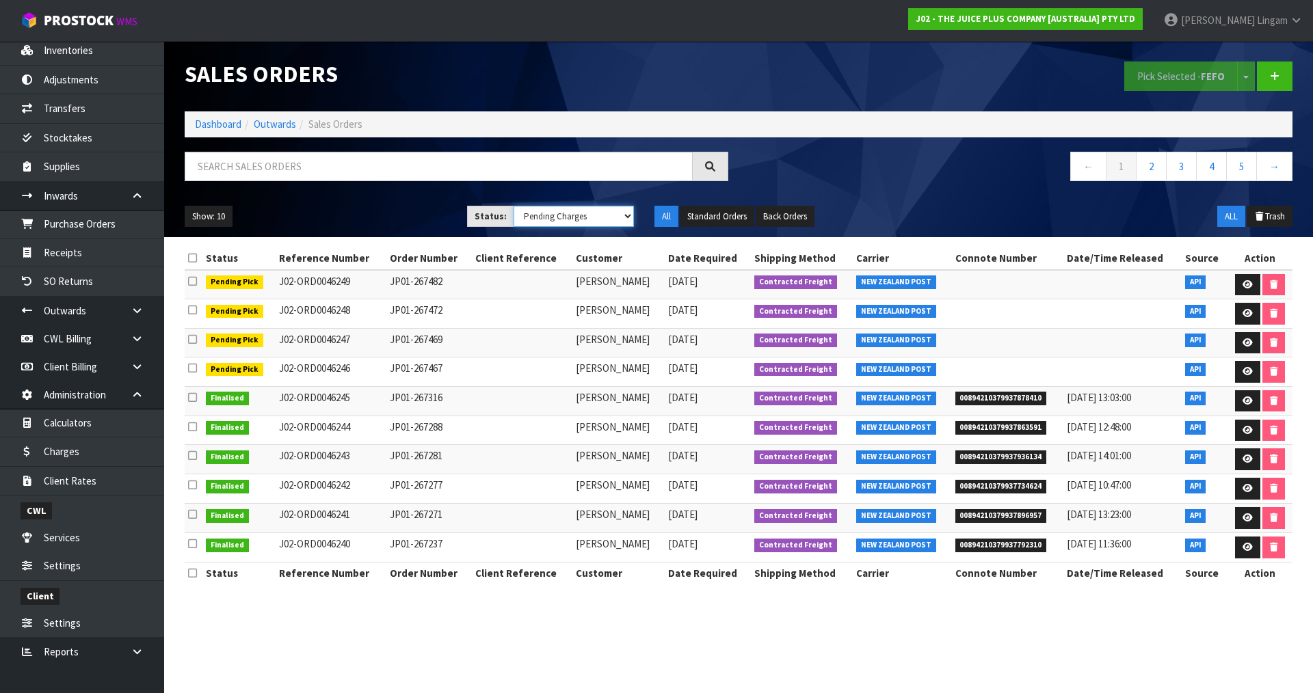
click at [514, 206] on select "Draft Pending Allocated Pending Pick Goods Picked Goods Packed Pending Charges …" at bounding box center [574, 216] width 121 height 21
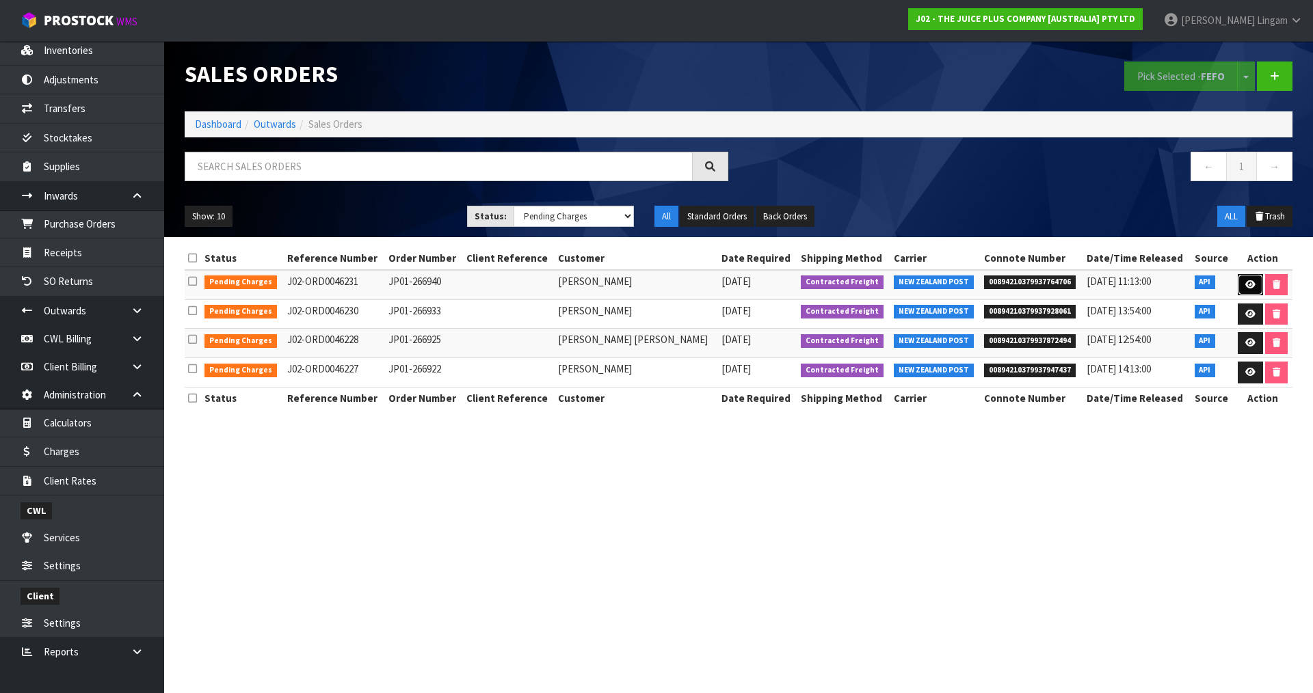
click at [1245, 286] on icon at bounding box center [1250, 284] width 10 height 9
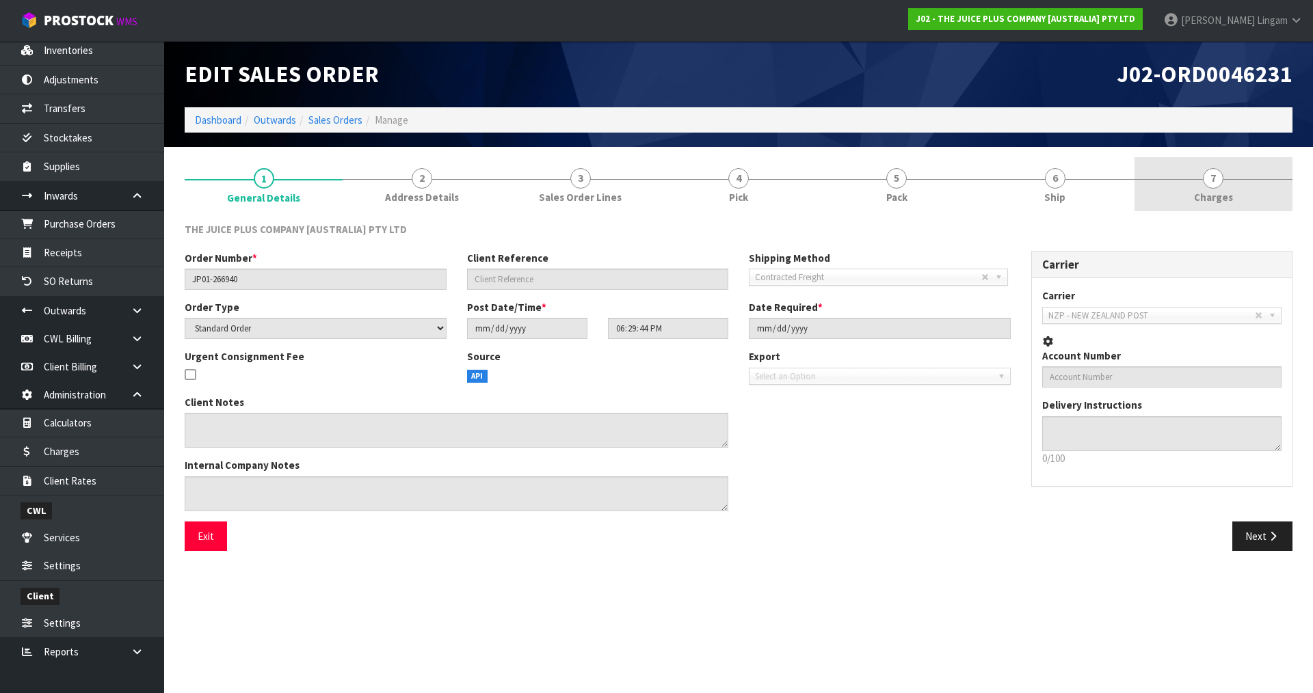
click at [1242, 194] on link "7 Charges" at bounding box center [1214, 184] width 158 height 54
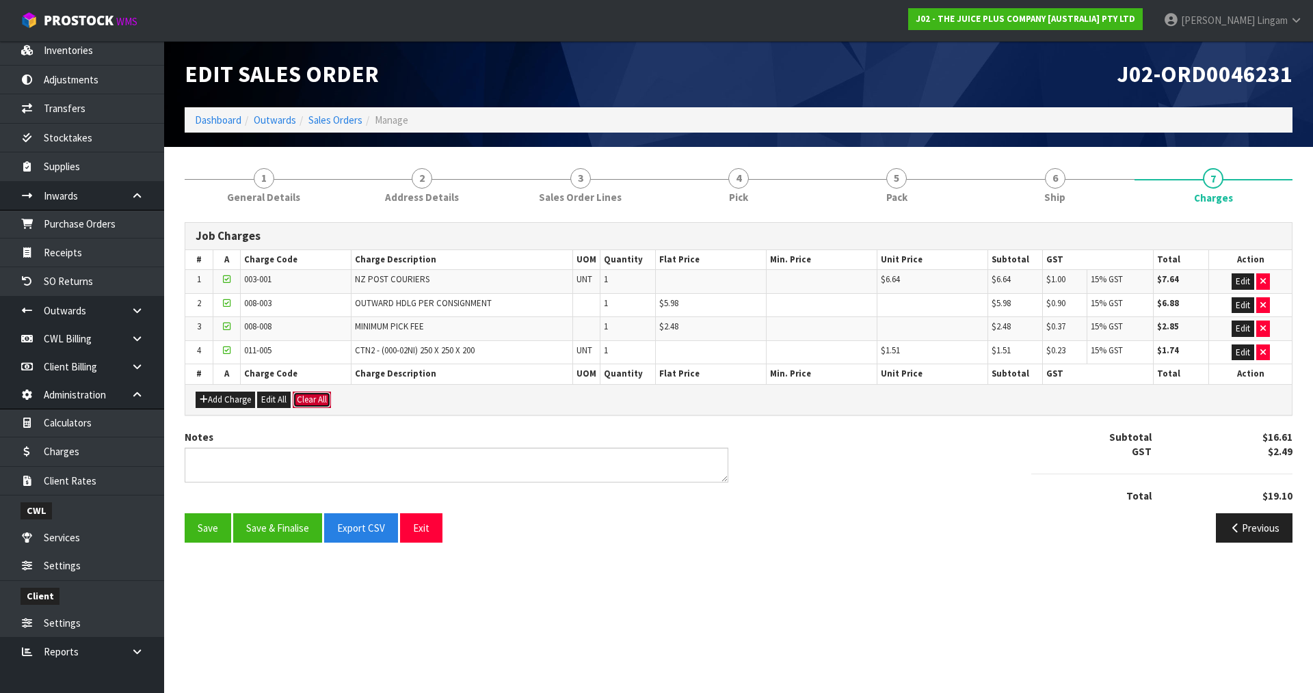
click at [320, 404] on button "Clear All" at bounding box center [312, 400] width 38 height 16
click at [320, 404] on span "Confirm" at bounding box center [312, 400] width 30 height 12
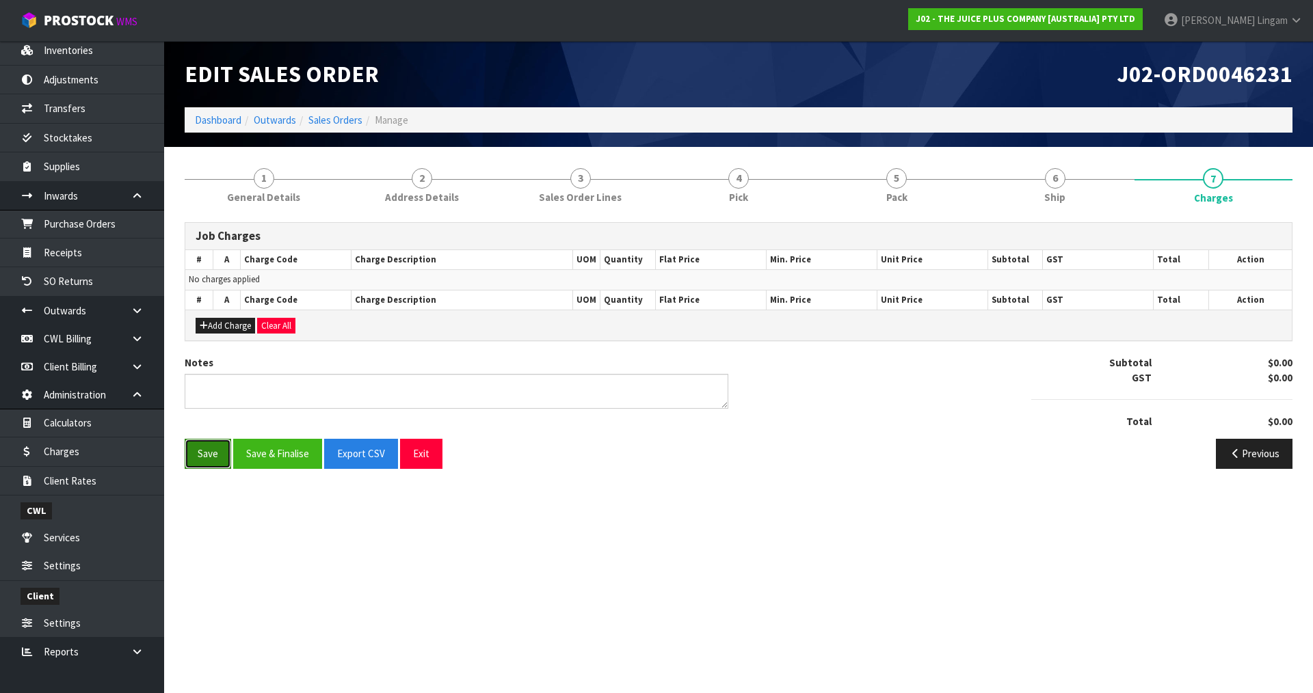
click at [219, 458] on button "Save" at bounding box center [208, 453] width 47 height 29
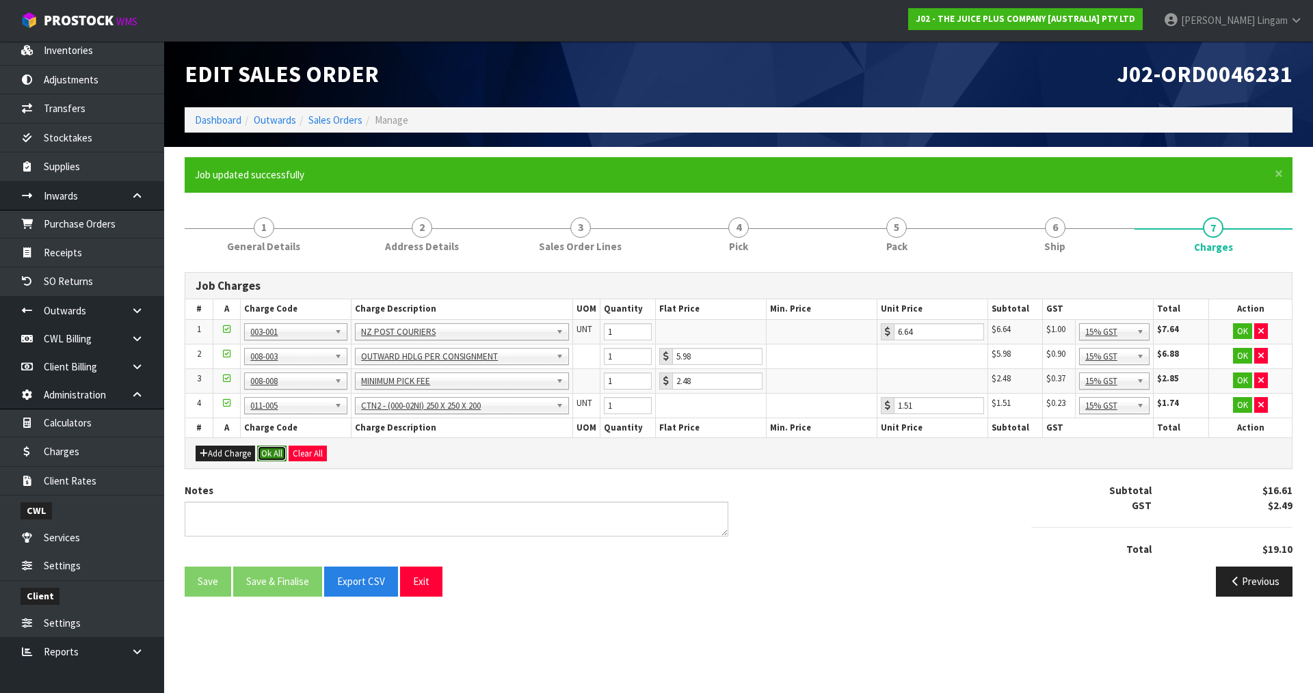
click at [267, 451] on button "Ok All" at bounding box center [271, 454] width 29 height 16
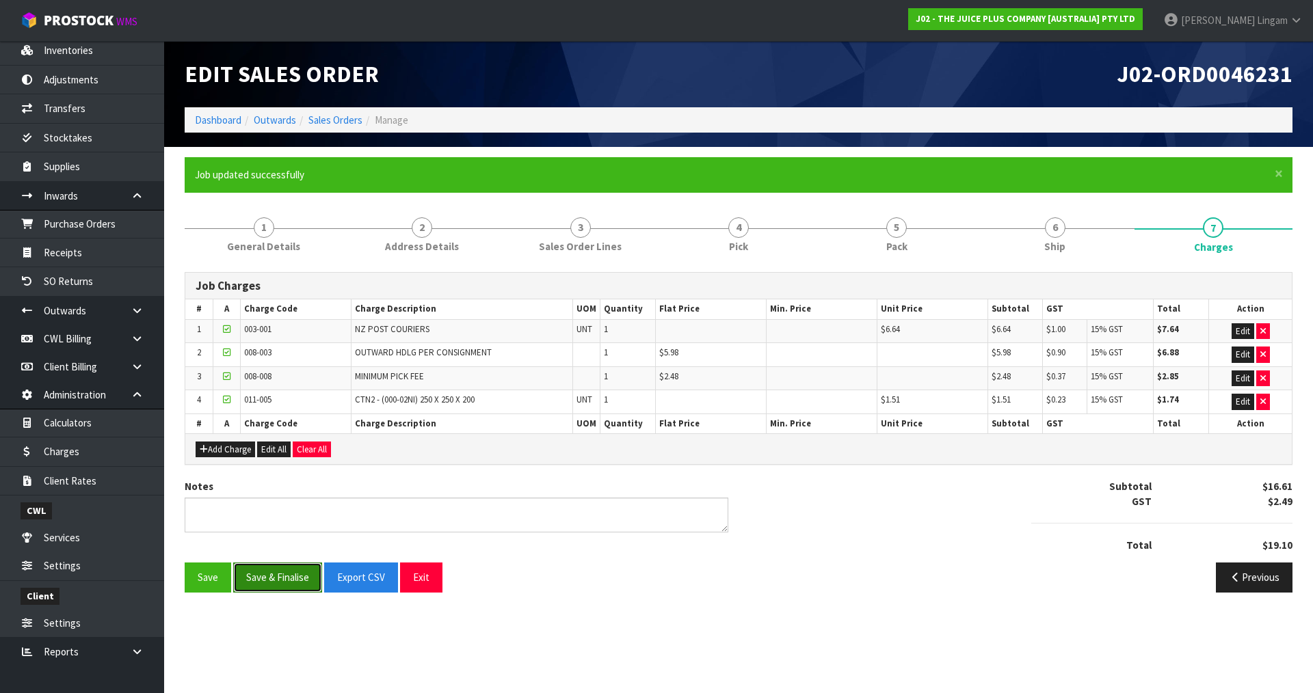
click at [278, 576] on button "Save & Finalise" at bounding box center [277, 577] width 89 height 29
click at [343, 115] on link "Sales Orders" at bounding box center [335, 120] width 54 height 13
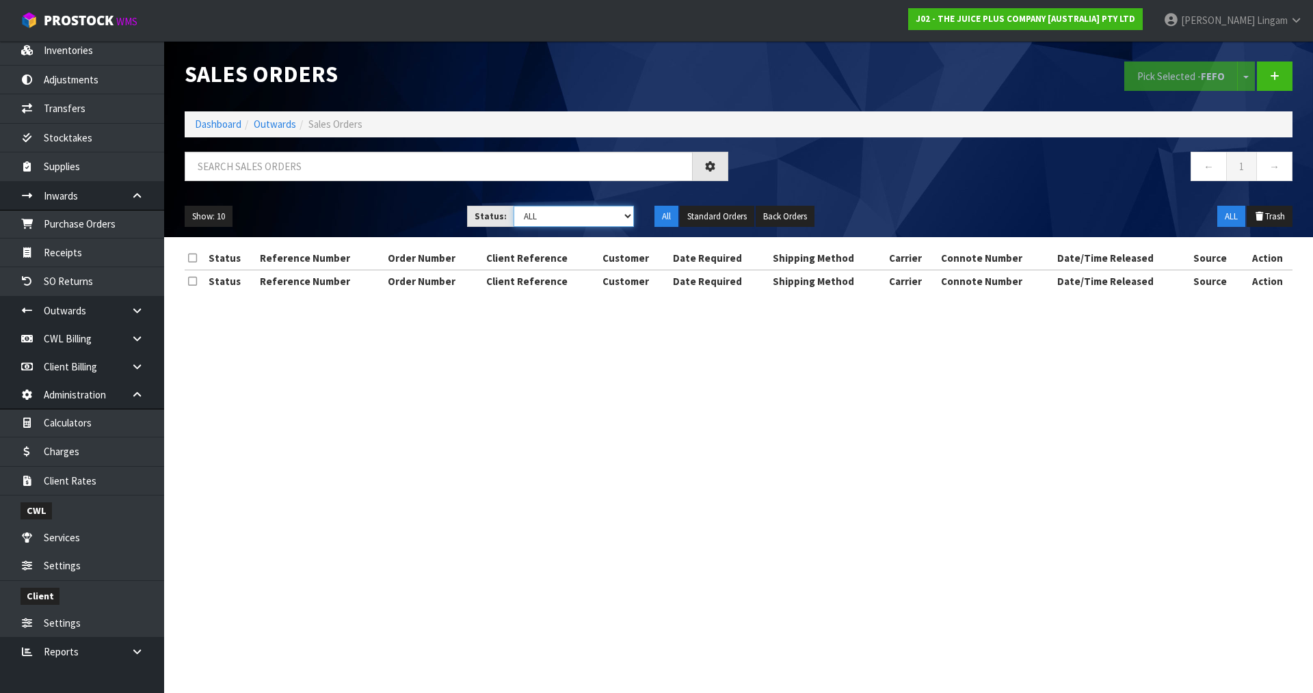
click at [618, 216] on select "Draft Pending Allocated Pending Pick Goods Picked Goods Packed Pending Charges …" at bounding box center [574, 216] width 121 height 21
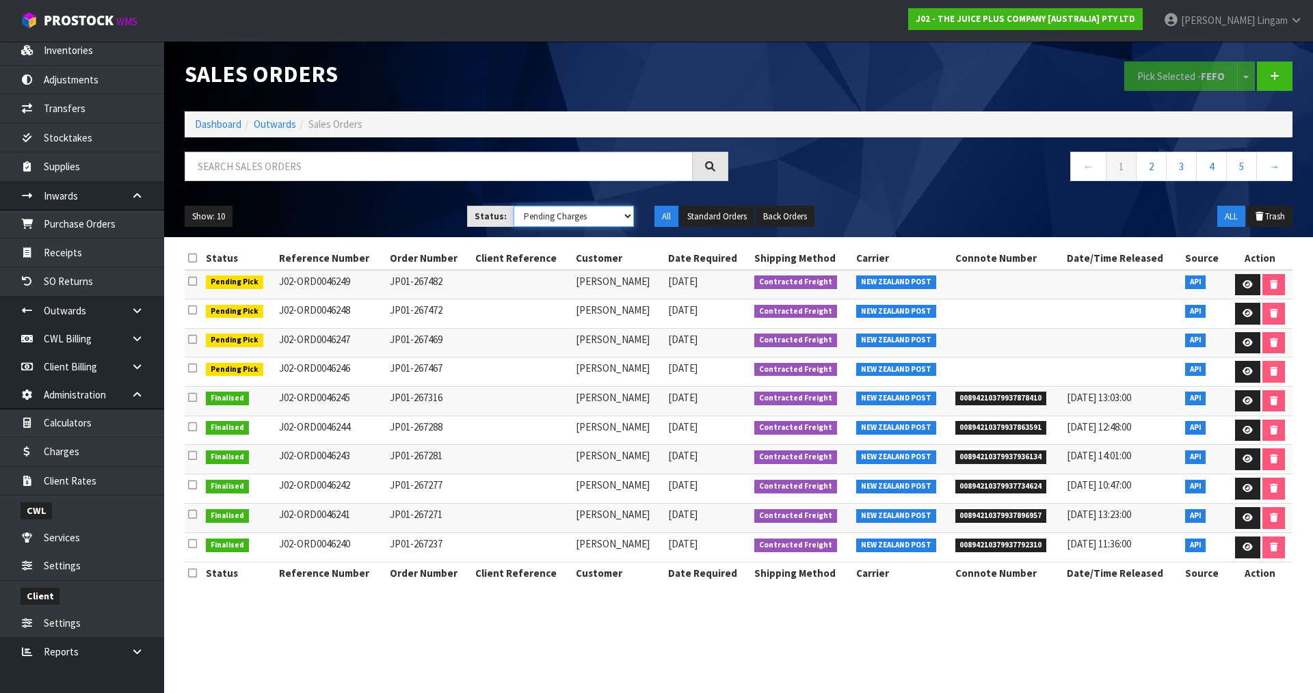
click at [514, 206] on select "Draft Pending Allocated Pending Pick Goods Picked Goods Packed Pending Charges …" at bounding box center [574, 216] width 121 height 21
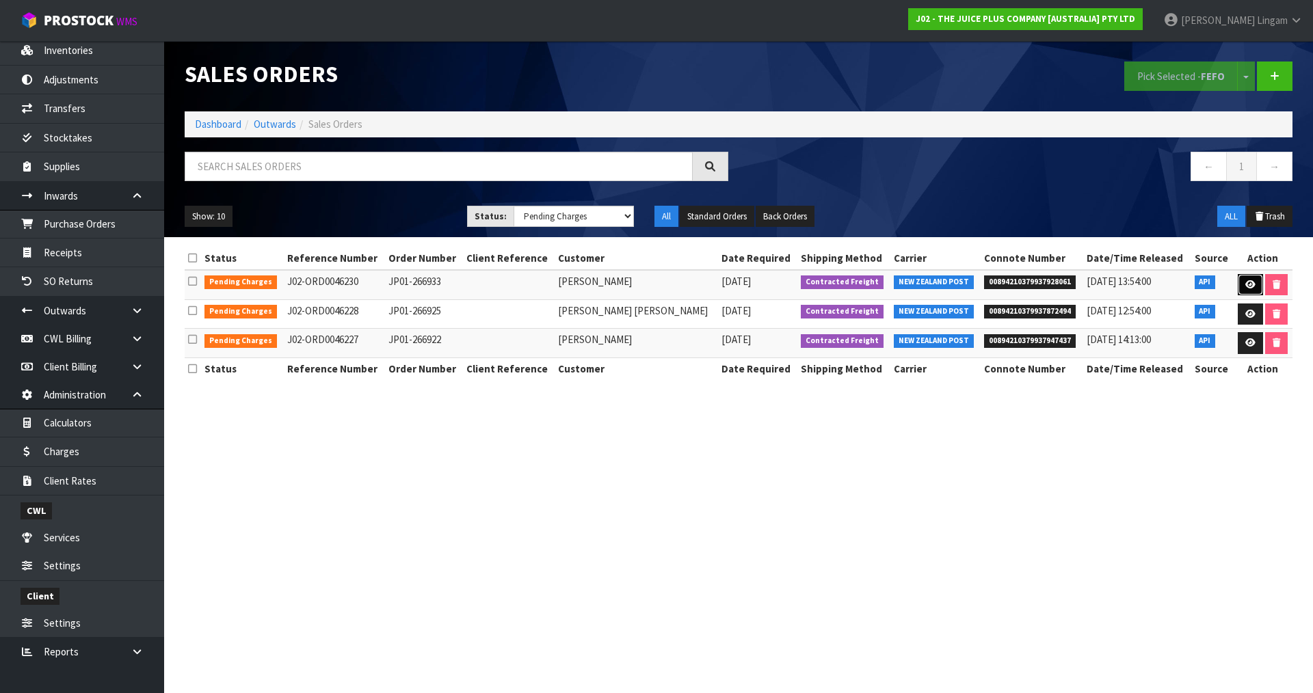
click at [1239, 290] on link at bounding box center [1250, 285] width 25 height 22
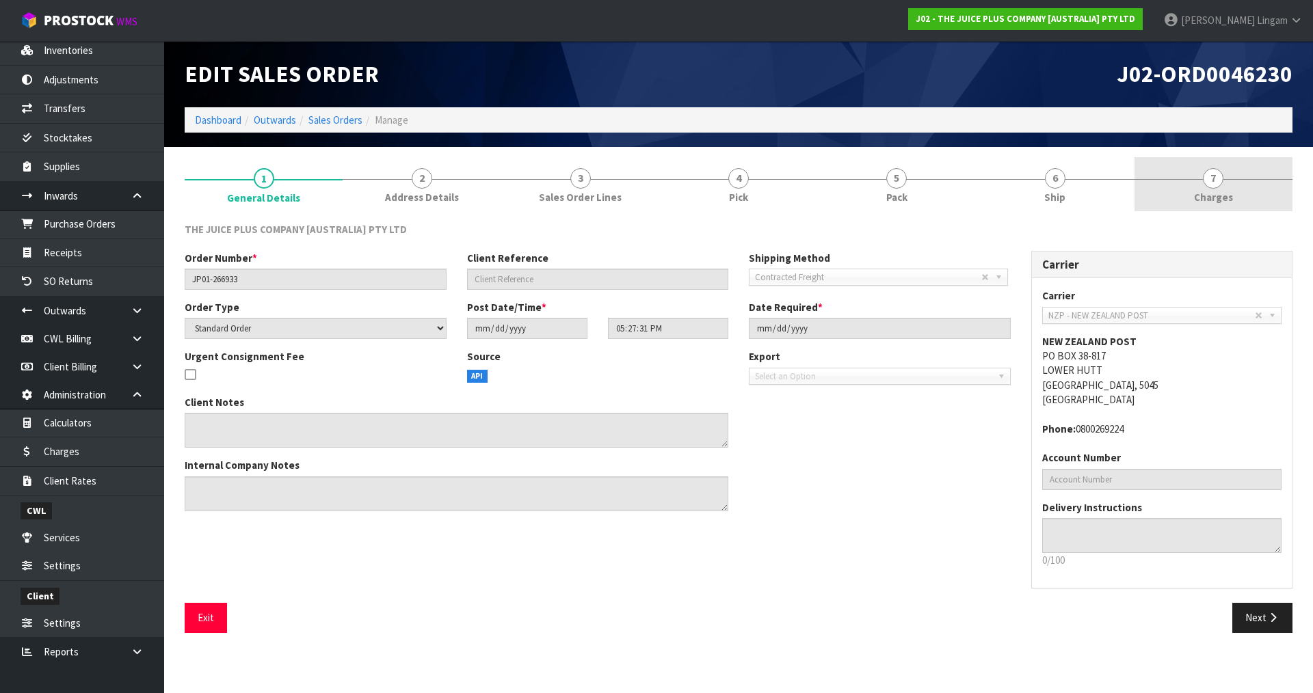
click at [1254, 200] on link "7 Charges" at bounding box center [1214, 184] width 158 height 54
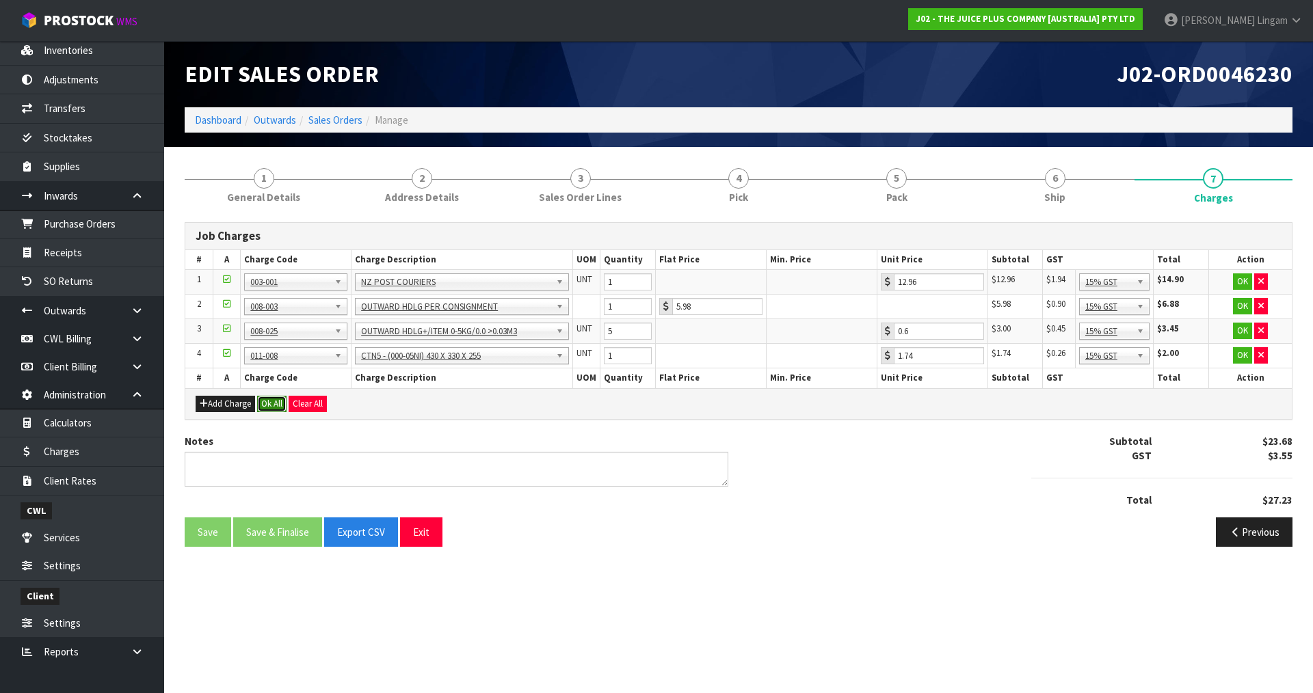
click at [260, 404] on button "Ok All" at bounding box center [271, 404] width 29 height 16
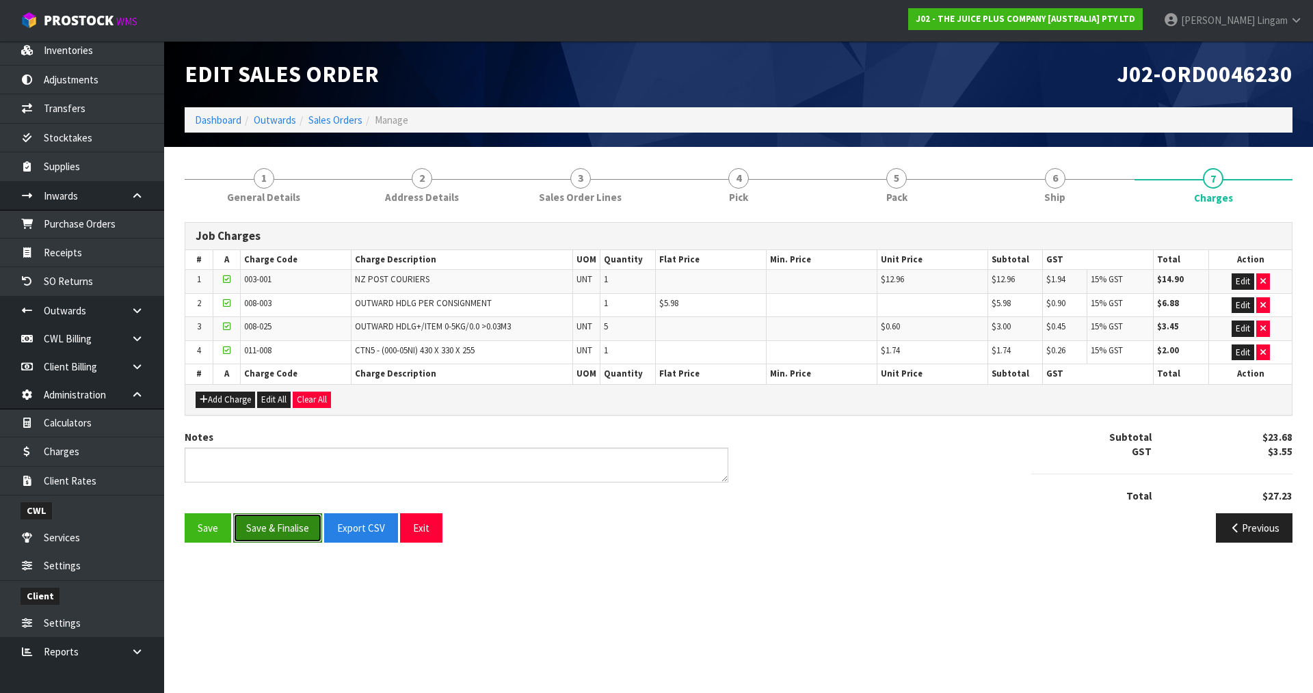
click at [301, 533] on button "Save & Finalise" at bounding box center [277, 528] width 89 height 29
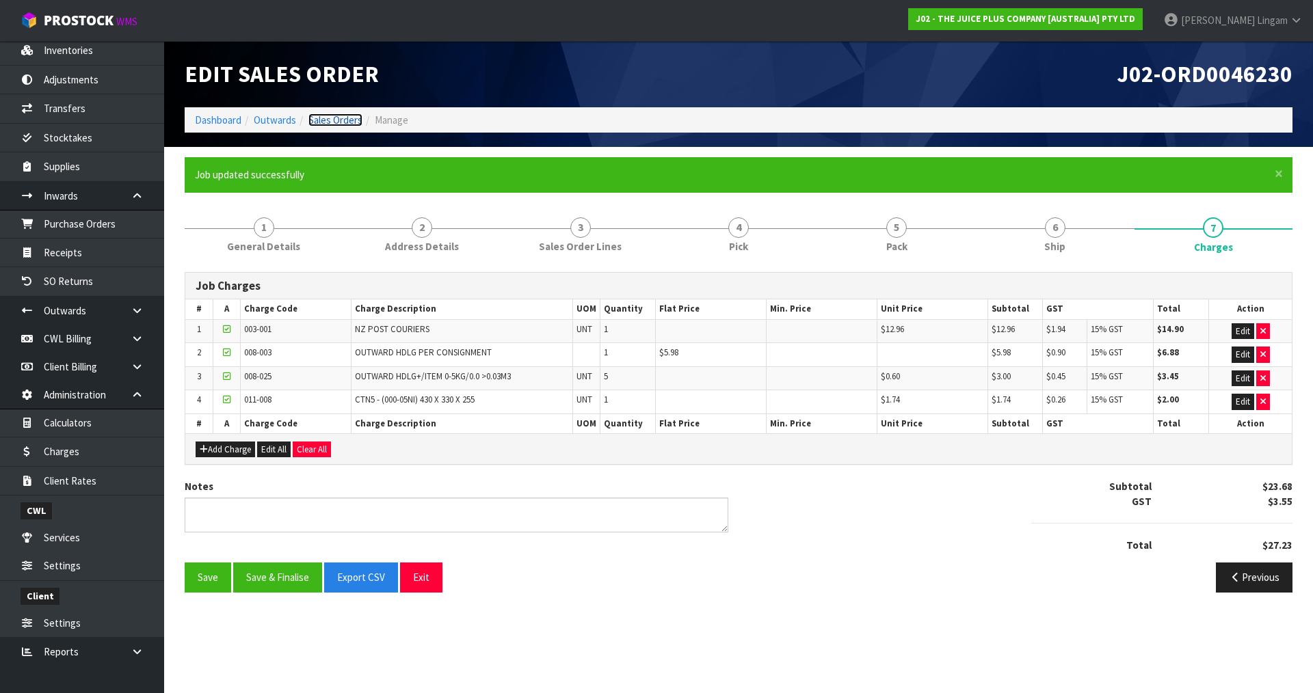
click at [361, 119] on link "Sales Orders" at bounding box center [335, 120] width 54 height 13
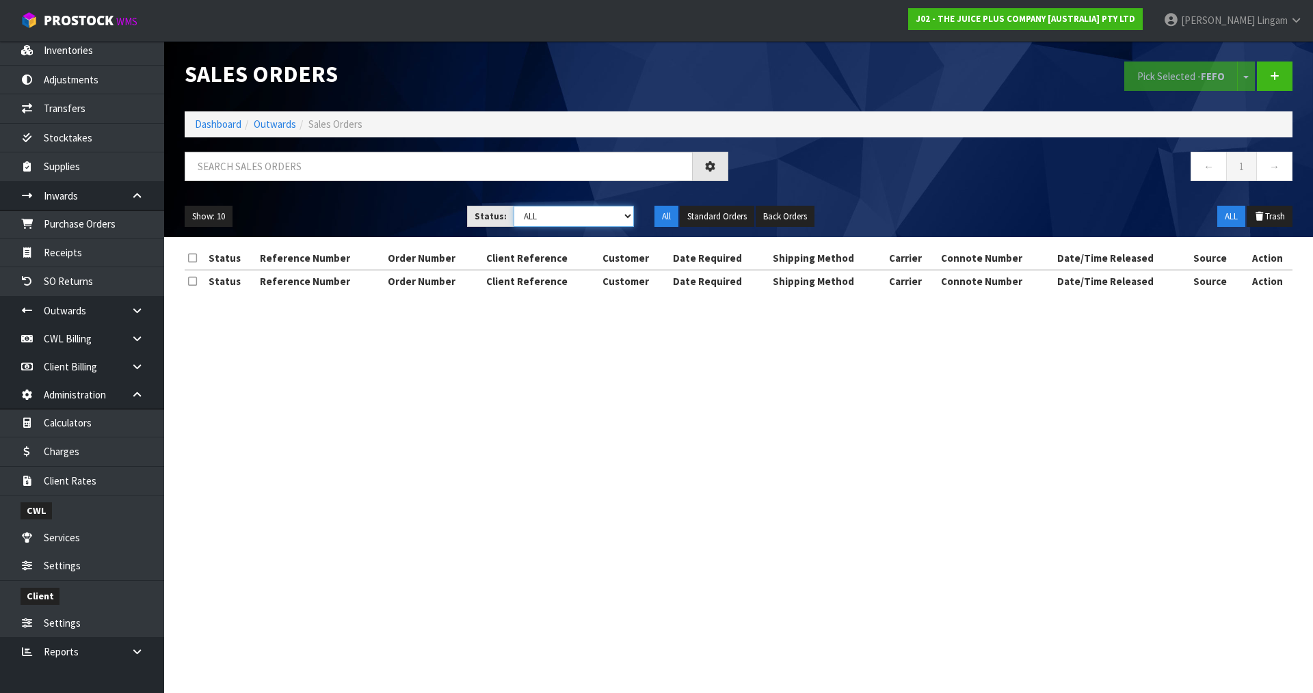
click at [605, 215] on select "Draft Pending Allocated Pending Pick Goods Picked Goods Packed Pending Charges …" at bounding box center [574, 216] width 121 height 21
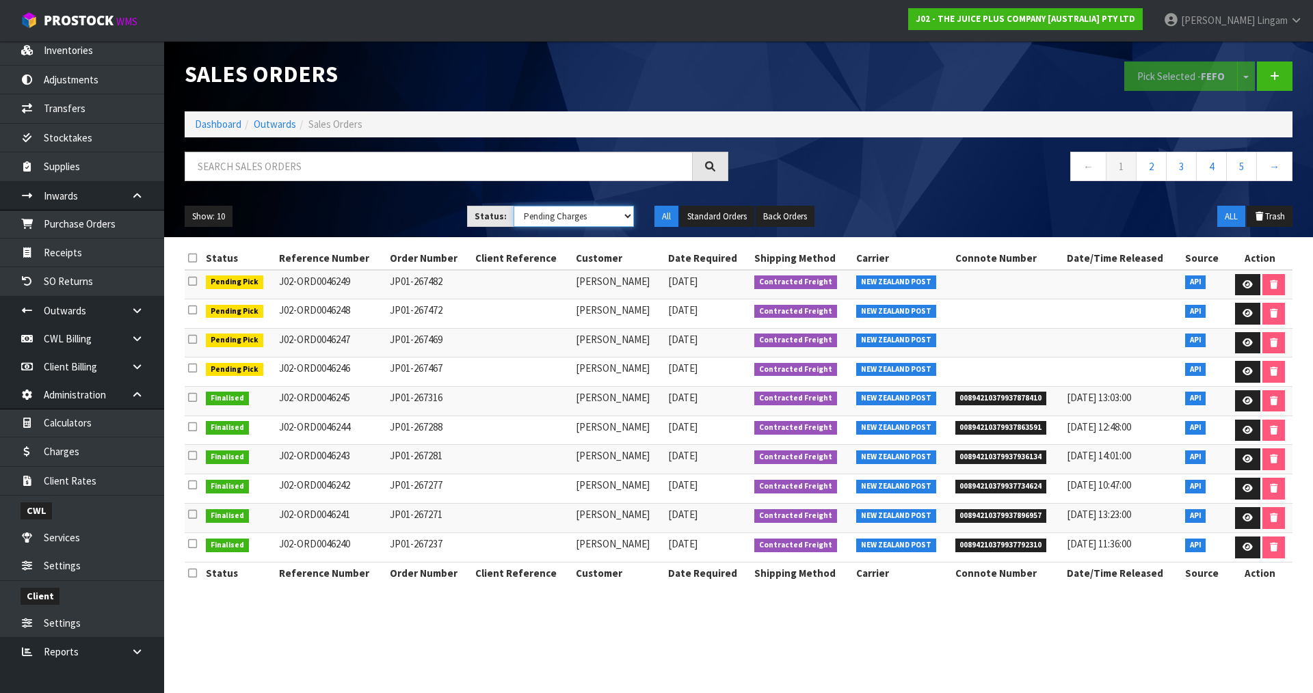
click at [514, 206] on select "Draft Pending Allocated Pending Pick Goods Picked Goods Packed Pending Charges …" at bounding box center [574, 216] width 121 height 21
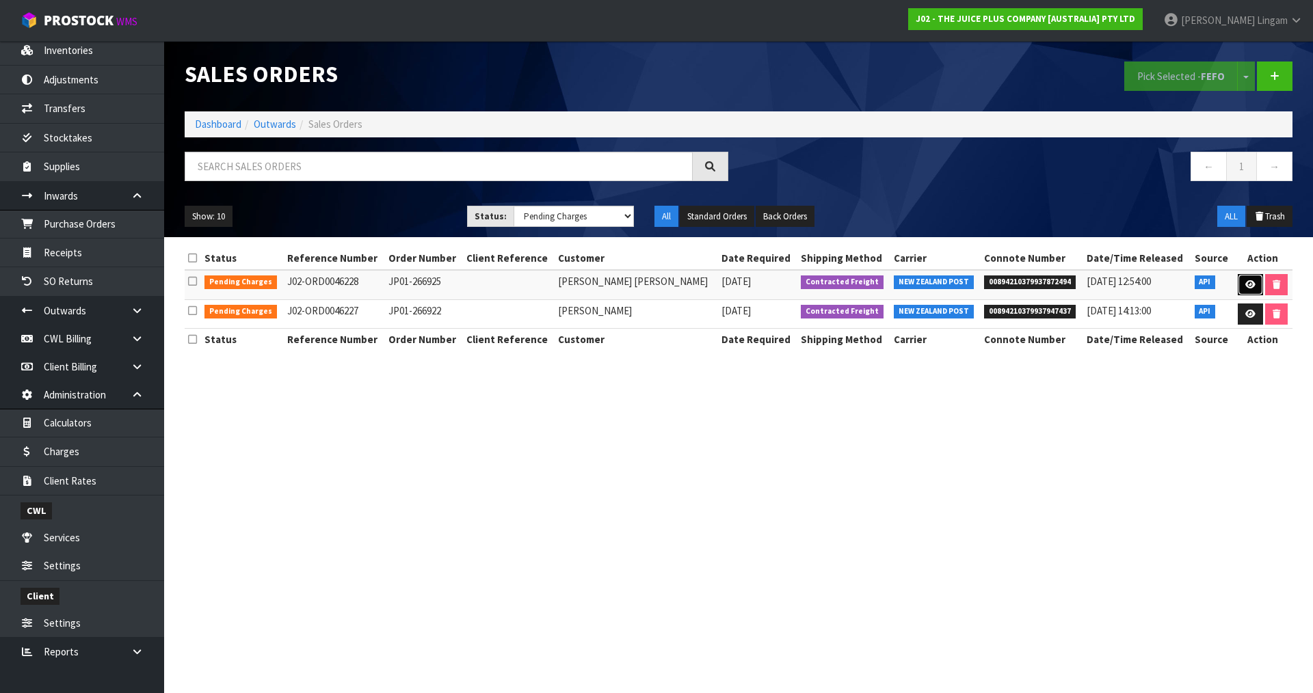
click at [1245, 288] on icon at bounding box center [1250, 284] width 10 height 9
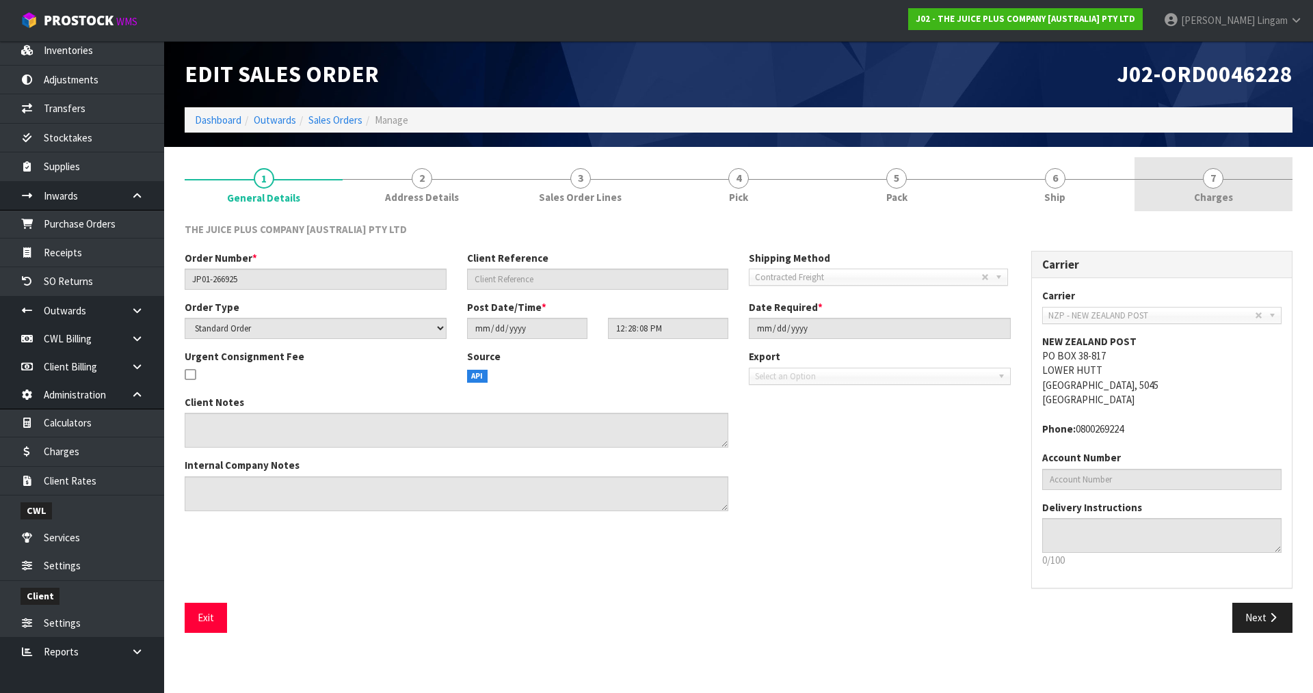
click at [1253, 202] on link "7 Charges" at bounding box center [1214, 184] width 158 height 54
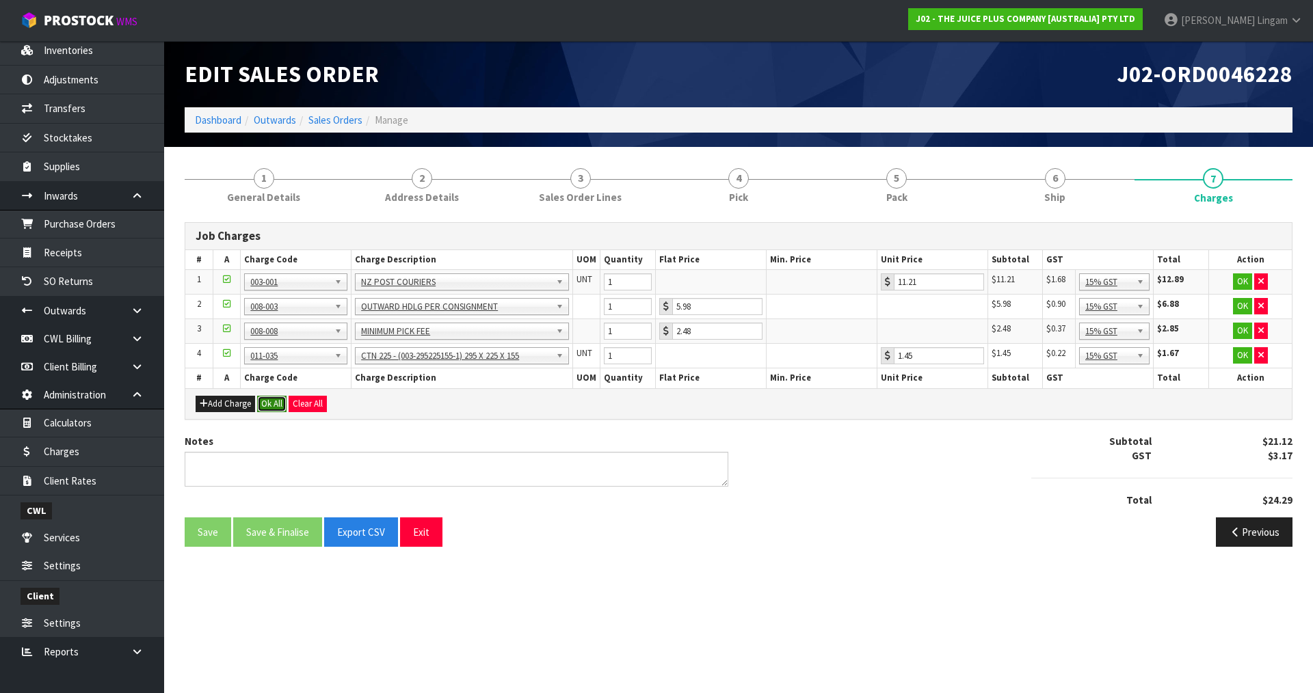
click at [263, 404] on button "Ok All" at bounding box center [271, 404] width 29 height 16
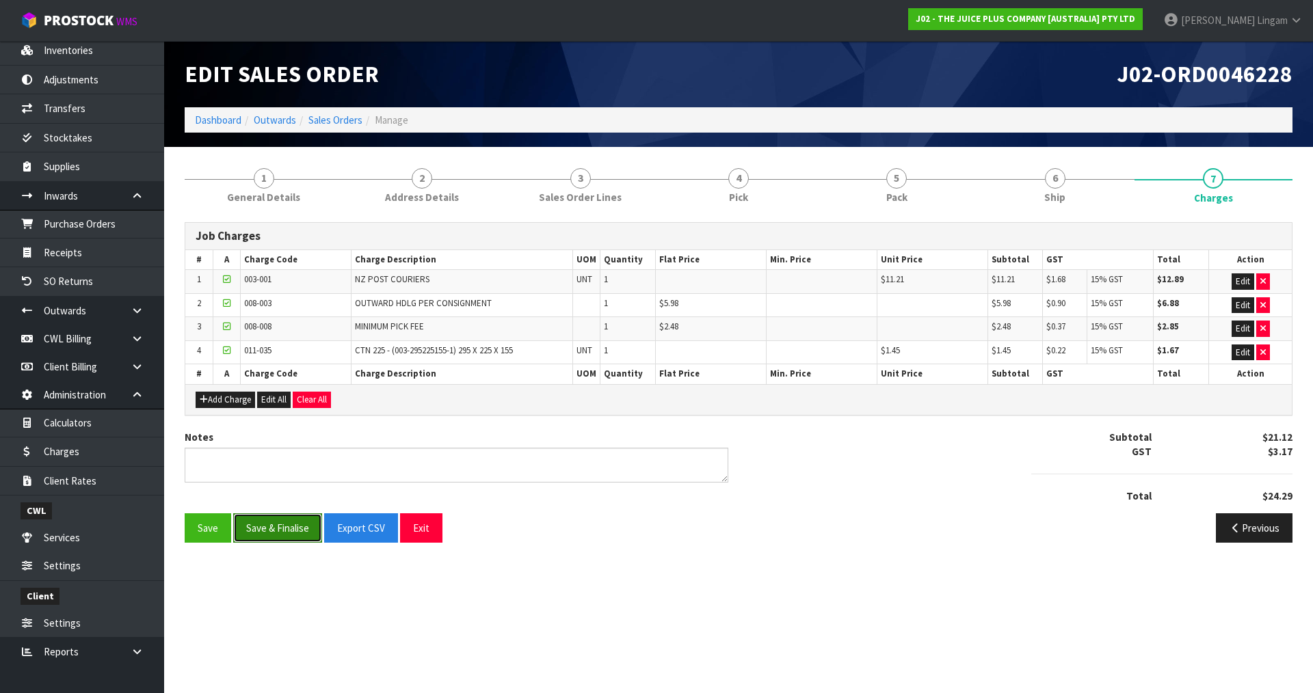
click at [276, 530] on button "Save & Finalise" at bounding box center [277, 528] width 89 height 29
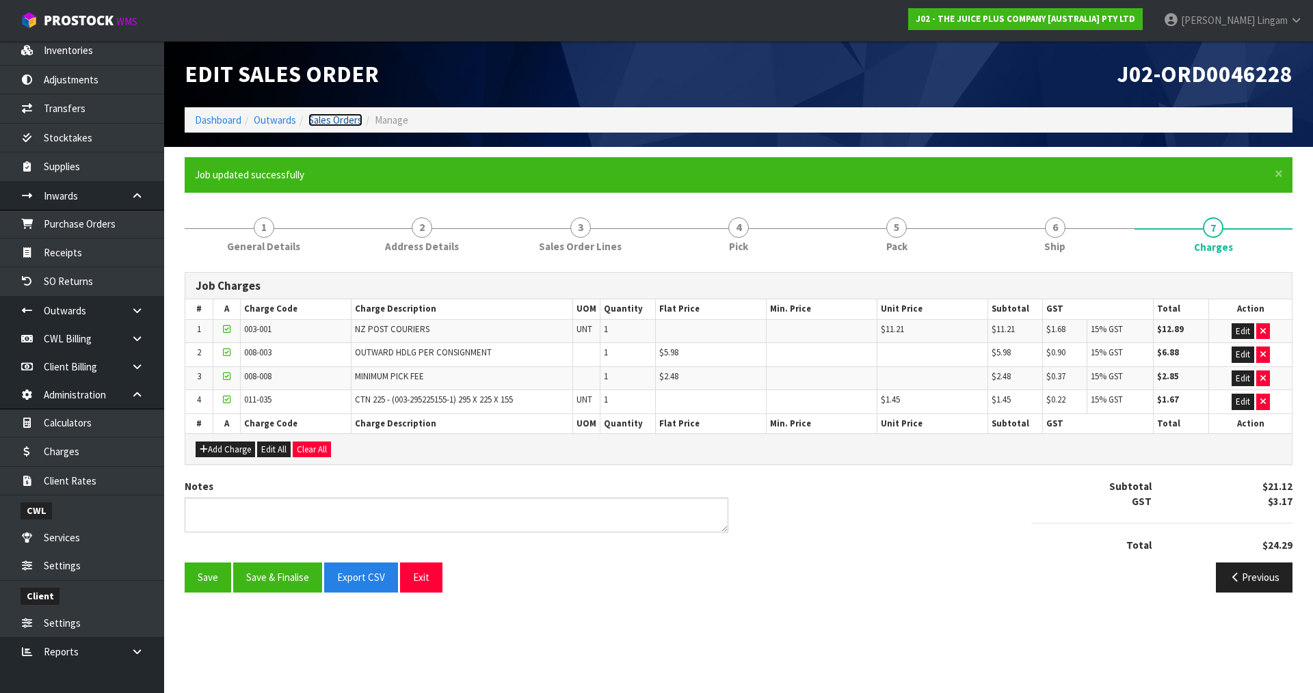
click at [343, 119] on link "Sales Orders" at bounding box center [335, 120] width 54 height 13
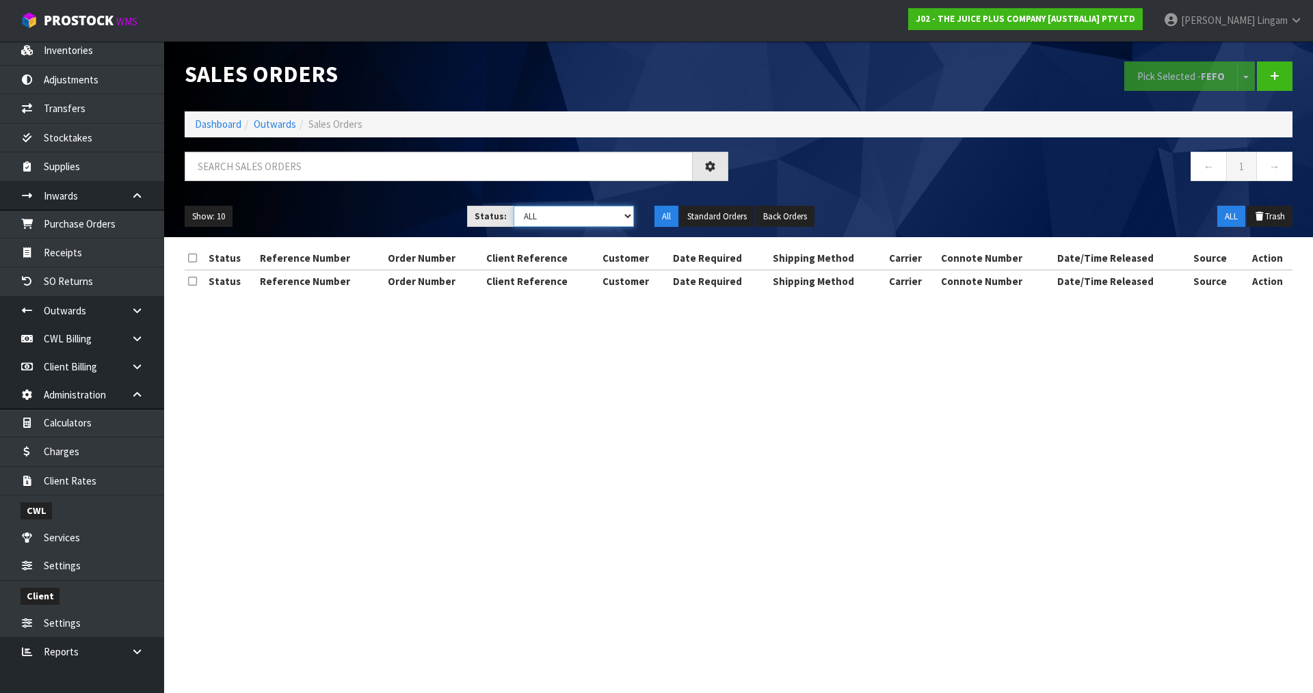
click at [603, 218] on select "Draft Pending Allocated Pending Pick Goods Picked Goods Packed Pending Charges …" at bounding box center [574, 216] width 121 height 21
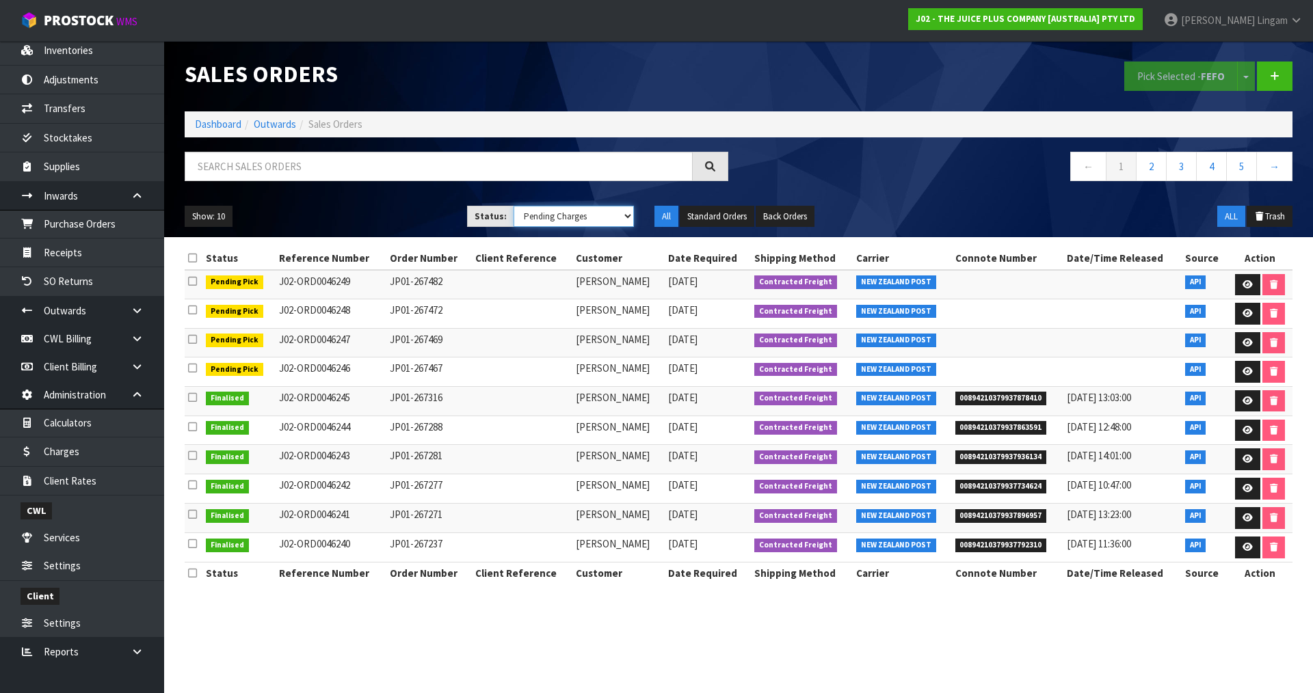
click at [514, 206] on select "Draft Pending Allocated Pending Pick Goods Picked Goods Packed Pending Charges …" at bounding box center [574, 216] width 121 height 21
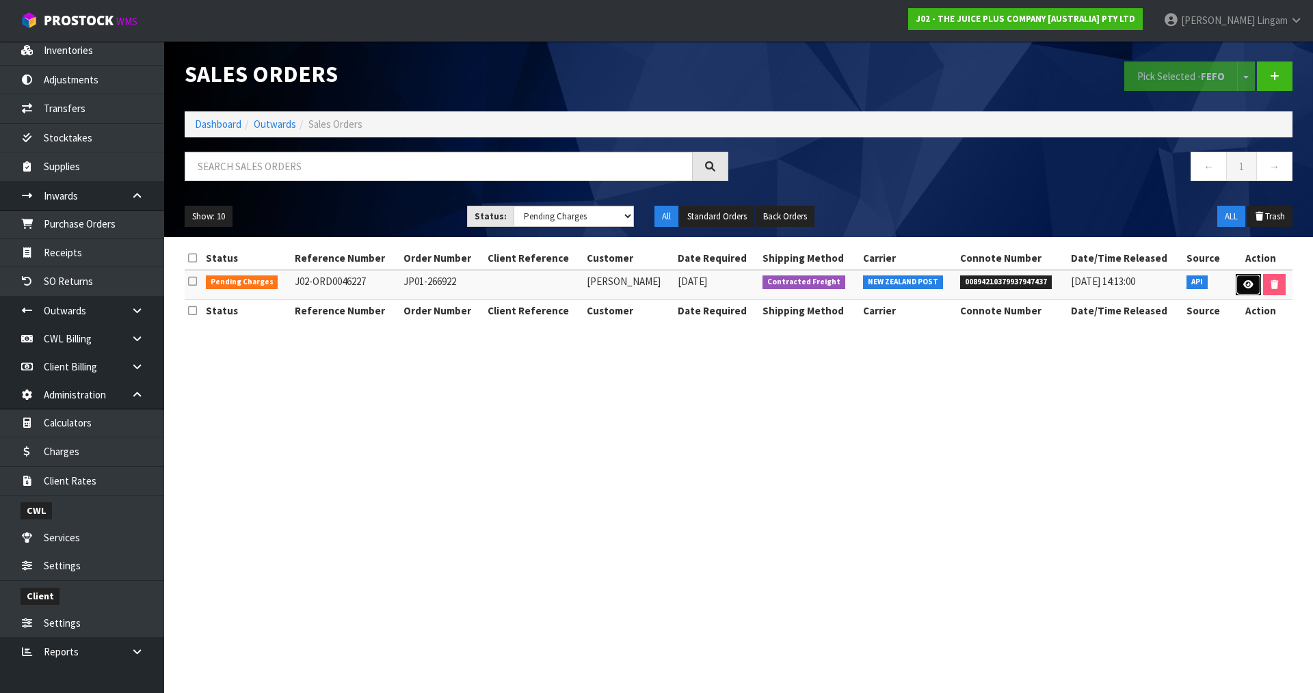
click at [1244, 286] on icon at bounding box center [1248, 284] width 10 height 9
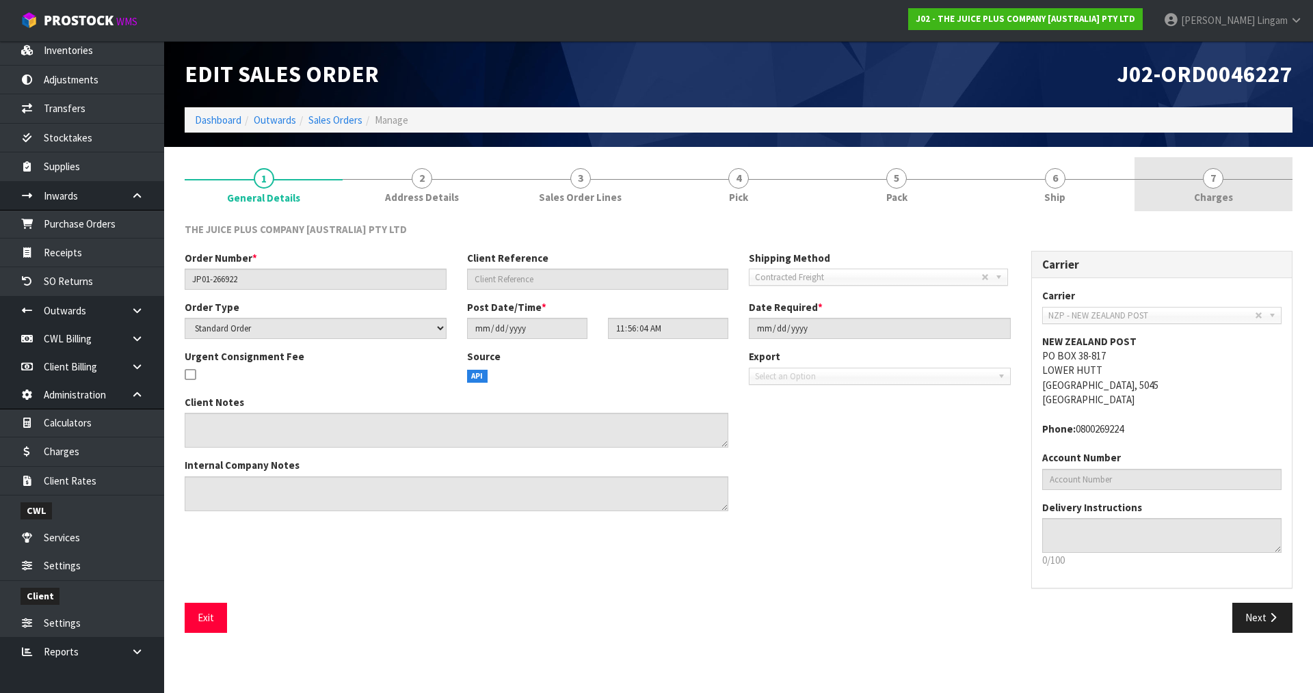
click at [1247, 200] on link "7 Charges" at bounding box center [1214, 184] width 158 height 54
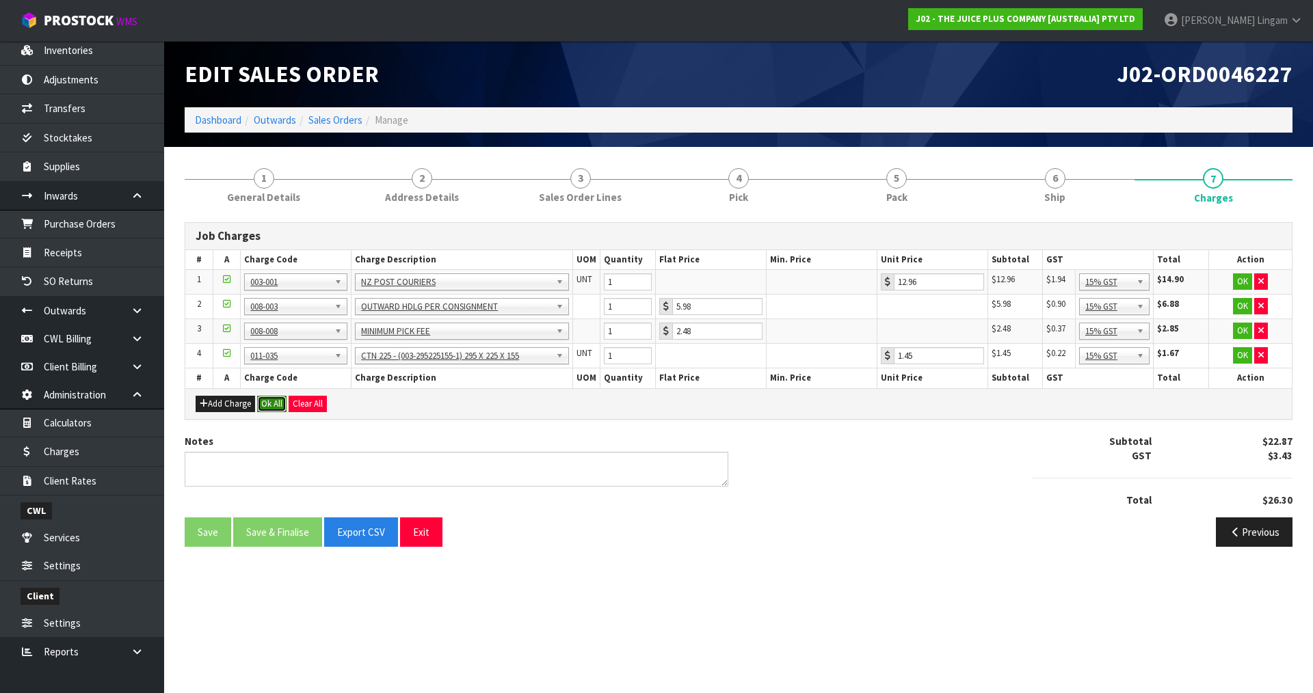
click at [277, 404] on button "Ok All" at bounding box center [271, 404] width 29 height 16
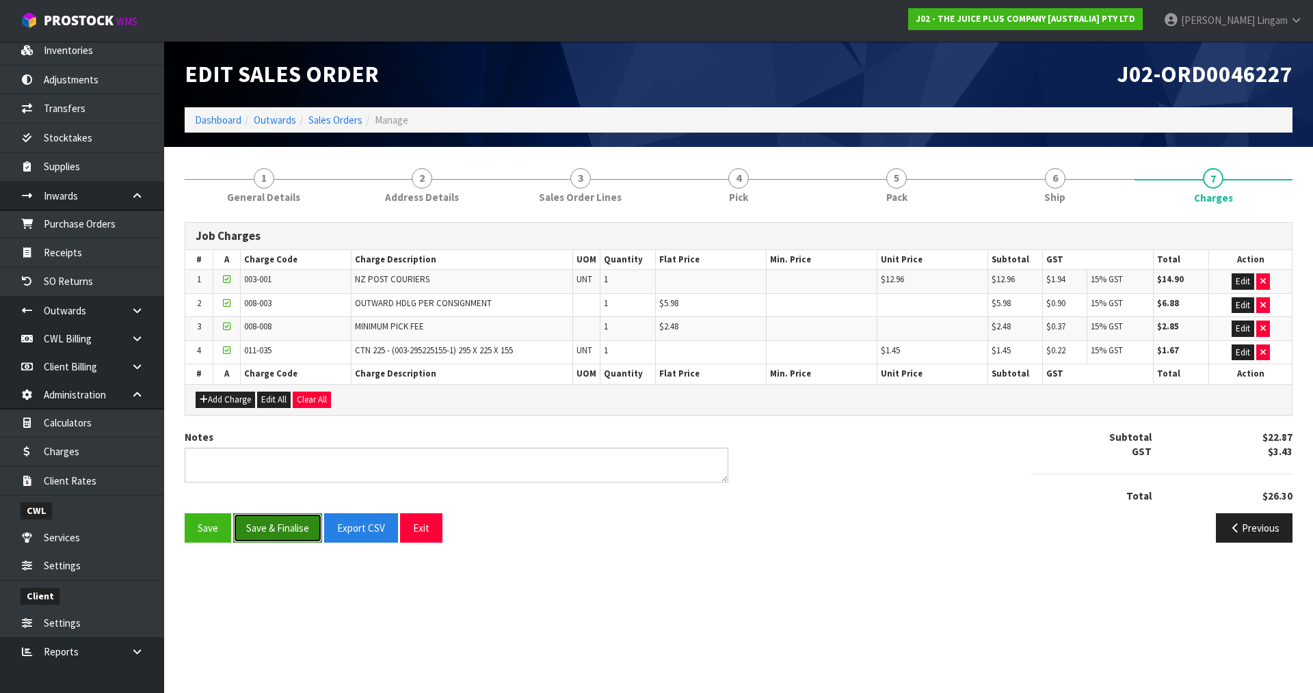
click at [287, 533] on button "Save & Finalise" at bounding box center [277, 528] width 89 height 29
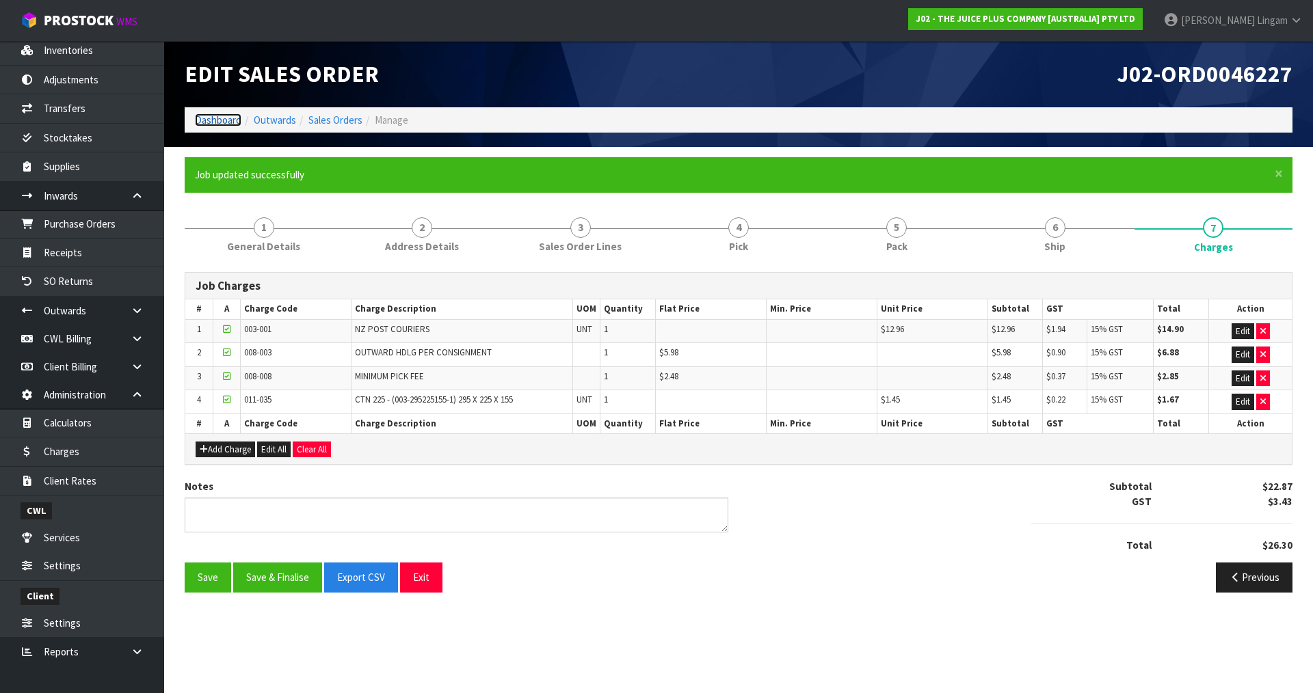
click at [214, 122] on link "Dashboard" at bounding box center [218, 120] width 47 height 13
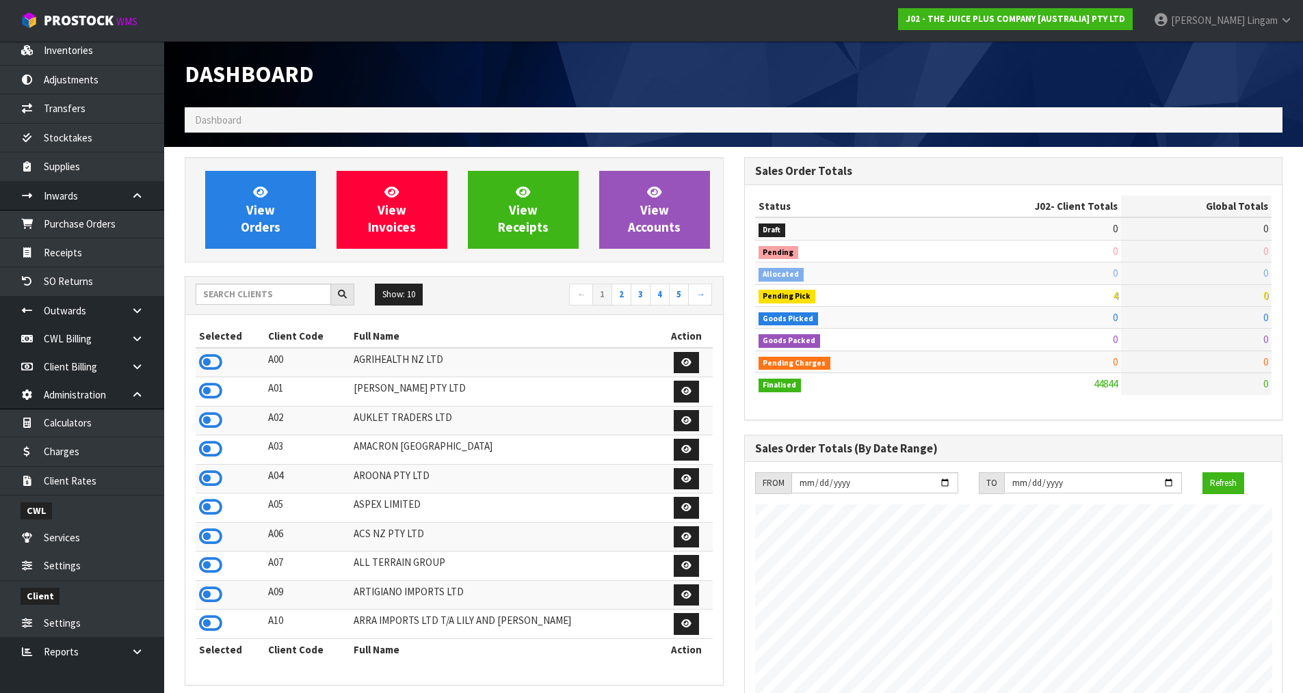
scroll to position [1036, 559]
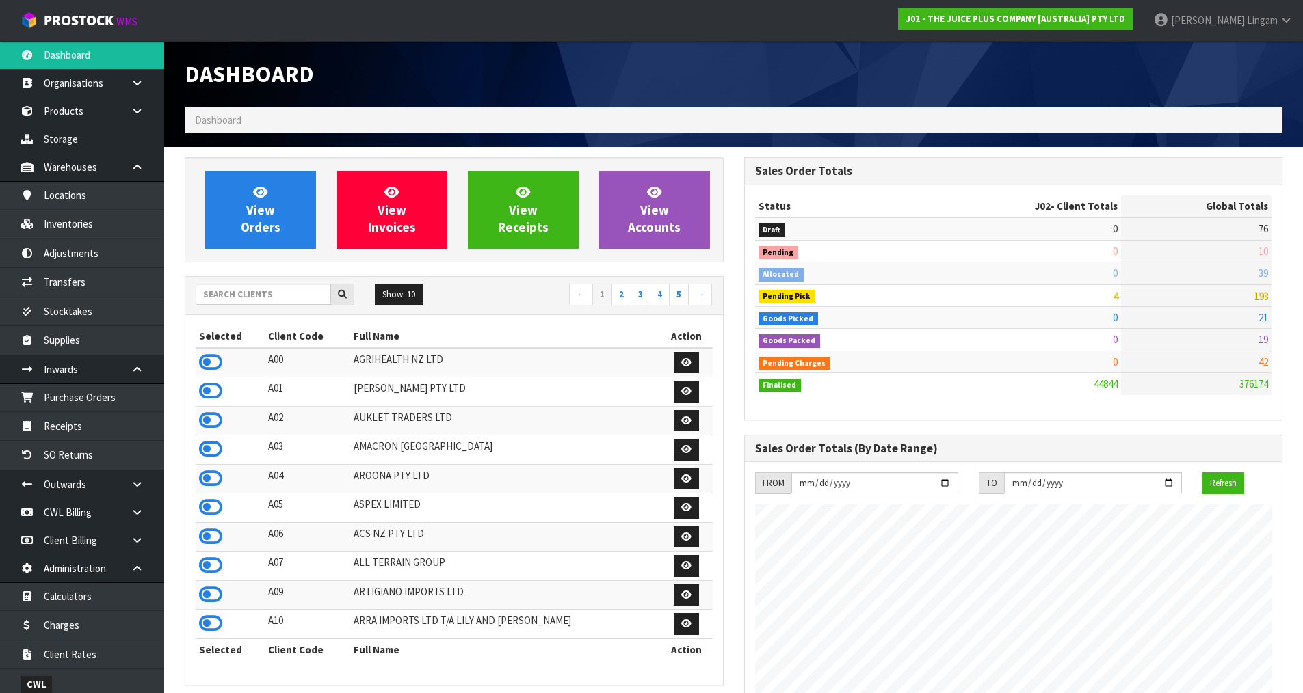
scroll to position [1036, 559]
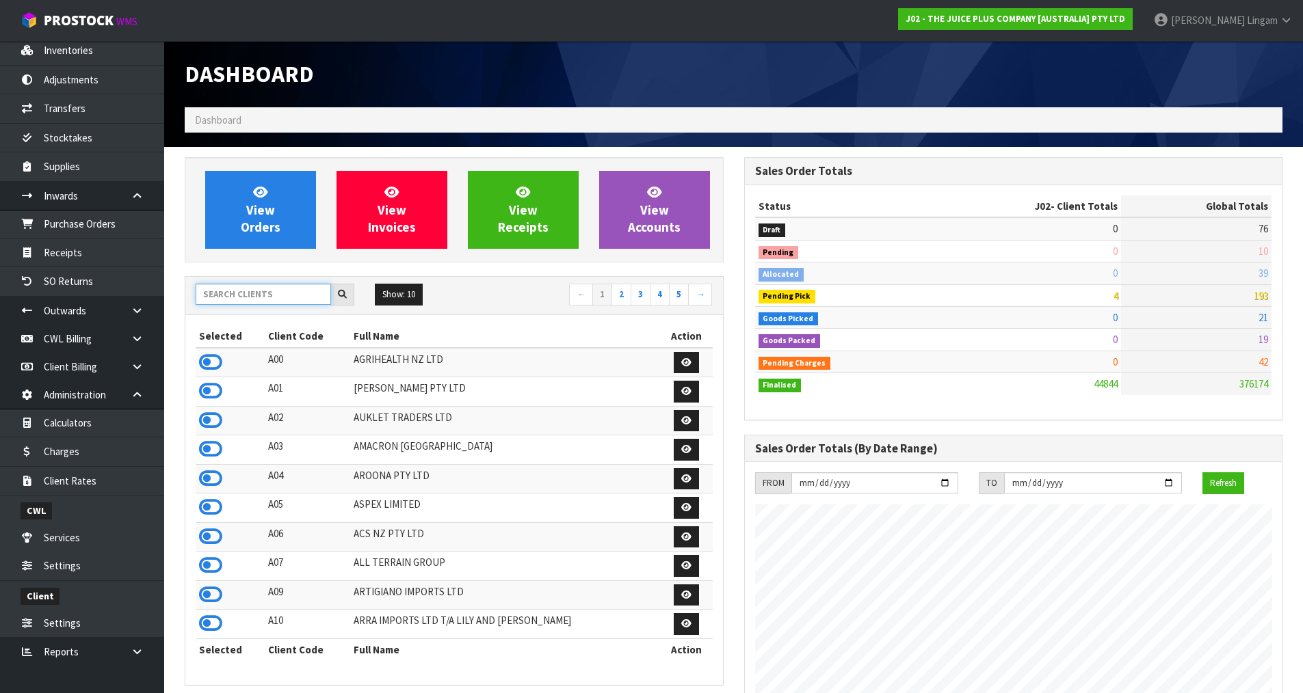
click at [276, 289] on input "text" at bounding box center [263, 294] width 135 height 21
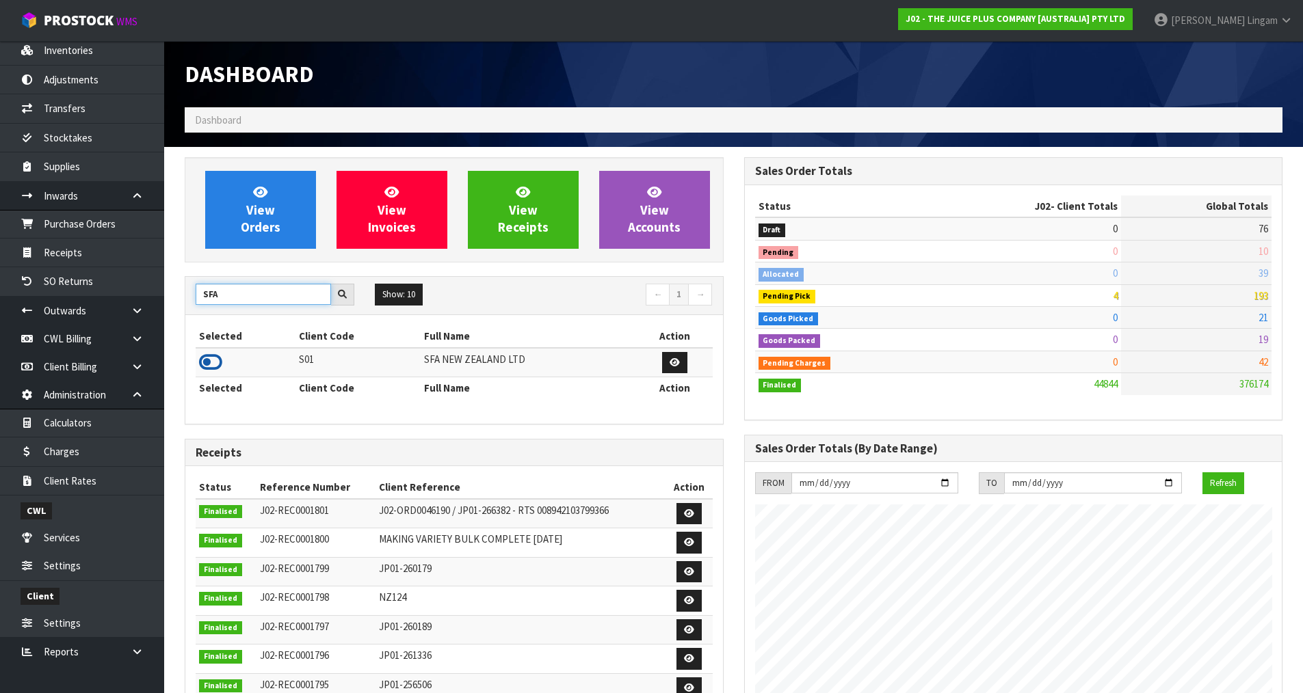
type input "SFA"
click at [210, 360] on icon at bounding box center [210, 362] width 23 height 21
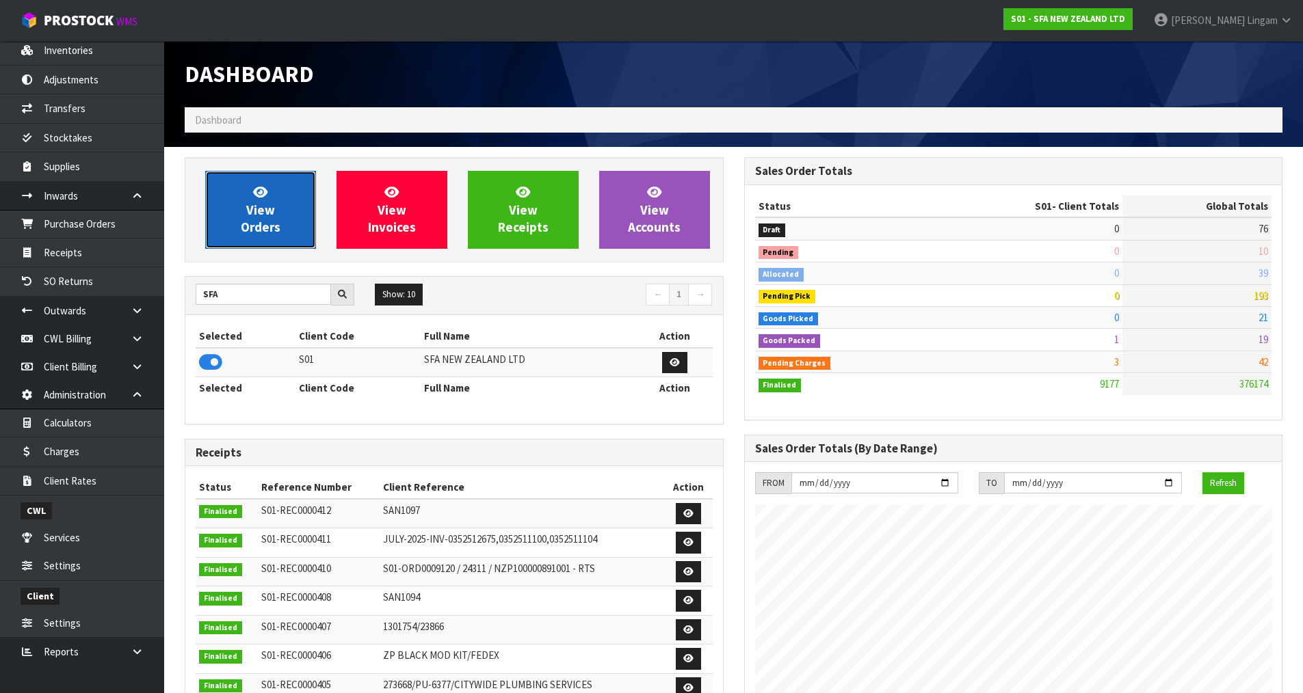
click at [269, 213] on span "View Orders" at bounding box center [261, 209] width 40 height 51
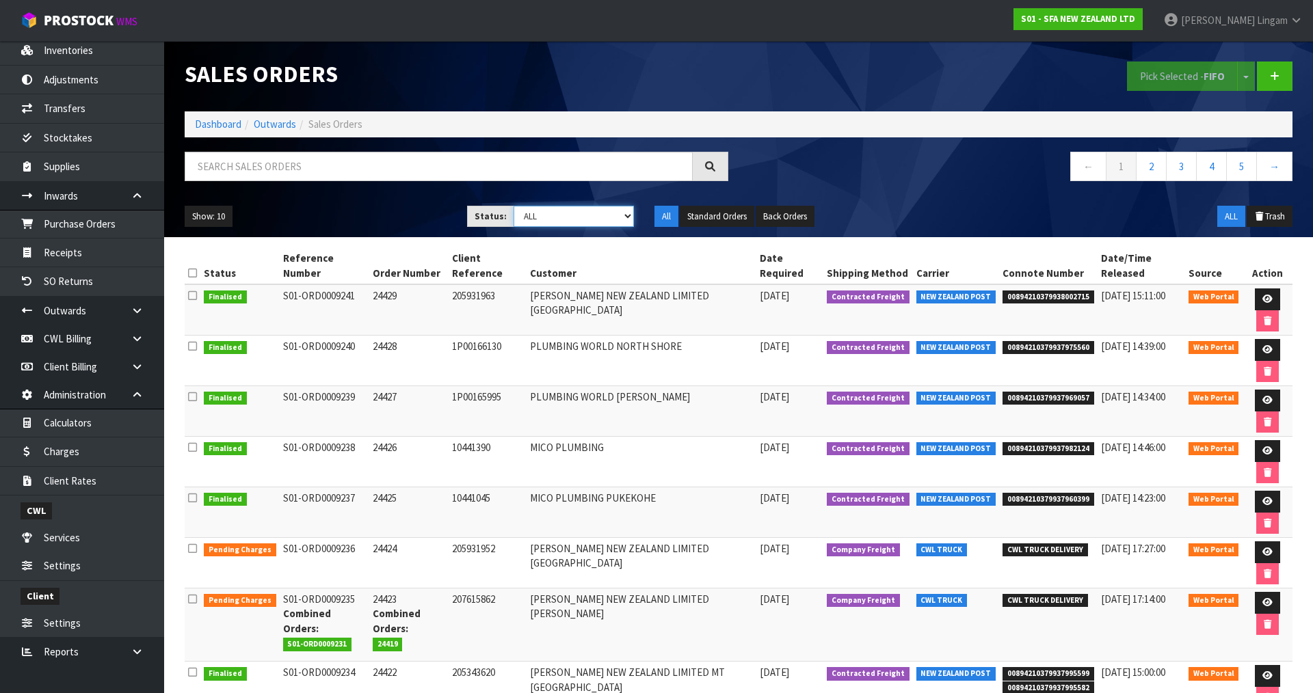
click at [607, 214] on select "Draft Pending Allocated Pending Pick Goods Picked Goods Packed Pending Charges …" at bounding box center [574, 216] width 121 height 21
click at [579, 220] on select "Draft Pending Allocated Pending Pick Goods Picked Goods Packed Pending Charges …" at bounding box center [574, 216] width 121 height 21
click at [584, 218] on select "Draft Pending Allocated Pending Pick Goods Picked Goods Packed Pending Charges …" at bounding box center [574, 216] width 121 height 21
select select "string:5"
click at [514, 206] on select "Draft Pending Allocated Pending Pick Goods Picked Goods Packed Pending Charges …" at bounding box center [574, 216] width 121 height 21
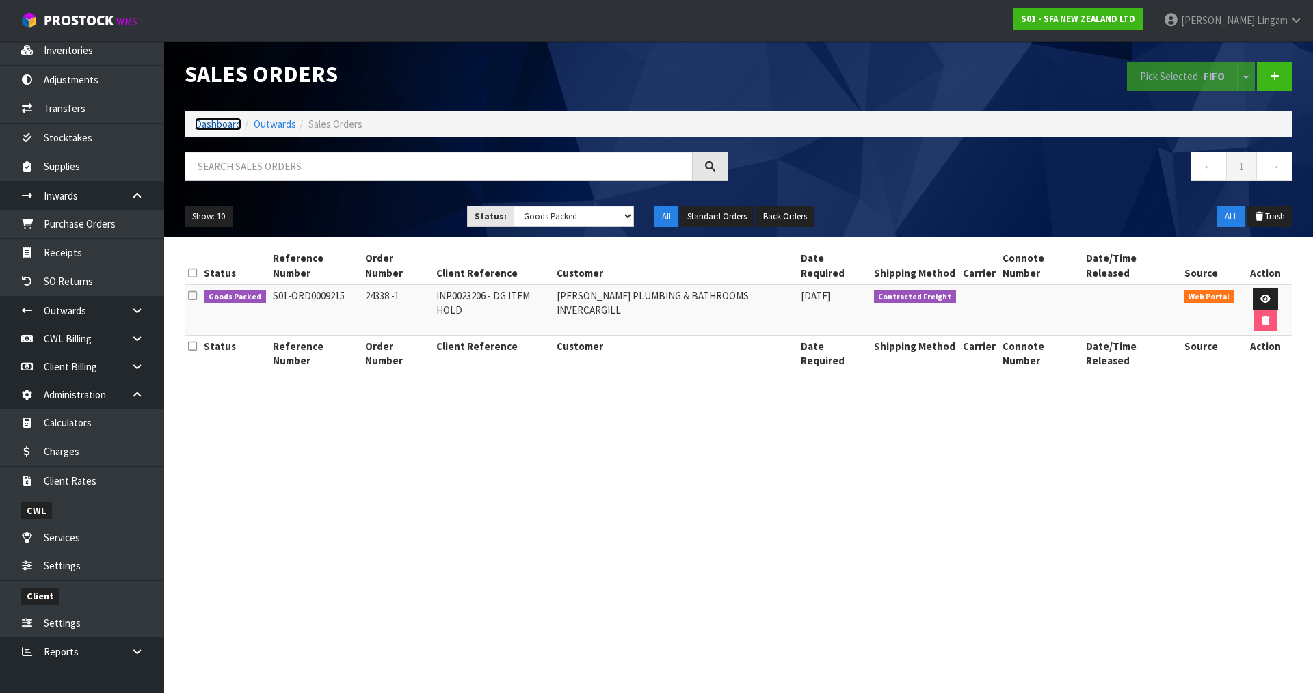
click at [229, 122] on link "Dashboard" at bounding box center [218, 124] width 47 height 13
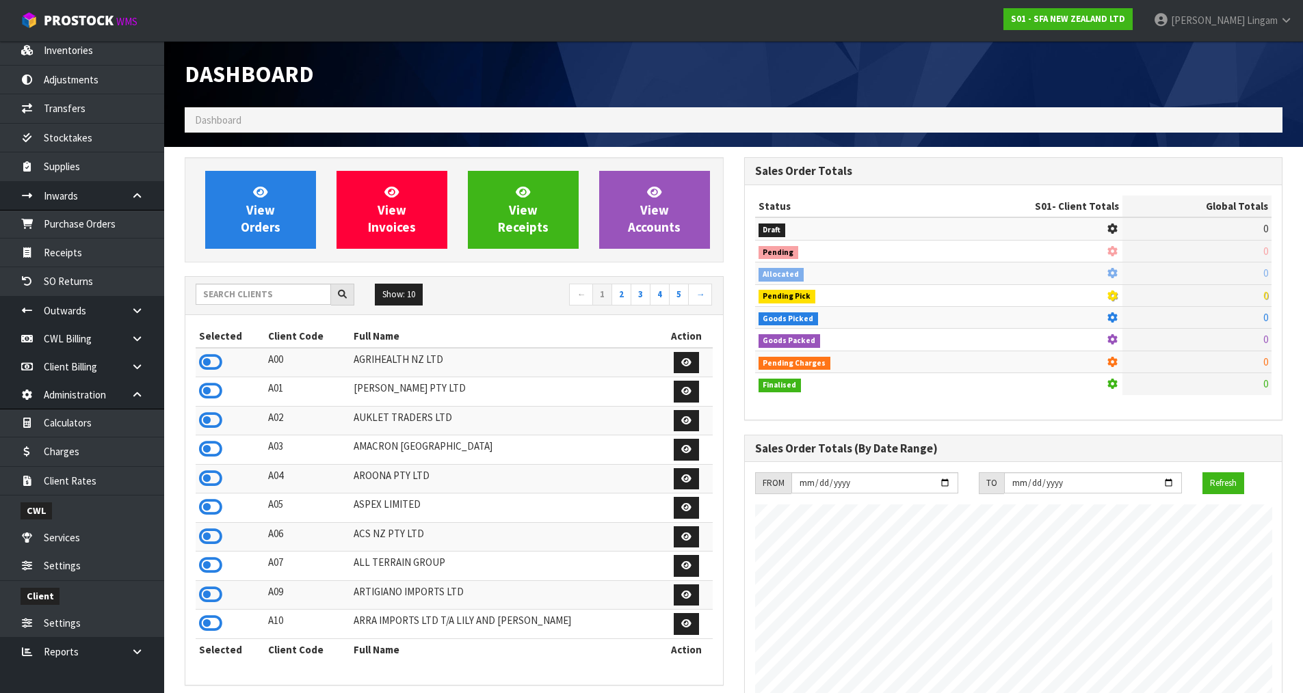
scroll to position [1036, 559]
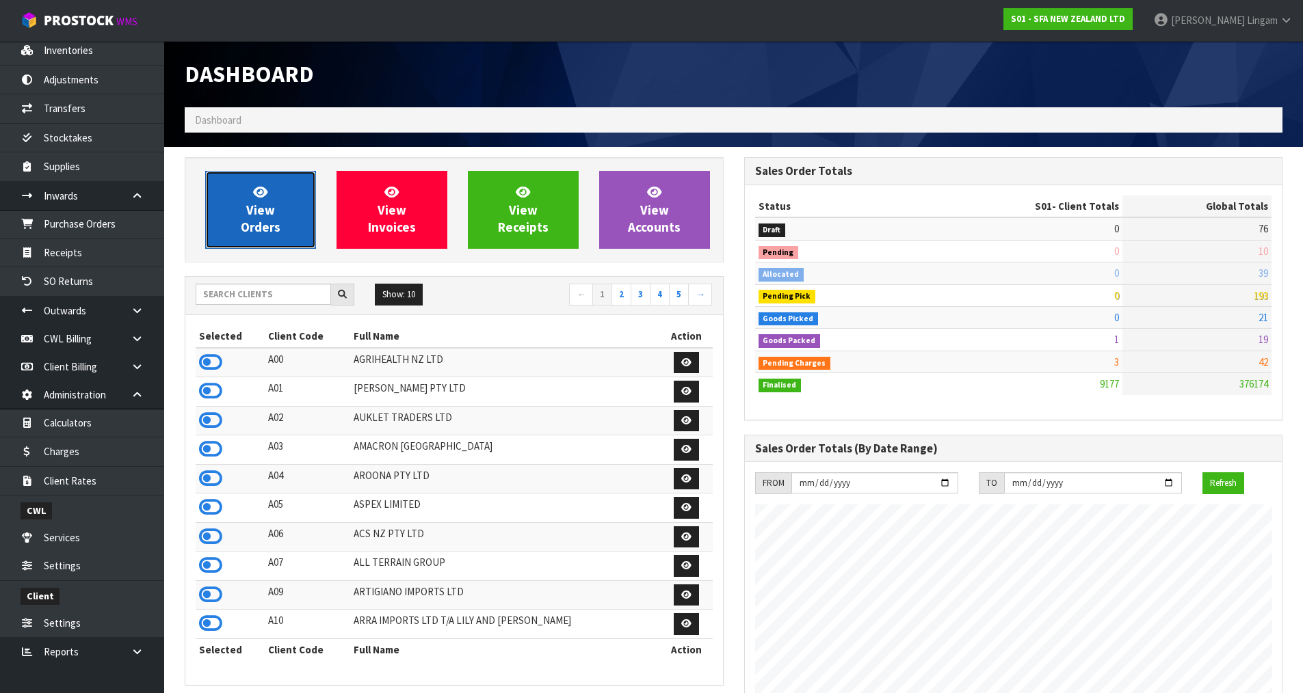
click at [285, 207] on link "View Orders" at bounding box center [260, 210] width 111 height 78
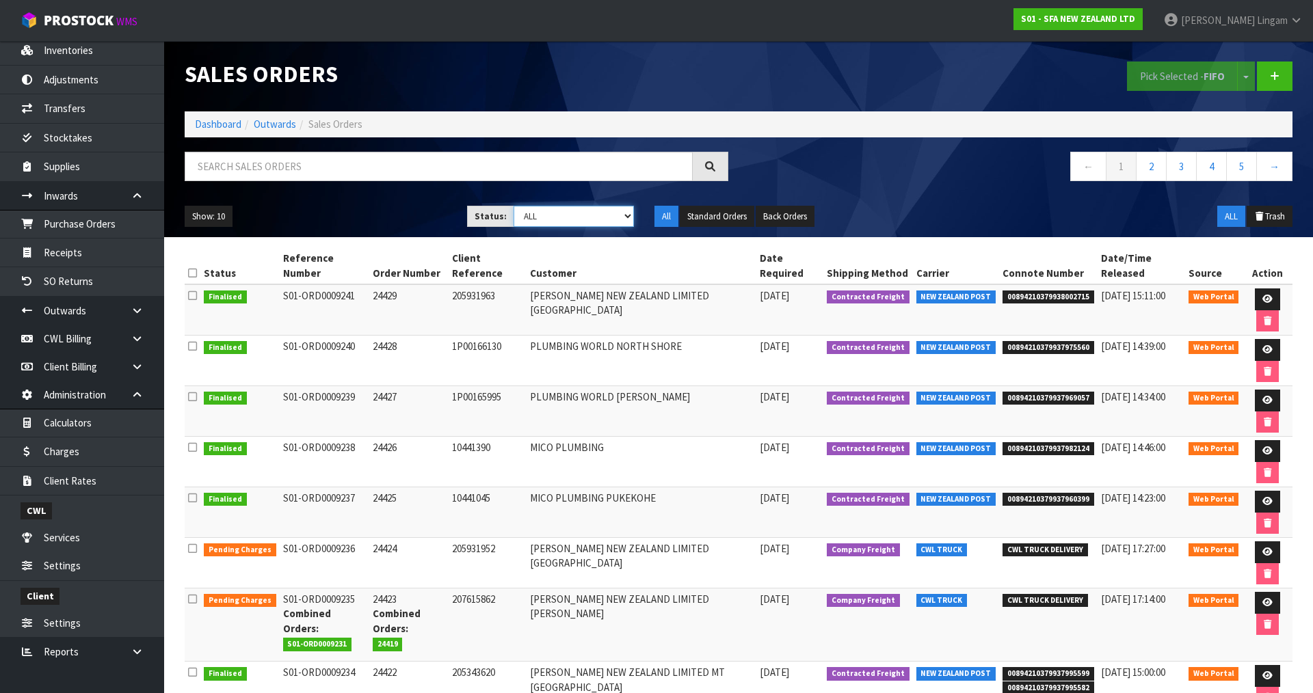
click at [610, 216] on select "Draft Pending Allocated Pending Pick Goods Picked Goods Packed Pending Charges …" at bounding box center [574, 216] width 121 height 21
select select "string:6"
click at [514, 206] on select "Draft Pending Allocated Pending Pick Goods Picked Goods Packed Pending Charges …" at bounding box center [574, 216] width 121 height 21
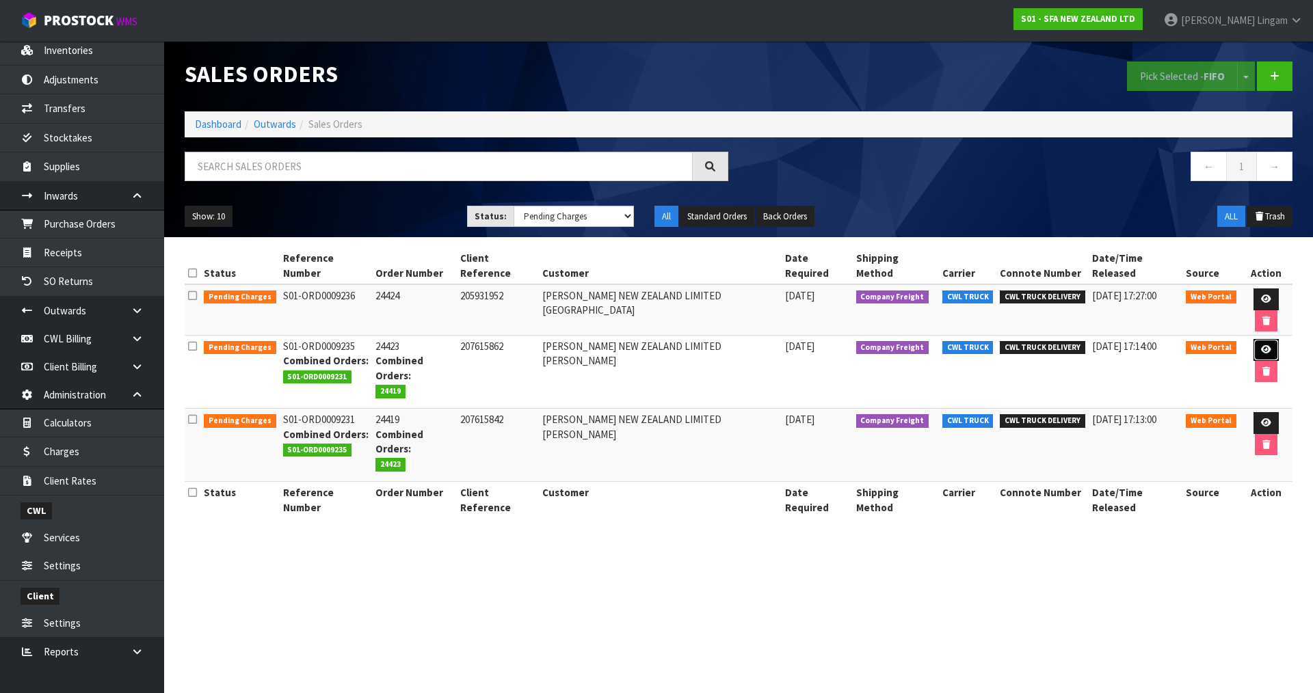
click at [1254, 339] on link at bounding box center [1266, 350] width 25 height 22
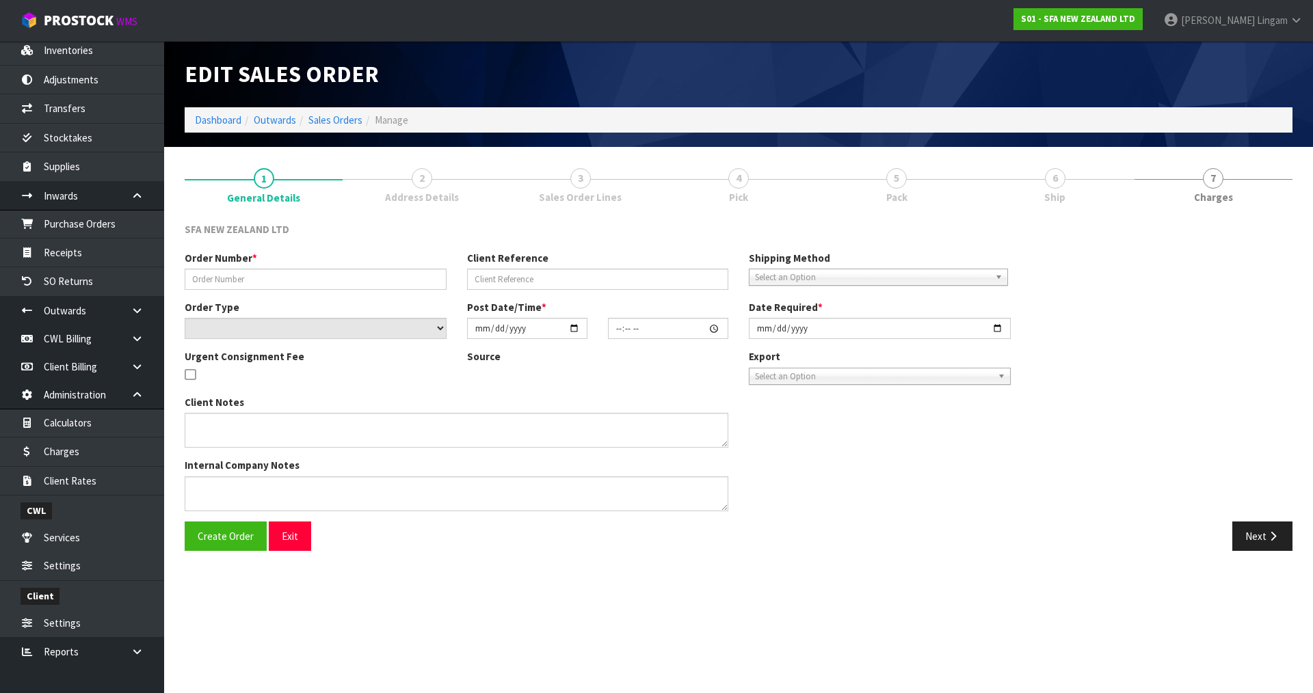
type input "24423"
type input "207615862"
select select "number:0"
type input "[DATE]"
type input "09:41:00.000"
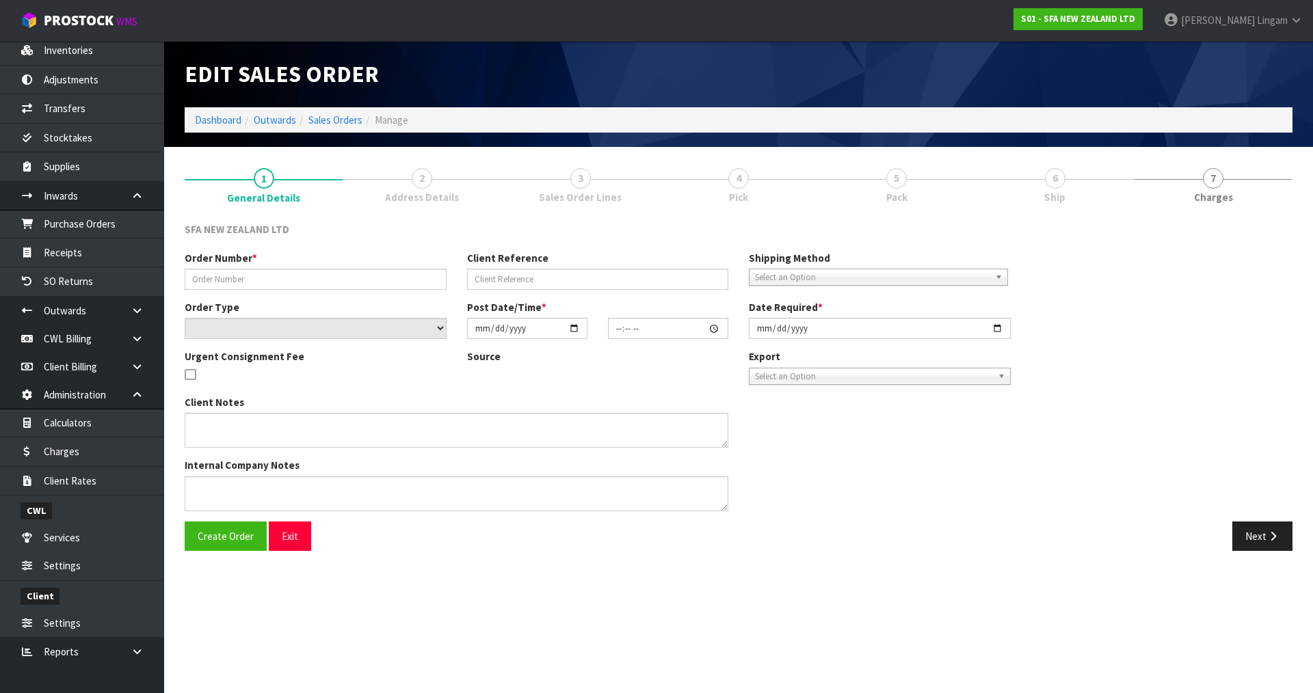
type input "[DATE]"
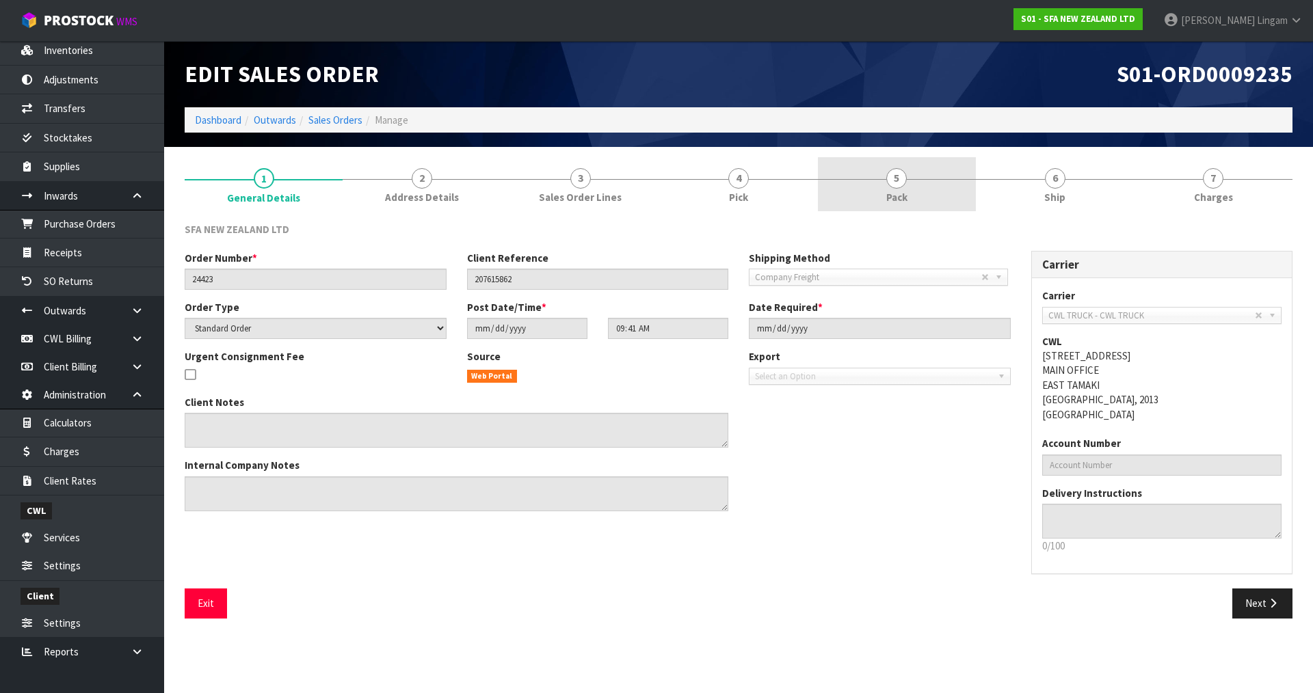
click at [917, 204] on link "5 Pack" at bounding box center [897, 184] width 158 height 54
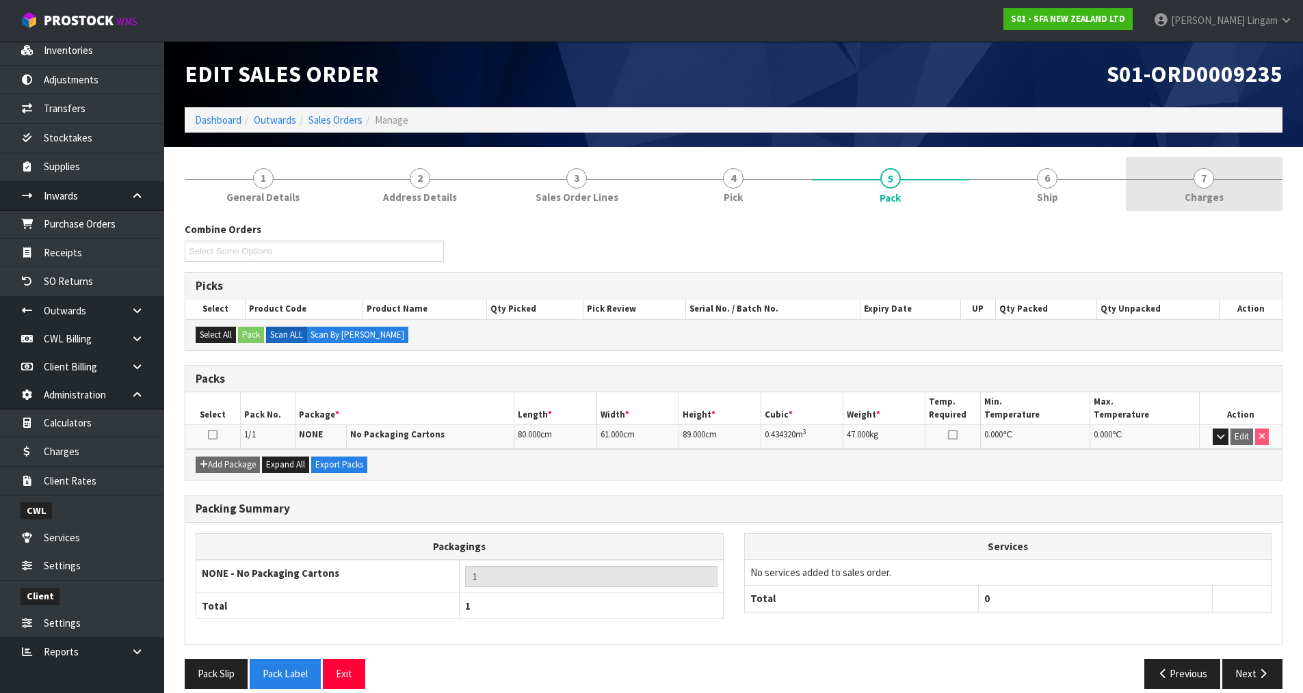
click at [1207, 190] on span "Charges" at bounding box center [1204, 197] width 39 height 14
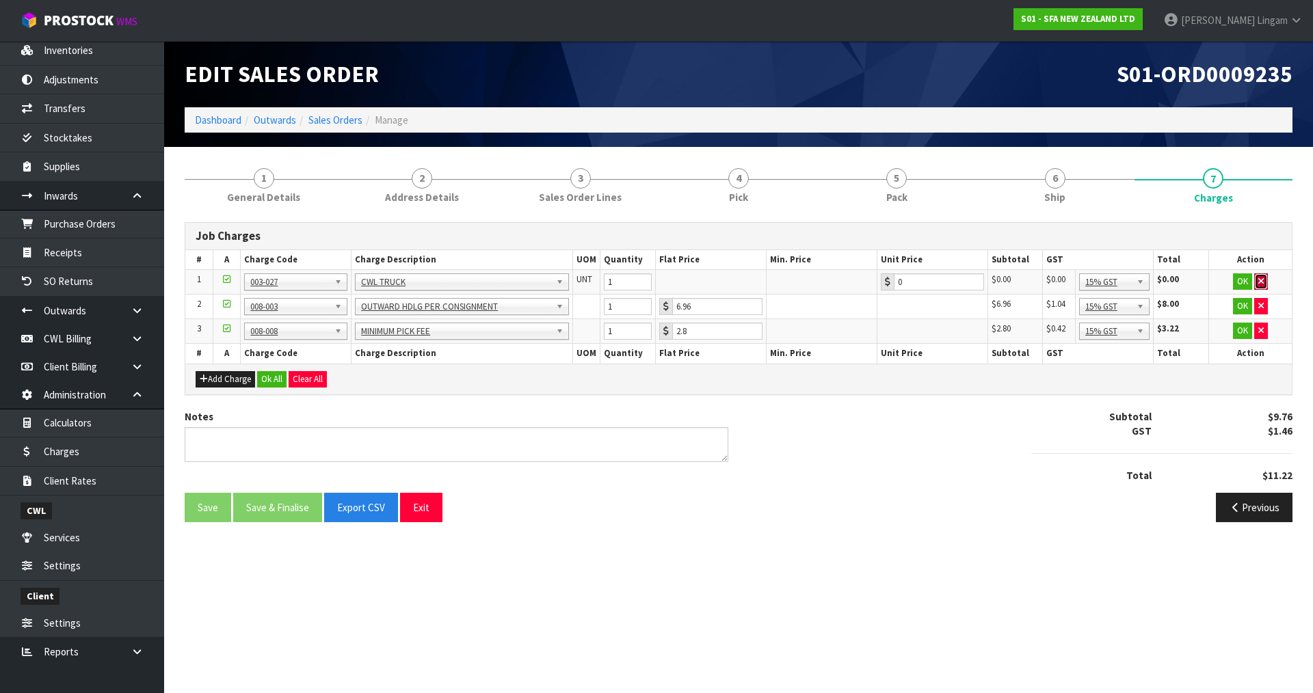
click at [1258, 282] on icon "button" at bounding box center [1260, 281] width 5 height 9
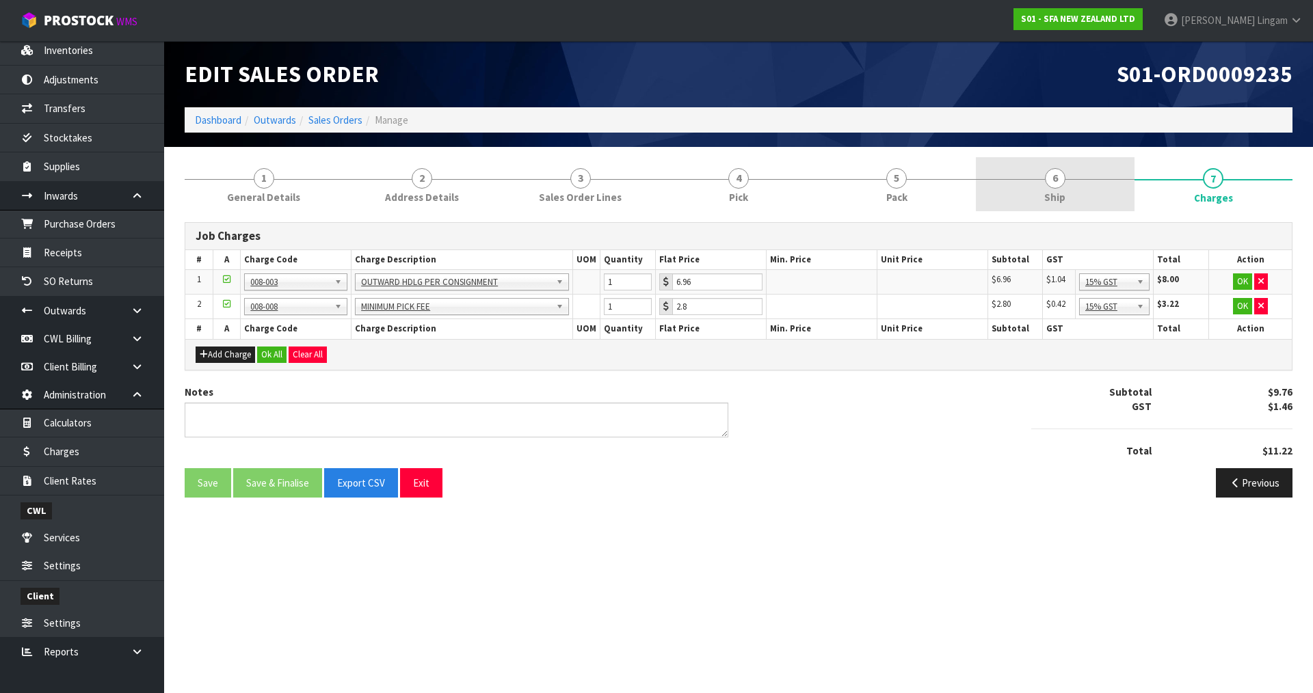
click at [1062, 201] on span "Ship" at bounding box center [1054, 197] width 21 height 14
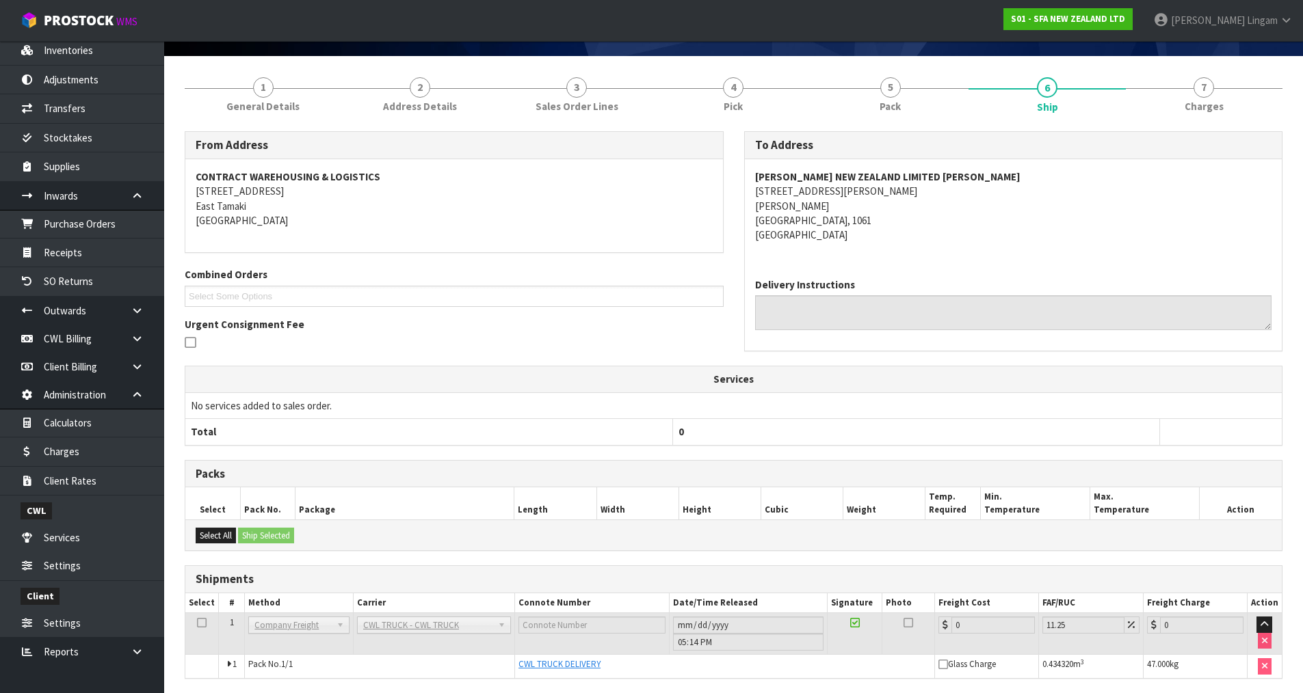
scroll to position [141, 0]
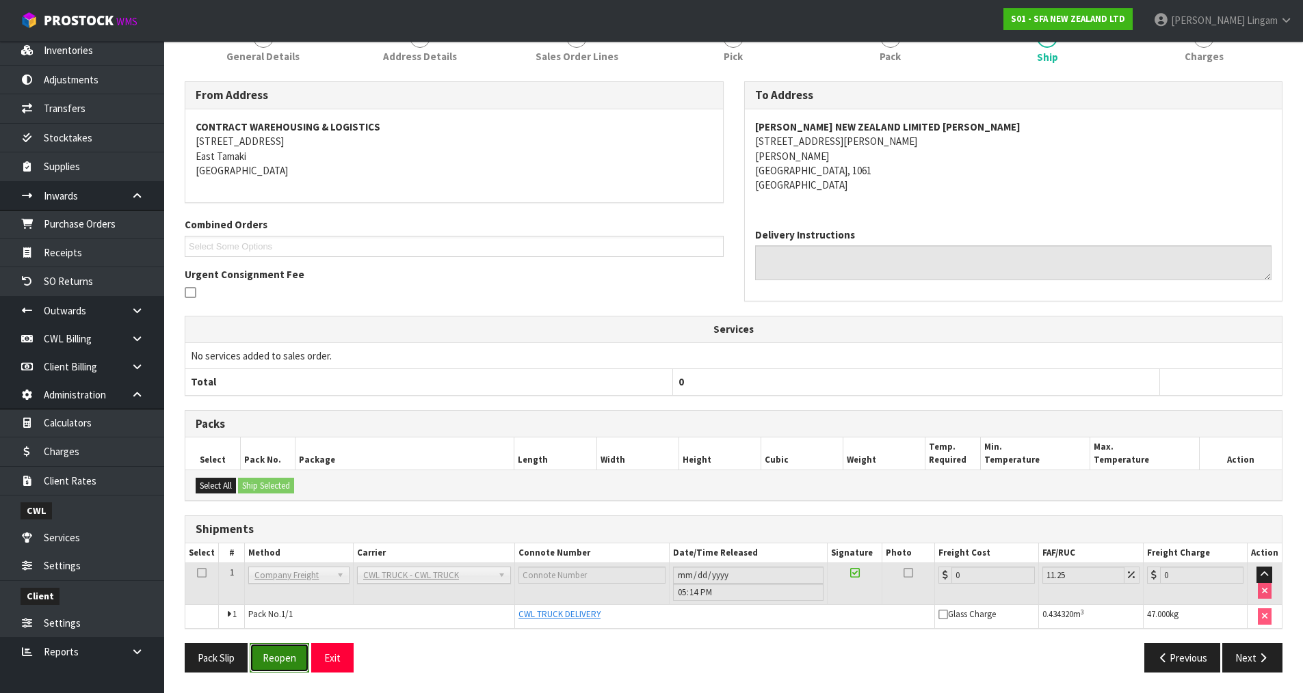
click at [295, 654] on button "Reopen" at bounding box center [280, 658] width 60 height 29
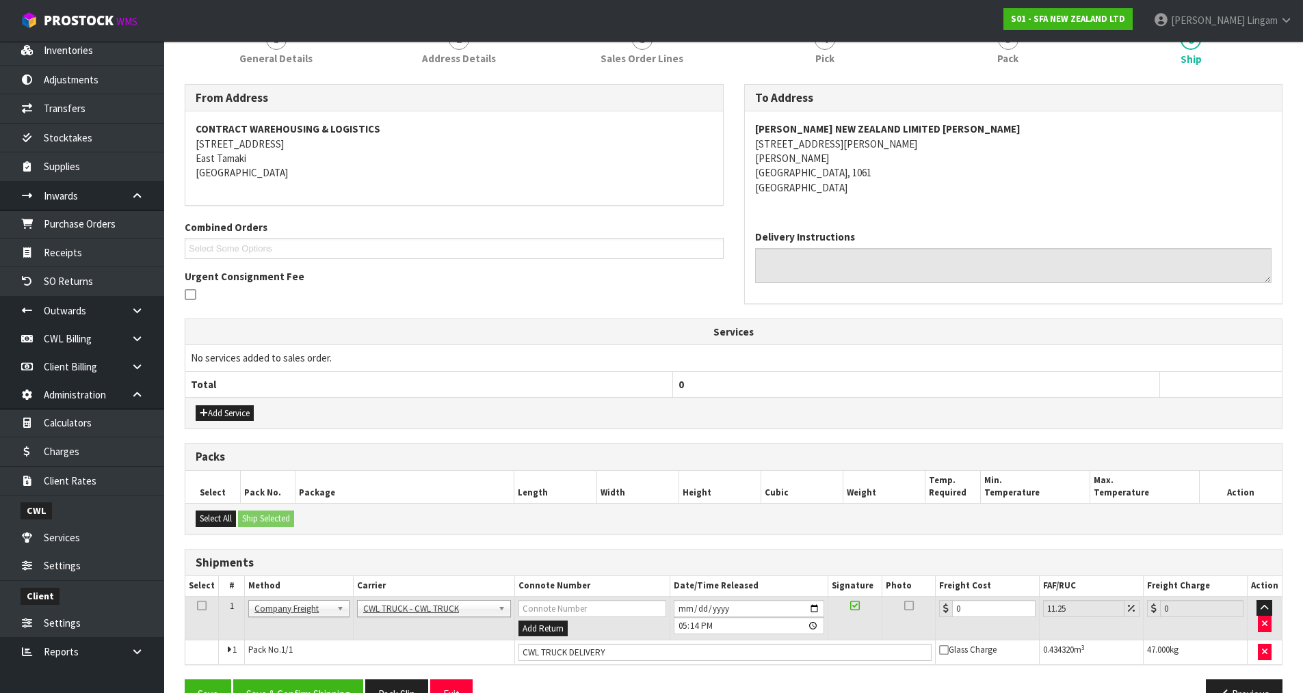
scroll to position [225, 0]
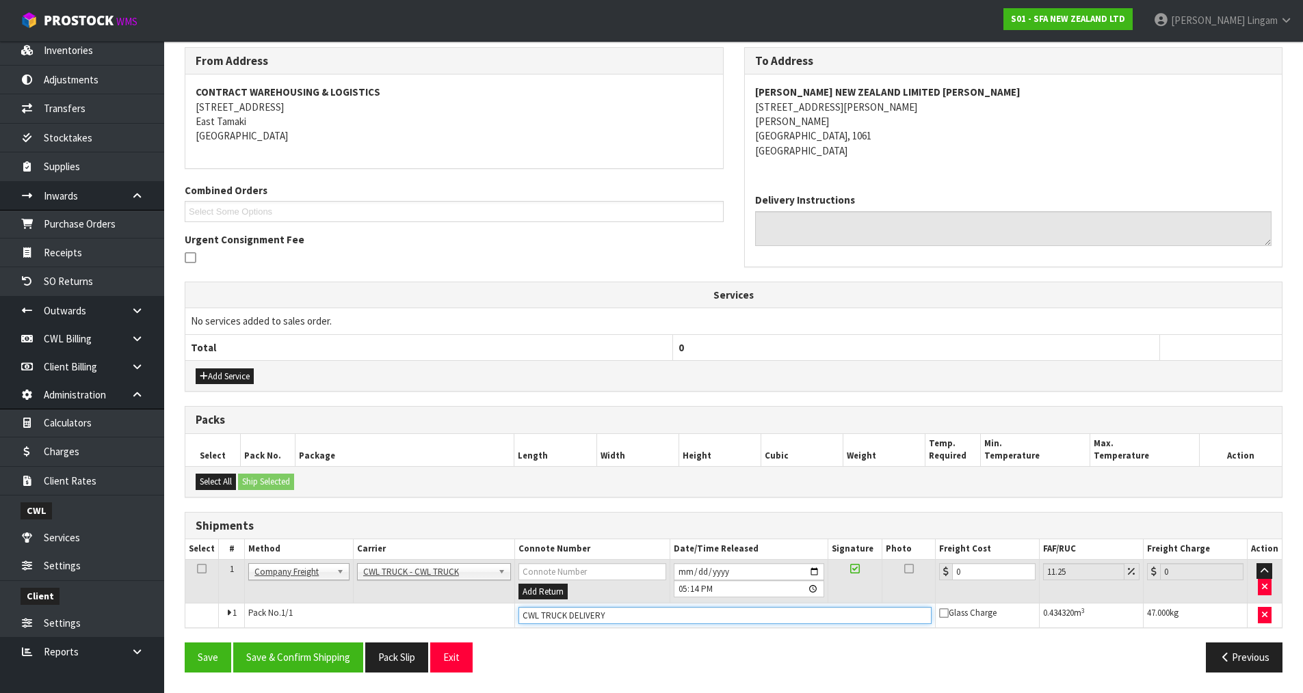
click at [638, 613] on input "CWL TRUCK DELIVERY" at bounding box center [724, 615] width 413 height 17
type input "CWL TRUCK DELIVERED"
click at [327, 663] on button "Save & Confirm Shipping" at bounding box center [298, 657] width 130 height 29
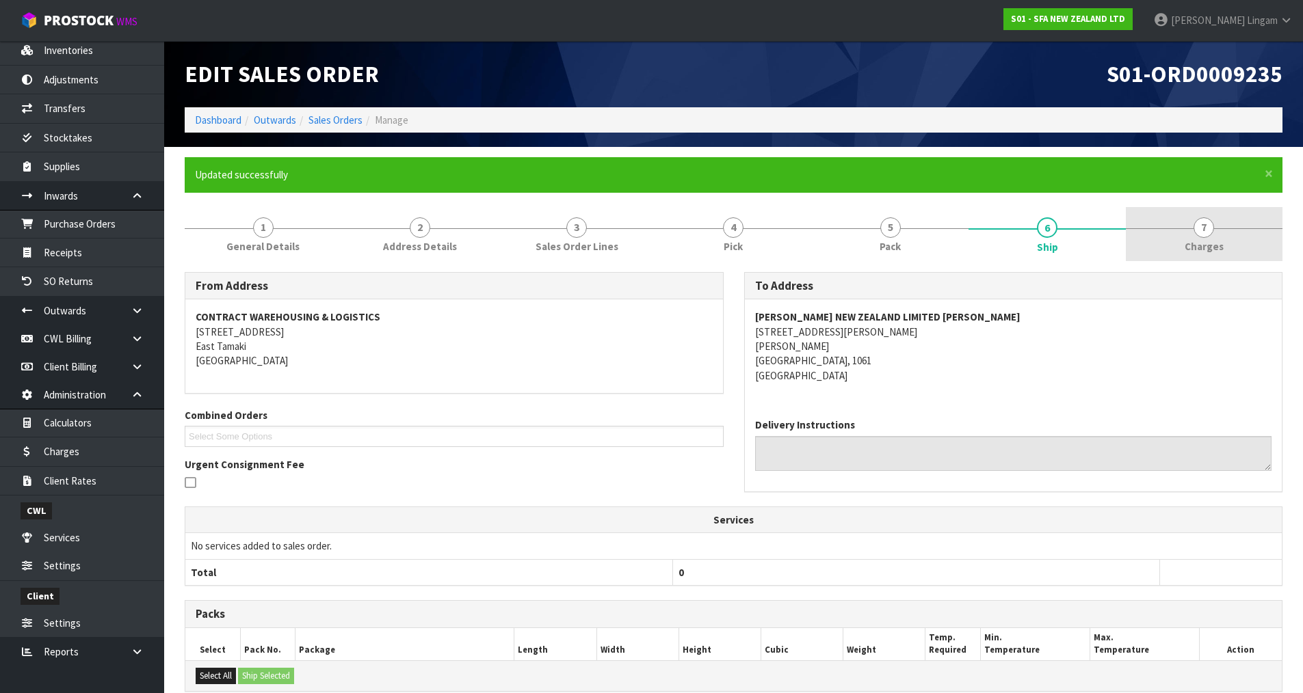
click at [1241, 252] on link "7 [GEOGRAPHIC_DATA]" at bounding box center [1204, 234] width 157 height 54
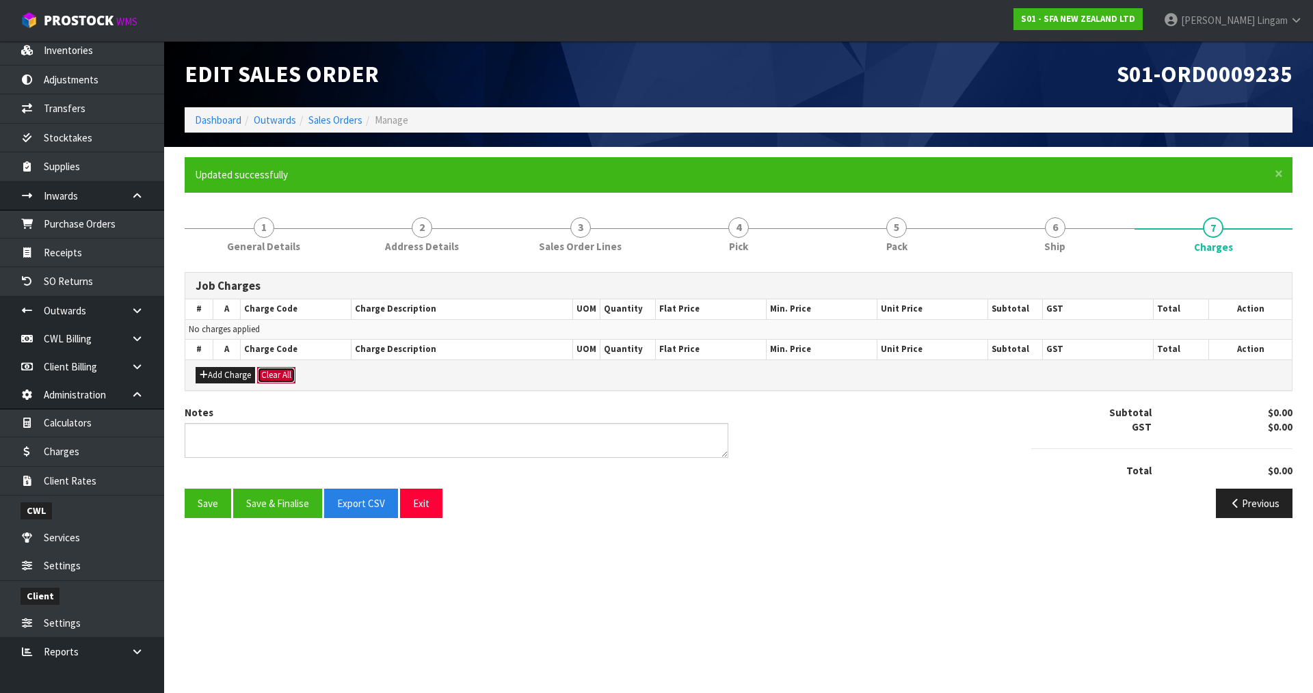
click at [289, 447] on div "Job Charges # A Charge Code Charge Description UOM Quantity Flat Price Min. Pri…" at bounding box center [739, 400] width 1108 height 257
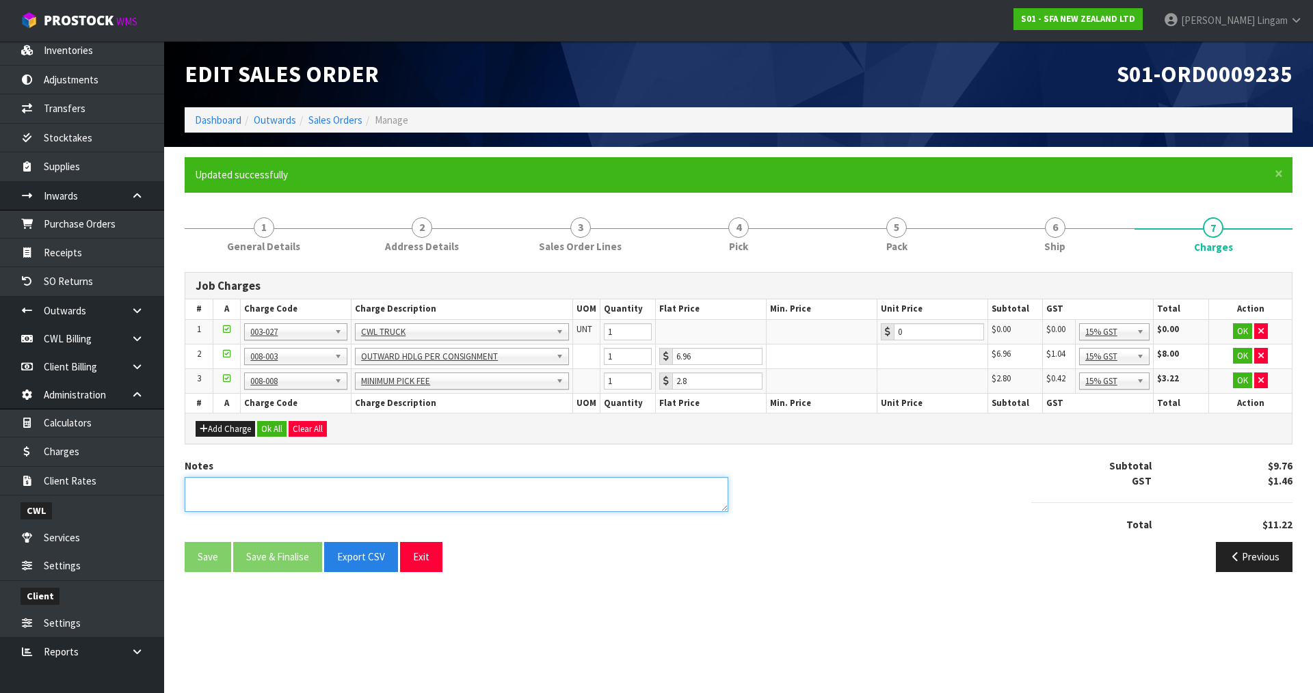
click at [272, 487] on textarea at bounding box center [457, 494] width 544 height 35
type textarea "COMBINE"
click at [1260, 328] on icon "button" at bounding box center [1260, 331] width 5 height 9
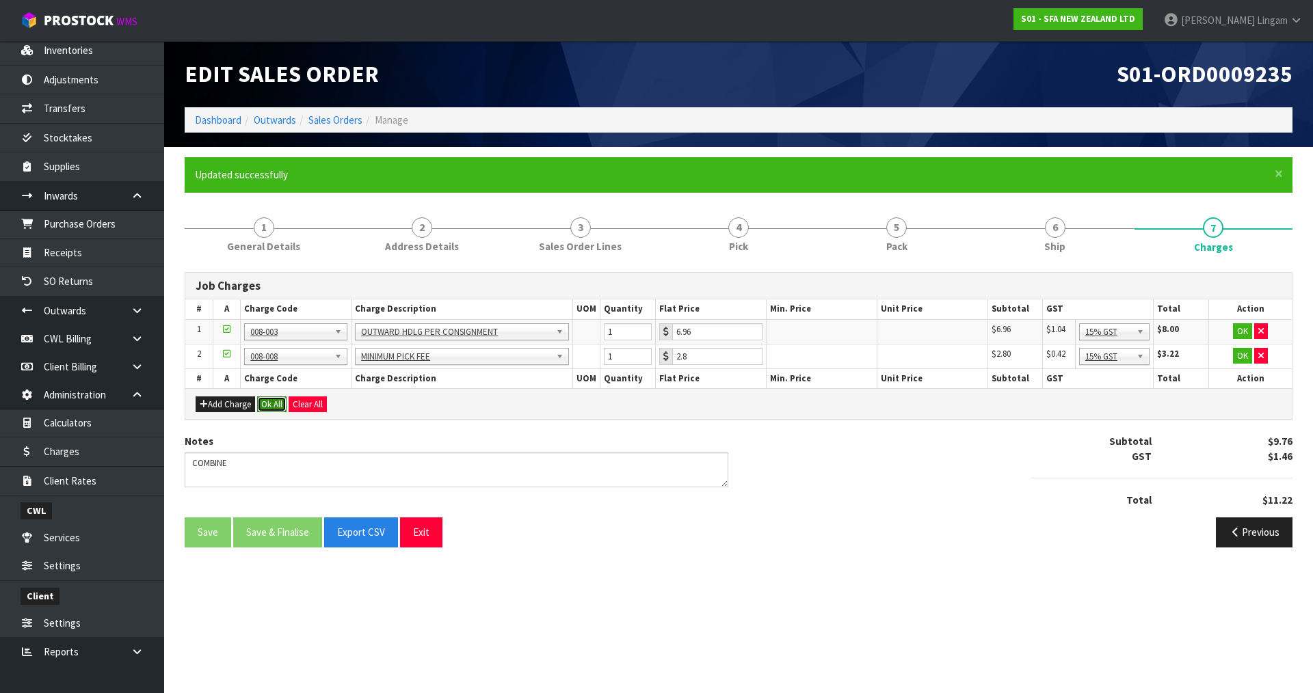
click at [273, 406] on button "Ok All" at bounding box center [271, 405] width 29 height 16
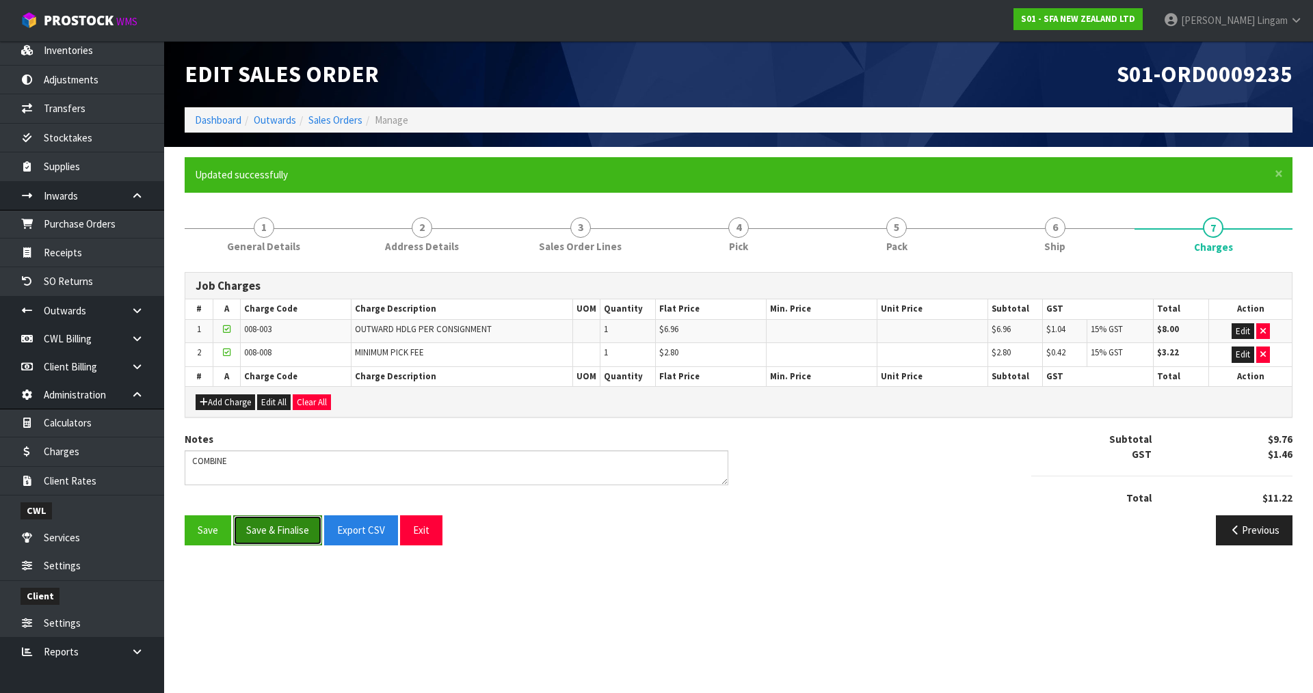
click at [273, 534] on button "Save & Finalise" at bounding box center [277, 530] width 89 height 29
click at [331, 116] on link "Sales Orders" at bounding box center [335, 120] width 54 height 13
click at [348, 115] on link "Sales Orders" at bounding box center [335, 120] width 54 height 13
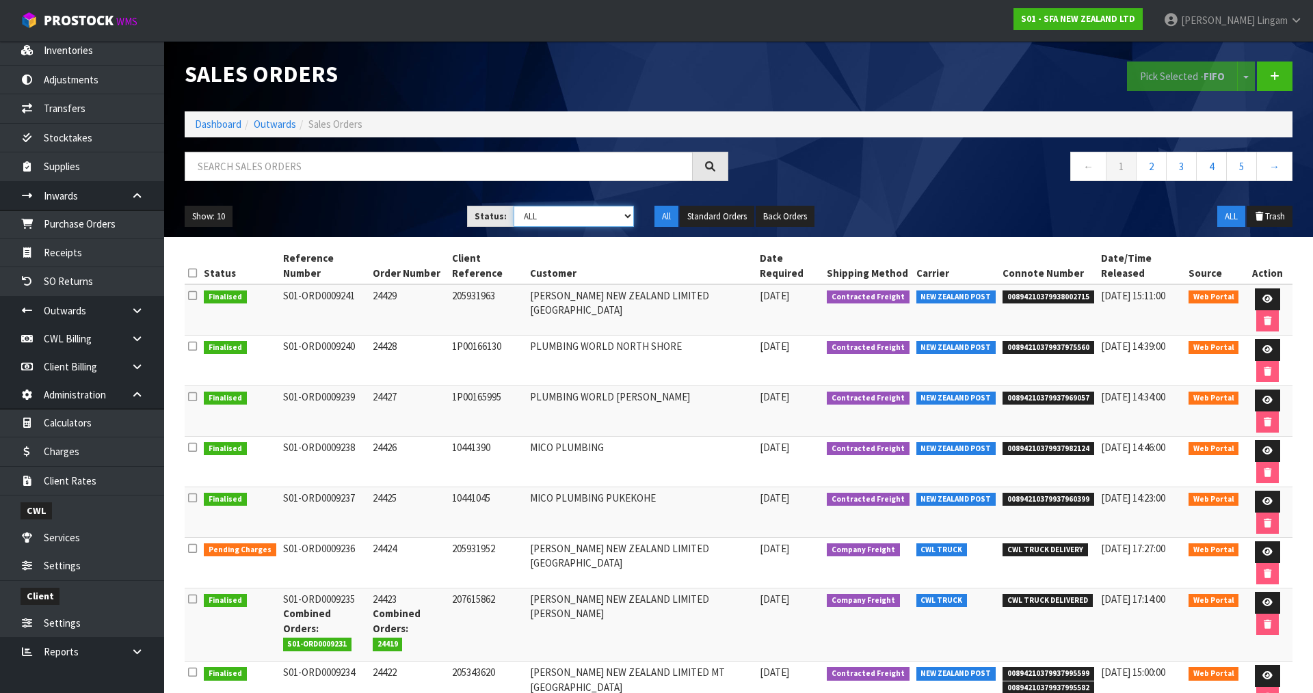
click at [592, 220] on select "Draft Pending Allocated Pending Pick Goods Picked Goods Packed Pending Charges …" at bounding box center [574, 216] width 121 height 21
select select "string:6"
click at [514, 206] on select "Draft Pending Allocated Pending Pick Goods Picked Goods Packed Pending Charges …" at bounding box center [574, 216] width 121 height 21
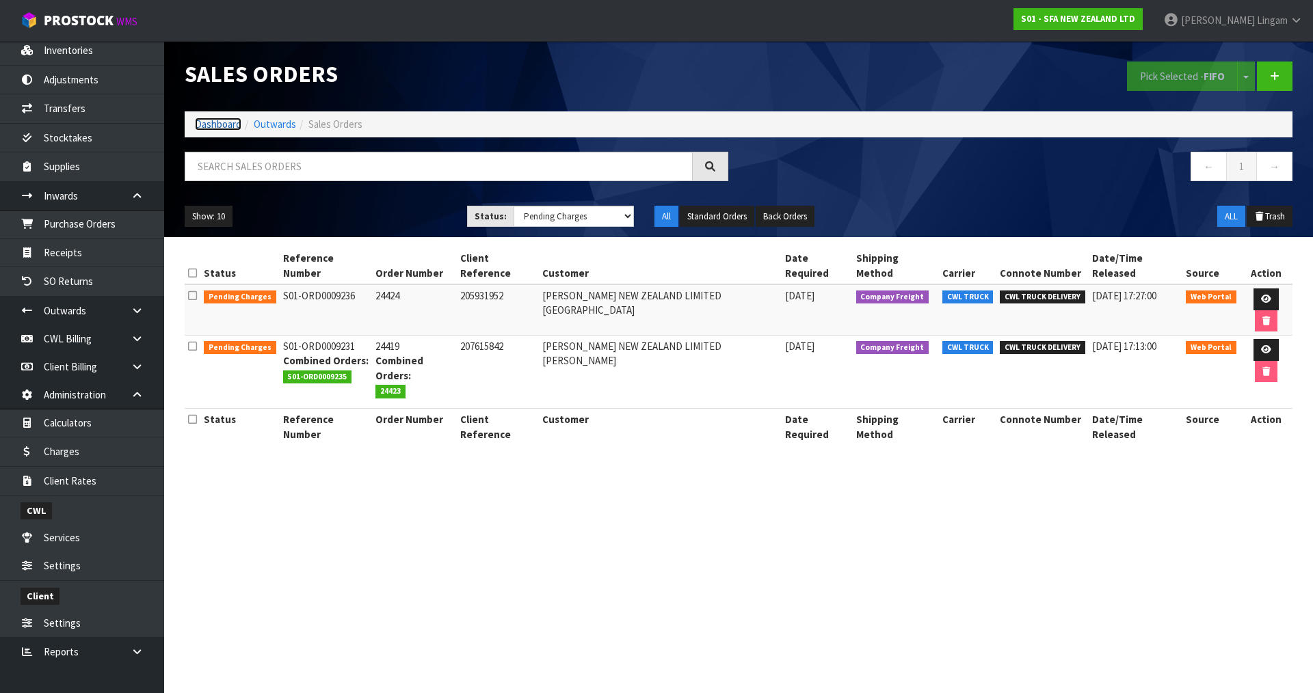
click at [213, 120] on link "Dashboard" at bounding box center [218, 124] width 47 height 13
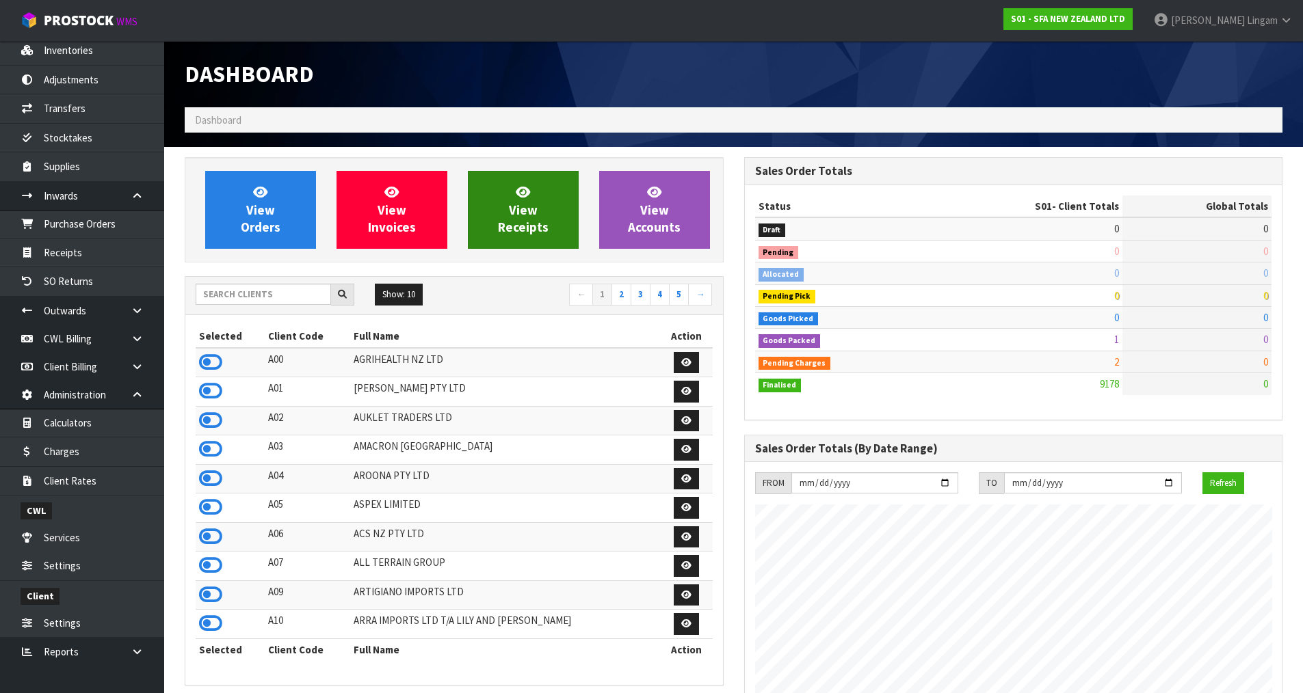
scroll to position [1036, 559]
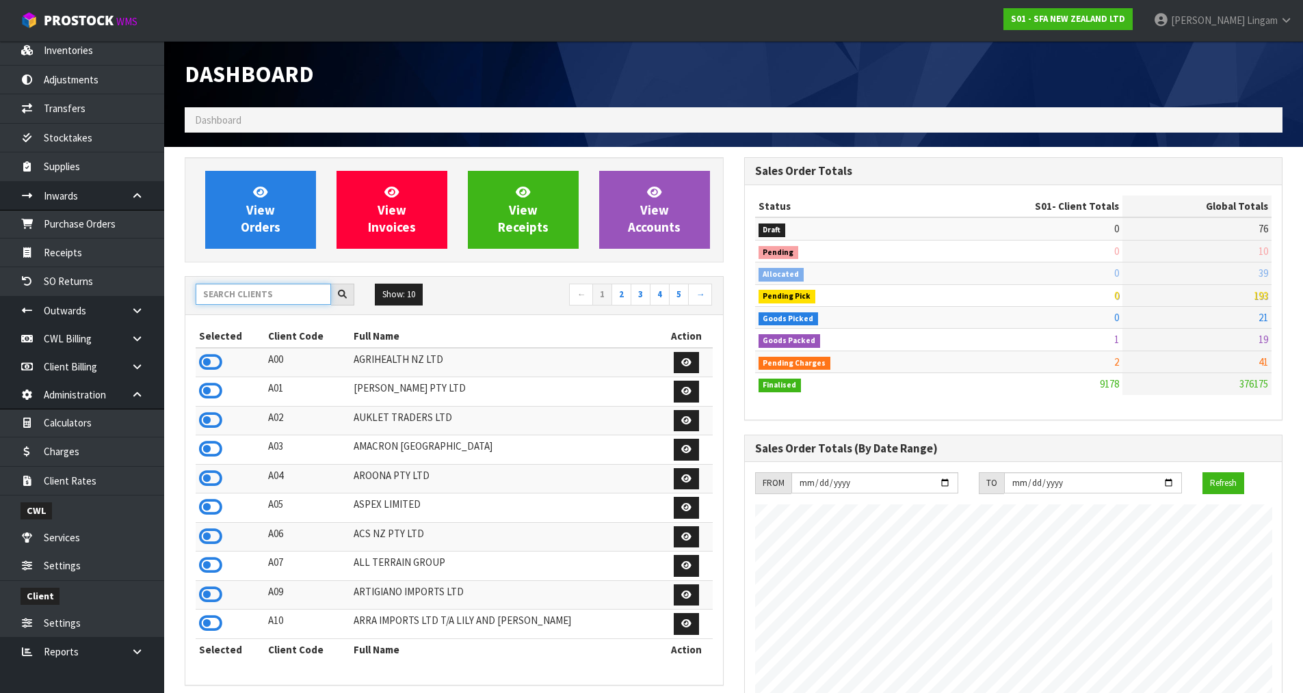
click at [242, 297] on input "text" at bounding box center [263, 294] width 135 height 21
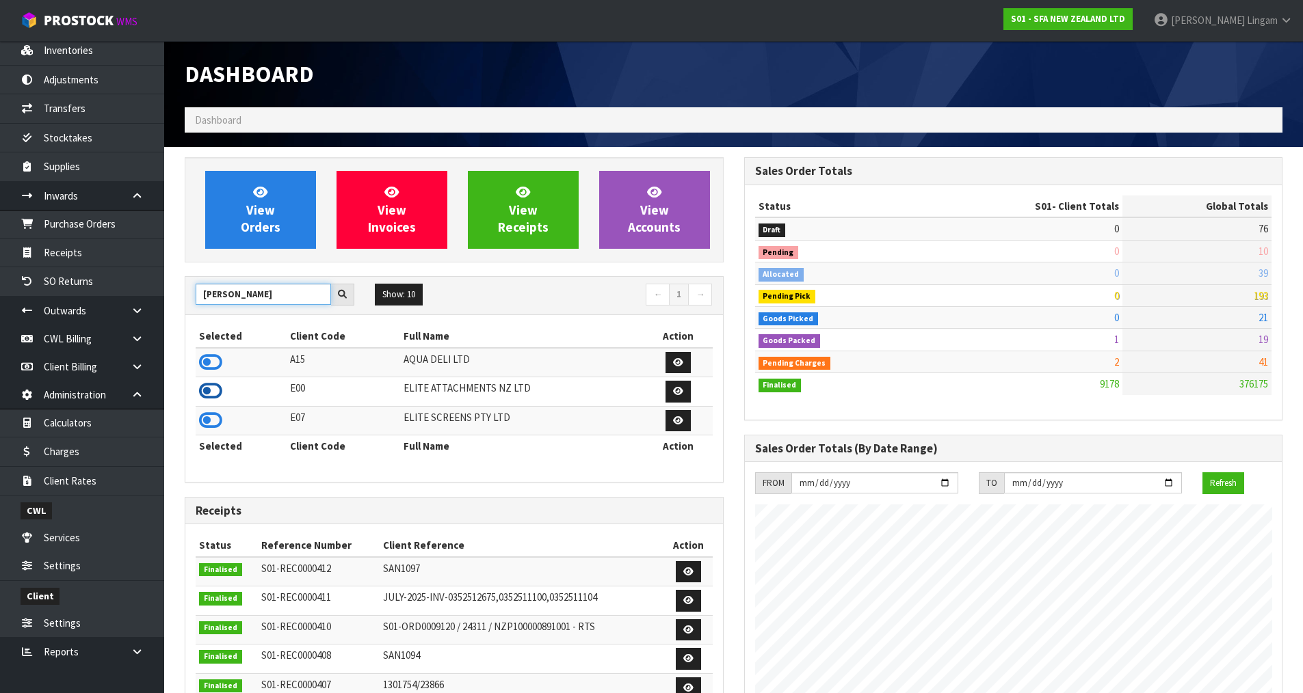
type input "ELI"
click at [214, 393] on icon at bounding box center [210, 391] width 23 height 21
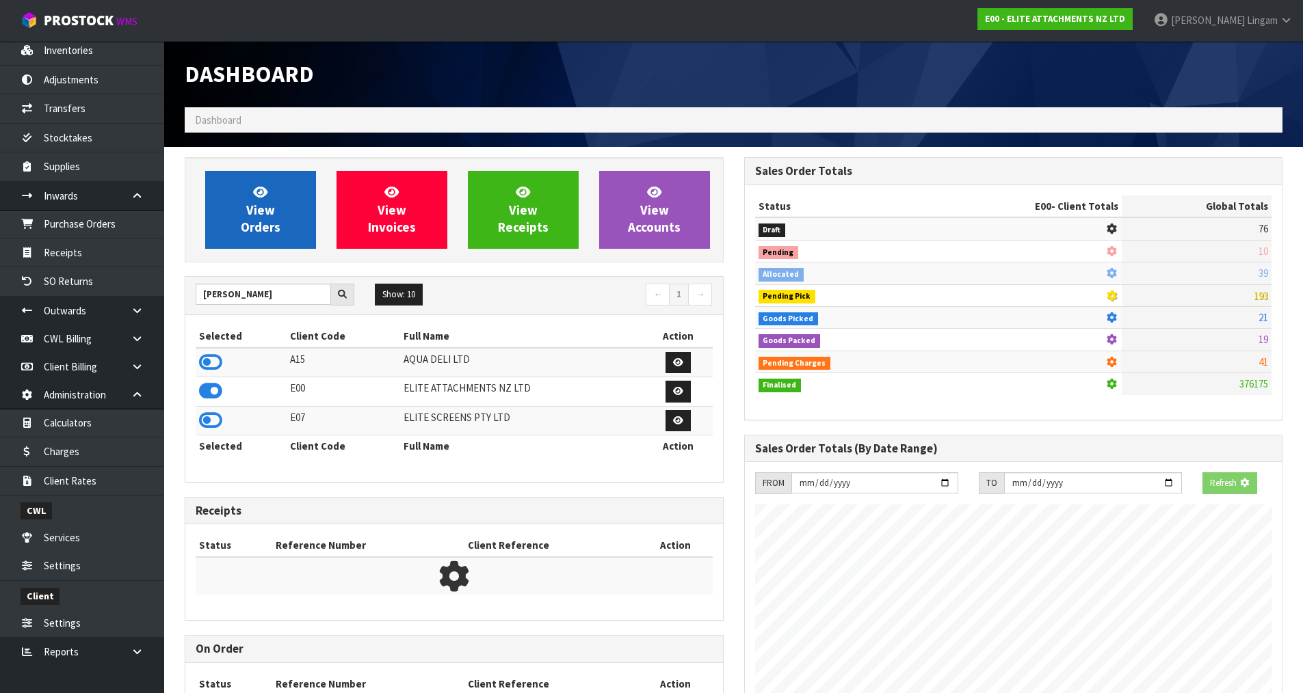
scroll to position [881, 559]
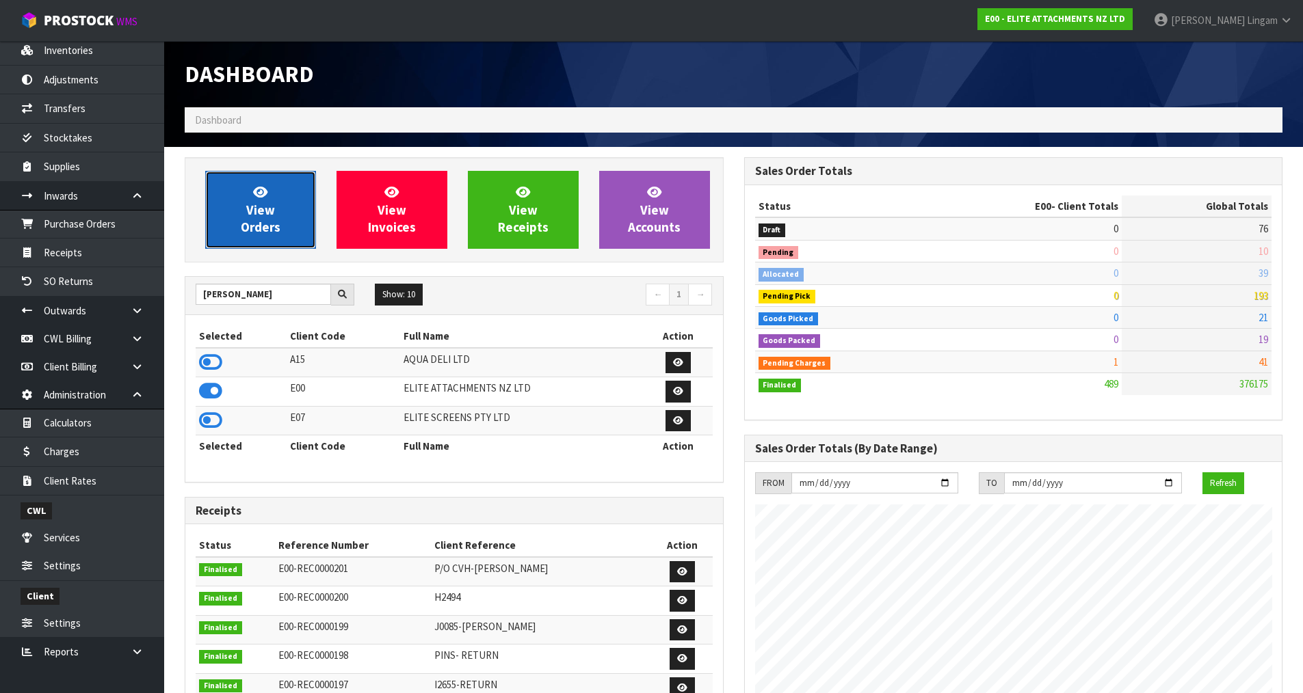
click at [286, 230] on link "View Orders" at bounding box center [260, 210] width 111 height 78
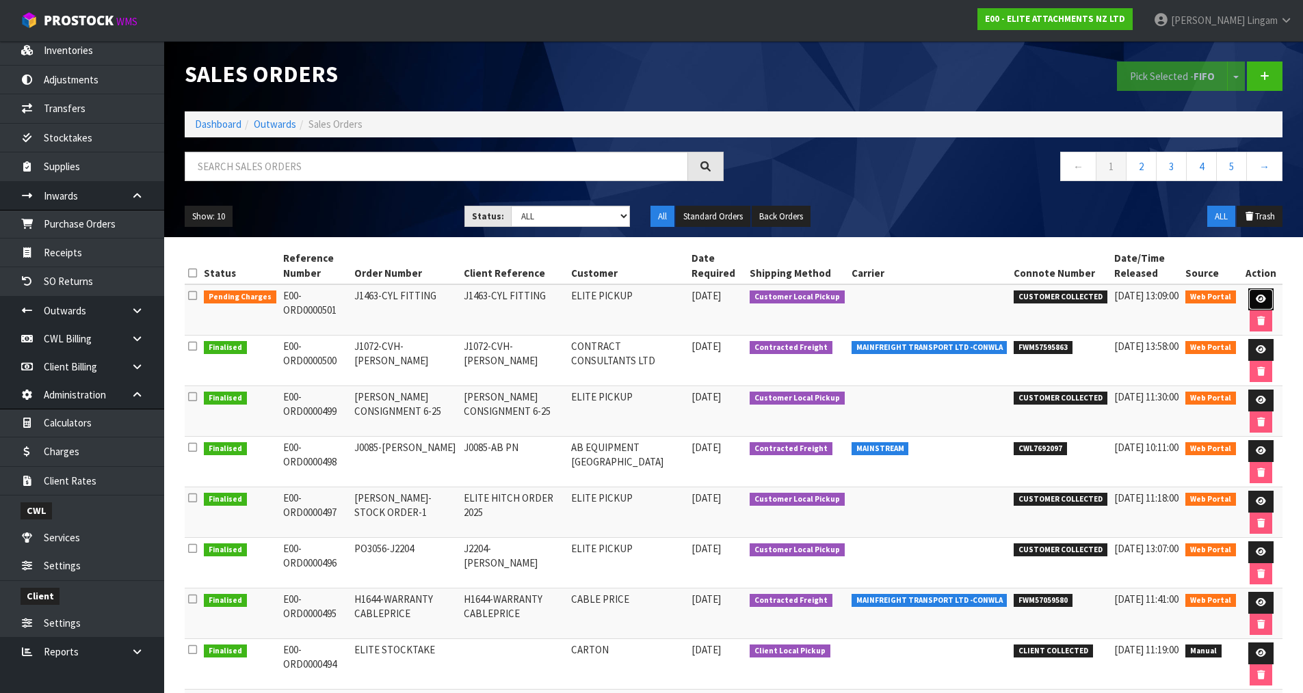
click at [1256, 292] on link at bounding box center [1260, 300] width 25 height 22
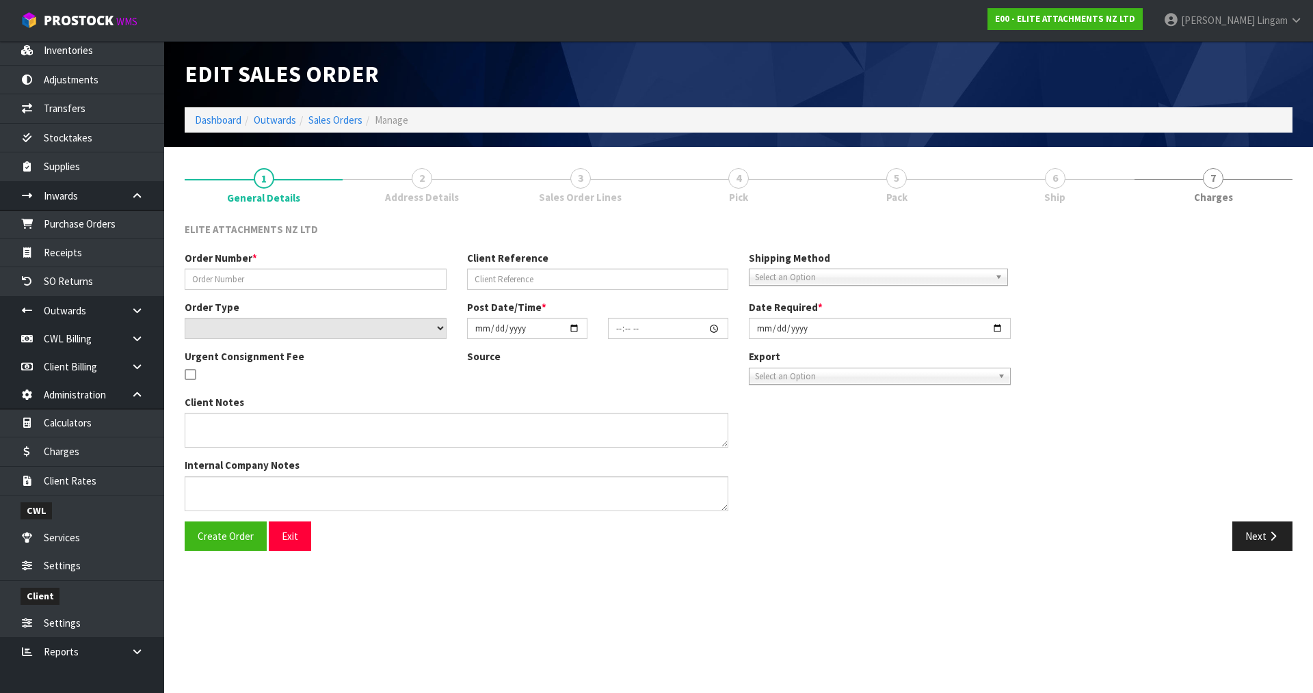
type input "J1463-CYL FITTING"
select select "number:0"
type input "[DATE]"
type input "09:51:00.000"
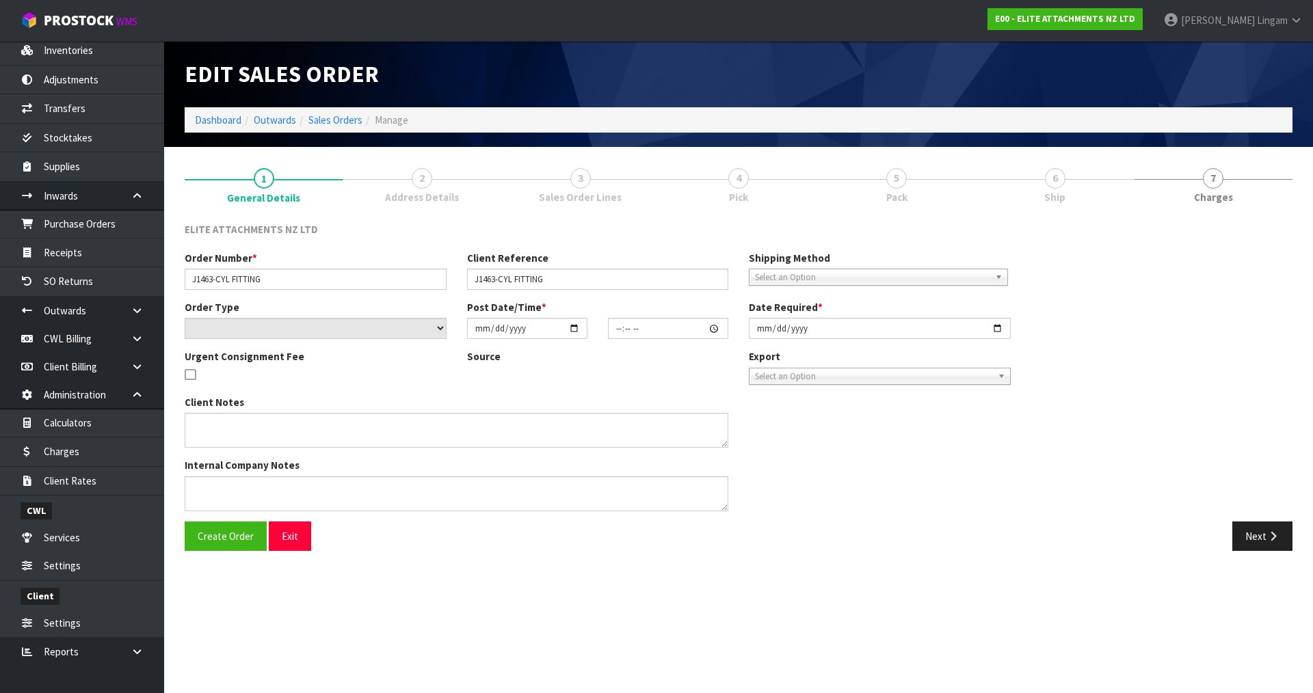
type input "[DATE]"
type textarea "DRUMMER WILL COME TO PICK THIS UP ONCE THE CYLINDER FITTED WE WILL RETURN IT FO…"
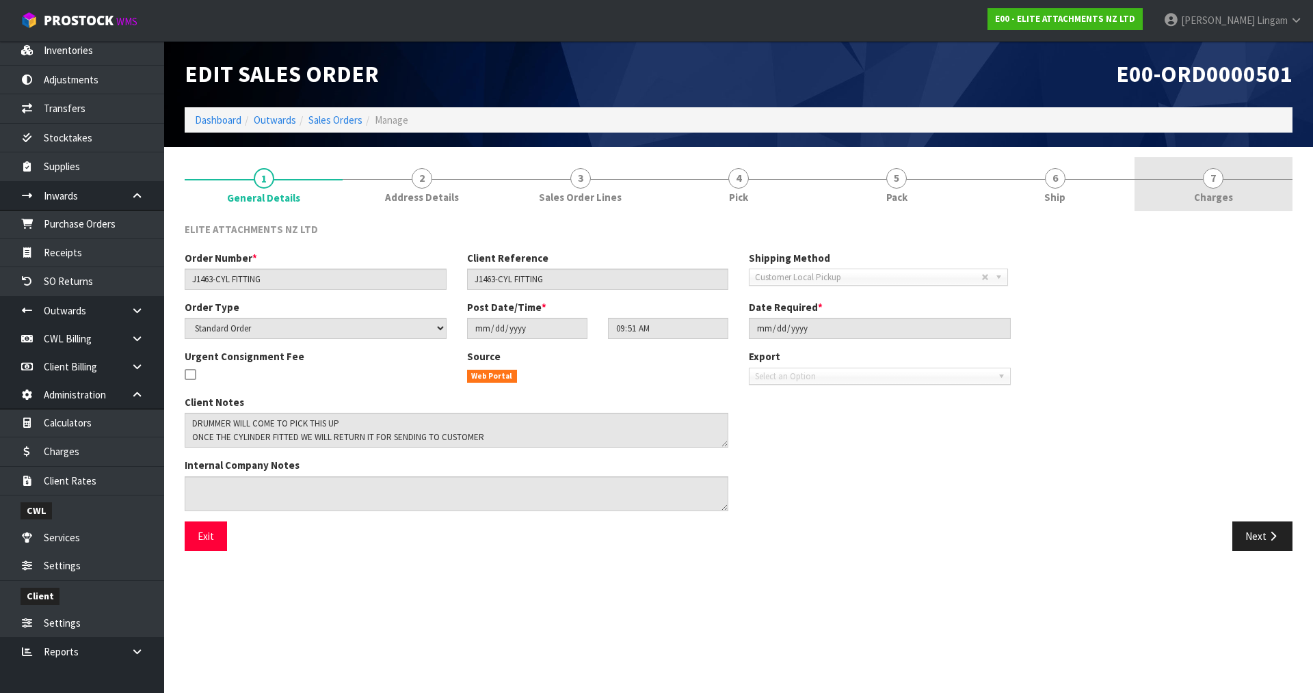
click at [1235, 196] on link "7 [GEOGRAPHIC_DATA]" at bounding box center [1214, 184] width 158 height 54
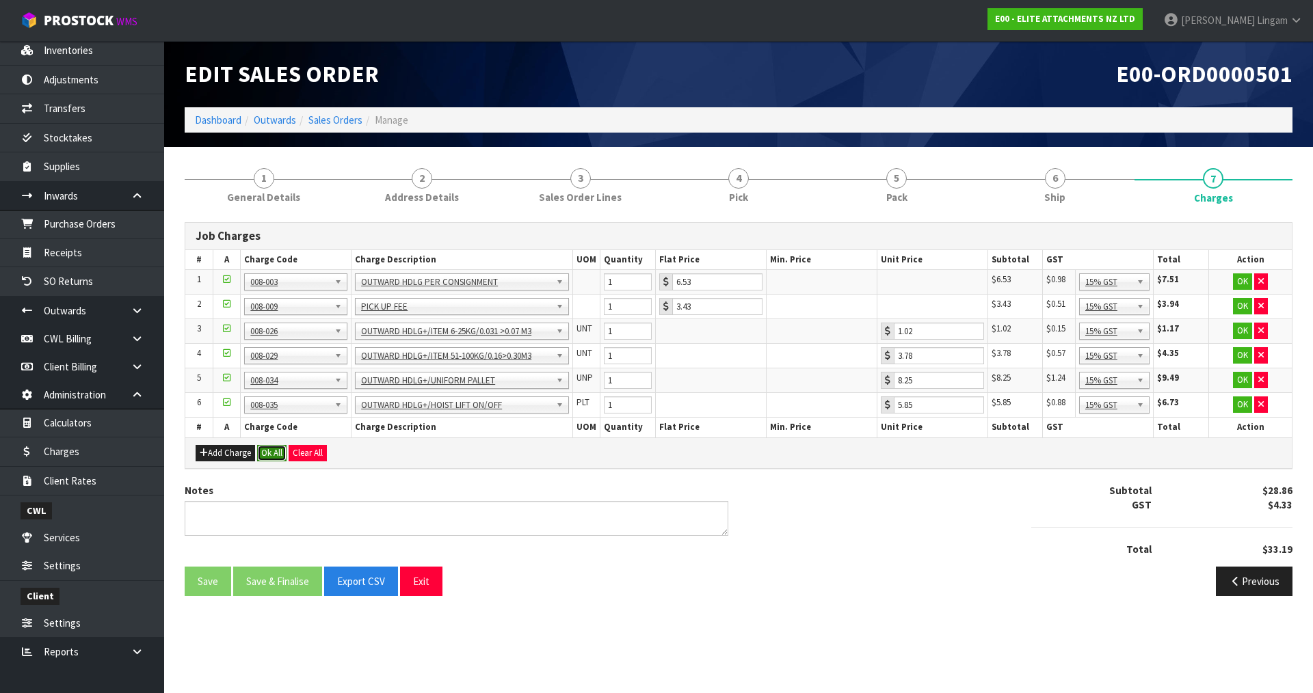
click at [272, 457] on button "Ok All" at bounding box center [271, 453] width 29 height 16
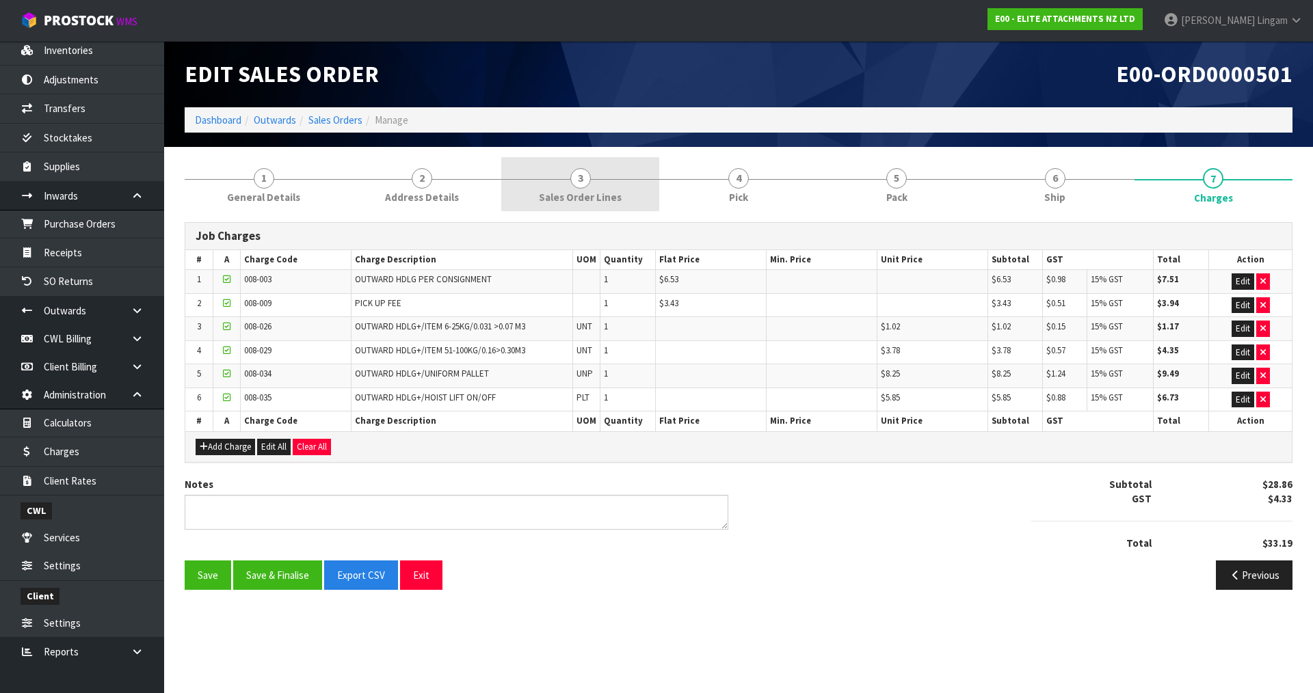
click at [603, 194] on span "Sales Order Lines" at bounding box center [580, 197] width 83 height 14
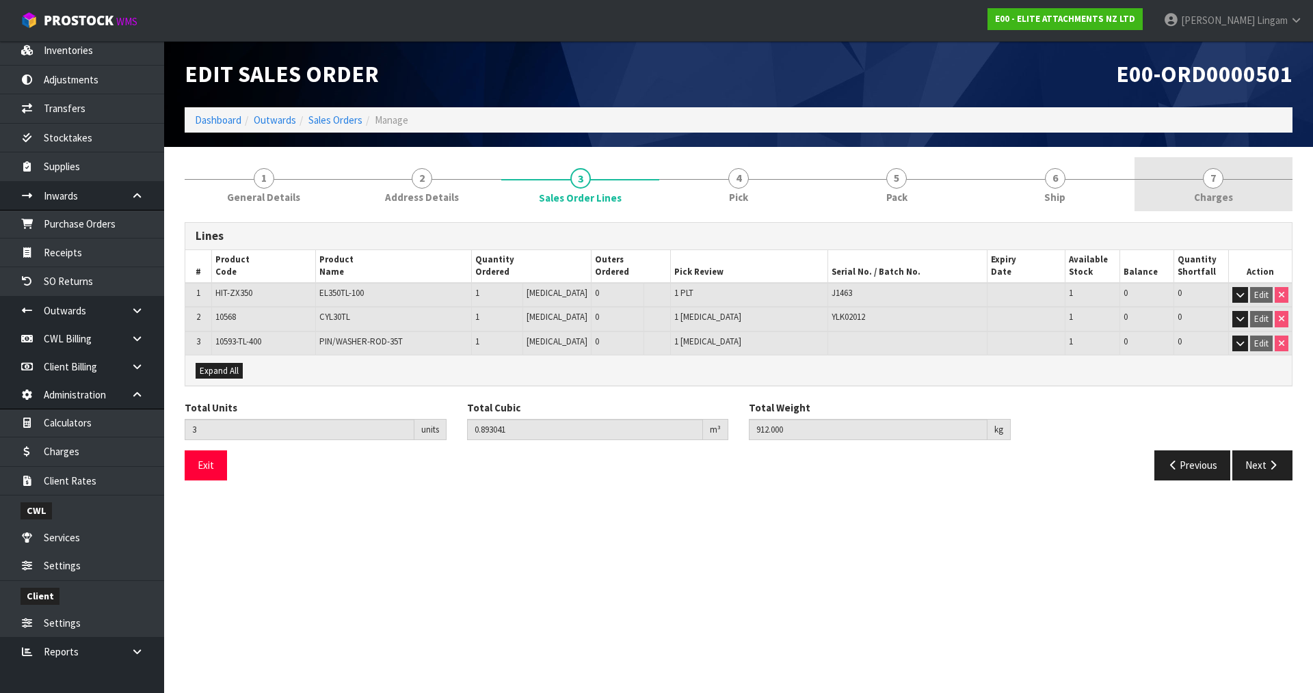
click at [1258, 192] on link "7 [GEOGRAPHIC_DATA]" at bounding box center [1214, 184] width 158 height 54
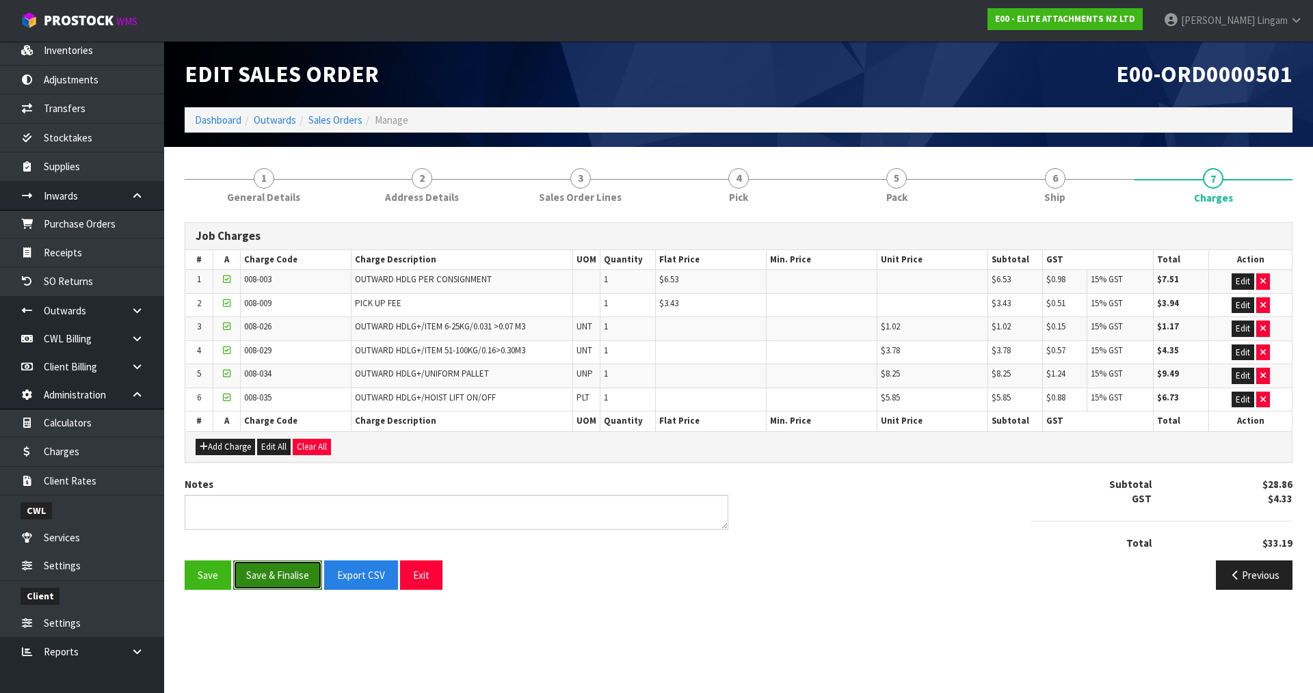
click at [278, 576] on button "Save & Finalise" at bounding box center [277, 575] width 89 height 29
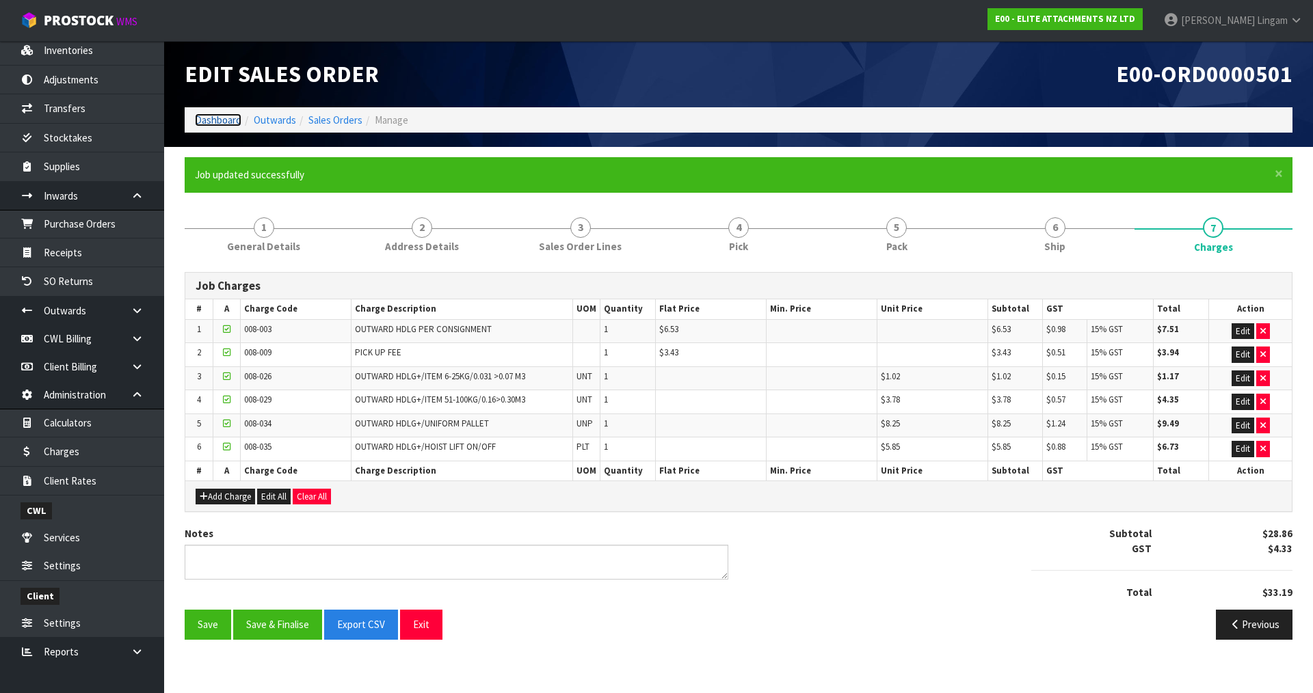
click at [228, 125] on link "Dashboard" at bounding box center [218, 120] width 47 height 13
click at [226, 118] on link "Dashboard" at bounding box center [218, 120] width 47 height 13
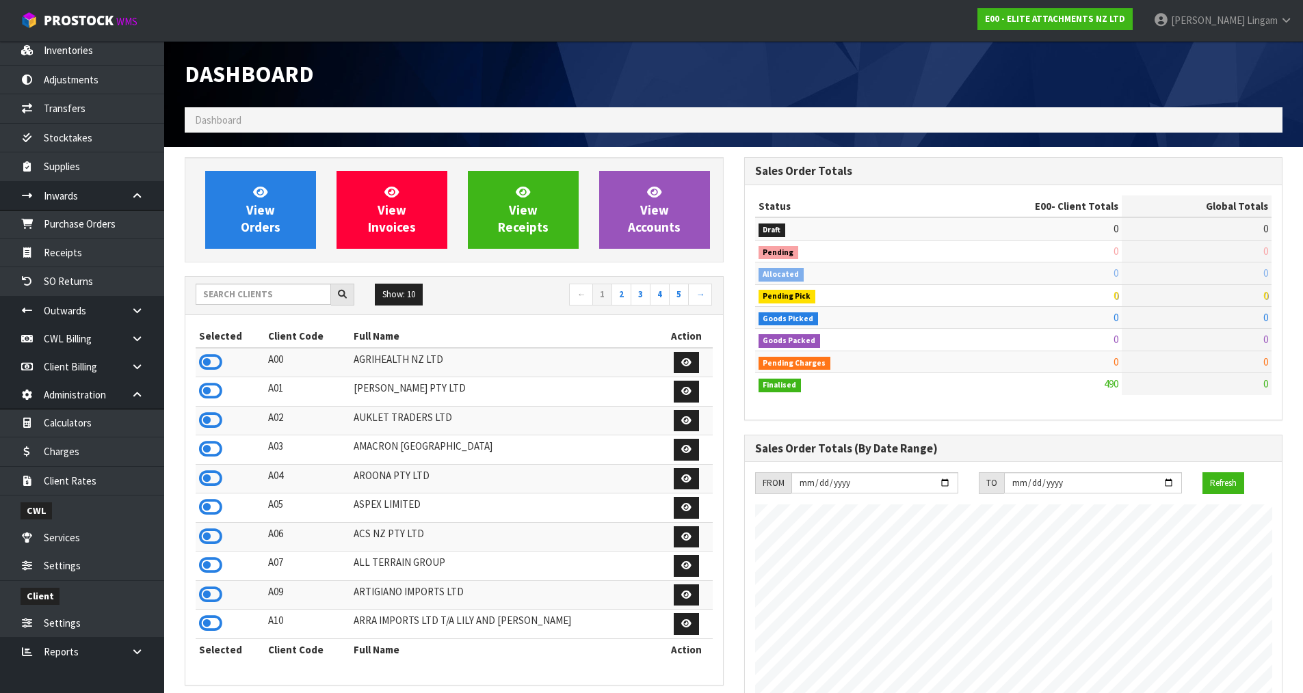
scroll to position [881, 559]
click at [288, 297] on input "text" at bounding box center [263, 294] width 135 height 21
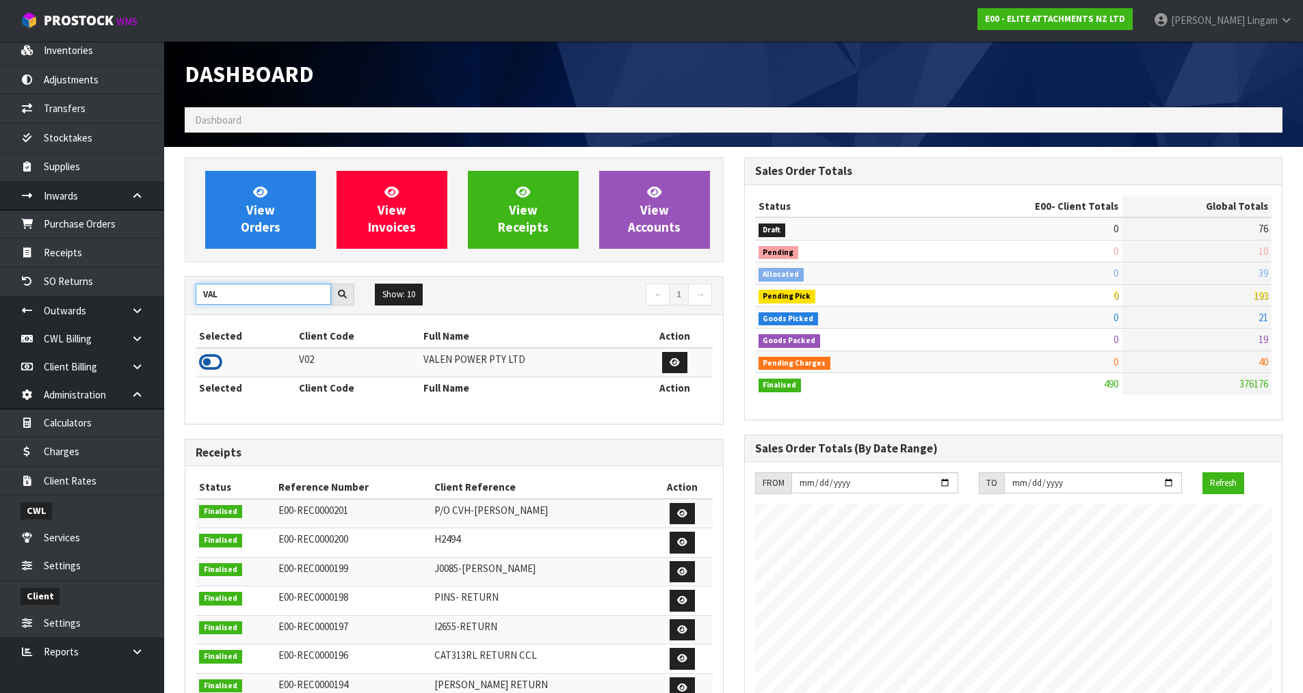
type input "VAL"
click at [209, 358] on icon at bounding box center [210, 362] width 23 height 21
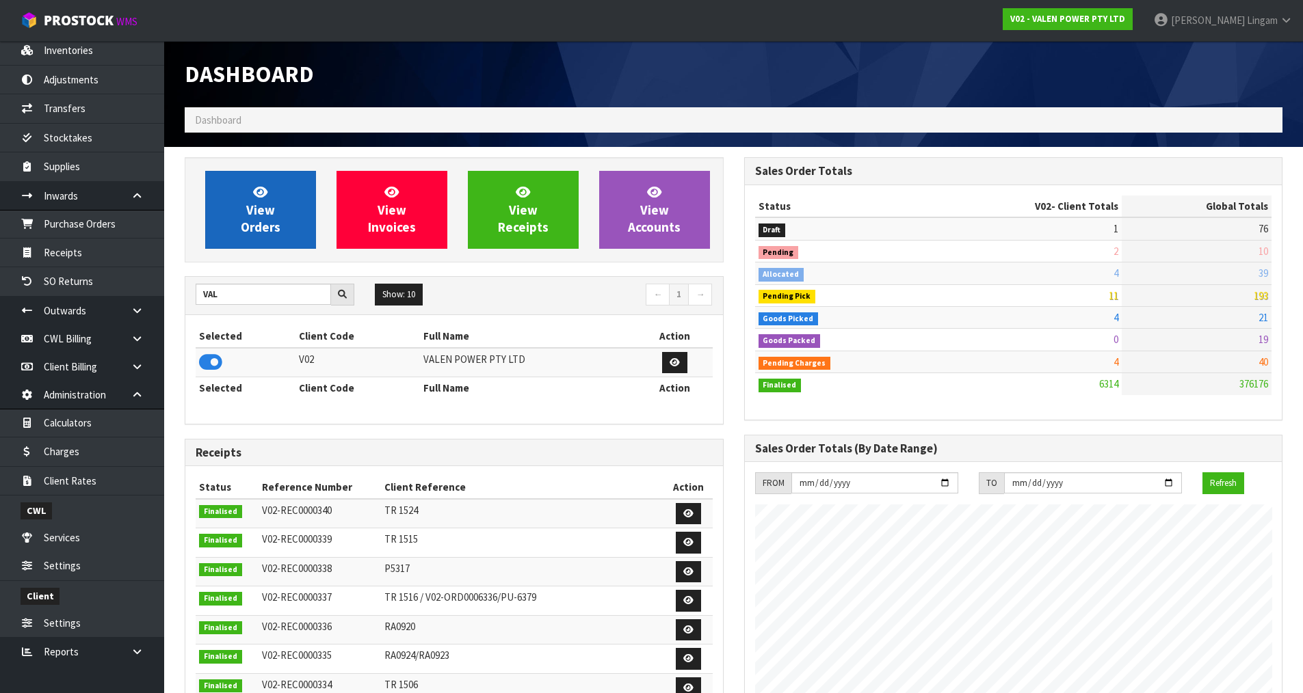
scroll to position [1036, 559]
click at [267, 227] on span "View Orders" at bounding box center [261, 209] width 40 height 51
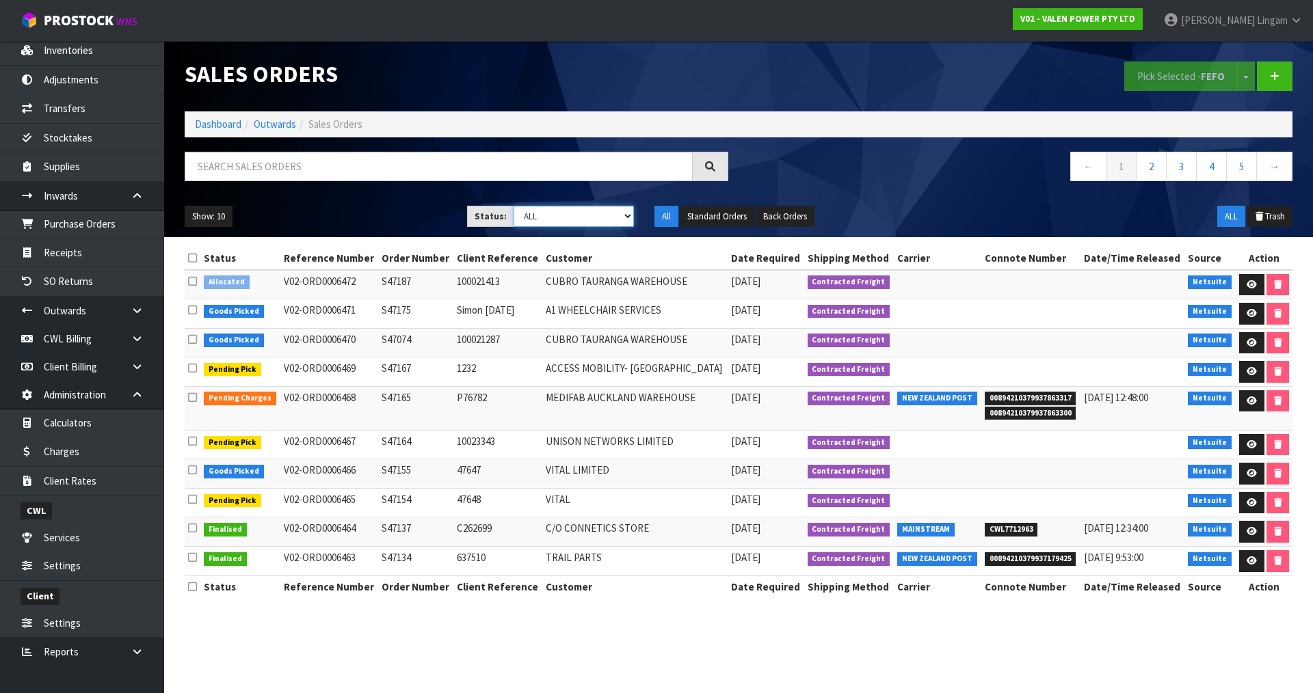
click at [594, 215] on select "Draft Pending Allocated Pending Pick Goods Picked Goods Packed Pending Charges …" at bounding box center [574, 216] width 121 height 21
select select "string:2"
click at [514, 206] on select "Draft Pending Allocated Pending Pick Goods Picked Goods Packed Pending Charges …" at bounding box center [574, 216] width 121 height 21
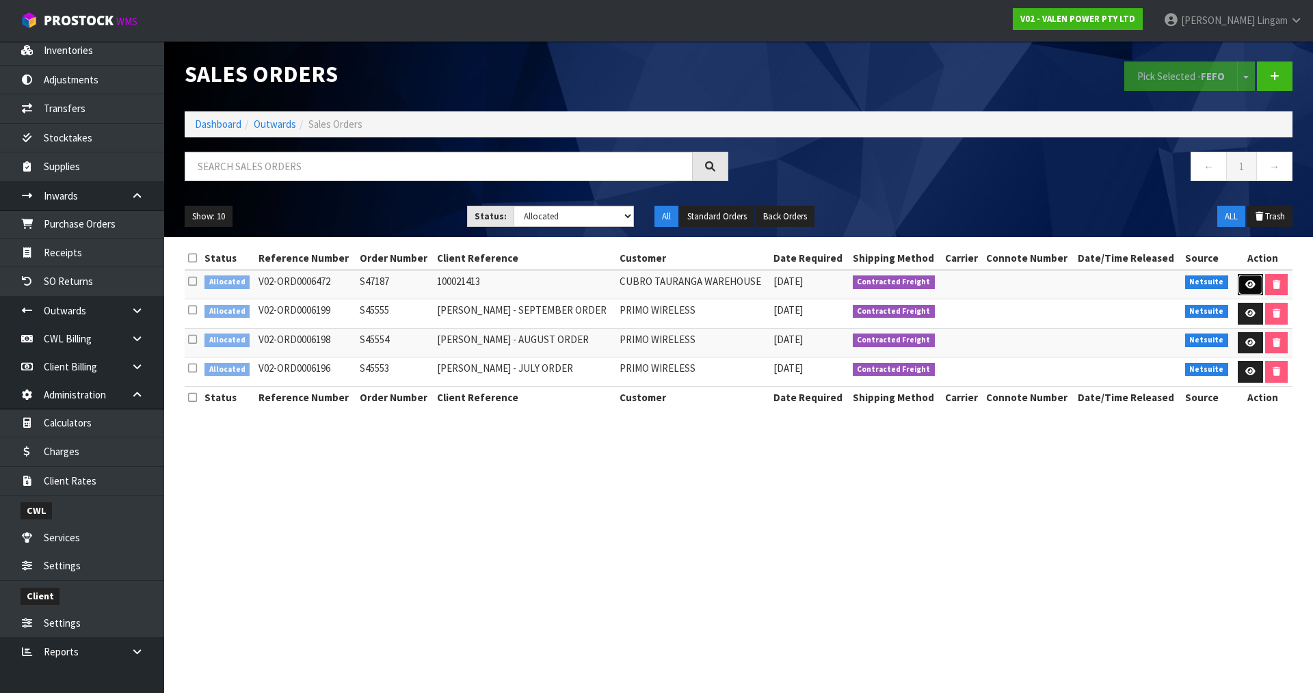
click at [1241, 280] on link at bounding box center [1250, 285] width 25 height 22
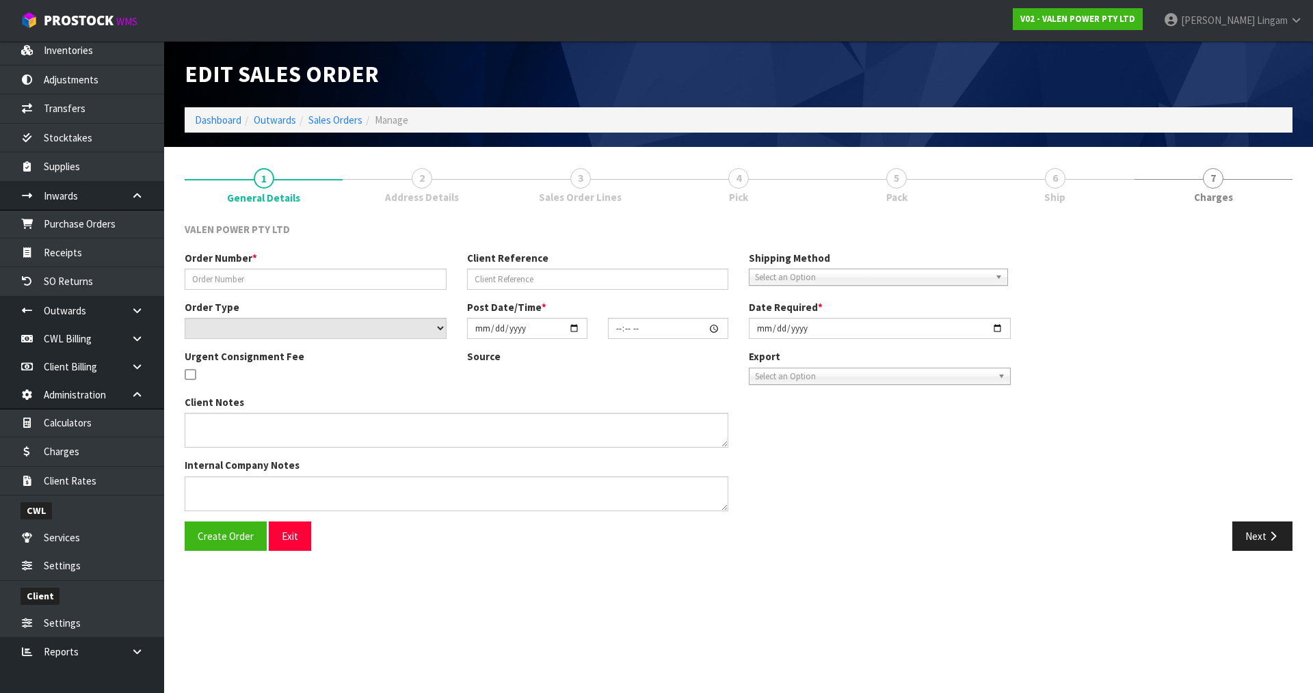
type input "S47187"
type input "100021413"
select select "number:0"
type input "[DATE]"
type input "18:15:07.000"
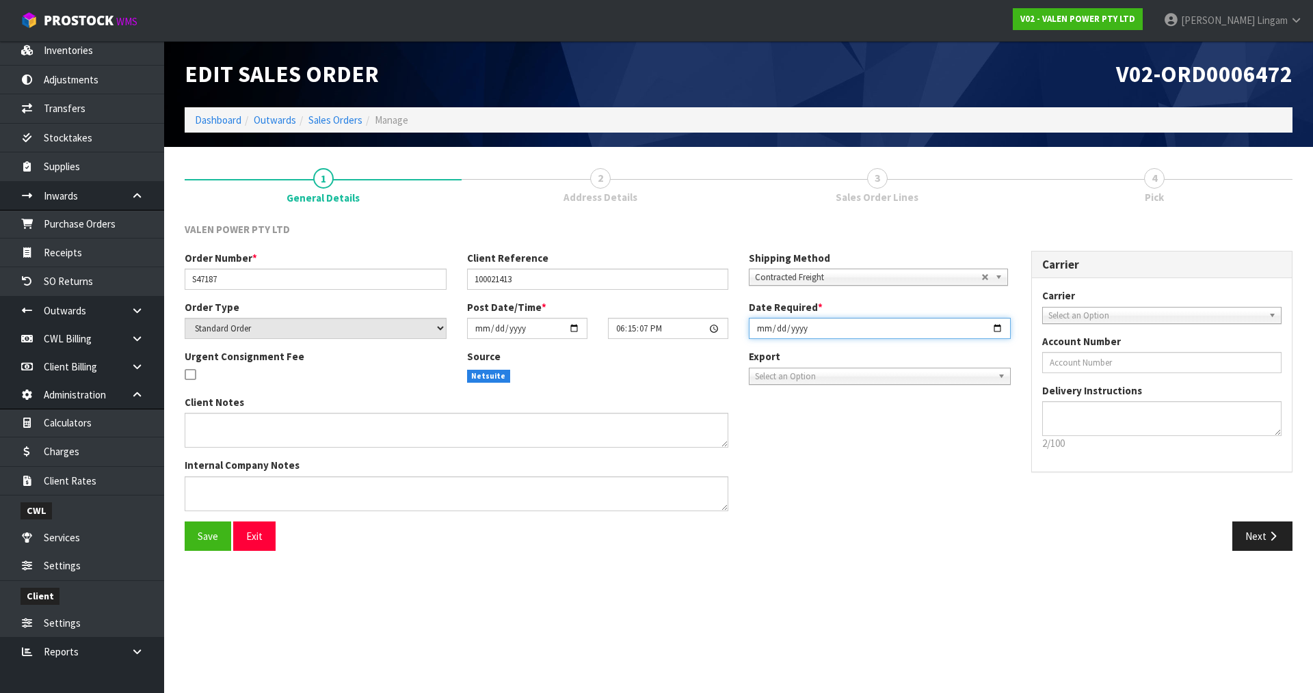
click at [758, 329] on input "[DATE]" at bounding box center [880, 328] width 262 height 21
type input "[DATE]"
click at [197, 538] on button "Save" at bounding box center [208, 536] width 47 height 29
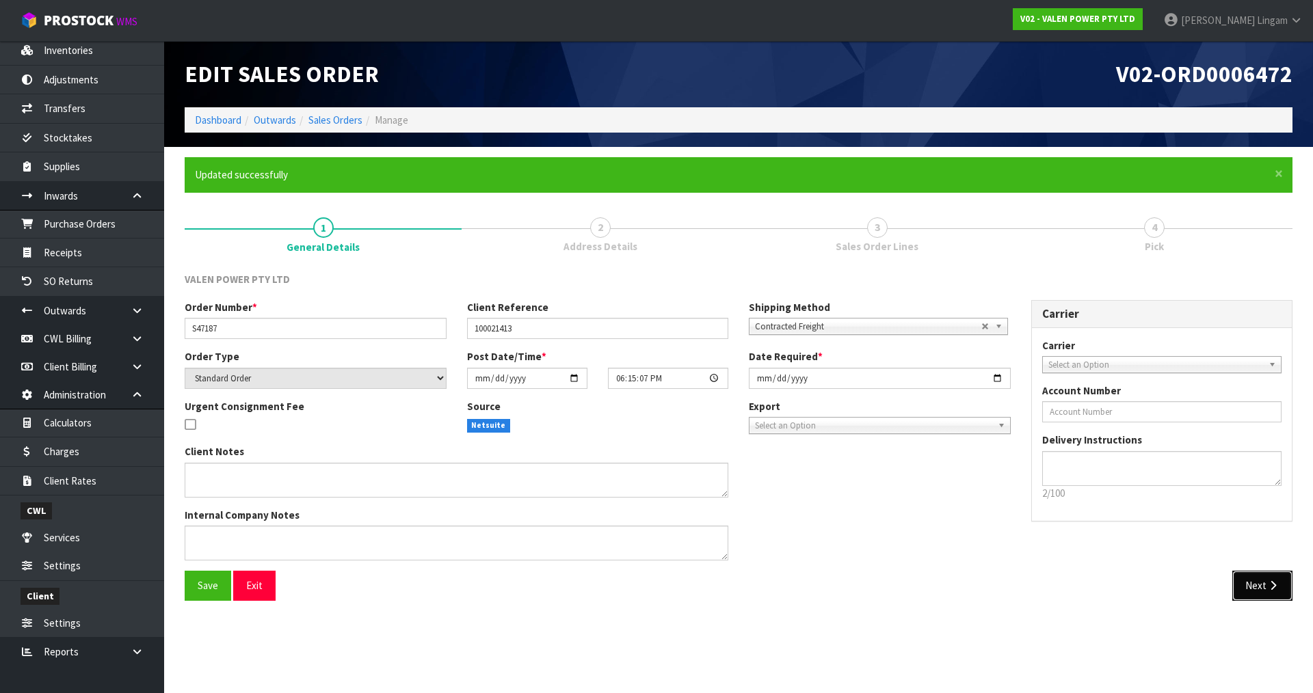
click at [1256, 597] on button "Next" at bounding box center [1262, 585] width 60 height 29
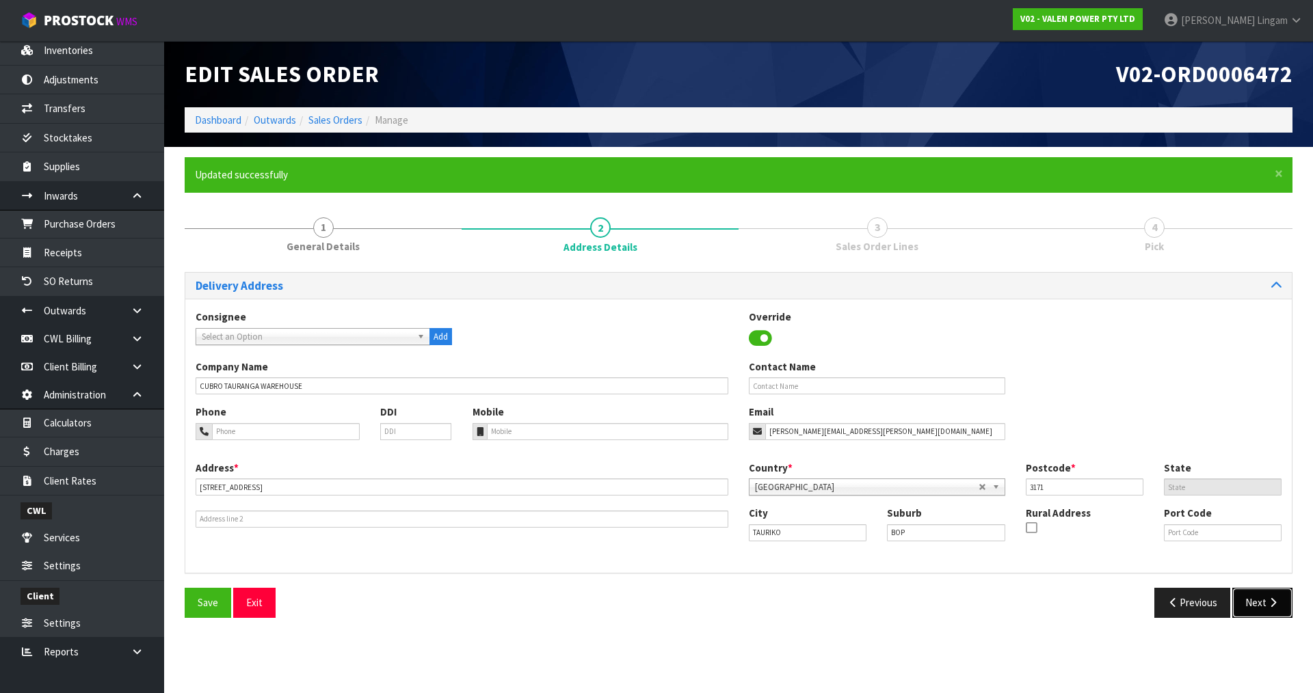
click at [1254, 596] on button "Next" at bounding box center [1262, 602] width 60 height 29
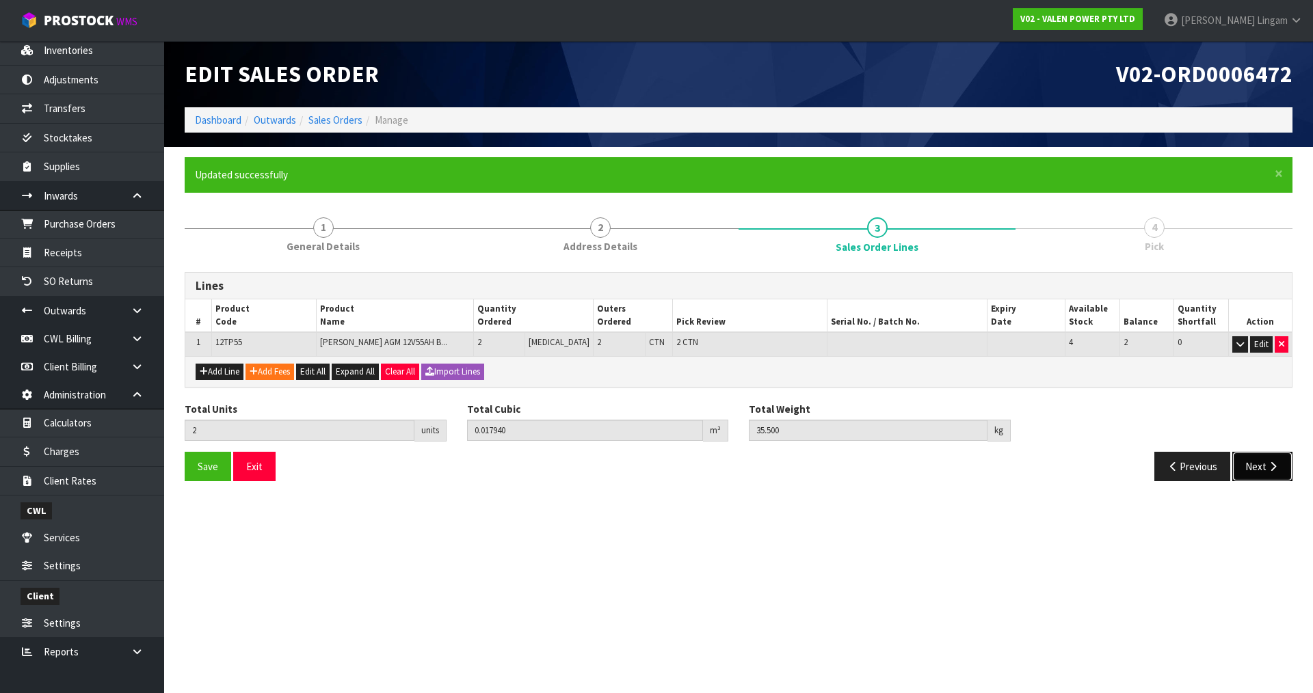
click at [1258, 462] on button "Next" at bounding box center [1262, 466] width 60 height 29
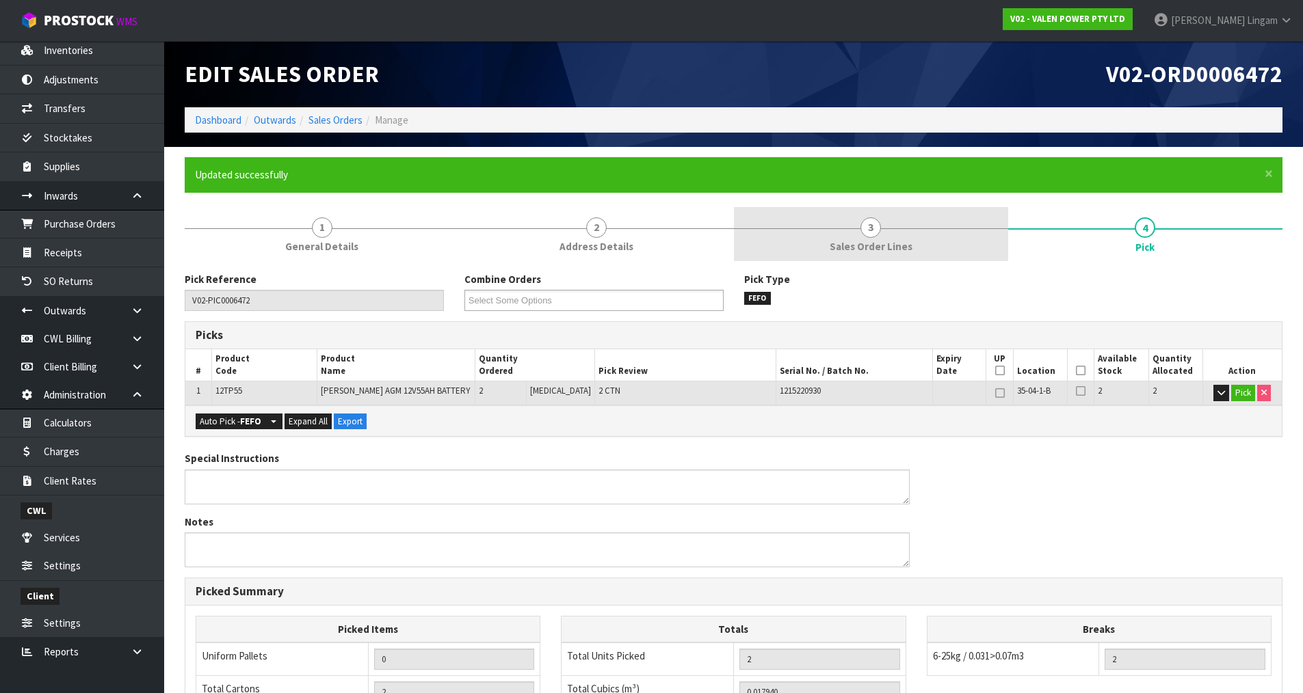
click at [869, 229] on span "3" at bounding box center [870, 227] width 21 height 21
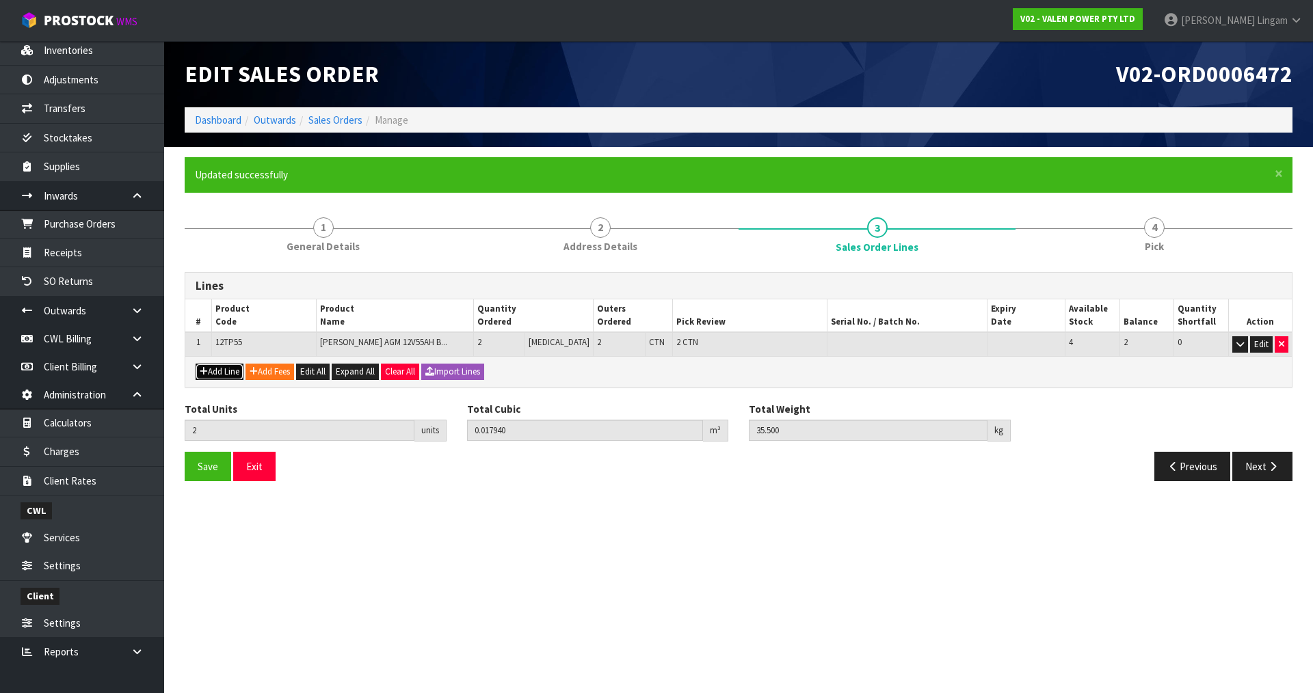
click at [232, 369] on button "Add Line" at bounding box center [220, 372] width 48 height 16
type input "0"
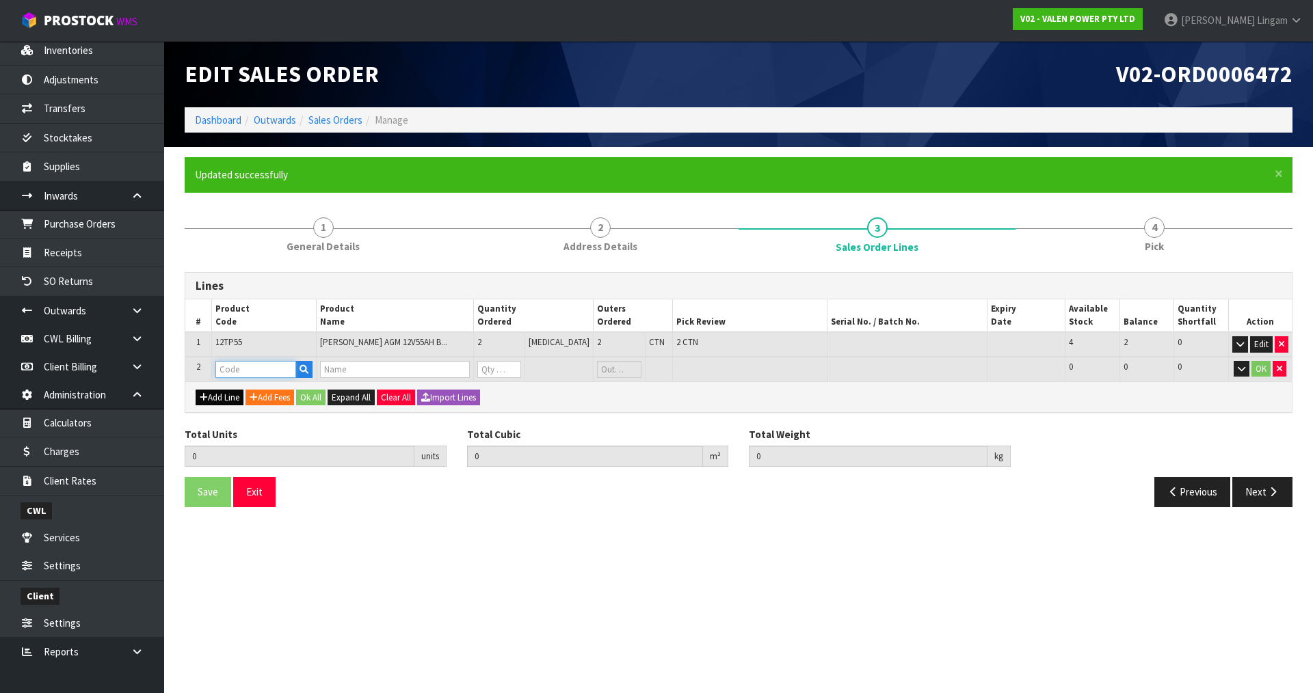
click at [232, 369] on input "text" at bounding box center [255, 369] width 81 height 17
type input "P-L"
click at [263, 393] on link "P-L OLLY" at bounding box center [271, 393] width 108 height 18
type input "P-LOLLY"
type input "2"
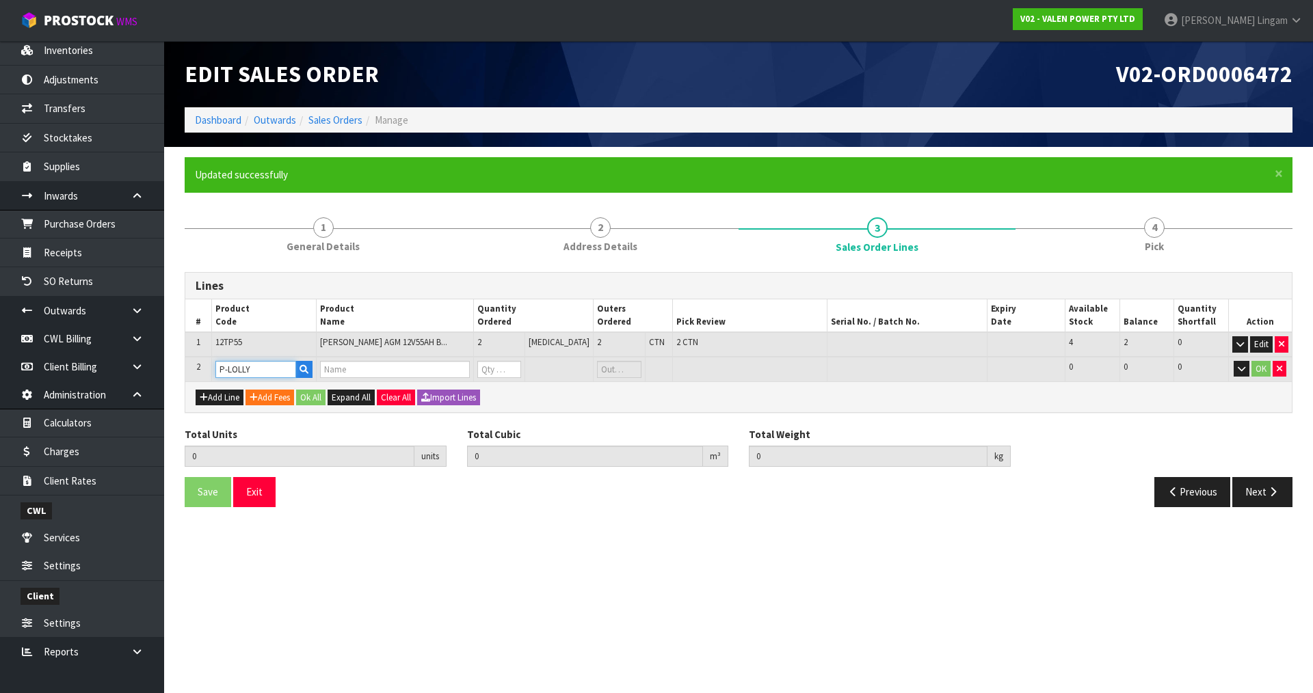
type input "0.01794"
type input "35.5"
type input "PROMO LOLLIES"
type input "0"
drag, startPoint x: 513, startPoint y: 369, endPoint x: 464, endPoint y: 382, distance: 50.9
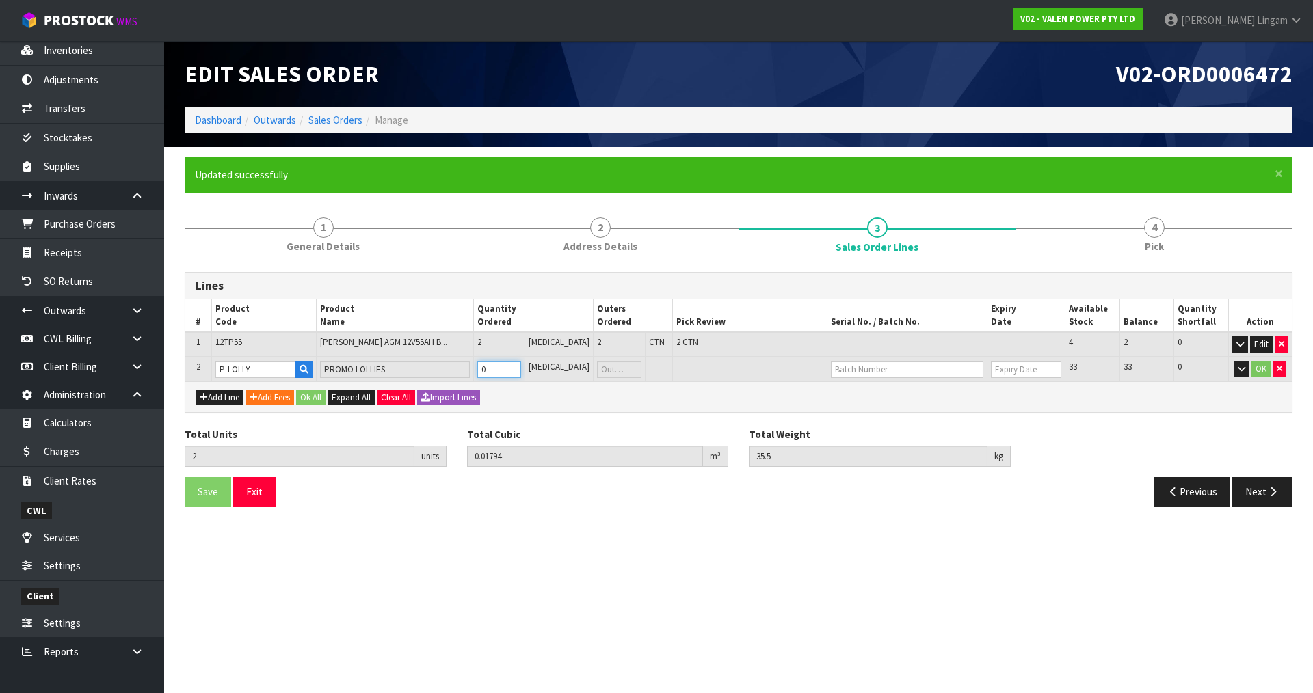
click at [464, 382] on div "Lines # Product Code Product Name Quantity Ordered Outers Ordered Pick Review S…" at bounding box center [739, 343] width 1108 height 142
type input "3"
type input "0.01884"
type input "35.7"
type input "1"
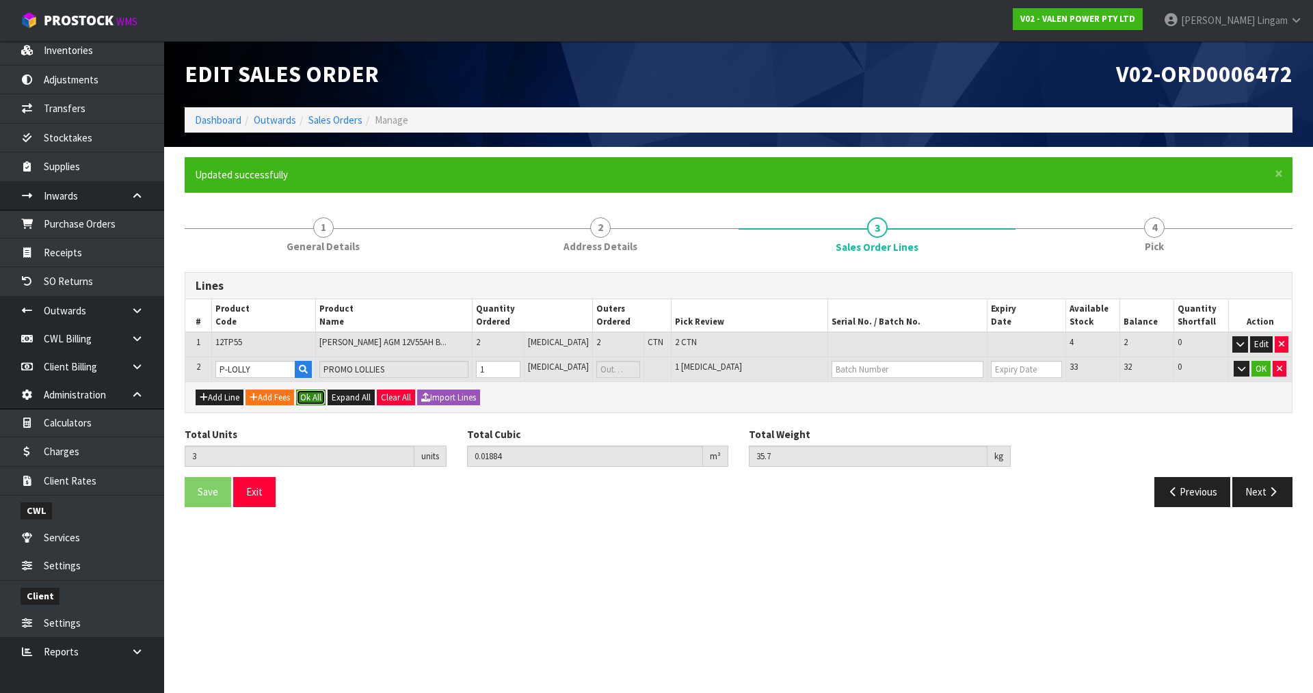
click at [315, 401] on button "Ok All" at bounding box center [310, 398] width 29 height 16
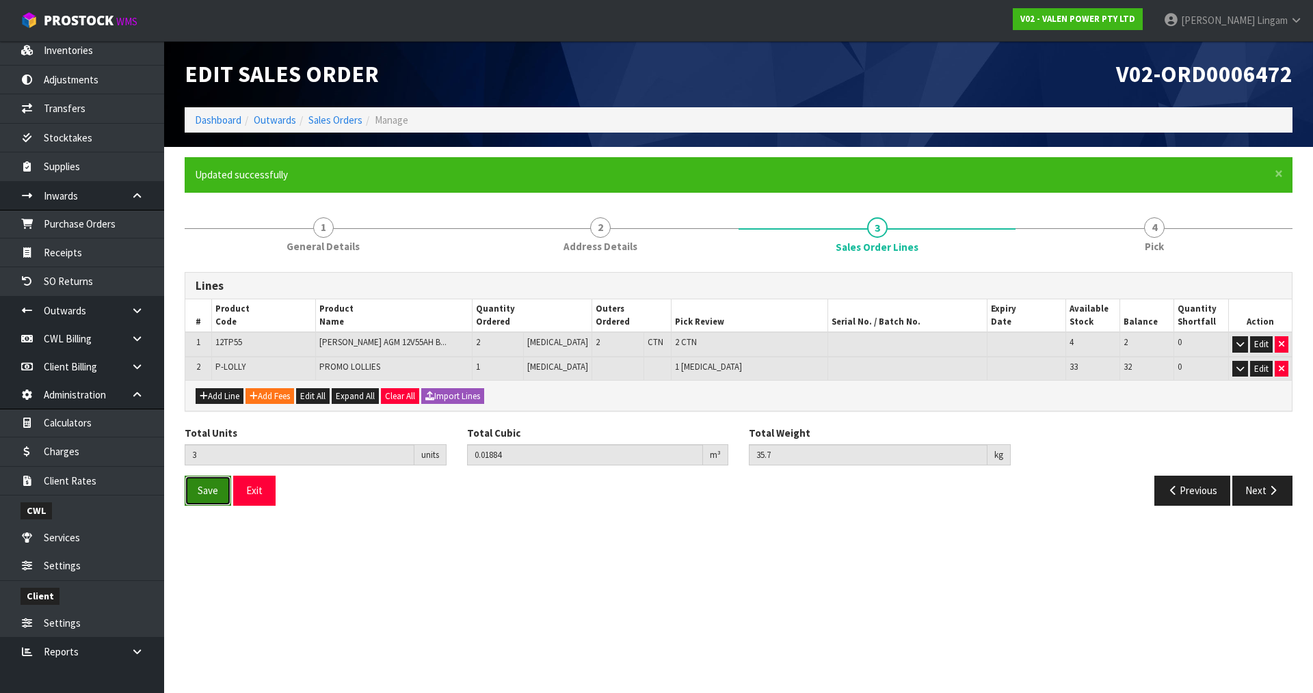
click at [214, 487] on span "Save" at bounding box center [208, 490] width 21 height 13
click at [1252, 491] on button "Next" at bounding box center [1262, 490] width 60 height 29
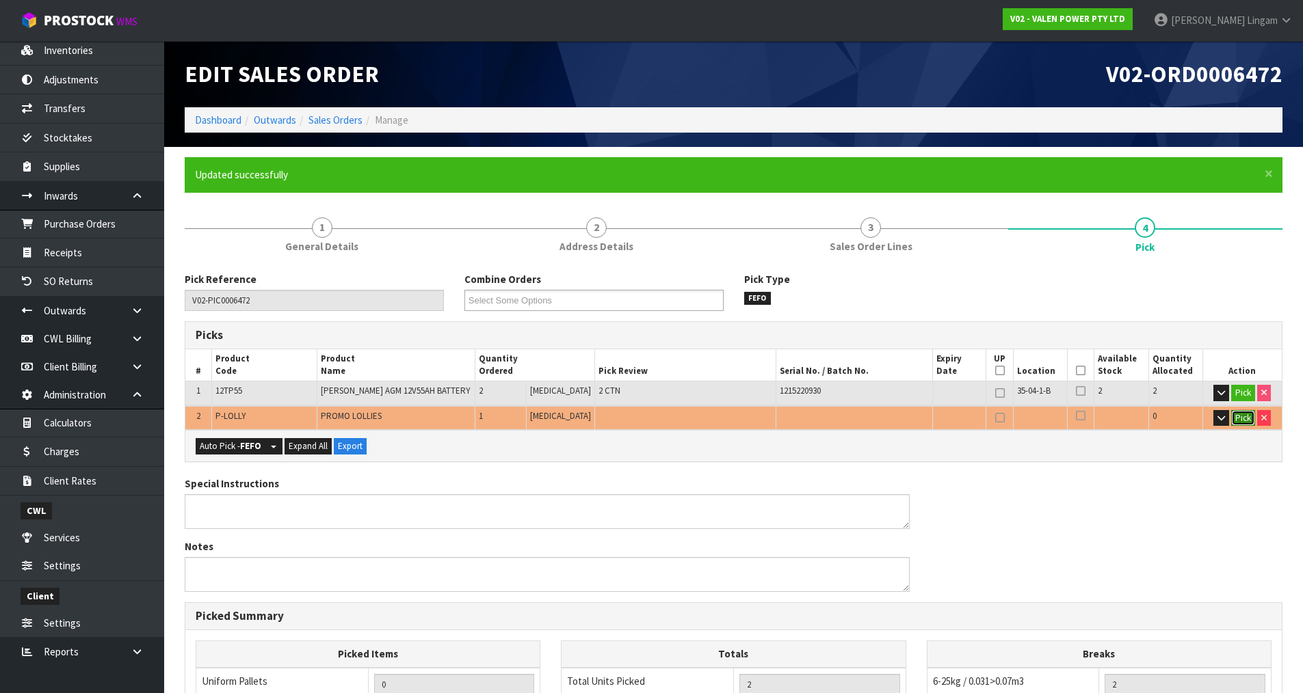
click at [1241, 418] on button "Pick" at bounding box center [1243, 418] width 24 height 16
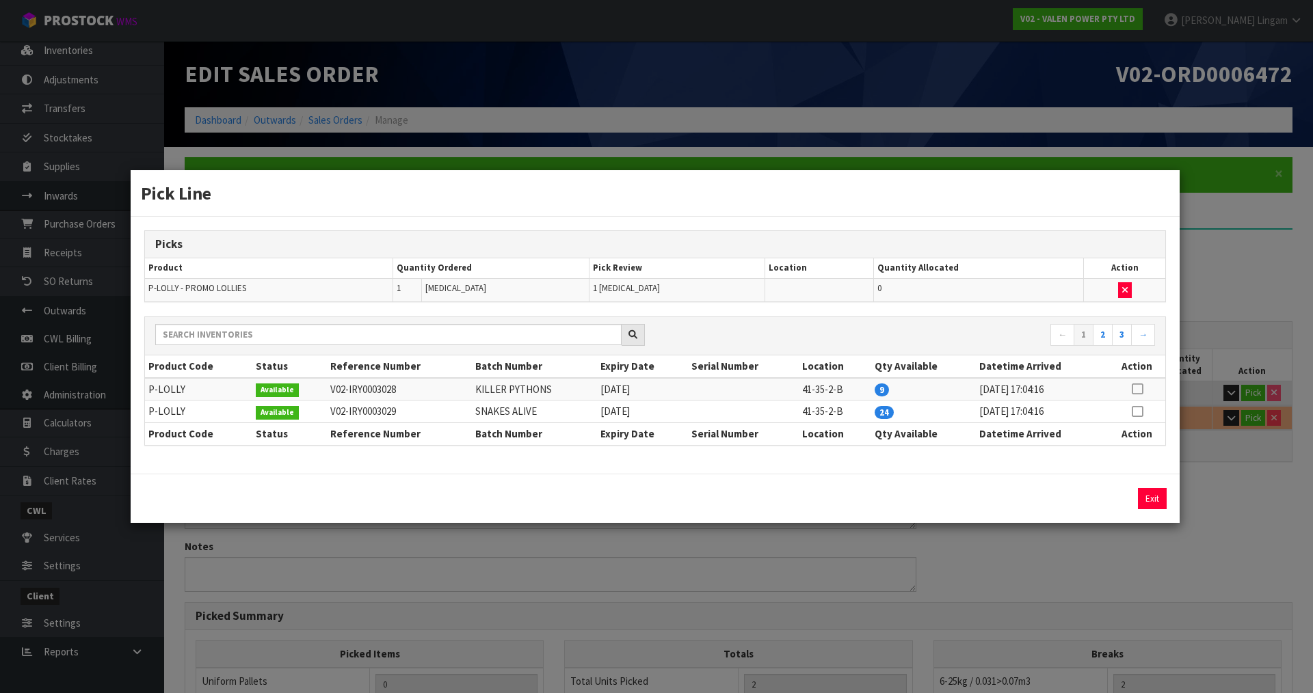
click at [1135, 389] on icon at bounding box center [1137, 389] width 11 height 1
click at [1106, 507] on button "Assign Pick" at bounding box center [1106, 498] width 56 height 21
type input "Piece x 1"
type input "3"
type input "0.01884"
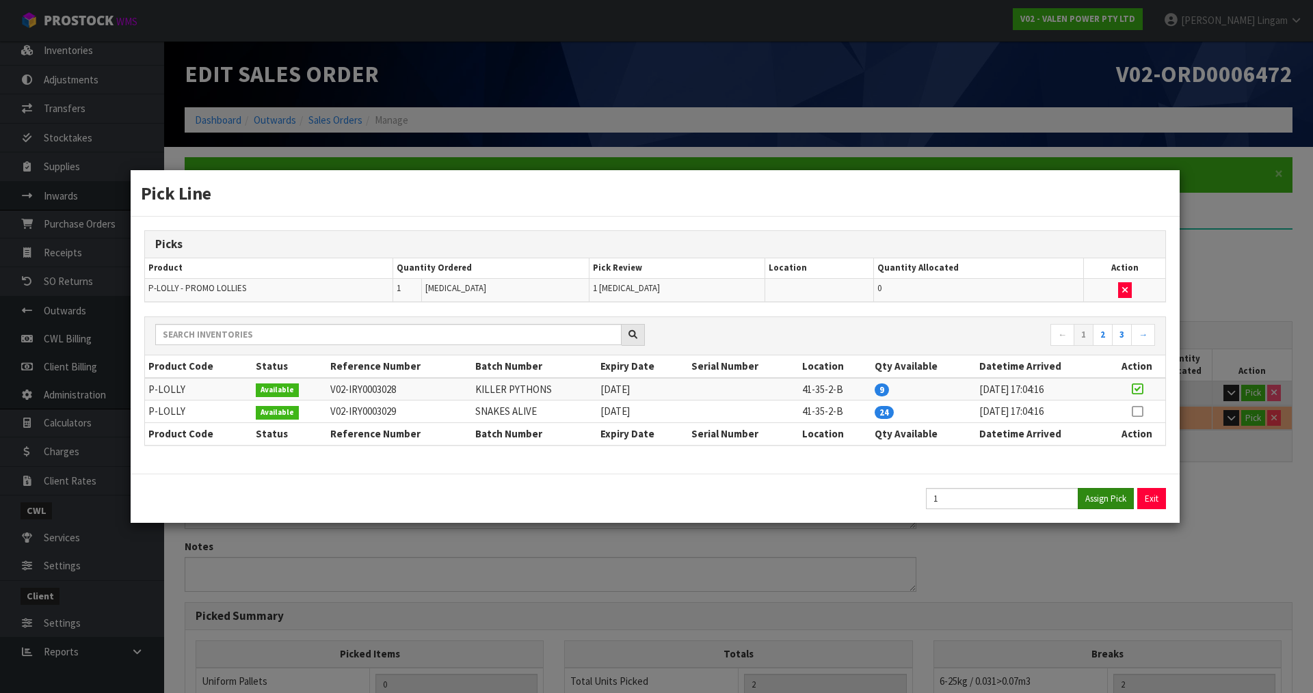
type input "35.7"
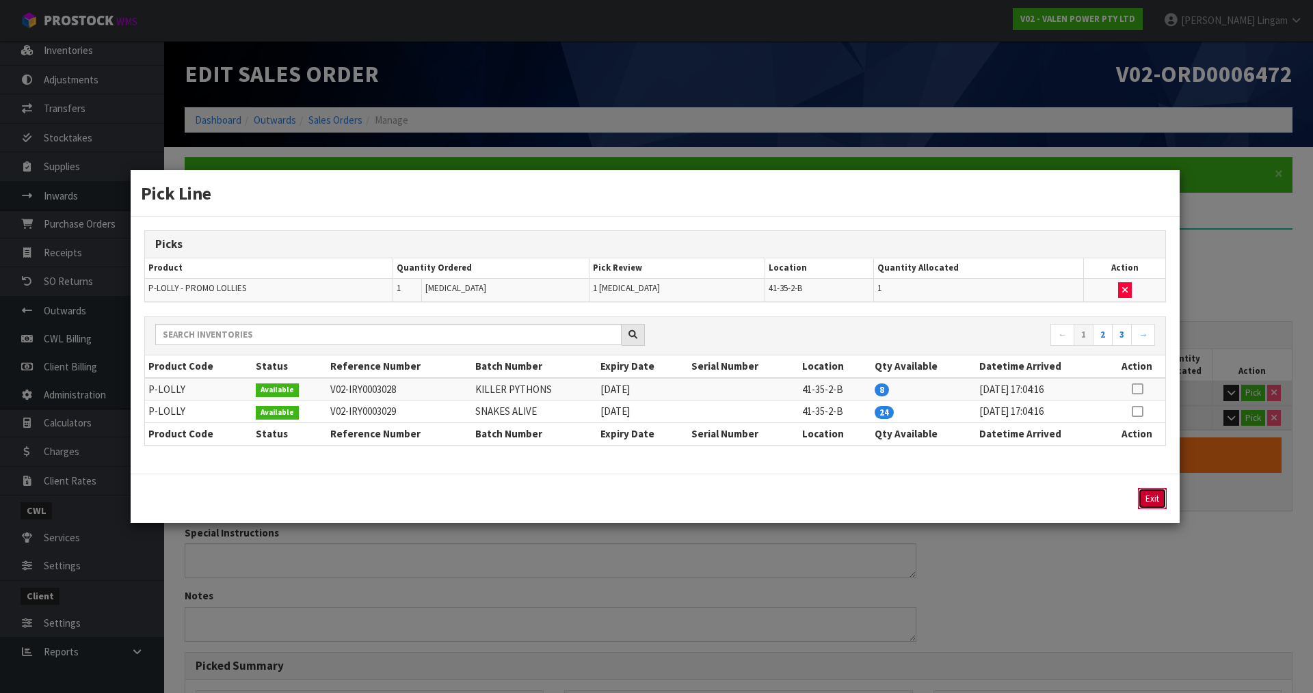
click at [1152, 491] on button "Exit" at bounding box center [1152, 498] width 29 height 21
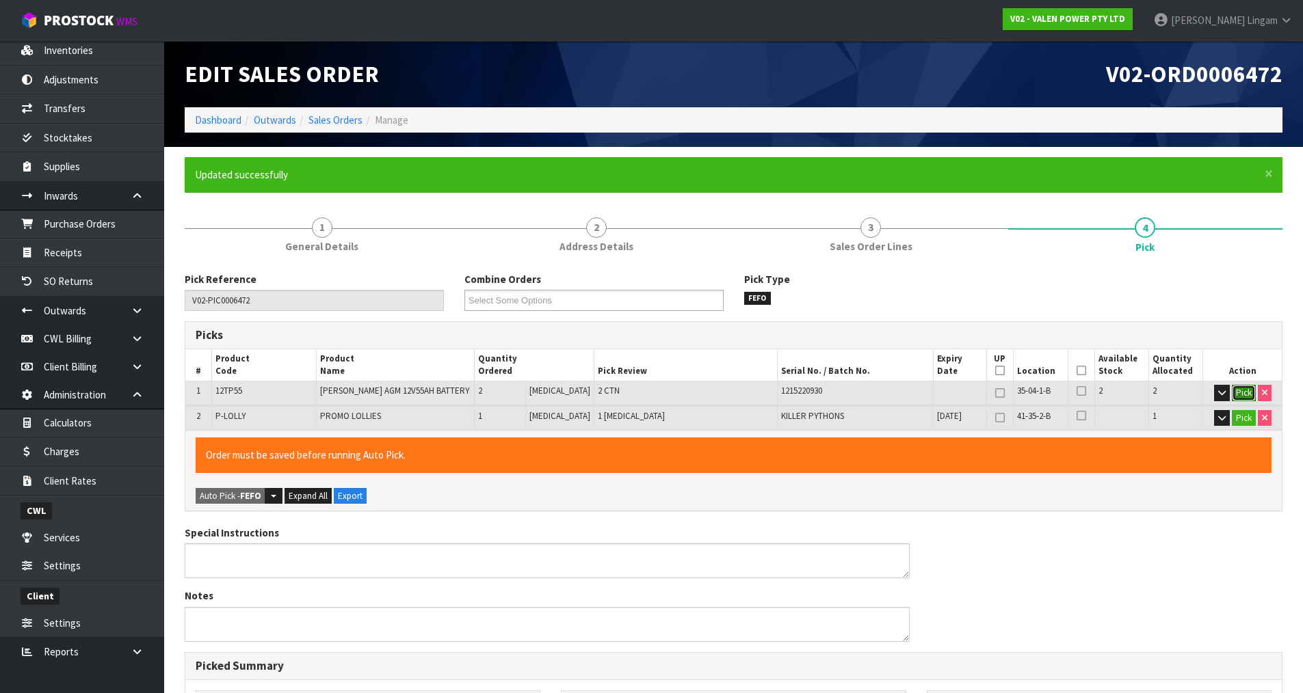
click at [1237, 390] on button "Pick" at bounding box center [1244, 393] width 24 height 16
click at [1232, 393] on button "Pick" at bounding box center [1244, 393] width 24 height 16
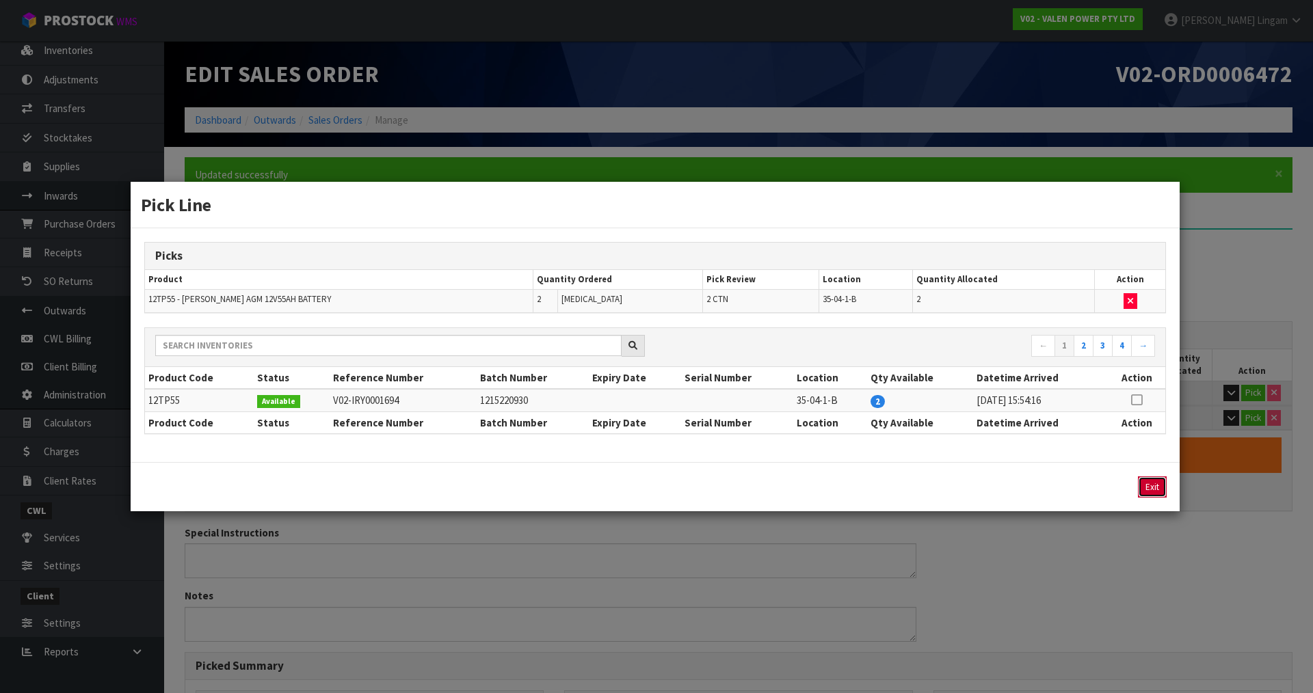
click at [1152, 488] on button "Exit" at bounding box center [1152, 487] width 29 height 21
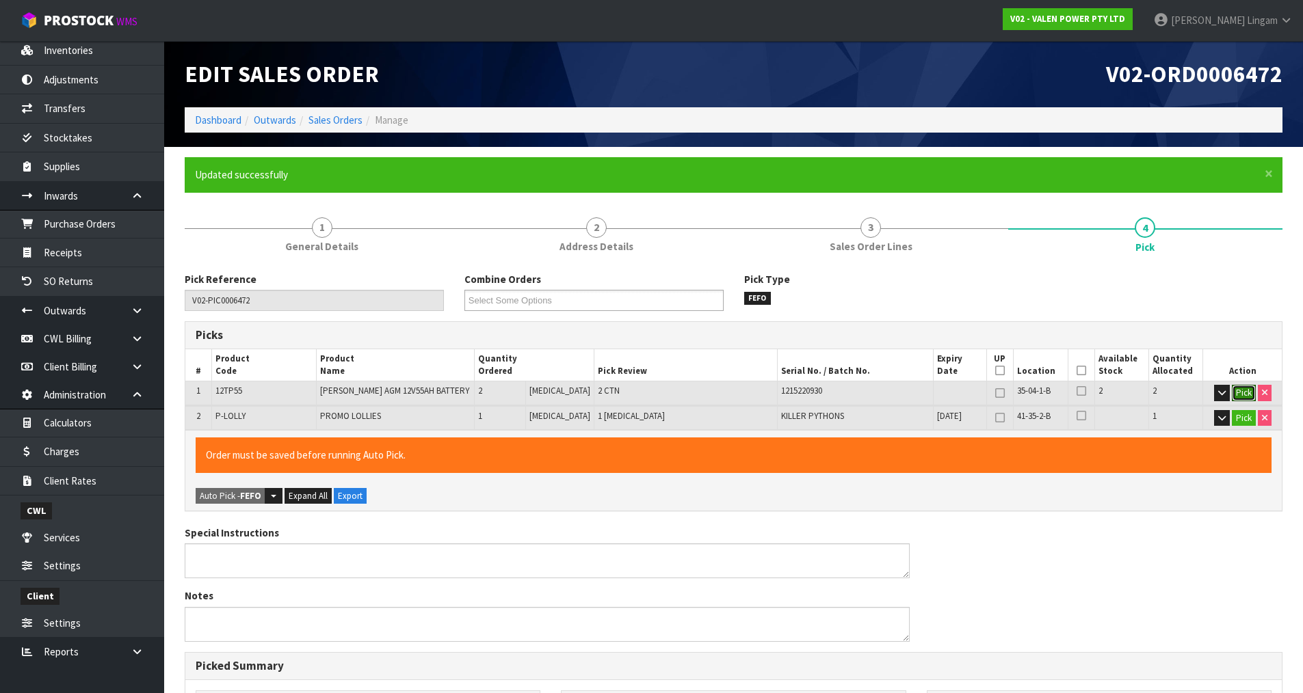
scroll to position [336, 0]
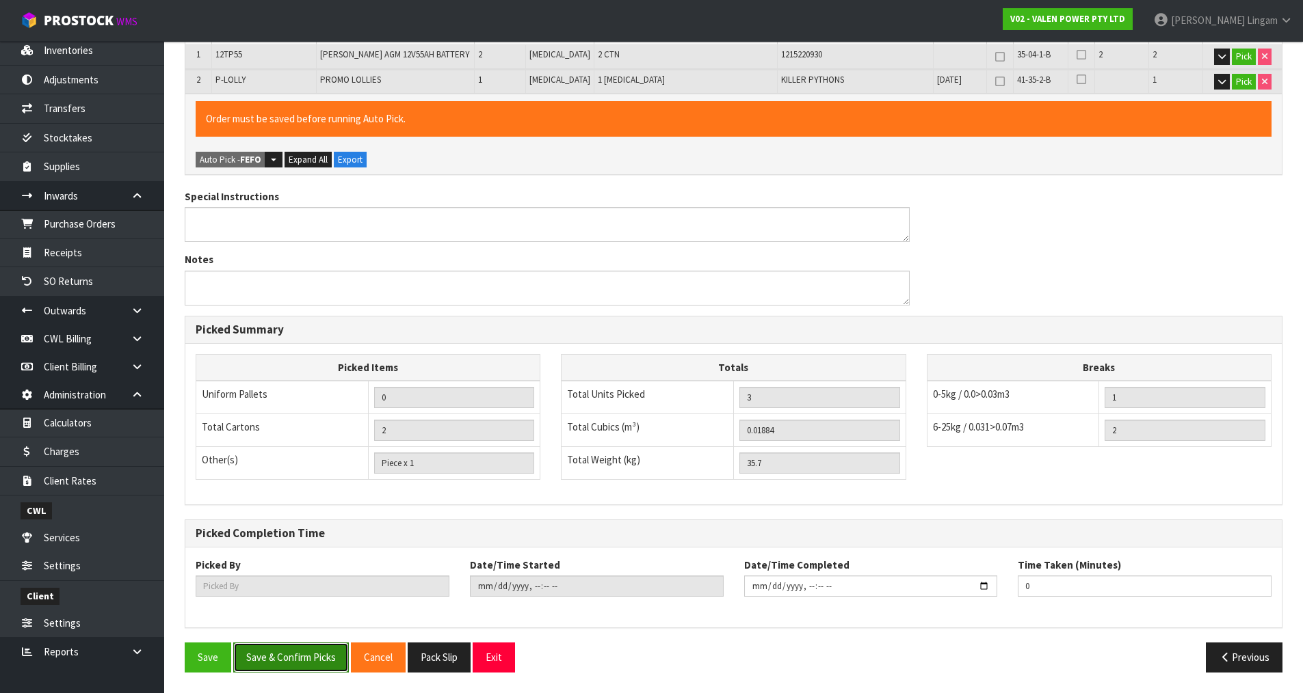
click at [304, 650] on button "Save & Confirm Picks" at bounding box center [291, 657] width 116 height 29
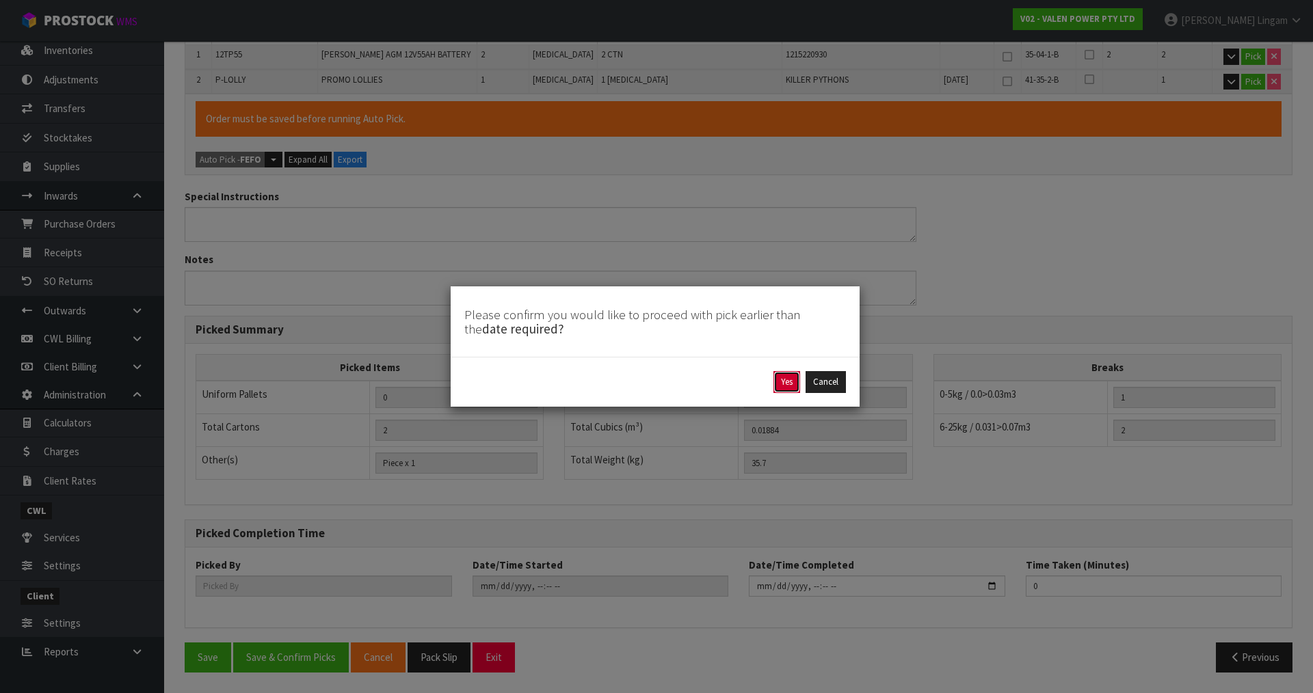
click at [789, 380] on button "Yes" at bounding box center [787, 382] width 27 height 22
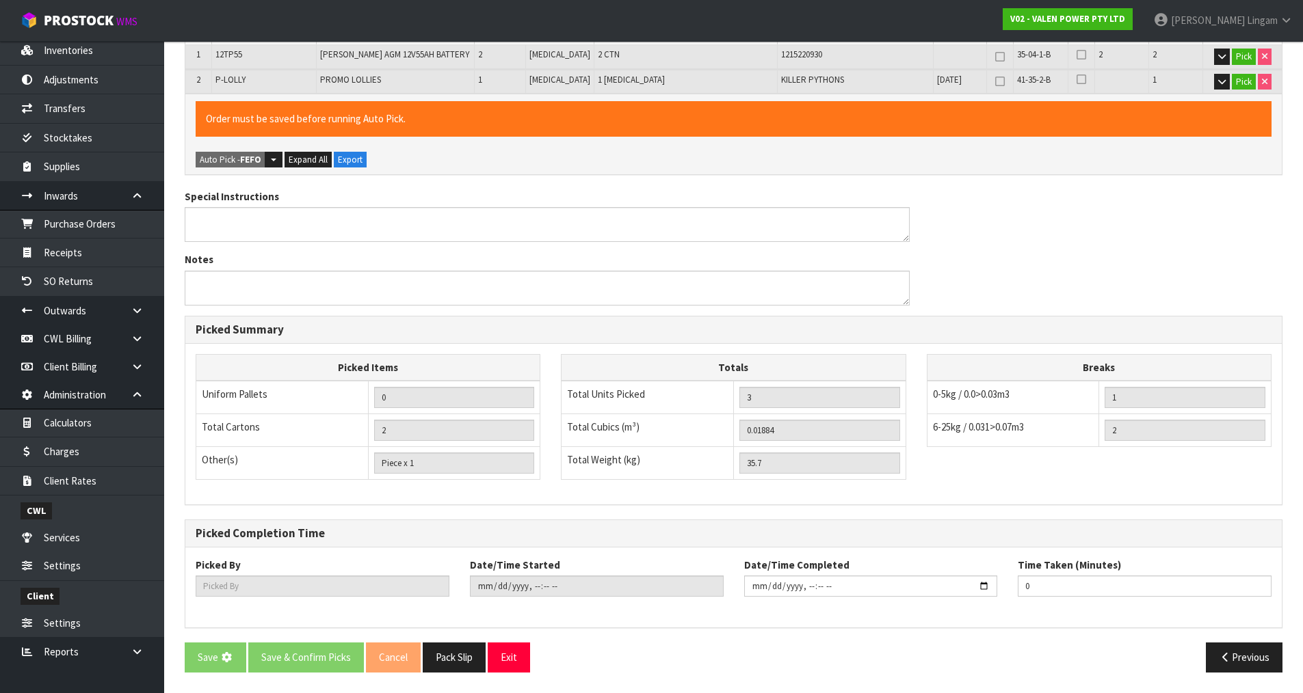
scroll to position [0, 0]
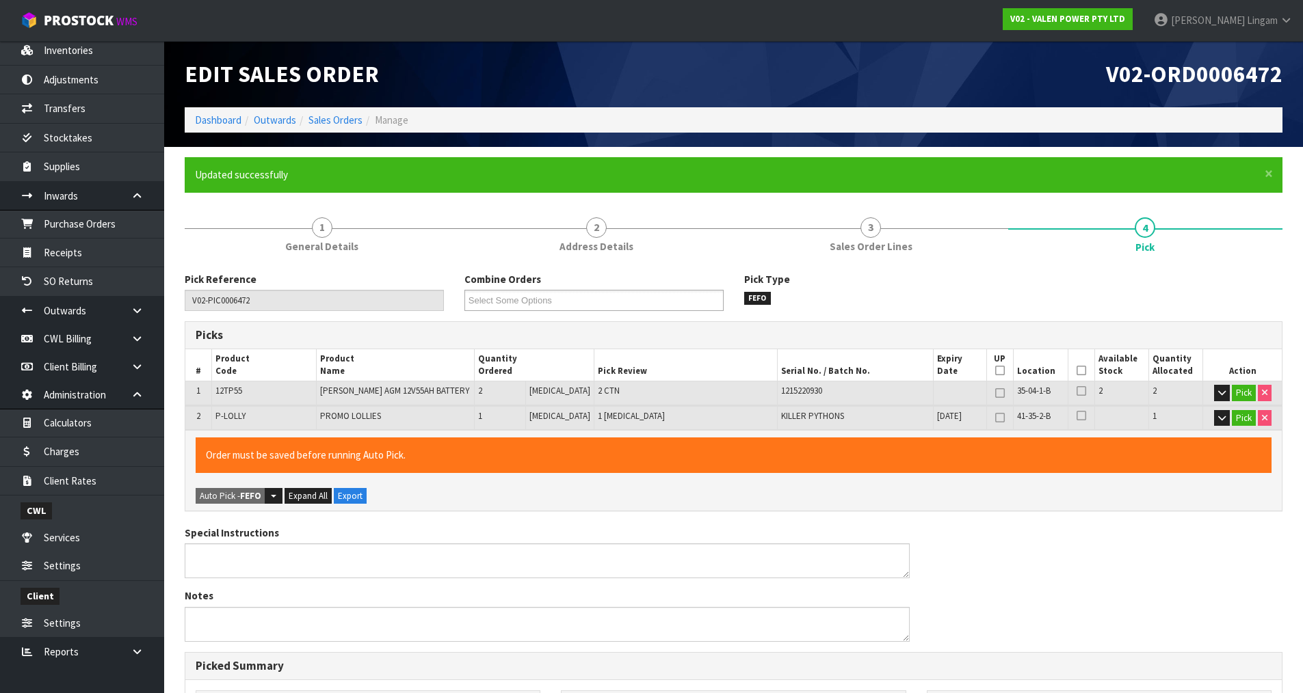
type input "[PERSON_NAME]"
type input "2025-08-11T20:34:22"
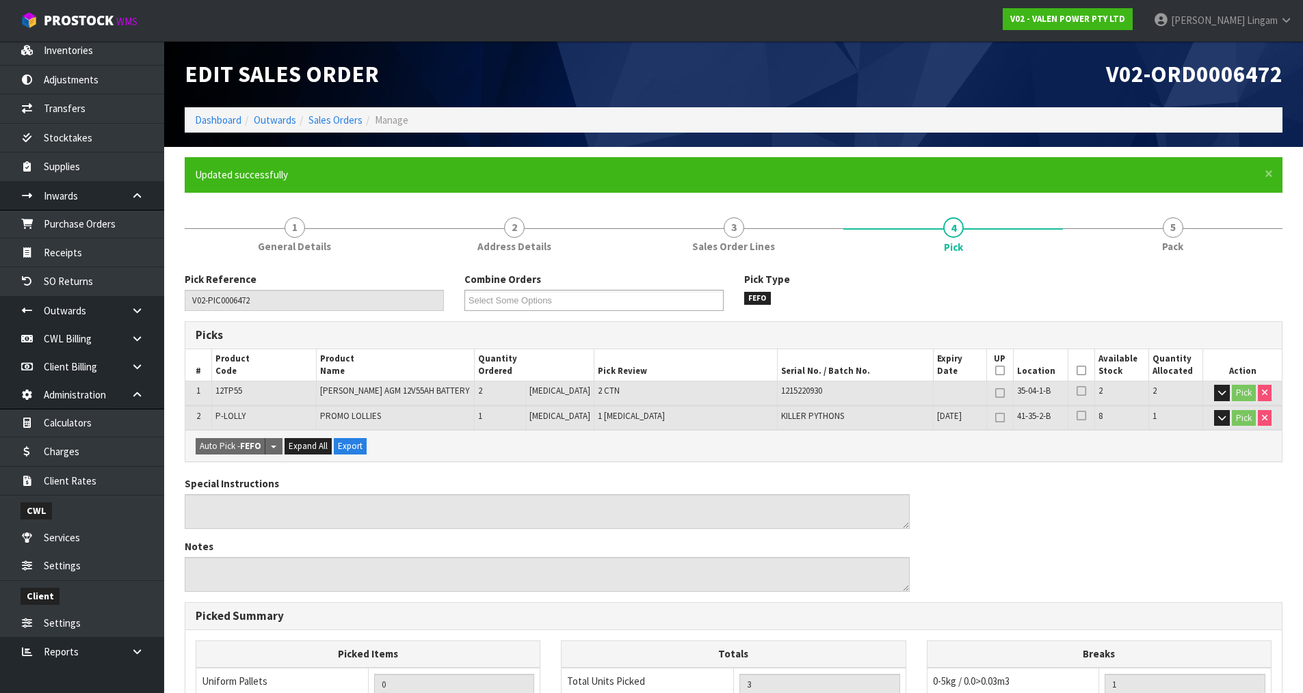
scroll to position [287, 0]
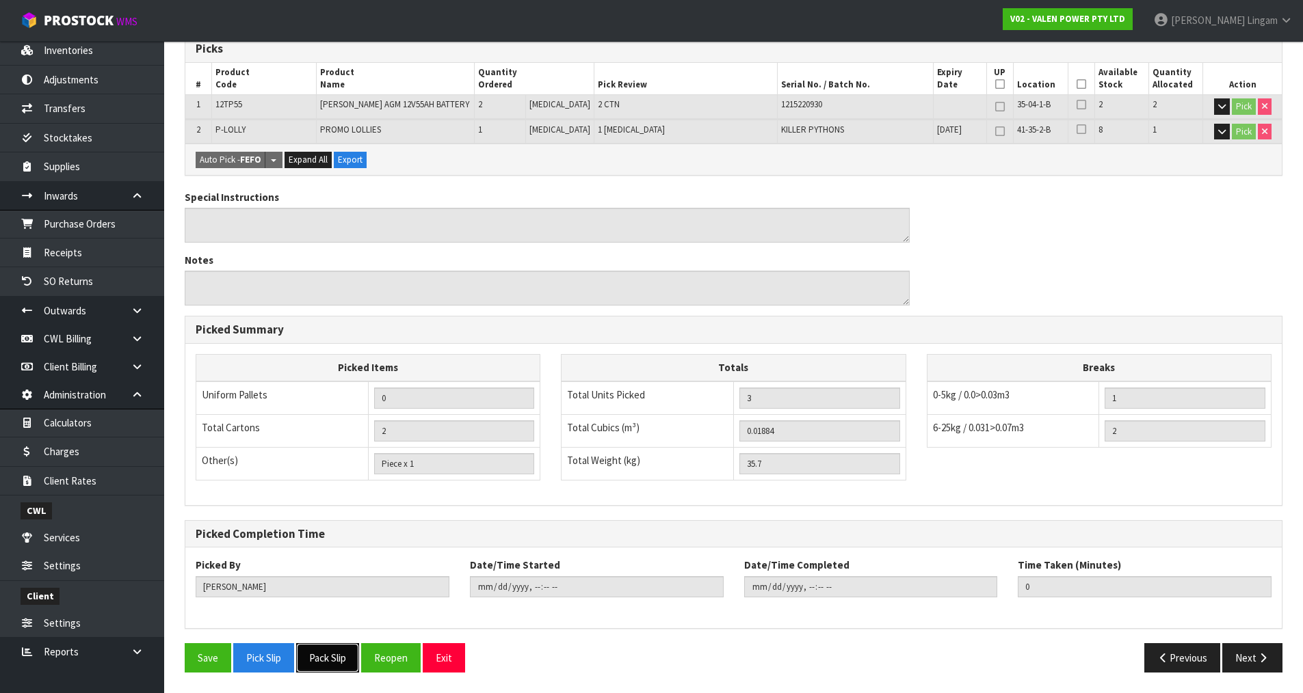
click at [351, 654] on button "Pack Slip" at bounding box center [327, 658] width 63 height 29
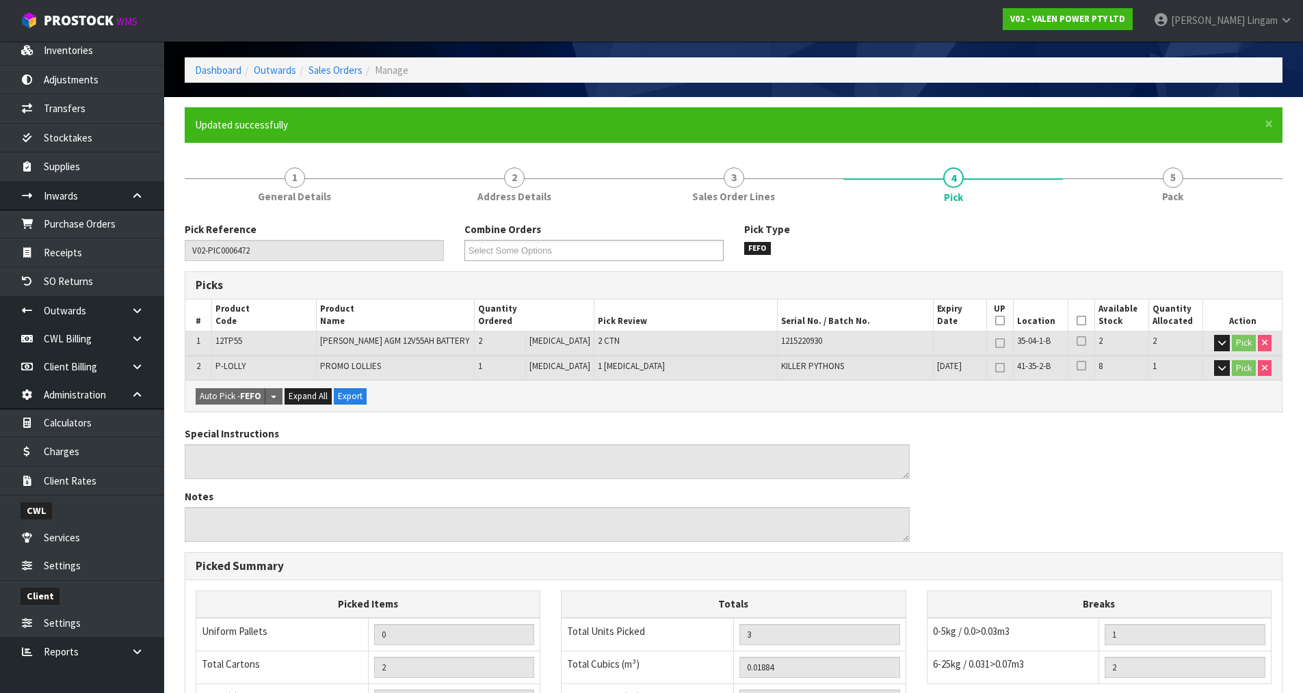
scroll to position [0, 0]
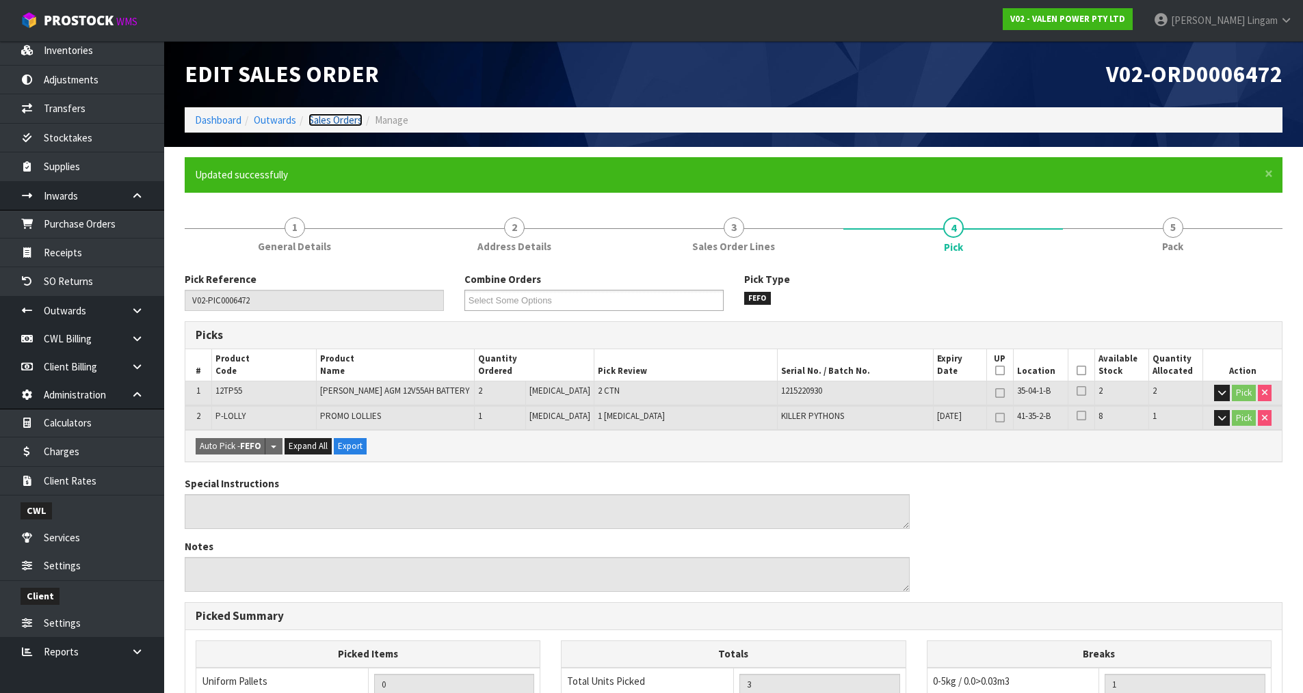
click at [354, 122] on link "Sales Orders" at bounding box center [335, 120] width 54 height 13
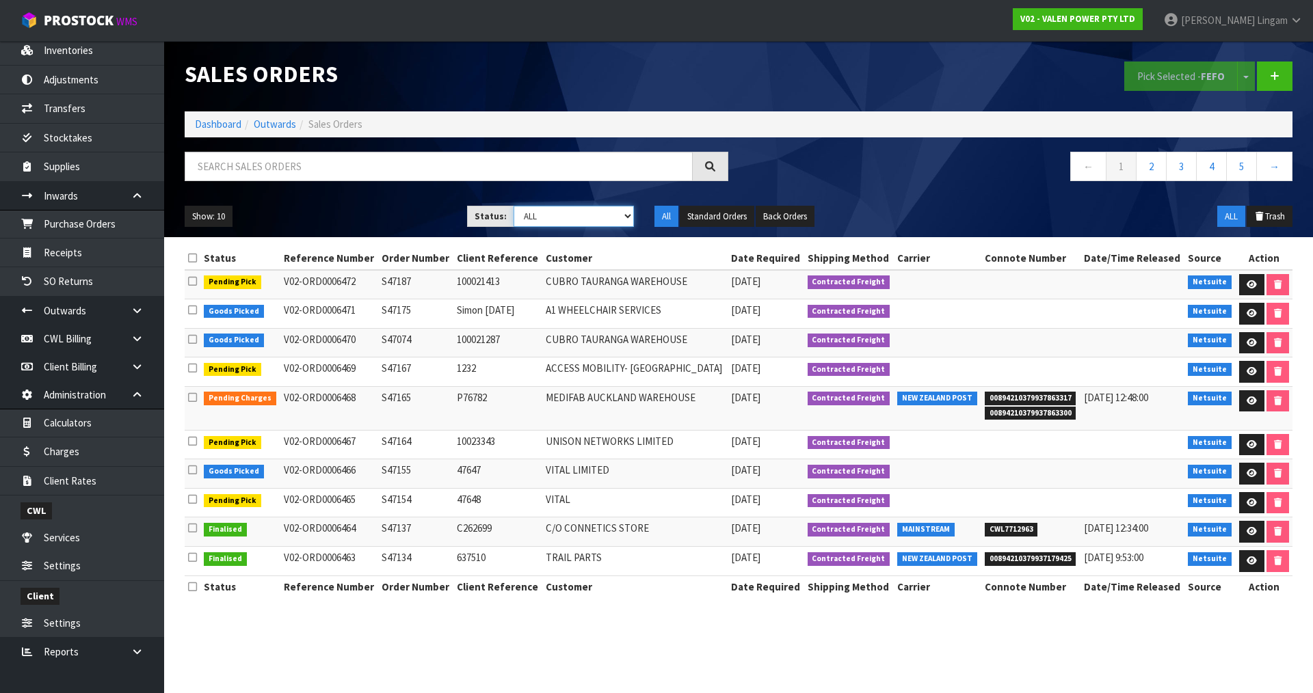
click at [603, 216] on select "Draft Pending Allocated Pending Pick Goods Picked Goods Packed Pending Charges …" at bounding box center [574, 216] width 121 height 21
select select "string:6"
click at [514, 206] on select "Draft Pending Allocated Pending Pick Goods Picked Goods Packed Pending Charges …" at bounding box center [574, 216] width 121 height 21
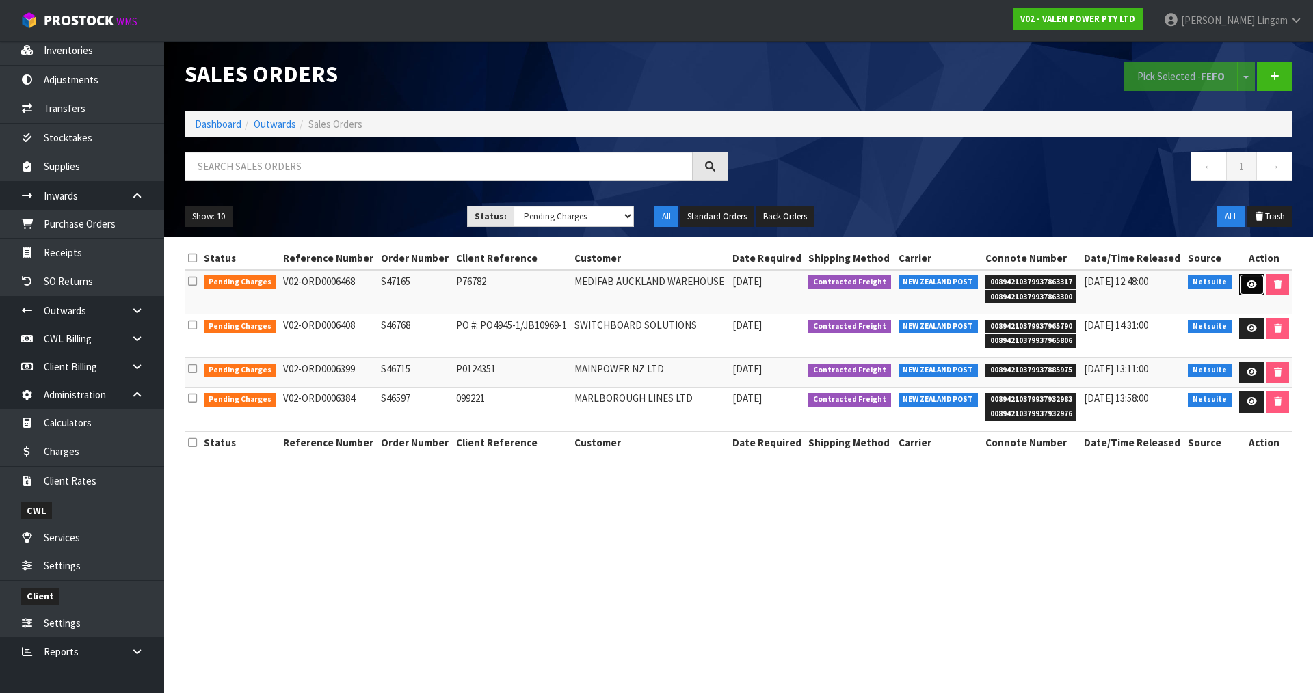
click at [1245, 290] on link at bounding box center [1251, 285] width 25 height 22
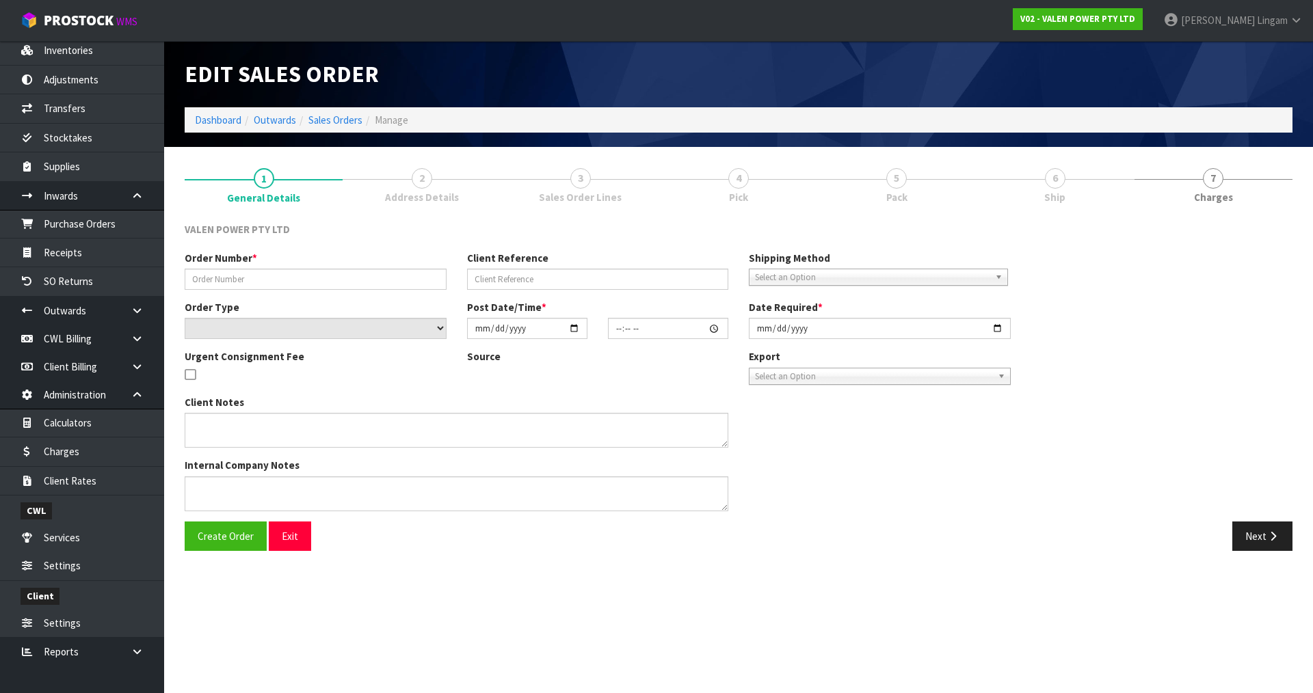
type input "S47165"
type input "P76782"
select select "number:0"
type input "2025-08-08"
type input "15:15:10.000"
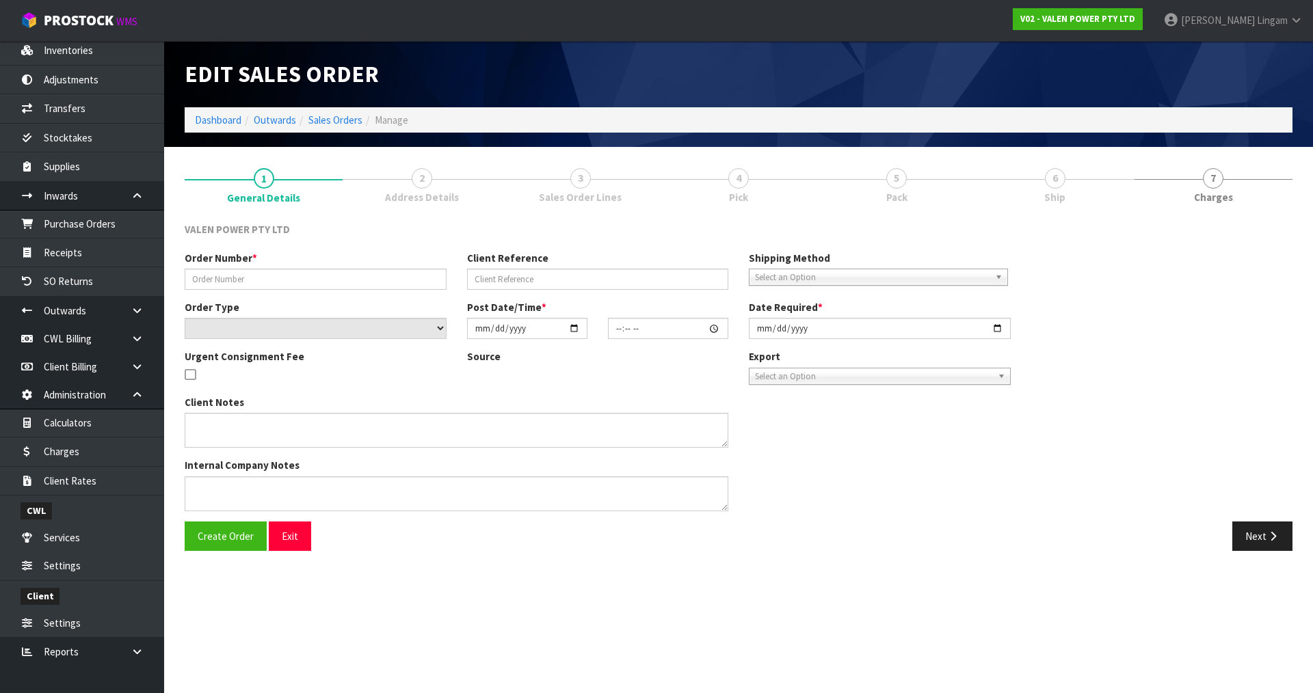
type input "2025-08-11"
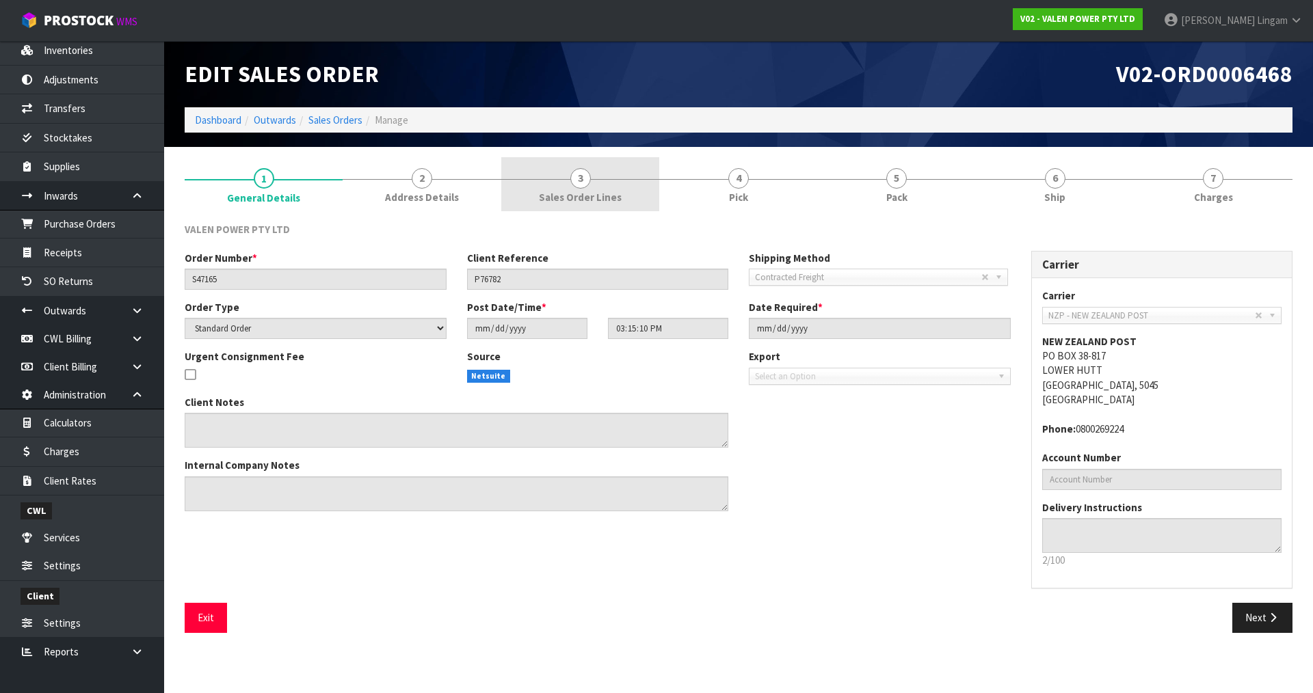
click at [598, 181] on link "3 Sales Order Lines" at bounding box center [580, 184] width 158 height 54
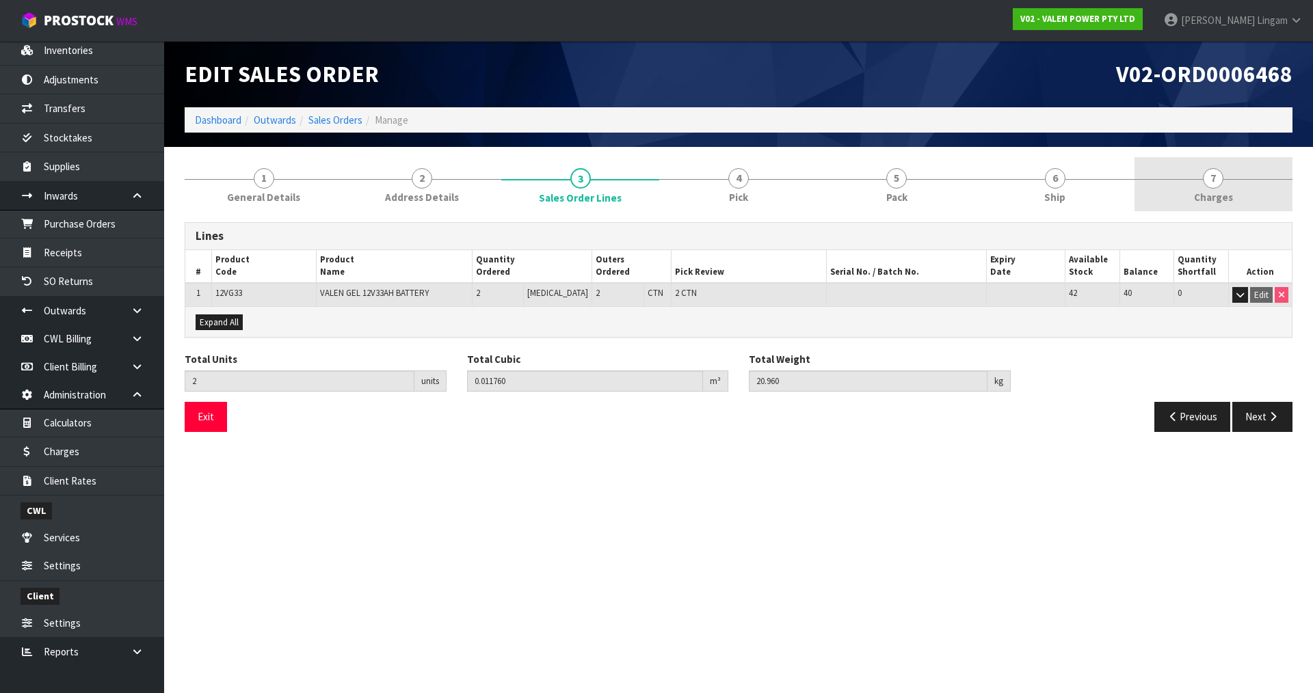
click at [1245, 194] on link "7 Charges" at bounding box center [1214, 184] width 158 height 54
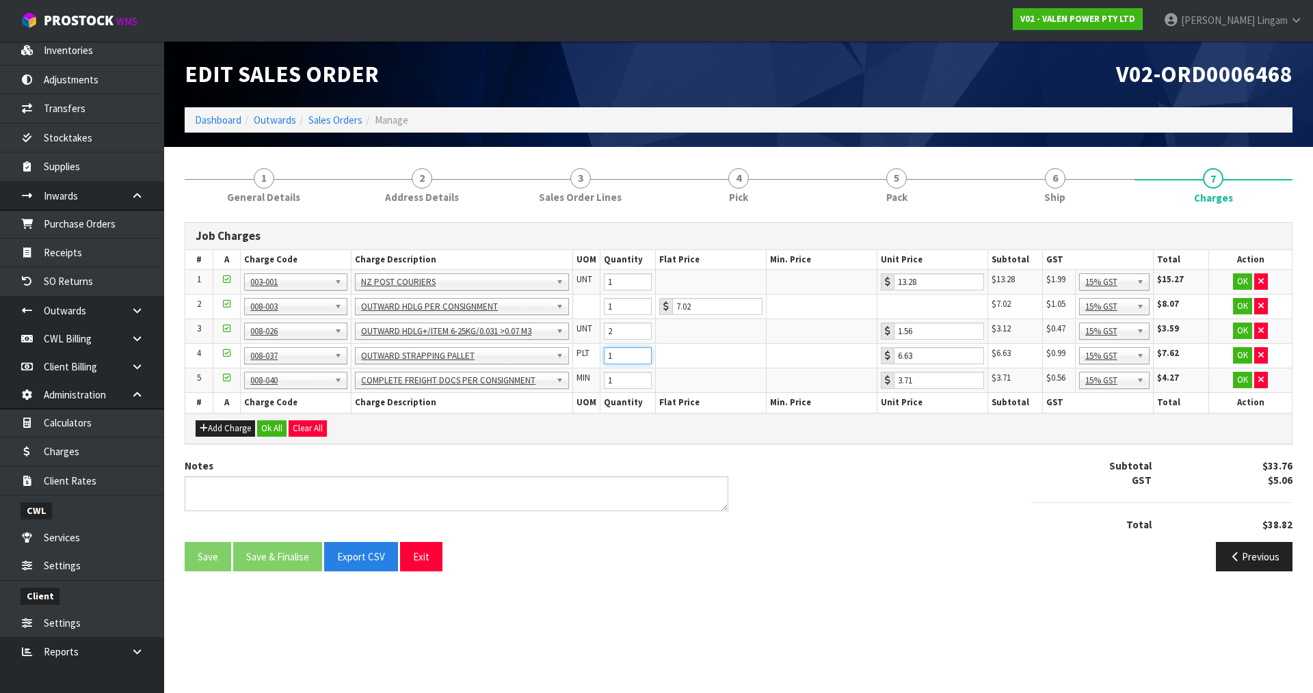
type input "1"
click at [641, 360] on input "1" at bounding box center [628, 355] width 48 height 17
click at [270, 427] on button "Ok All" at bounding box center [271, 429] width 29 height 16
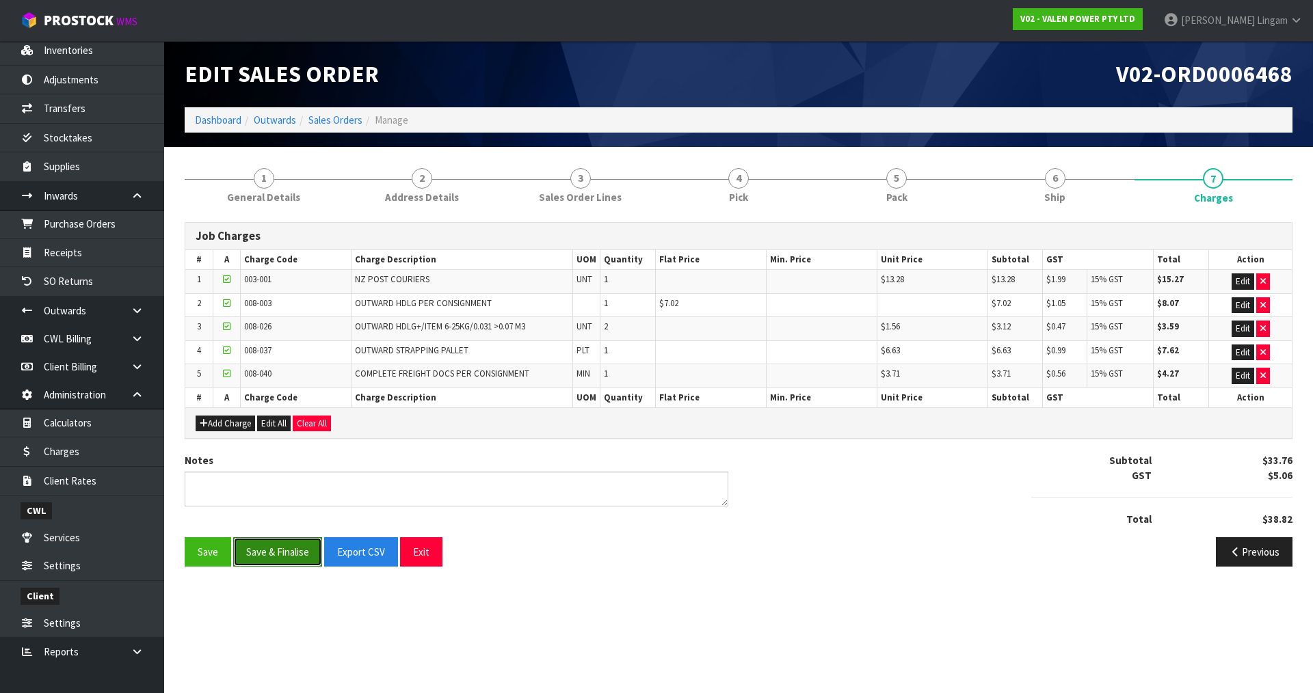
click at [291, 549] on button "Save & Finalise" at bounding box center [277, 552] width 89 height 29
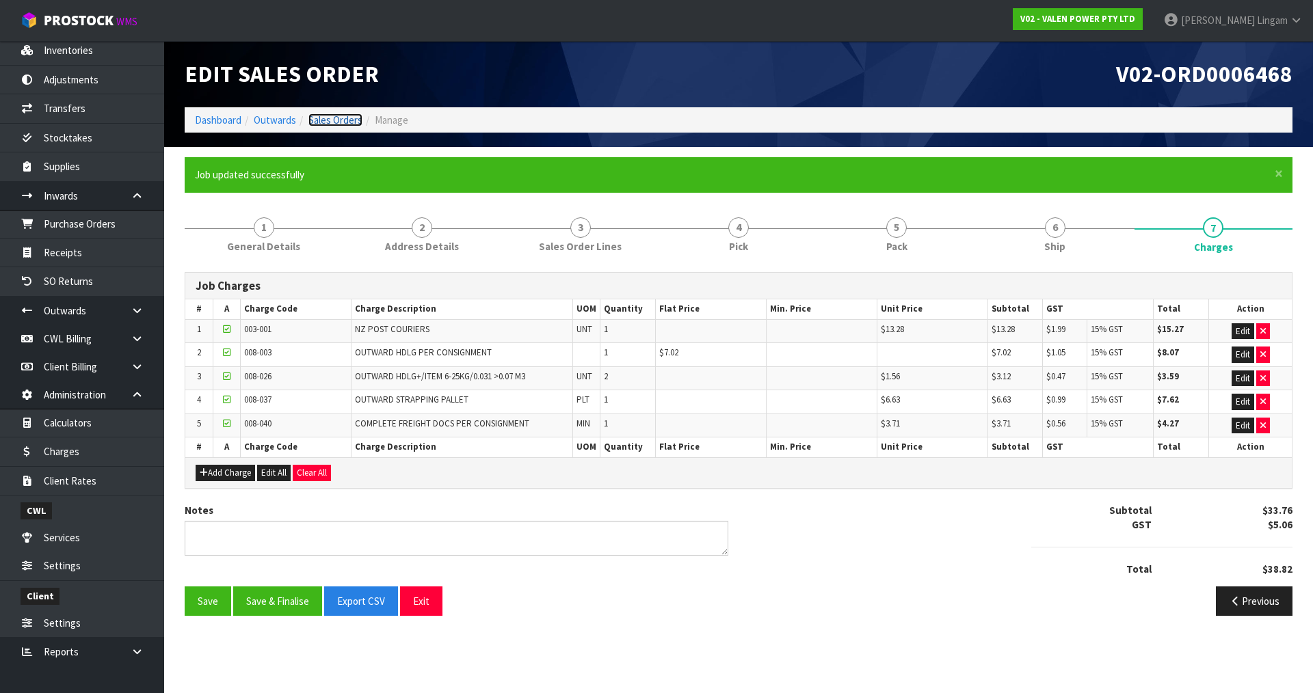
click at [350, 118] on link "Sales Orders" at bounding box center [335, 120] width 54 height 13
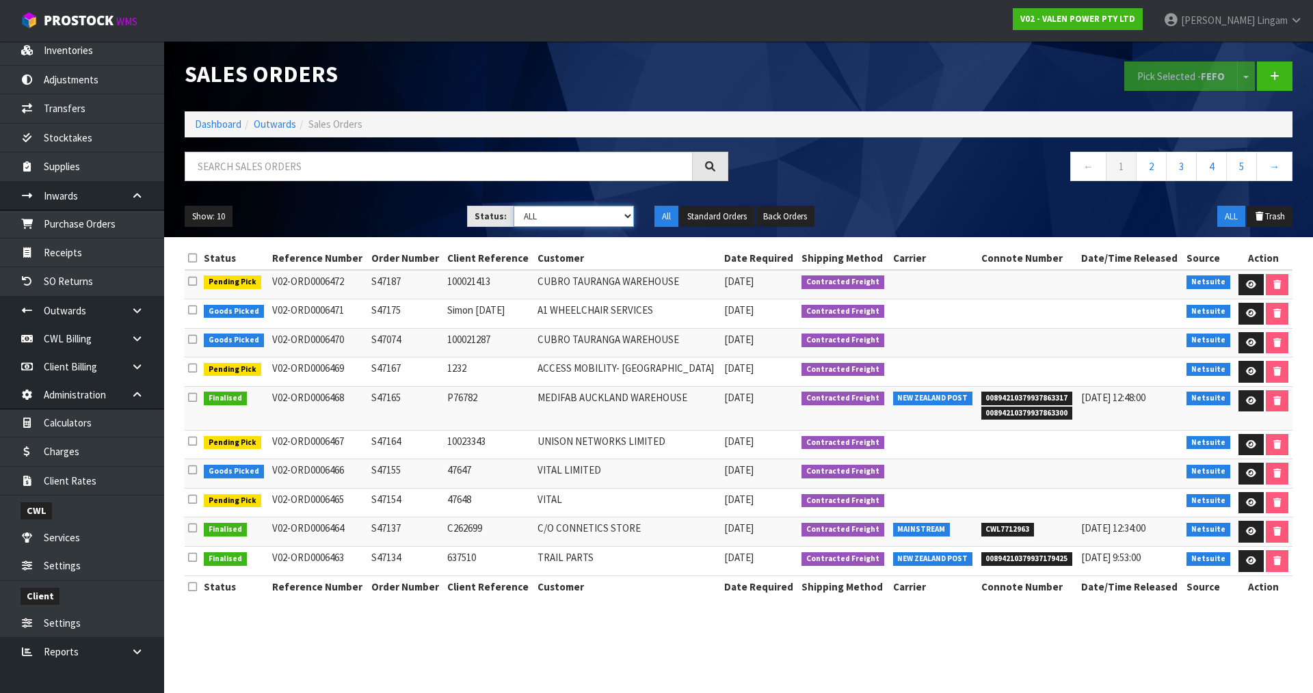
click at [613, 218] on select "Draft Pending Allocated Pending Pick Goods Picked Goods Packed Pending Charges …" at bounding box center [574, 216] width 121 height 21
select select "string:6"
click at [514, 206] on select "Draft Pending Allocated Pending Pick Goods Picked Goods Packed Pending Charges …" at bounding box center [574, 216] width 121 height 21
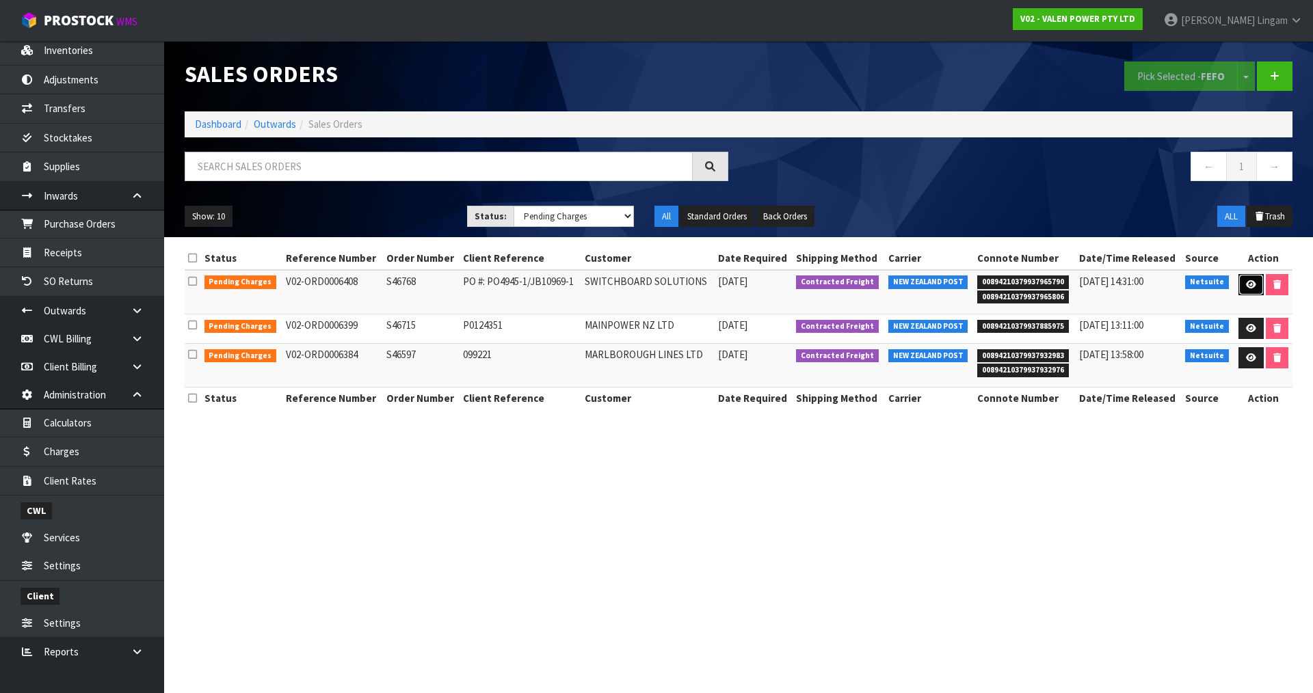
click at [1246, 282] on icon at bounding box center [1251, 284] width 10 height 9
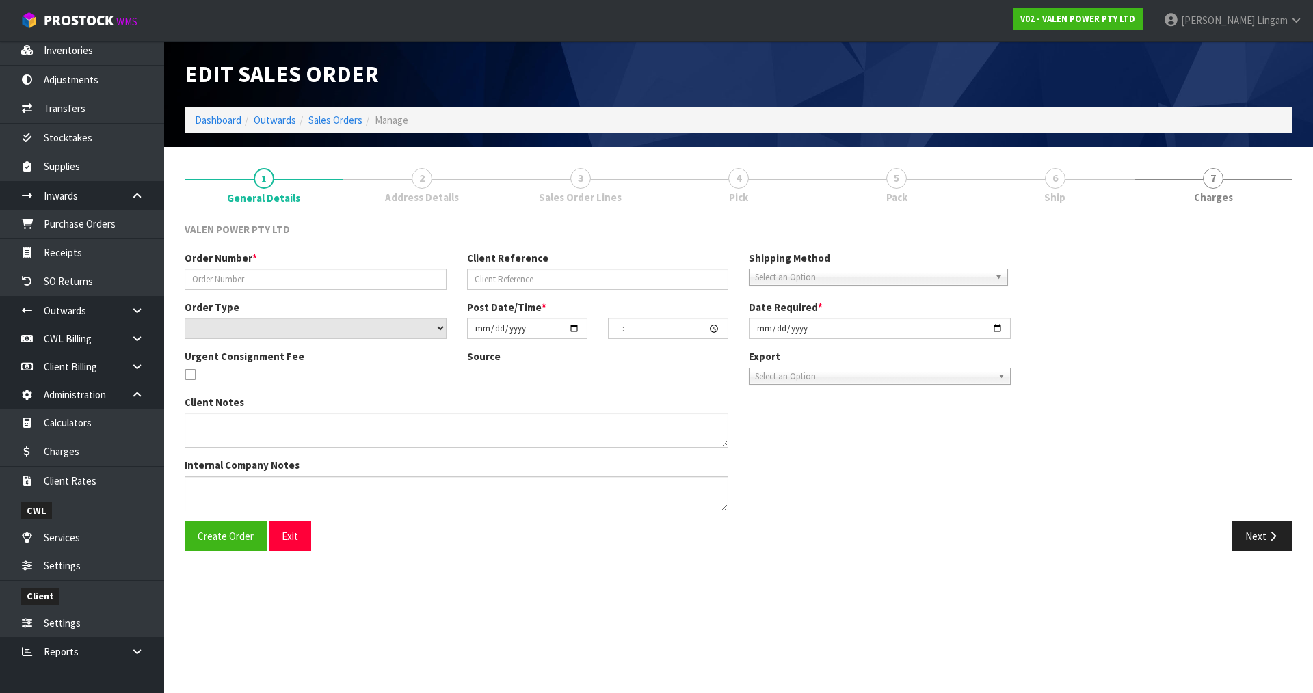
type input "S46768"
type input "PO #: PO4945-1/JB10969-1"
select select "number:0"
type input "2025-07-14"
type input "11:45:06.000"
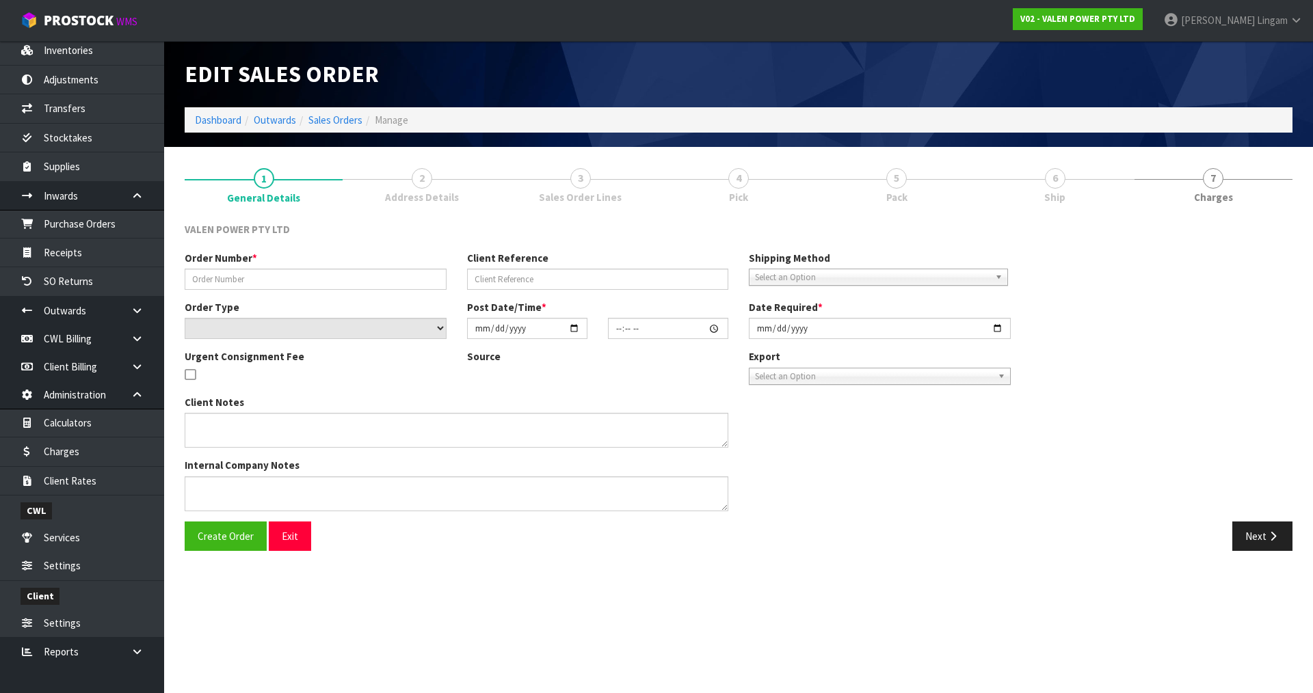
type input "2025-08-11"
type textarea "Backordered stock"
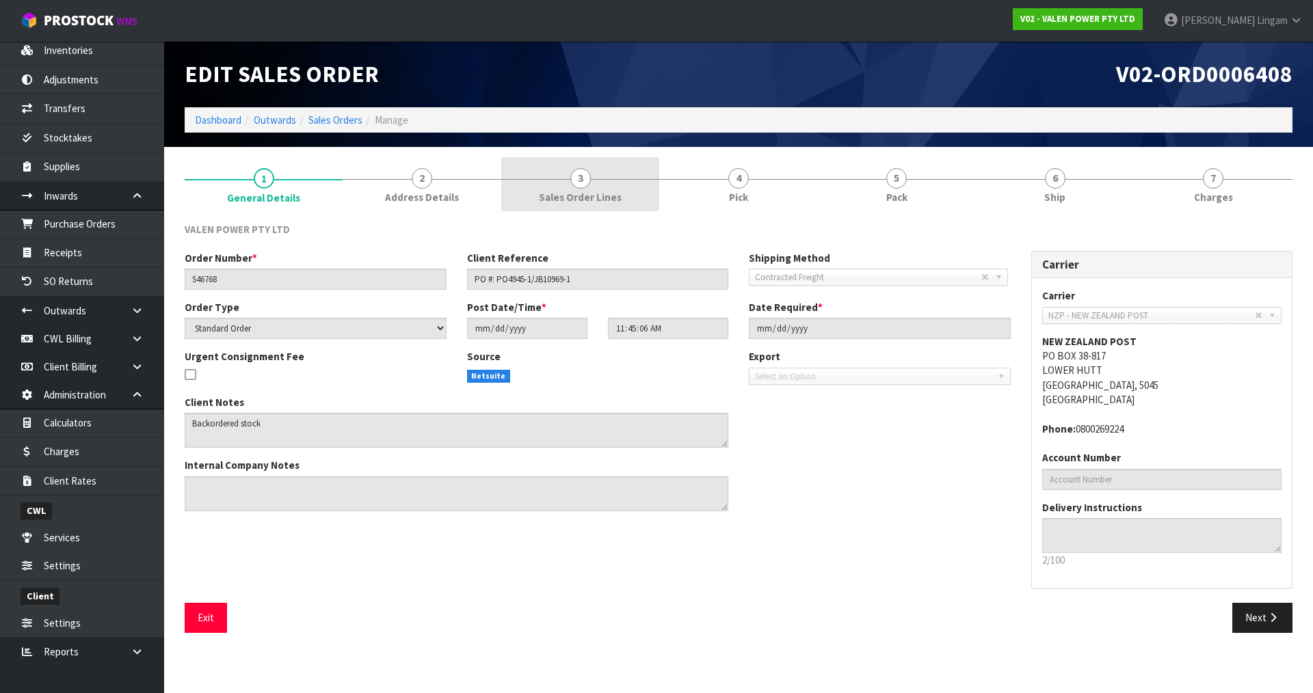
click at [637, 190] on link "3 Sales Order Lines" at bounding box center [580, 184] width 158 height 54
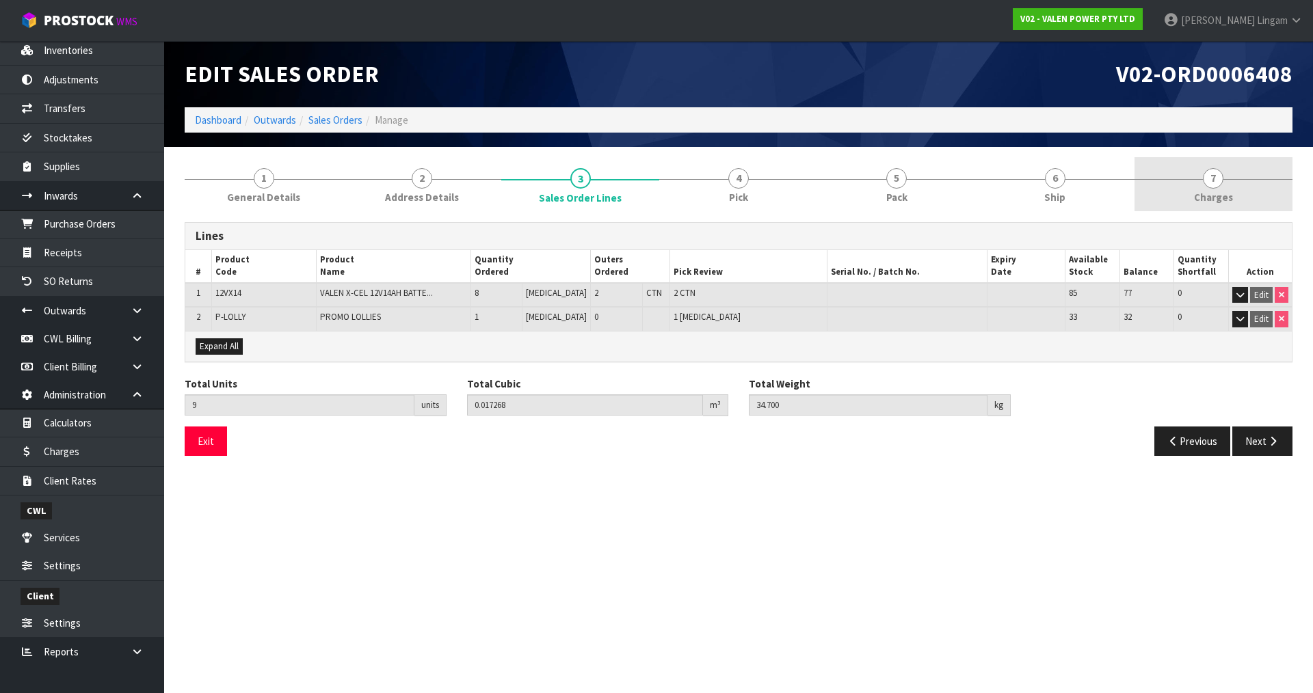
click at [1221, 171] on link "7 Charges" at bounding box center [1214, 184] width 158 height 54
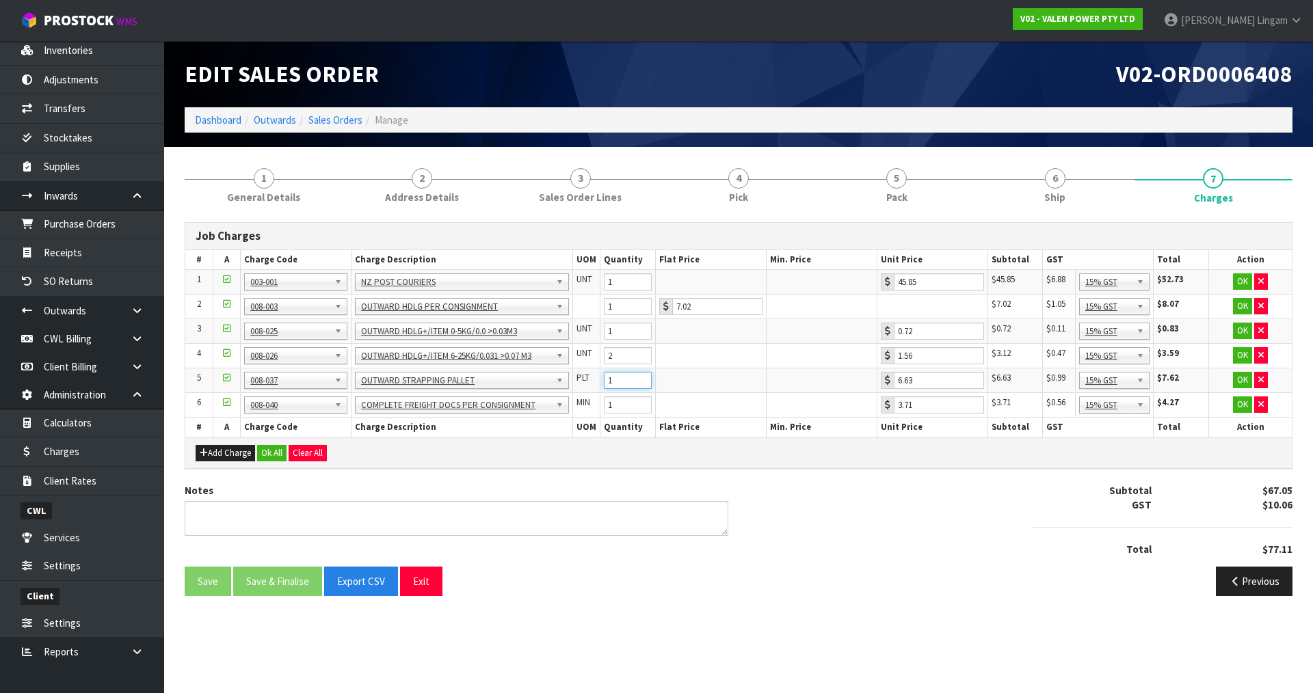
type input "1"
click at [641, 384] on input "1" at bounding box center [628, 380] width 48 height 17
click at [272, 451] on button "Ok All" at bounding box center [271, 453] width 29 height 16
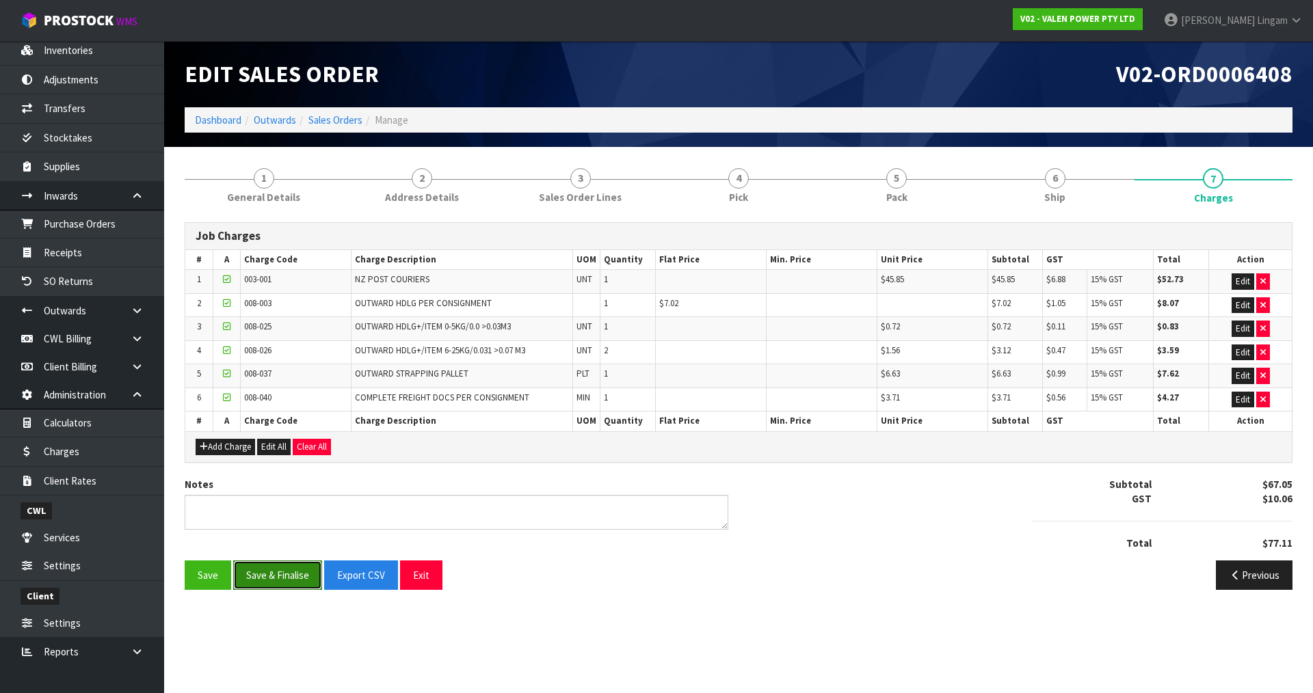
click at [285, 572] on button "Save & Finalise" at bounding box center [277, 575] width 89 height 29
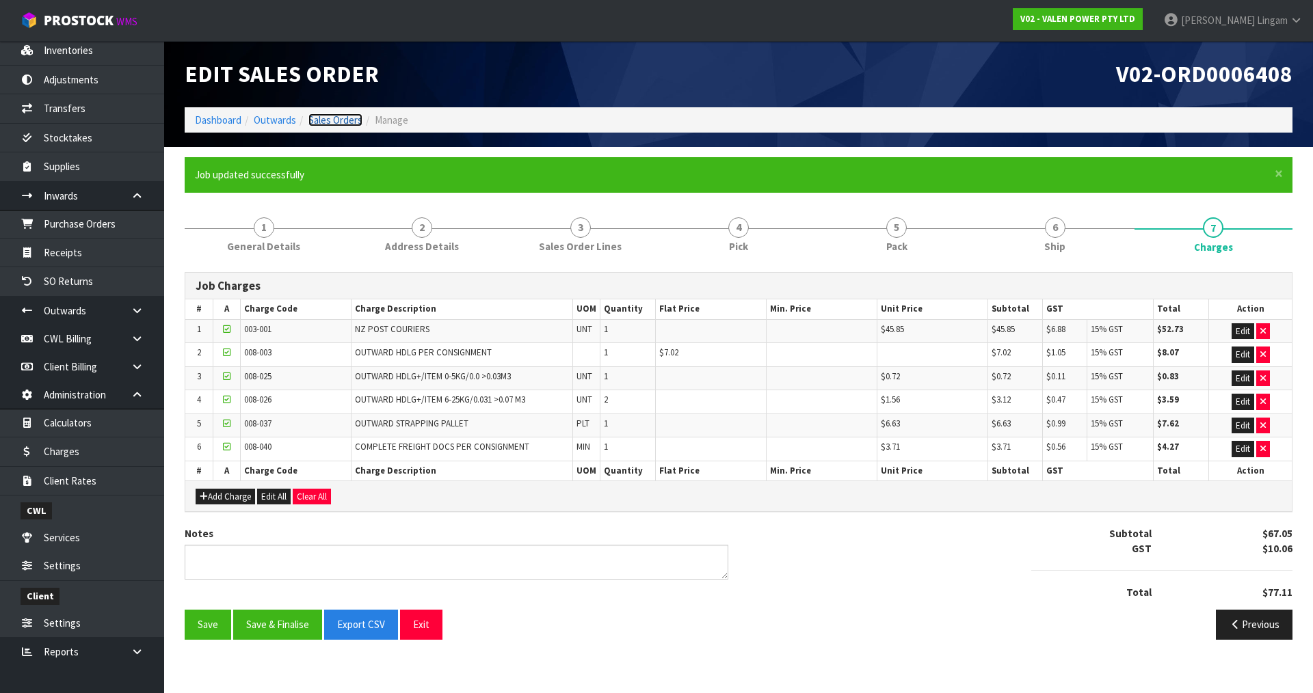
click at [345, 120] on link "Sales Orders" at bounding box center [335, 120] width 54 height 13
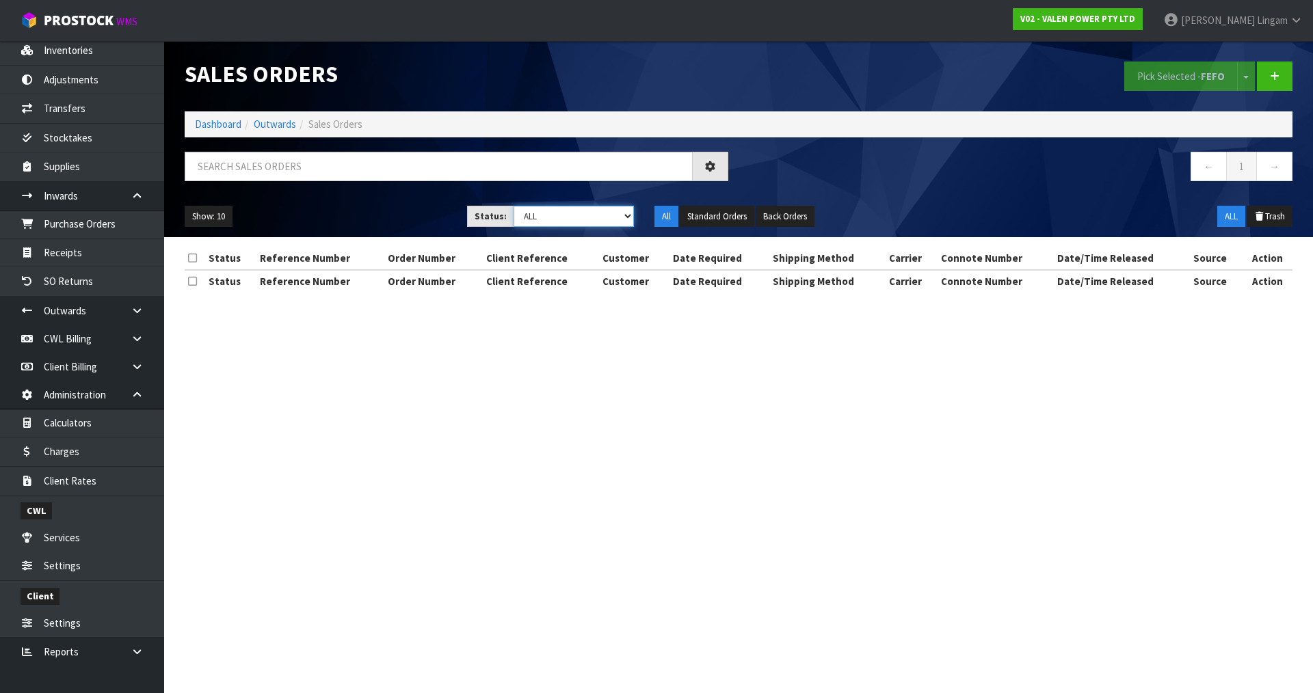
click at [597, 218] on select "Draft Pending Allocated Pending Pick Goods Picked Goods Packed Pending Charges …" at bounding box center [574, 216] width 121 height 21
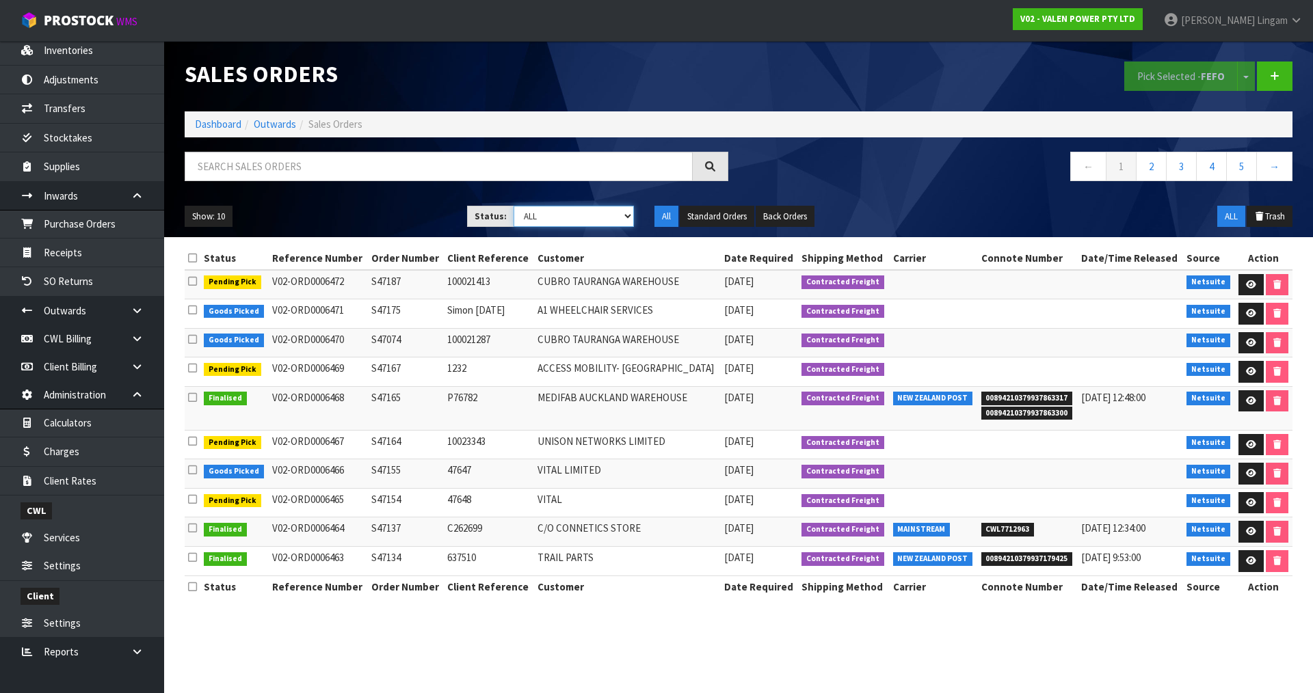
select select "string:6"
click at [514, 206] on select "Draft Pending Allocated Pending Pick Goods Picked Goods Packed Pending Charges …" at bounding box center [574, 216] width 121 height 21
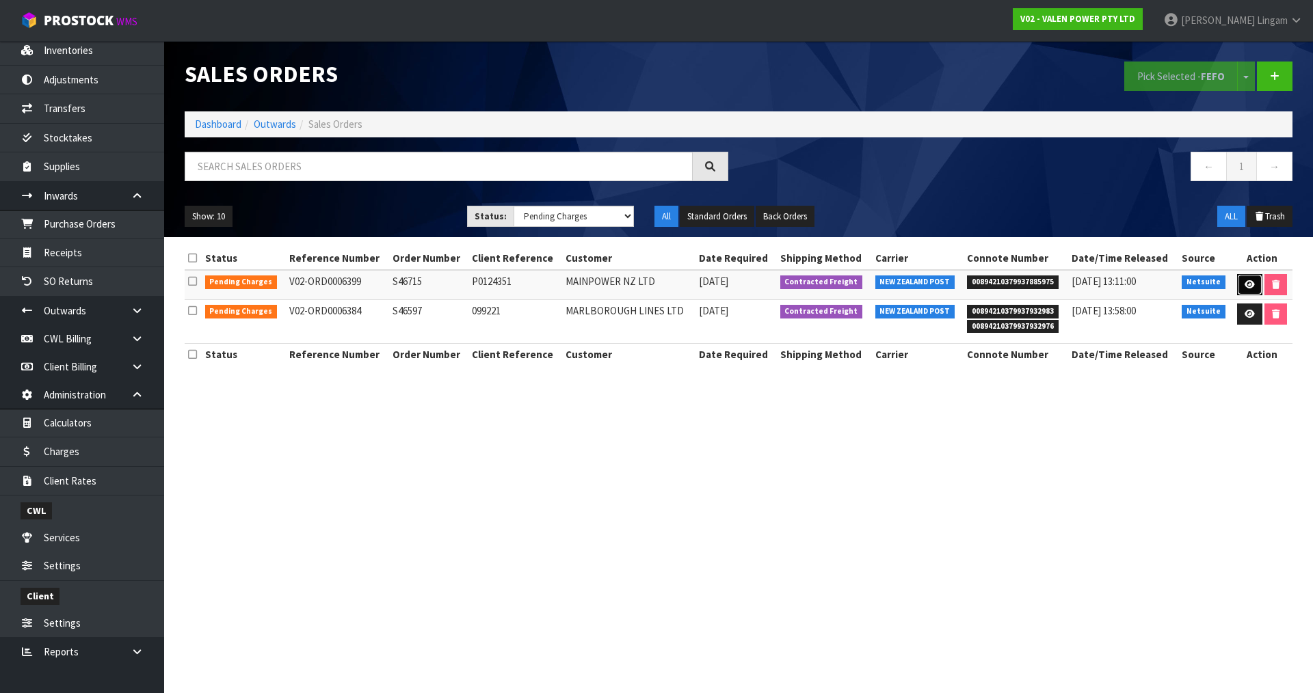
click at [1250, 287] on icon at bounding box center [1250, 284] width 10 height 9
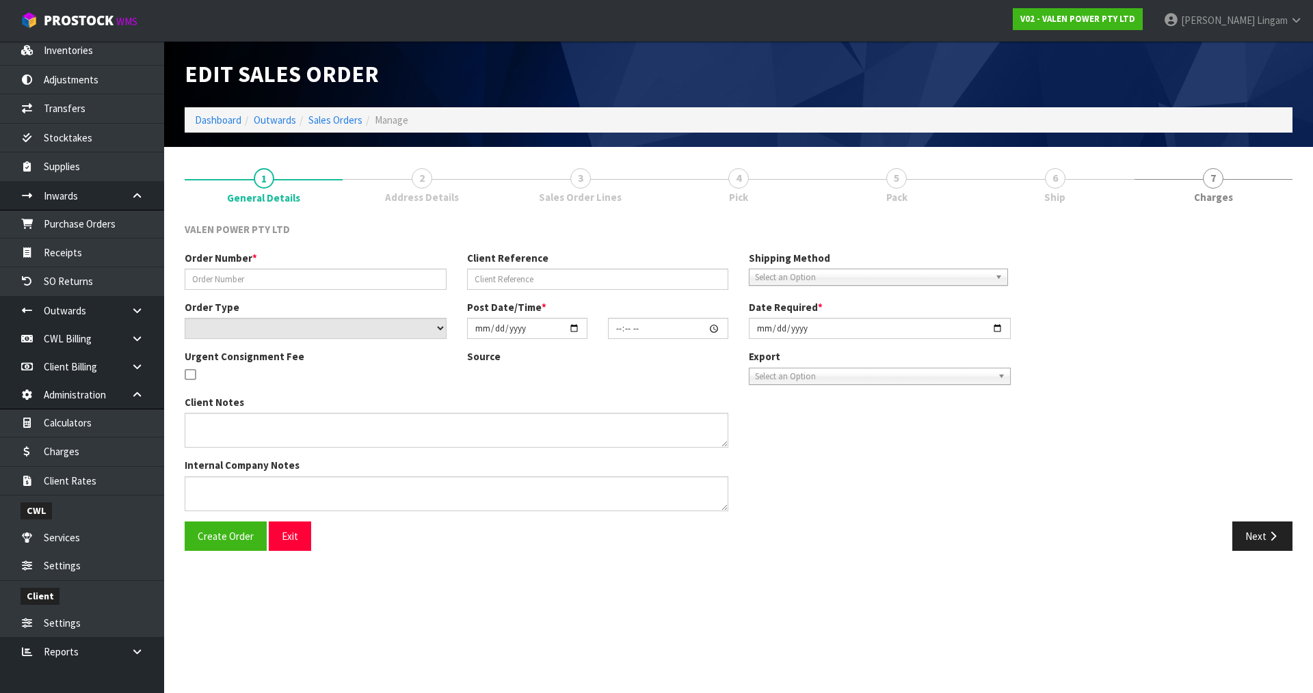
type input "S46715"
type input "P0124351"
select select "number:0"
type input "2025-07-10"
type input "15:30:06.000"
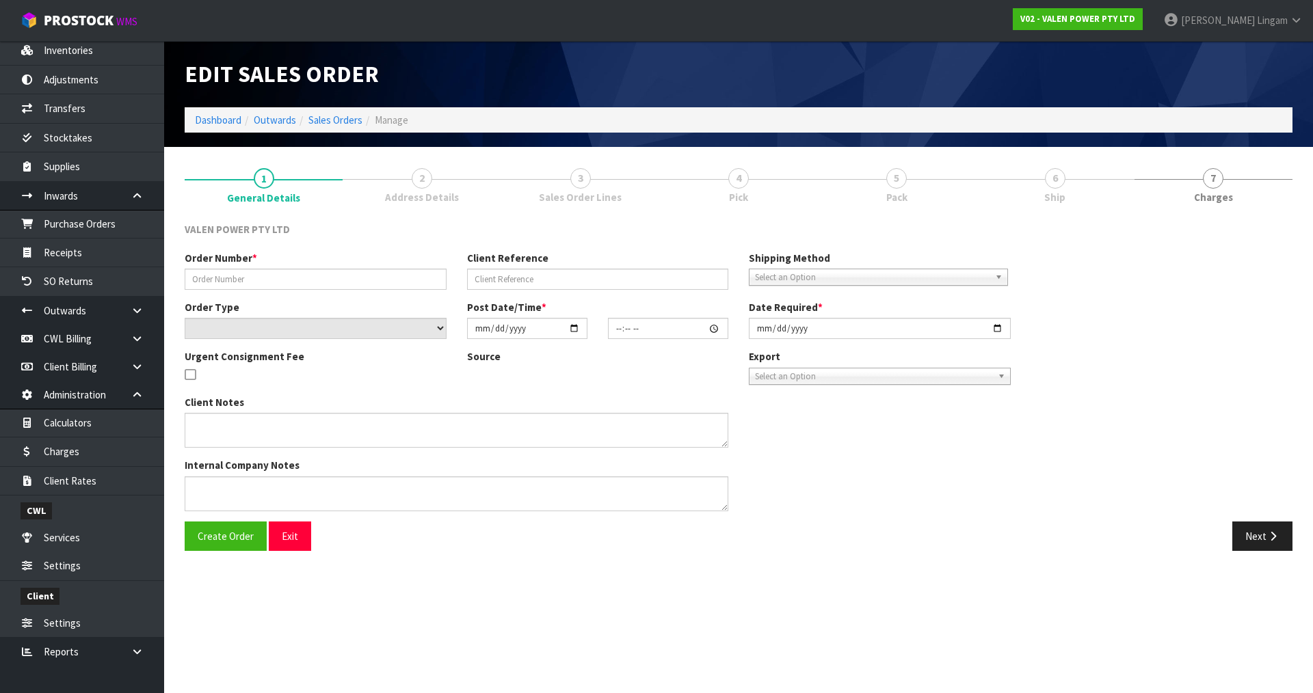
type input "2025-08-11"
type textarea "Att Andrew Bailey"
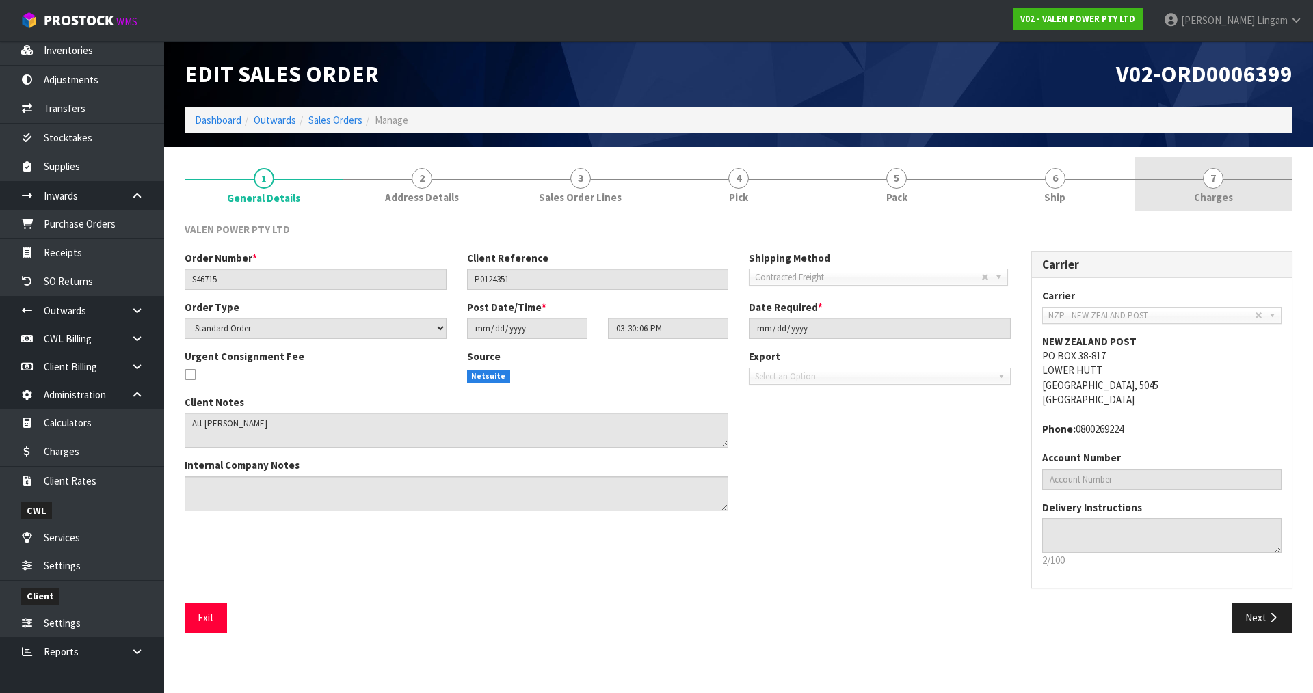
click at [1224, 194] on span "Charges" at bounding box center [1213, 197] width 39 height 14
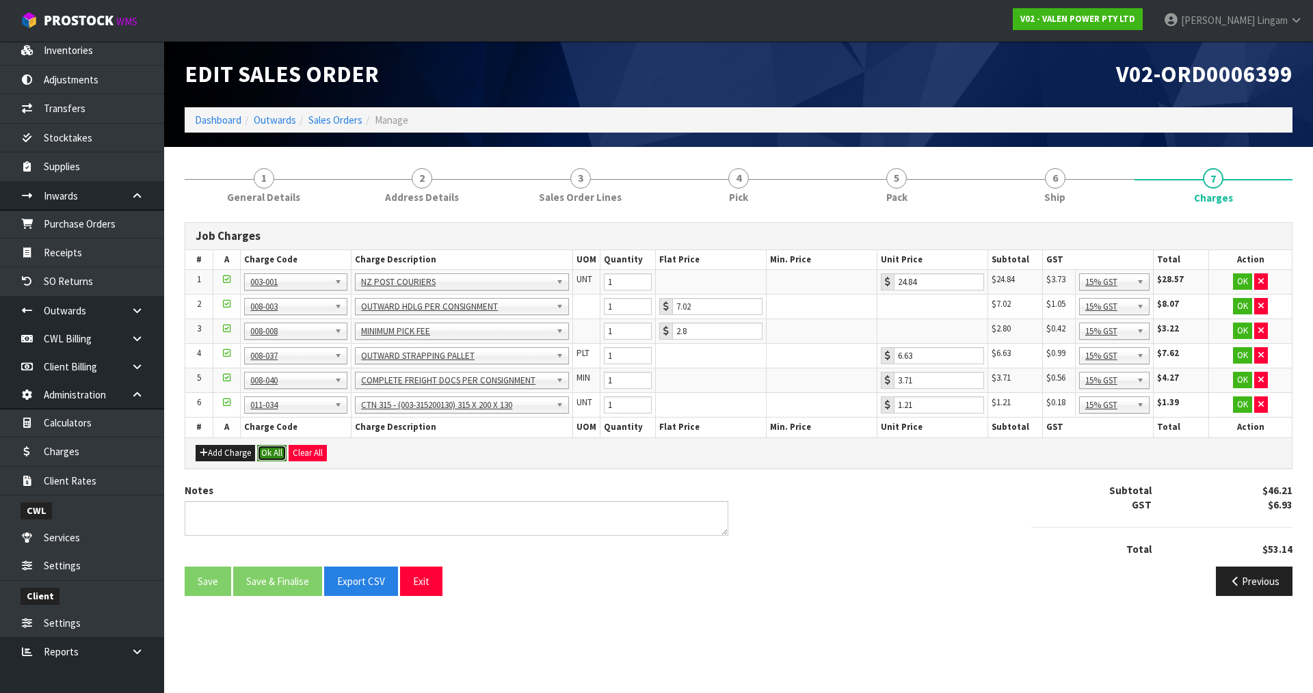
click at [270, 454] on button "Ok All" at bounding box center [271, 453] width 29 height 16
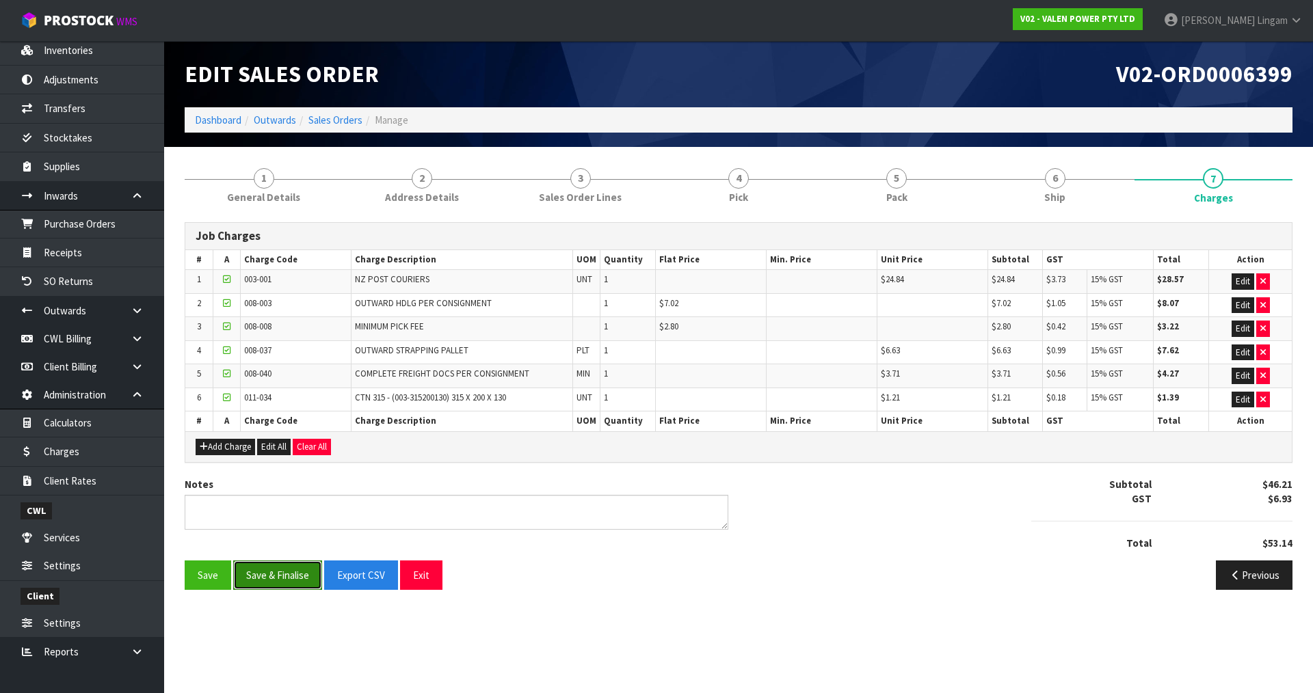
click at [293, 570] on button "Save & Finalise" at bounding box center [277, 575] width 89 height 29
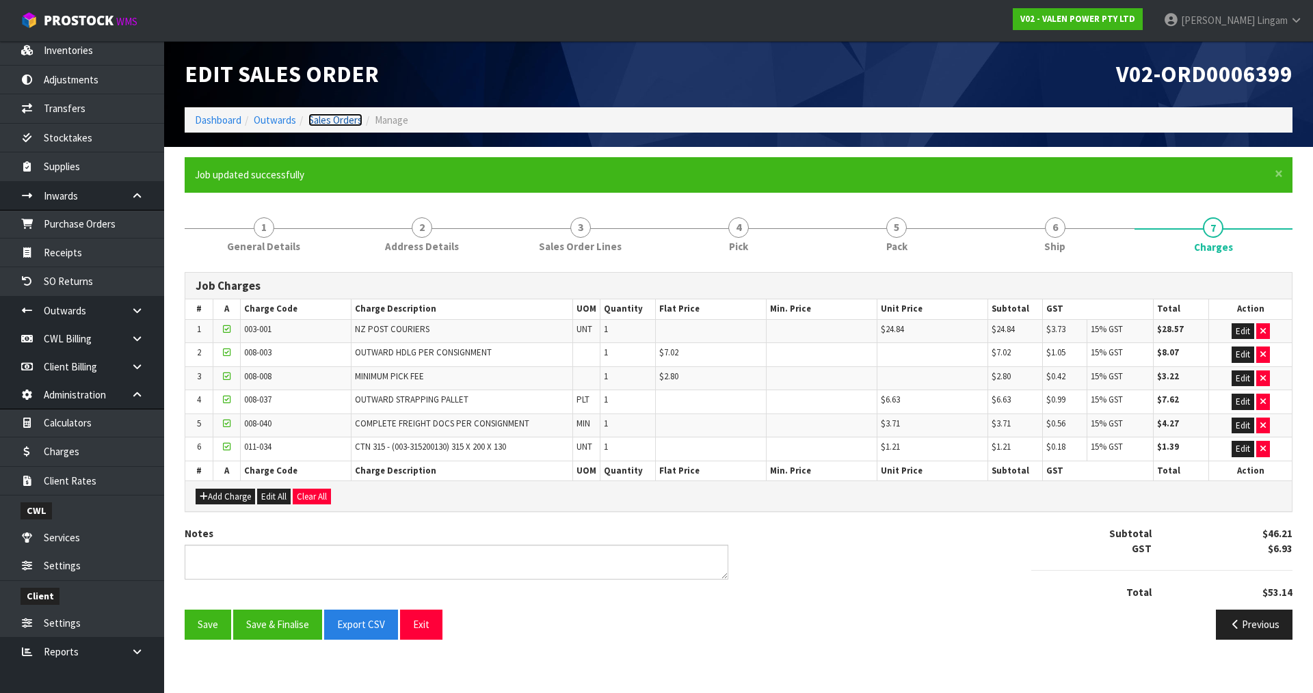
click at [336, 122] on link "Sales Orders" at bounding box center [335, 120] width 54 height 13
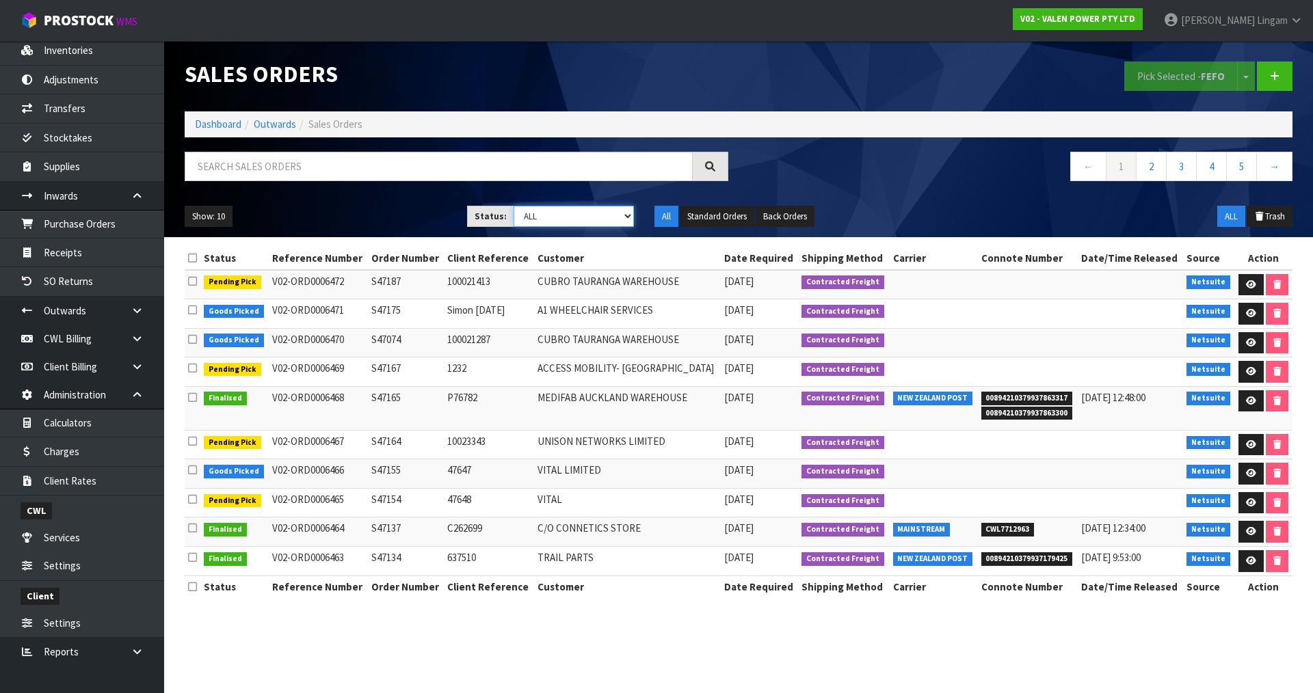
click at [605, 216] on select "Draft Pending Allocated Pending Pick Goods Picked Goods Packed Pending Charges …" at bounding box center [574, 216] width 121 height 21
select select "string:6"
click at [514, 206] on select "Draft Pending Allocated Pending Pick Goods Picked Goods Packed Pending Charges …" at bounding box center [574, 216] width 121 height 21
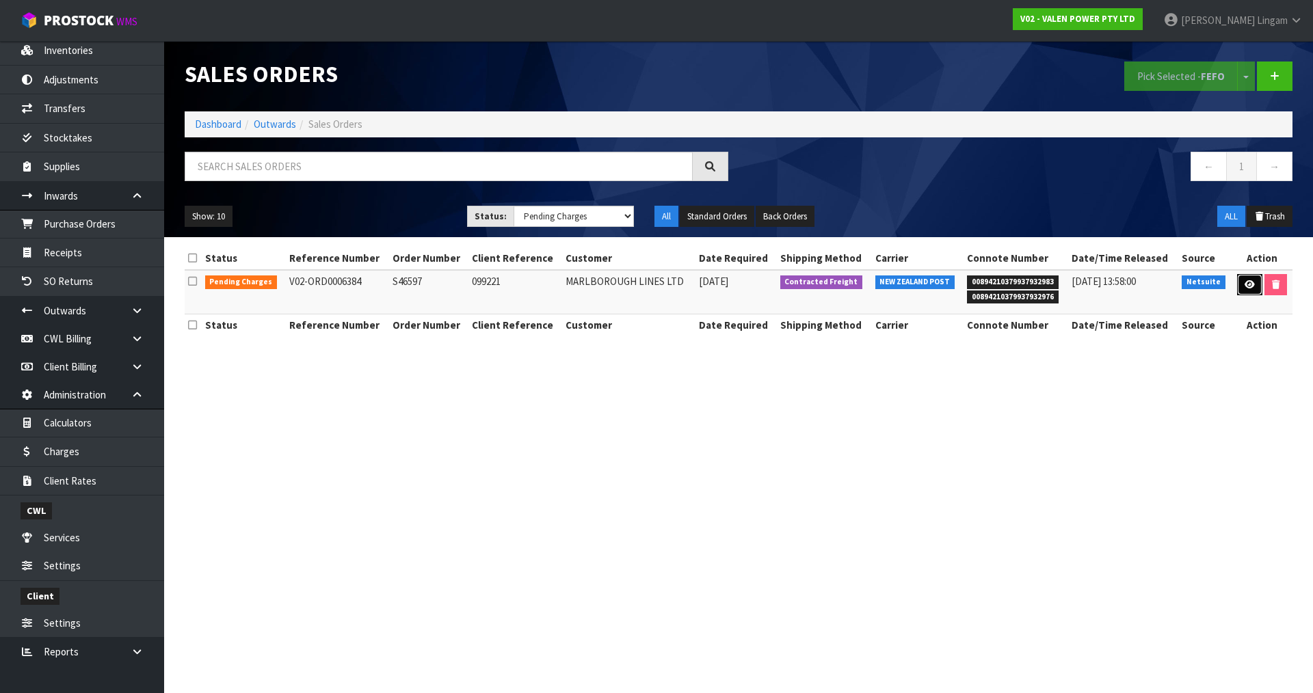
click at [1250, 291] on link at bounding box center [1249, 285] width 25 height 22
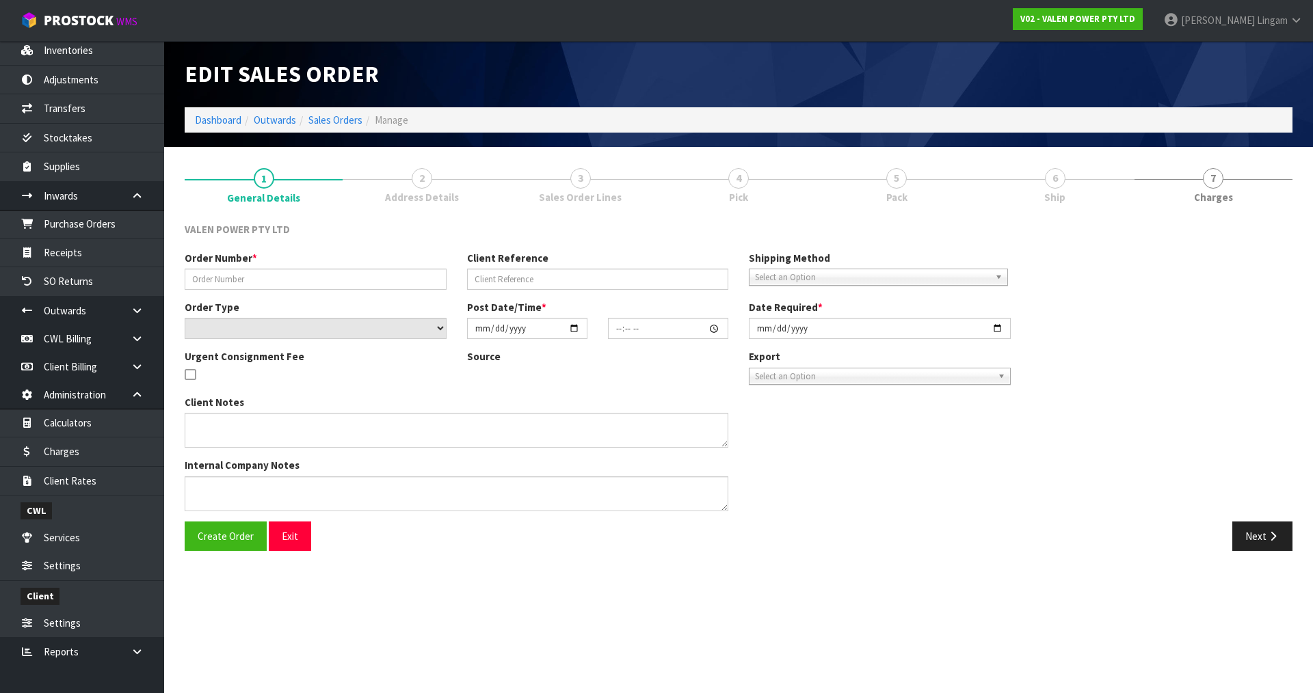
type input "S46597"
type input "099221"
select select "number:0"
type input "2025-07-09"
type input "15:30:09.000"
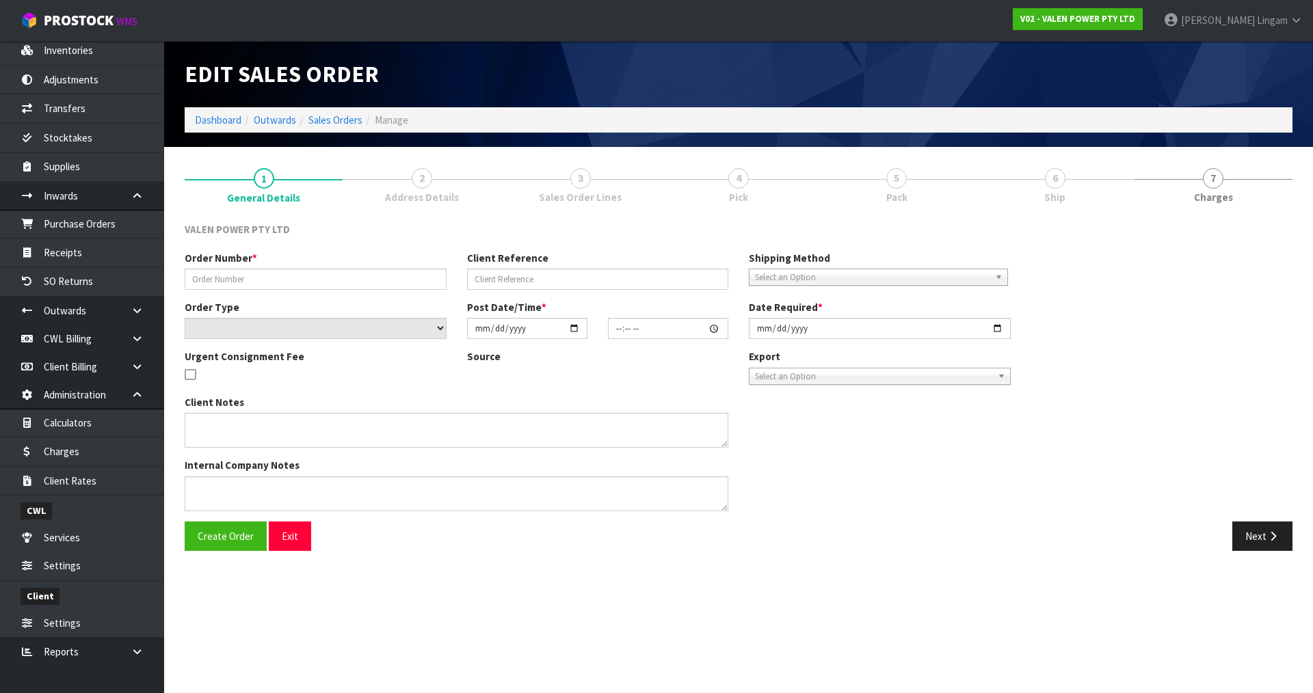
type input "[DATE]"
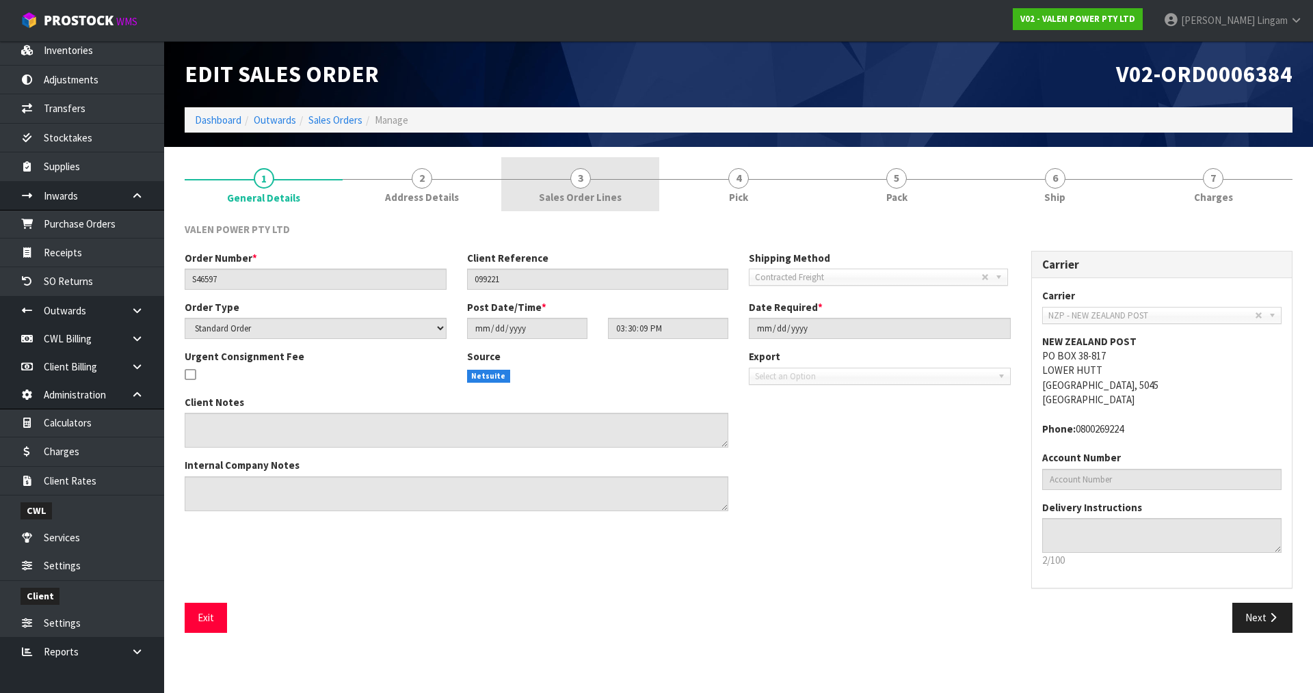
click at [620, 198] on link "3 Sales Order Lines" at bounding box center [580, 184] width 158 height 54
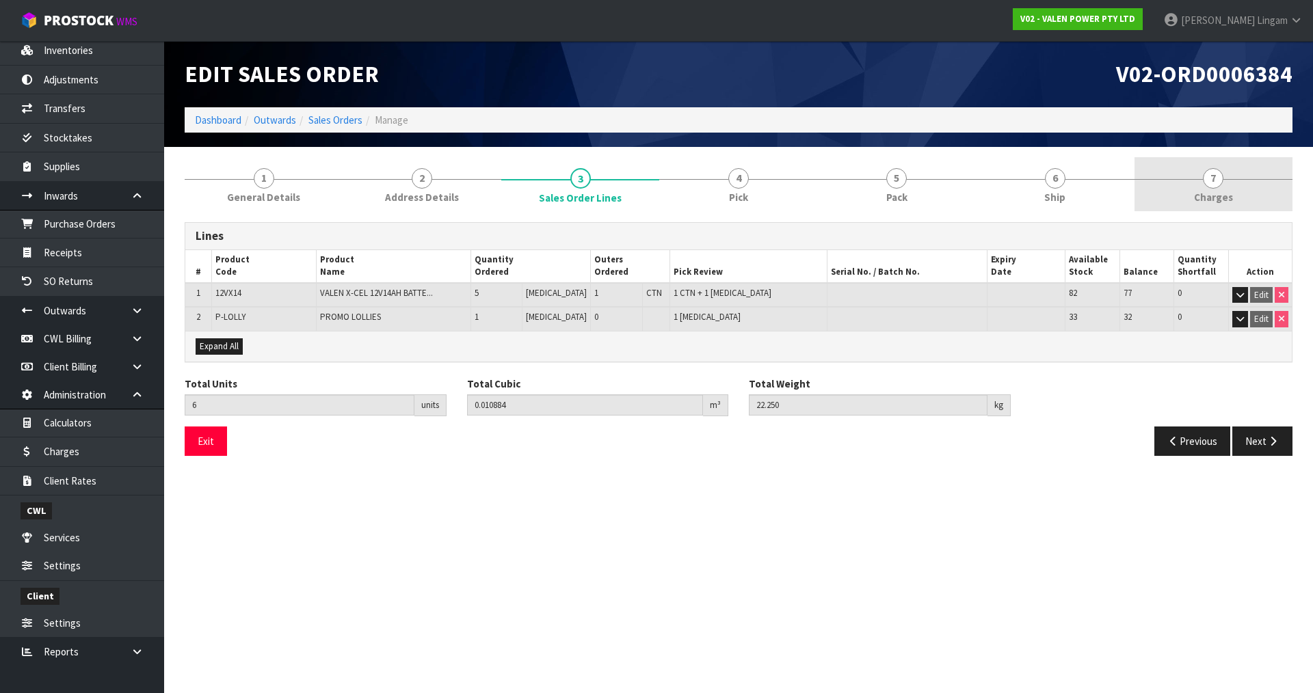
click at [1238, 194] on link "7 Charges" at bounding box center [1214, 184] width 158 height 54
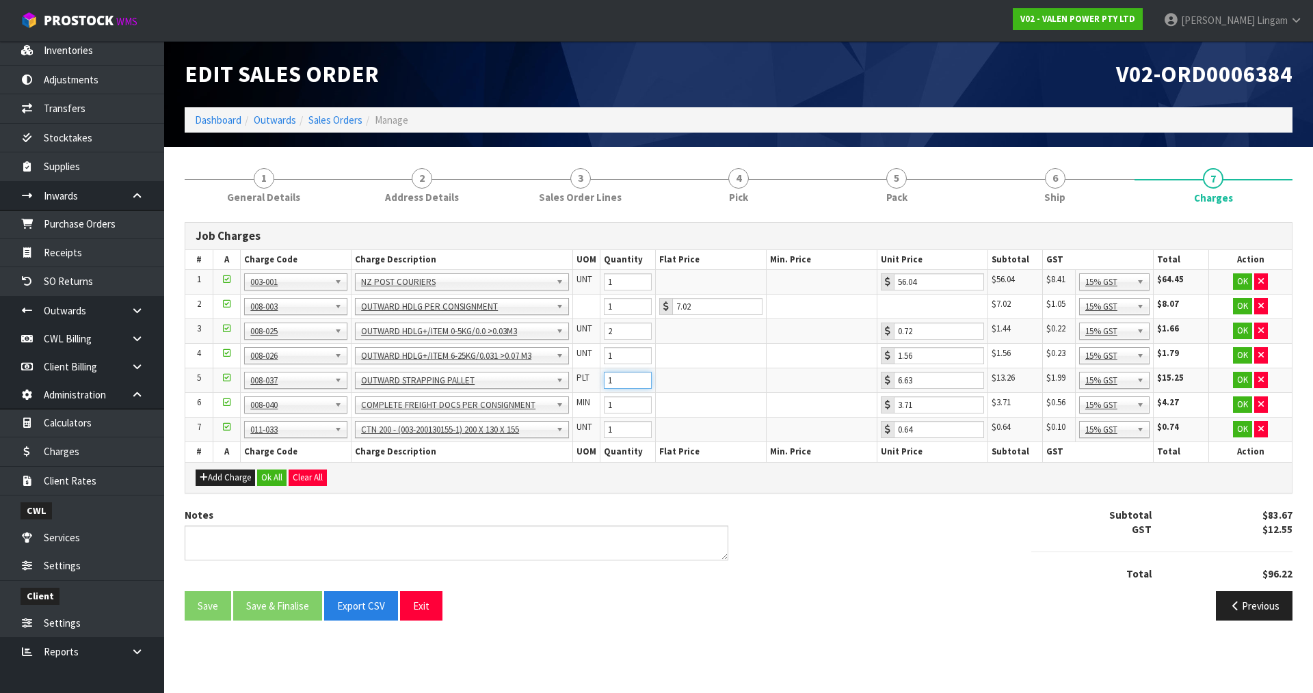
click at [643, 386] on input "1" at bounding box center [628, 380] width 48 height 17
click at [642, 384] on input "0" at bounding box center [628, 380] width 48 height 17
type input "1"
click at [644, 378] on input "1" at bounding box center [628, 380] width 48 height 17
click at [273, 477] on button "Ok All" at bounding box center [271, 478] width 29 height 16
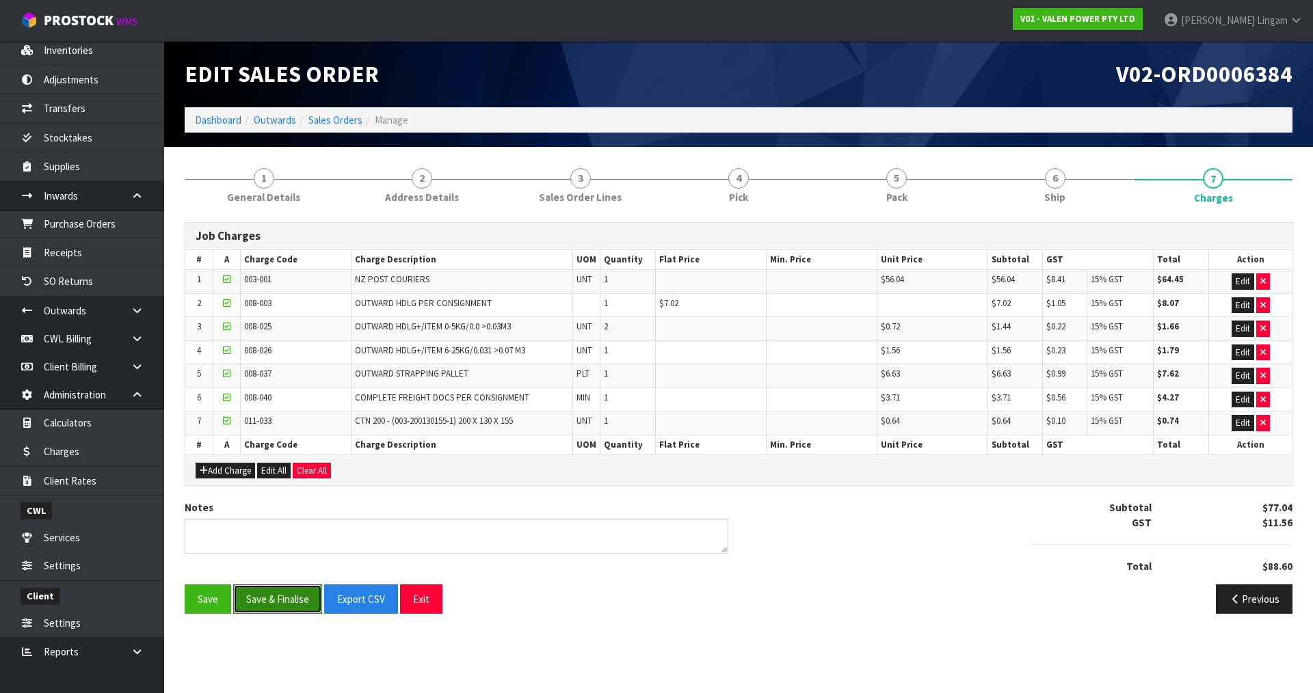
click at [285, 591] on button "Save & Finalise" at bounding box center [277, 599] width 89 height 29
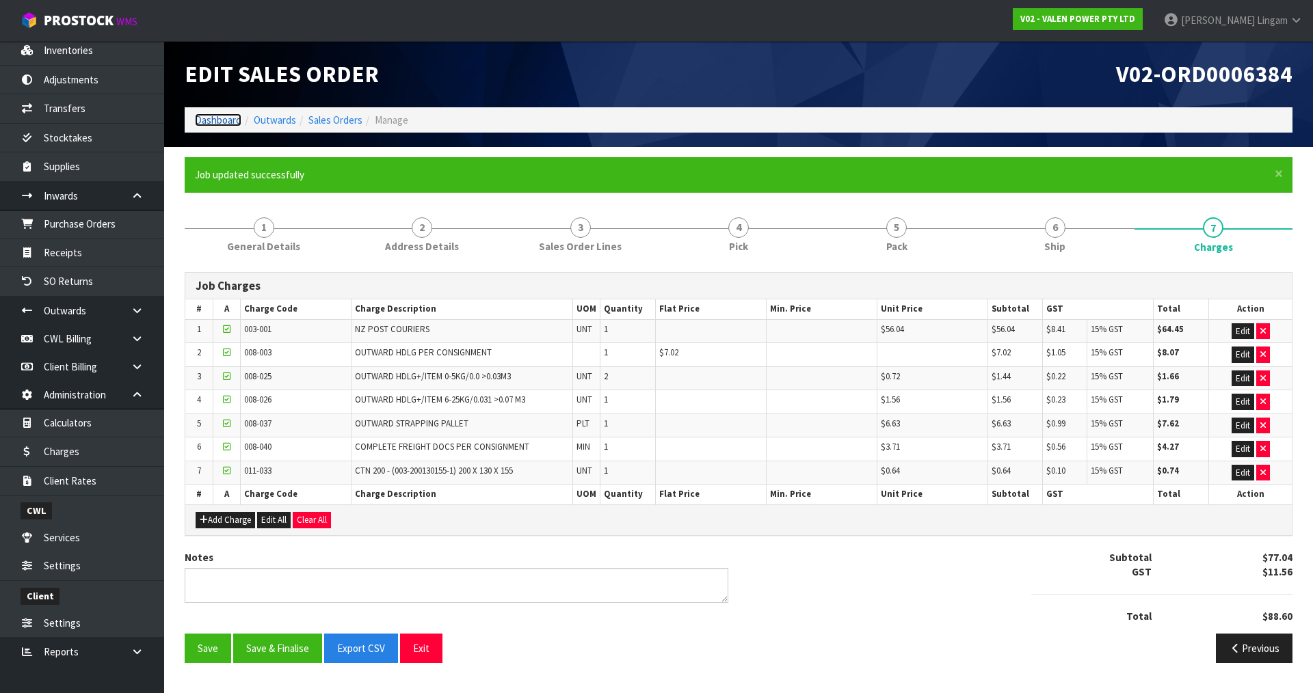
click at [224, 120] on link "Dashboard" at bounding box center [218, 120] width 47 height 13
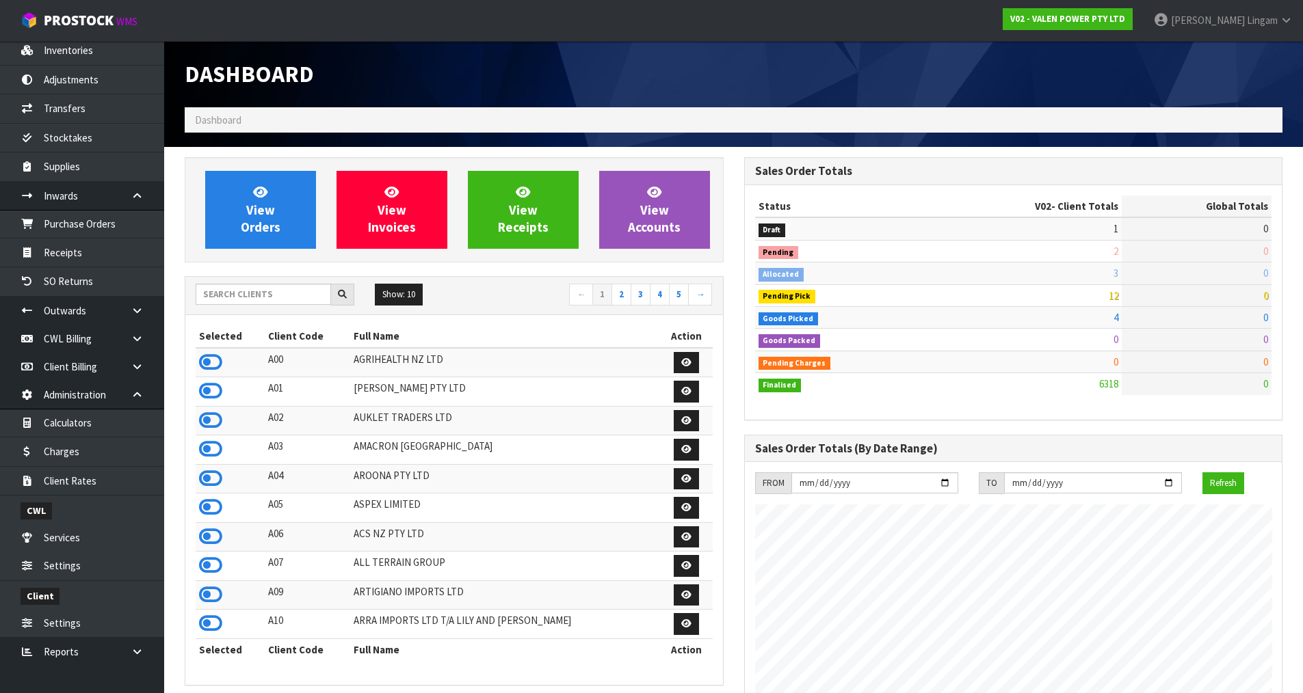
scroll to position [1036, 559]
click at [280, 291] on input "text" at bounding box center [263, 294] width 135 height 21
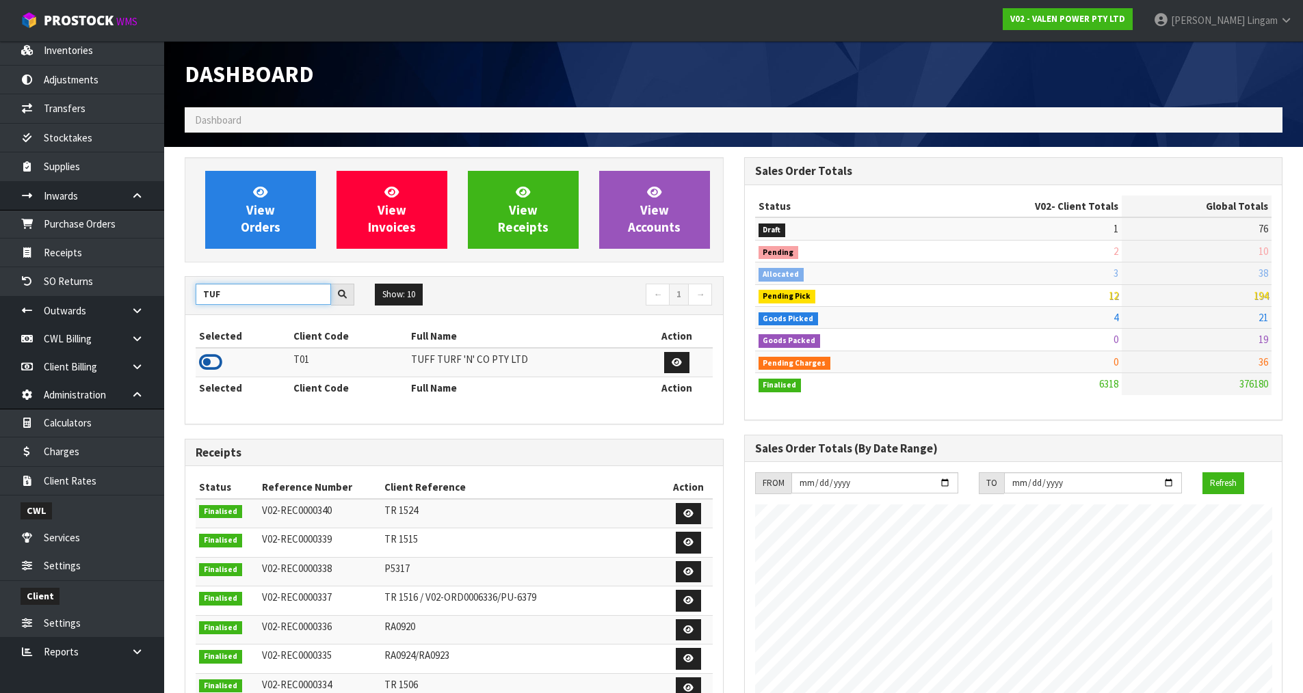
type input "TUF"
click at [206, 360] on icon at bounding box center [210, 362] width 23 height 21
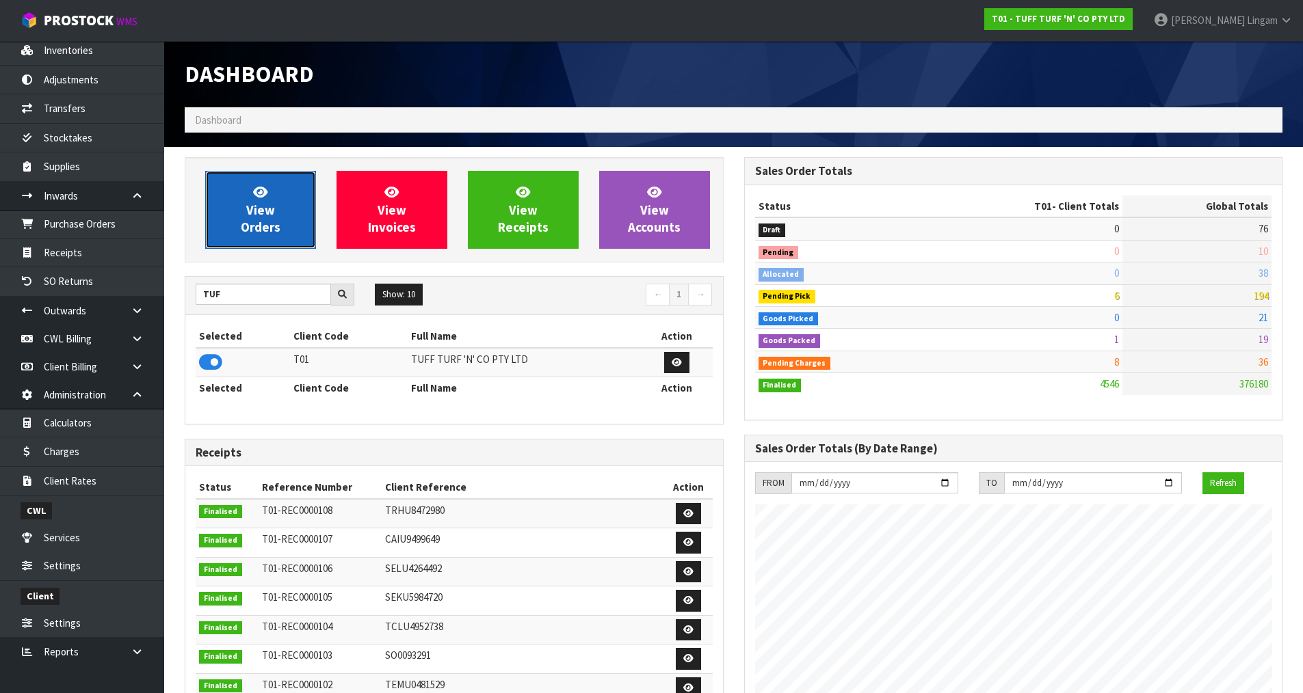
click at [282, 204] on link "View Orders" at bounding box center [260, 210] width 111 height 78
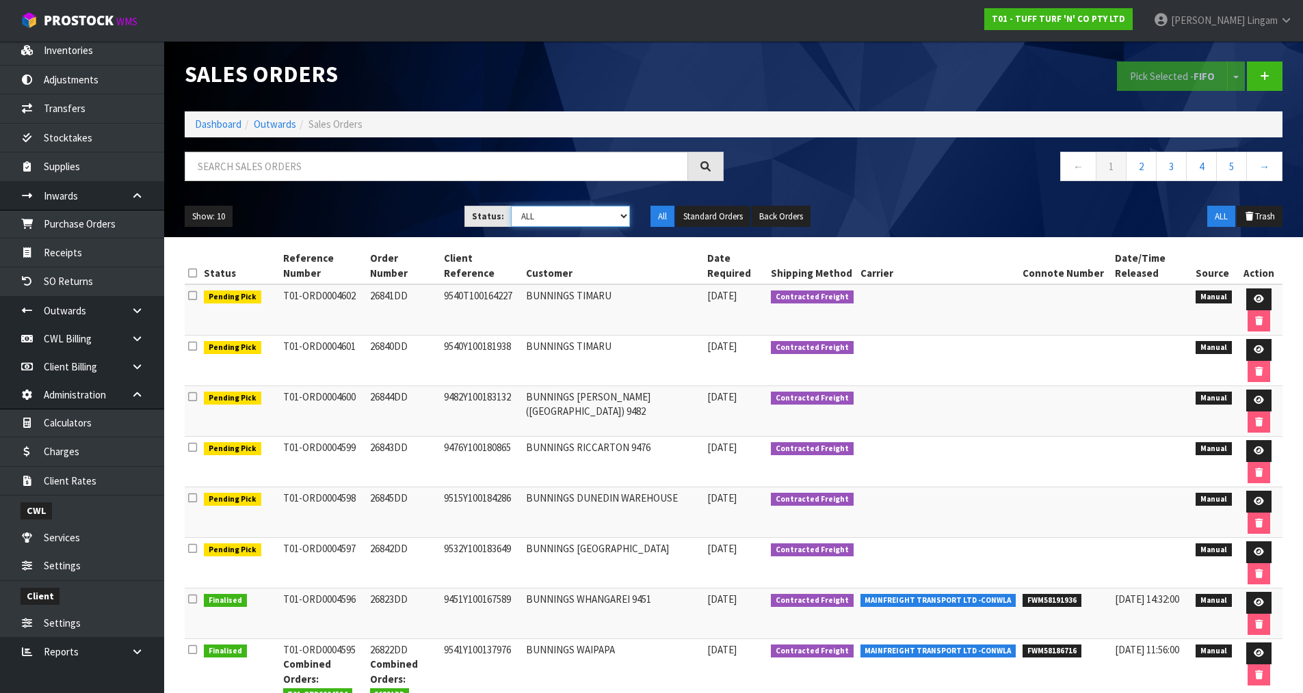
click at [610, 214] on select "Draft Pending Allocated Pending Pick Goods Picked Goods Packed Pending Charges …" at bounding box center [570, 216] width 119 height 21
select select "string:6"
click at [511, 206] on select "Draft Pending Allocated Pending Pick Goods Picked Goods Packed Pending Charges …" at bounding box center [570, 216] width 119 height 21
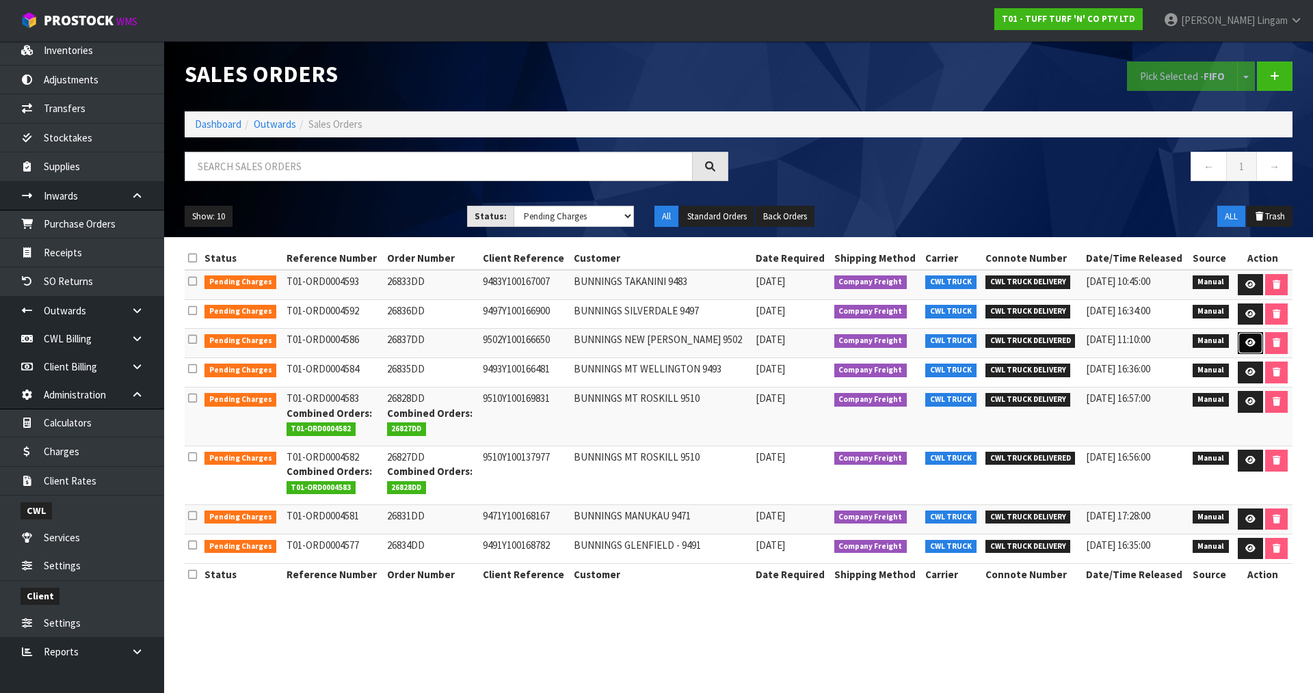
click at [1250, 339] on icon at bounding box center [1250, 343] width 10 height 9
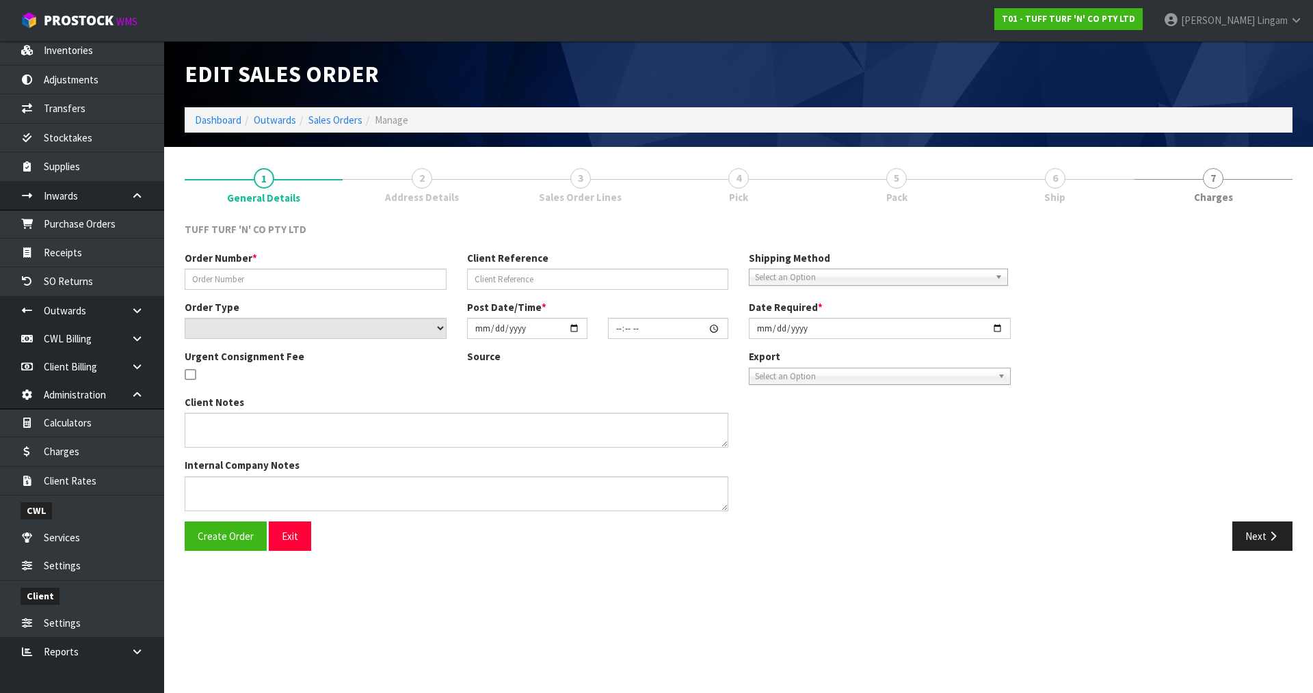
type input "26837DD"
type input "9502Y100166650"
select select "number:0"
type input "2025-08-04"
type input "13:15:00.000"
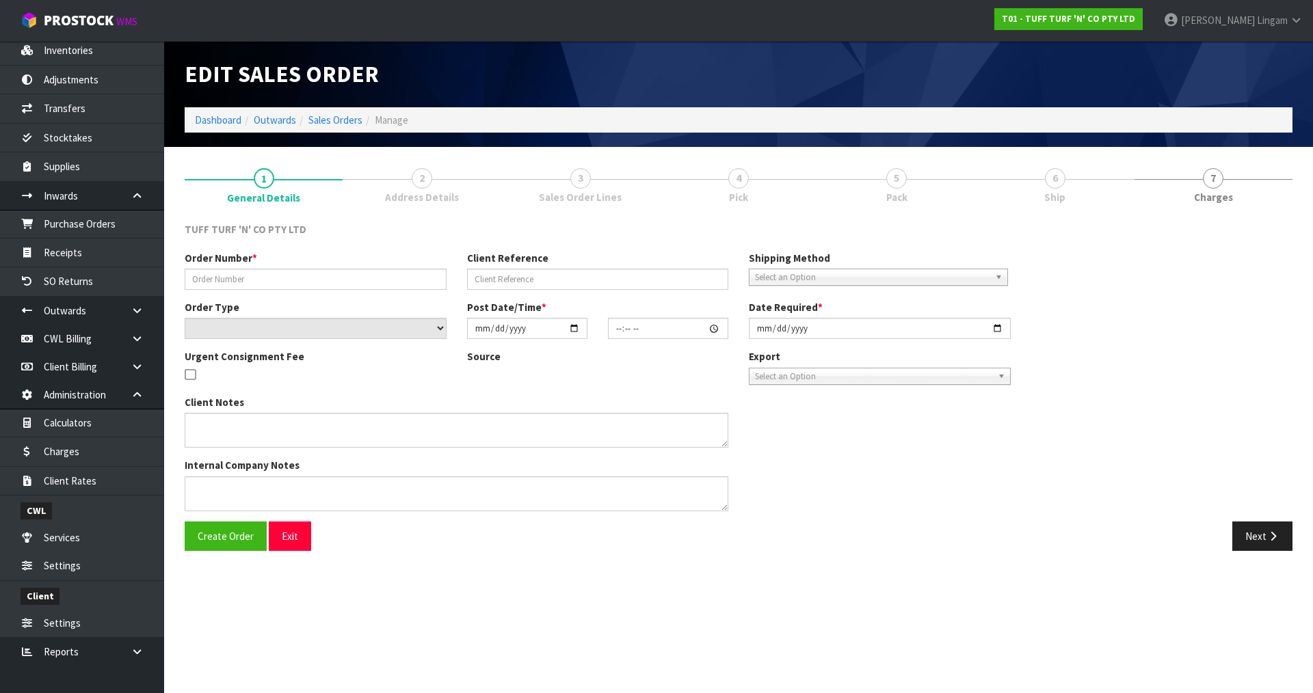
type input "2025-08-05"
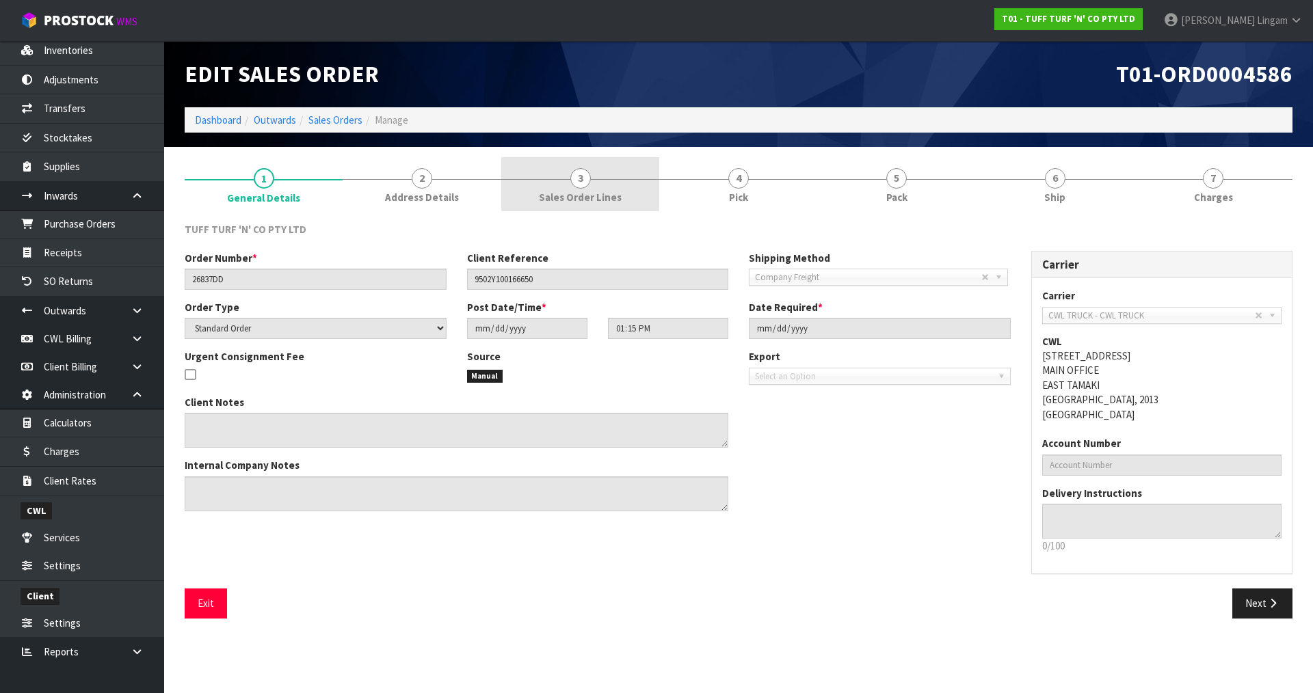
click at [618, 200] on span "Sales Order Lines" at bounding box center [580, 197] width 83 height 14
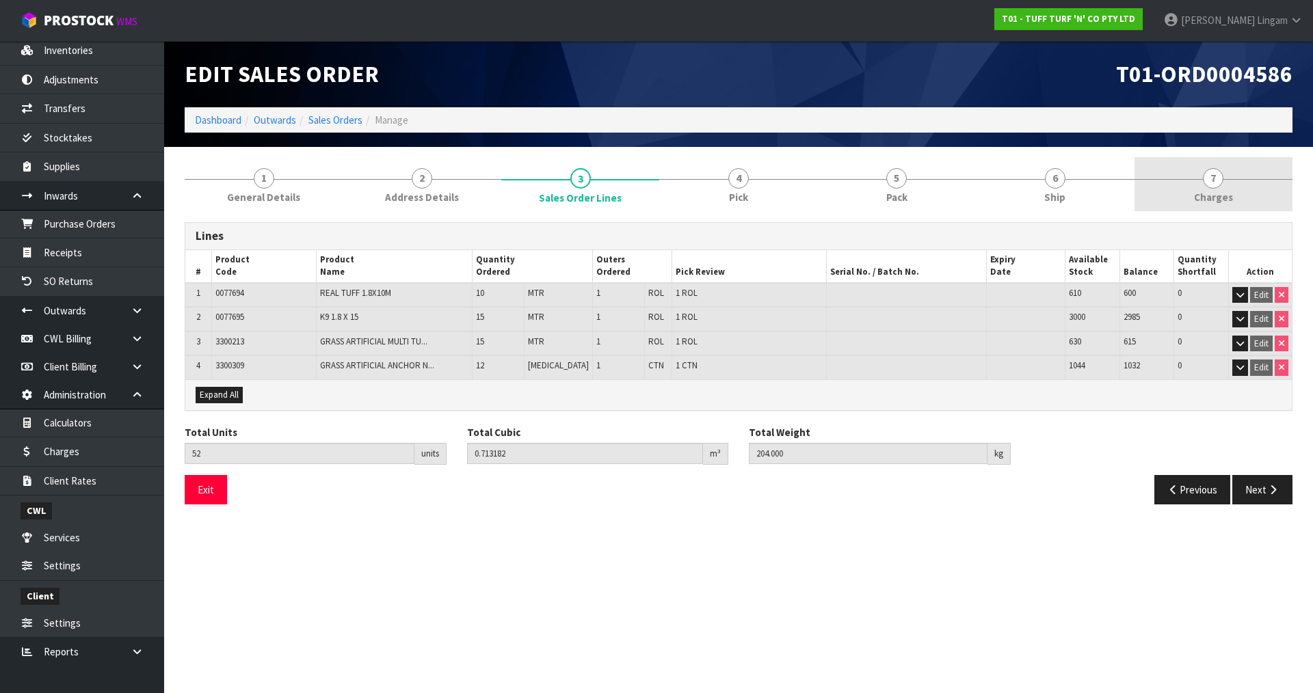
click at [1204, 194] on span "Charges" at bounding box center [1213, 197] width 39 height 14
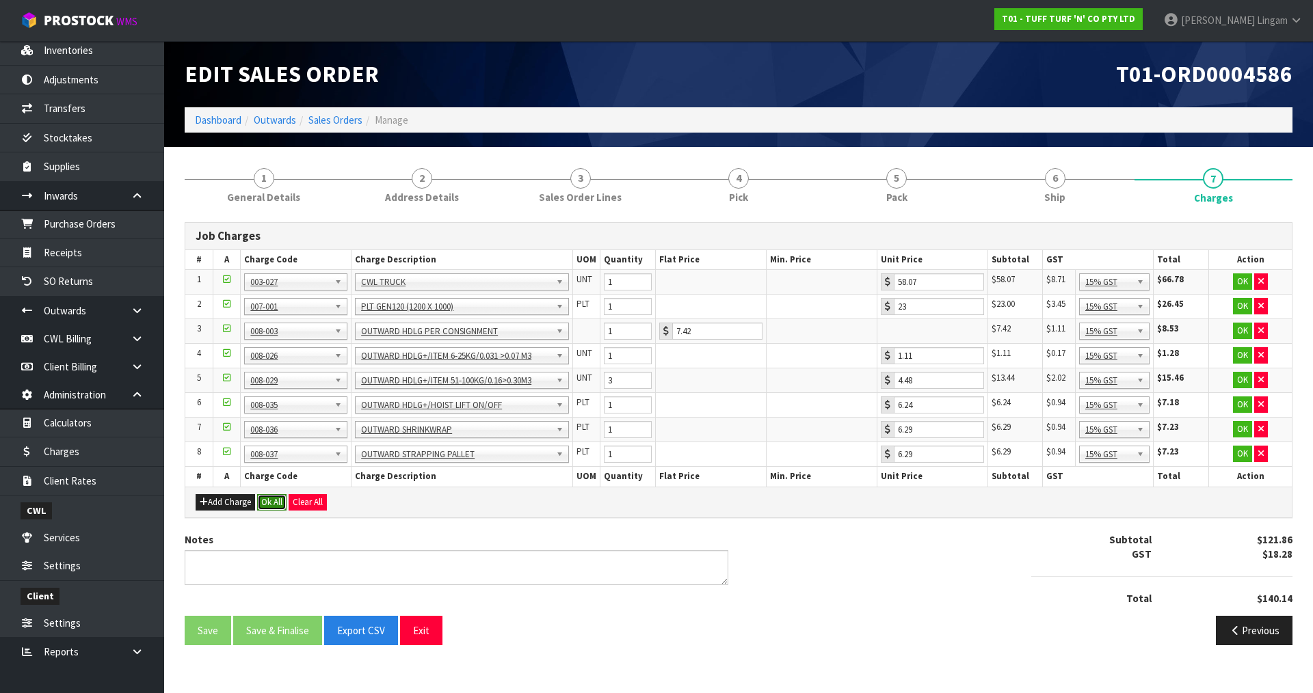
click at [269, 501] on button "Ok All" at bounding box center [271, 502] width 29 height 16
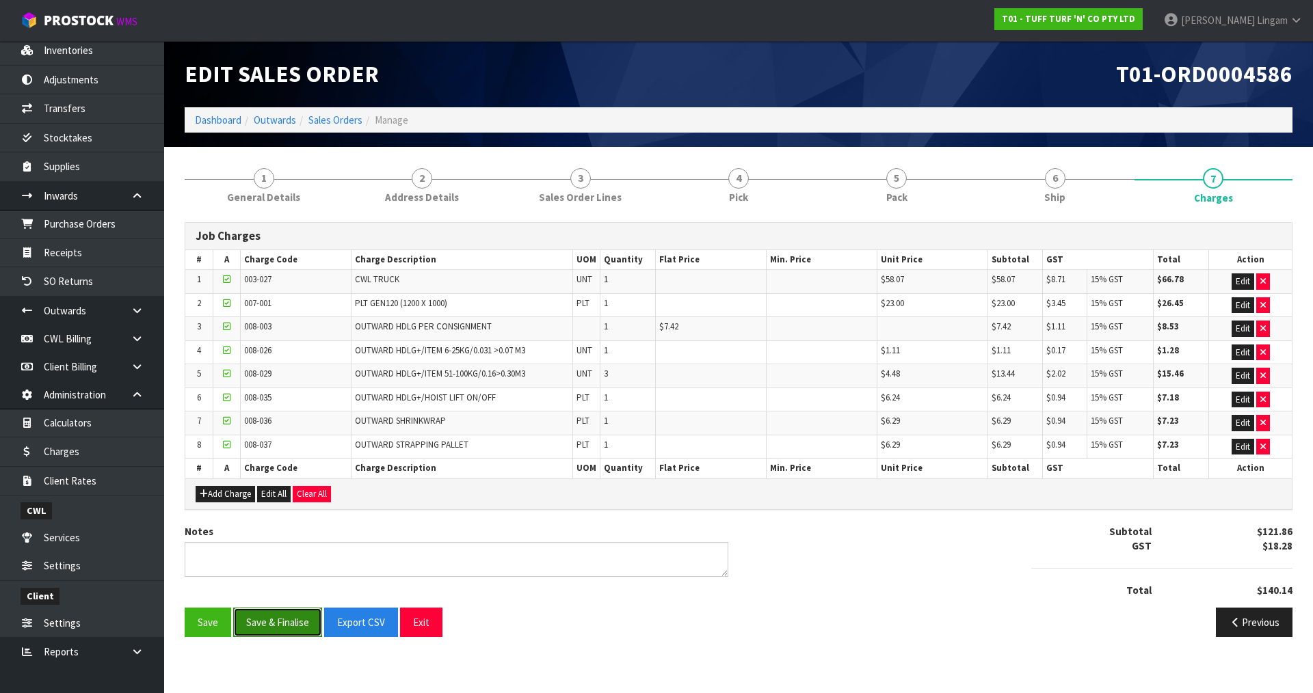
click at [282, 634] on button "Save & Finalise" at bounding box center [277, 622] width 89 height 29
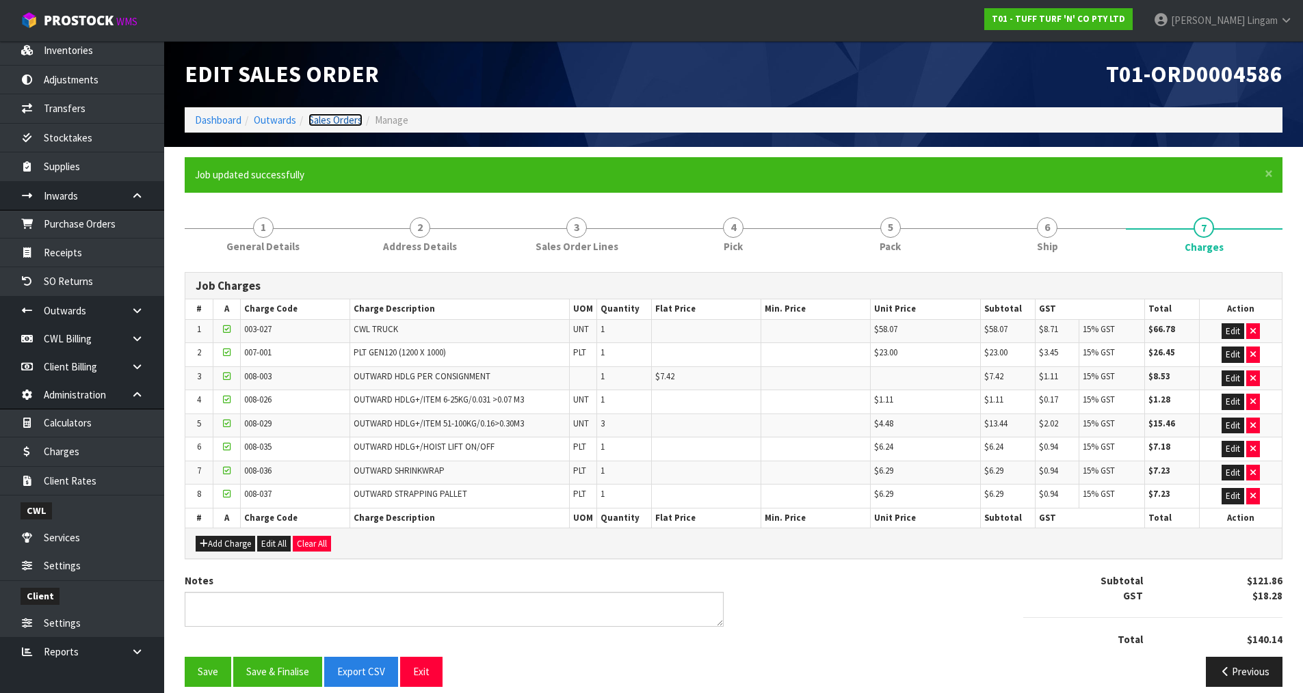
click at [348, 120] on link "Sales Orders" at bounding box center [335, 120] width 54 height 13
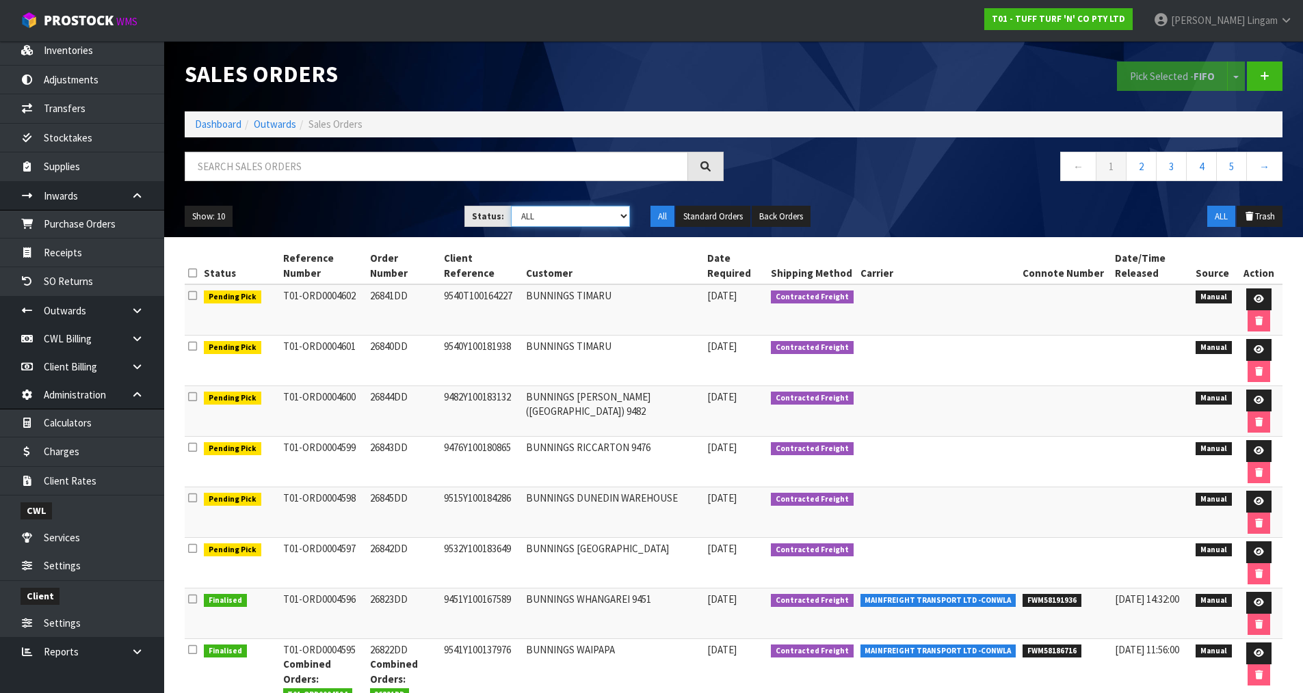
click at [610, 215] on select "Draft Pending Allocated Pending Pick Goods Picked Goods Packed Pending Charges …" at bounding box center [570, 216] width 119 height 21
select select "string:6"
click at [511, 206] on select "Draft Pending Allocated Pending Pick Goods Picked Goods Packed Pending Charges …" at bounding box center [570, 216] width 119 height 21
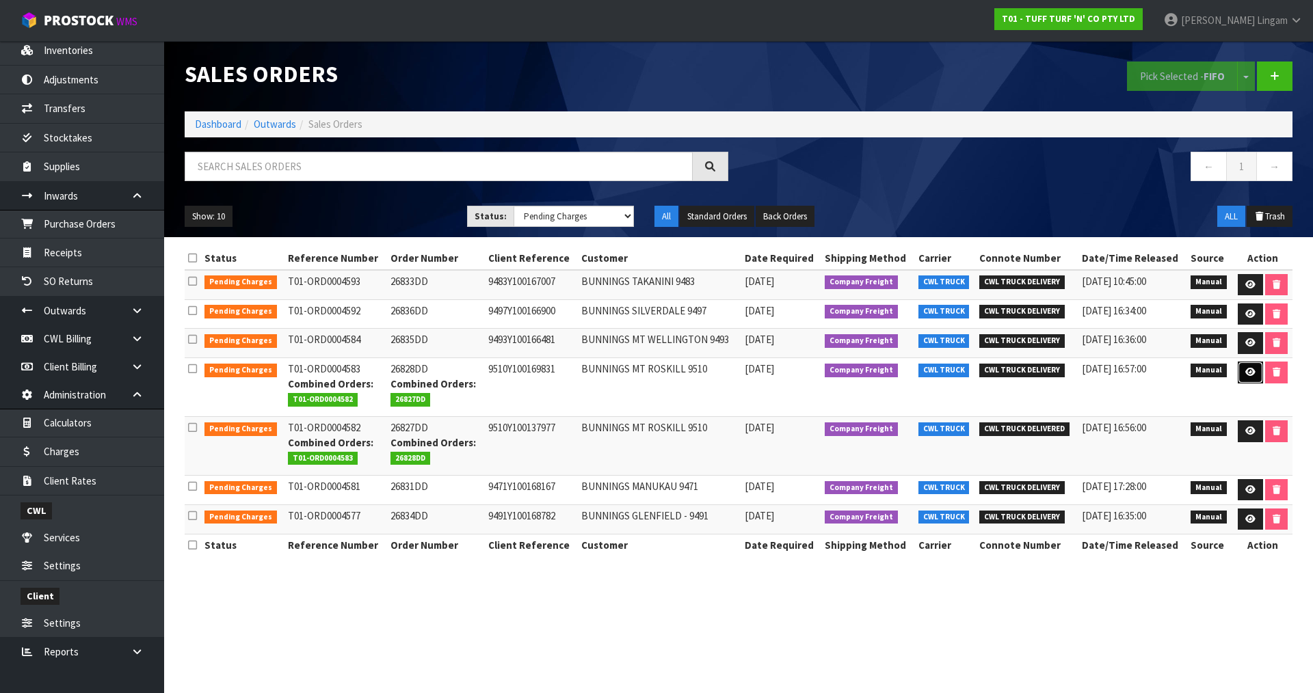
click at [1241, 372] on link at bounding box center [1250, 373] width 25 height 22
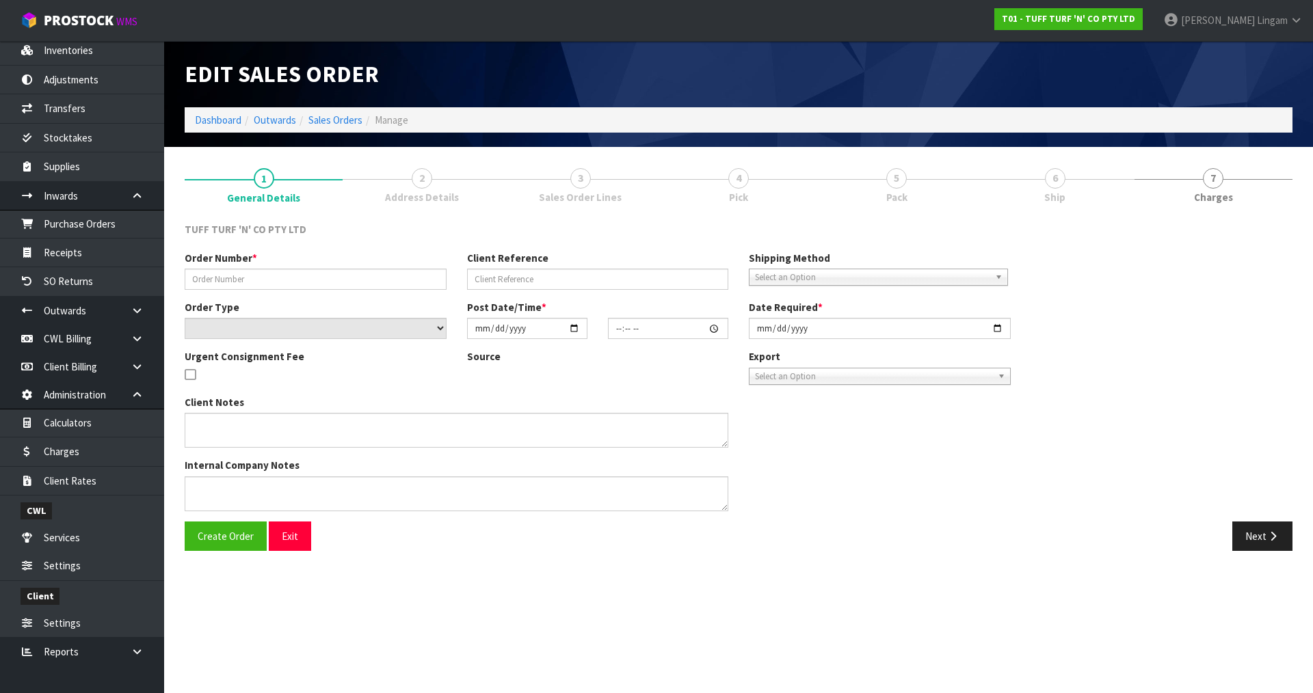
type input "26828DD"
type input "9510Y100169831"
select select "number:0"
type input "2025-08-04"
type input "12:54:00.000"
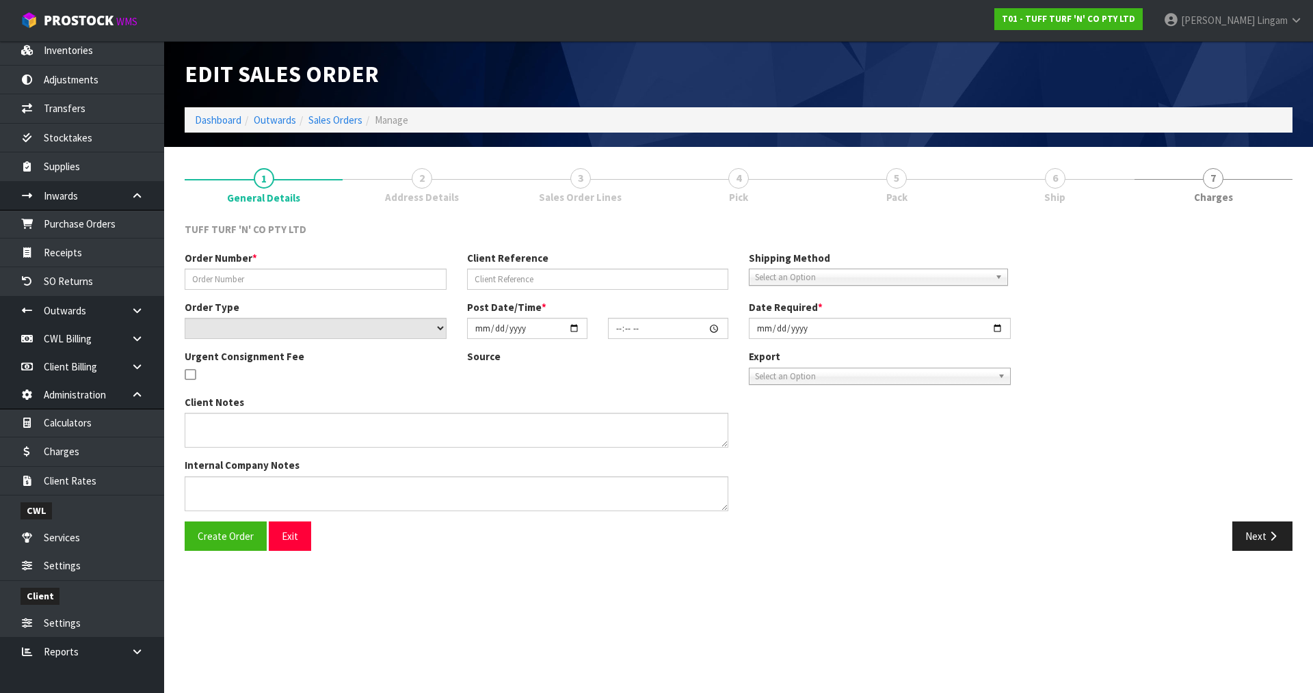
type input "2025-08-05"
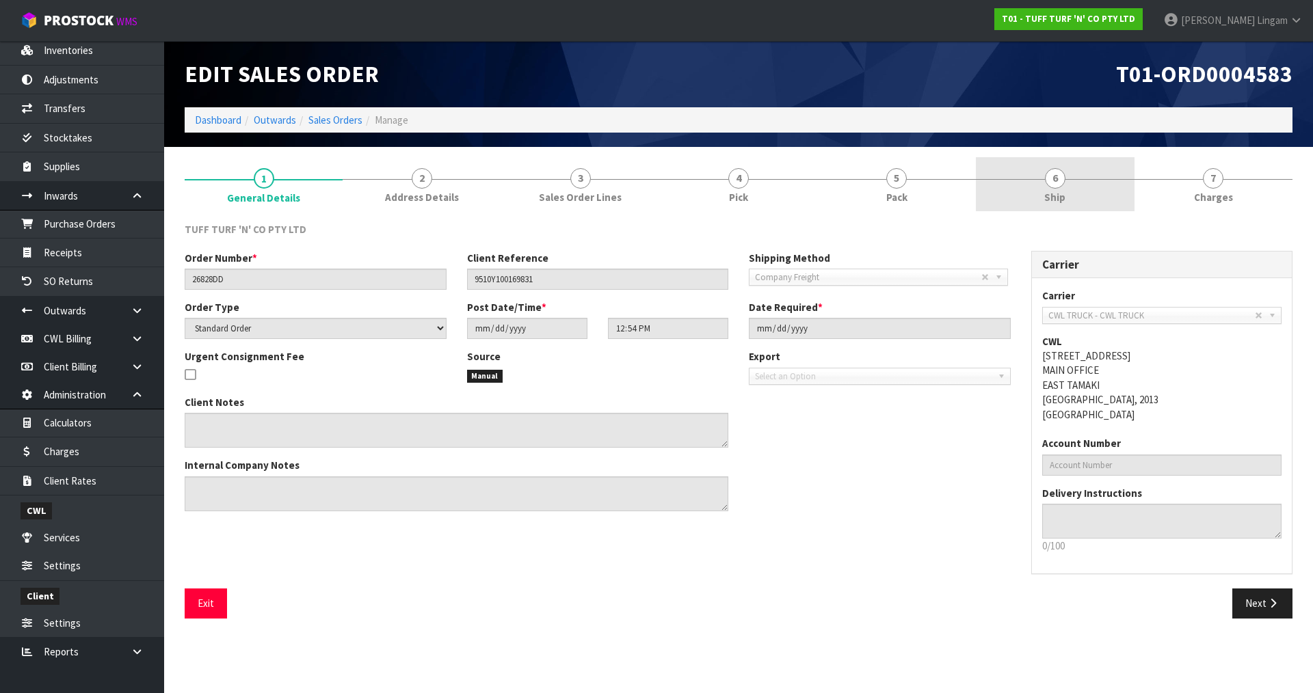
click at [1068, 190] on link "6 Ship" at bounding box center [1055, 184] width 158 height 54
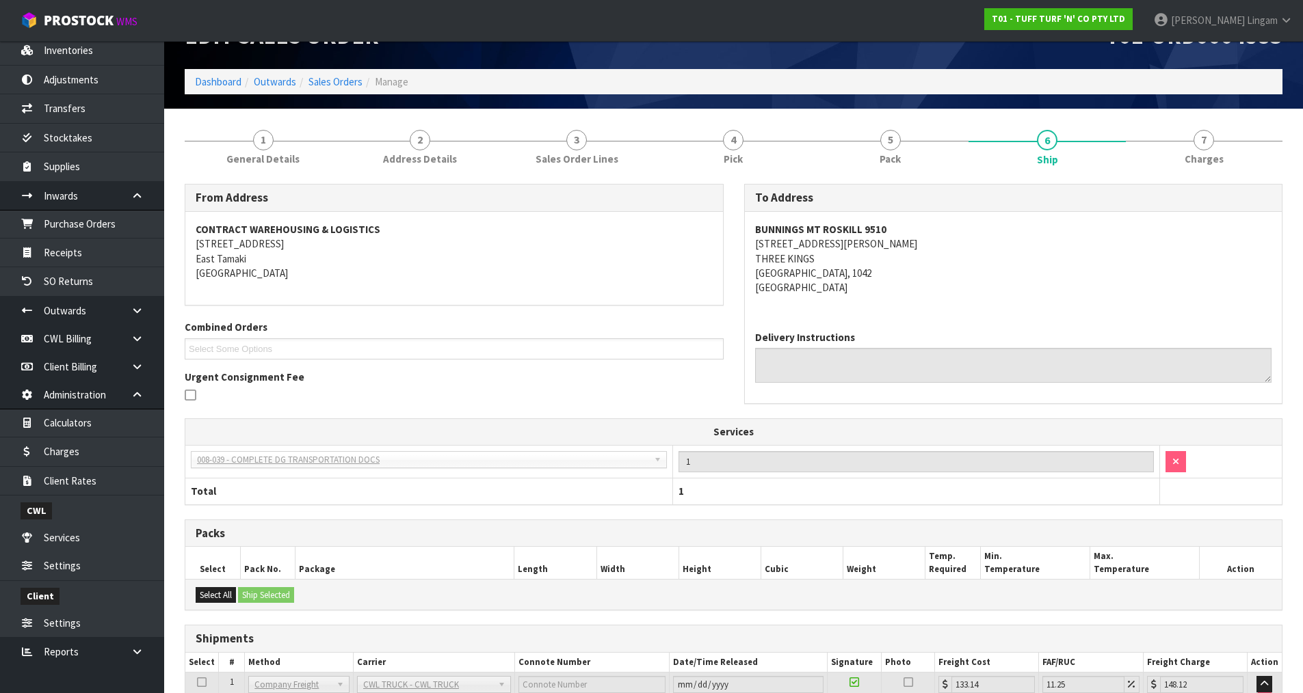
scroll to position [195, 0]
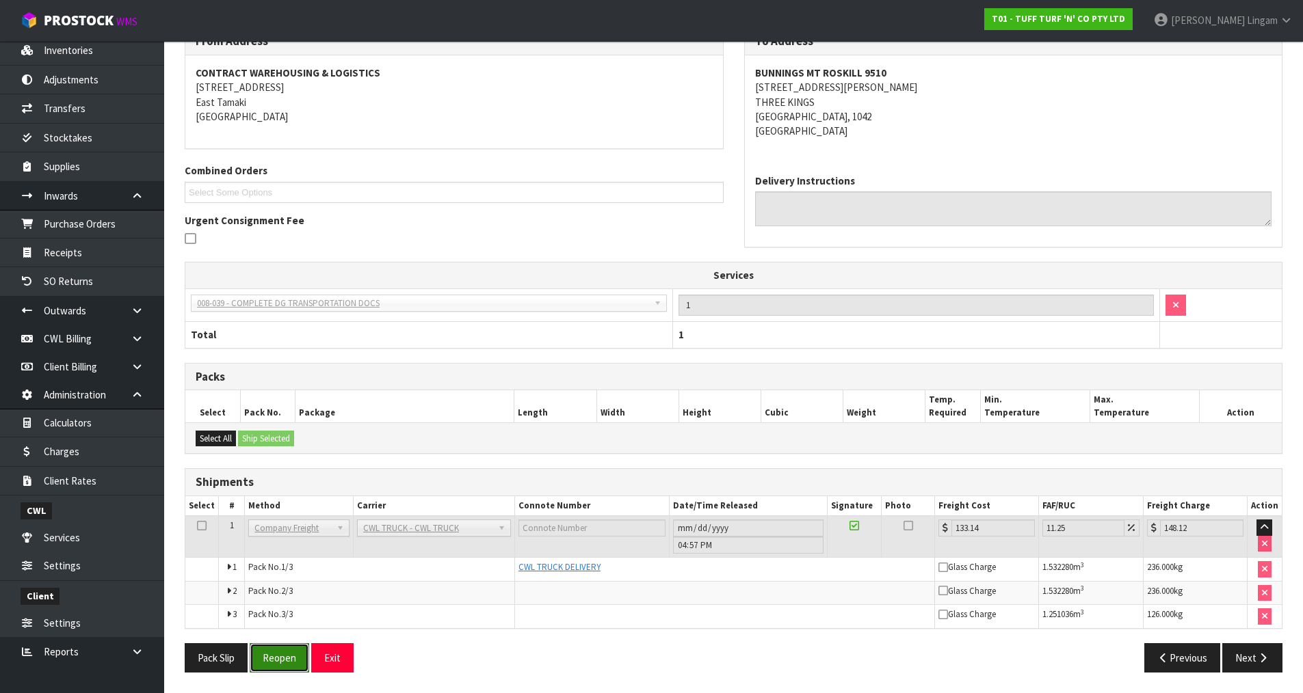
click at [292, 659] on button "Reopen" at bounding box center [280, 658] width 60 height 29
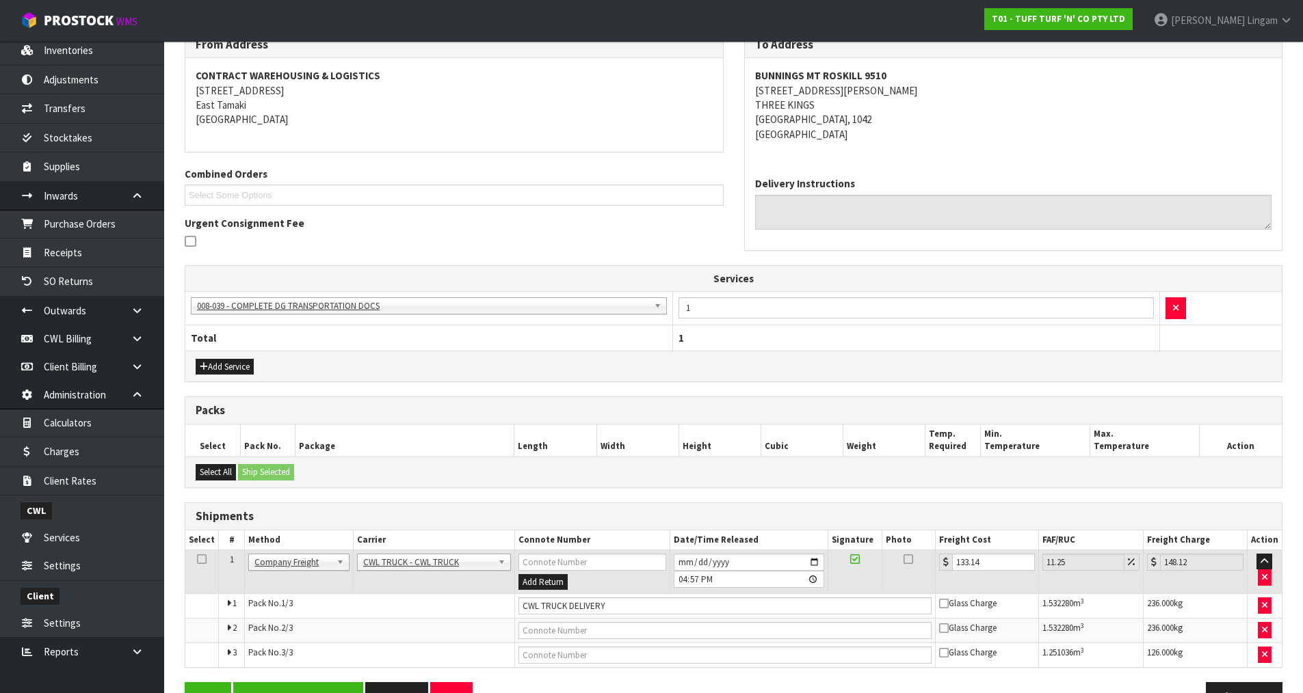
scroll to position [245, 0]
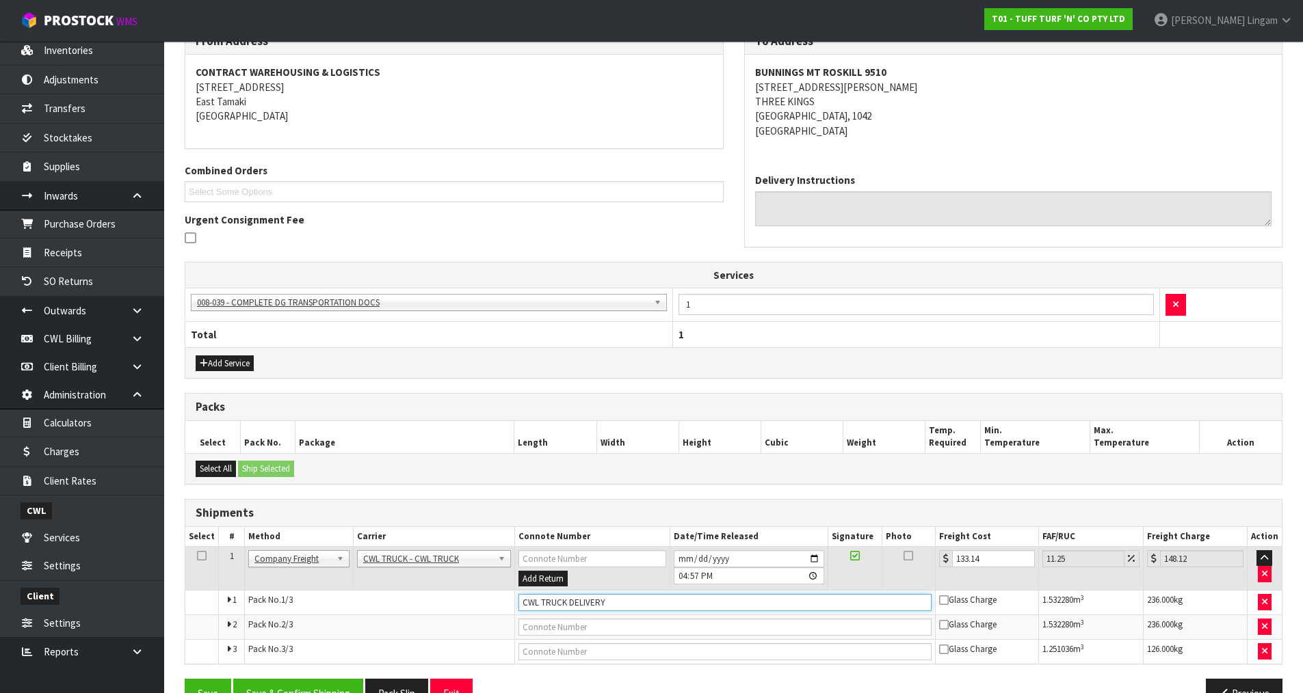
click at [609, 606] on input "CWL TRUCK DELIVERY" at bounding box center [724, 602] width 413 height 17
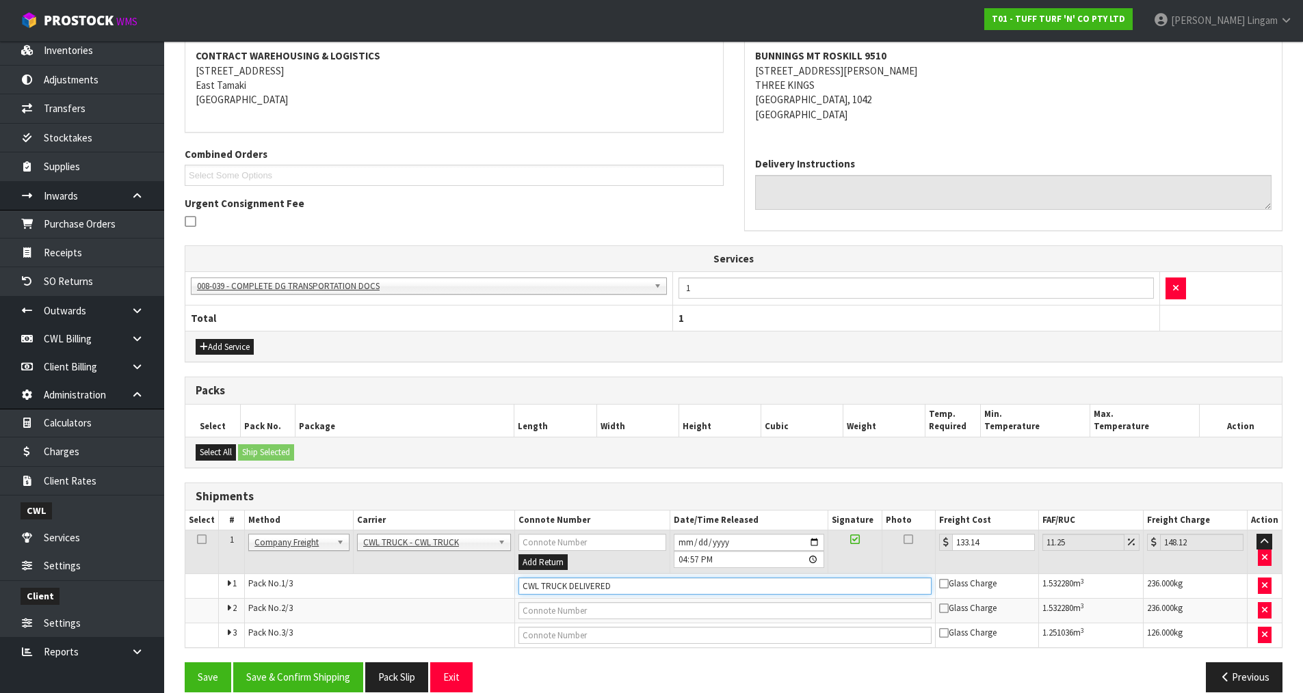
scroll to position [281, 0]
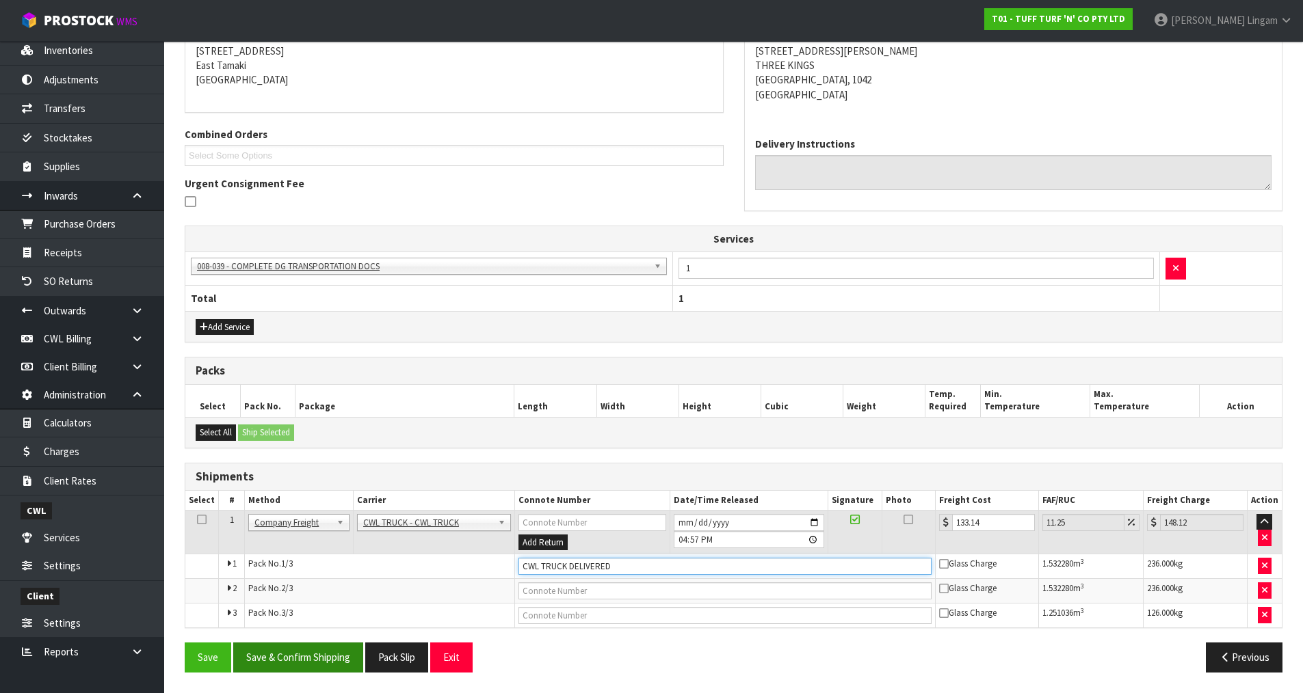
type input "CWL TRUCK DELIVERED"
click at [330, 655] on button "Save & Confirm Shipping" at bounding box center [298, 657] width 130 height 29
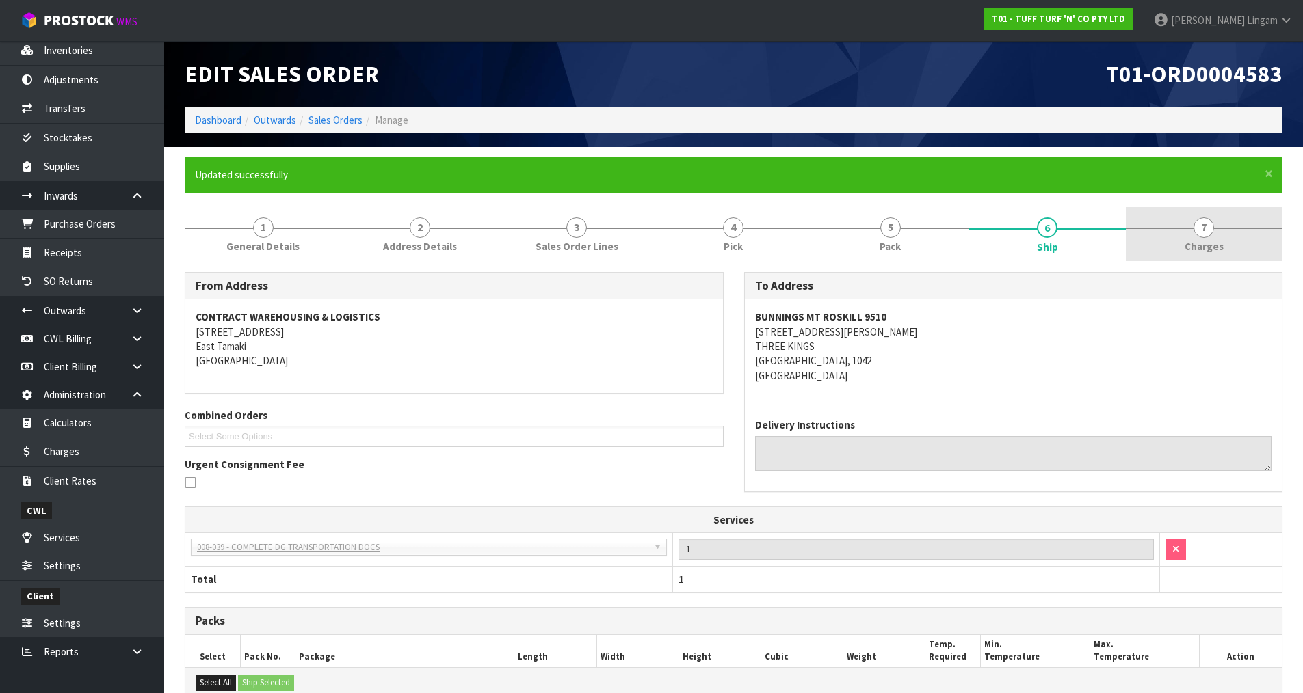
click at [1227, 251] on link "7 Charges" at bounding box center [1204, 234] width 157 height 54
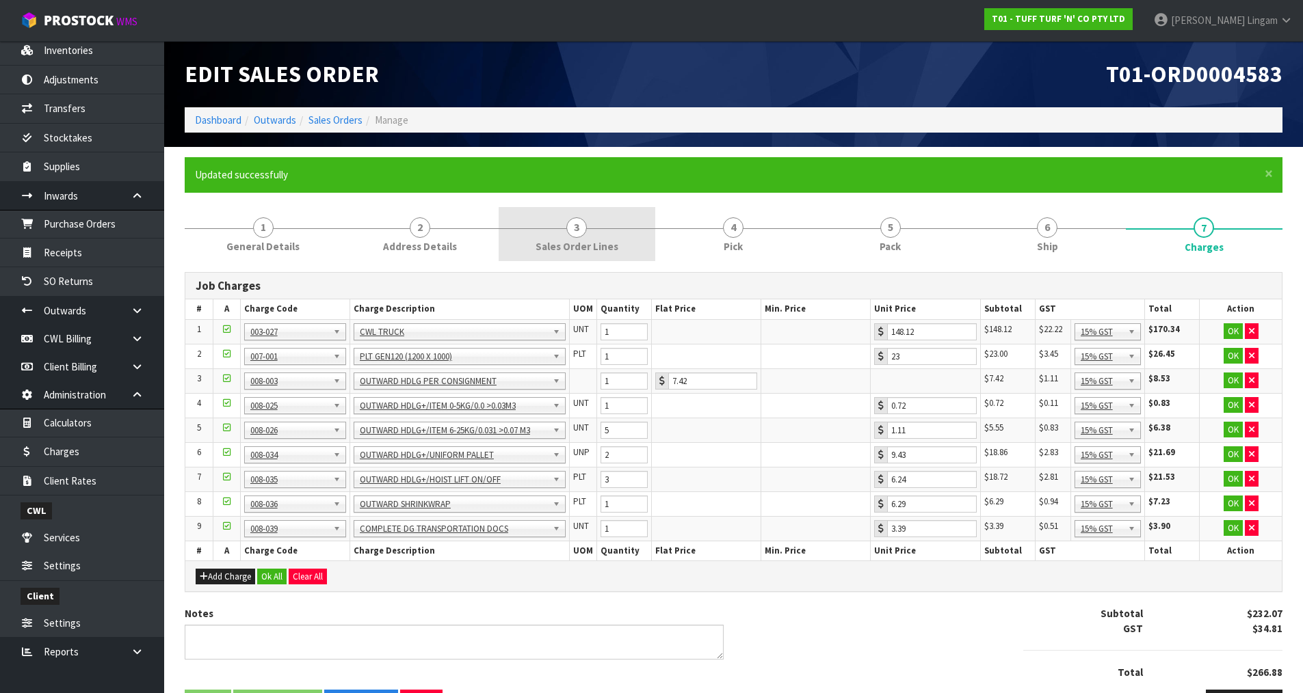
click at [597, 230] on link "3 Sales Order Lines" at bounding box center [577, 234] width 157 height 54
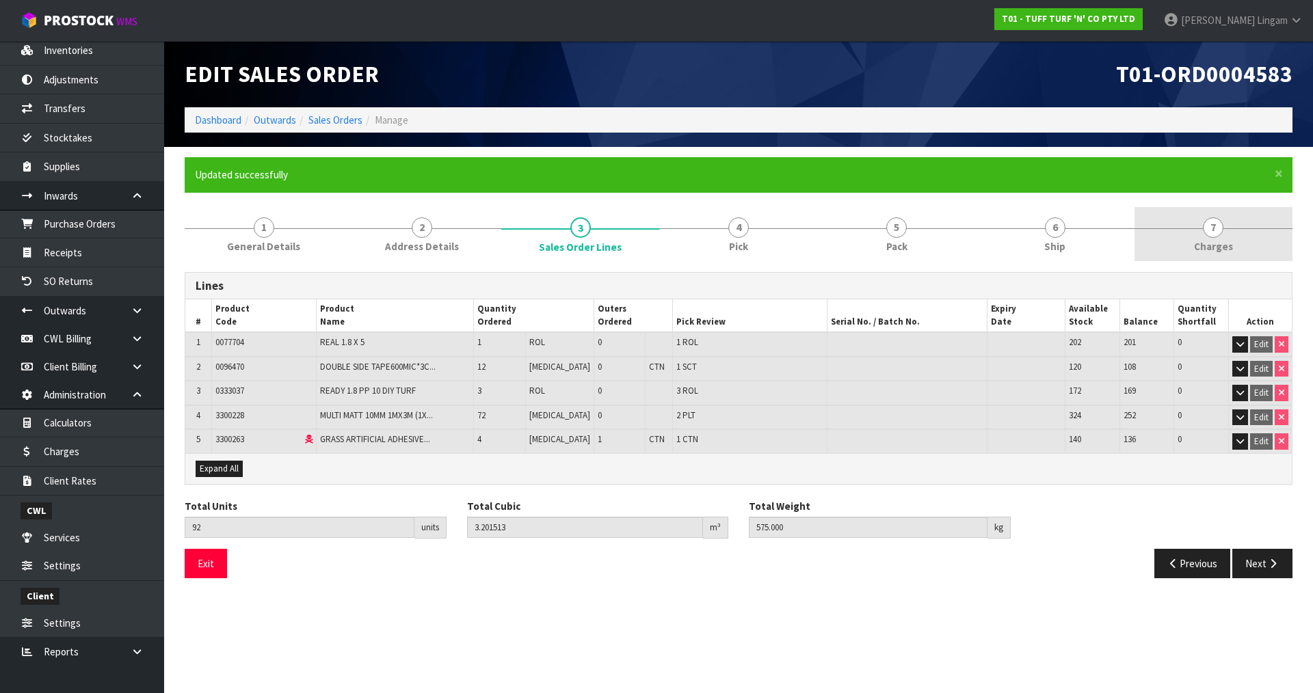
click at [1229, 254] on span "Charges" at bounding box center [1213, 246] width 39 height 14
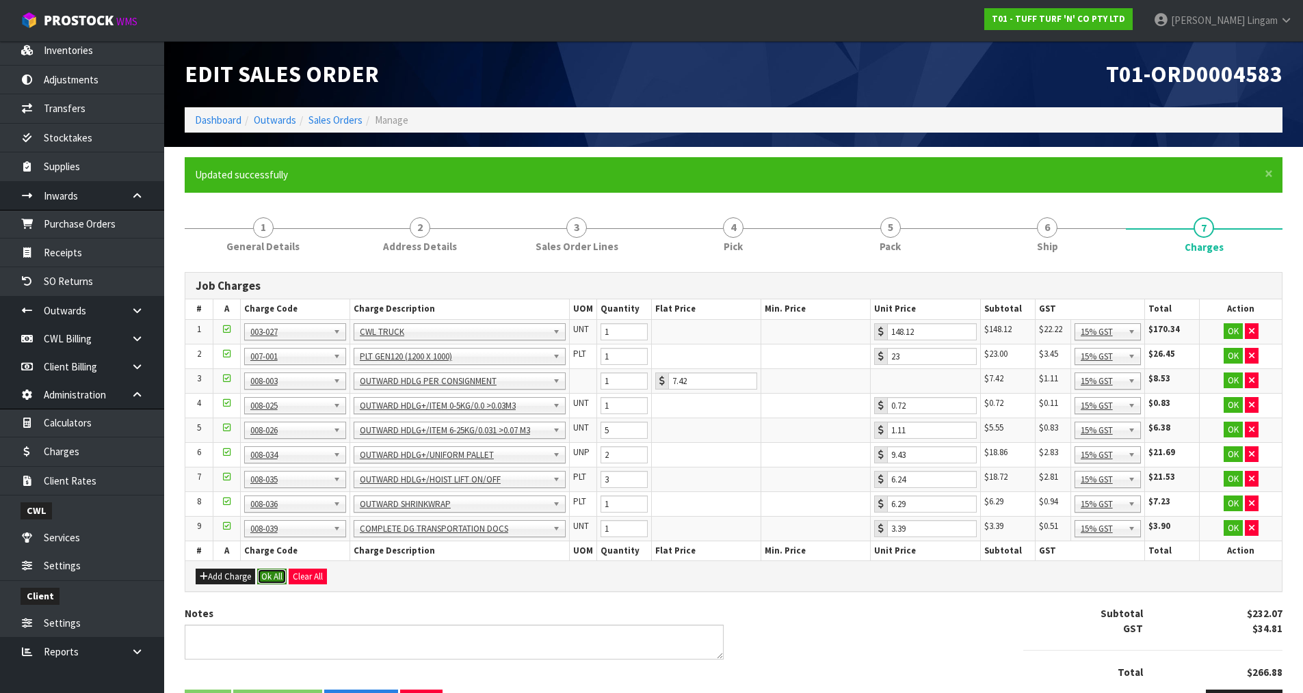
click at [269, 573] on button "Ok All" at bounding box center [271, 577] width 29 height 16
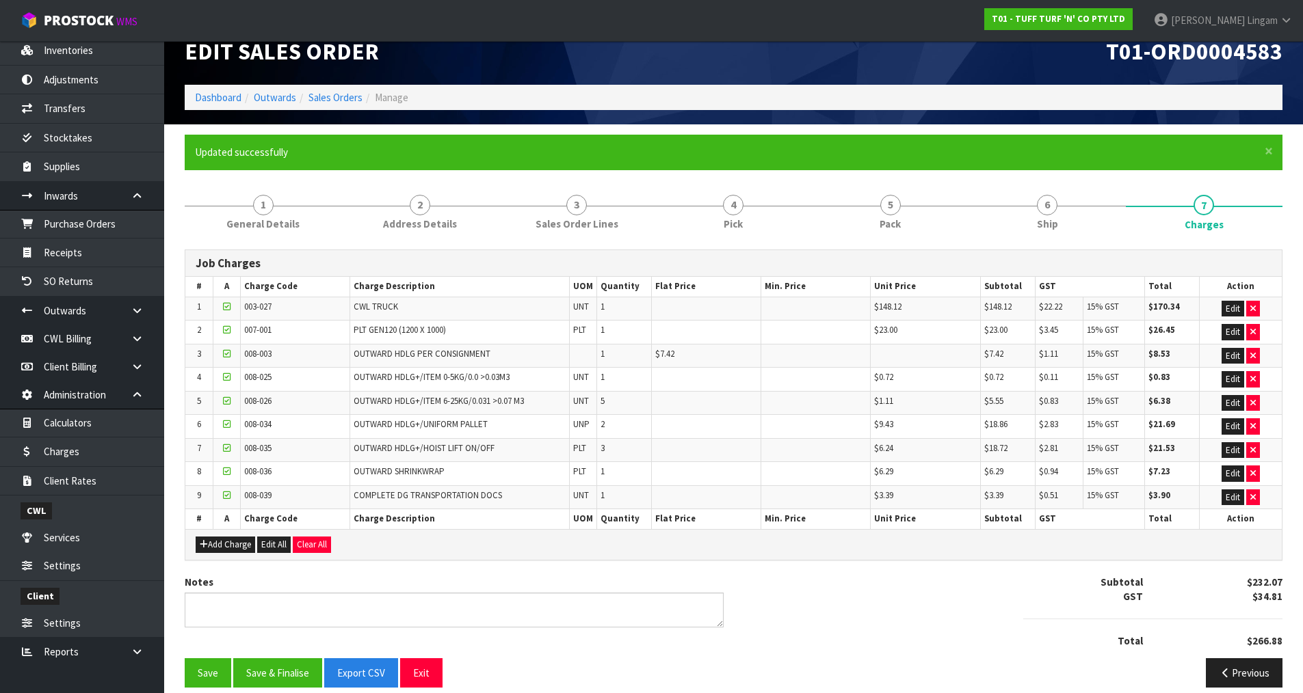
scroll to position [38, 0]
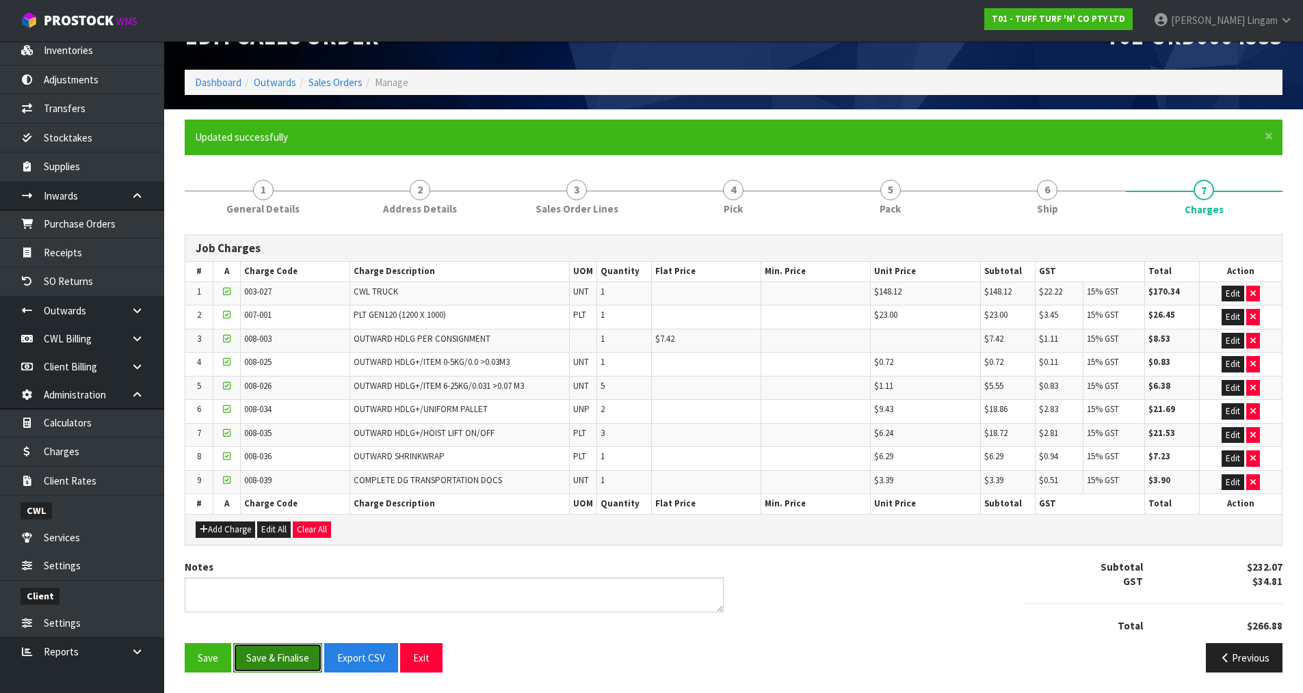
click at [296, 649] on button "Save & Finalise" at bounding box center [277, 658] width 89 height 29
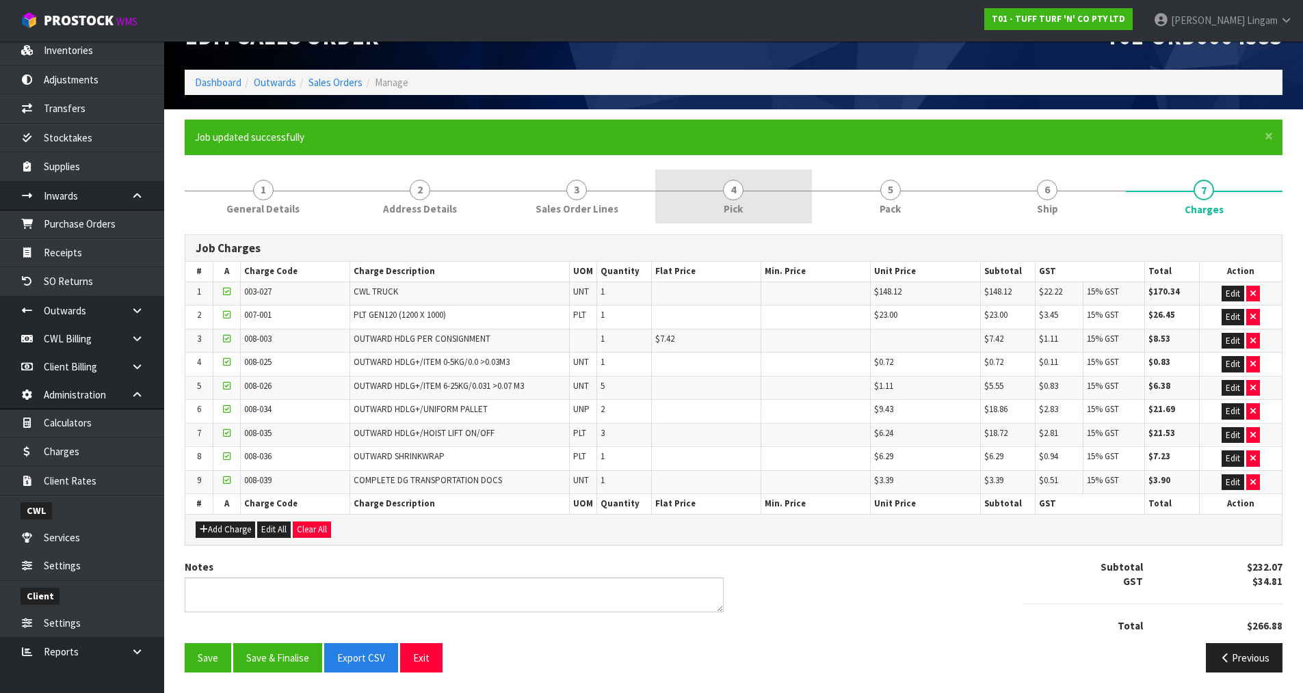
scroll to position [0, 0]
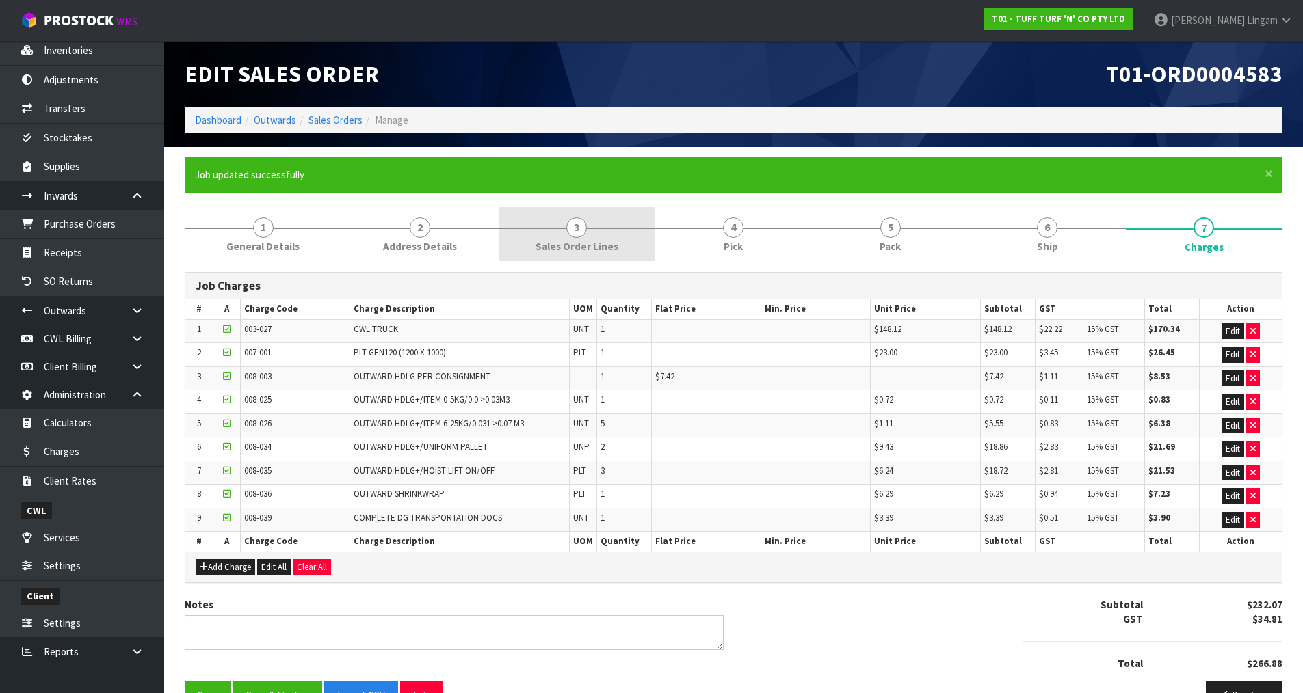
click at [637, 241] on link "3 Sales Order Lines" at bounding box center [577, 234] width 157 height 54
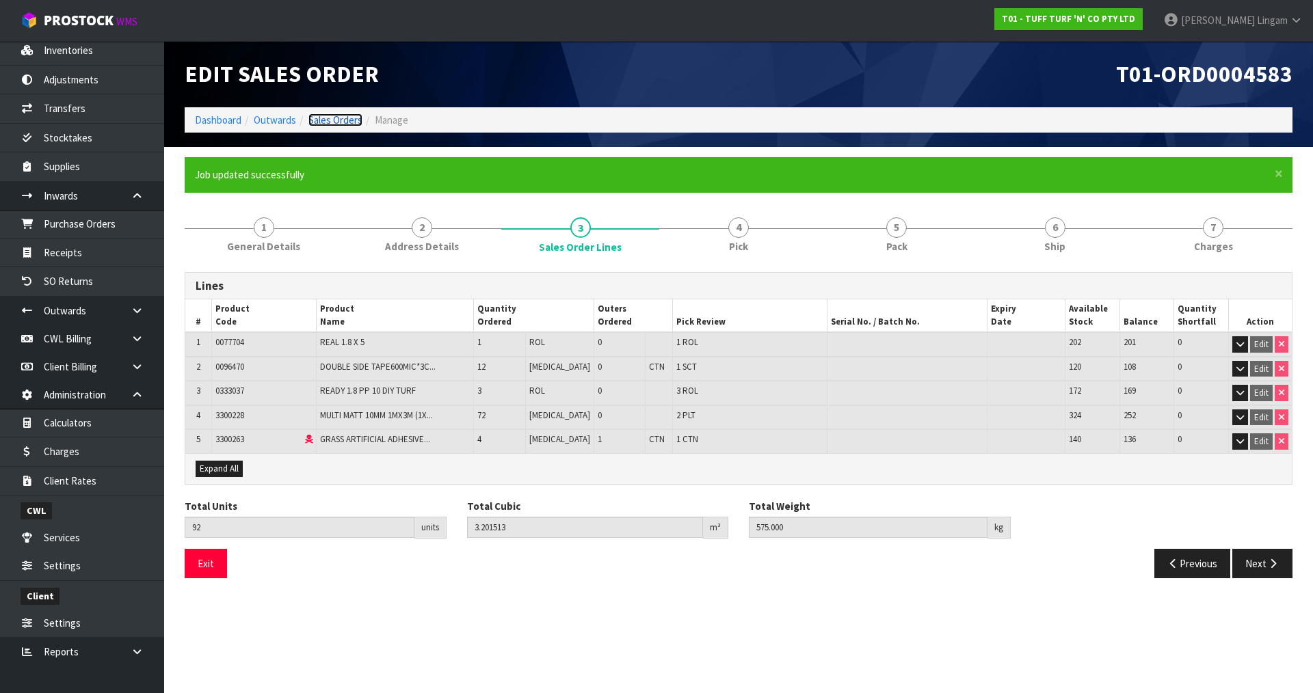
click at [341, 120] on link "Sales Orders" at bounding box center [335, 120] width 54 height 13
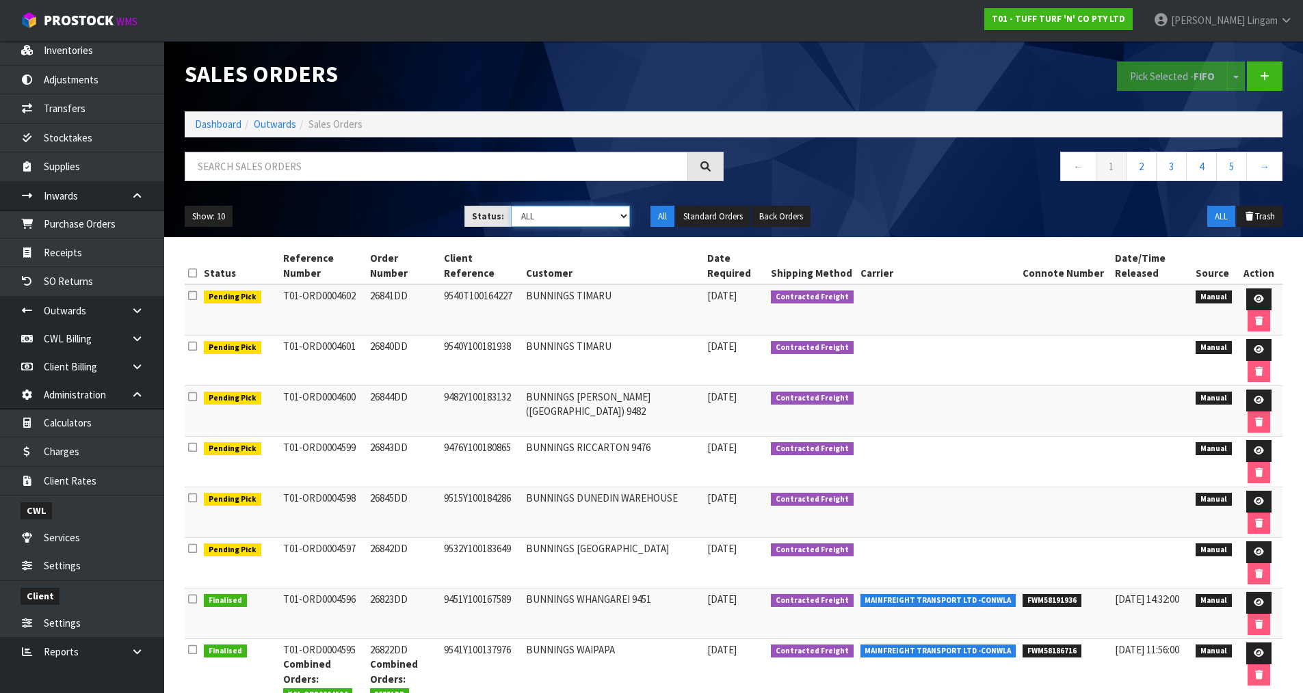
click at [596, 218] on select "Draft Pending Allocated Pending Pick Goods Picked Goods Packed Pending Charges …" at bounding box center [570, 216] width 119 height 21
select select "string:6"
click at [511, 206] on select "Draft Pending Allocated Pending Pick Goods Picked Goods Packed Pending Charges …" at bounding box center [570, 216] width 119 height 21
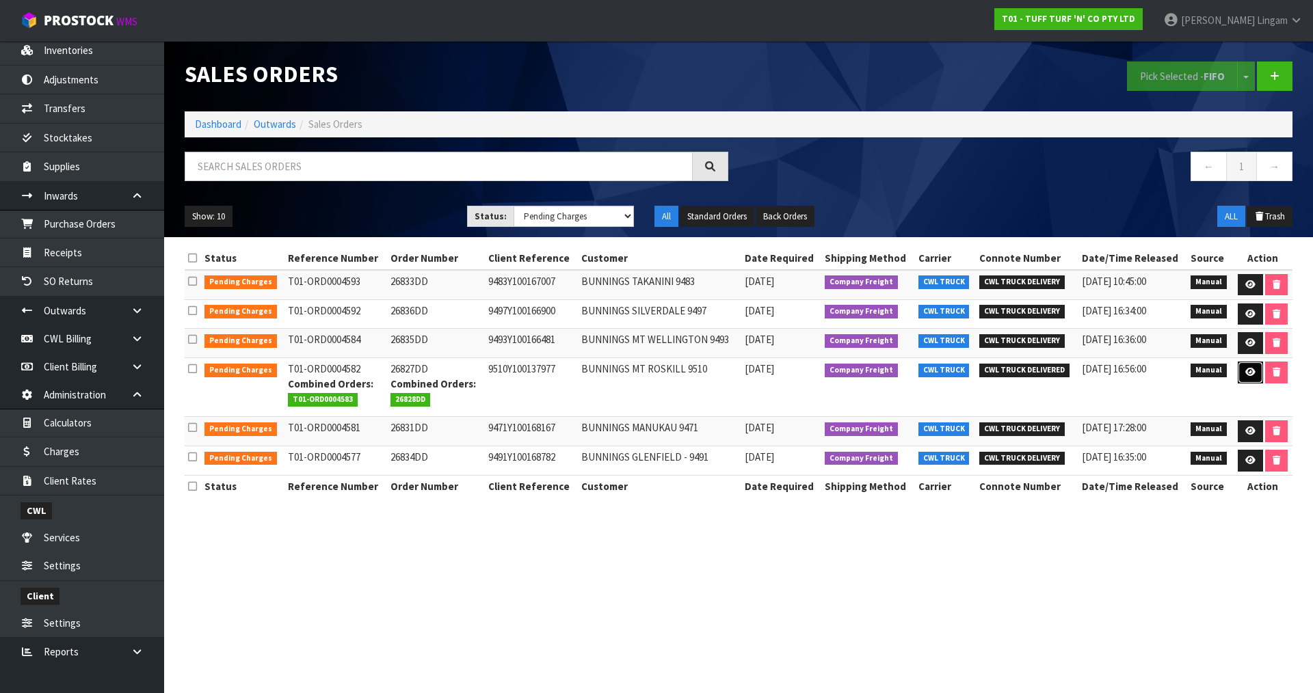
click at [1251, 375] on icon at bounding box center [1250, 372] width 10 height 9
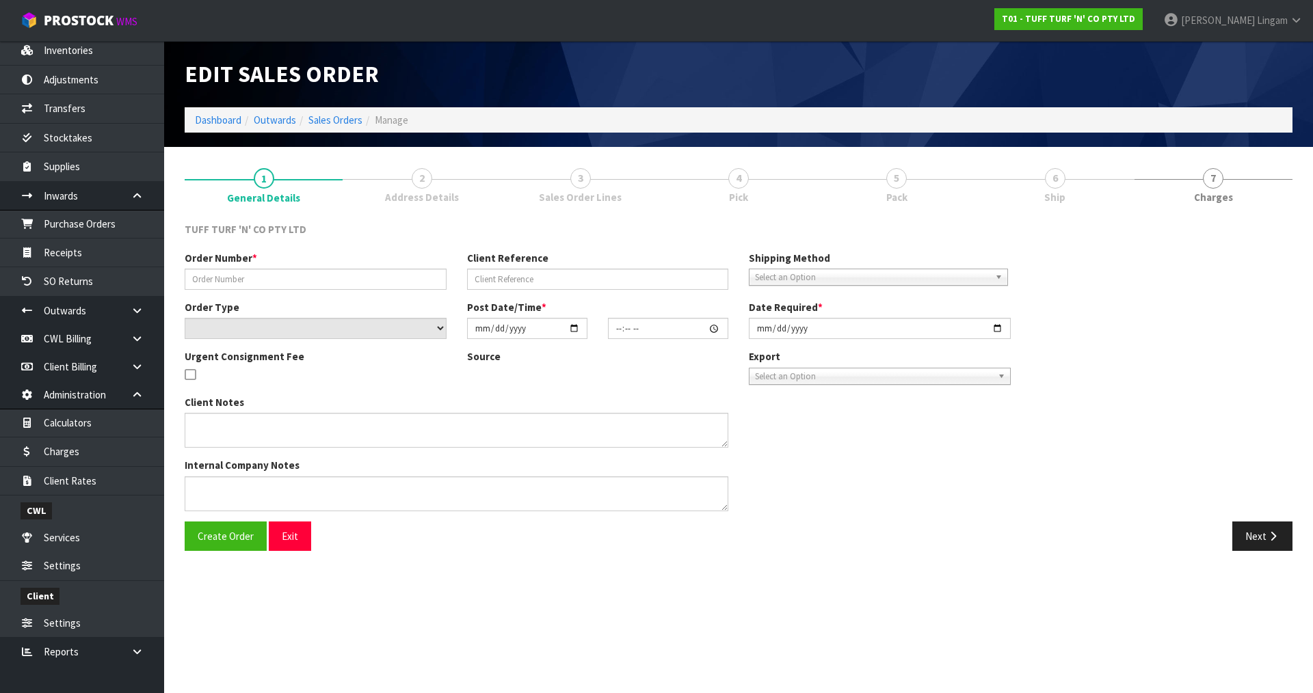
type input "26827DD"
type input "9510Y100137977"
select select "number:0"
type input "2025-08-04"
type input "12:47:00.000"
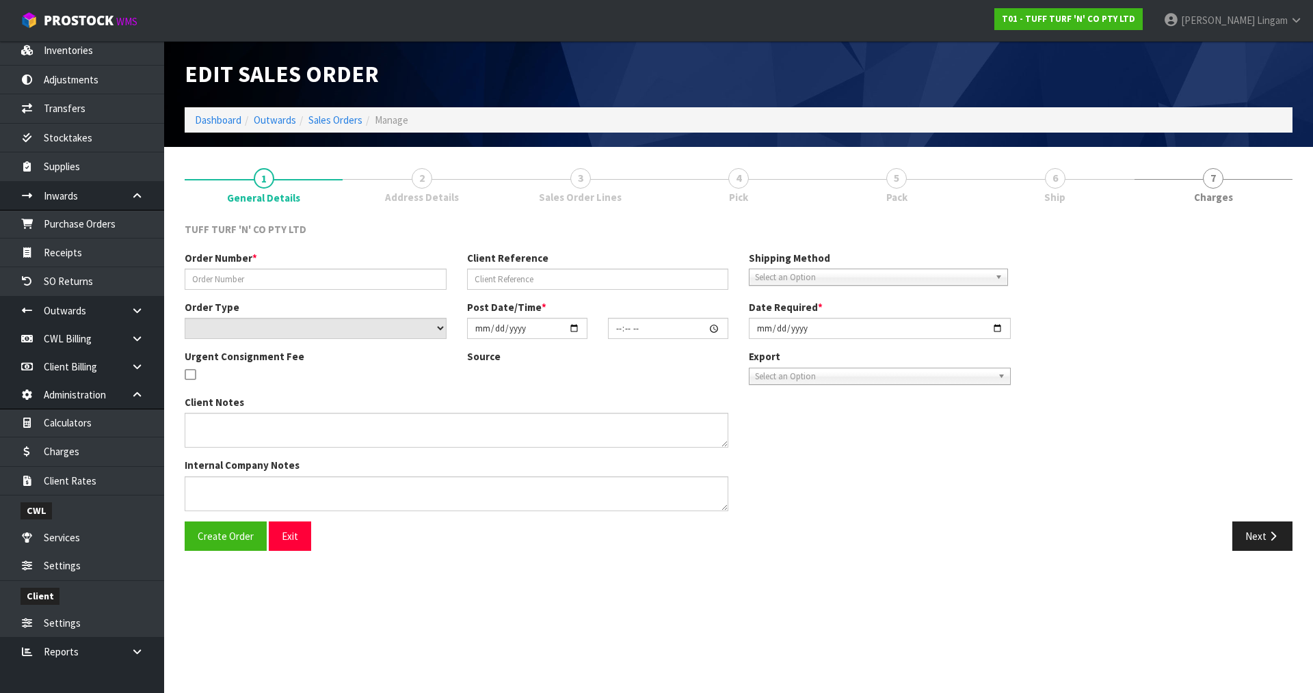
type input "2025-08-05"
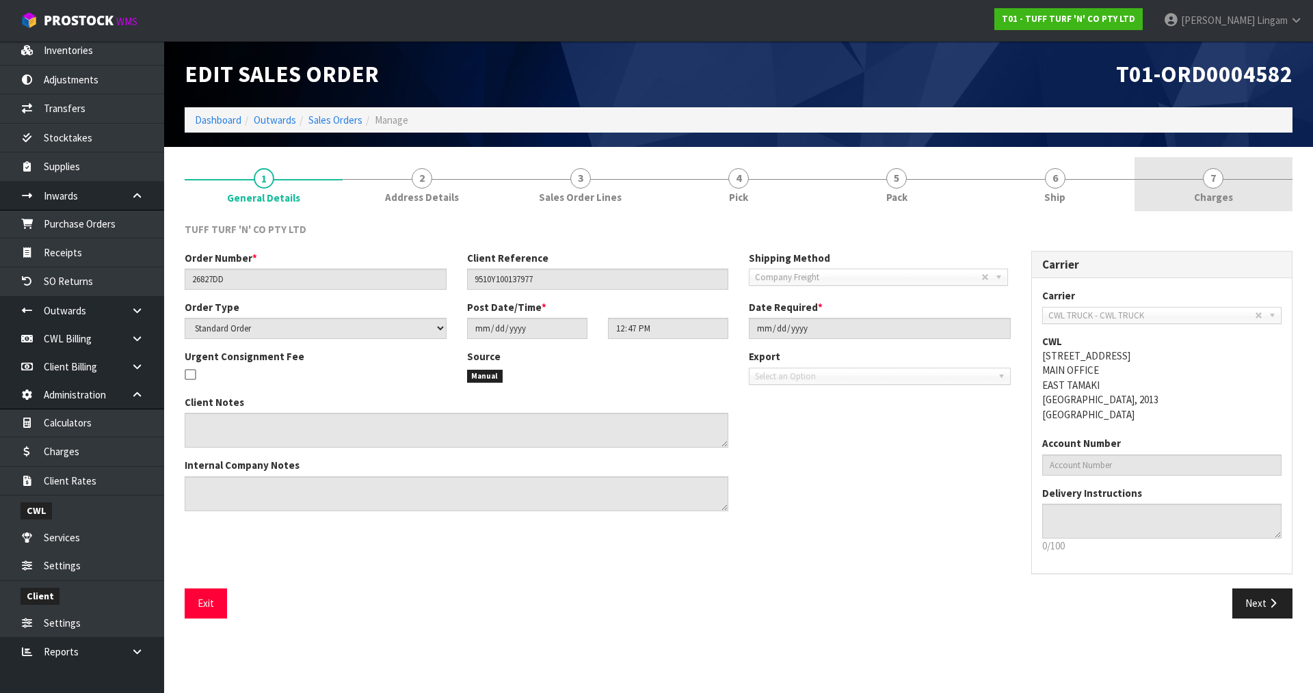
click at [1252, 195] on link "7 Charges" at bounding box center [1214, 184] width 158 height 54
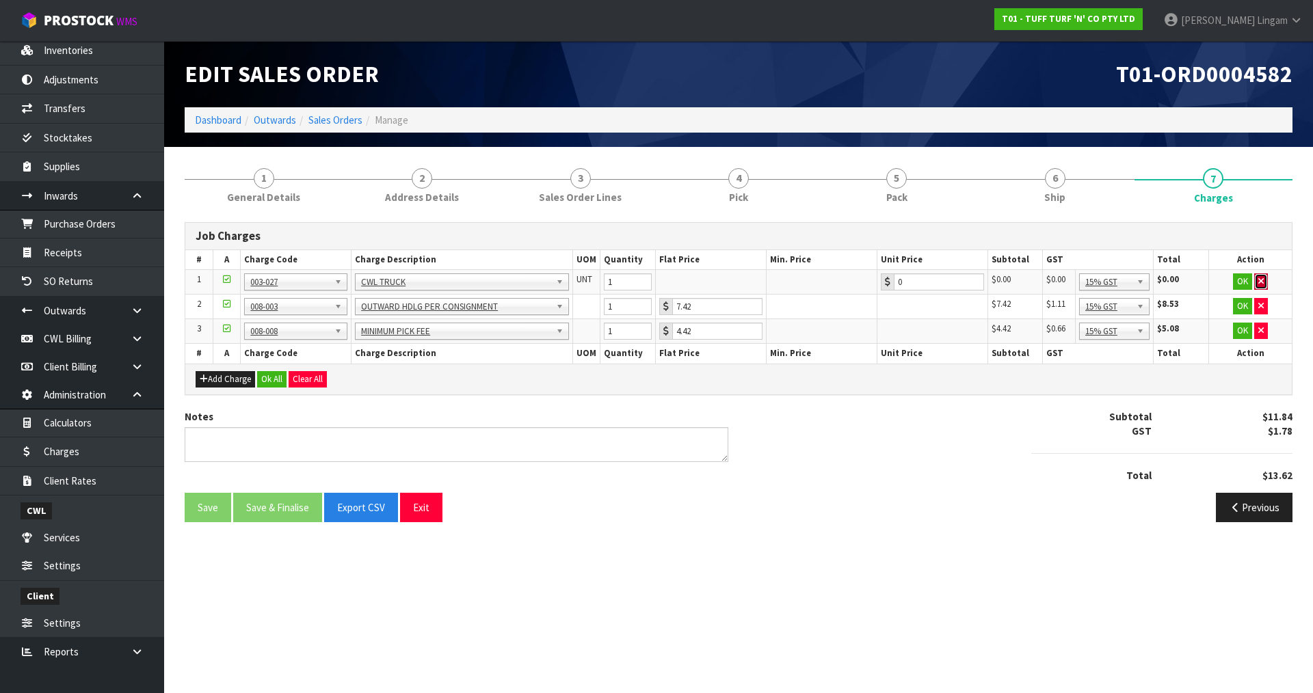
click at [1265, 280] on button "button" at bounding box center [1261, 282] width 14 height 16
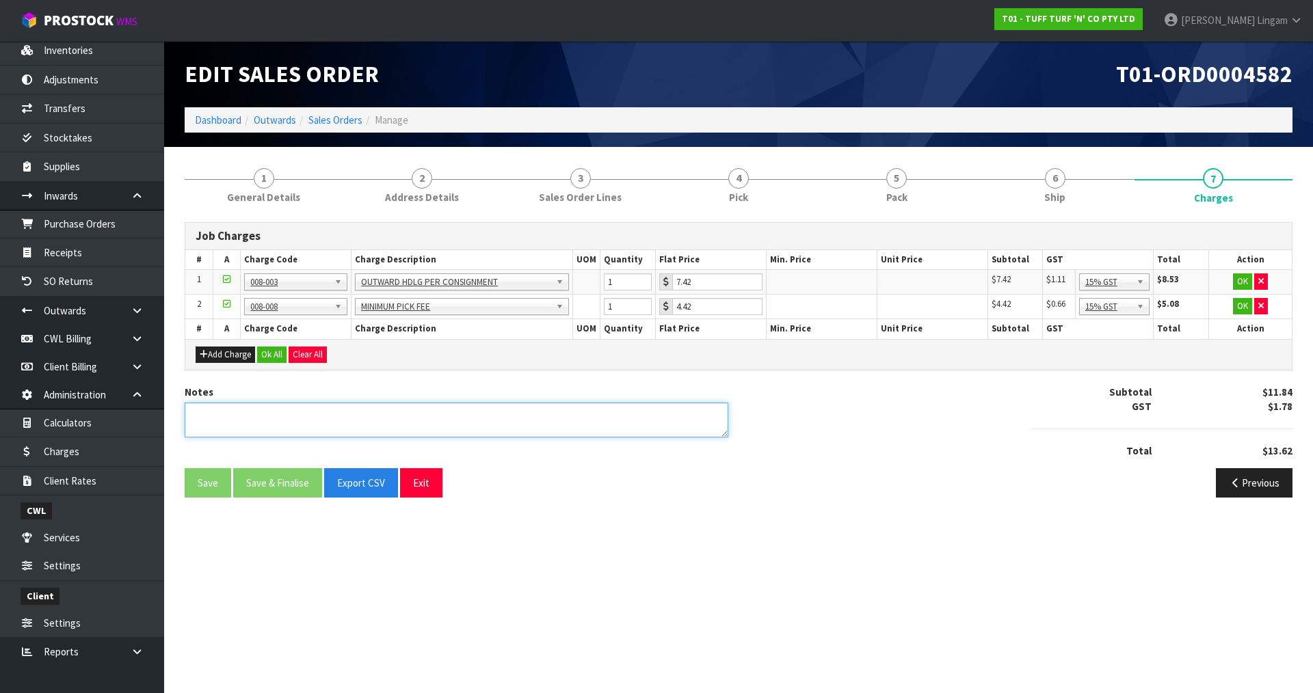
click at [633, 434] on textarea at bounding box center [457, 420] width 544 height 35
type textarea "COMBINE"
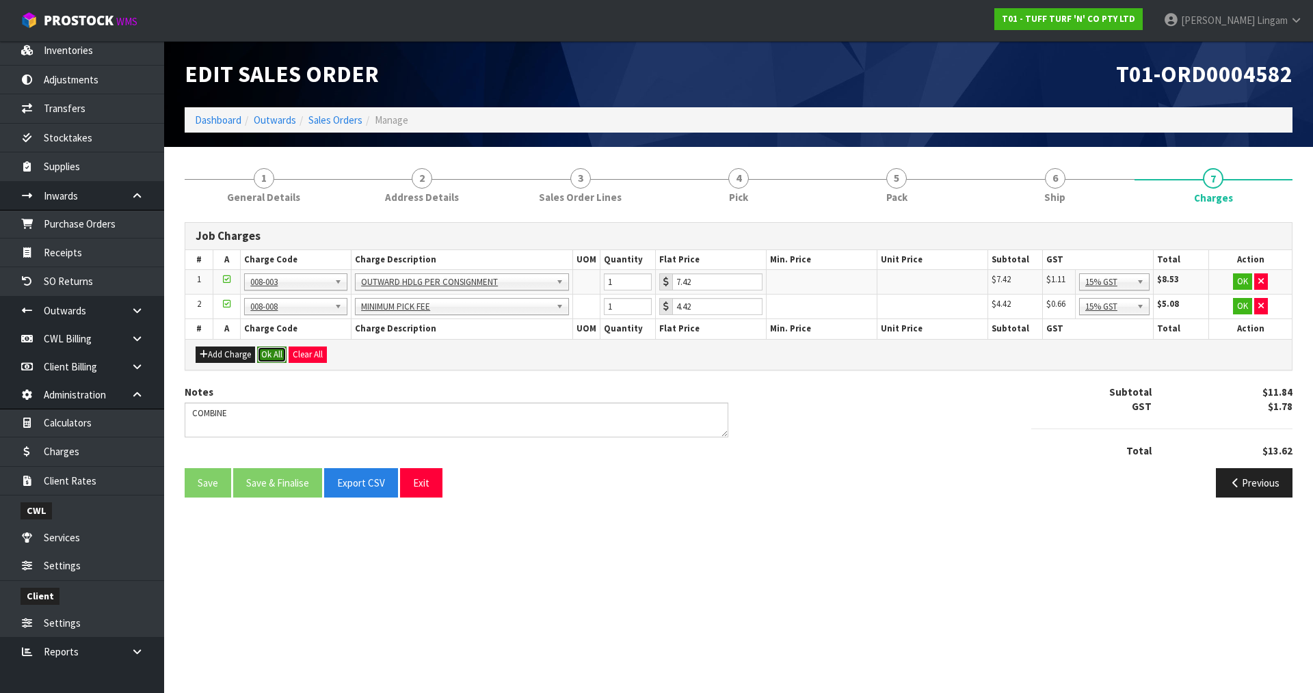
click at [273, 354] on button "Ok All" at bounding box center [271, 355] width 29 height 16
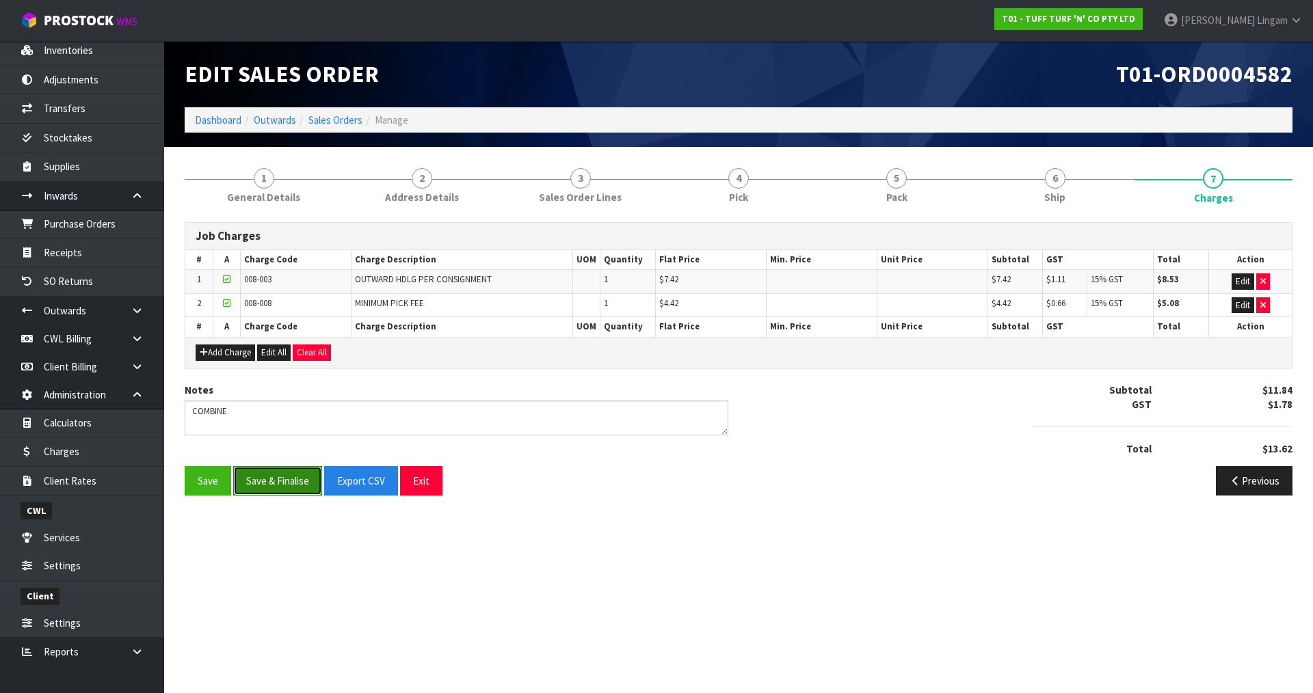
click at [304, 481] on button "Save & Finalise" at bounding box center [277, 480] width 89 height 29
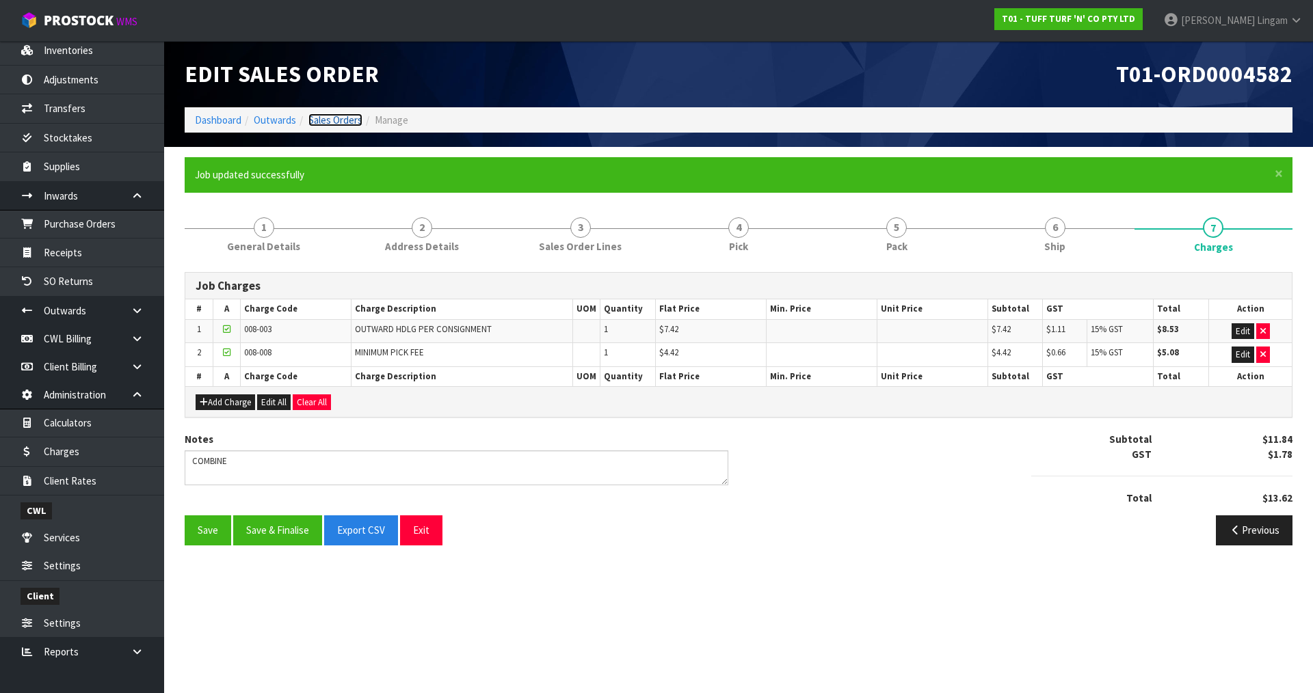
click at [341, 115] on link "Sales Orders" at bounding box center [335, 120] width 54 height 13
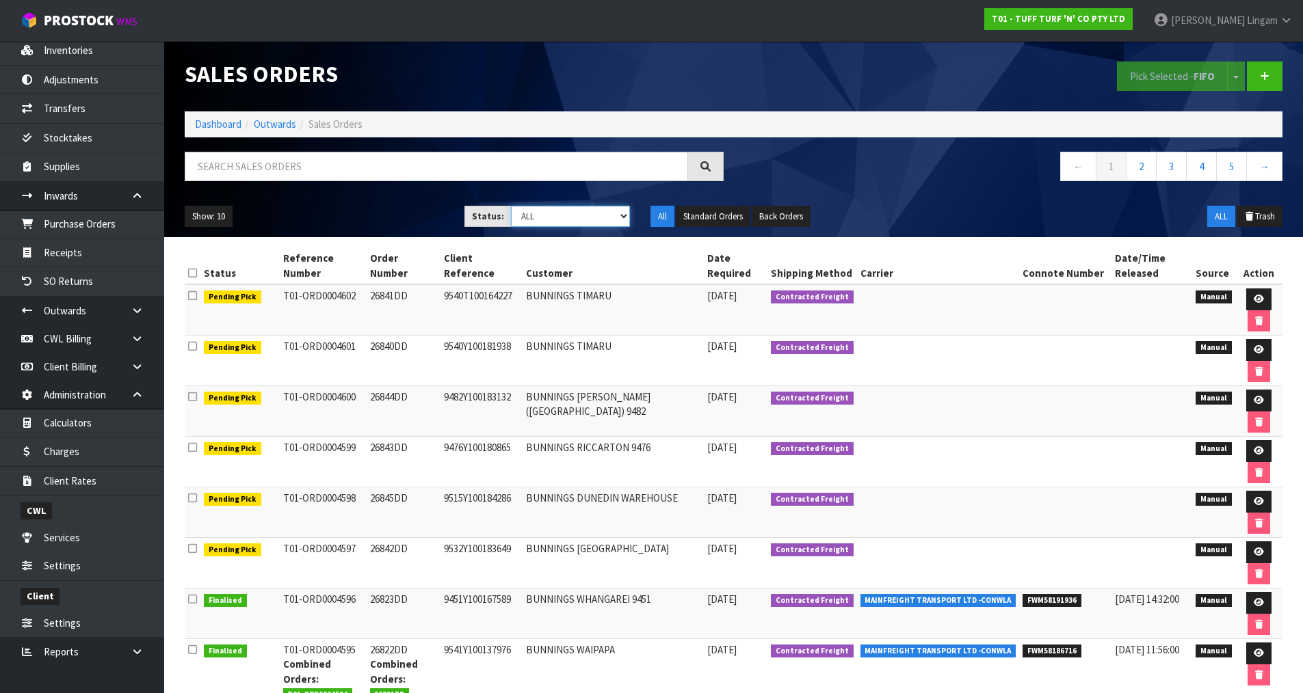
click at [603, 221] on select "Draft Pending Allocated Pending Pick Goods Picked Goods Packed Pending Charges …" at bounding box center [570, 216] width 119 height 21
select select "string:6"
click at [511, 206] on select "Draft Pending Allocated Pending Pick Goods Picked Goods Packed Pending Charges …" at bounding box center [570, 216] width 119 height 21
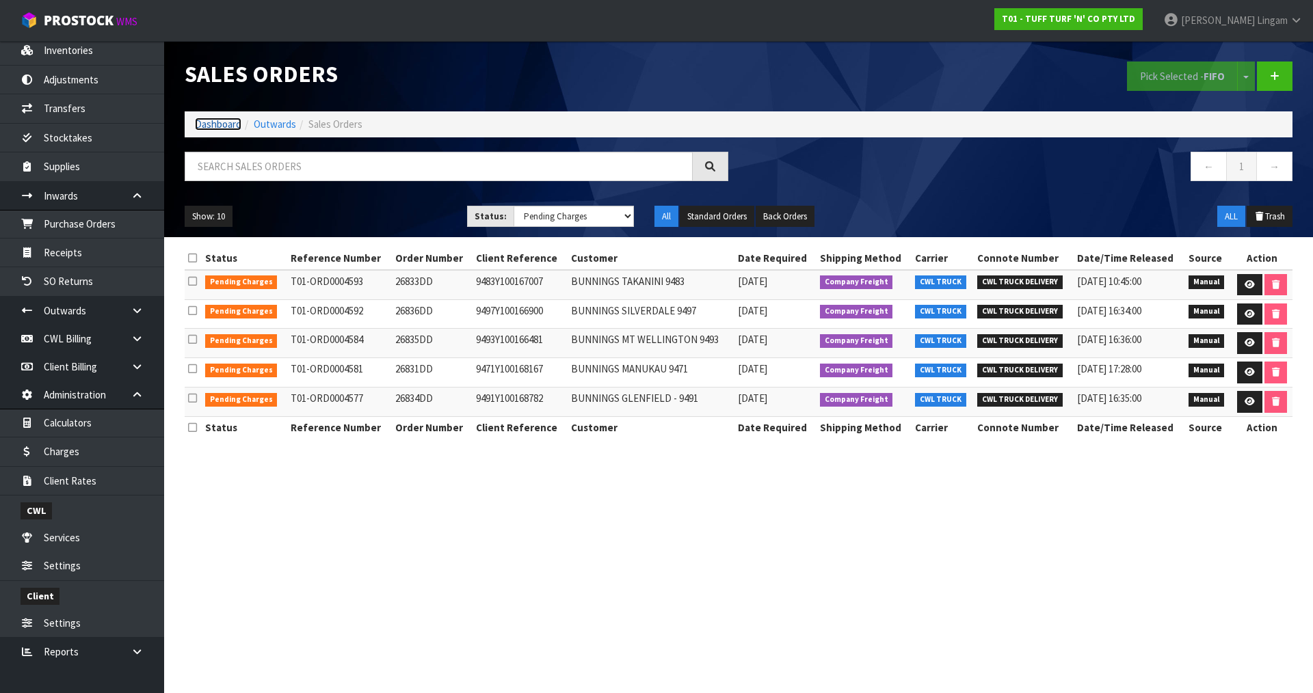
click at [222, 118] on link "Dashboard" at bounding box center [218, 124] width 47 height 13
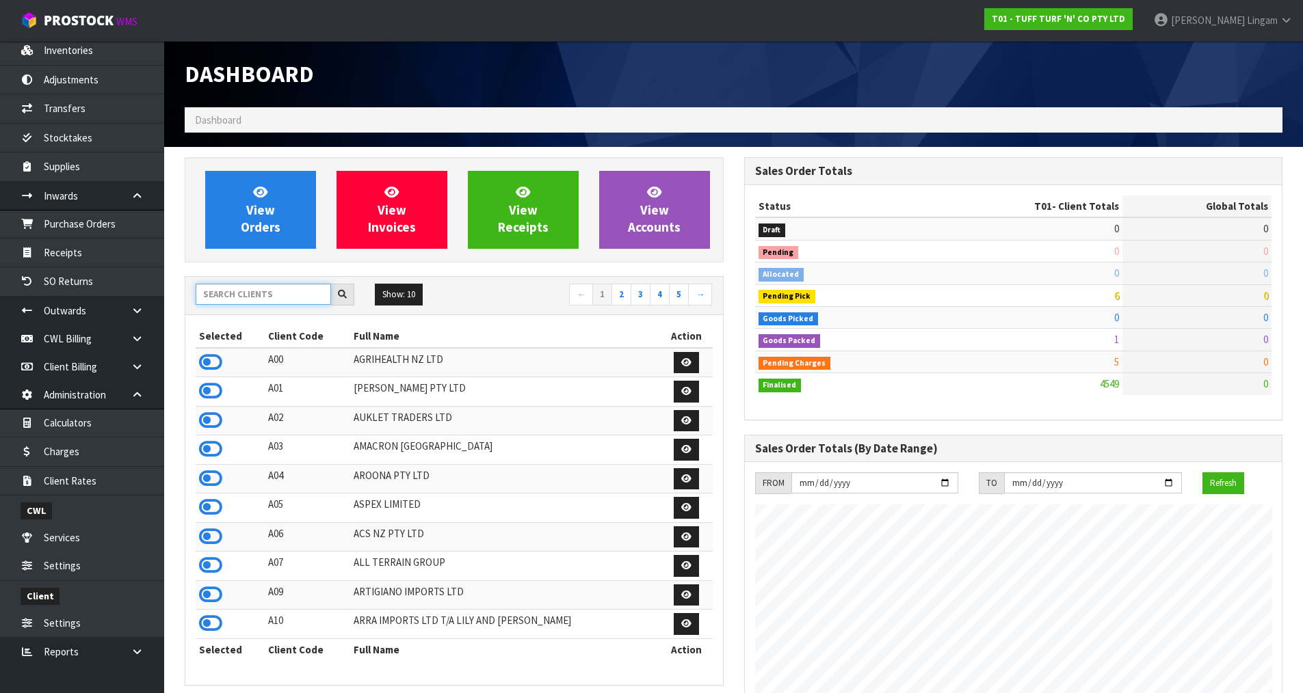
click at [263, 294] on input "text" at bounding box center [263, 294] width 135 height 21
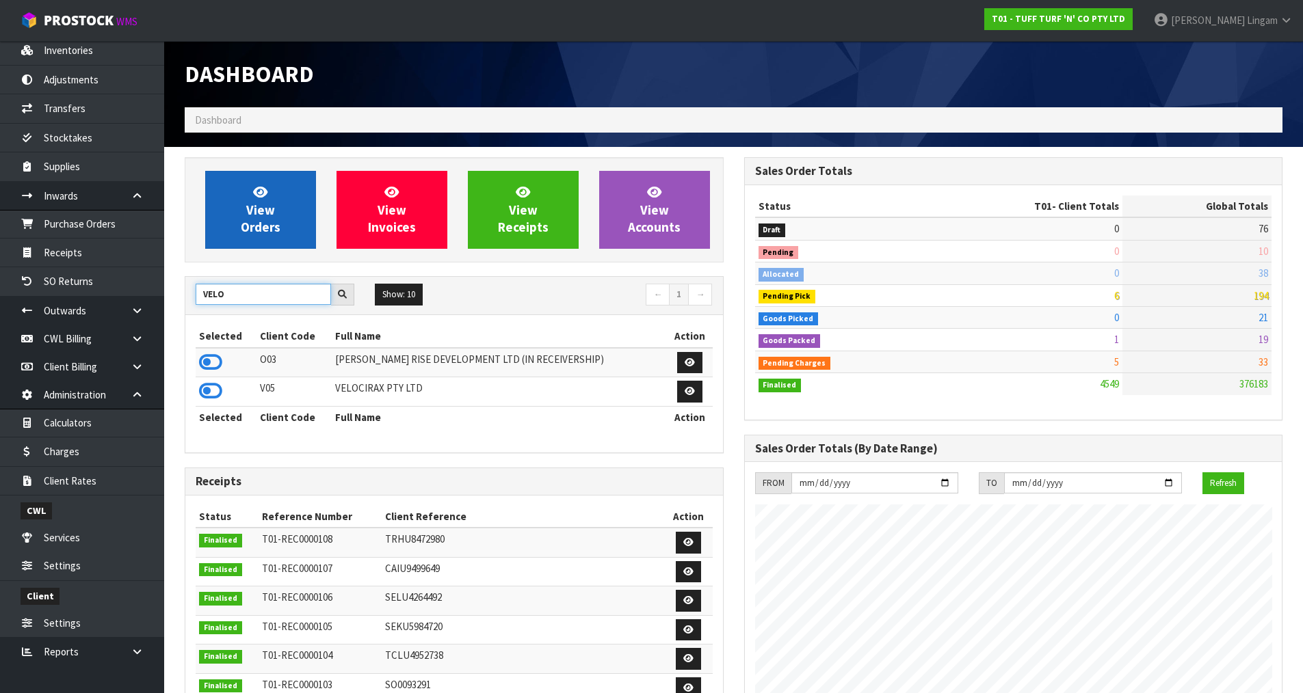
type input "VELO"
click at [205, 386] on icon at bounding box center [210, 391] width 23 height 21
click at [270, 213] on span "View Orders" at bounding box center [261, 209] width 40 height 51
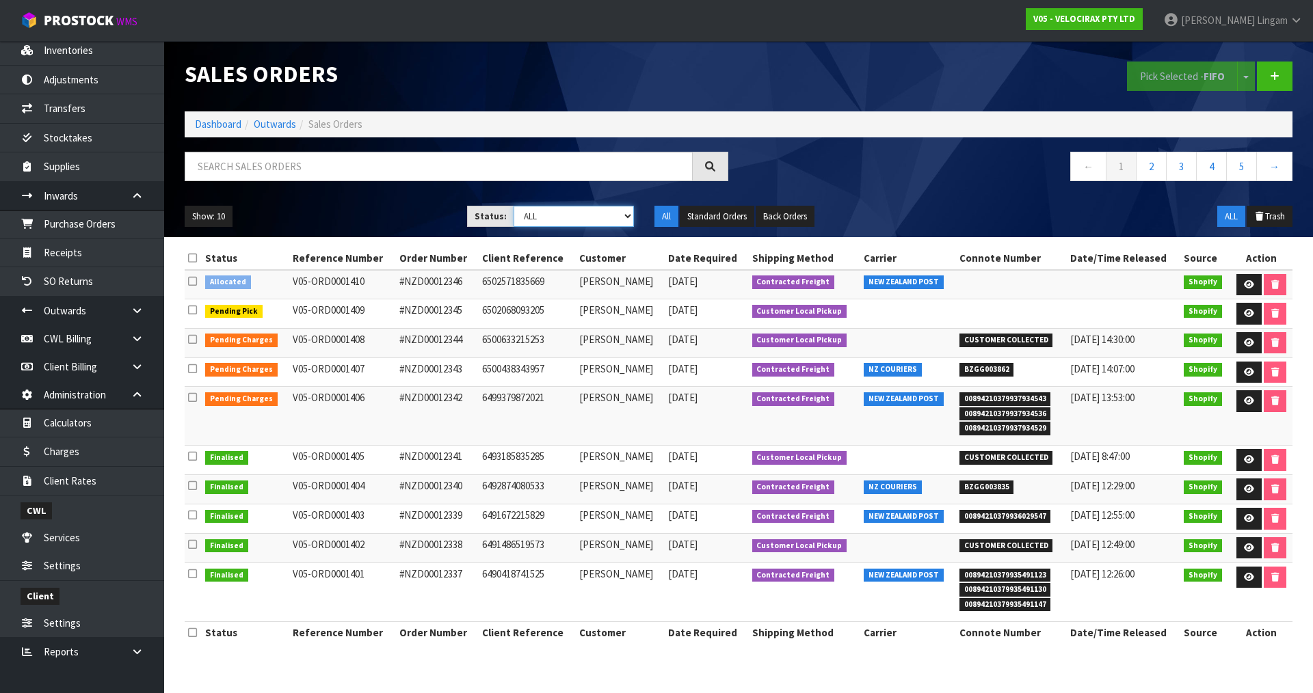
click at [609, 219] on select "Draft Pending Allocated Pending Pick Goods Picked Goods Packed Pending Charges …" at bounding box center [574, 216] width 121 height 21
select select "string:6"
click at [514, 206] on select "Draft Pending Allocated Pending Pick Goods Picked Goods Packed Pending Charges …" at bounding box center [574, 216] width 121 height 21
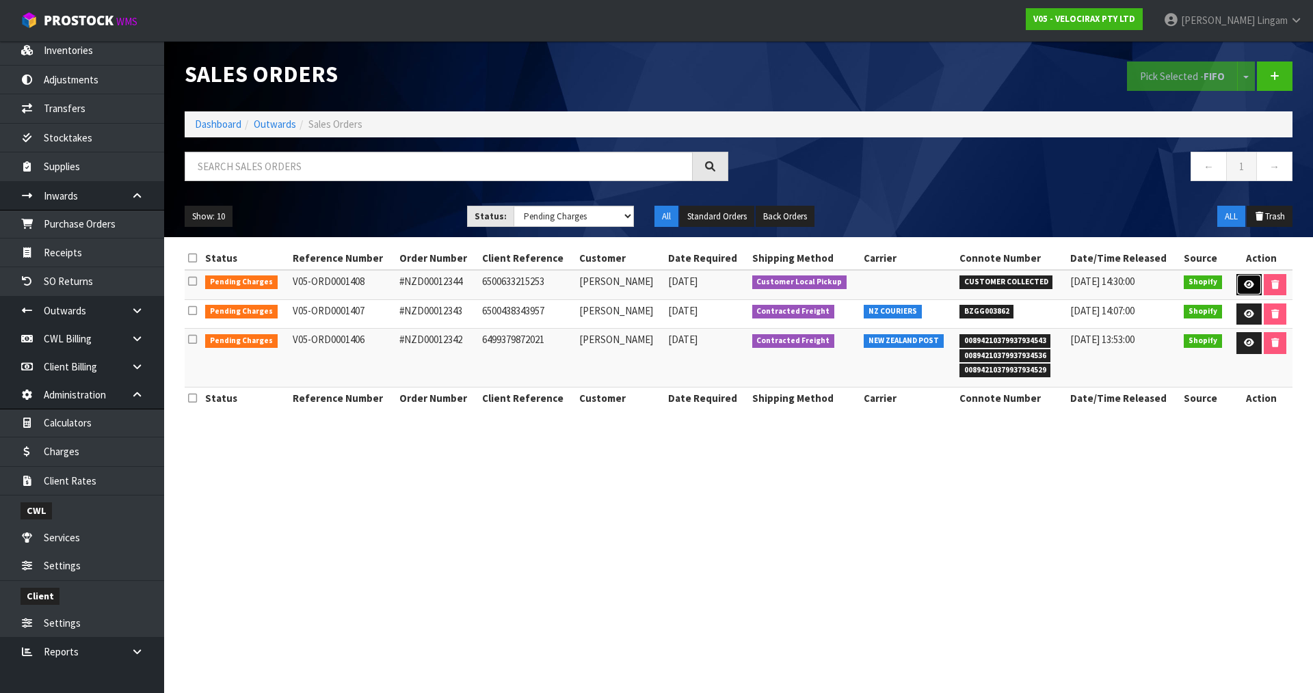
click at [1244, 281] on icon at bounding box center [1249, 284] width 10 height 9
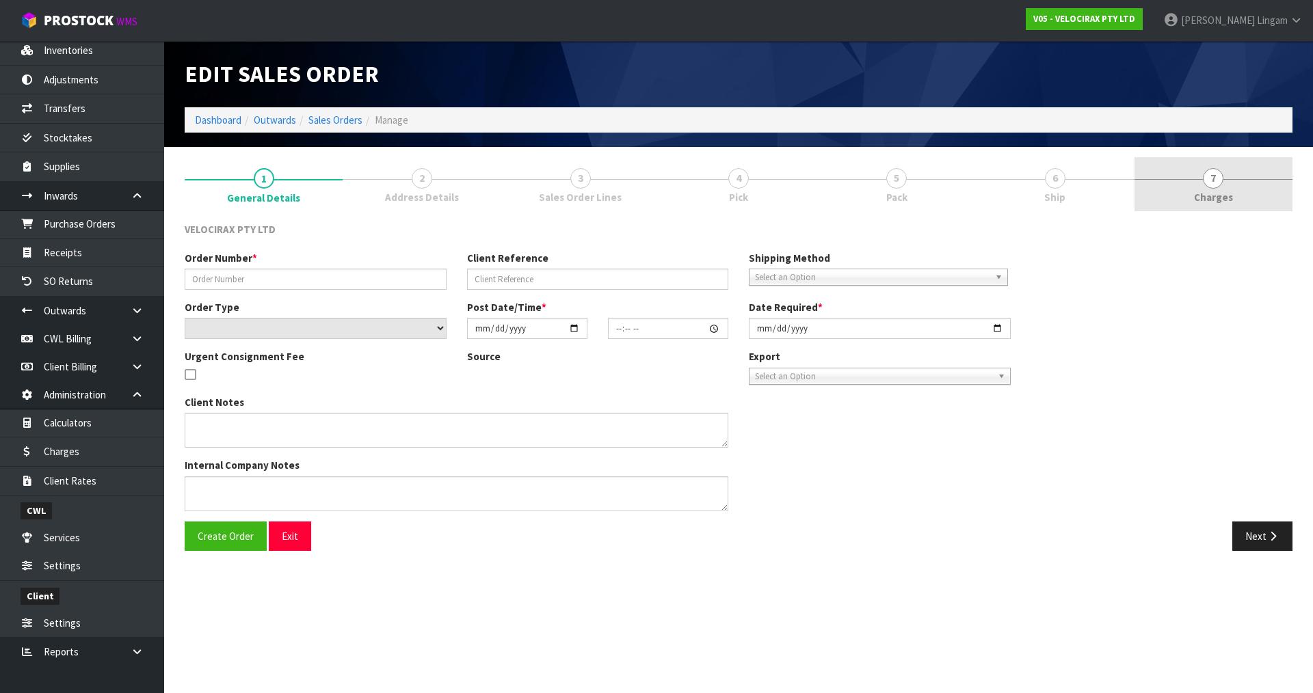
type input "#NZD00012344"
type input "6500633215253"
select select "number:0"
type input "2025-08-10"
type input "09:49:59.000"
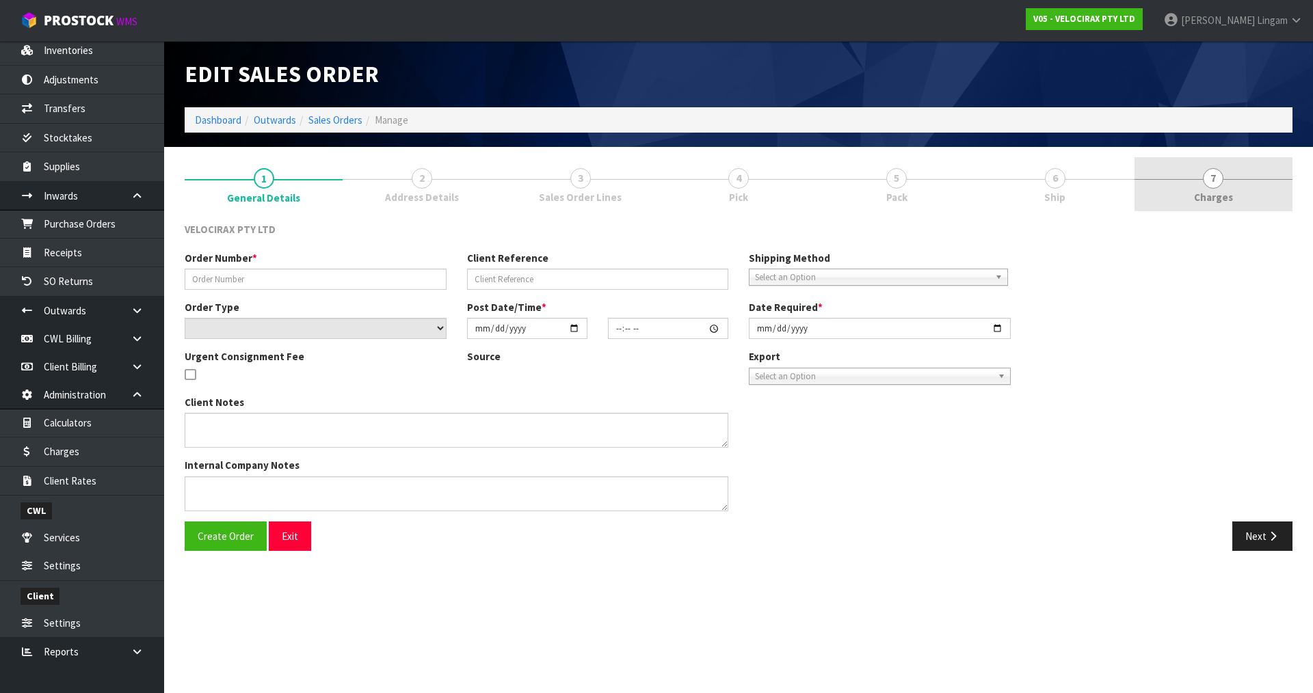
type input "[DATE]"
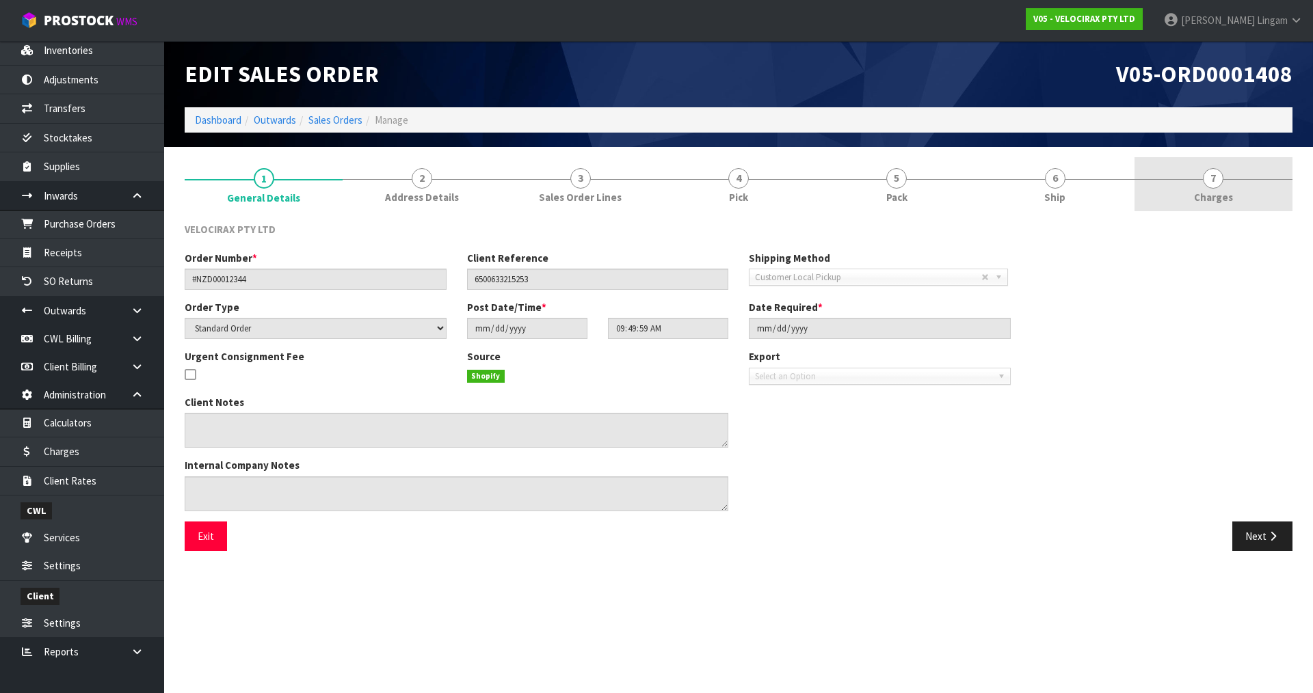
click at [1230, 186] on link "7 [GEOGRAPHIC_DATA]" at bounding box center [1214, 184] width 158 height 54
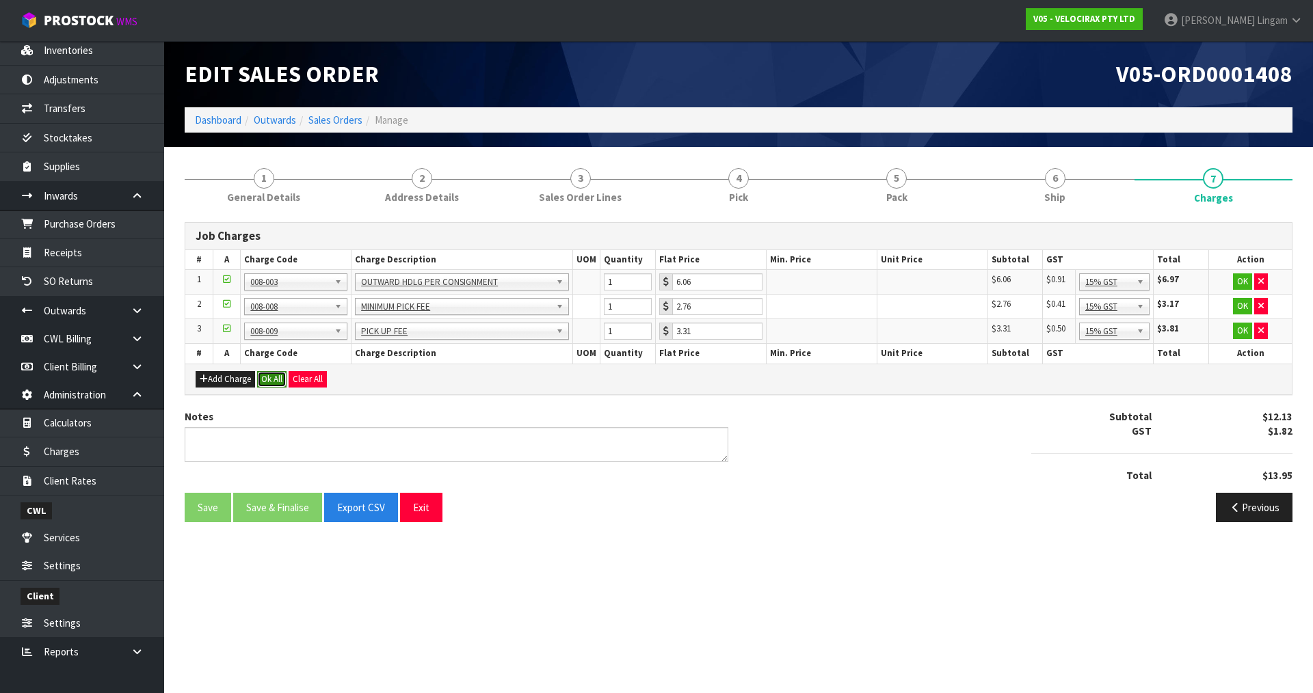
click at [279, 378] on button "Ok All" at bounding box center [271, 379] width 29 height 16
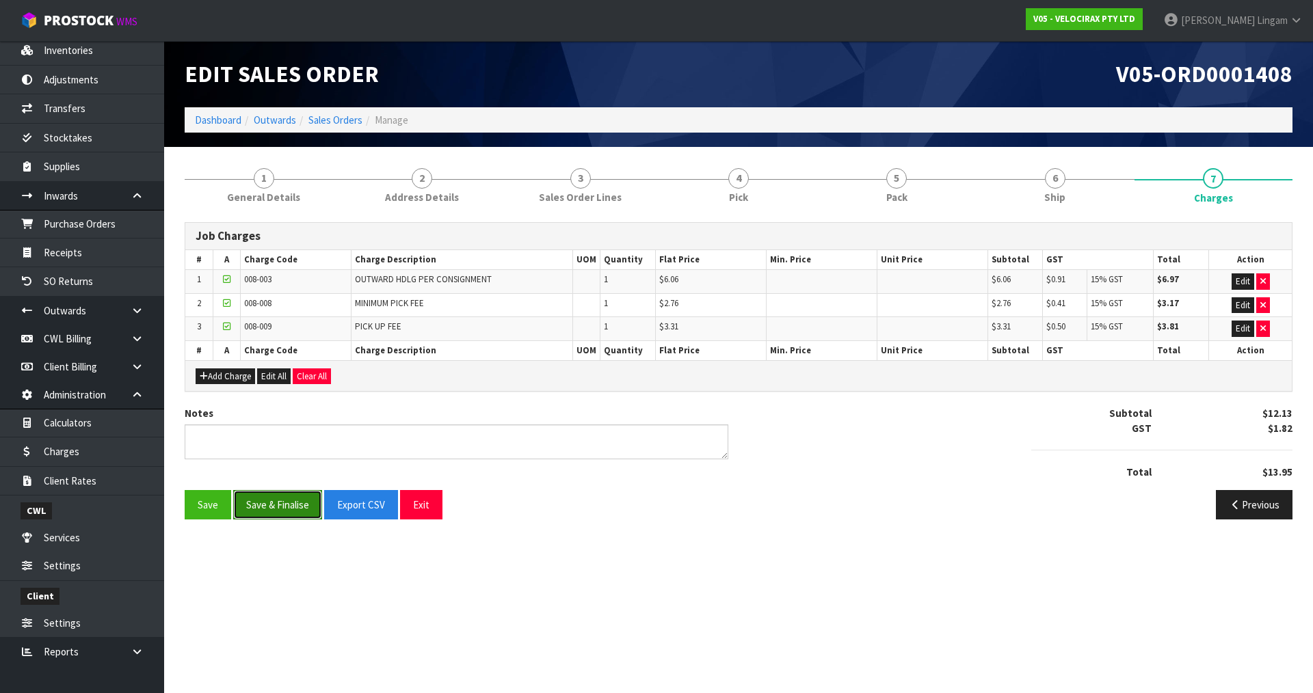
click at [283, 494] on button "Save & Finalise" at bounding box center [277, 504] width 89 height 29
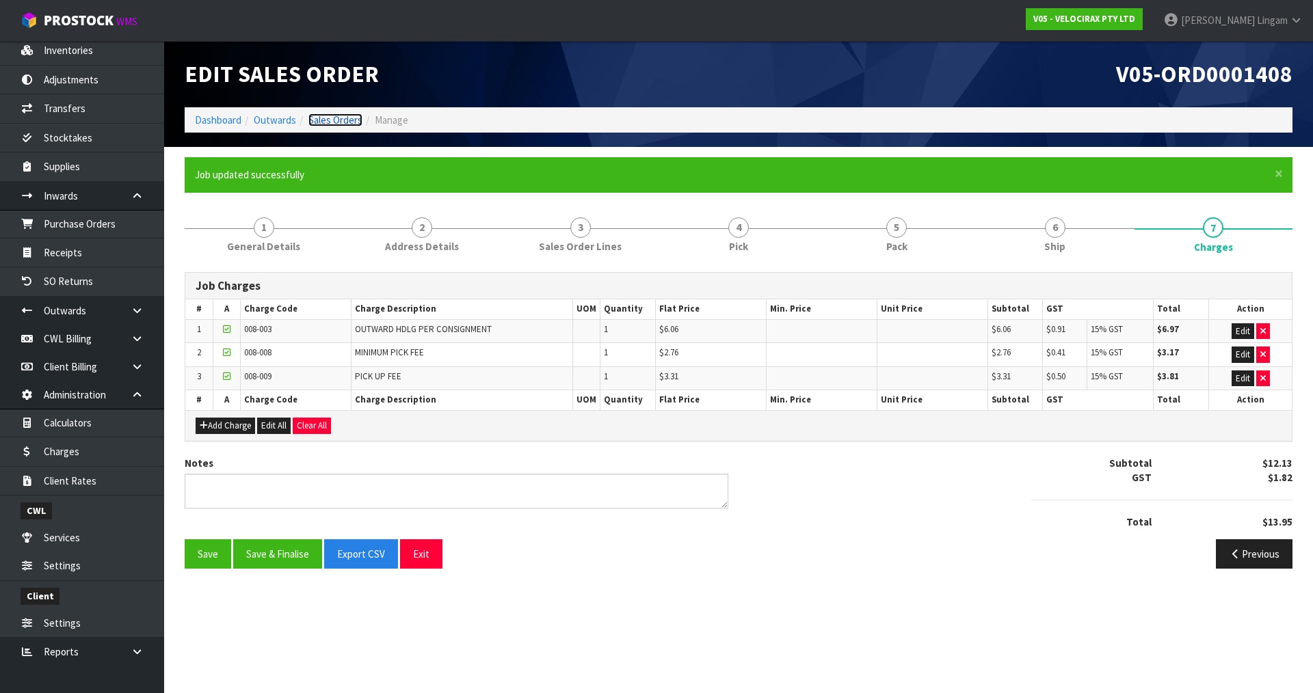
click at [339, 117] on link "Sales Orders" at bounding box center [335, 120] width 54 height 13
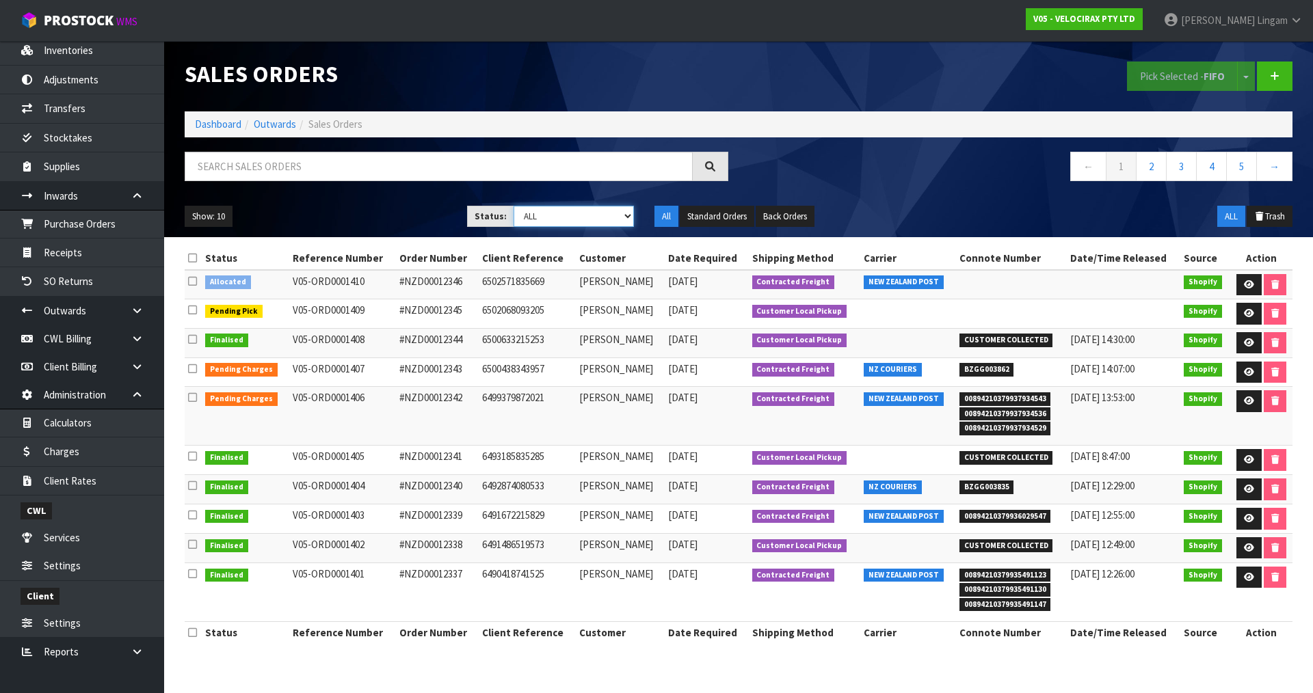
click at [618, 213] on select "Draft Pending Allocated Pending Pick Goods Picked Goods Packed Pending Charges …" at bounding box center [574, 216] width 121 height 21
select select "string:6"
click at [514, 206] on select "Draft Pending Allocated Pending Pick Goods Picked Goods Packed Pending Charges …" at bounding box center [574, 216] width 121 height 21
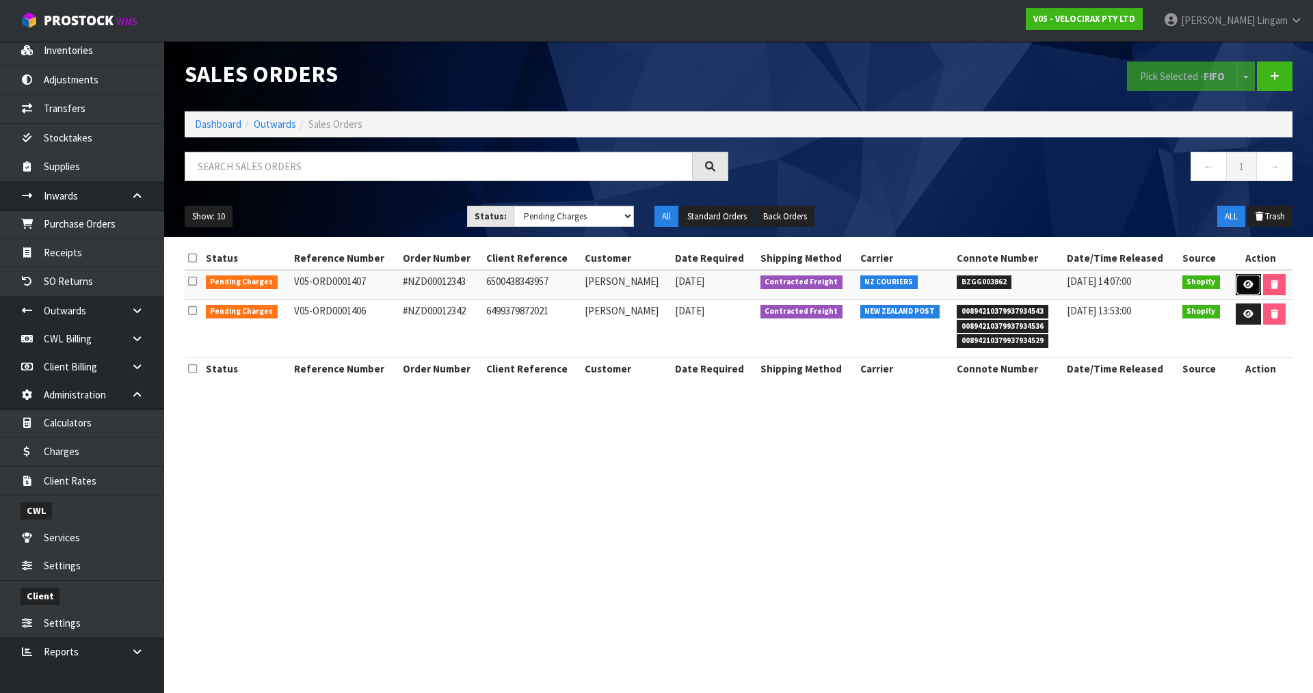
click at [1243, 281] on icon at bounding box center [1248, 284] width 10 height 9
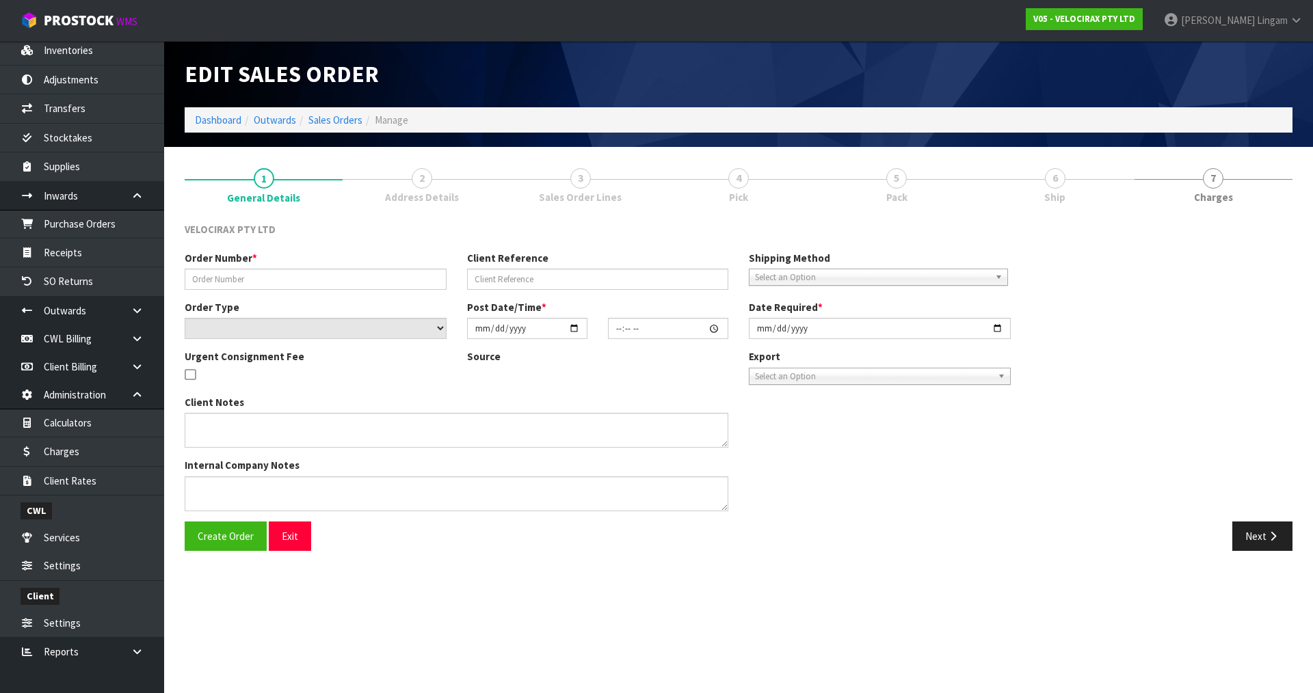
type input "#NZD00012343"
type input "6500438343957"
select select "number:0"
type input "2025-08-10"
type input "07:04:42.000"
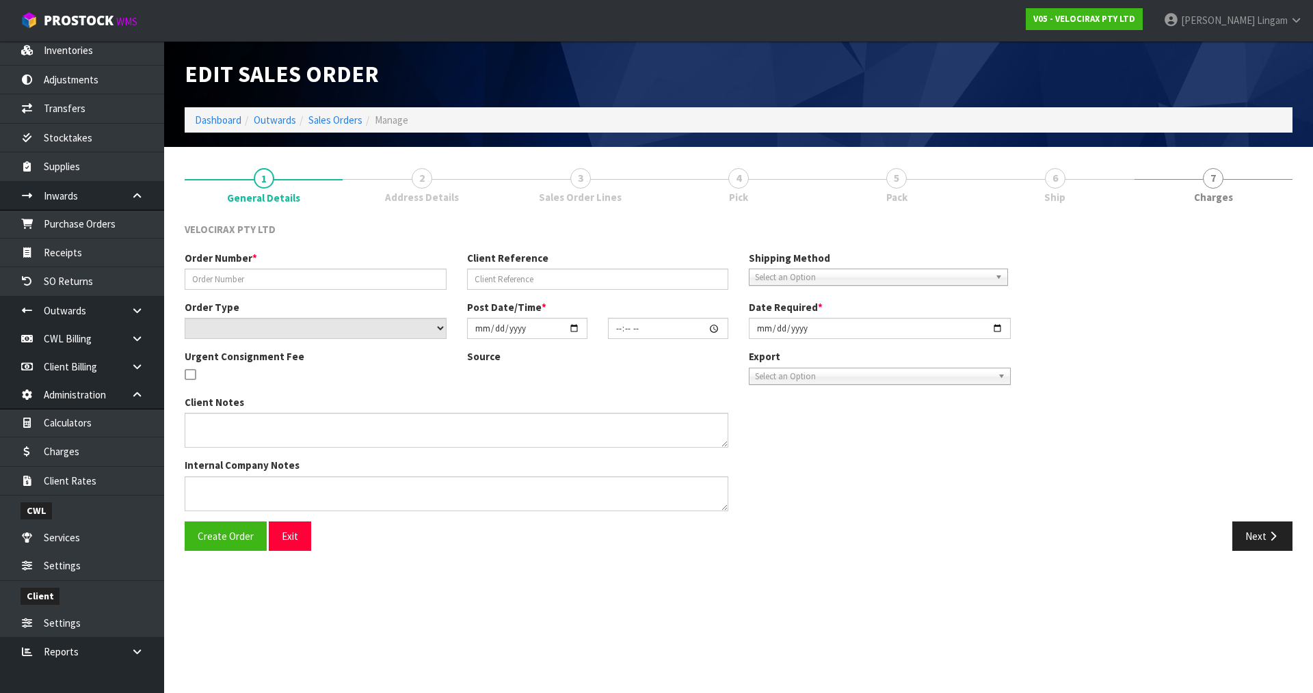
type input "[DATE]"
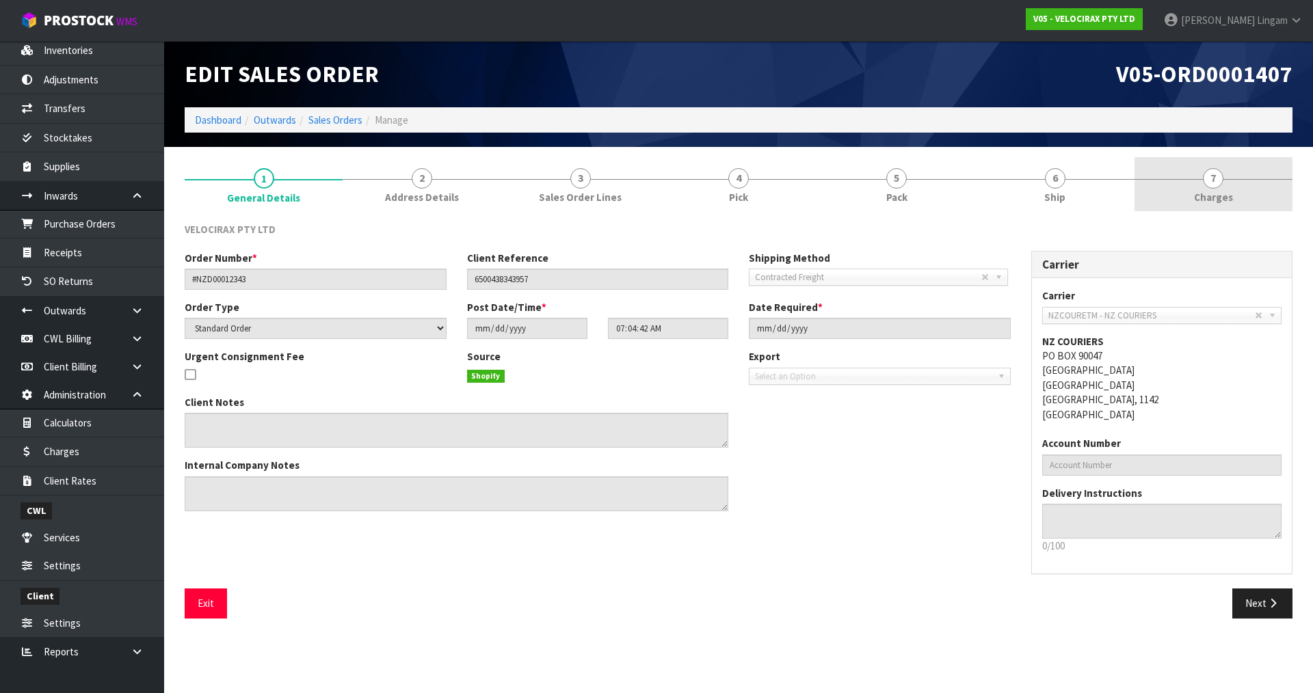
click at [1256, 187] on link "7 [GEOGRAPHIC_DATA]" at bounding box center [1214, 184] width 158 height 54
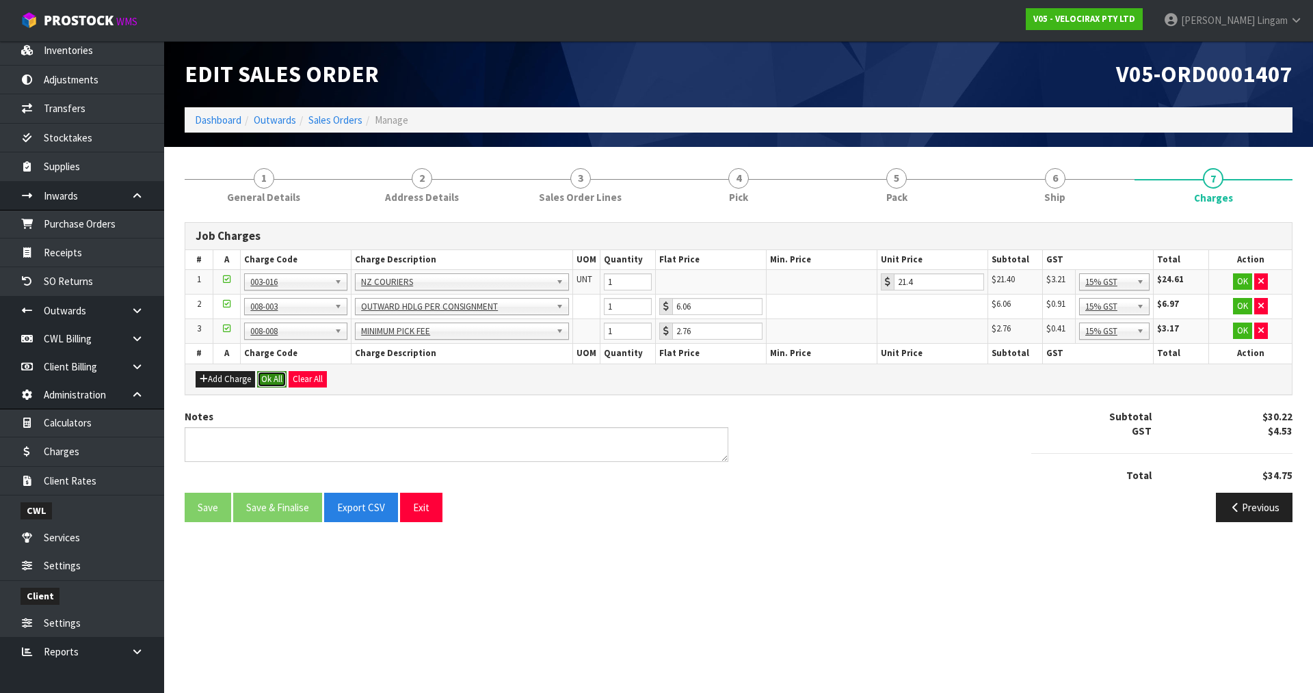
click at [274, 377] on button "Ok All" at bounding box center [271, 379] width 29 height 16
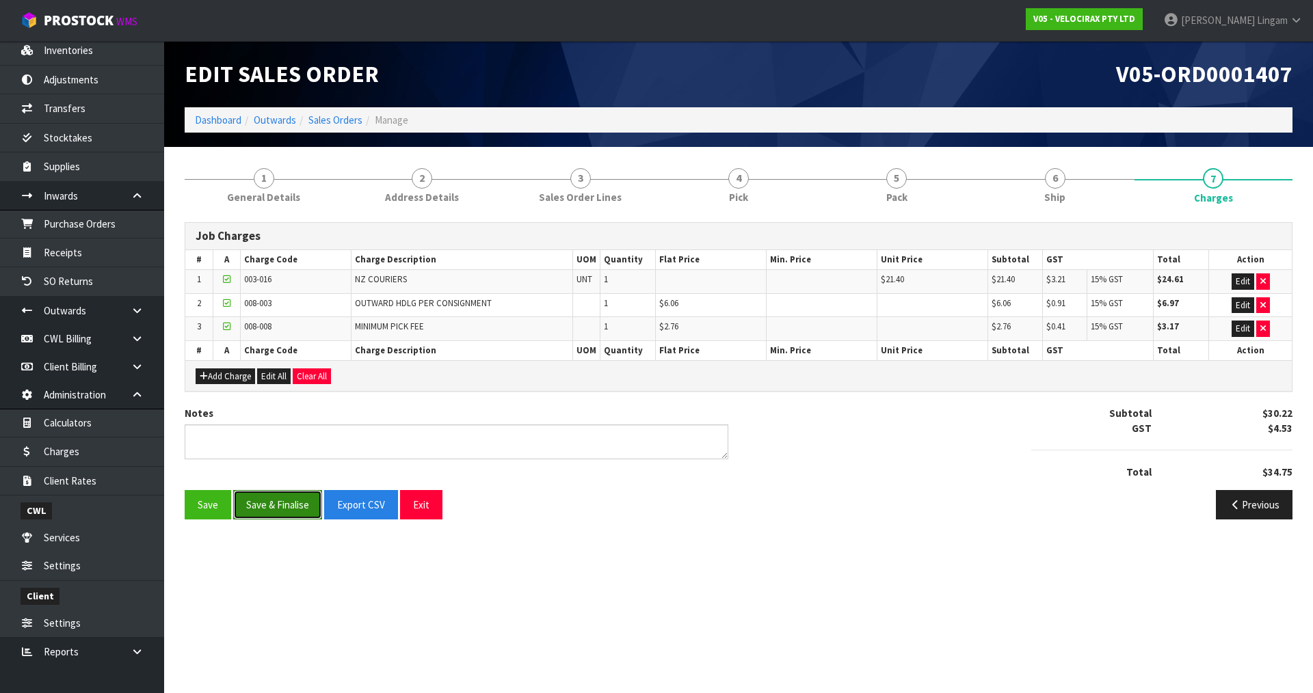
click at [291, 505] on button "Save & Finalise" at bounding box center [277, 504] width 89 height 29
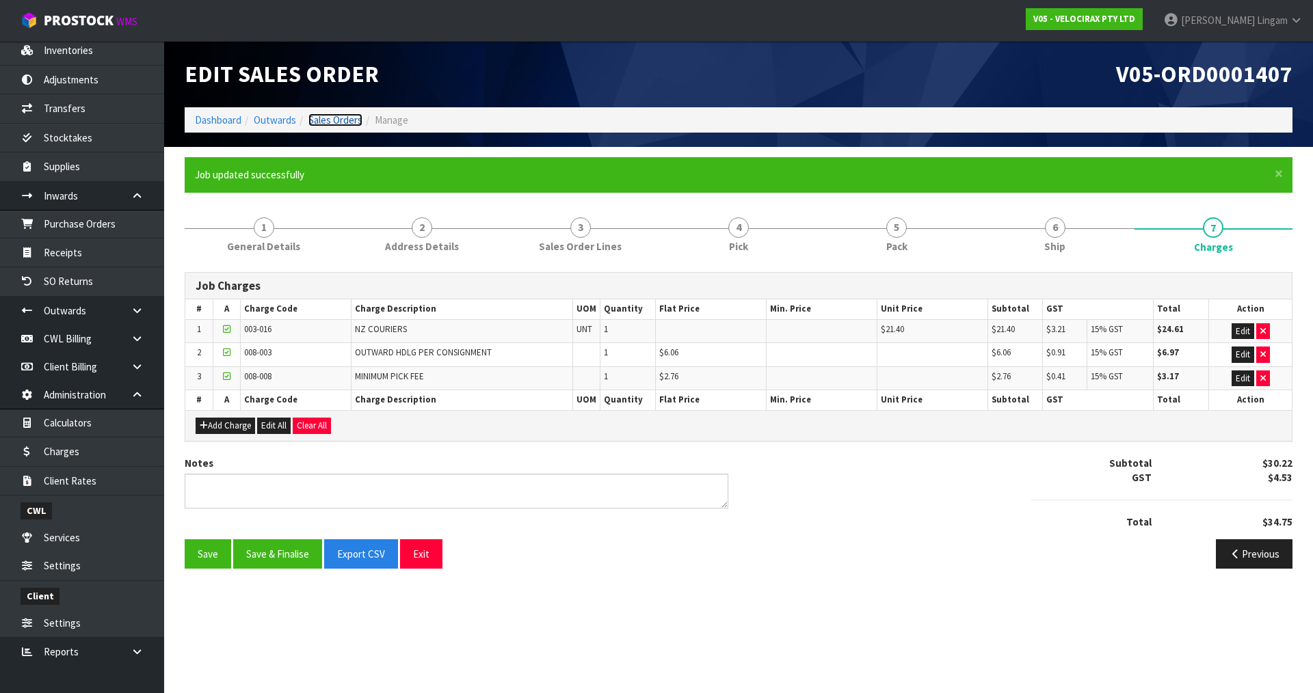
click at [354, 118] on link "Sales Orders" at bounding box center [335, 120] width 54 height 13
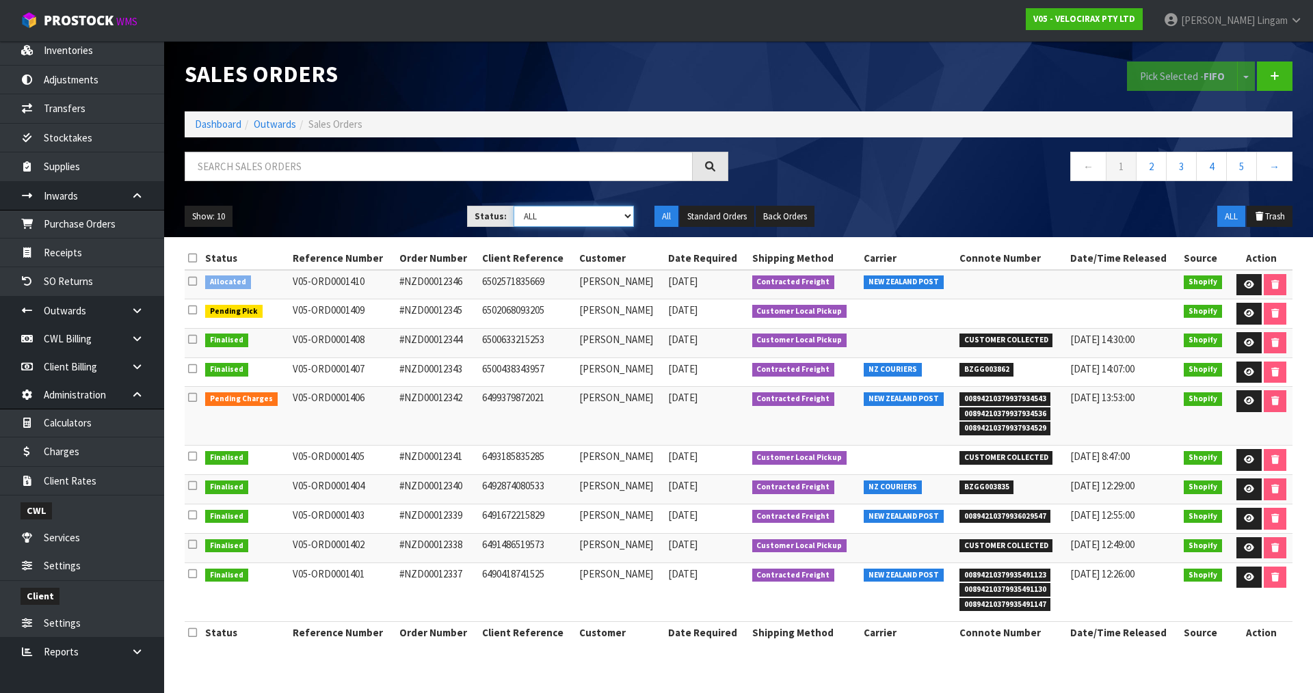
click at [603, 219] on select "Draft Pending Allocated Pending Pick Goods Picked Goods Packed Pending Charges …" at bounding box center [574, 216] width 121 height 21
select select "string:6"
click at [514, 206] on select "Draft Pending Allocated Pending Pick Goods Picked Goods Packed Pending Charges …" at bounding box center [574, 216] width 121 height 21
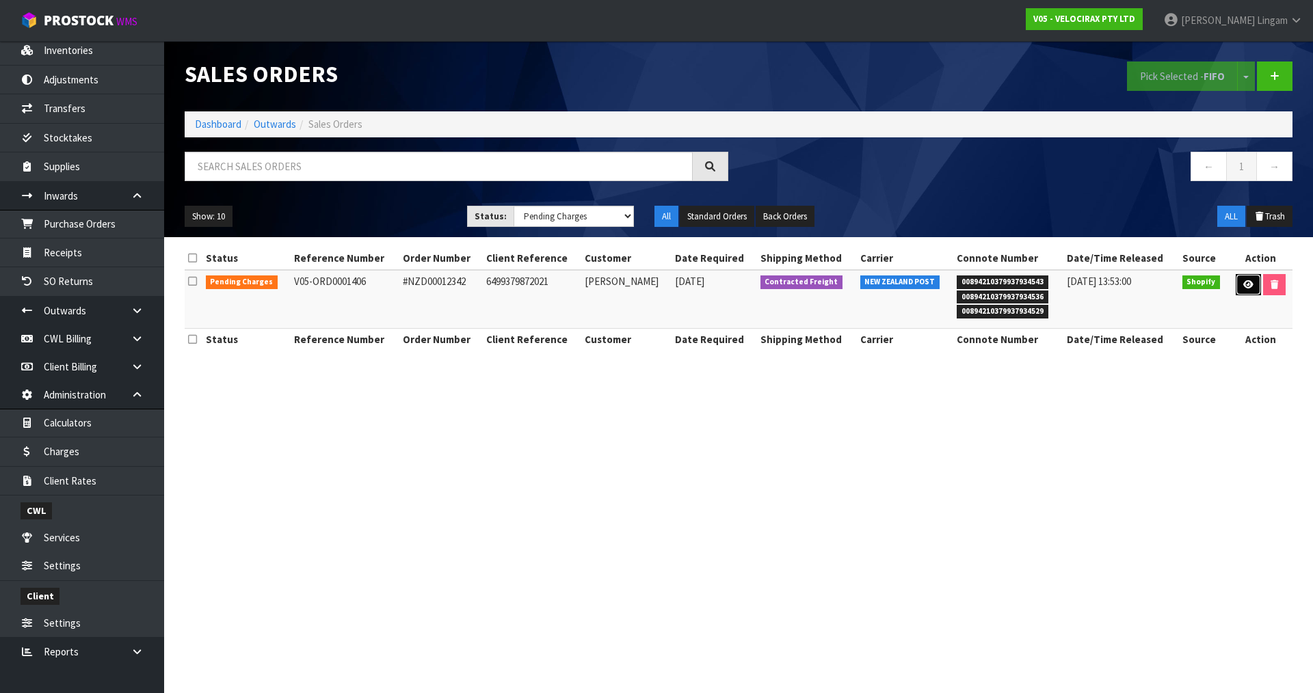
click at [1243, 287] on icon at bounding box center [1248, 284] width 10 height 9
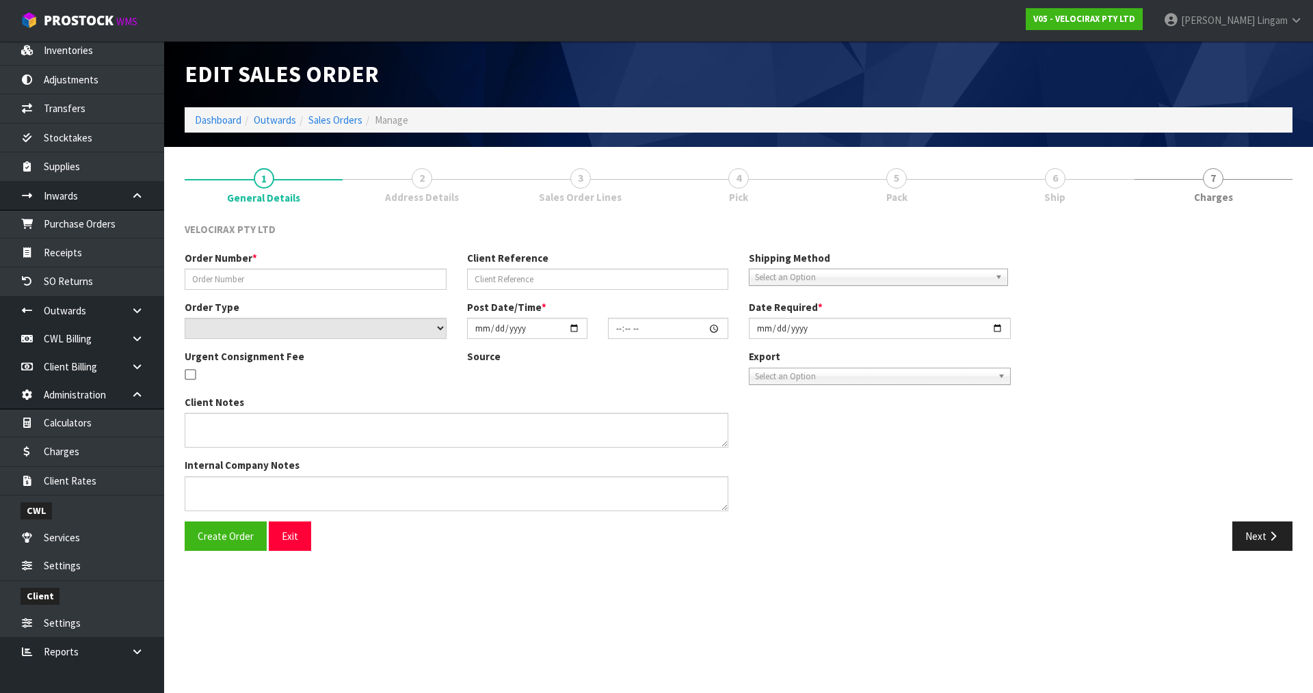
type input "#NZD00012342"
type input "6499379872021"
select select "number:0"
type input "2025-08-09"
type input "13:40:51.000"
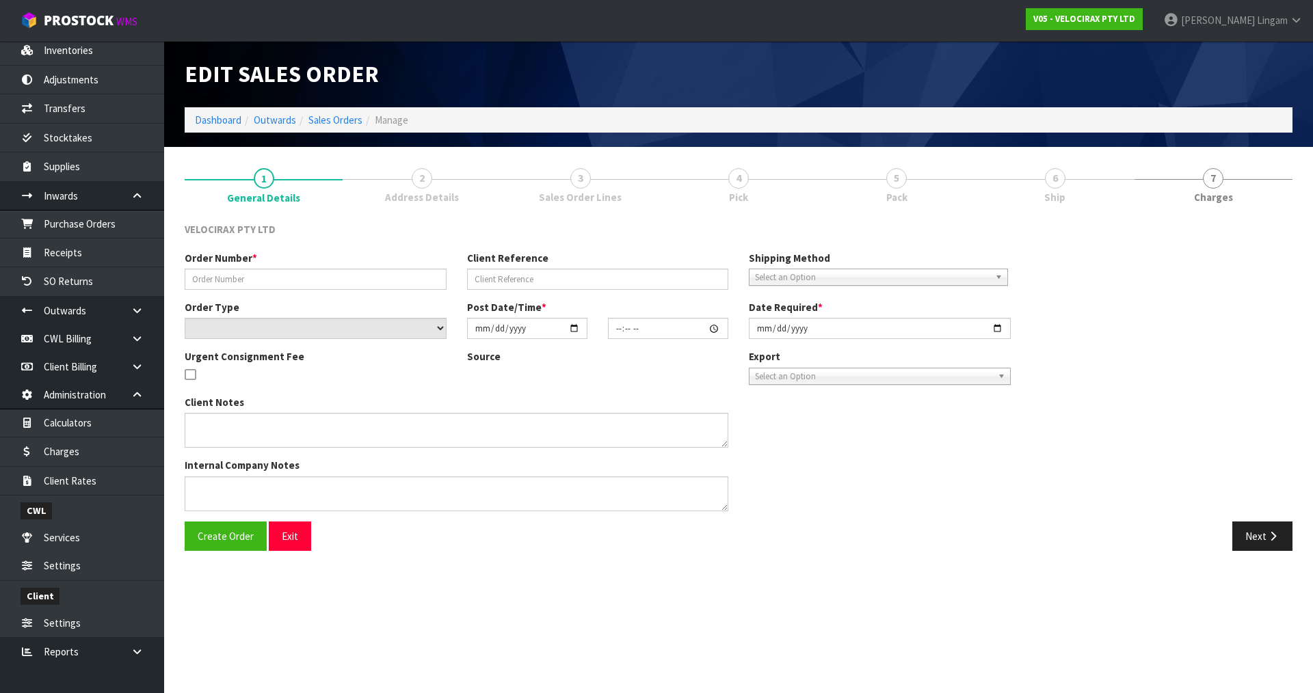
type input "[DATE]"
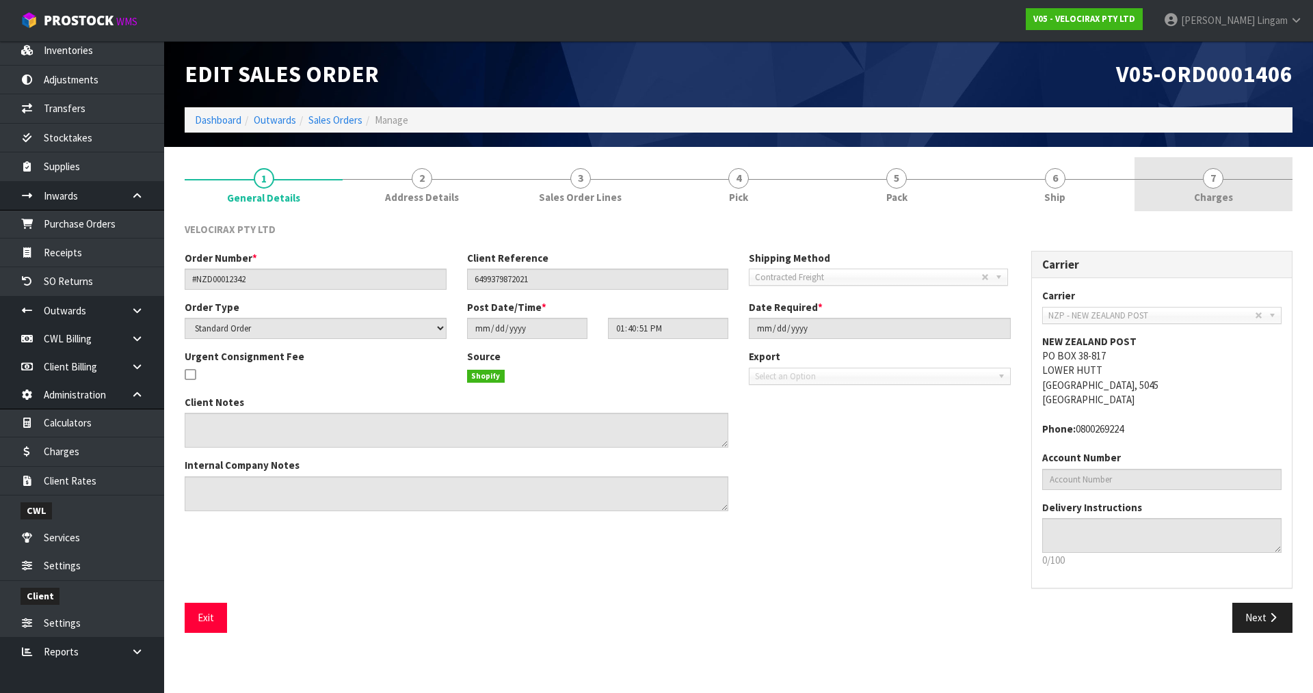
click at [1254, 204] on link "7 [GEOGRAPHIC_DATA]" at bounding box center [1214, 184] width 158 height 54
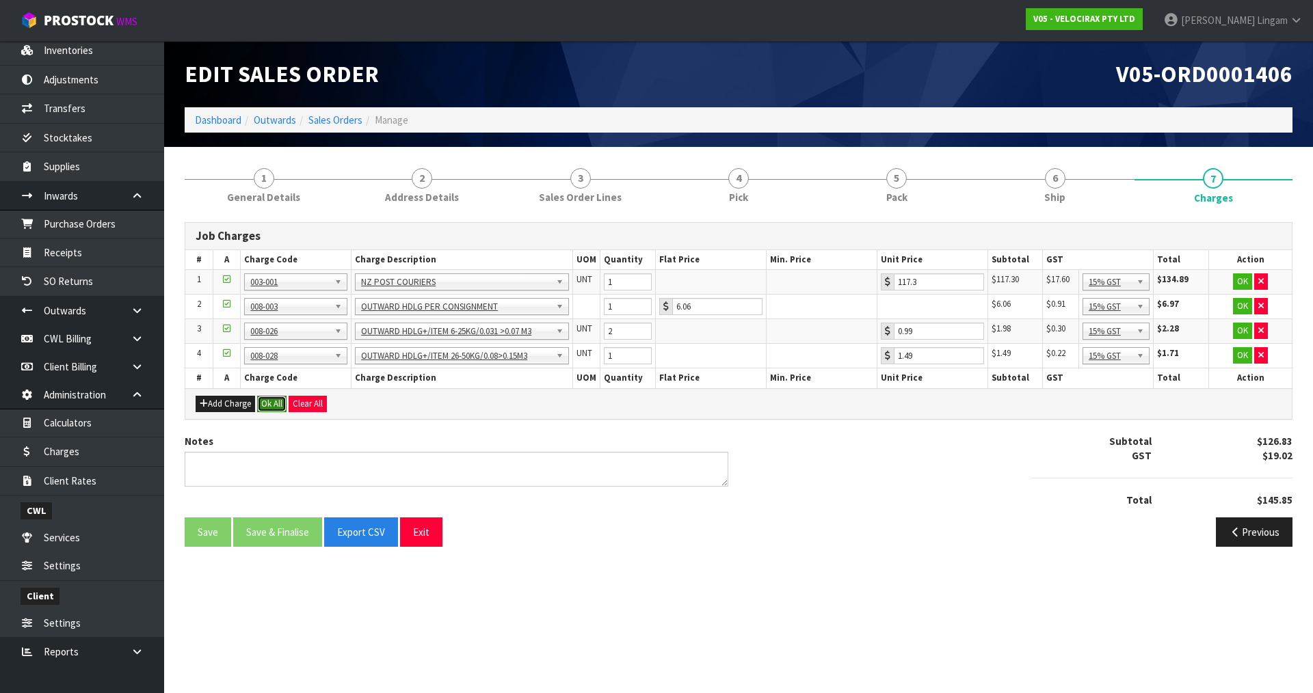
click at [267, 408] on button "Ok All" at bounding box center [271, 404] width 29 height 16
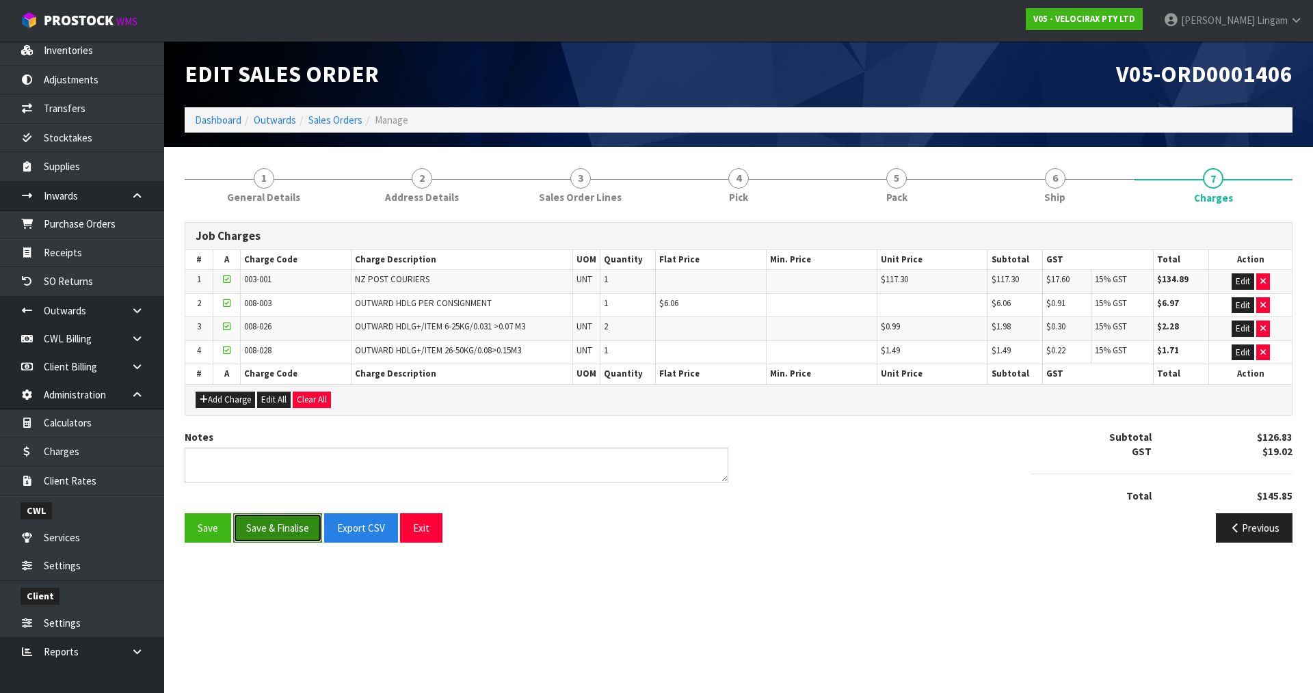
click at [287, 524] on button "Save & Finalise" at bounding box center [277, 528] width 89 height 29
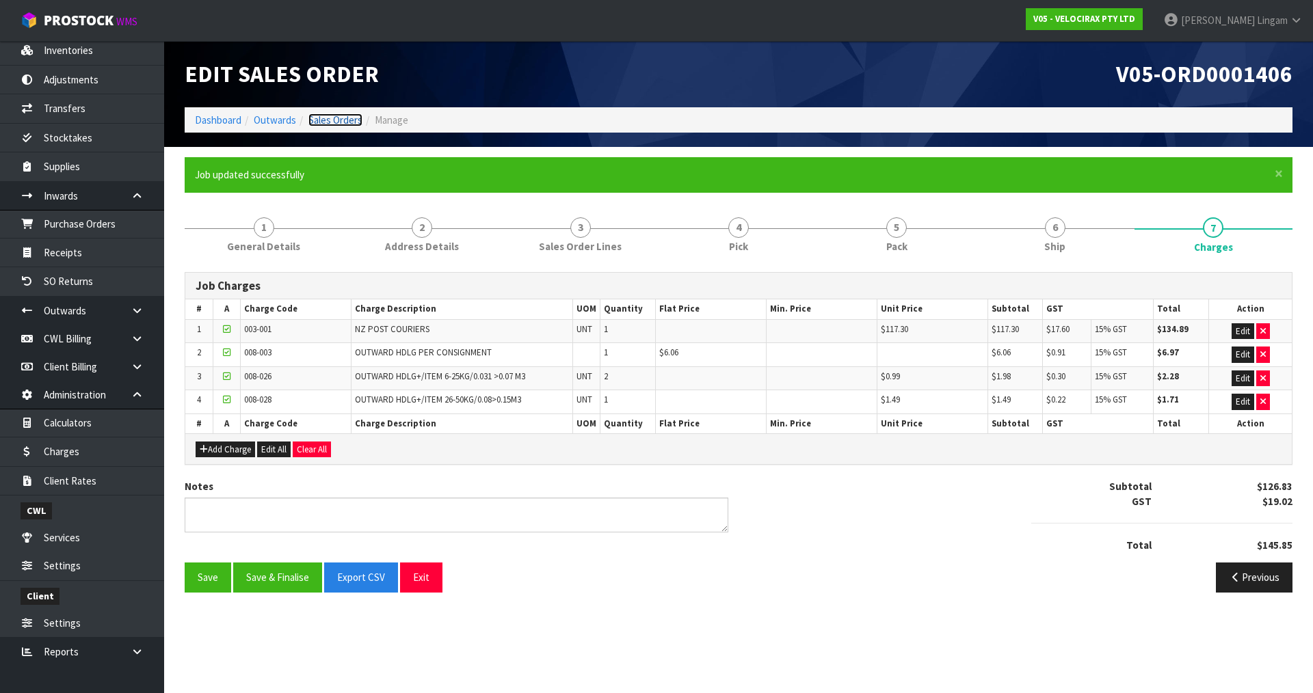
click at [347, 120] on link "Sales Orders" at bounding box center [335, 120] width 54 height 13
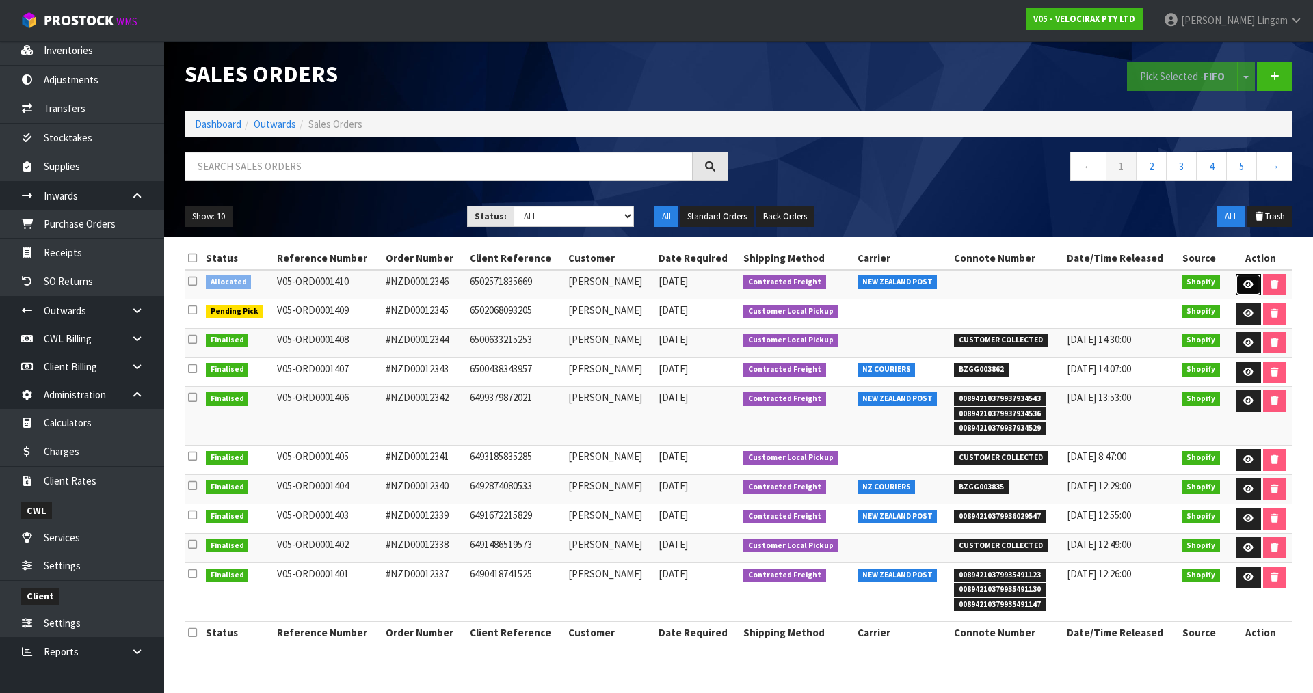
click at [1243, 282] on icon at bounding box center [1248, 284] width 10 height 9
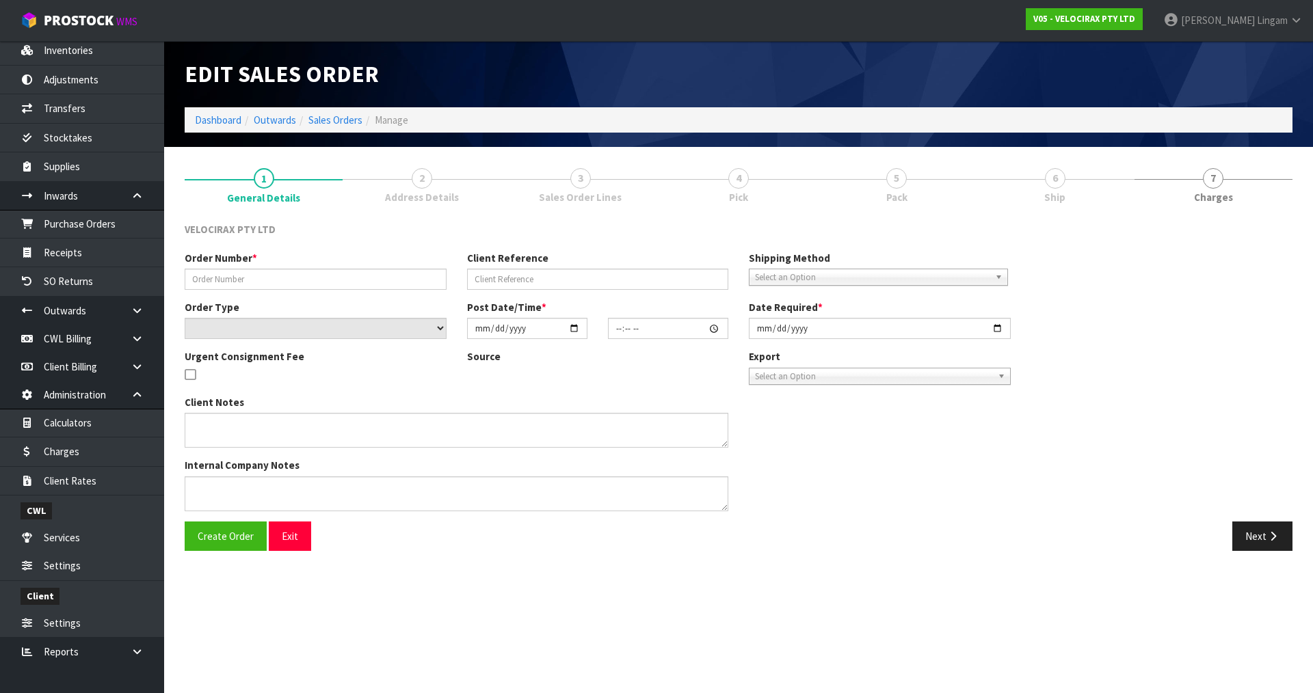
type input "#NZD00012346"
type input "6502571835669"
select select "number:0"
type input "[DATE]"
type input "20:07:11.000"
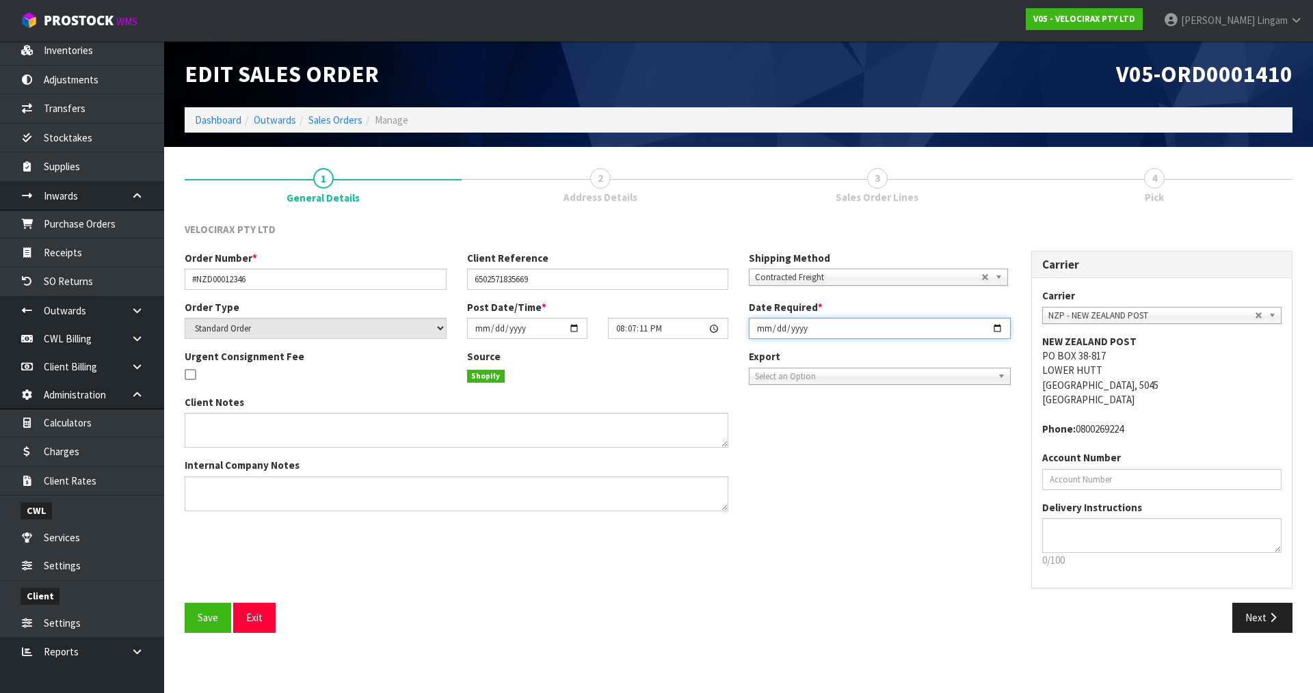
click at [754, 330] on input "[DATE]" at bounding box center [880, 328] width 262 height 21
type input "[DATE]"
click at [205, 618] on span "Save" at bounding box center [208, 617] width 21 height 13
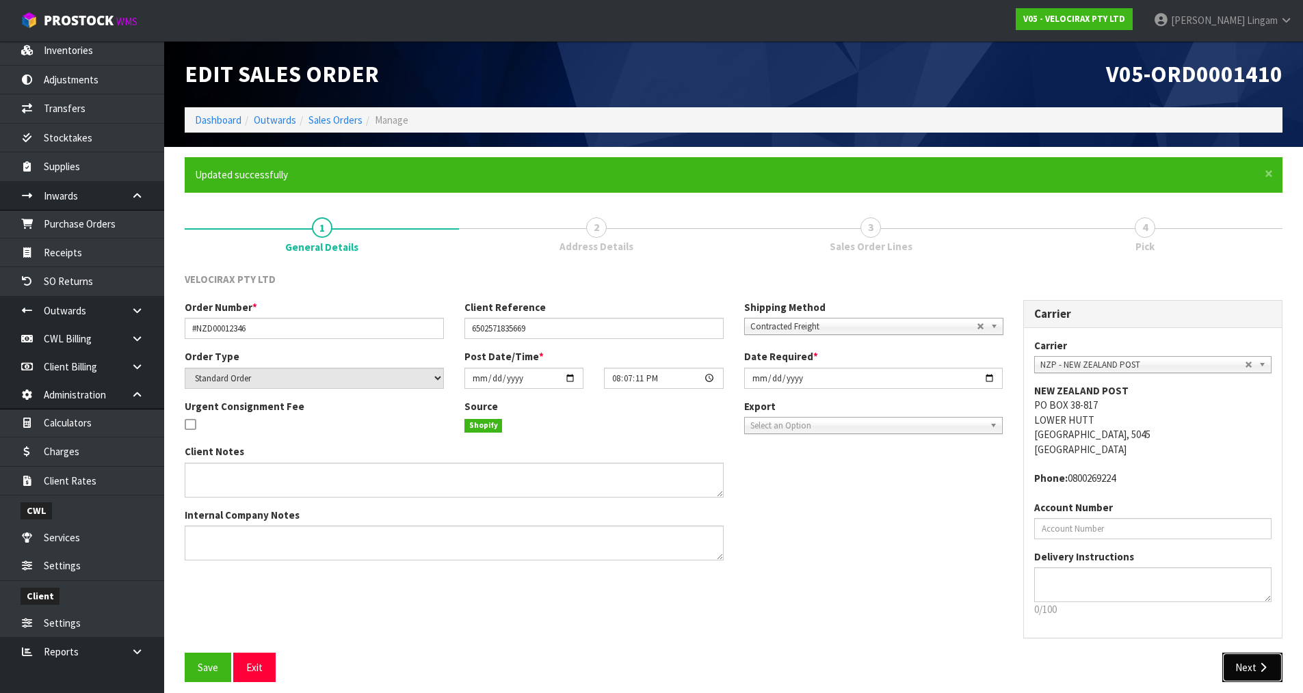
click at [1256, 672] on icon "button" at bounding box center [1262, 668] width 13 height 10
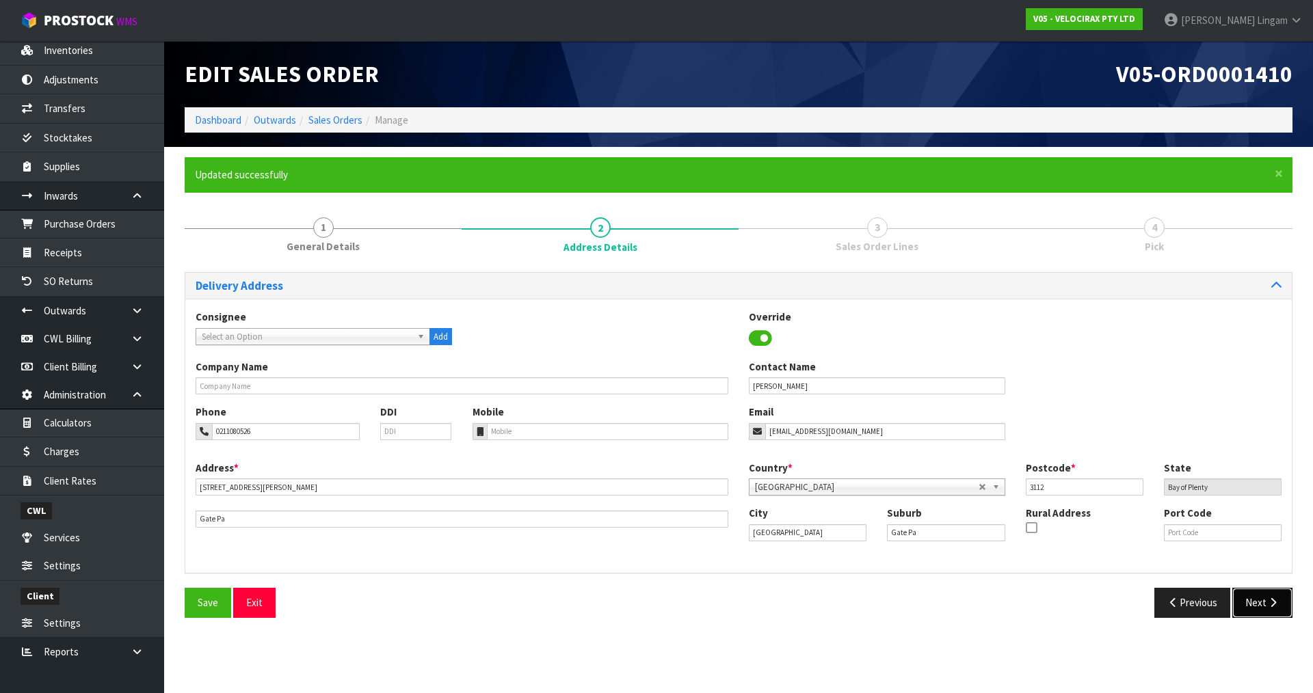
click at [1263, 603] on button "Next" at bounding box center [1262, 602] width 60 height 29
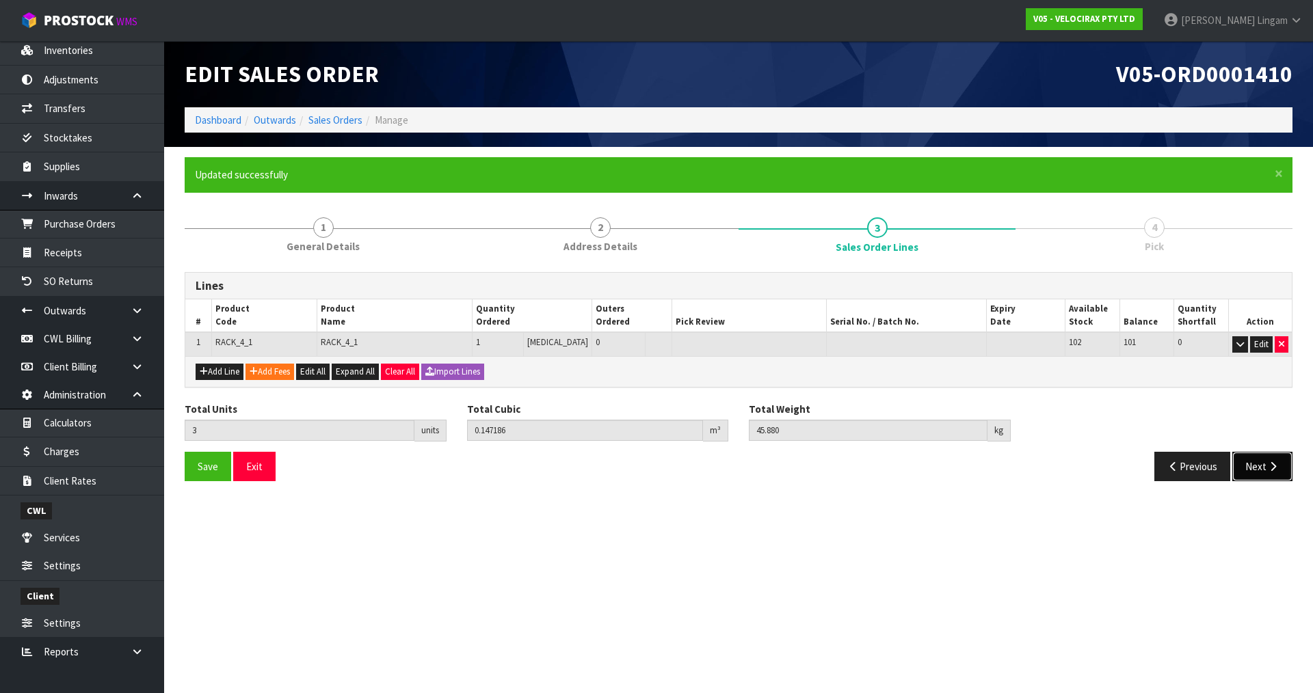
click at [1262, 469] on button "Next" at bounding box center [1262, 466] width 60 height 29
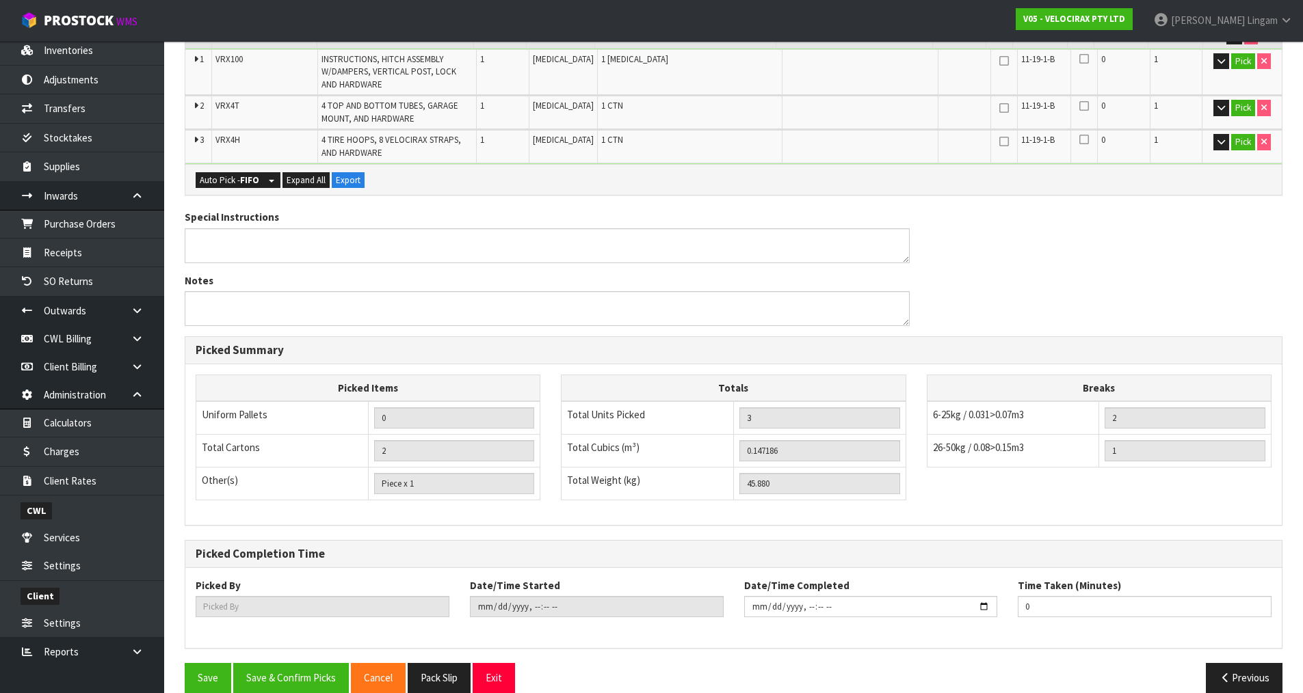
scroll to position [378, 0]
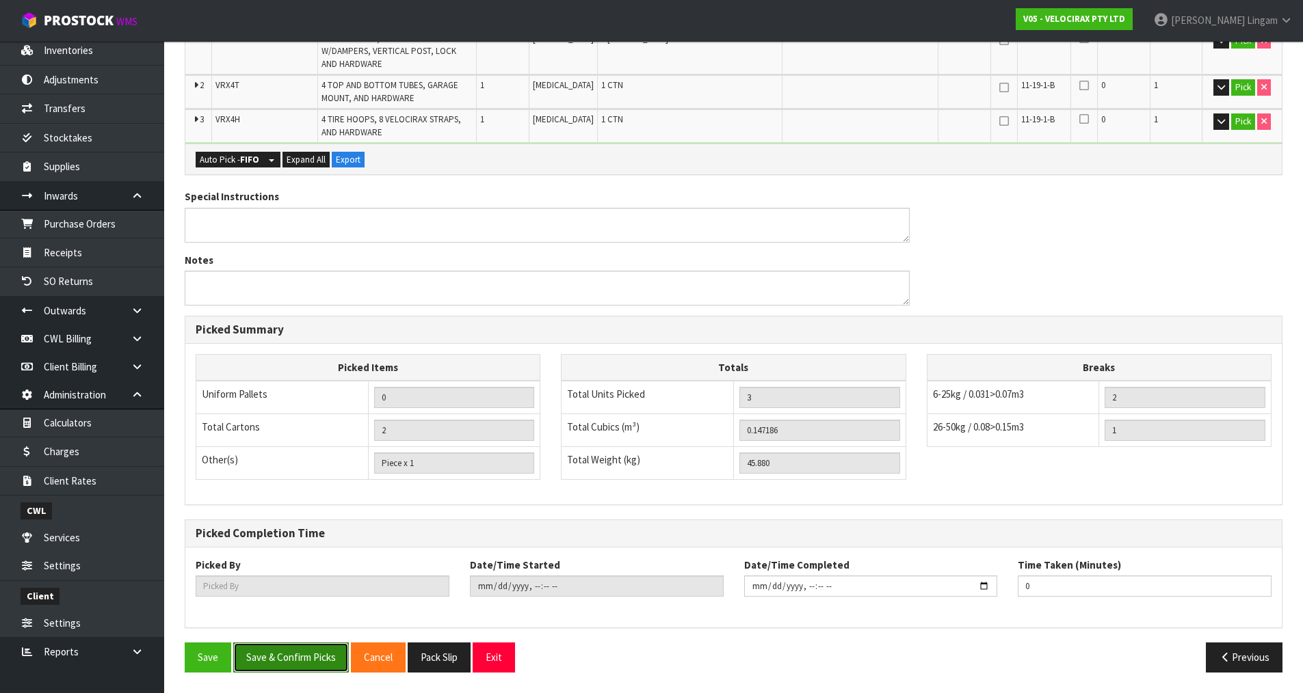
click at [314, 662] on button "Save & Confirm Picks" at bounding box center [291, 657] width 116 height 29
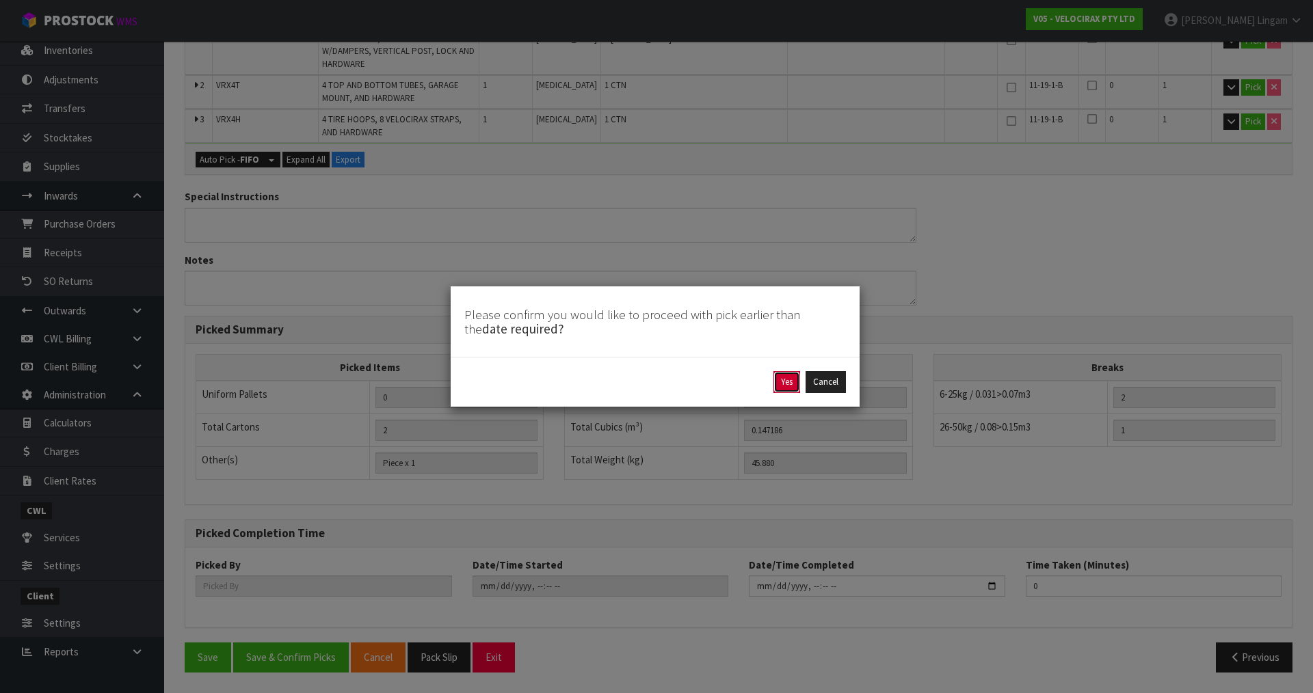
click at [789, 382] on button "Yes" at bounding box center [787, 382] width 27 height 22
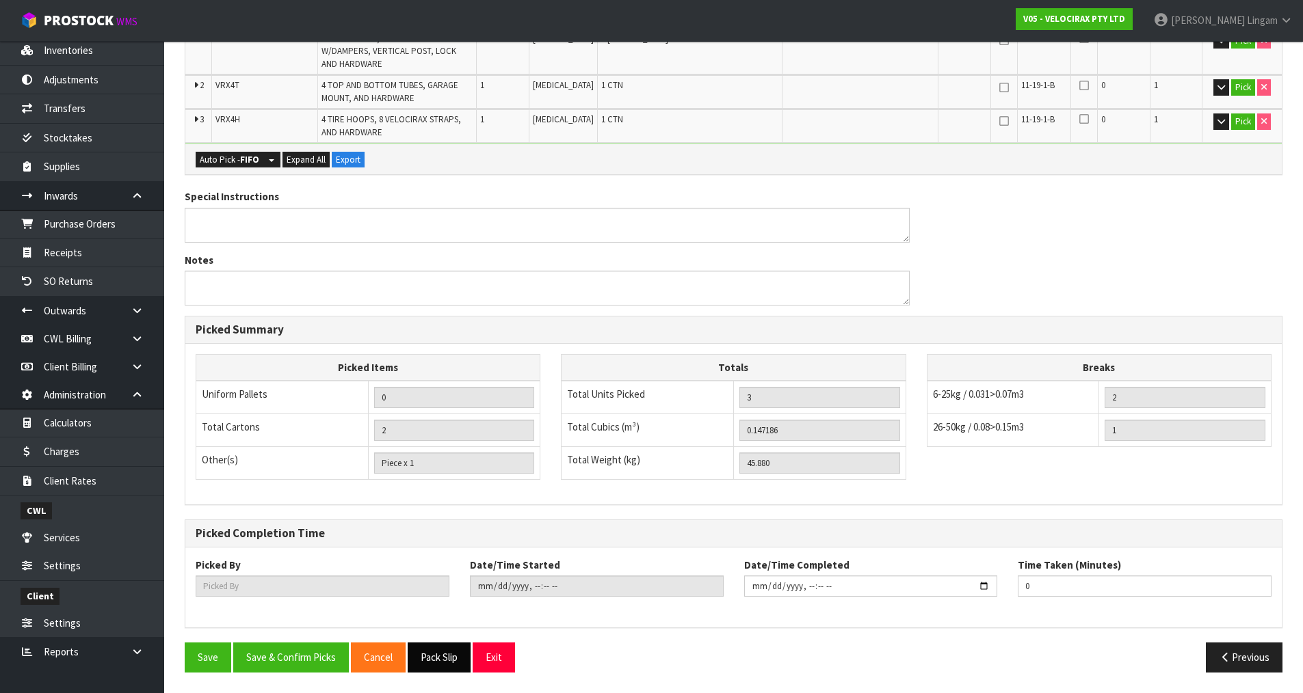
scroll to position [0, 0]
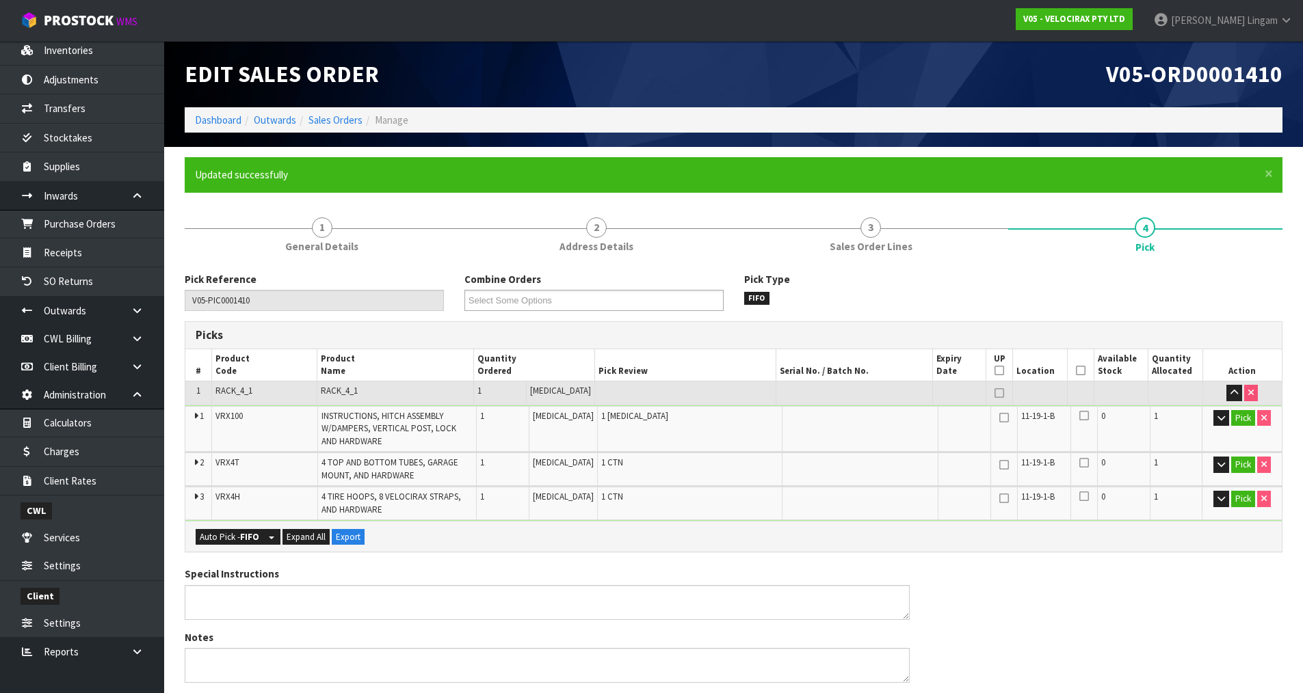
type input "Vineeta Lingam"
type input "2025-08-11T20:38:22"
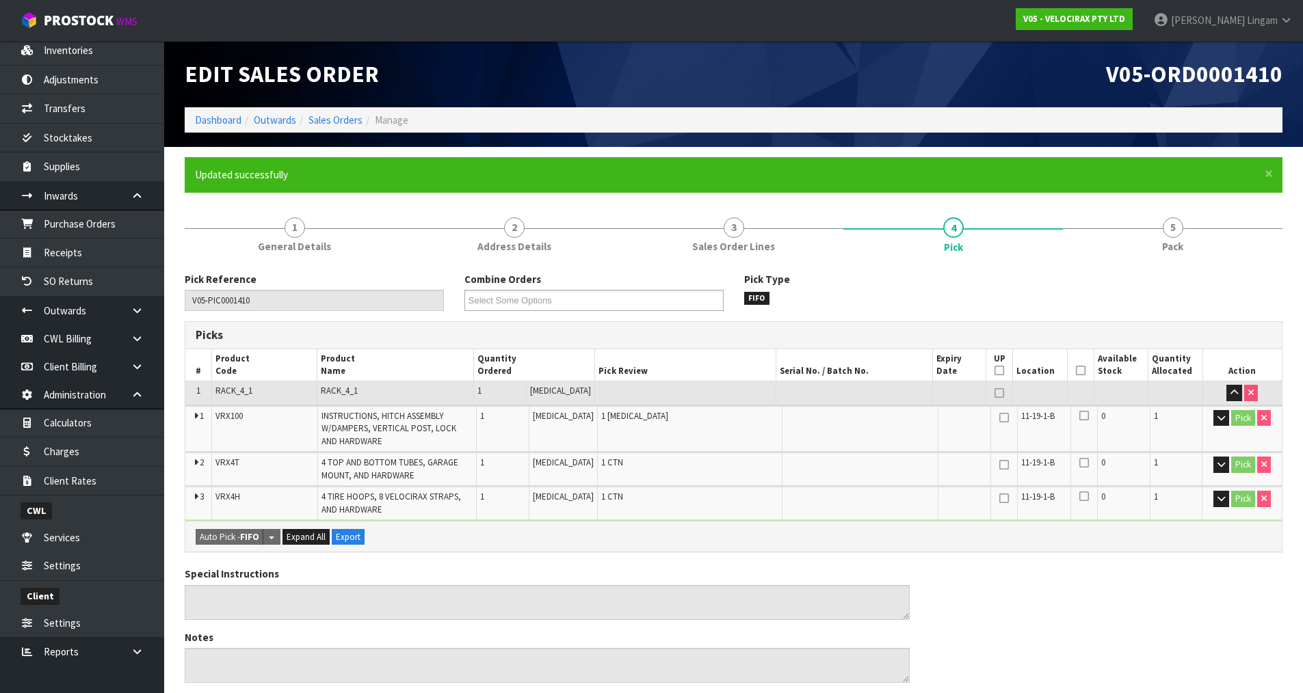
scroll to position [378, 0]
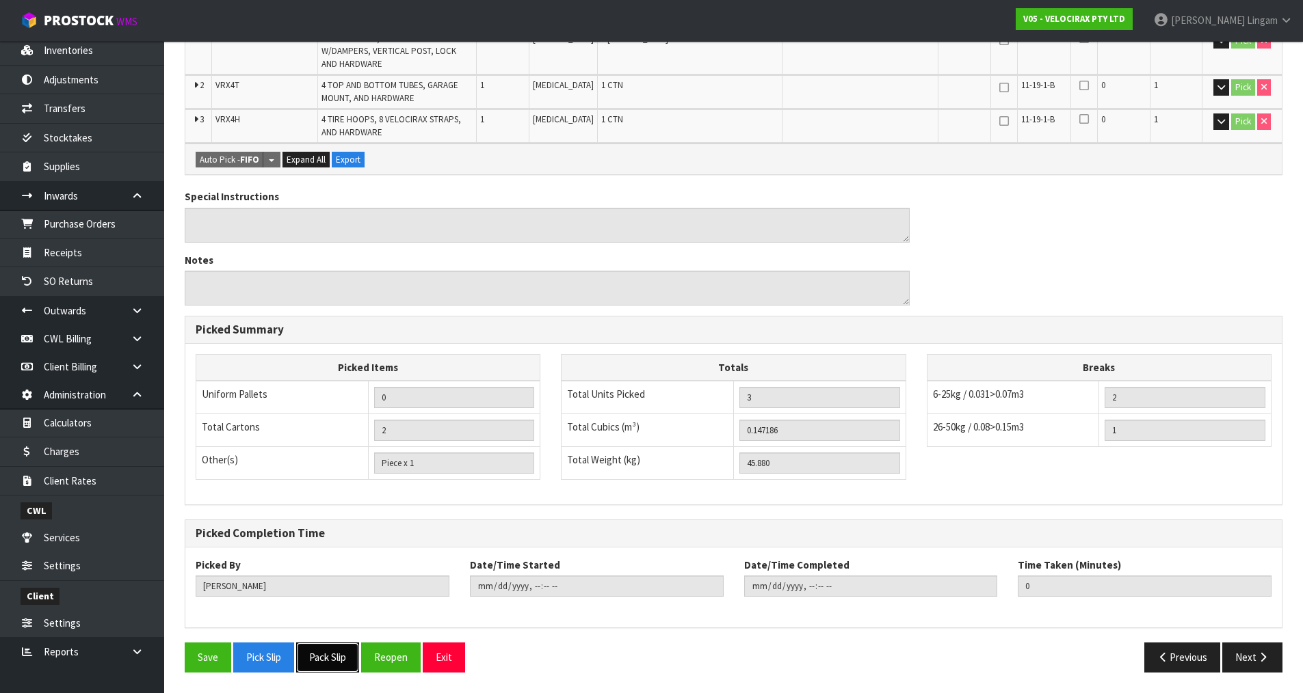
click at [330, 655] on button "Pack Slip" at bounding box center [327, 657] width 63 height 29
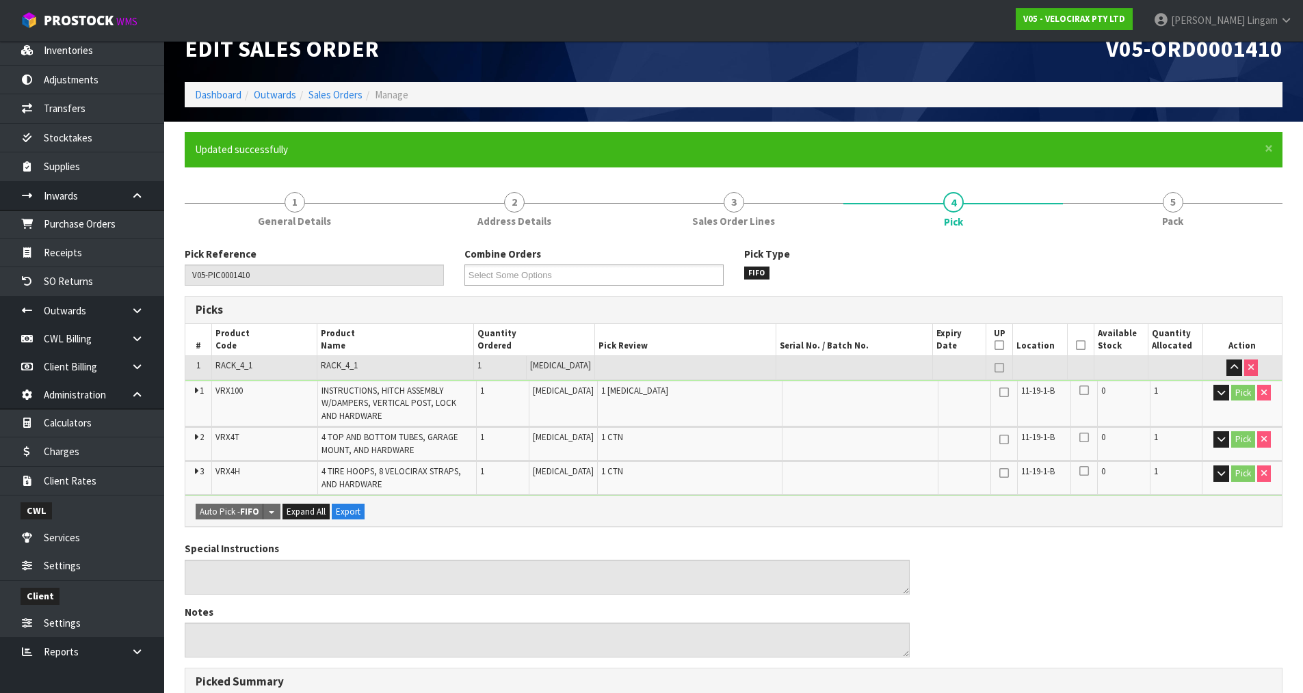
scroll to position [0, 0]
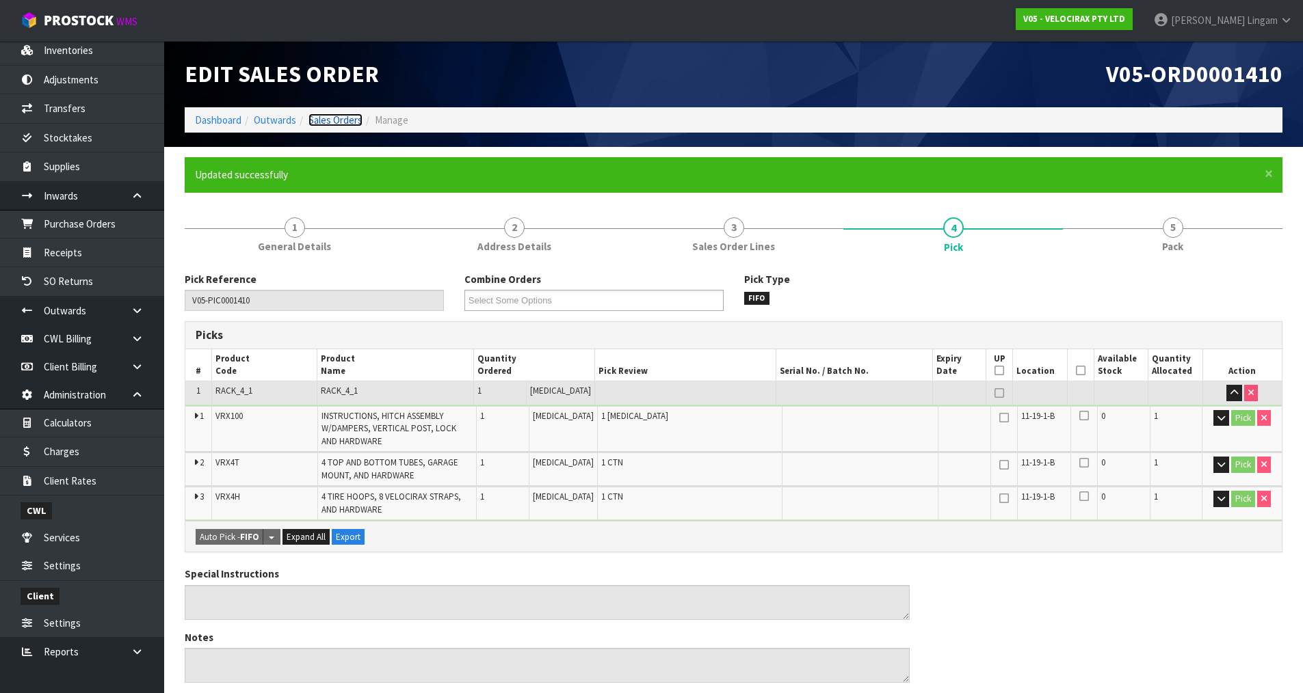
click at [343, 121] on link "Sales Orders" at bounding box center [335, 120] width 54 height 13
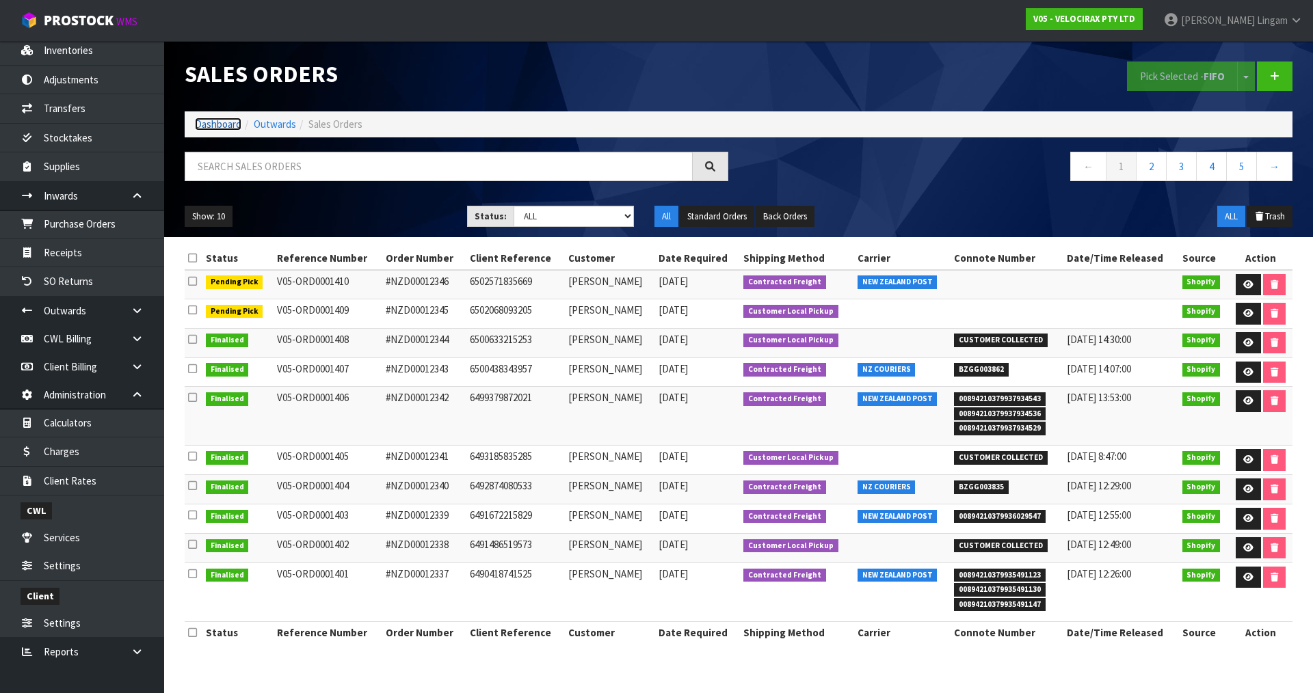
click at [202, 125] on link "Dashboard" at bounding box center [218, 124] width 47 height 13
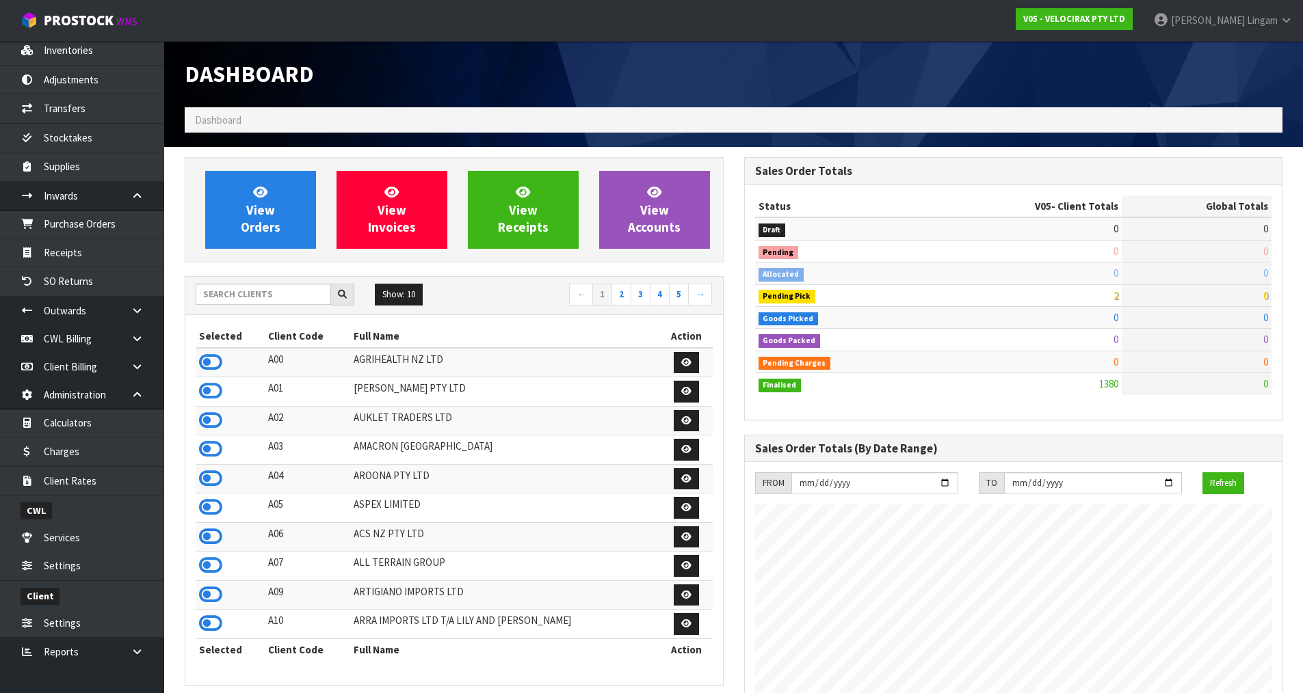
scroll to position [1066, 559]
click at [206, 365] on icon at bounding box center [210, 362] width 23 height 21
click at [252, 230] on span "View Orders" at bounding box center [261, 209] width 40 height 51
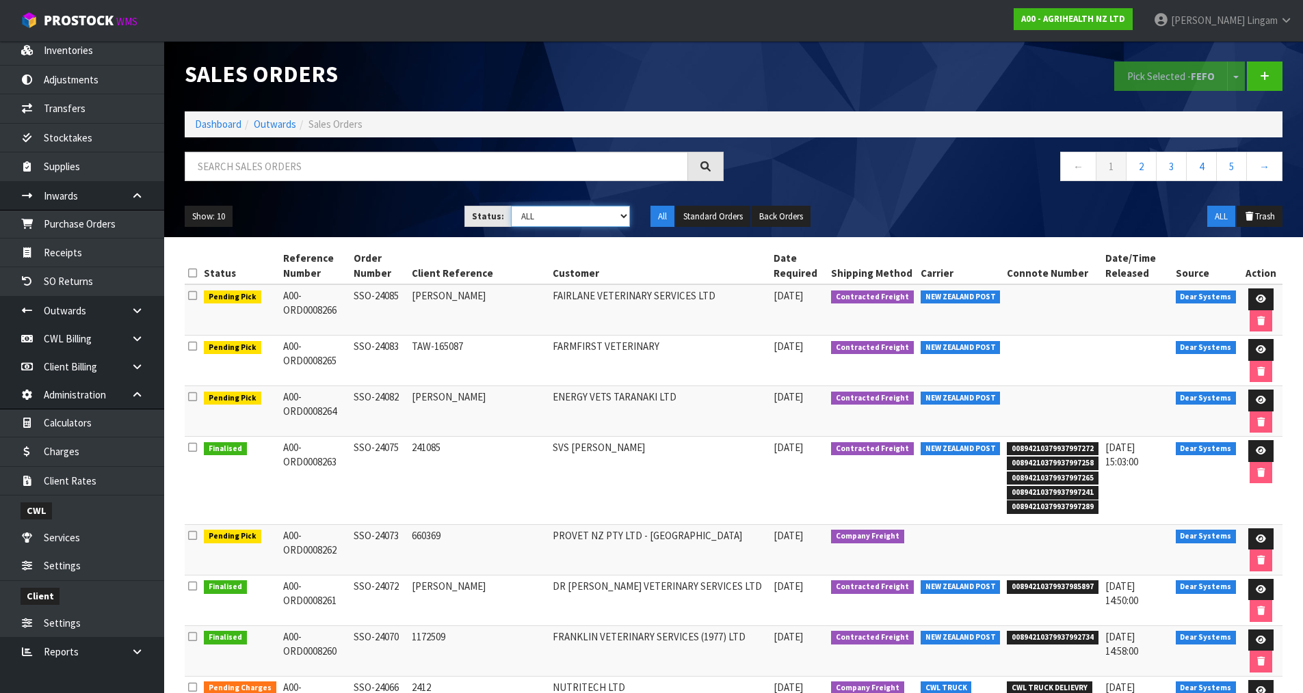
click at [610, 217] on select "Draft Pending Allocated Pending Pick Goods Picked Goods Packed Pending Charges …" at bounding box center [570, 216] width 119 height 21
select select "string:6"
click at [511, 206] on select "Draft Pending Allocated Pending Pick Goods Picked Goods Packed Pending Charges …" at bounding box center [570, 216] width 119 height 21
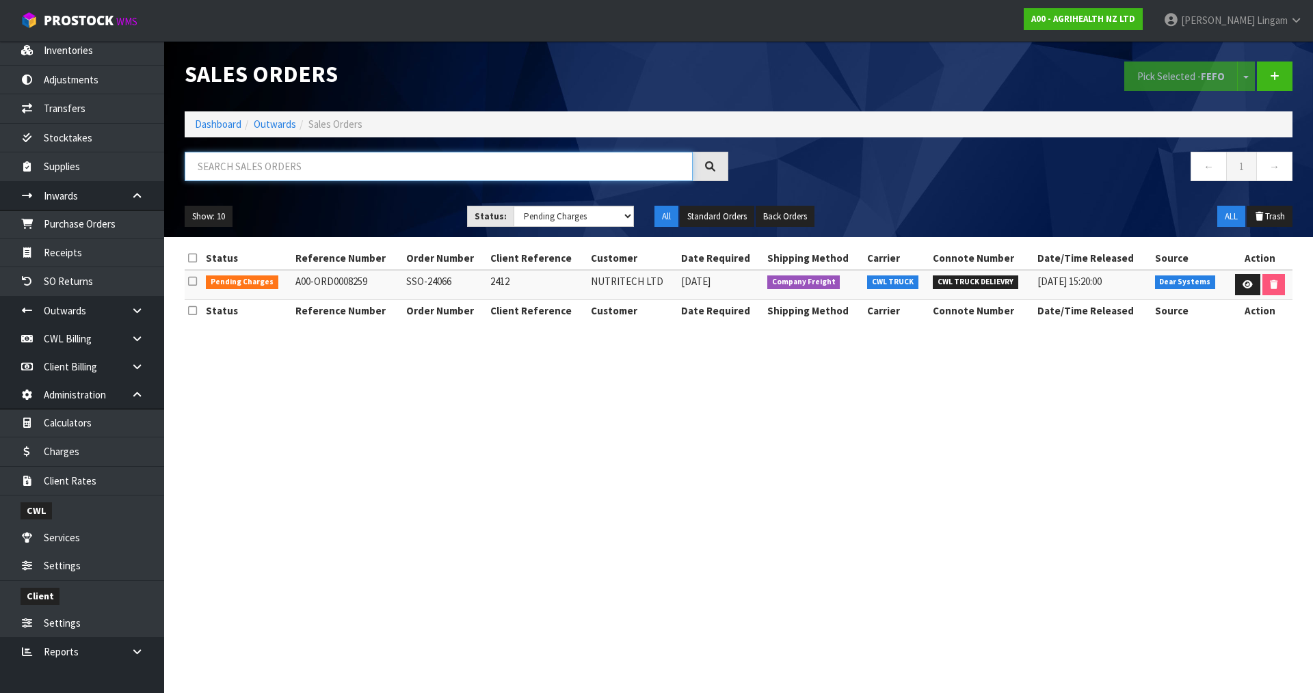
click at [449, 171] on input "text" at bounding box center [439, 166] width 508 height 29
type input "NUT"
click at [590, 222] on select "Draft Pending Allocated Pending Pick Goods Picked Goods Packed Pending Charges …" at bounding box center [574, 216] width 121 height 21
select select "string:ALL"
click at [514, 206] on select "Draft Pending Allocated Pending Pick Goods Picked Goods Packed Pending Charges …" at bounding box center [574, 216] width 121 height 21
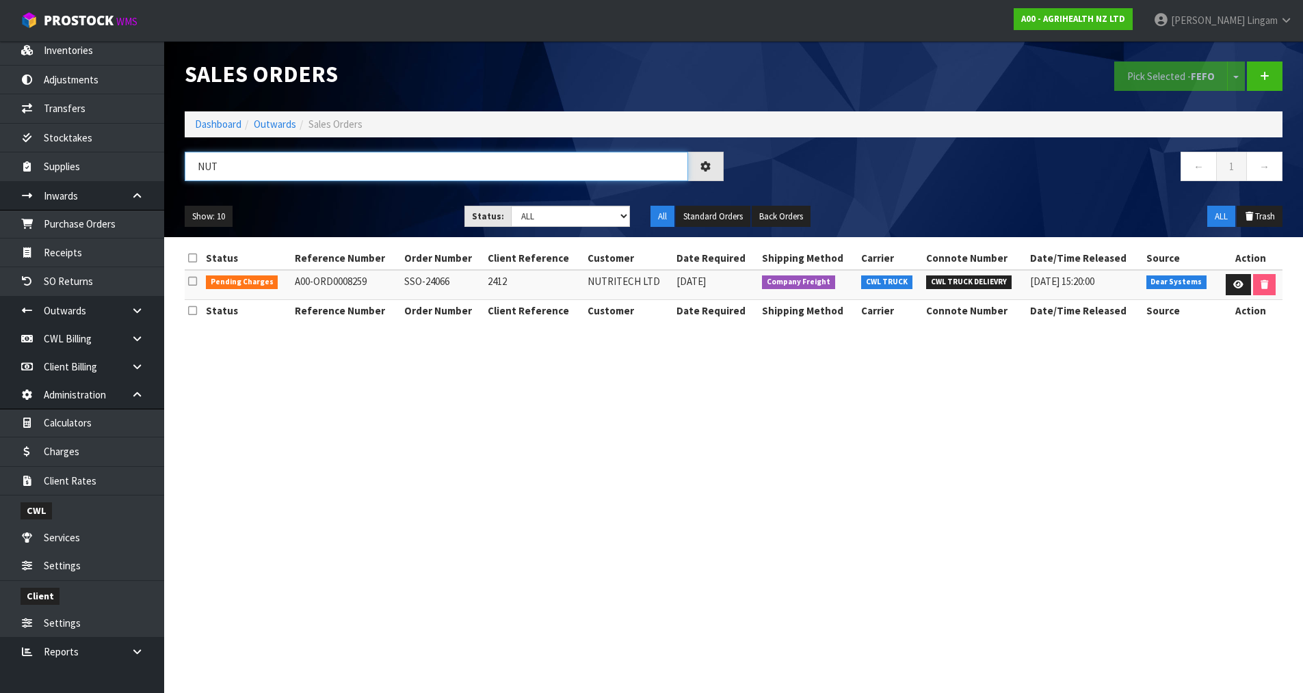
click at [243, 163] on input "NUT" at bounding box center [436, 166] width 503 height 29
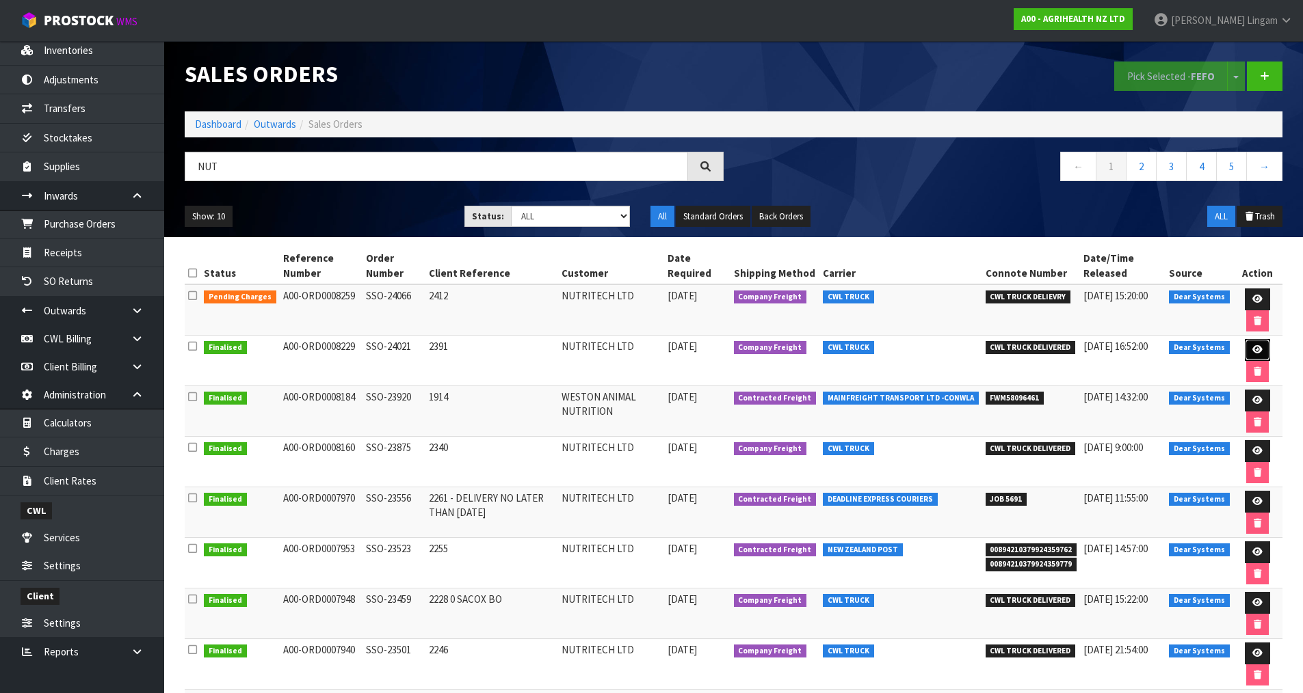
click at [1257, 348] on icon at bounding box center [1257, 349] width 10 height 9
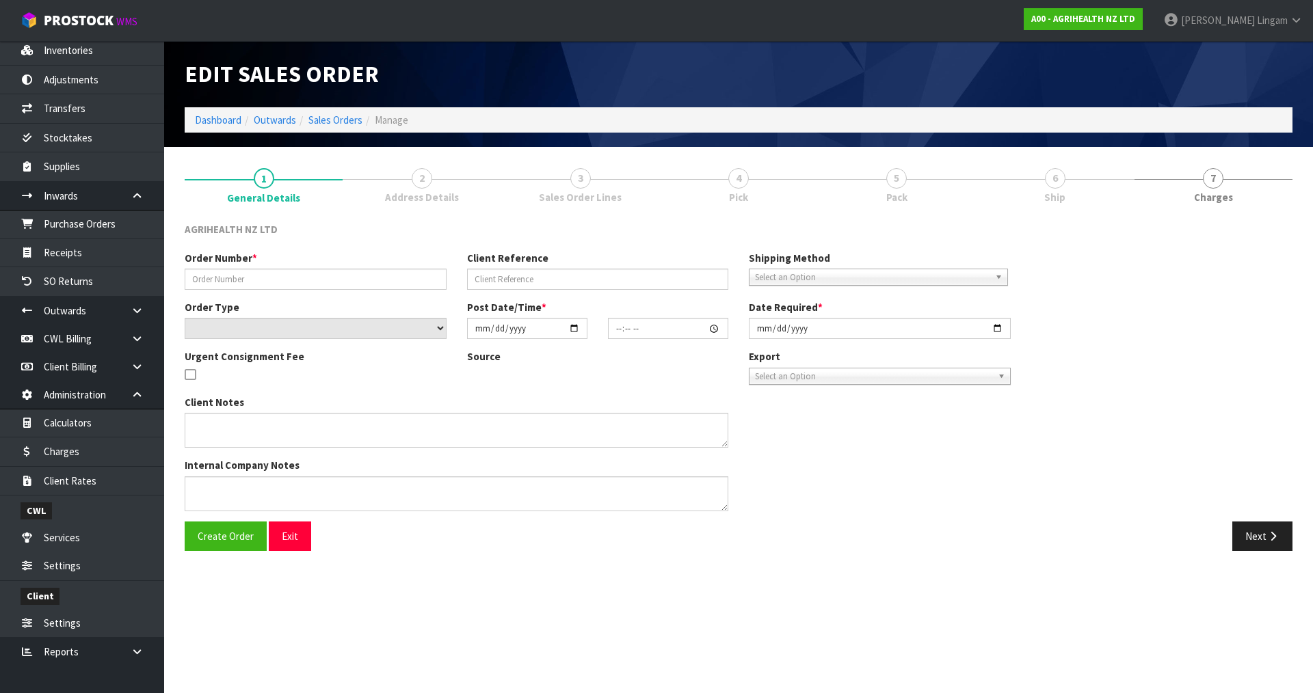
type input "SSO-24021"
type input "2391"
select select "number:0"
type input "[DATE]"
type input "10:02:24.000"
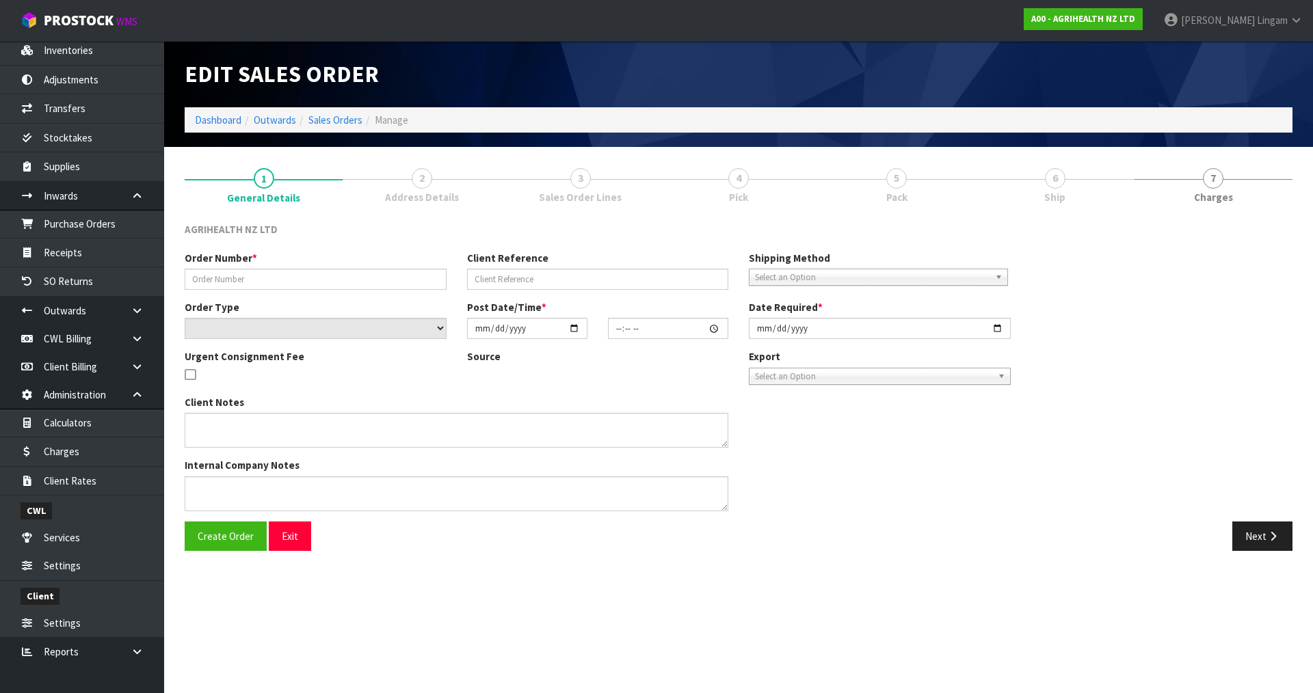
type input "[DATE]"
type textarea "SHIP BY: FREIGHT FOR DISPATCH PLEASE, VIA FREIGHT"
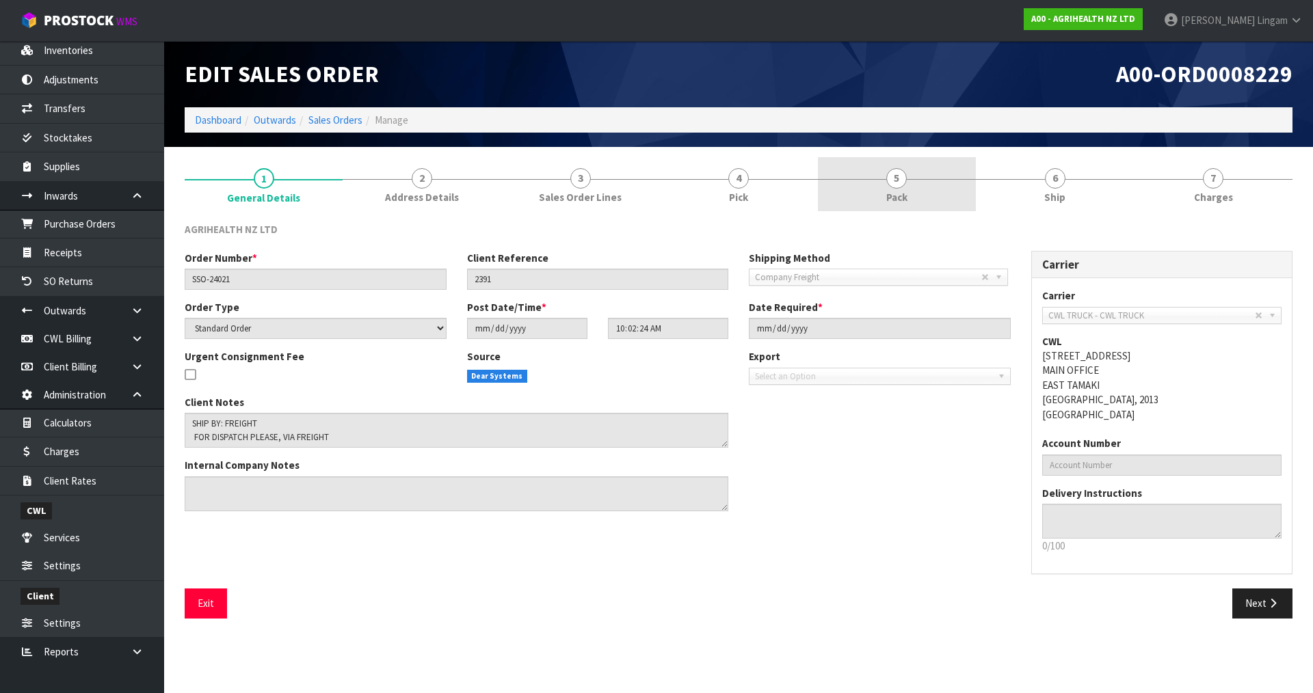
click at [906, 191] on span "Pack" at bounding box center [896, 197] width 21 height 14
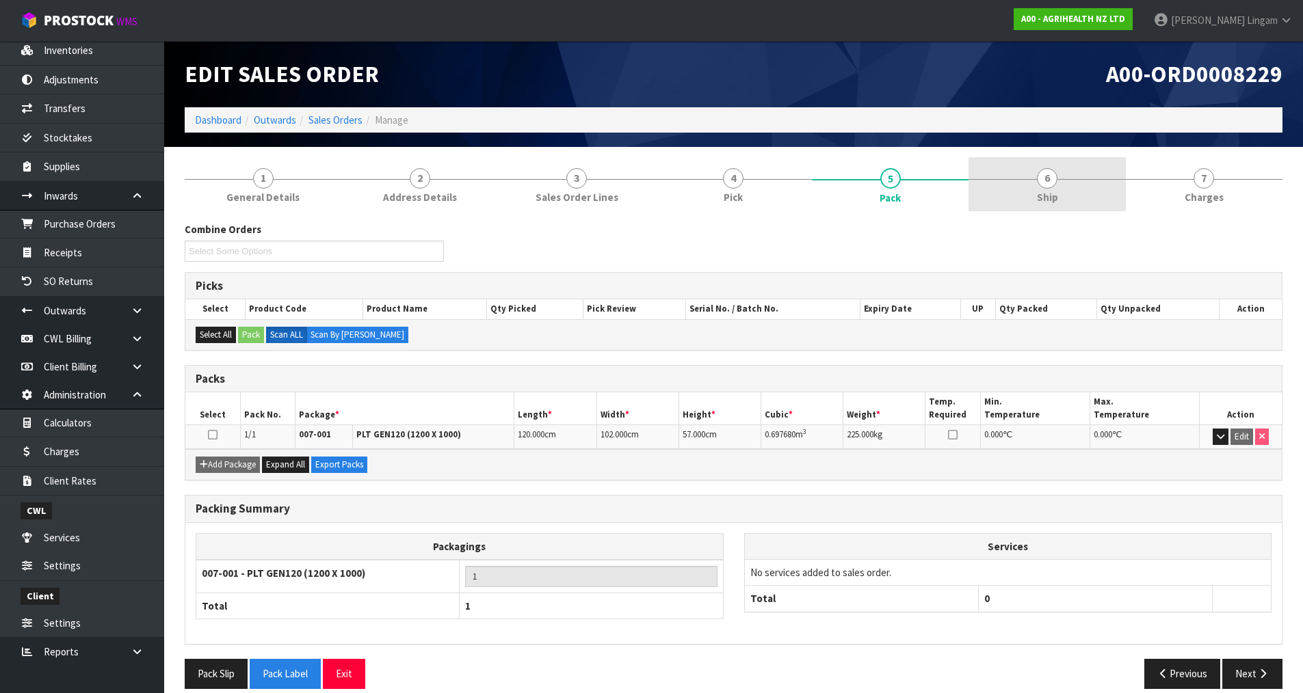
click at [1046, 184] on span "6" at bounding box center [1047, 178] width 21 height 21
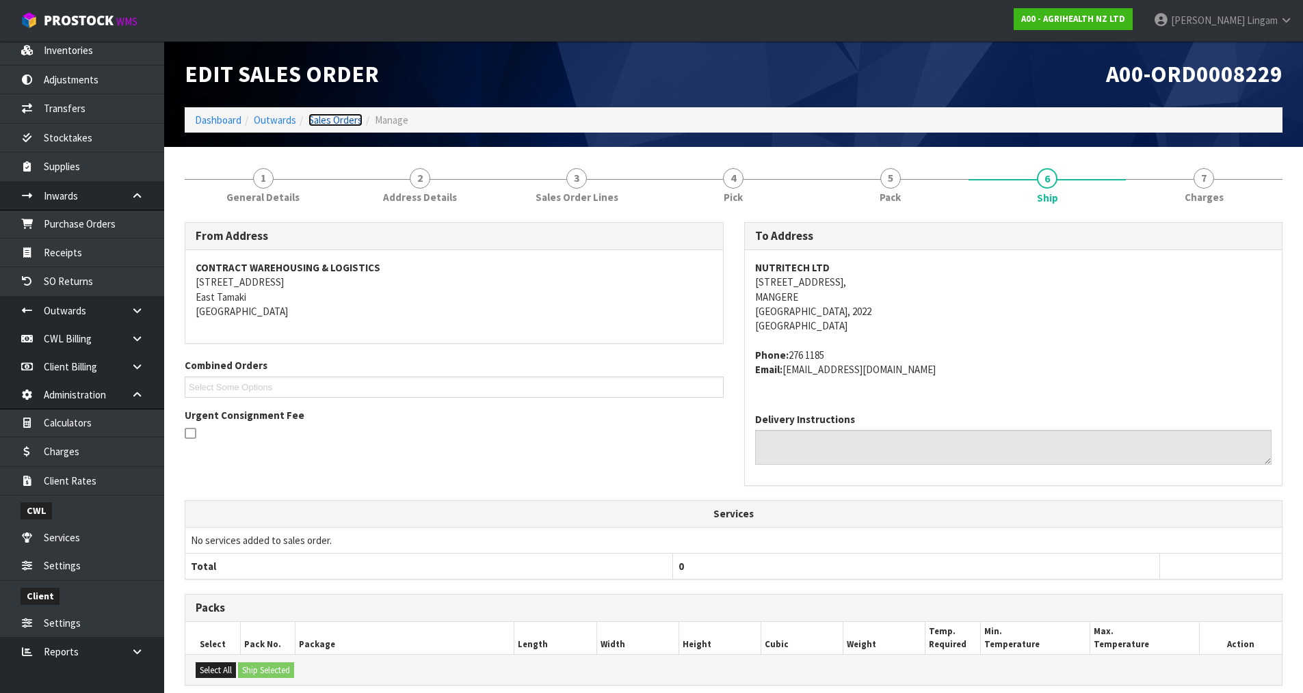
click at [346, 122] on link "Sales Orders" at bounding box center [335, 120] width 54 height 13
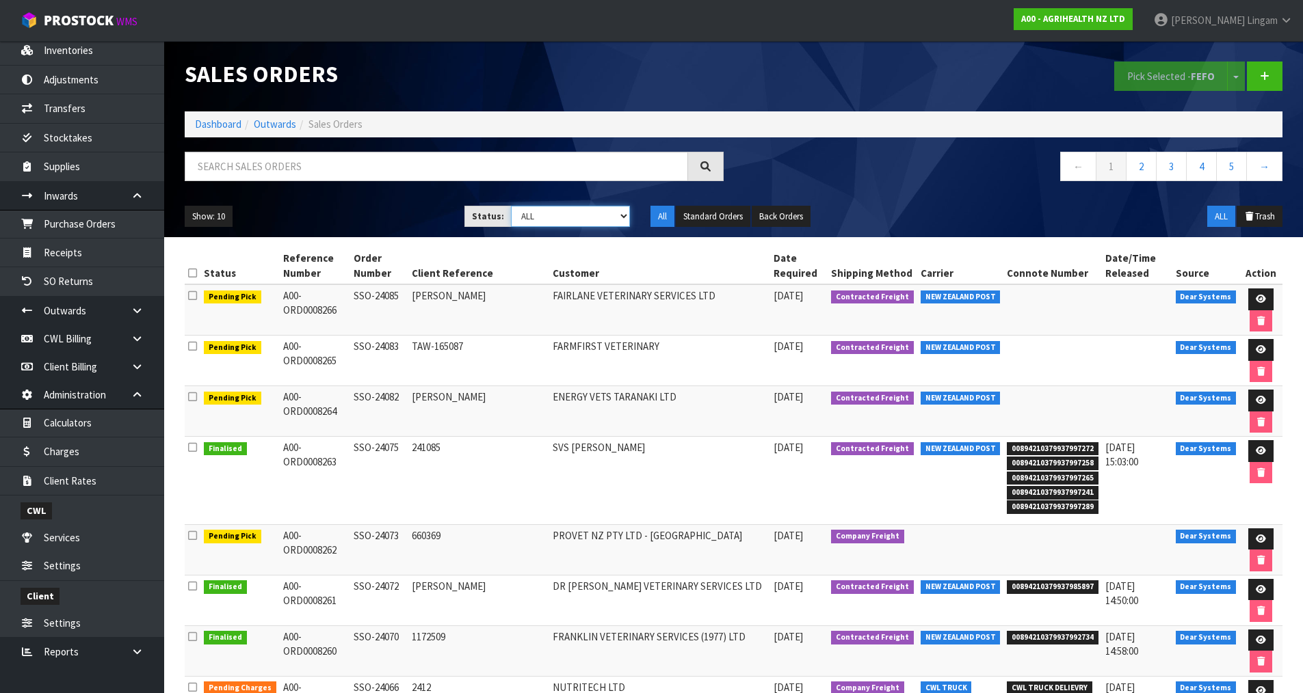
click at [593, 215] on select "Draft Pending Allocated Pending Pick Goods Picked Goods Packed Pending Charges …" at bounding box center [570, 216] width 119 height 21
select select "string:6"
click at [511, 206] on select "Draft Pending Allocated Pending Pick Goods Picked Goods Packed Pending Charges …" at bounding box center [570, 216] width 119 height 21
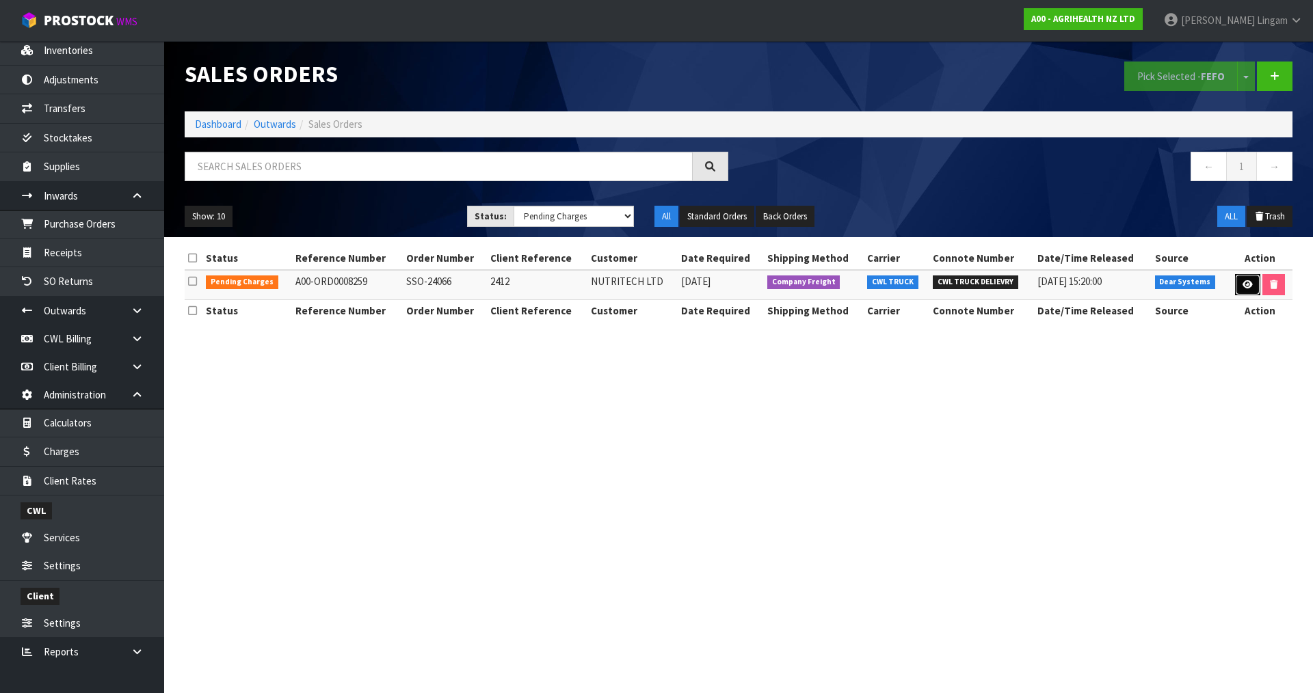
click at [1246, 287] on icon at bounding box center [1248, 284] width 10 height 9
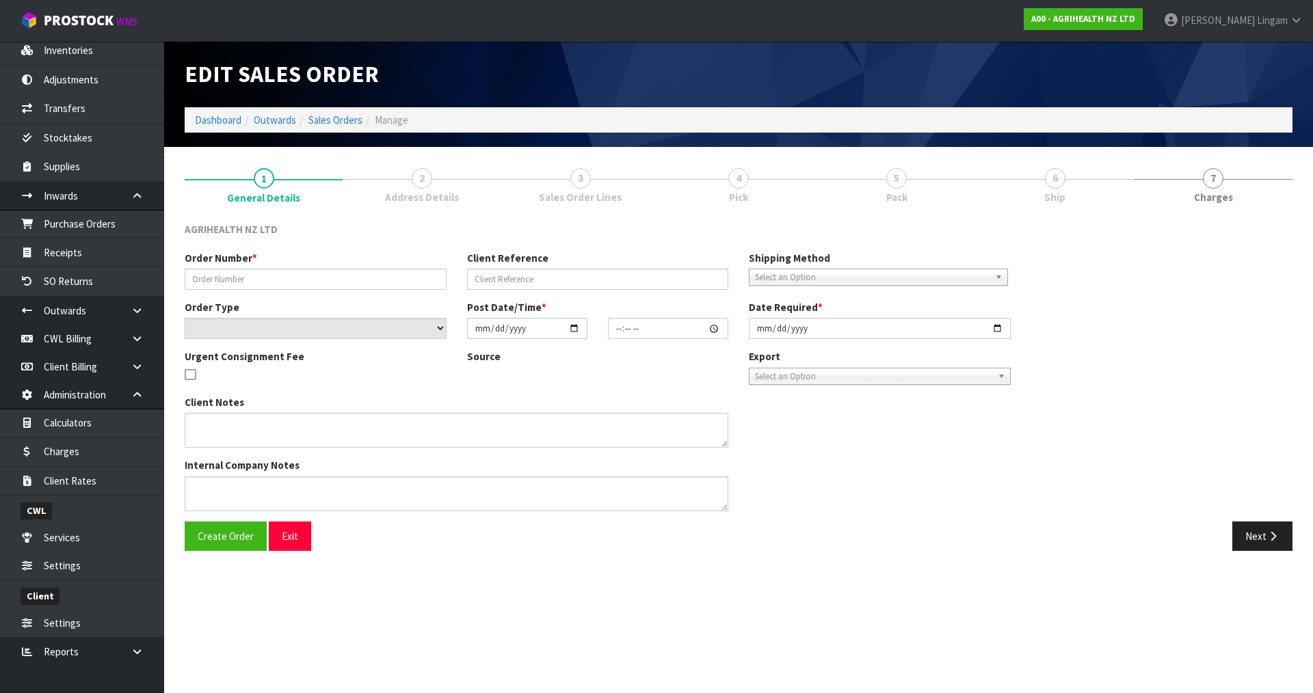
type input "SSO-24066"
type input "2412"
select select "number:0"
type input "[DATE]"
type input "09:58:37.000"
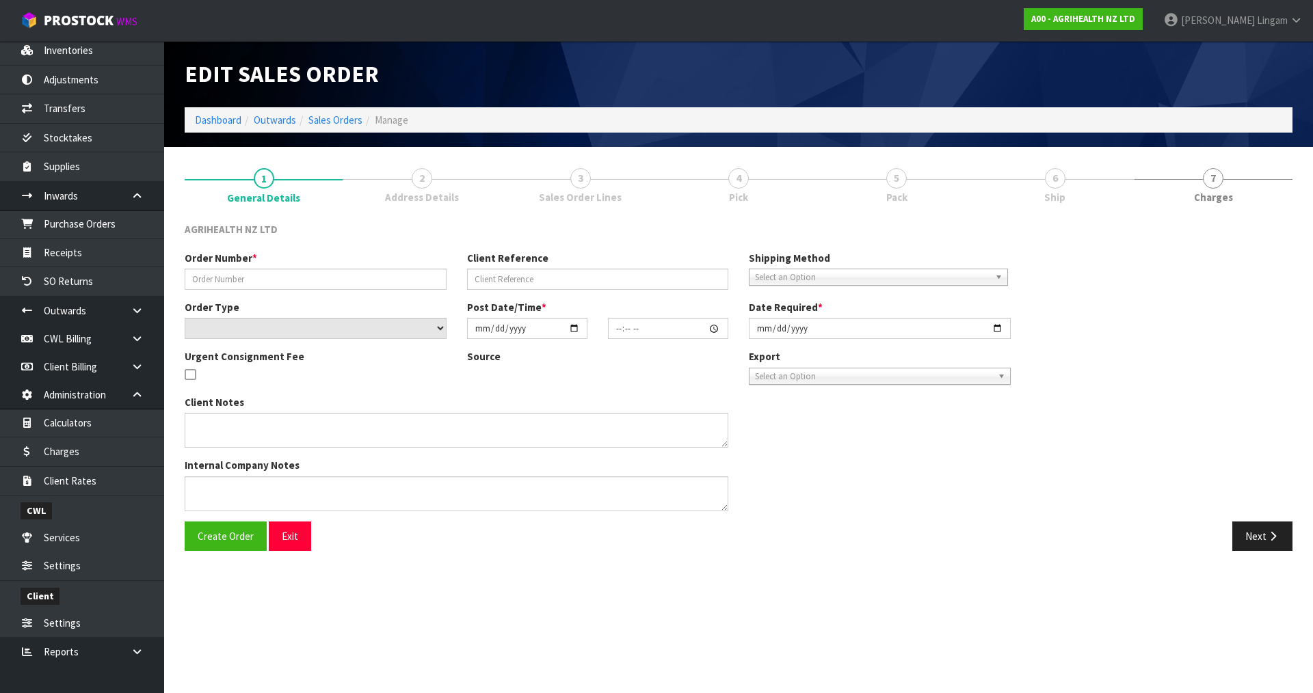
type input "[DATE]"
type textarea "SHIP BY: FREIGHT -DG"
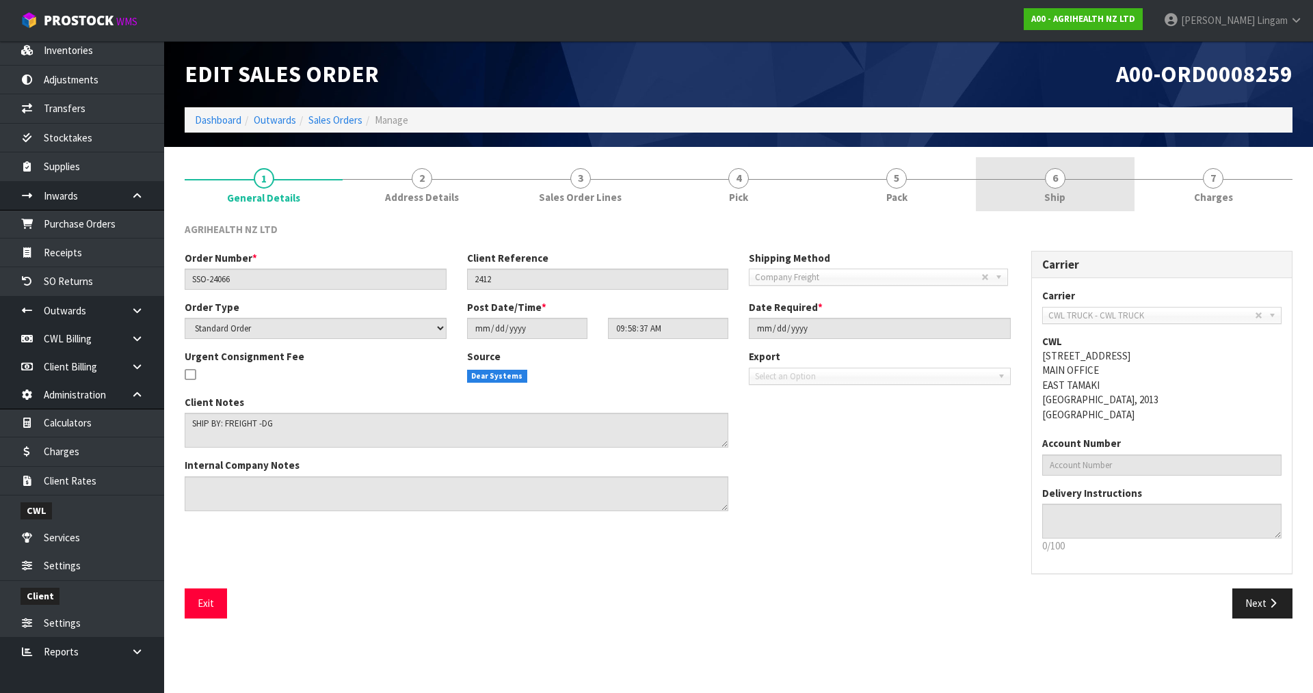
click at [1078, 187] on link "6 Ship" at bounding box center [1055, 184] width 158 height 54
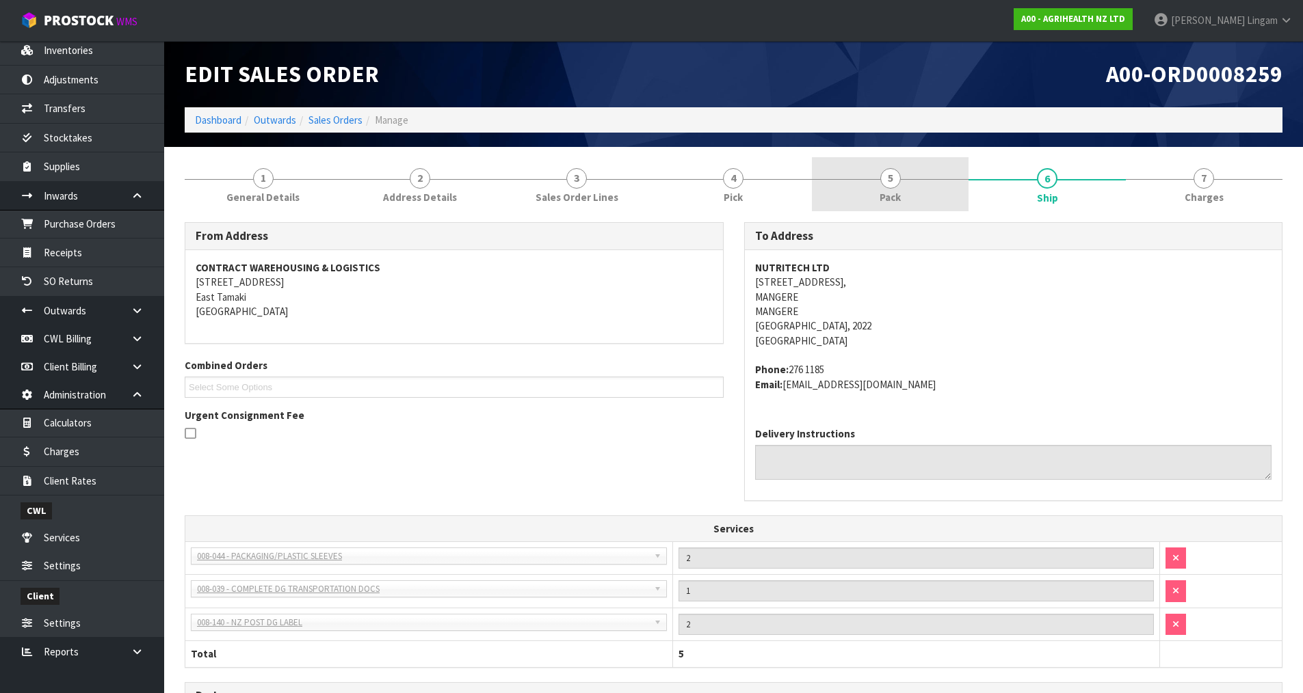
click at [888, 189] on link "5 Pack" at bounding box center [890, 184] width 157 height 54
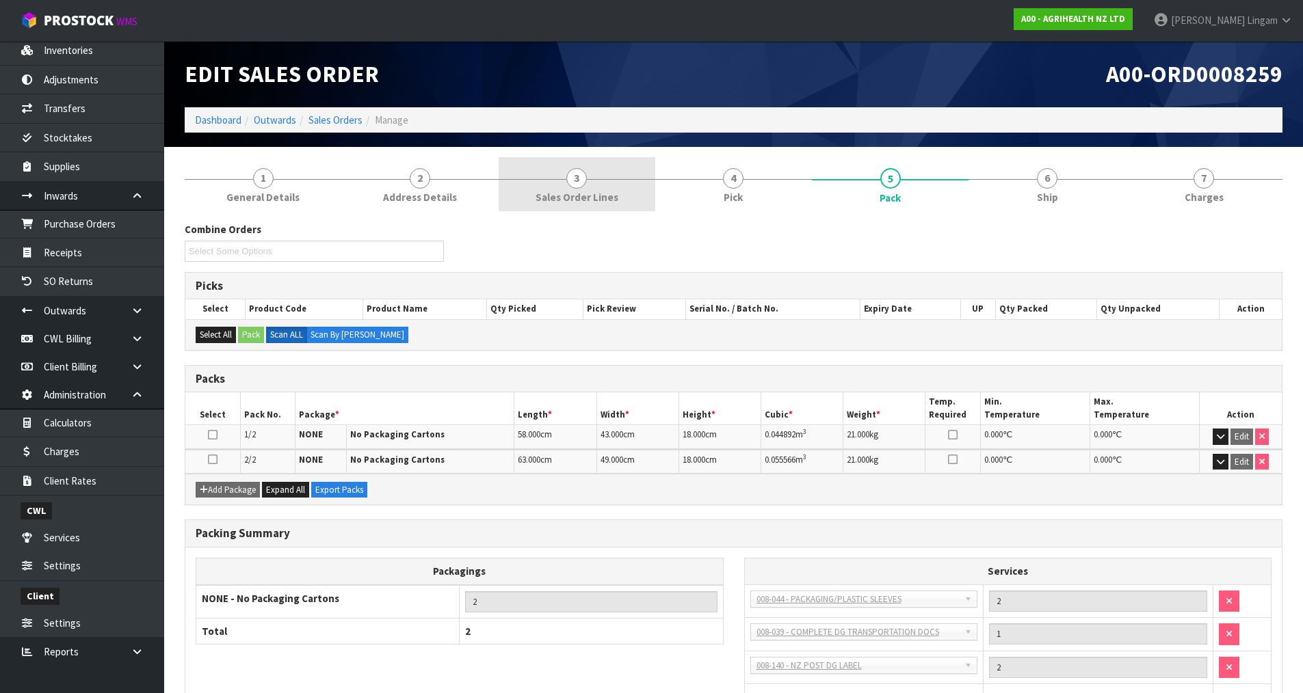
click at [582, 195] on span "Sales Order Lines" at bounding box center [577, 197] width 83 height 14
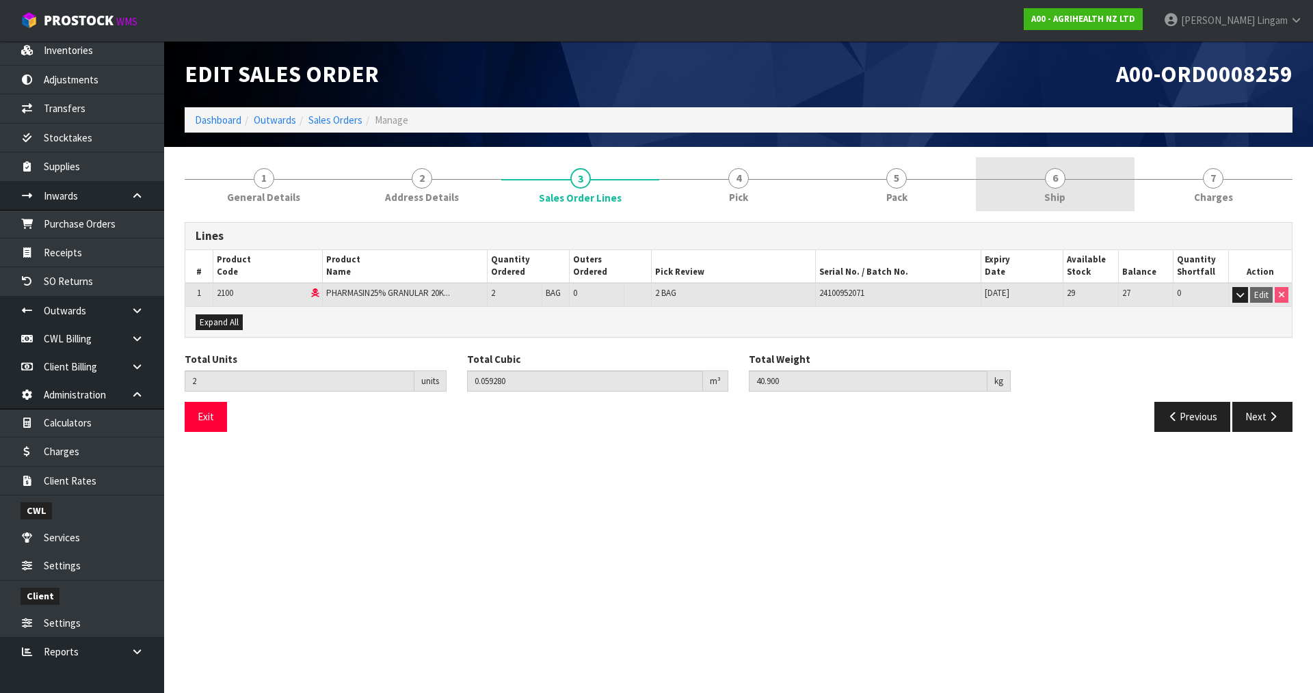
click at [1046, 188] on link "6 Ship" at bounding box center [1055, 184] width 158 height 54
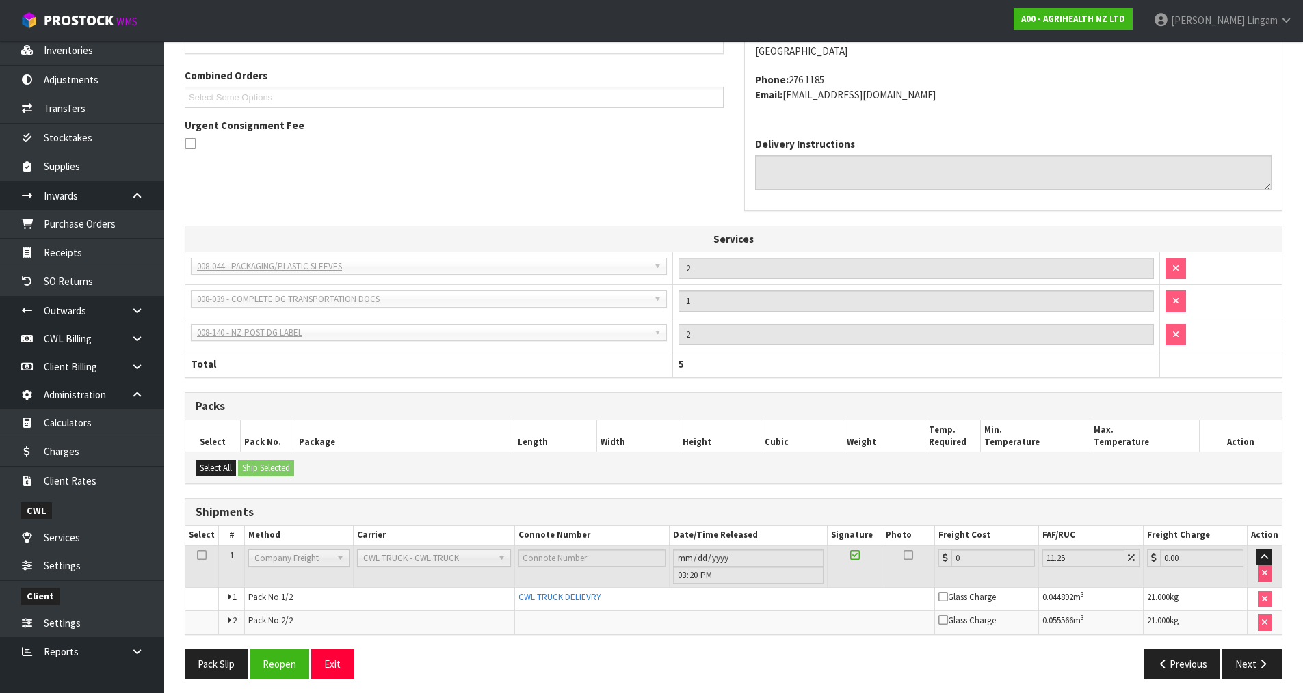
scroll to position [296, 0]
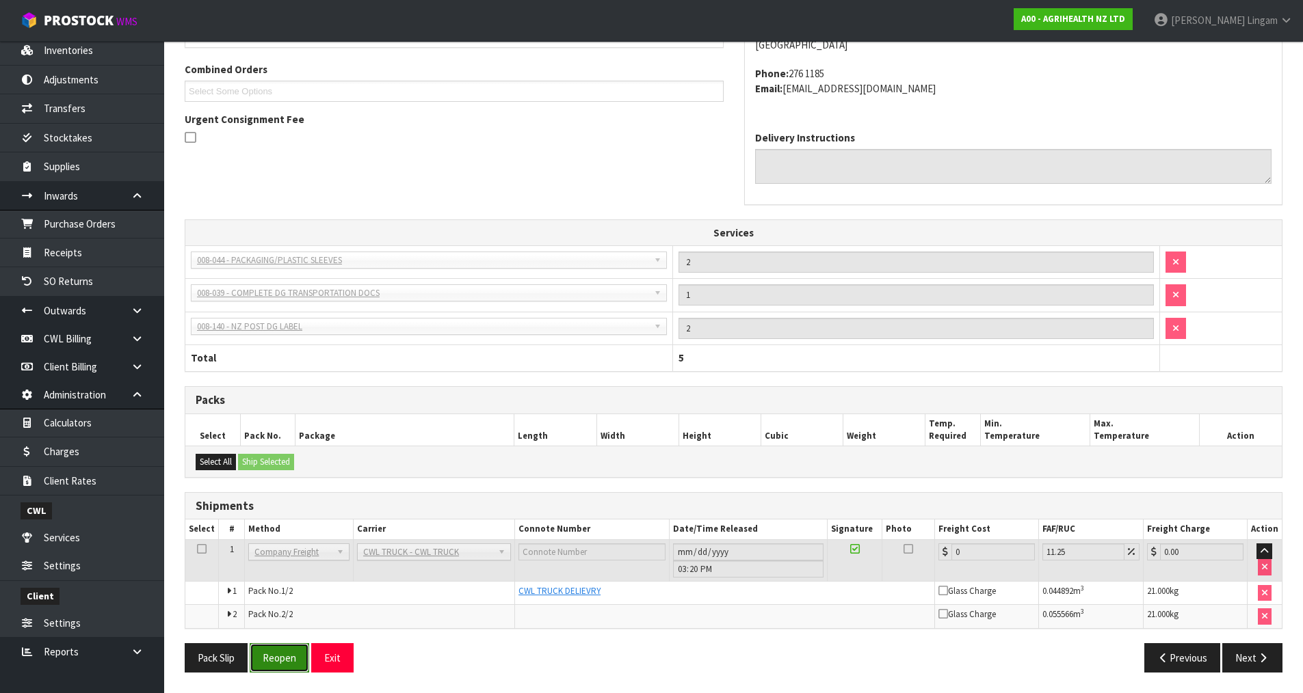
click at [283, 663] on button "Reopen" at bounding box center [280, 658] width 60 height 29
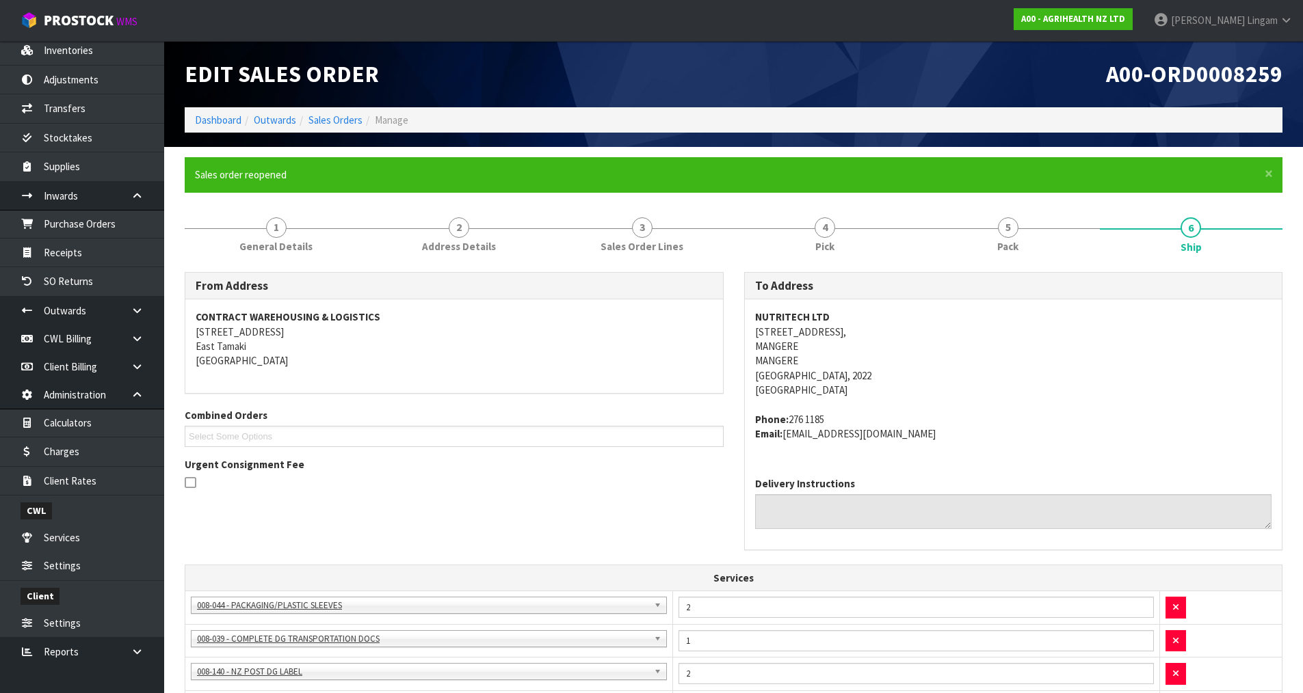
scroll to position [346, 0]
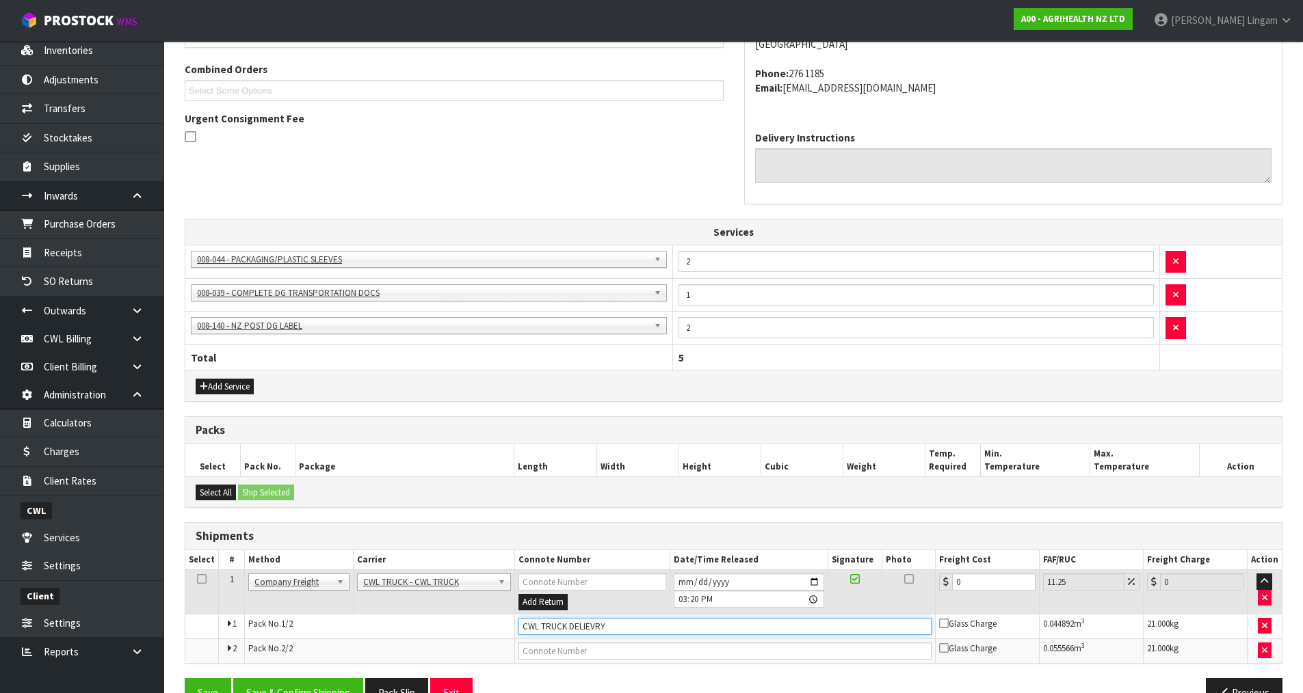
click at [620, 630] on input "CWL TRUCK DELIEVRY" at bounding box center [724, 626] width 413 height 17
type input "CWL TRUCK DELIEVRED"
drag, startPoint x: 973, startPoint y: 583, endPoint x: 947, endPoint y: 585, distance: 26.0
click at [947, 585] on div "0" at bounding box center [987, 582] width 96 height 17
type input "4"
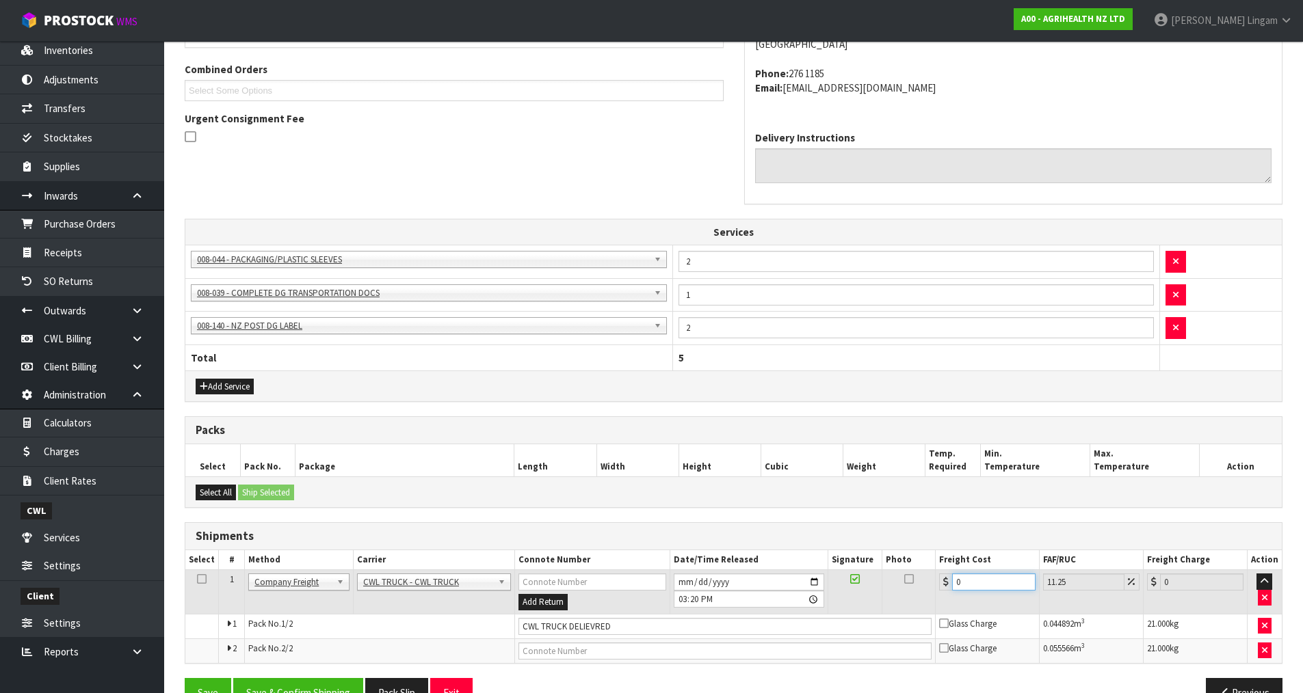
type input "4.45"
type input "44"
type input "48.95"
type input "44.9"
type input "49.95"
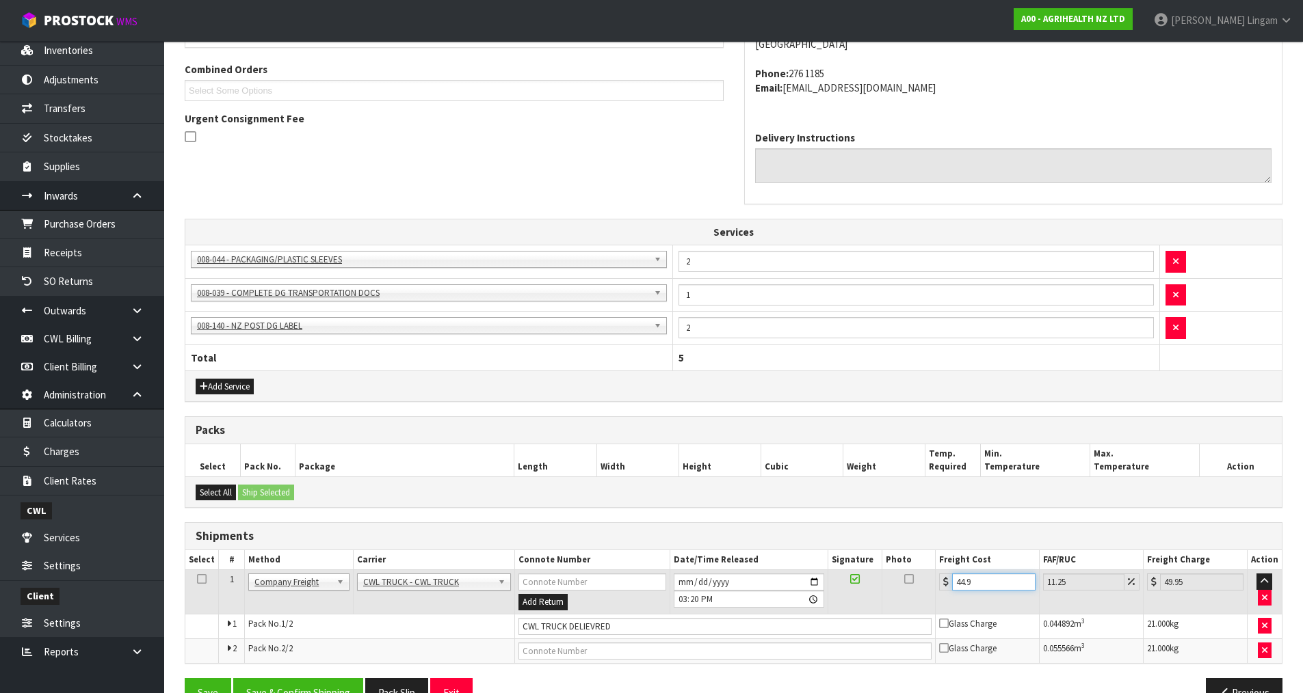
type input "44.93"
type input "49.98"
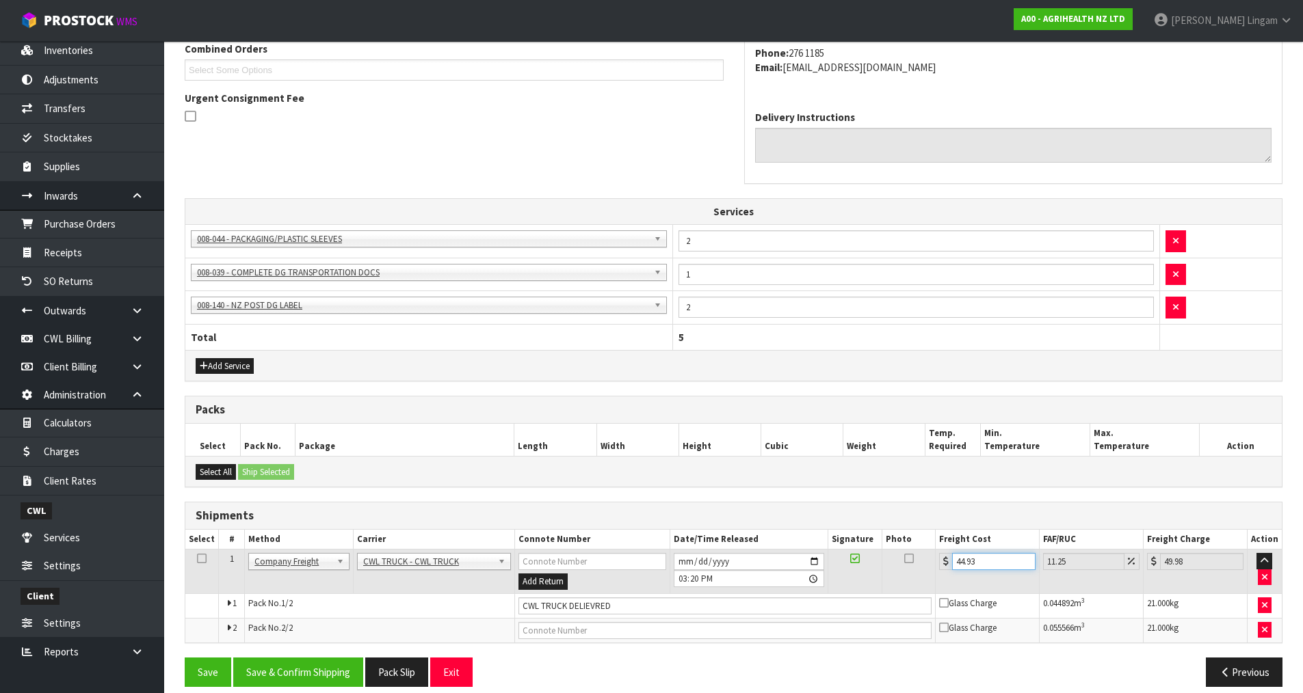
scroll to position [381, 0]
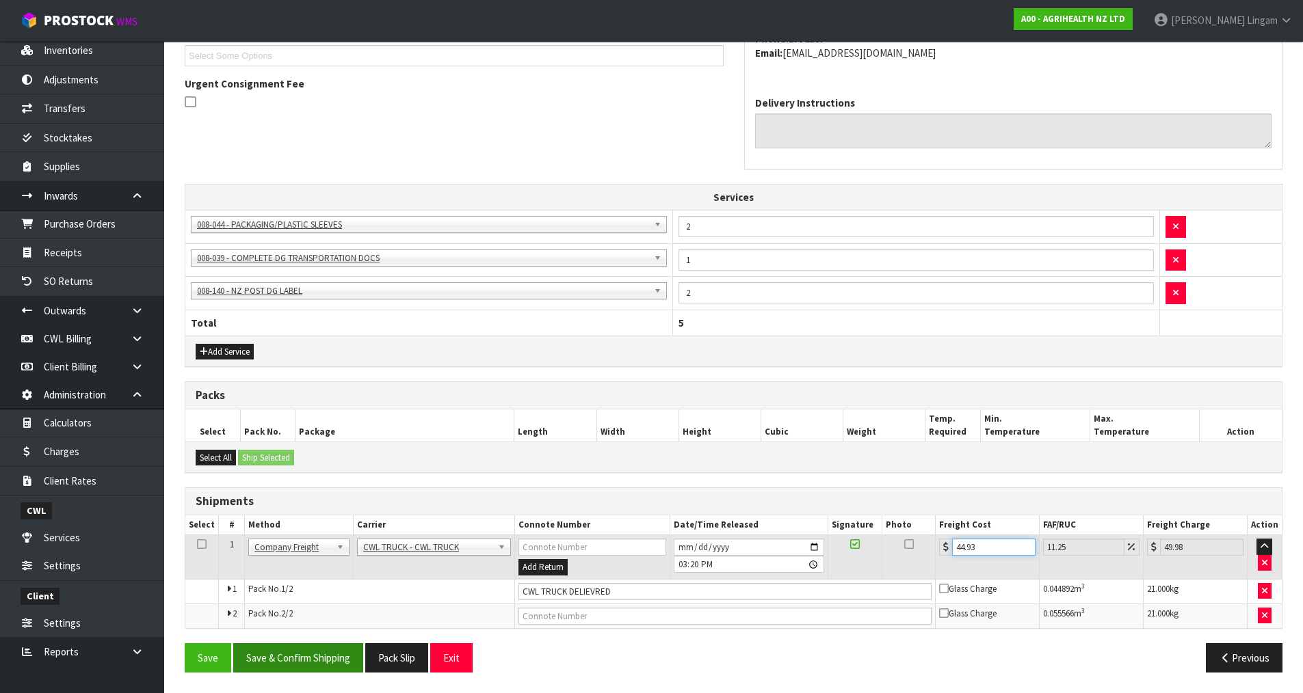
type input "44.93"
click at [306, 659] on button "Save & Confirm Shipping" at bounding box center [298, 658] width 130 height 29
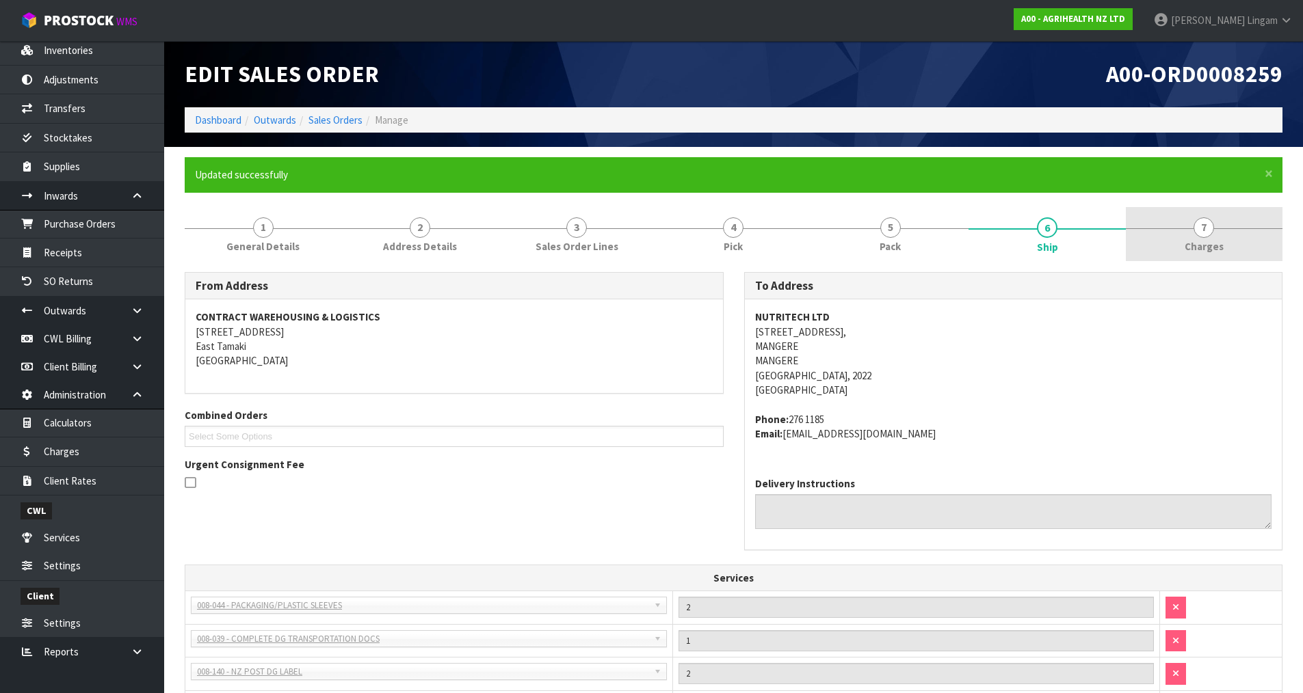
click at [1234, 244] on link "7 [GEOGRAPHIC_DATA]" at bounding box center [1204, 234] width 157 height 54
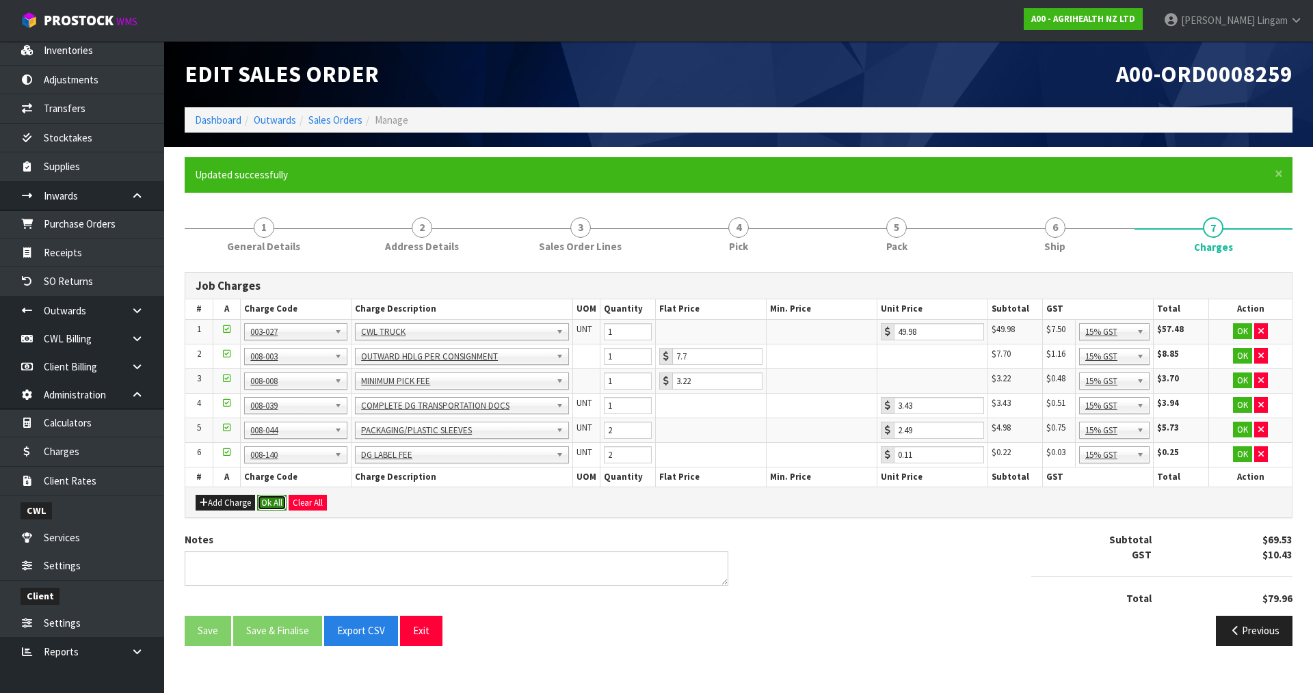
click at [272, 499] on button "Ok All" at bounding box center [271, 503] width 29 height 16
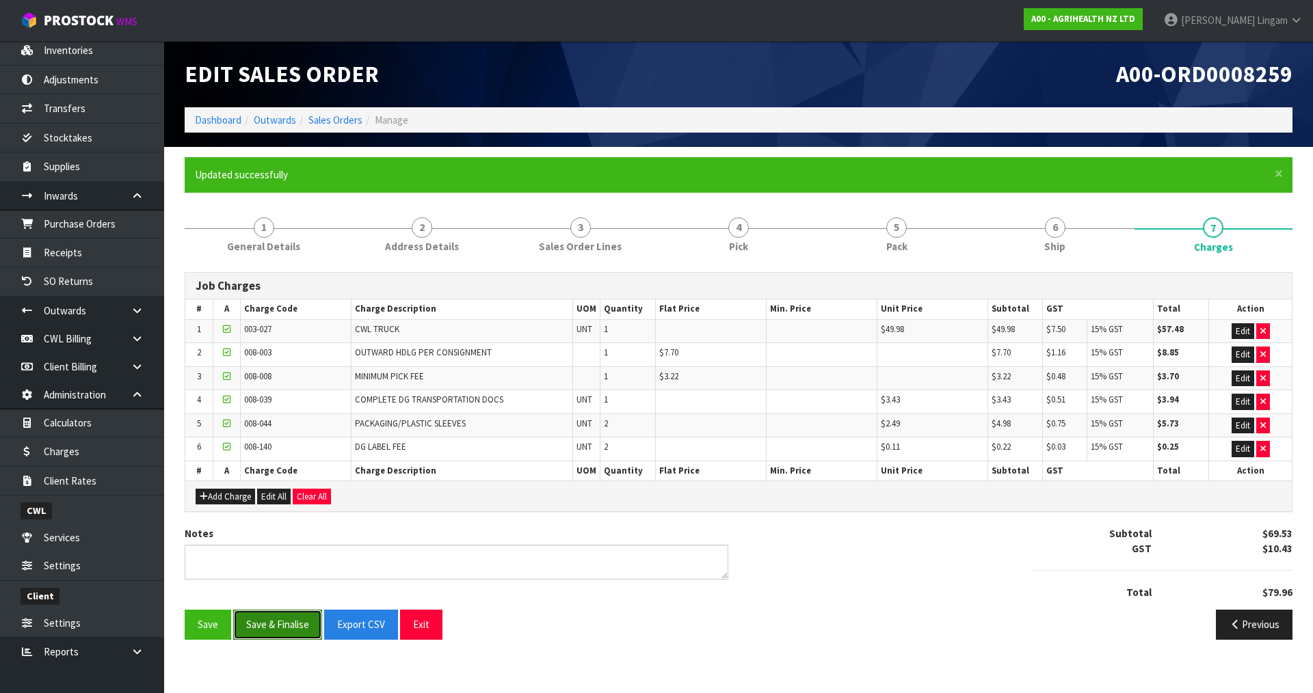
click at [285, 621] on button "Save & Finalise" at bounding box center [277, 624] width 89 height 29
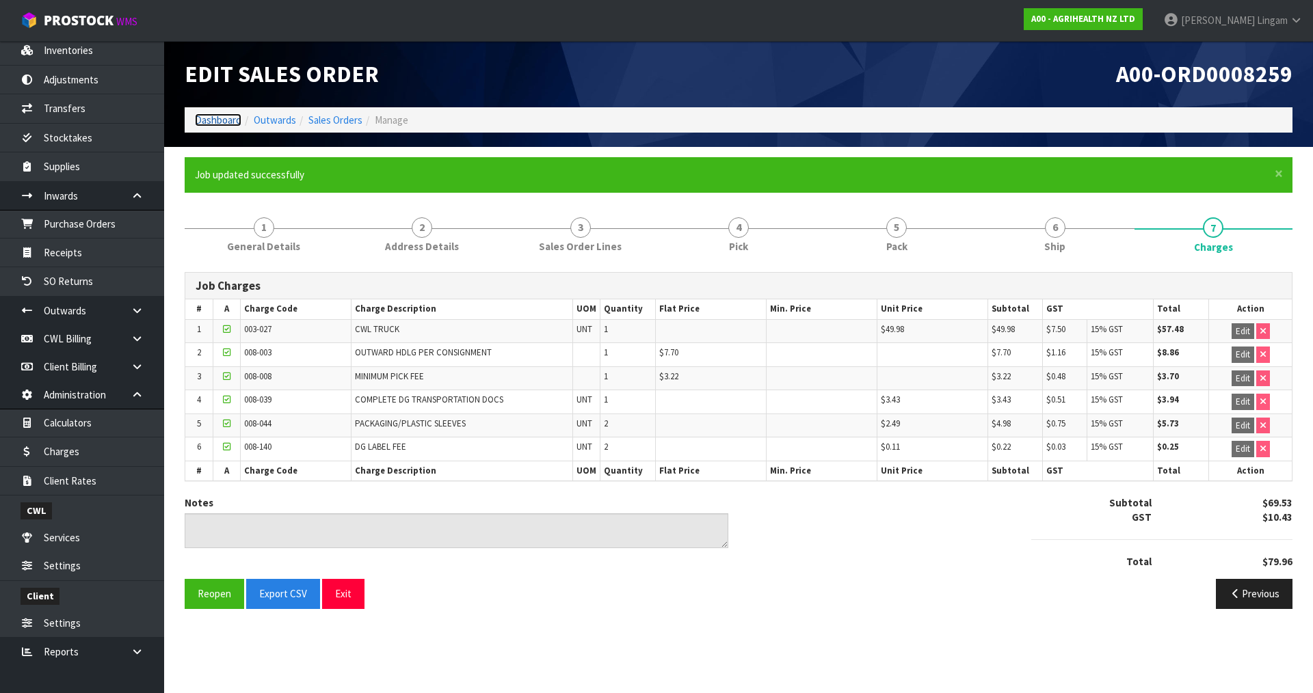
click at [214, 120] on link "Dashboard" at bounding box center [218, 120] width 47 height 13
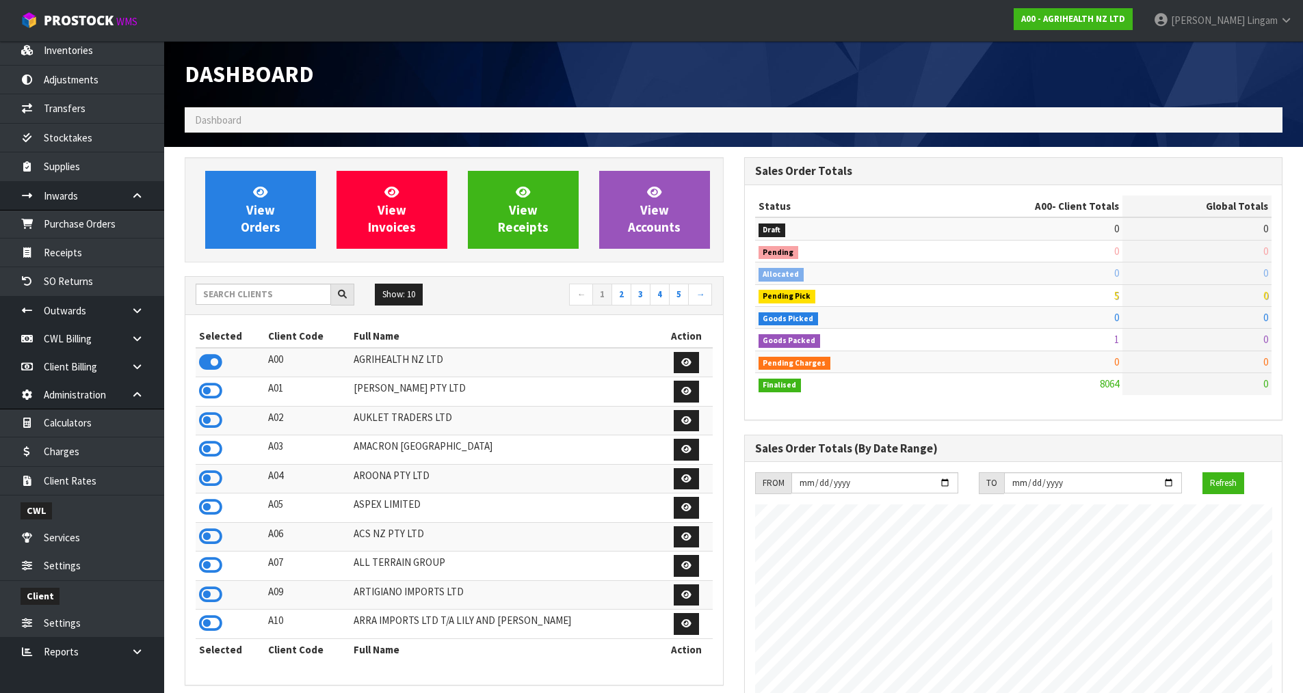
scroll to position [1036, 559]
click at [217, 296] on input "text" at bounding box center [263, 294] width 135 height 21
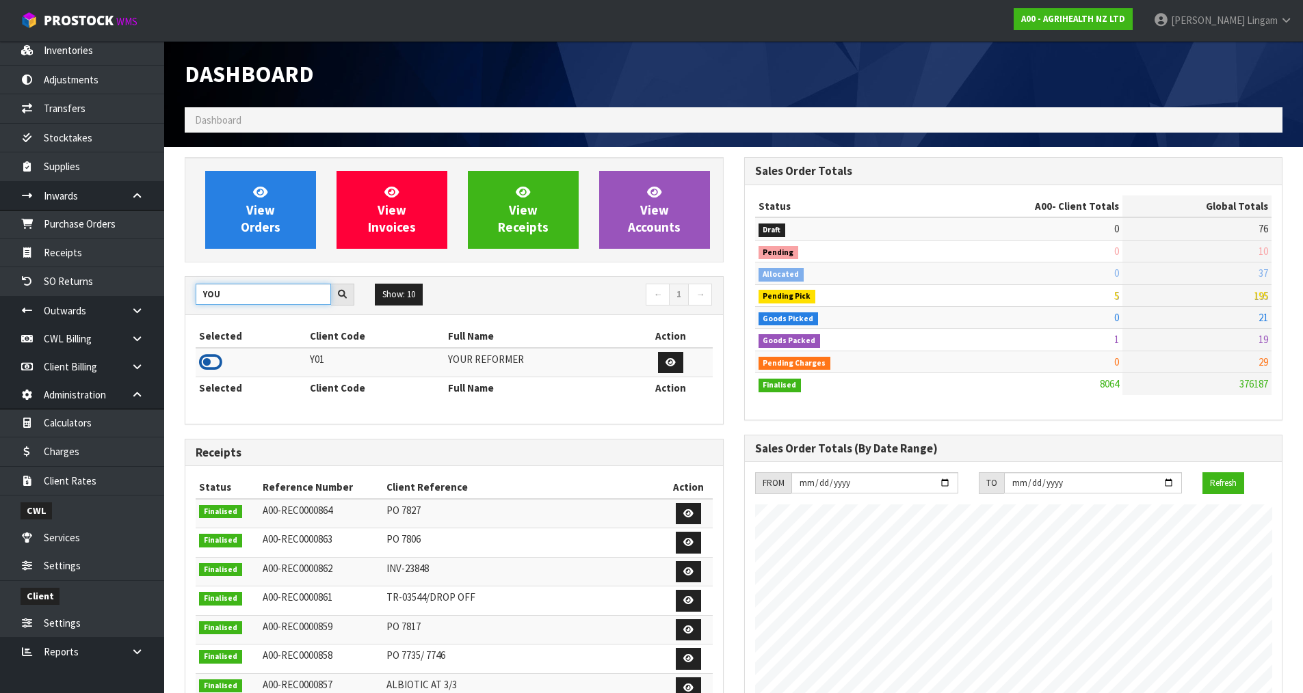
type input "YOU"
click at [206, 363] on icon at bounding box center [210, 362] width 23 height 21
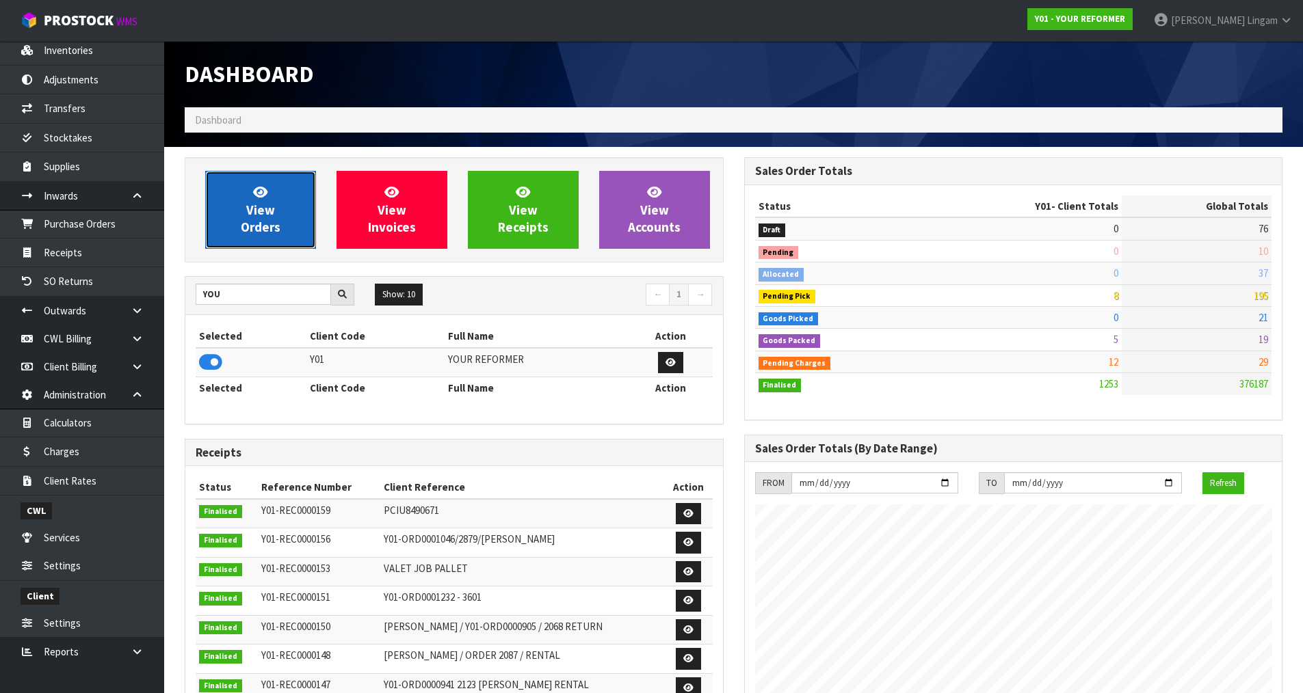
click at [264, 229] on span "View Orders" at bounding box center [261, 209] width 40 height 51
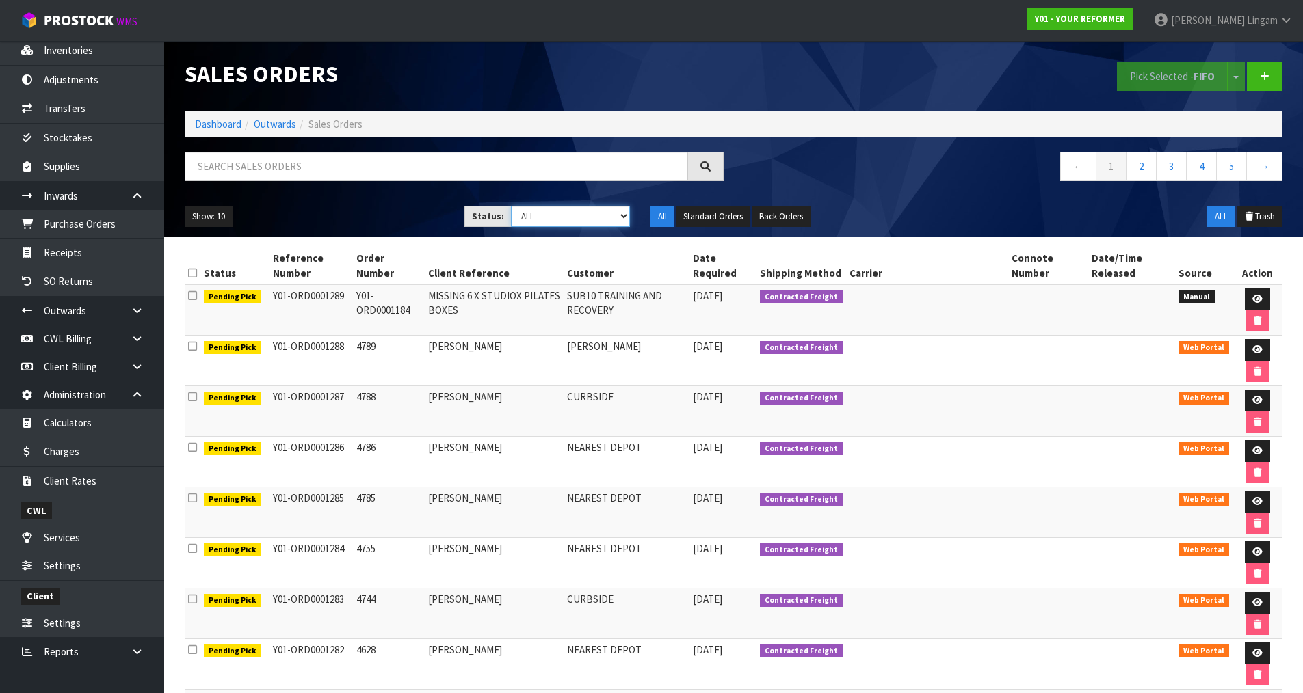
click at [592, 221] on select "Draft Pending Allocated Pending Pick Goods Picked Goods Packed Pending Charges …" at bounding box center [570, 216] width 119 height 21
select select "string:6"
click at [511, 206] on select "Draft Pending Allocated Pending Pick Goods Picked Goods Packed Pending Charges …" at bounding box center [570, 216] width 119 height 21
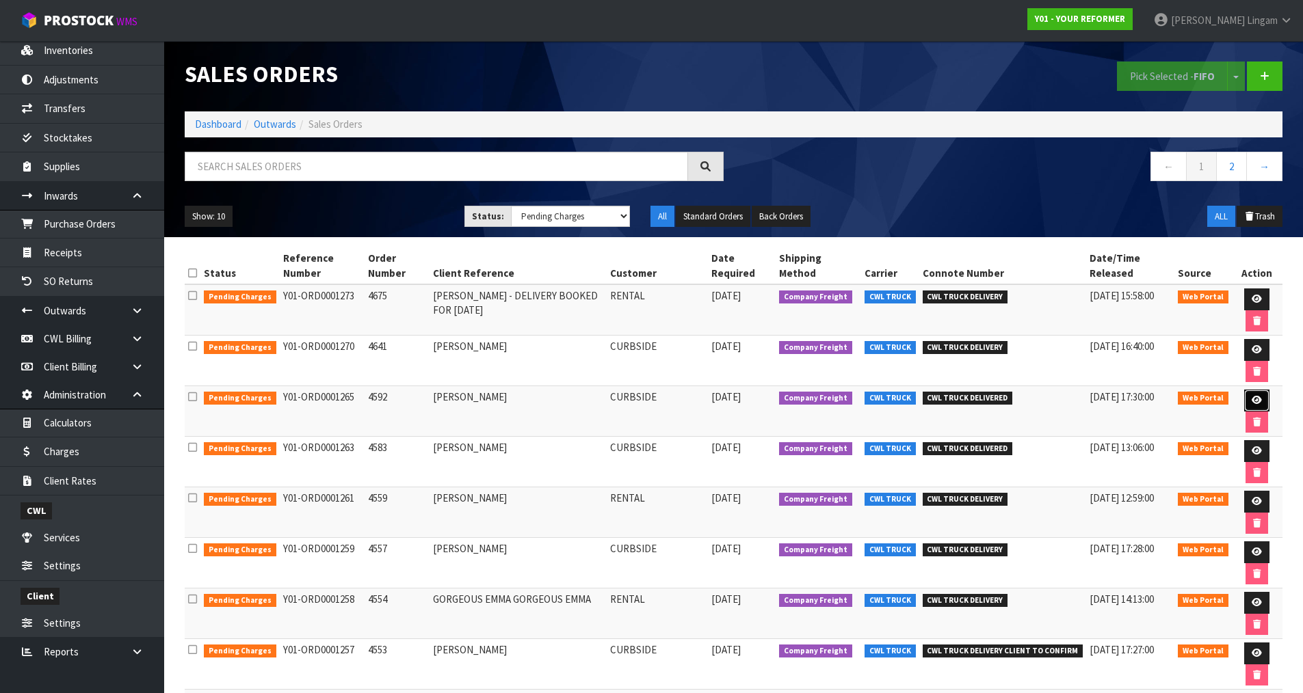
click at [1252, 395] on link at bounding box center [1256, 401] width 25 height 22
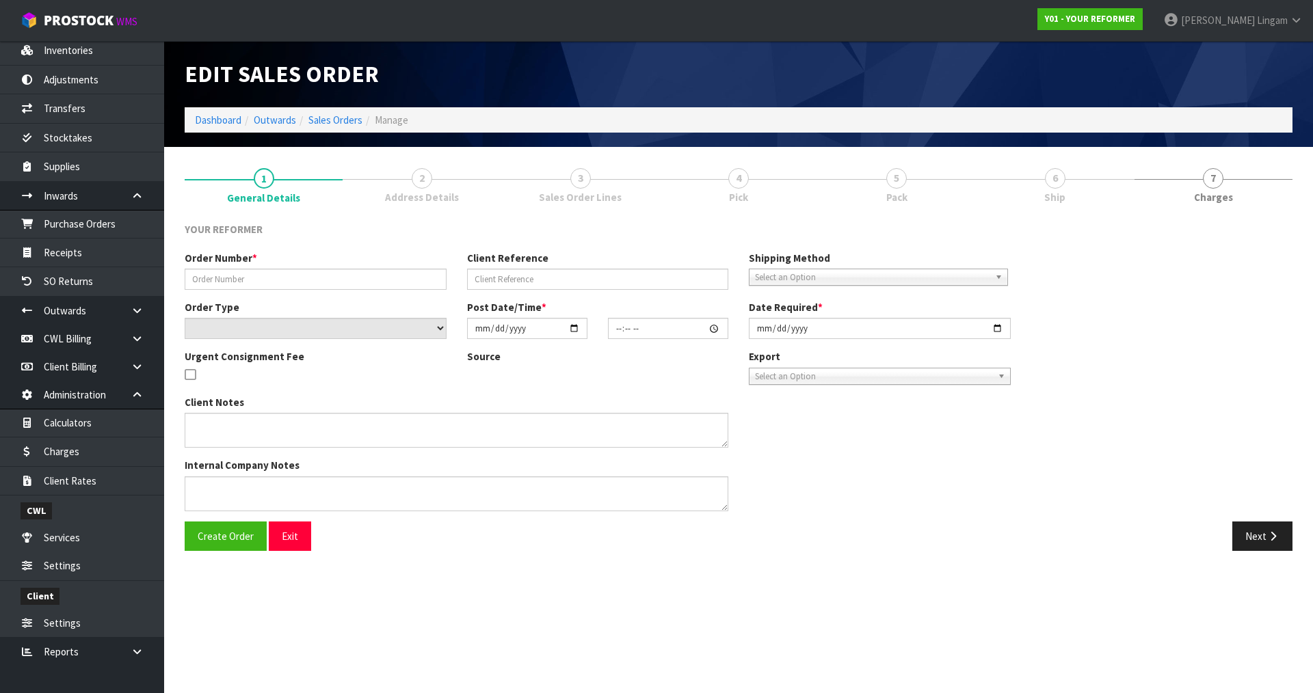
type input "4592"
type input "JENNIFER ENCARNACION"
select select "number:0"
type input "2025-07-31"
type input "09:32:00.000"
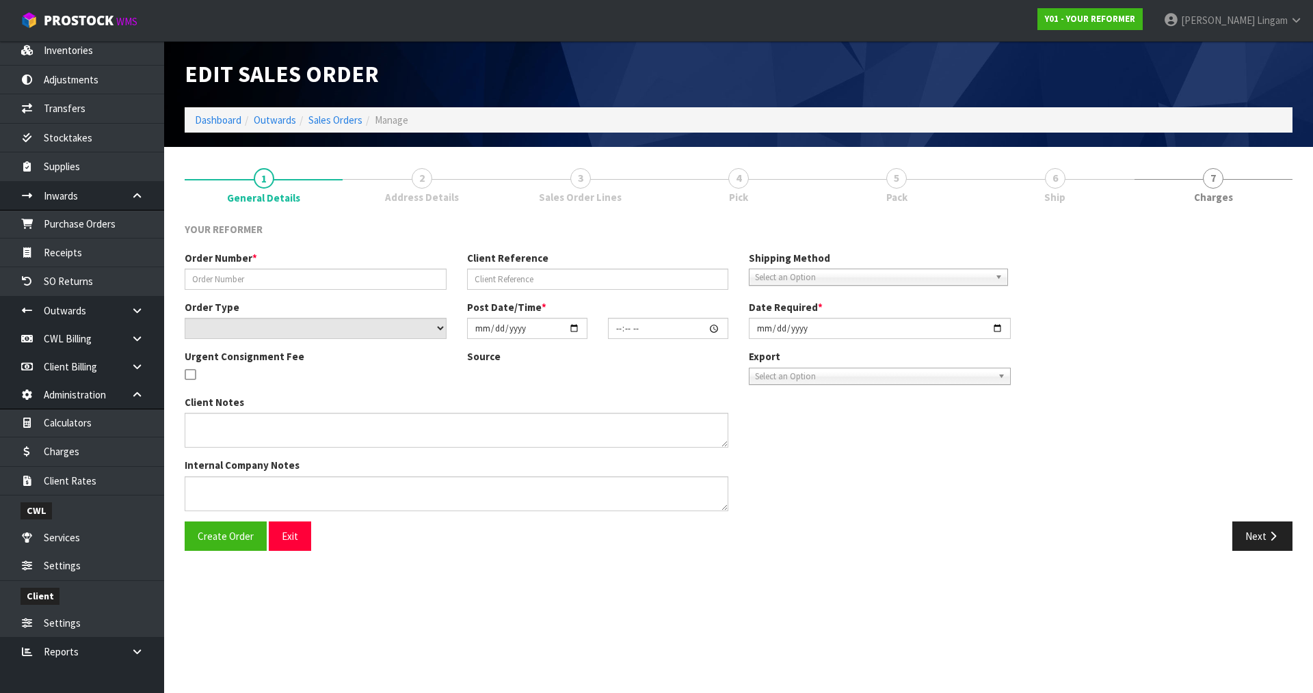
type input "2025-07-31"
type textarea "JENNIFER ENCARNACION 4B YEE PLACE MOUNT WELLINGTON AUK AUCKLAND 1060 NEW ZEALAN…"
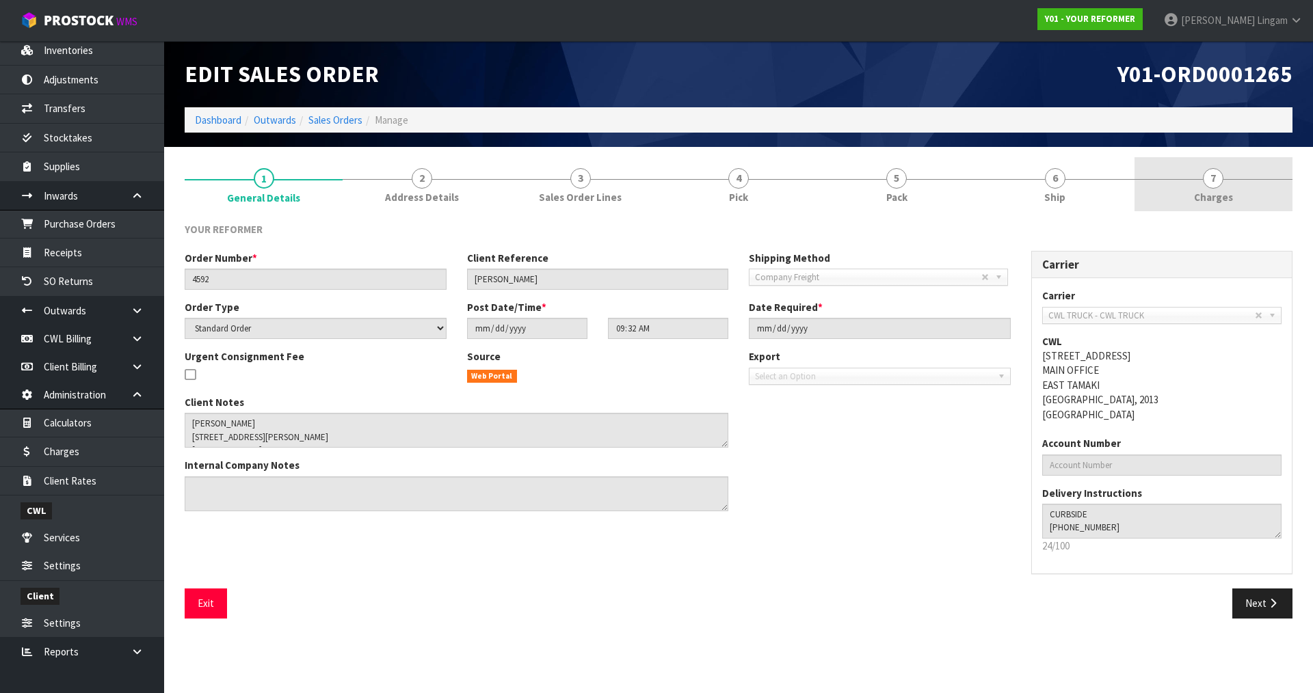
click at [1245, 189] on link "7 [GEOGRAPHIC_DATA]" at bounding box center [1214, 184] width 158 height 54
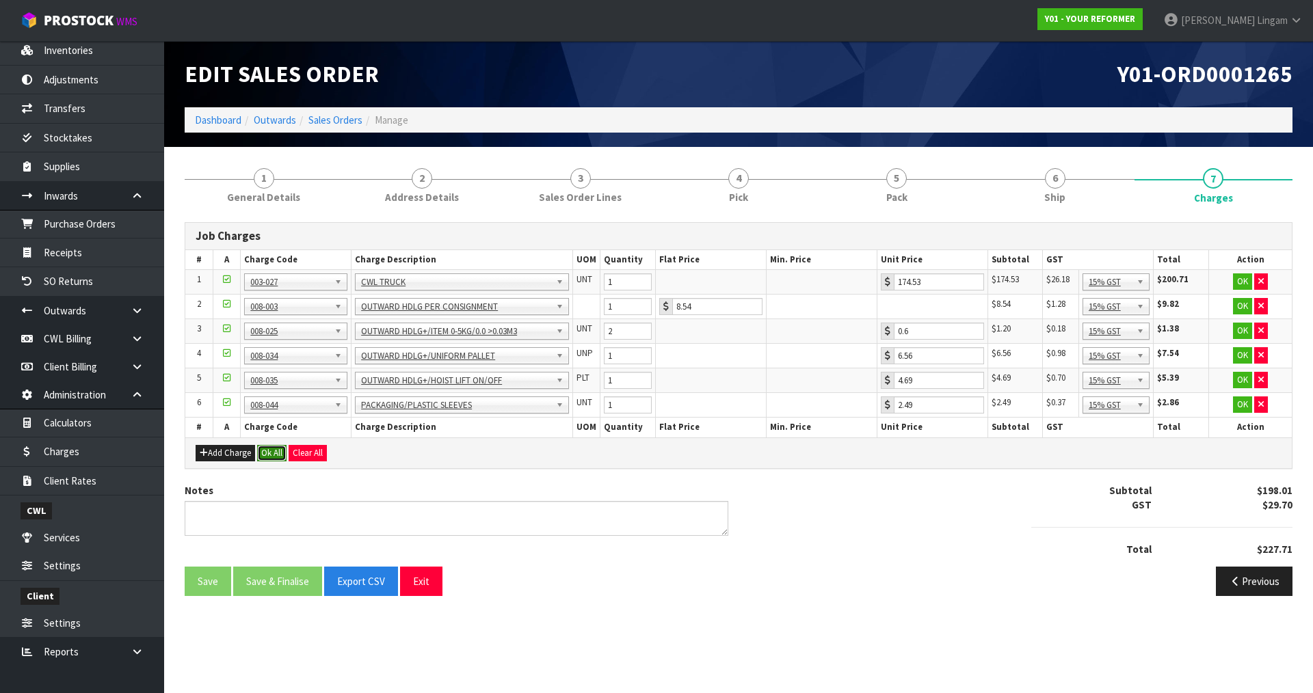
click at [270, 454] on button "Ok All" at bounding box center [271, 453] width 29 height 16
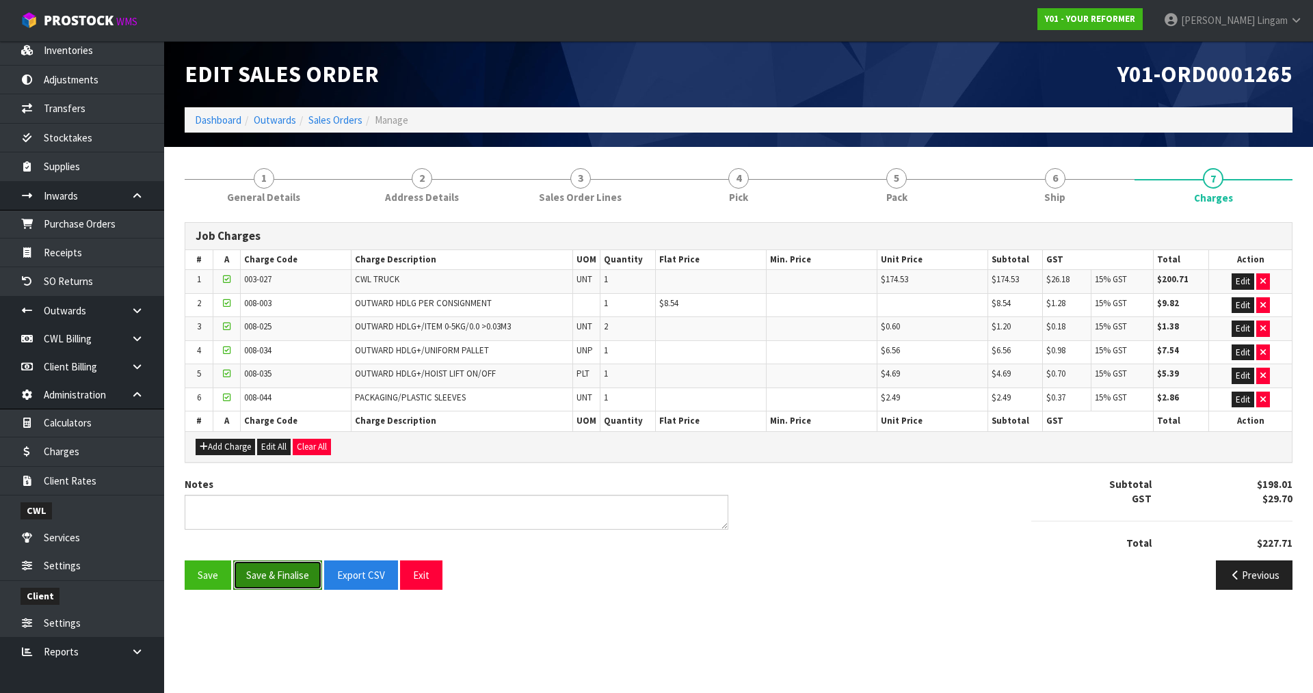
click at [282, 583] on button "Save & Finalise" at bounding box center [277, 575] width 89 height 29
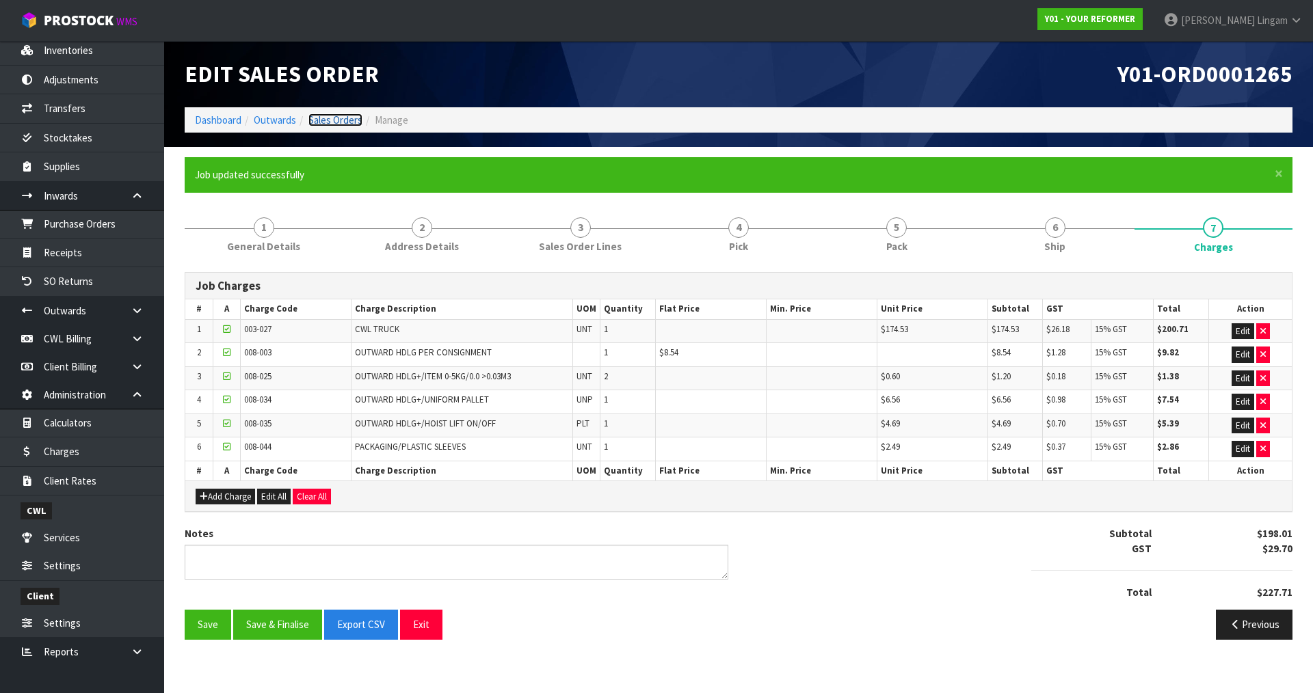
click at [354, 117] on link "Sales Orders" at bounding box center [335, 120] width 54 height 13
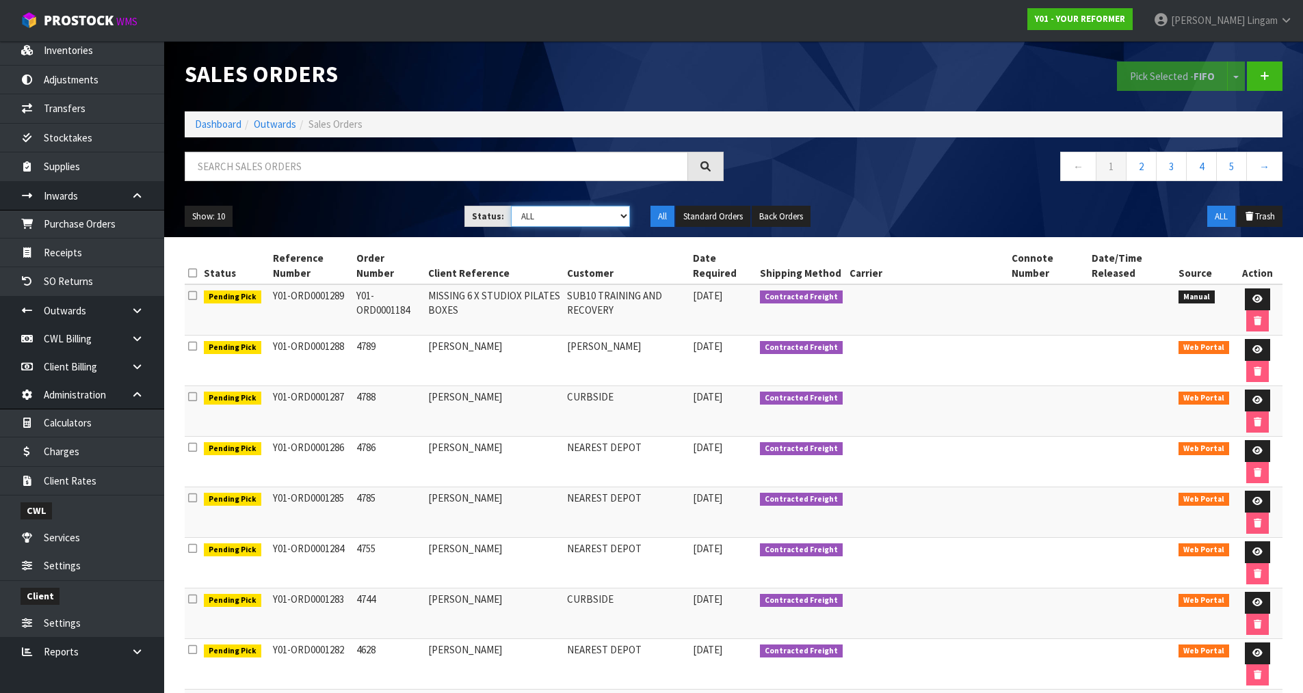
click at [600, 214] on select "Draft Pending Allocated Pending Pick Goods Picked Goods Packed Pending Charges …" at bounding box center [570, 216] width 119 height 21
select select "string:6"
click at [511, 206] on select "Draft Pending Allocated Pending Pick Goods Picked Goods Packed Pending Charges …" at bounding box center [570, 216] width 119 height 21
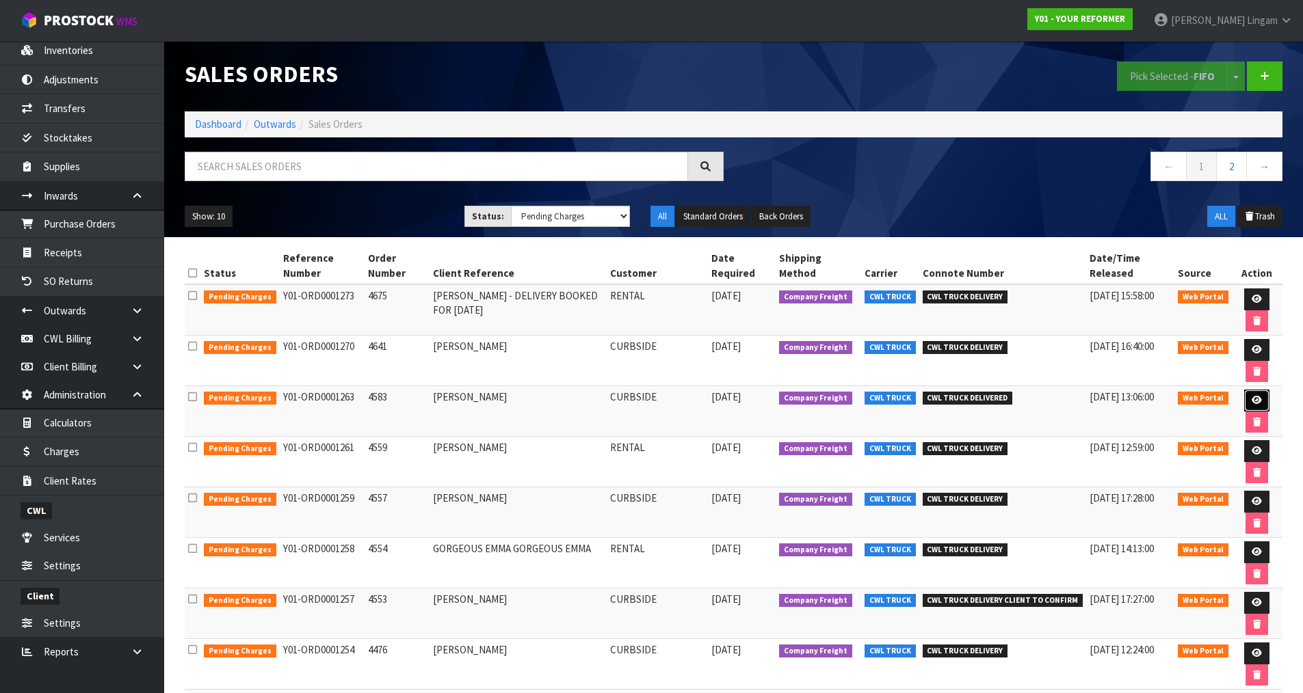
click at [1246, 393] on link at bounding box center [1256, 401] width 25 height 22
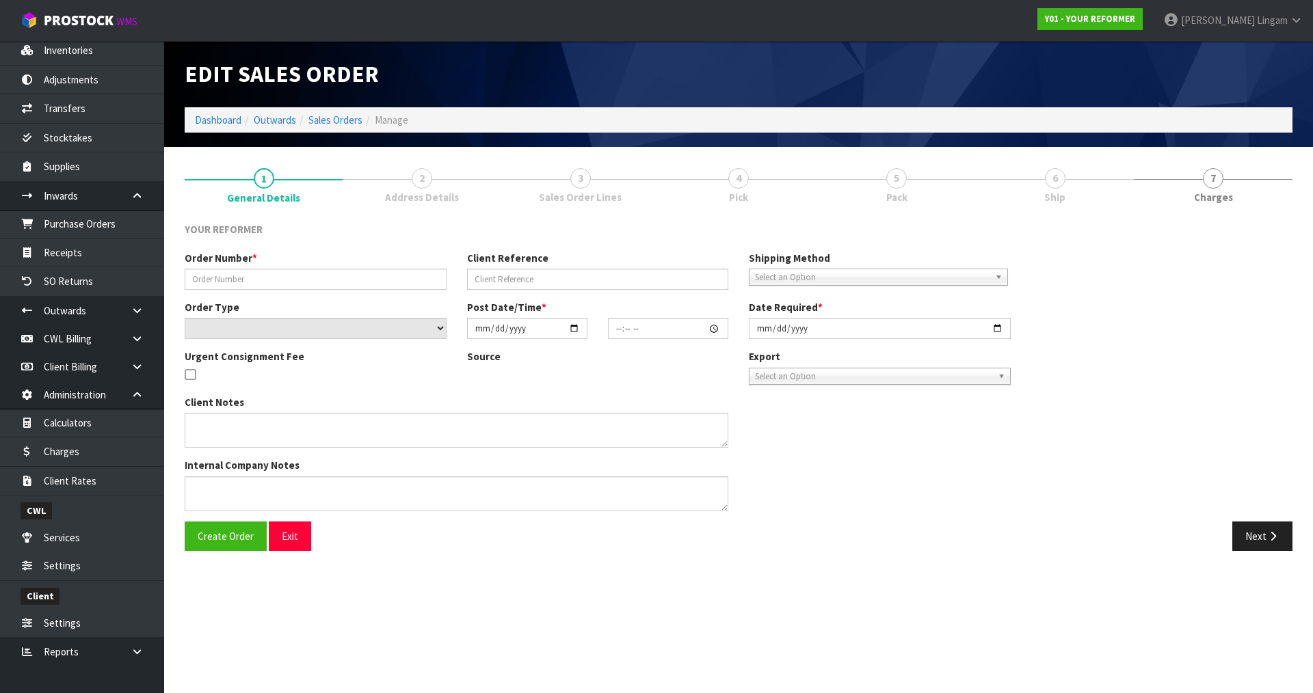
type input "4583"
type input "PAMELA MAKENE-DODD"
select select "number:0"
type input "2025-07-30"
type input "12:18:00.000"
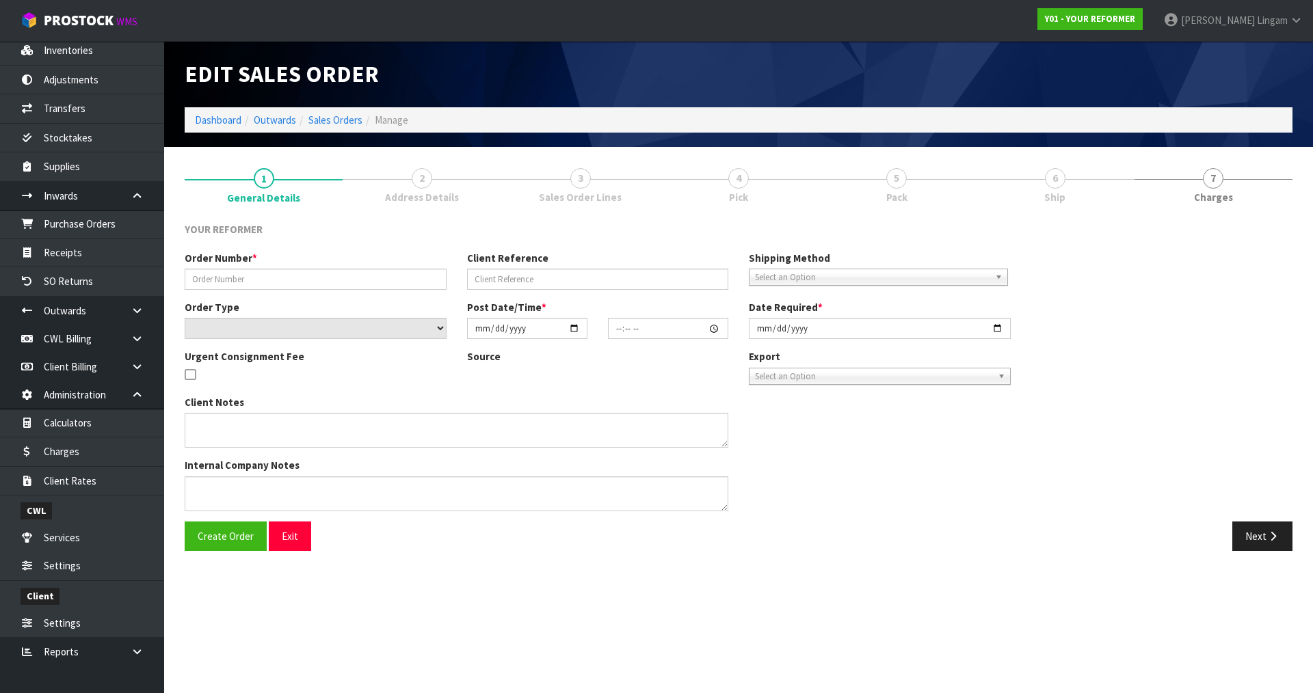
type input "2025-07-31"
type textarea "PAMELA MAKENE-DODD 2/8 ELDON ROAD MOUNT EDEN AUK AUCKLAND 1024 NEW ZEALAND +64 …"
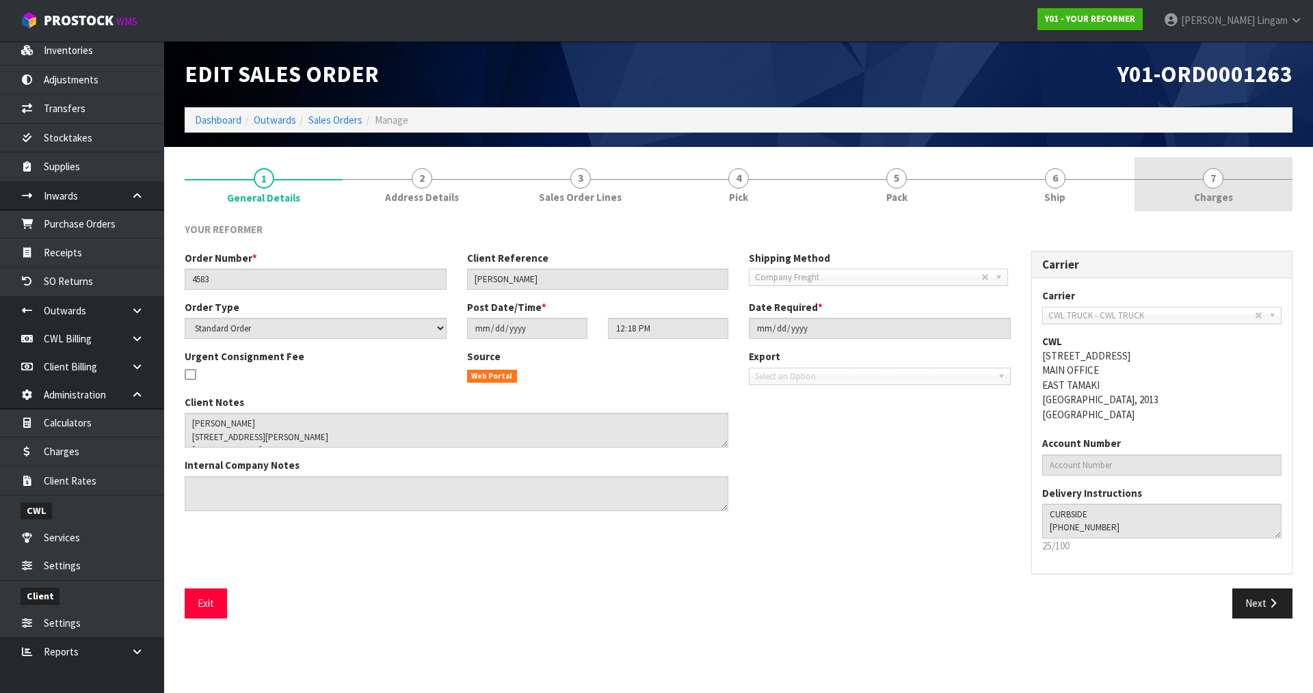
click at [1244, 196] on link "7 [GEOGRAPHIC_DATA]" at bounding box center [1214, 184] width 158 height 54
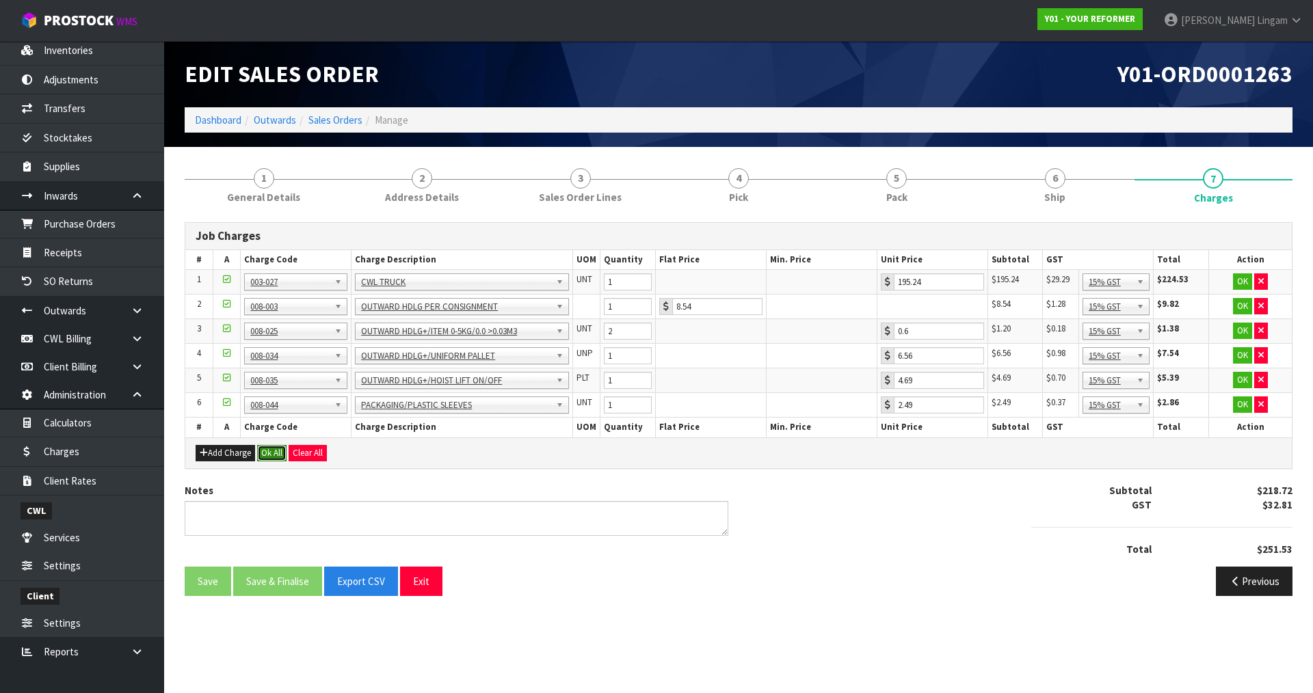
click at [279, 454] on button "Ok All" at bounding box center [271, 453] width 29 height 16
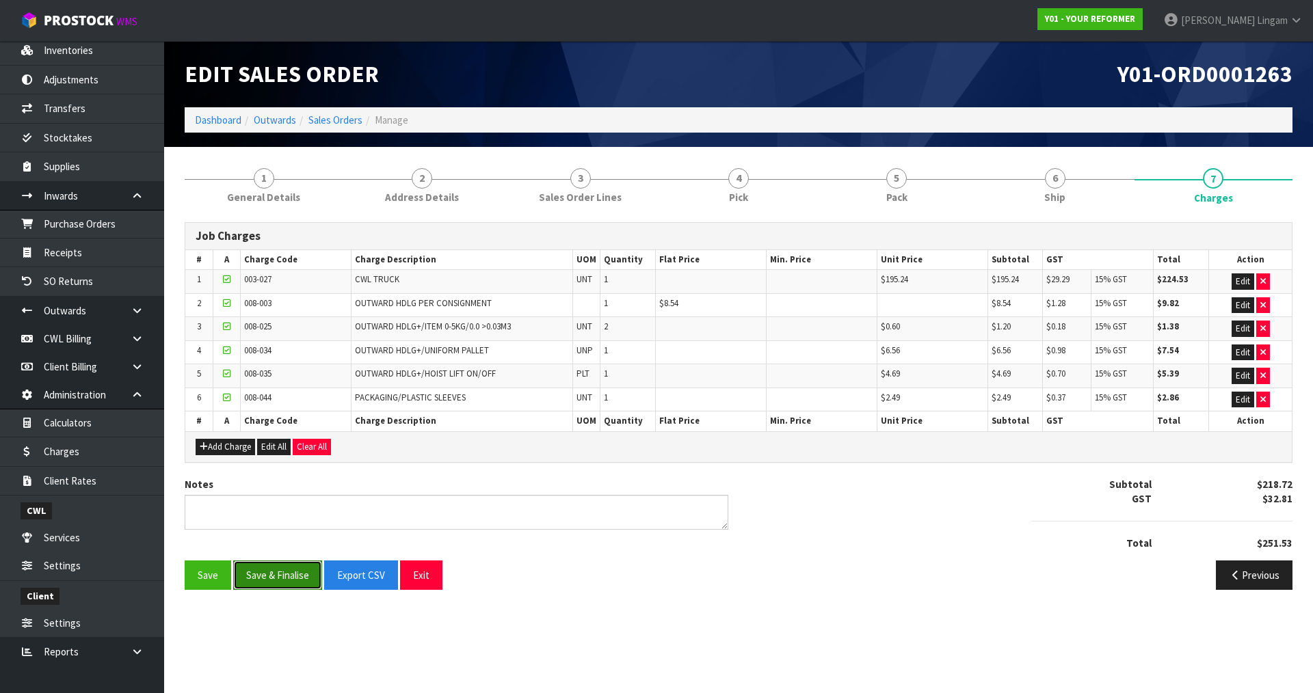
click at [286, 582] on button "Save & Finalise" at bounding box center [277, 575] width 89 height 29
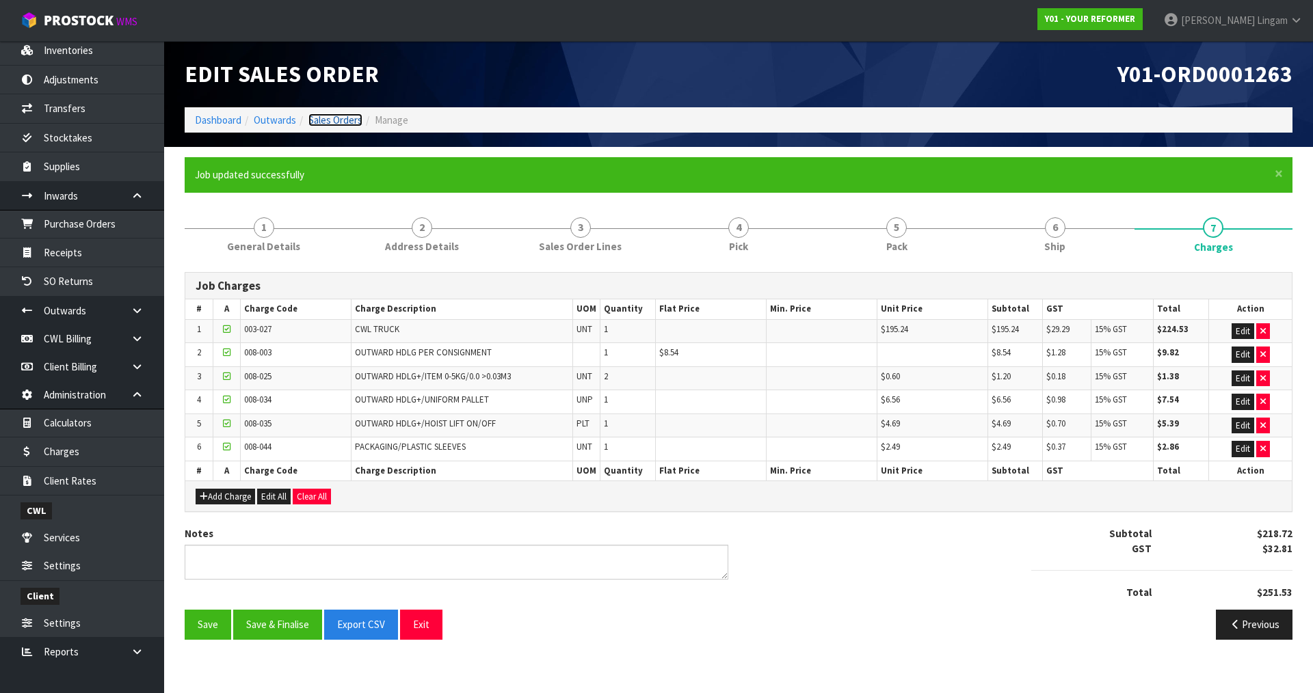
click at [349, 118] on link "Sales Orders" at bounding box center [335, 120] width 54 height 13
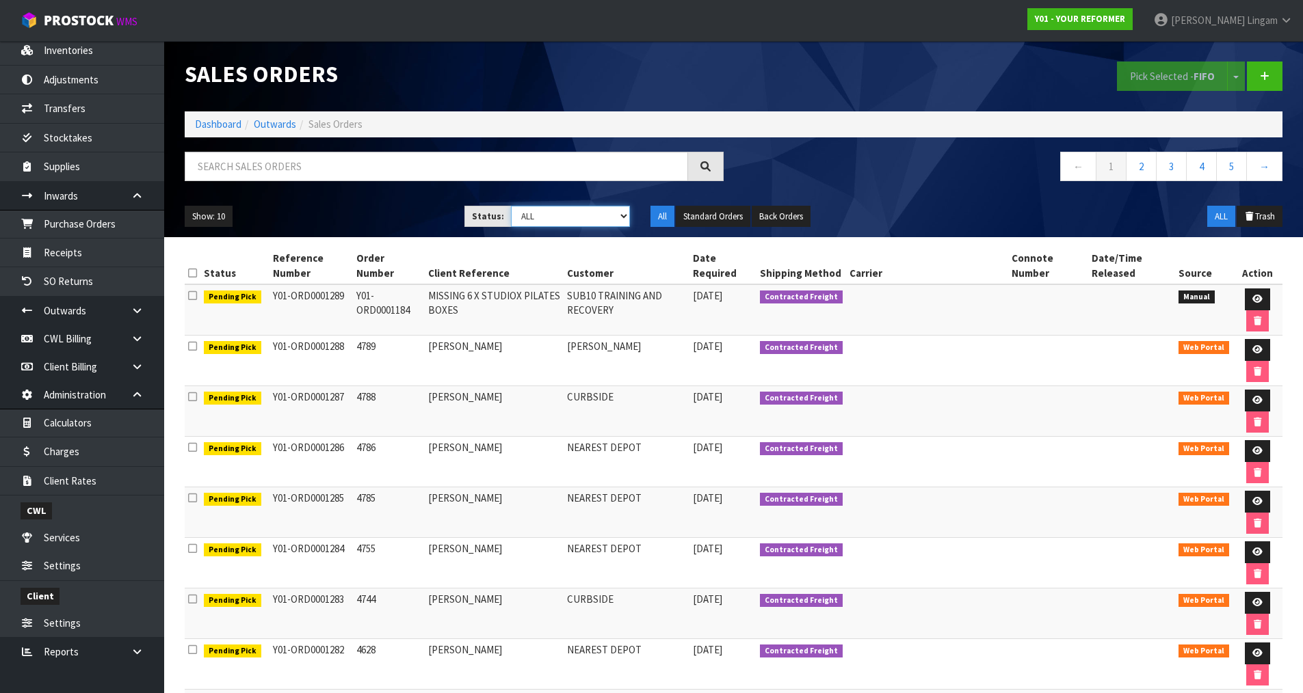
click at [599, 215] on select "Draft Pending Allocated Pending Pick Goods Picked Goods Packed Pending Charges …" at bounding box center [570, 216] width 119 height 21
select select "string:6"
click at [511, 206] on select "Draft Pending Allocated Pending Pick Goods Picked Goods Packed Pending Charges …" at bounding box center [570, 216] width 119 height 21
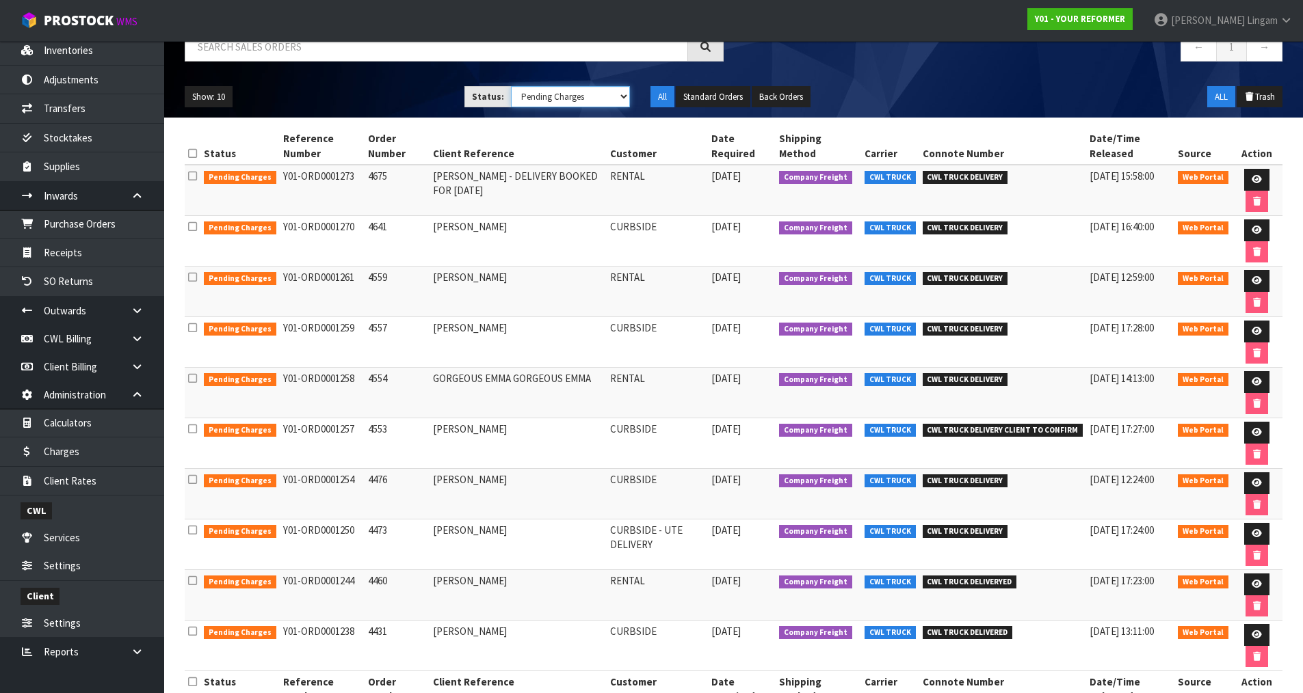
scroll to position [137, 0]
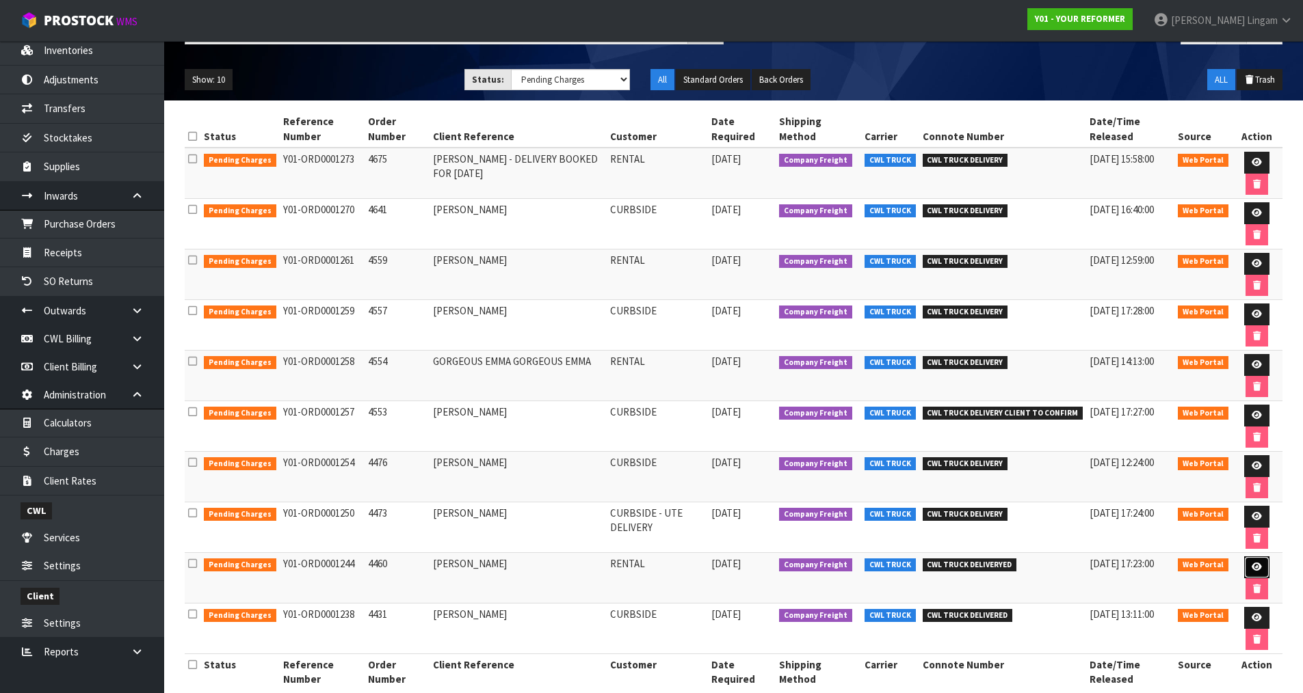
click at [1253, 559] on link at bounding box center [1256, 568] width 25 height 22
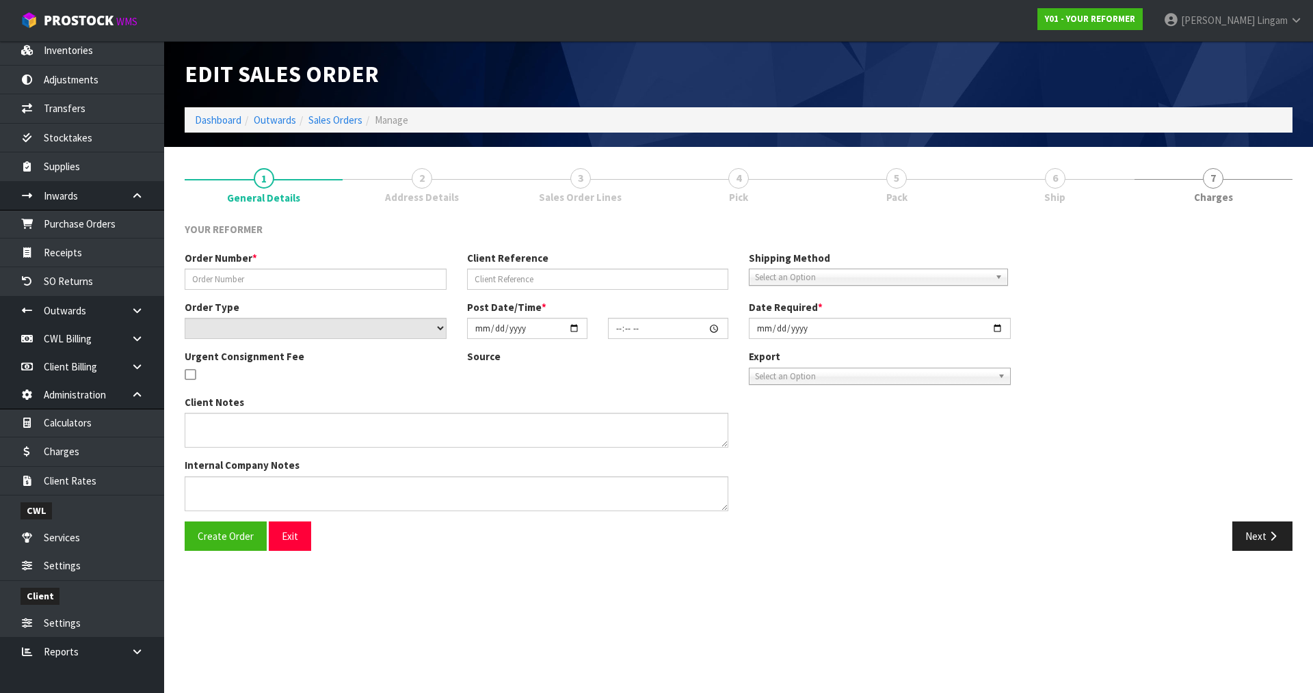
type input "4460"
type input "NADIA GARFIELD"
select select "number:0"
type input "2025-07-23"
type input "11:07:00.000"
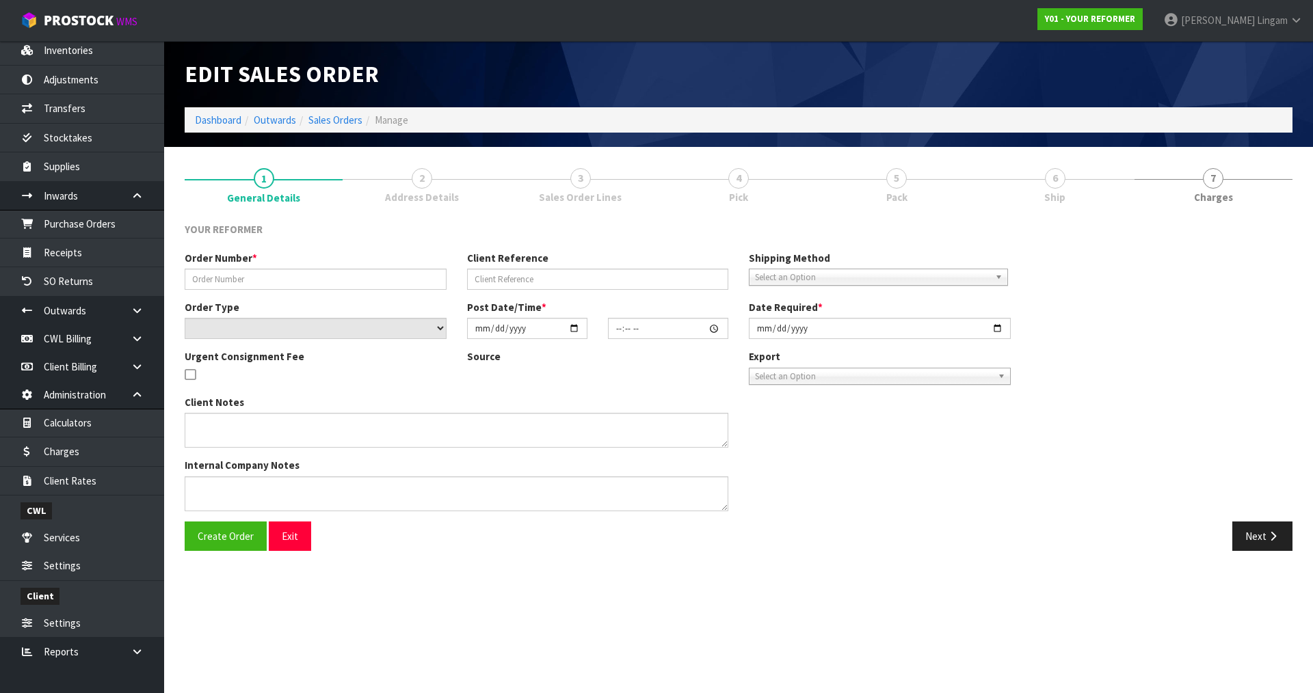
type input "2025-07-23"
type textarea "NADIA GARFIELD 2 TURBINE WAY AUK AUCKLAND 0618 NEW ZEALAND +64 22 082 3346"
type textarea "PLEASE CONTACT CUSTOMER VIA EMAIL, SHE HAS JUST REQUESTED"
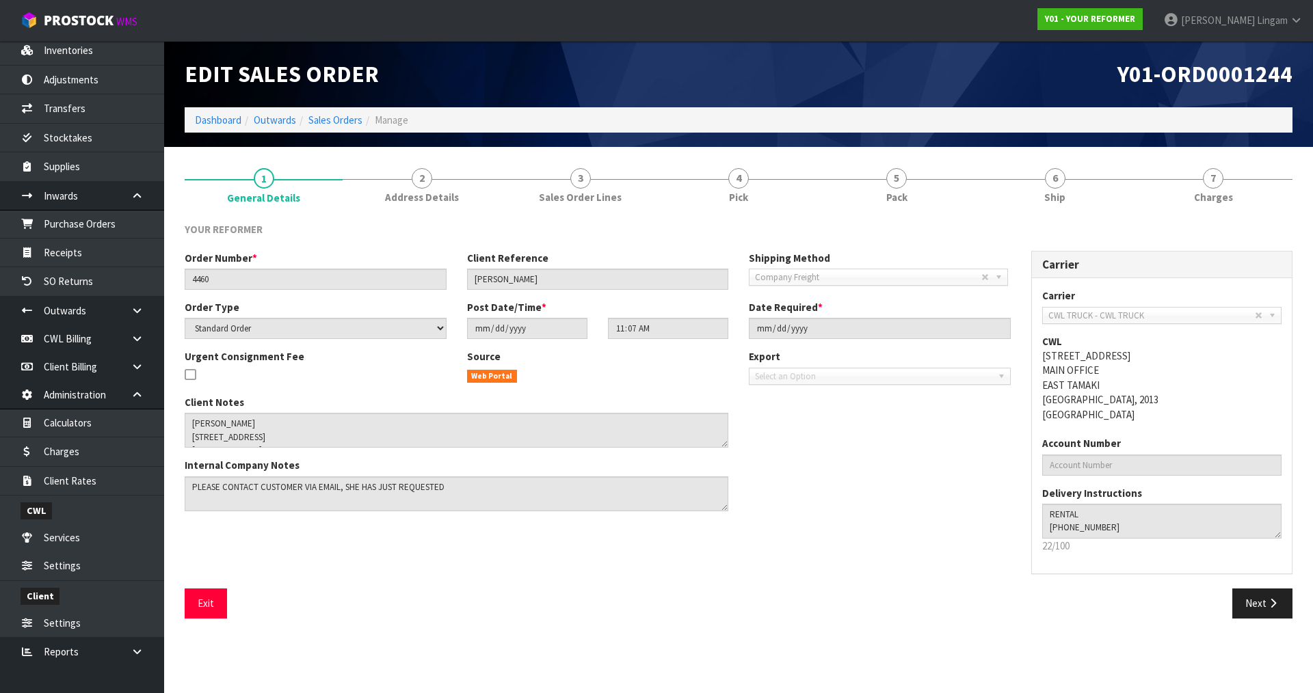
click at [1057, 189] on link "6 Ship" at bounding box center [1055, 184] width 158 height 54
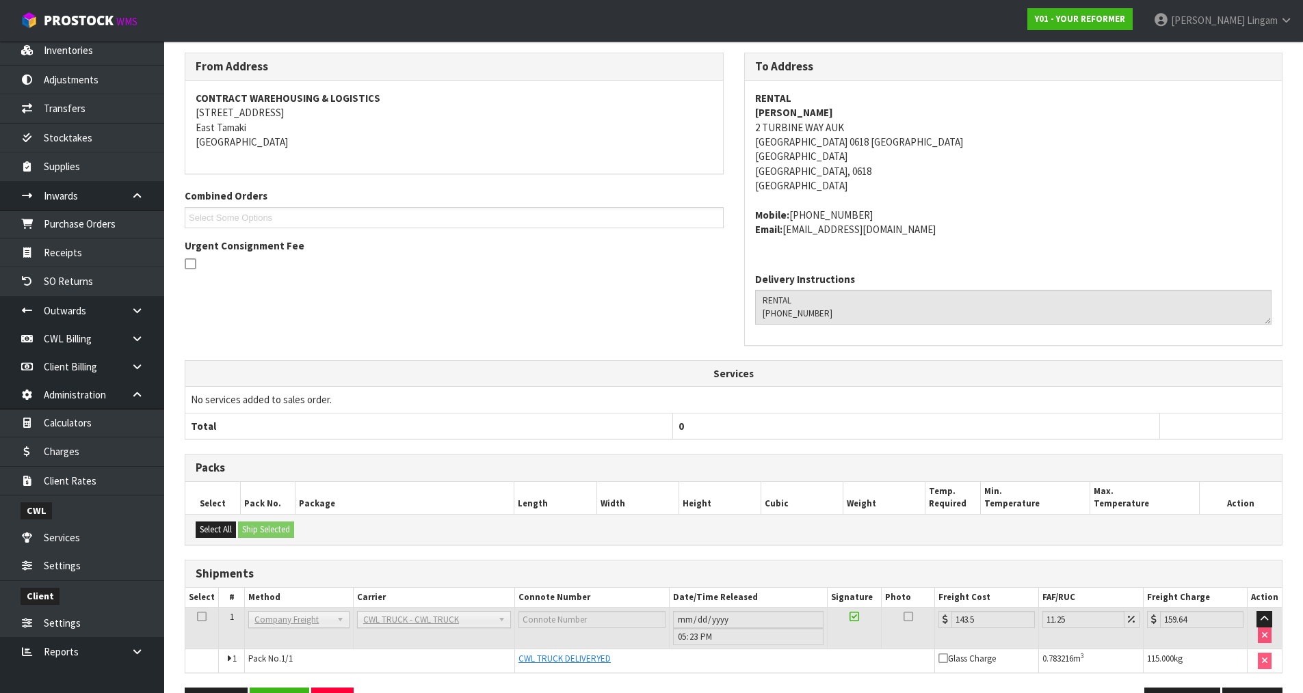
scroll to position [214, 0]
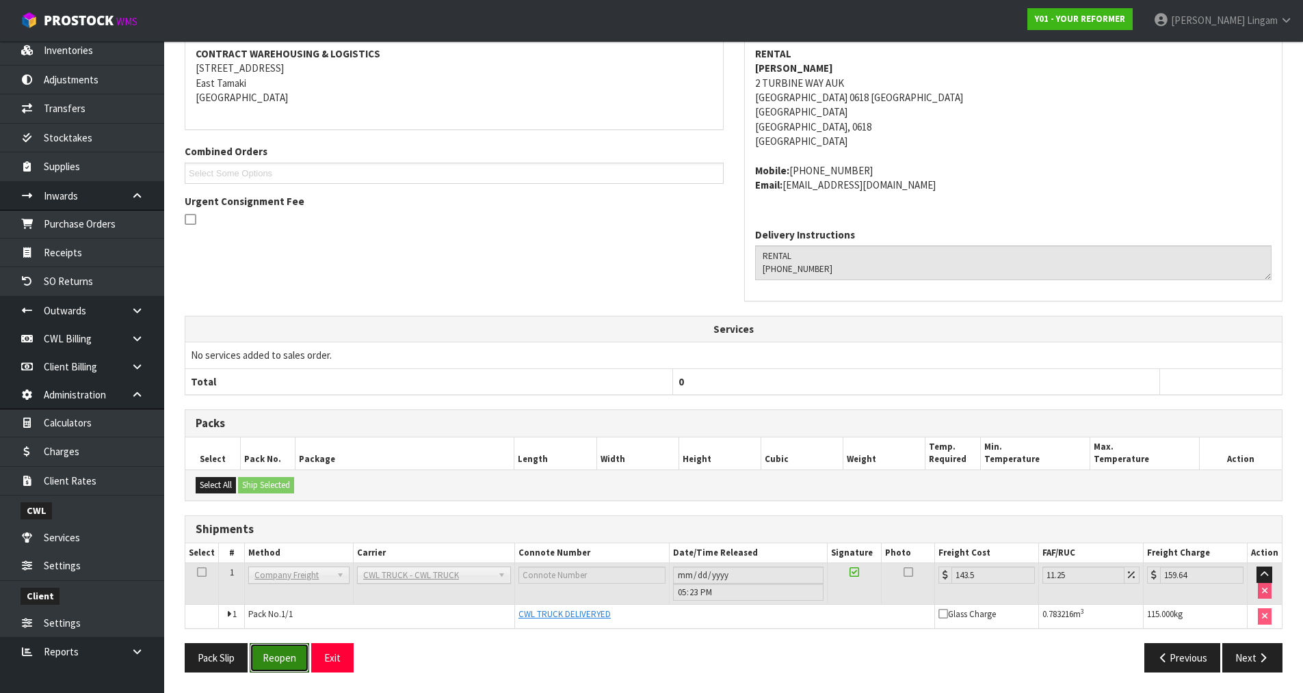
click at [273, 664] on button "Reopen" at bounding box center [280, 658] width 60 height 29
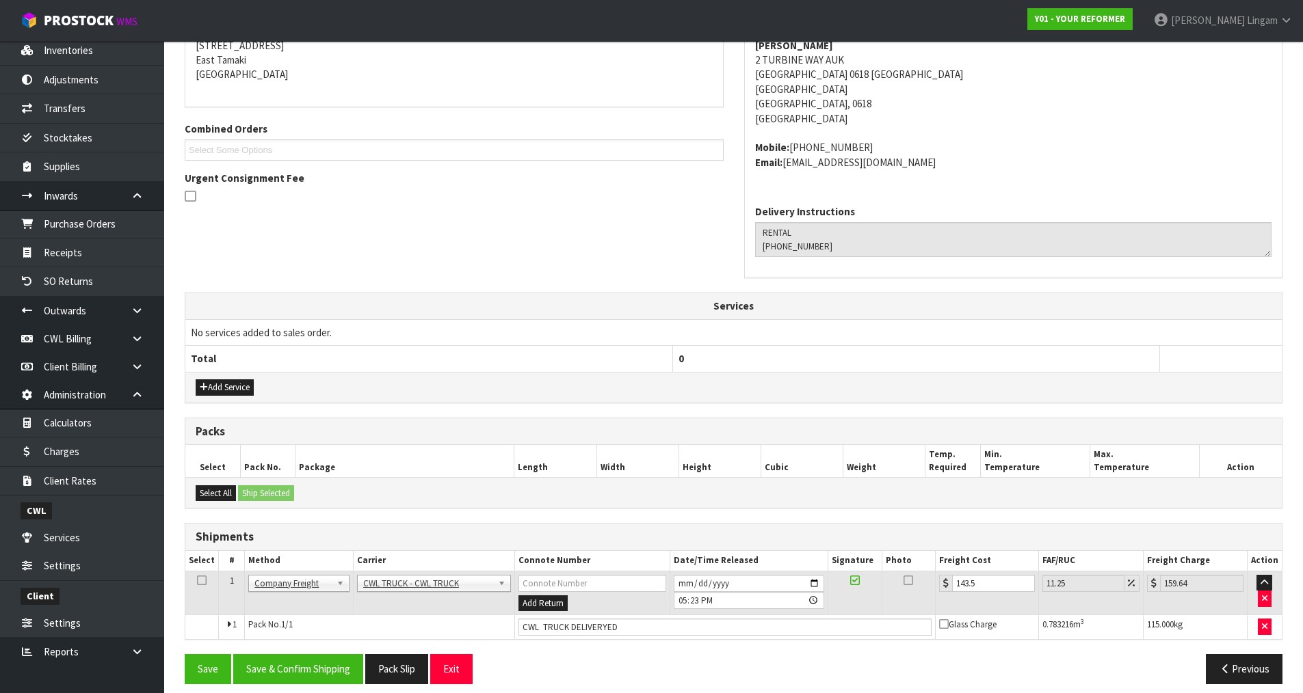
scroll to position [298, 0]
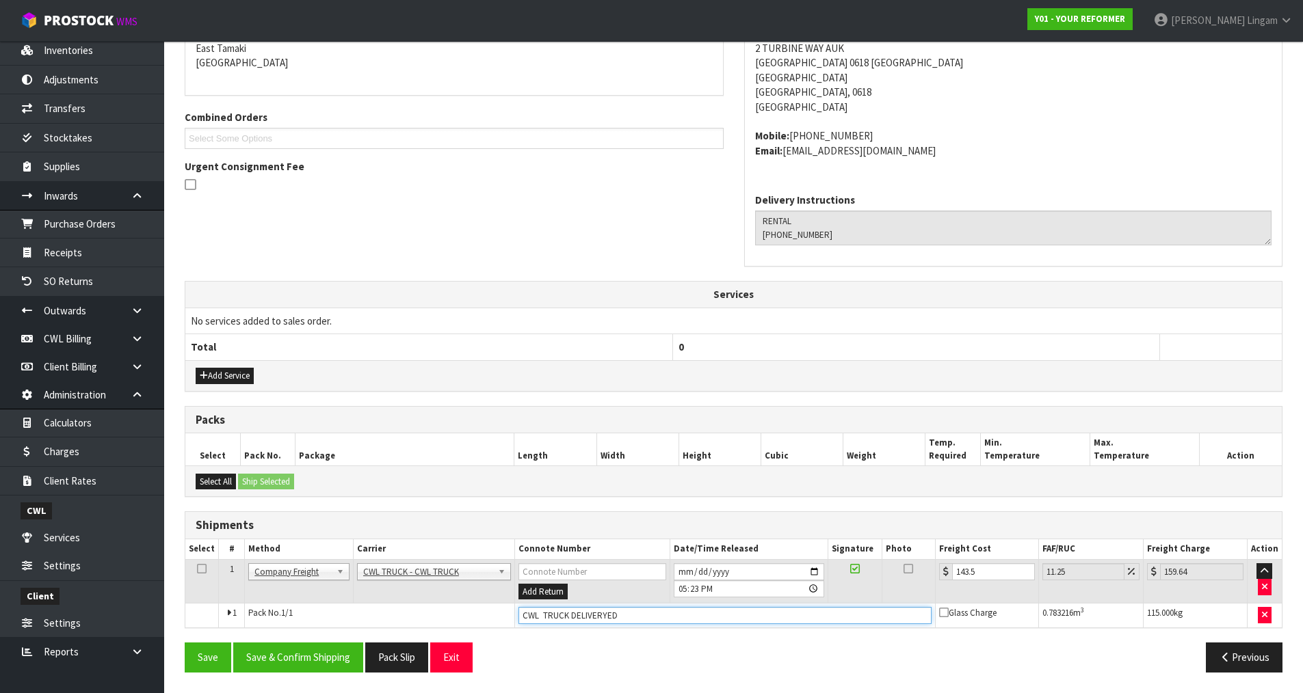
click at [605, 615] on input "CWL TRUCK DELIVERYED" at bounding box center [724, 615] width 413 height 17
type input "CWL TRUCK DELIVERED"
click at [330, 663] on button "Save & Confirm Shipping" at bounding box center [298, 657] width 130 height 29
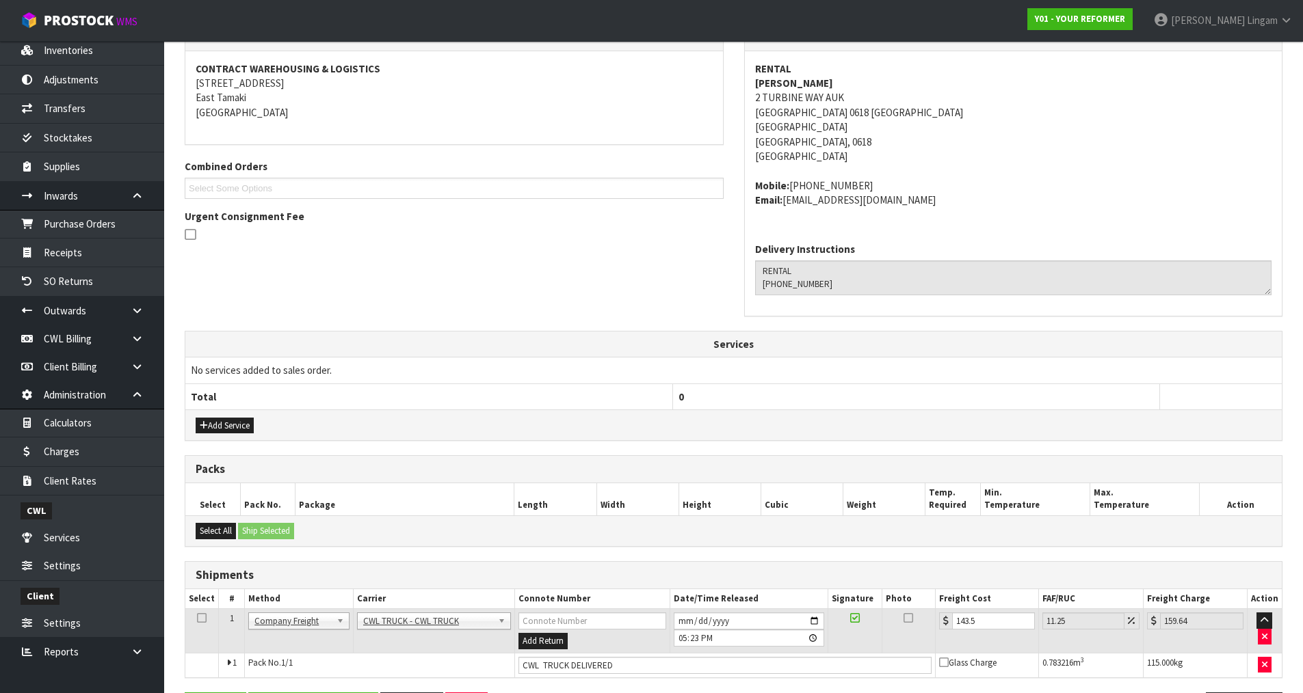
scroll to position [0, 0]
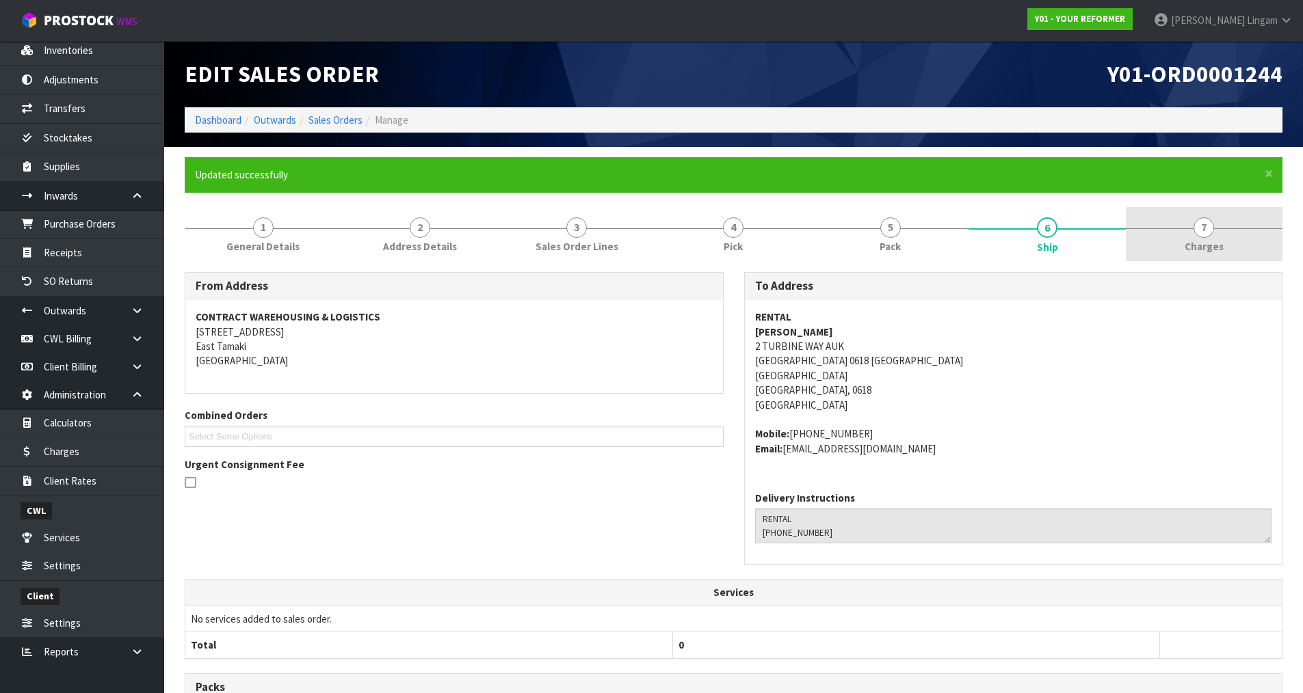
click at [1226, 246] on link "7 Charges" at bounding box center [1204, 234] width 157 height 54
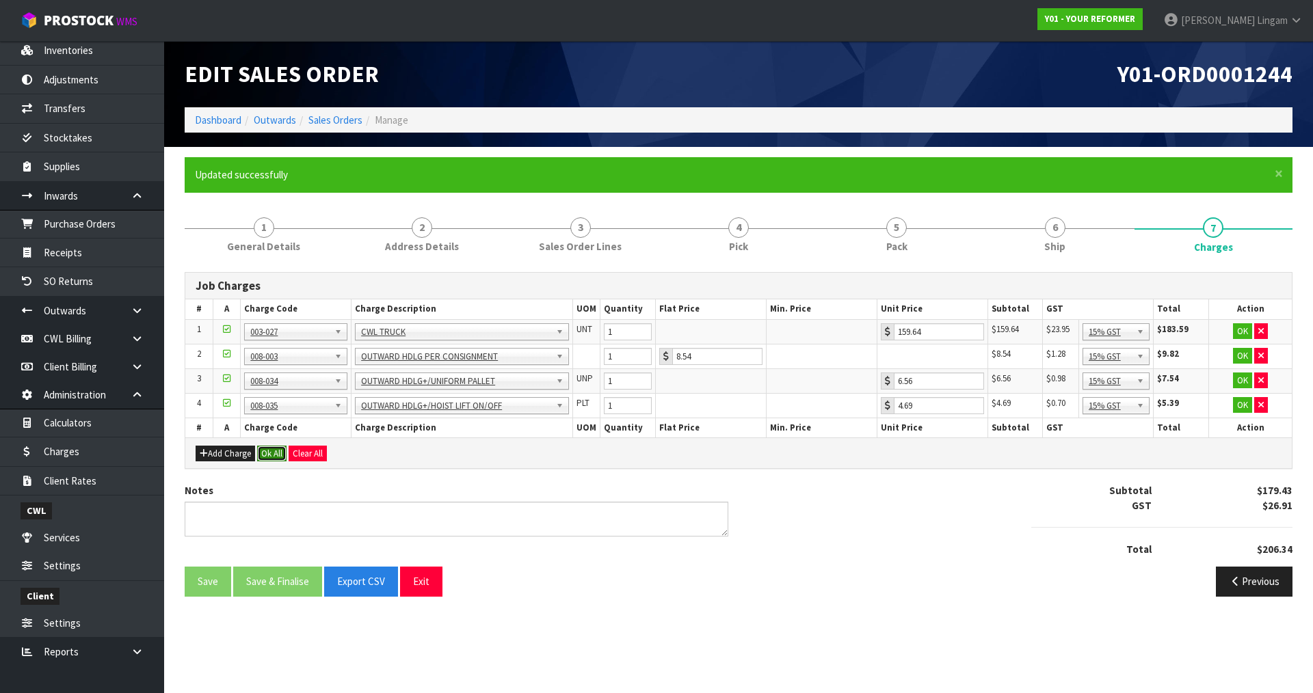
click at [277, 451] on button "Ok All" at bounding box center [271, 454] width 29 height 16
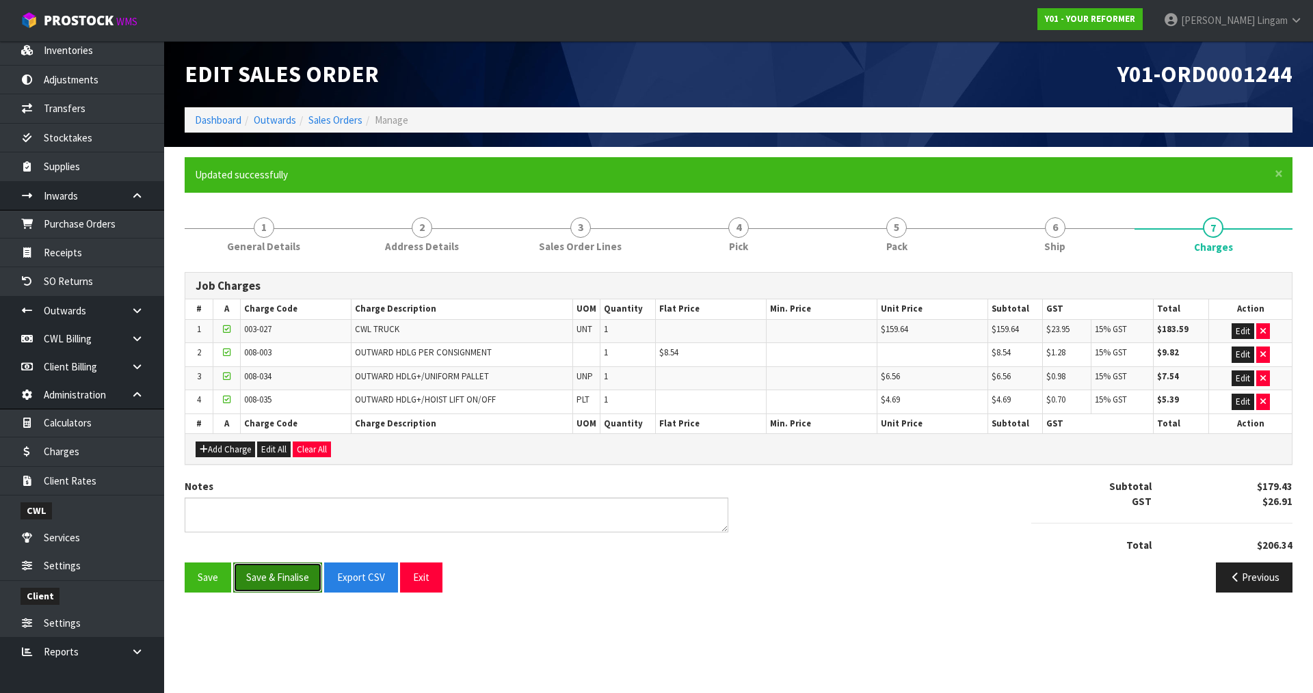
click at [288, 585] on button "Save & Finalise" at bounding box center [277, 577] width 89 height 29
click at [620, 245] on link "3 Sales Order Lines" at bounding box center [580, 234] width 158 height 54
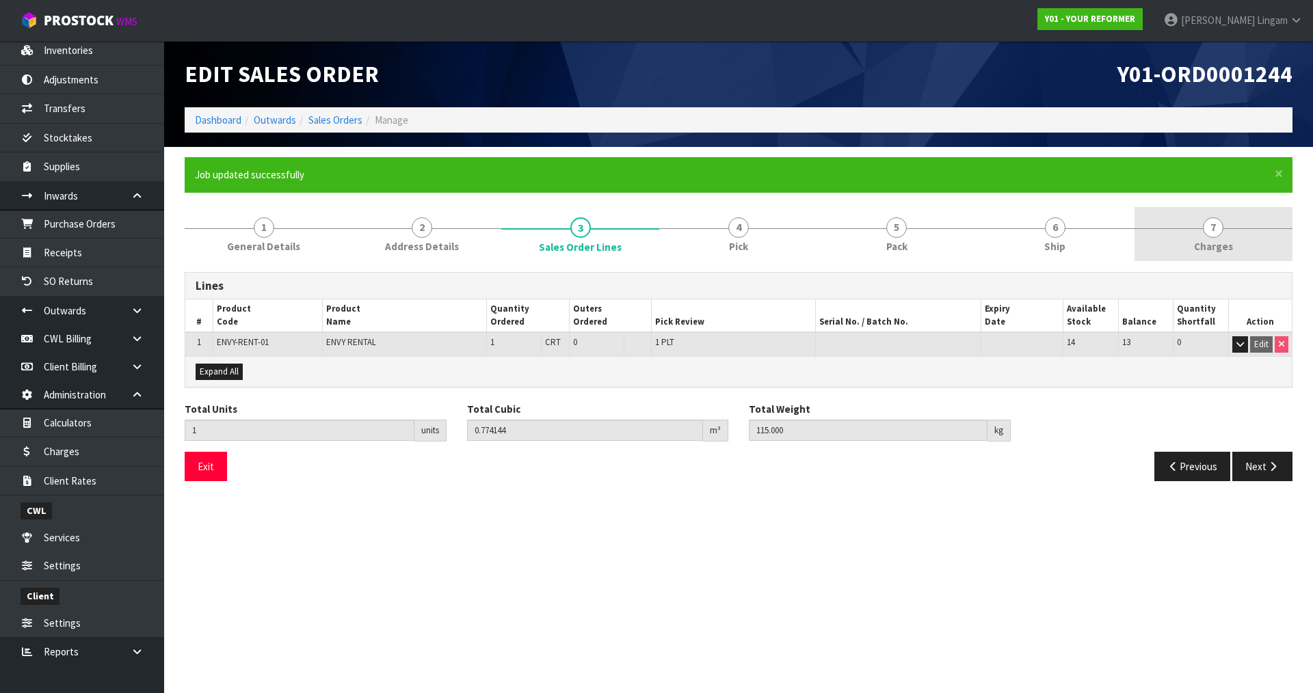
click at [1257, 240] on link "7 Charges" at bounding box center [1214, 234] width 158 height 54
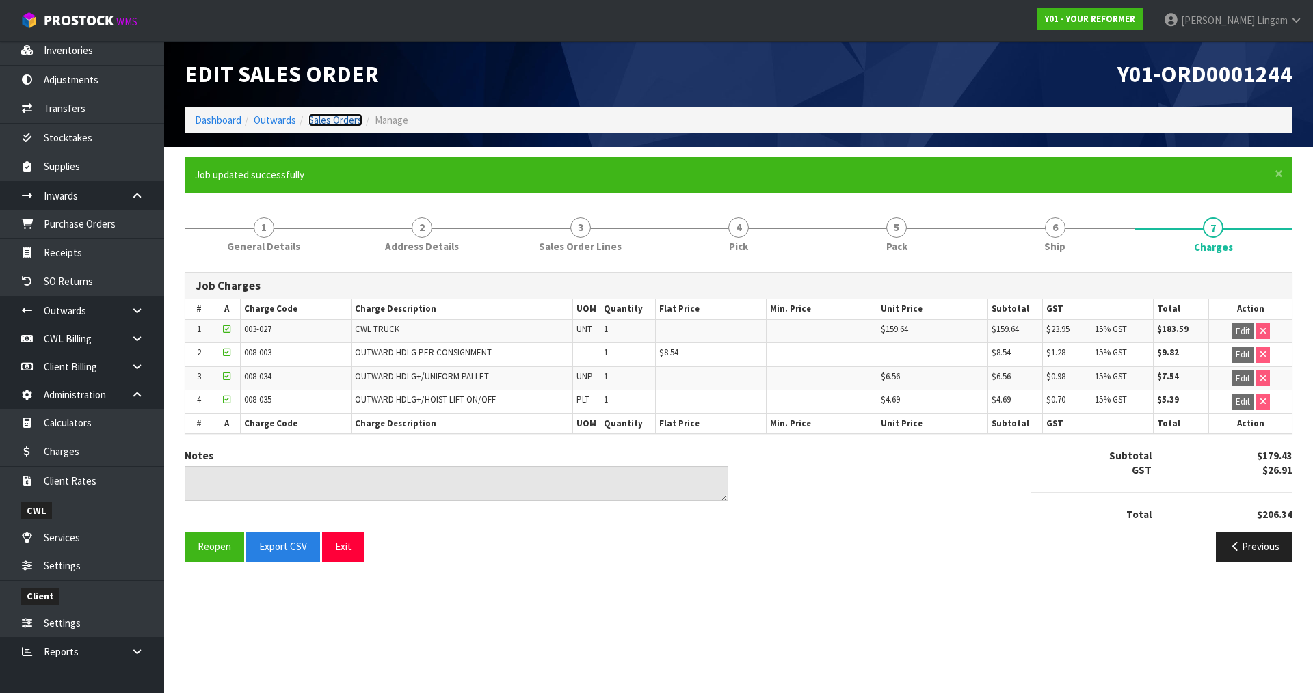
click at [343, 121] on link "Sales Orders" at bounding box center [335, 120] width 54 height 13
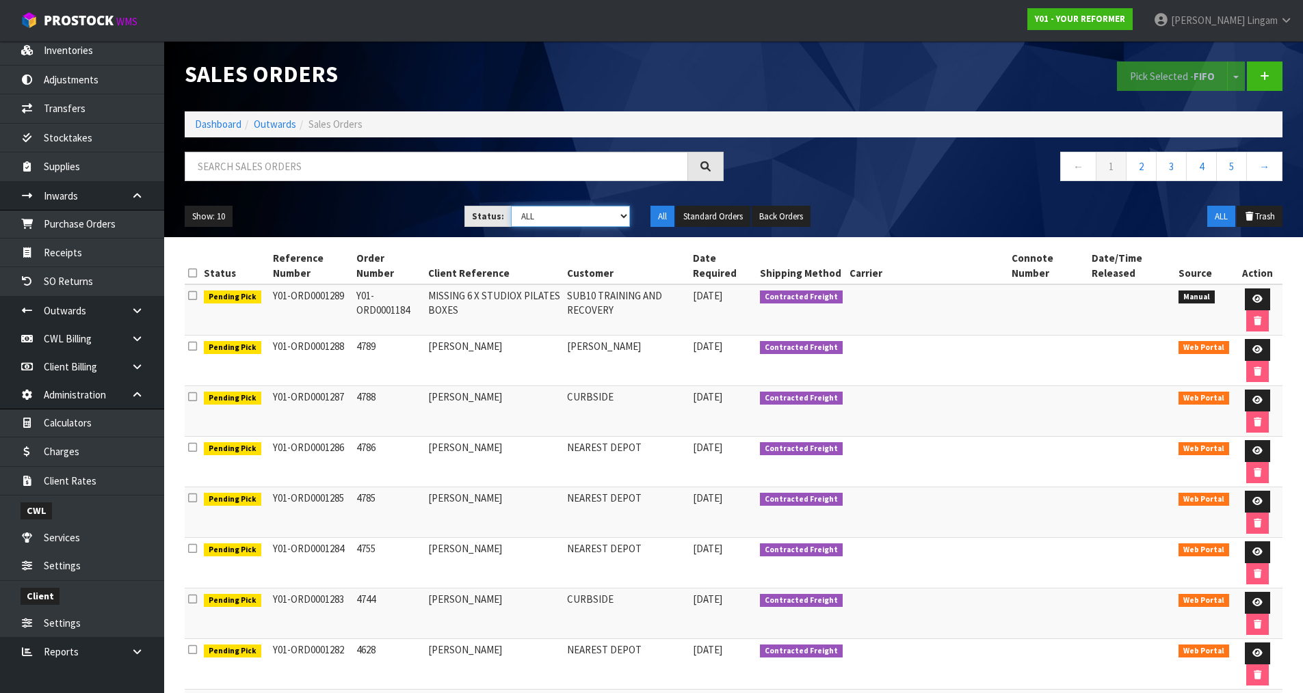
click at [590, 217] on select "Draft Pending Allocated Pending Pick Goods Picked Goods Packed Pending Charges …" at bounding box center [570, 216] width 119 height 21
select select "string:6"
click at [511, 206] on select "Draft Pending Allocated Pending Pick Goods Picked Goods Packed Pending Charges …" at bounding box center [570, 216] width 119 height 21
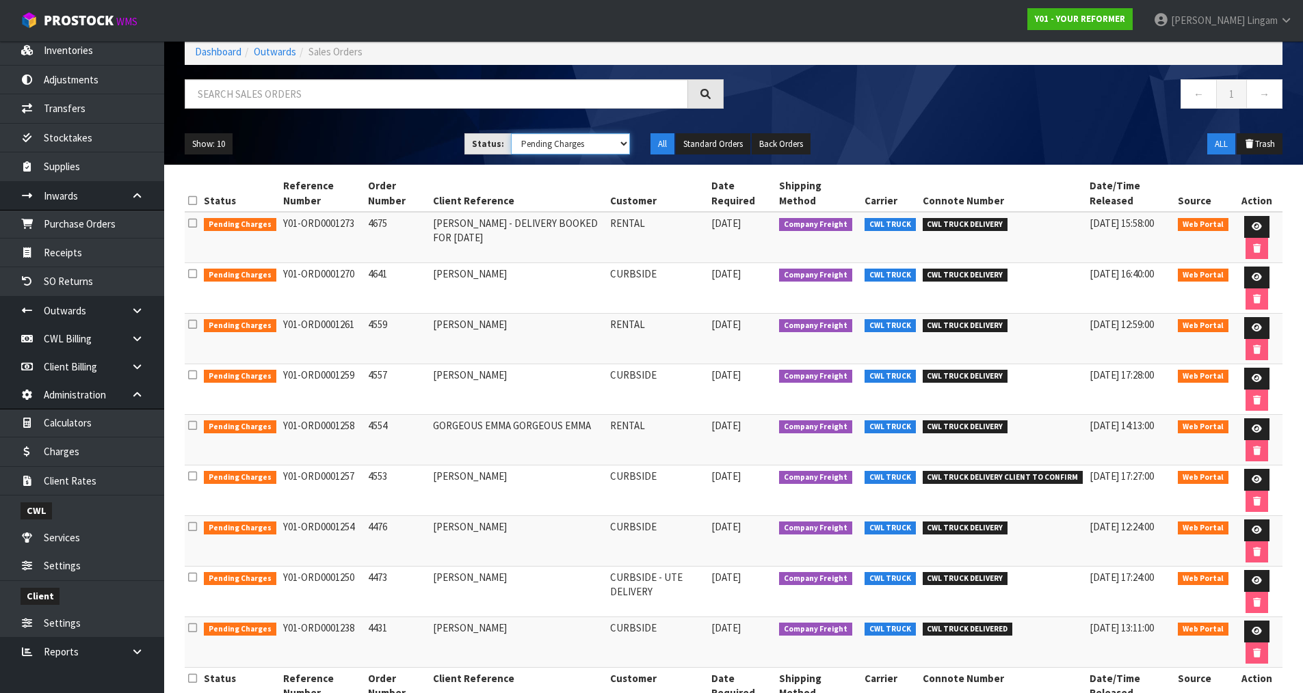
scroll to position [108, 0]
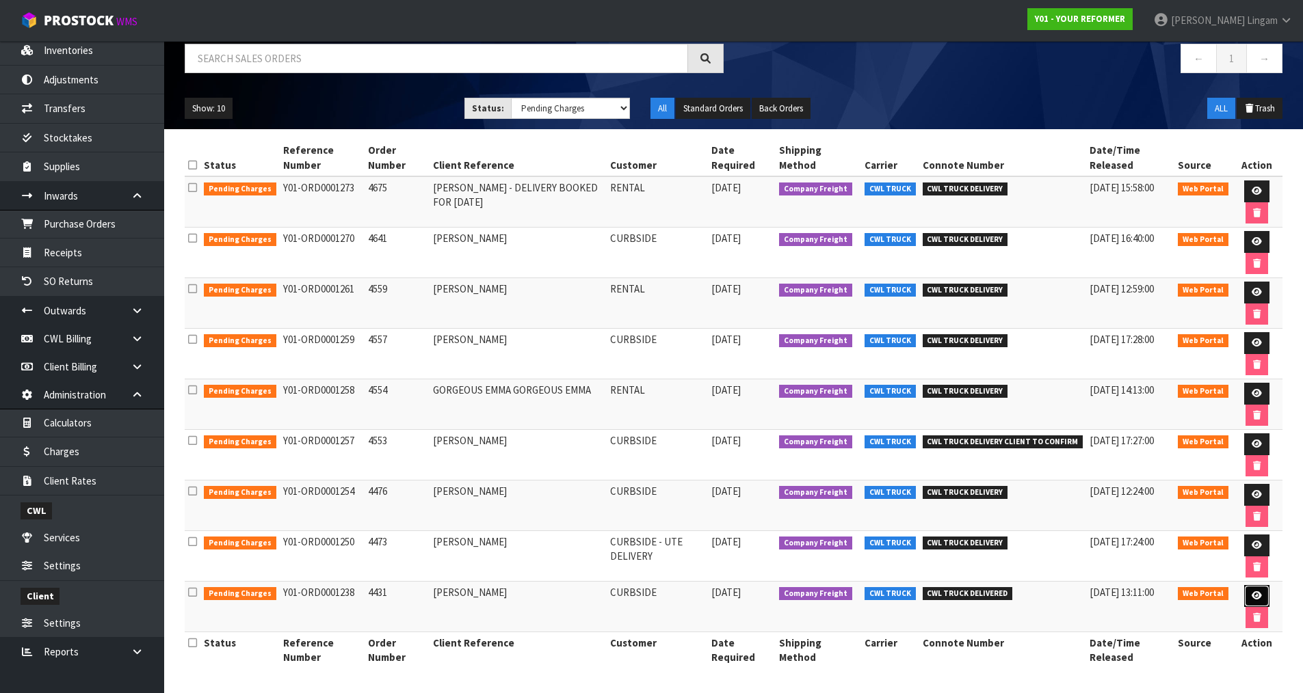
click at [1252, 590] on link at bounding box center [1256, 596] width 25 height 22
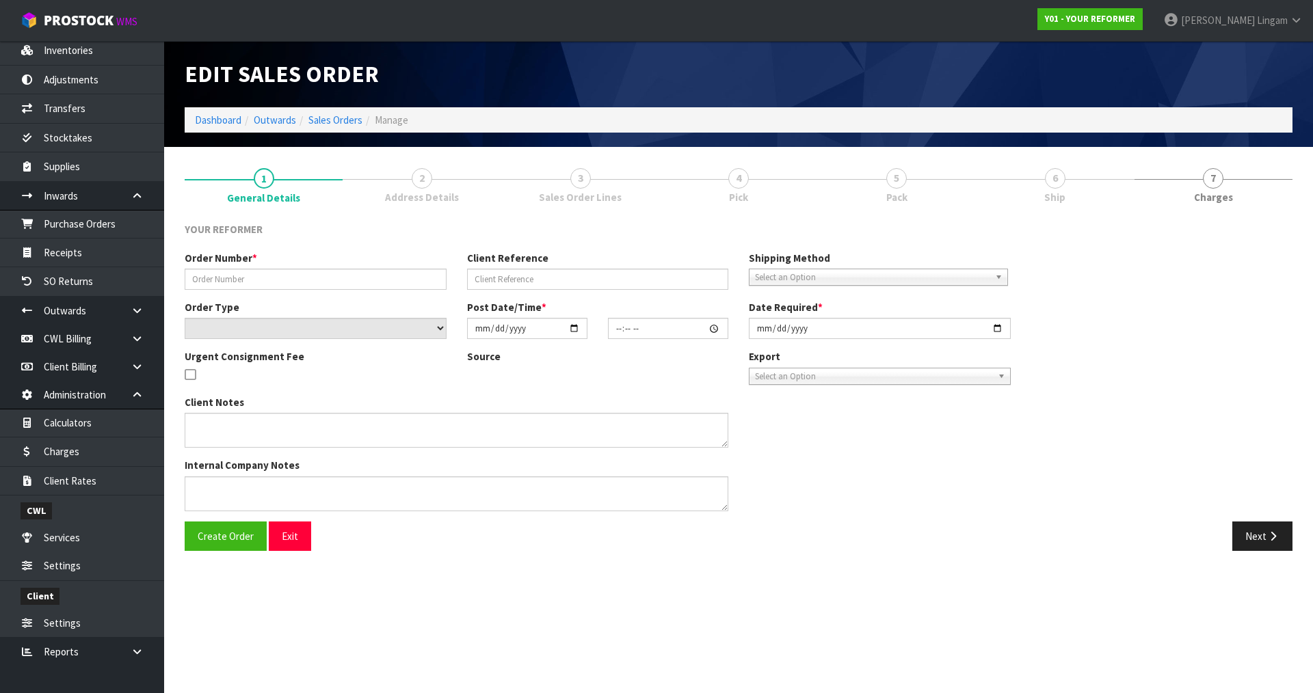
type input "4431"
type input "HALEY STEVENSON-WRIGHT"
select select "number:0"
type input "2025-07-22"
type input "17:03:00.000"
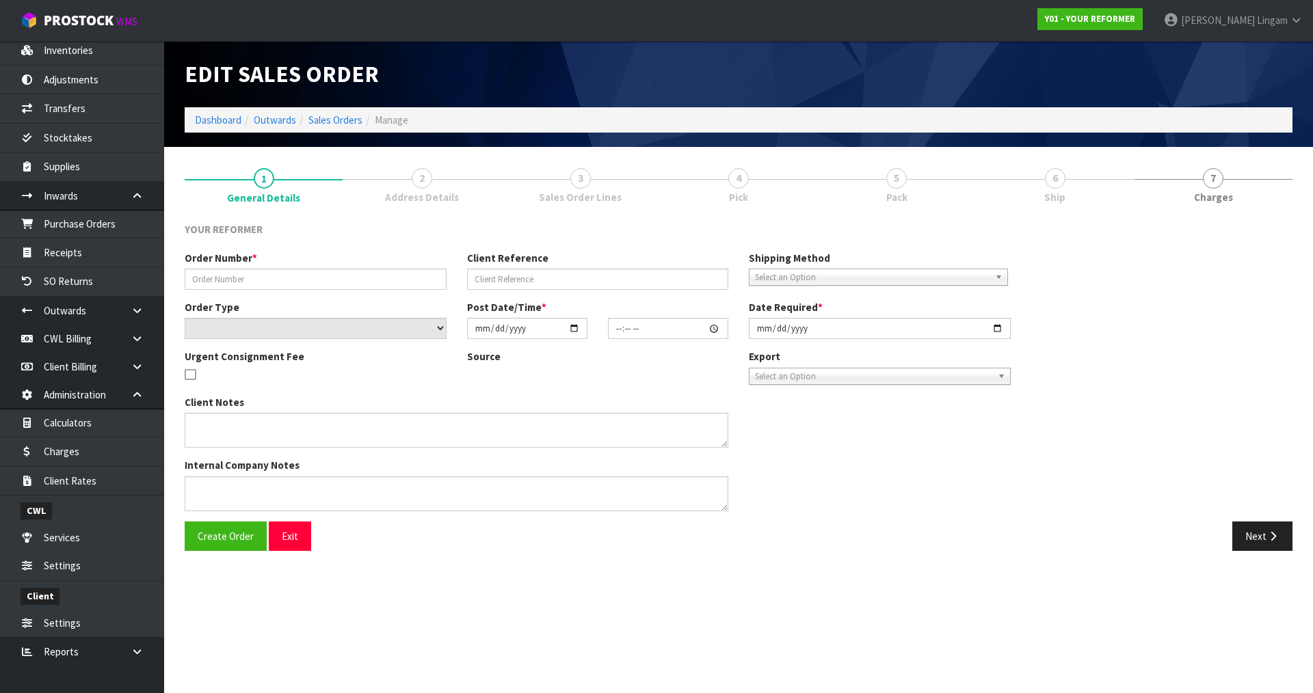
type input "2025-07-23"
type textarea "HALEY STEVENSON-WRIGHT 6/169 JERVOIS ROAD HERNE BAY AUK AUCKLAND 1011 NEW ZEALA…"
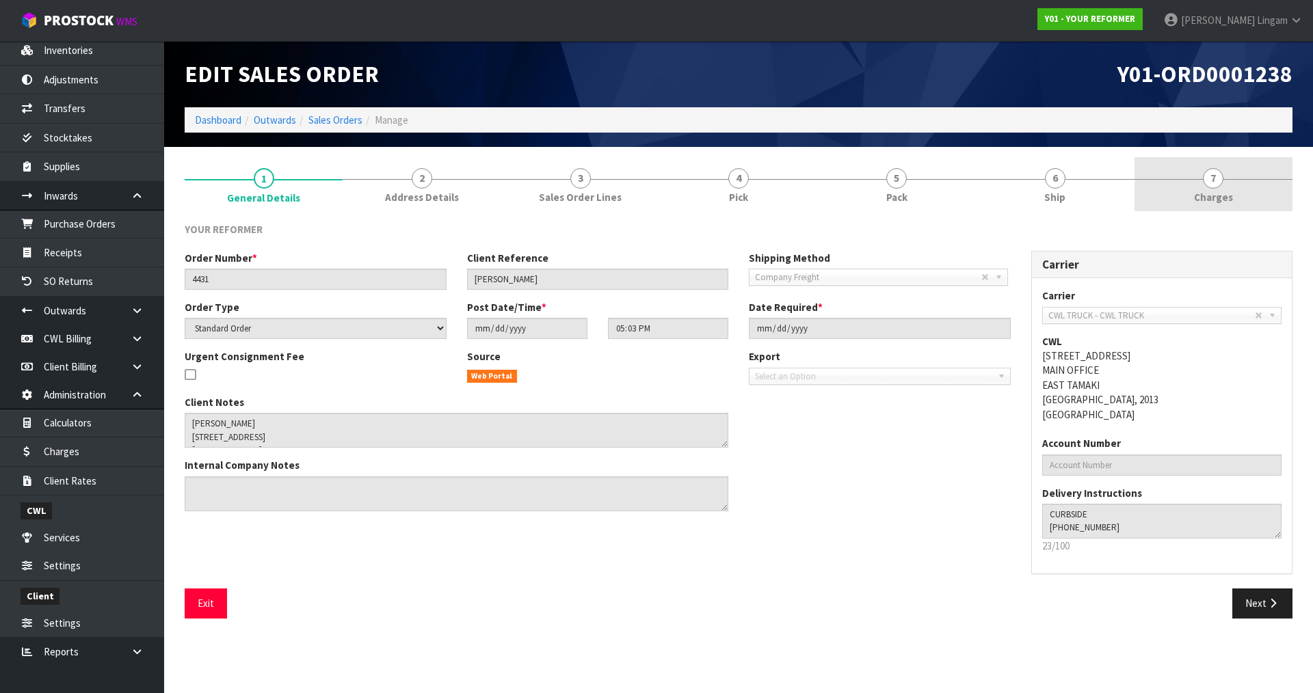
click at [1236, 183] on link "7 Charges" at bounding box center [1214, 184] width 158 height 54
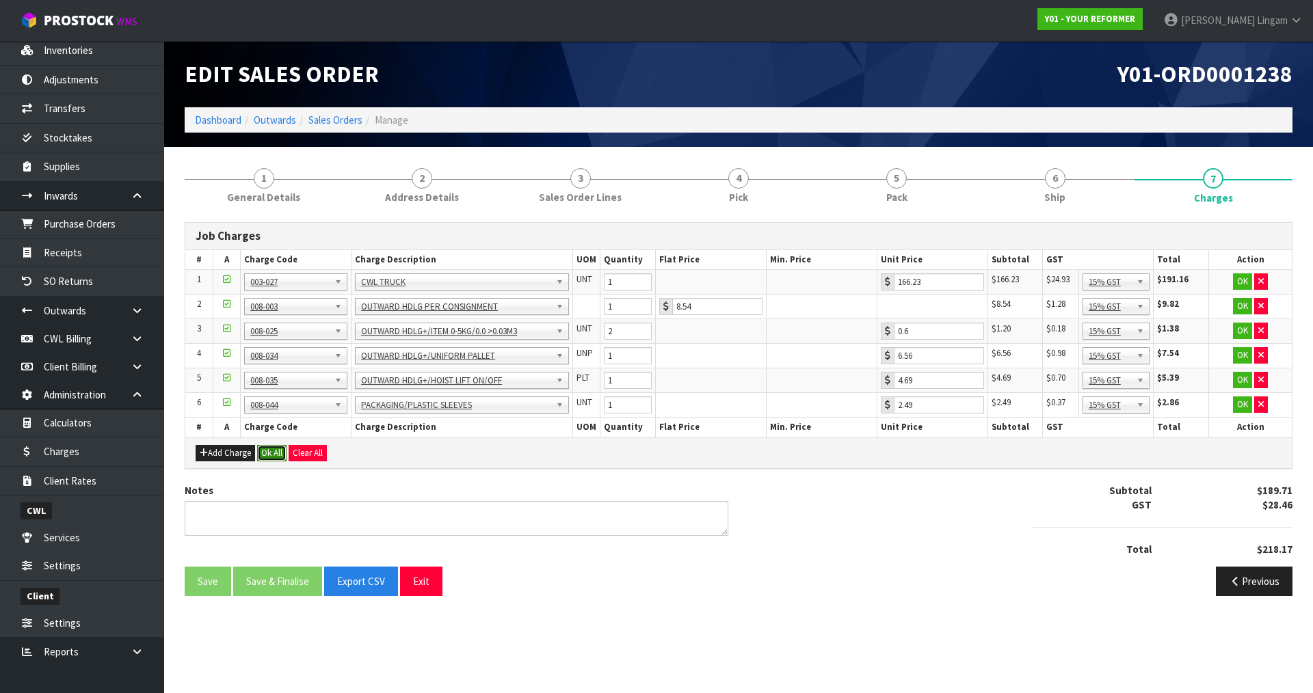
click at [272, 452] on button "Ok All" at bounding box center [271, 453] width 29 height 16
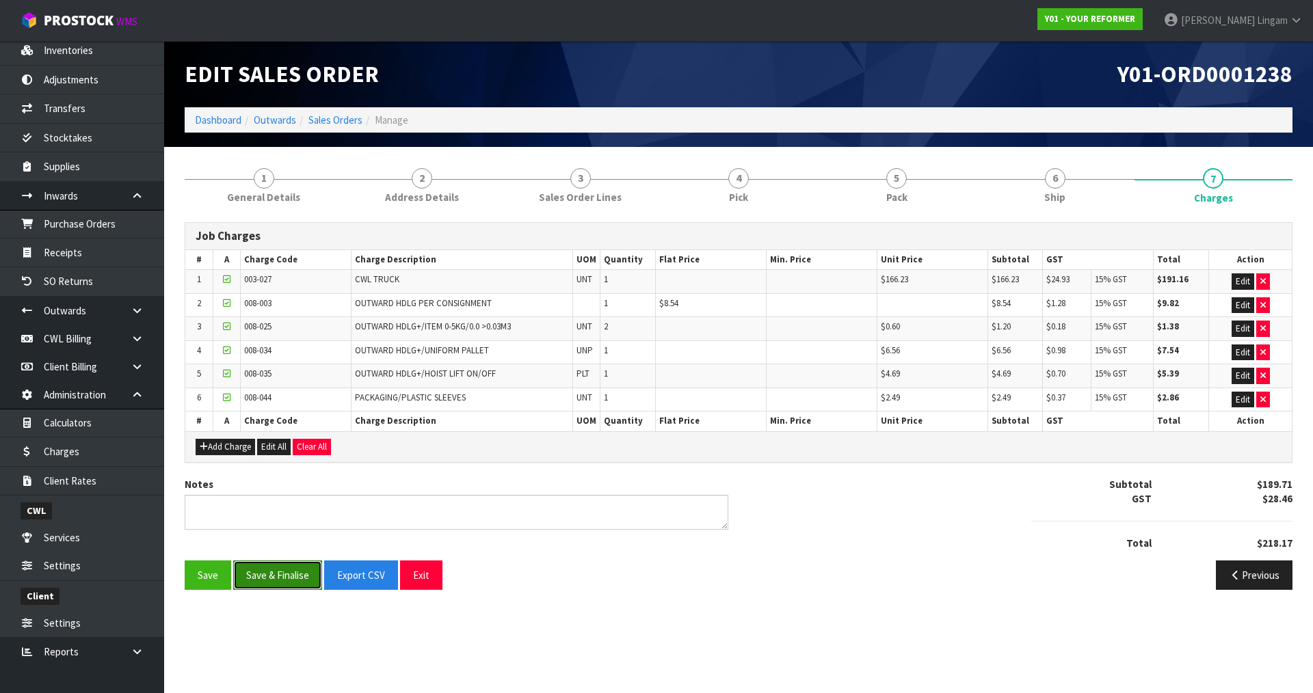
click at [279, 576] on button "Save & Finalise" at bounding box center [277, 575] width 89 height 29
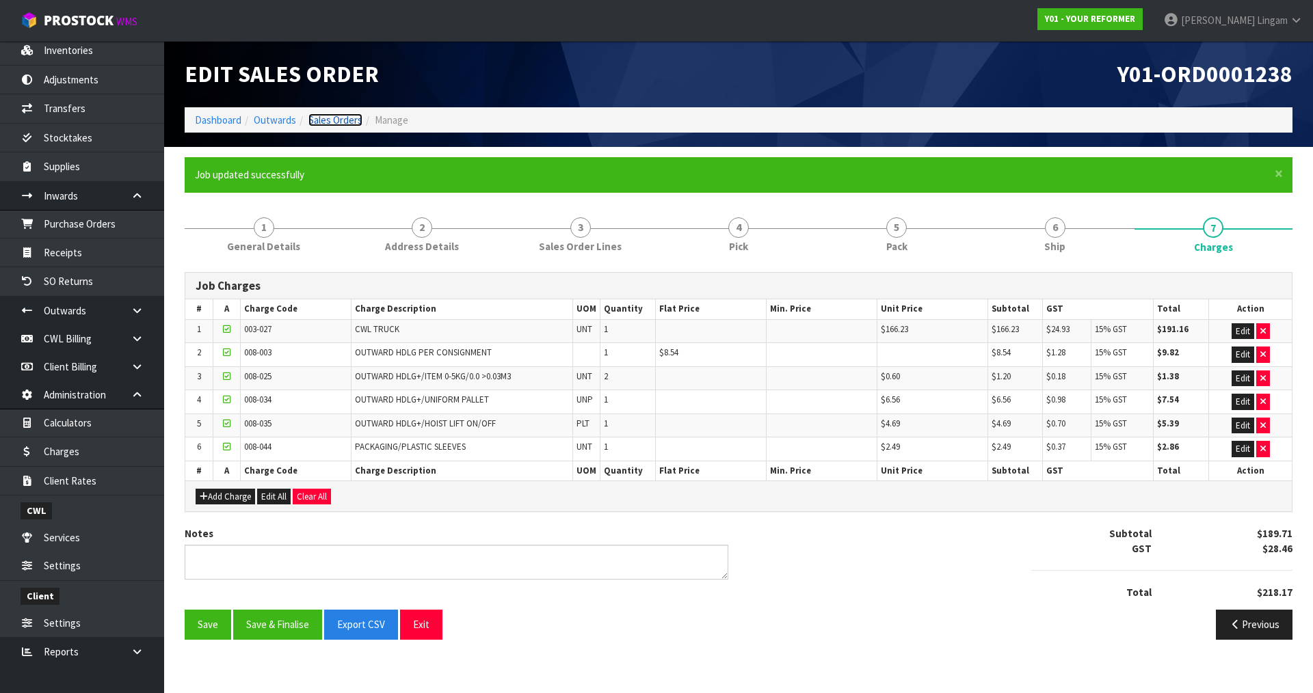
click at [339, 118] on link "Sales Orders" at bounding box center [335, 120] width 54 height 13
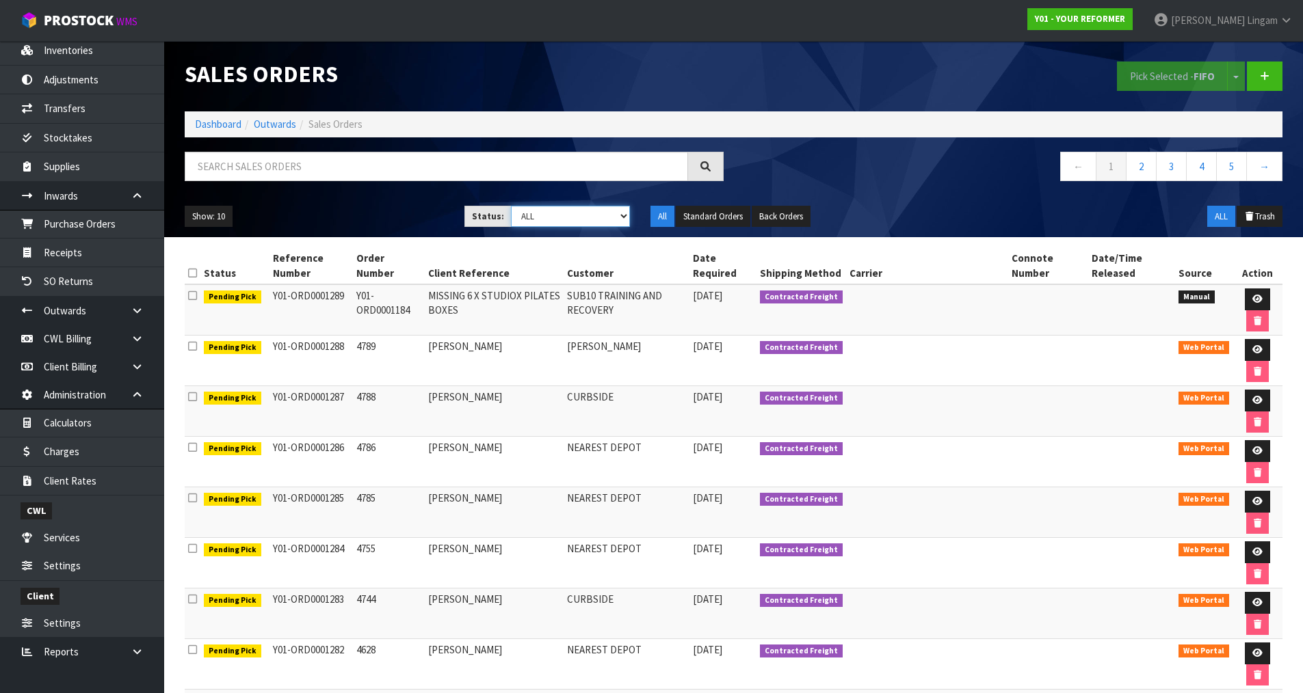
click at [569, 220] on select "Draft Pending Allocated Pending Pick Goods Picked Goods Packed Pending Charges …" at bounding box center [570, 216] width 119 height 21
select select "string:5"
click at [511, 206] on select "Draft Pending Allocated Pending Pick Goods Picked Goods Packed Pending Charges …" at bounding box center [570, 216] width 119 height 21
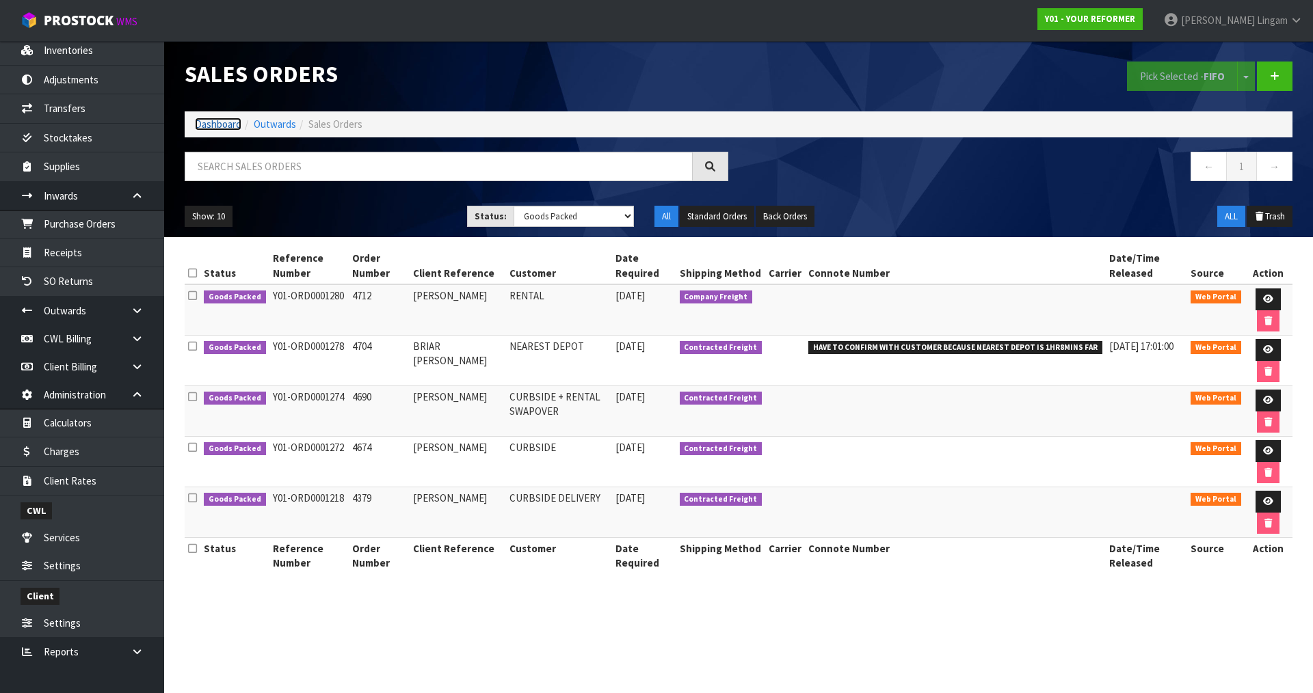
click at [210, 121] on link "Dashboard" at bounding box center [218, 124] width 47 height 13
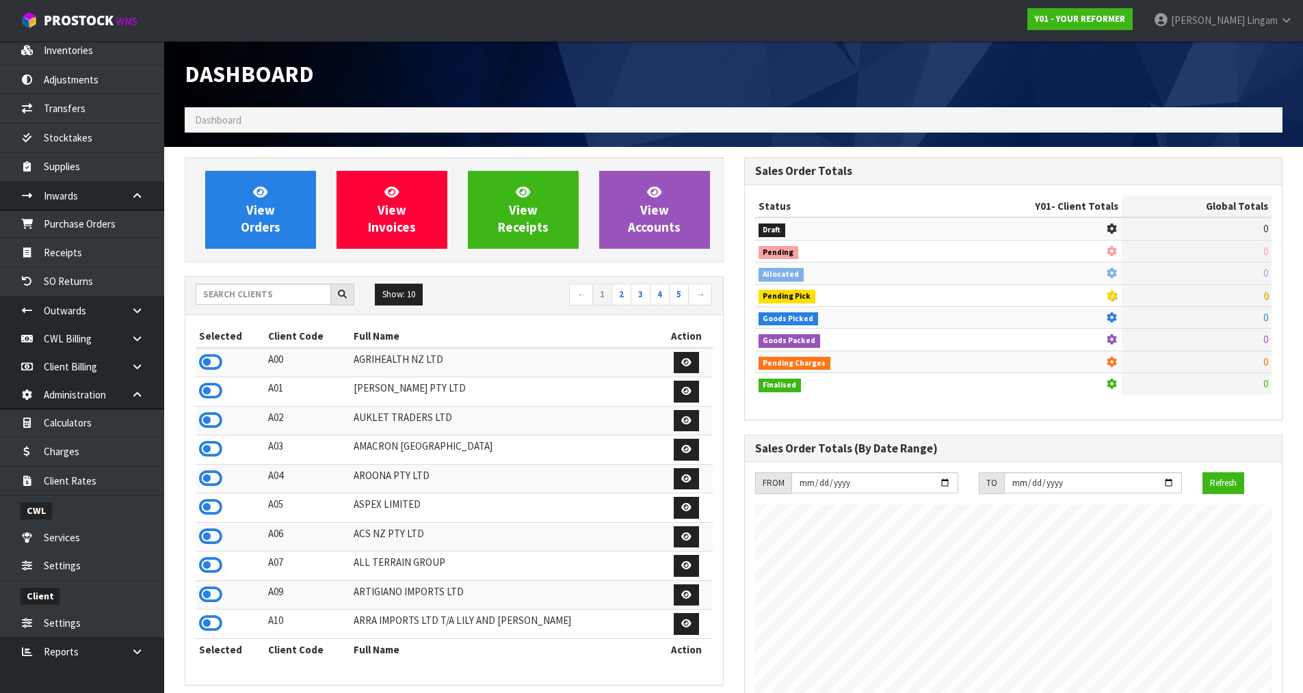
scroll to position [1036, 559]
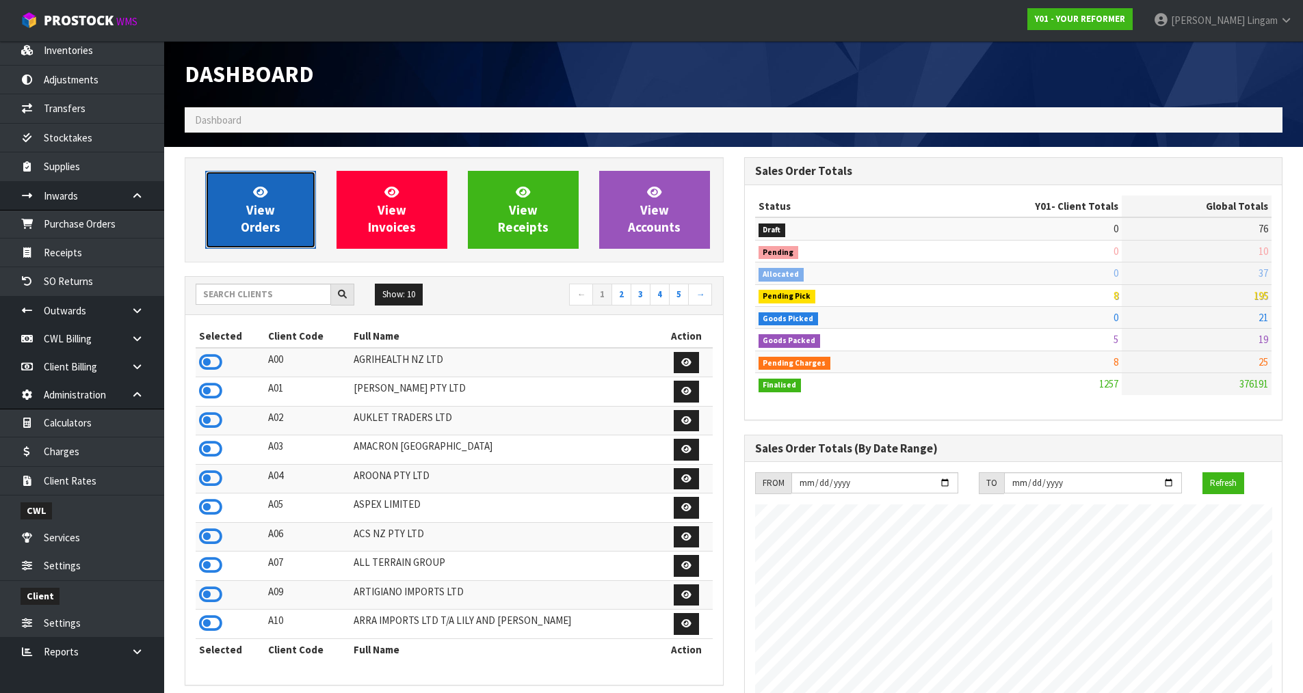
click at [283, 210] on link "View Orders" at bounding box center [260, 210] width 111 height 78
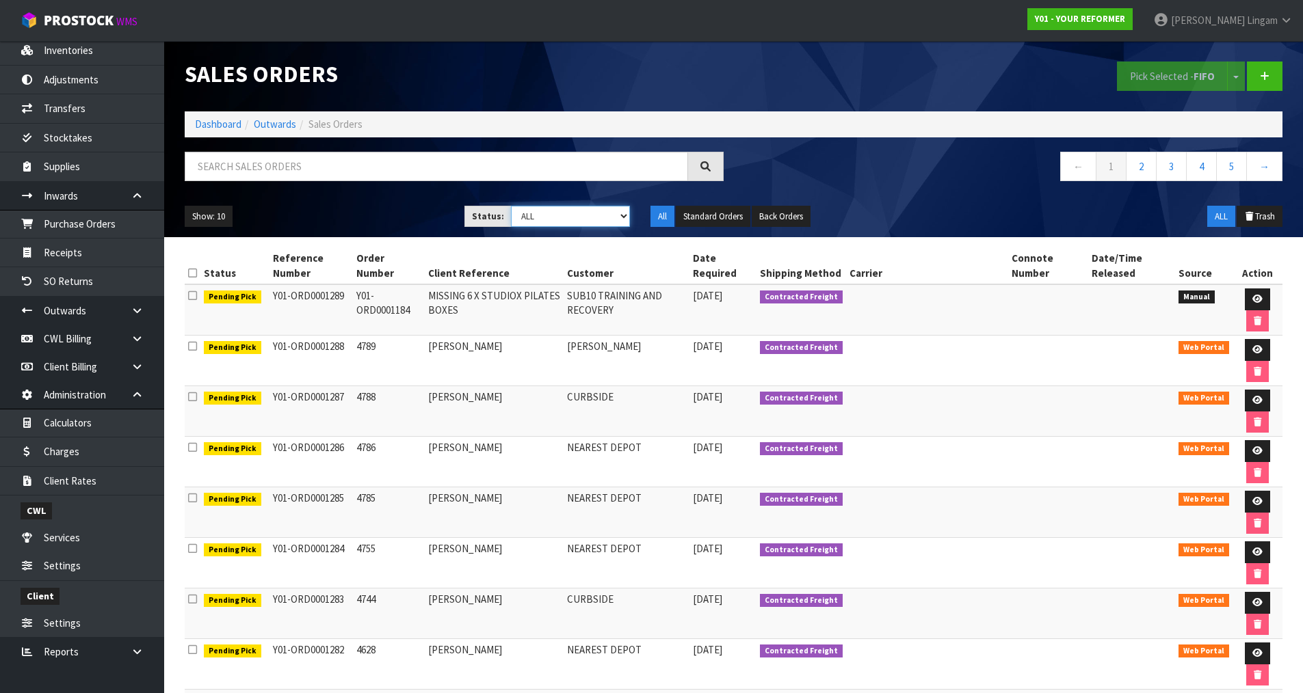
click at [612, 213] on select "Draft Pending Allocated Pending Pick Goods Picked Goods Packed Pending Charges …" at bounding box center [570, 216] width 119 height 21
click at [511, 206] on select "Draft Pending Allocated Pending Pick Goods Picked Goods Packed Pending Charges …" at bounding box center [570, 216] width 119 height 21
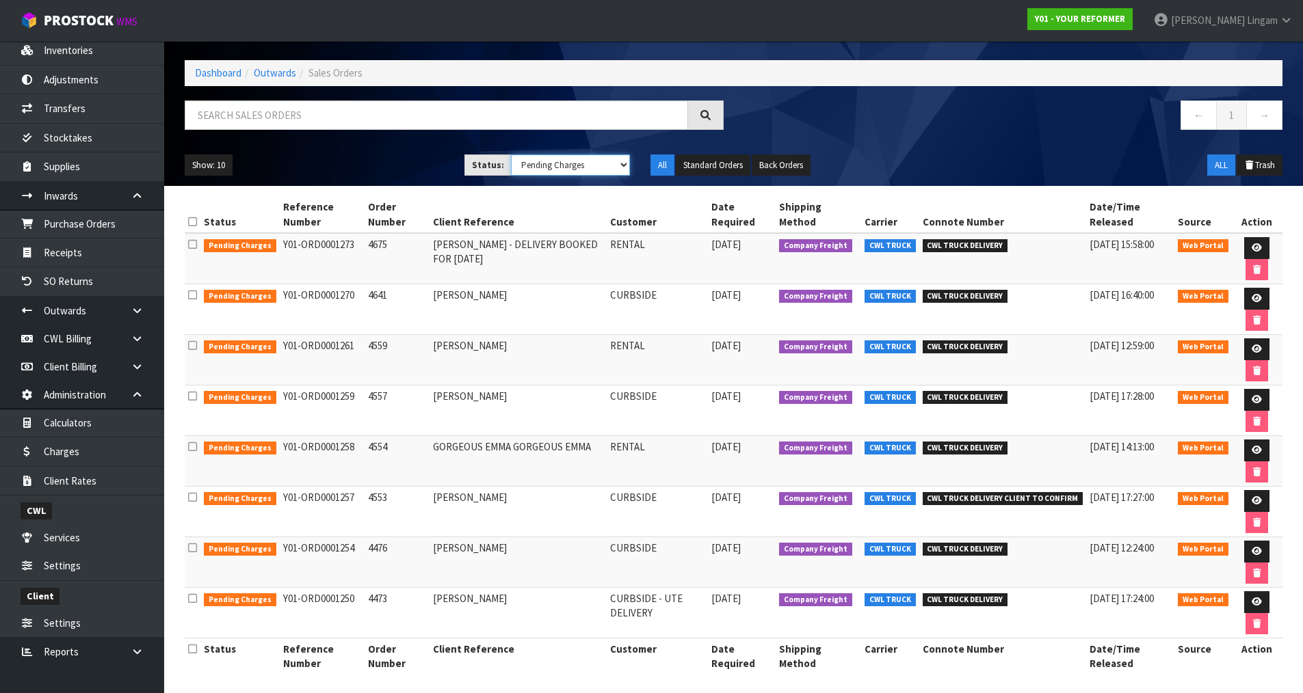
scroll to position [57, 0]
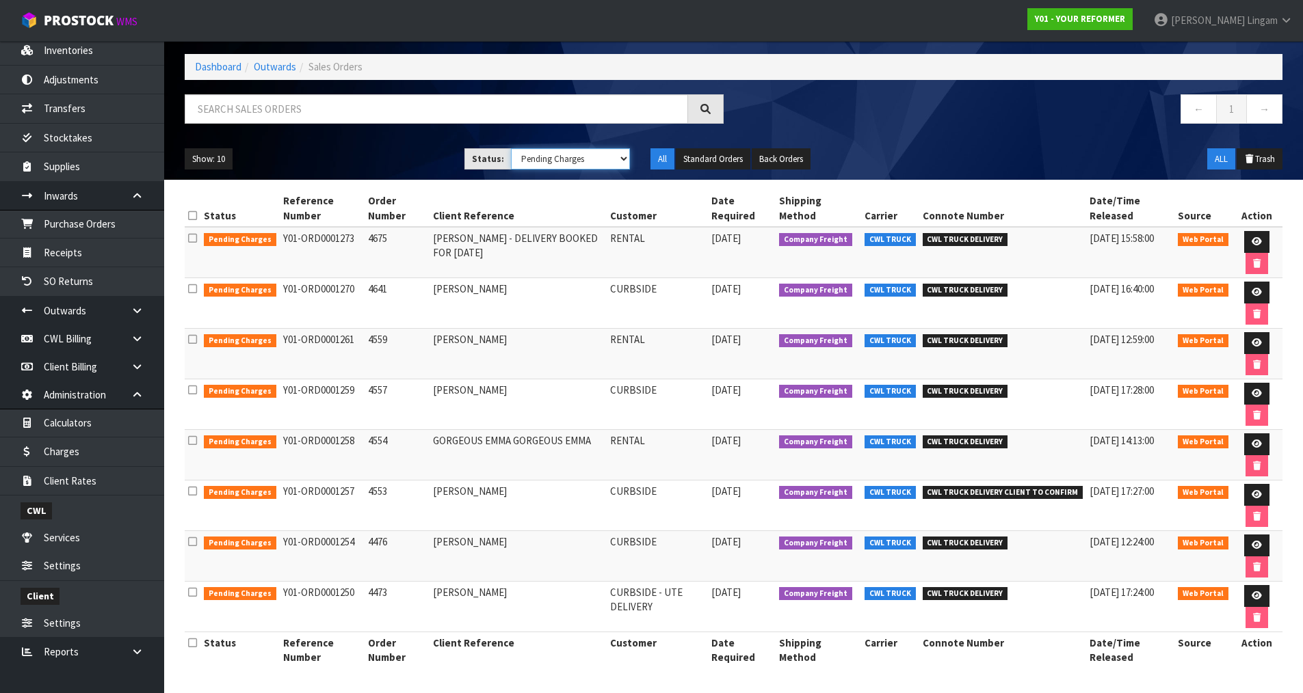
click at [597, 159] on select "Draft Pending Allocated Pending Pick Goods Picked Goods Packed Pending Charges …" at bounding box center [570, 158] width 119 height 21
click at [511, 148] on select "Draft Pending Allocated Pending Pick Goods Picked Goods Packed Pending Charges …" at bounding box center [570, 158] width 119 height 21
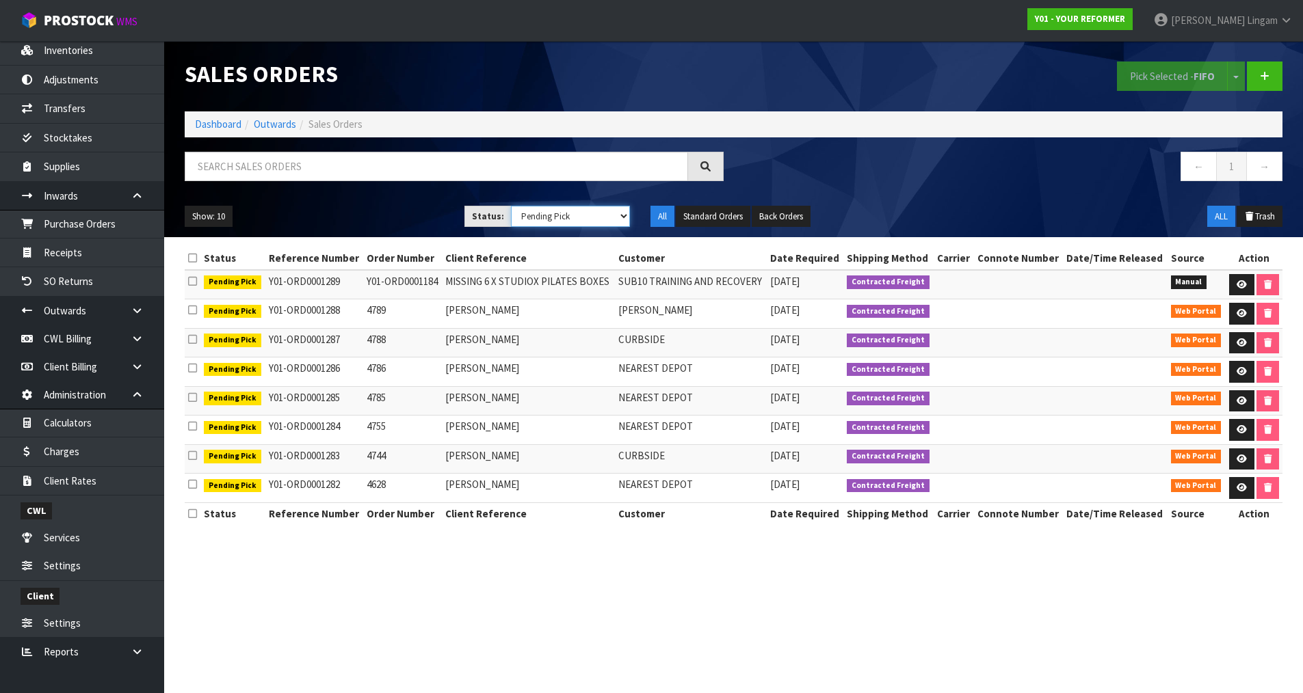
scroll to position [0, 0]
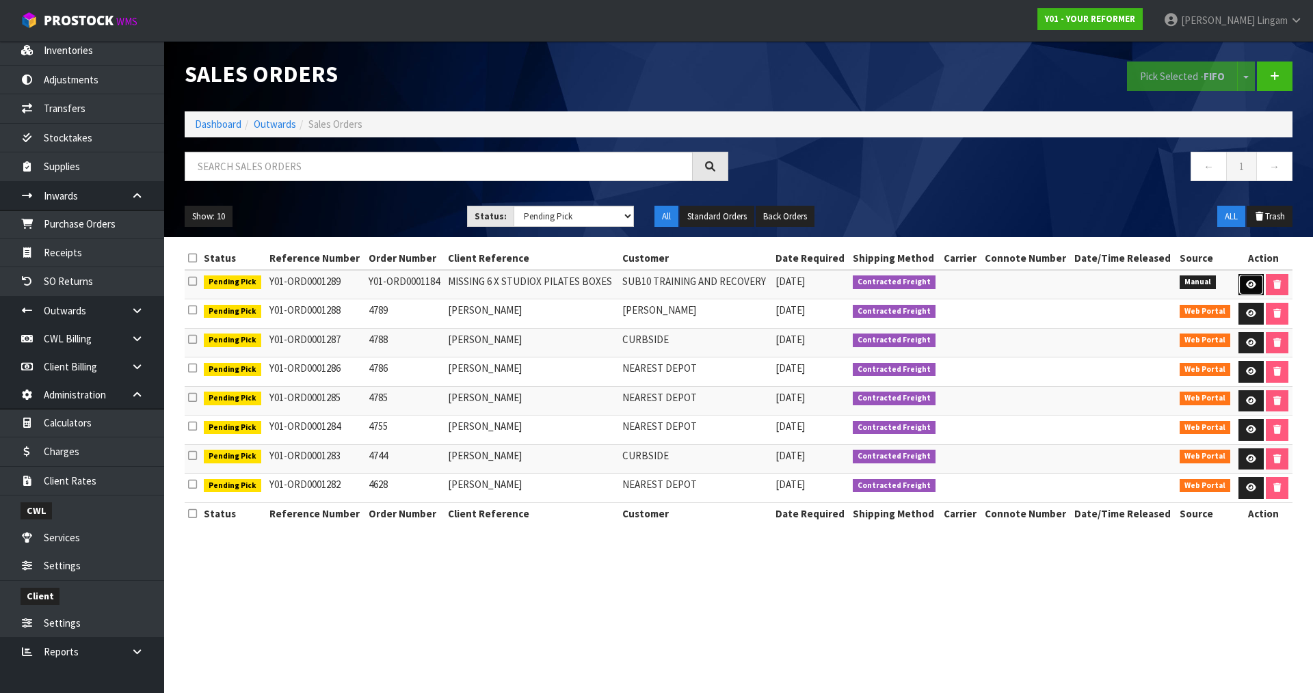
click at [1252, 287] on icon at bounding box center [1251, 284] width 10 height 9
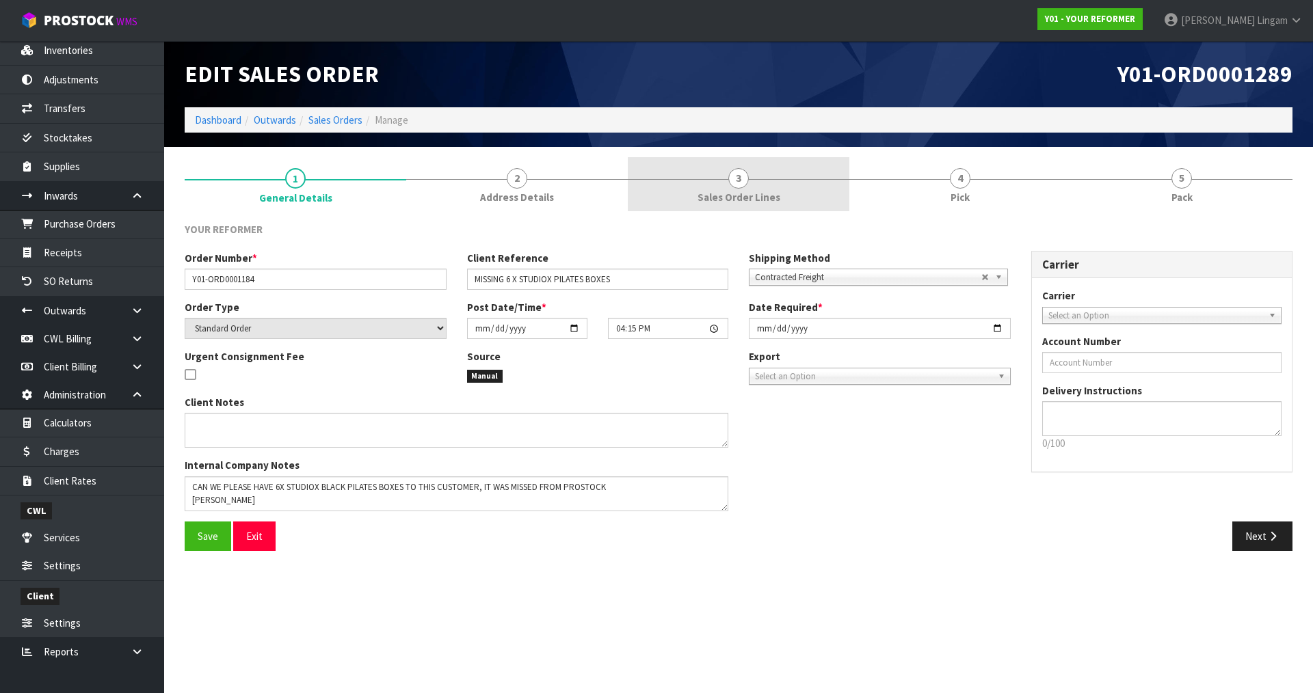
click at [756, 187] on link "3 Sales Order Lines" at bounding box center [739, 184] width 222 height 54
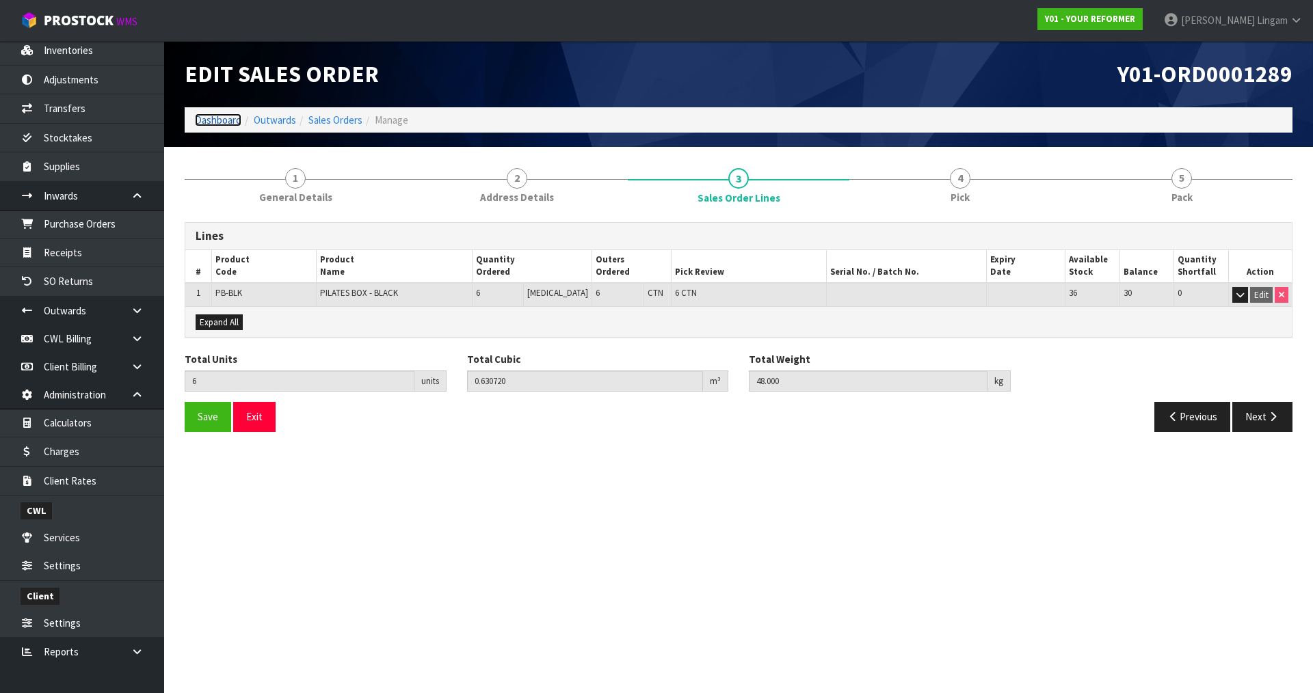
click at [226, 119] on link "Dashboard" at bounding box center [218, 120] width 47 height 13
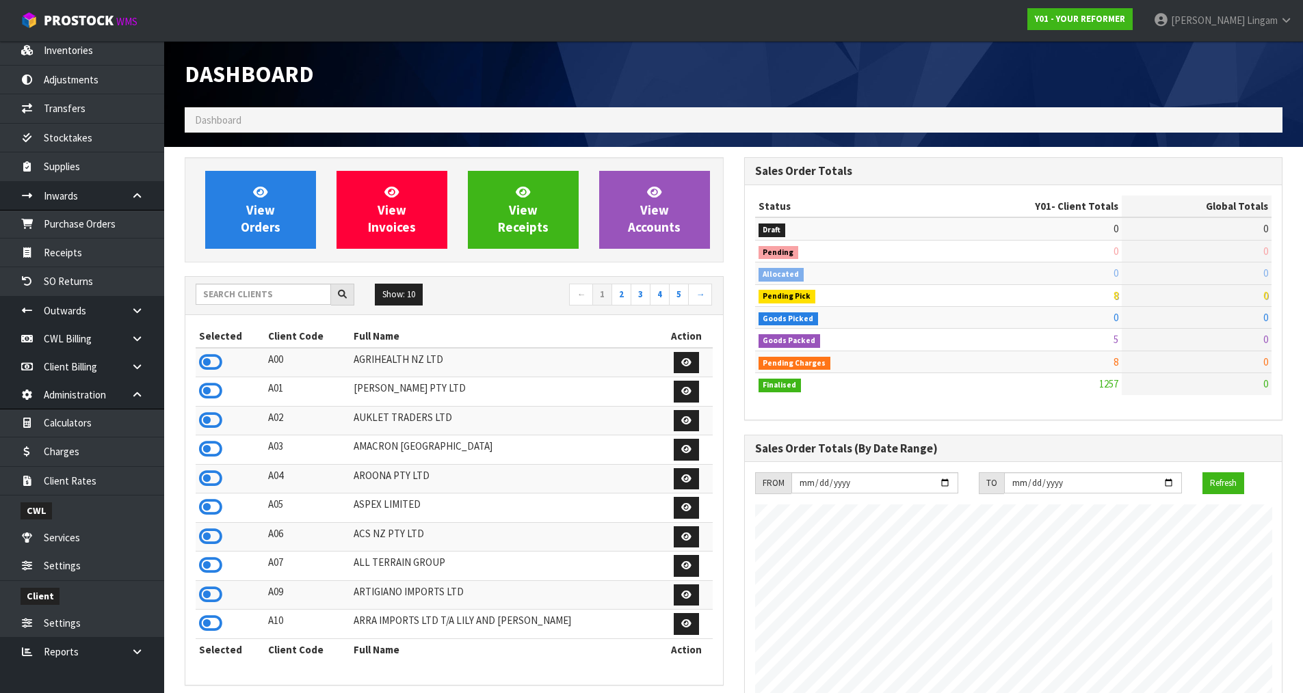
scroll to position [1036, 559]
click at [291, 292] on input "text" at bounding box center [263, 294] width 135 height 21
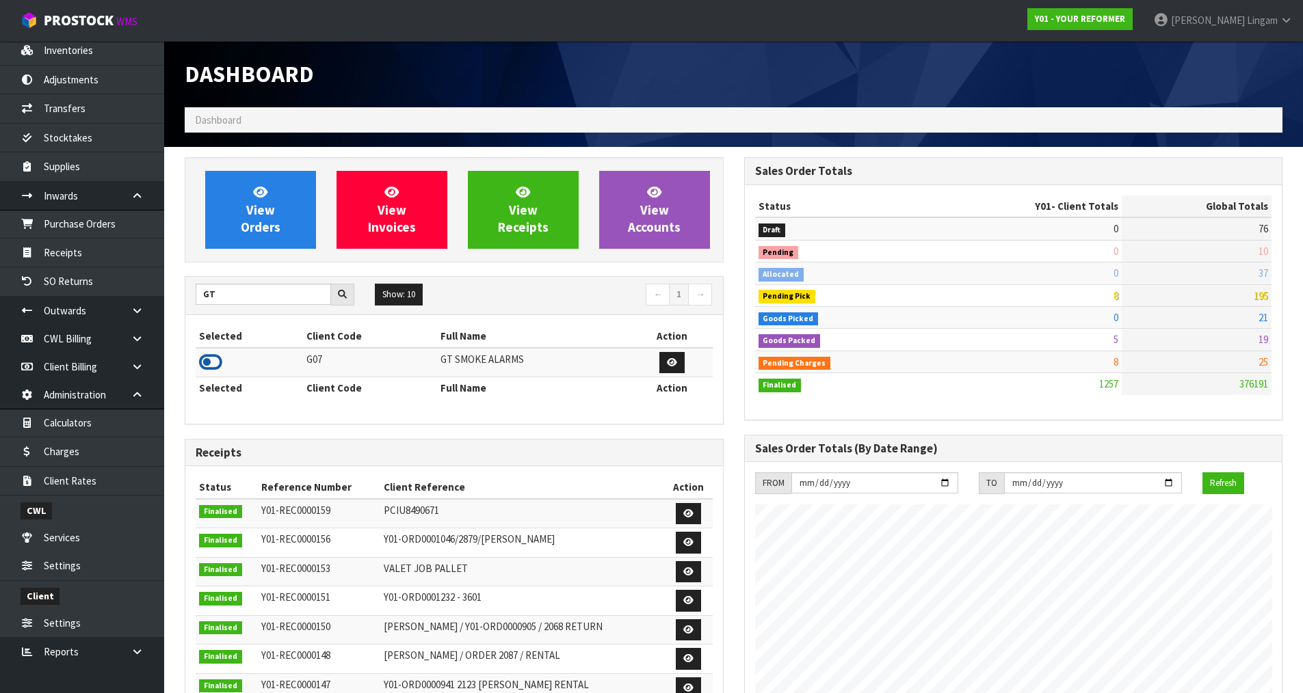
click at [209, 360] on icon at bounding box center [210, 362] width 23 height 21
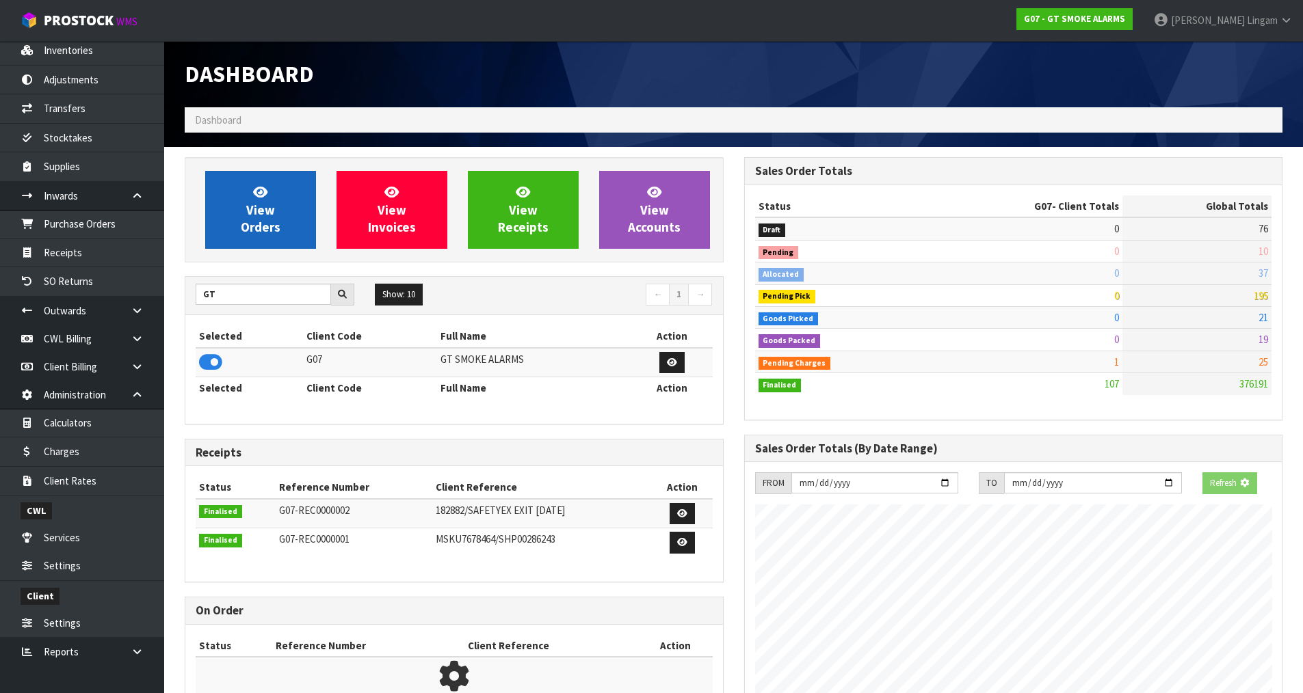
scroll to position [683085, 683362]
click at [296, 224] on link "View Orders" at bounding box center [260, 210] width 111 height 78
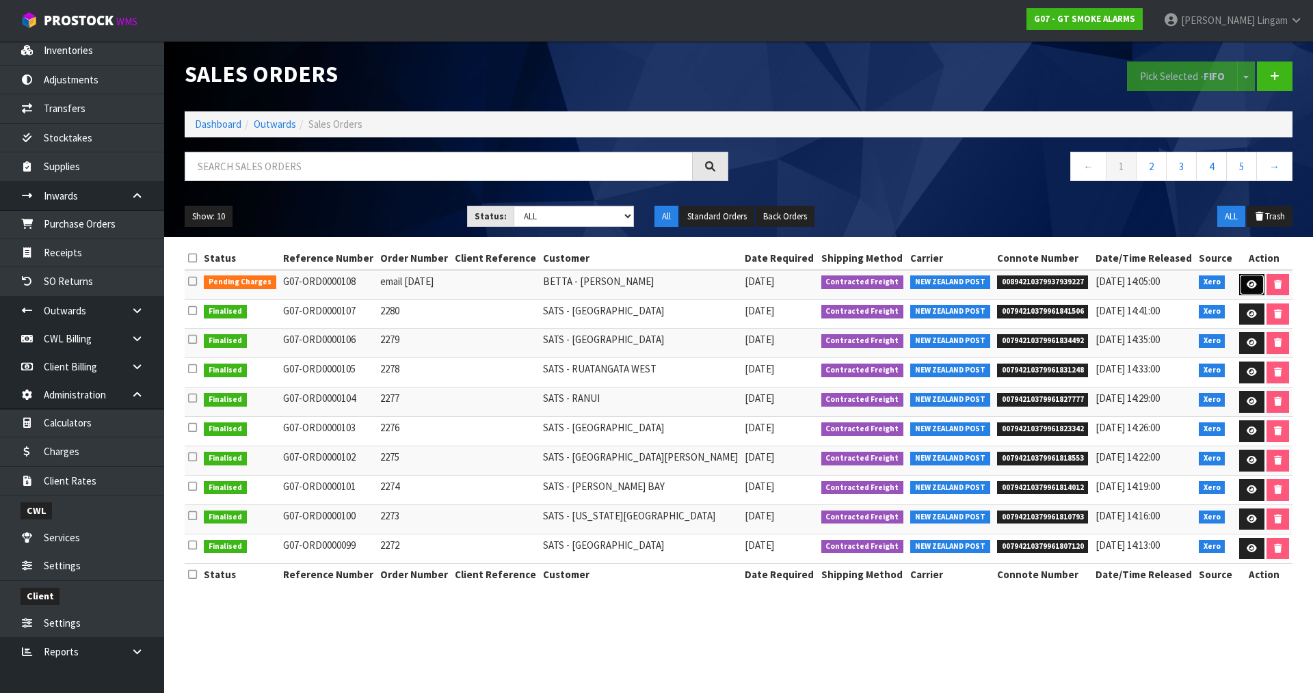
click at [1252, 280] on icon at bounding box center [1252, 284] width 10 height 9
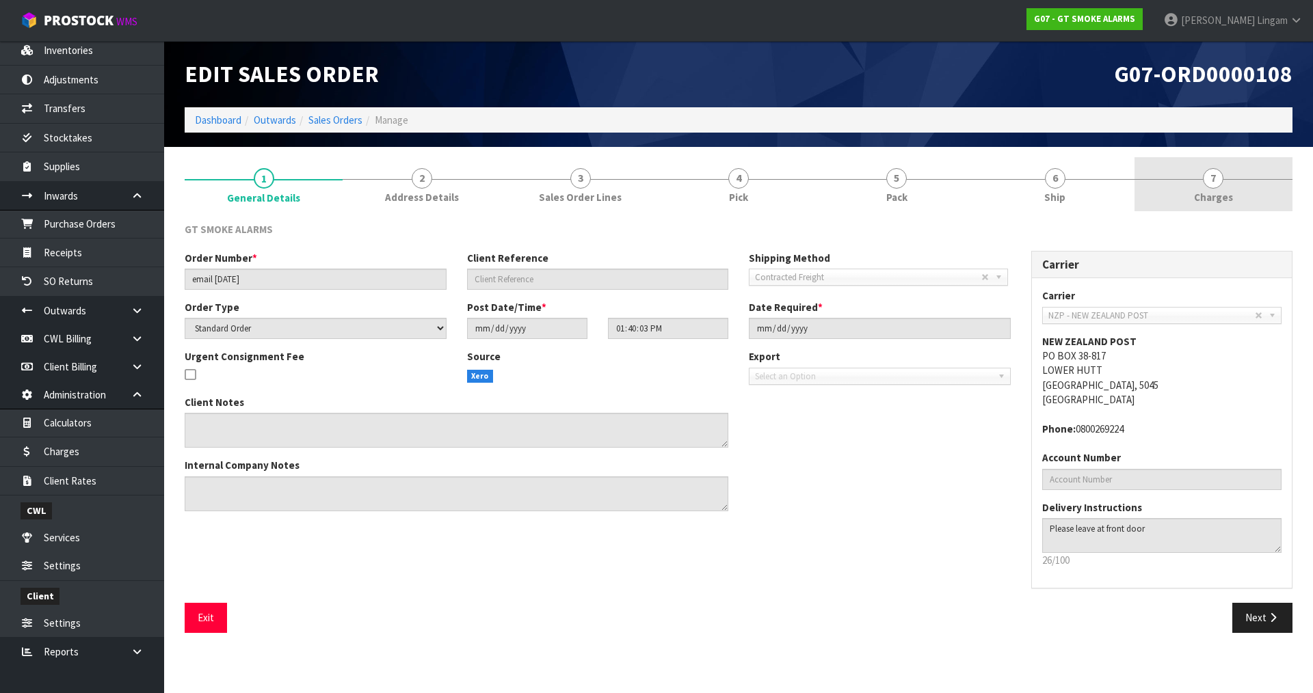
click at [1266, 196] on link "7 Charges" at bounding box center [1214, 184] width 158 height 54
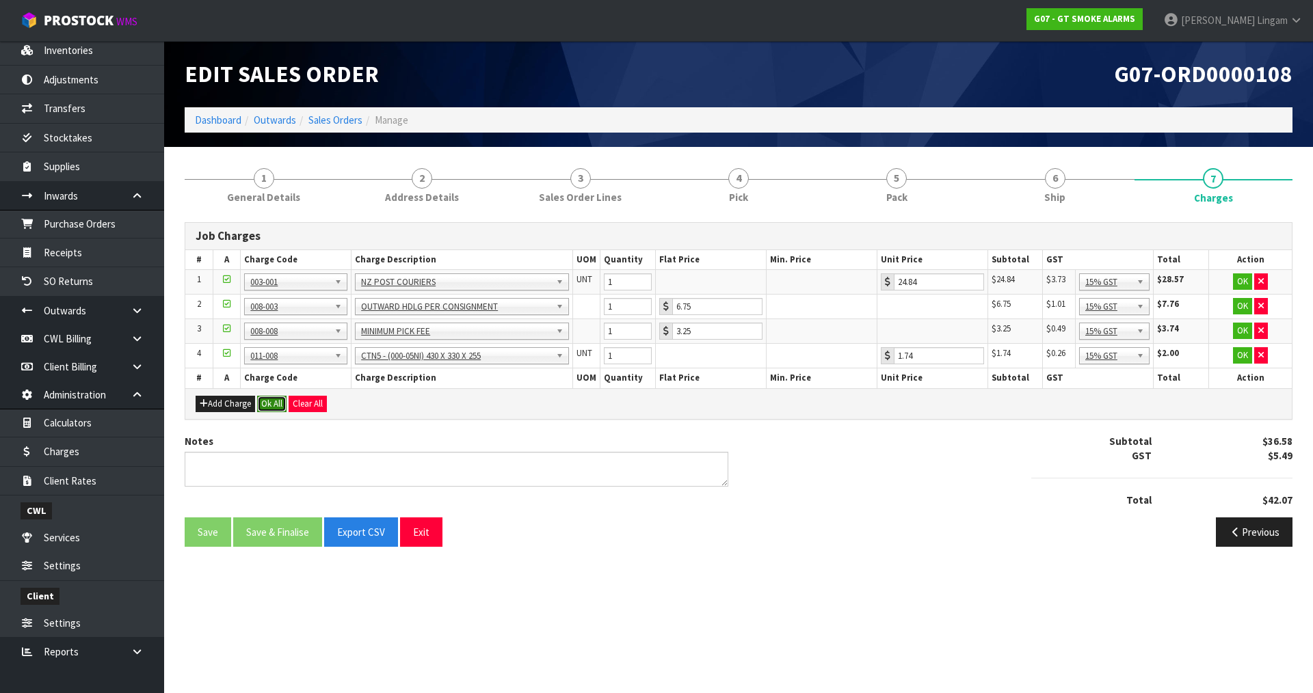
click at [272, 400] on button "Ok All" at bounding box center [271, 404] width 29 height 16
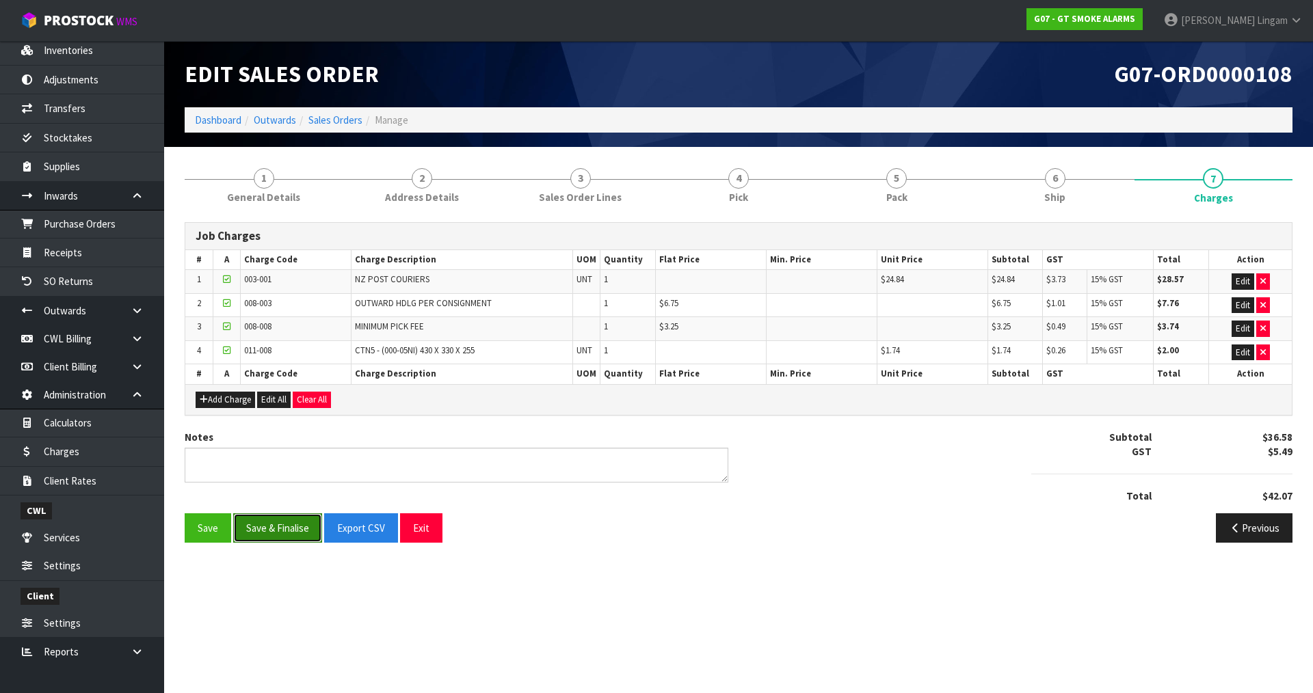
click at [276, 527] on button "Save & Finalise" at bounding box center [277, 528] width 89 height 29
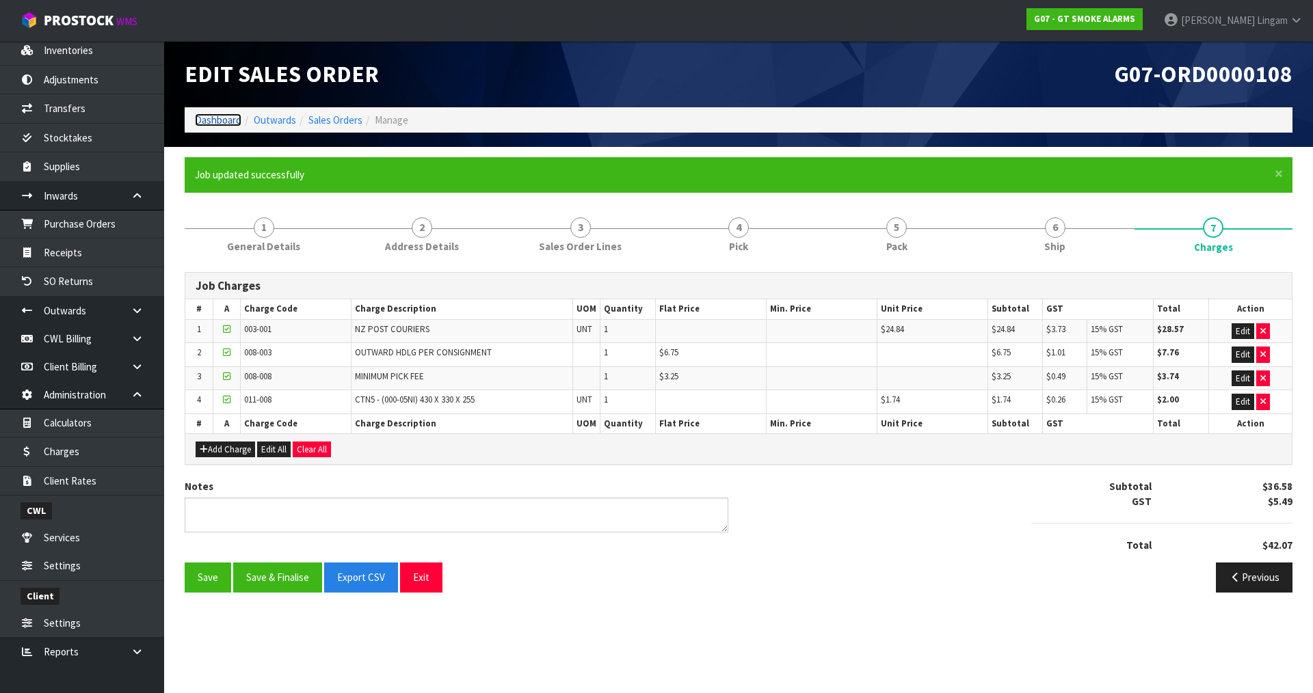
click at [200, 122] on link "Dashboard" at bounding box center [218, 120] width 47 height 13
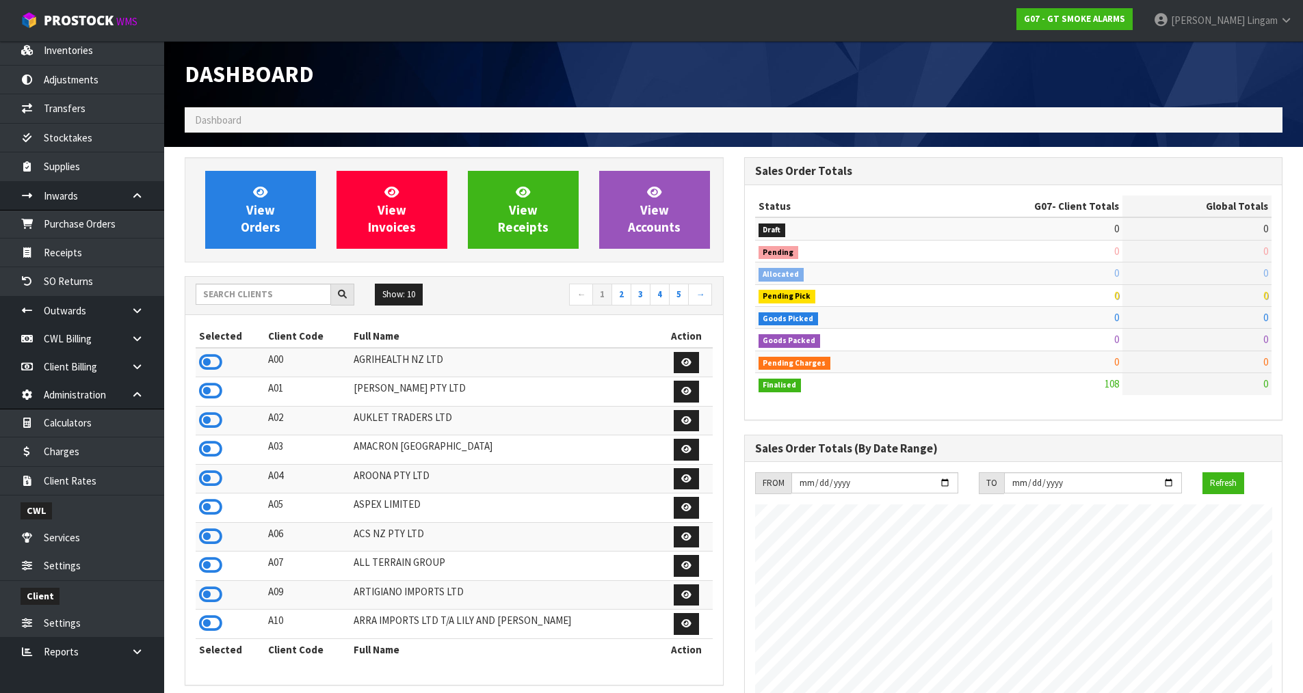
scroll to position [836, 559]
click at [310, 297] on input "text" at bounding box center [263, 294] width 135 height 21
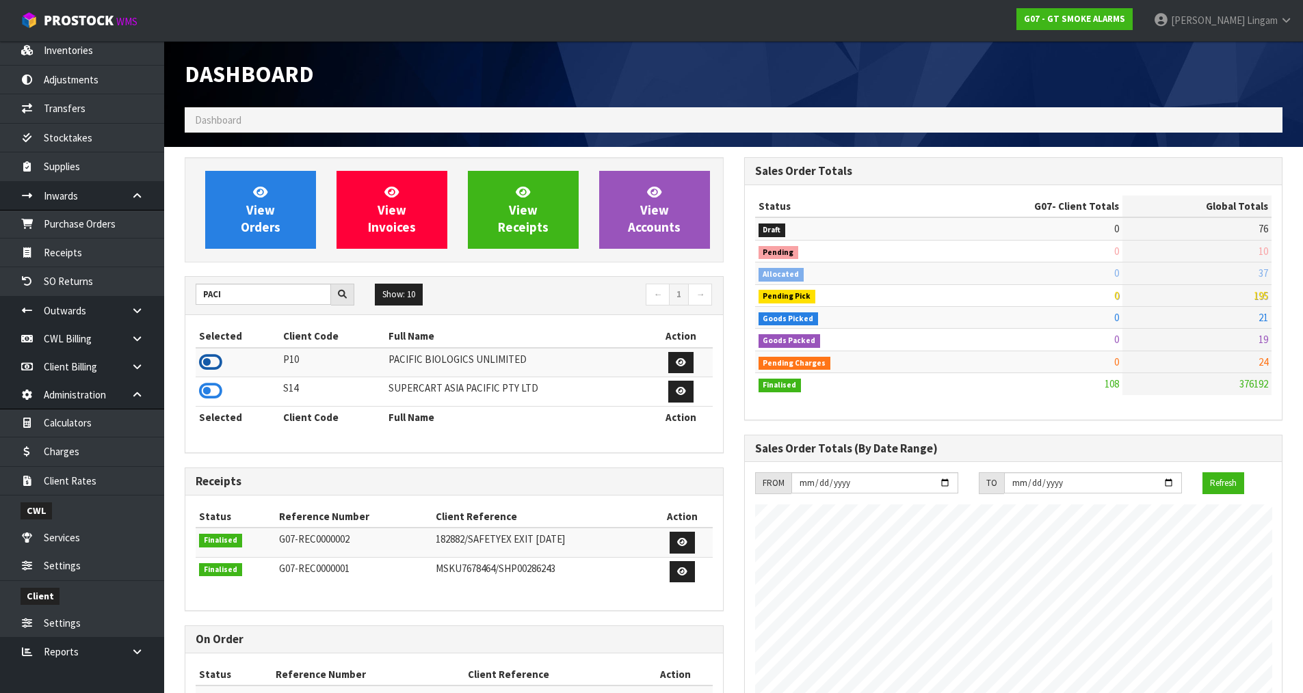
click at [206, 363] on icon at bounding box center [210, 362] width 23 height 21
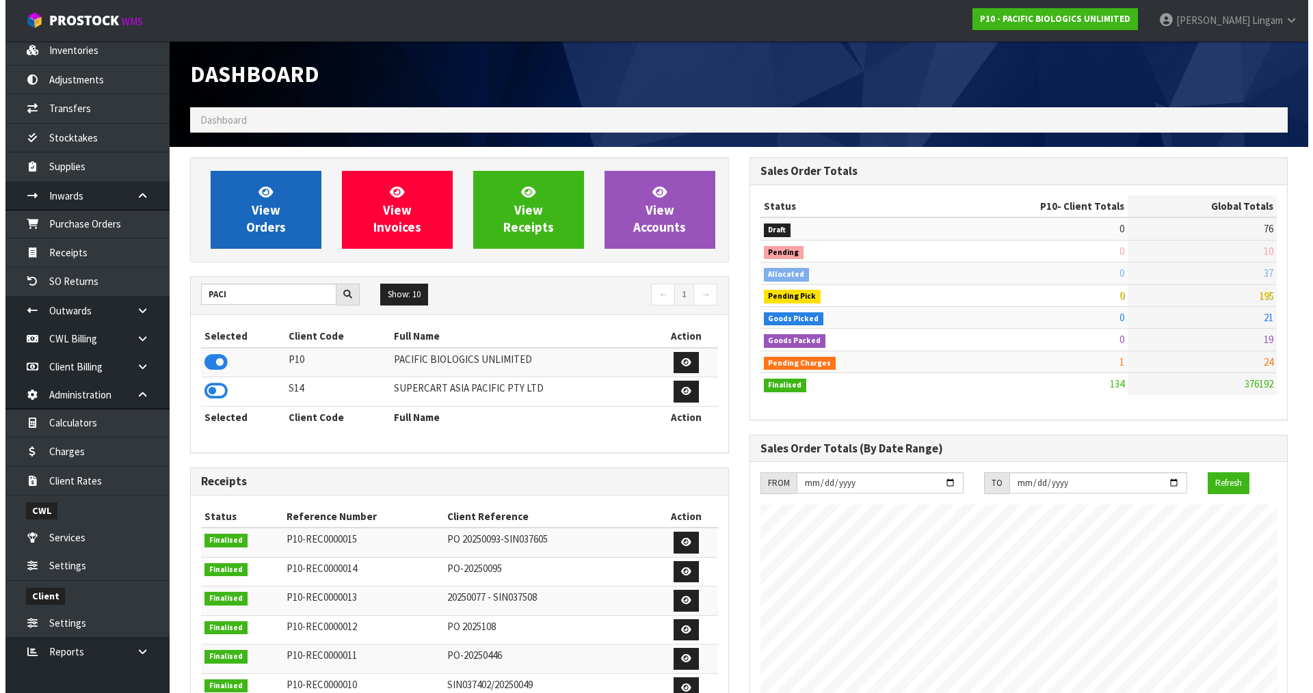
scroll to position [881, 559]
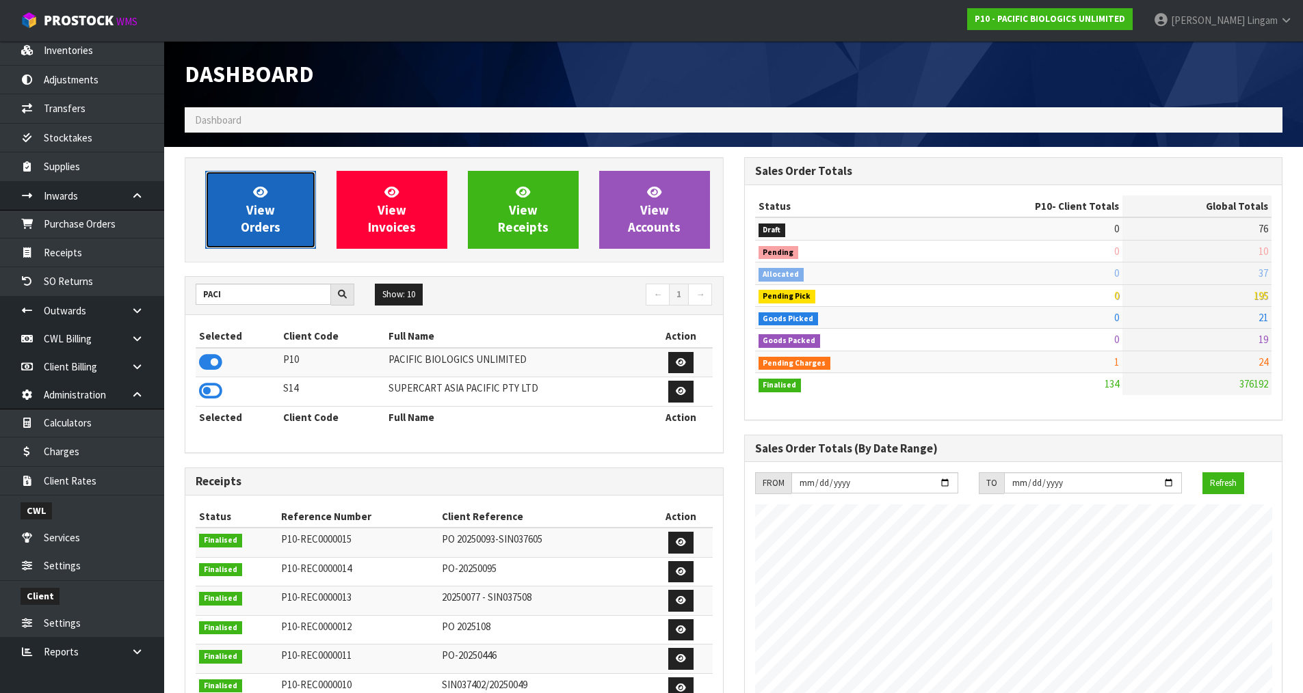
click at [280, 229] on link "View Orders" at bounding box center [260, 210] width 111 height 78
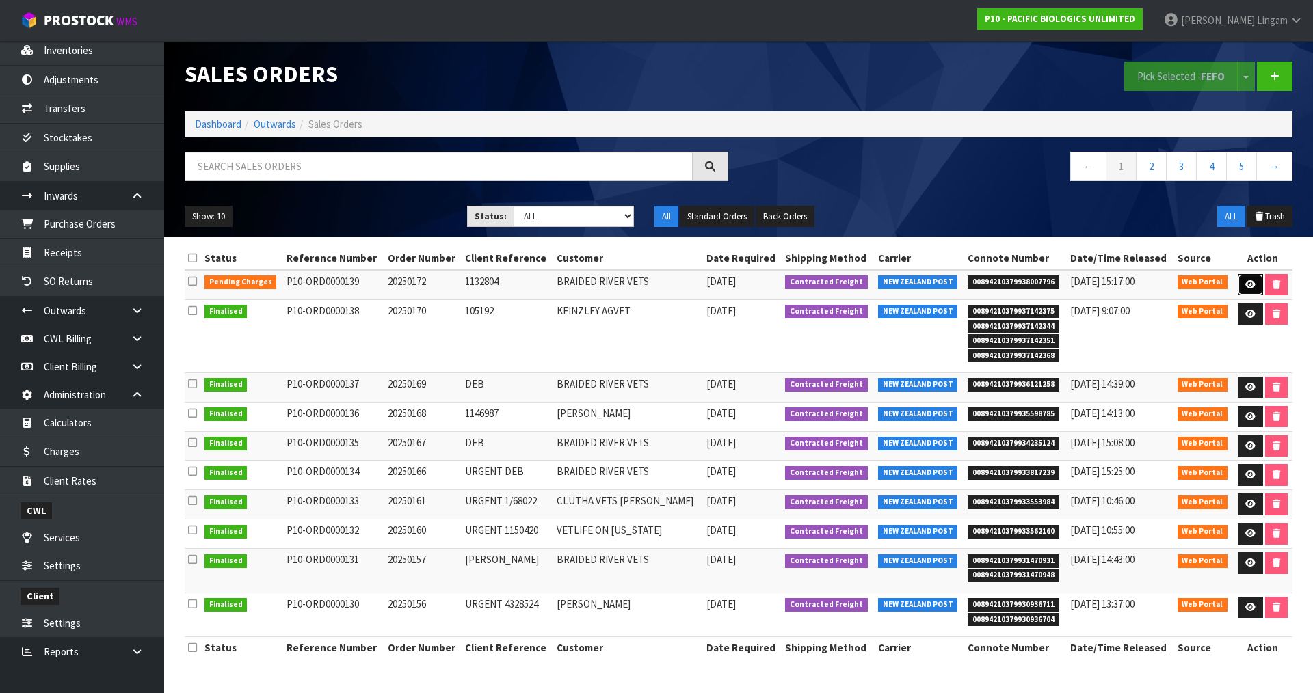
click at [1241, 282] on link at bounding box center [1250, 285] width 25 height 22
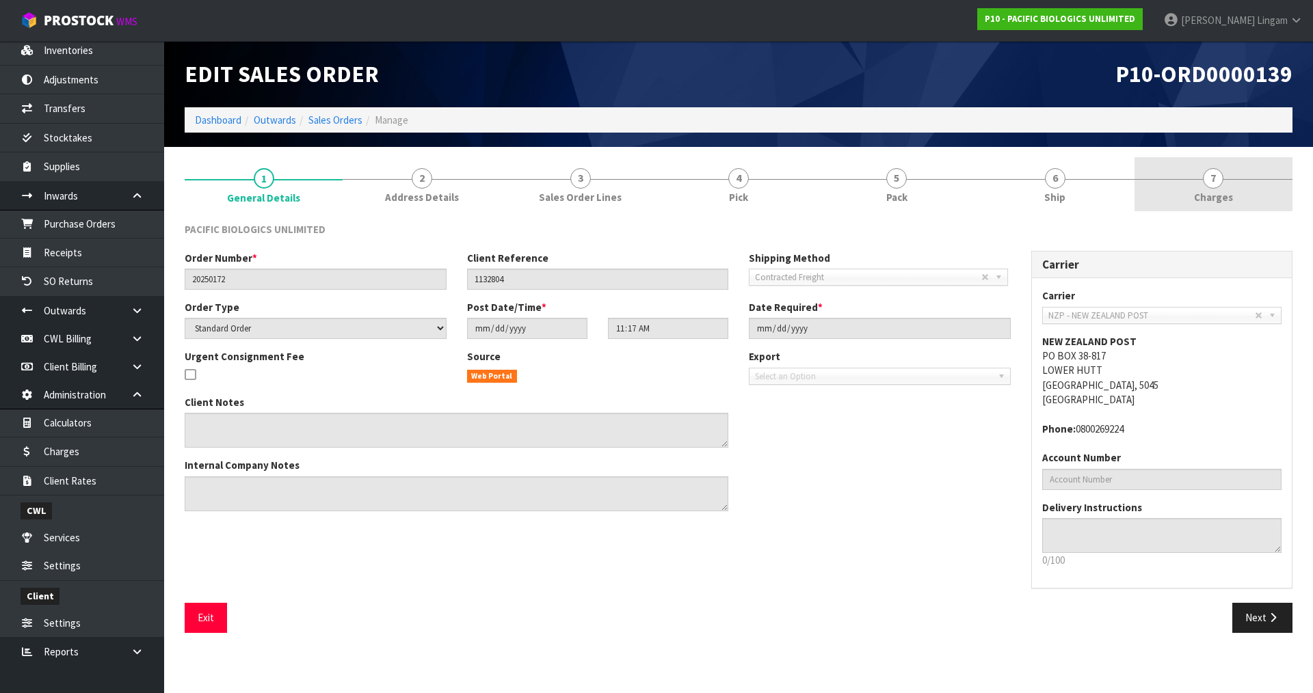
click at [1246, 192] on link "7 Charges" at bounding box center [1214, 184] width 158 height 54
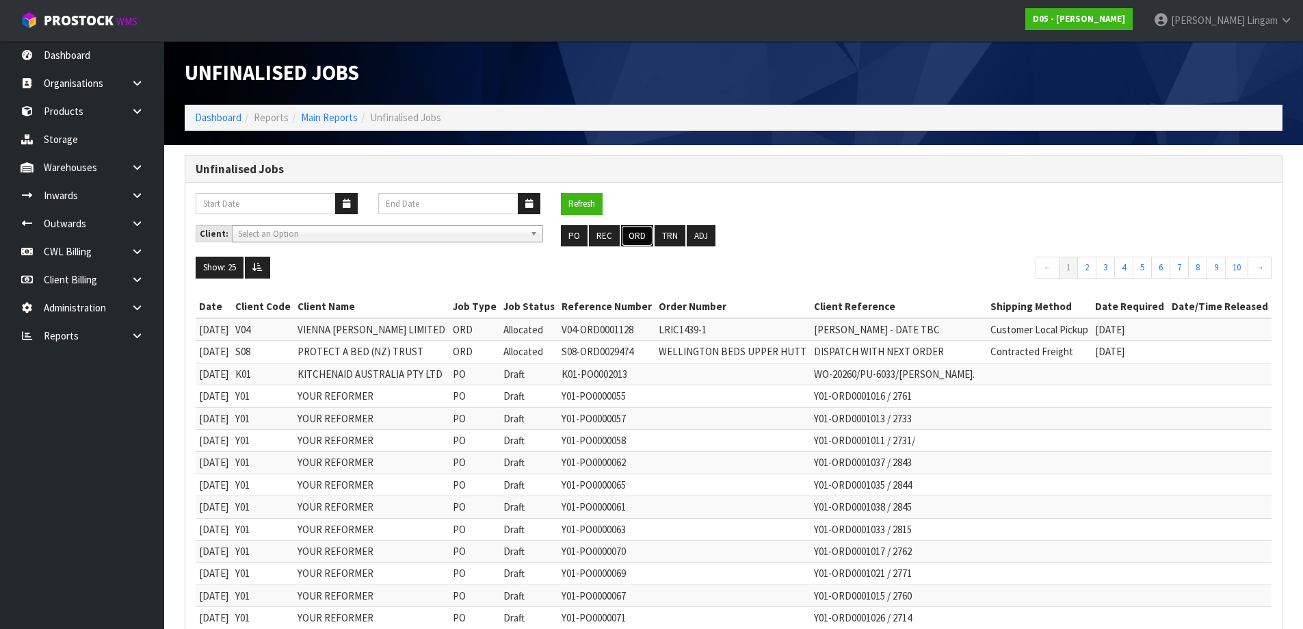
click at [633, 237] on button "ORD" at bounding box center [637, 236] width 32 height 22
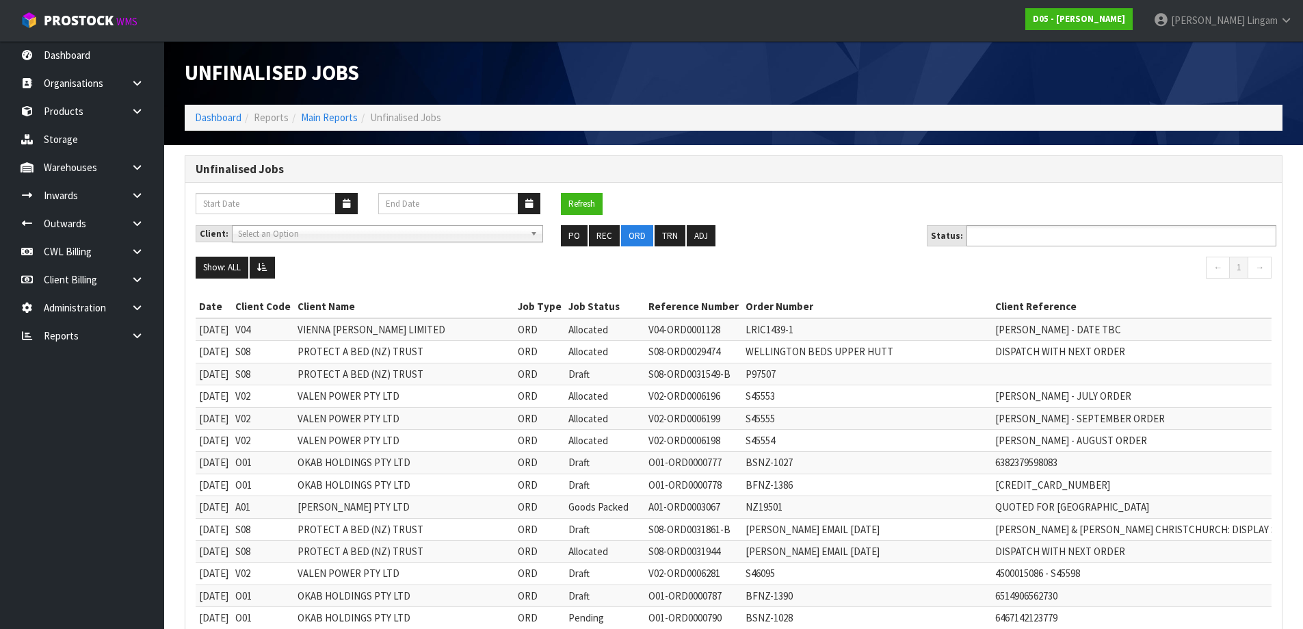
click at [1056, 233] on input "text" at bounding box center [1020, 235] width 101 height 17
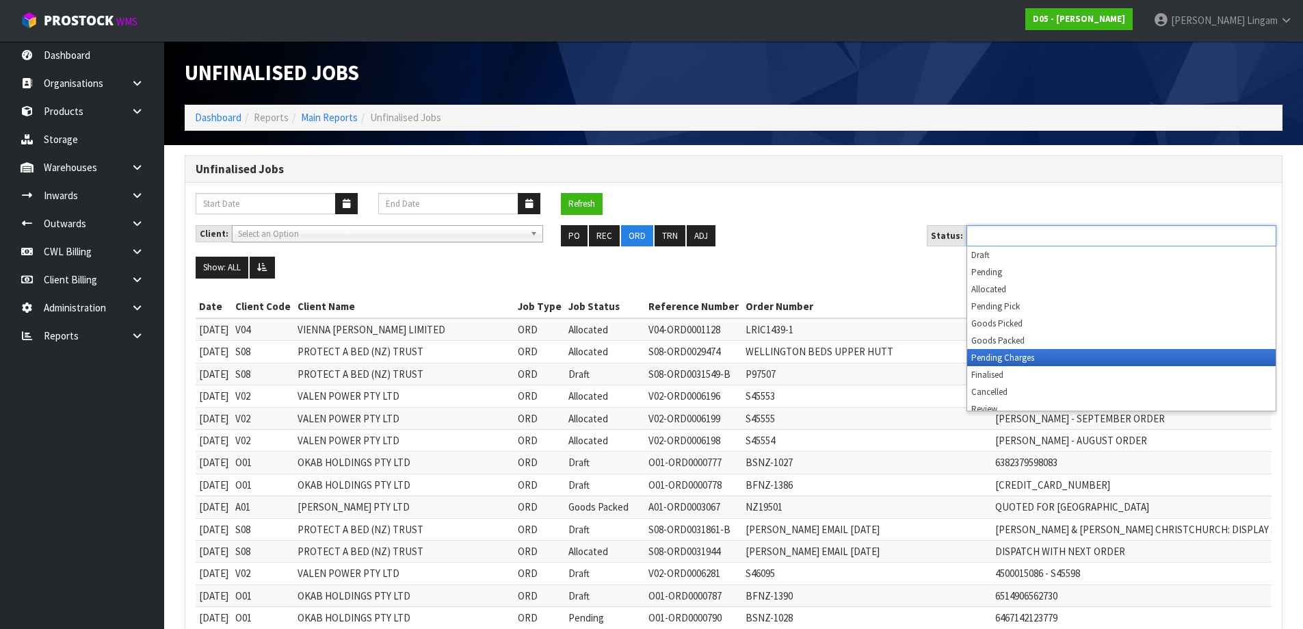
click at [1052, 356] on li "Pending Charges" at bounding box center [1121, 357] width 308 height 17
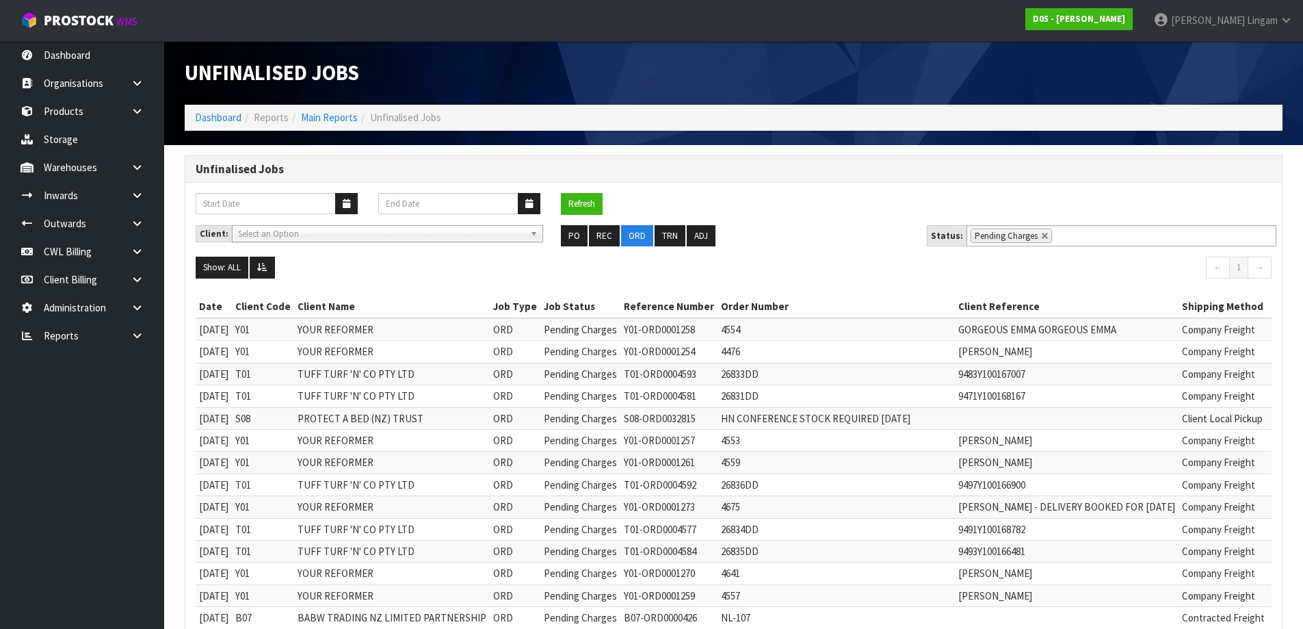
click at [804, 211] on div "Refresh" at bounding box center [733, 209] width 1096 height 32
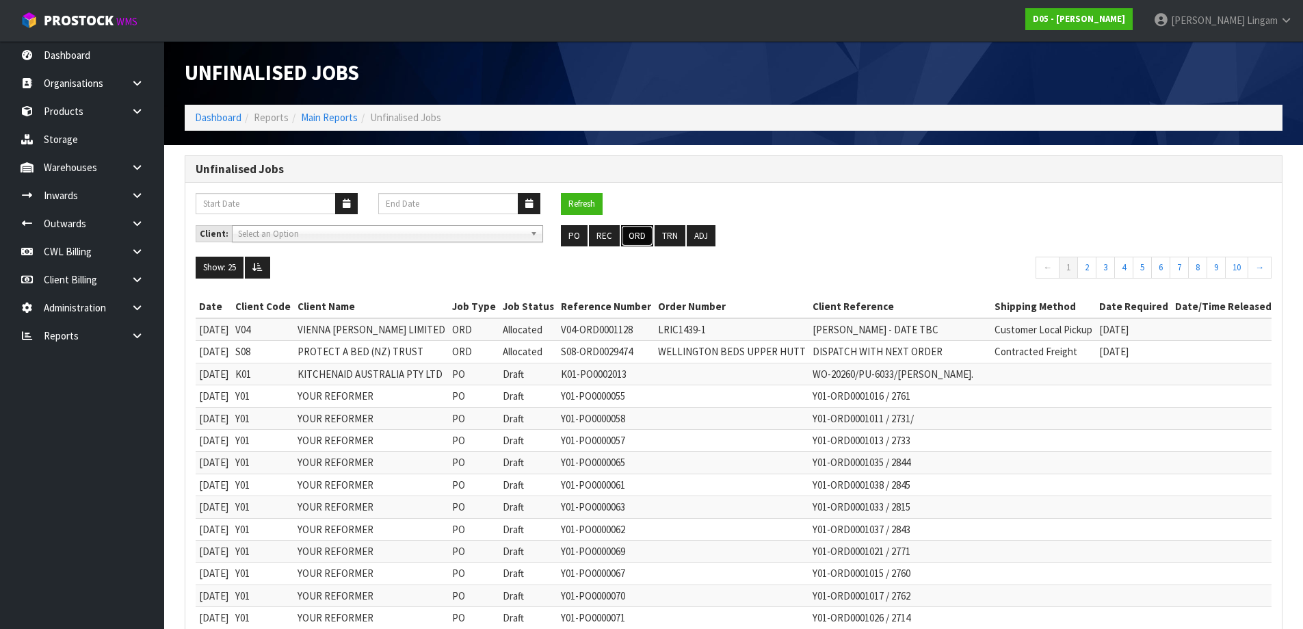
click at [639, 237] on button "ORD" at bounding box center [637, 236] width 32 height 22
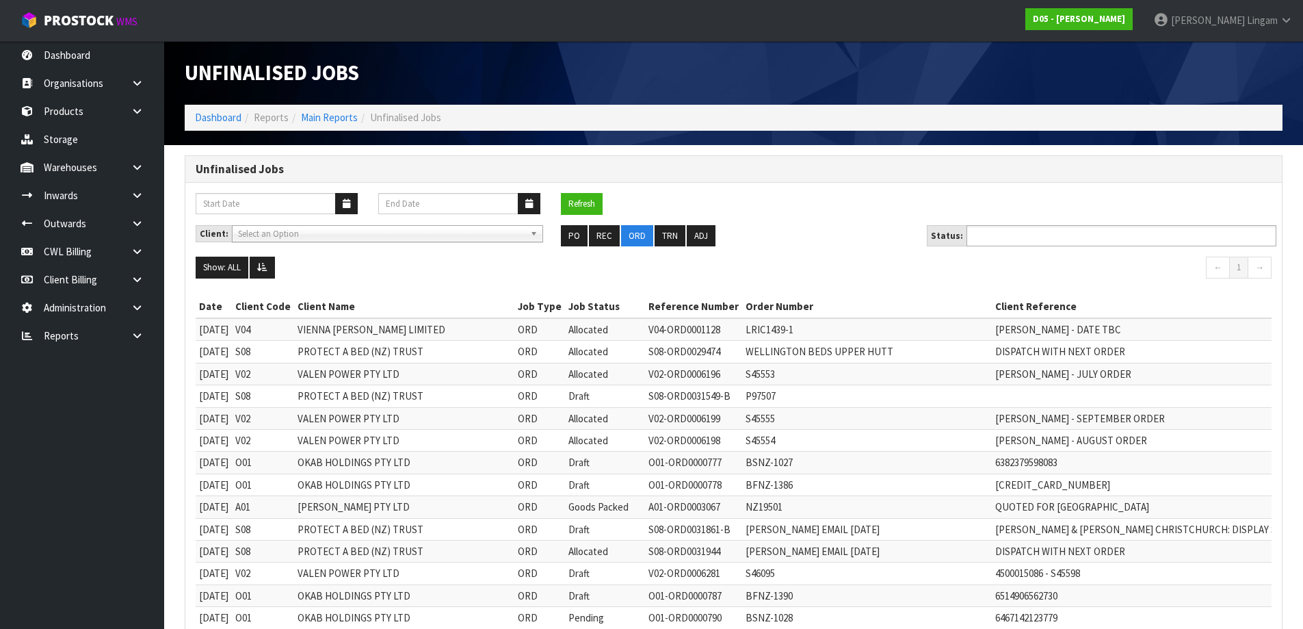
click at [1085, 233] on ul at bounding box center [1121, 235] width 310 height 21
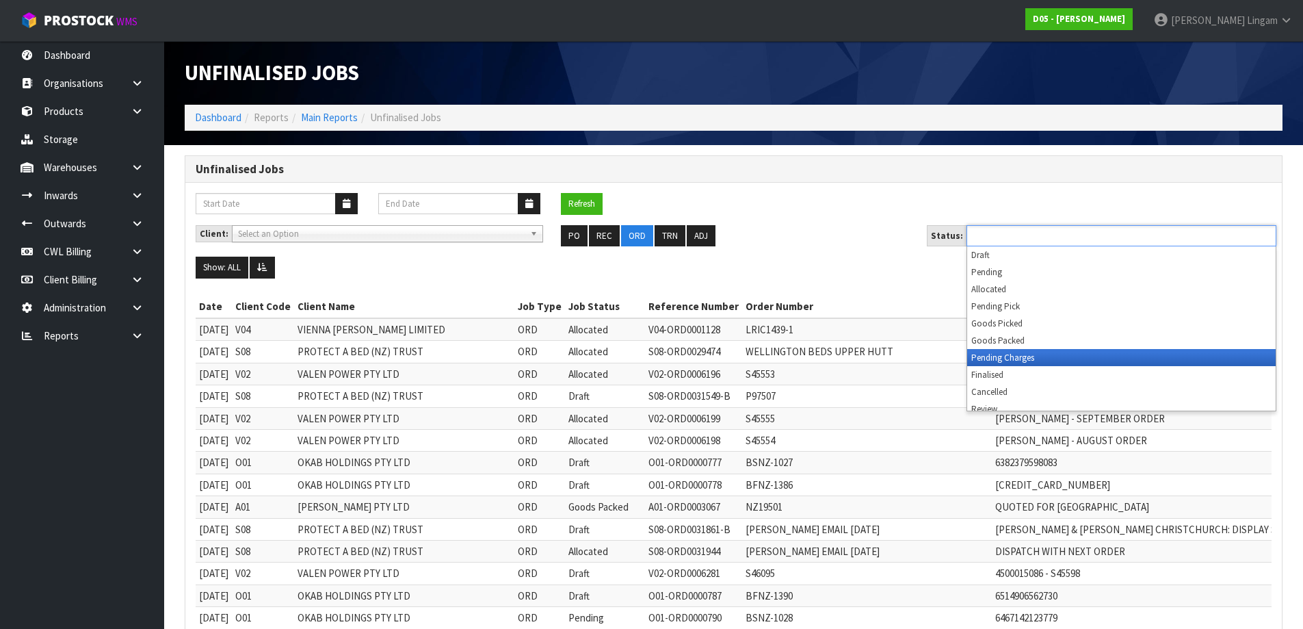
click at [1072, 355] on li "Pending Charges" at bounding box center [1121, 357] width 308 height 17
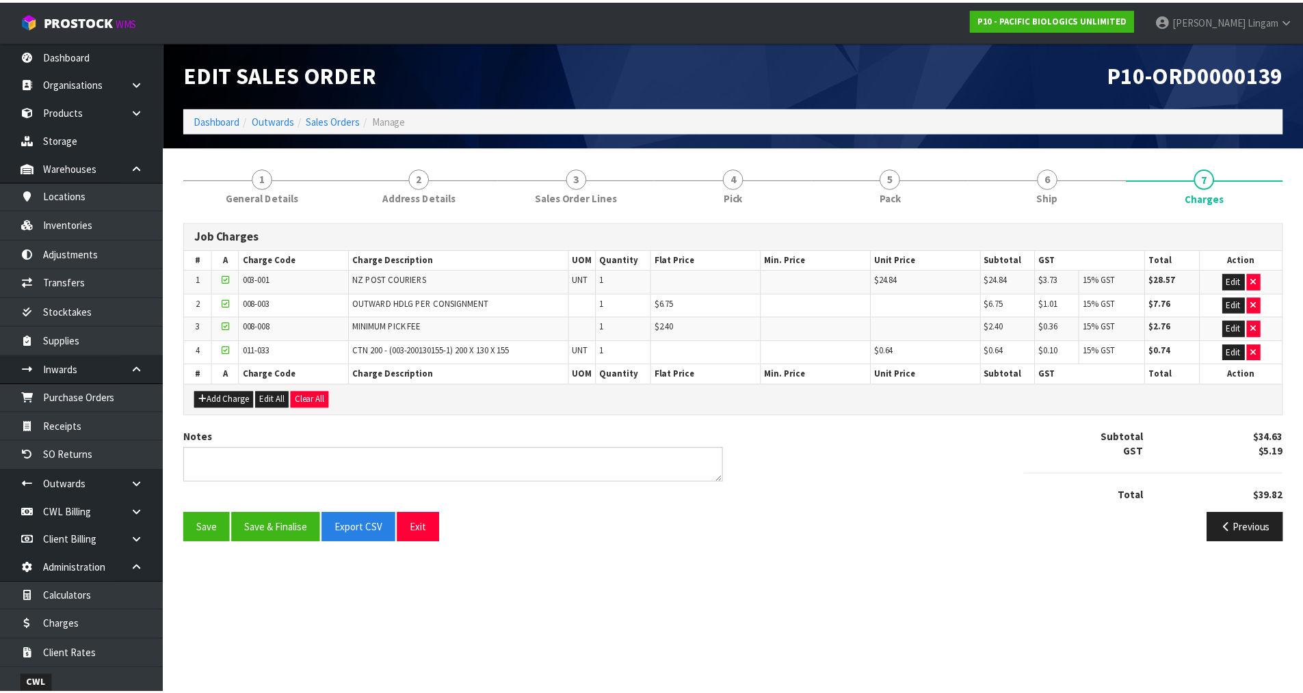
scroll to position [174, 0]
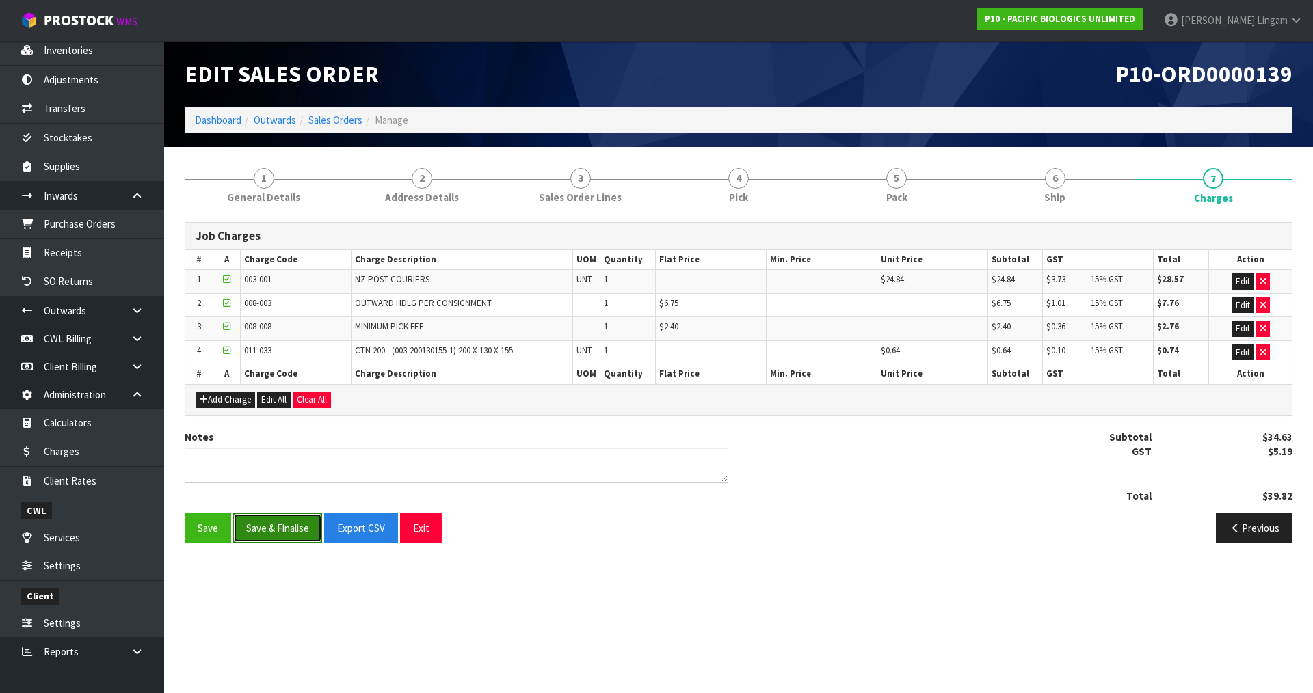
click at [292, 534] on button "Save & Finalise" at bounding box center [277, 528] width 89 height 29
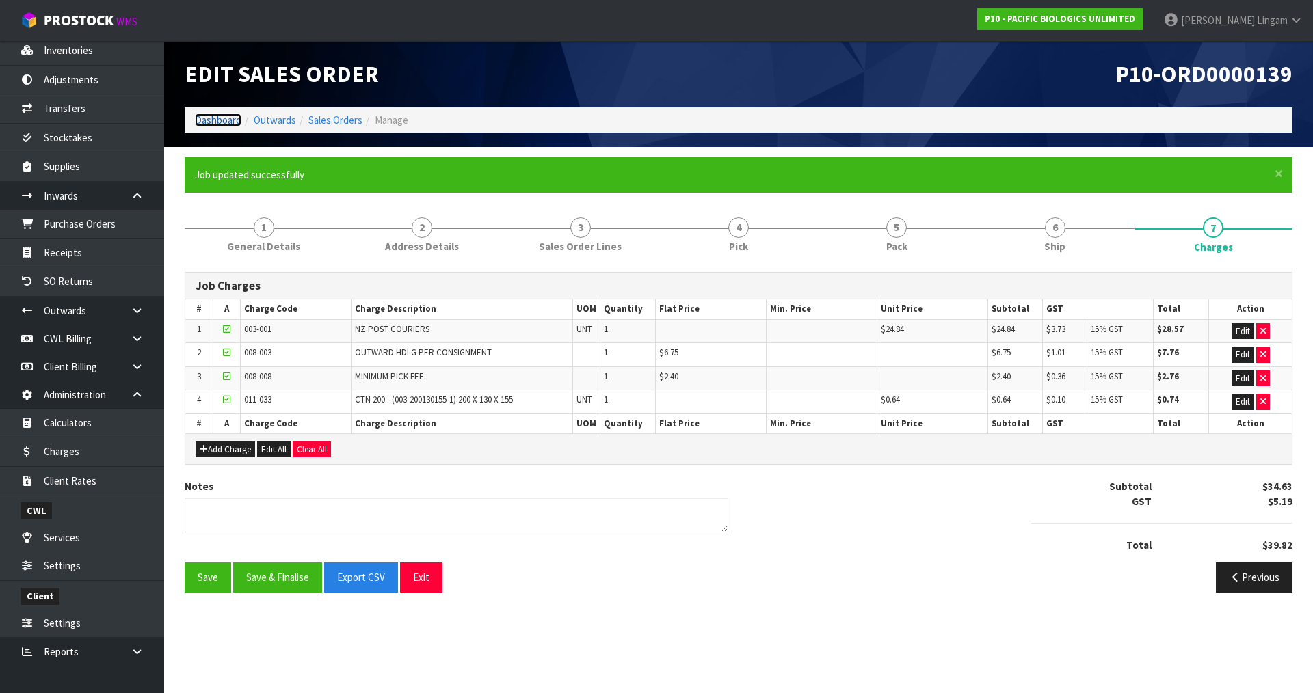
click at [214, 118] on link "Dashboard" at bounding box center [218, 120] width 47 height 13
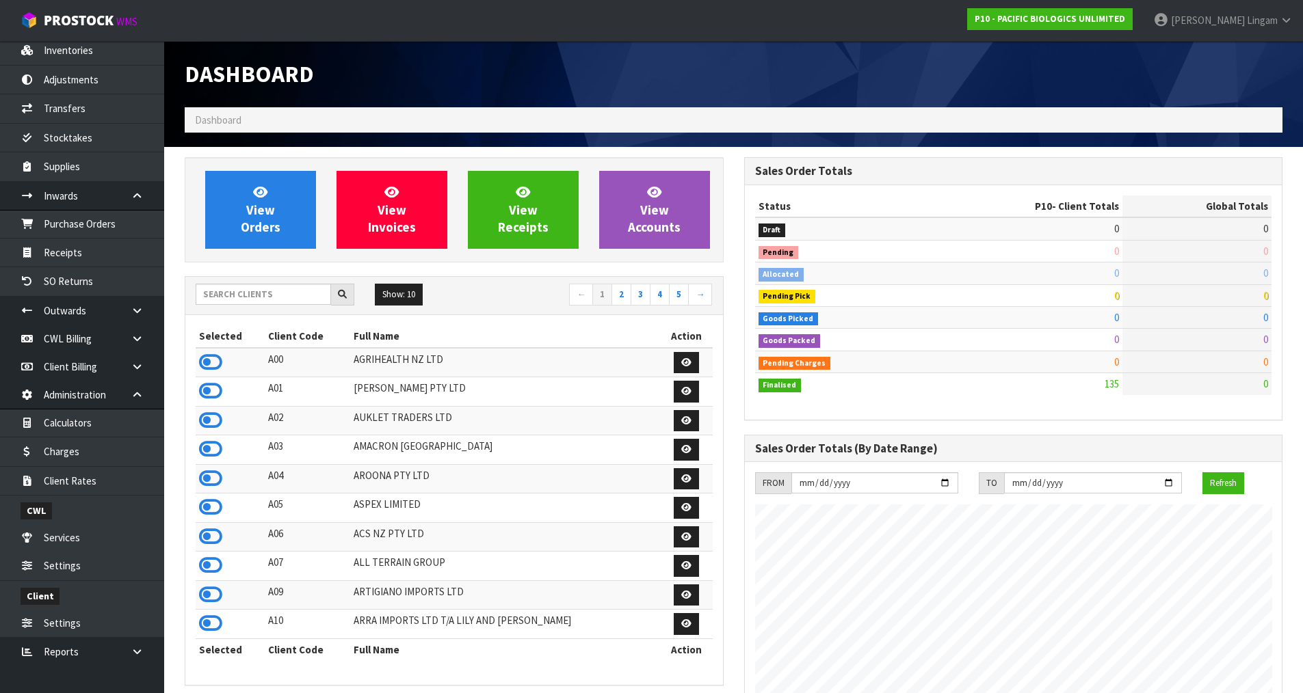
scroll to position [881, 559]
click at [264, 294] on input "text" at bounding box center [263, 294] width 135 height 21
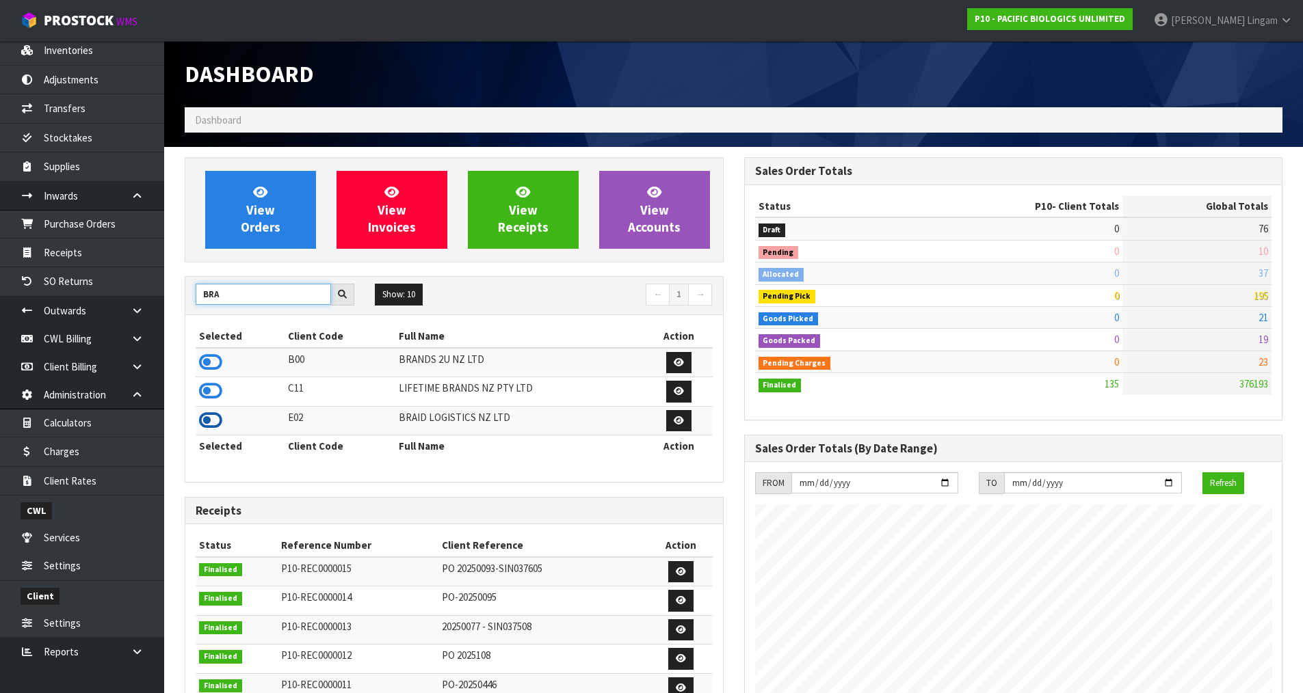
type input "BRA"
click at [209, 419] on icon at bounding box center [210, 420] width 23 height 21
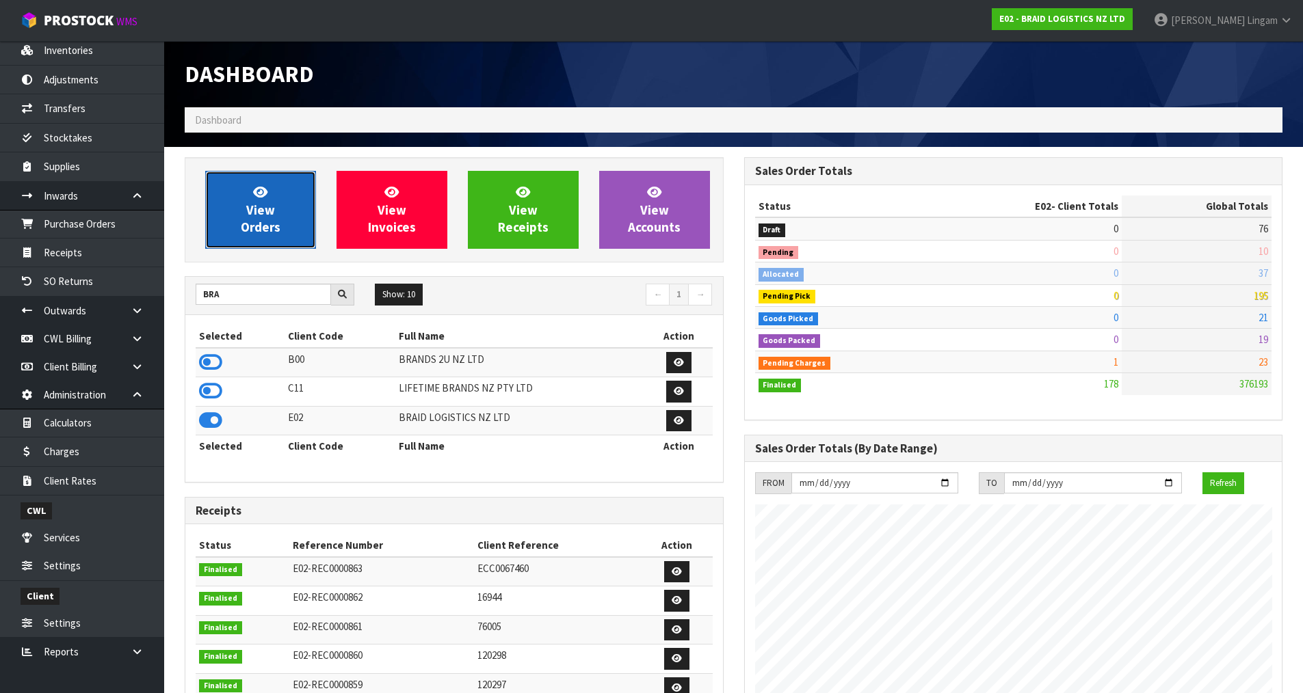
click at [286, 220] on link "View Orders" at bounding box center [260, 210] width 111 height 78
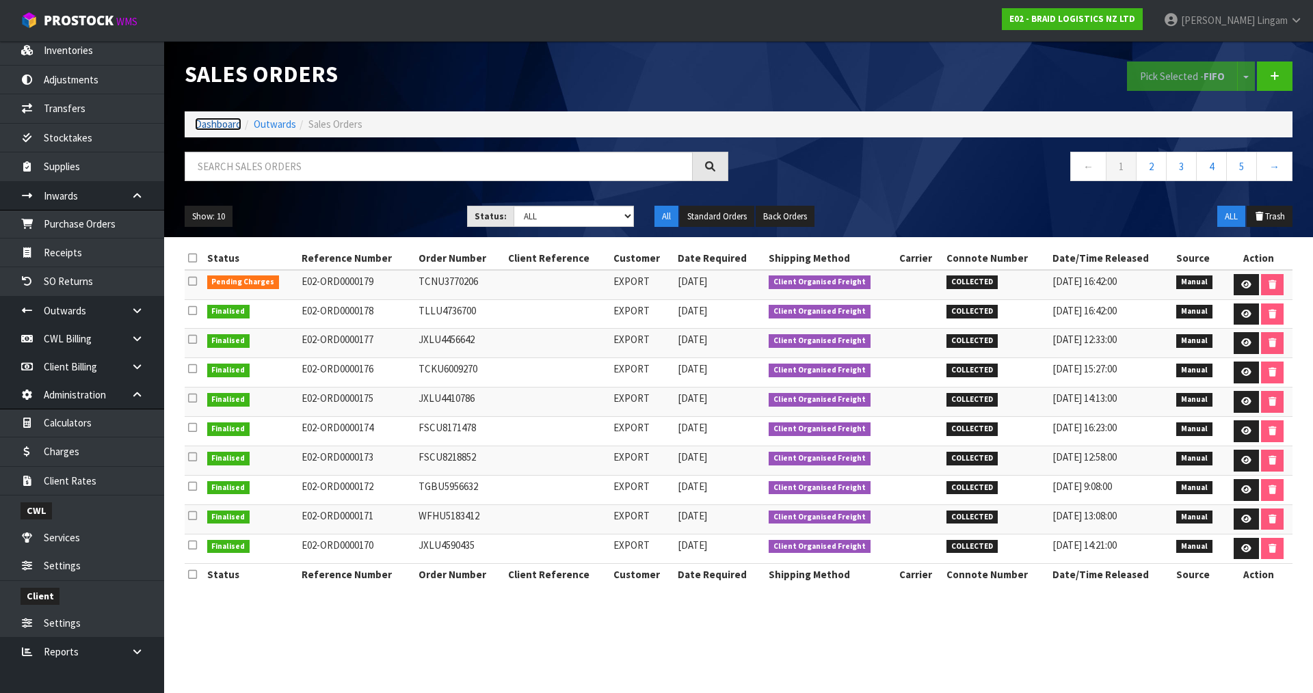
click at [222, 122] on link "Dashboard" at bounding box center [218, 124] width 47 height 13
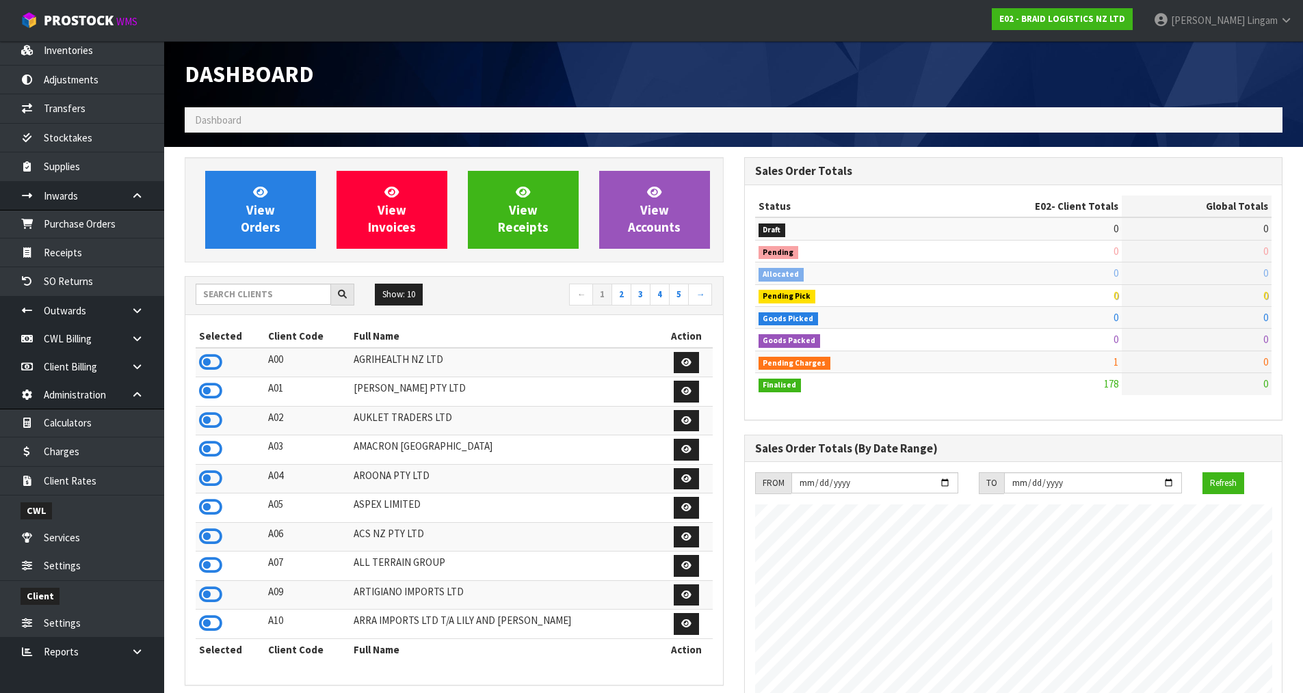
scroll to position [881, 559]
click at [293, 298] on input "text" at bounding box center [263, 294] width 135 height 21
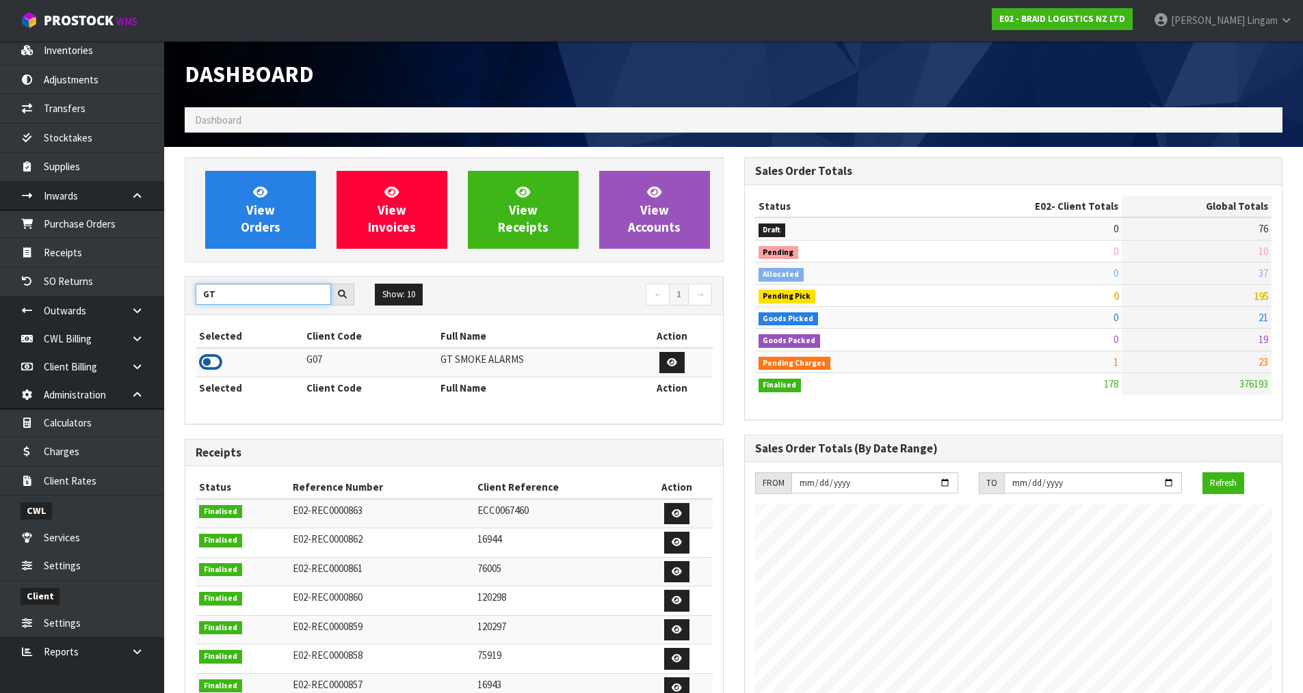
type input "GT"
click at [213, 358] on icon at bounding box center [210, 362] width 23 height 21
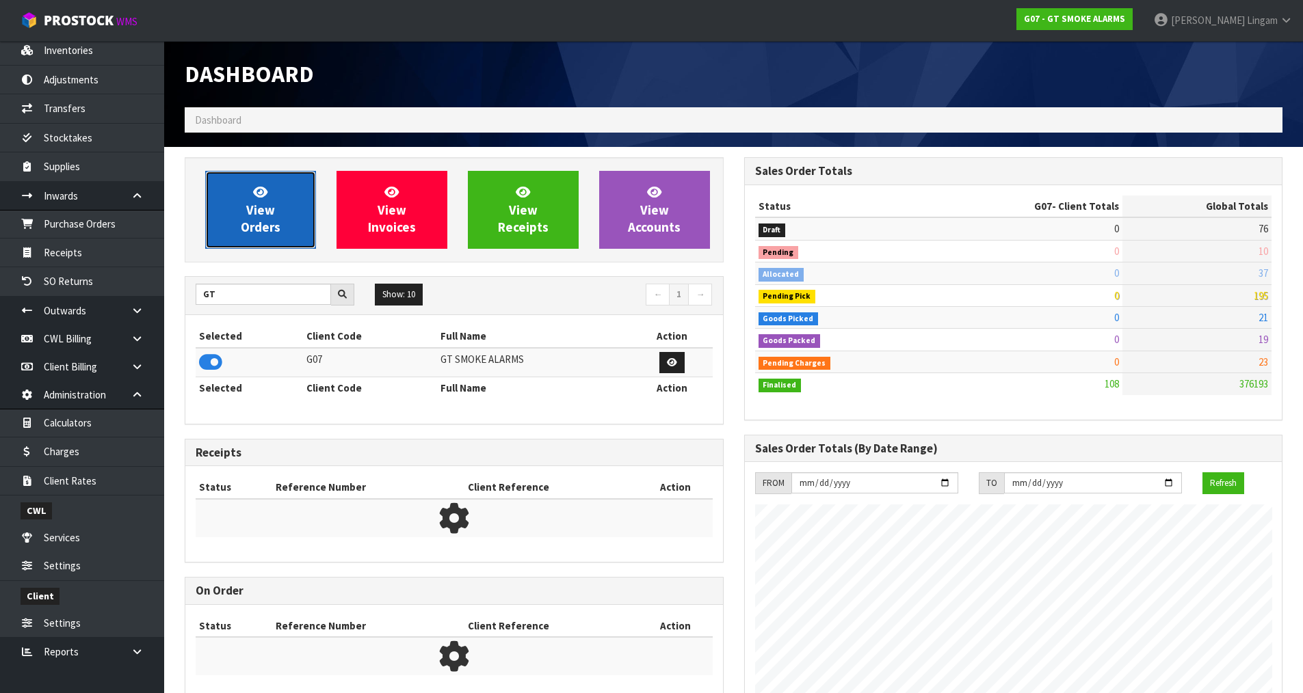
scroll to position [683085, 683362]
click at [264, 218] on link "View Orders" at bounding box center [260, 210] width 111 height 78
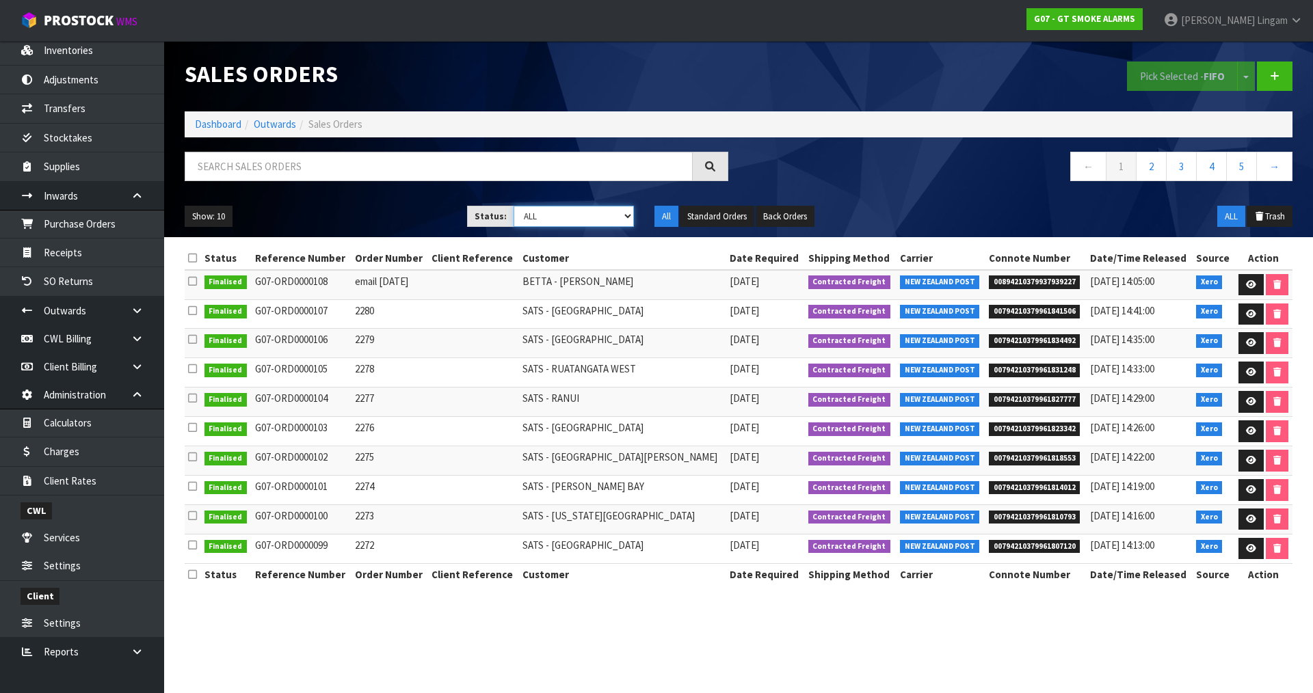
click at [566, 215] on select "Draft Pending Allocated Pending Pick Goods Picked Goods Packed Pending Charges …" at bounding box center [574, 216] width 121 height 21
select select "string:6"
click at [514, 206] on select "Draft Pending Allocated Pending Pick Goods Picked Goods Packed Pending Charges …" at bounding box center [574, 216] width 121 height 21
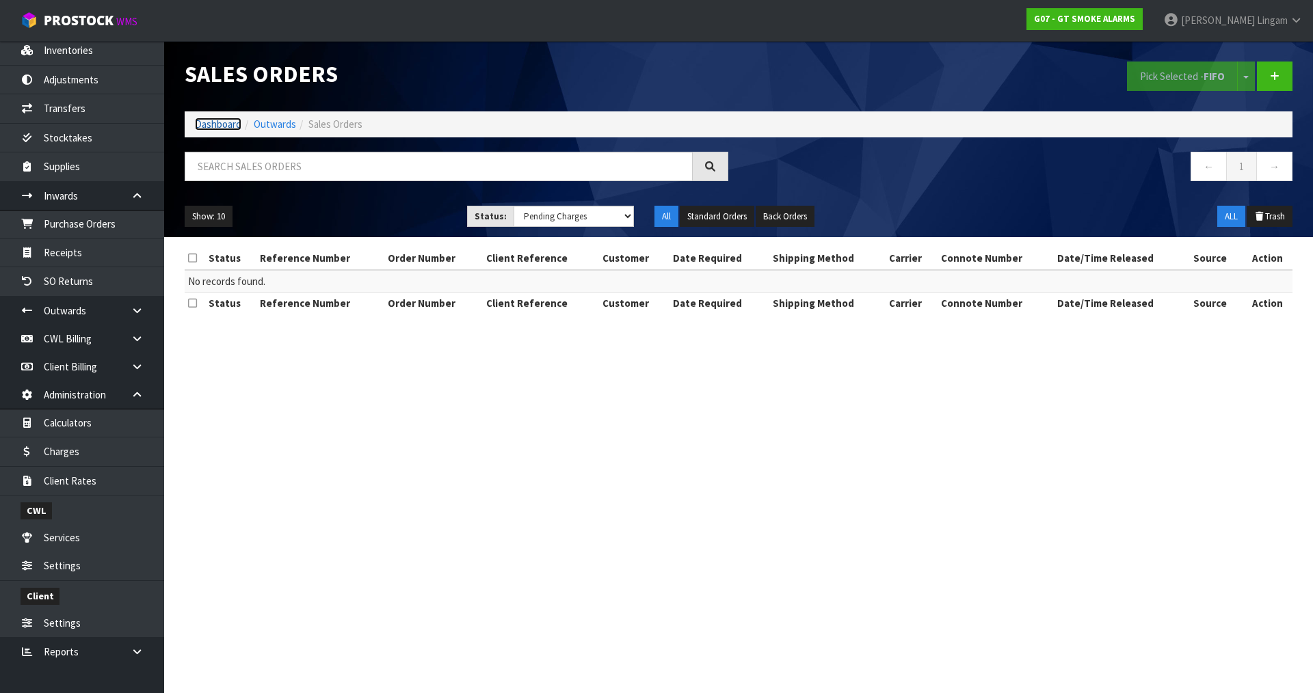
click at [223, 122] on link "Dashboard" at bounding box center [218, 124] width 47 height 13
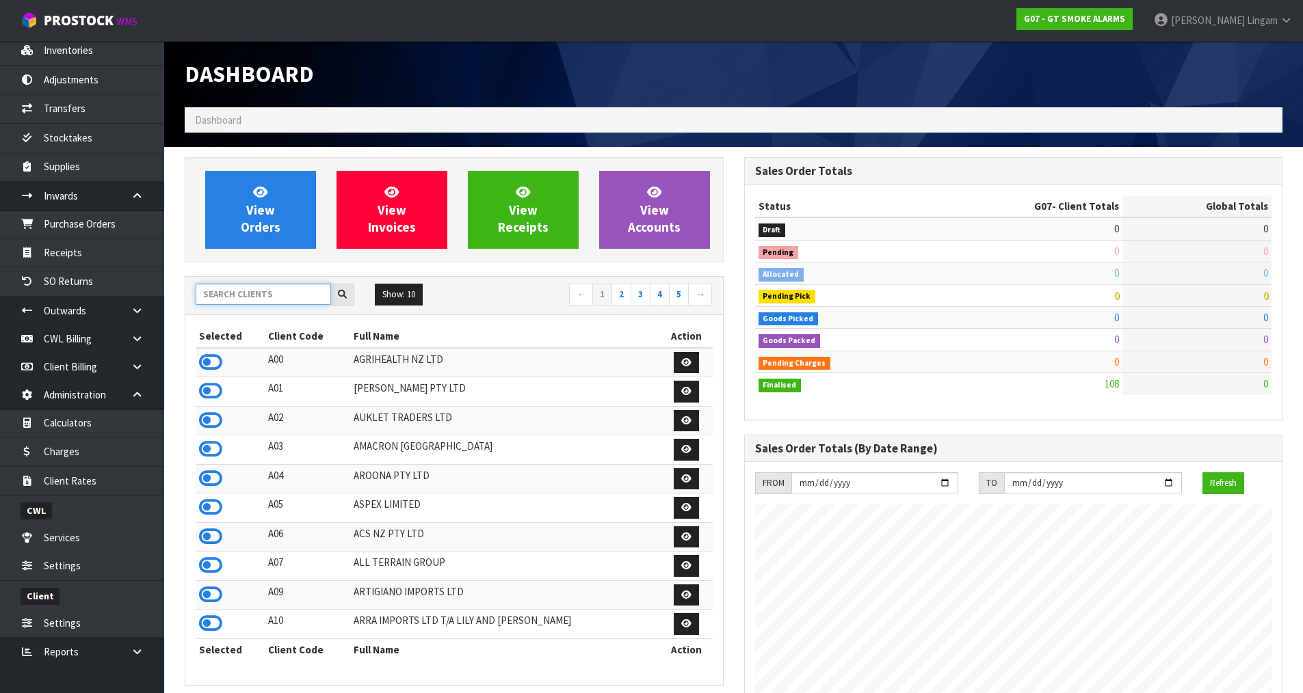
scroll to position [836, 559]
click at [263, 289] on input "text" at bounding box center [263, 294] width 135 height 21
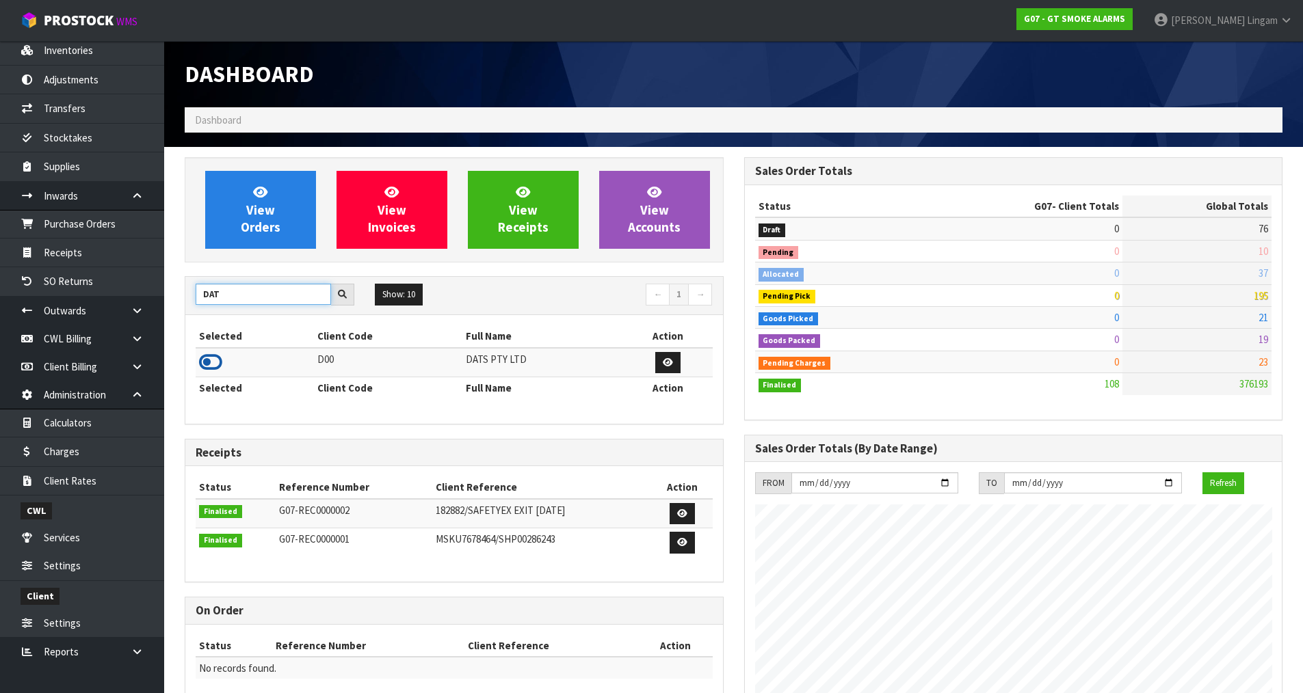
type input "DAT"
click at [206, 363] on icon at bounding box center [210, 362] width 23 height 21
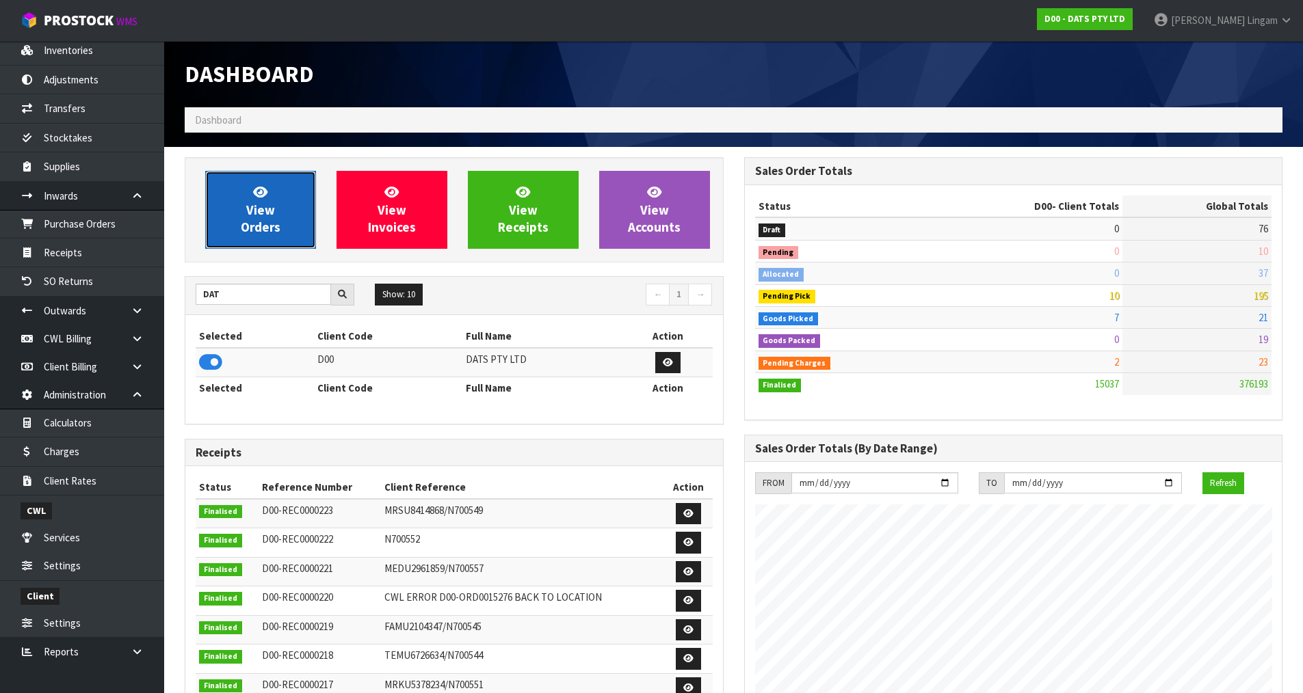
scroll to position [1036, 559]
click at [288, 232] on link "View Orders" at bounding box center [260, 210] width 111 height 78
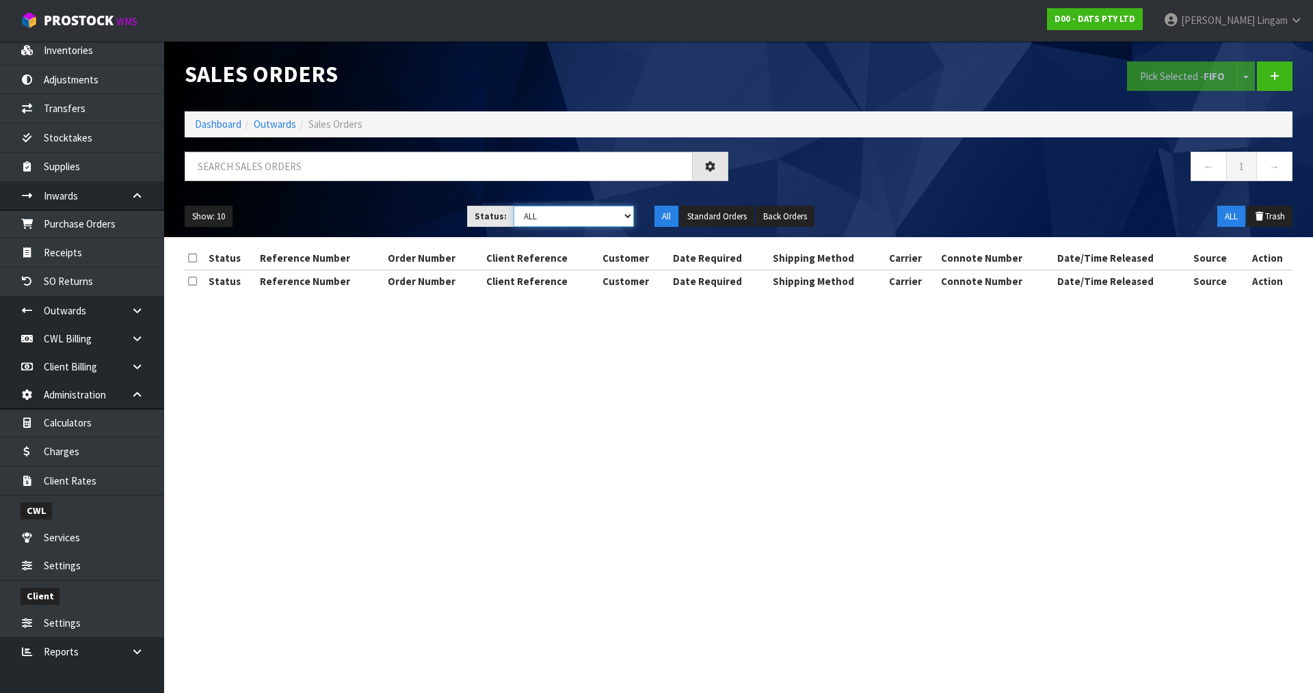
click at [598, 213] on select "Draft Pending Allocated Pending Pick Goods Picked Goods Packed Pending Charges …" at bounding box center [574, 216] width 121 height 21
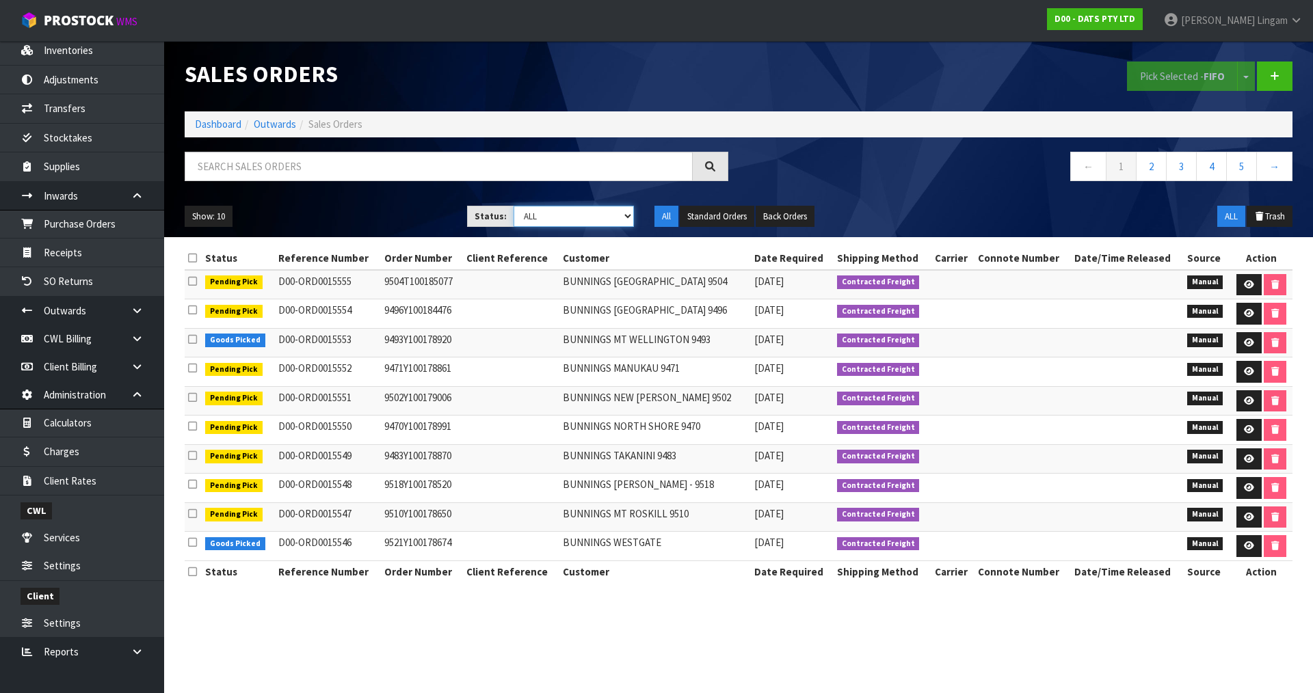
select select "string:6"
click at [514, 206] on select "Draft Pending Allocated Pending Pick Goods Picked Goods Packed Pending Charges …" at bounding box center [574, 216] width 121 height 21
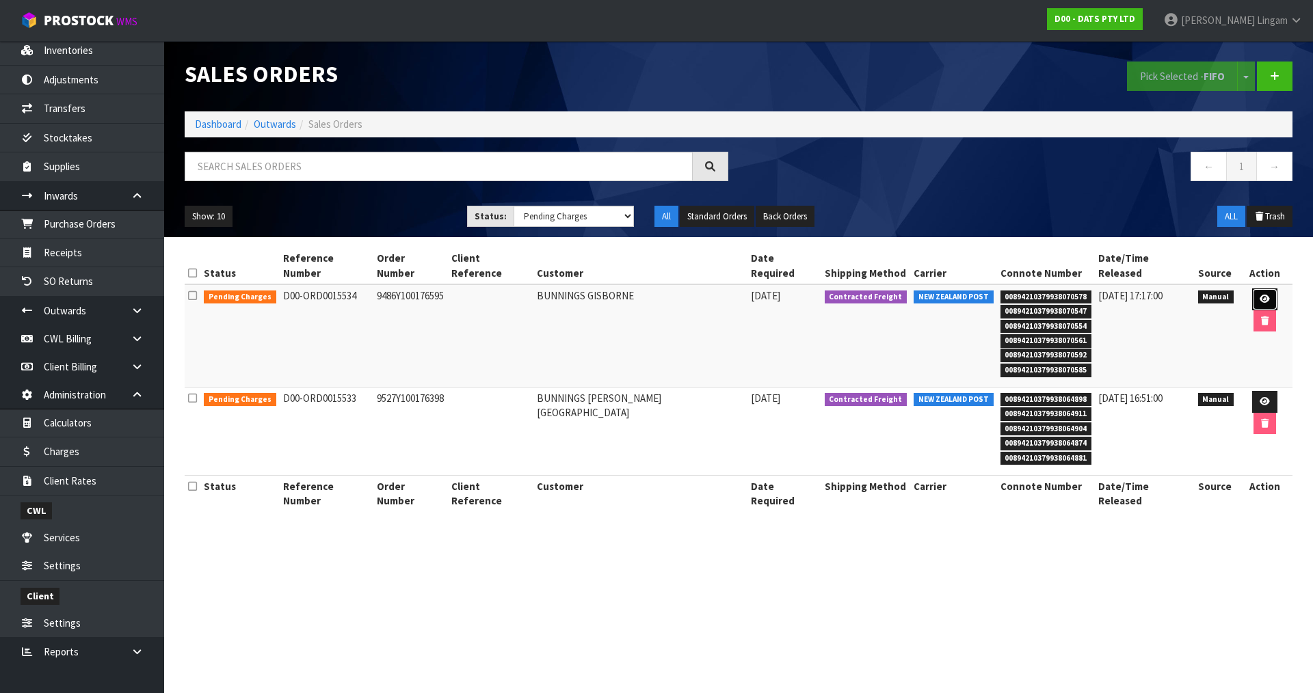
click at [1260, 295] on icon at bounding box center [1265, 299] width 10 height 9
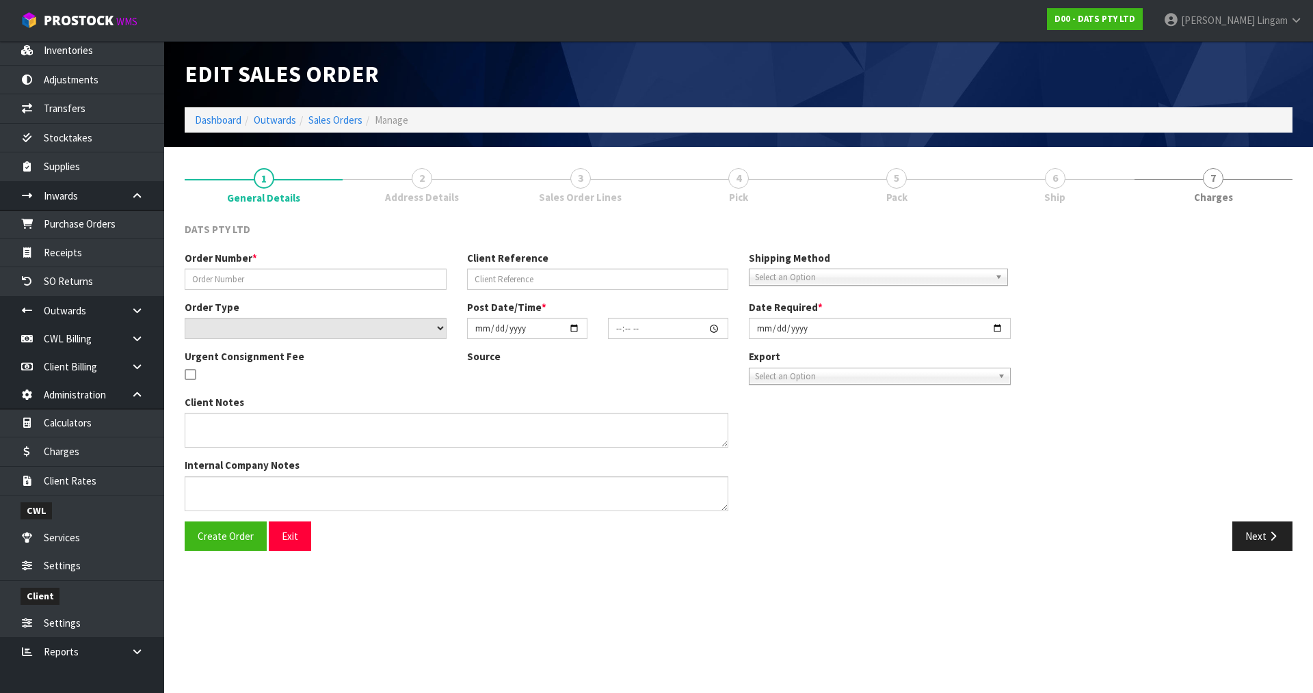
type input "9486Y100176595"
select select "number:0"
type input "[DATE]"
type input "10:37:00.000"
type input "[DATE]"
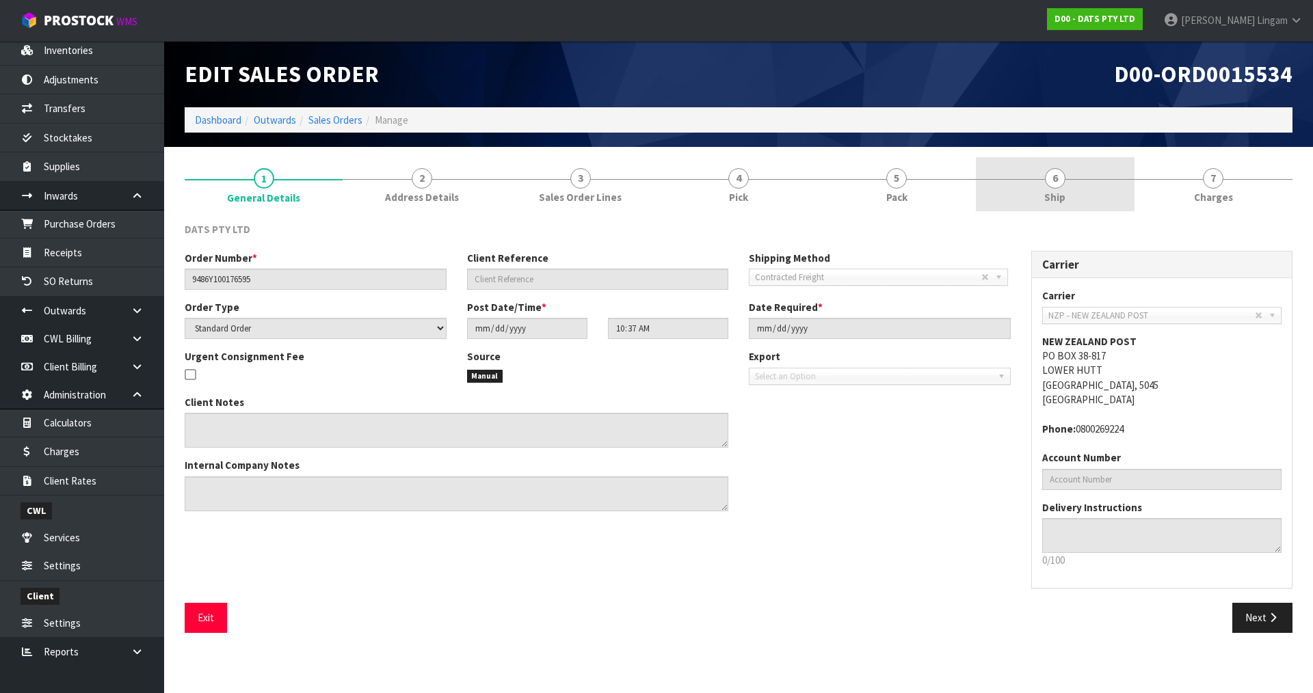
click at [1075, 189] on link "6 Ship" at bounding box center [1055, 184] width 158 height 54
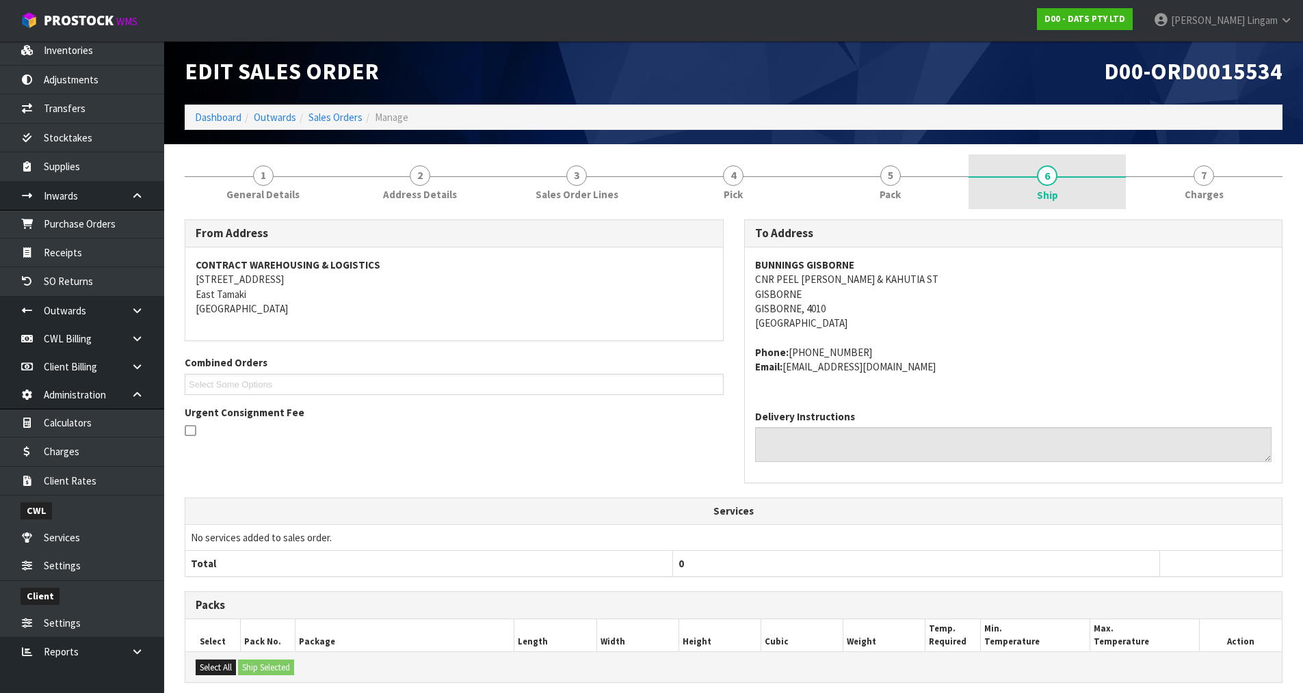
scroll to position [312, 0]
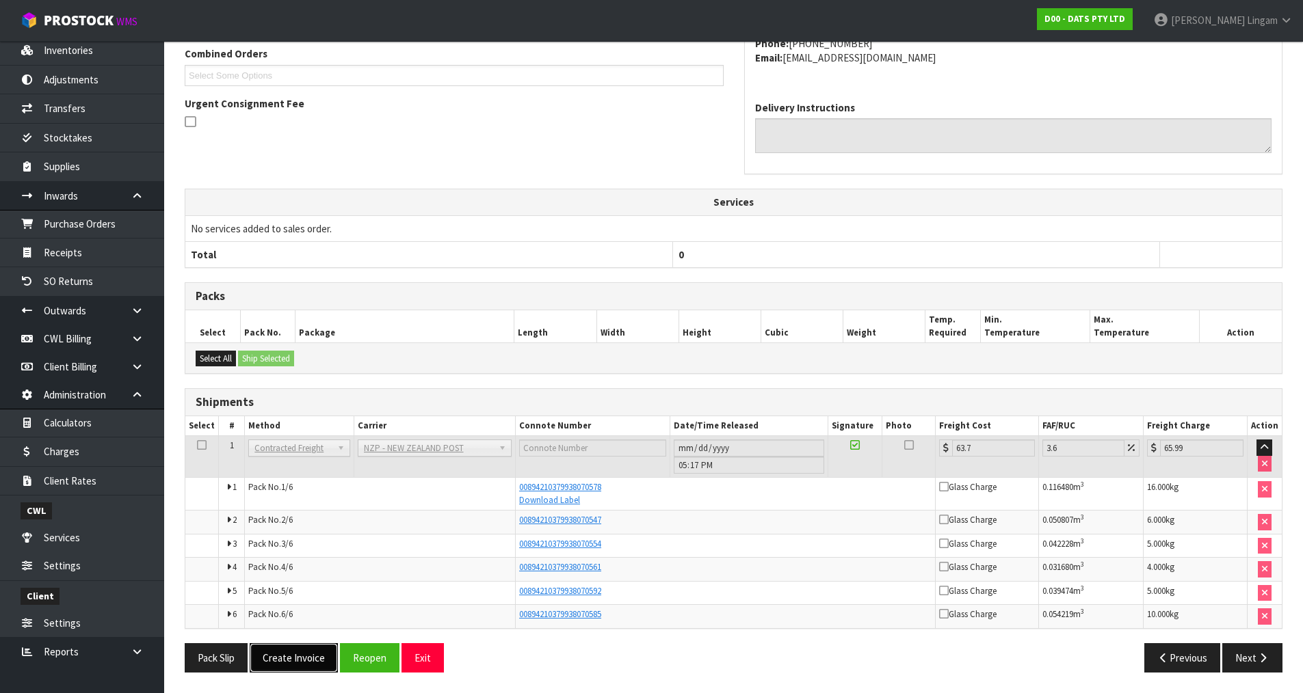
click at [315, 665] on button "Create Invoice" at bounding box center [294, 658] width 88 height 29
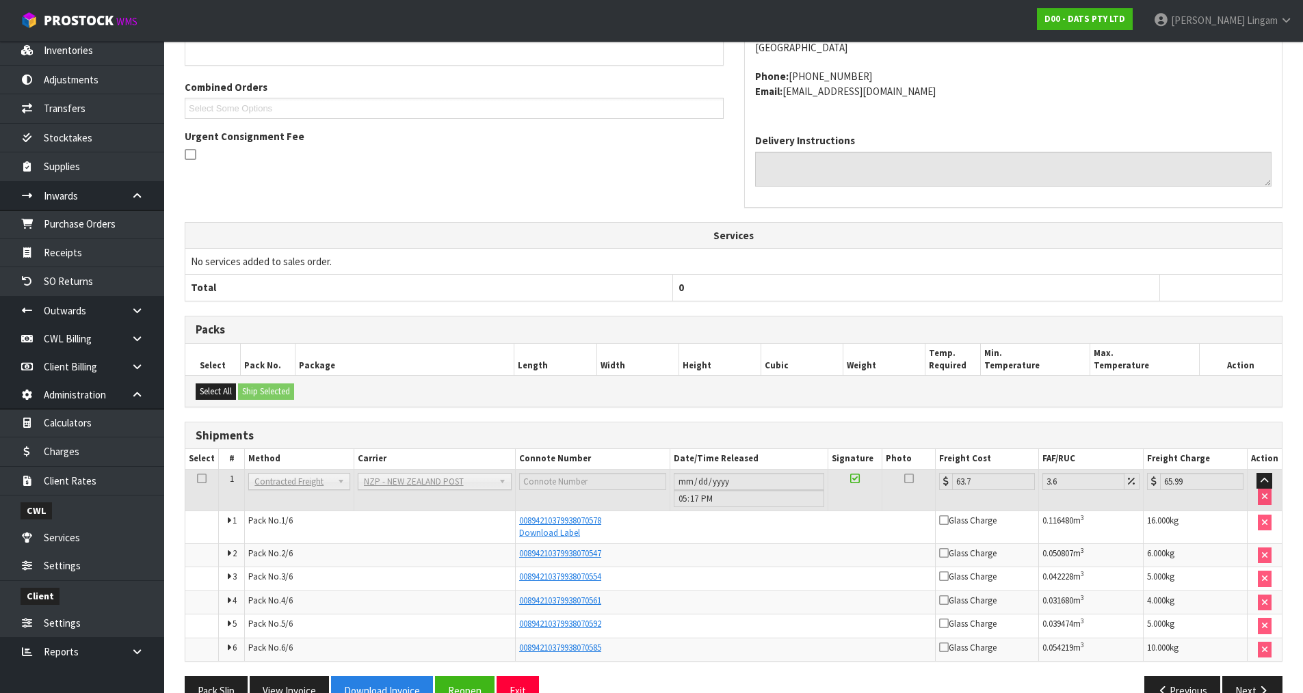
scroll to position [361, 0]
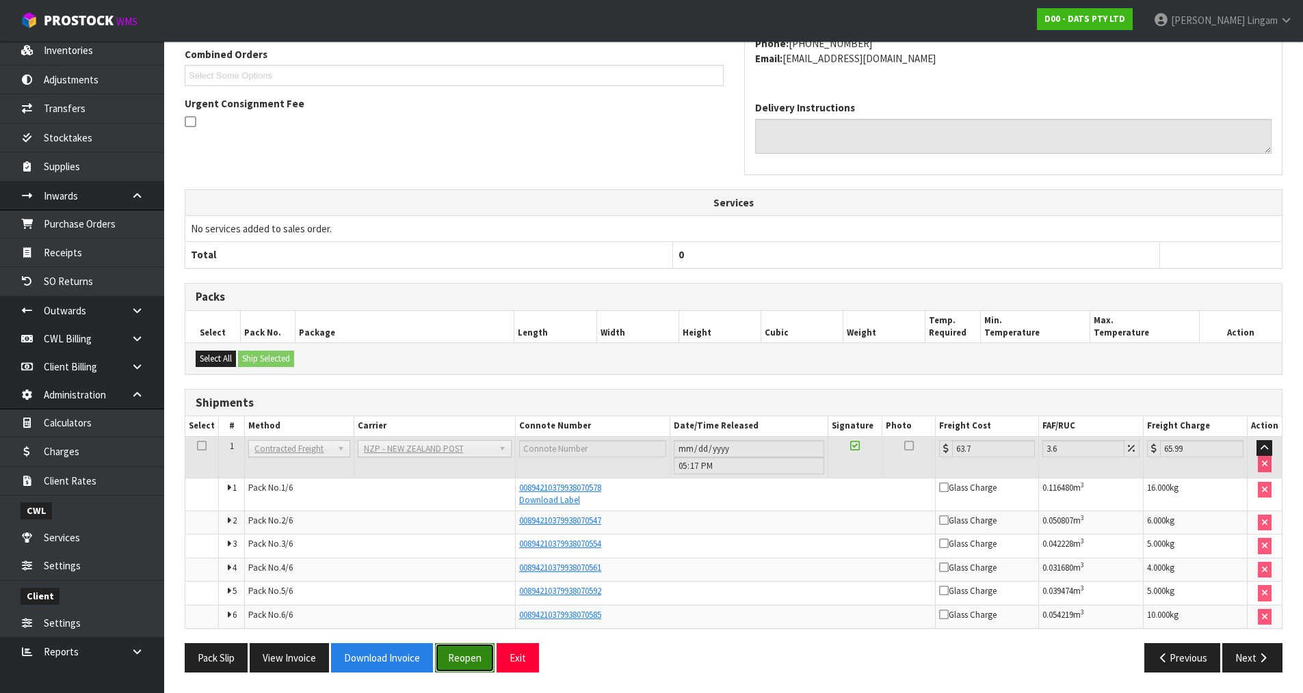
click at [457, 659] on button "Reopen" at bounding box center [465, 658] width 60 height 29
click at [457, 657] on button "Reopen" at bounding box center [465, 658] width 60 height 29
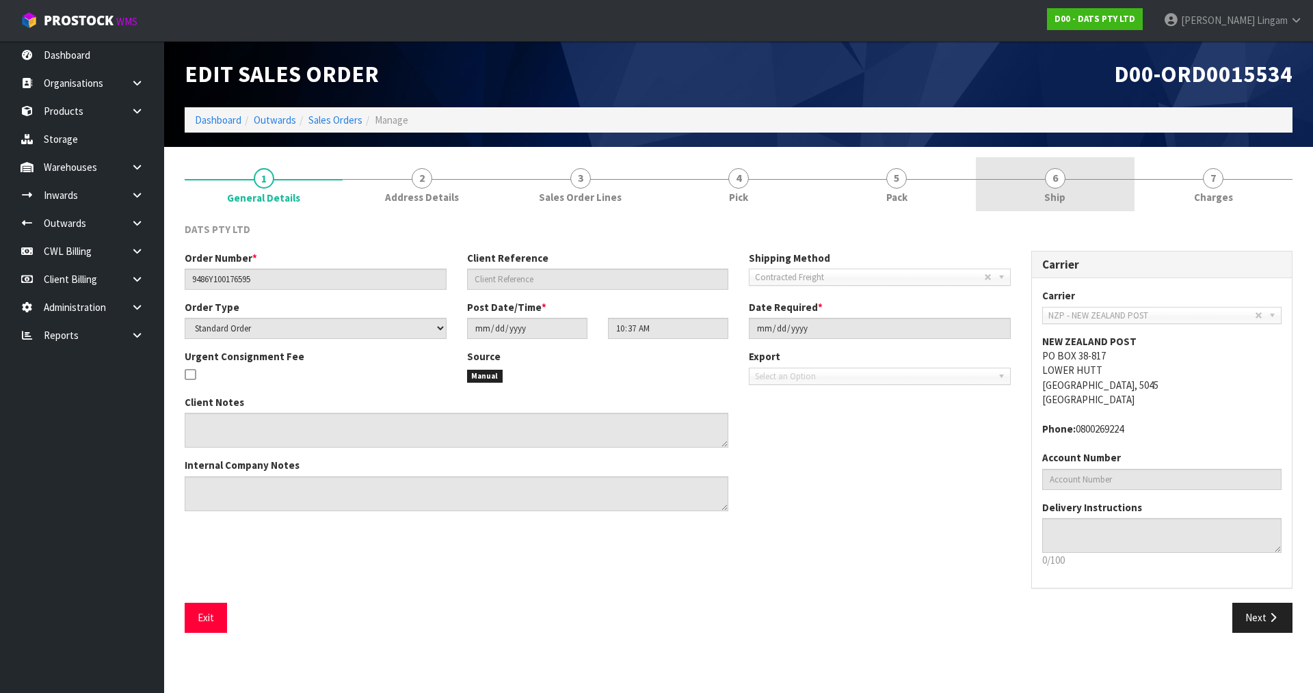
click at [1089, 190] on link "6 Ship" at bounding box center [1055, 184] width 158 height 54
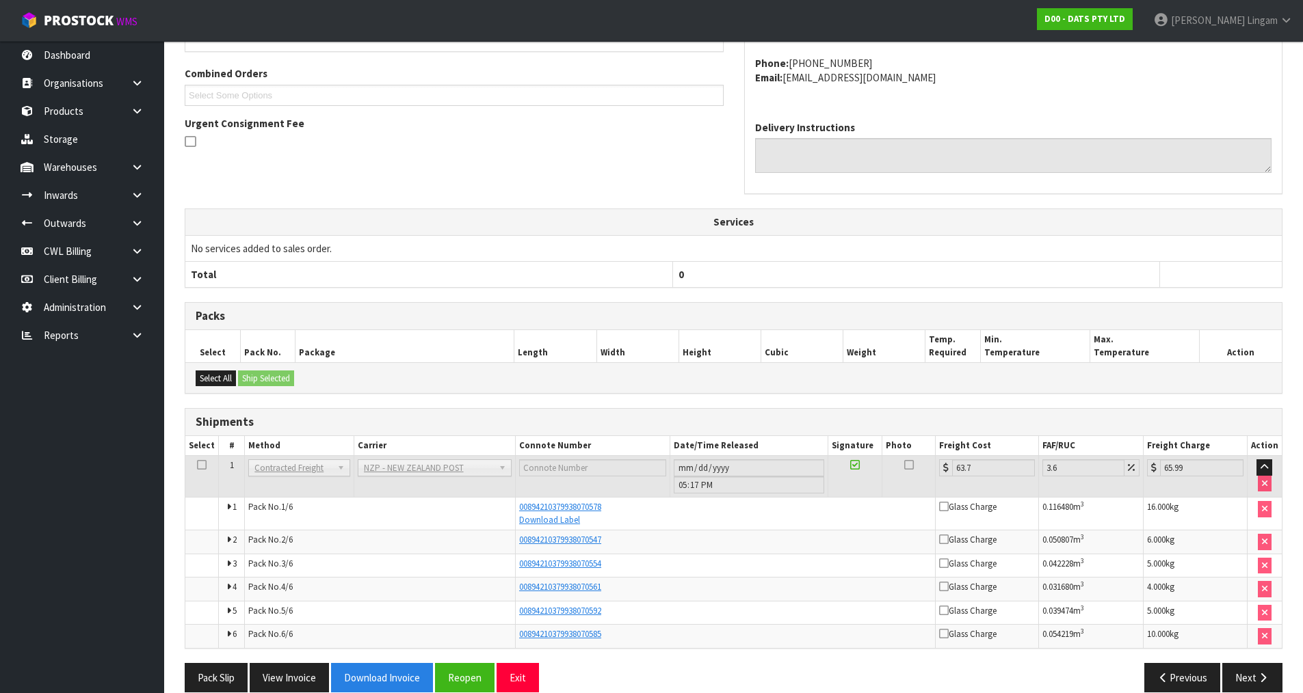
scroll to position [312, 0]
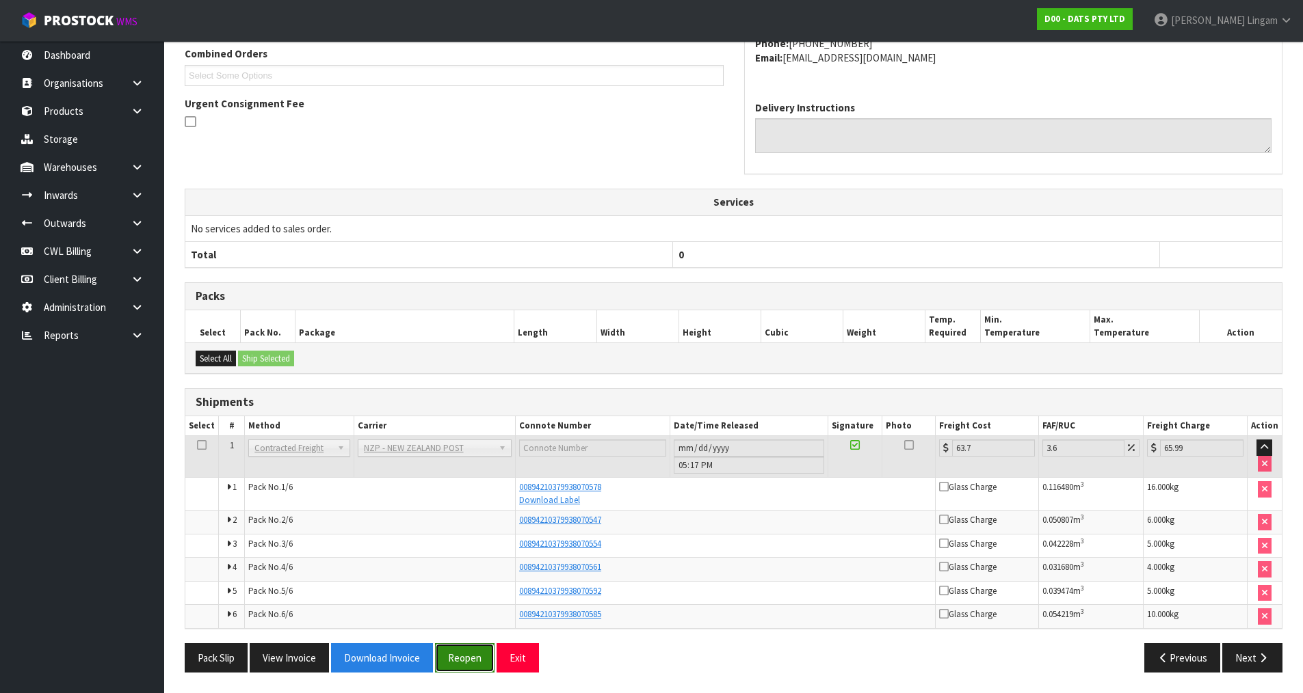
click at [466, 659] on button "Reopen" at bounding box center [465, 658] width 60 height 29
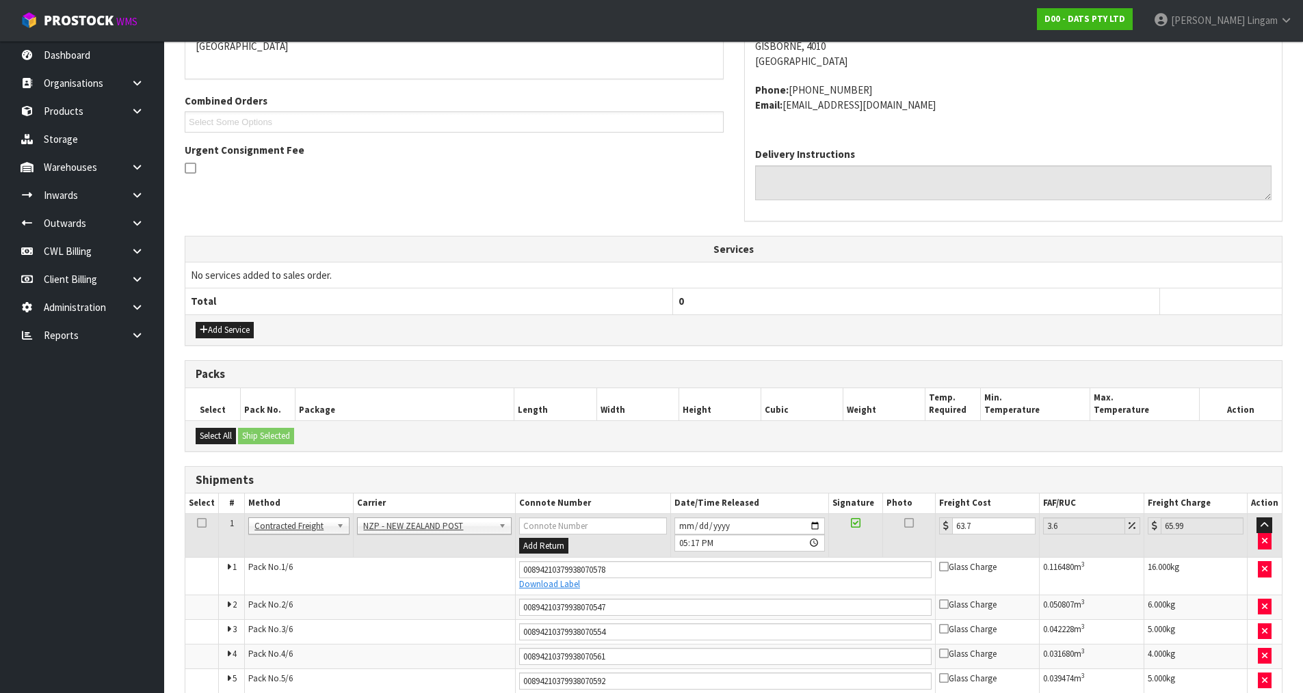
scroll to position [404, 0]
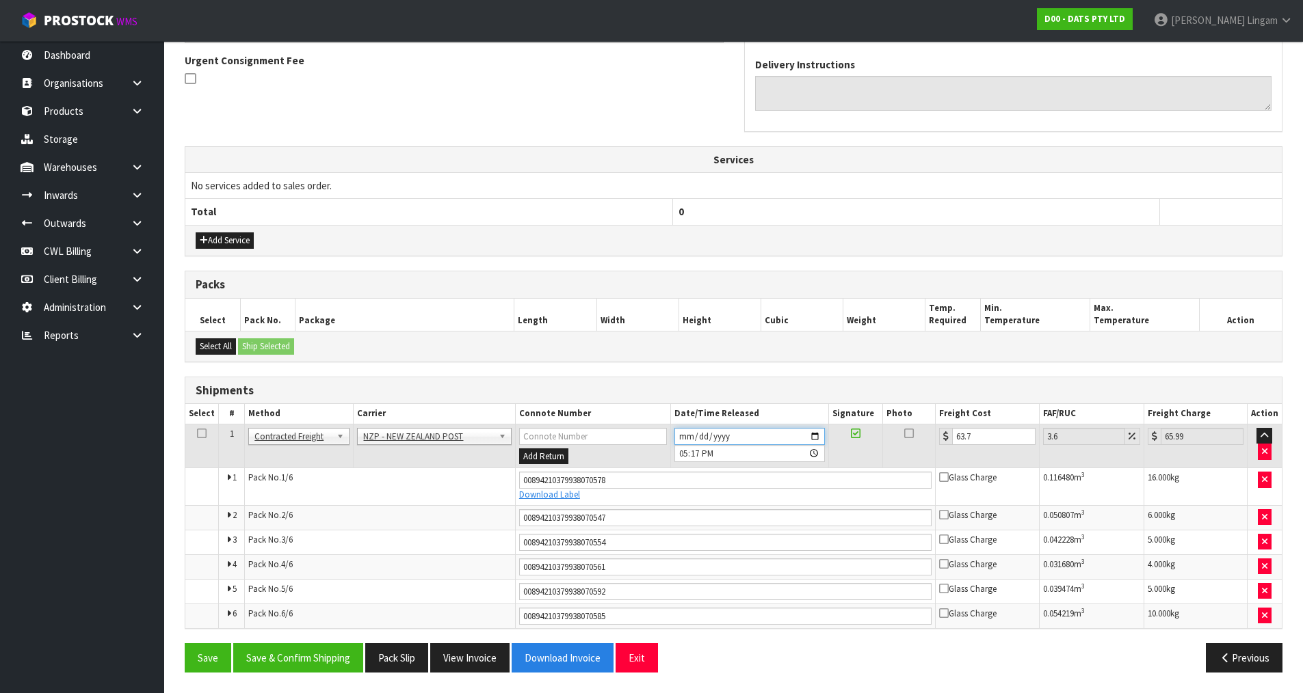
click at [685, 436] on input "[DATE]" at bounding box center [749, 436] width 150 height 17
type input "[DATE]"
click at [331, 662] on button "Save & Confirm Shipping" at bounding box center [298, 658] width 130 height 29
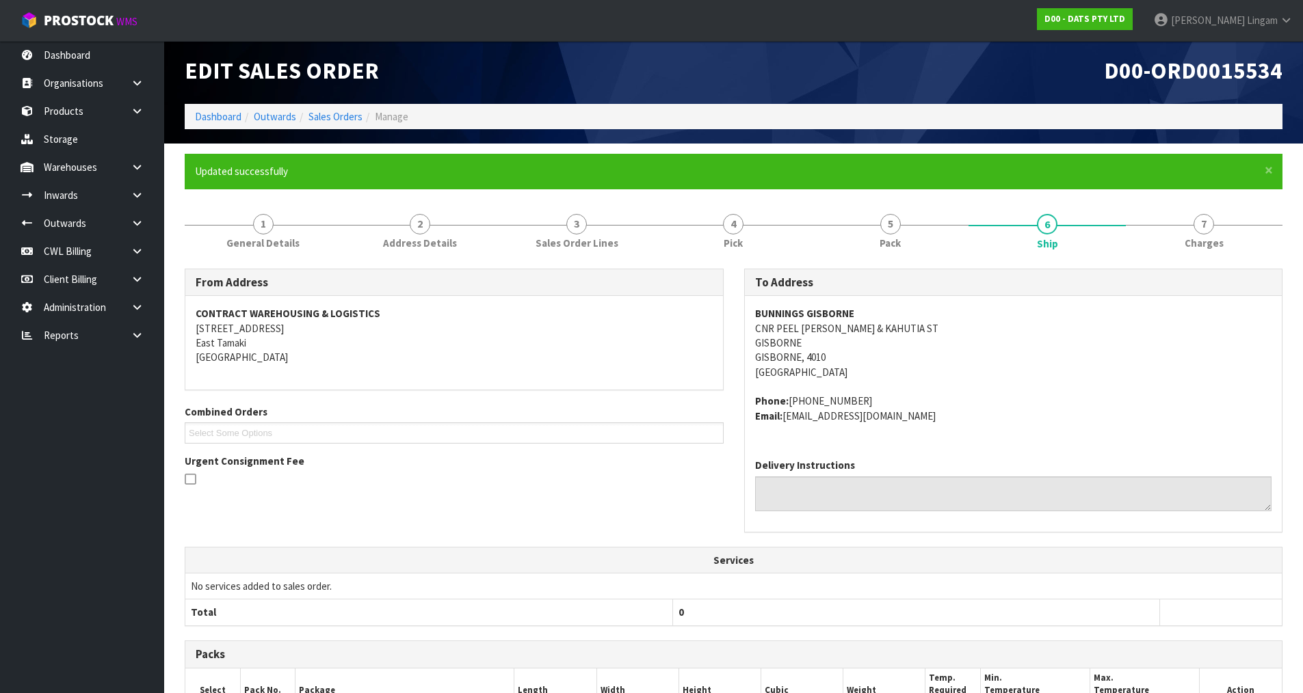
scroll to position [0, 0]
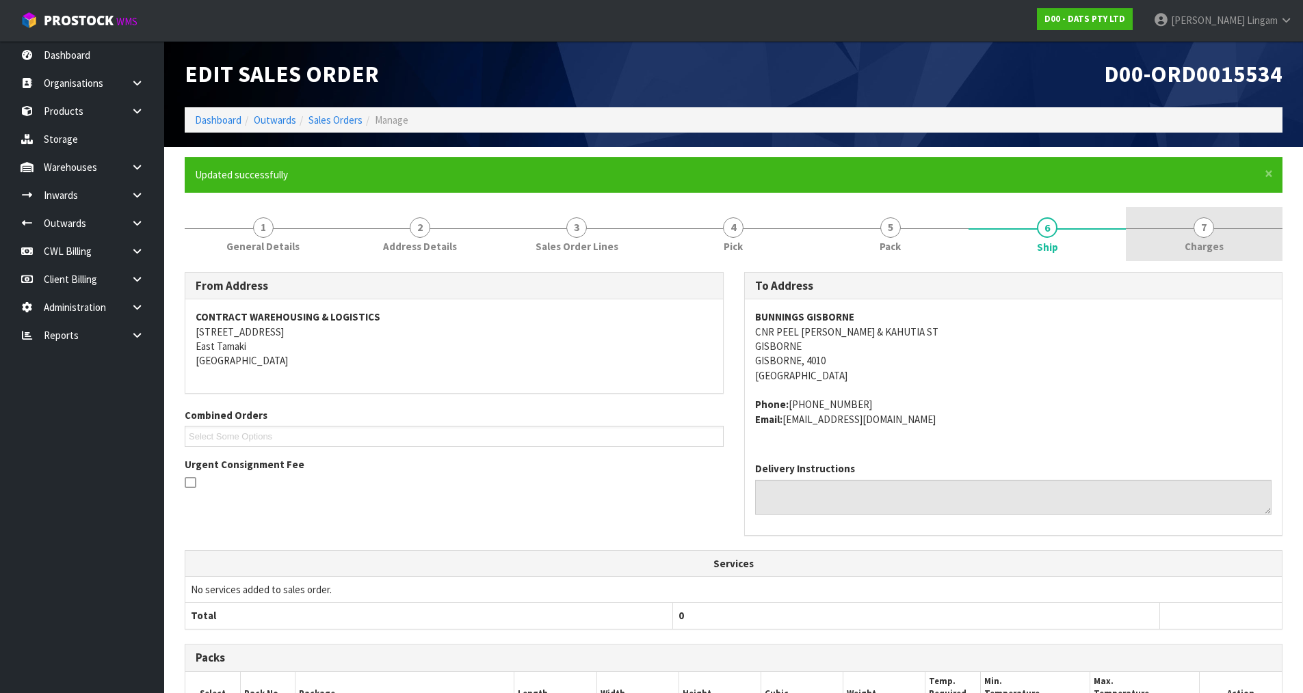
click at [1230, 243] on link "7 [GEOGRAPHIC_DATA]" at bounding box center [1204, 234] width 157 height 54
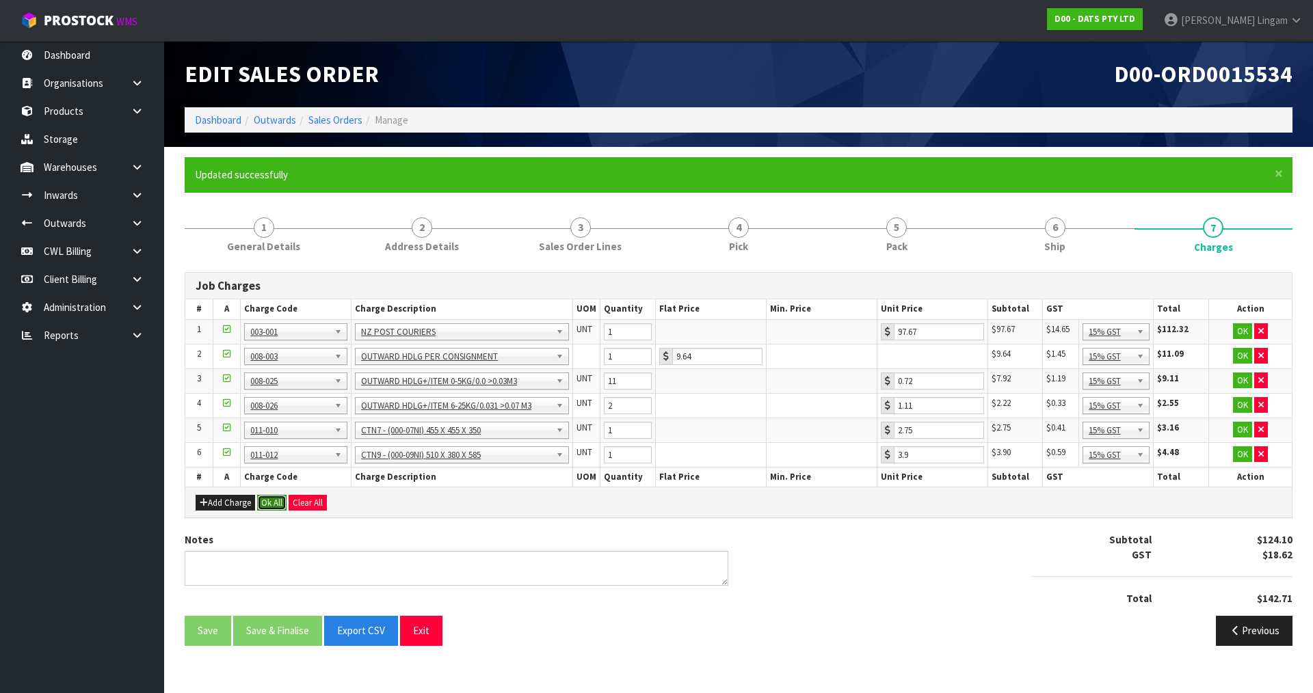
click at [273, 500] on button "Ok All" at bounding box center [271, 503] width 29 height 16
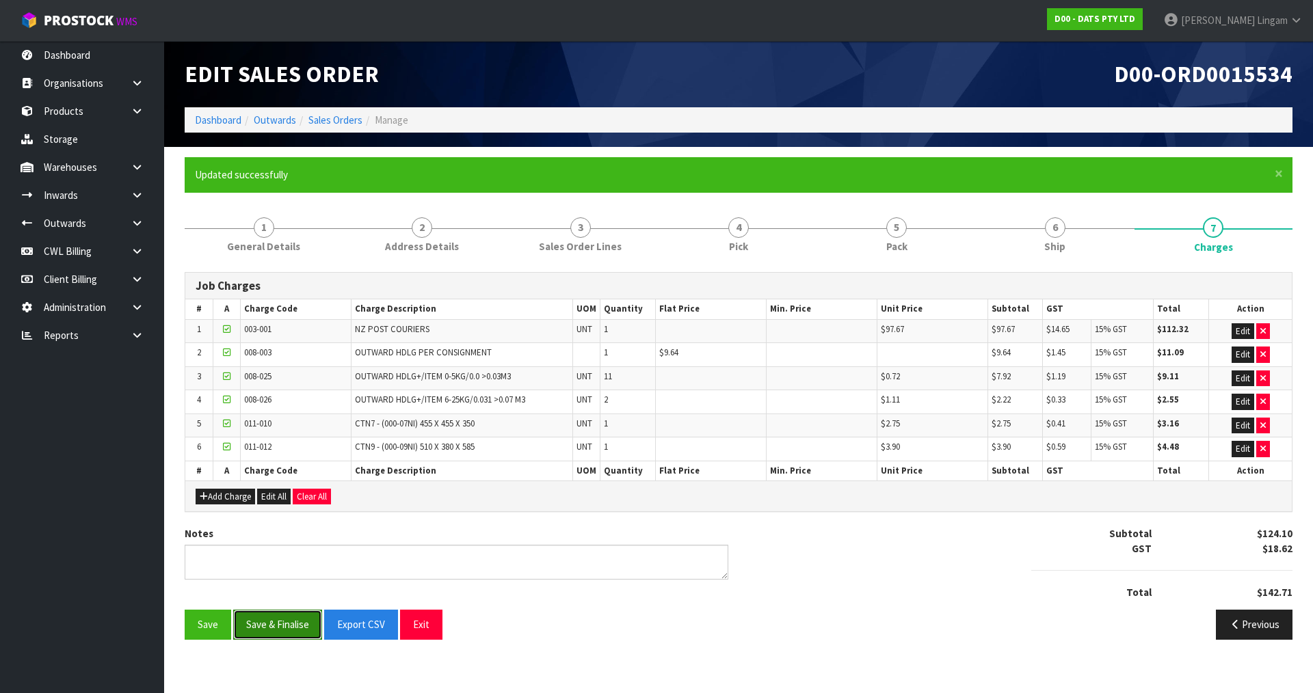
click at [291, 625] on button "Save & Finalise" at bounding box center [277, 624] width 89 height 29
click at [332, 118] on link "Sales Orders" at bounding box center [335, 120] width 54 height 13
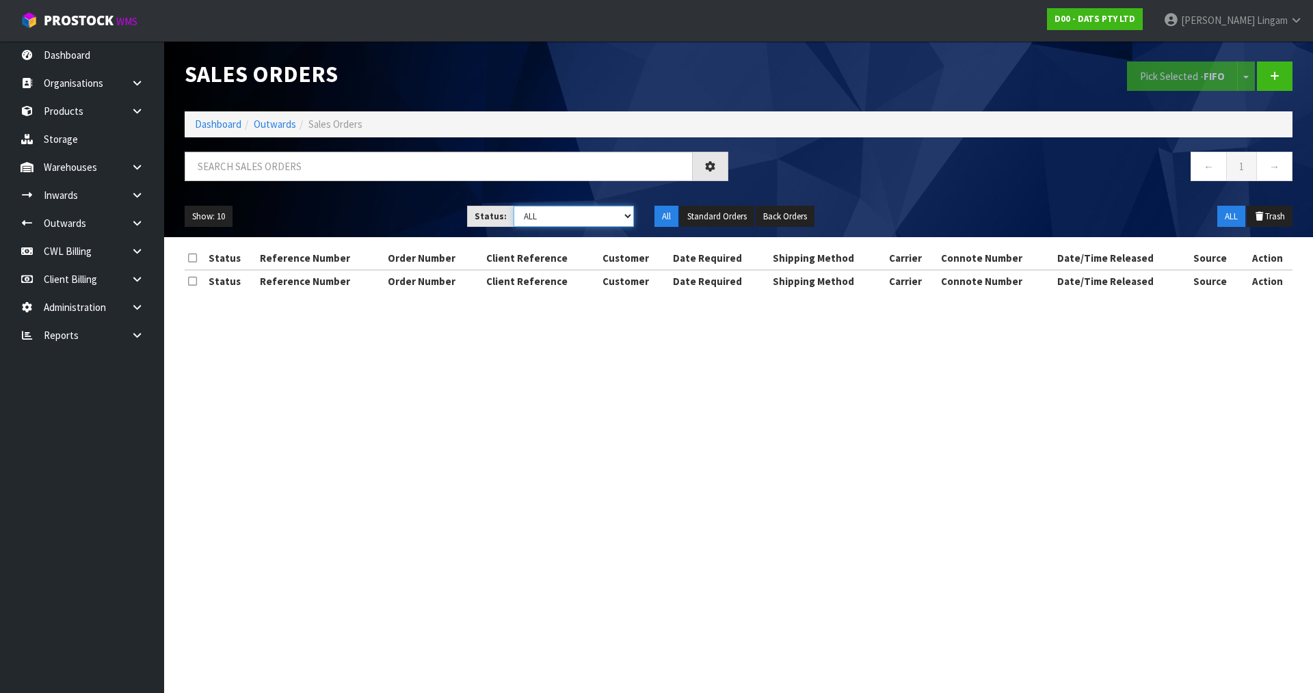
click at [609, 213] on select "Draft Pending Allocated Pending Pick Goods Picked Goods Packed Pending Charges …" at bounding box center [574, 216] width 121 height 21
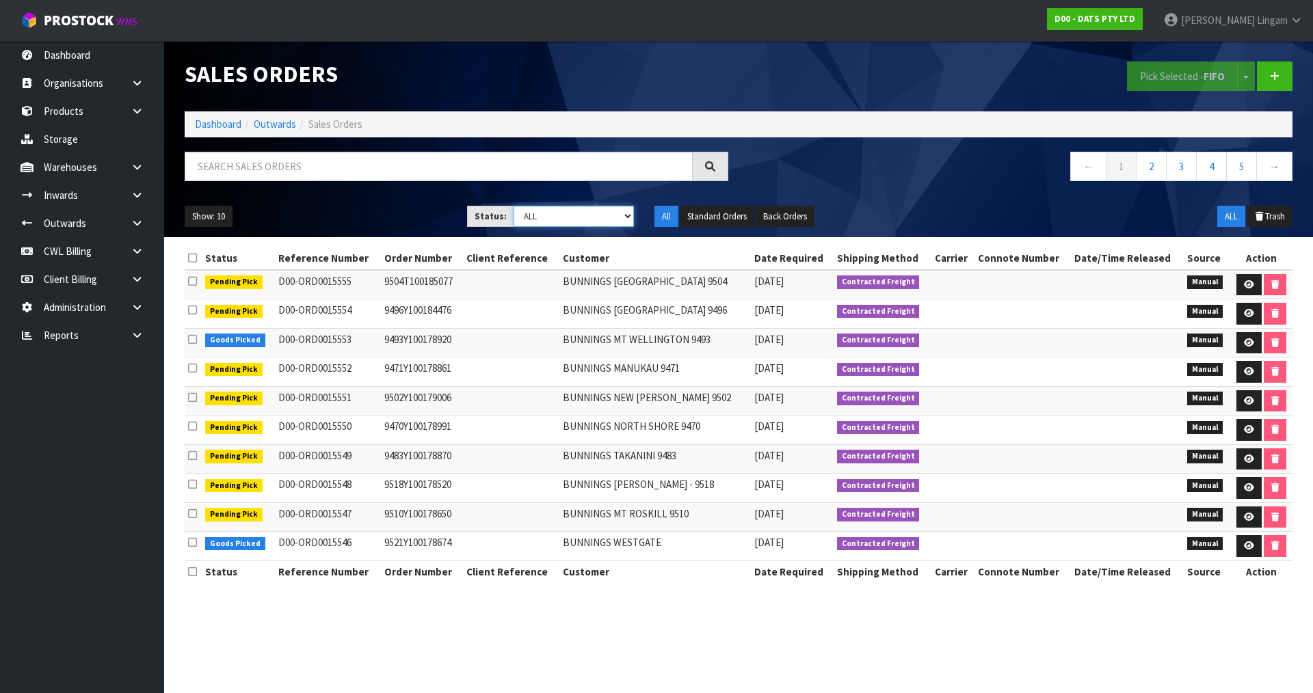
select select "string:6"
click at [514, 206] on select "Draft Pending Allocated Pending Pick Goods Picked Goods Packed Pending Charges …" at bounding box center [574, 216] width 121 height 21
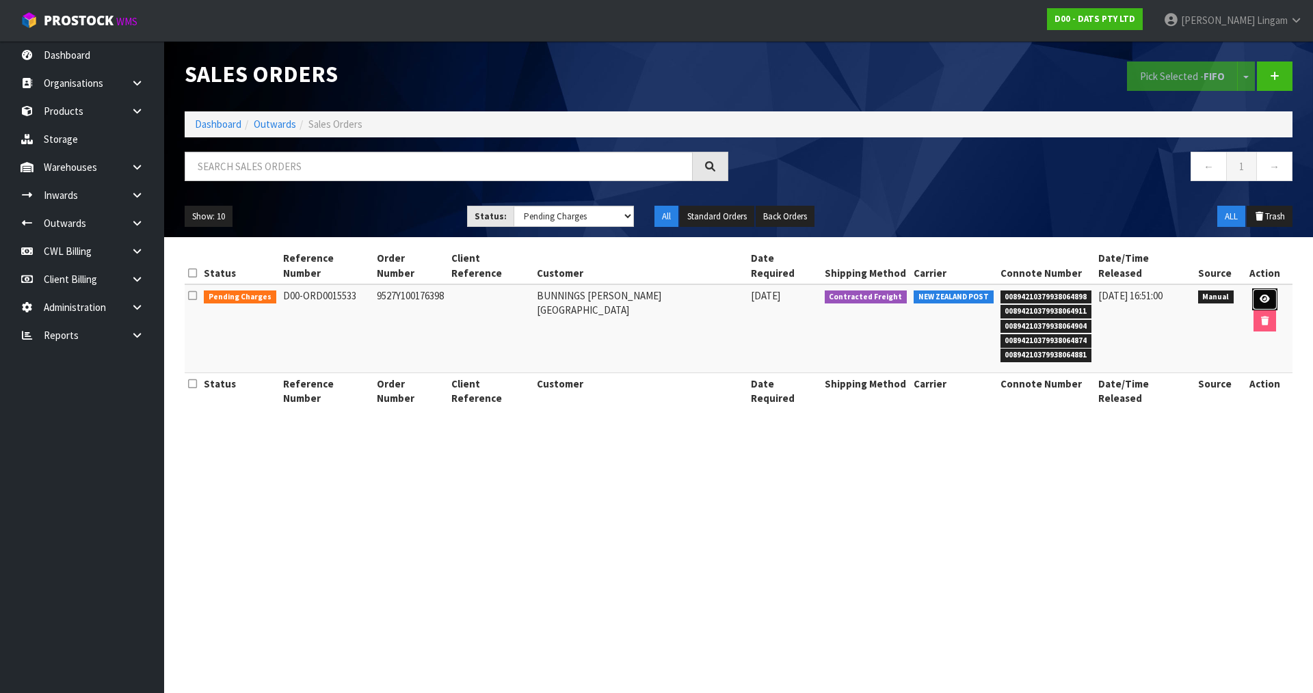
click at [1252, 289] on link at bounding box center [1264, 300] width 25 height 22
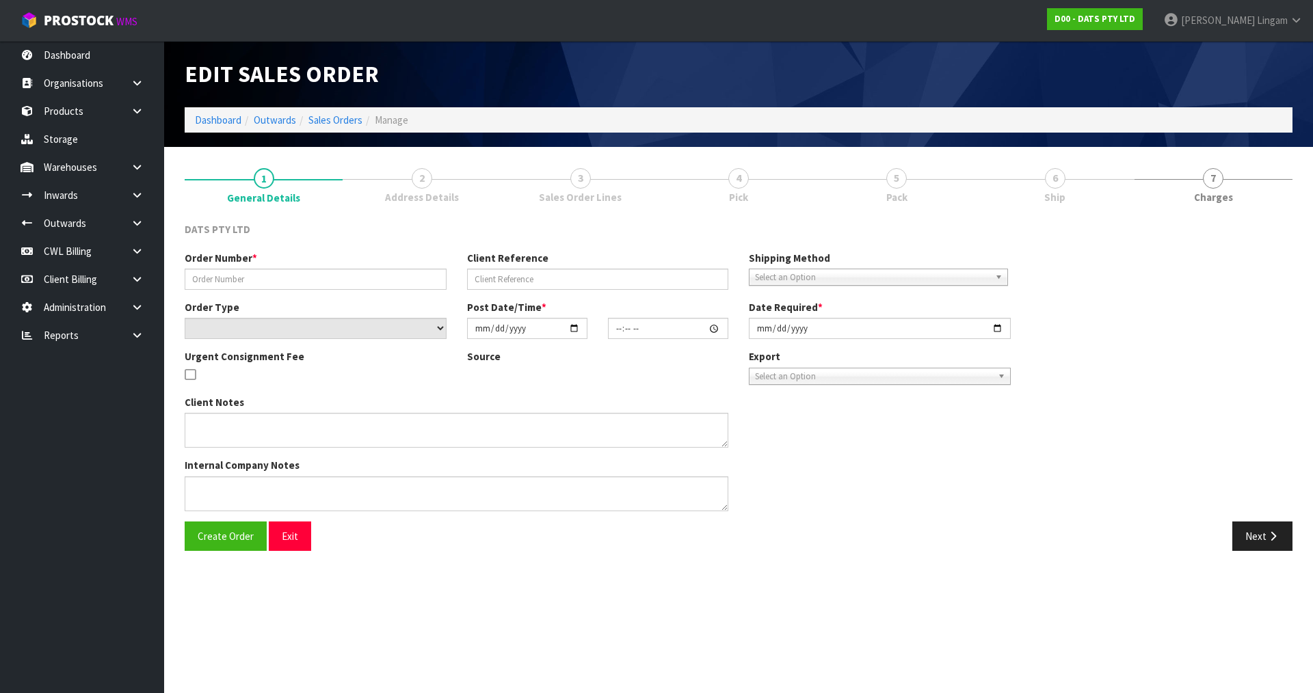
type input "9527Y100176398"
select select "number:0"
type input "[DATE]"
type input "10:35:00.000"
type input "[DATE]"
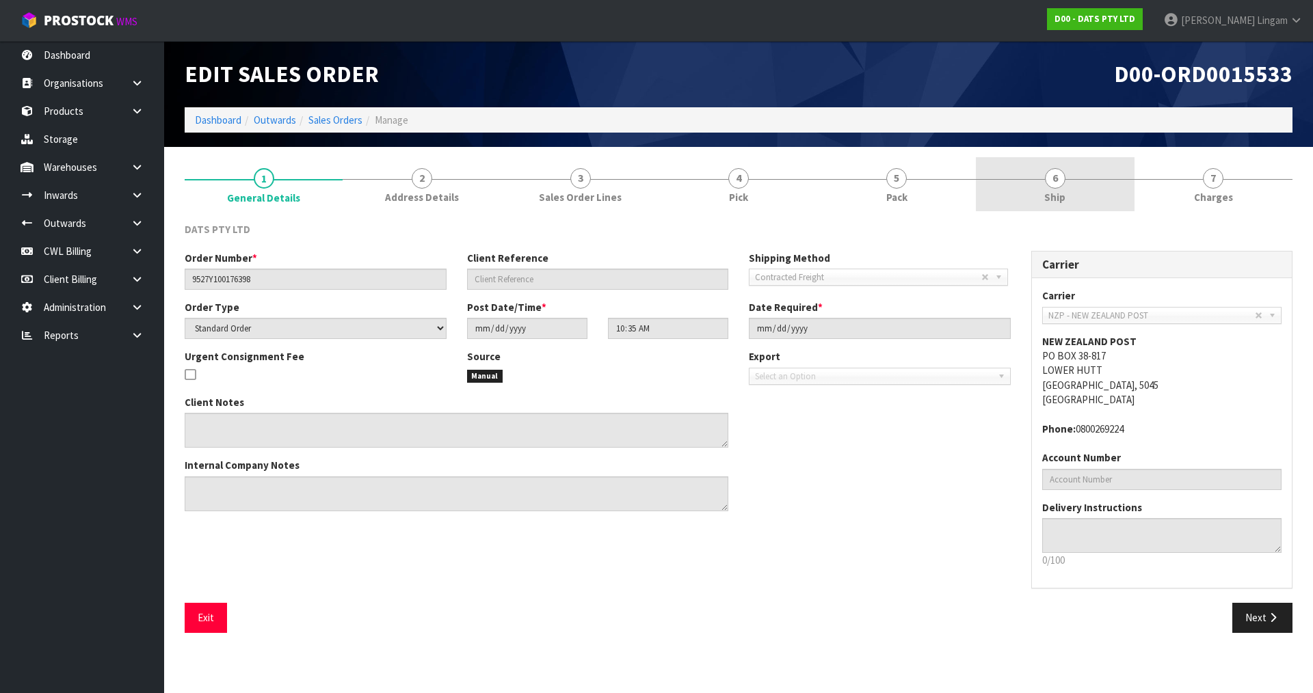
click at [1067, 195] on link "6 Ship" at bounding box center [1055, 184] width 158 height 54
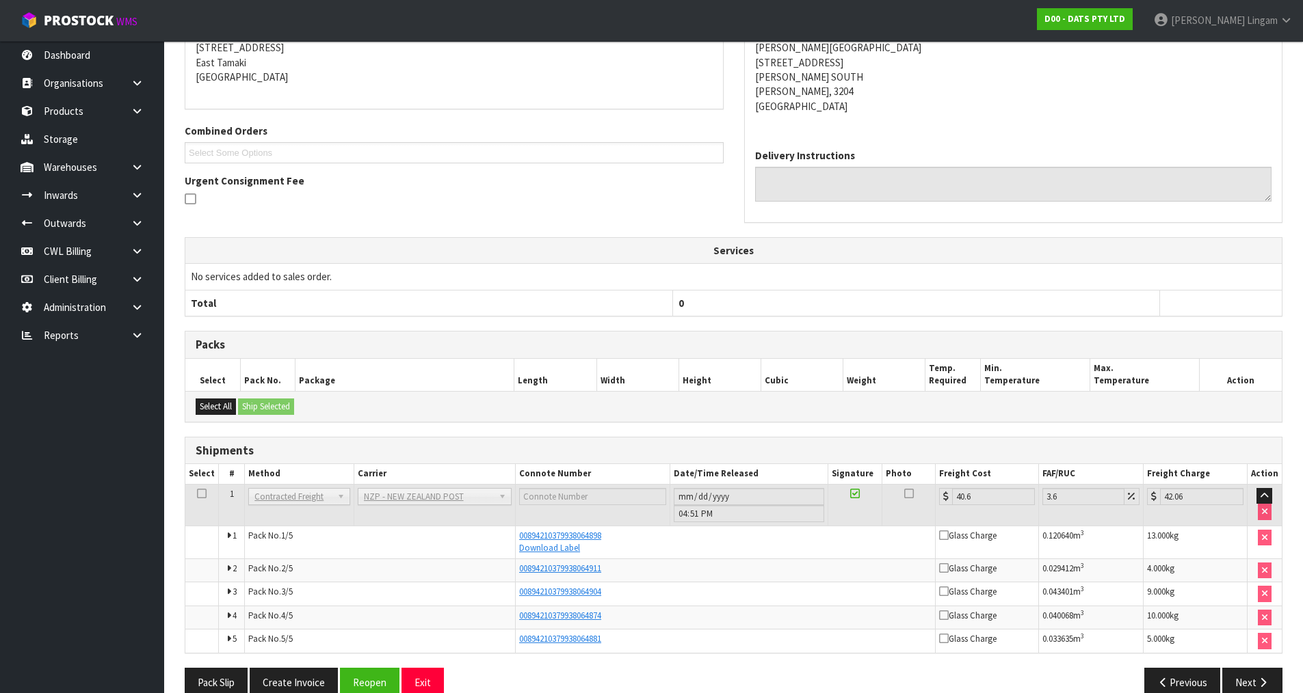
scroll to position [259, 0]
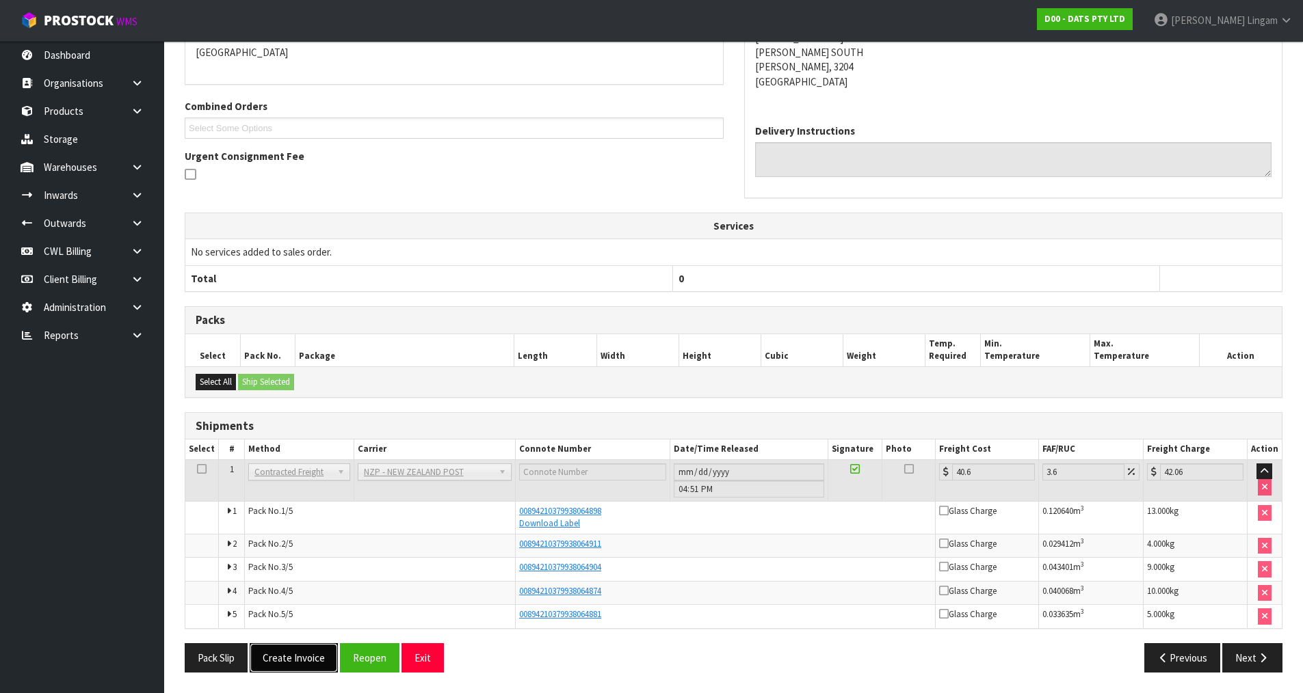
click at [317, 655] on button "Create Invoice" at bounding box center [294, 658] width 88 height 29
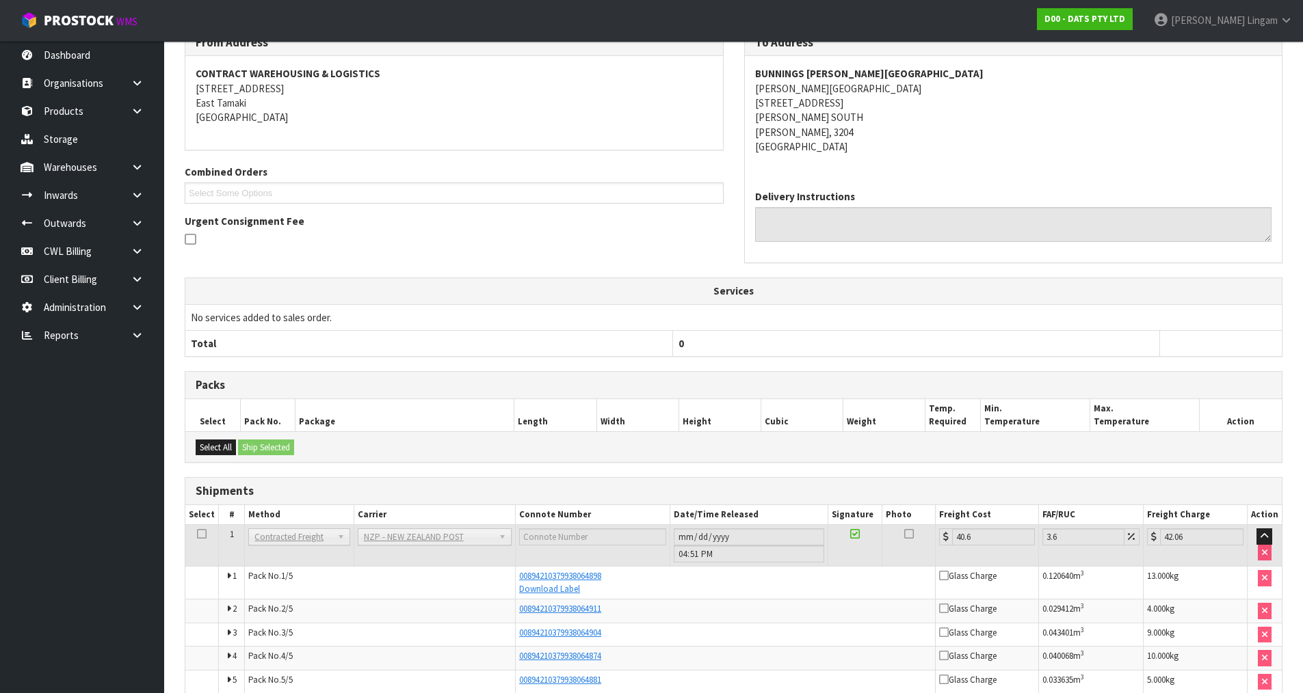
scroll to position [309, 0]
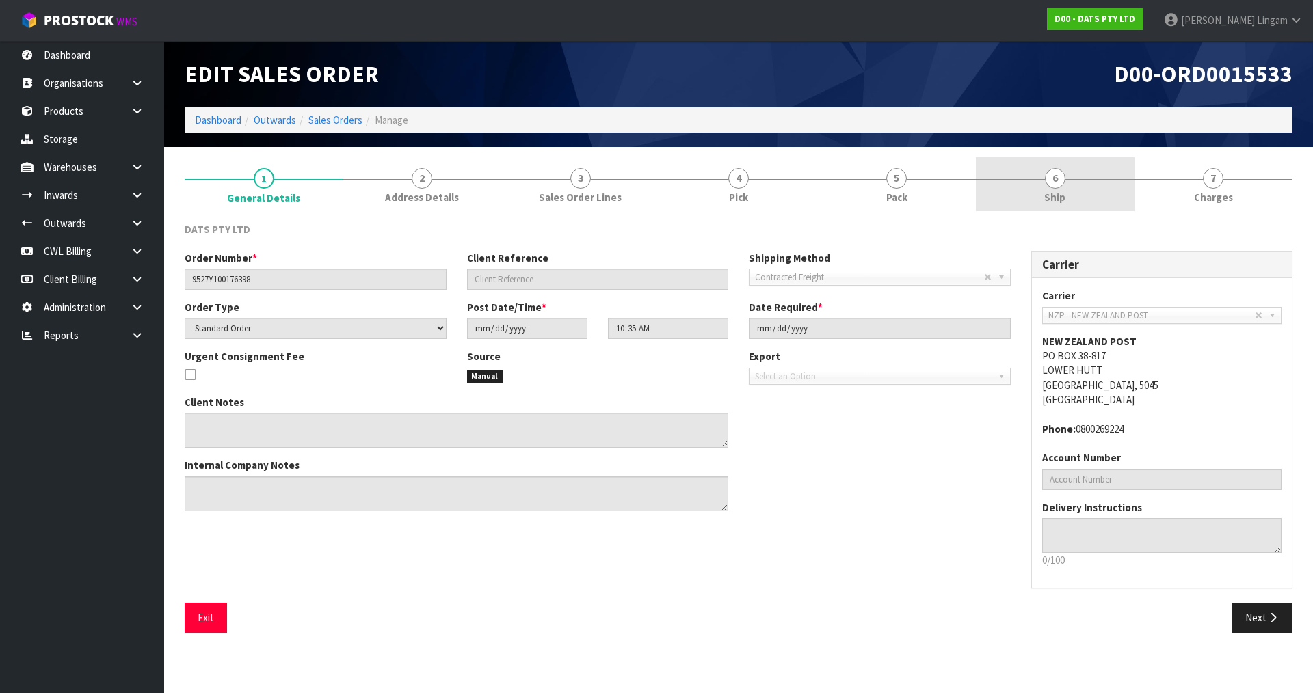
click at [1052, 187] on span "6" at bounding box center [1055, 178] width 21 height 21
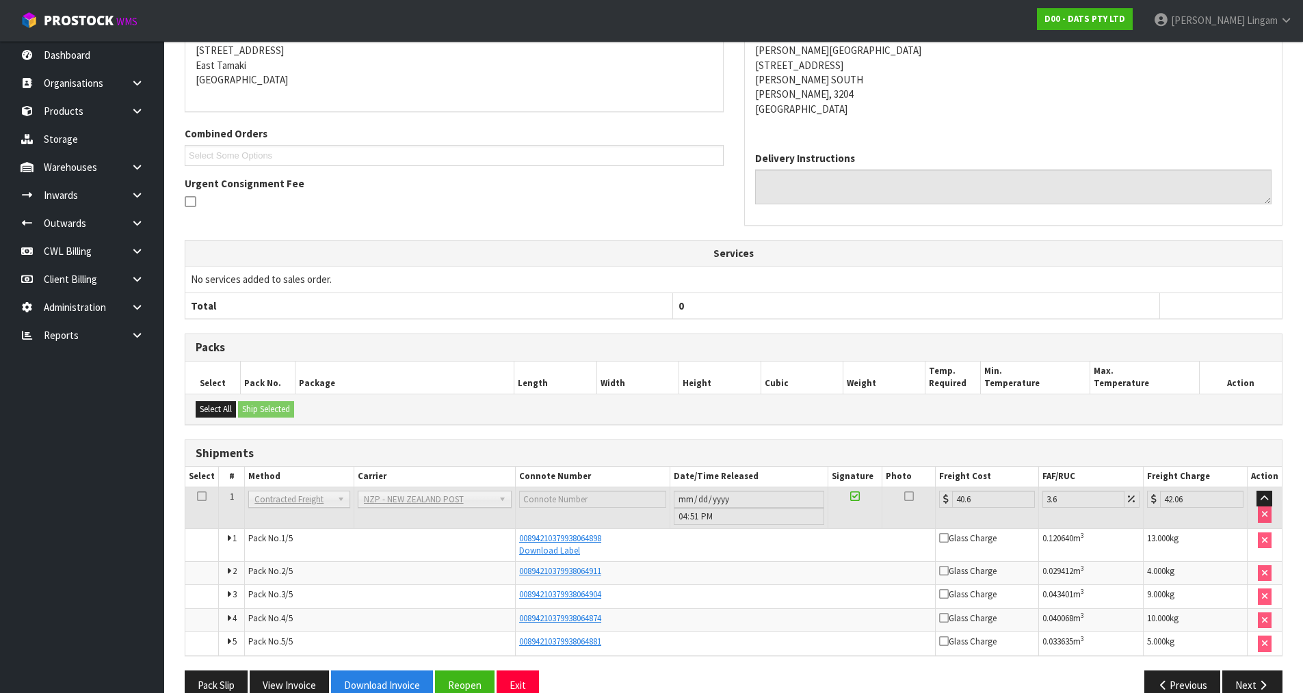
scroll to position [259, 0]
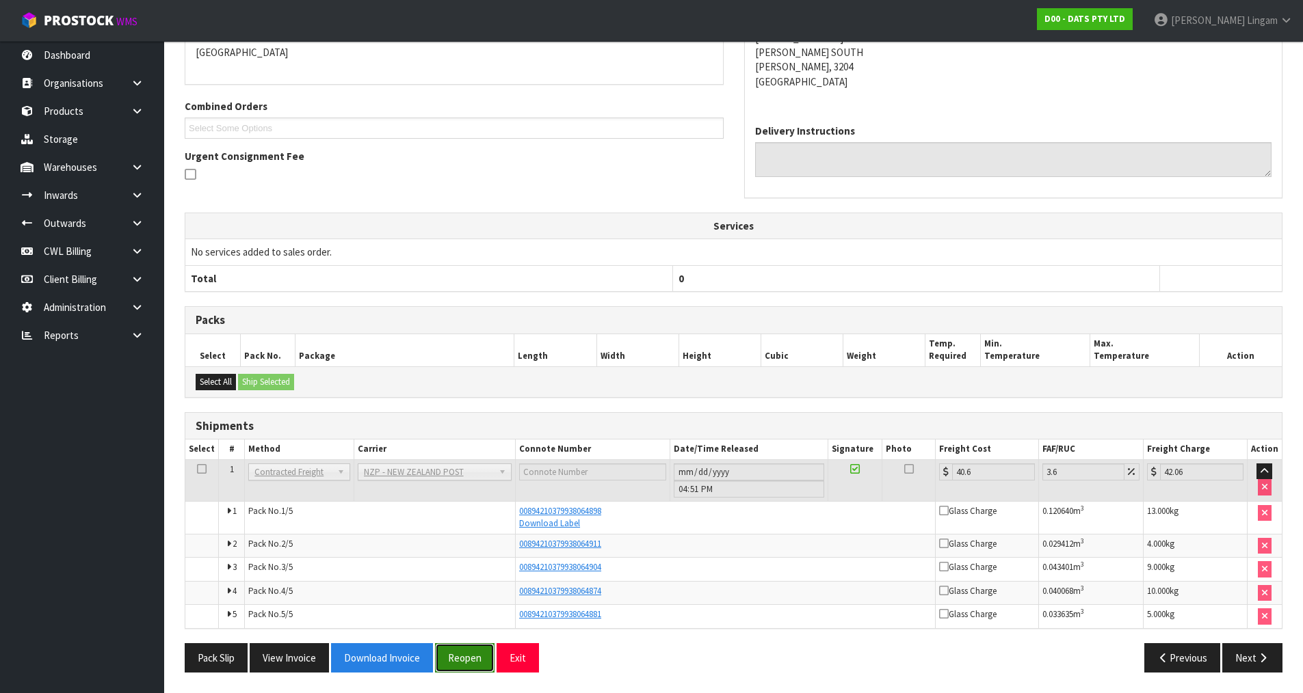
click at [464, 662] on button "Reopen" at bounding box center [465, 658] width 60 height 29
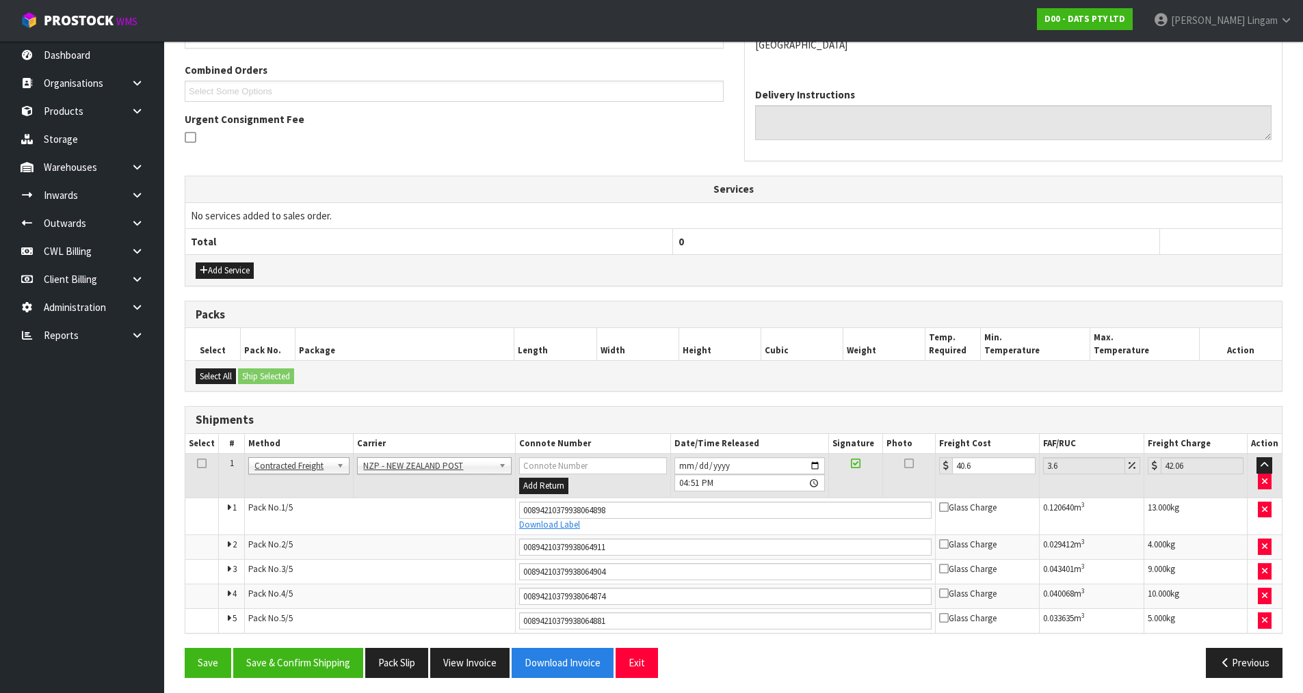
scroll to position [351, 0]
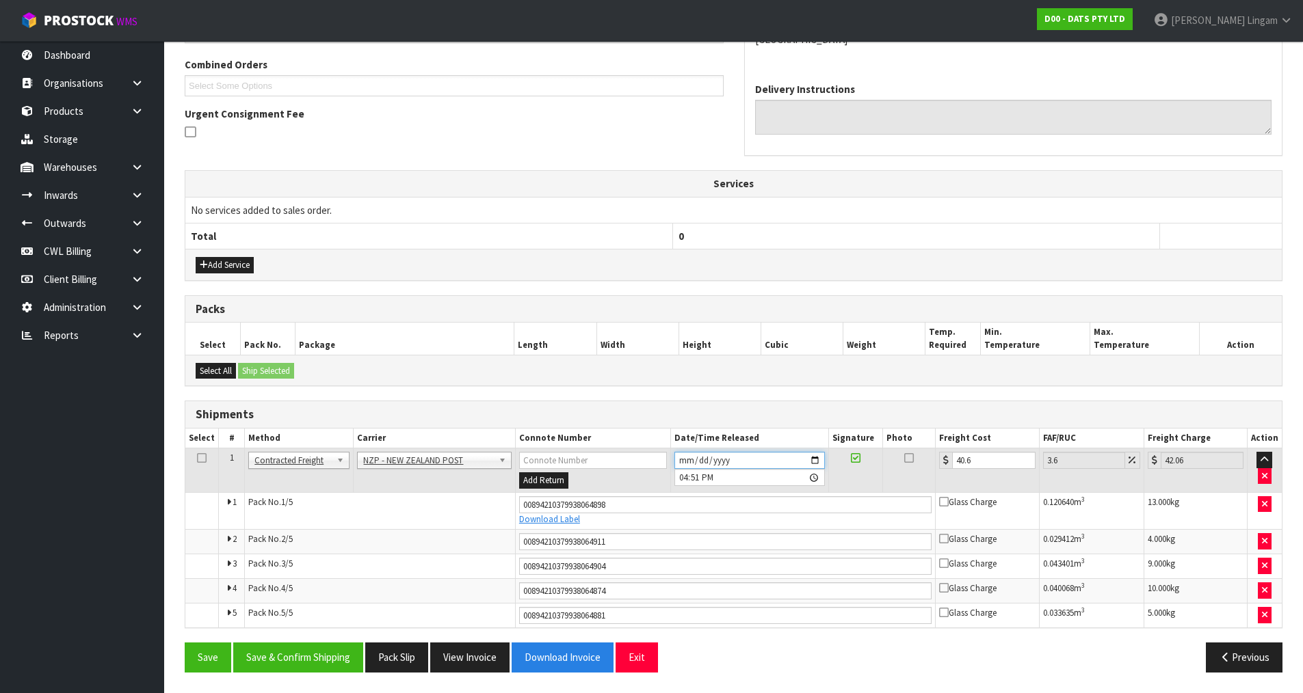
click at [683, 458] on input "[DATE]" at bounding box center [749, 460] width 150 height 17
type input "[DATE]"
click at [336, 657] on button "Save & Confirm Shipping" at bounding box center [298, 657] width 130 height 29
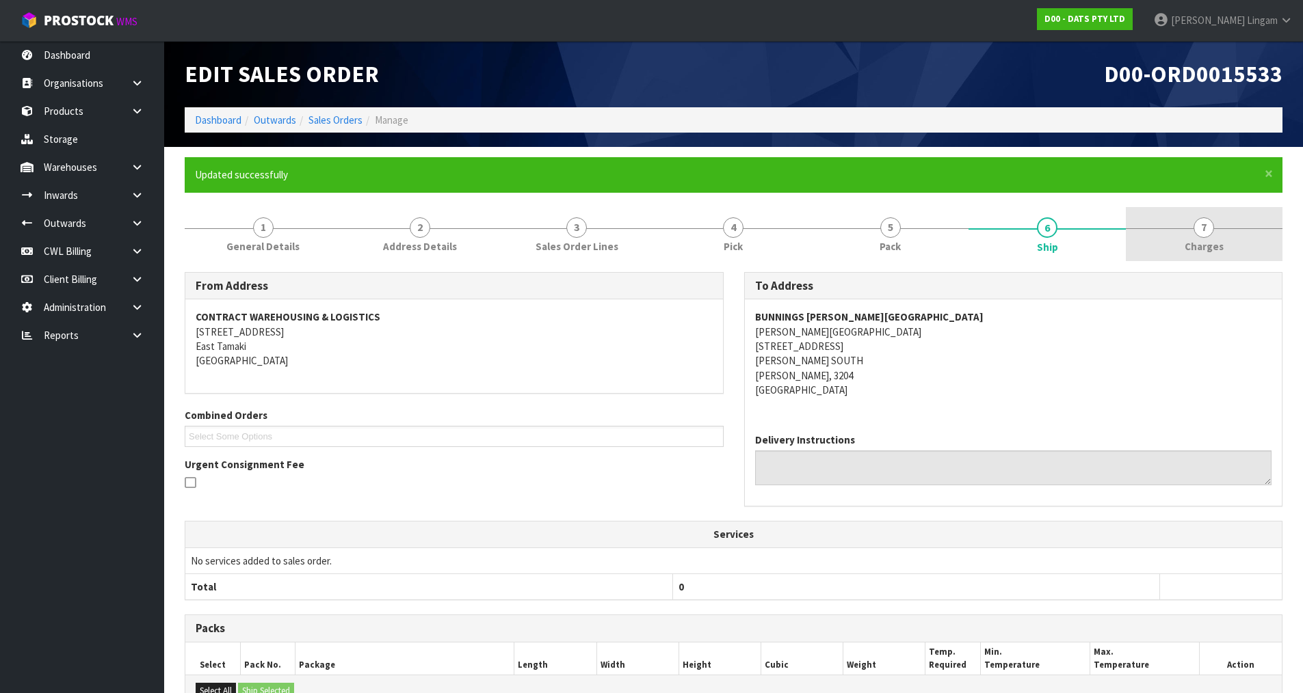
click at [1230, 247] on link "7 [GEOGRAPHIC_DATA]" at bounding box center [1204, 234] width 157 height 54
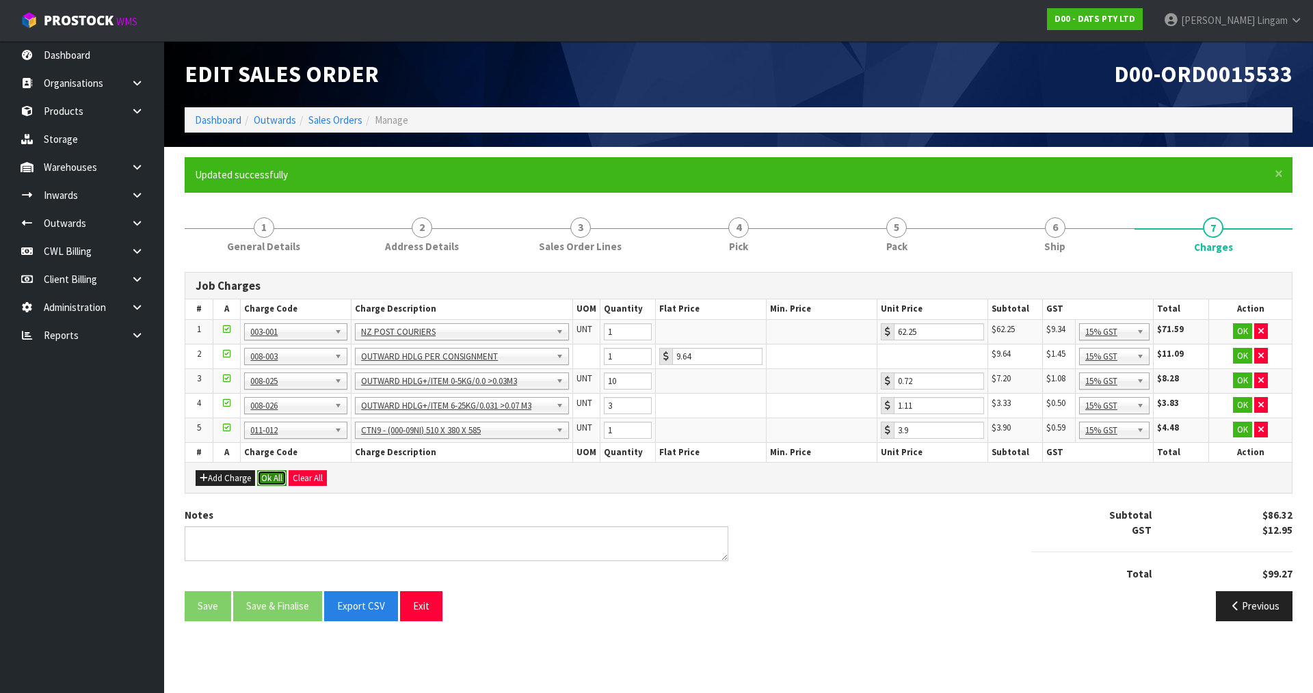
click at [278, 478] on button "Ok All" at bounding box center [271, 479] width 29 height 16
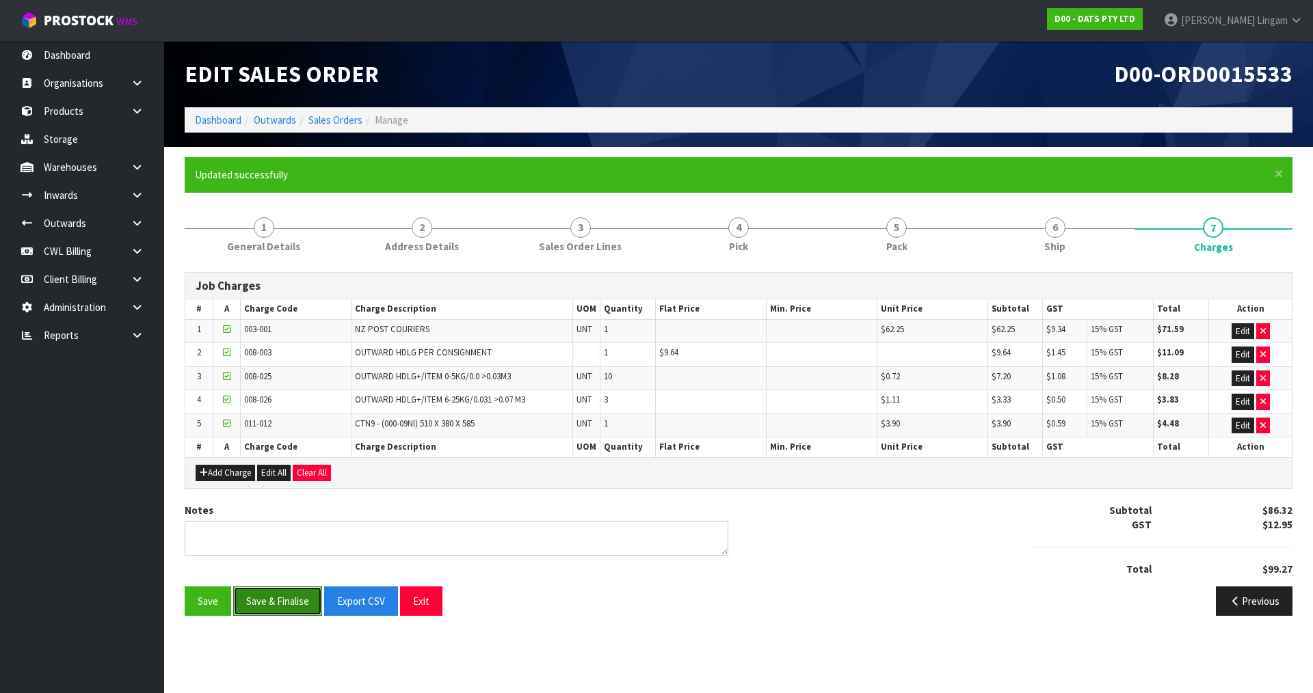
click at [283, 598] on button "Save & Finalise" at bounding box center [277, 601] width 89 height 29
click at [1072, 252] on link "6 Ship" at bounding box center [1055, 234] width 158 height 54
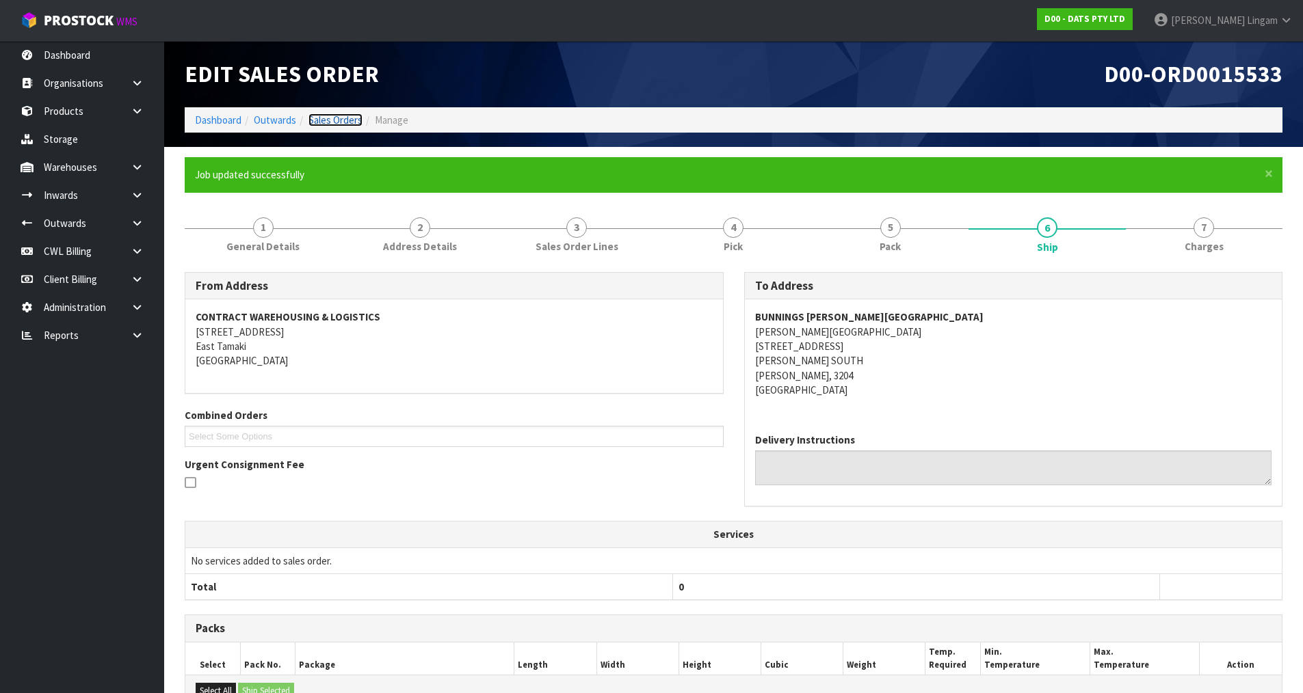
click at [346, 114] on link "Sales Orders" at bounding box center [335, 120] width 54 height 13
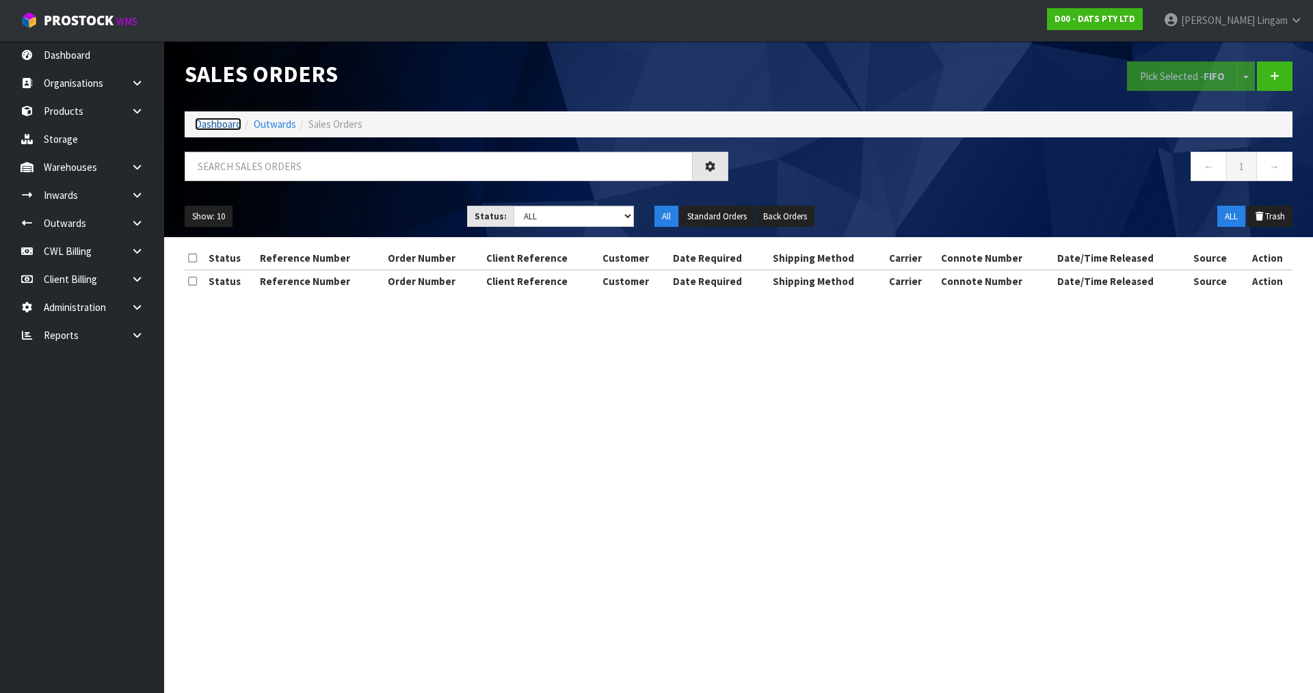
click at [206, 121] on link "Dashboard" at bounding box center [218, 124] width 47 height 13
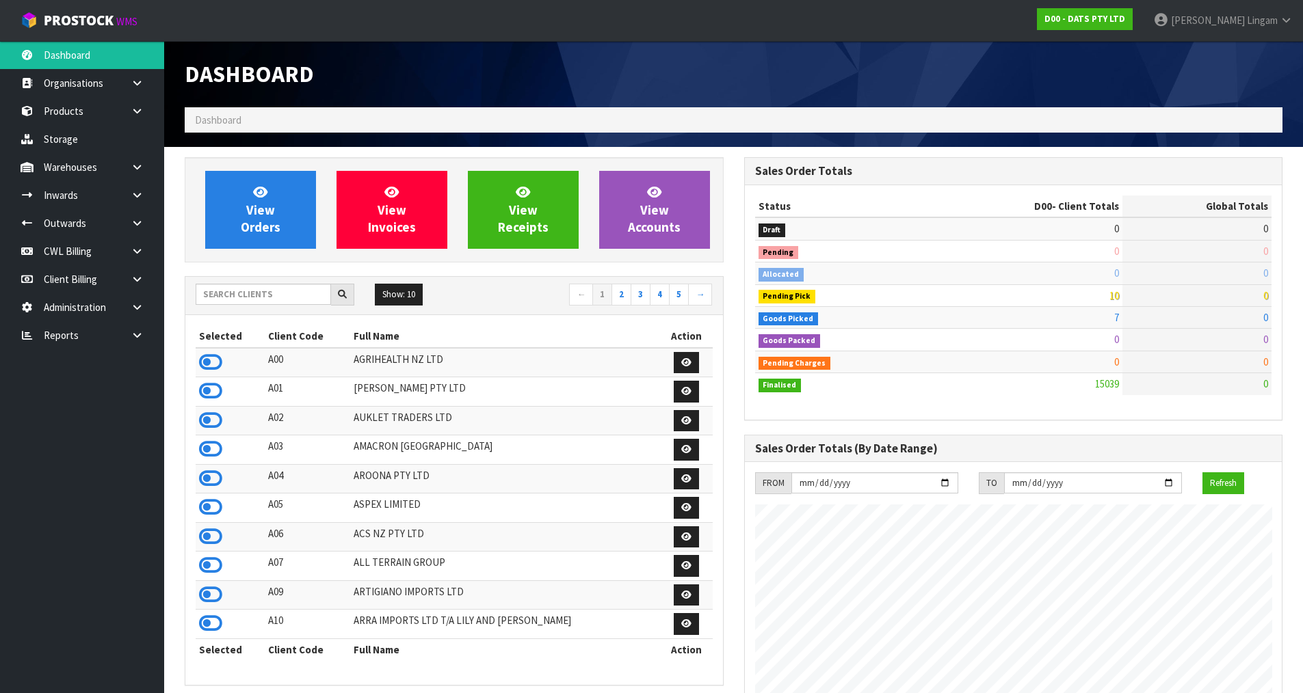
scroll to position [1036, 559]
click at [300, 298] on input "text" at bounding box center [263, 294] width 135 height 21
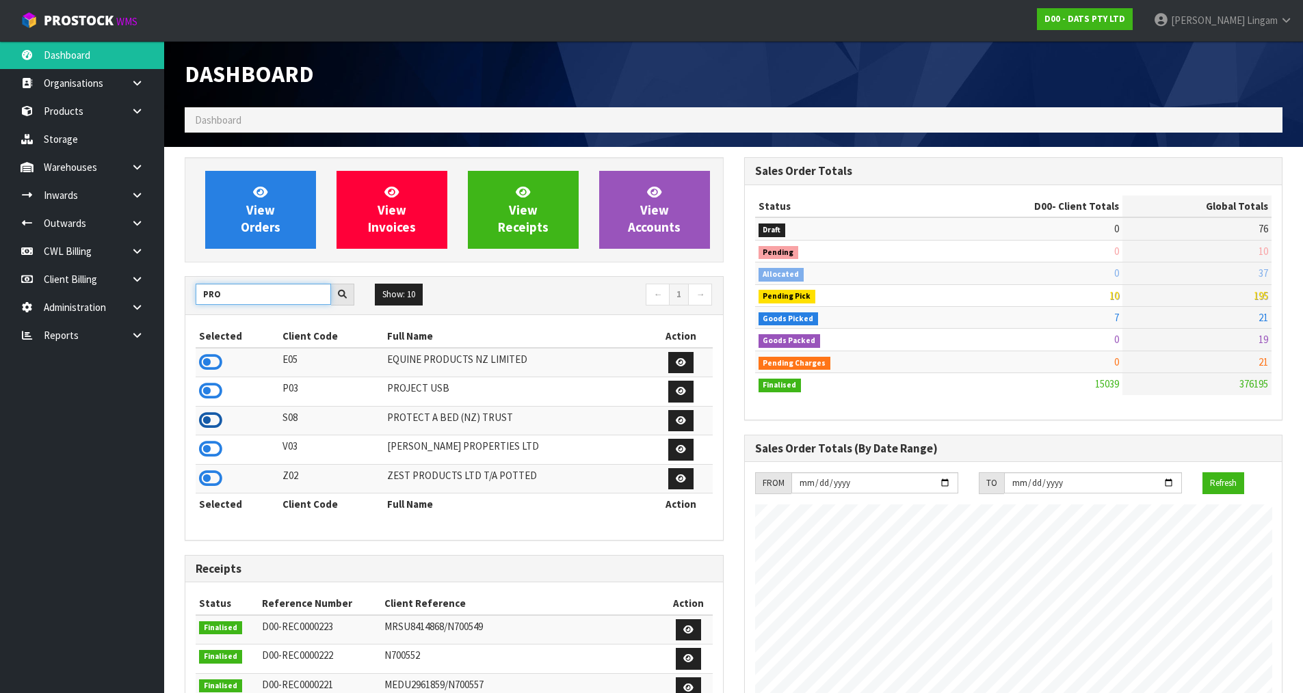
type input "PRO"
click at [210, 419] on icon at bounding box center [210, 420] width 23 height 21
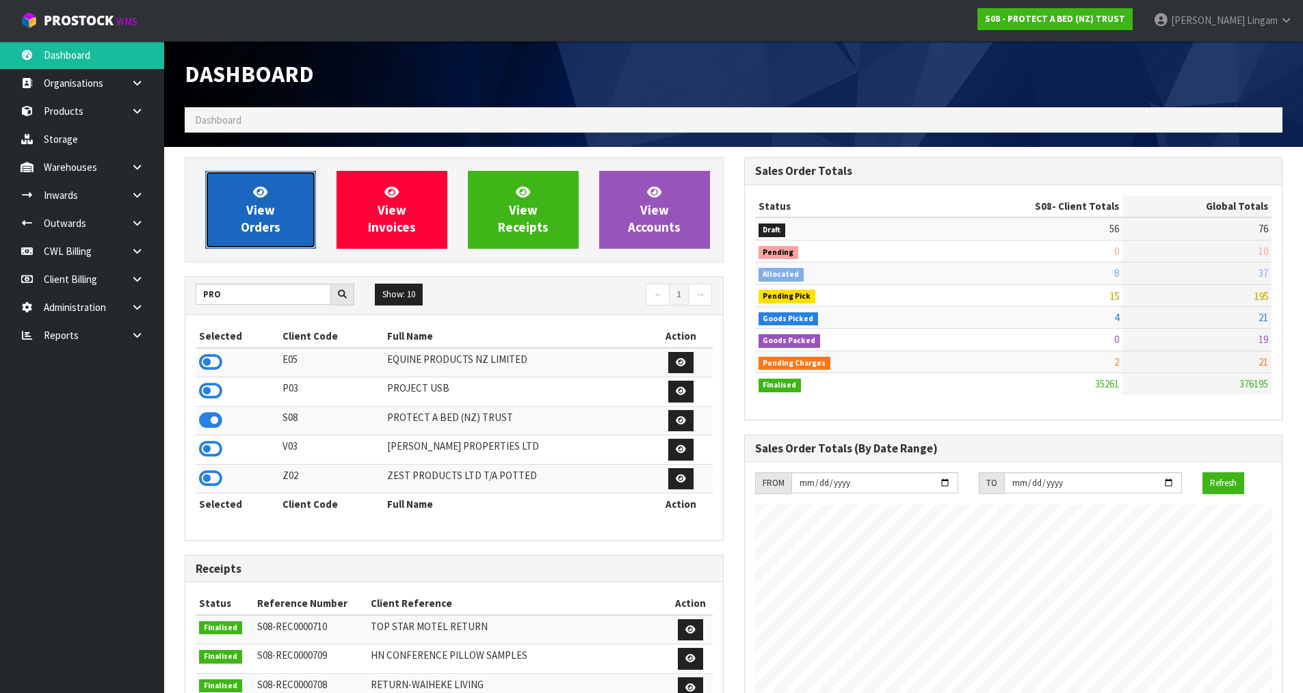
click at [286, 229] on link "View Orders" at bounding box center [260, 210] width 111 height 78
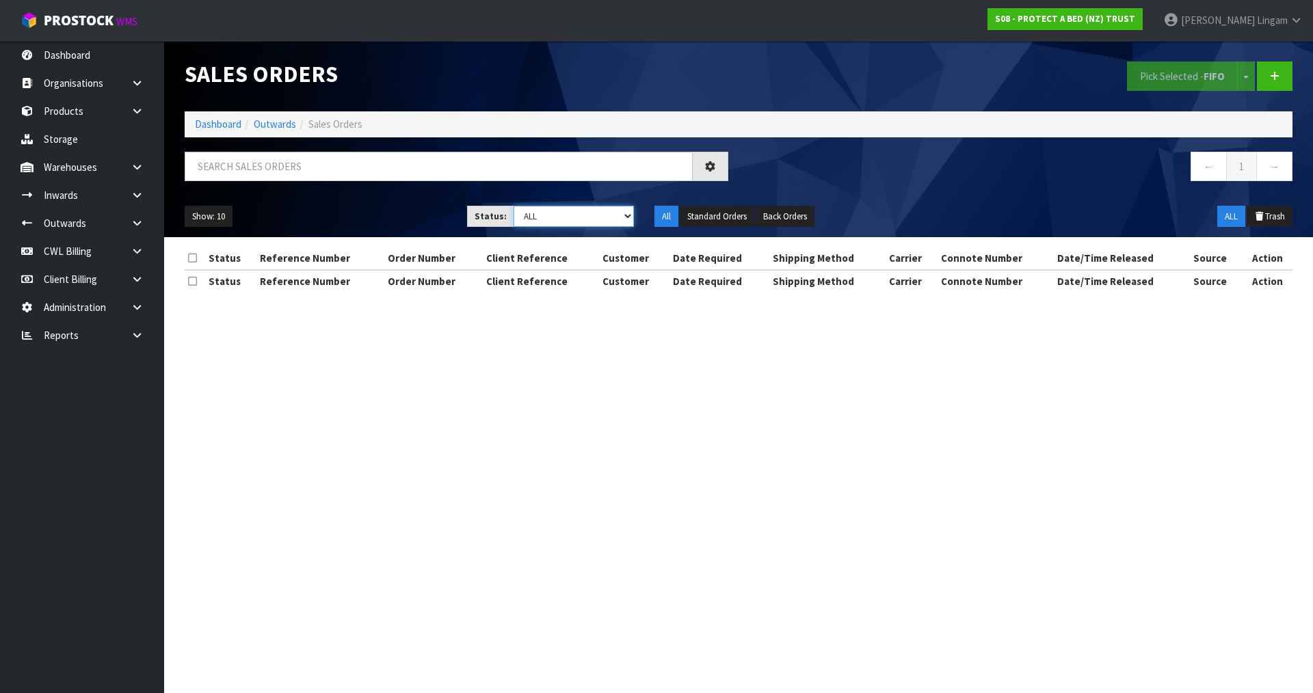
click at [605, 213] on select "Draft Pending Allocated Pending Pick Goods Picked Goods Packed Pending Charges …" at bounding box center [574, 216] width 121 height 21
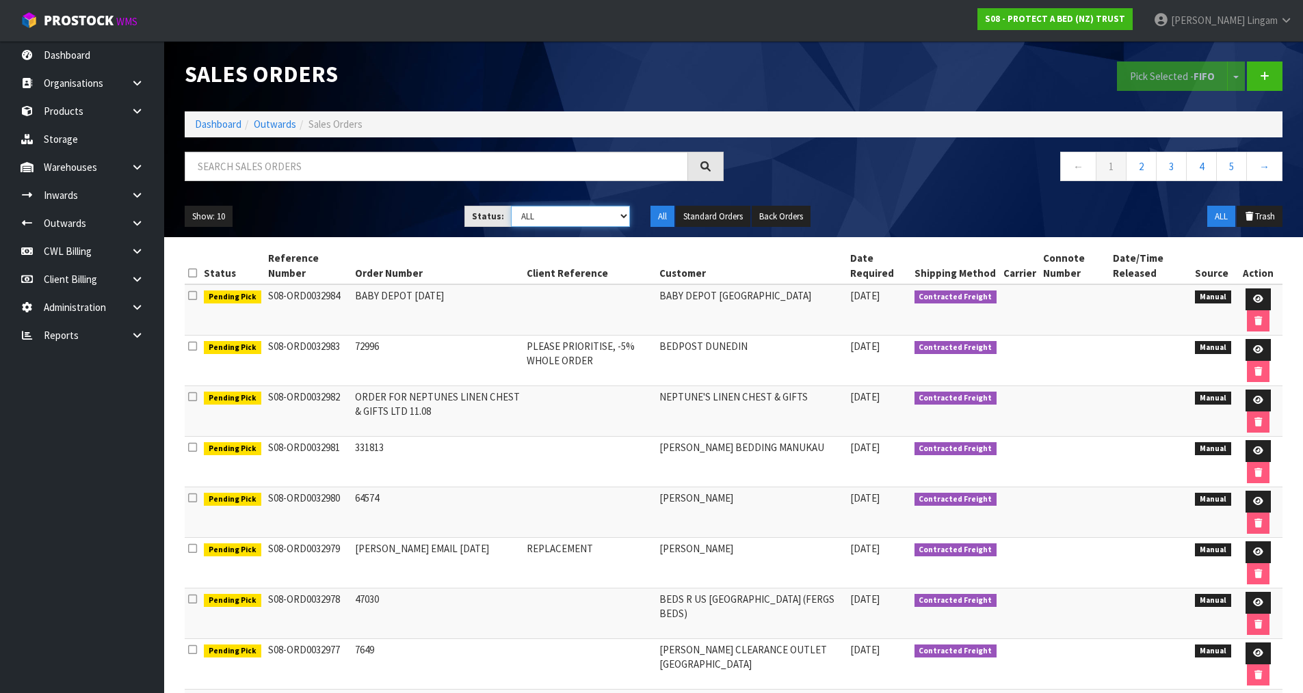
select select "string:6"
click at [511, 206] on select "Draft Pending Allocated Pending Pick Goods Picked Goods Packed Pending Charges …" at bounding box center [570, 216] width 119 height 21
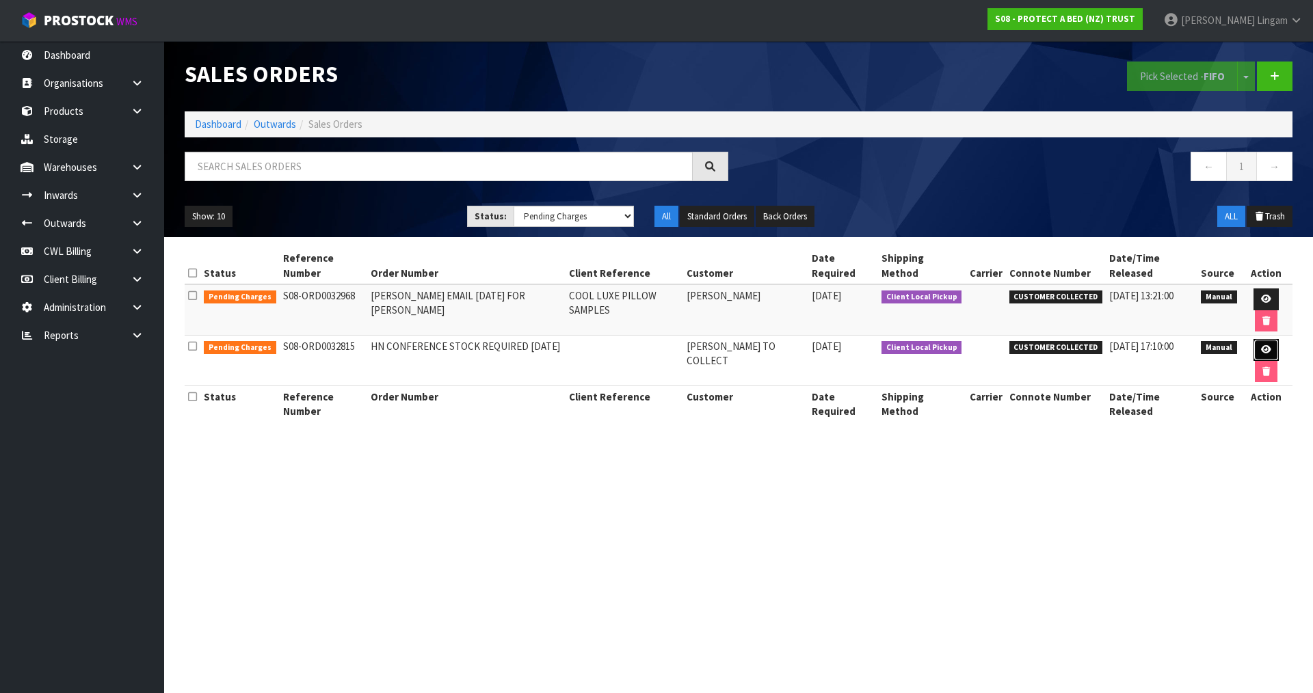
click at [1261, 345] on icon at bounding box center [1266, 349] width 10 height 9
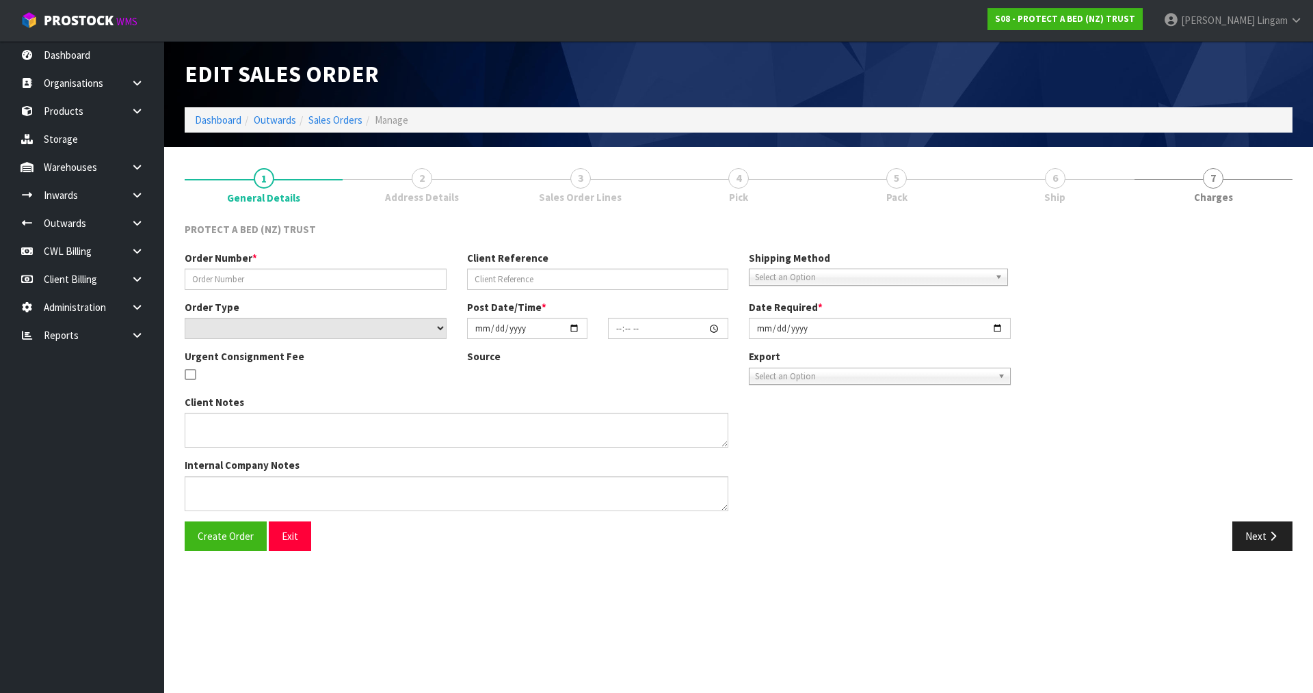
type input "HN CONFERENCE STOCK REQUIRED [DATE]"
select select "number:0"
type input "[DATE]"
type input "12:29:00.000"
type input "[DATE]"
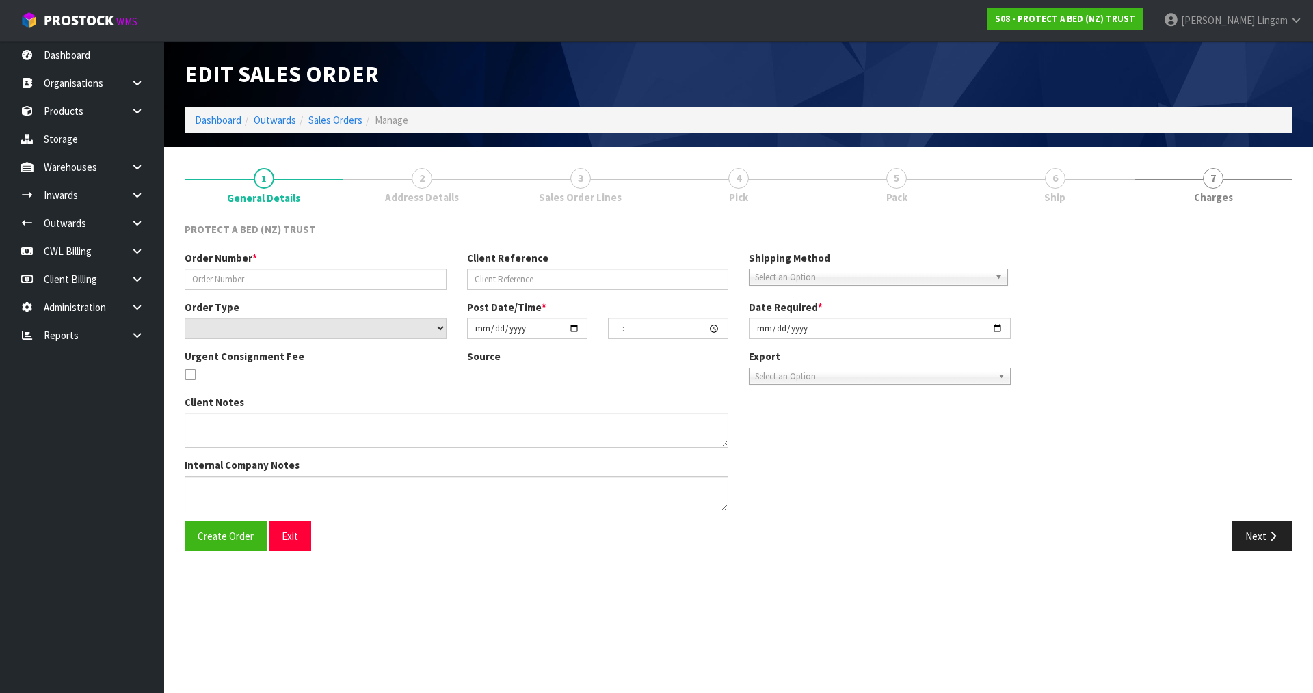
type textarea "I WILL PICK THESE ITEMS UP [DATE][DATE]. PLEASE LET ME KNOW IF YOU FORESEE ANY …"
type textarea "NO INVOICE NEEDED?"
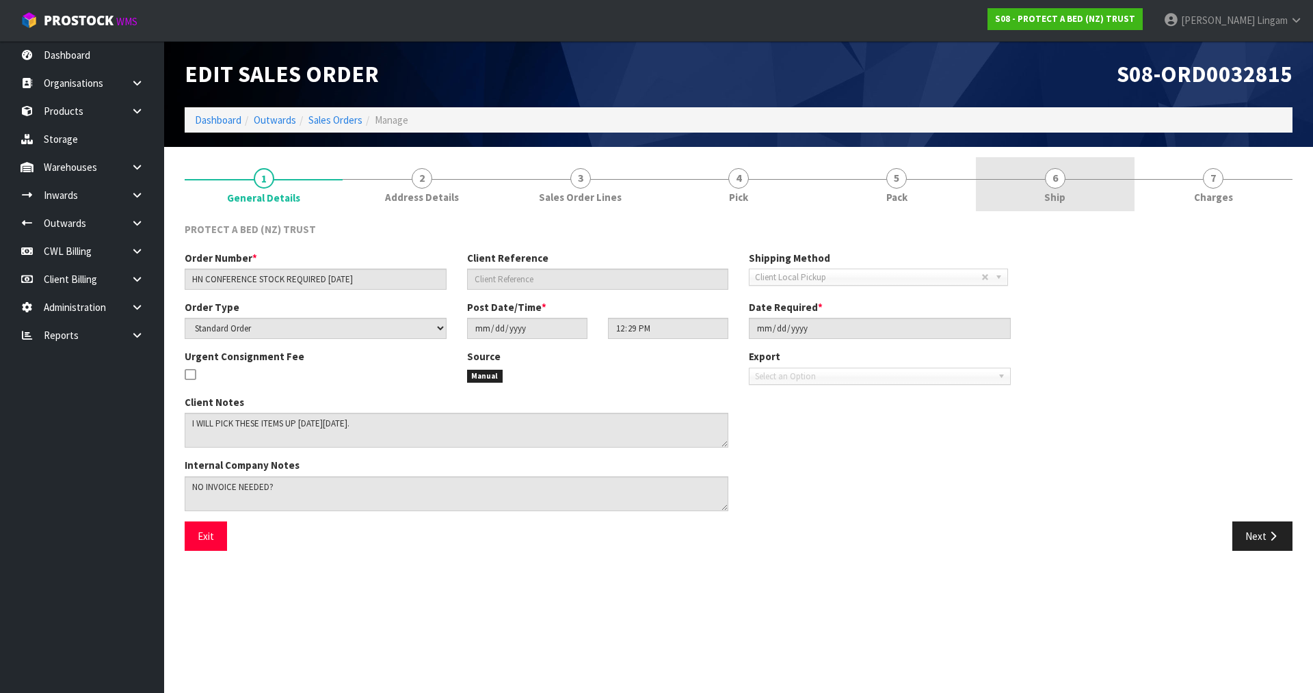
click at [1072, 202] on link "6 Ship" at bounding box center [1055, 184] width 158 height 54
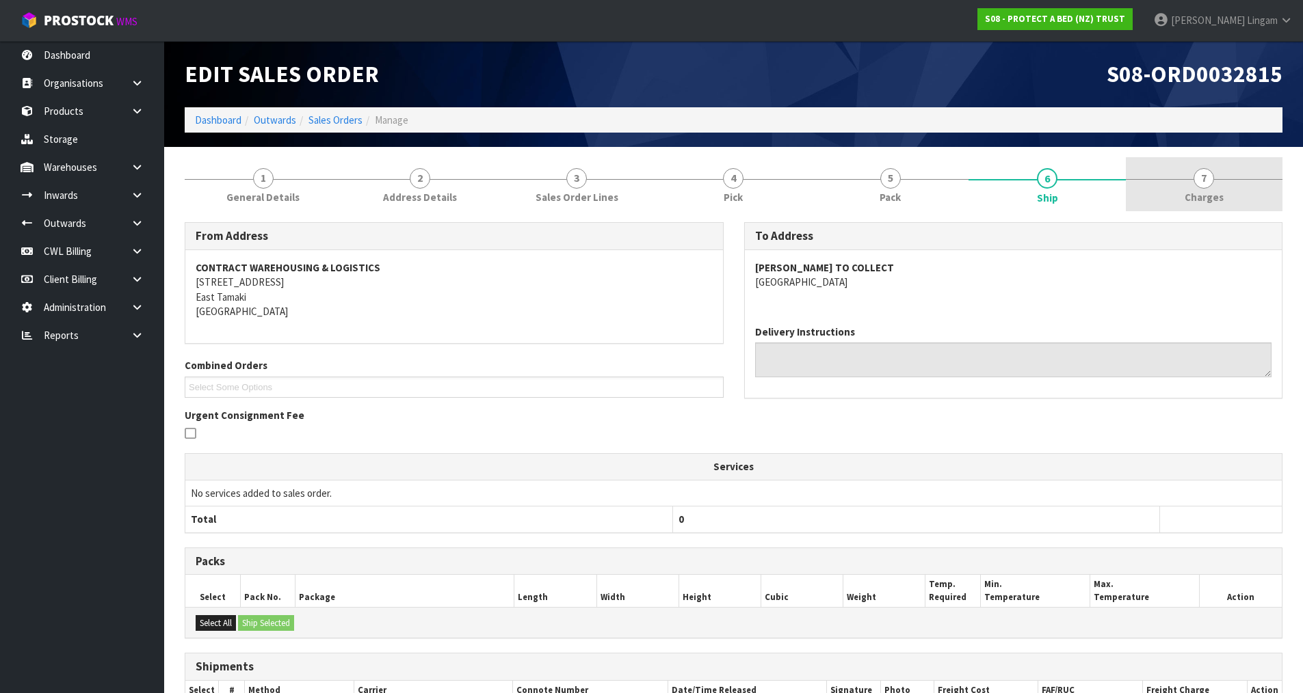
click at [1229, 196] on link "7 [GEOGRAPHIC_DATA]" at bounding box center [1204, 184] width 157 height 54
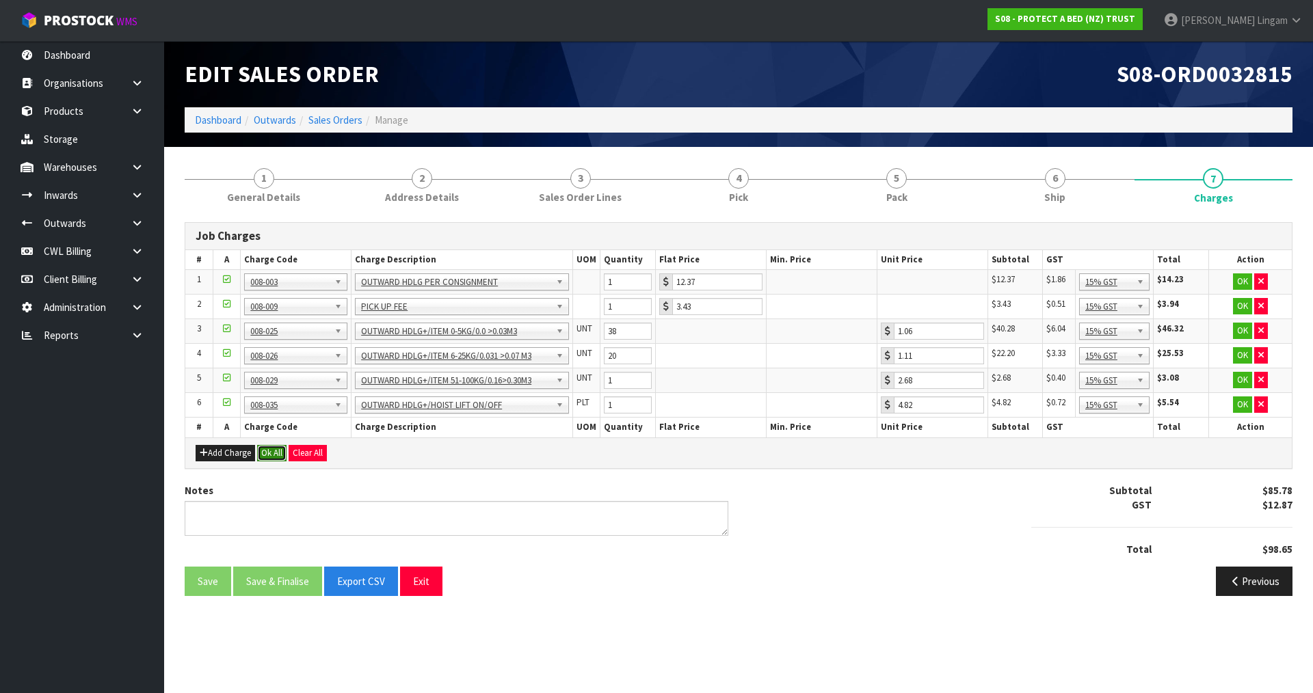
click at [274, 449] on button "Ok All" at bounding box center [271, 453] width 29 height 16
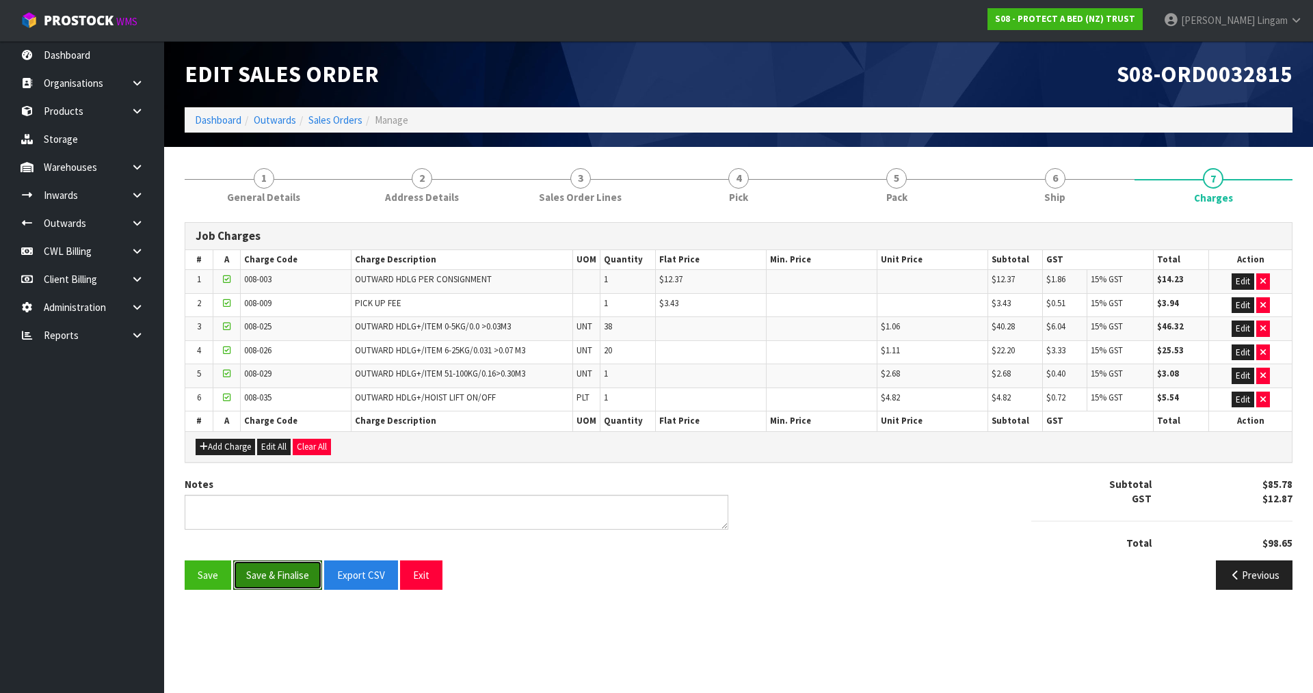
drag, startPoint x: 285, startPoint y: 576, endPoint x: 318, endPoint y: 551, distance: 42.0
click at [283, 576] on button "Save & Finalise" at bounding box center [277, 575] width 89 height 29
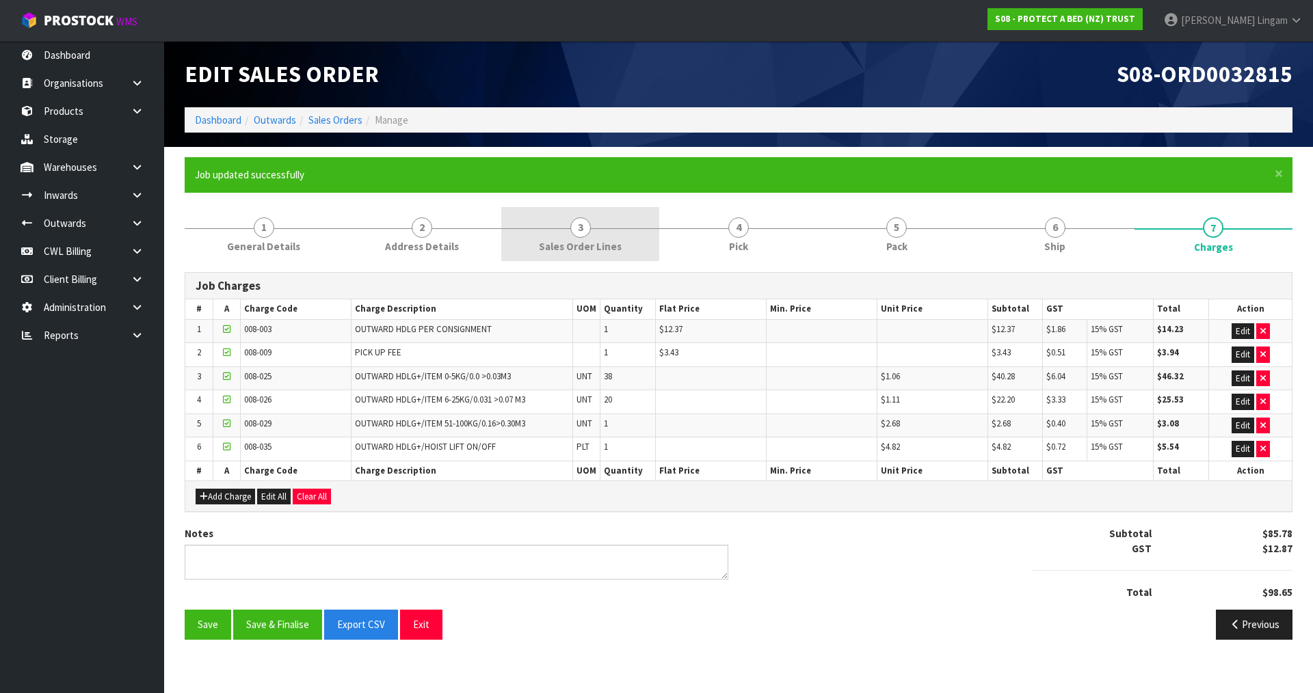
click at [605, 232] on link "3 Sales Order Lines" at bounding box center [580, 234] width 158 height 54
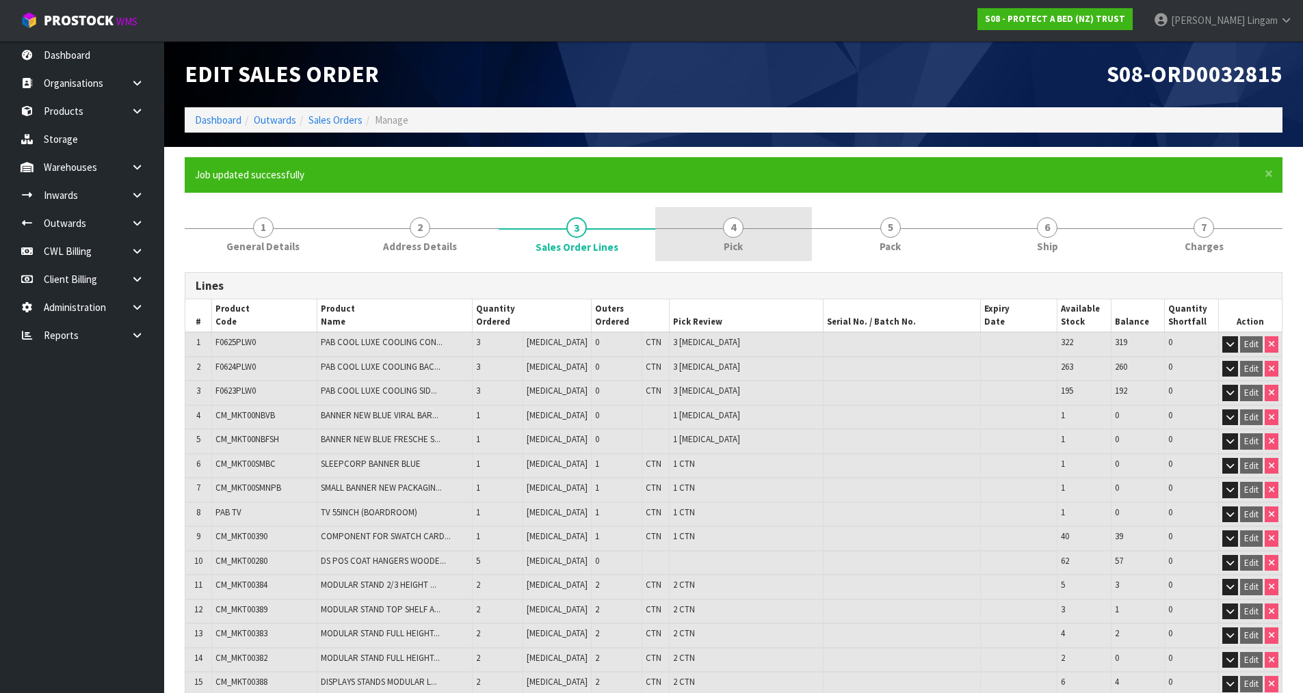
click at [759, 249] on link "4 Pick" at bounding box center [733, 234] width 157 height 54
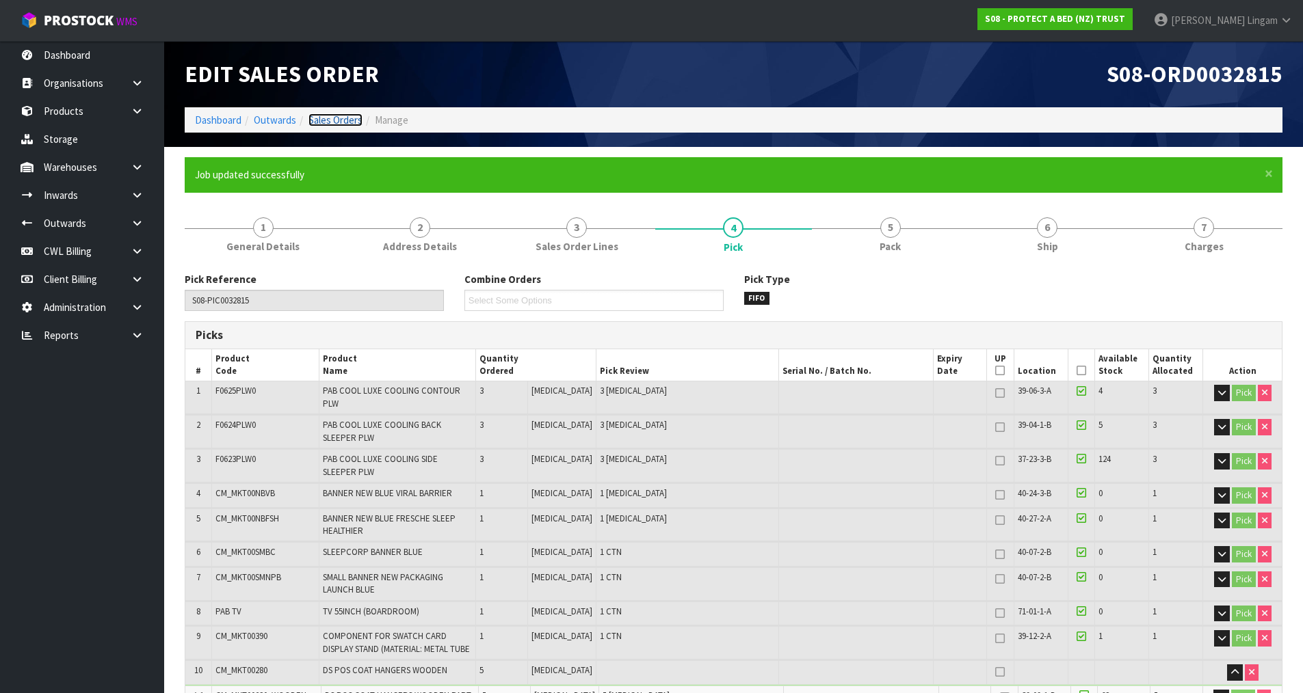
click at [339, 118] on link "Sales Orders" at bounding box center [335, 120] width 54 height 13
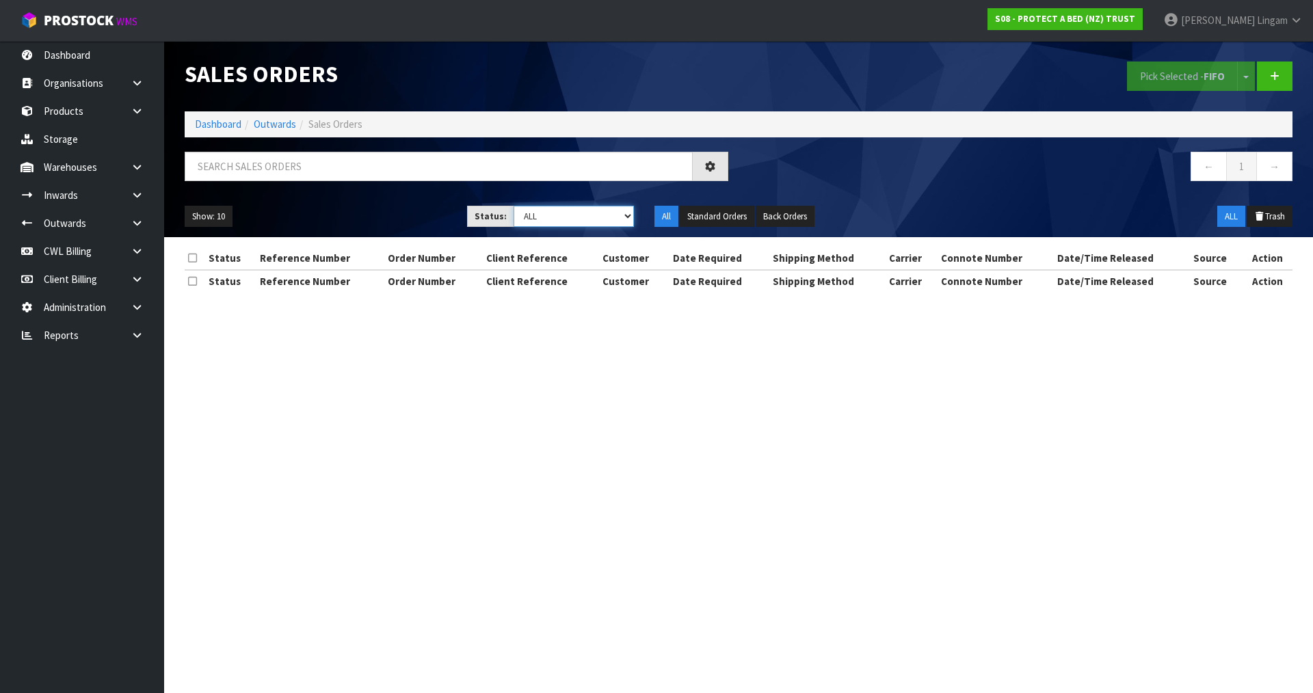
click at [593, 220] on select "Draft Pending Allocated Pending Pick Goods Picked Goods Packed Pending Charges …" at bounding box center [574, 216] width 121 height 21
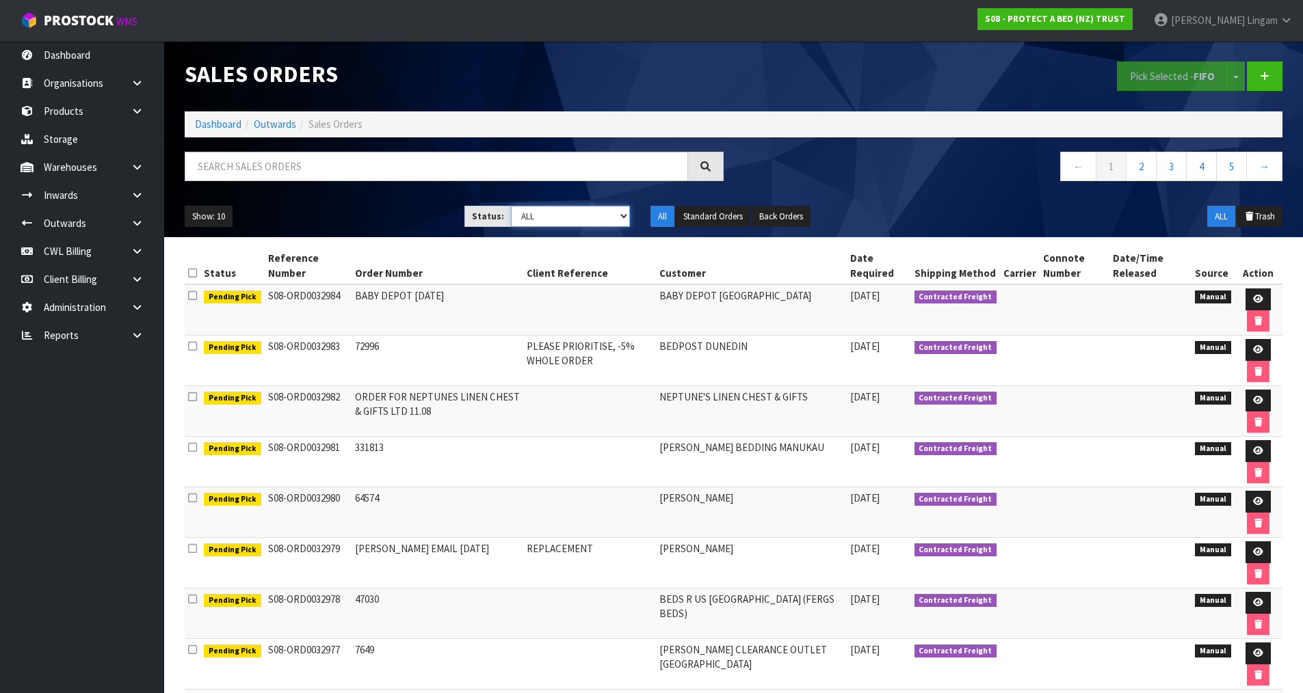
select select "string:6"
click at [511, 206] on select "Draft Pending Allocated Pending Pick Goods Picked Goods Packed Pending Charges …" at bounding box center [570, 216] width 119 height 21
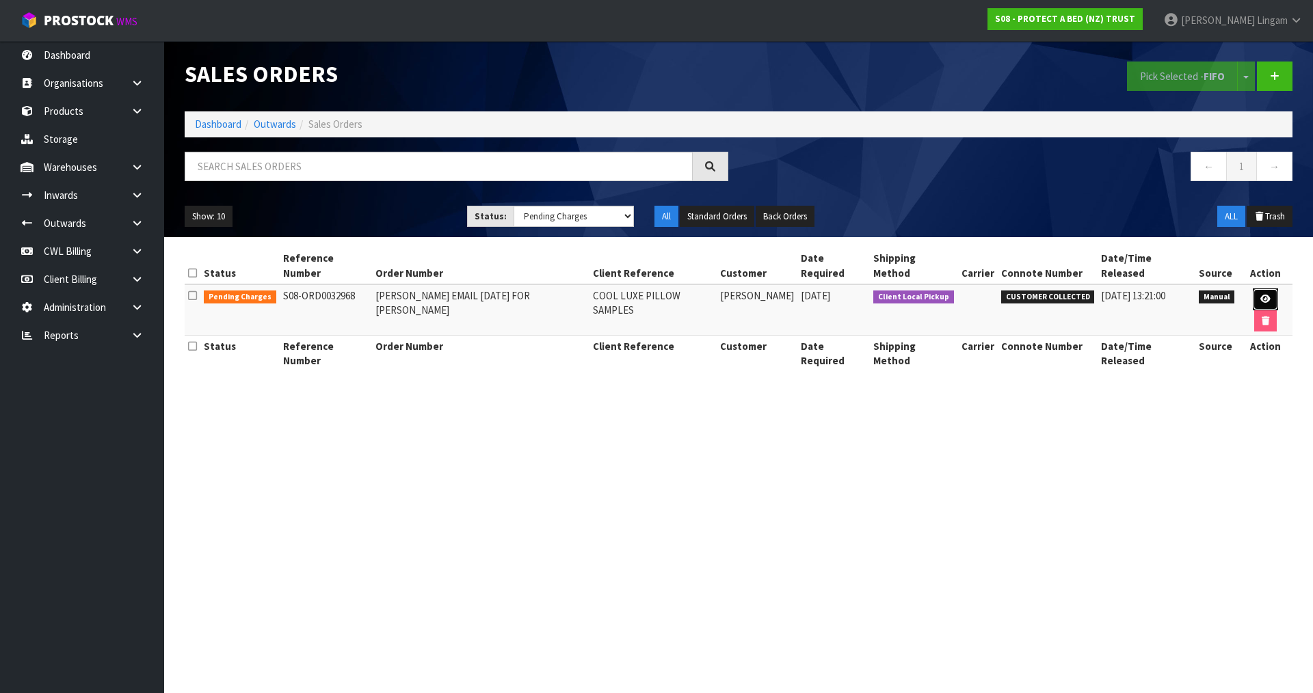
click at [1260, 295] on icon at bounding box center [1265, 299] width 10 height 9
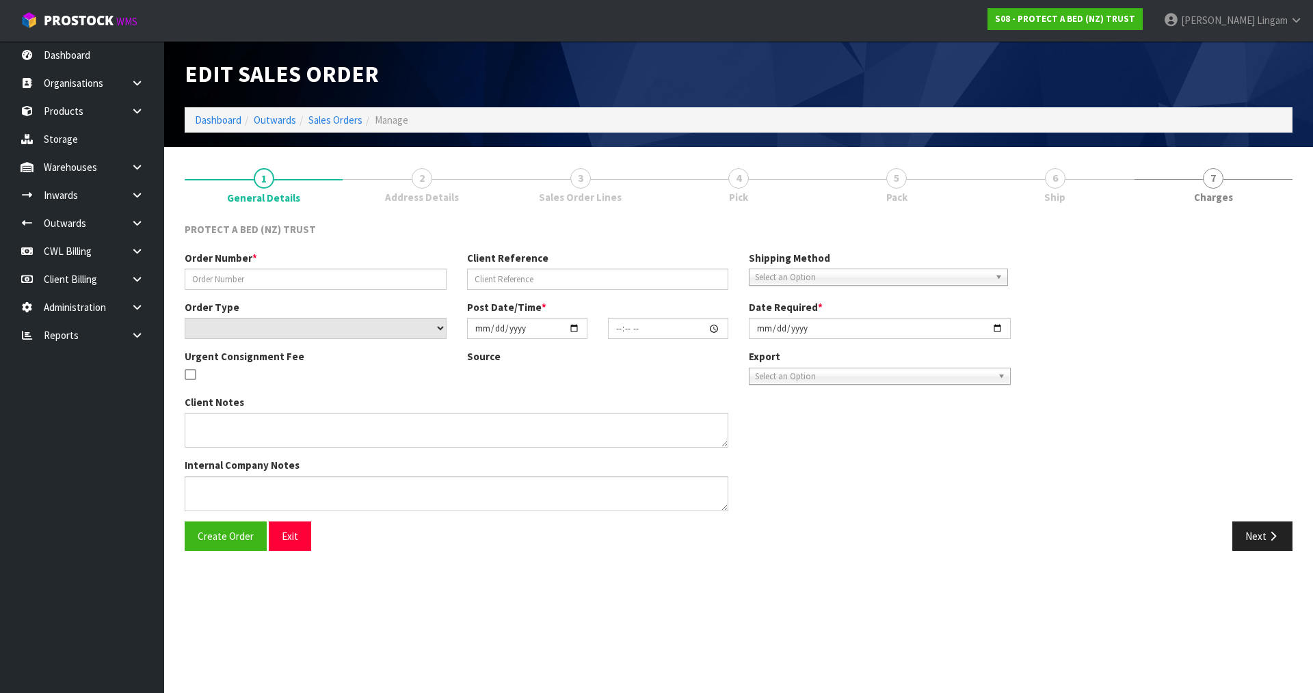
type input "[PERSON_NAME] EMAIL [DATE] FOR [PERSON_NAME]"
type input "COOL LUXE PILLOW SAMPLES"
select select "number:0"
type input "[DATE]"
type input "14:58:00.000"
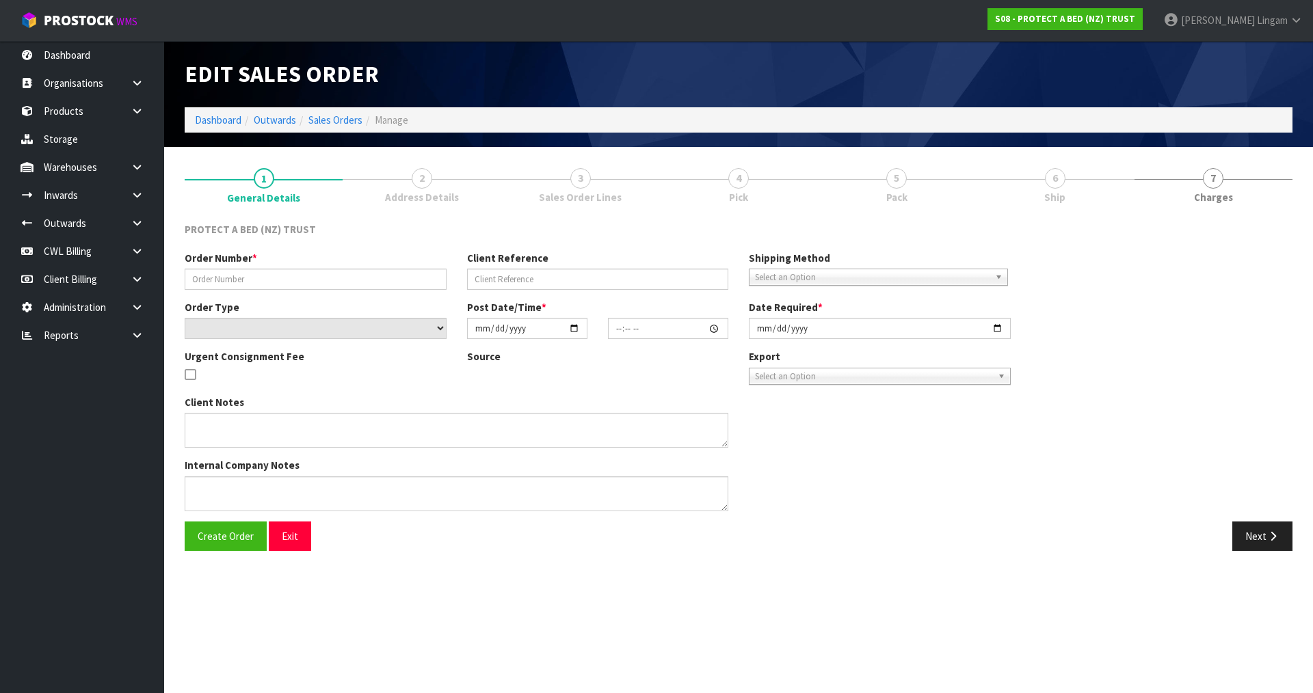
type input "[DATE]"
type textarea "IF THERE IS CAN THIS PLEASE BE GIVEN TO [PERSON_NAME] TO GIVE TO [PERSON_NAME] …"
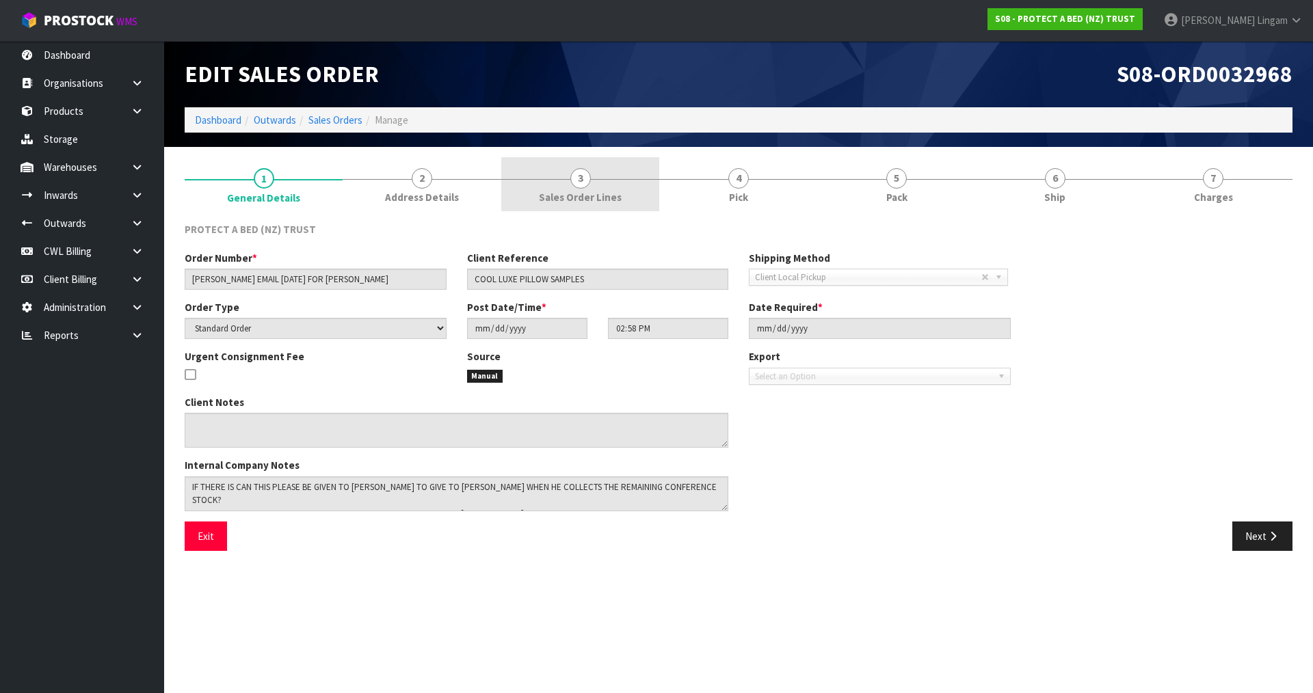
click at [607, 191] on span "Sales Order Lines" at bounding box center [580, 197] width 83 height 14
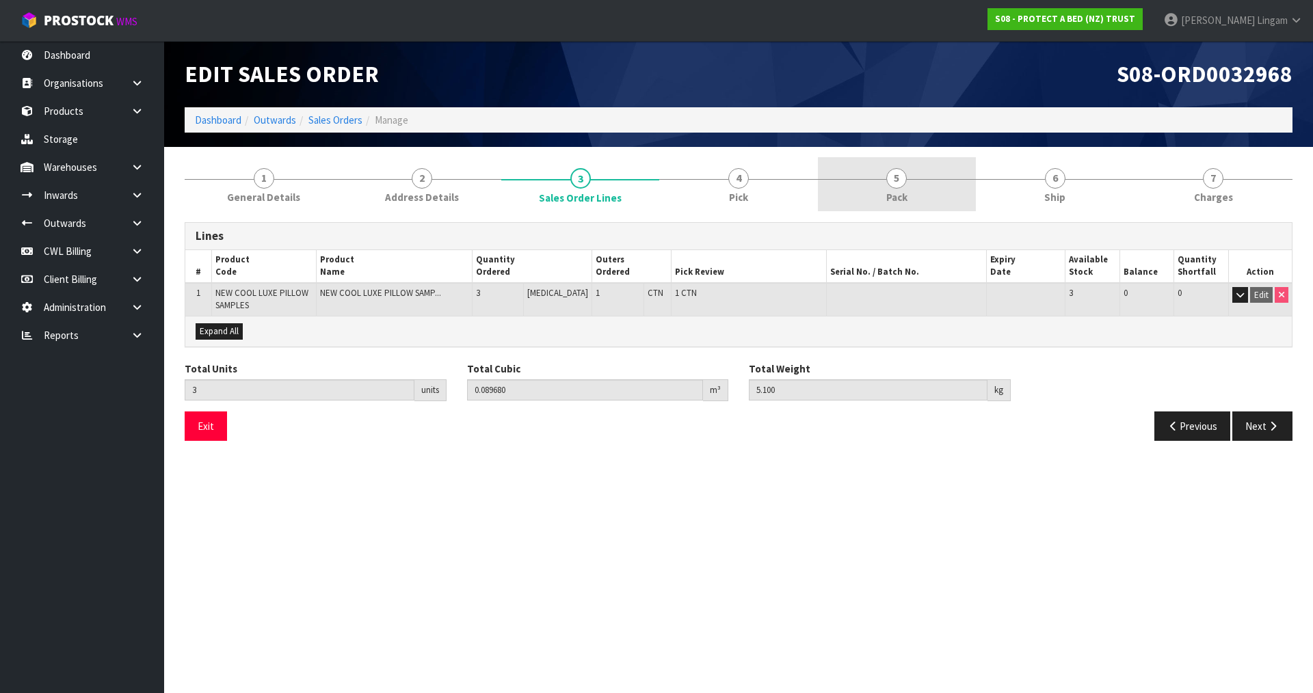
click at [901, 189] on link "5 Pack" at bounding box center [897, 184] width 158 height 54
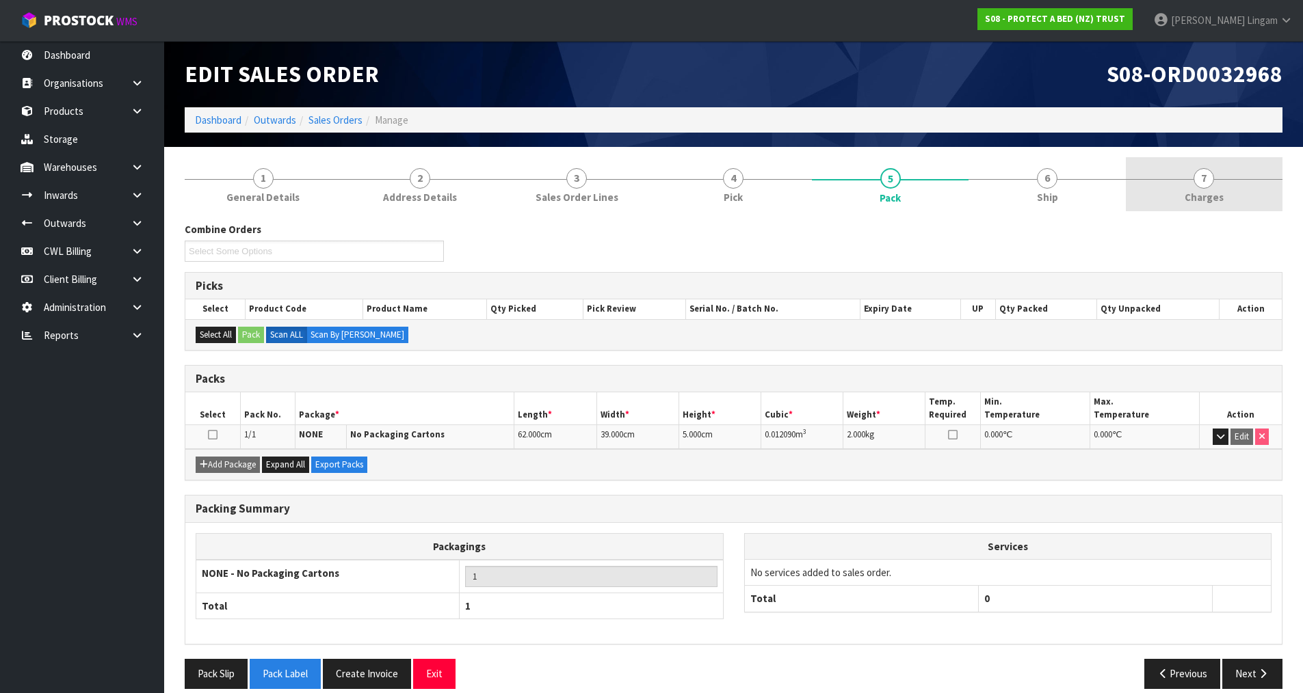
click at [1221, 196] on span "Charges" at bounding box center [1204, 197] width 39 height 14
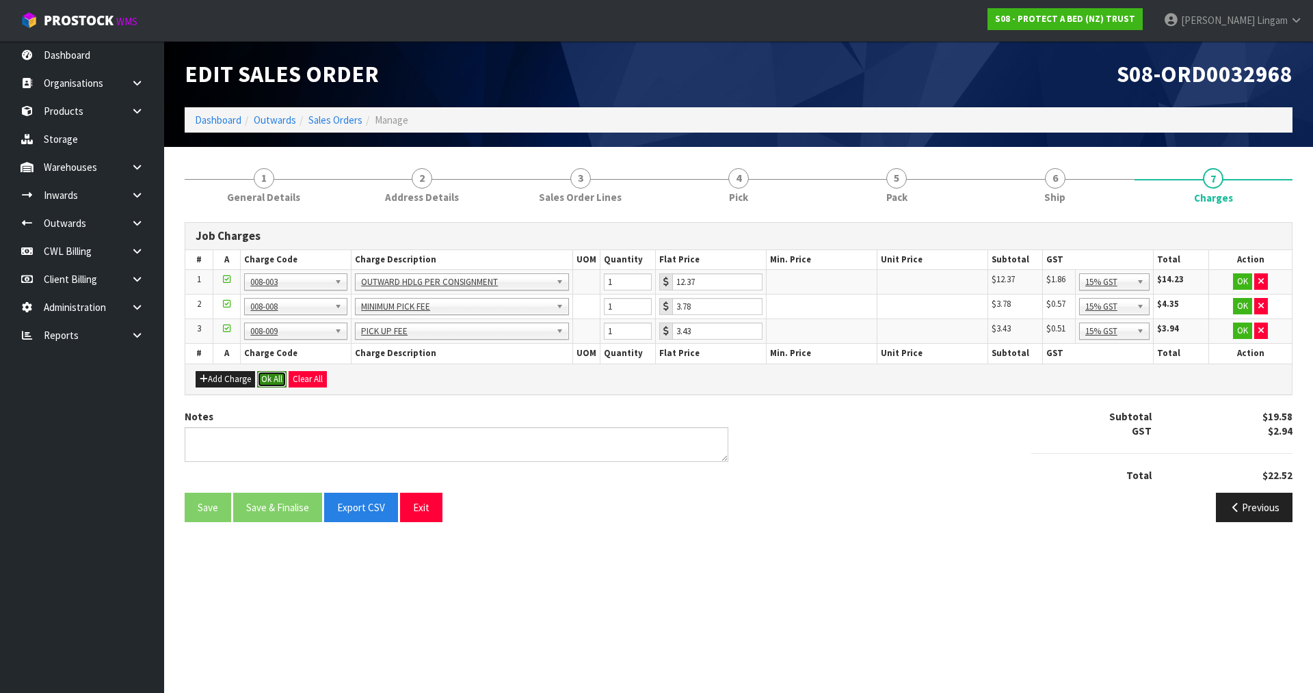
click at [272, 375] on button "Ok All" at bounding box center [271, 379] width 29 height 16
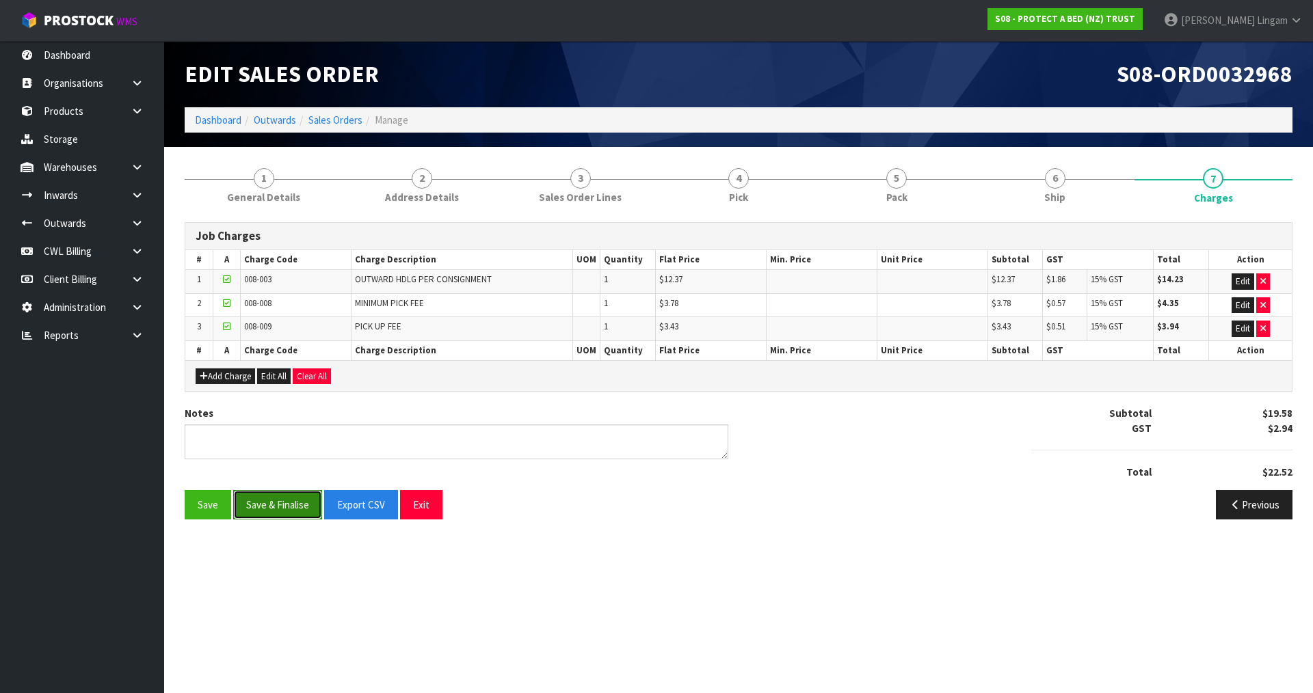
click at [283, 503] on button "Save & Finalise" at bounding box center [277, 504] width 89 height 29
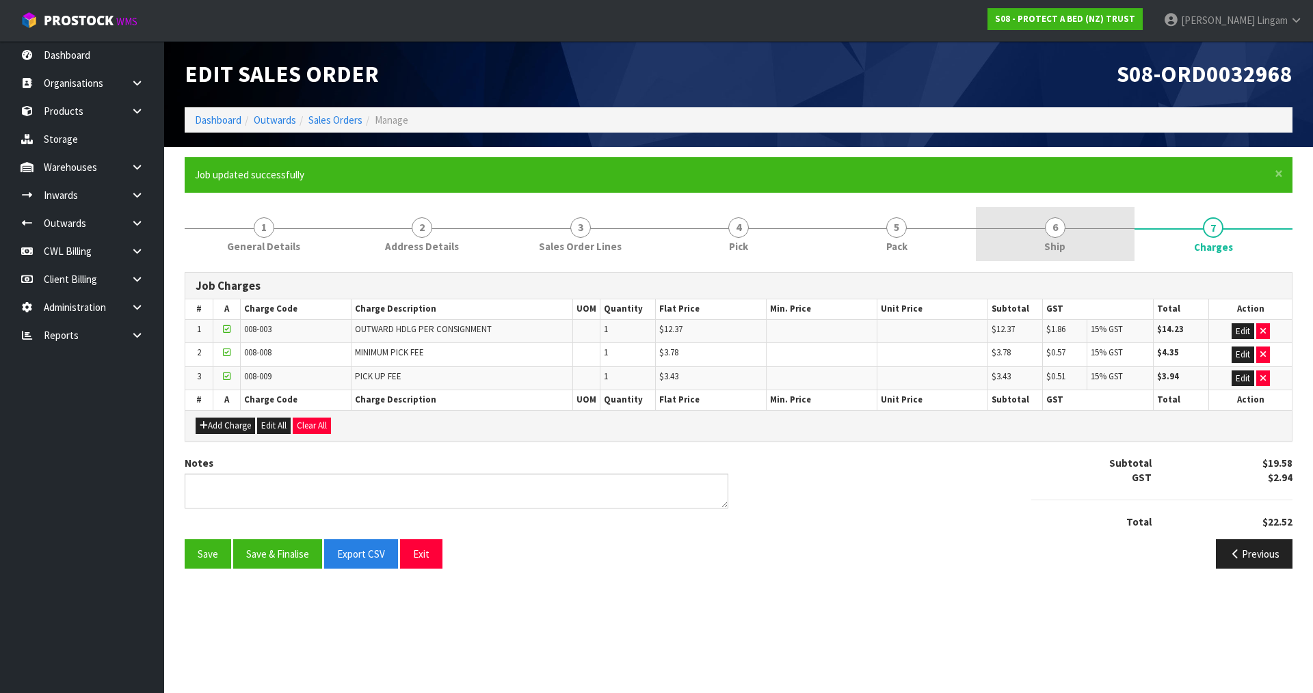
click at [1057, 245] on span "Ship" at bounding box center [1054, 246] width 21 height 14
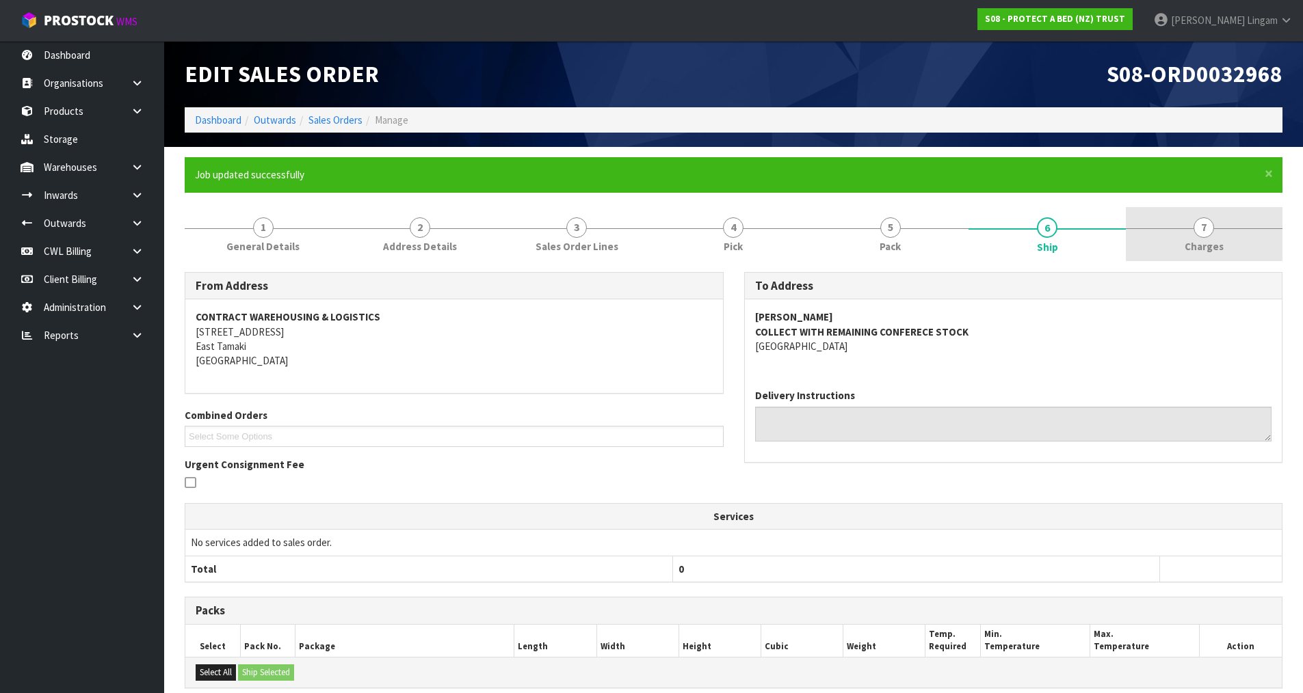
click at [1213, 230] on span "7" at bounding box center [1203, 227] width 21 height 21
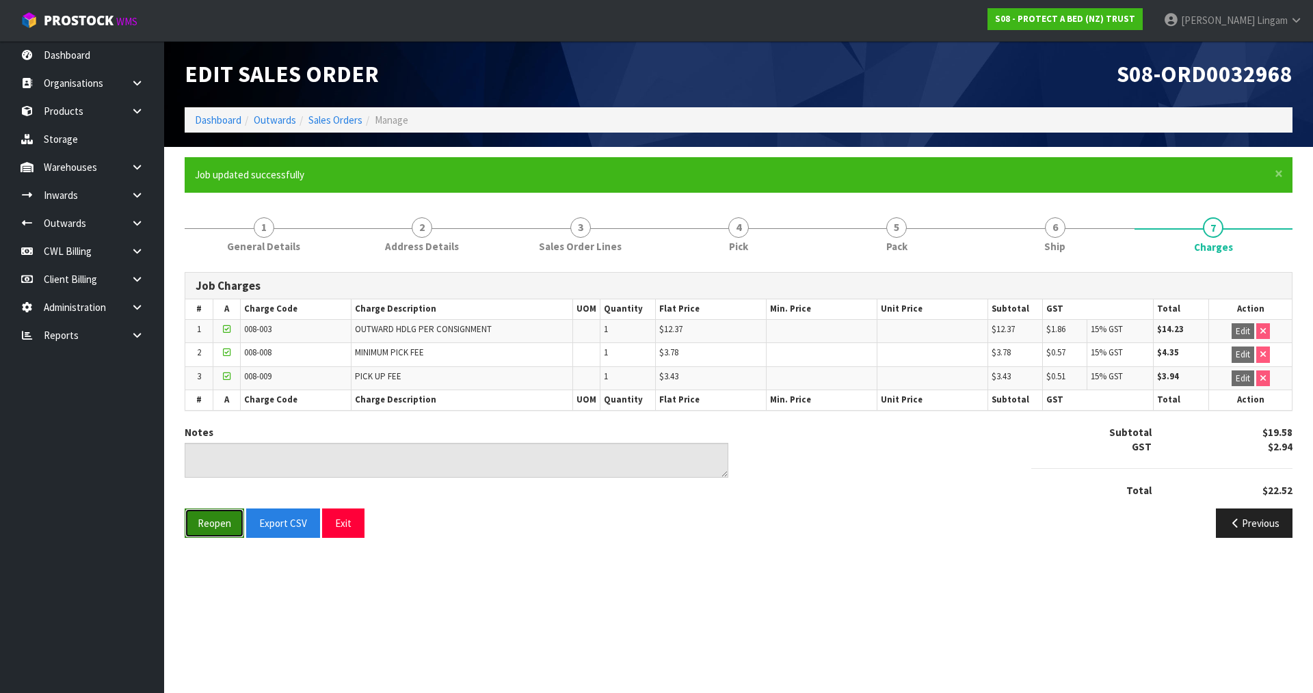
click at [214, 524] on button "Reopen" at bounding box center [215, 523] width 60 height 29
click at [1057, 253] on span "Ship" at bounding box center [1054, 246] width 21 height 14
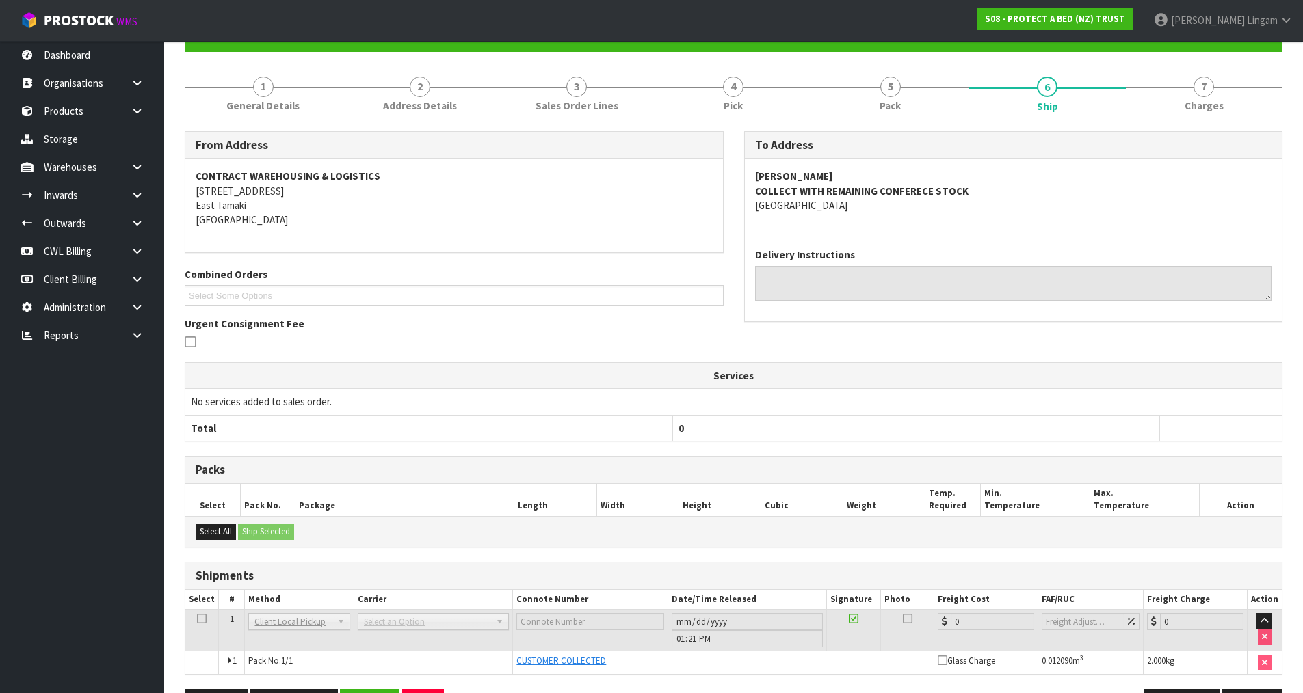
scroll to position [187, 0]
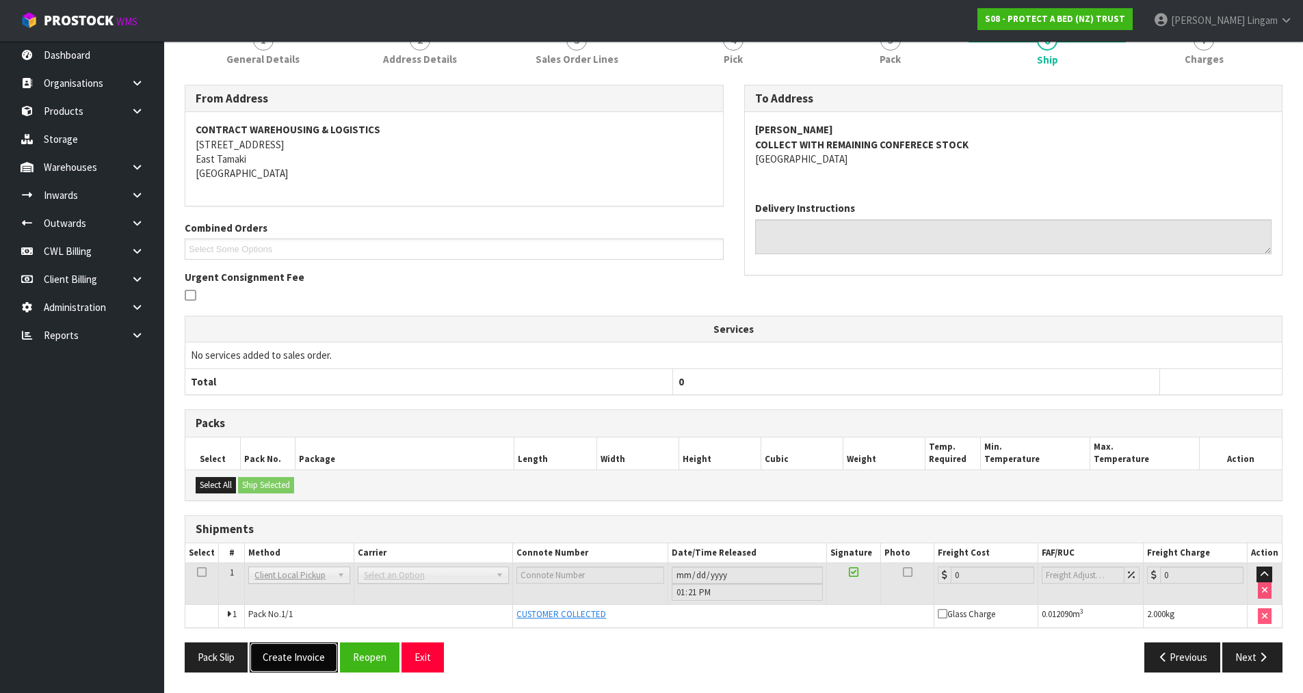
click at [300, 661] on button "Create Invoice" at bounding box center [294, 657] width 88 height 29
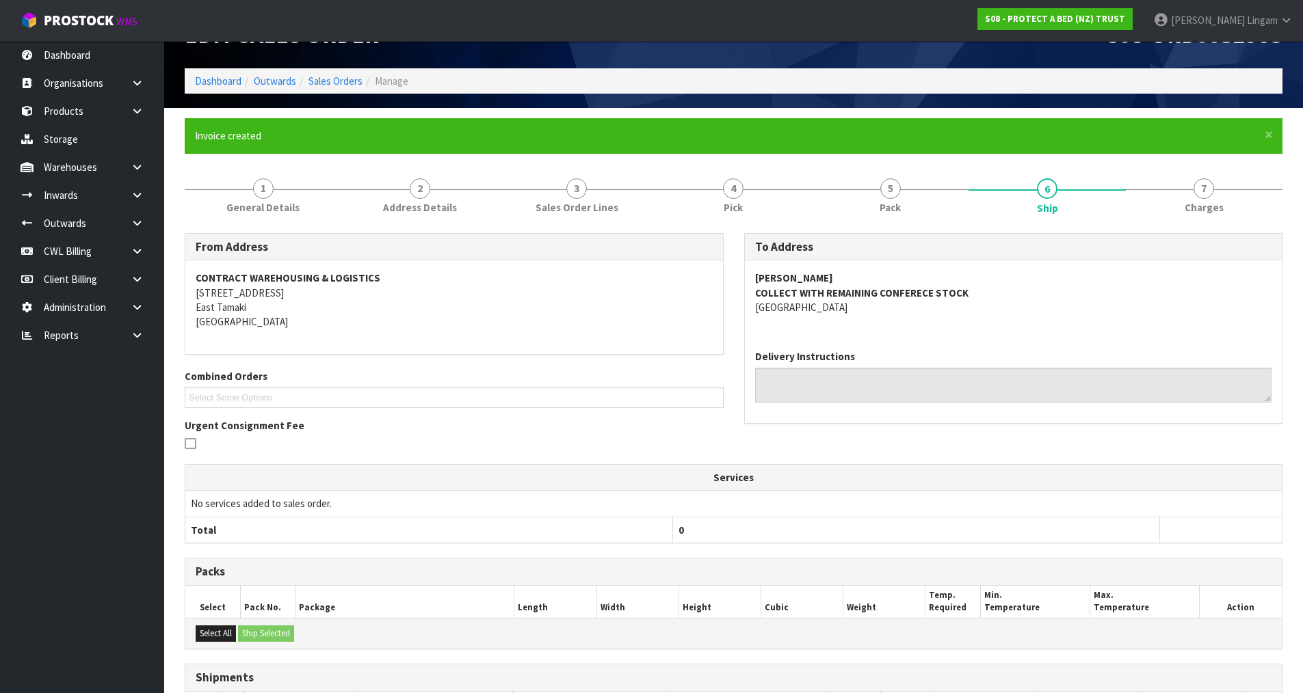
scroll to position [0, 0]
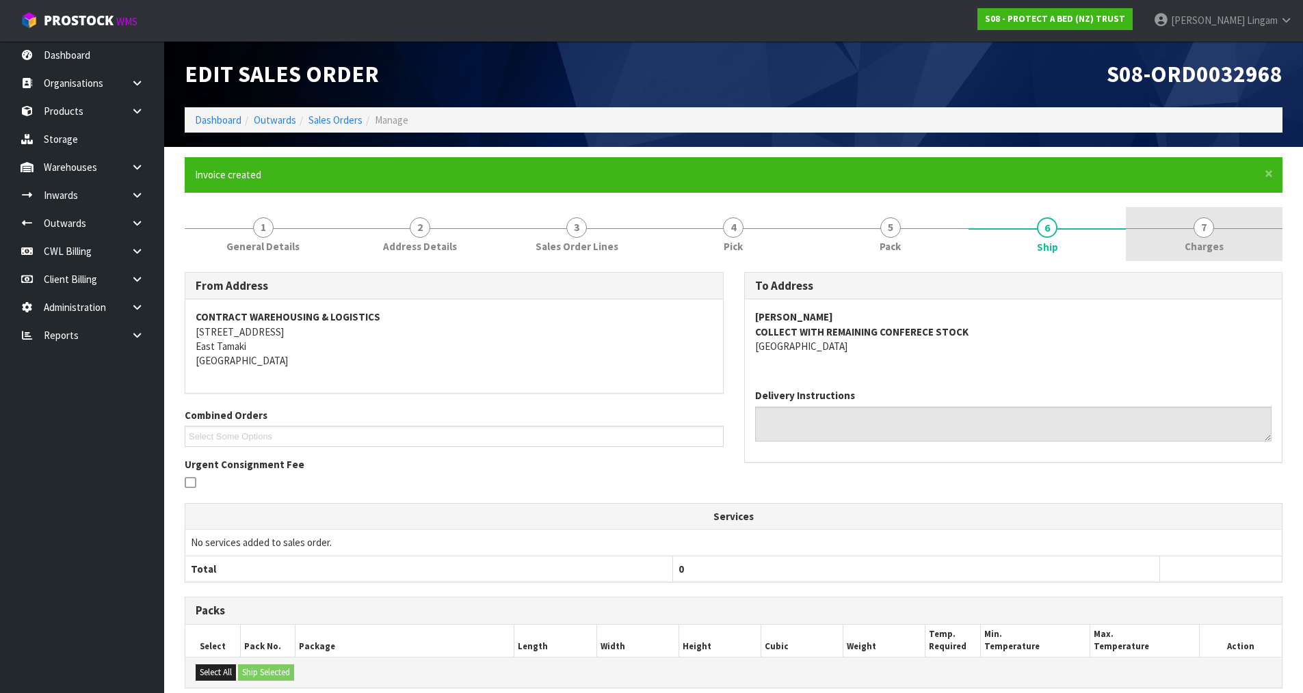
click at [1227, 254] on link "7 [GEOGRAPHIC_DATA]" at bounding box center [1204, 234] width 157 height 54
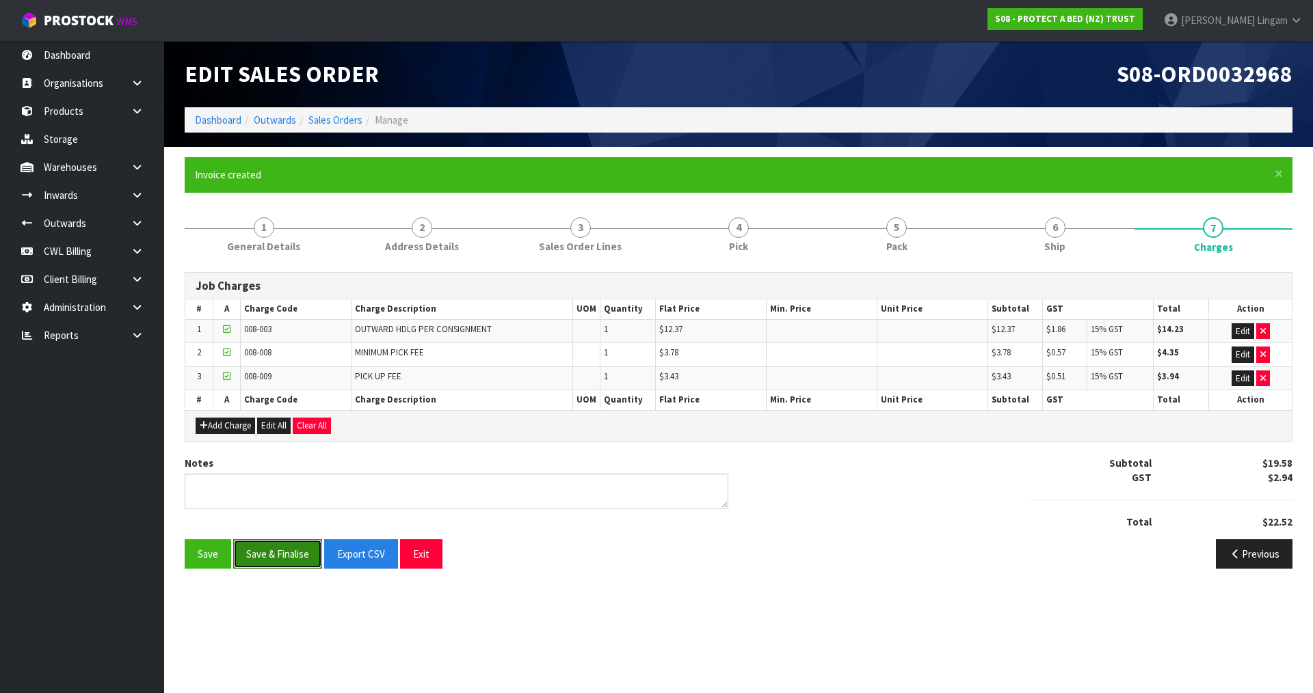
click at [301, 552] on button "Save & Finalise" at bounding box center [277, 554] width 89 height 29
click at [223, 122] on link "Dashboard" at bounding box center [218, 120] width 47 height 13
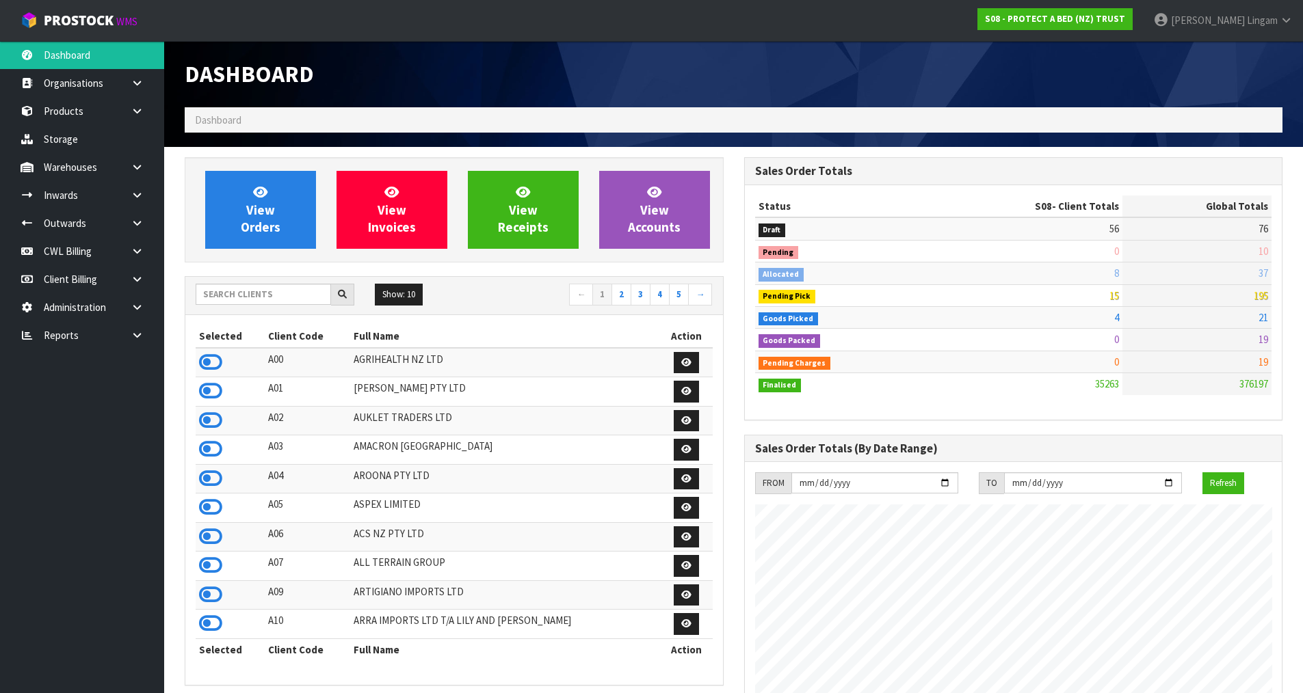
scroll to position [1036, 559]
click at [277, 298] on input "text" at bounding box center [263, 294] width 135 height 21
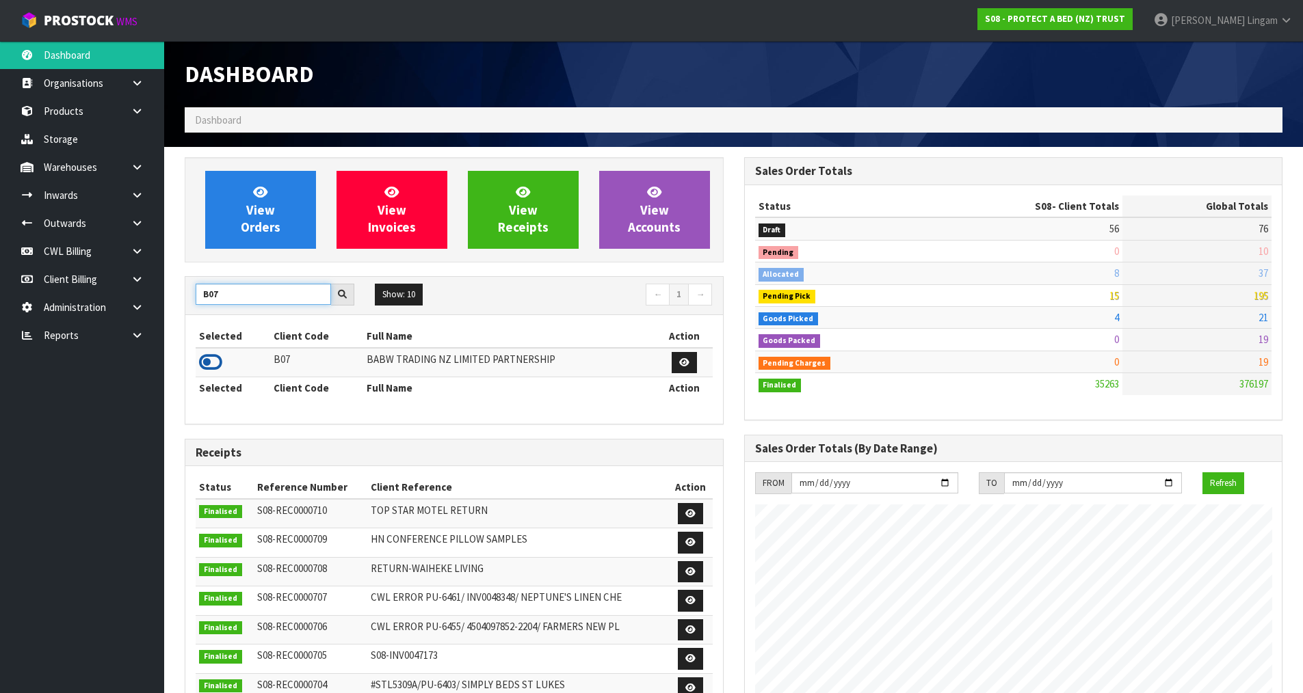
type input "B07"
click at [209, 363] on icon at bounding box center [210, 362] width 23 height 21
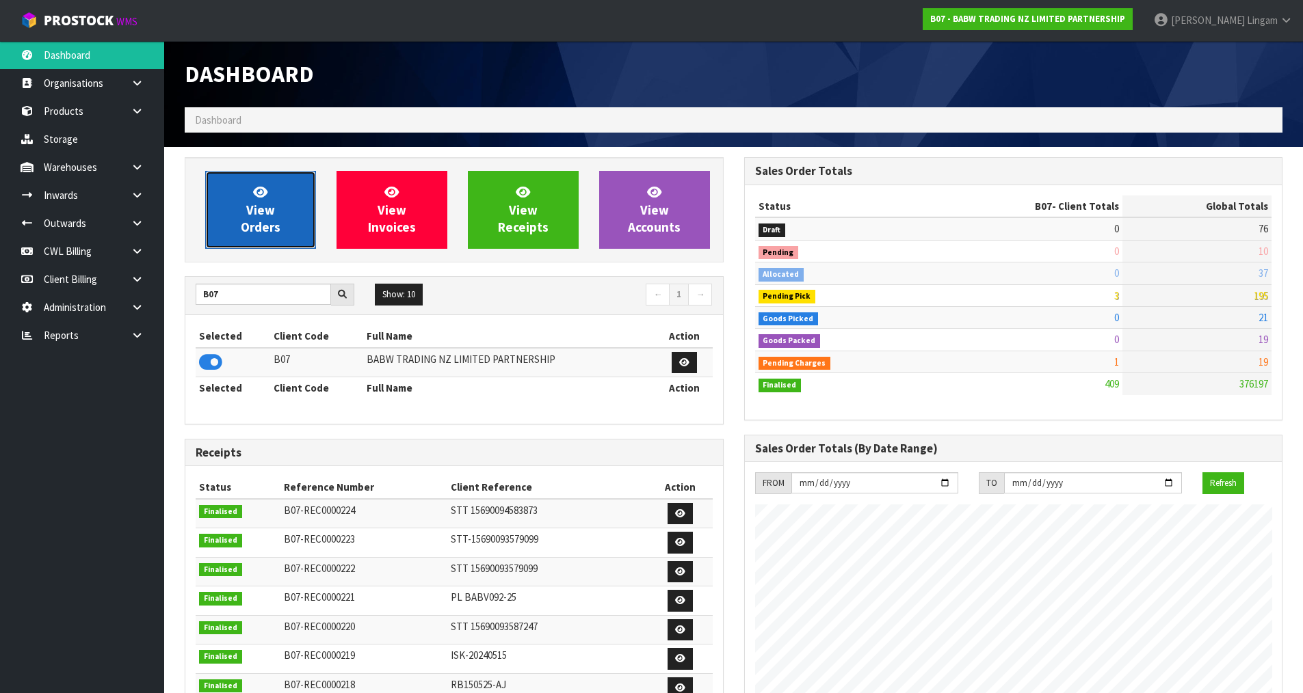
click at [269, 235] on link "View Orders" at bounding box center [260, 210] width 111 height 78
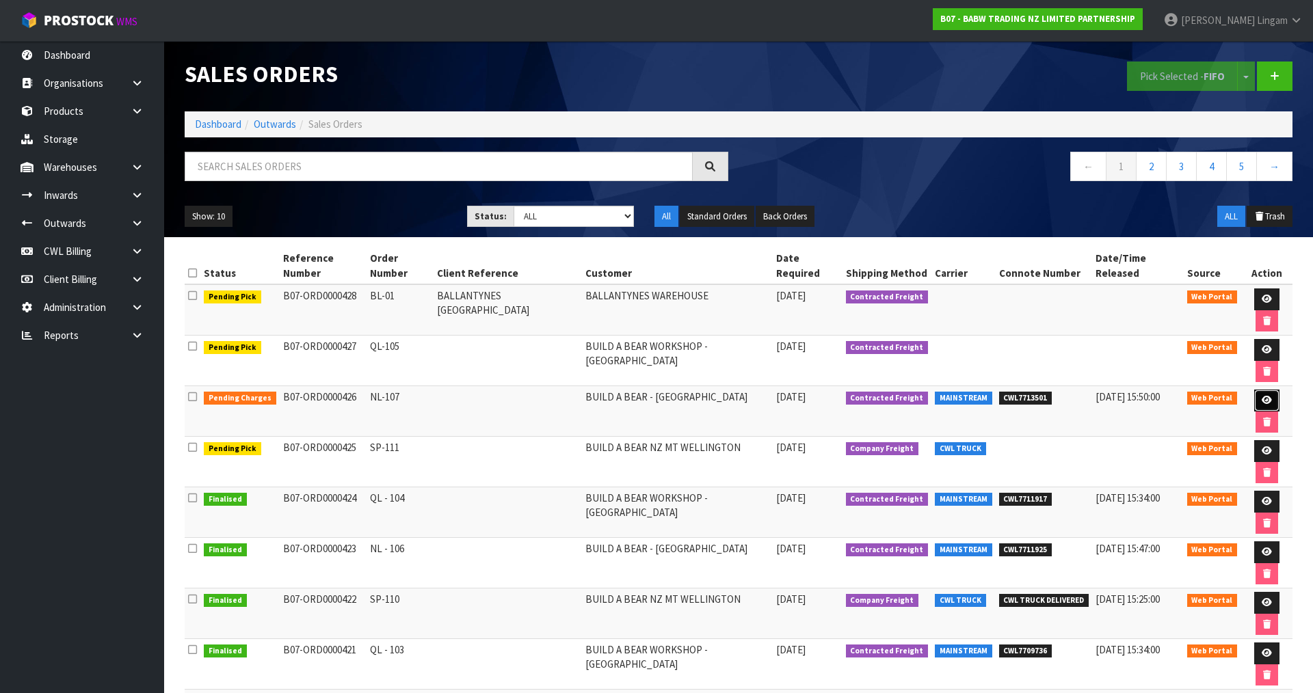
click at [1262, 396] on icon at bounding box center [1267, 400] width 10 height 9
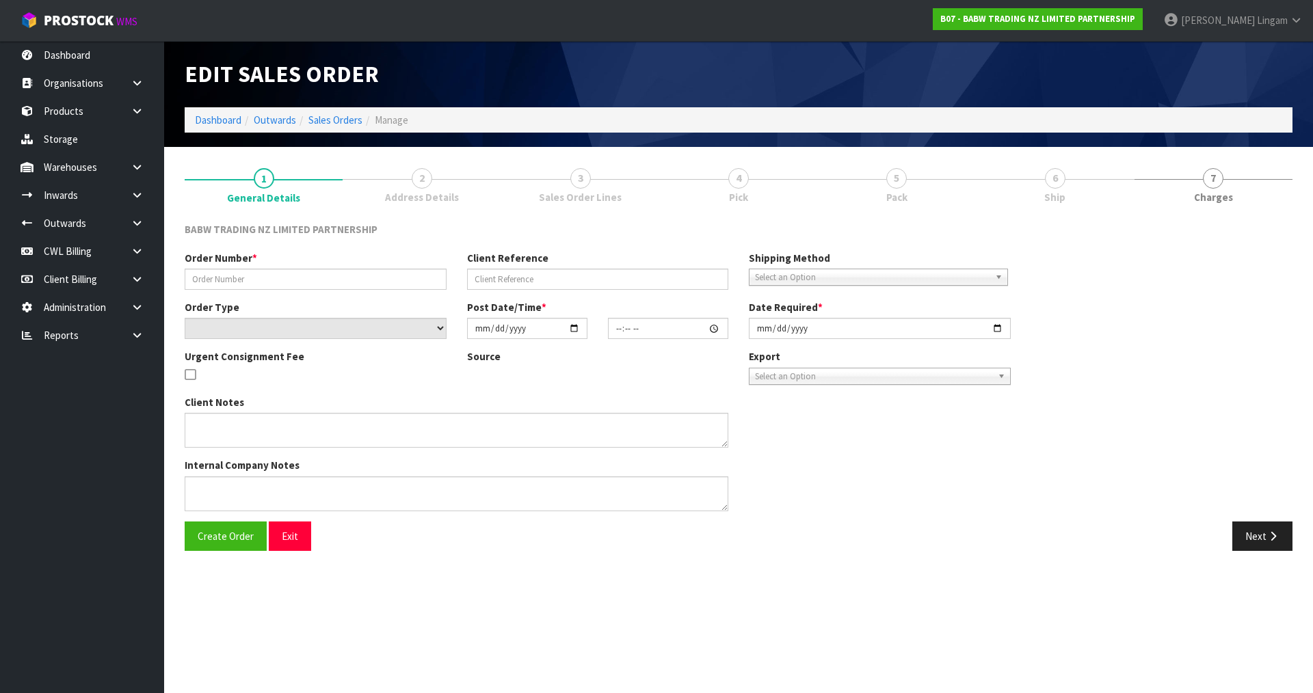
type input "NL-107"
select select "number:0"
type input "[DATE]"
type input "13:40:00.000"
type input "[DATE]"
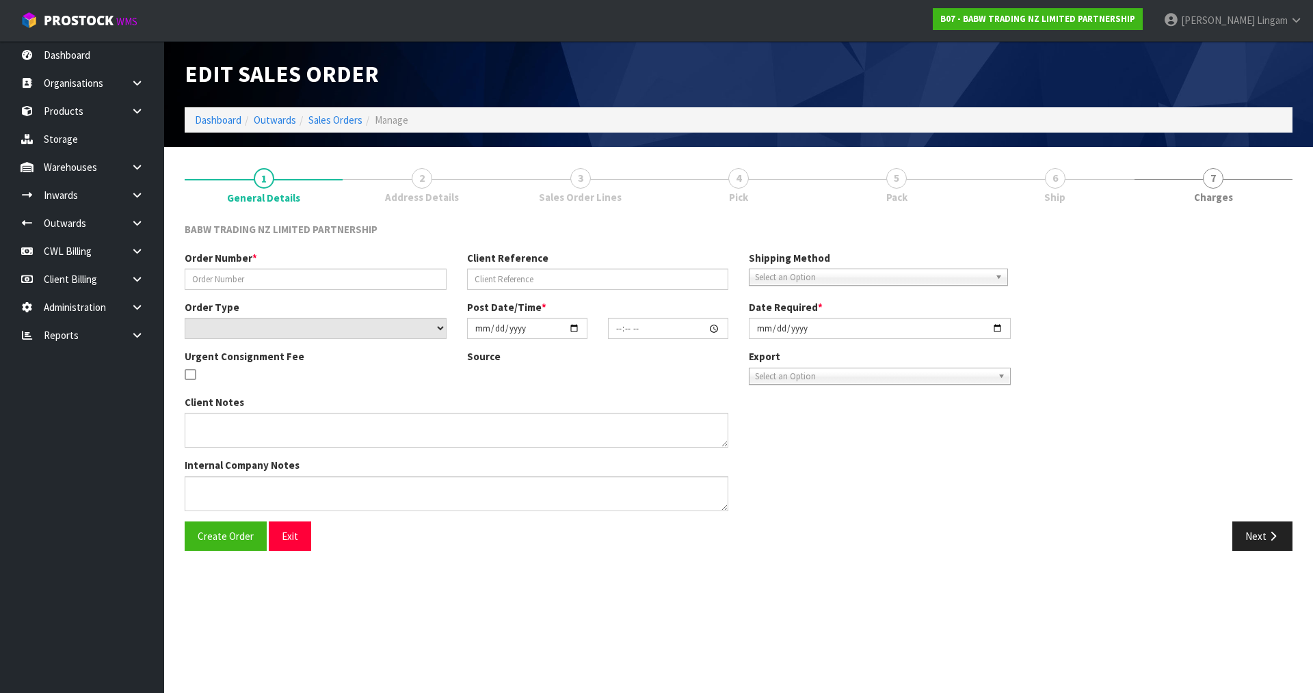
type textarea "DELIVER BETWEEN 8AM AND 8.30AM CALL - [PERSON_NAME] ON [PHONE_NUMBER] AFTERNOON…"
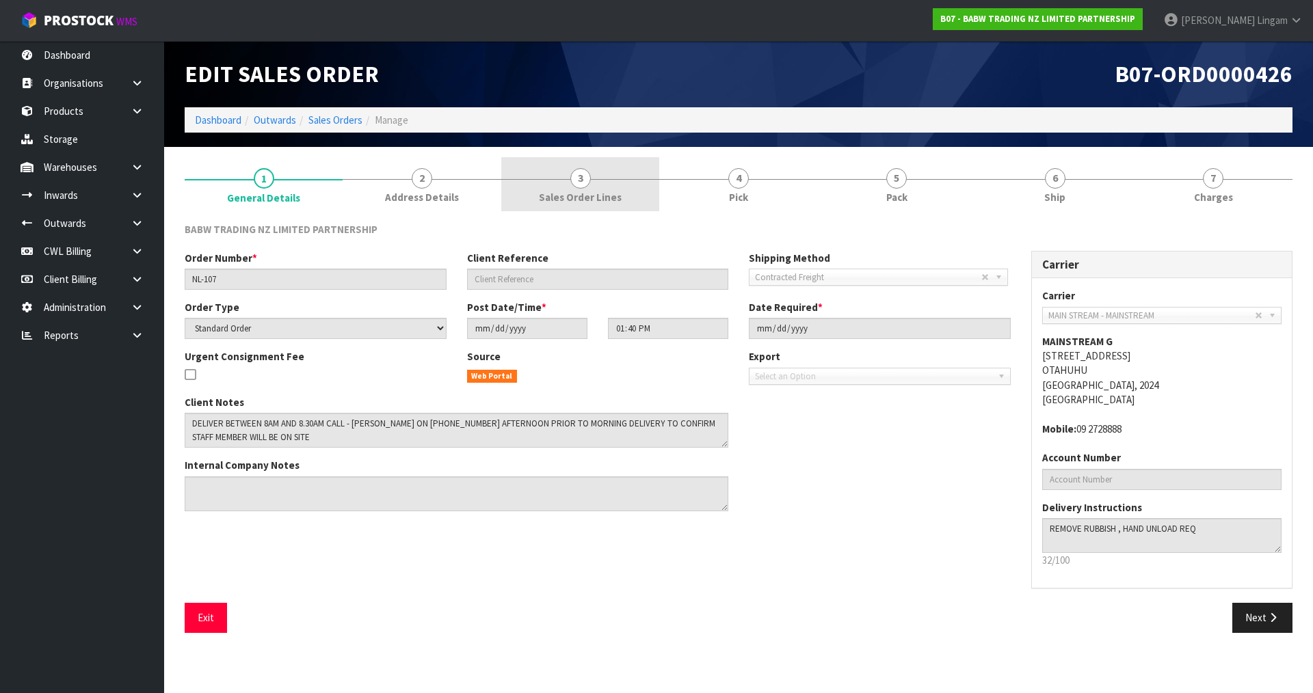
click at [566, 174] on link "3 Sales Order Lines" at bounding box center [580, 184] width 158 height 54
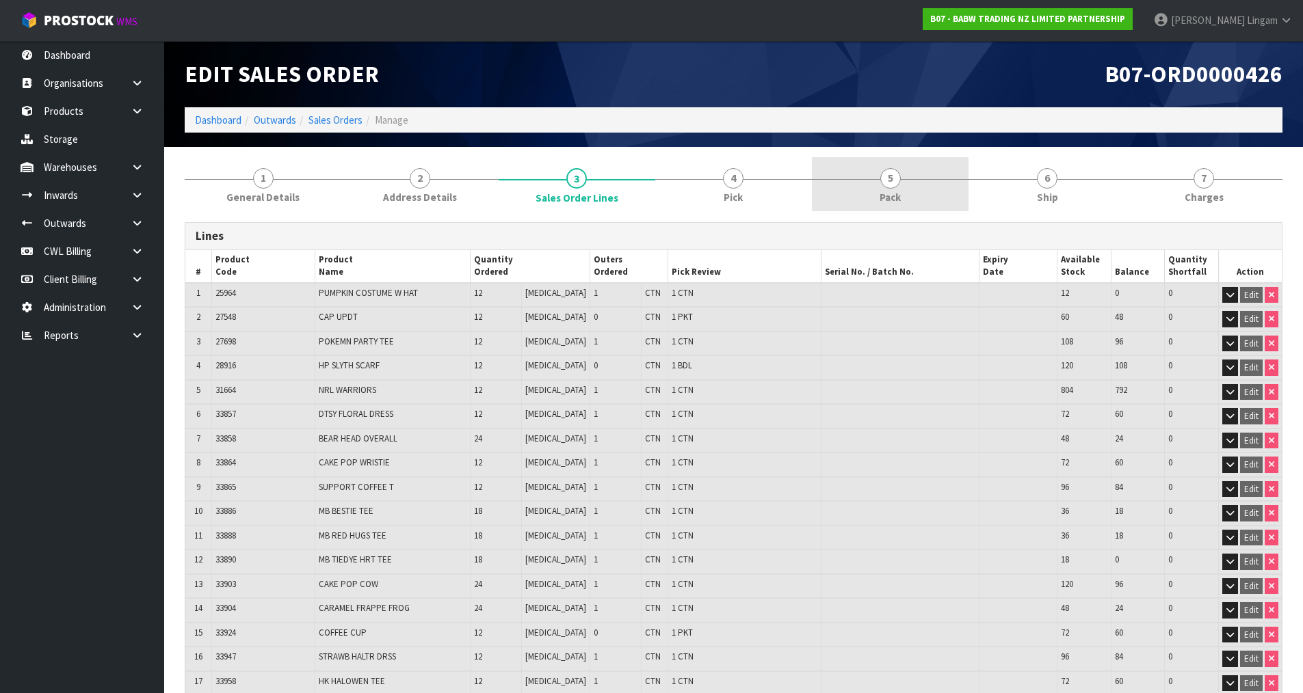
click at [908, 204] on link "5 Pack" at bounding box center [890, 184] width 157 height 54
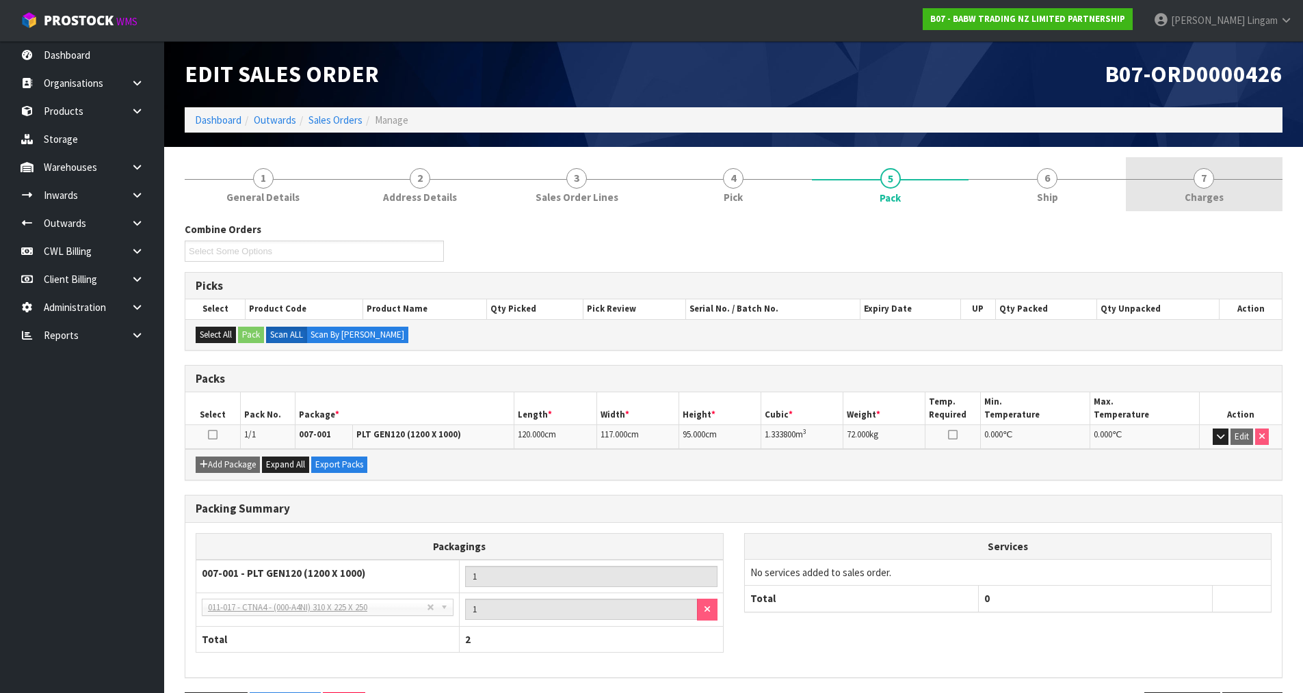
click at [1206, 196] on span "Charges" at bounding box center [1204, 197] width 39 height 14
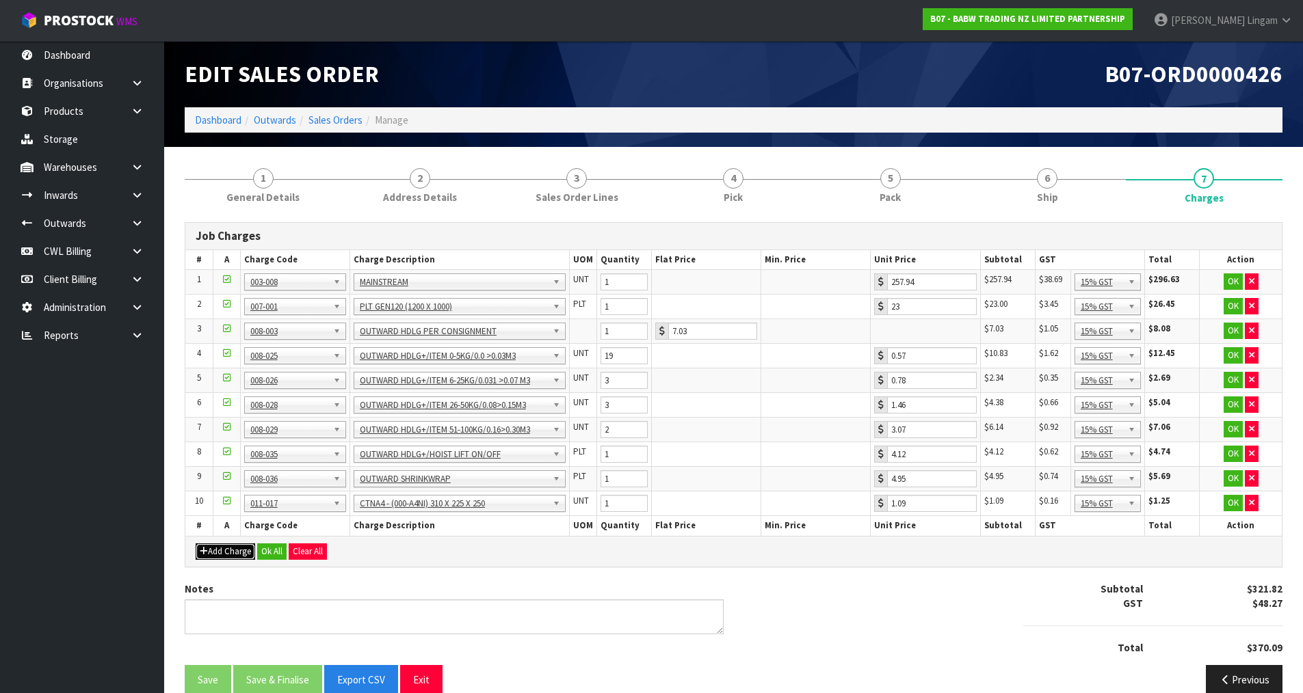
click at [237, 554] on button "Add Charge" at bounding box center [226, 552] width 60 height 16
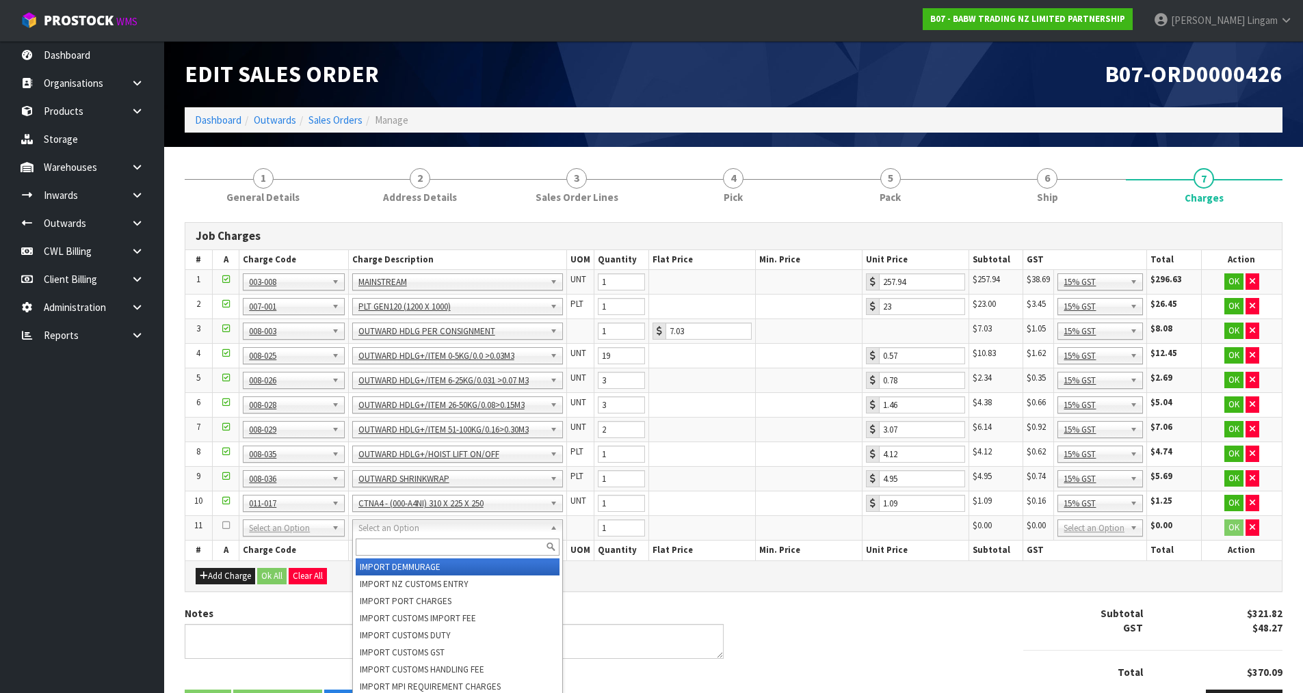
click at [387, 544] on input "text" at bounding box center [458, 547] width 204 height 17
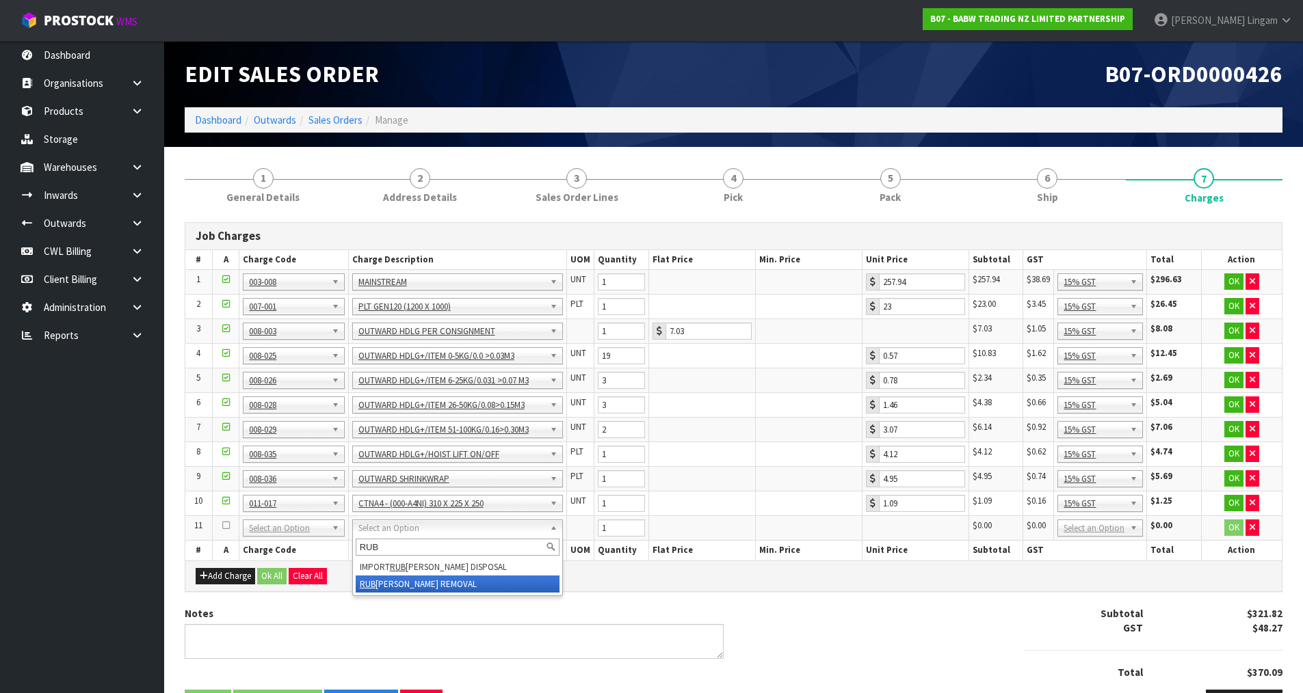
type input "RUB"
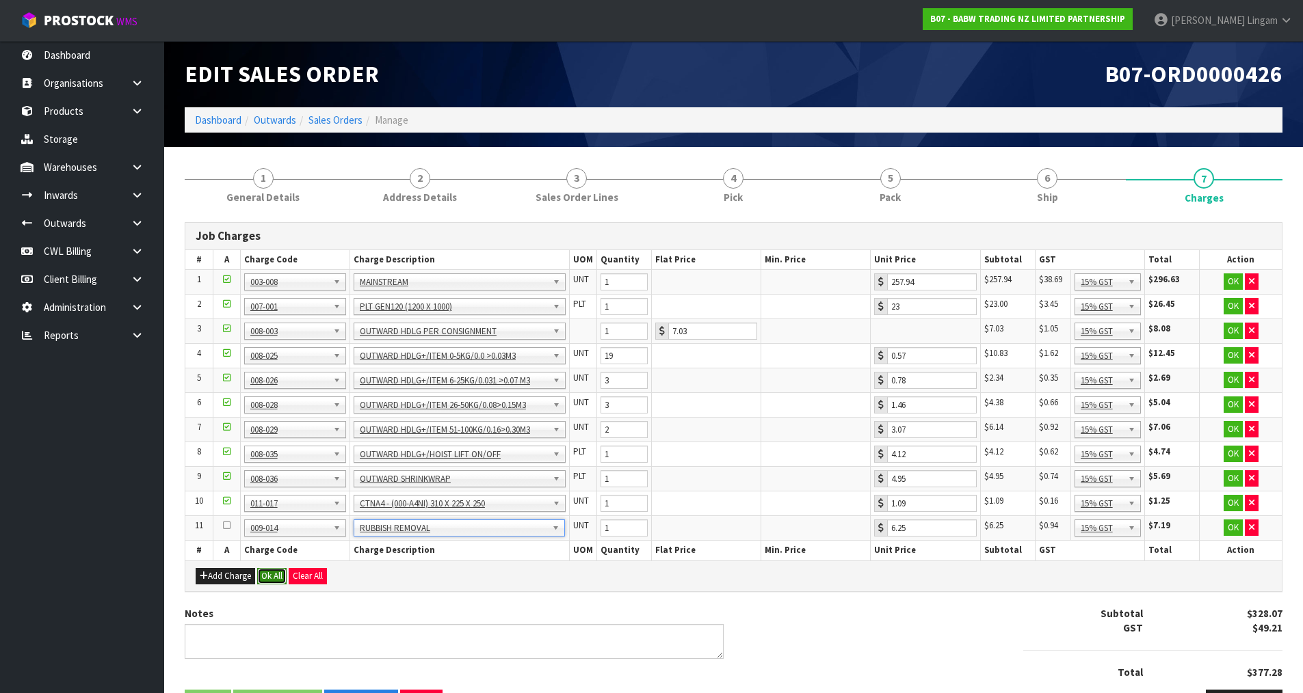
click at [270, 579] on button "Ok All" at bounding box center [271, 576] width 29 height 16
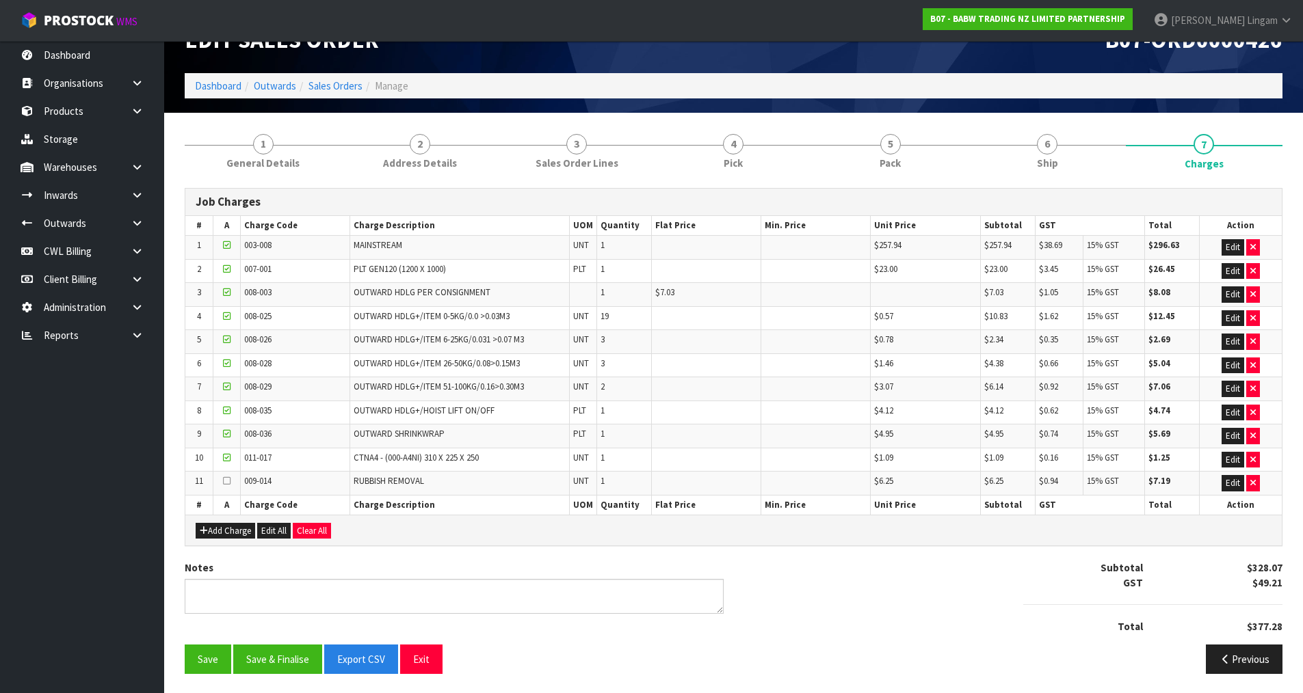
scroll to position [36, 0]
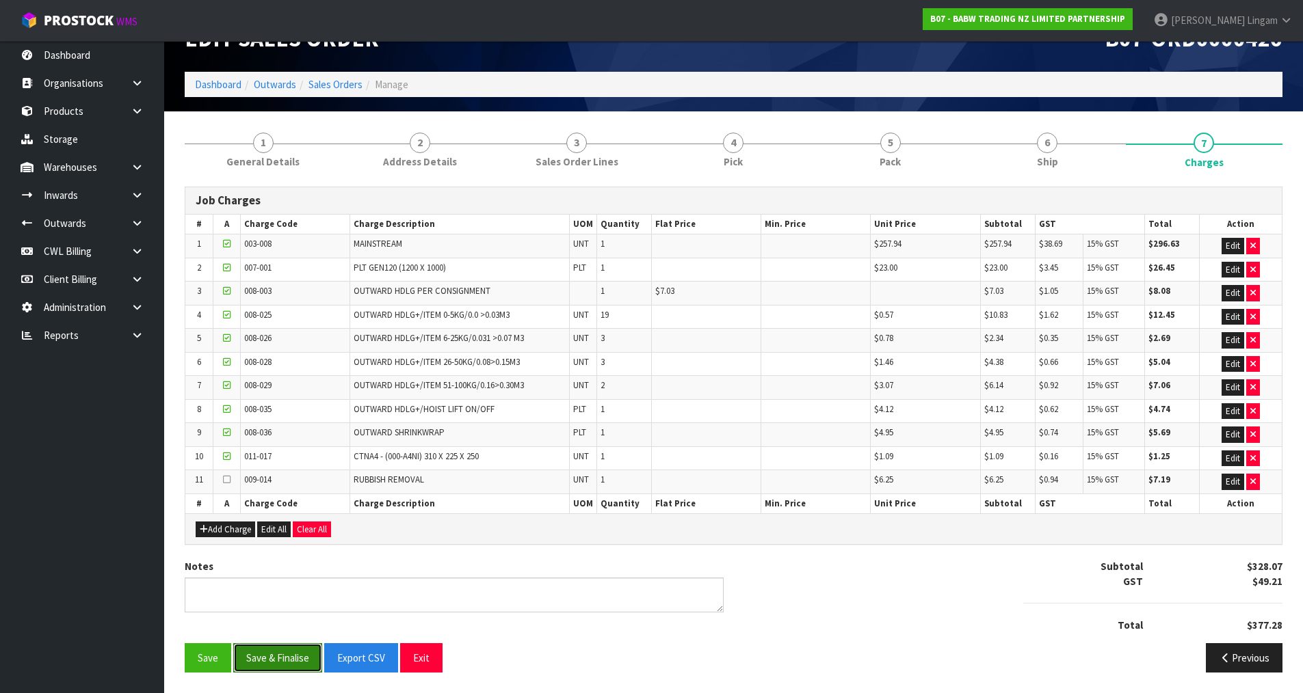
click at [301, 648] on button "Save & Finalise" at bounding box center [277, 658] width 89 height 29
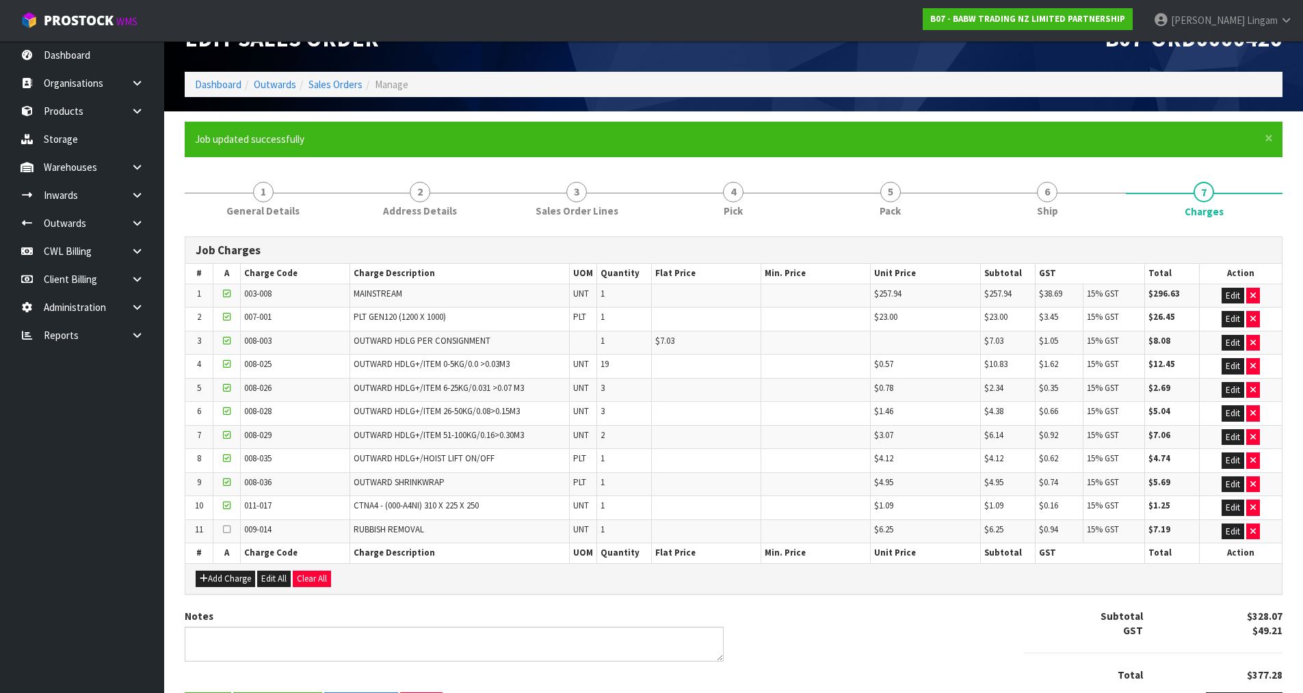
scroll to position [0, 0]
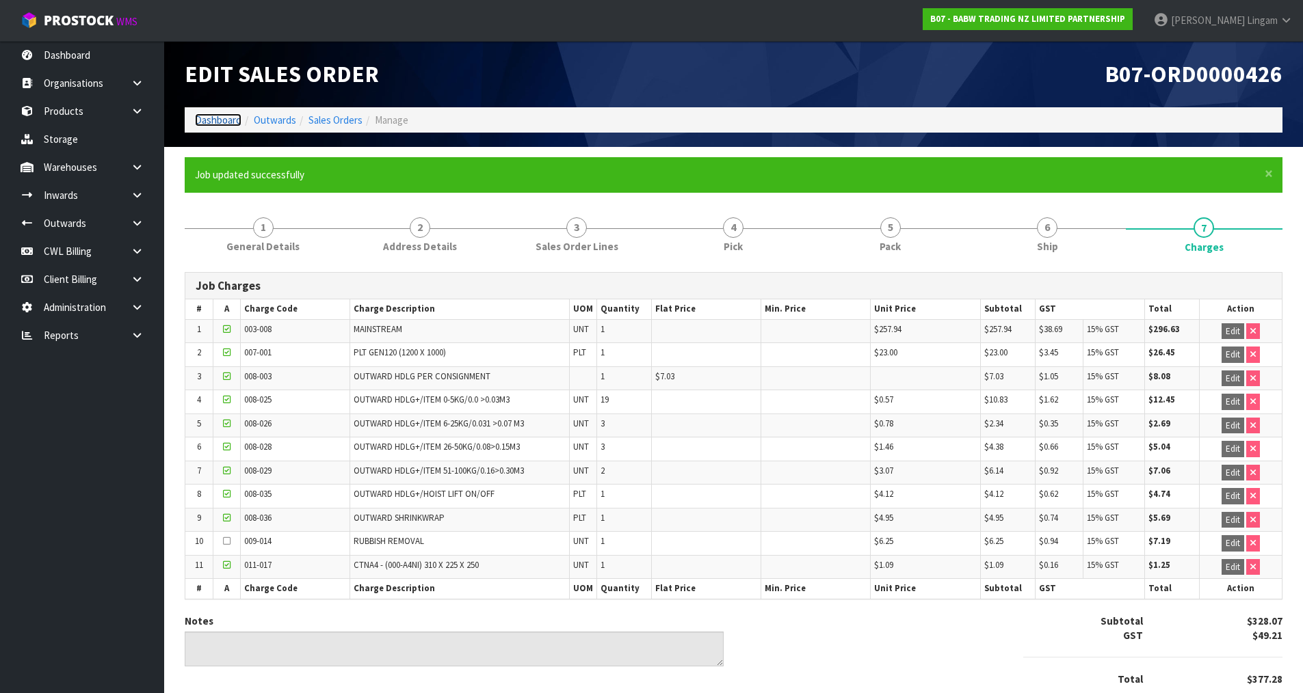
click at [229, 122] on link "Dashboard" at bounding box center [218, 120] width 47 height 13
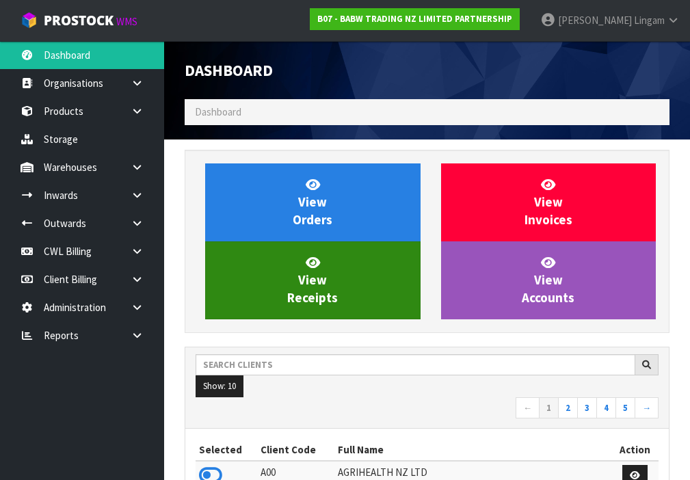
scroll to position [1085, 505]
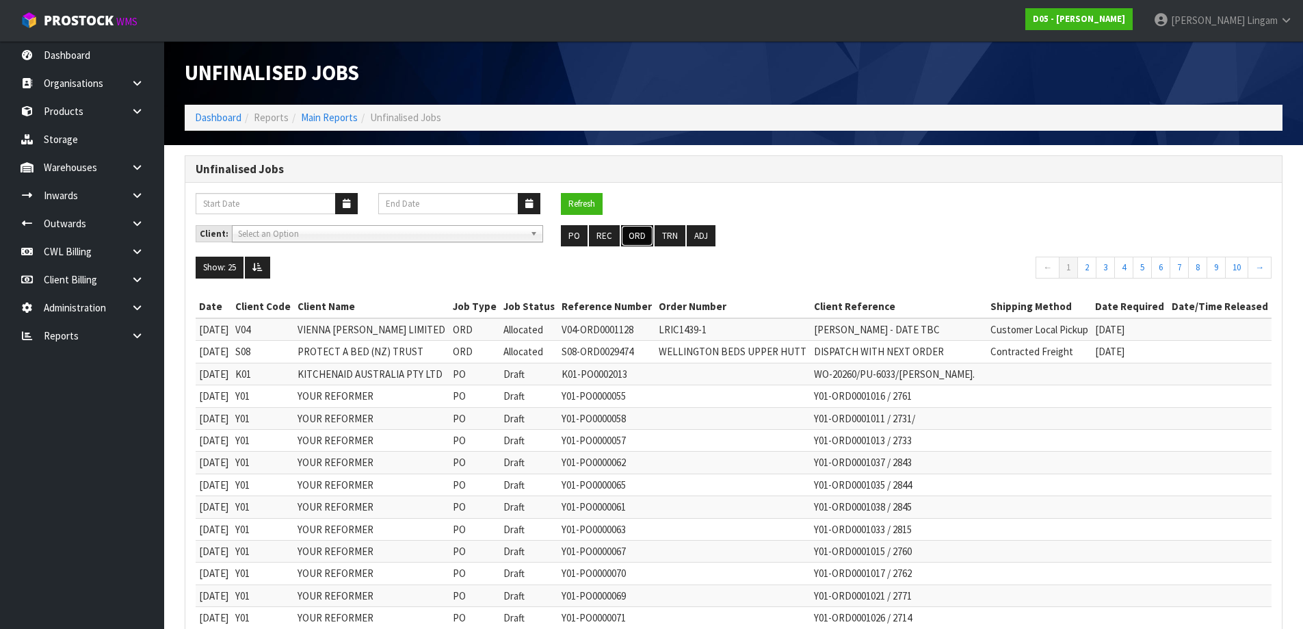
click at [631, 237] on button "ORD" at bounding box center [637, 236] width 32 height 22
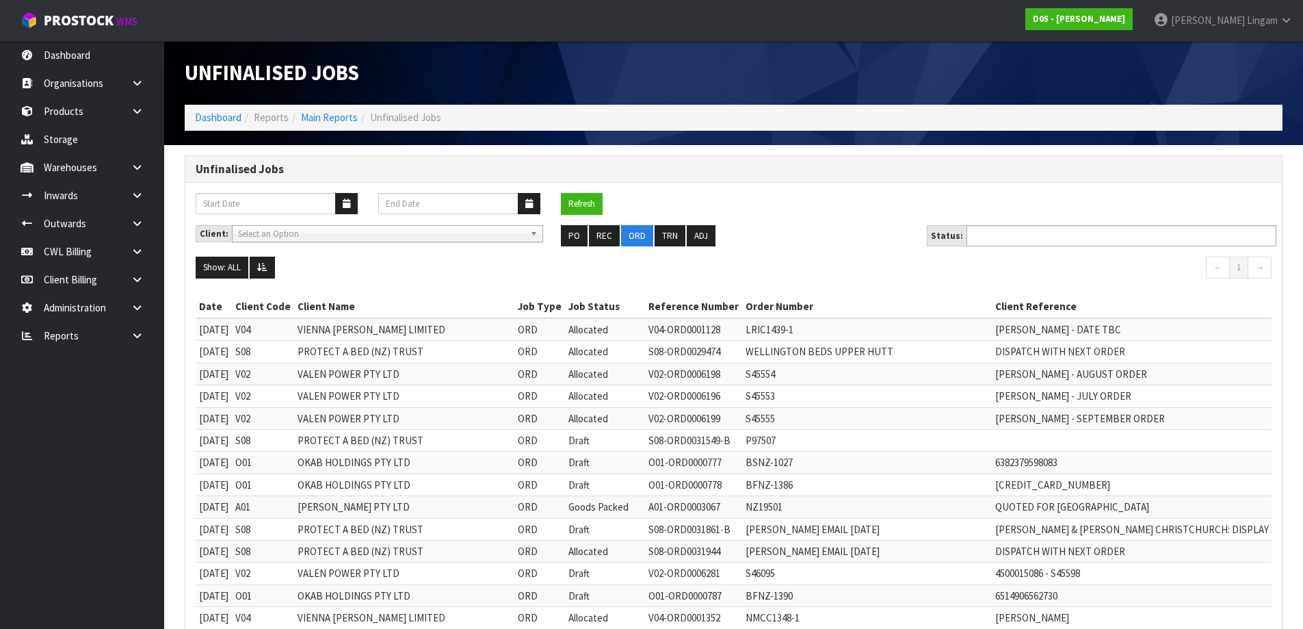
click at [1051, 235] on input "text" at bounding box center [1020, 235] width 101 height 17
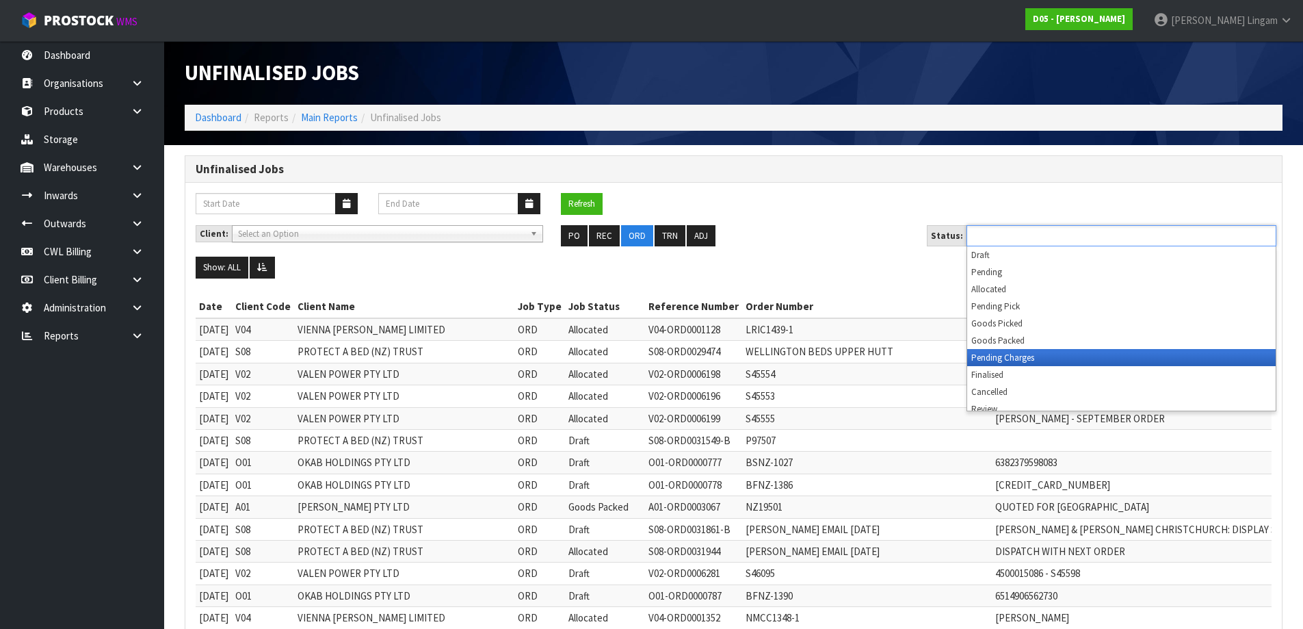
click at [1041, 358] on li "Pending Charges" at bounding box center [1121, 357] width 308 height 17
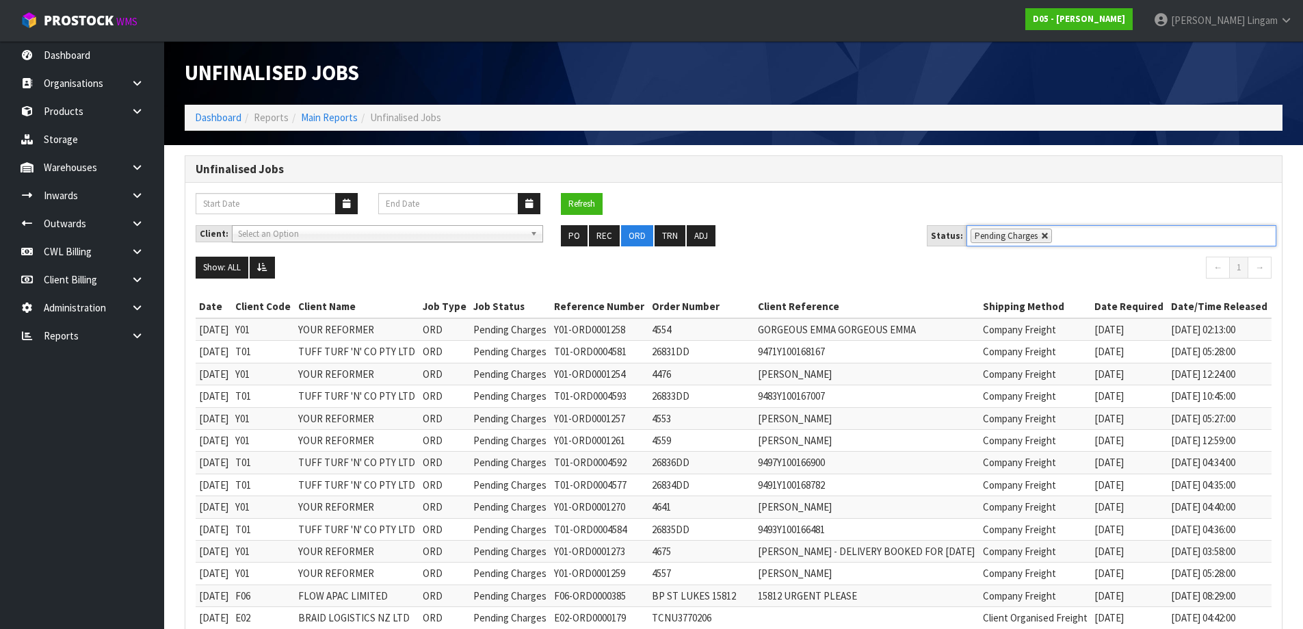
click at [1041, 232] on link at bounding box center [1045, 236] width 8 height 8
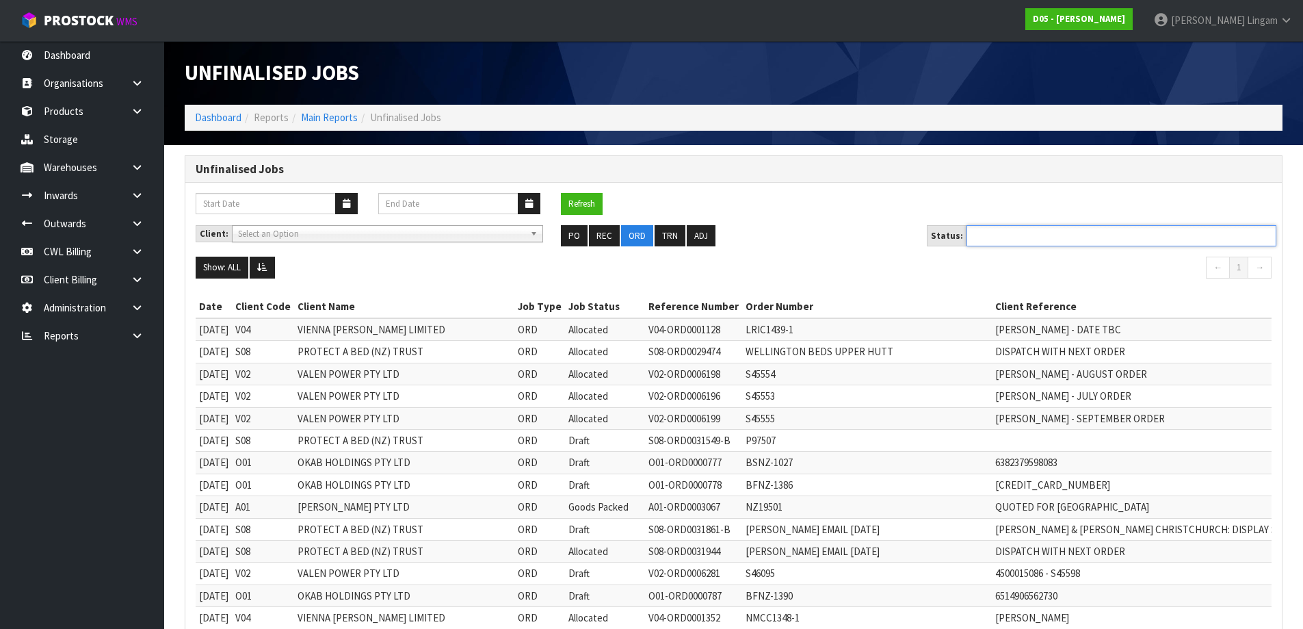
click at [1039, 232] on ul at bounding box center [1121, 235] width 310 height 21
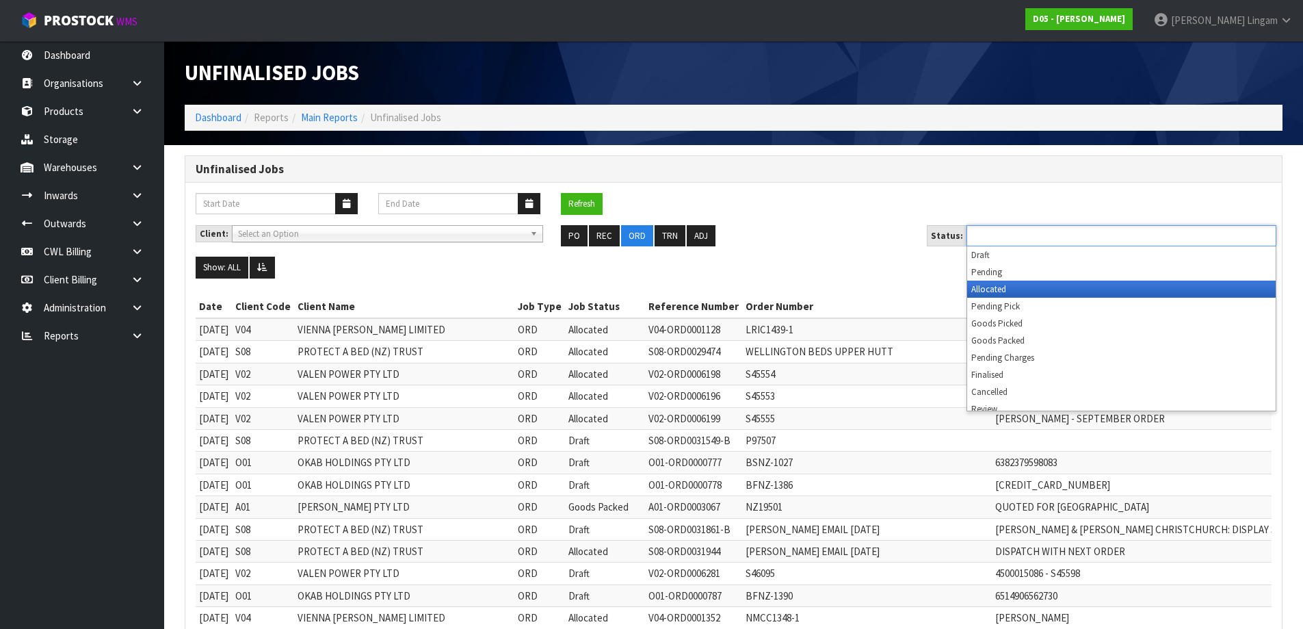
click at [995, 289] on li "Allocated" at bounding box center [1121, 288] width 308 height 17
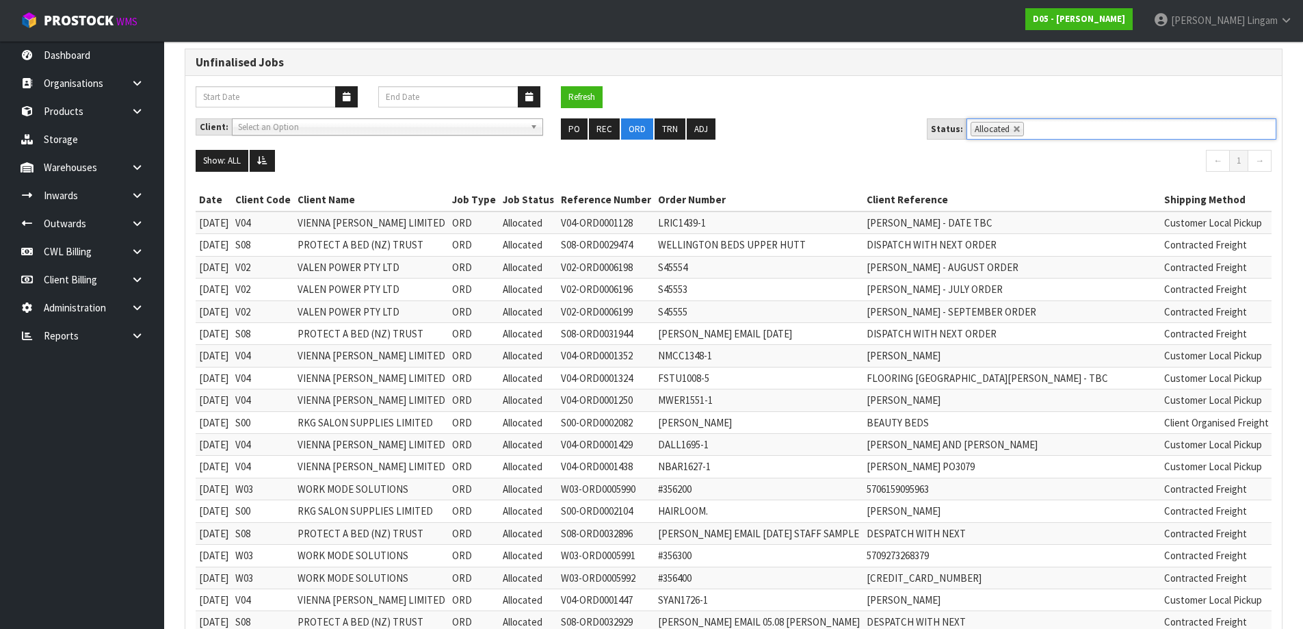
scroll to position [68, 0]
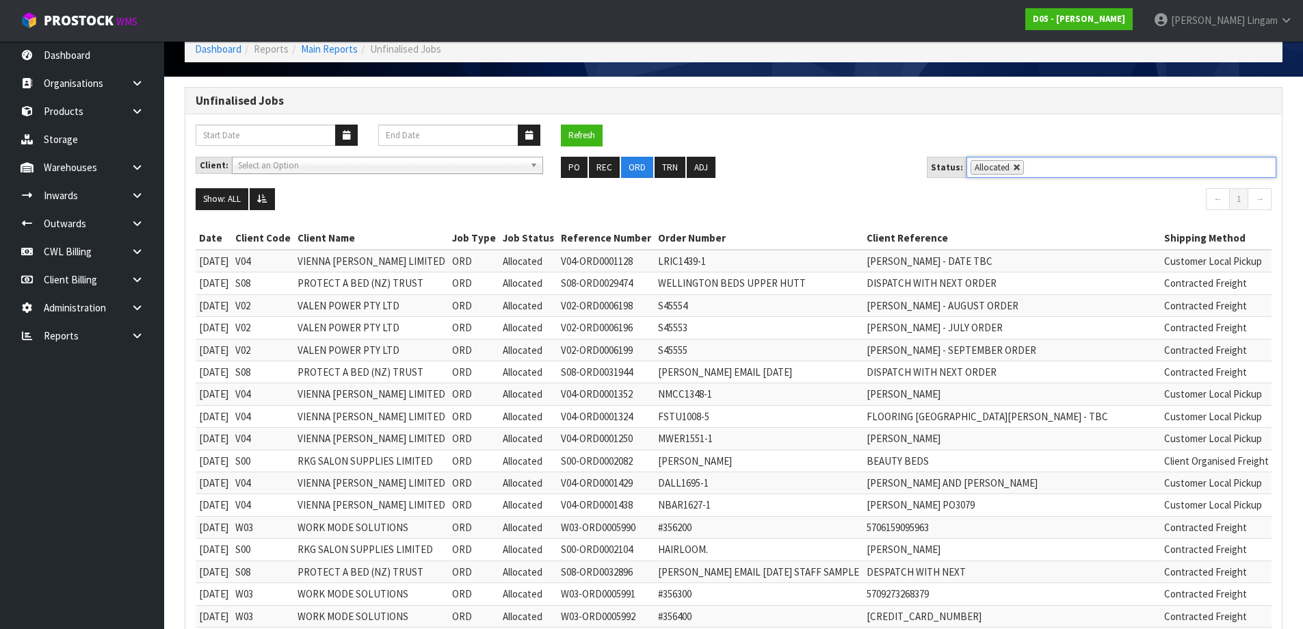
click at [1013, 166] on link at bounding box center [1017, 167] width 8 height 8
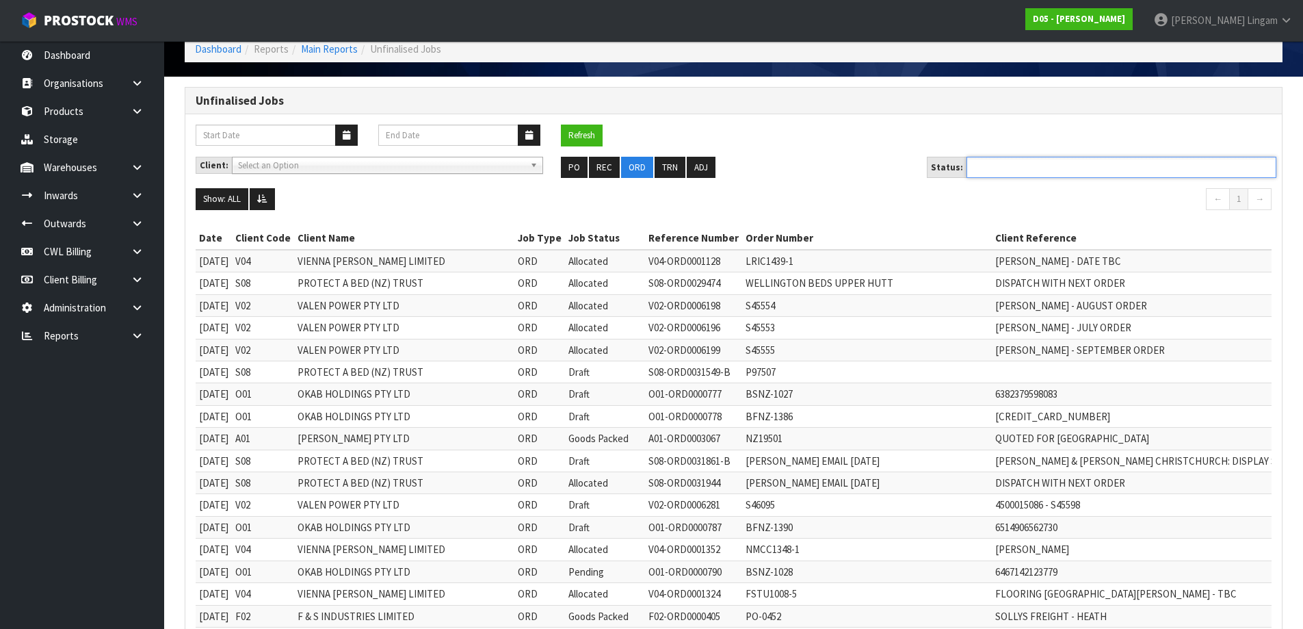
click at [1009, 166] on ul at bounding box center [1121, 167] width 310 height 21
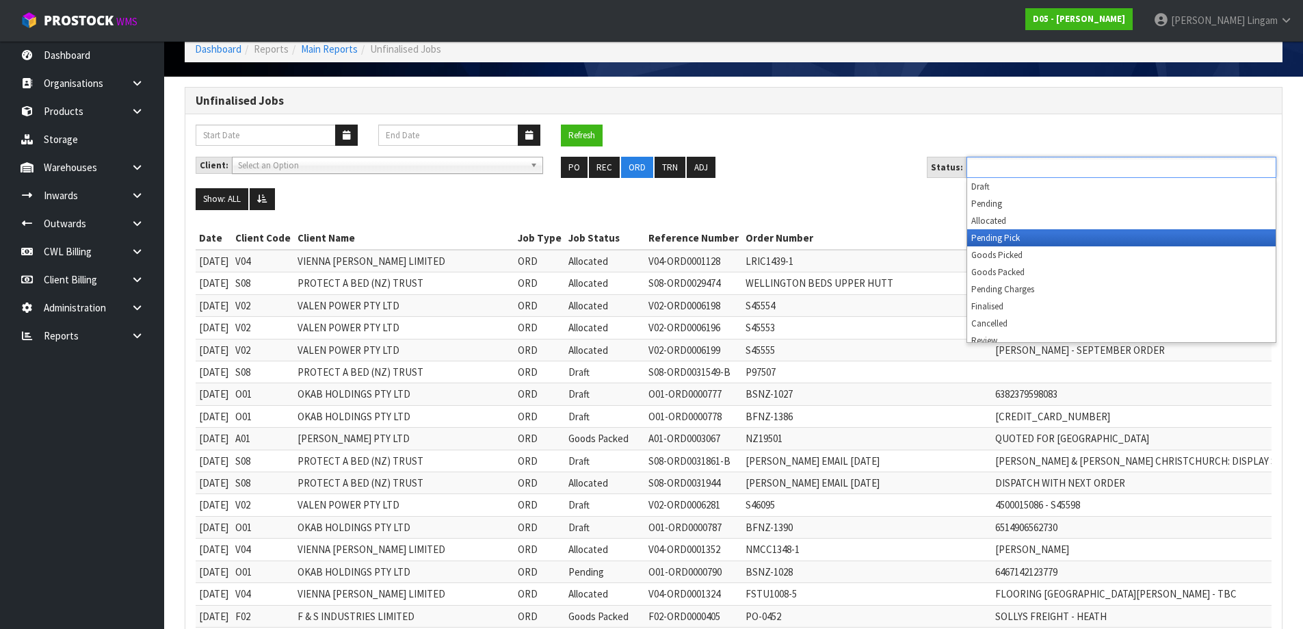
click at [1031, 235] on li "Pending Pick" at bounding box center [1121, 237] width 308 height 17
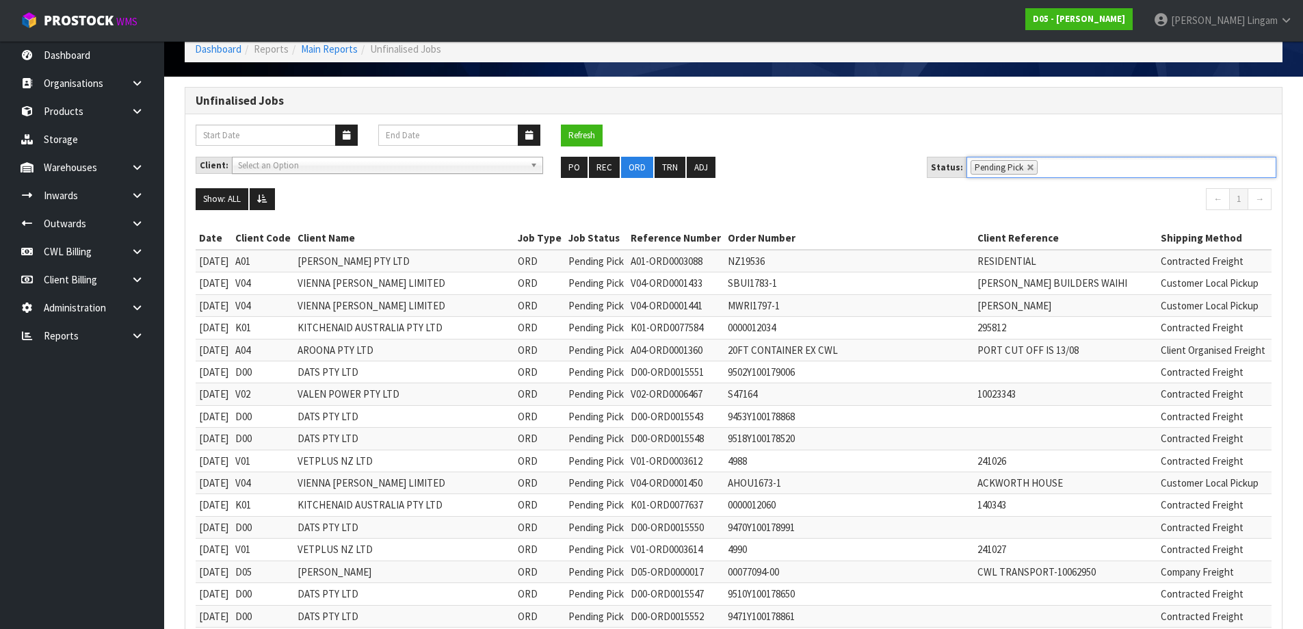
click at [693, 325] on td "K01-ORD0077584" at bounding box center [675, 328] width 97 height 22
copy td "ORD0077584"
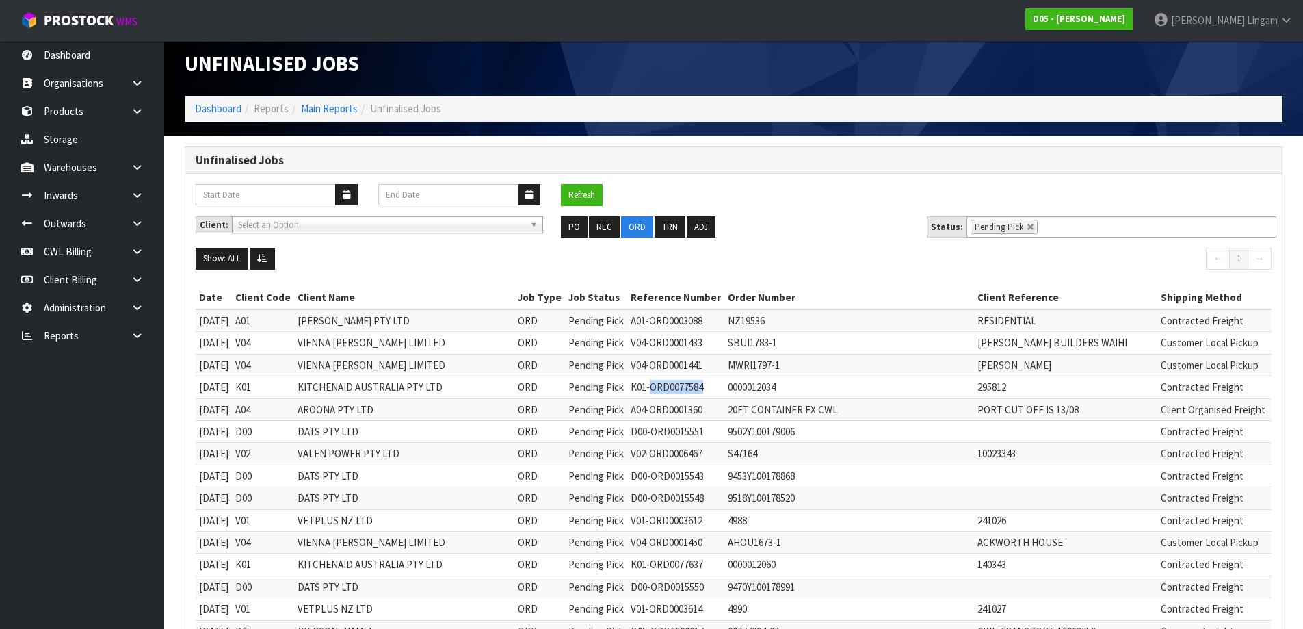
scroll to position [0, 0]
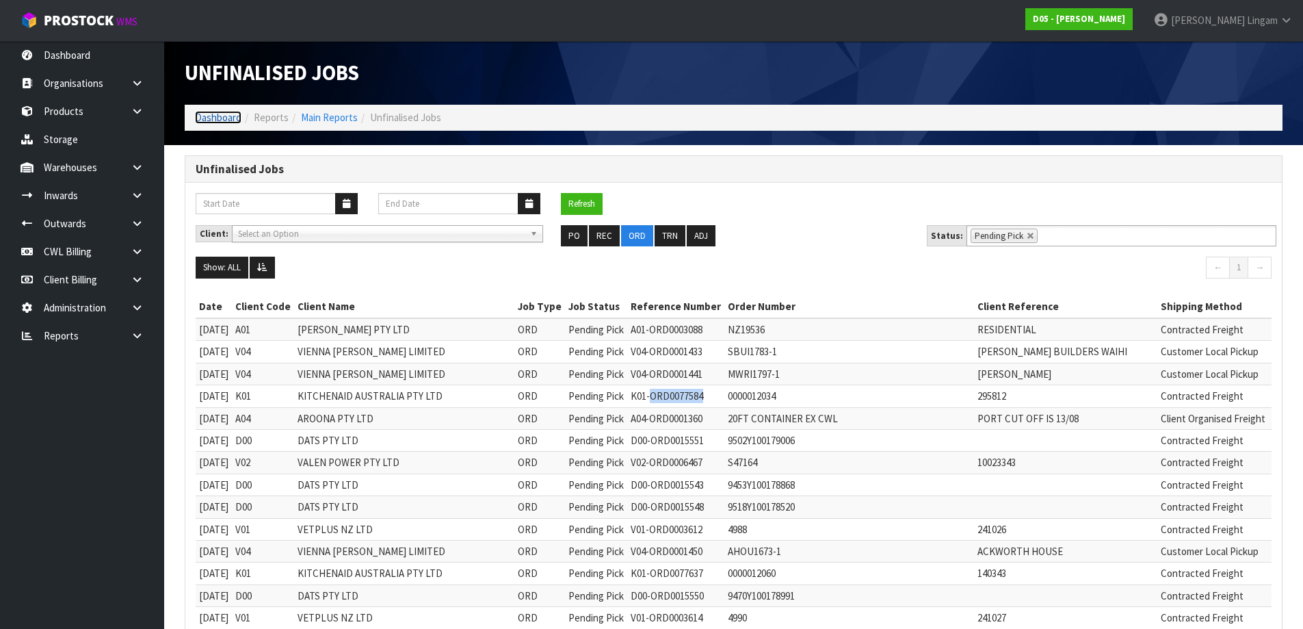
click at [220, 114] on link "Dashboard" at bounding box center [218, 117] width 47 height 13
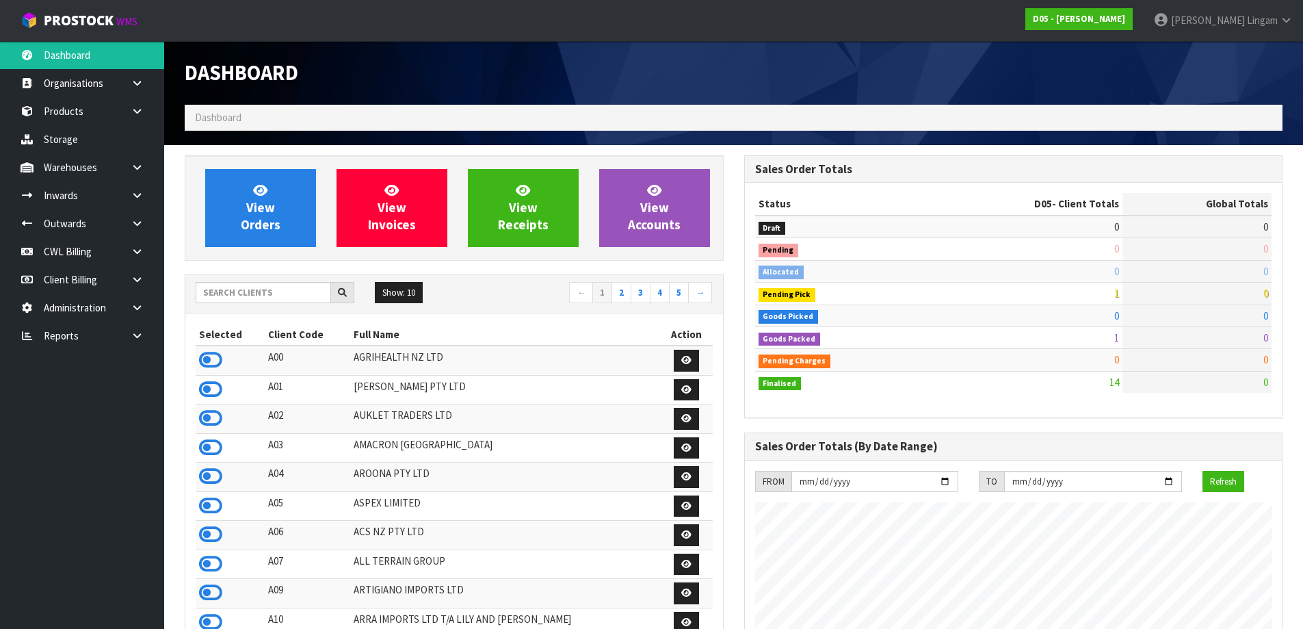
scroll to position [1124, 559]
